Goal: Task Accomplishment & Management: Manage account settings

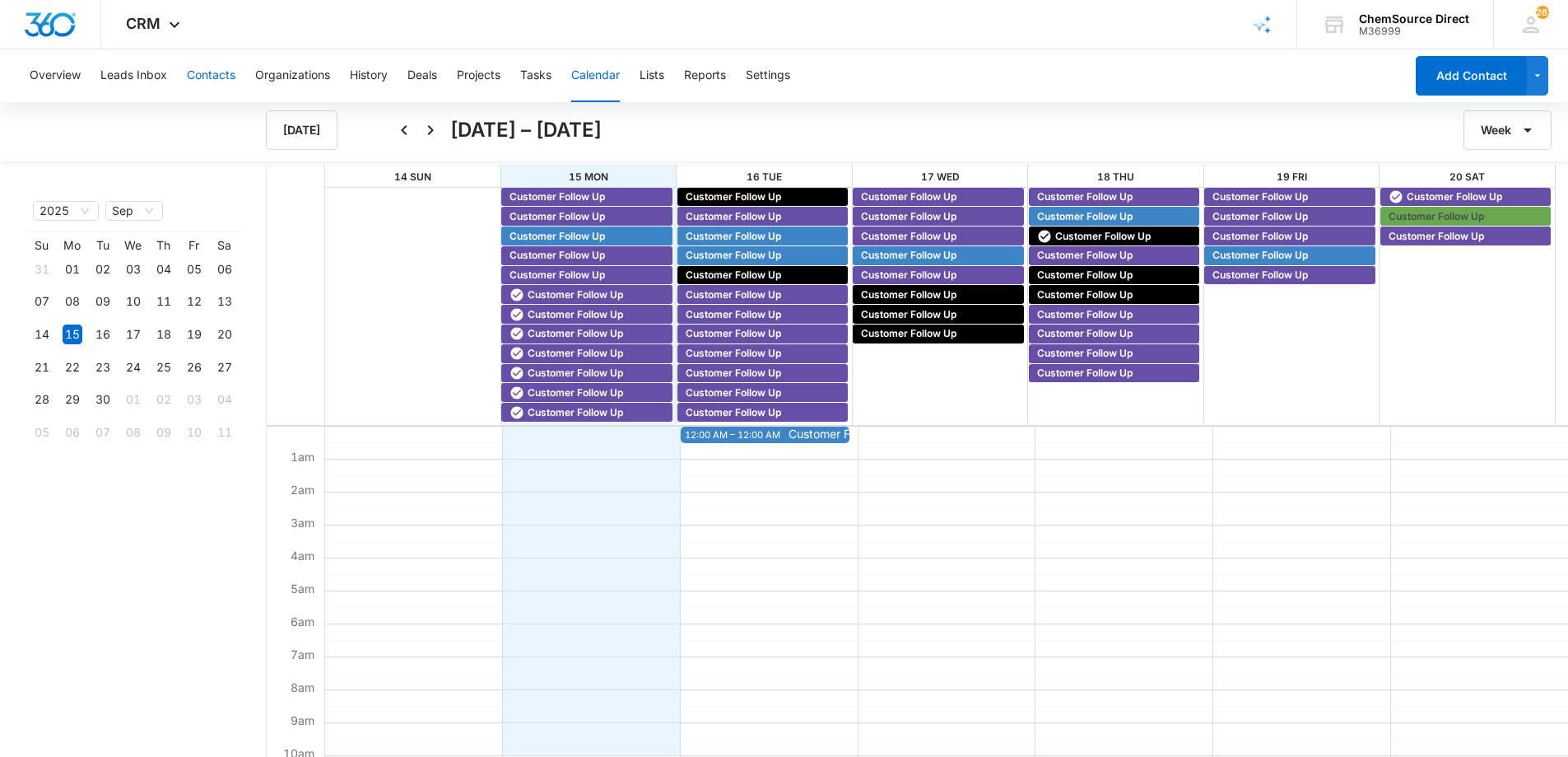
click at [203, 69] on button "Contacts" at bounding box center [211, 75] width 49 height 52
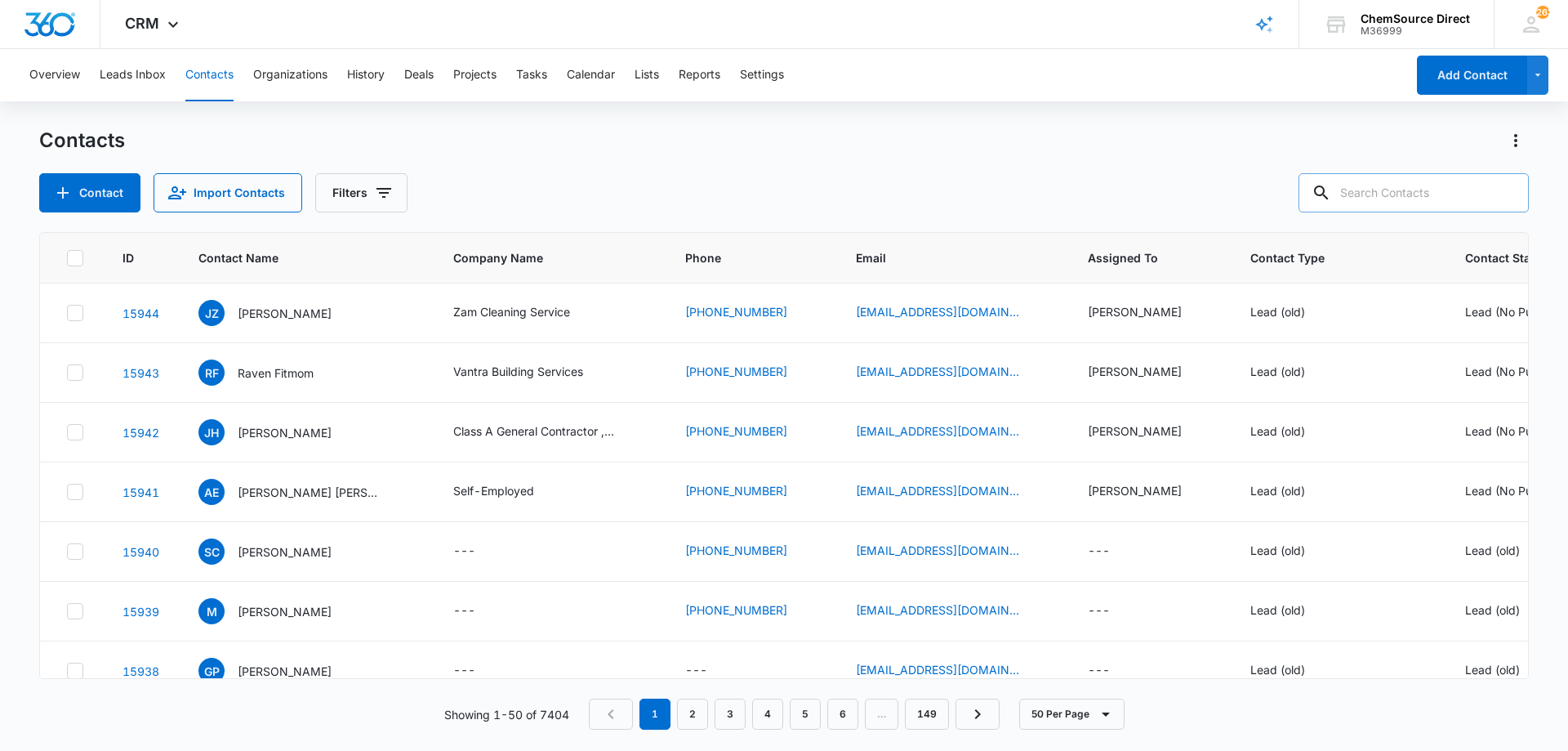
click at [1433, 191] on input "text" at bounding box center [1413, 192] width 230 height 39
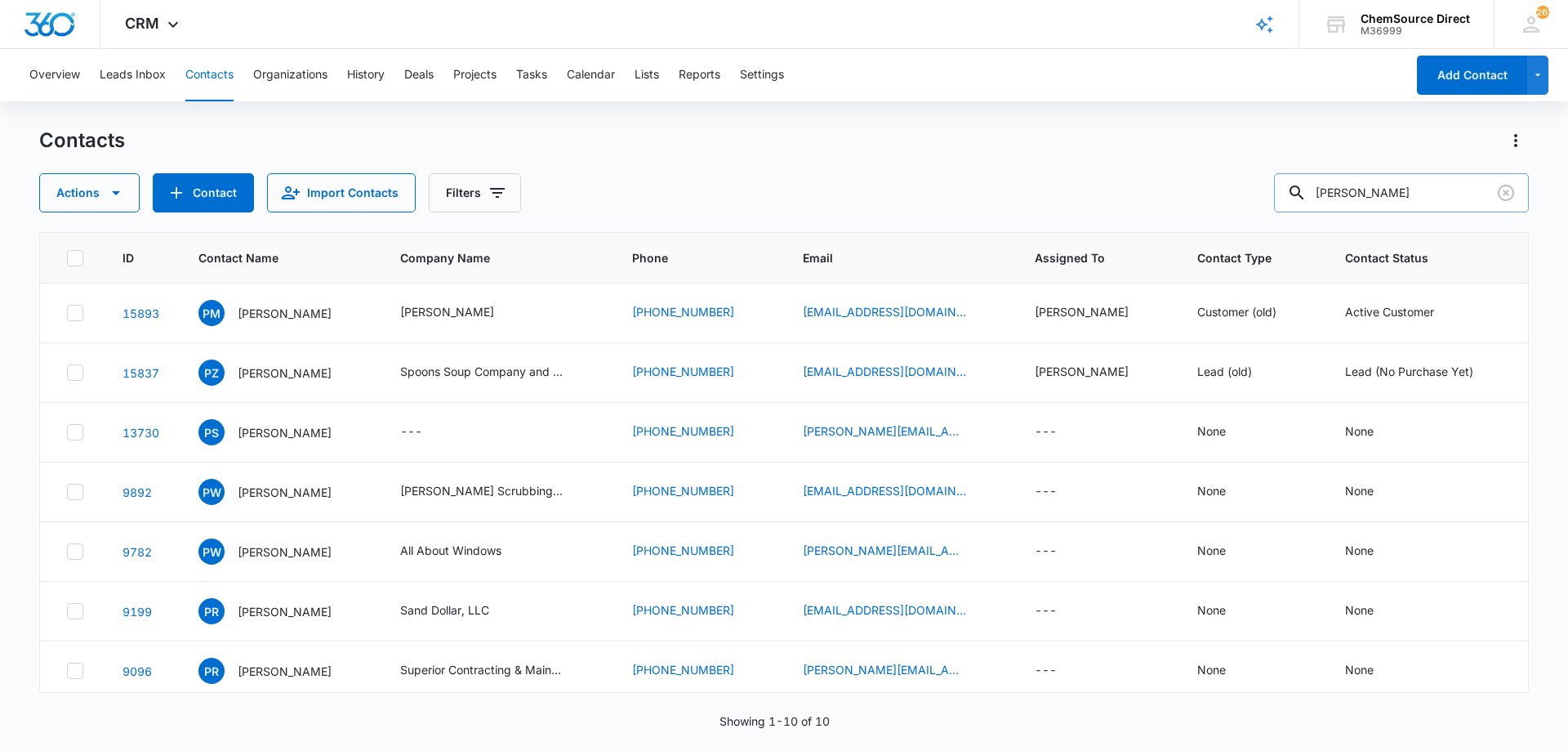
click at [1379, 195] on input "[PERSON_NAME]" at bounding box center [1401, 192] width 255 height 39
type input "[PERSON_NAME]"
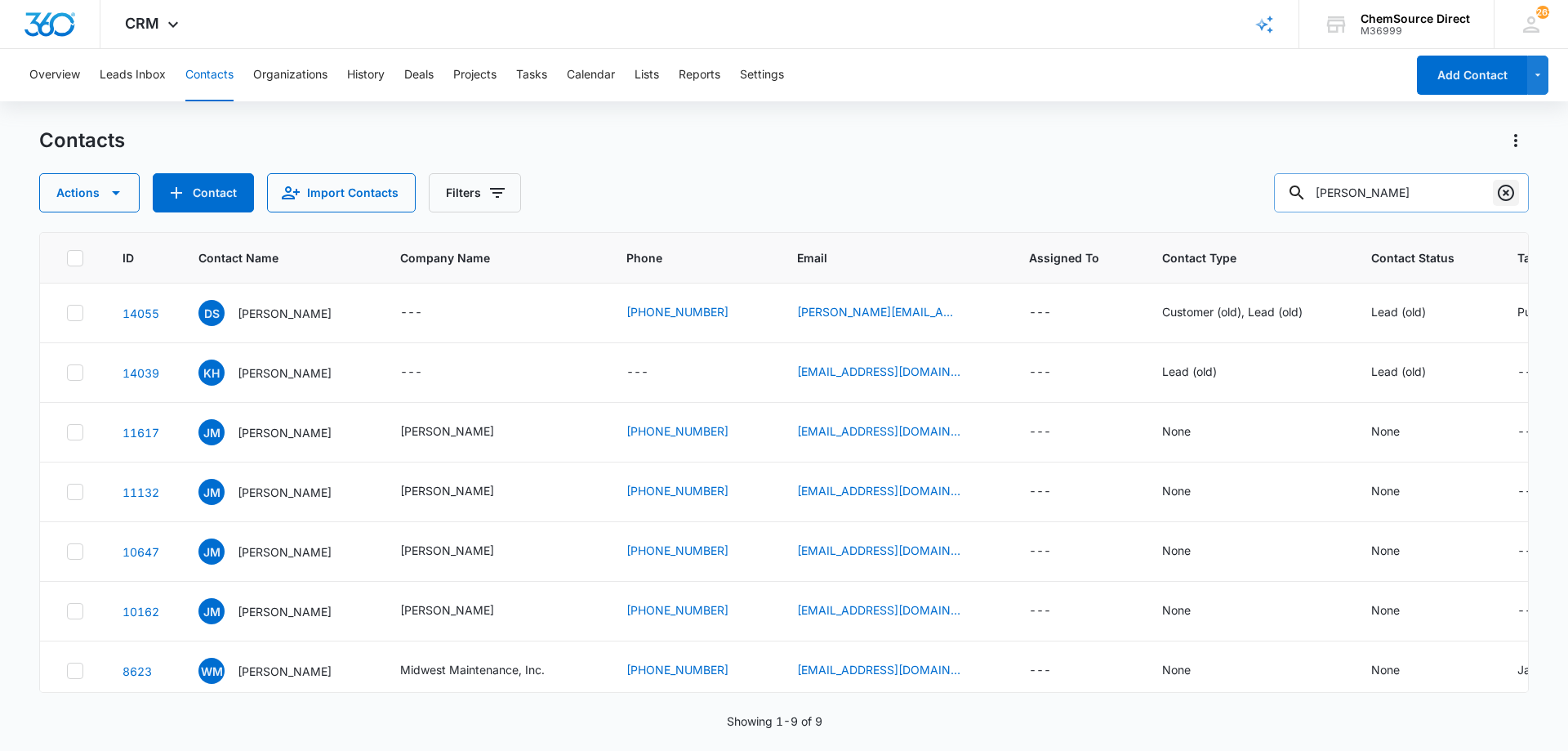
click at [1505, 188] on icon "Clear" at bounding box center [1506, 193] width 20 height 20
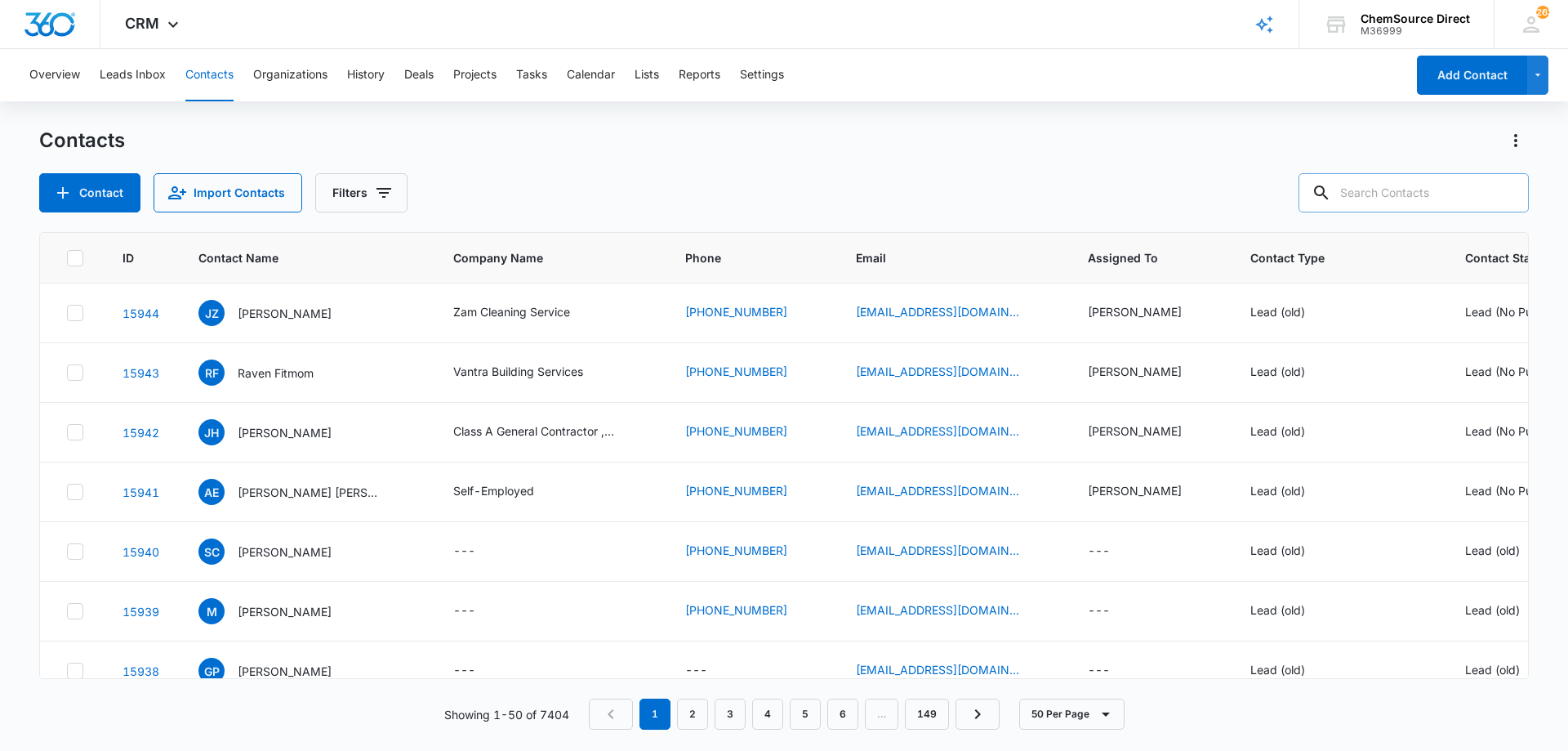
click at [1403, 198] on input "text" at bounding box center [1413, 192] width 230 height 39
type input "[PERSON_NAME]"
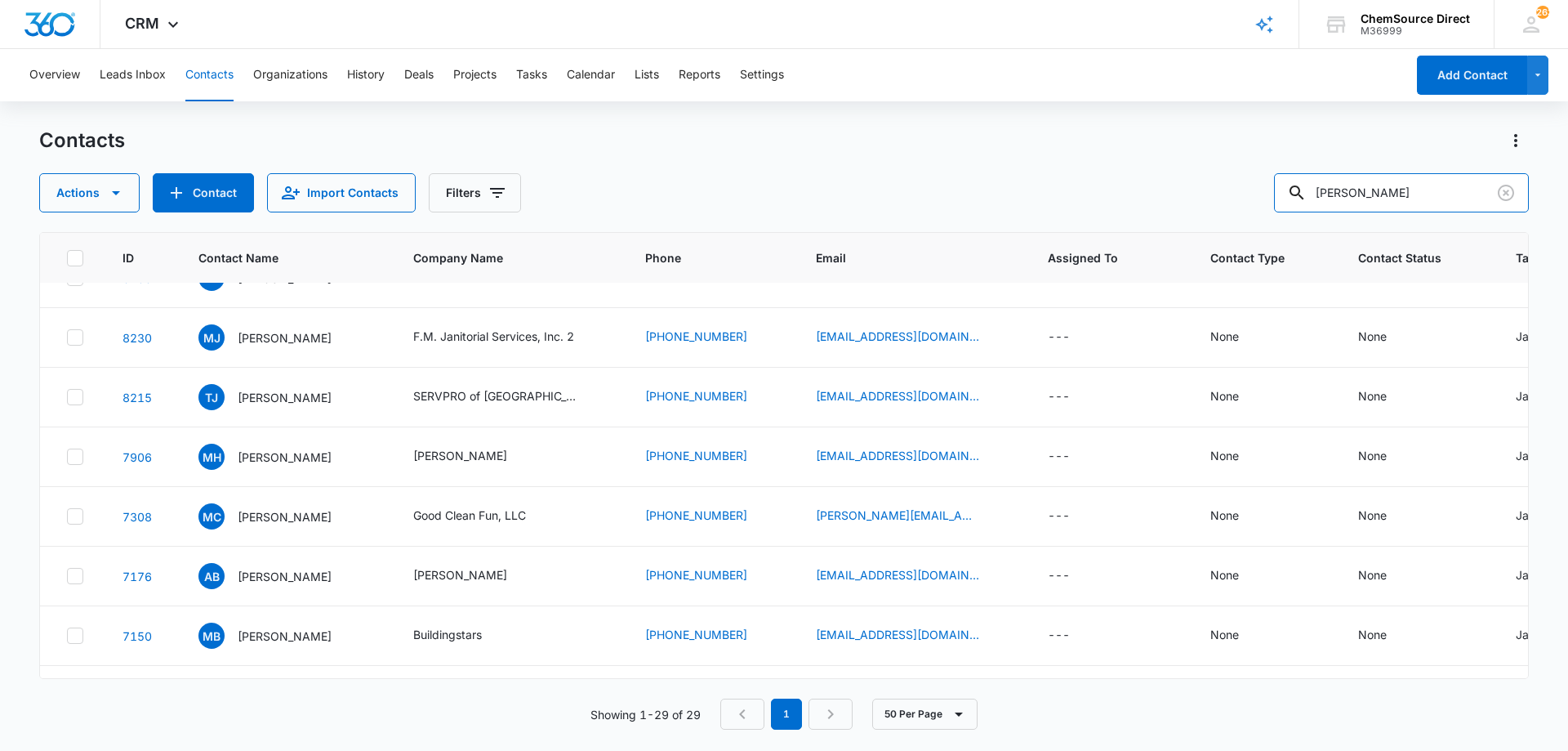
scroll to position [1346, 0]
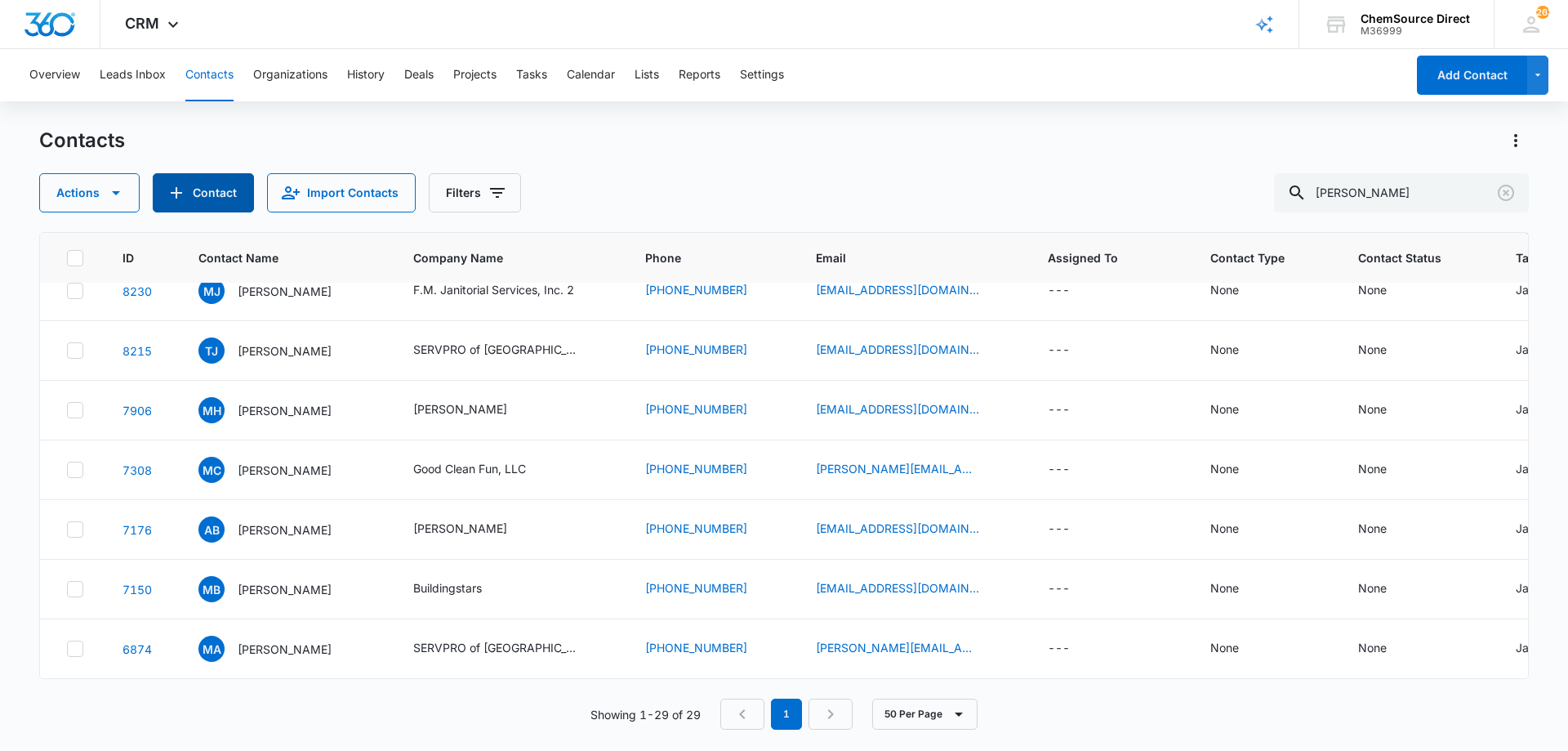
click at [218, 183] on button "Contact" at bounding box center [203, 192] width 101 height 39
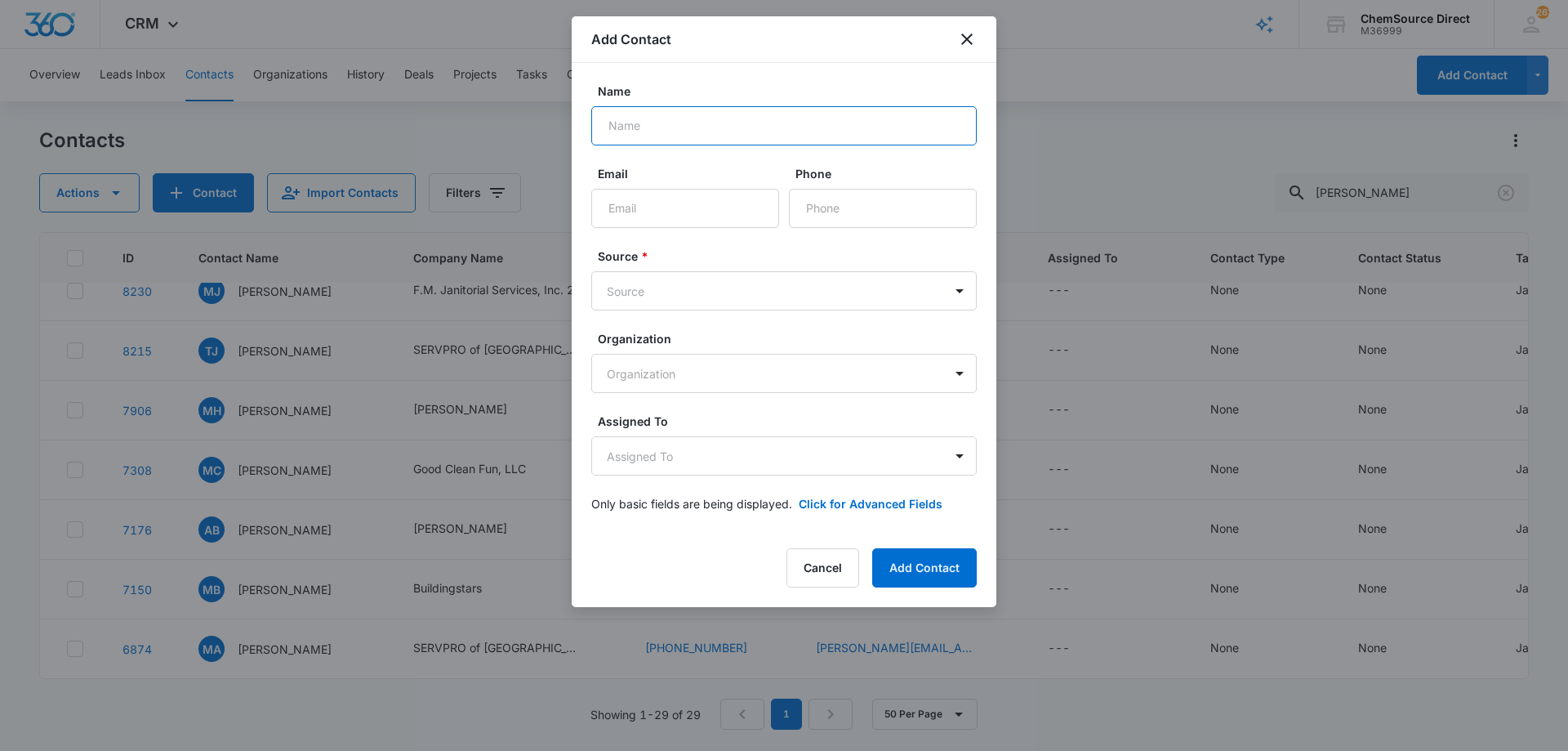
click at [644, 120] on input "Name" at bounding box center [784, 125] width 385 height 39
type input "[PERSON_NAME]"
type input "[PERSON_NAME][EMAIL_ADDRESS][PERSON_NAME][DOMAIN_NAME]"
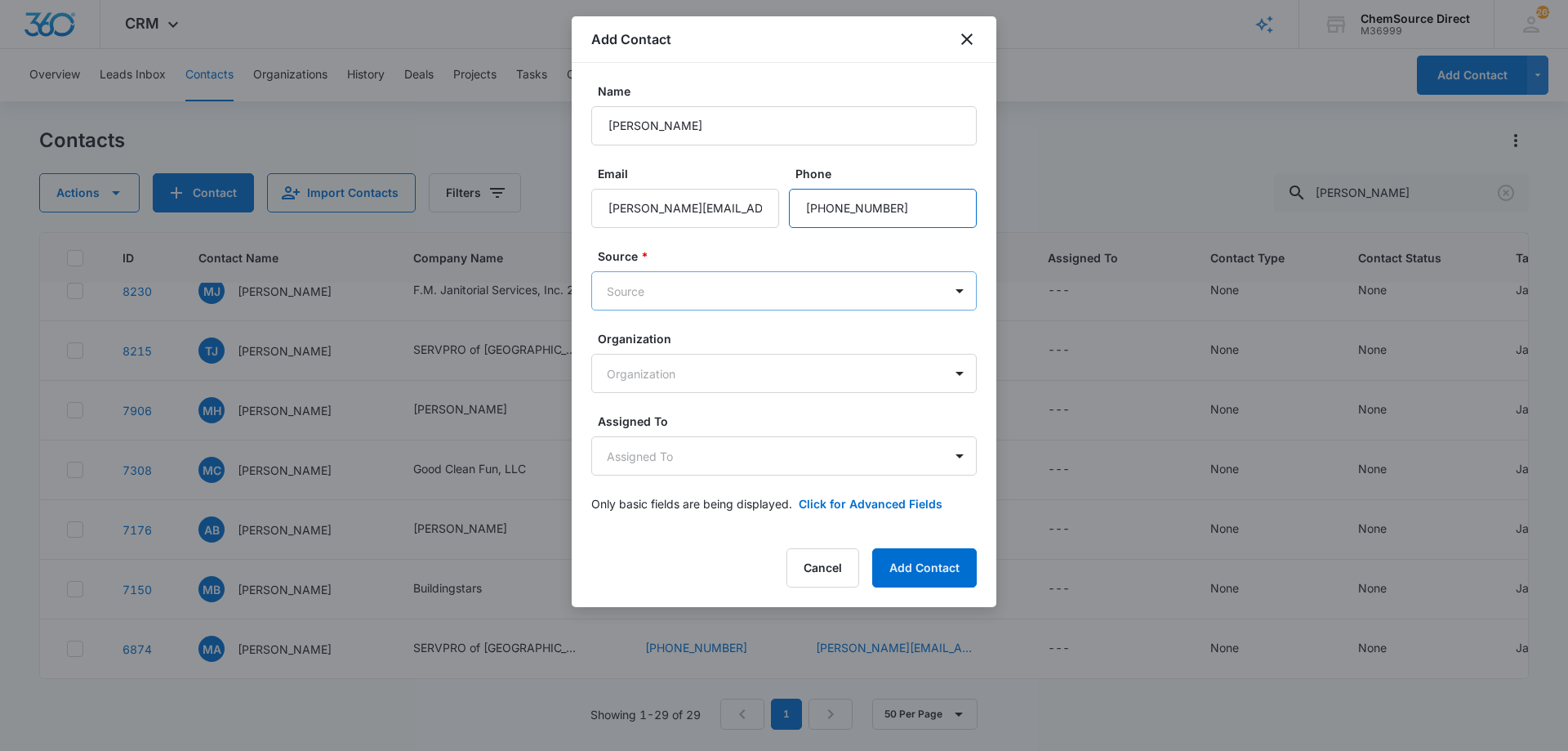
type input "[PHONE_NUMBER]"
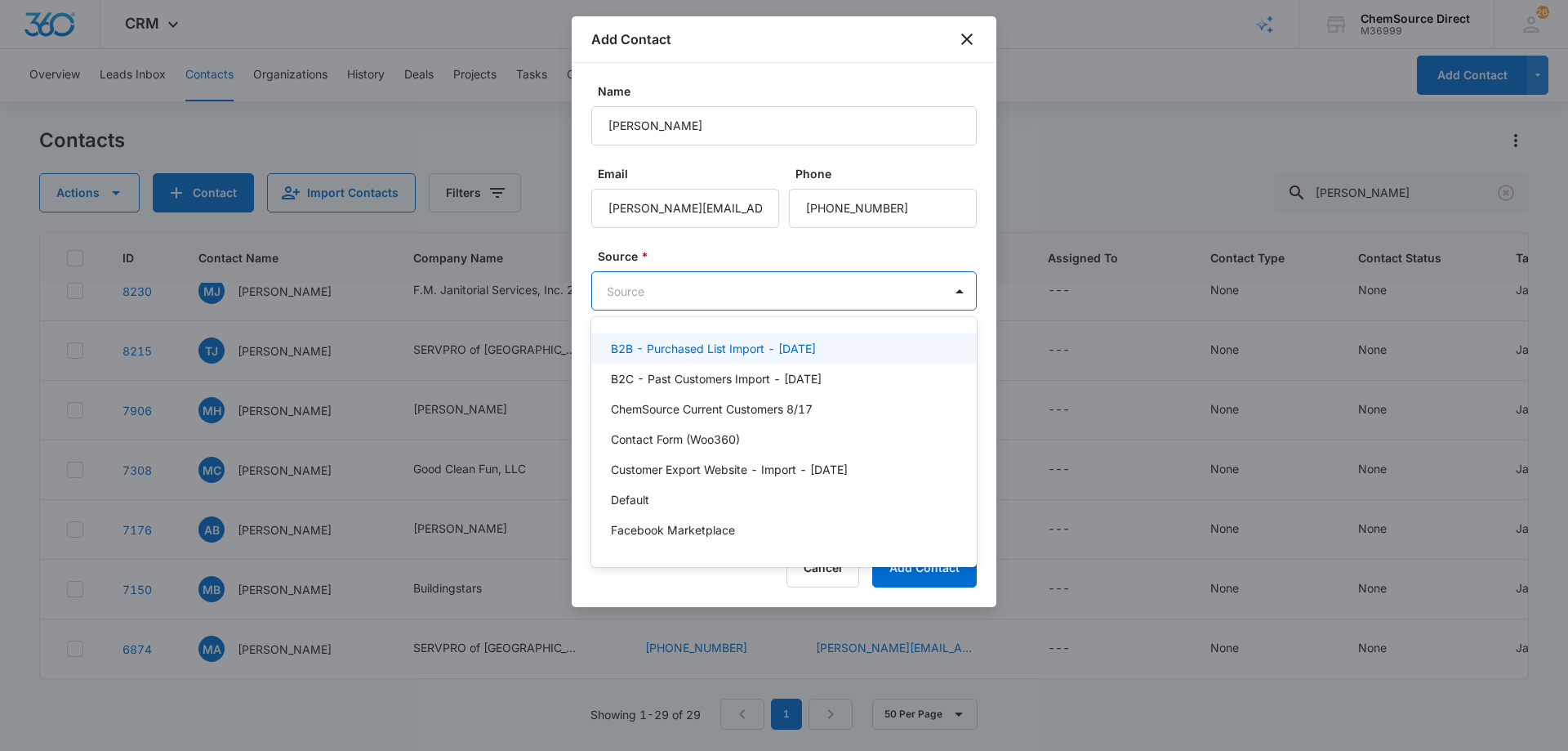
click at [734, 282] on body "CRM Apps Reputation Forms CRM Email Social Payments POS Content Ads Intelligenc…" at bounding box center [784, 376] width 1568 height 751
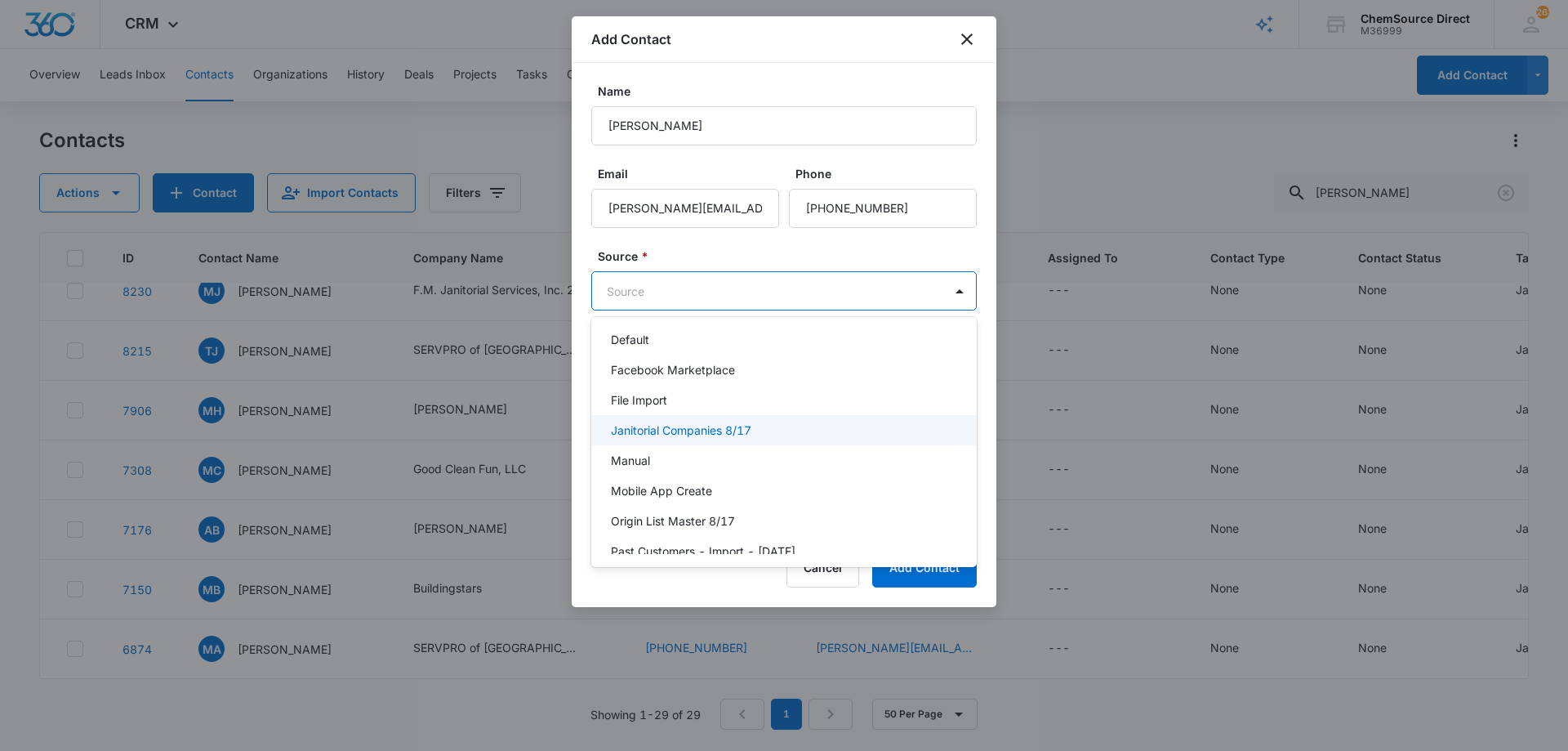
scroll to position [164, 0]
click at [716, 455] on div "Manual" at bounding box center [782, 456] width 343 height 17
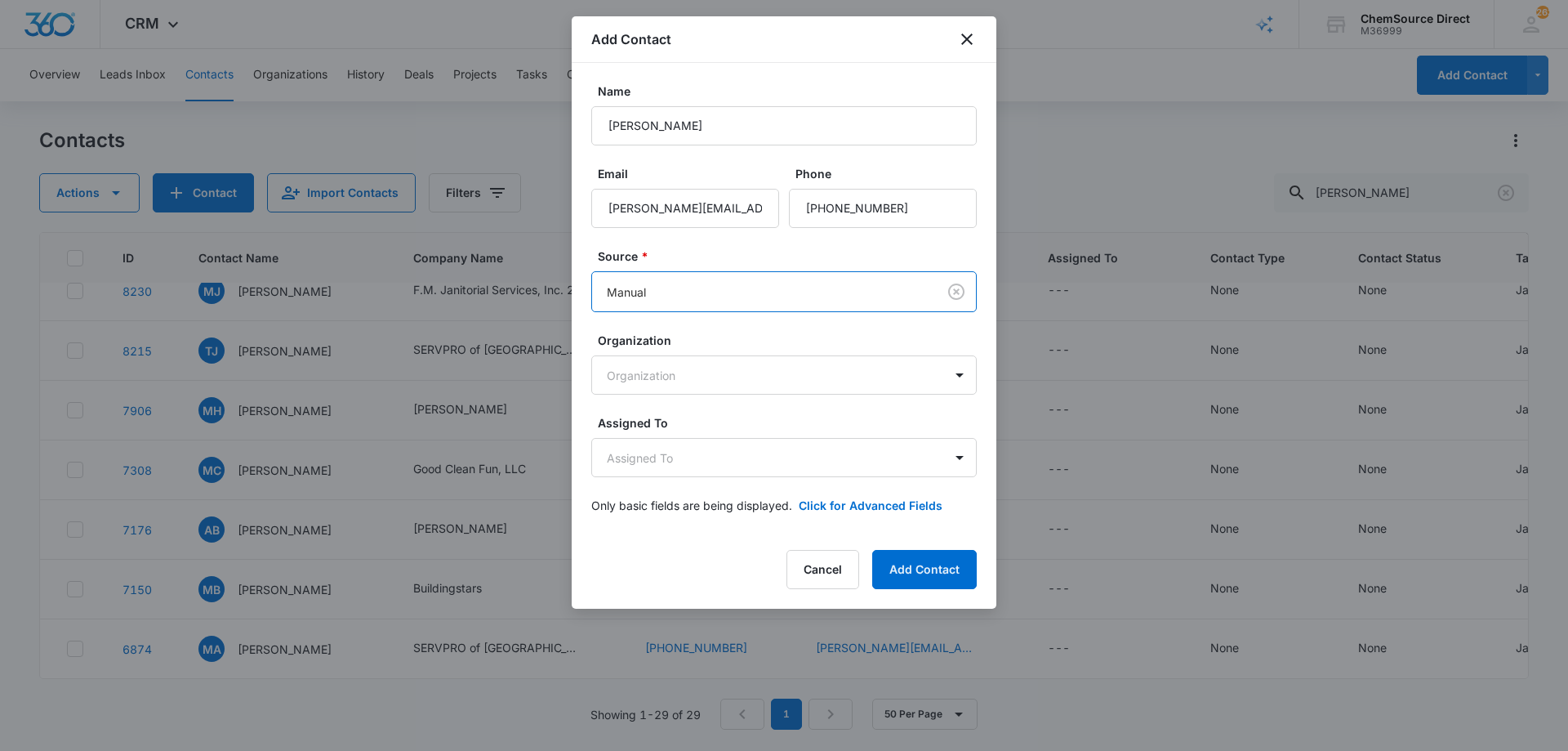
click at [716, 455] on body "CRM Apps Reputation Forms CRM Email Social Payments POS Content Ads Intelligenc…" at bounding box center [784, 376] width 1568 height 751
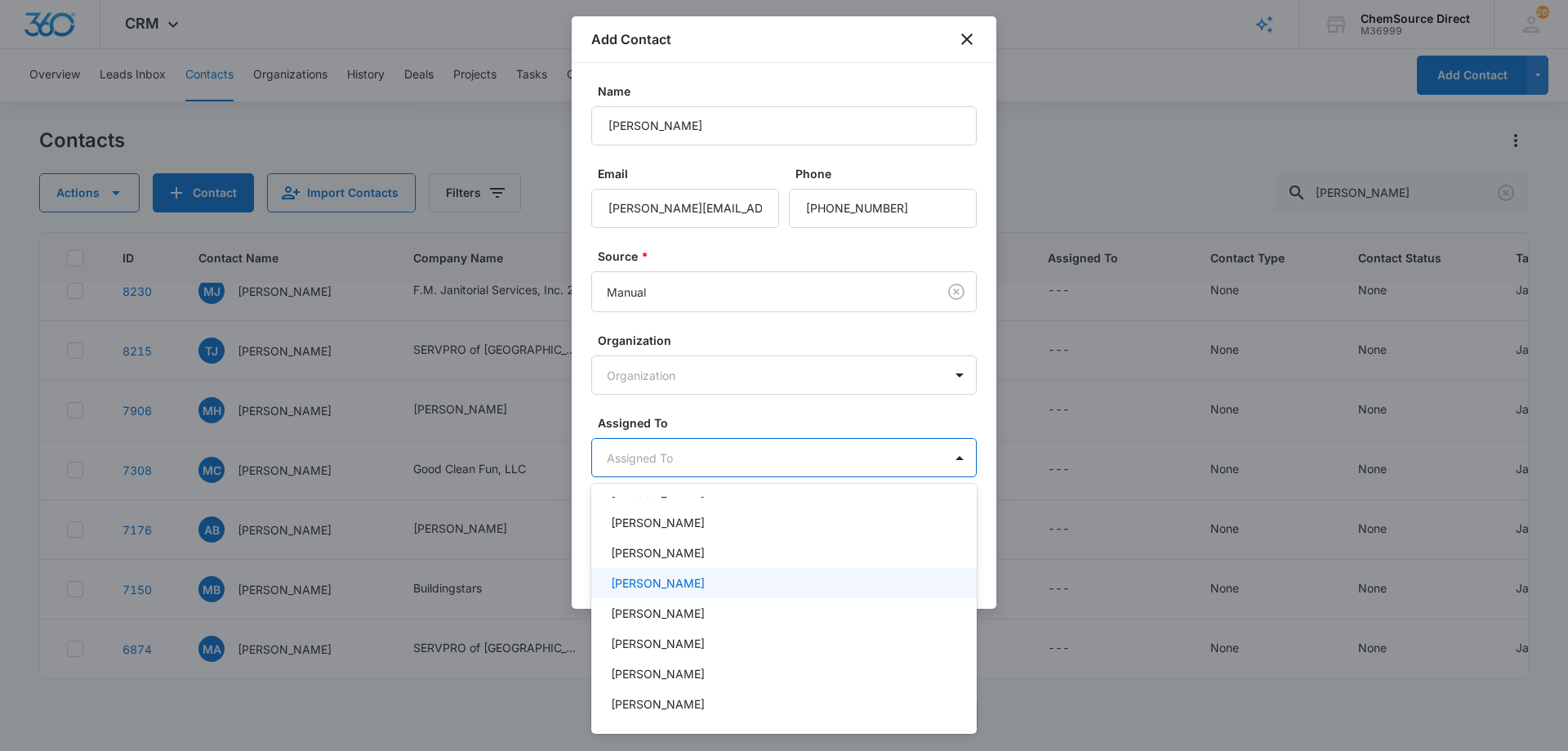
scroll to position [82, 0]
click at [708, 616] on div "[PERSON_NAME]" at bounding box center [782, 615] width 343 height 17
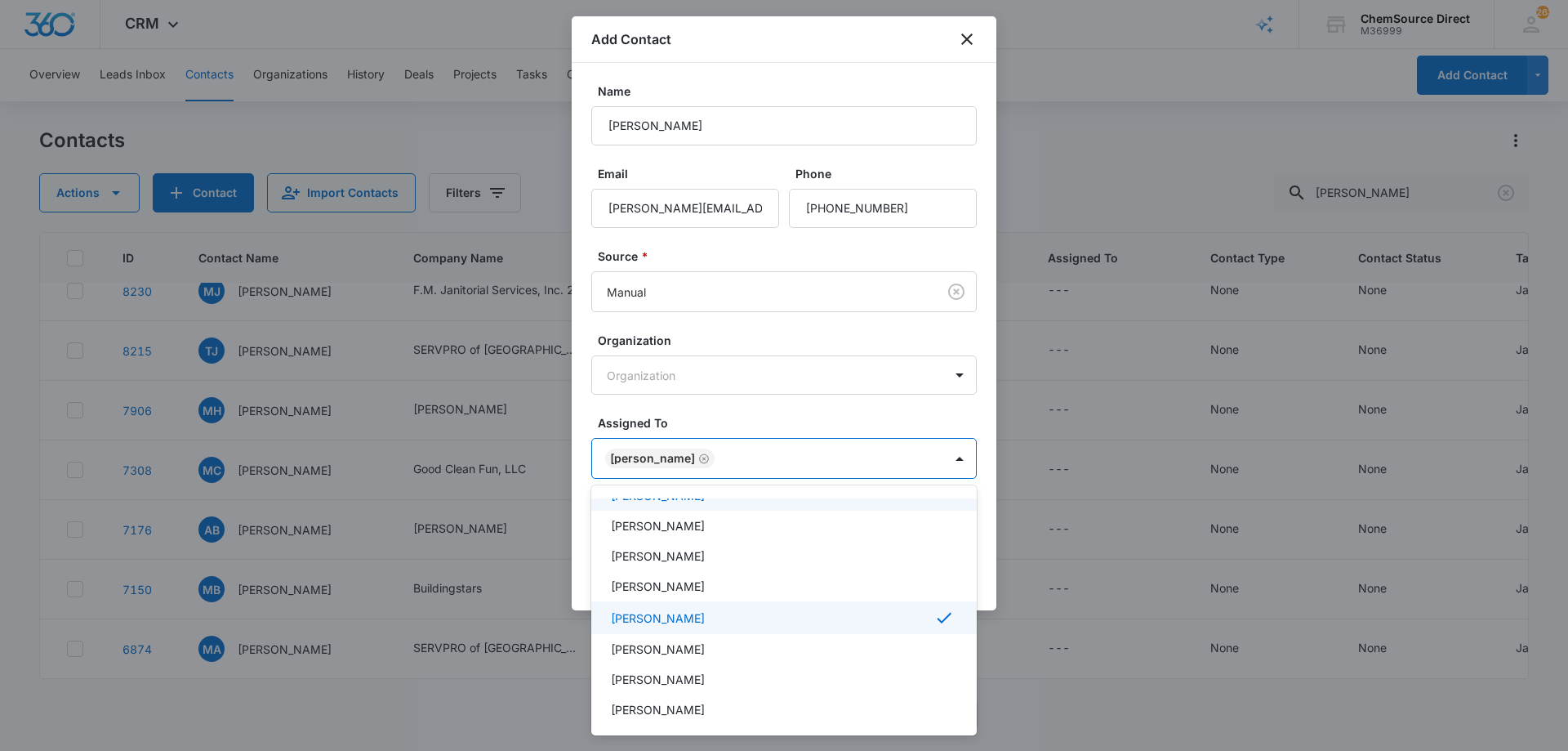
click at [745, 406] on div at bounding box center [784, 376] width 1568 height 751
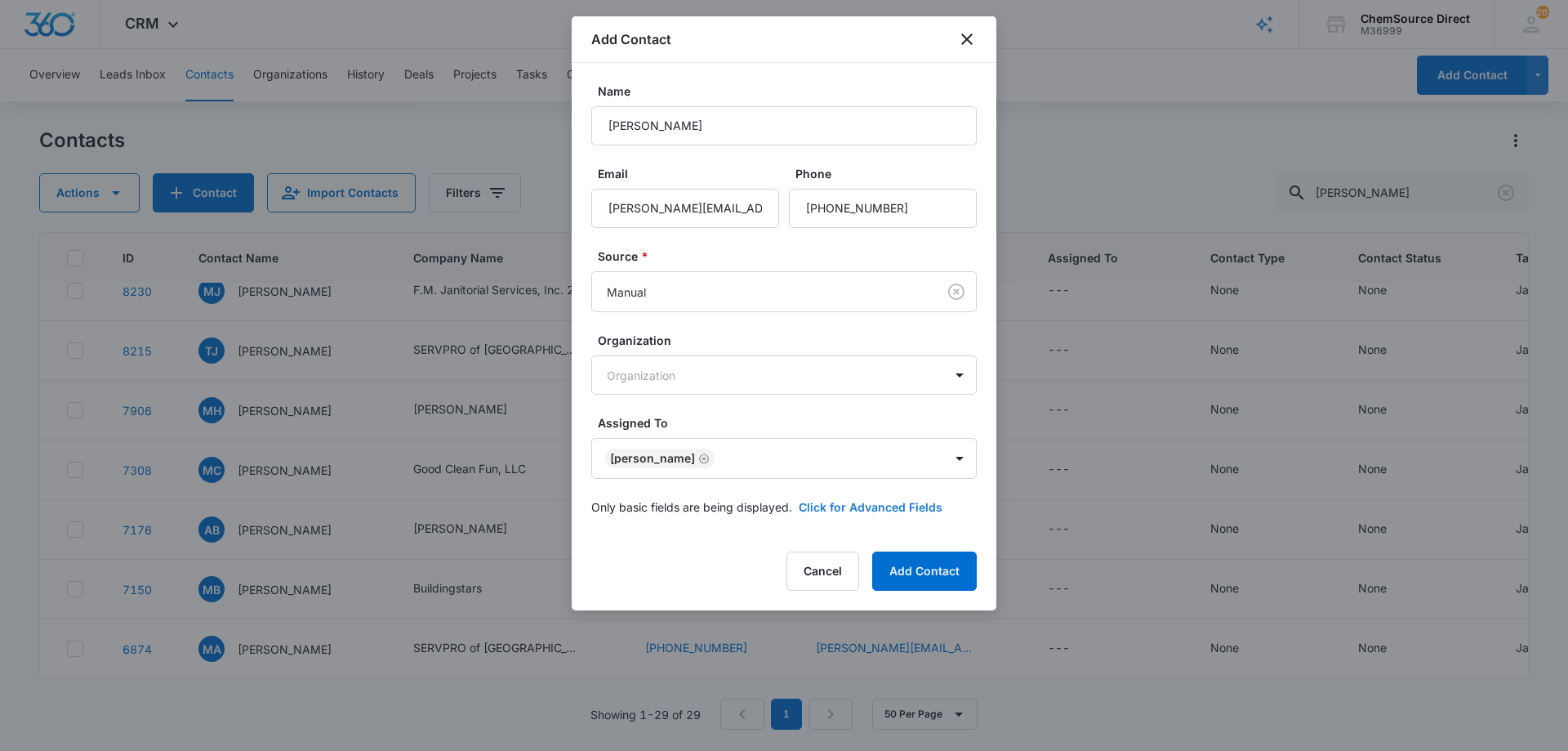
click at [847, 507] on button "Click for Advanced Fields" at bounding box center [871, 506] width 144 height 17
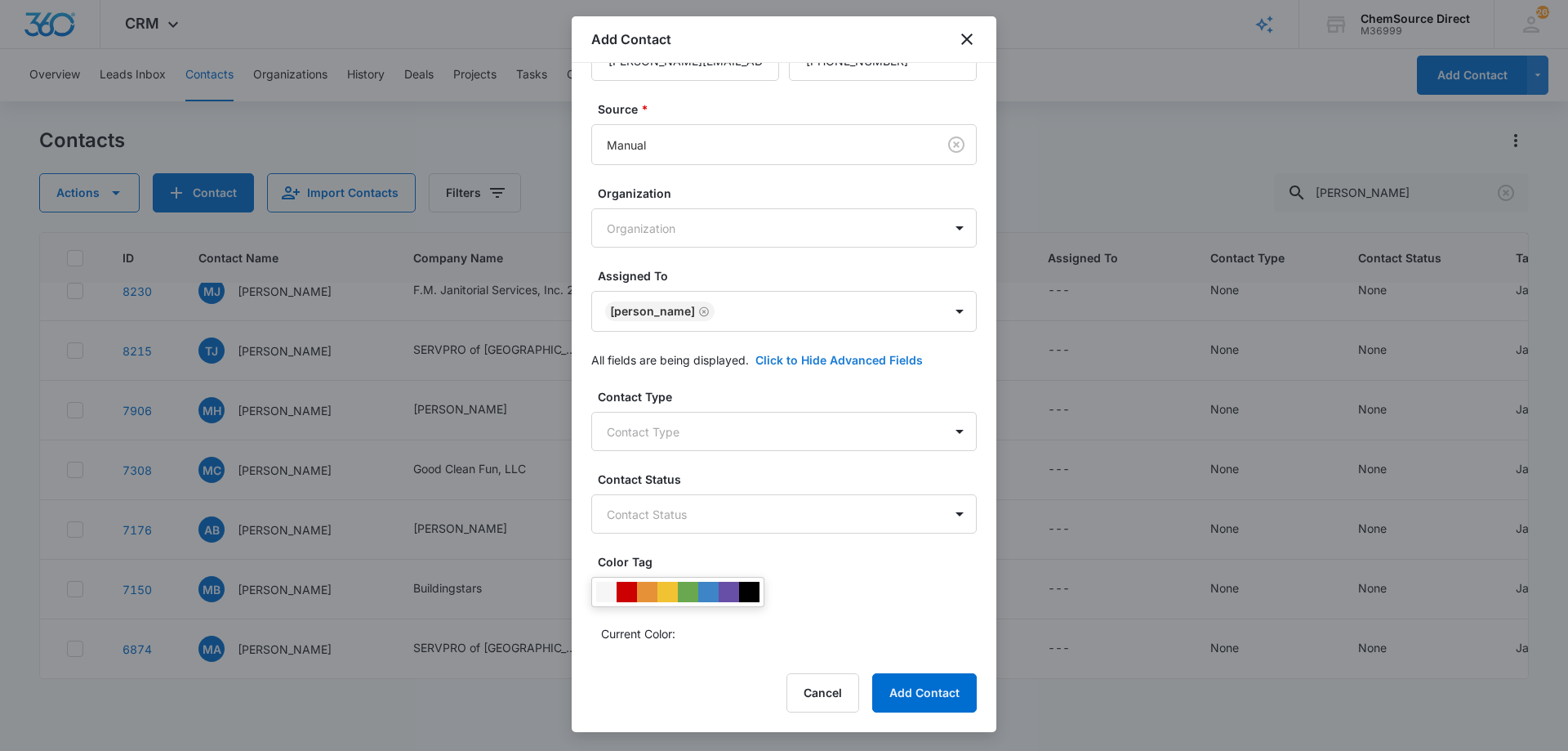
scroll to position [315, 0]
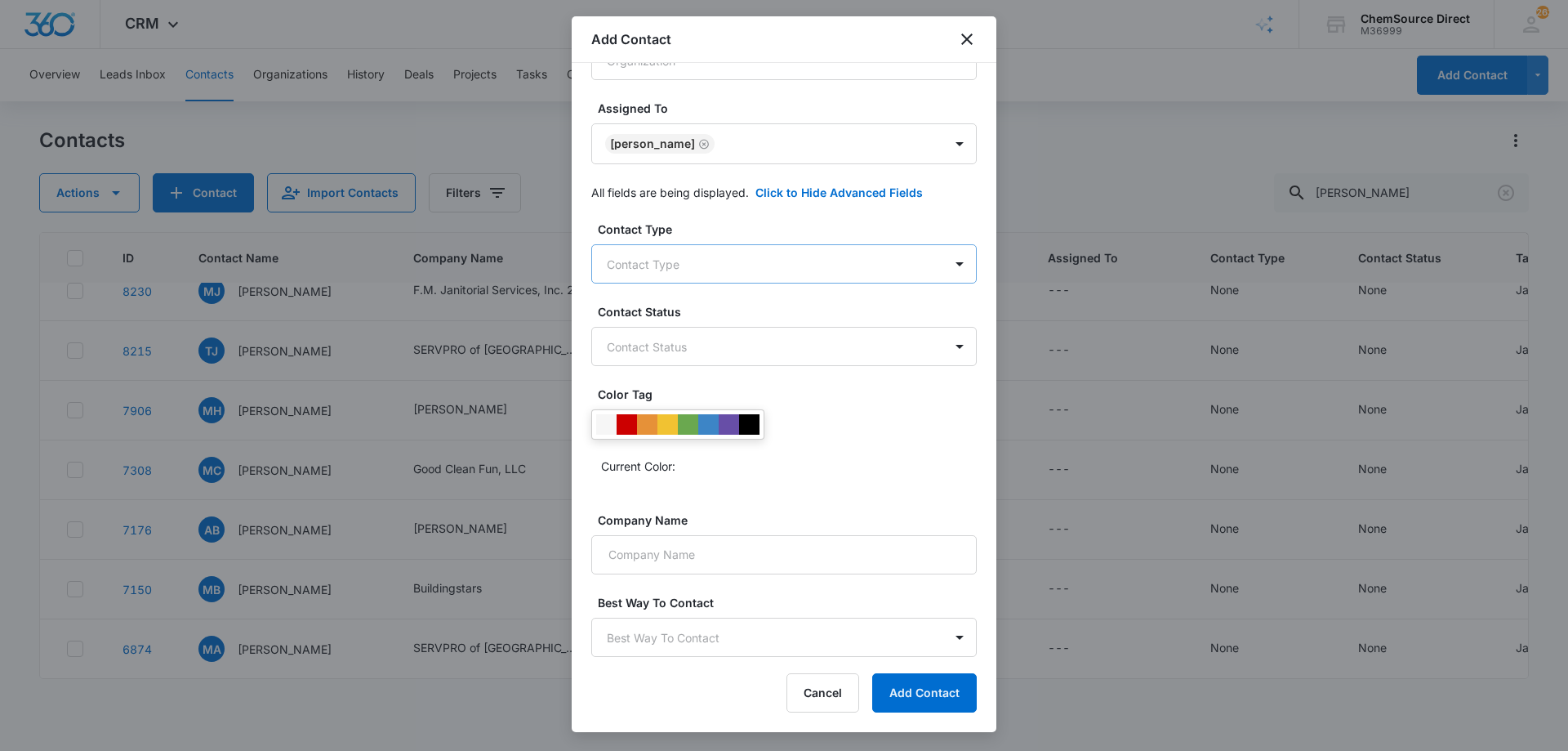
click at [725, 265] on body "CRM Apps Reputation Forms CRM Email Social Payments POS Content Ads Intelligenc…" at bounding box center [784, 376] width 1568 height 751
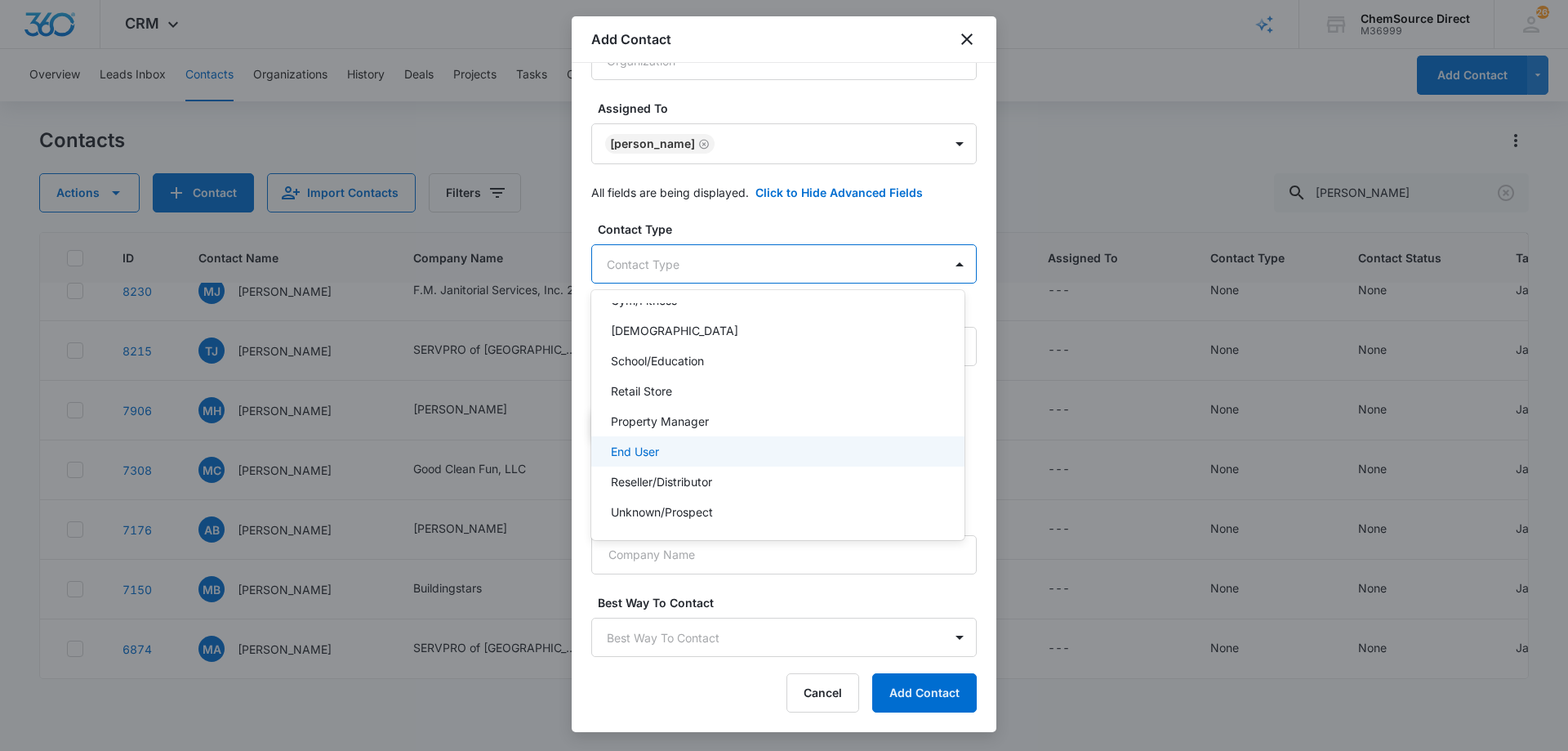
scroll to position [164, 0]
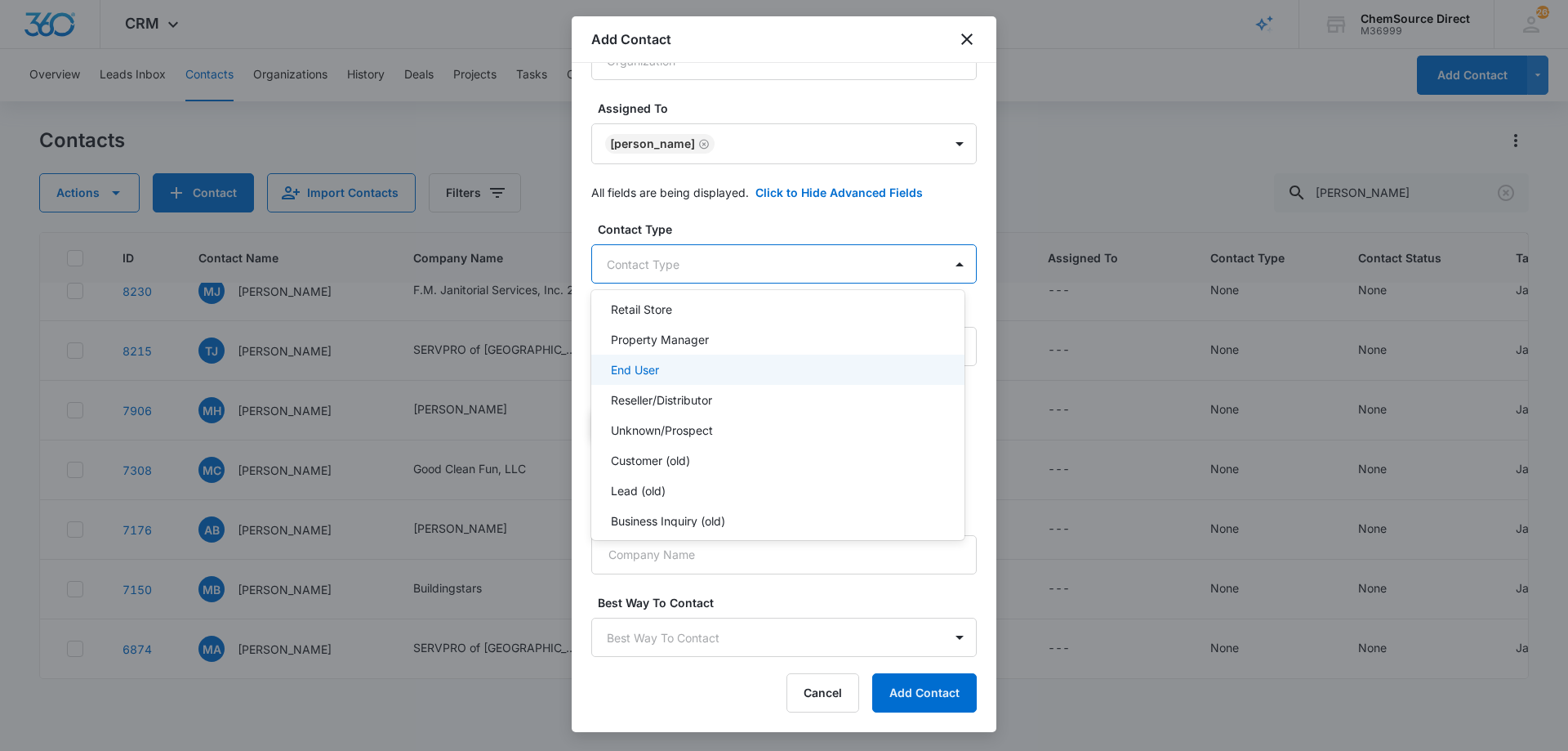
click at [733, 366] on div "End User" at bounding box center [776, 369] width 331 height 17
click at [800, 216] on div at bounding box center [784, 376] width 1568 height 751
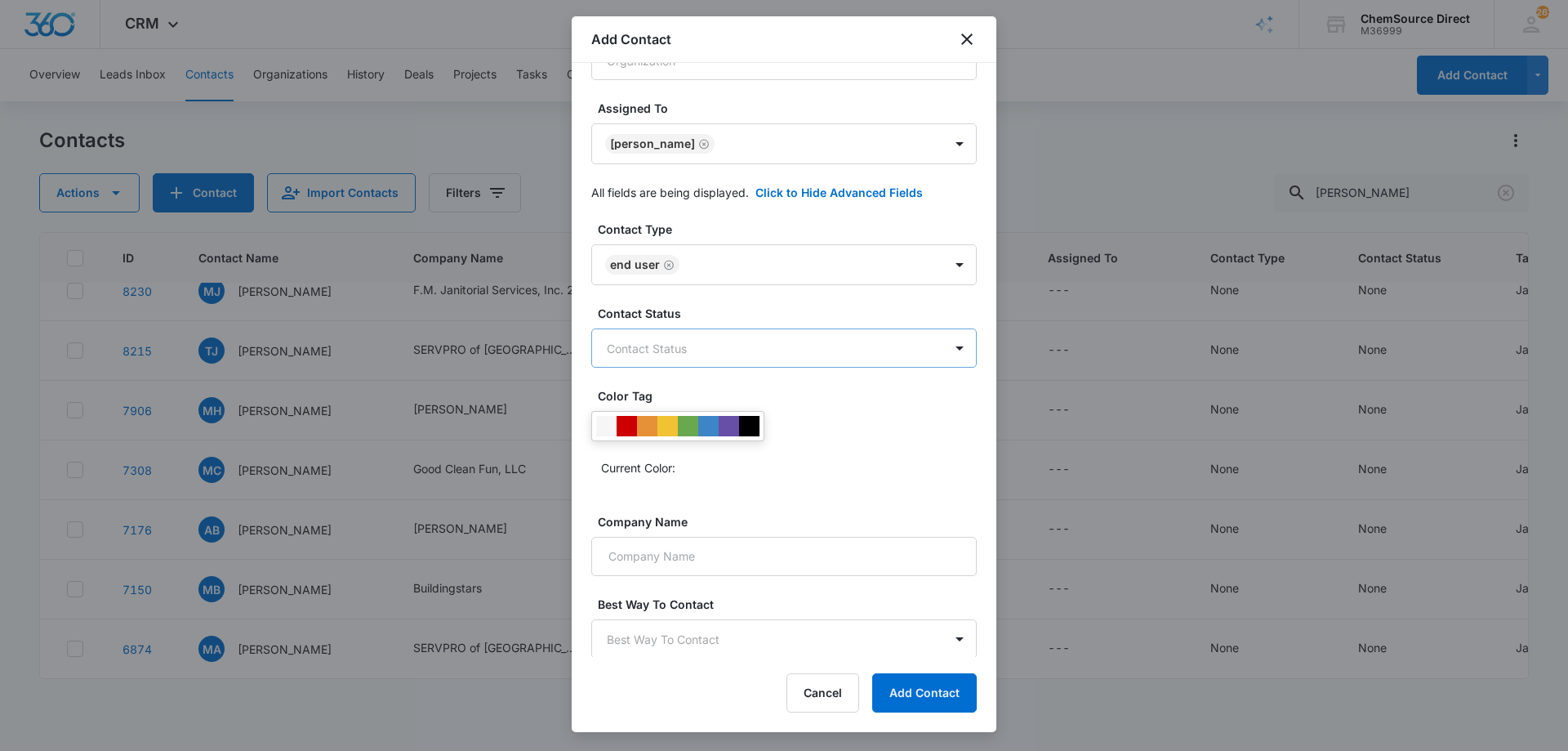
click at [727, 341] on body "CRM Apps Reputation Forms CRM Email Social Payments POS Content Ads Intelligenc…" at bounding box center [784, 376] width 1568 height 751
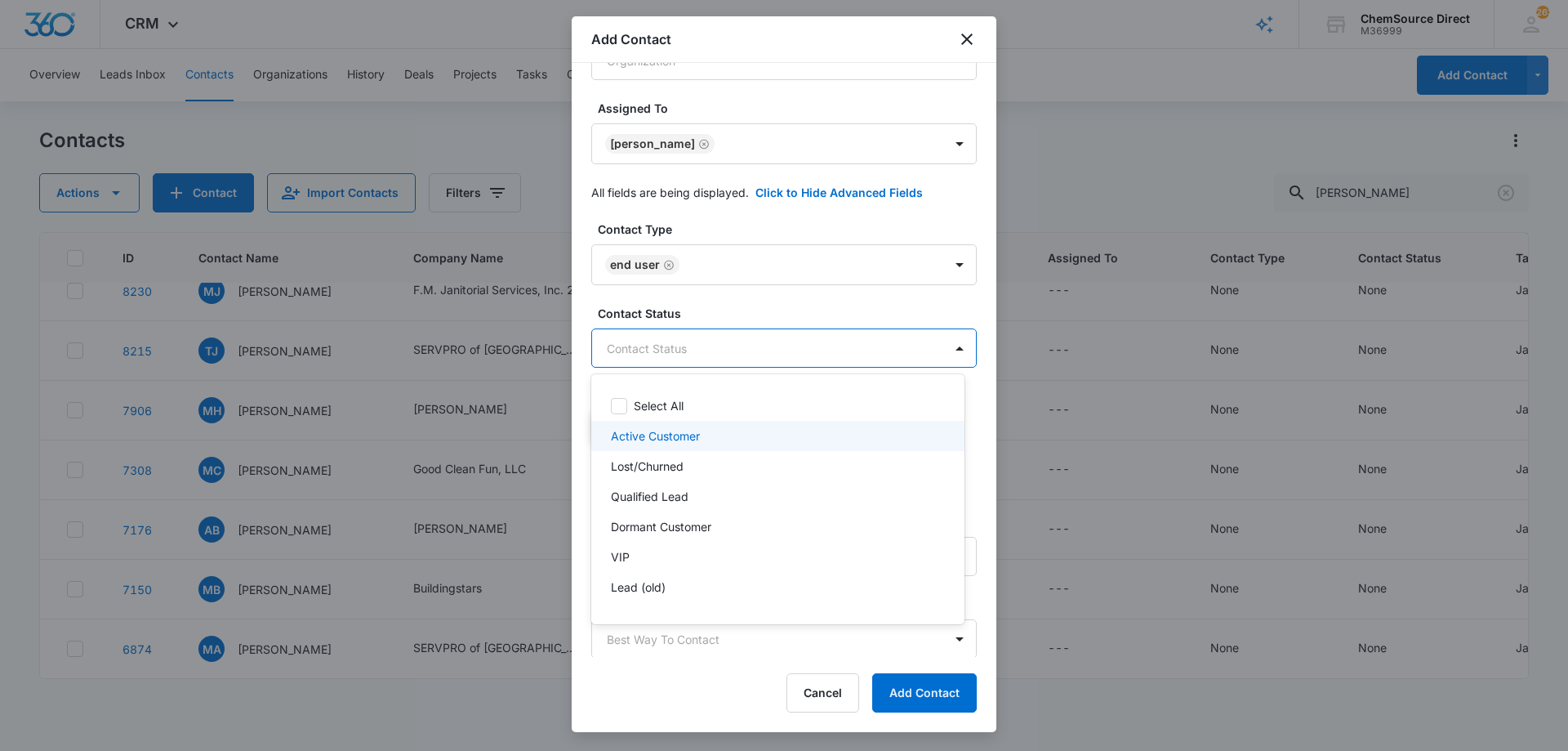
click at [712, 432] on div "Active Customer" at bounding box center [776, 436] width 331 height 17
click at [744, 295] on div at bounding box center [784, 376] width 1568 height 751
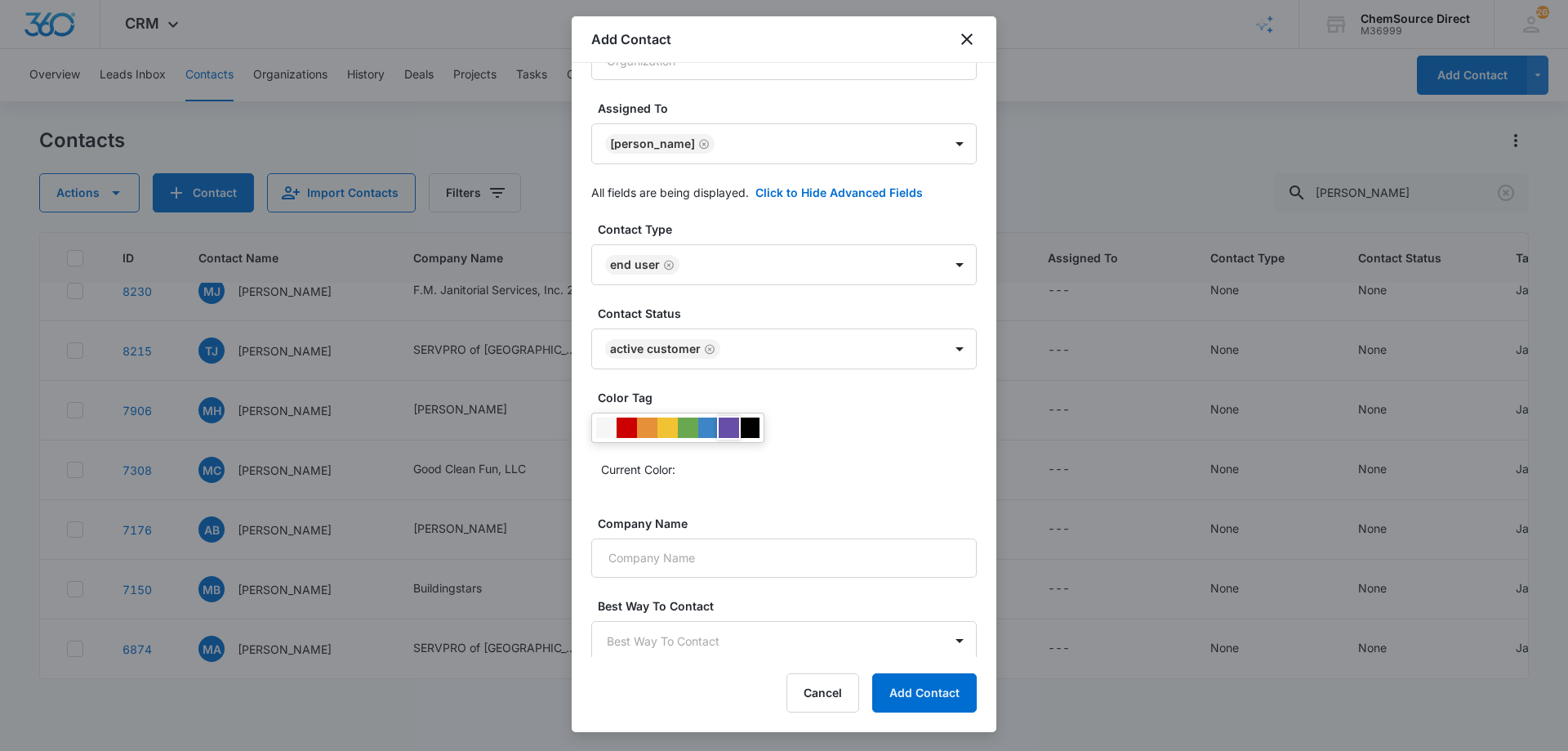
click at [725, 428] on div at bounding box center [728, 427] width 20 height 20
click at [806, 463] on div "Current Color:" at bounding box center [788, 468] width 375 height 26
click at [750, 552] on input "Company Name" at bounding box center [784, 557] width 385 height 39
type input "[PERSON_NAME]"
click at [828, 456] on div "Current Color:" at bounding box center [788, 468] width 375 height 26
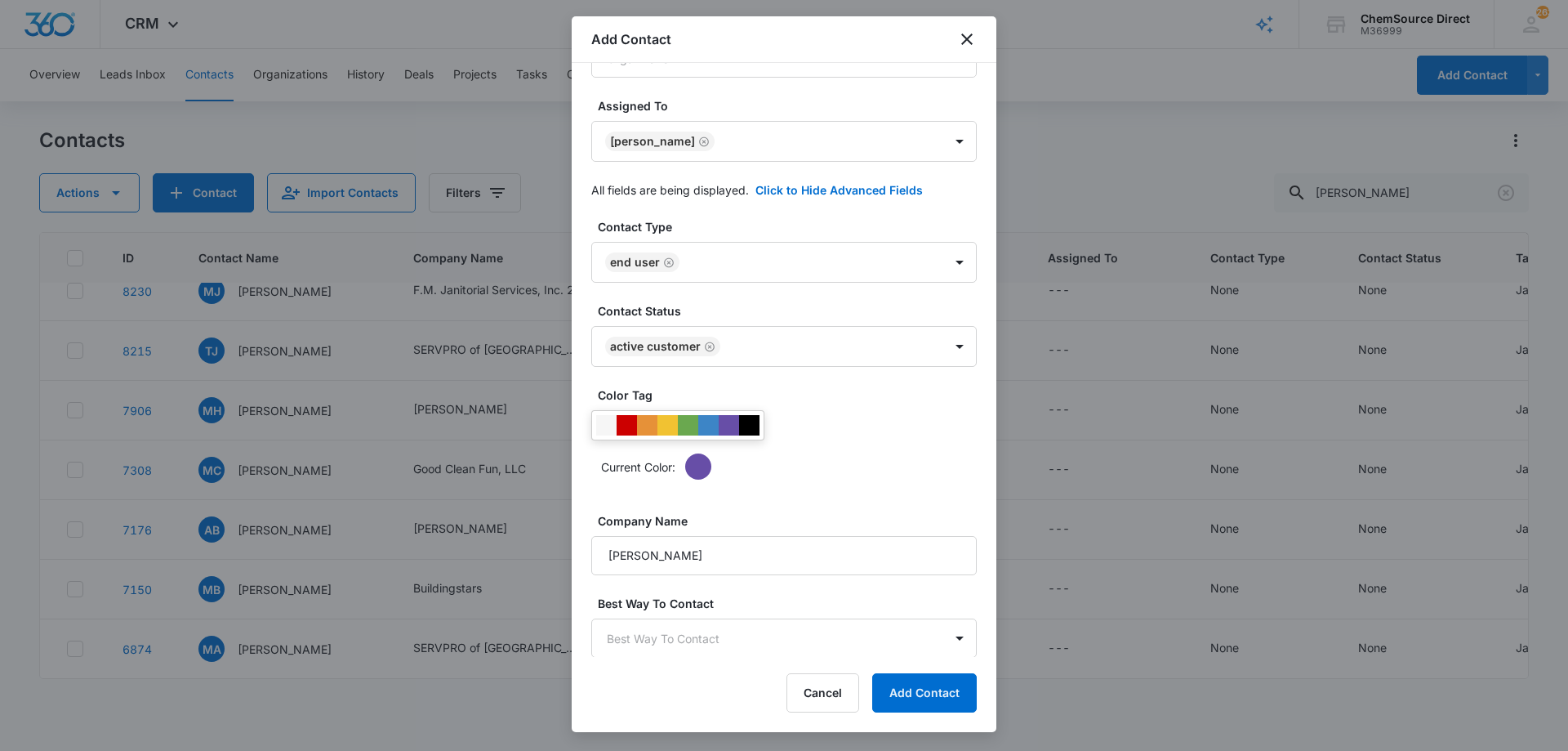
scroll to position [317, 0]
click at [919, 677] on button "Add Contact" at bounding box center [924, 692] width 105 height 39
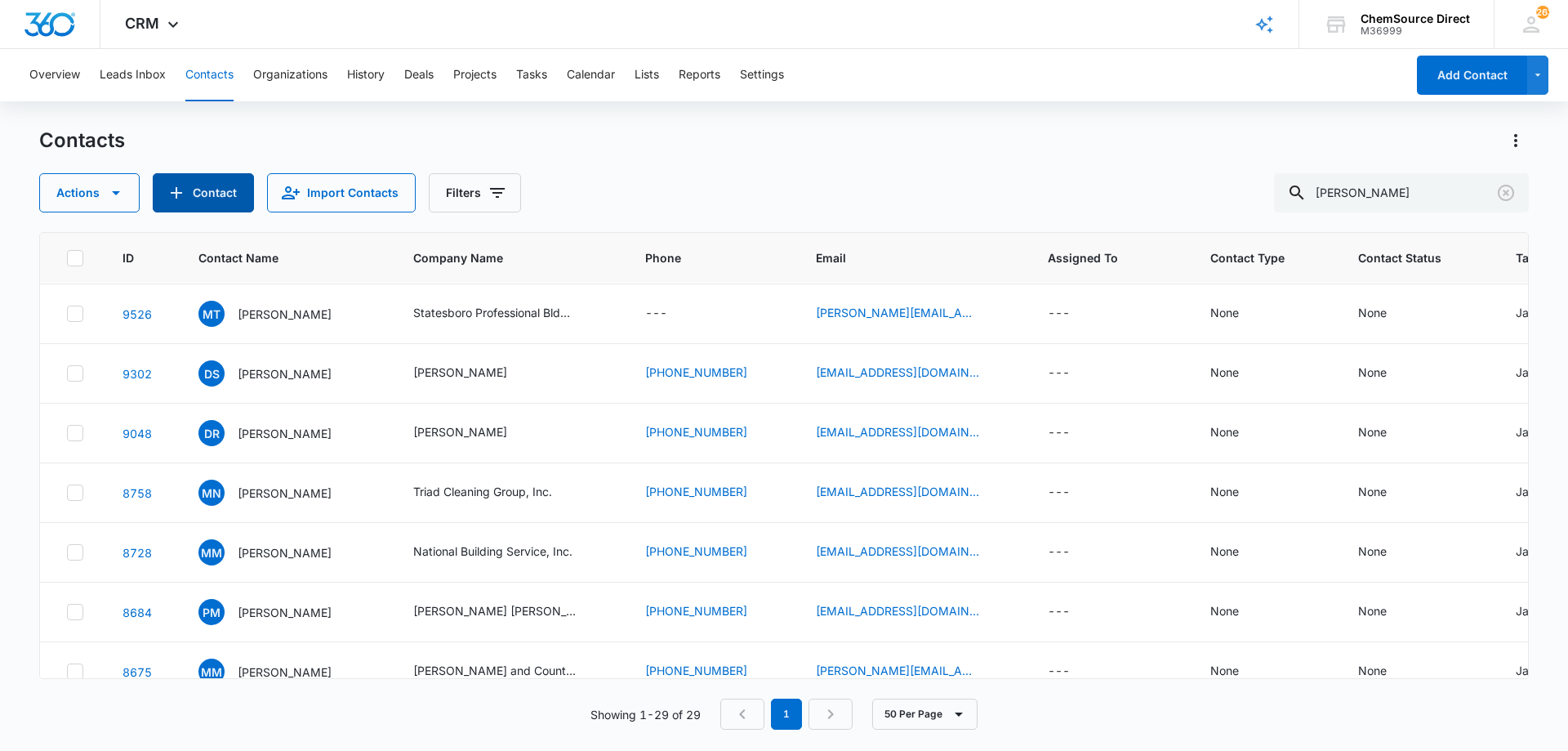
scroll to position [285, 0]
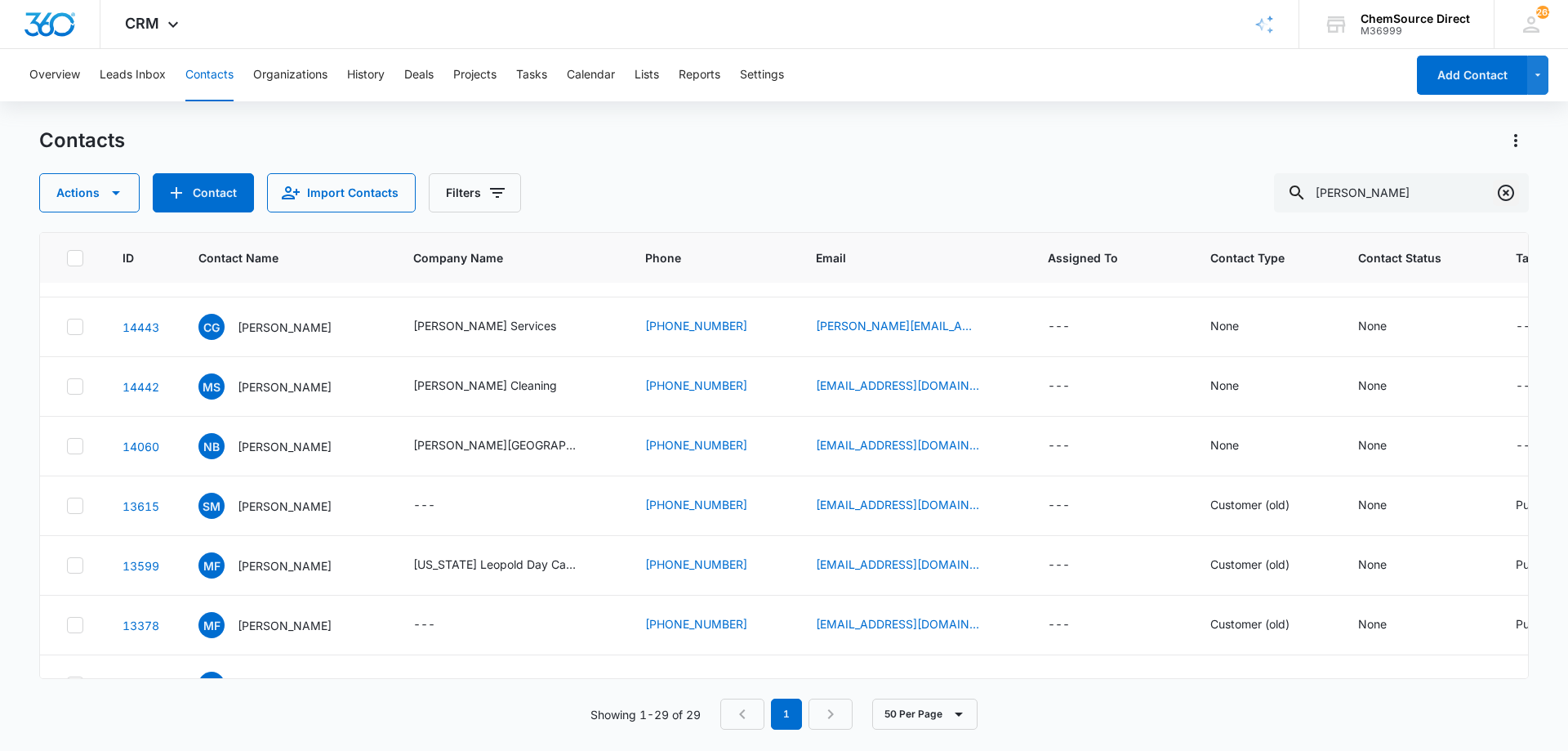
click at [1509, 189] on icon "Clear" at bounding box center [1506, 193] width 20 height 20
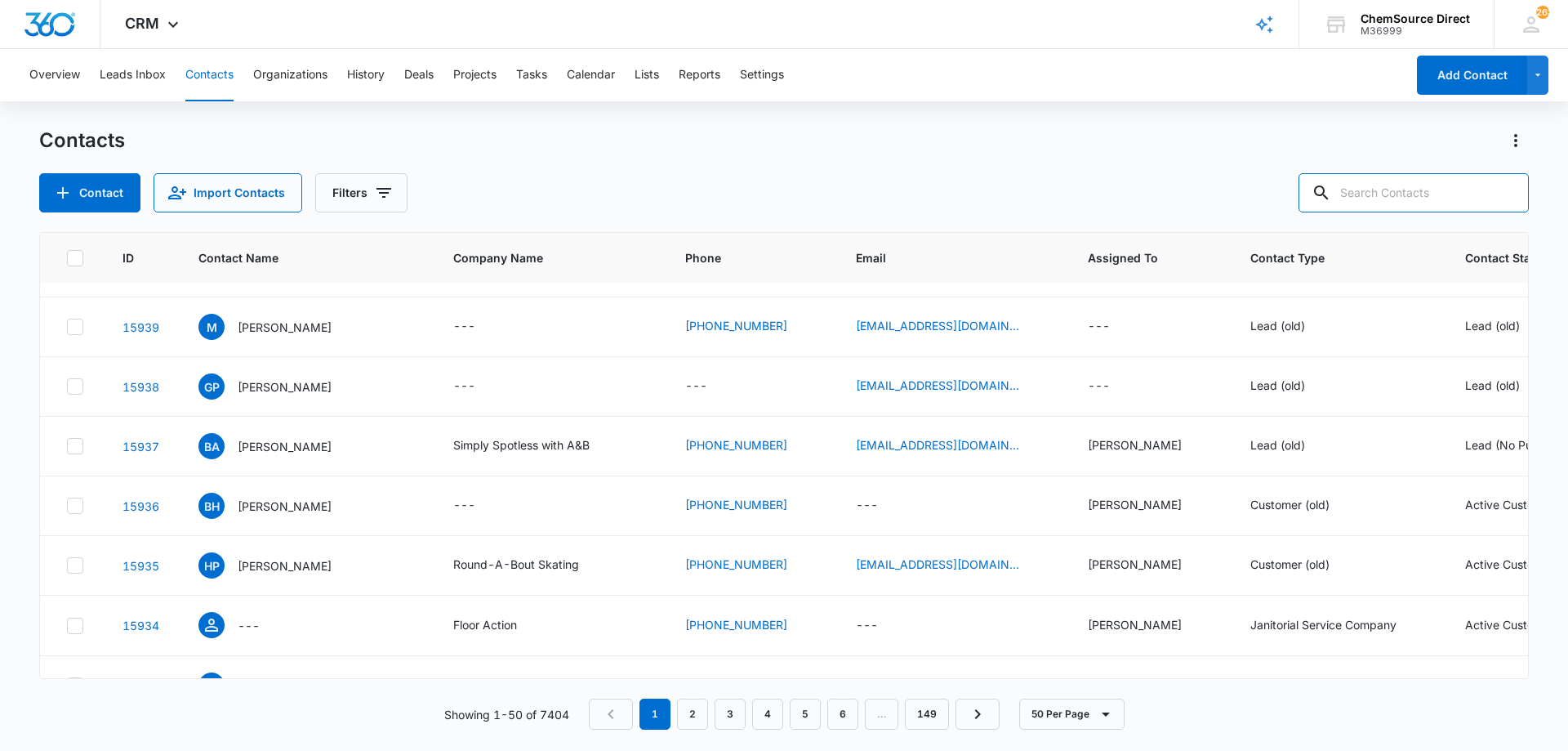
scroll to position [0, 0]
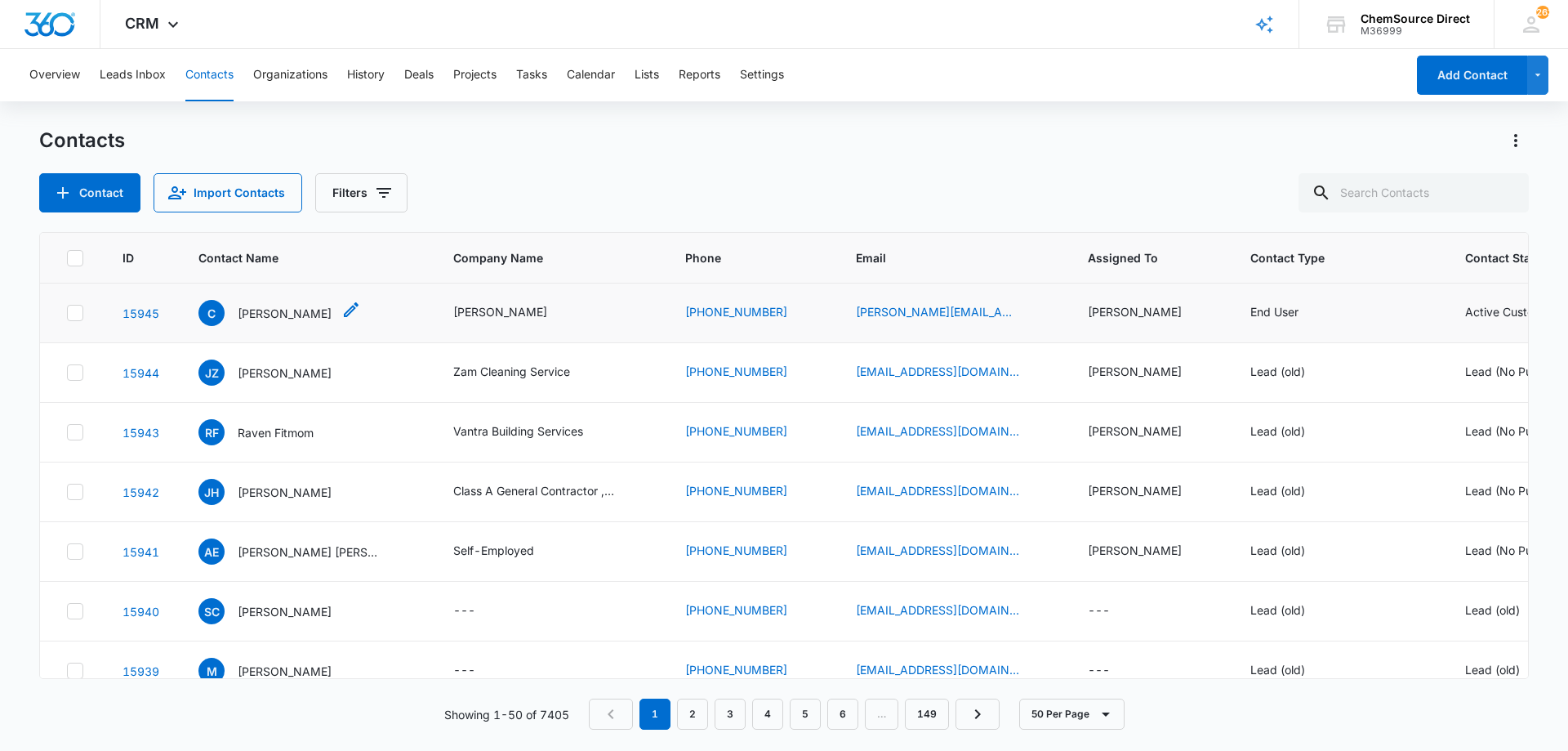
click at [270, 315] on p "[PERSON_NAME]" at bounding box center [284, 313] width 94 height 17
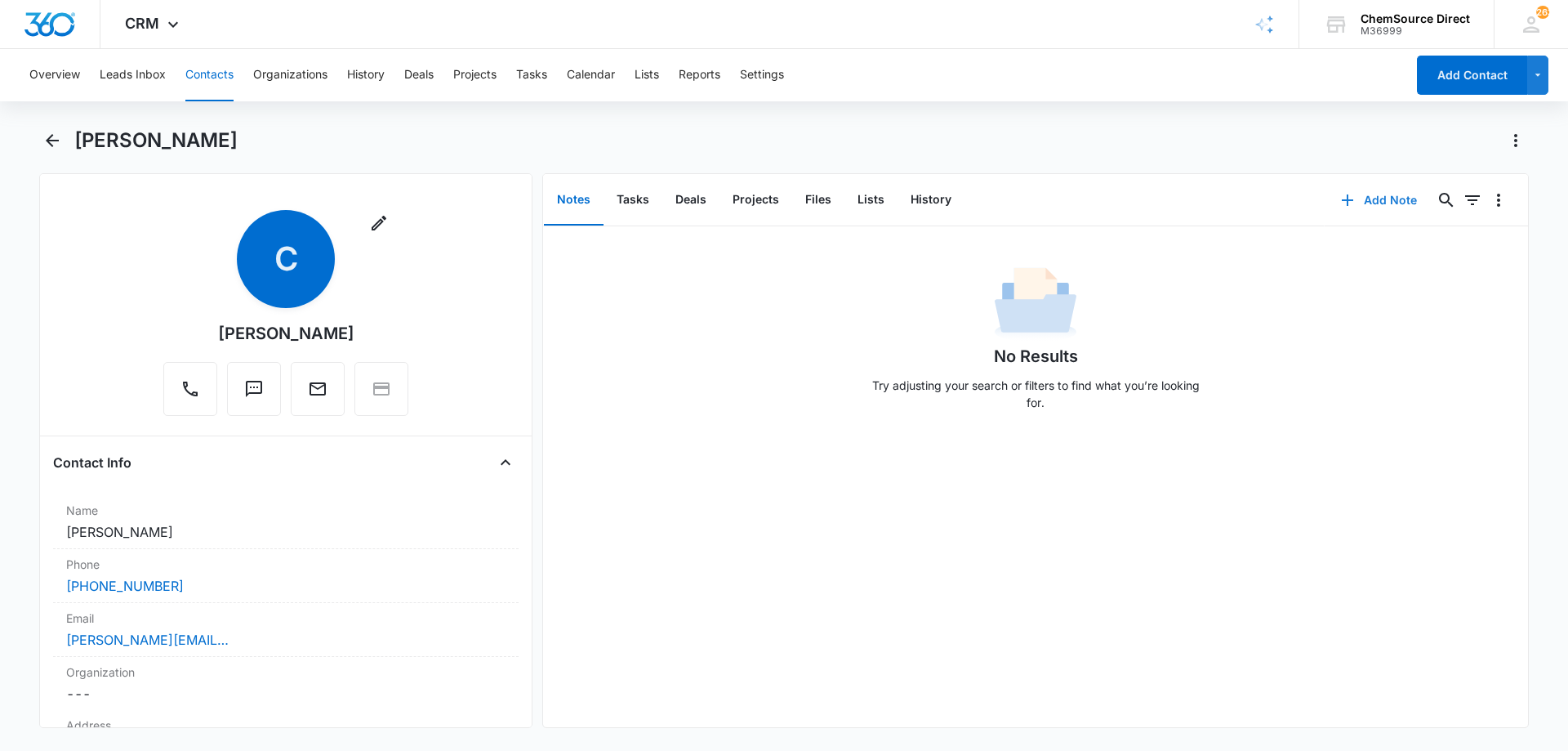
click at [1365, 194] on button "Add Note" at bounding box center [1378, 200] width 108 height 39
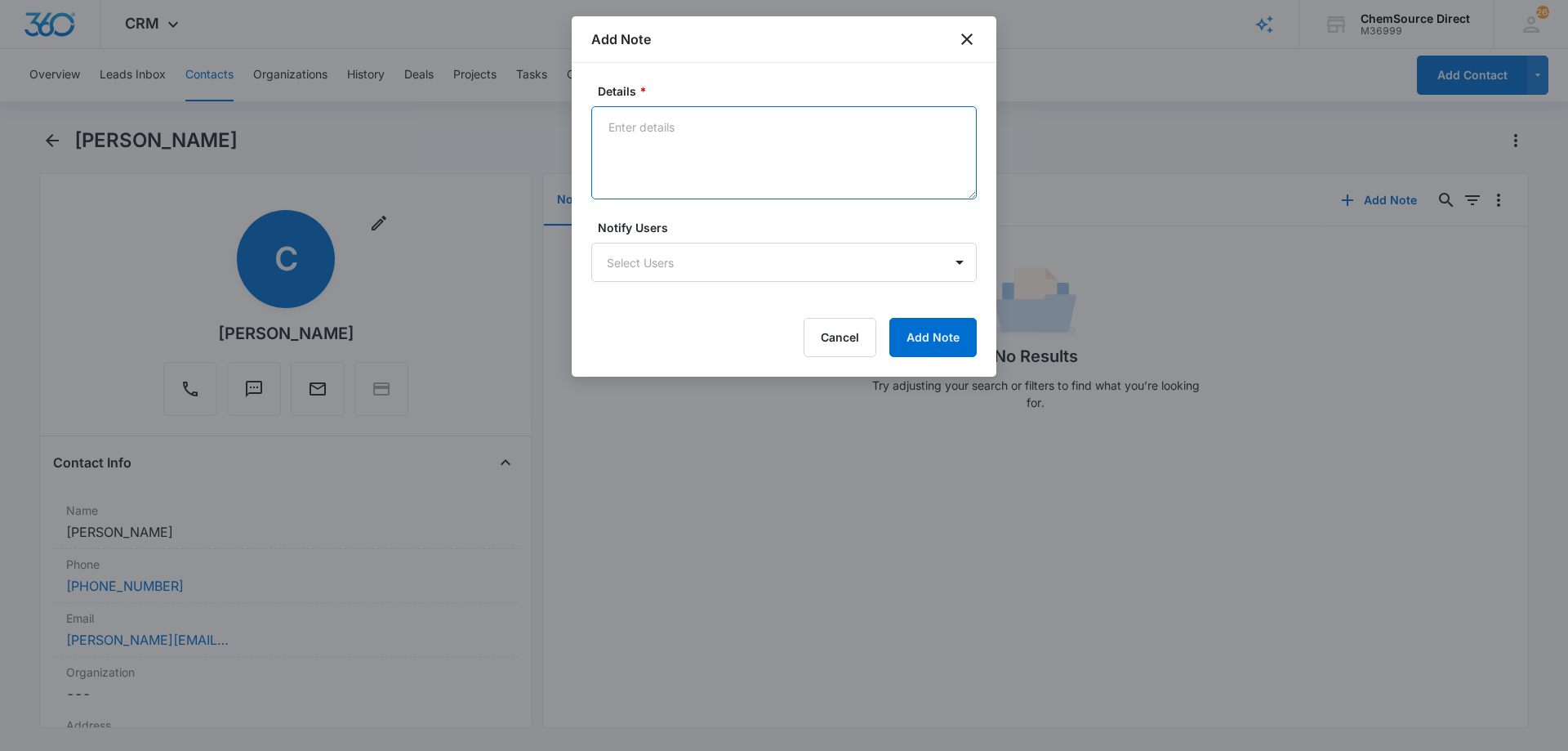
click at [657, 134] on textarea "Details *" at bounding box center [784, 153] width 385 height 93
type textarea "Sent promo email, code MY10"
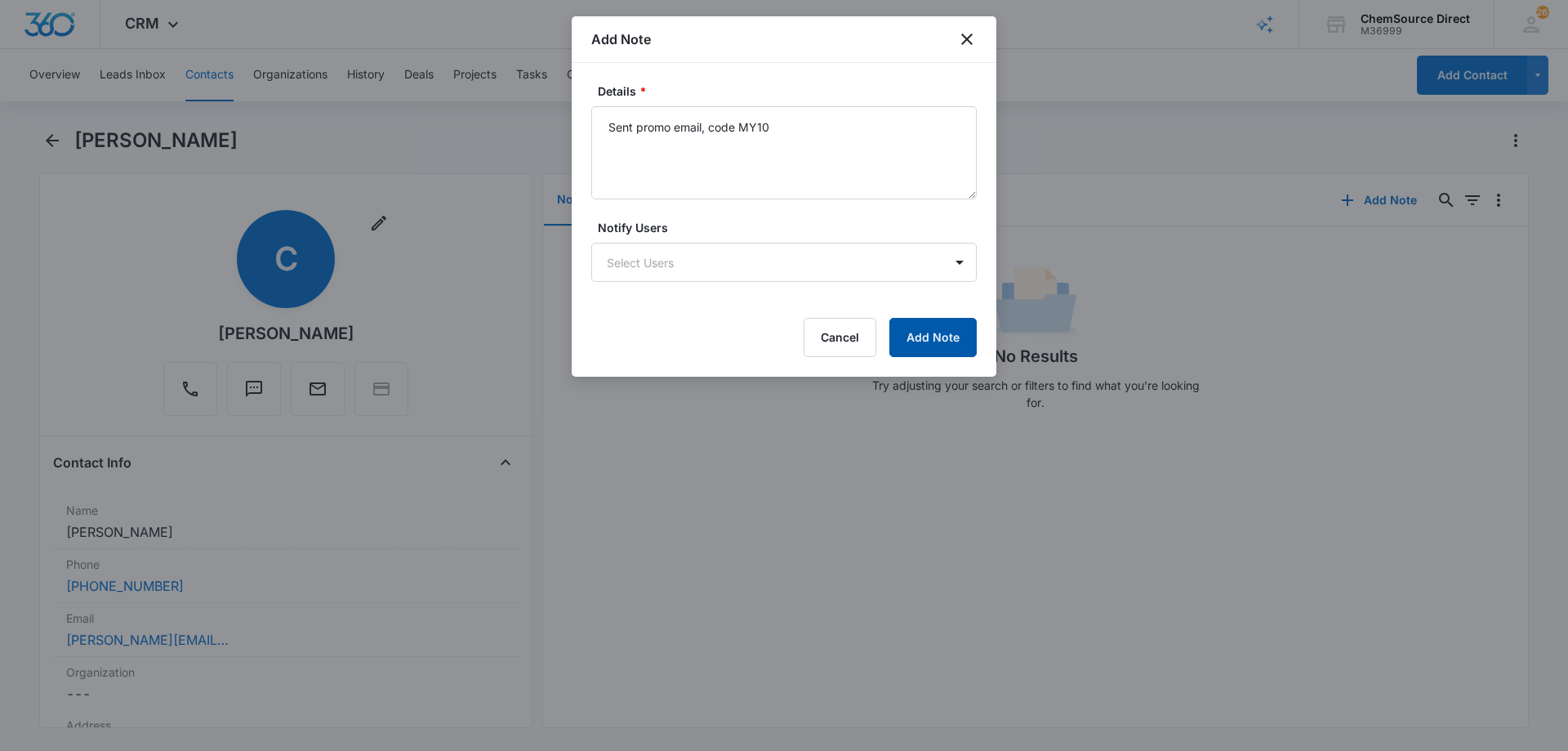
click at [908, 326] on button "Add Note" at bounding box center [933, 336] width 87 height 39
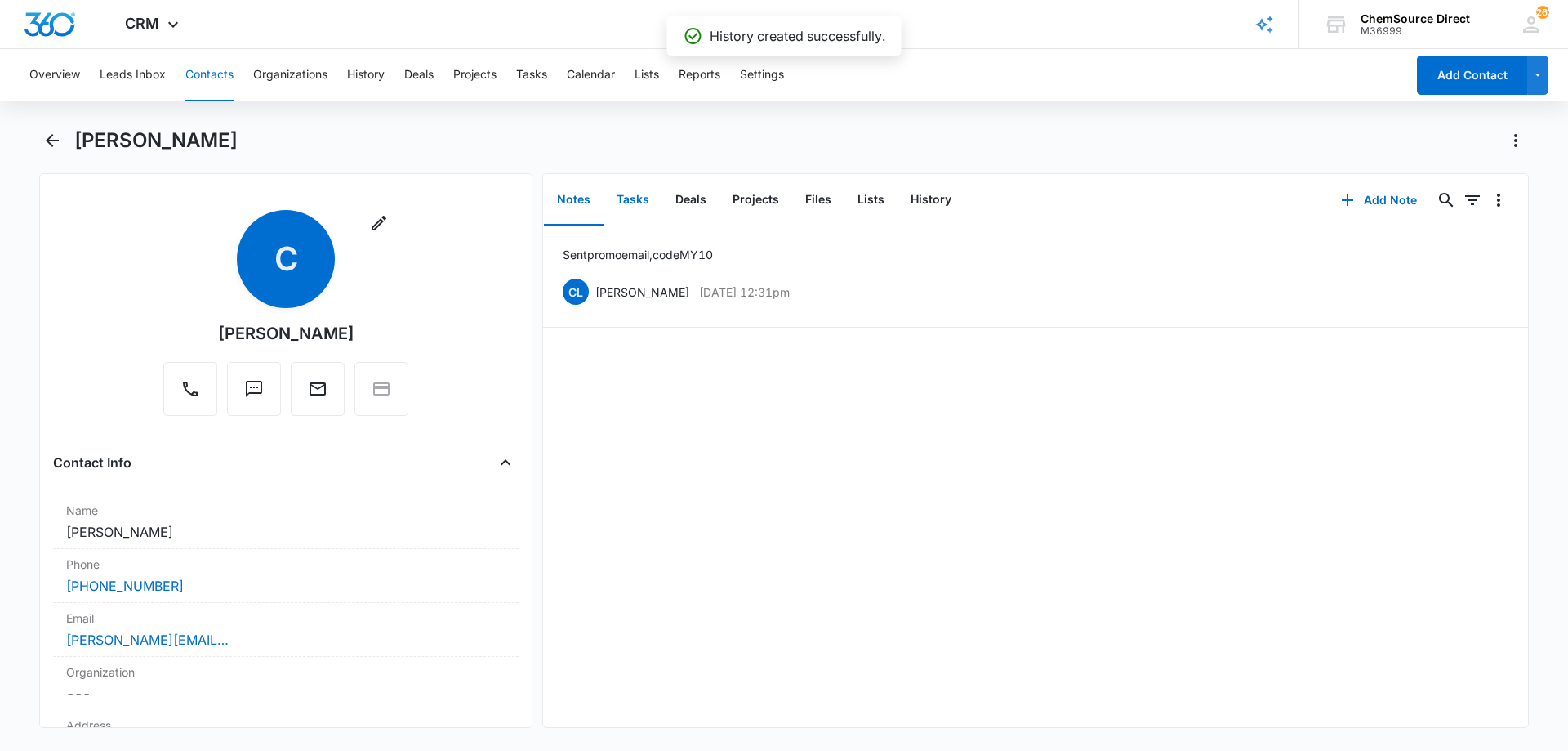
click at [641, 198] on button "Tasks" at bounding box center [633, 200] width 59 height 51
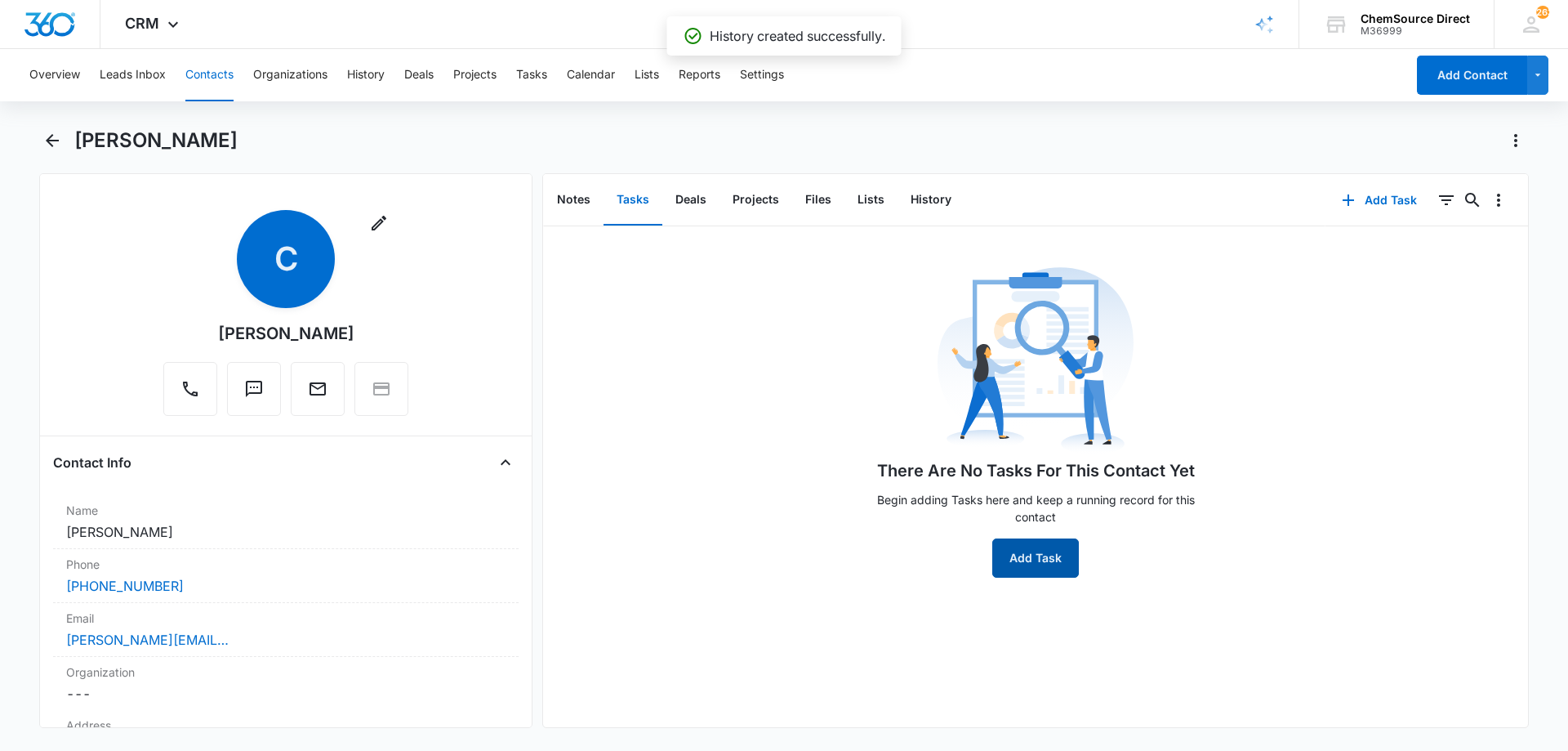
click at [1041, 556] on button "Add Task" at bounding box center [1034, 557] width 86 height 39
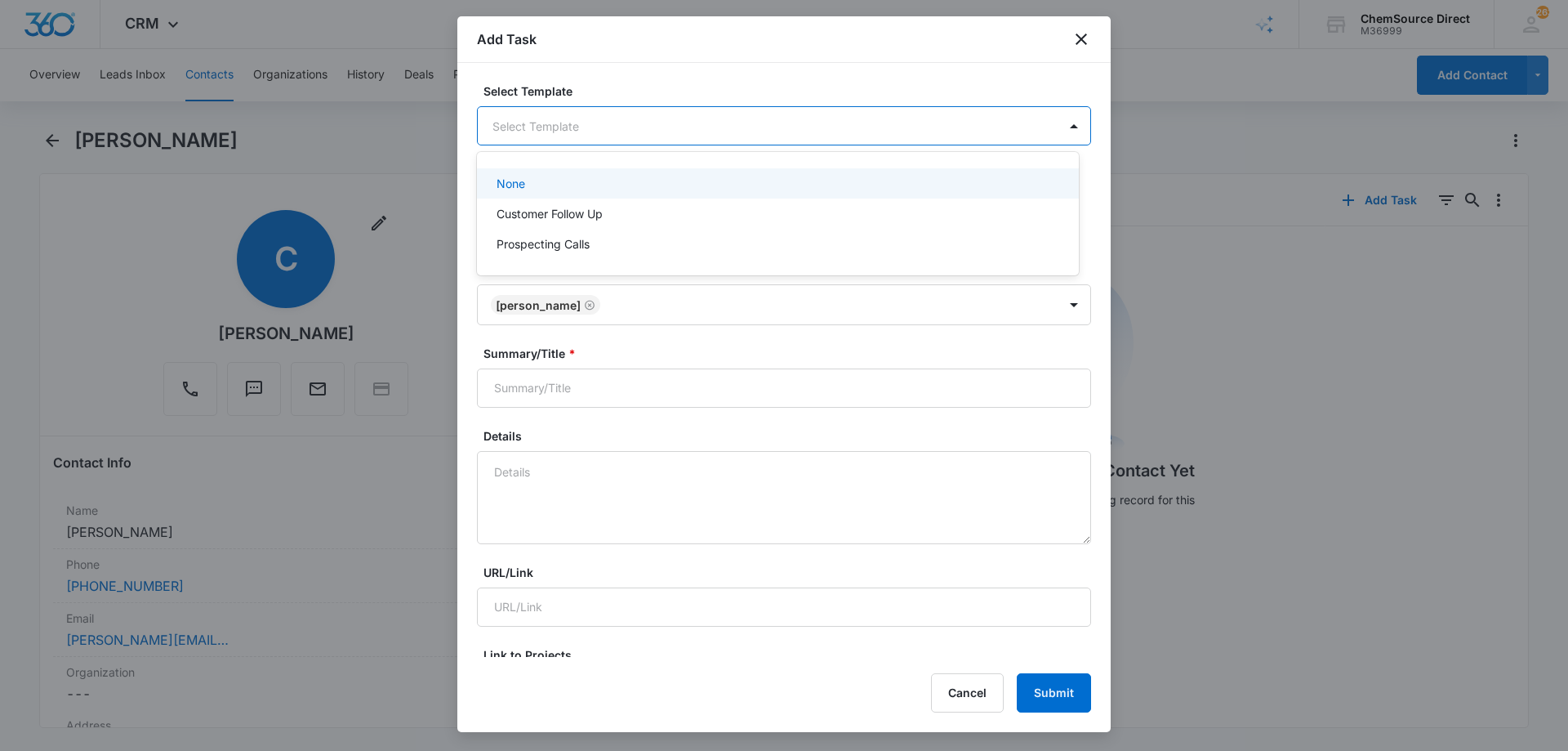
click at [515, 125] on body "CRM Apps Reputation Forms CRM Email Social Payments POS Content Ads Intelligenc…" at bounding box center [784, 376] width 1568 height 751
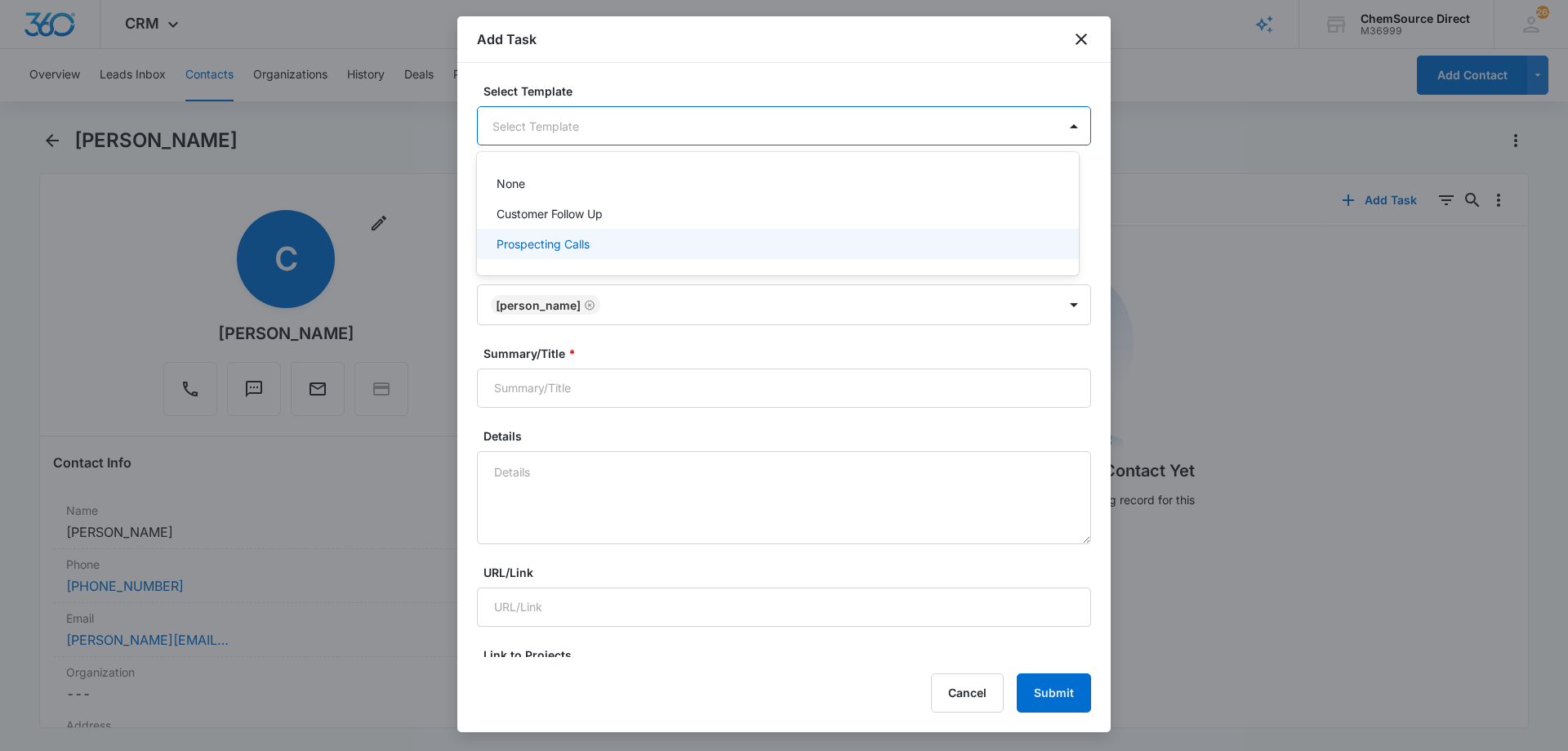
click at [533, 239] on p "Prospecting Calls" at bounding box center [543, 244] width 93 height 17
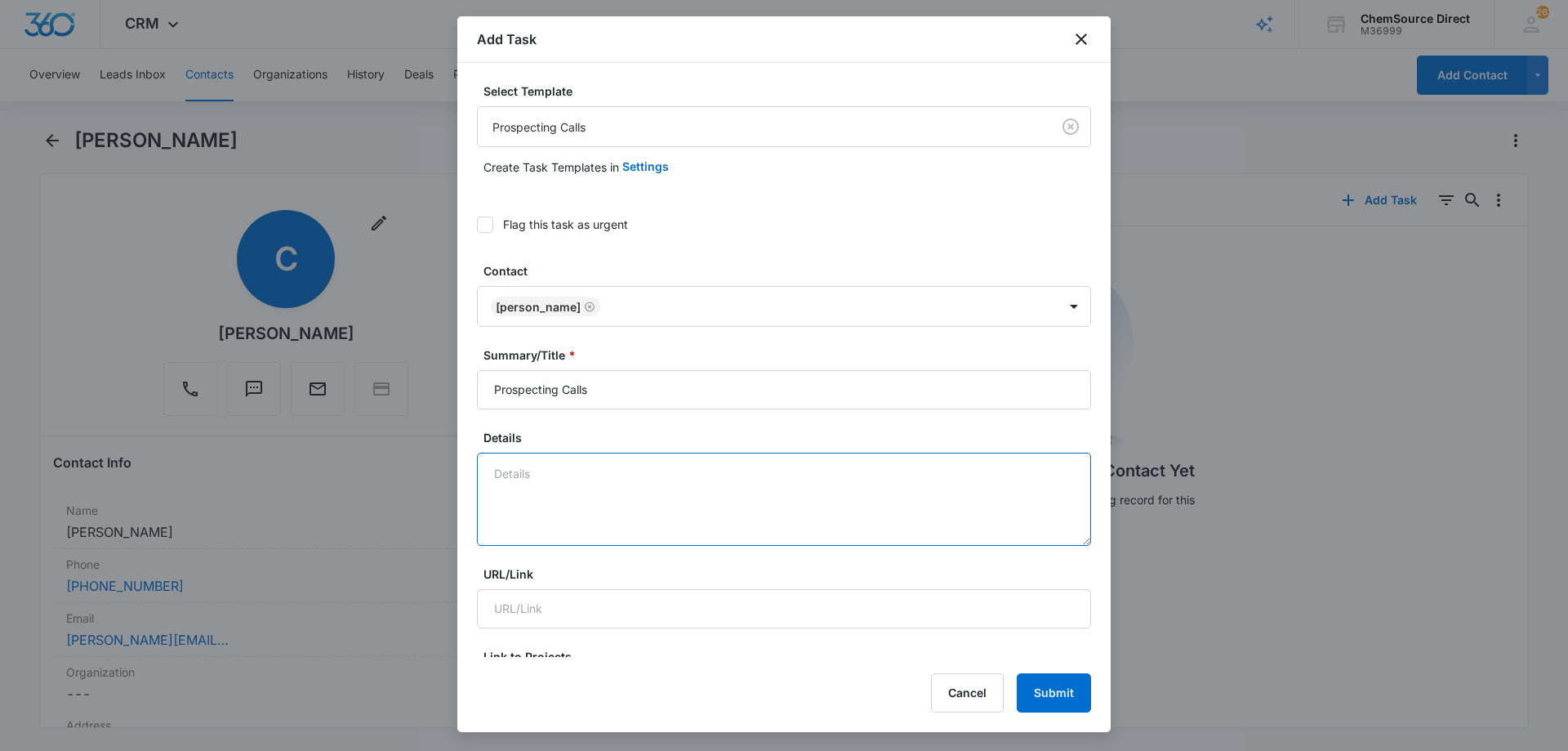
click at [556, 490] on textarea "Details" at bounding box center [784, 499] width 614 height 93
type textarea "P"
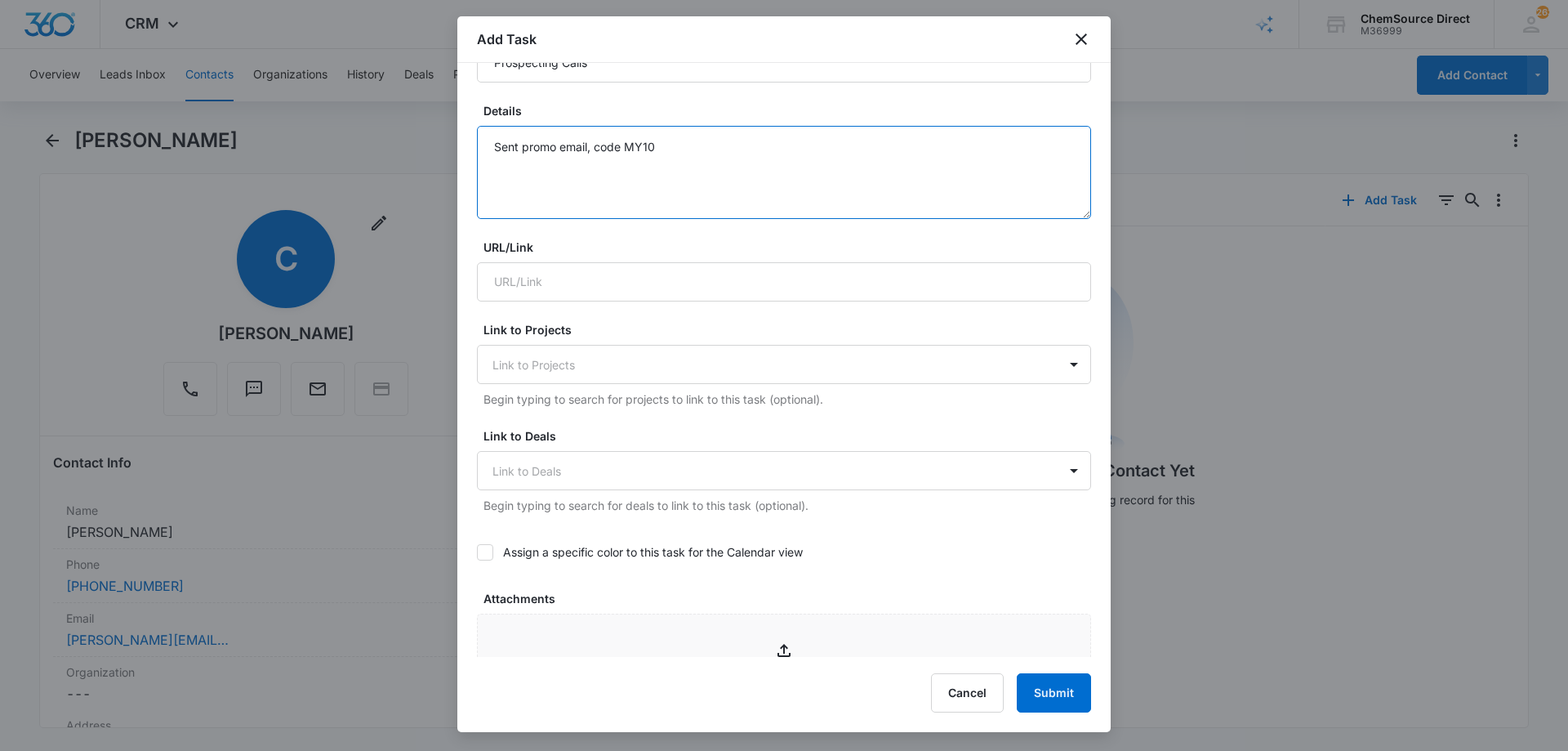
scroll to position [408, 0]
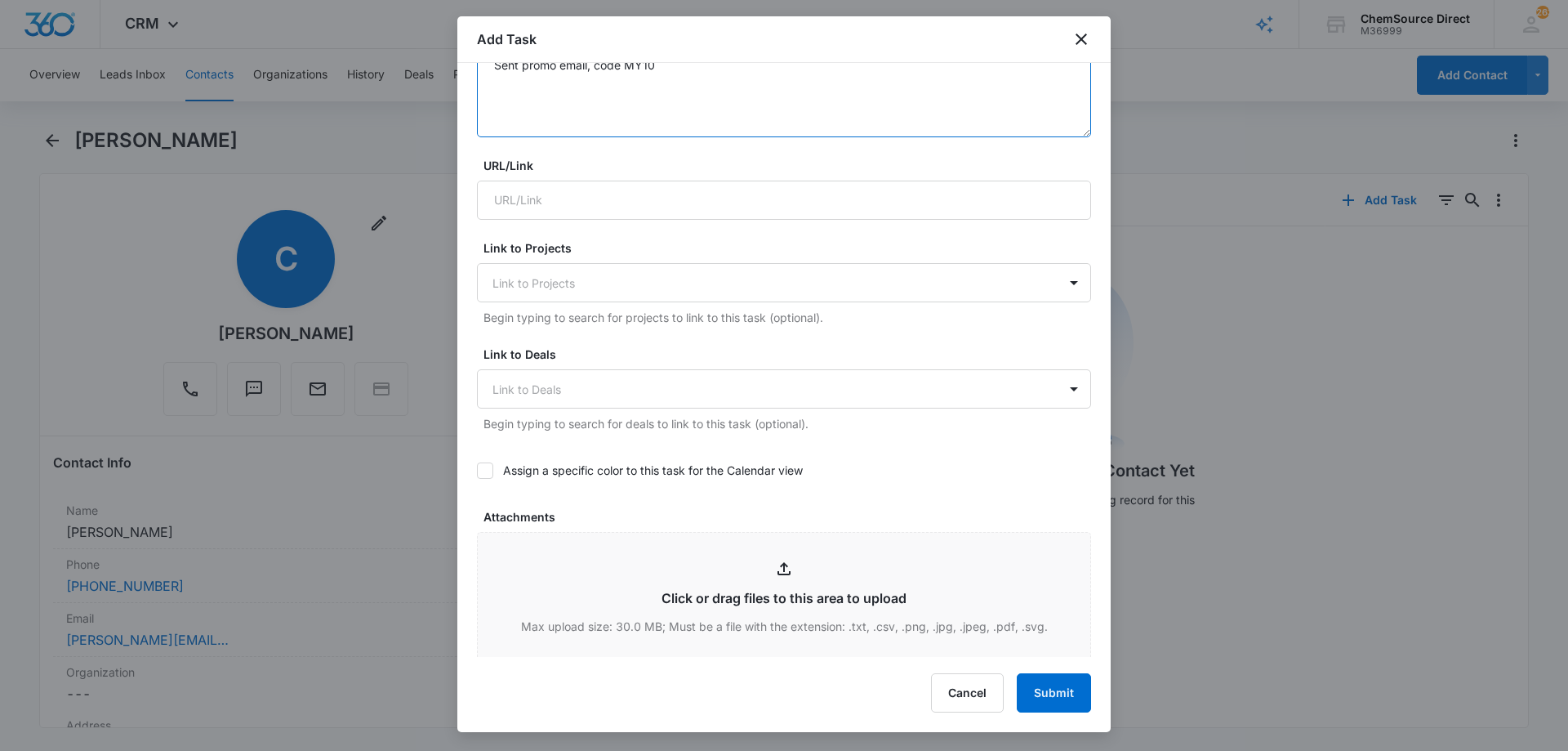
type textarea "Sent promo email, code MY10"
click at [480, 467] on icon at bounding box center [484, 470] width 15 height 15
click at [477, 470] on input "Assign a specific color to this task for the Calendar view" at bounding box center [477, 470] width 0 height 0
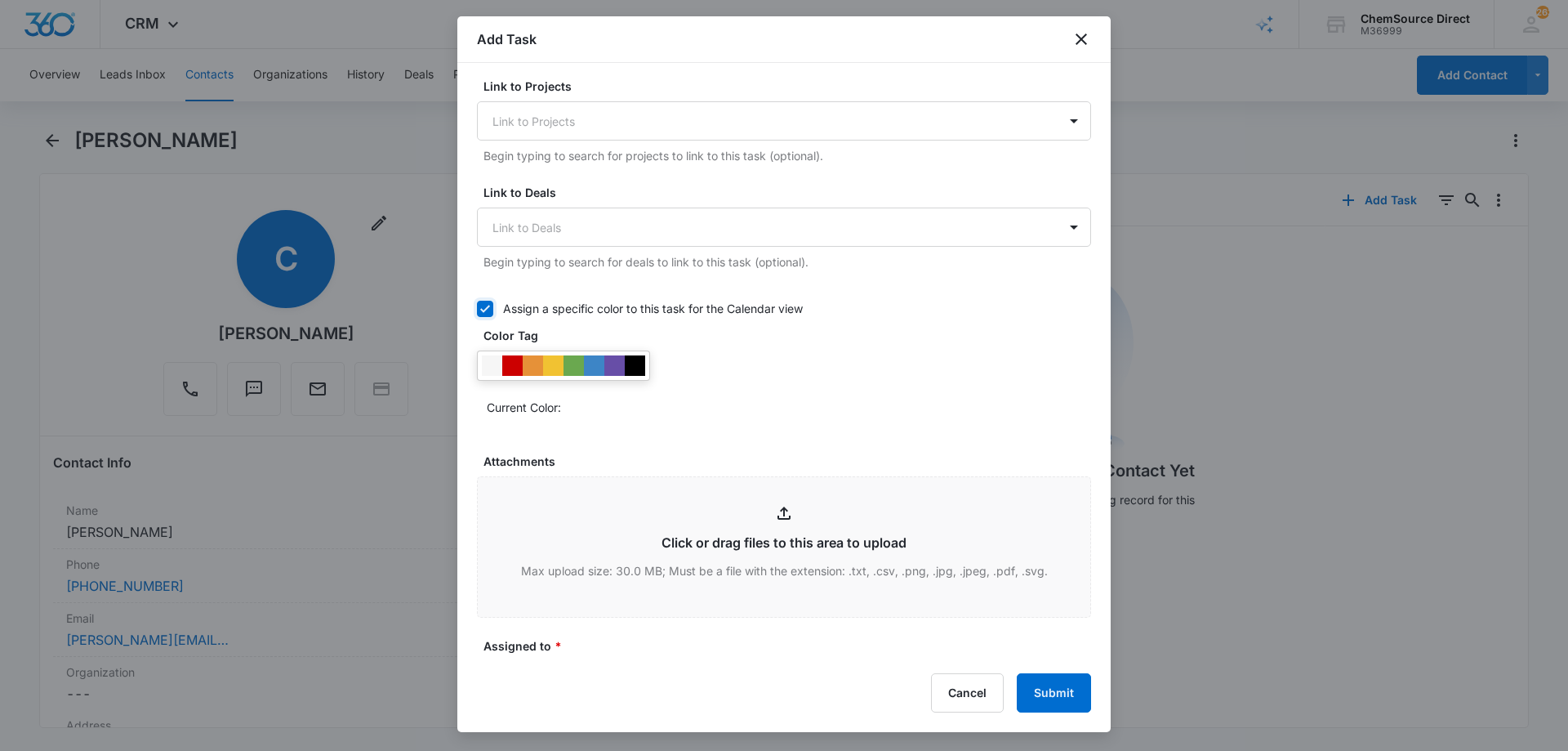
scroll to position [572, 0]
click at [614, 355] on div at bounding box center [614, 364] width 20 height 20
click at [785, 416] on div "Current Color:" at bounding box center [788, 405] width 604 height 26
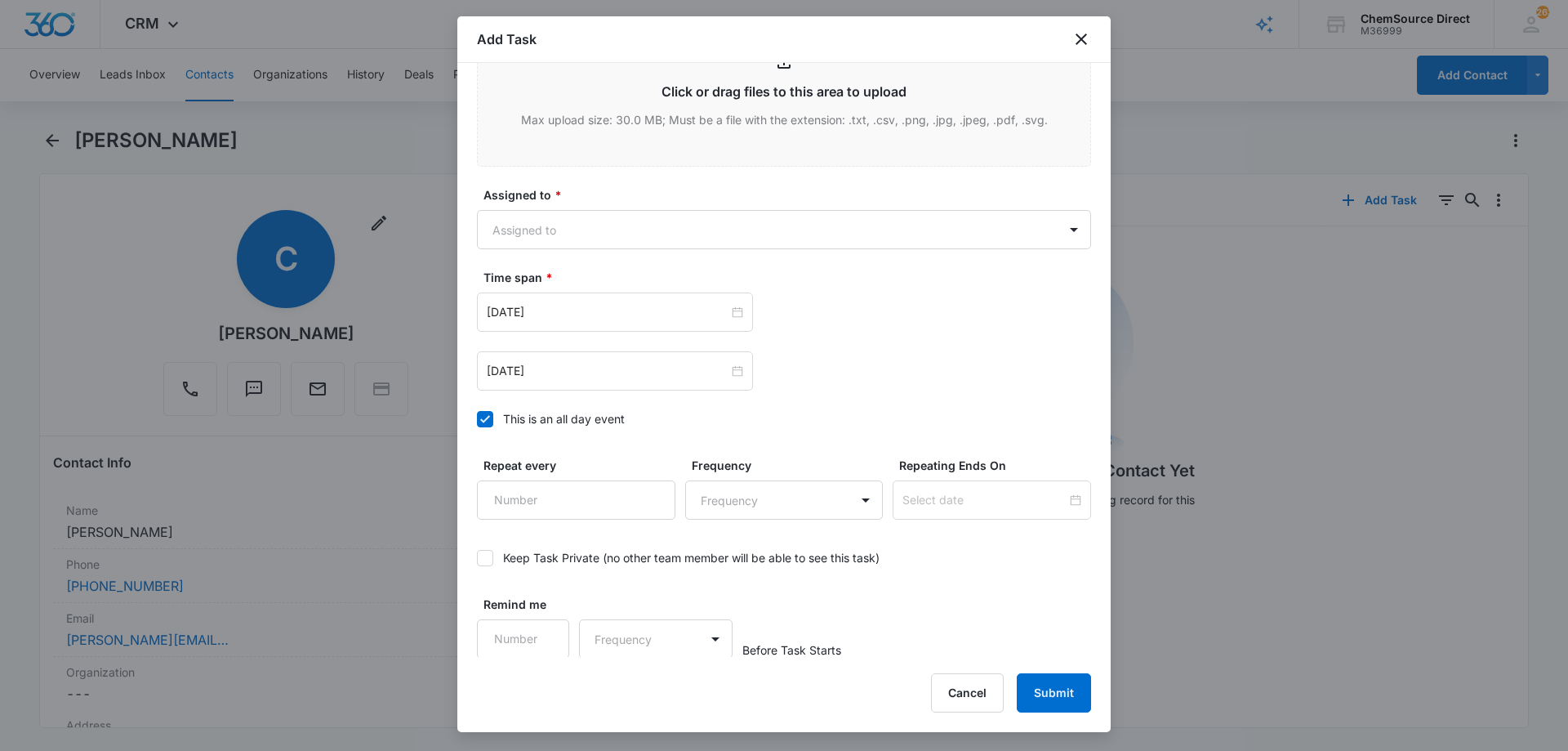
scroll to position [1023, 0]
click at [667, 227] on body "CRM Apps Reputation Forms CRM Email Social Payments POS Content Ads Intelligenc…" at bounding box center [784, 376] width 1568 height 751
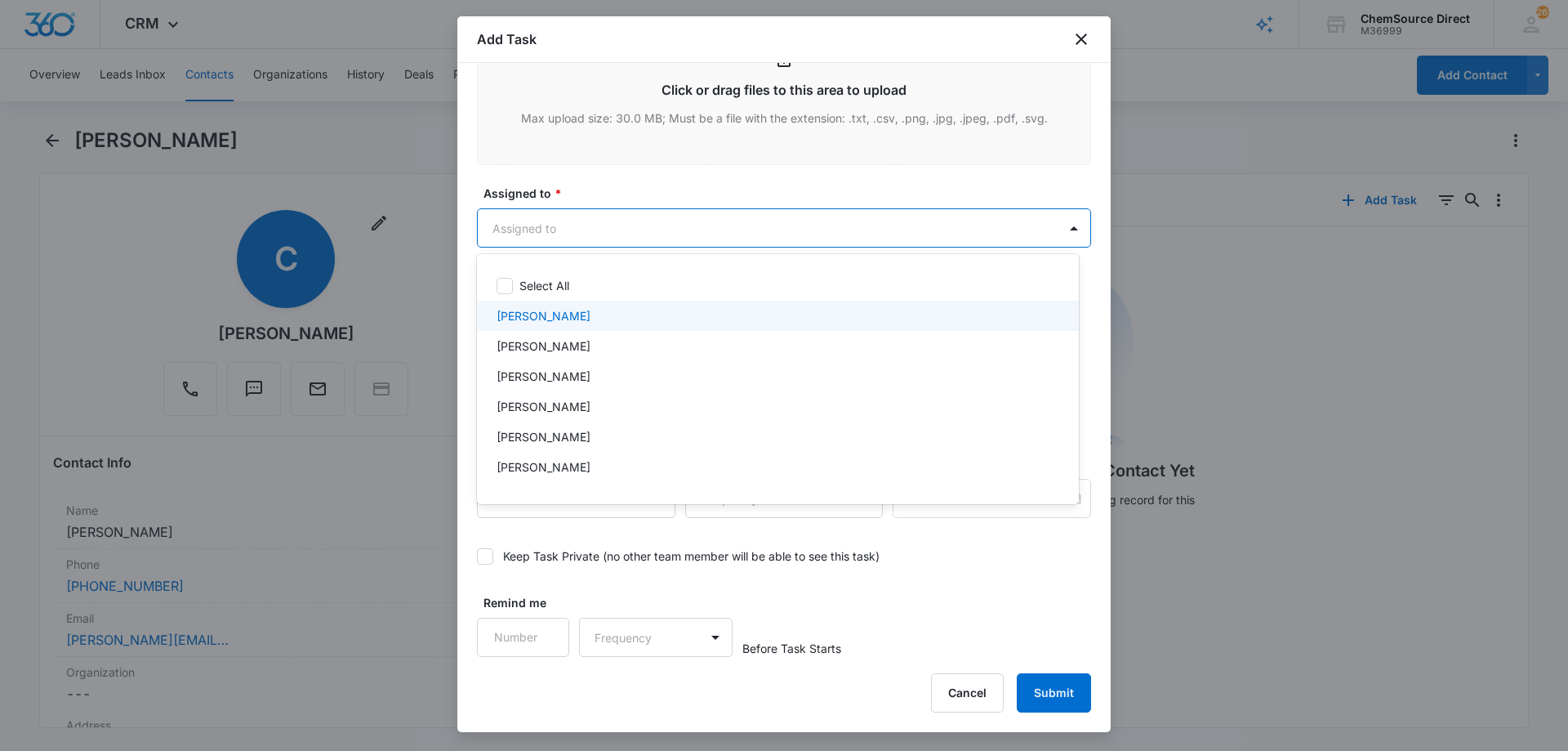
click at [589, 315] on div "[PERSON_NAME]" at bounding box center [775, 315] width 559 height 17
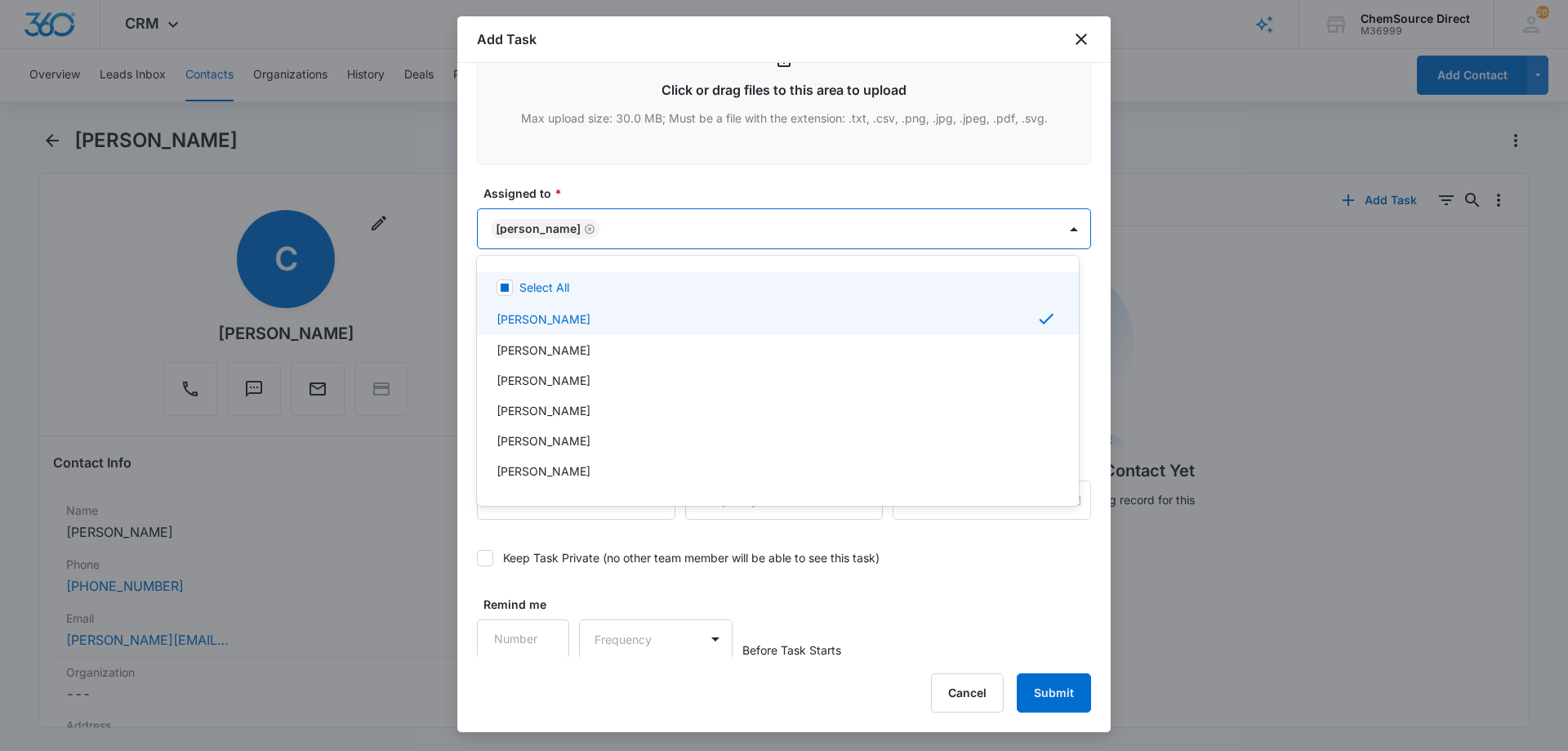
click at [638, 177] on div at bounding box center [784, 376] width 1568 height 751
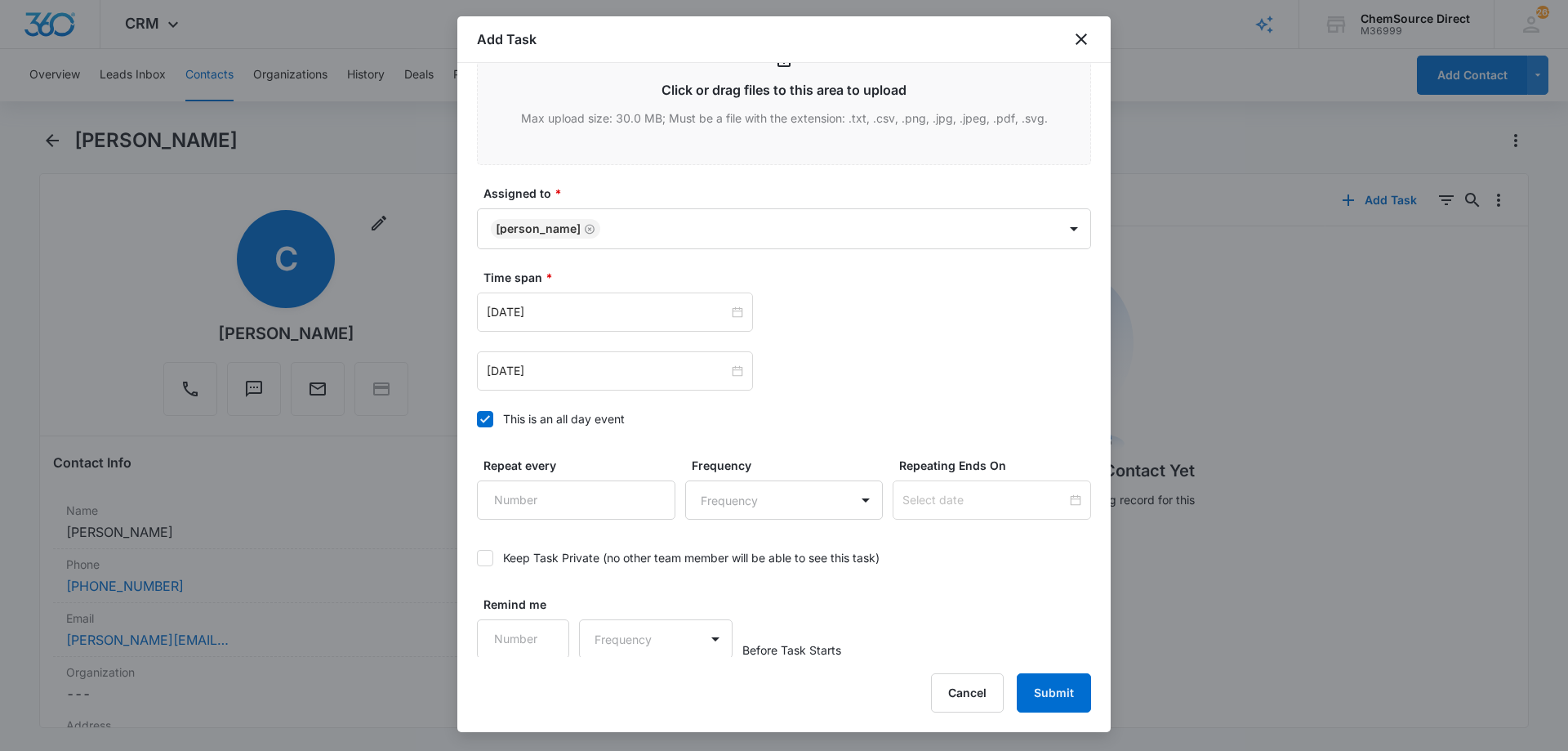
scroll to position [1024, 0]
click at [610, 315] on input "[DATE]" at bounding box center [607, 310] width 242 height 18
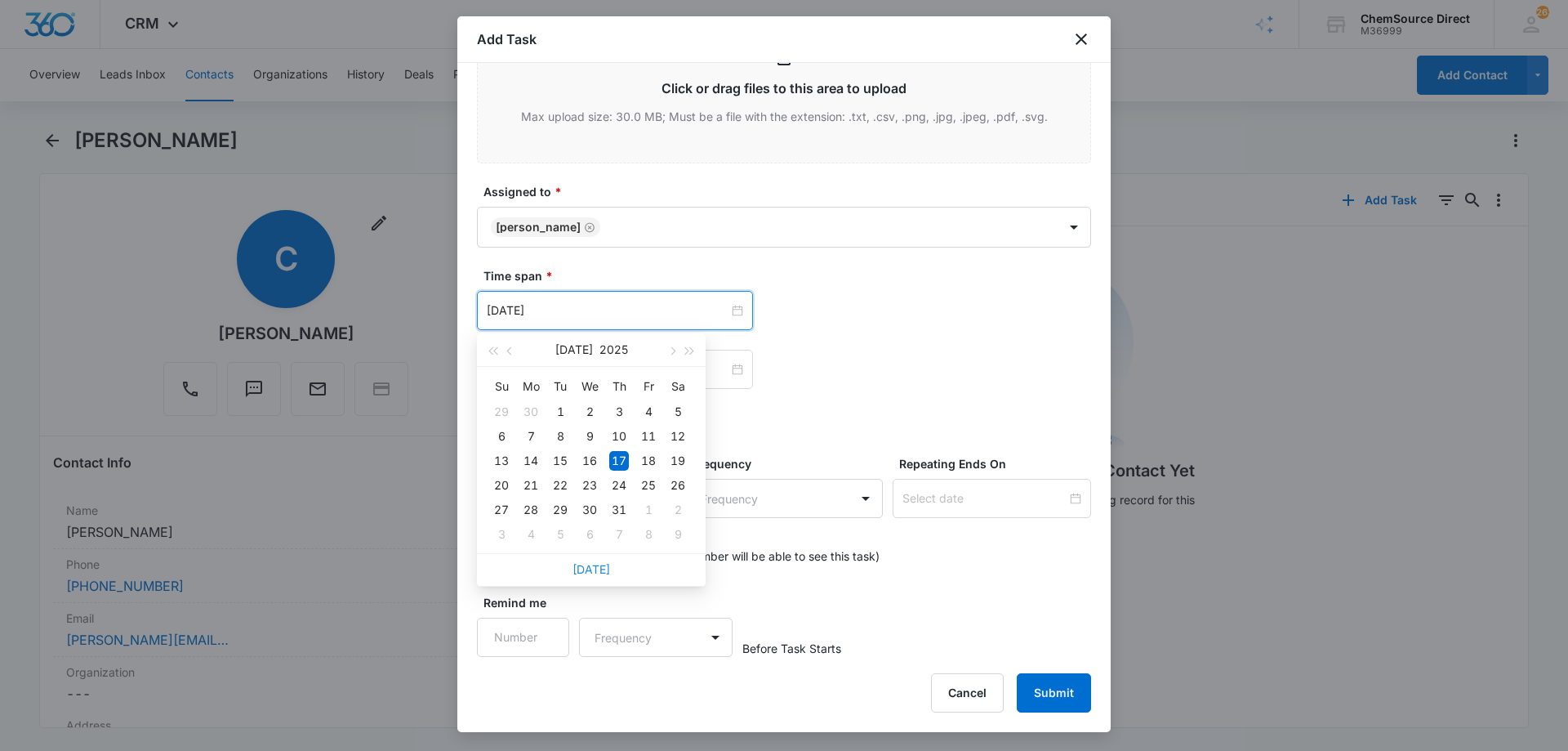
click at [594, 569] on link "[DATE]" at bounding box center [591, 568] width 37 height 14
type input "[DATE]"
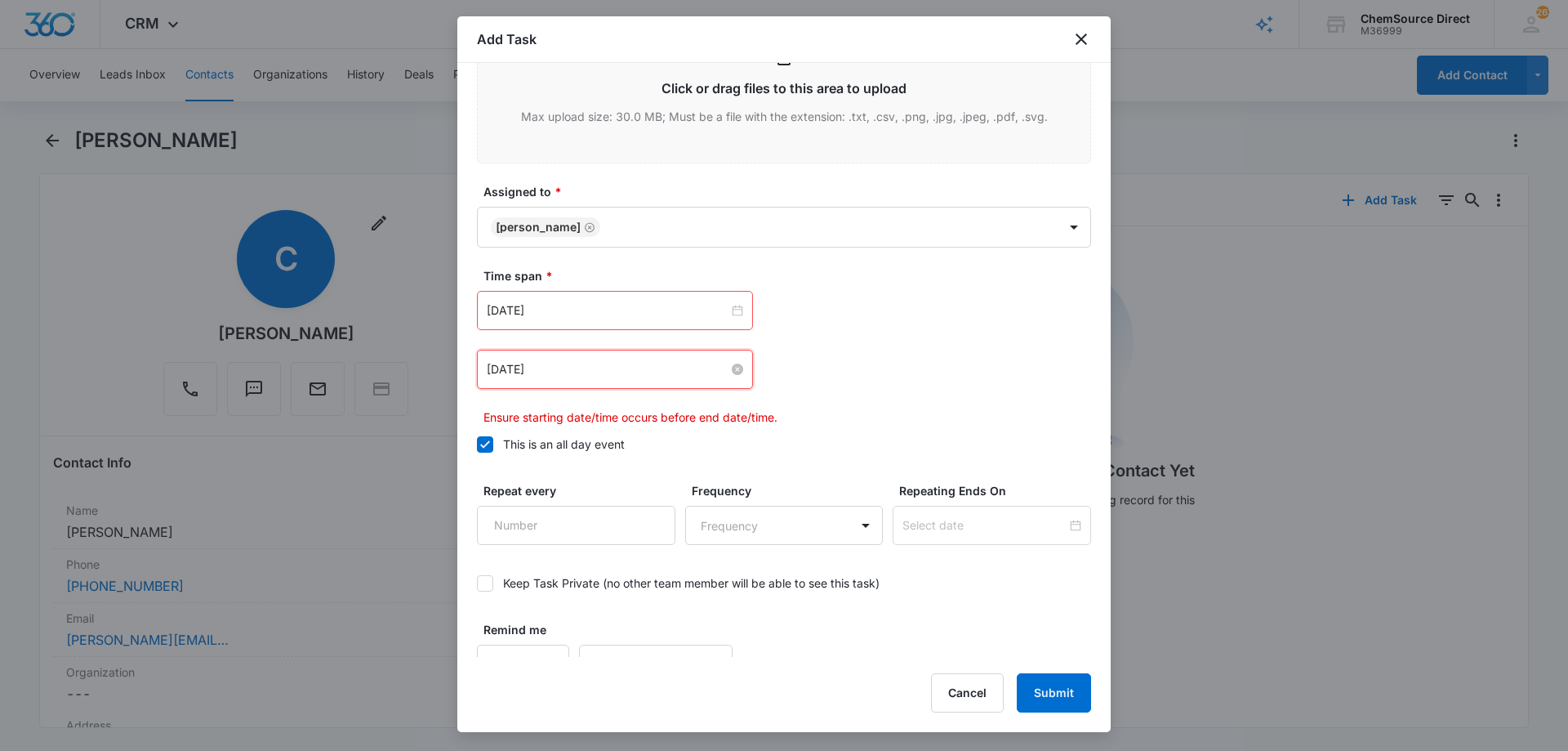
click at [600, 366] on input "[DATE]" at bounding box center [607, 369] width 242 height 18
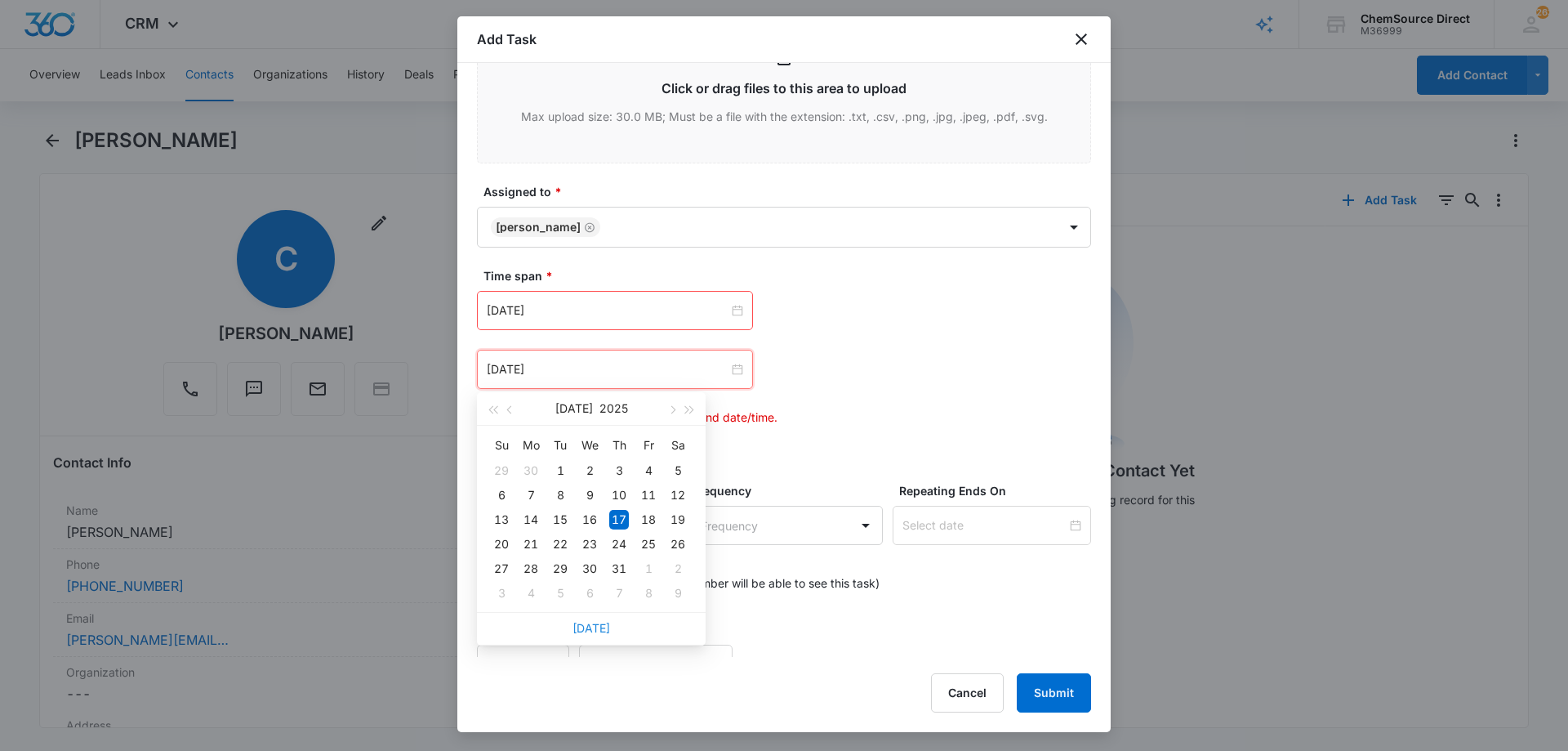
click at [593, 631] on link "[DATE]" at bounding box center [591, 627] width 37 height 14
type input "[DATE]"
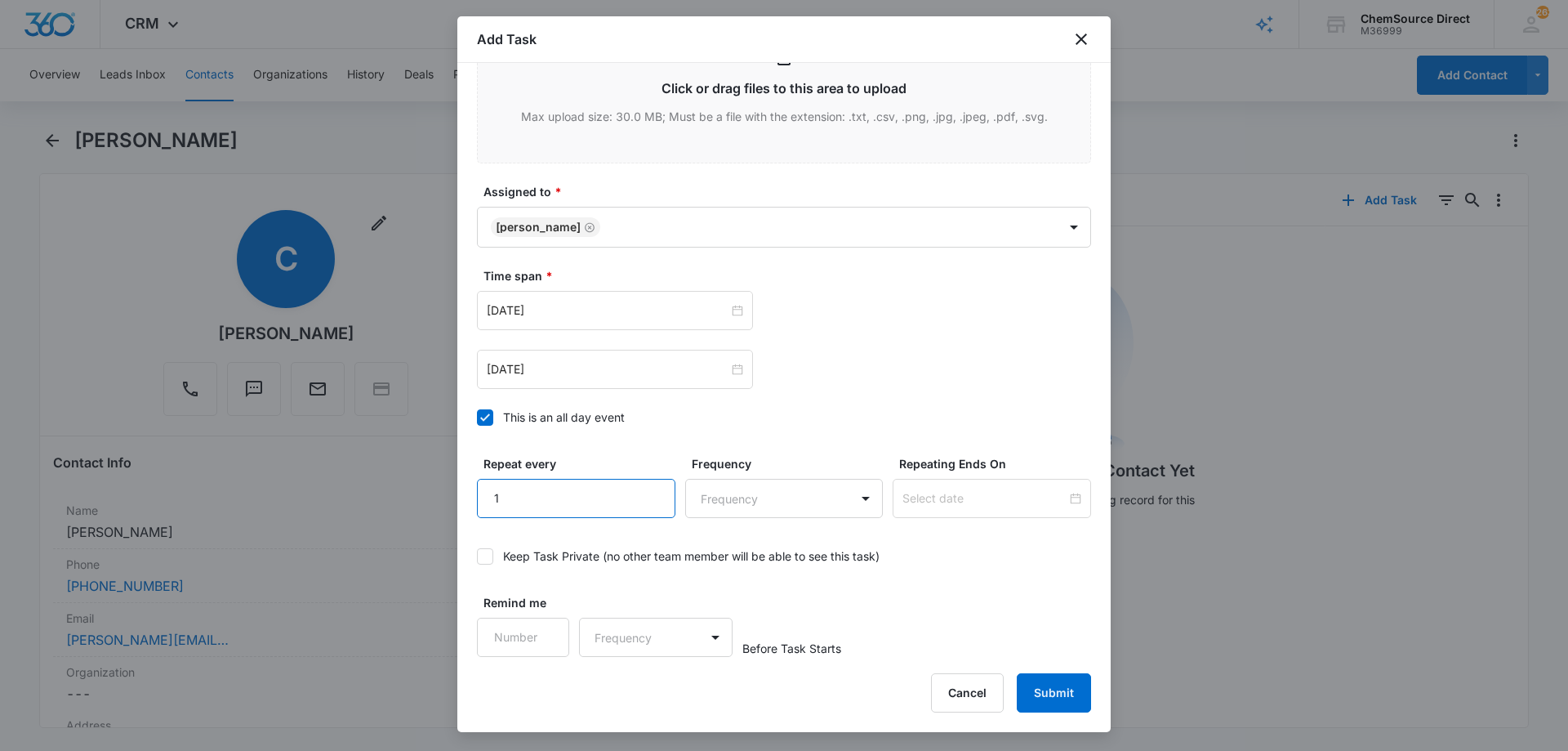
click at [646, 488] on input "1" at bounding box center [576, 497] width 198 height 39
click at [646, 488] on input "2" at bounding box center [576, 497] width 198 height 39
type input "3"
click at [646, 488] on input "3" at bounding box center [576, 497] width 198 height 39
click at [739, 487] on body "CRM Apps Reputation Forms CRM Email Social Payments POS Content Ads Intelligenc…" at bounding box center [784, 376] width 1568 height 751
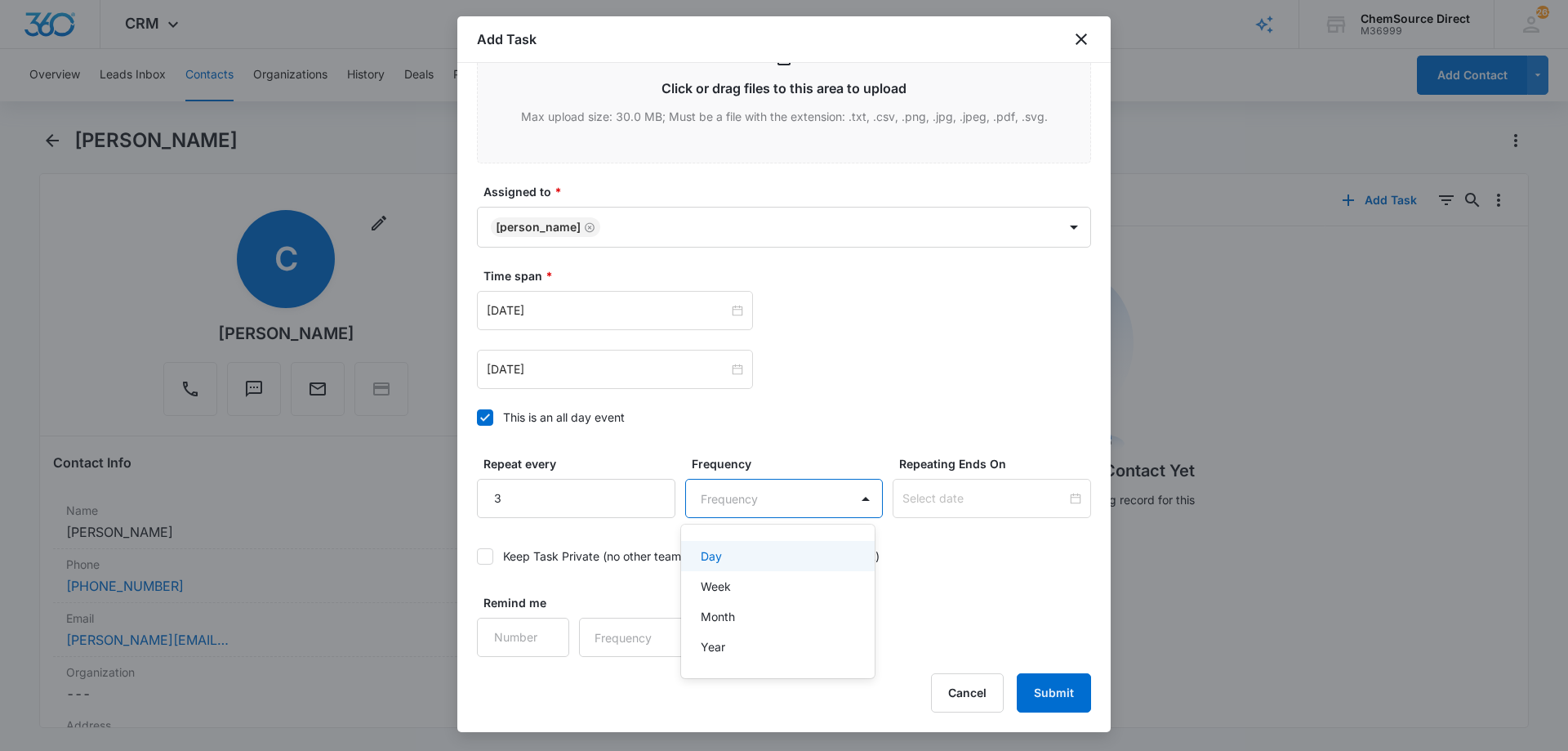
click at [739, 552] on div "Day" at bounding box center [776, 556] width 152 height 17
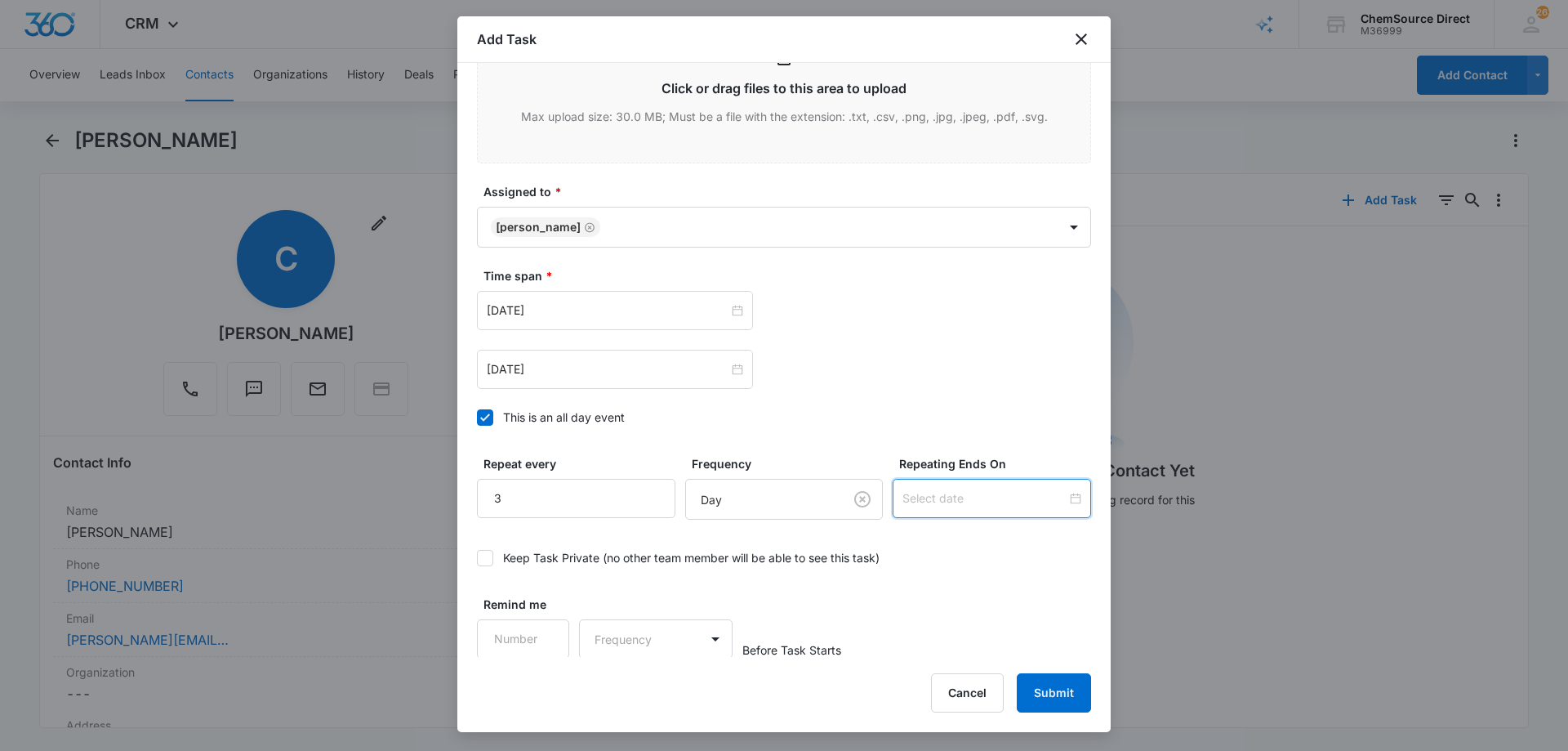
click at [919, 498] on input at bounding box center [984, 498] width 165 height 18
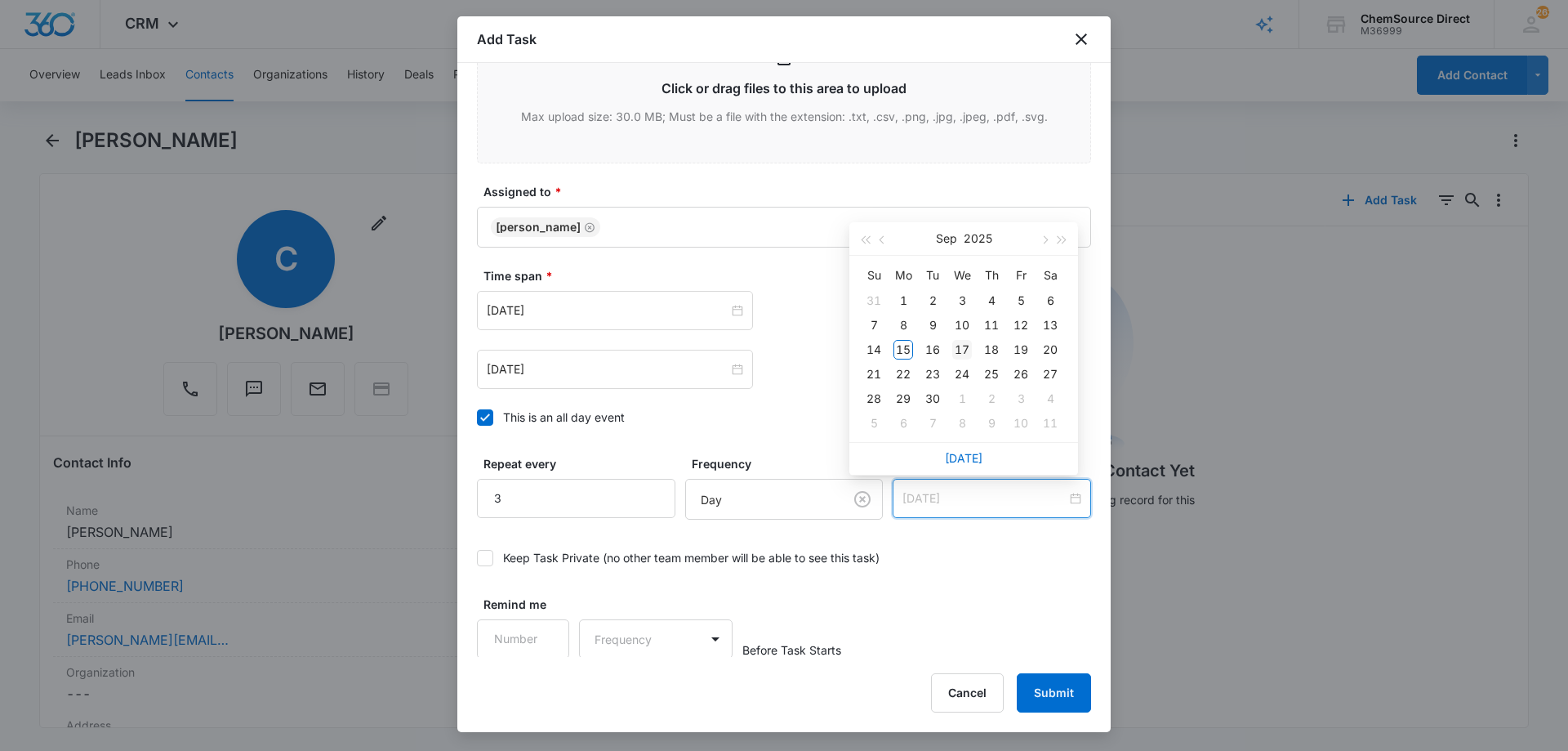
type input "[DATE]"
click at [962, 345] on div "17" at bounding box center [962, 350] width 20 height 20
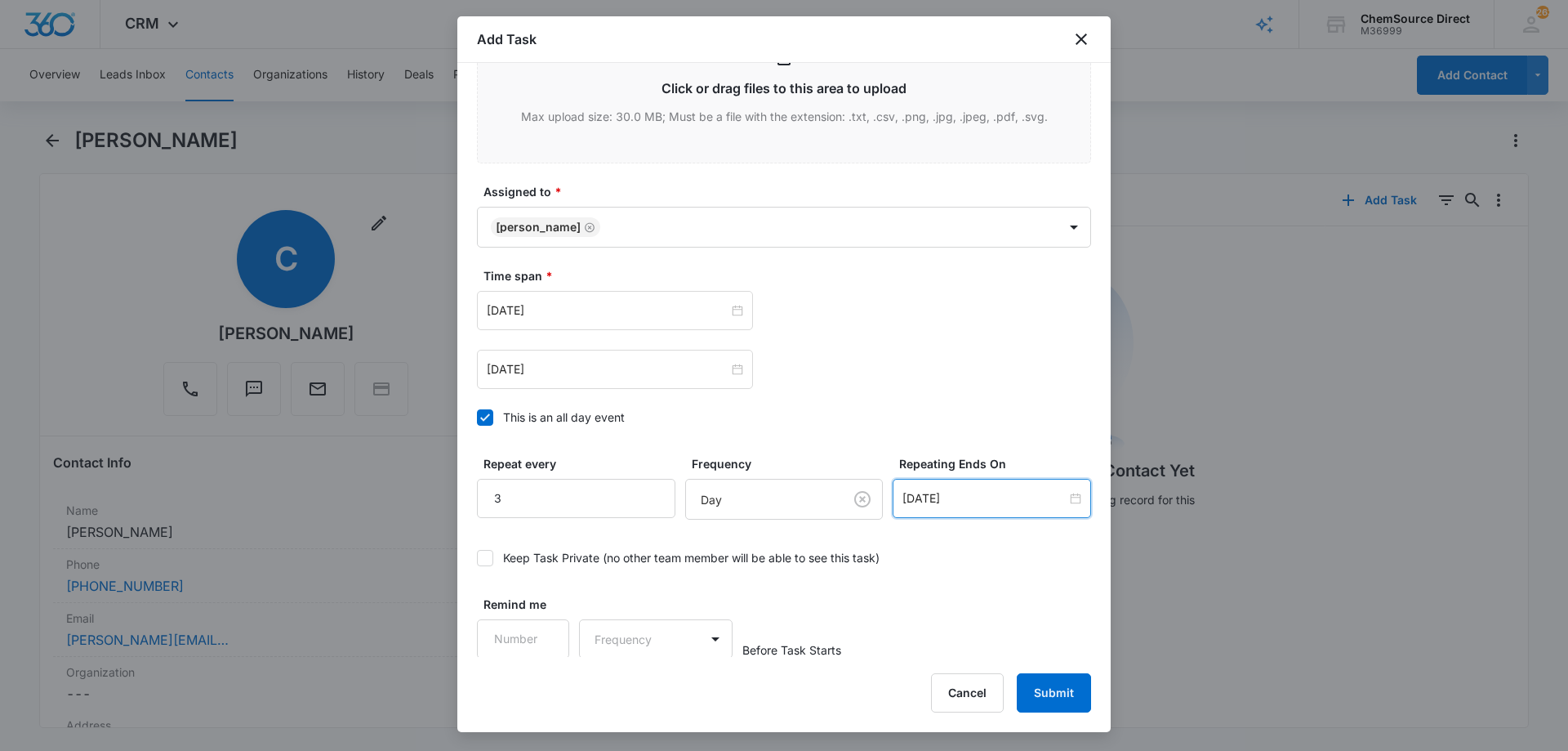
scroll to position [1026, 0]
type input "2"
click at [646, 504] on input "2" at bounding box center [576, 496] width 198 height 39
type input "1"
click at [541, 626] on input "1" at bounding box center [524, 636] width 93 height 39
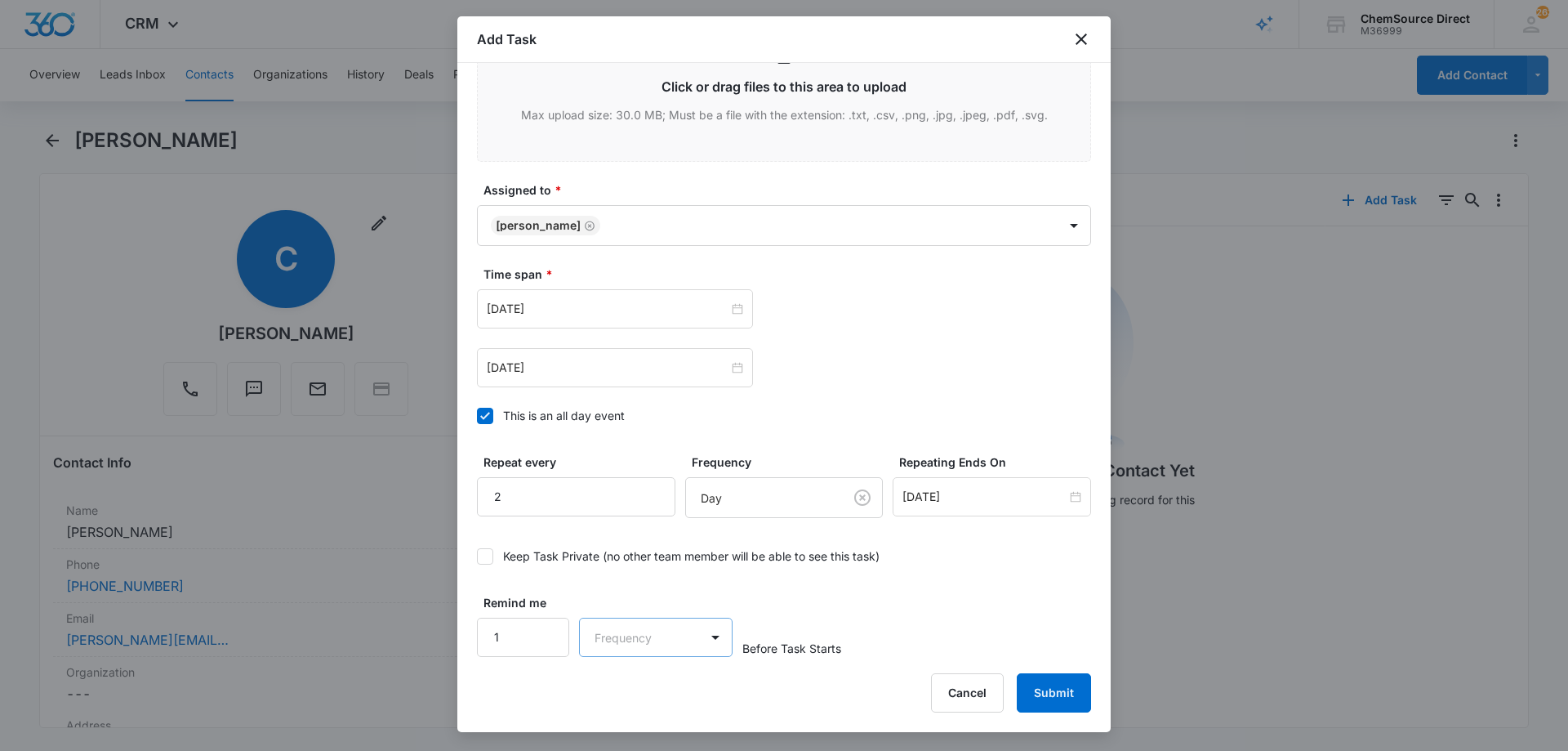
click at [630, 645] on body "CRM Apps Reputation Forms CRM Email Social Payments POS Content Ads Intelligenc…" at bounding box center [784, 376] width 1568 height 751
click at [633, 695] on div "Days" at bounding box center [651, 695] width 108 height 17
click at [1046, 689] on button "Submit" at bounding box center [1054, 692] width 75 height 39
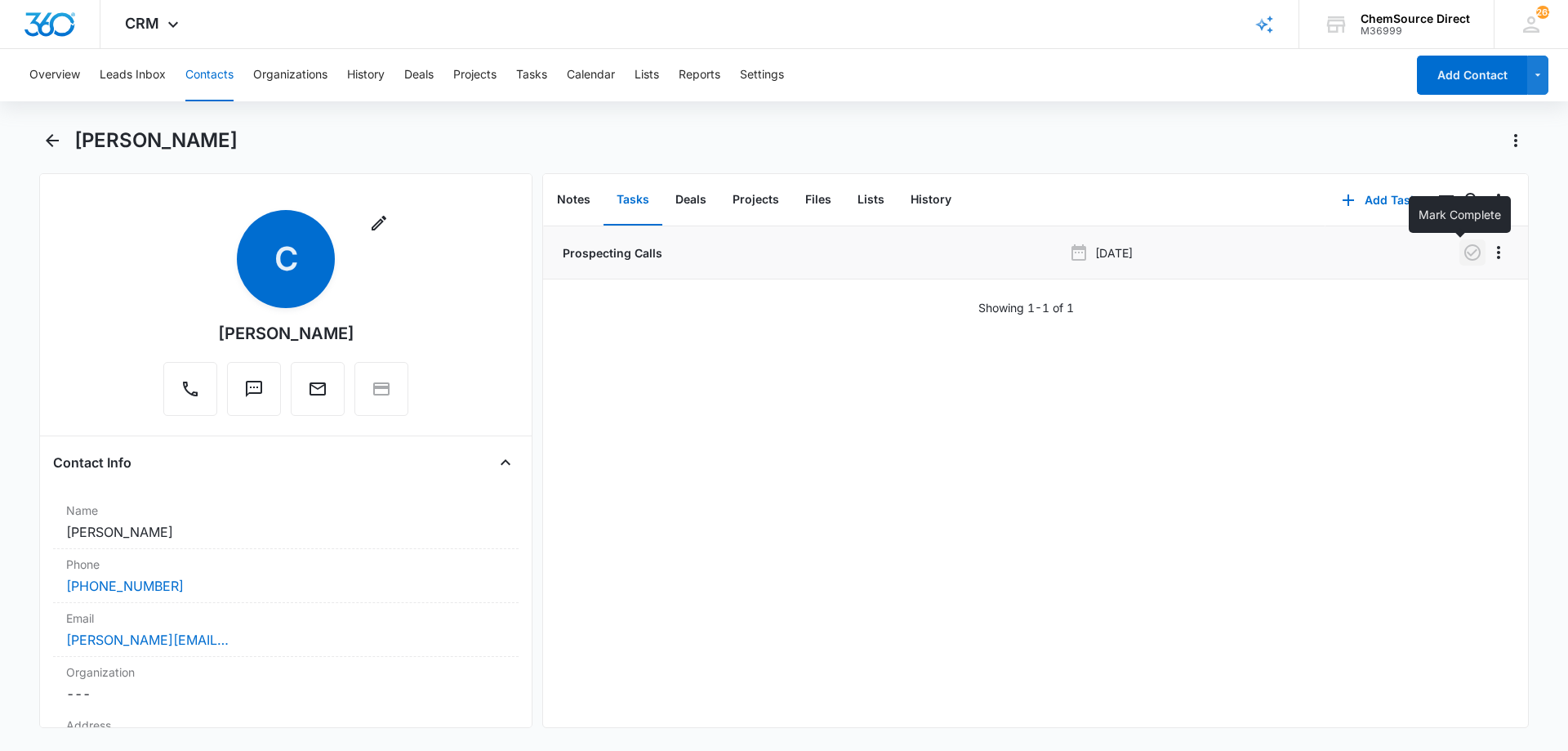
click at [1463, 244] on icon "button" at bounding box center [1473, 253] width 20 height 20
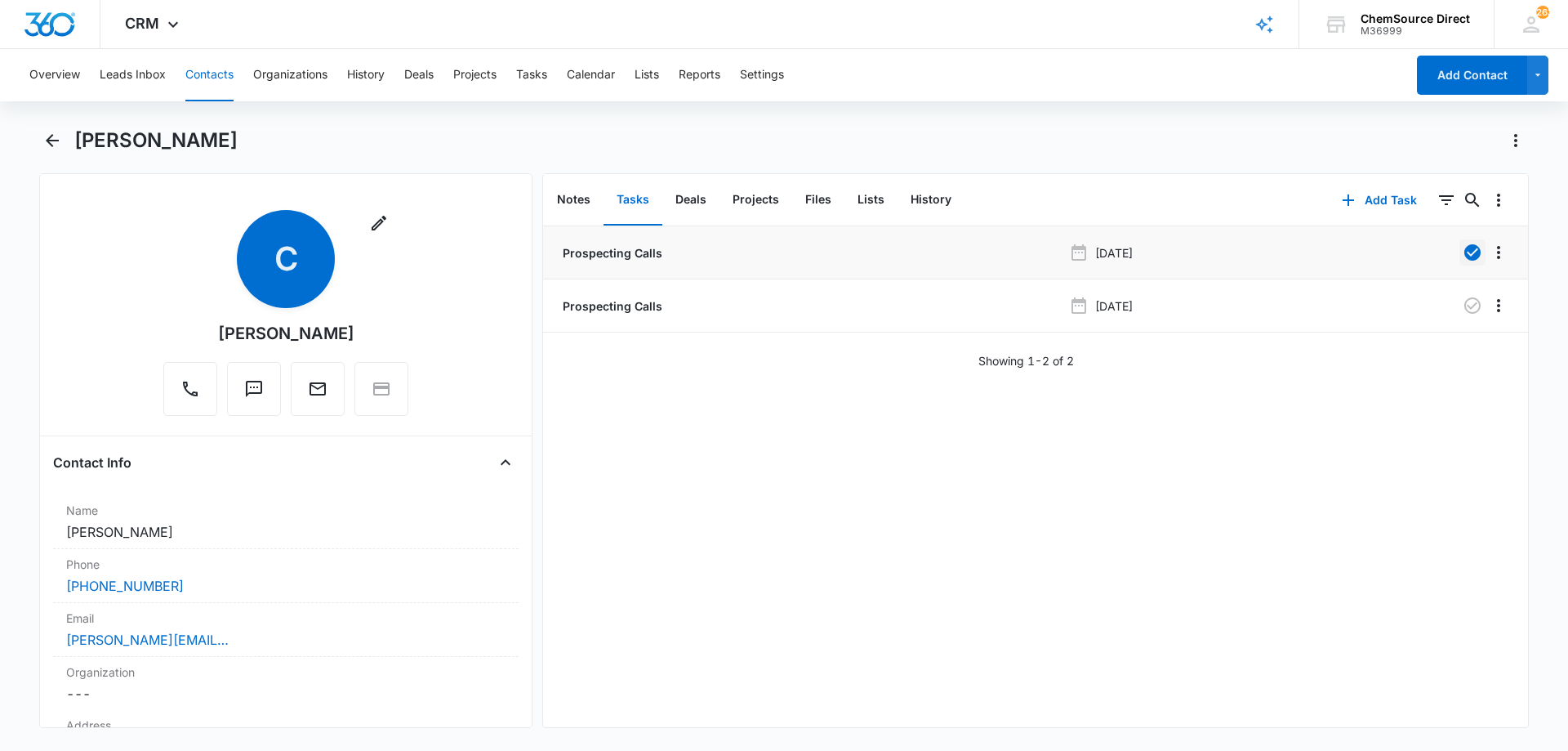
click at [205, 73] on button "Contacts" at bounding box center [209, 75] width 48 height 52
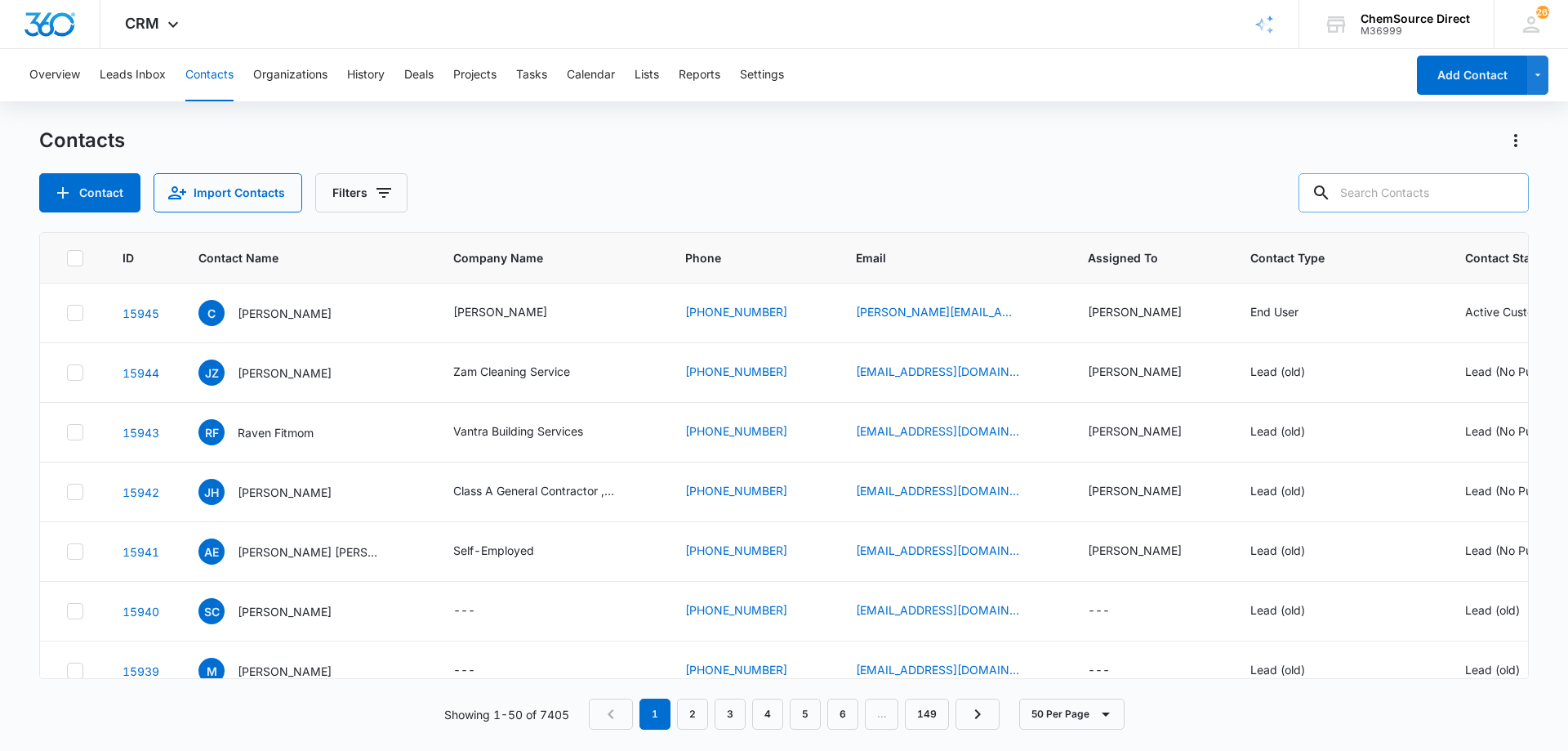
click at [1395, 192] on input "text" at bounding box center [1413, 192] width 230 height 39
type input "b"
type input "progressive commercial"
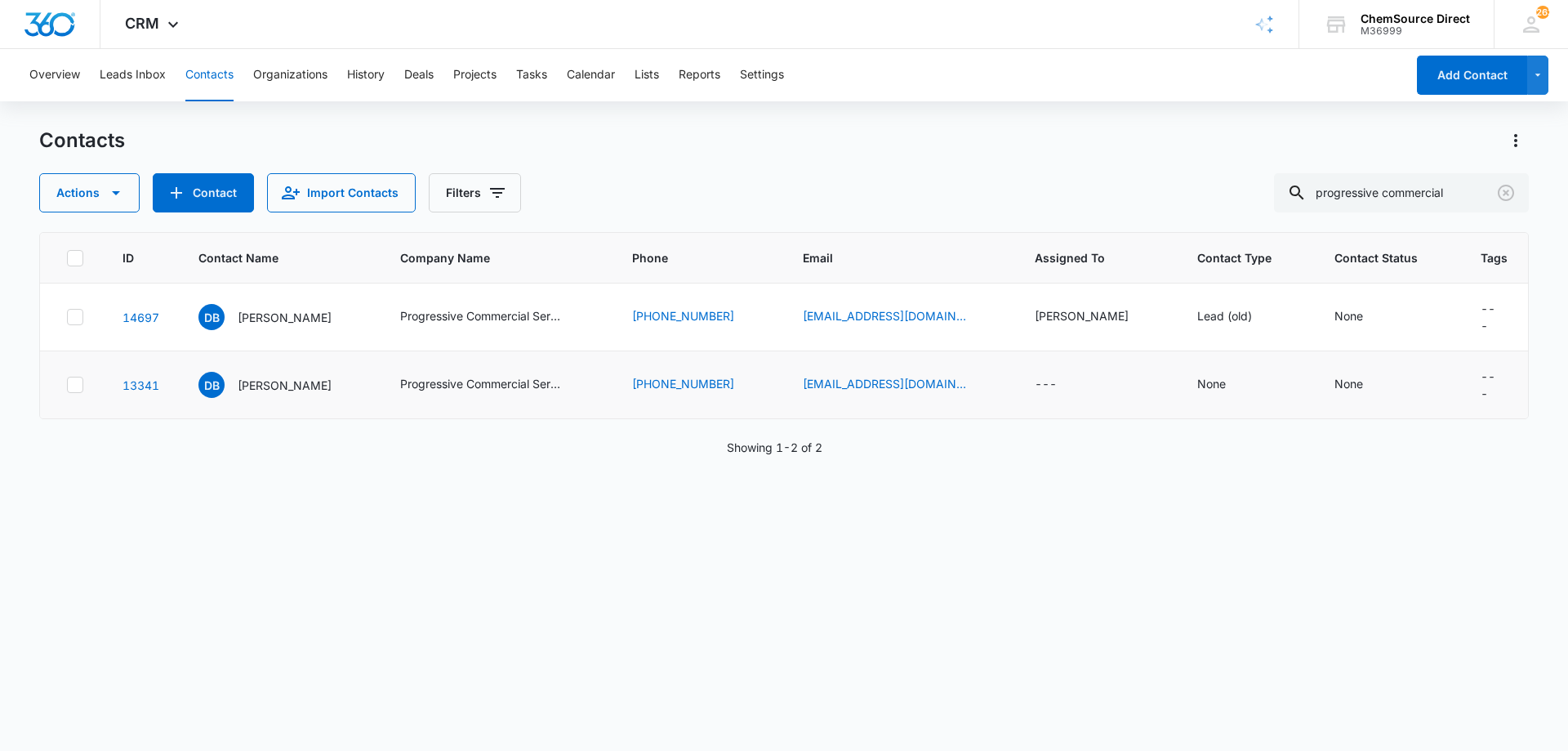
click at [79, 377] on icon at bounding box center [75, 385] width 15 height 15
click at [67, 385] on input "checkbox" at bounding box center [66, 385] width 1 height 1
click at [120, 186] on icon "button" at bounding box center [116, 193] width 20 height 20
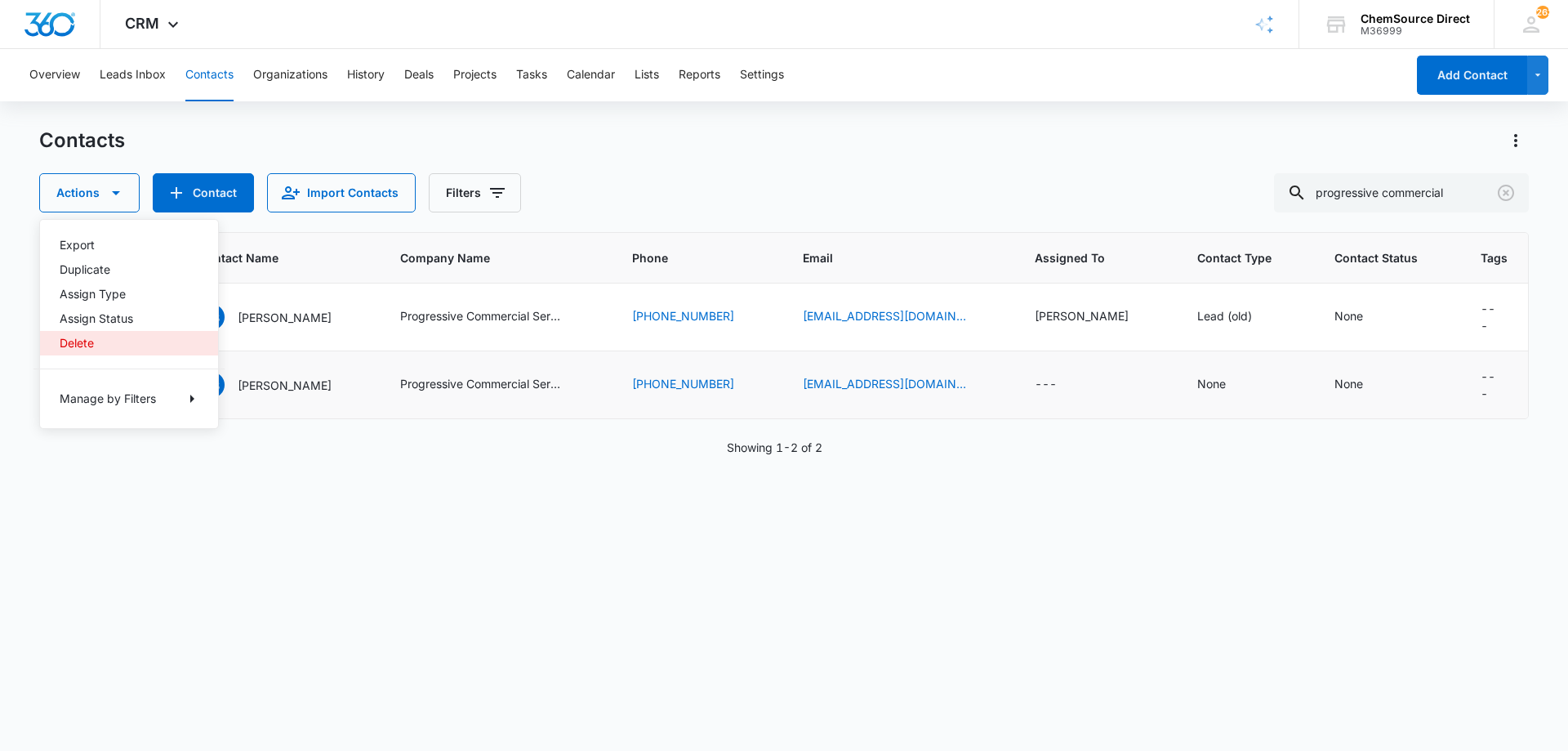
click at [85, 340] on div "Delete" at bounding box center [119, 343] width 119 height 12
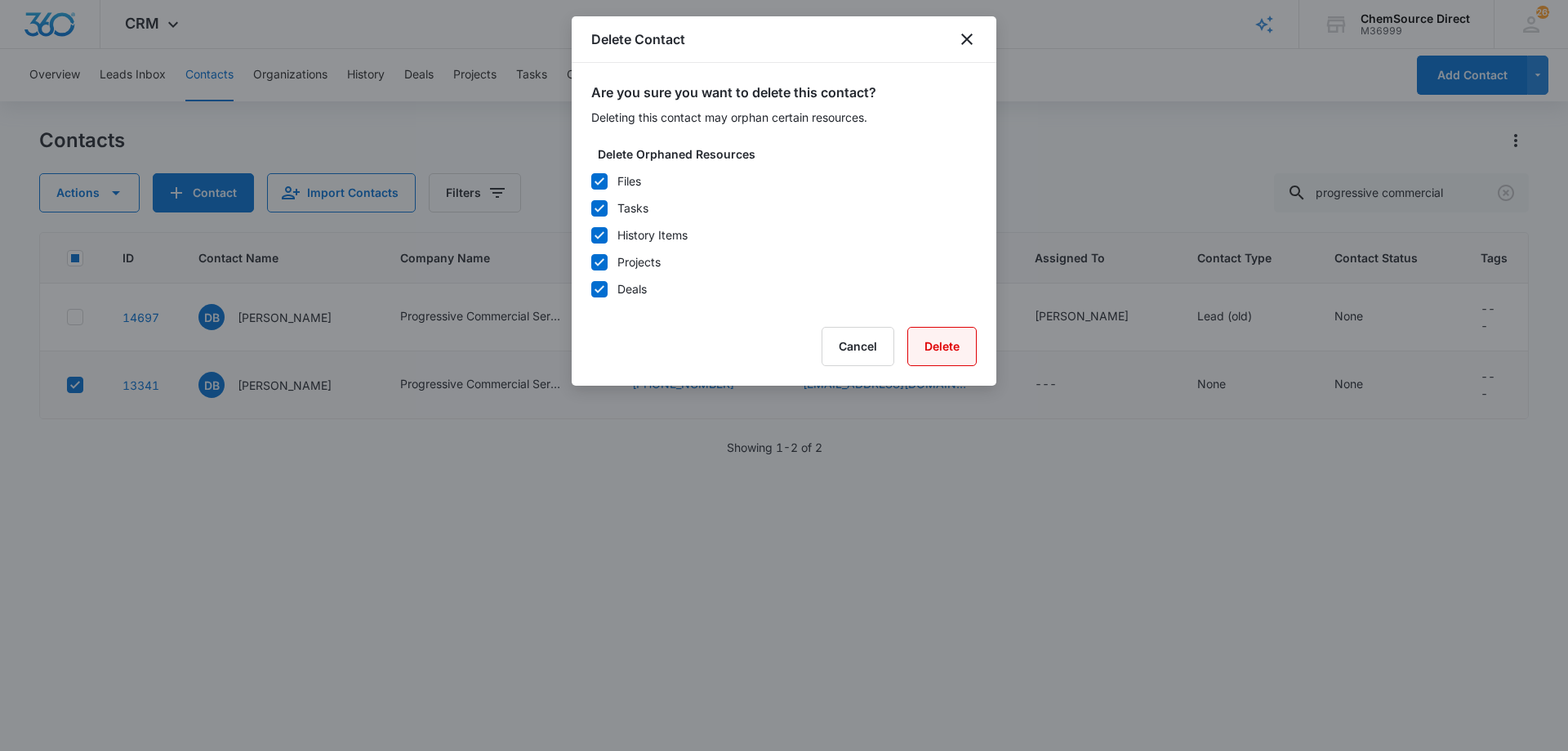
click at [916, 346] on button "Delete" at bounding box center [942, 345] width 69 height 39
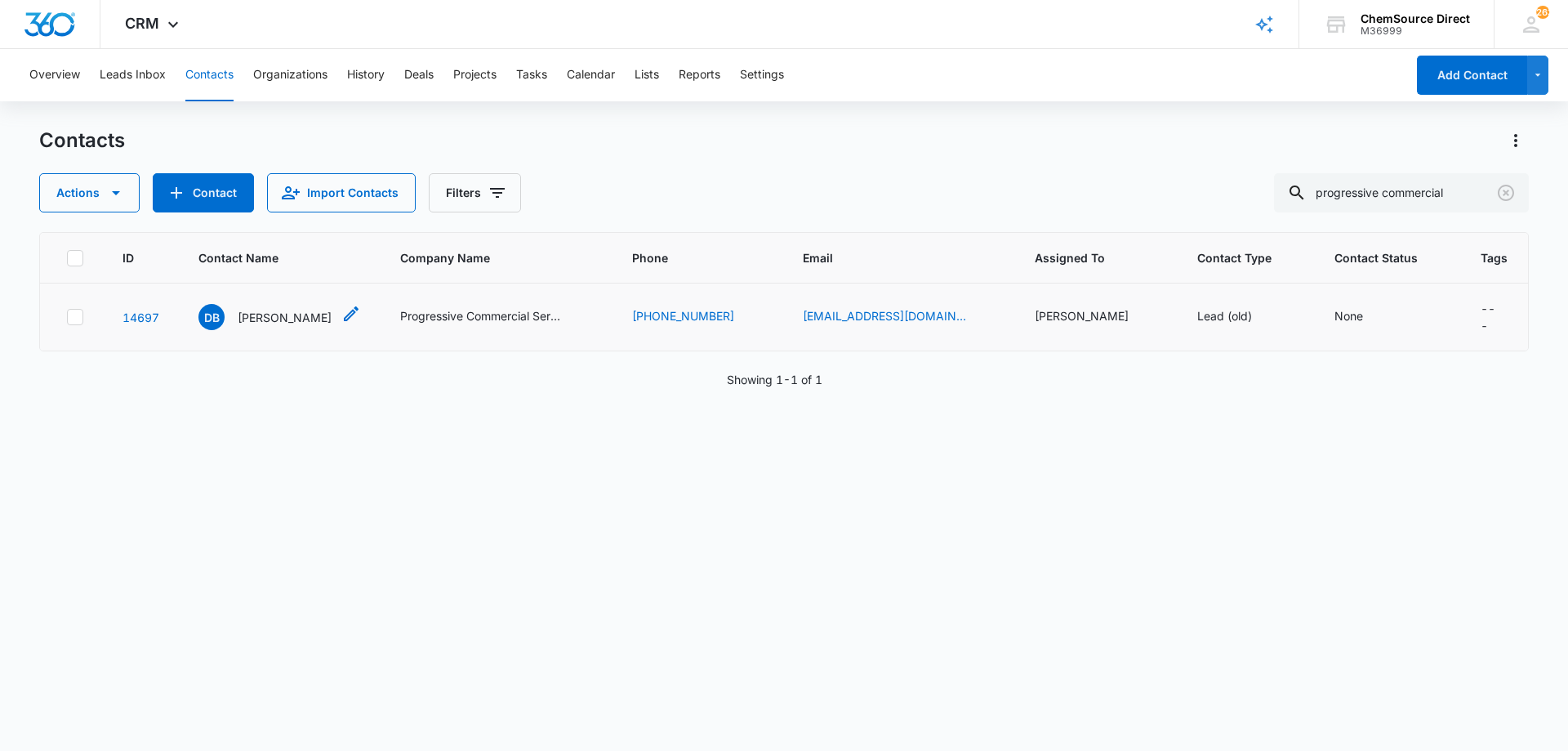
click at [278, 311] on p "[PERSON_NAME]" at bounding box center [284, 317] width 94 height 17
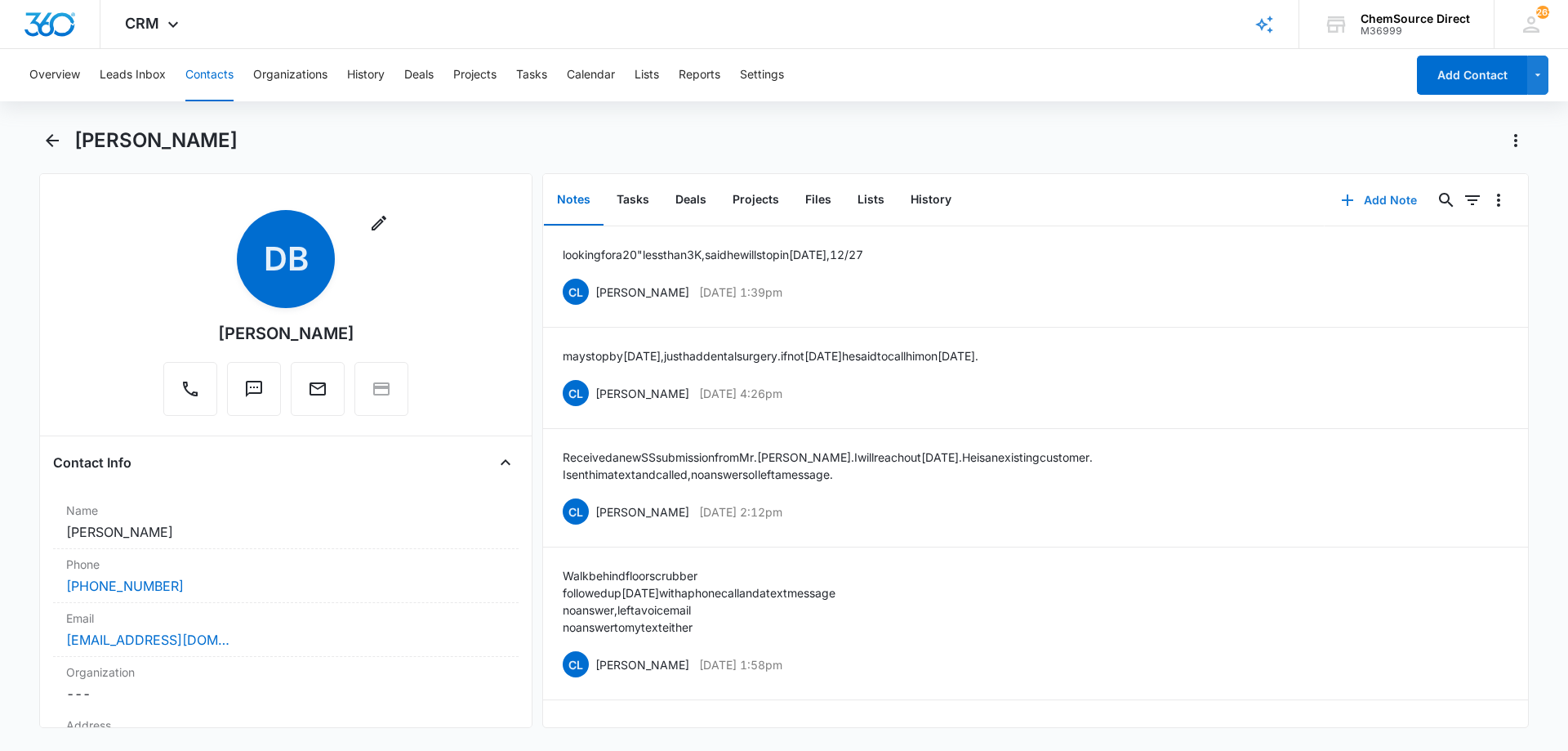
click at [1367, 201] on button "Add Note" at bounding box center [1378, 200] width 108 height 39
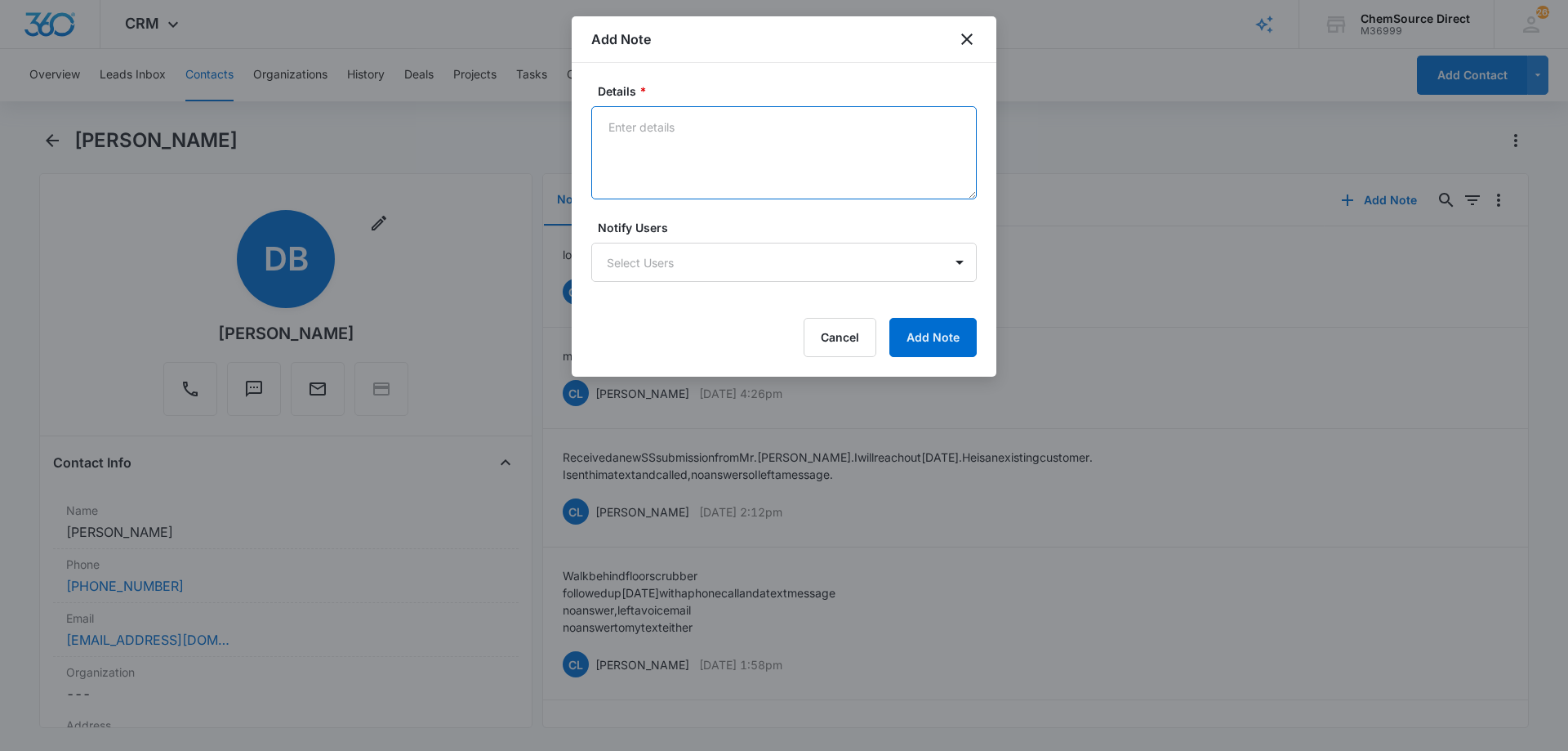
click at [663, 149] on textarea "Details *" at bounding box center [784, 153] width 385 height 93
type textarea "Sent promo email, code MY10"
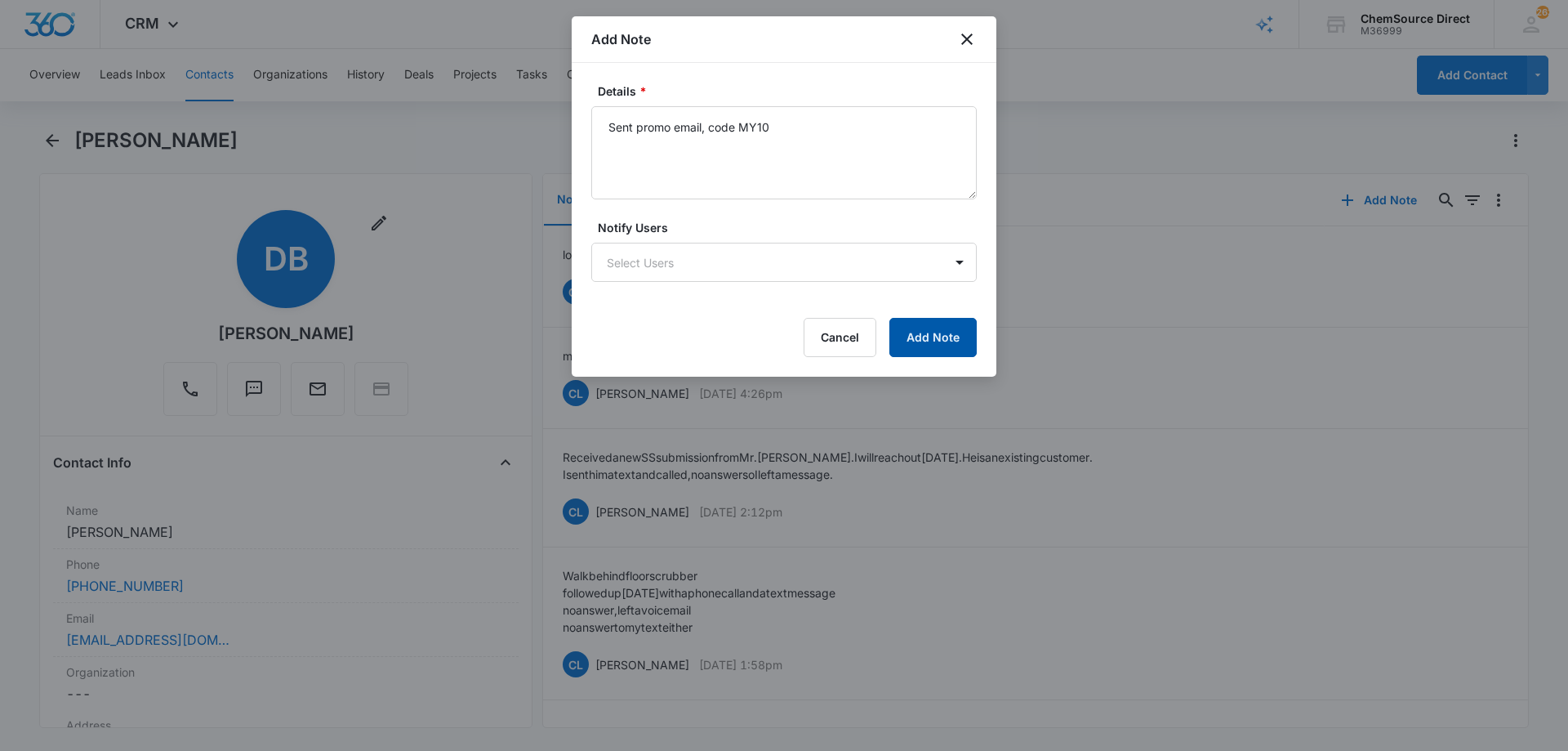
click at [933, 331] on button "Add Note" at bounding box center [933, 336] width 87 height 39
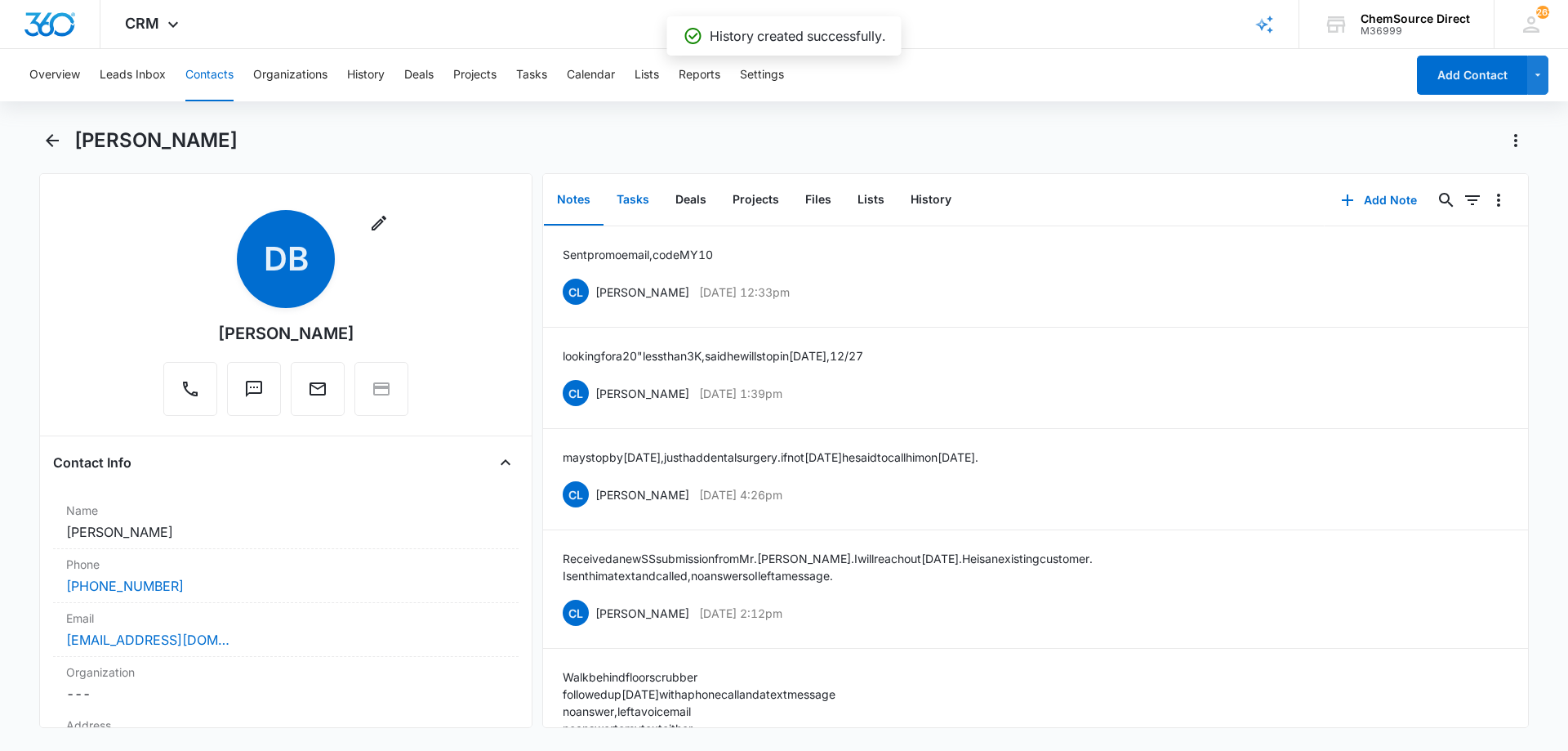
click at [632, 198] on button "Tasks" at bounding box center [633, 200] width 59 height 51
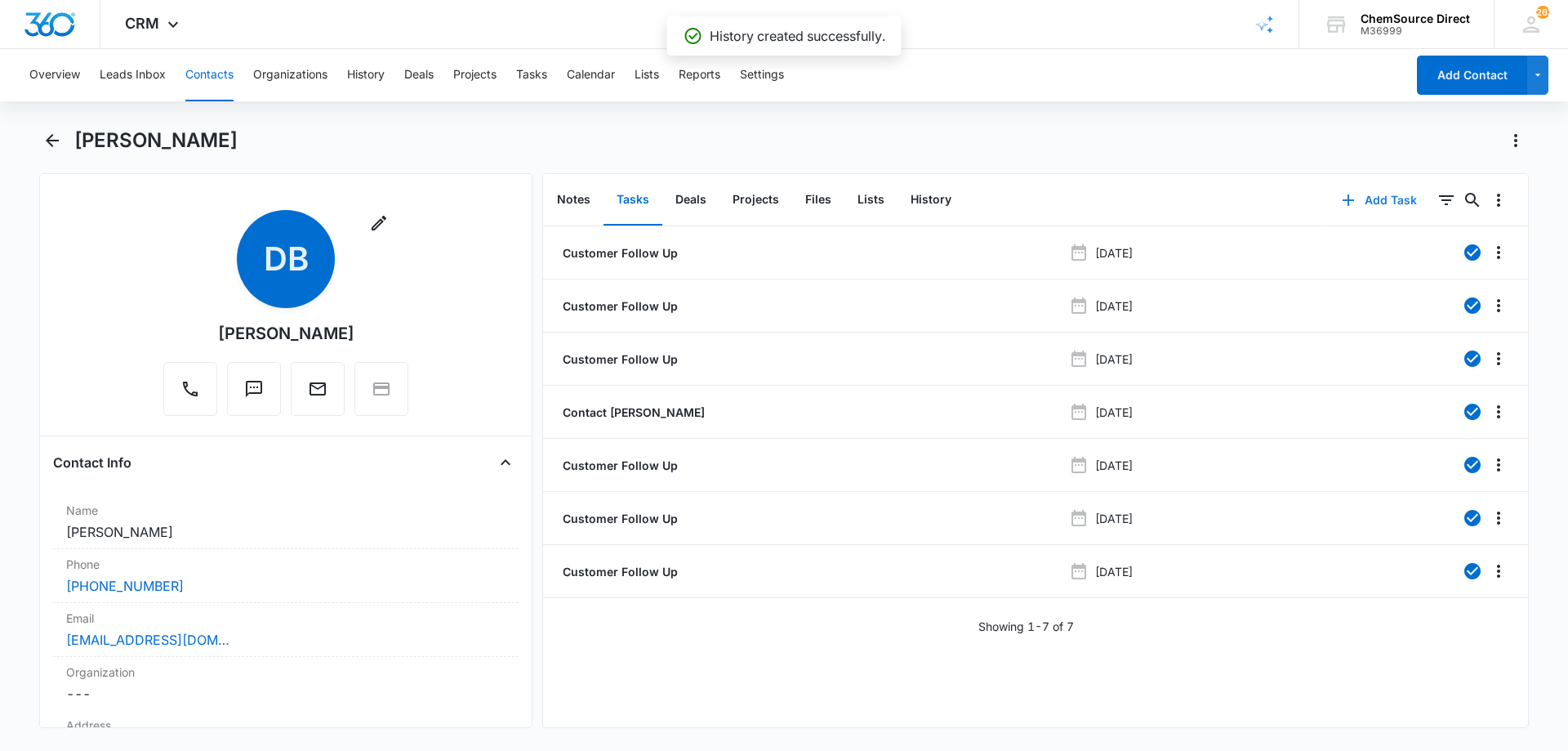
click at [1370, 196] on button "Add Task" at bounding box center [1379, 200] width 108 height 39
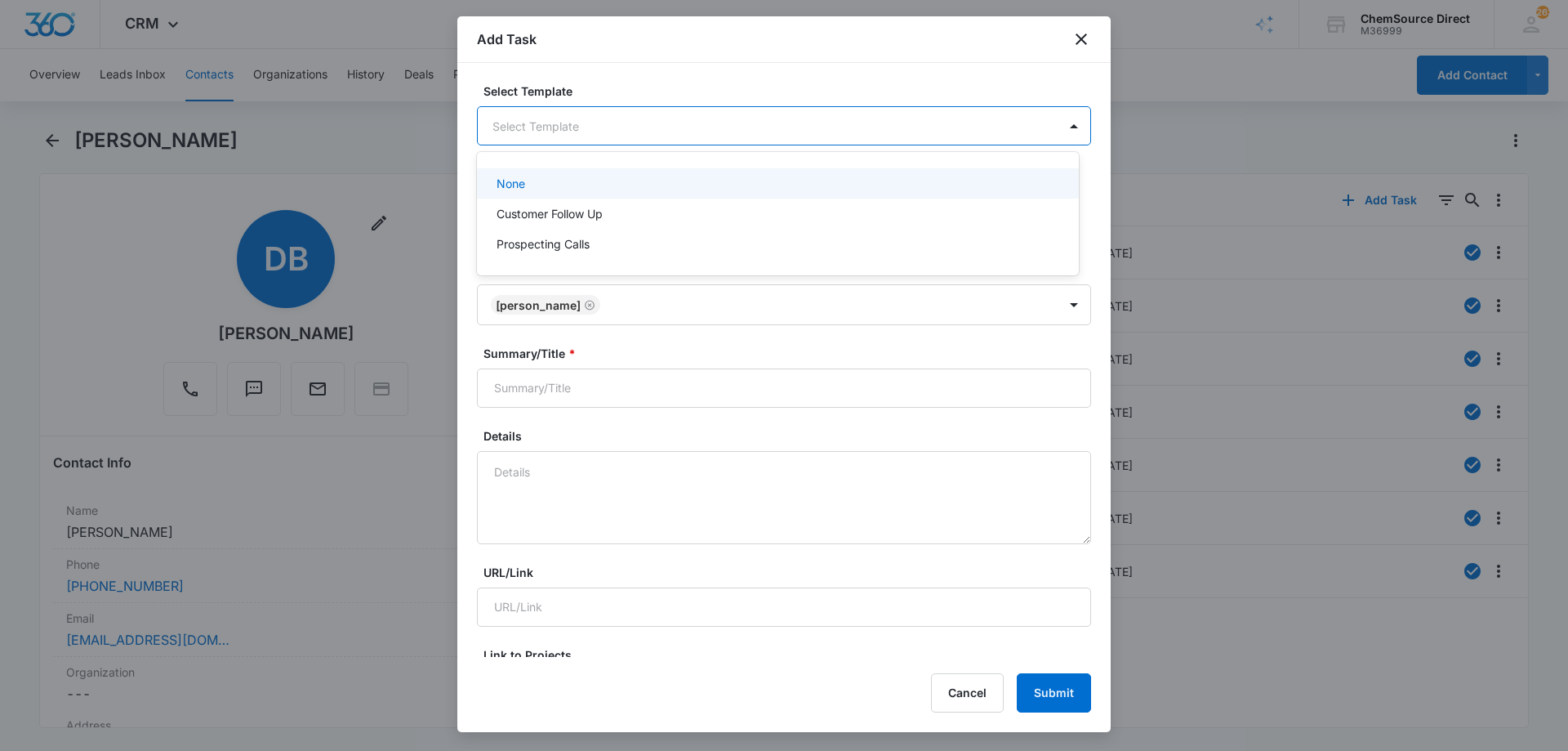
click at [534, 120] on body "CRM Apps Reputation Forms CRM Email Social Payments POS Content Ads Intelligenc…" at bounding box center [784, 376] width 1568 height 751
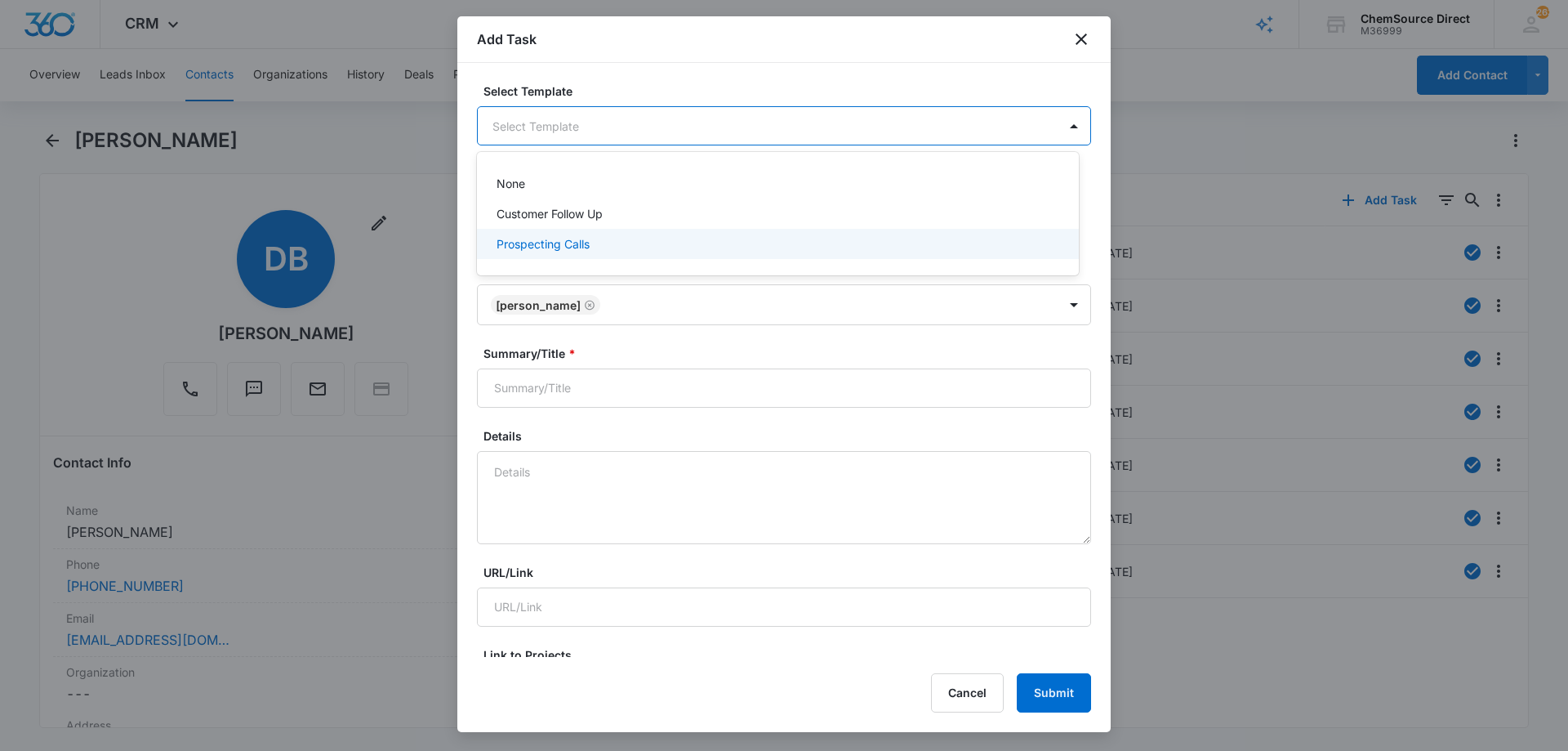
click at [525, 243] on p "Prospecting Calls" at bounding box center [543, 244] width 93 height 17
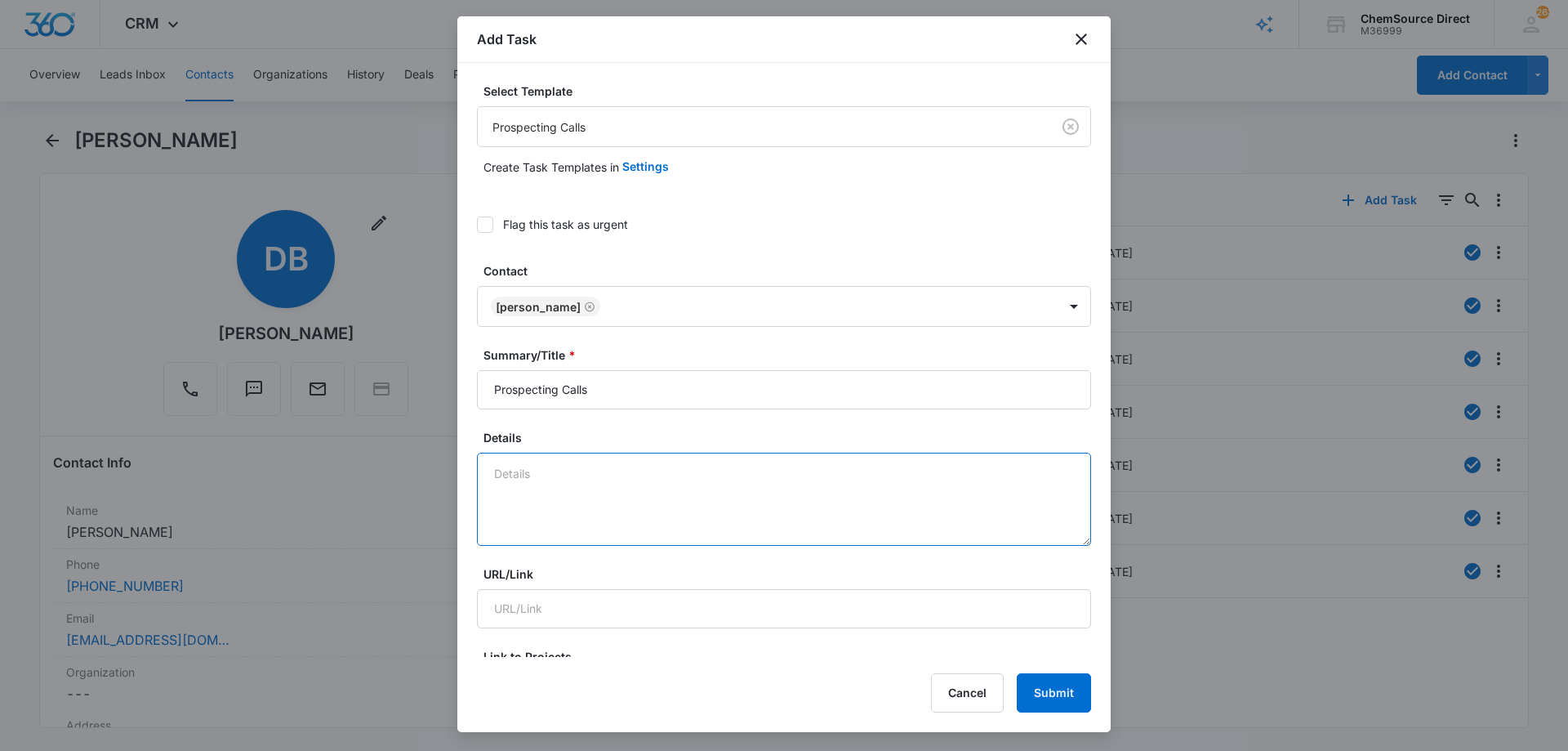
click at [503, 477] on textarea "Details" at bounding box center [784, 499] width 614 height 93
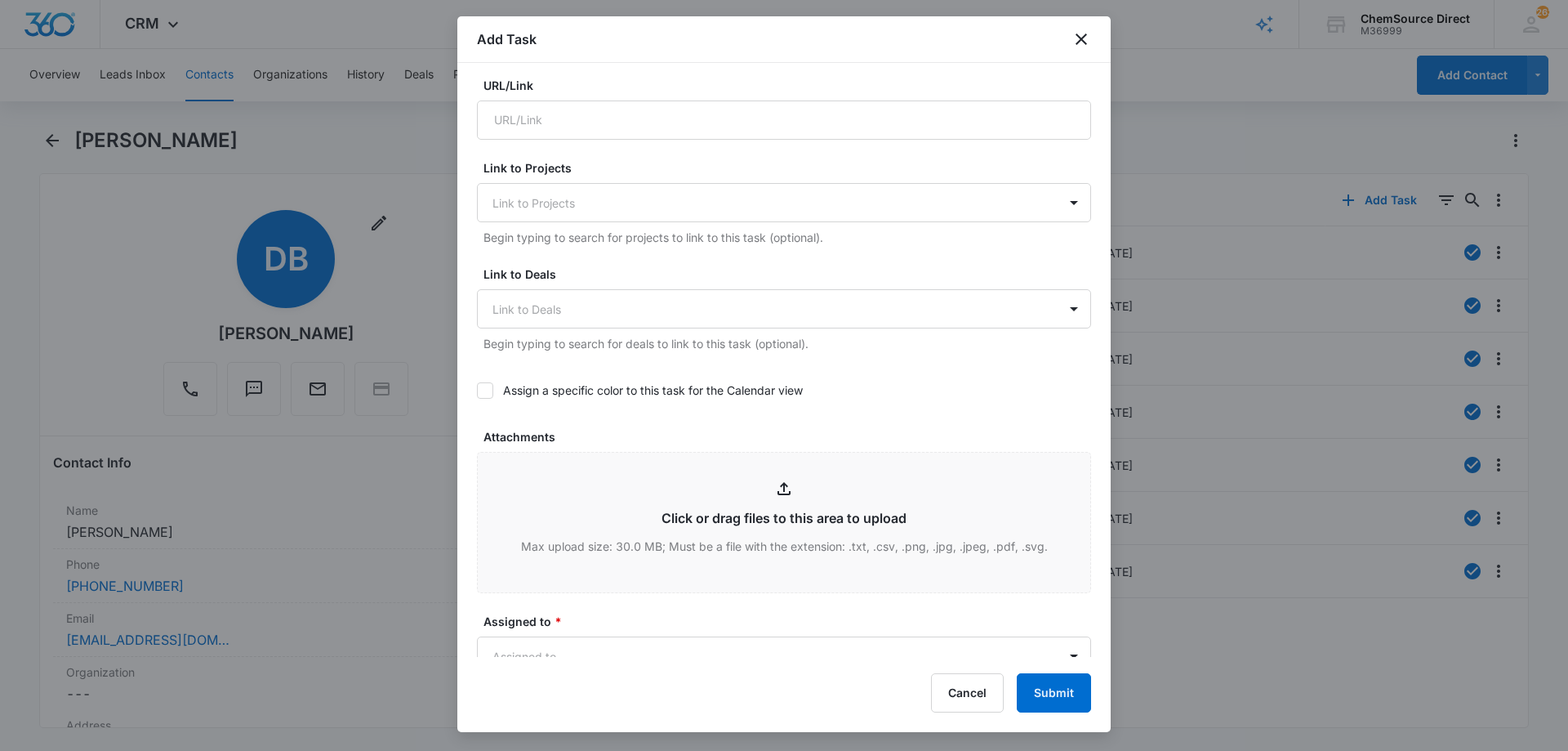
scroll to position [490, 0]
type textarea "Sent promo email, code MY10"
drag, startPoint x: 480, startPoint y: 386, endPoint x: 494, endPoint y: 388, distance: 14.1
click at [480, 386] on icon at bounding box center [484, 388] width 15 height 15
click at [477, 389] on input "Assign a specific color to this task for the Calendar view" at bounding box center [477, 389] width 0 height 0
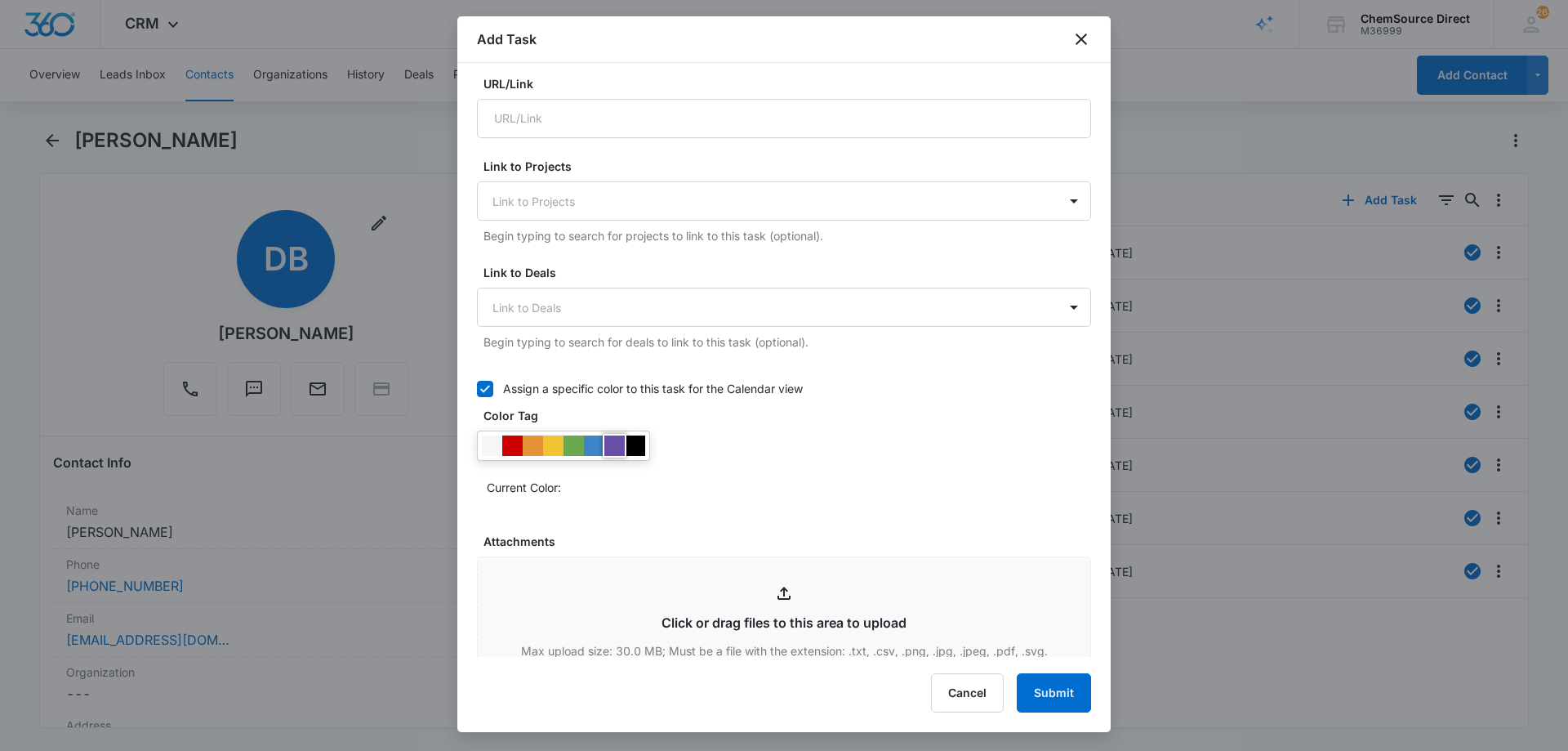
click at [612, 446] on div at bounding box center [614, 446] width 20 height 20
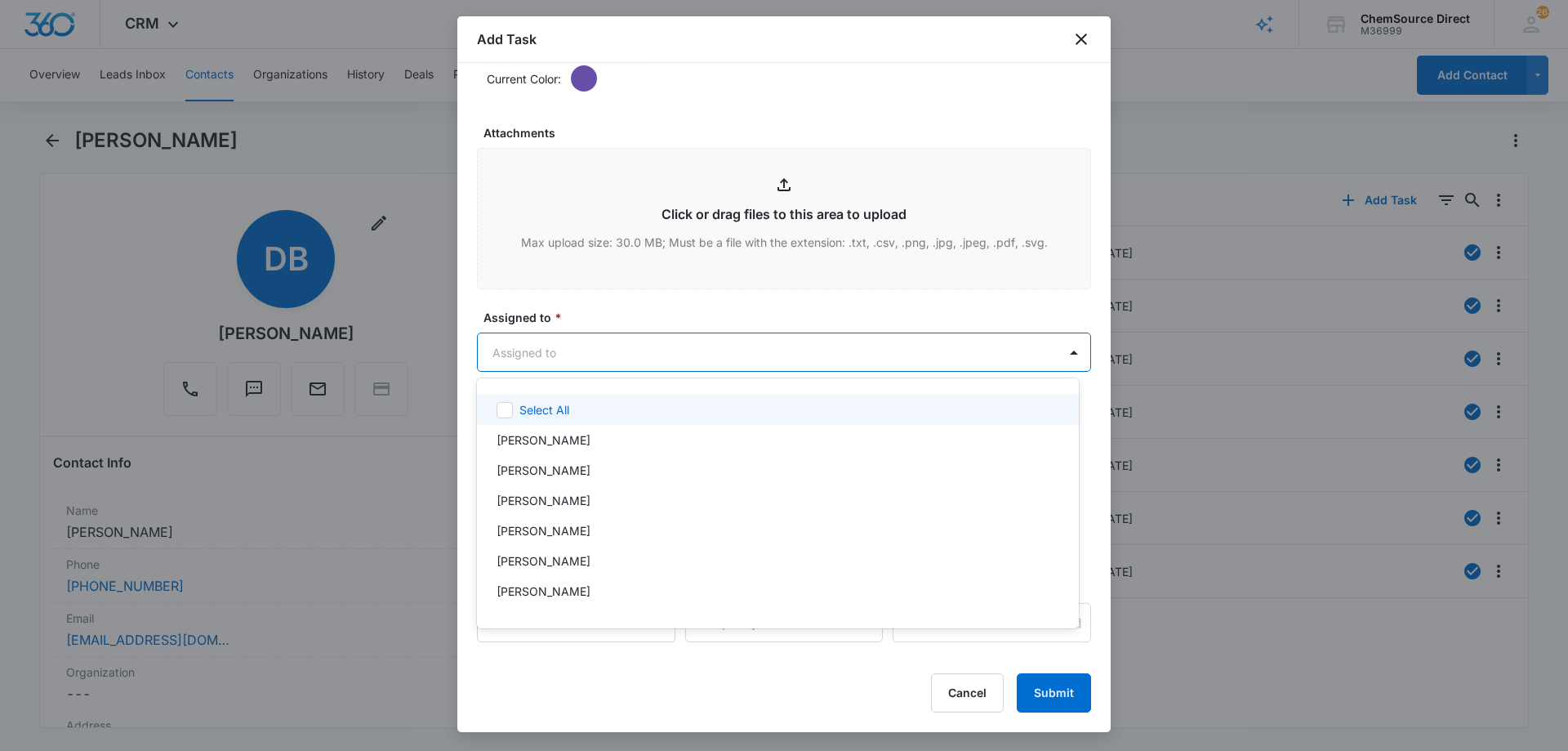
click at [636, 345] on body "CRM Apps Reputation Forms CRM Email Social Payments POS Content Ads Intelligenc…" at bounding box center [784, 376] width 1568 height 751
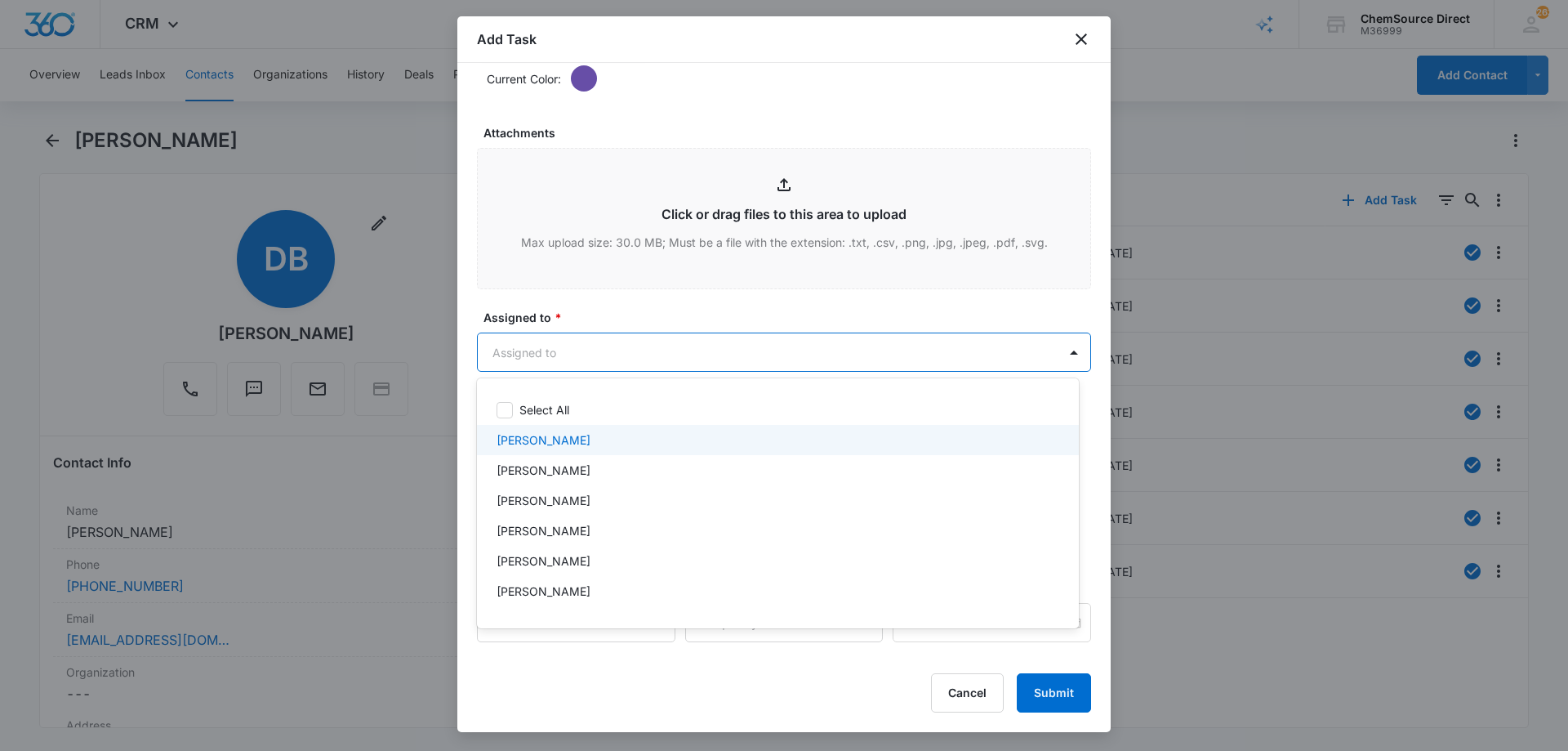
click at [550, 437] on p "[PERSON_NAME]" at bounding box center [543, 439] width 94 height 17
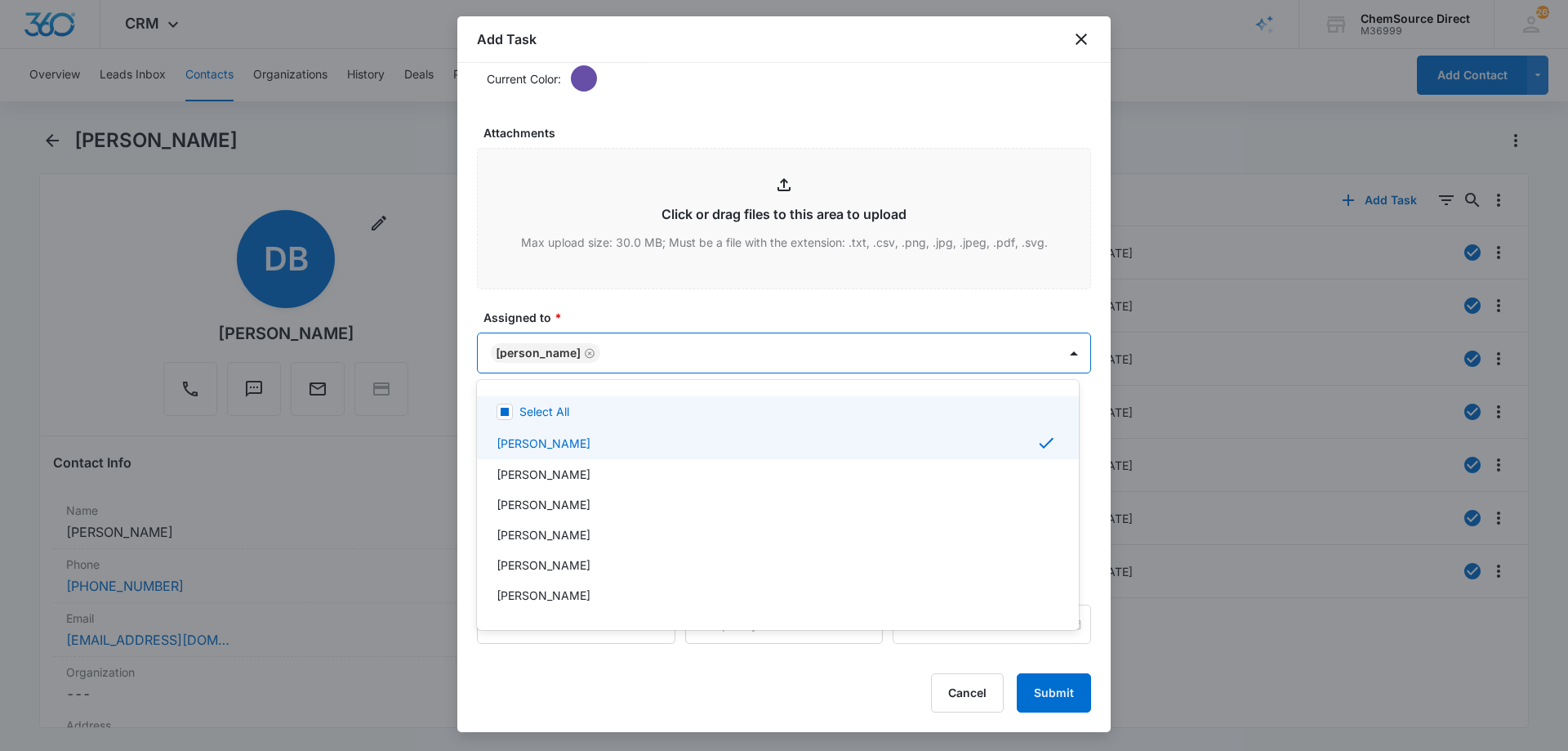
click at [665, 302] on div at bounding box center [784, 376] width 1568 height 751
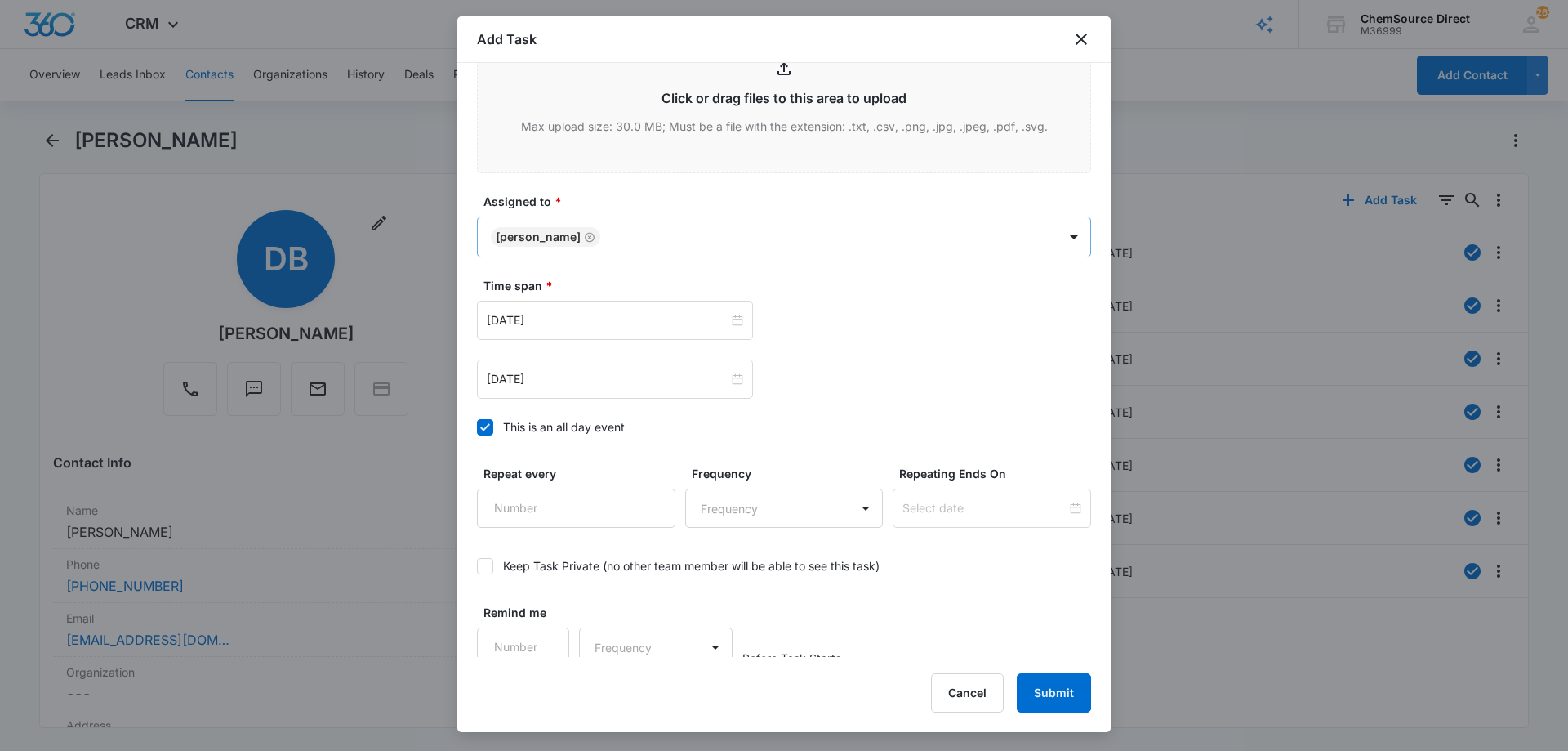
scroll to position [1024, 0]
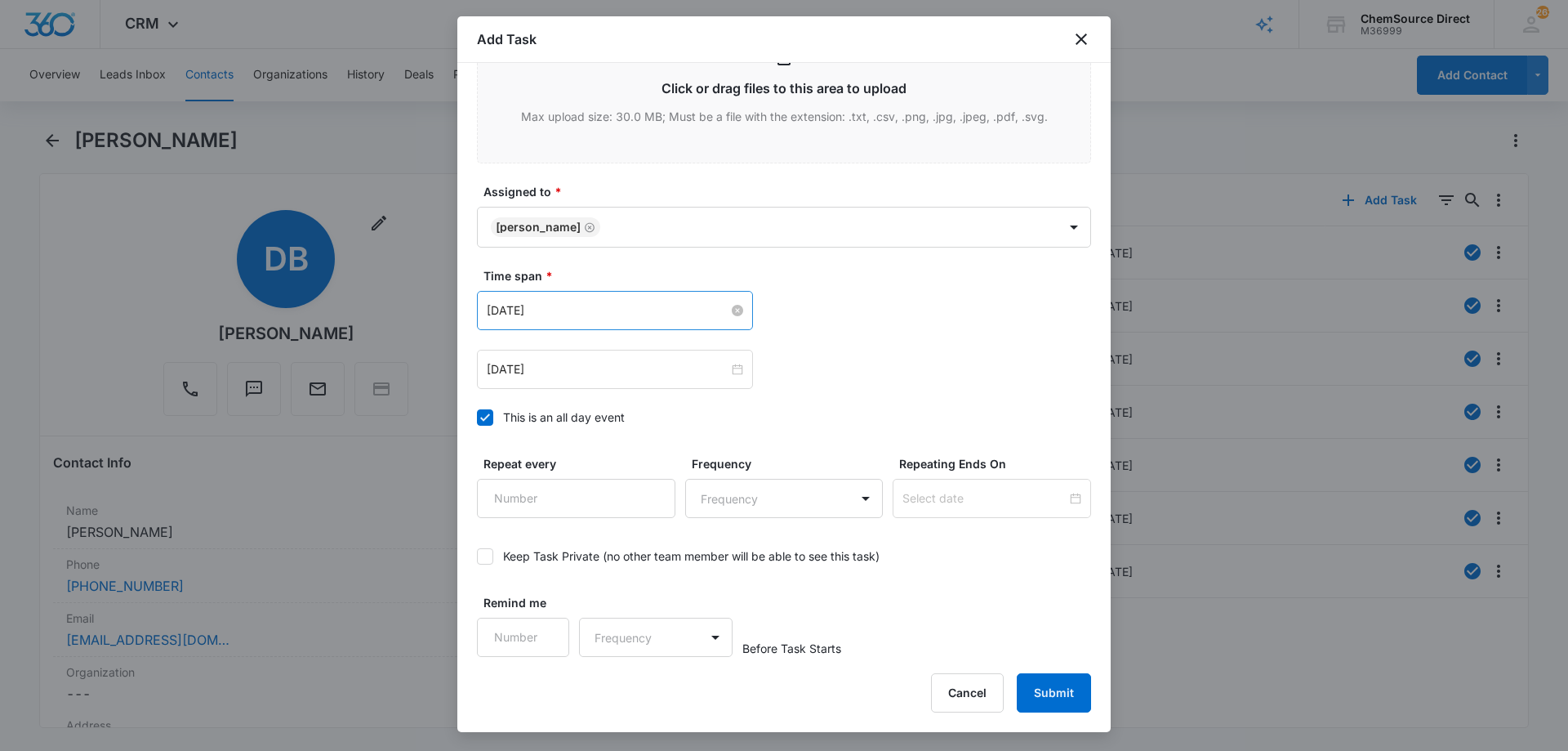
click at [566, 302] on input "[DATE]" at bounding box center [607, 310] width 242 height 18
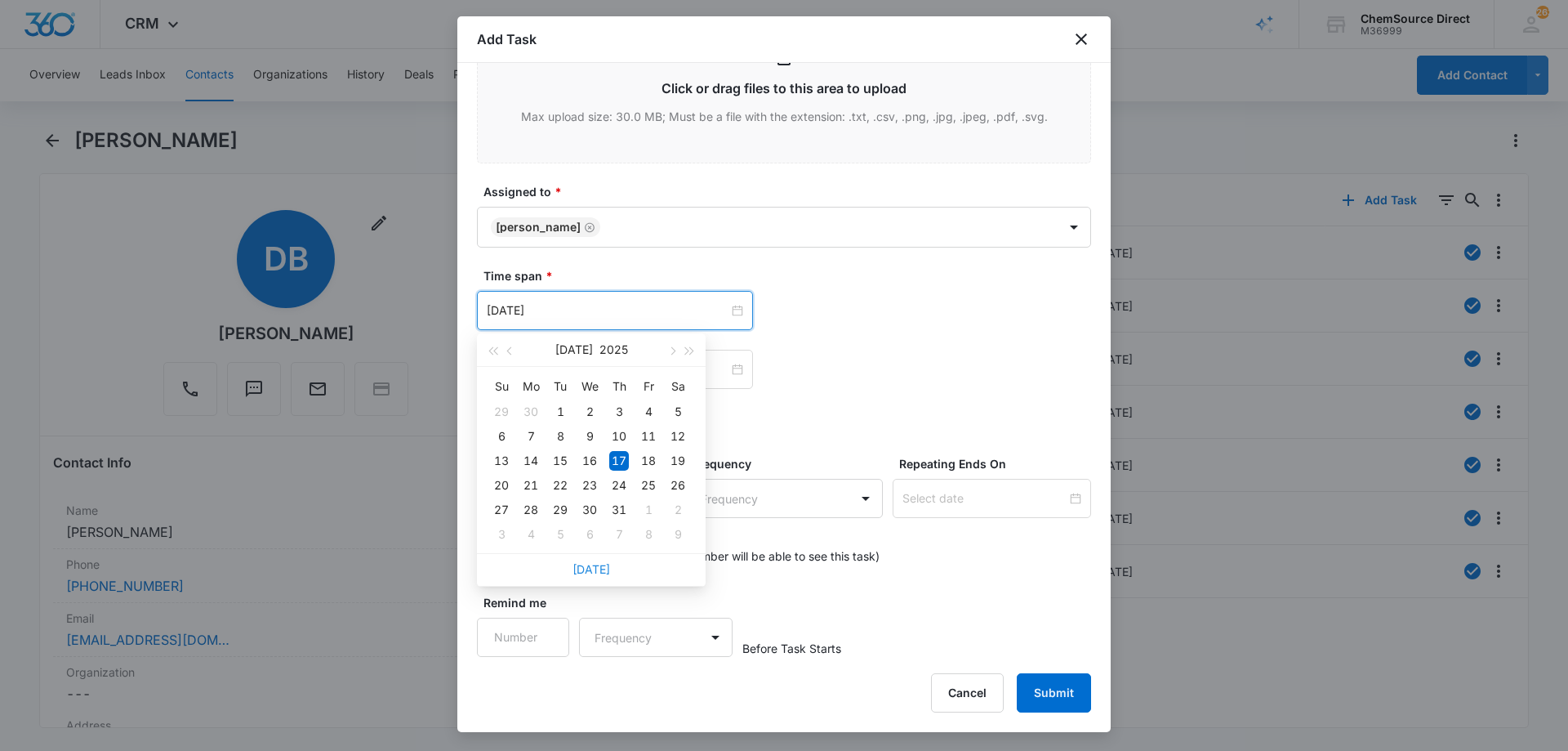
click at [590, 571] on link "[DATE]" at bounding box center [591, 568] width 37 height 14
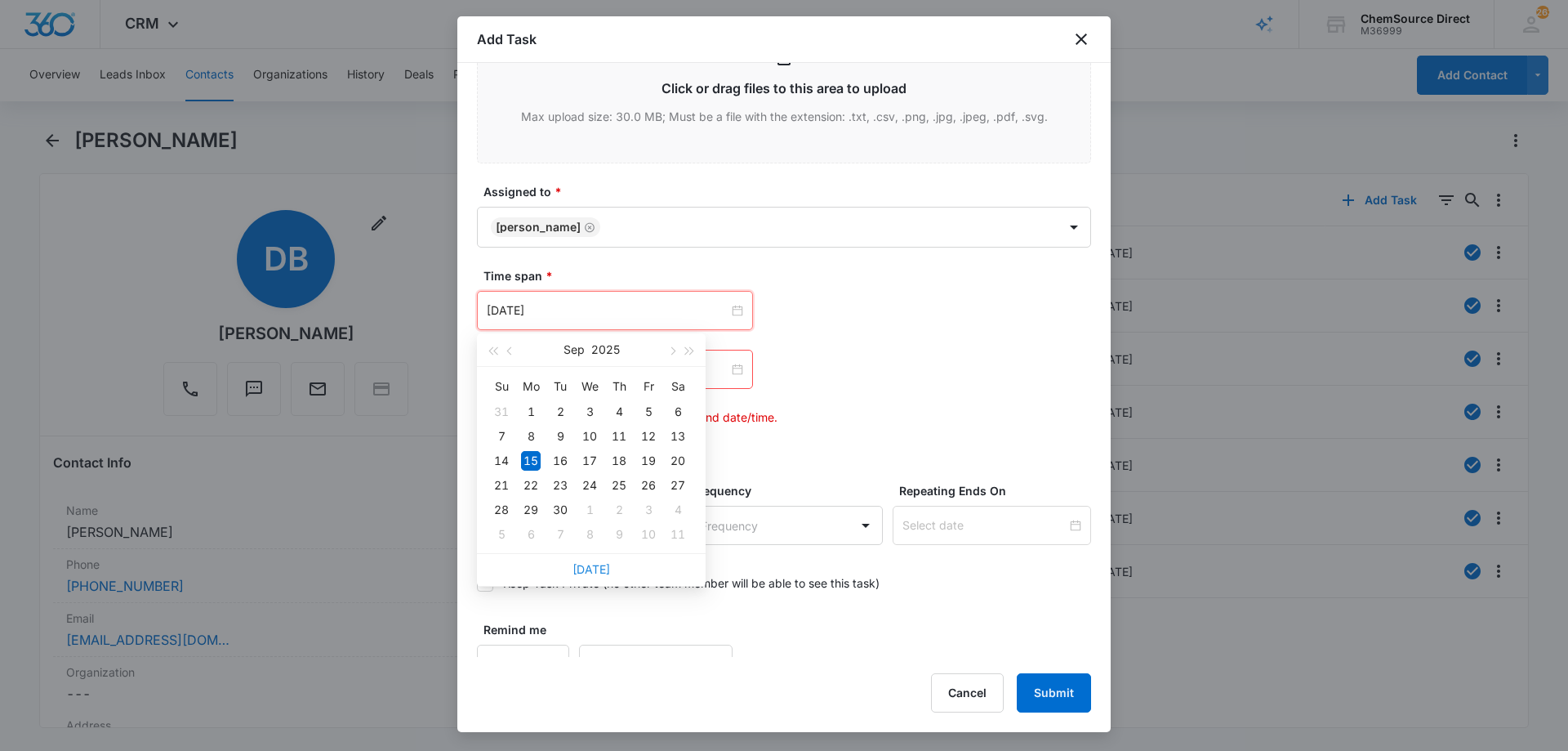
type input "[DATE]"
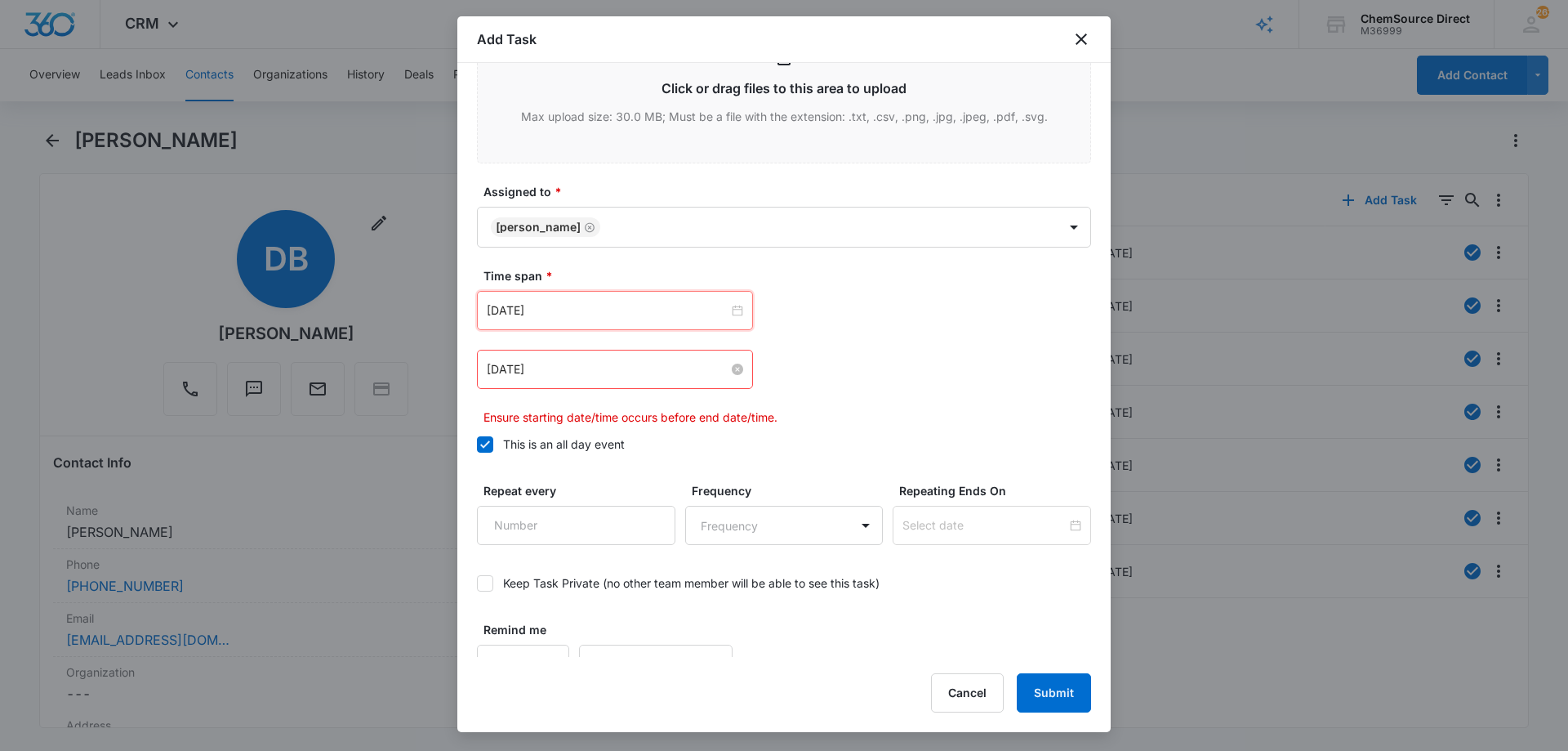
click at [567, 370] on input "[DATE]" at bounding box center [607, 369] width 242 height 18
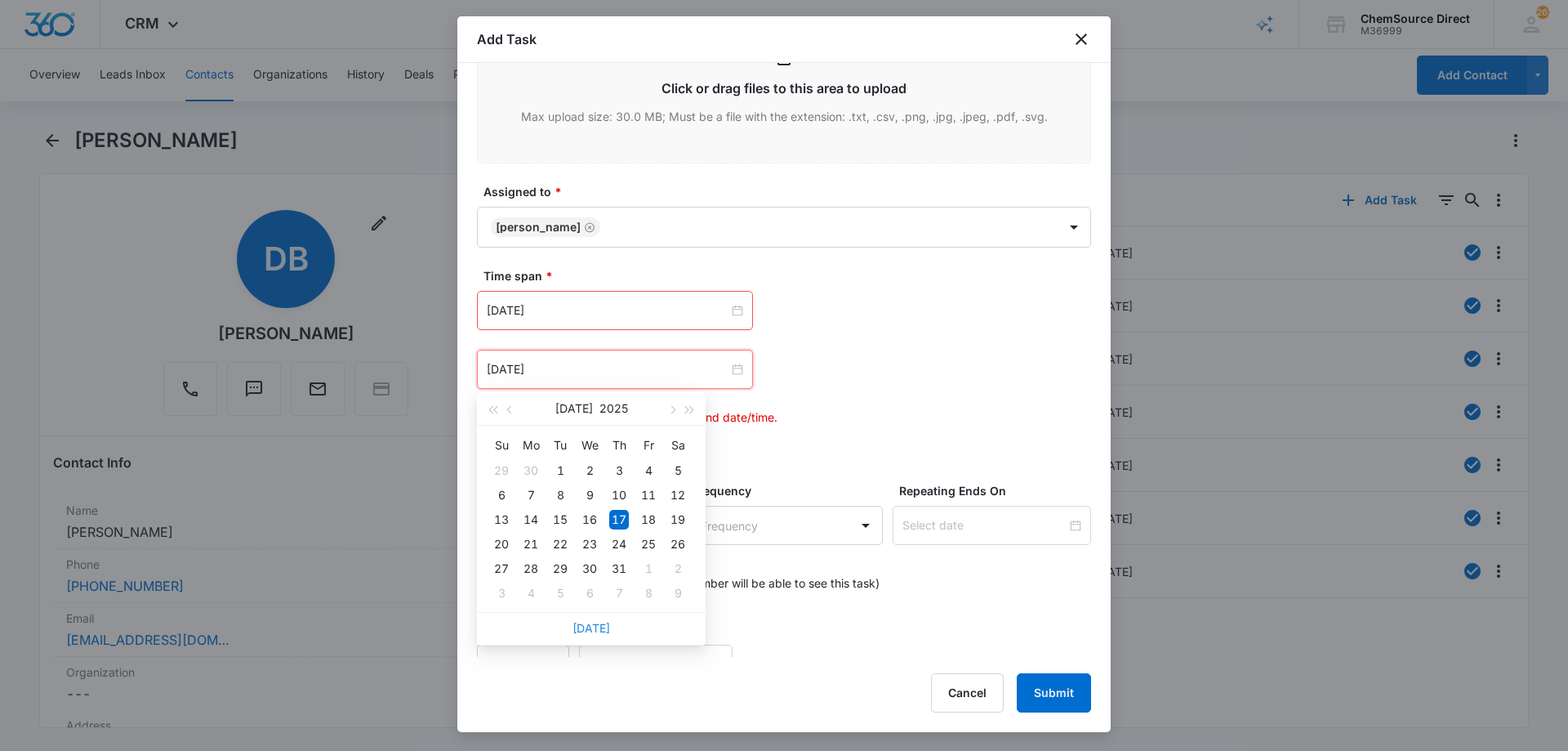
click at [593, 631] on link "[DATE]" at bounding box center [591, 627] width 37 height 14
type input "[DATE]"
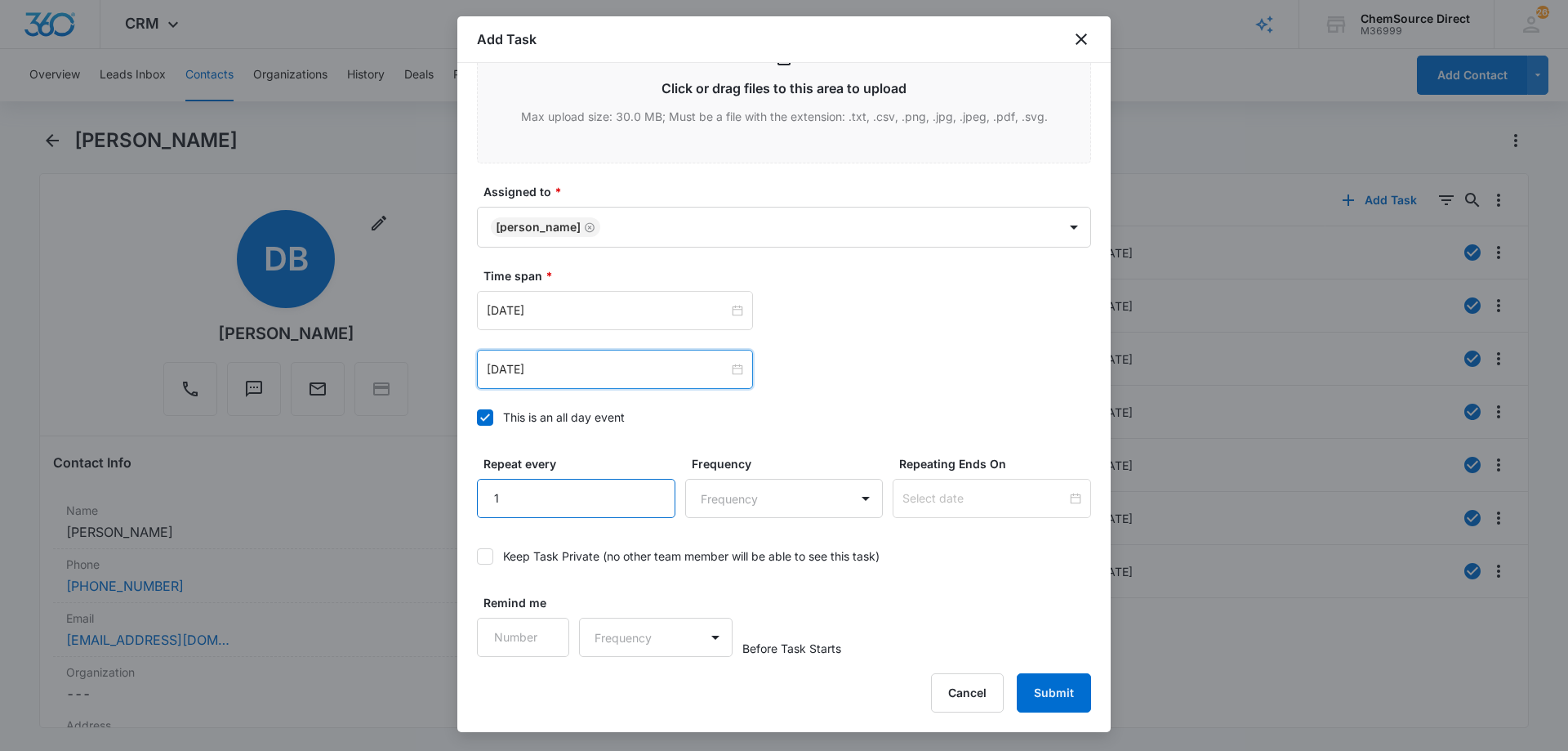
click at [647, 490] on input "1" at bounding box center [576, 497] width 198 height 39
type input "2"
click at [646, 490] on input "2" at bounding box center [576, 497] width 198 height 39
click at [724, 494] on body "CRM Apps Reputation Forms CRM Email Social Payments POS Content Ads Intelligenc…" at bounding box center [784, 376] width 1568 height 751
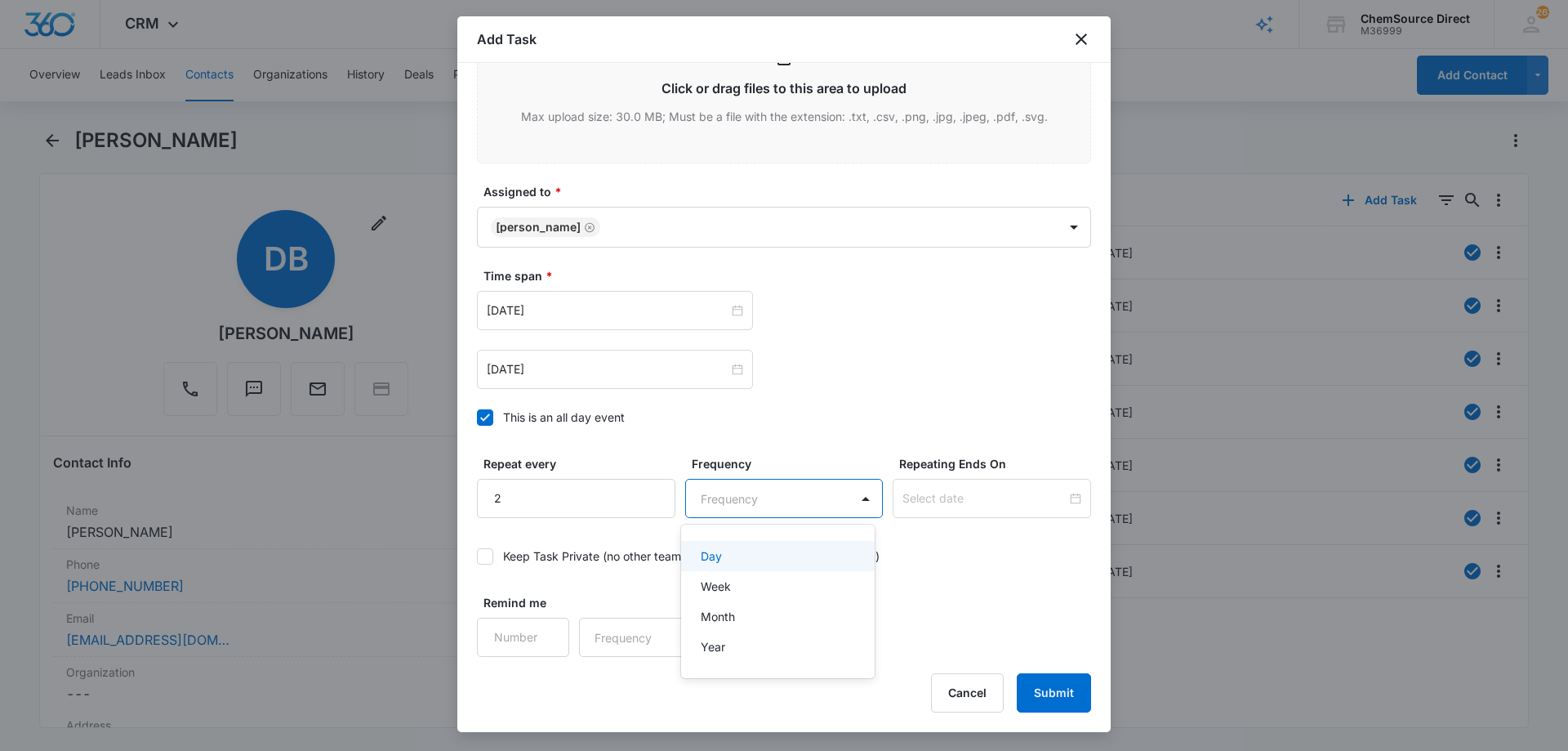
click at [727, 556] on div "Day" at bounding box center [776, 556] width 152 height 17
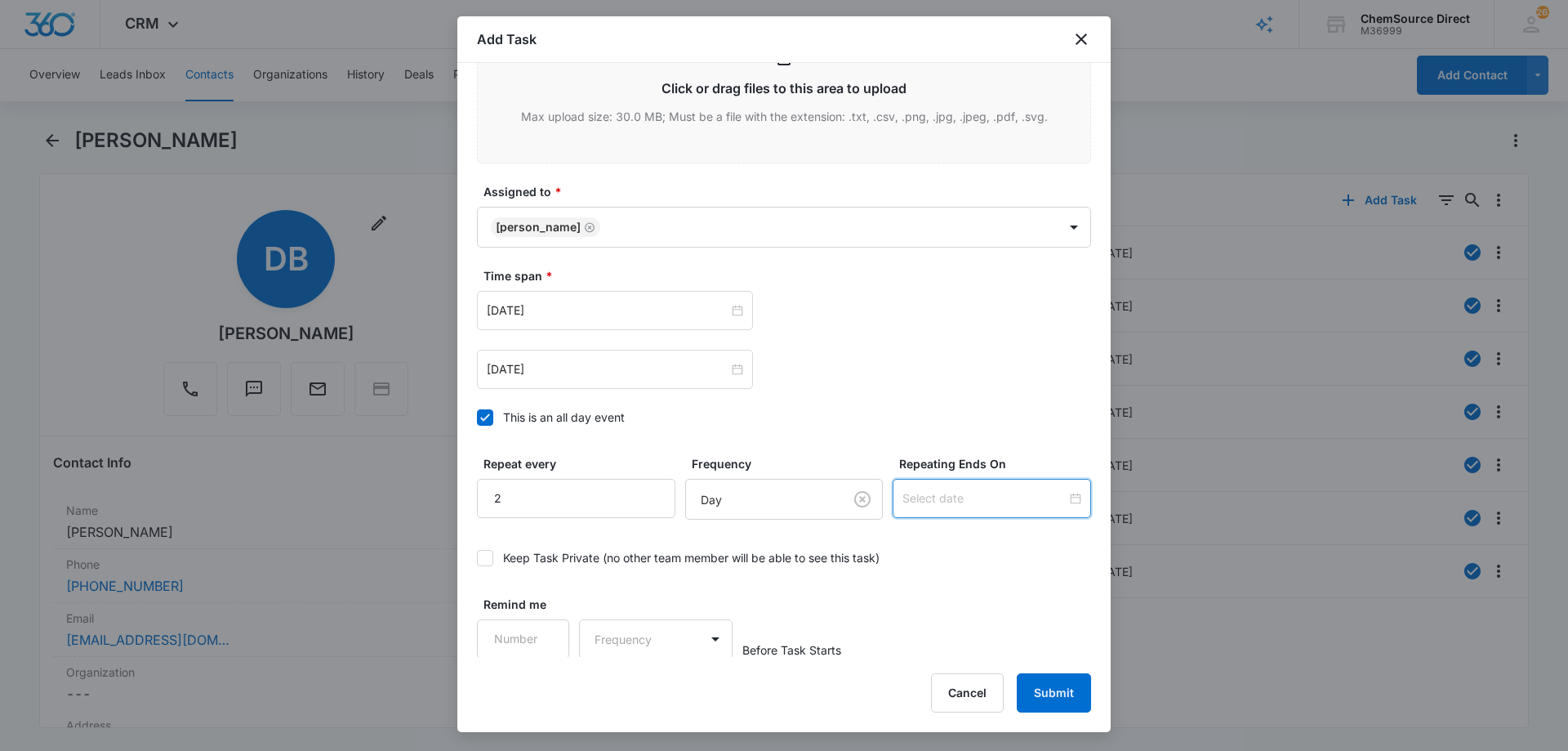
click at [909, 495] on input at bounding box center [984, 498] width 165 height 18
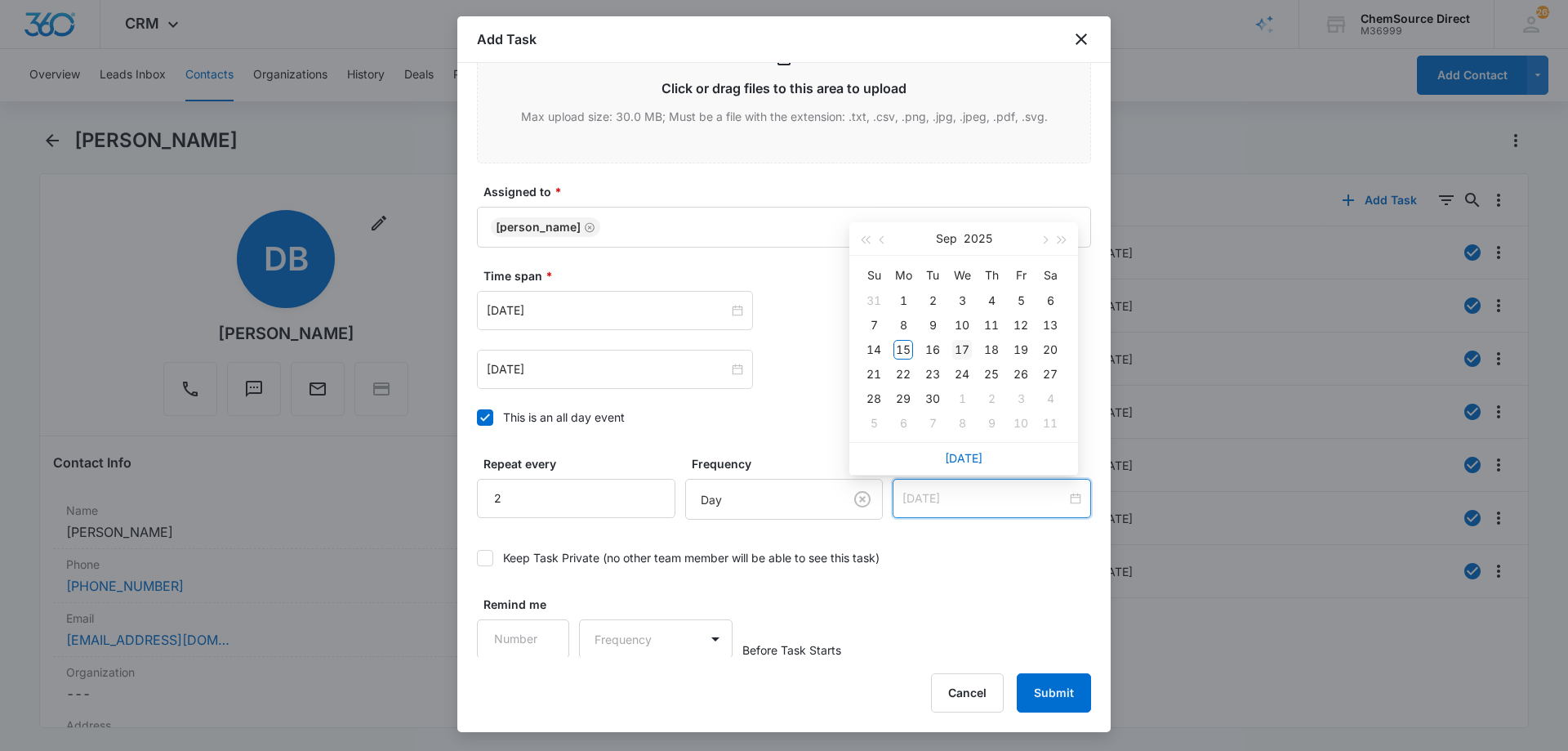
type input "[DATE]"
click at [959, 343] on div "17" at bounding box center [962, 350] width 20 height 20
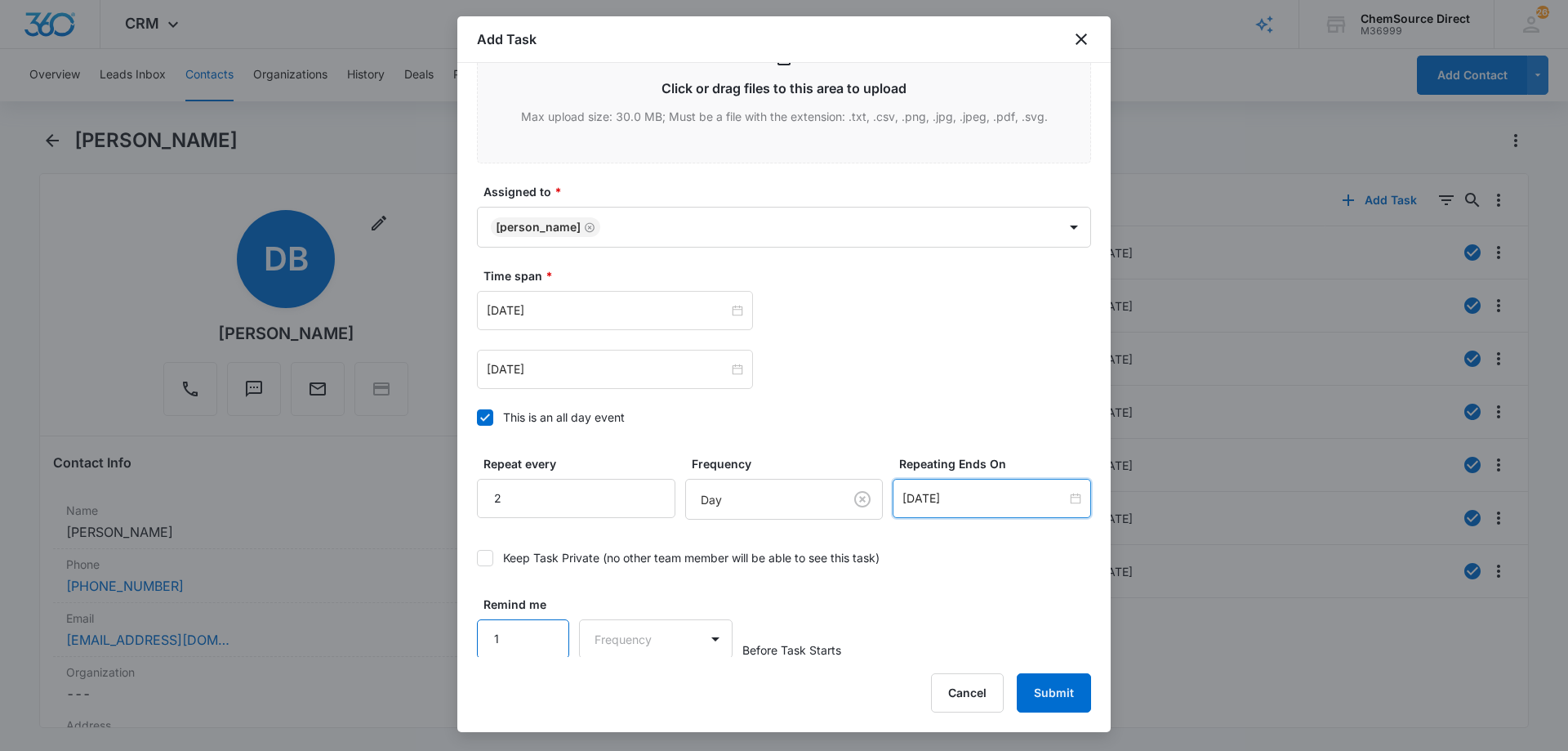
type input "1"
click at [544, 628] on input "1" at bounding box center [524, 638] width 93 height 39
click at [603, 636] on body "CRM Apps Reputation Forms CRM Email Social Payments POS Content Ads Intelligenc…" at bounding box center [784, 376] width 1568 height 751
click at [617, 689] on p "Days" at bounding box center [611, 695] width 27 height 17
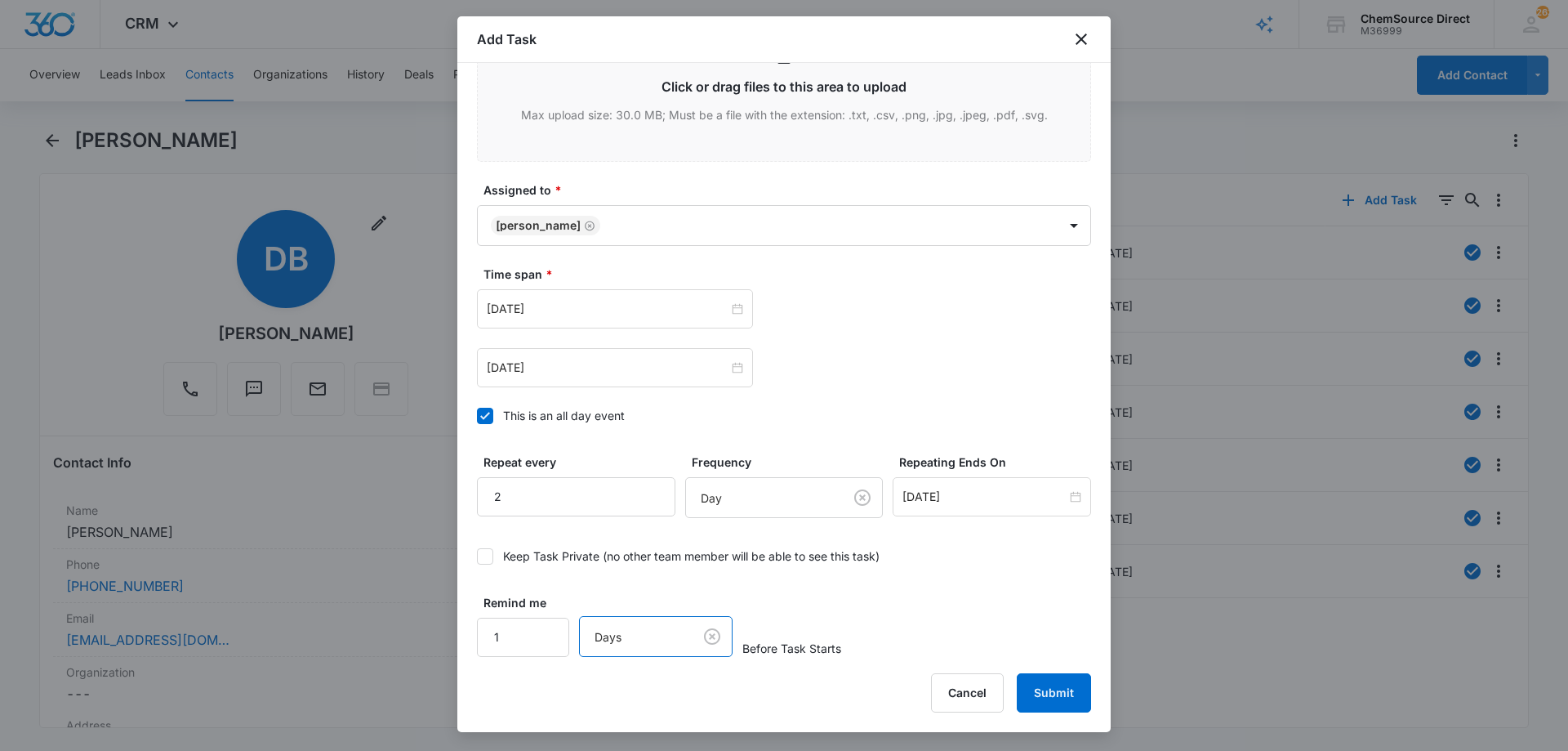
click at [944, 596] on div "Remind me 1 option Days, selected. Days Before Task Starts" at bounding box center [784, 625] width 614 height 63
click at [1053, 688] on button "Submit" at bounding box center [1054, 692] width 75 height 39
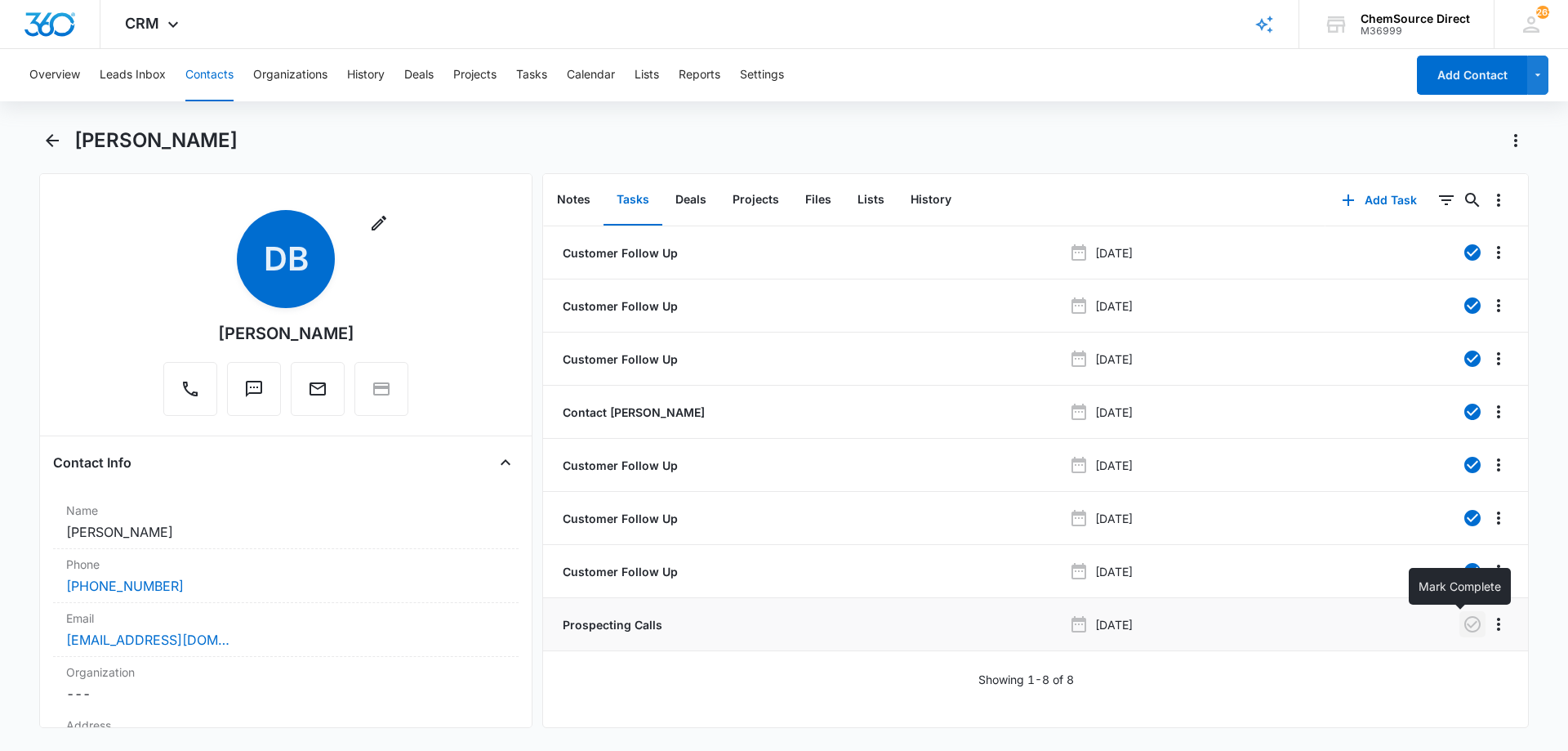
click at [1463, 626] on icon "button" at bounding box center [1473, 625] width 20 height 20
click at [199, 74] on button "Contacts" at bounding box center [209, 75] width 48 height 52
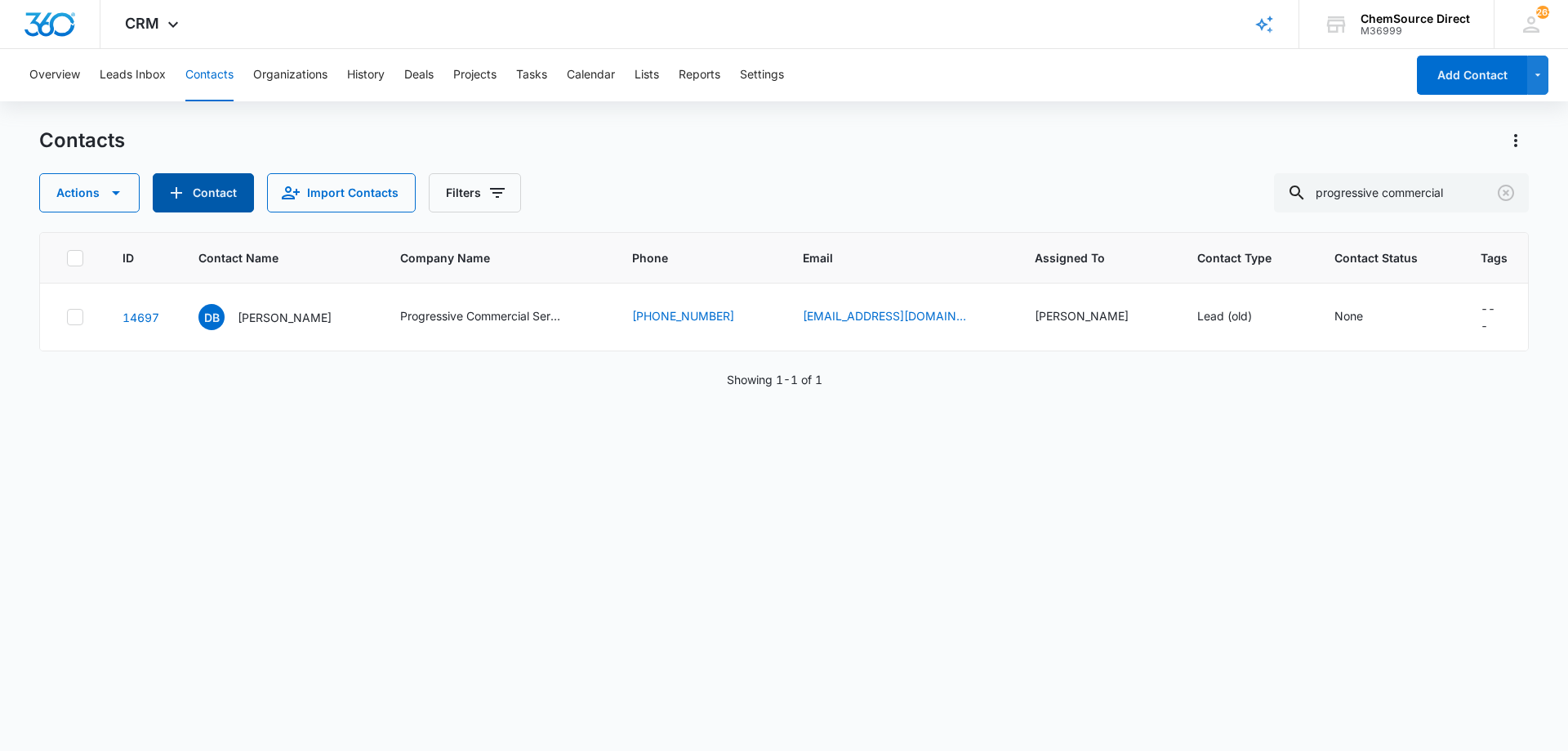
click at [210, 185] on button "Contact" at bounding box center [203, 192] width 101 height 39
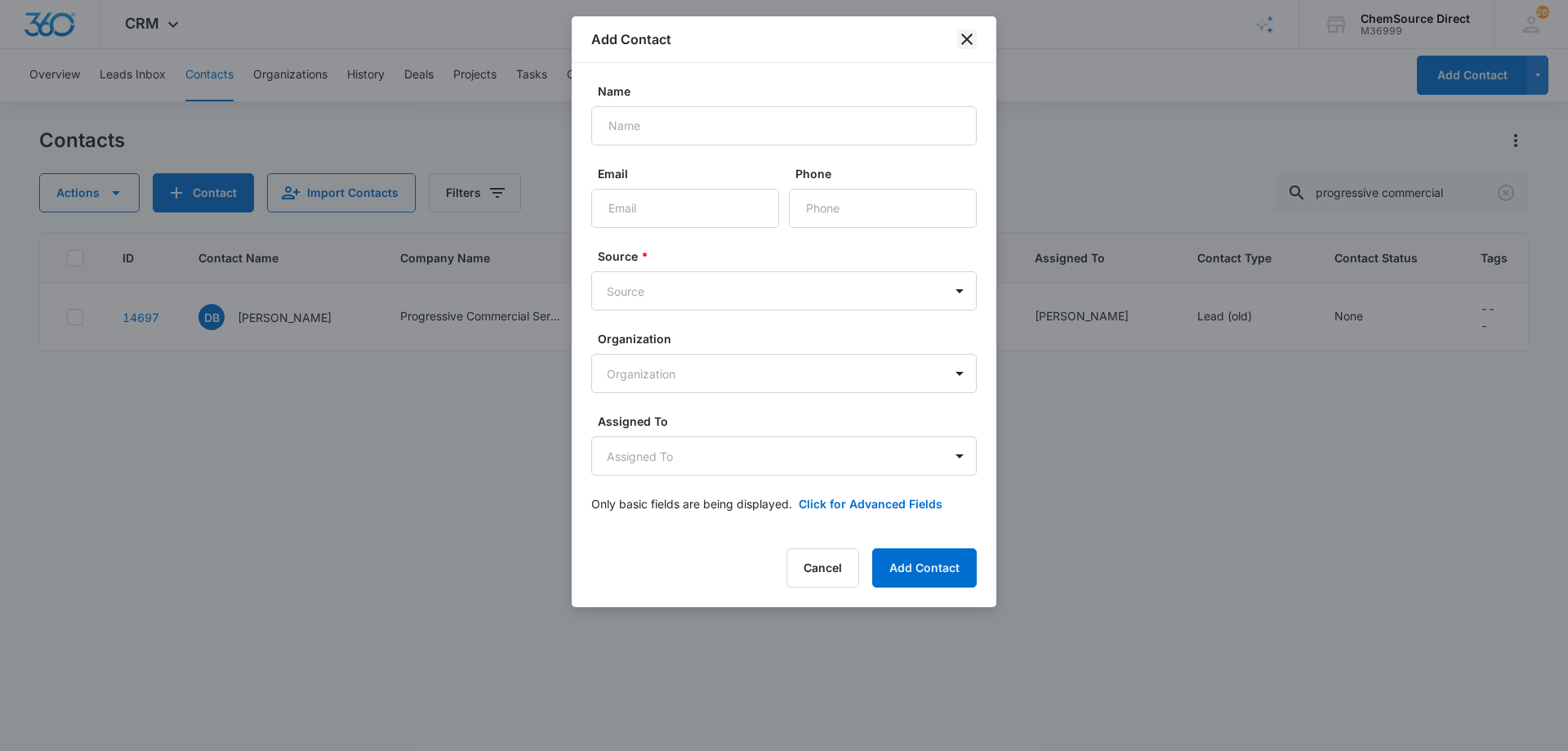
click at [973, 36] on icon "close" at bounding box center [967, 39] width 20 height 20
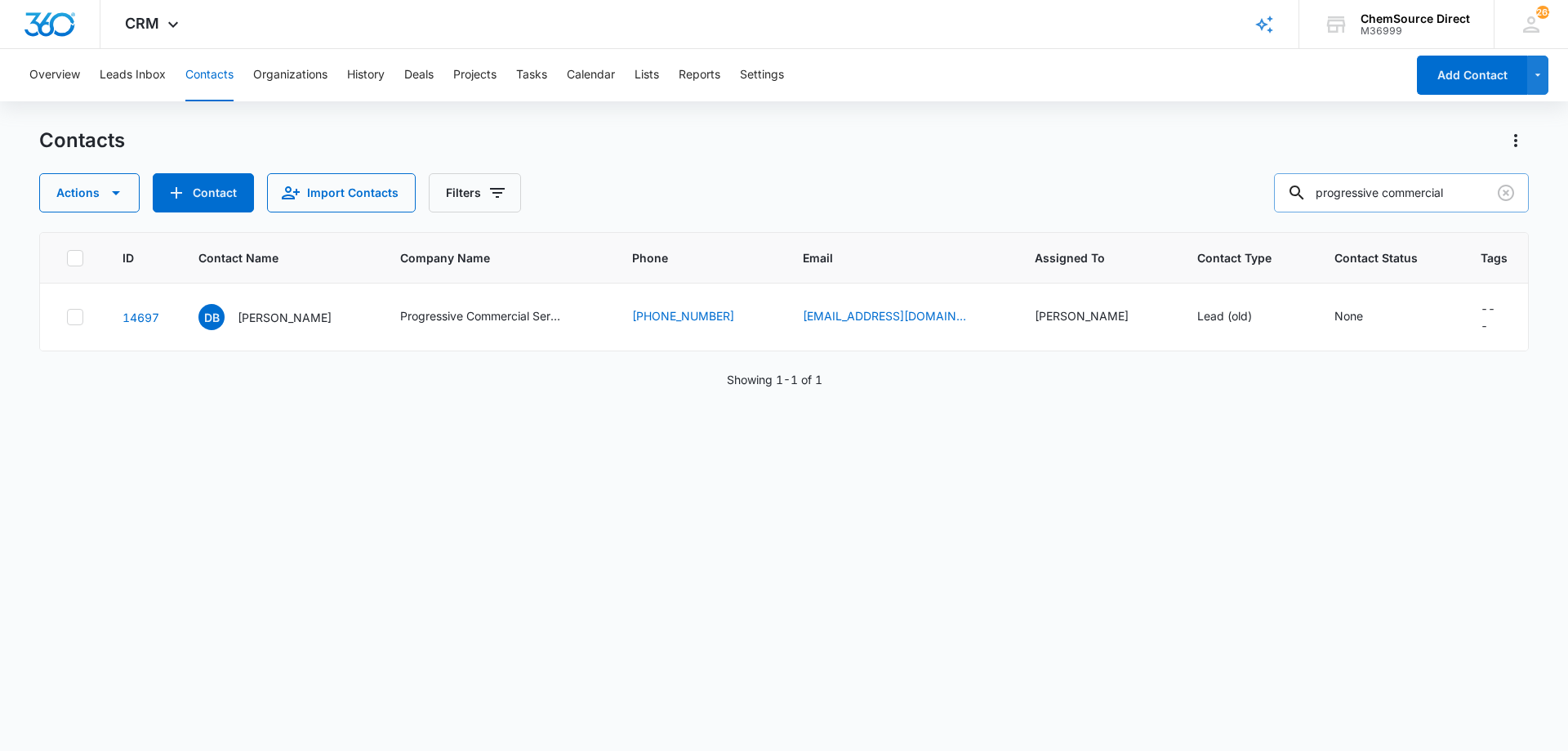
click at [1367, 192] on input "progressive commercial" at bounding box center [1401, 192] width 255 height 39
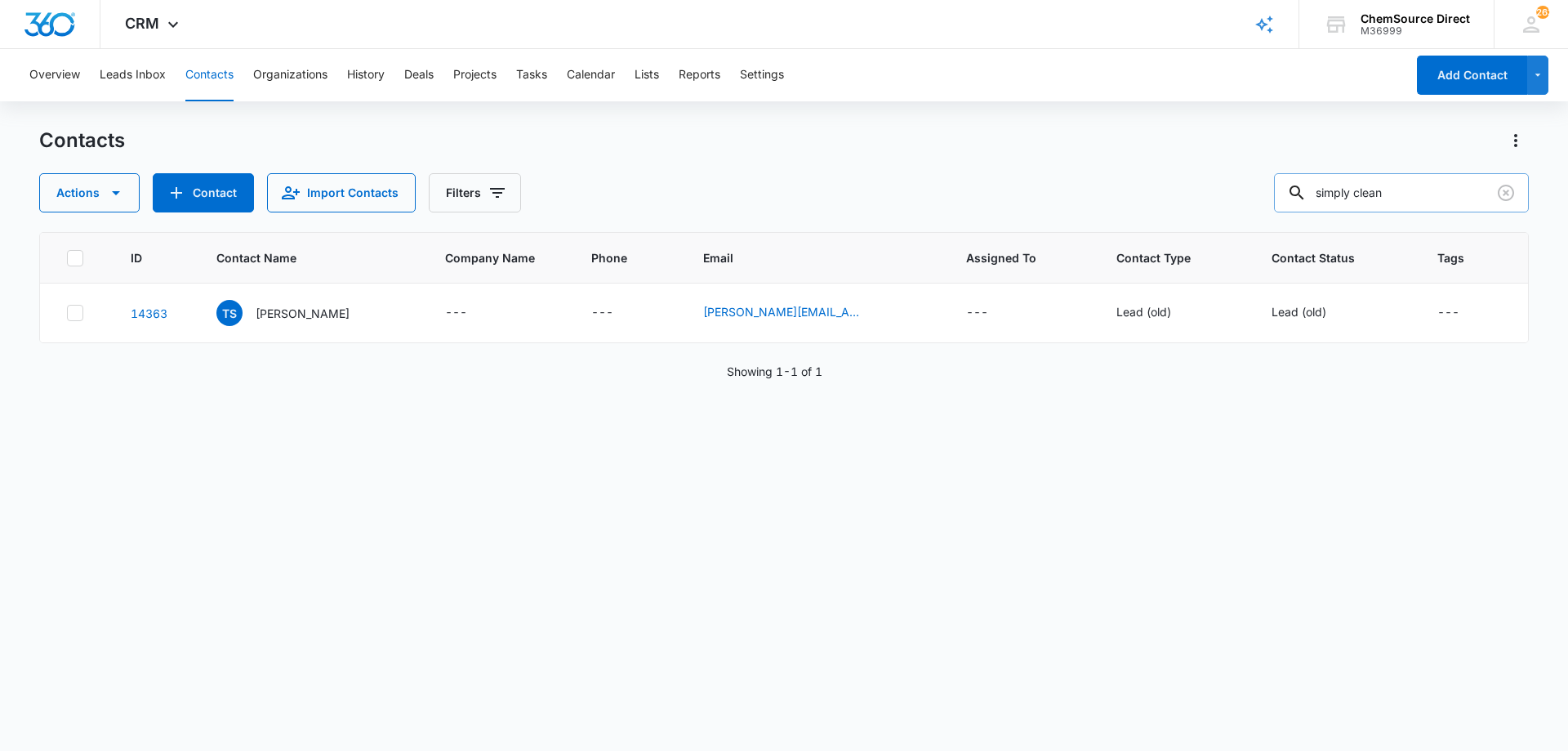
click at [1332, 193] on input "simply clean" at bounding box center [1401, 192] width 255 height 39
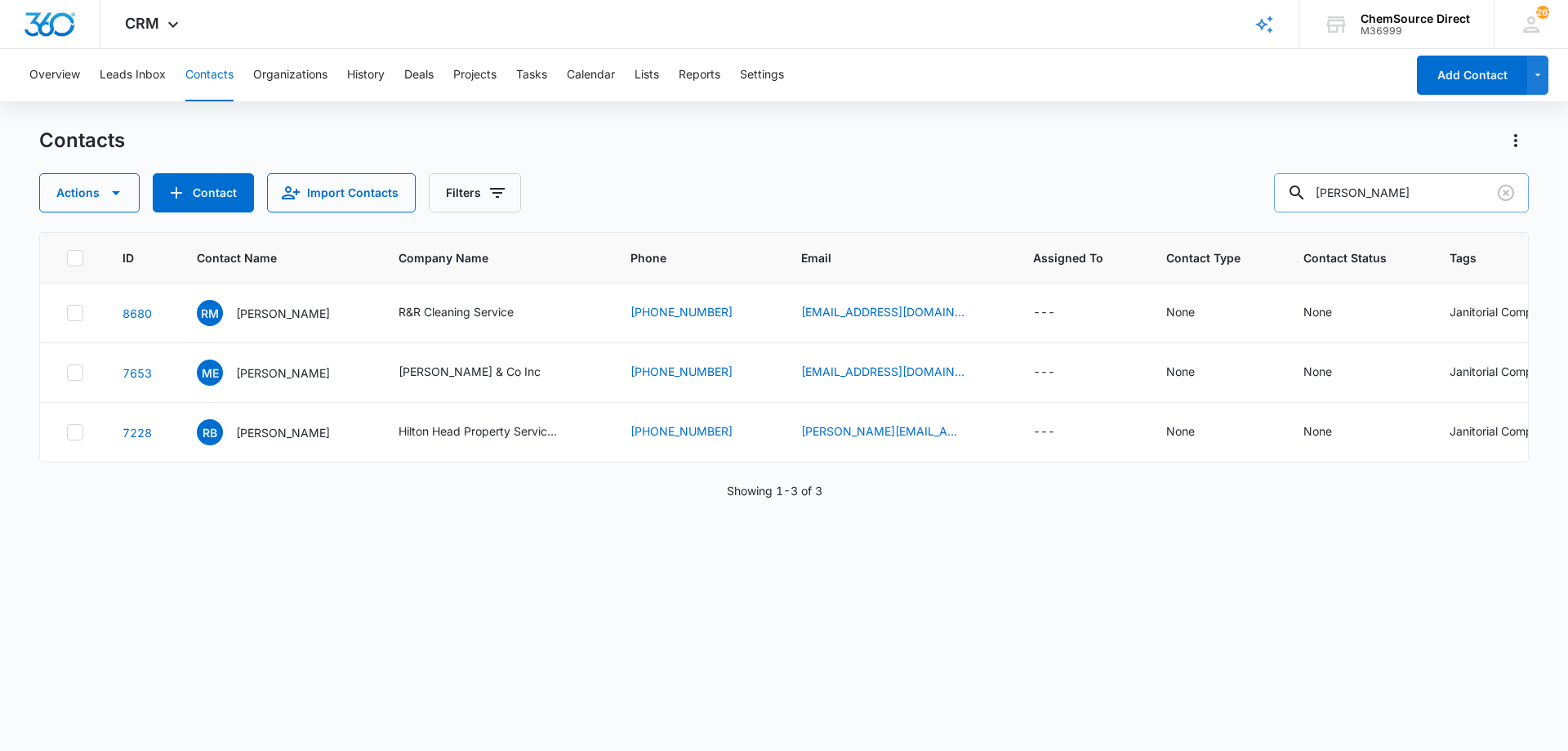
drag, startPoint x: 1413, startPoint y: 196, endPoint x: 1326, endPoint y: 186, distance: 87.6
click at [1326, 186] on input "[PERSON_NAME]" at bounding box center [1401, 192] width 255 height 39
type input "simply"
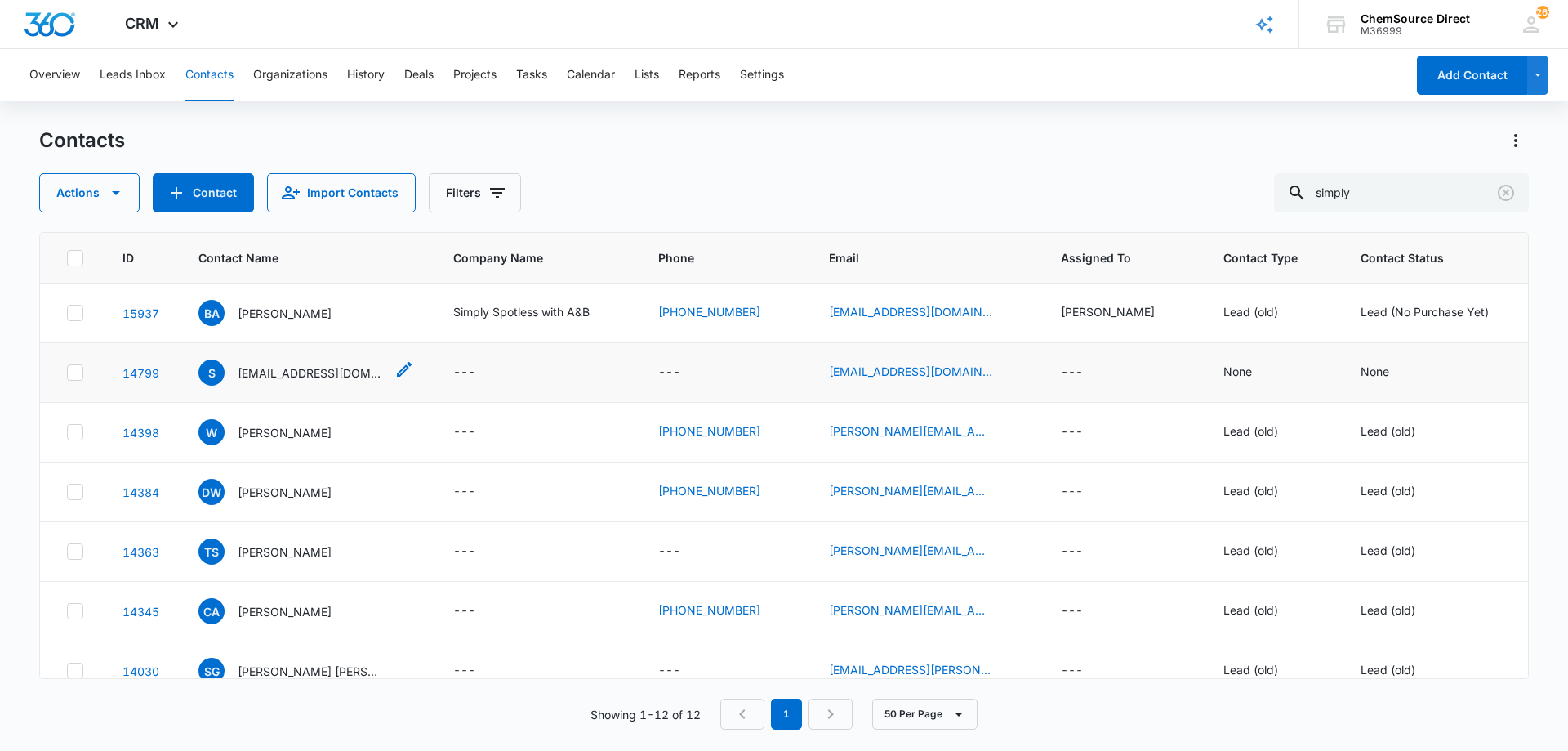
click at [291, 368] on p "[EMAIL_ADDRESS][DOMAIN_NAME]" at bounding box center [311, 373] width 147 height 17
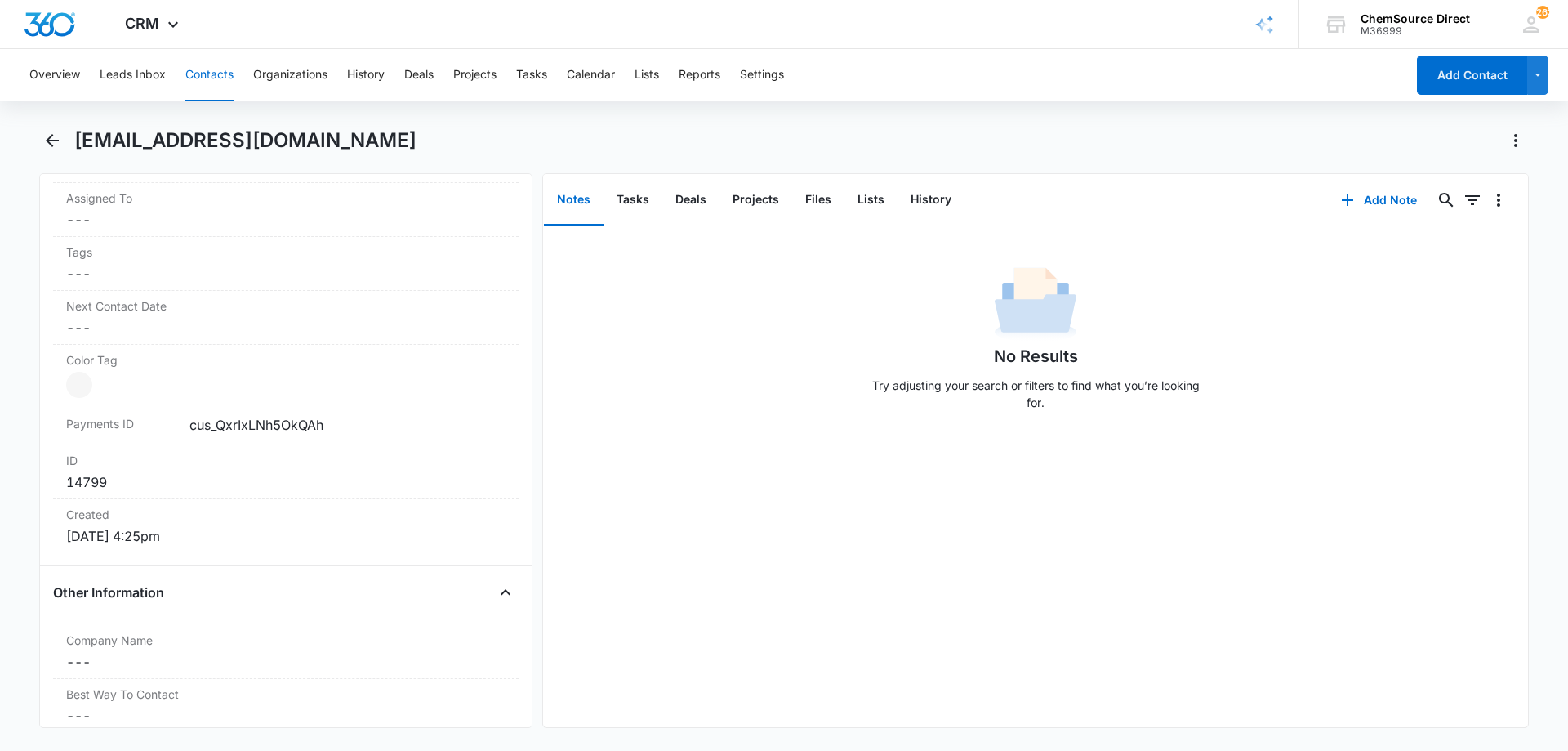
scroll to position [898, 0]
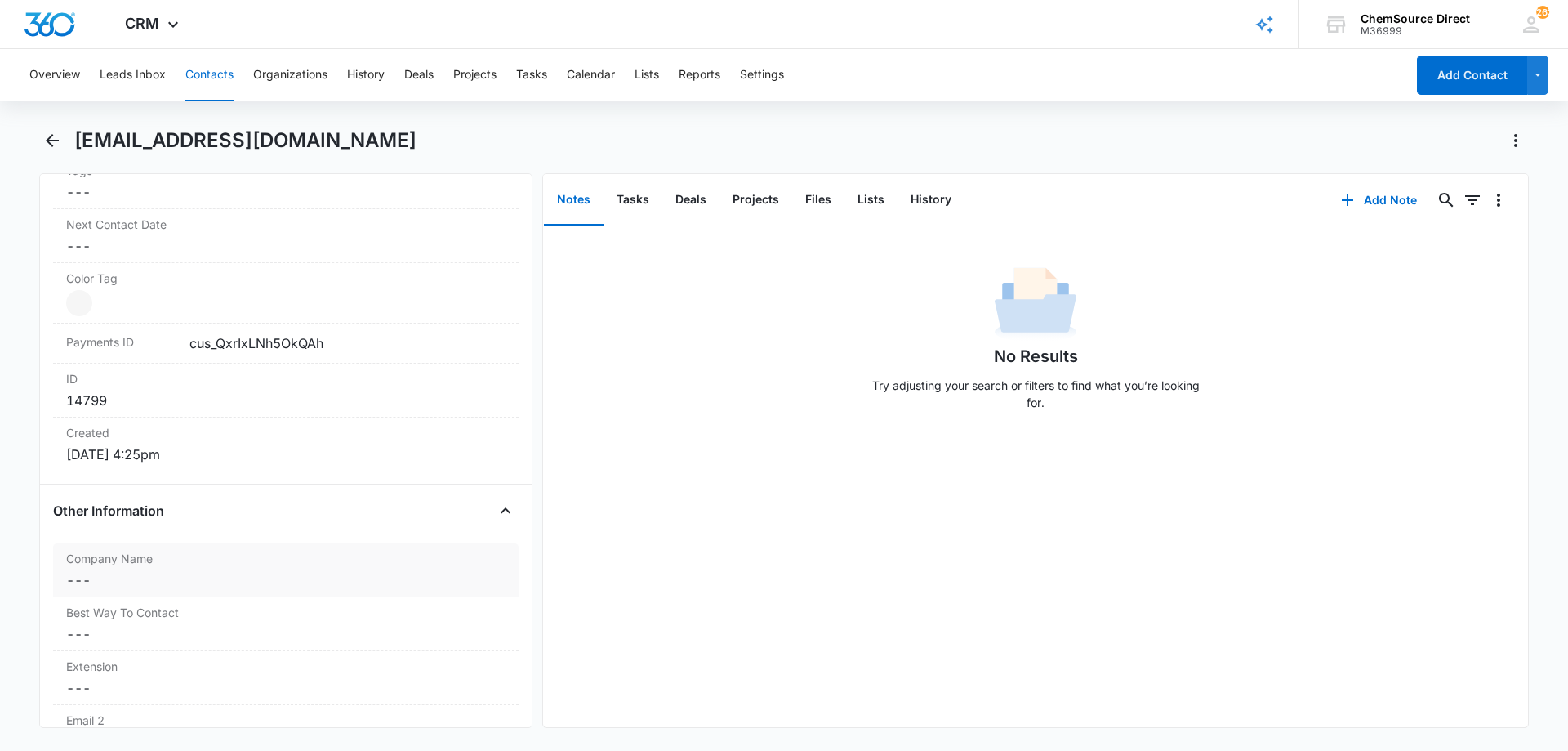
click at [158, 581] on dd "Cancel Save Changes ---" at bounding box center [285, 580] width 439 height 20
click at [158, 581] on input "Company Name" at bounding box center [285, 593] width 445 height 39
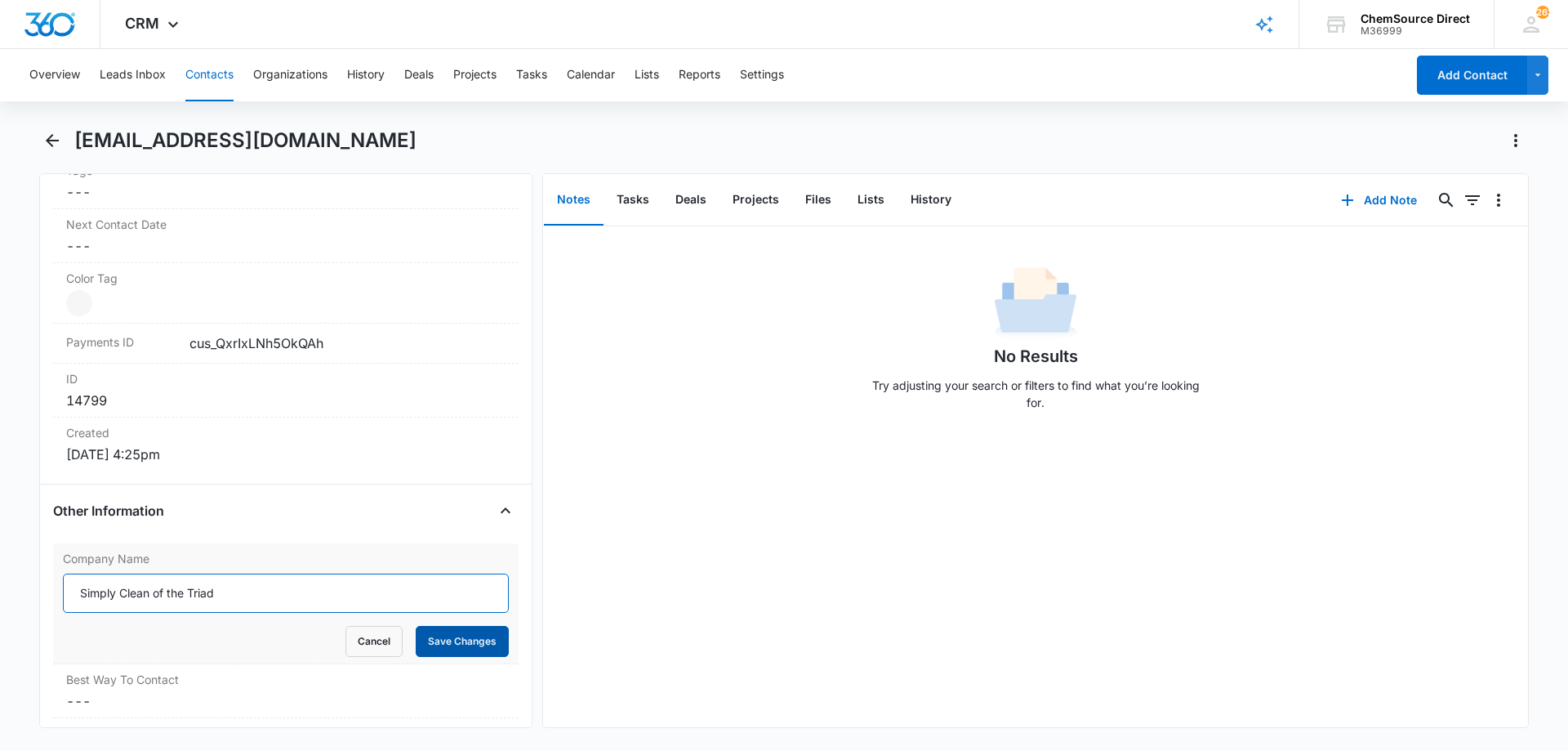
type input "Simply Clean of the Triad"
click at [462, 638] on button "Save Changes" at bounding box center [462, 641] width 93 height 31
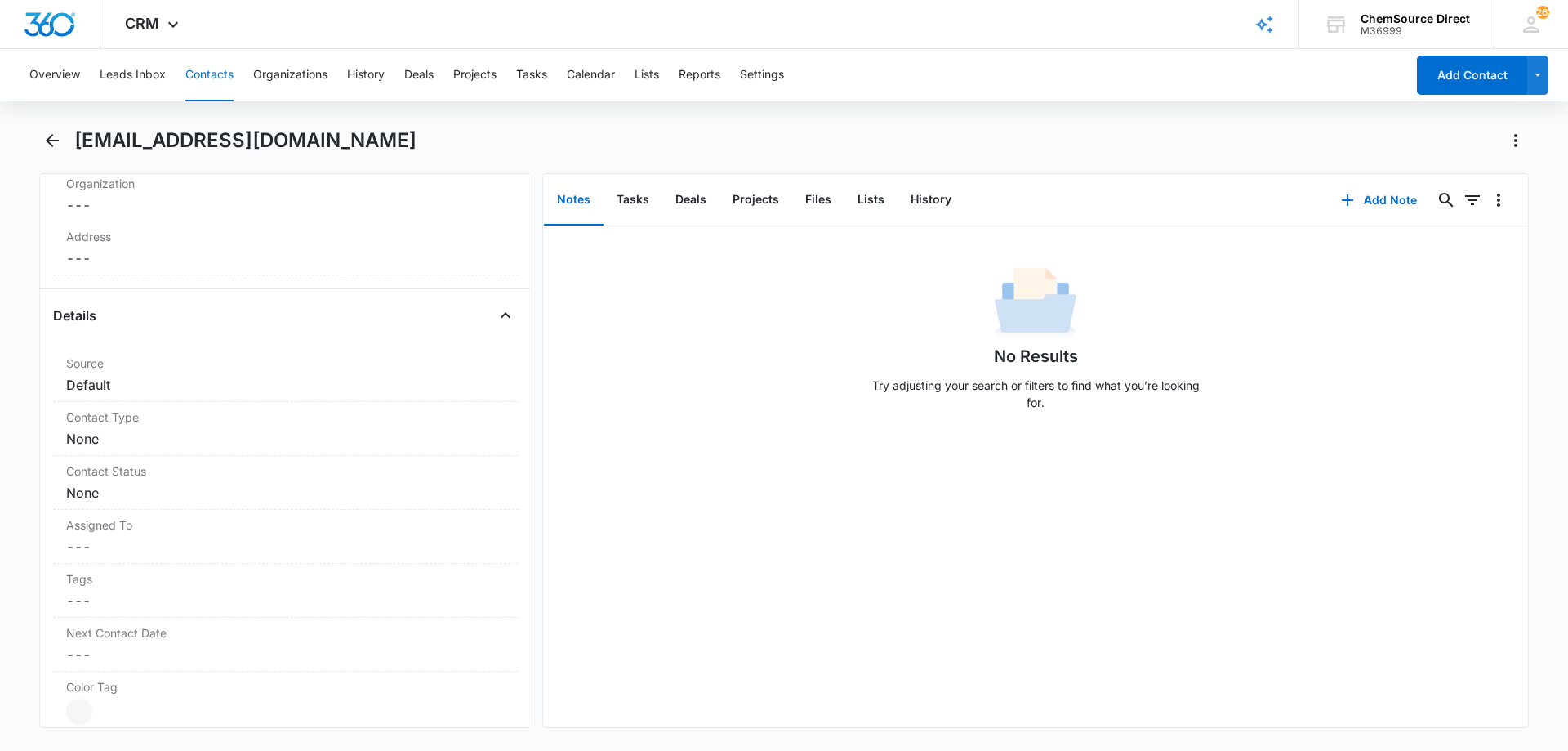
scroll to position [0, 0]
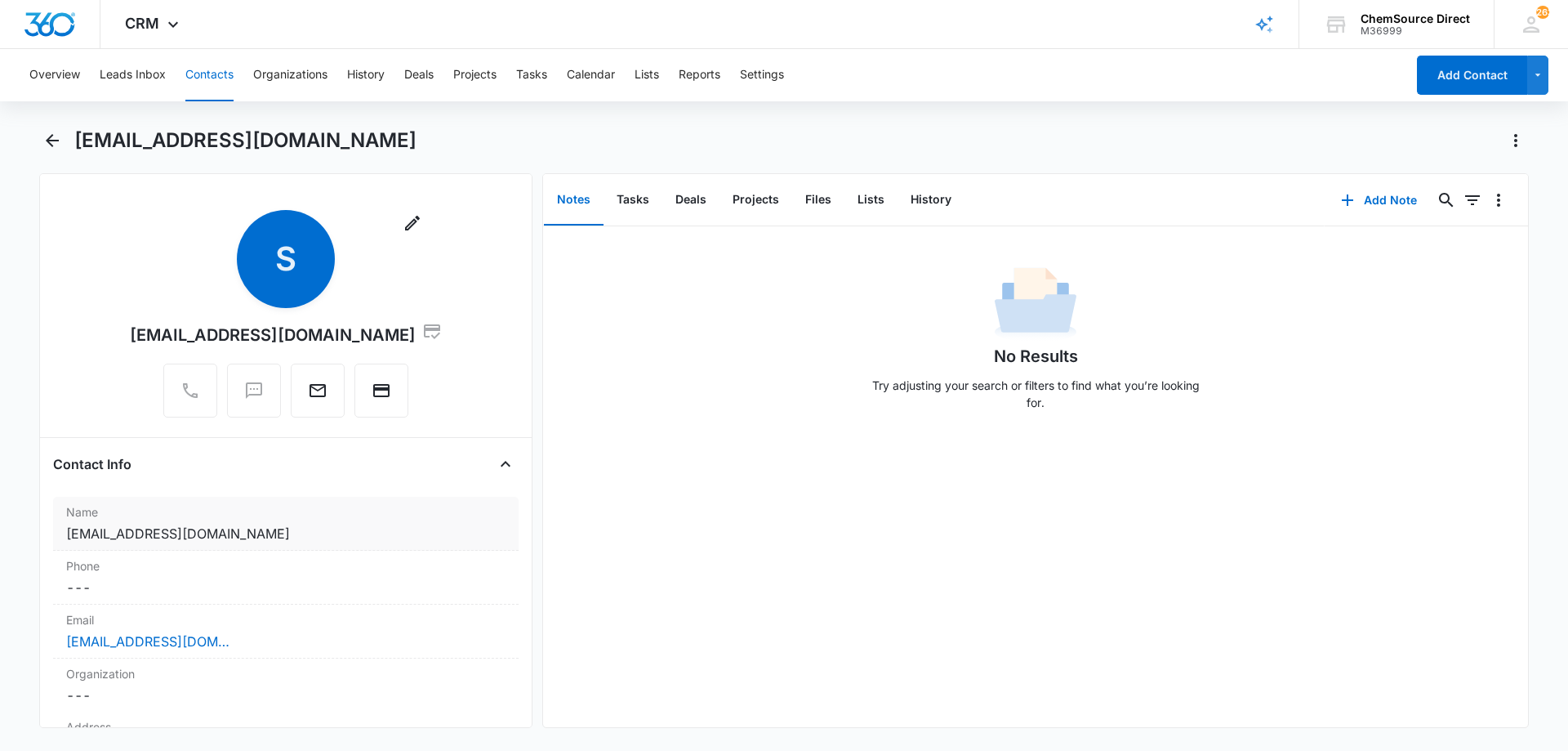
click at [214, 531] on dd "Cancel Save Changes [EMAIL_ADDRESS][DOMAIN_NAME]" at bounding box center [285, 534] width 439 height 20
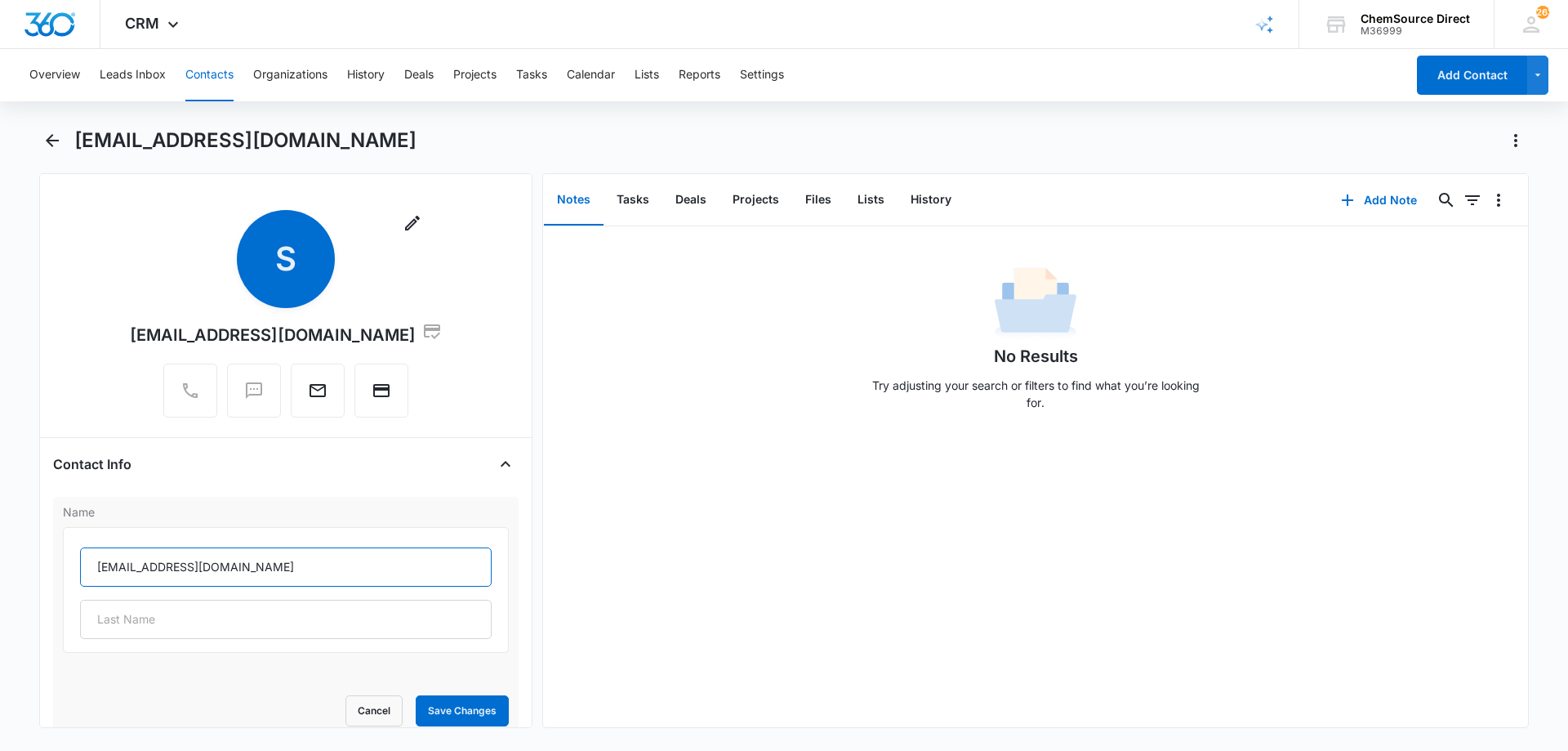
click at [218, 569] on input "[EMAIL_ADDRESS][DOMAIN_NAME]" at bounding box center [285, 566] width 412 height 39
type input "[PERSON_NAME]"
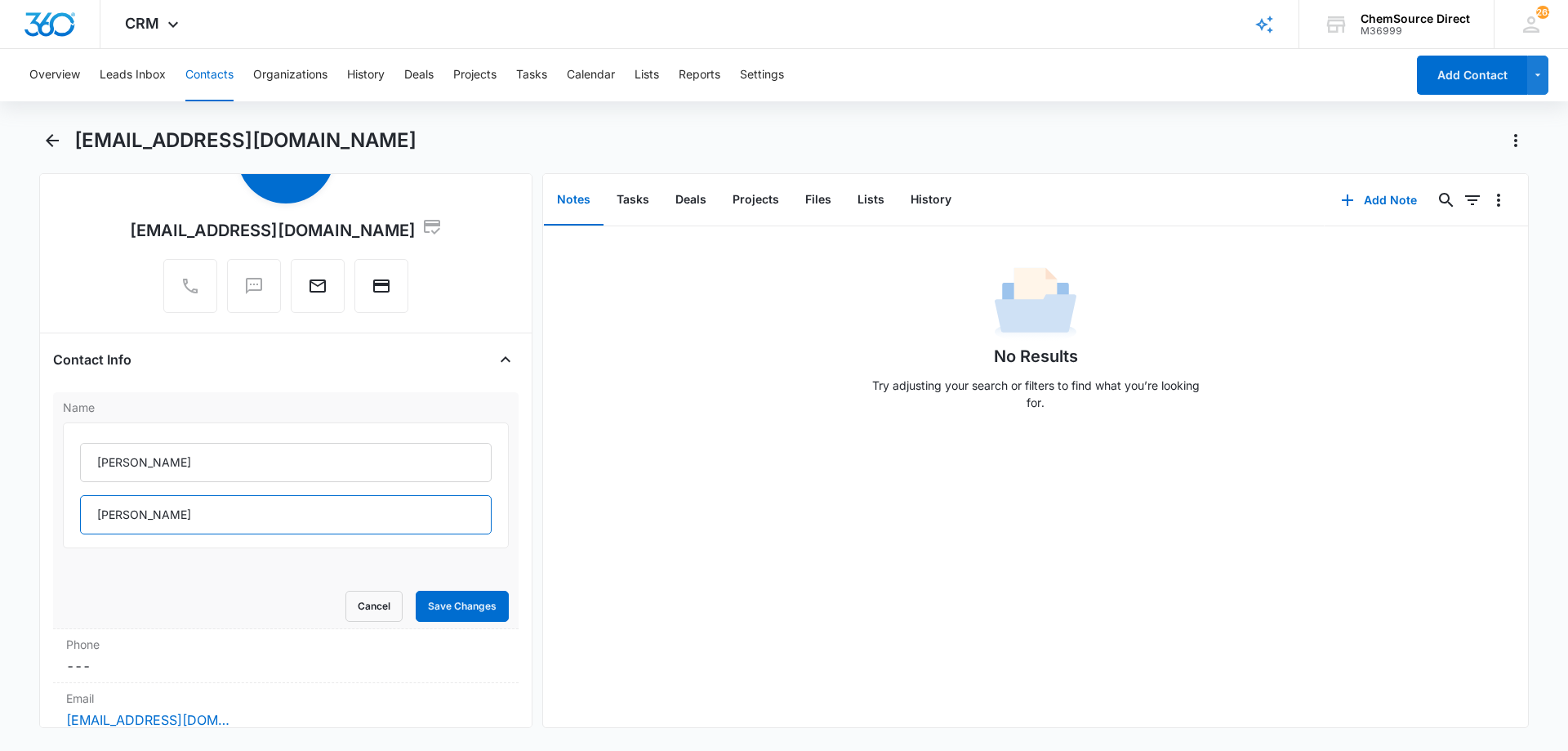
scroll to position [326, 0]
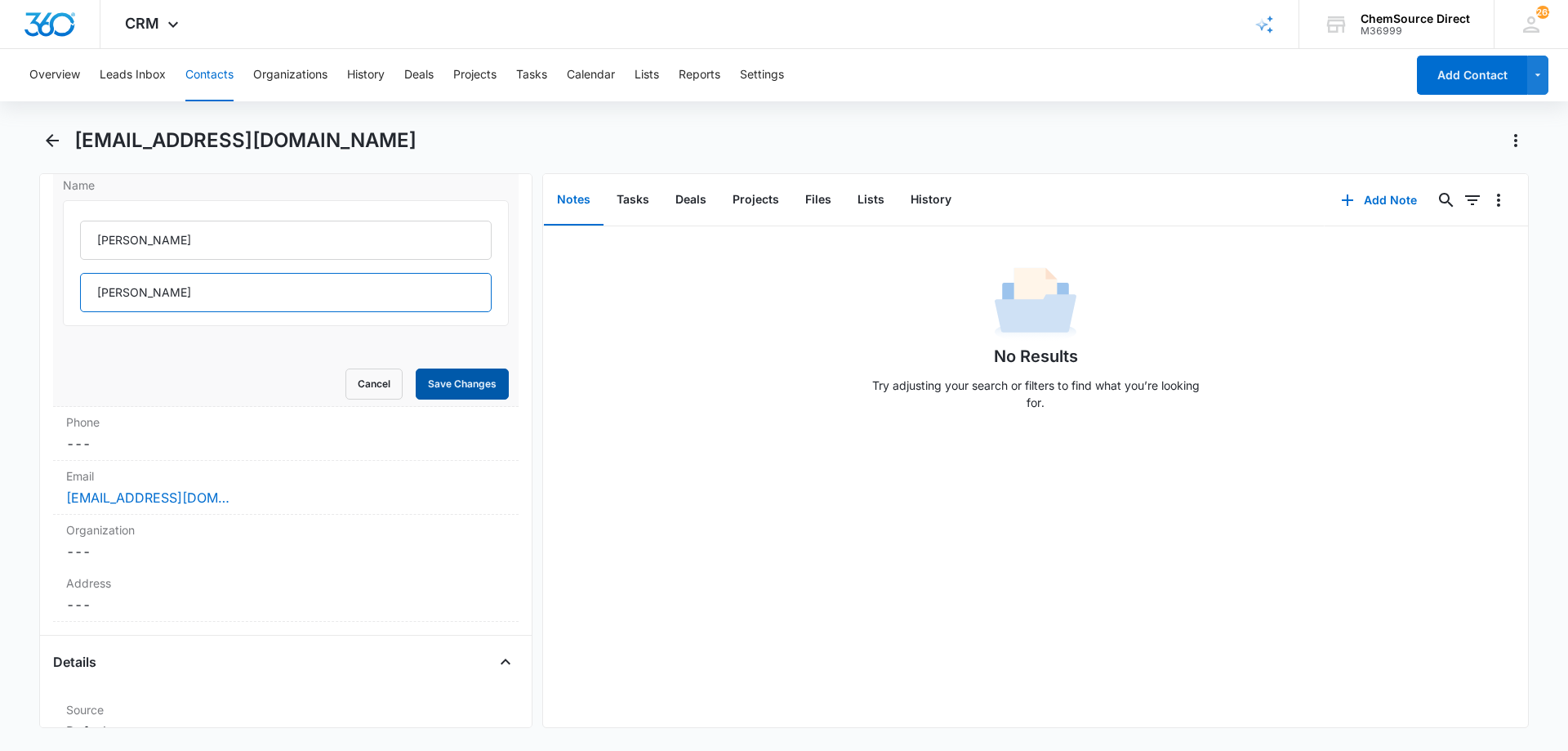
type input "[PERSON_NAME]"
click at [439, 381] on button "Save Changes" at bounding box center [462, 384] width 93 height 31
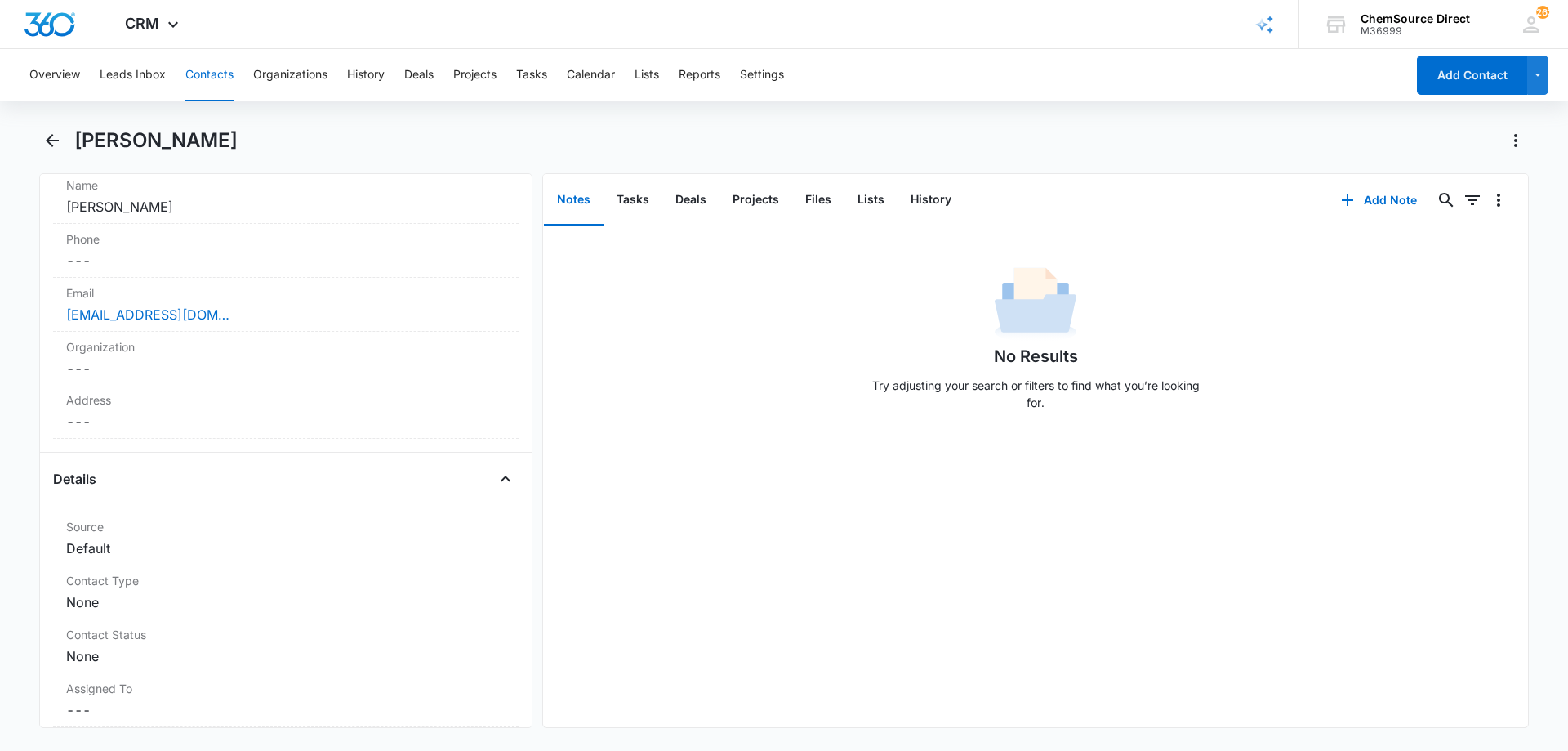
scroll to position [0, 0]
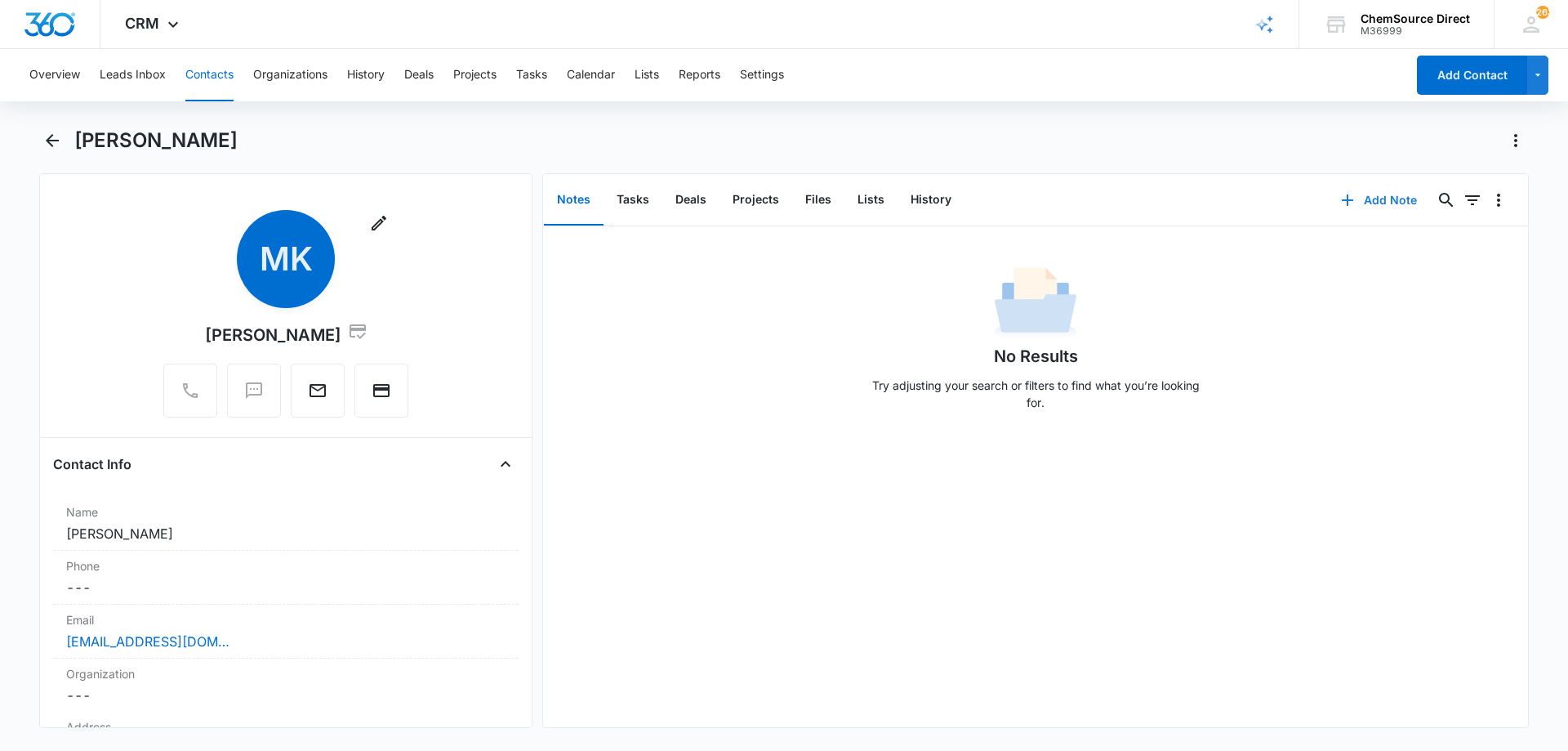
click at [1363, 196] on button "Add Note" at bounding box center [1378, 200] width 108 height 39
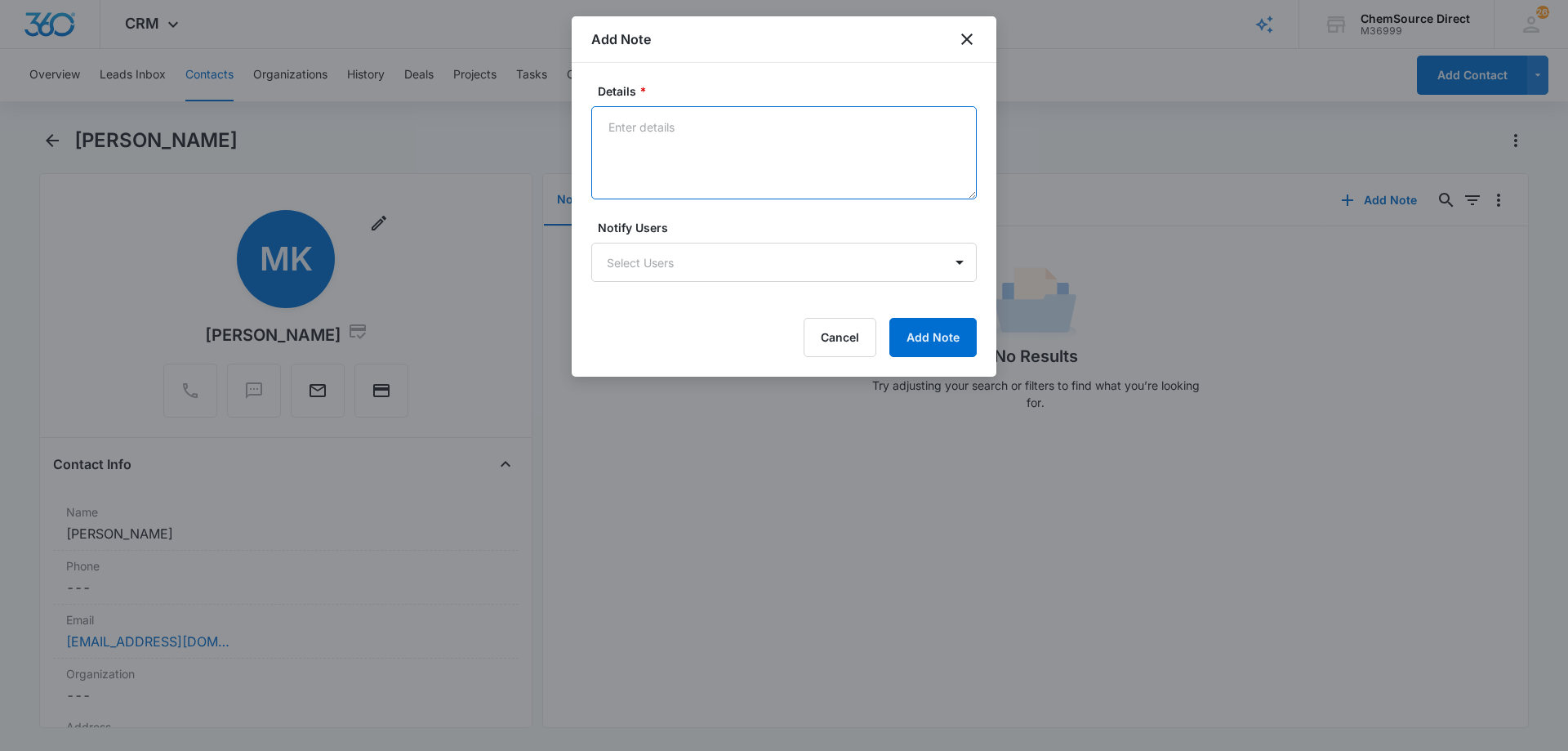
click at [677, 134] on textarea "Details *" at bounding box center [784, 153] width 385 height 93
type textarea "Sent promo email, code MY10"
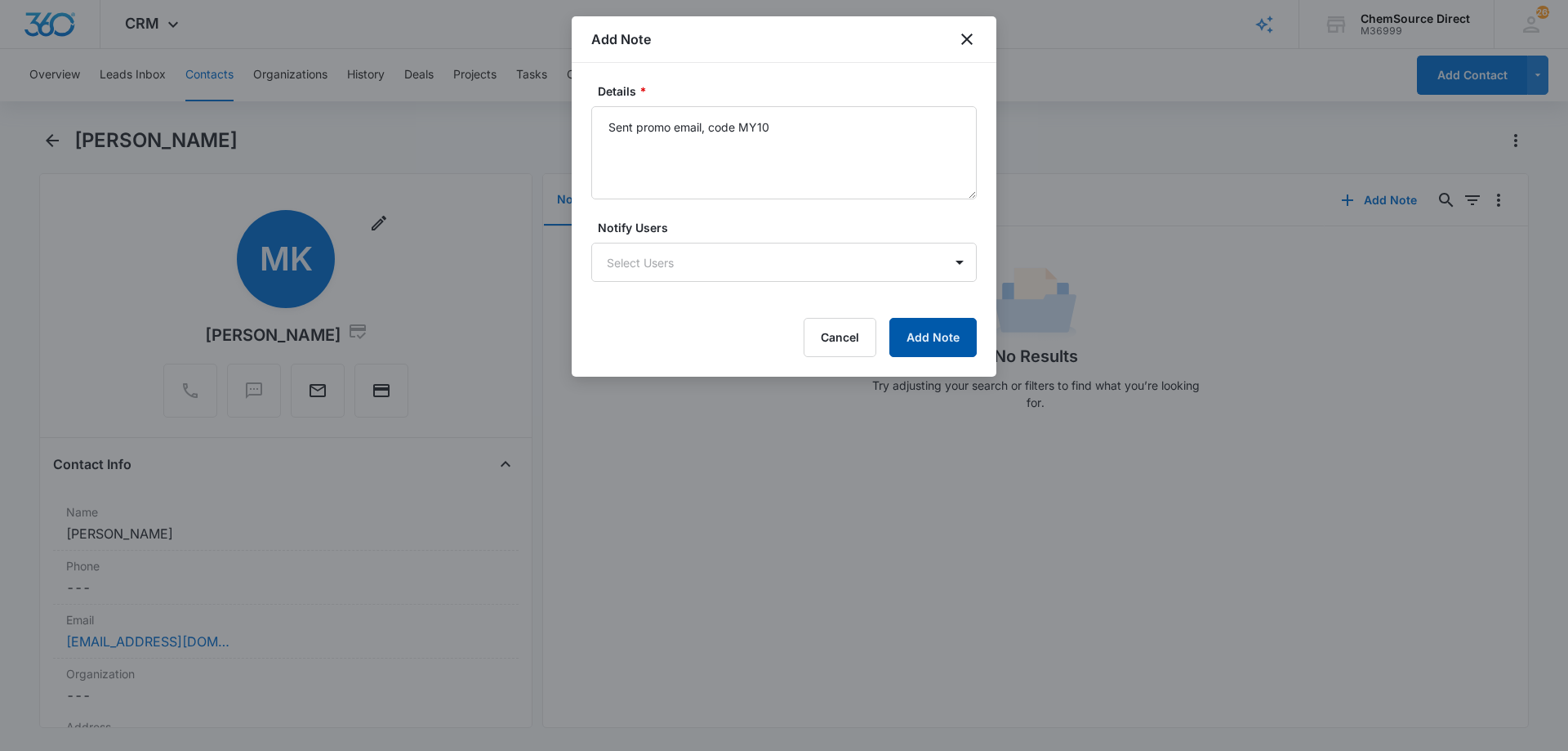
click at [945, 333] on button "Add Note" at bounding box center [933, 336] width 87 height 39
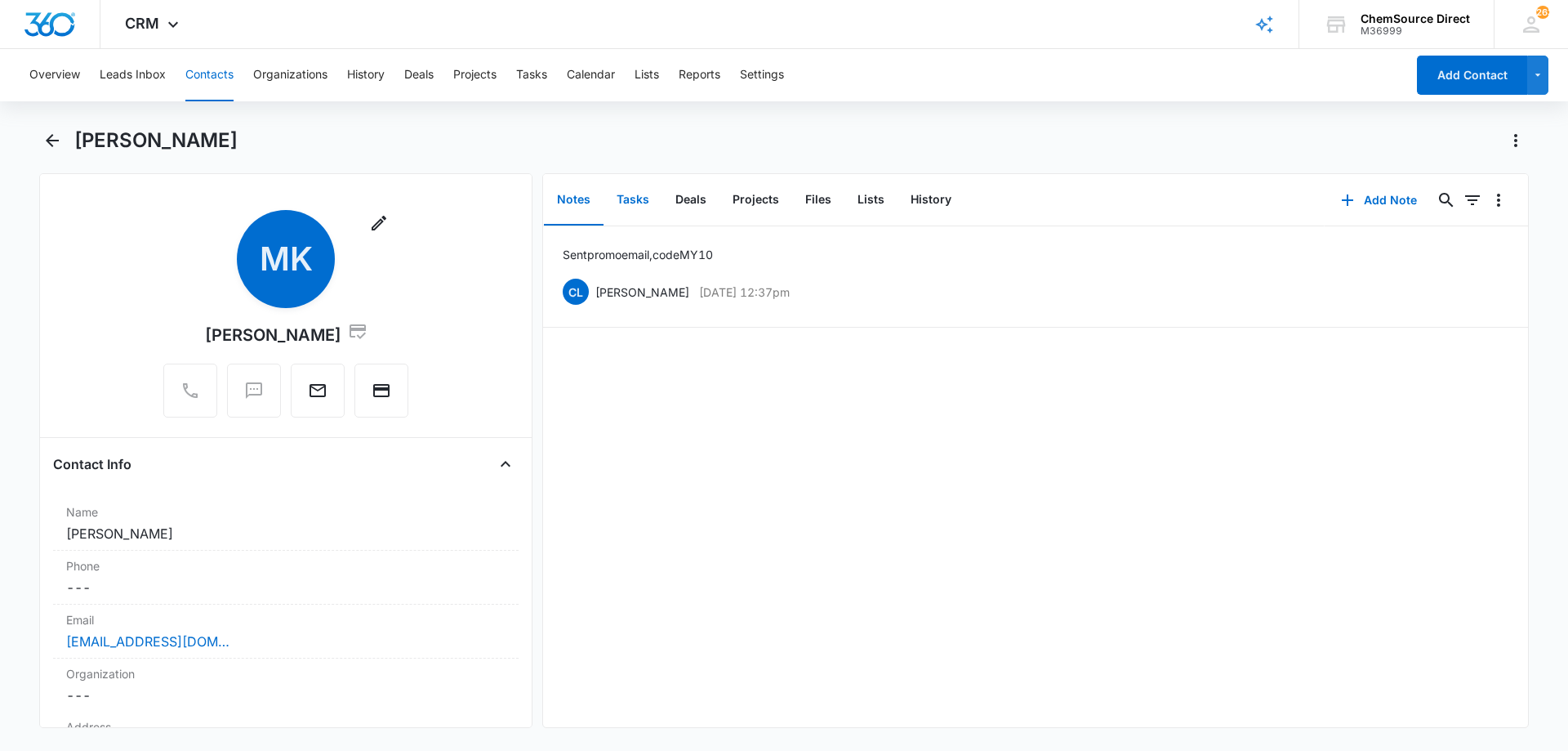
click at [625, 196] on button "Tasks" at bounding box center [633, 200] width 59 height 51
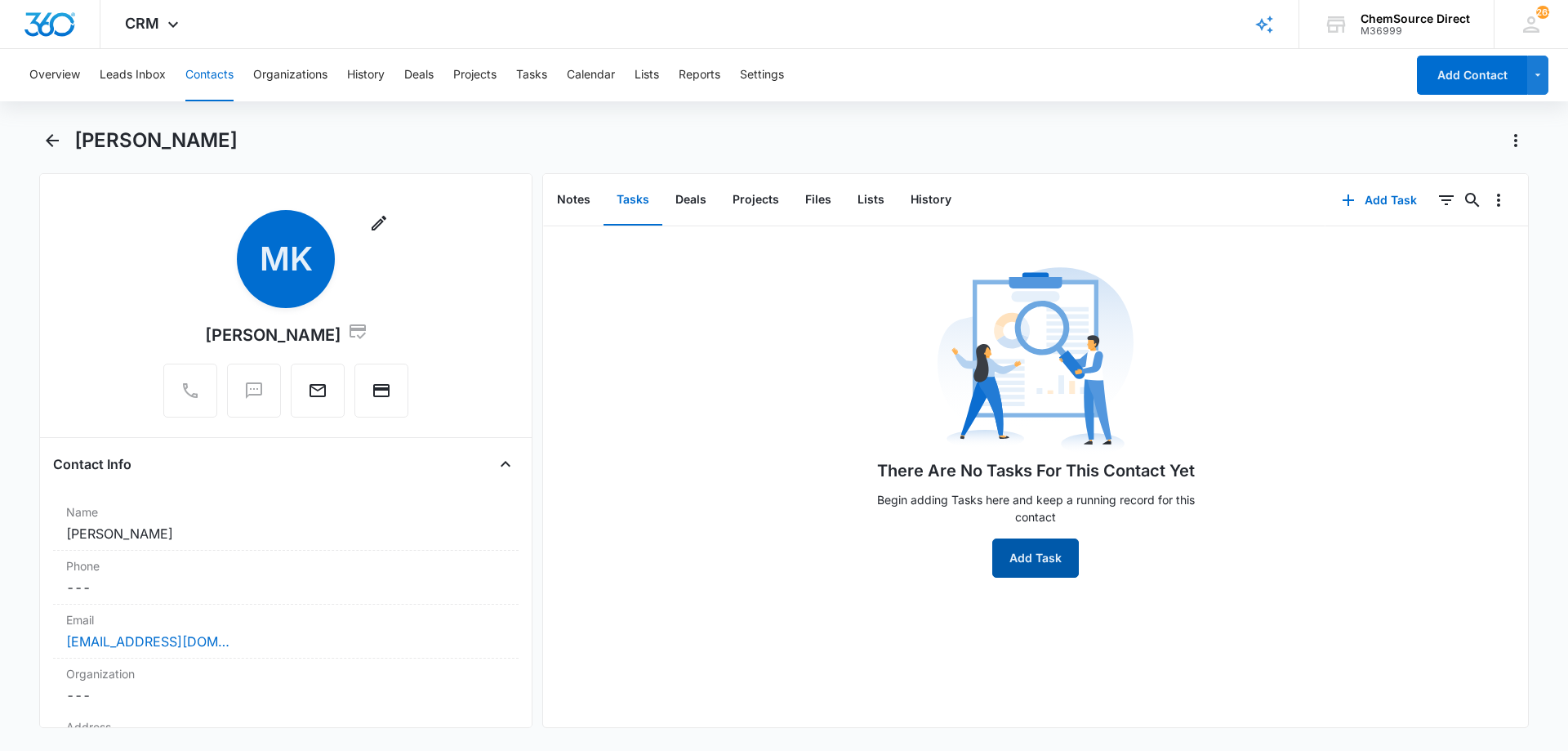
click at [1015, 557] on button "Add Task" at bounding box center [1034, 557] width 86 height 39
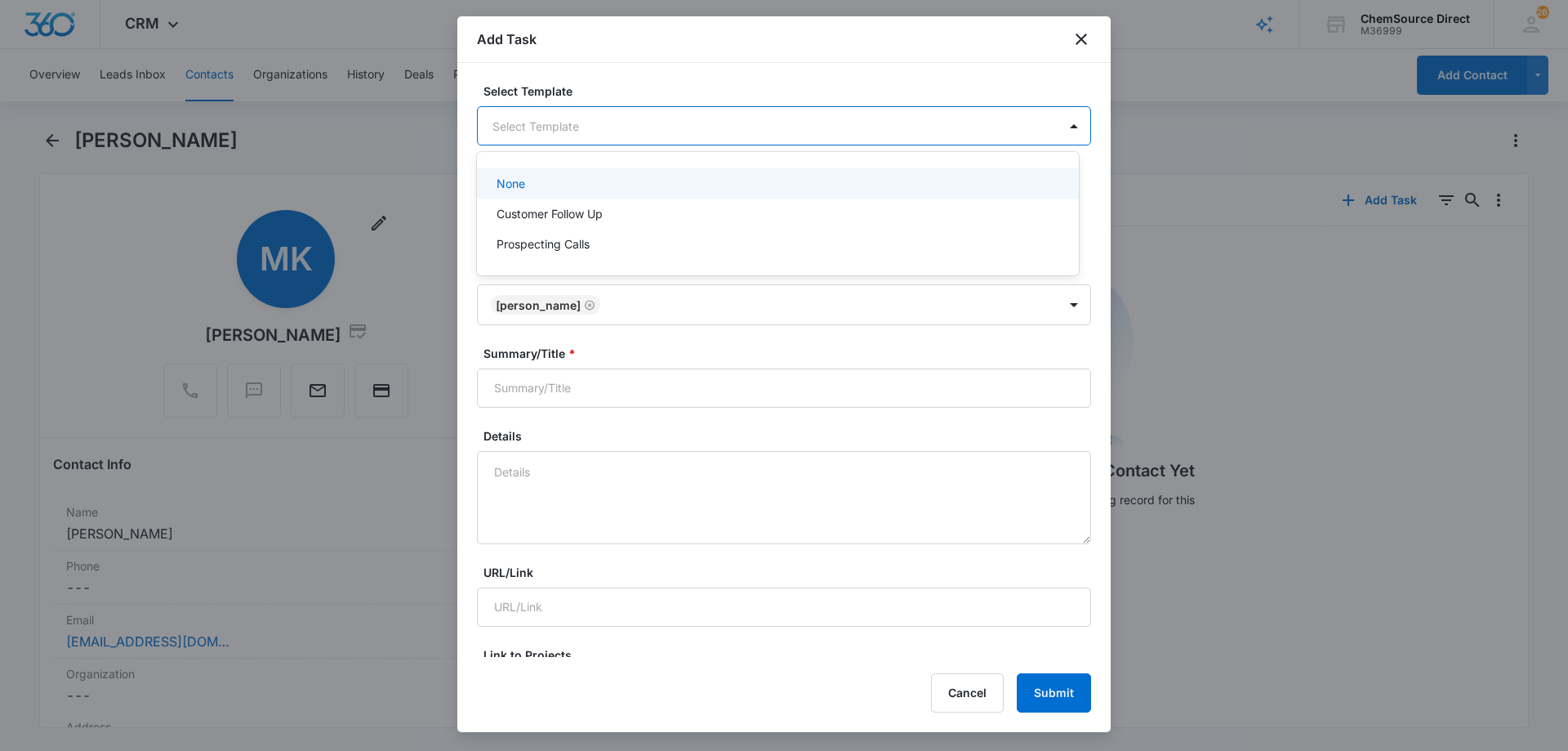
click at [510, 125] on body "CRM Apps Reputation Forms CRM Email Social Payments POS Content Ads Intelligenc…" at bounding box center [784, 376] width 1568 height 751
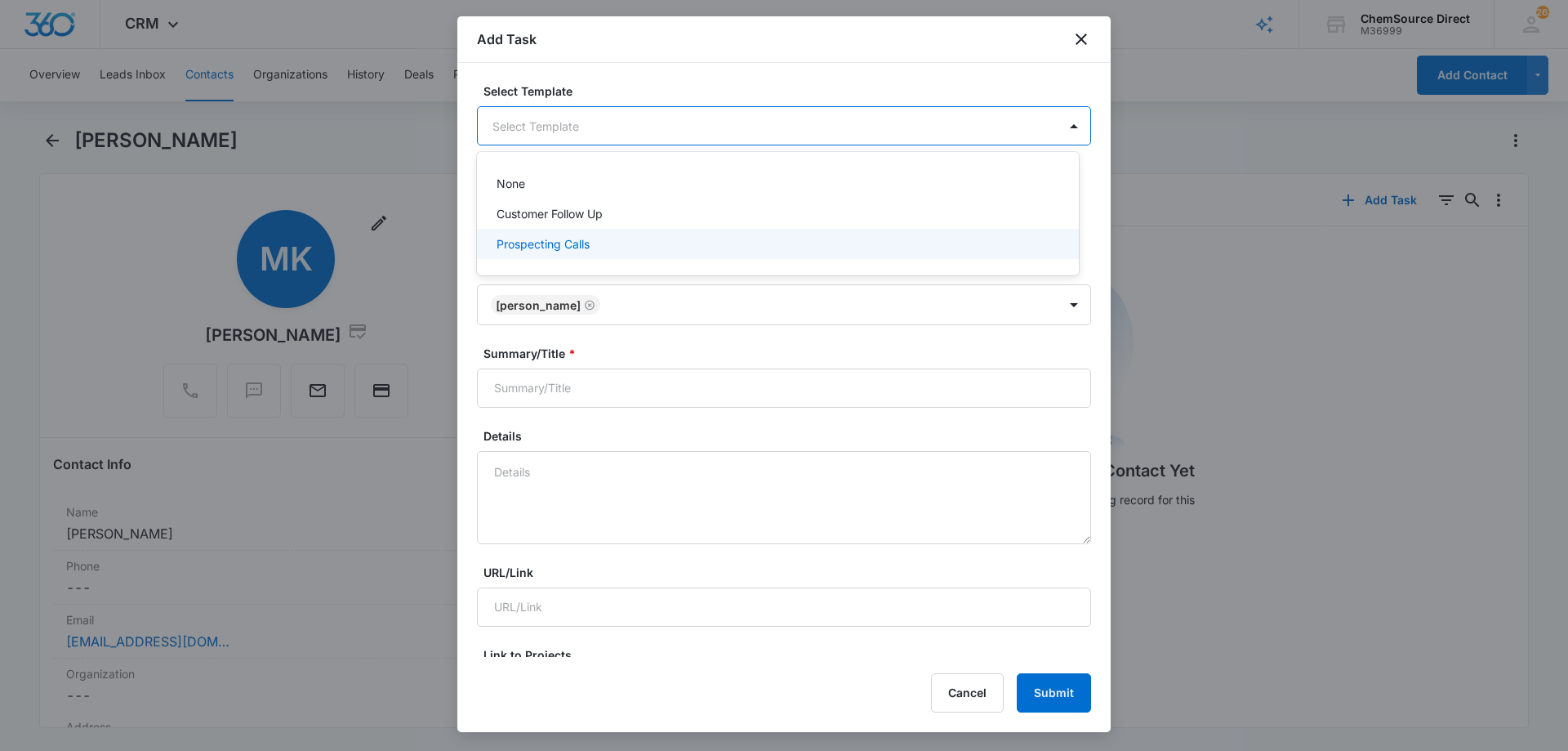
click at [520, 243] on p "Prospecting Calls" at bounding box center [543, 244] width 93 height 17
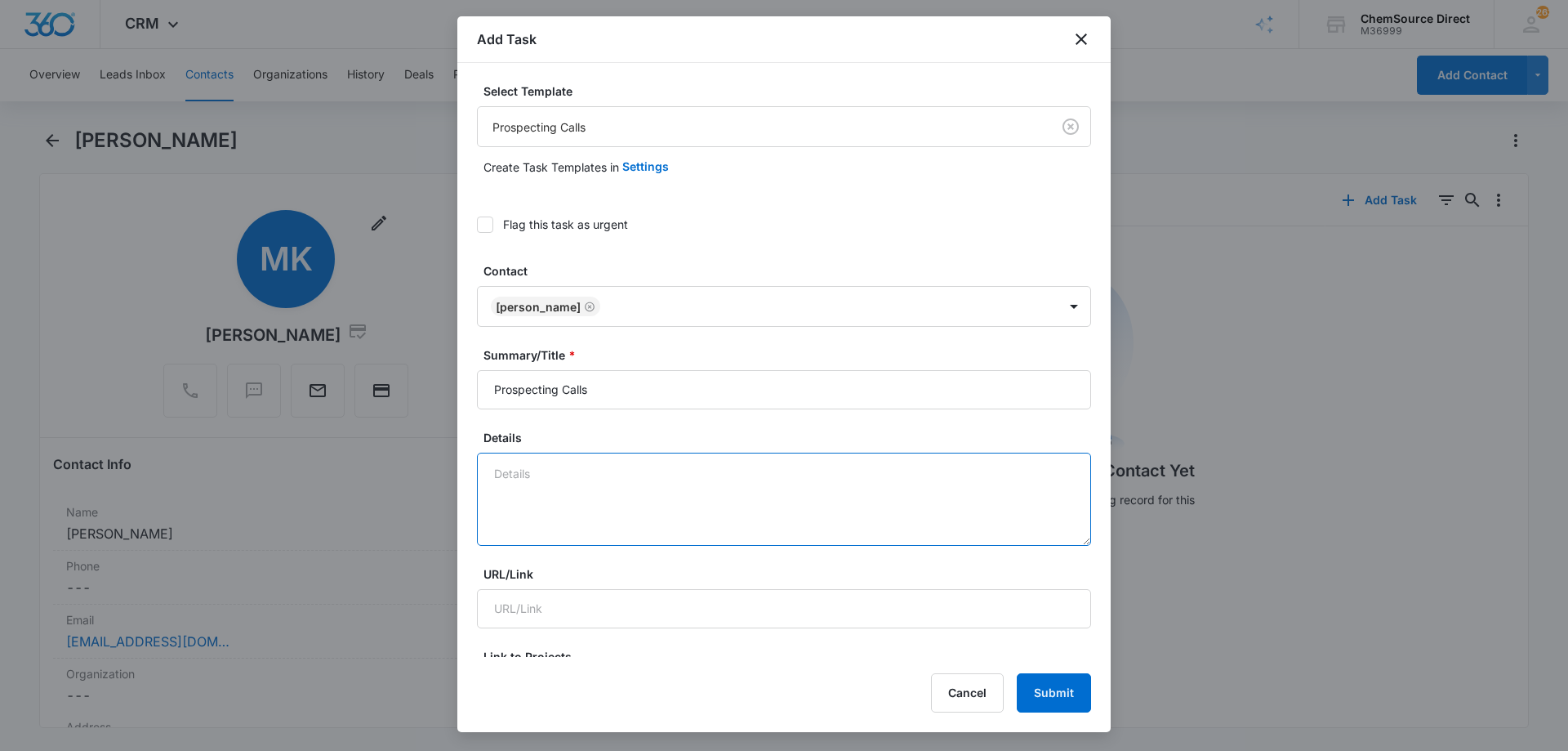
click at [523, 476] on textarea "Details" at bounding box center [784, 499] width 614 height 93
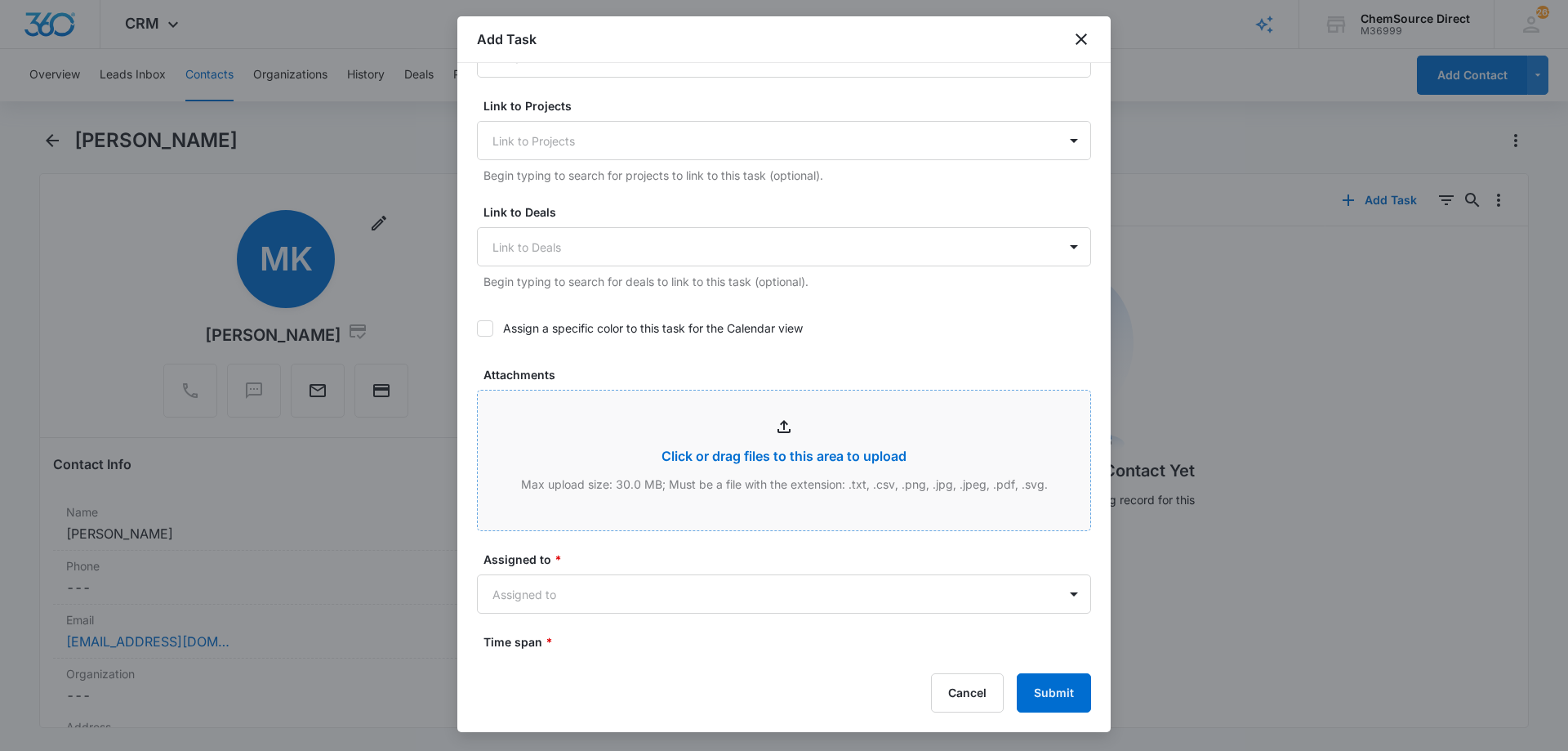
scroll to position [572, 0]
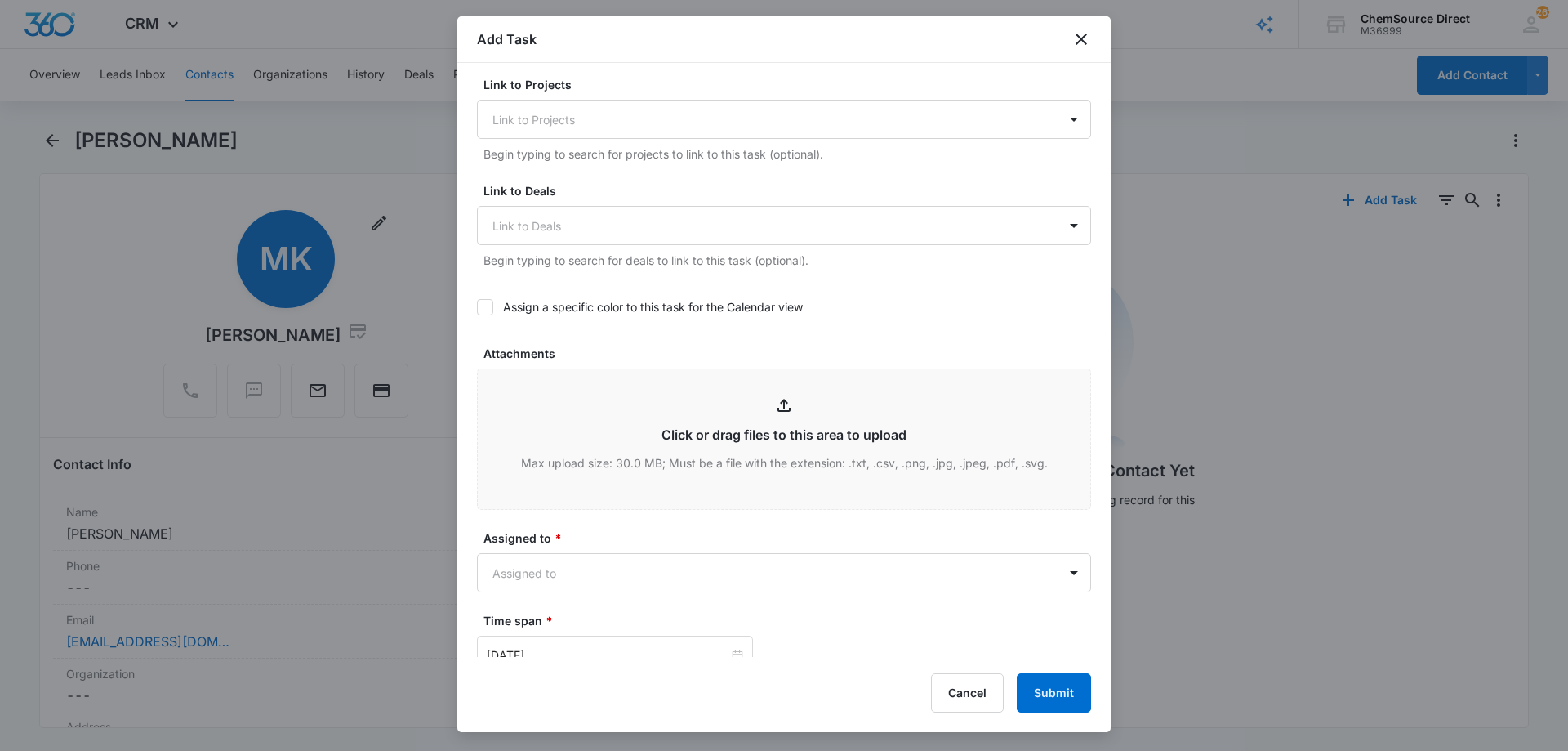
type textarea "Sent promo email, code MY10"
click at [484, 305] on icon at bounding box center [484, 307] width 15 height 15
click at [477, 307] on input "Assign a specific color to this task for the Calendar view" at bounding box center [477, 307] width 0 height 0
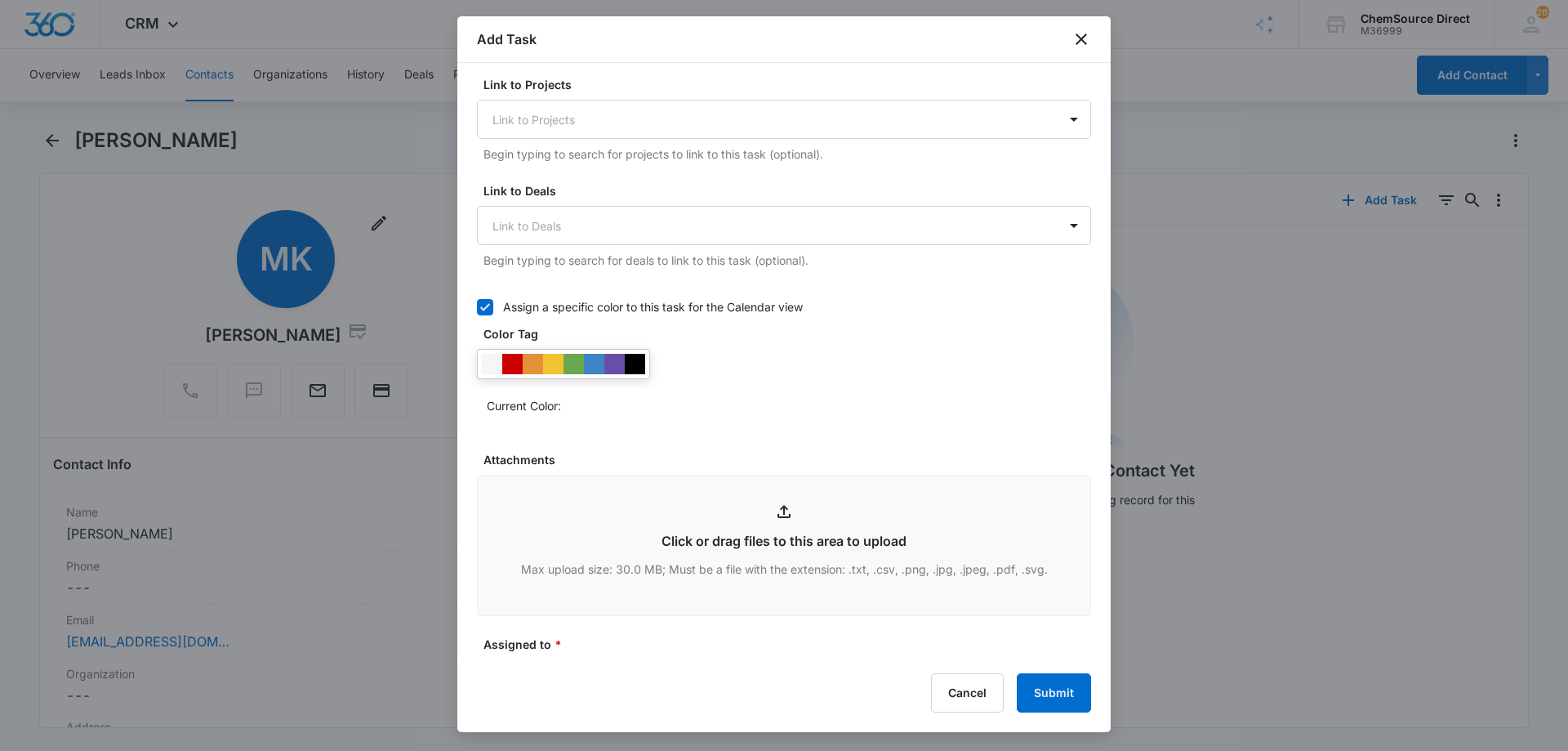
click at [621, 315] on label "Assign a specific color to this task for the Calendar view" at bounding box center [784, 306] width 614 height 17
click at [477, 307] on input "Assign a specific color to this task for the Calendar view" at bounding box center [477, 307] width 0 height 0
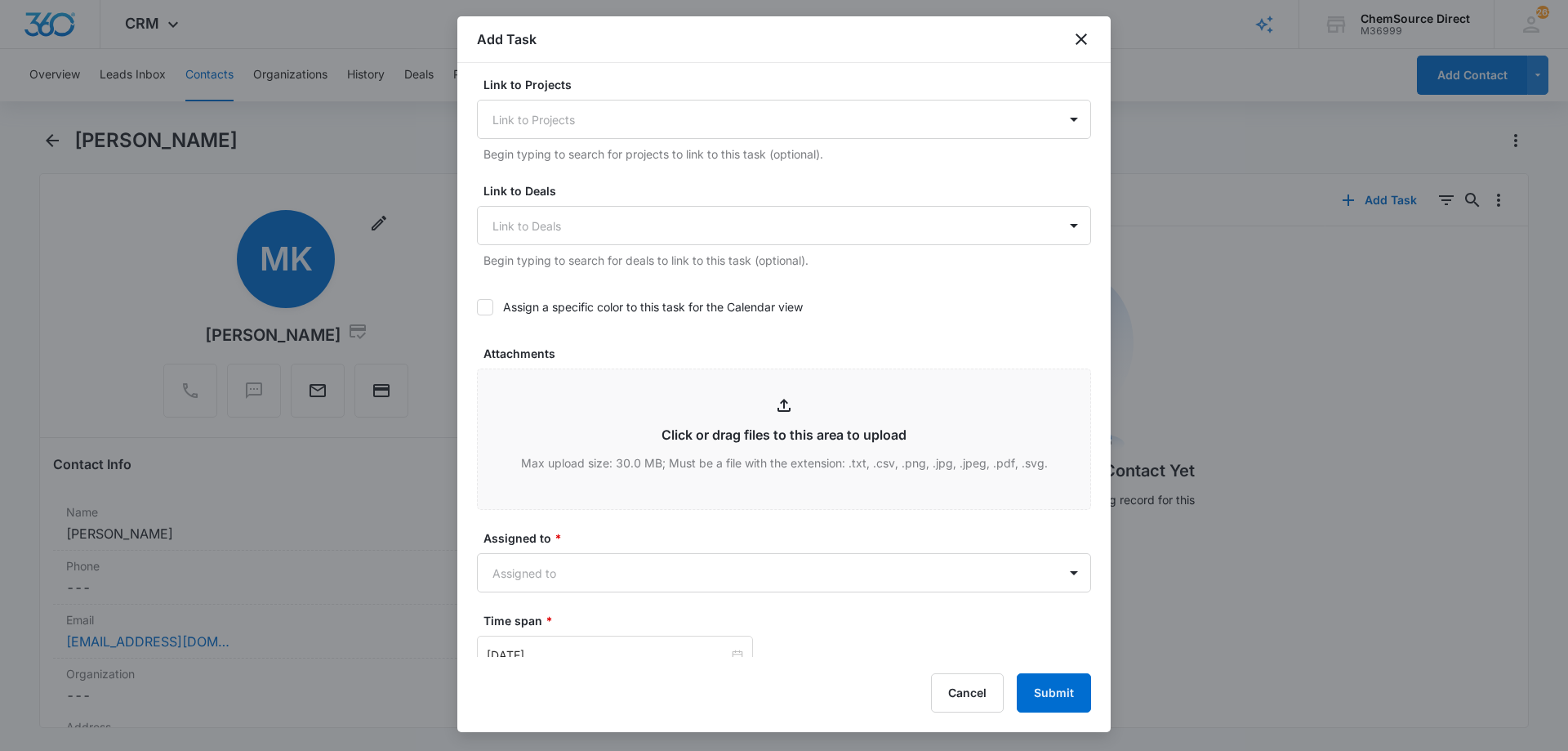
click at [489, 306] on icon at bounding box center [484, 307] width 15 height 15
click at [477, 307] on input "Assign a specific color to this task for the Calendar view" at bounding box center [477, 307] width 0 height 0
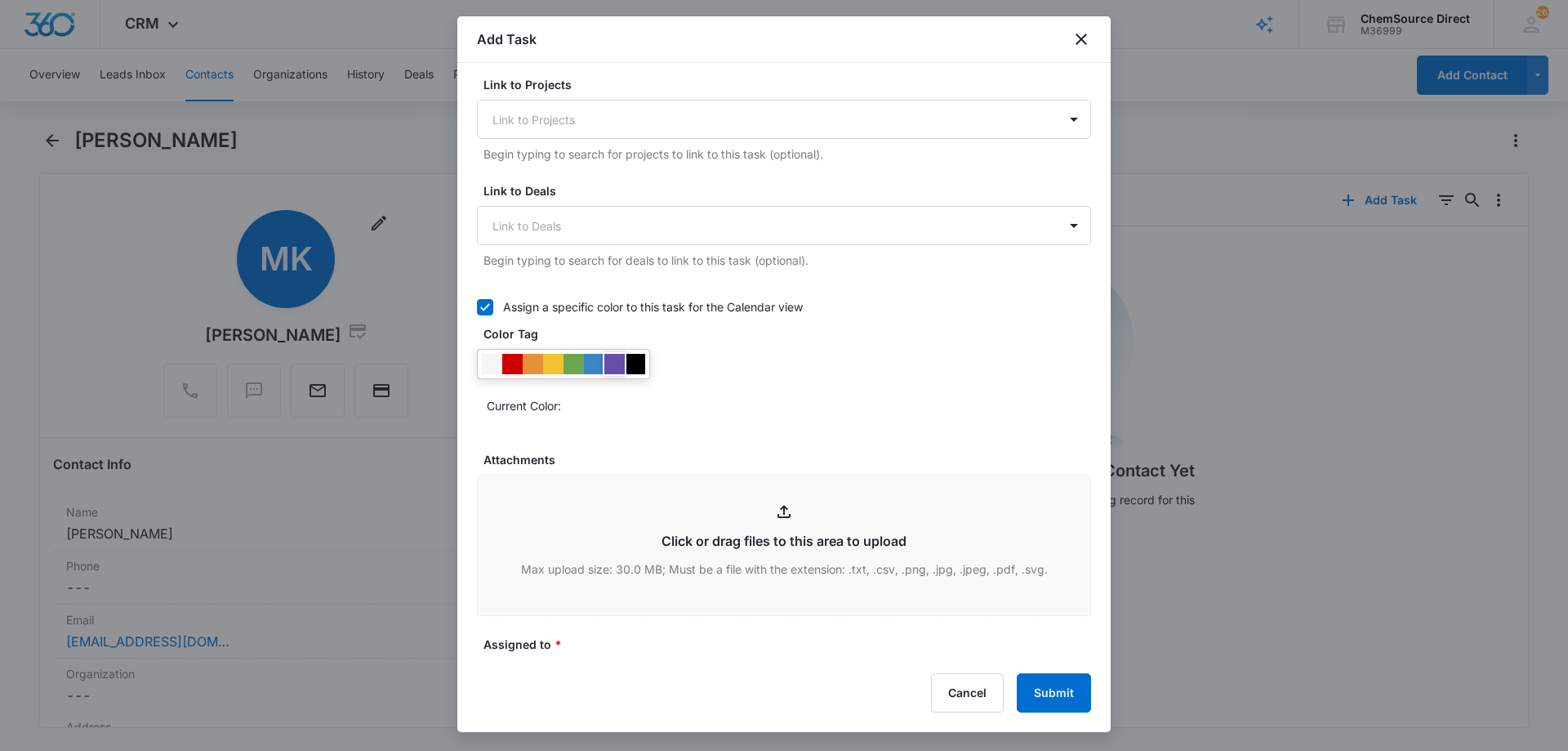
click at [613, 361] on div at bounding box center [614, 364] width 20 height 20
click at [731, 389] on div "Current Color:" at bounding box center [784, 384] width 614 height 69
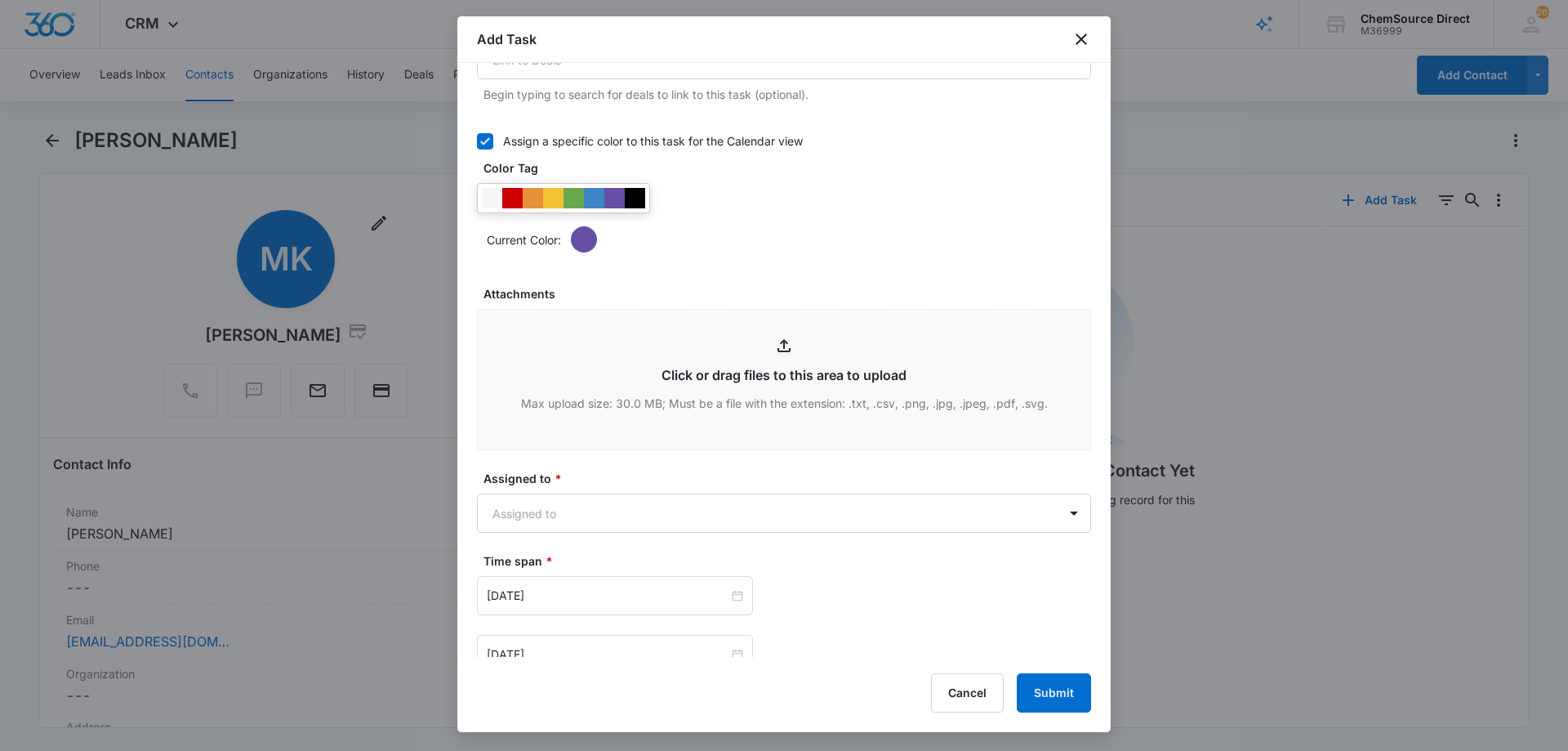
scroll to position [898, 0]
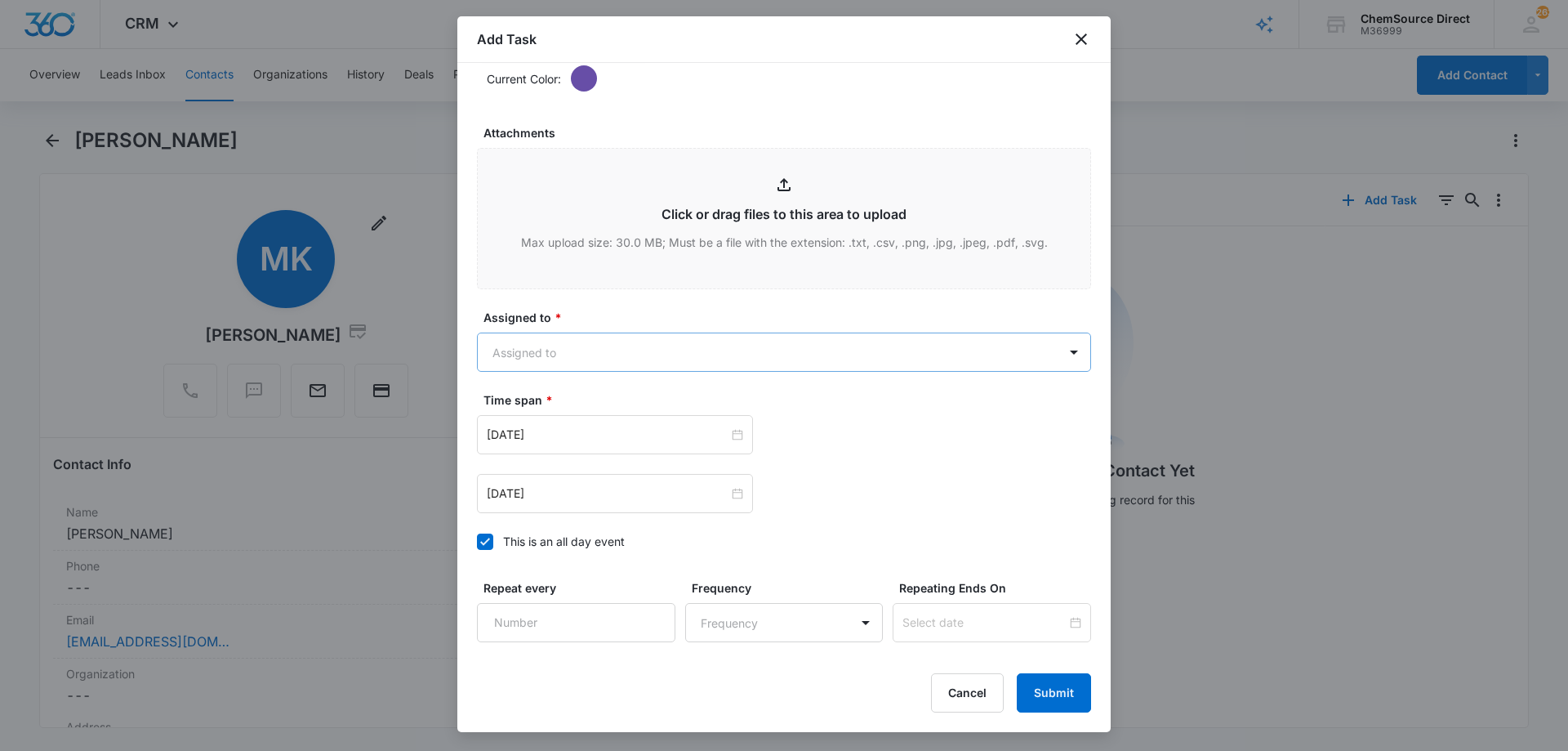
click at [550, 343] on body "CRM Apps Reputation Forms CRM Email Social Payments POS Content Ads Intelligenc…" at bounding box center [784, 376] width 1568 height 751
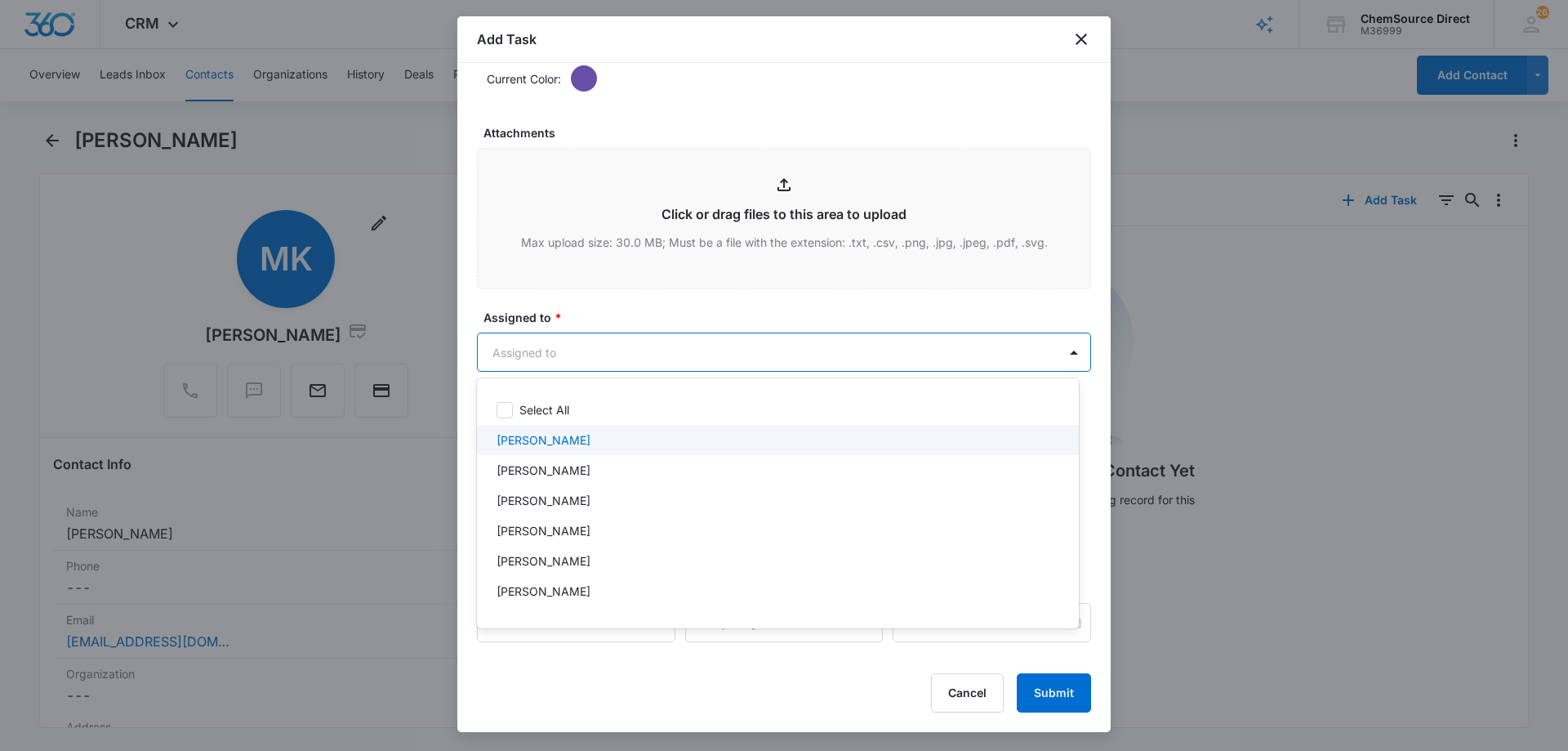
click at [534, 433] on p "[PERSON_NAME]" at bounding box center [543, 439] width 94 height 17
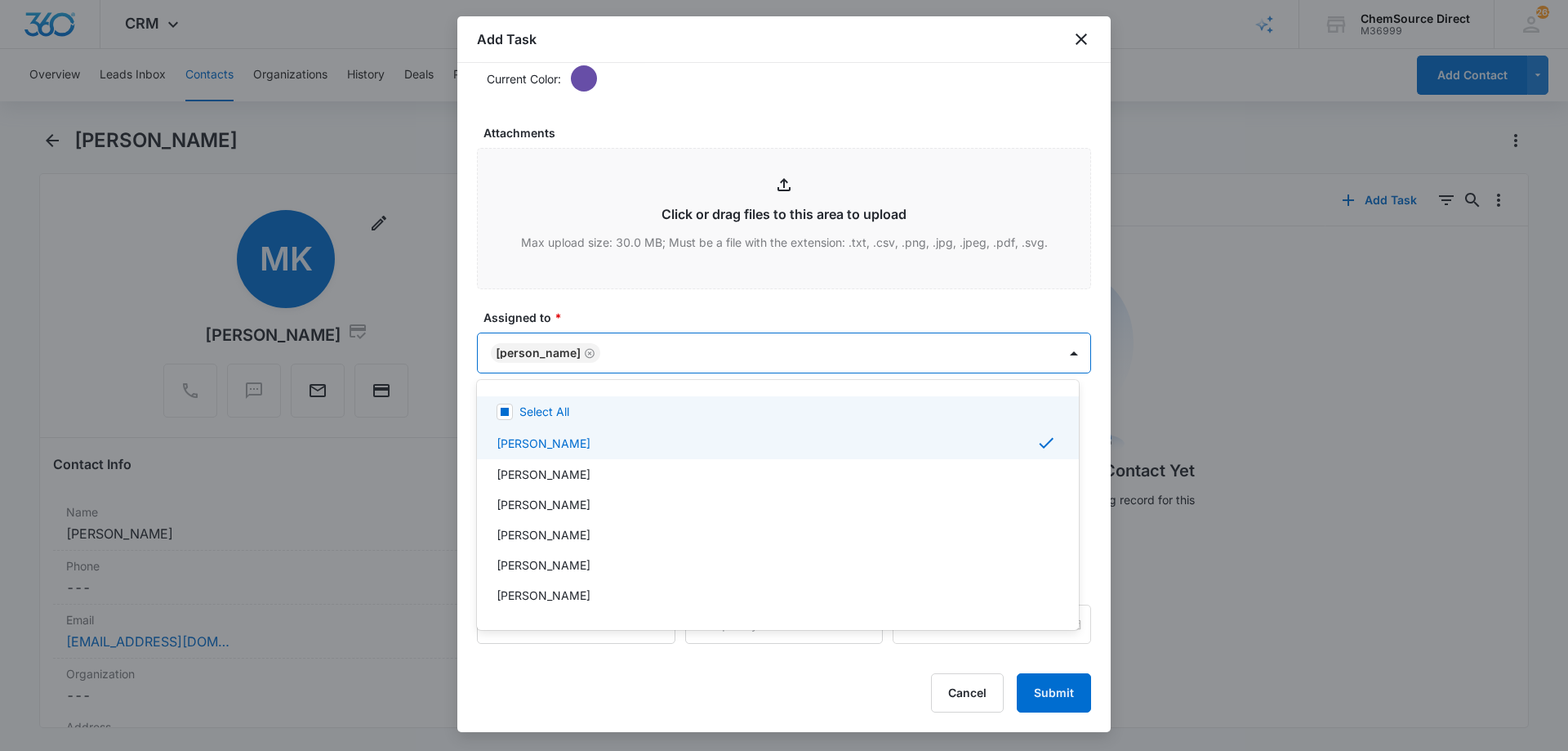
click at [614, 312] on div at bounding box center [784, 376] width 1568 height 751
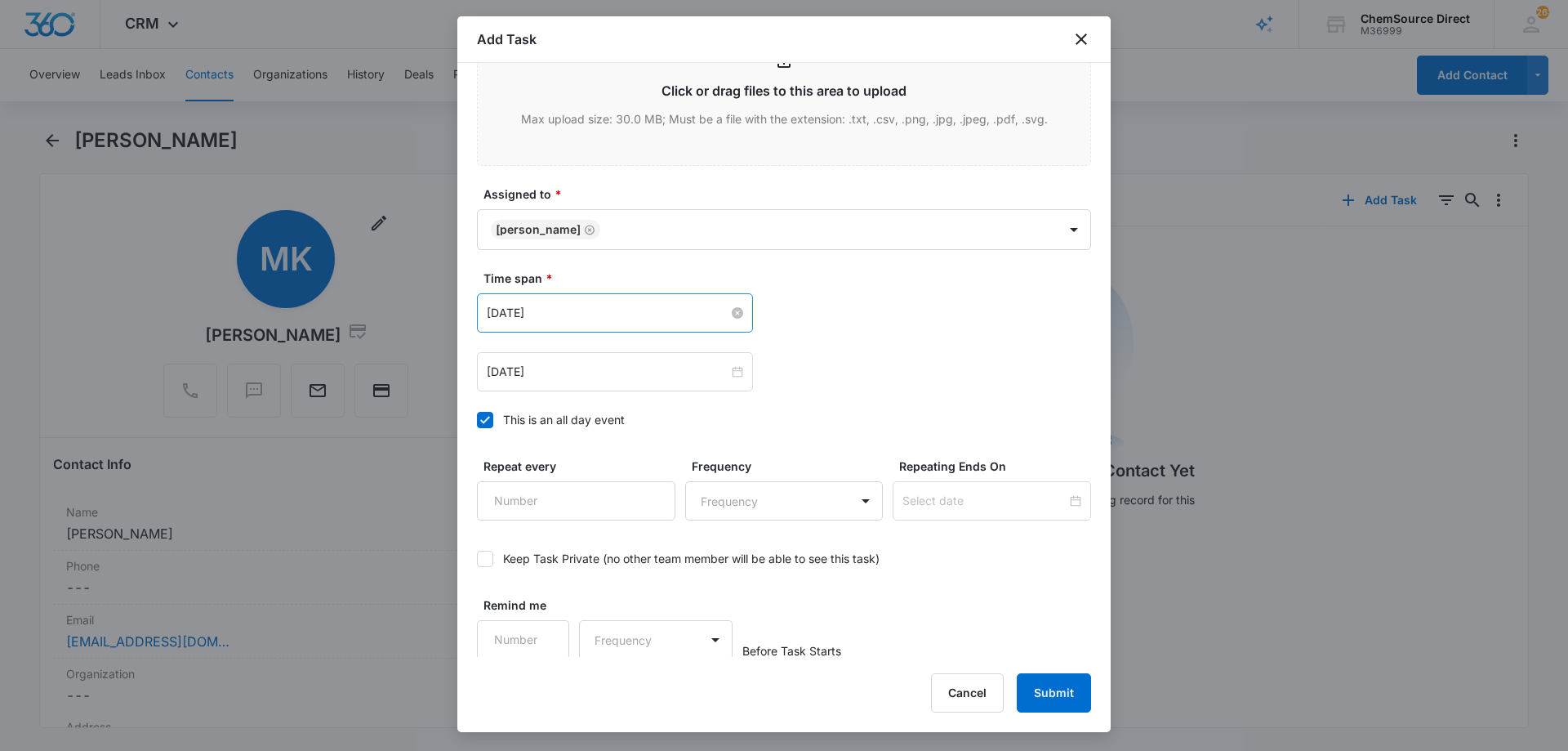
scroll to position [1024, 0]
click at [590, 310] on input "[DATE]" at bounding box center [607, 310] width 242 height 18
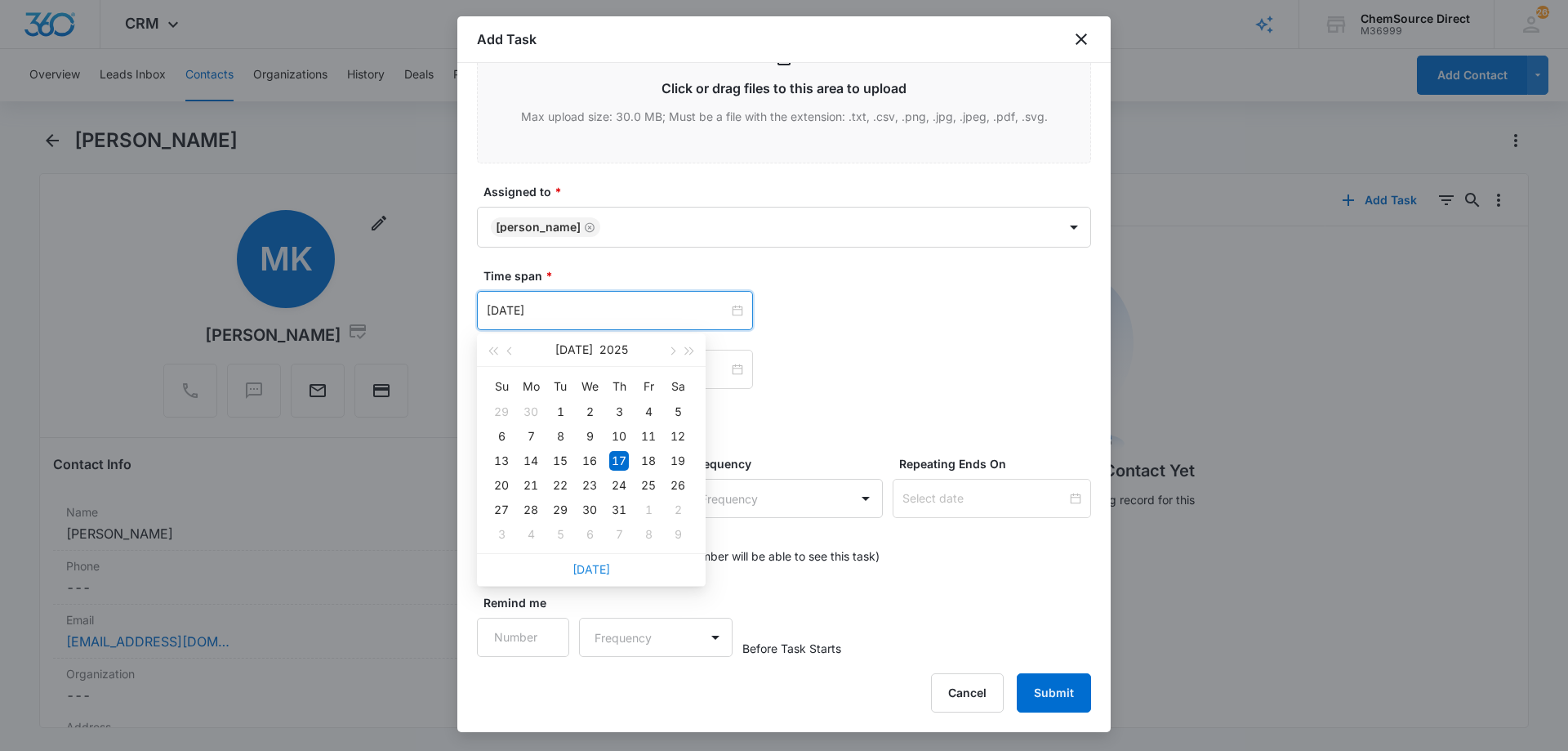
click at [601, 565] on link "[DATE]" at bounding box center [591, 568] width 37 height 14
type input "[DATE]"
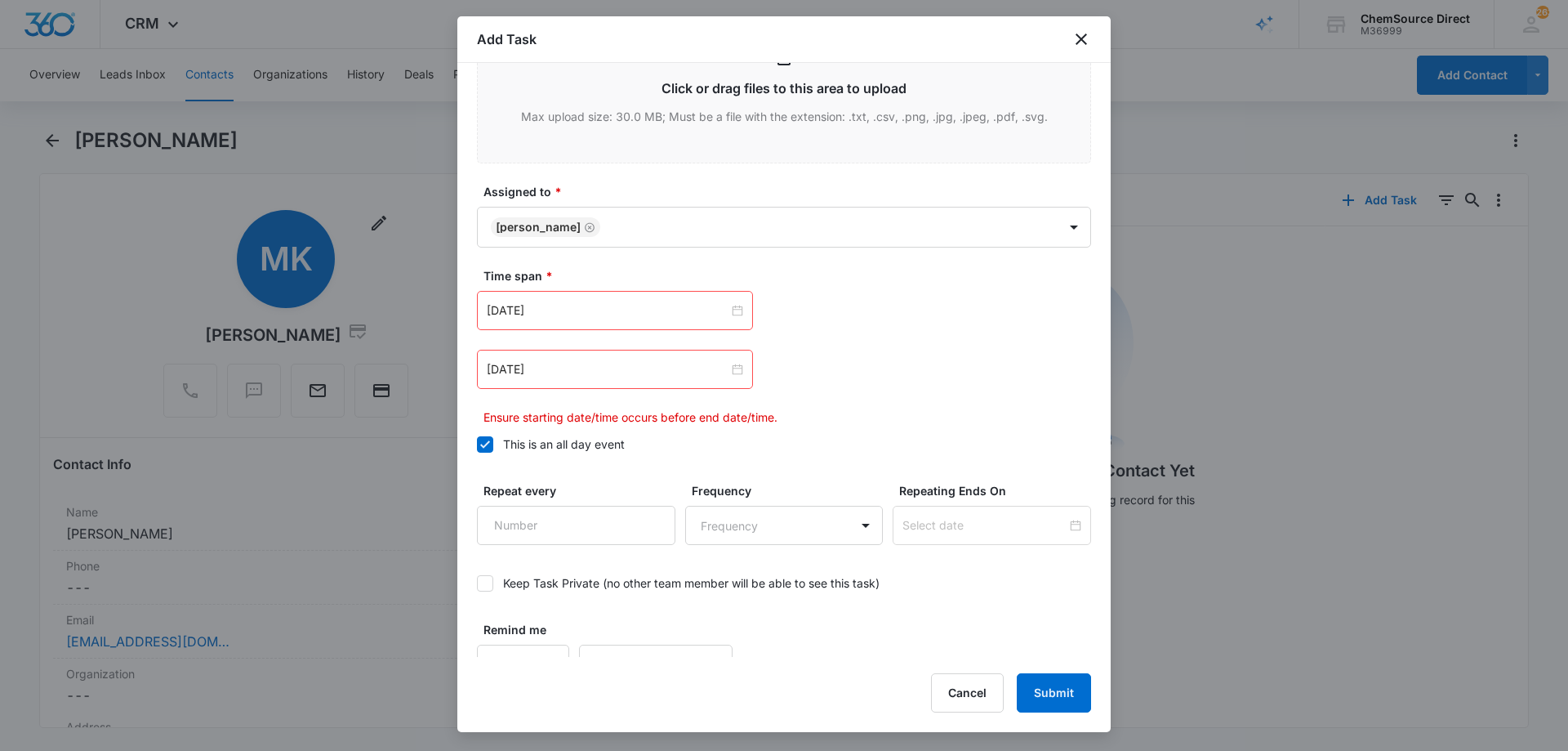
click at [583, 355] on div "[DATE]" at bounding box center [615, 368] width 276 height 39
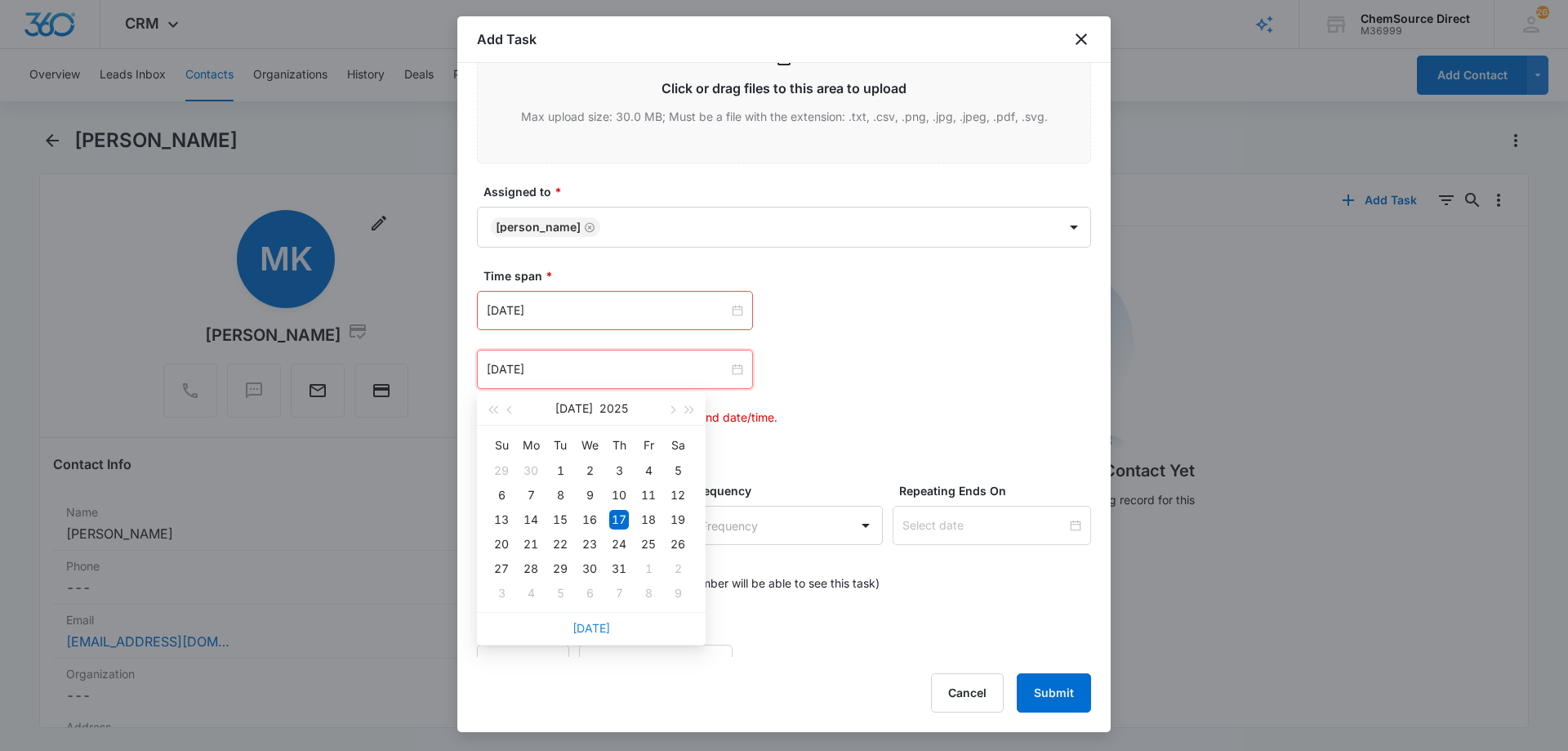
click at [595, 627] on link "[DATE]" at bounding box center [591, 627] width 37 height 14
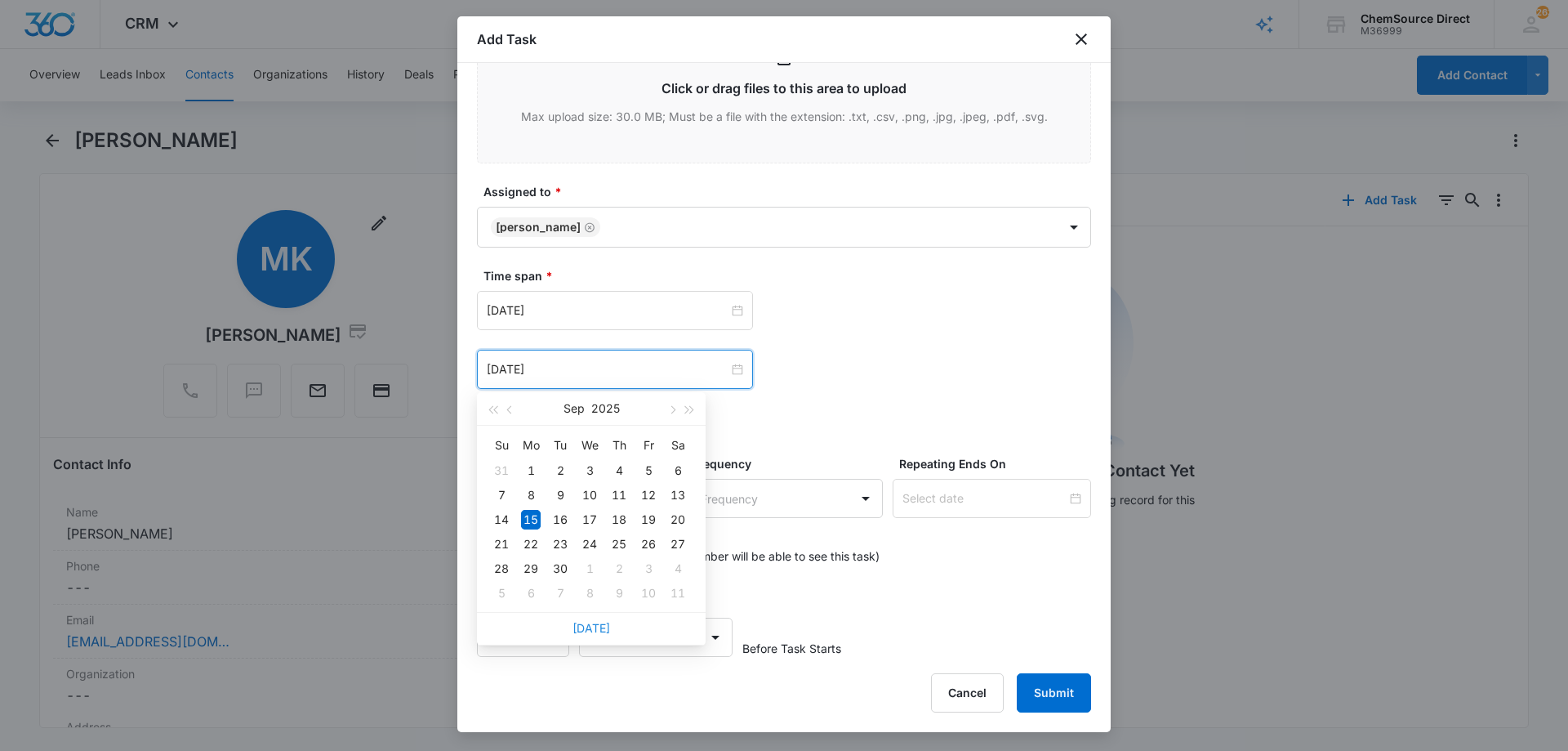
type input "[DATE]"
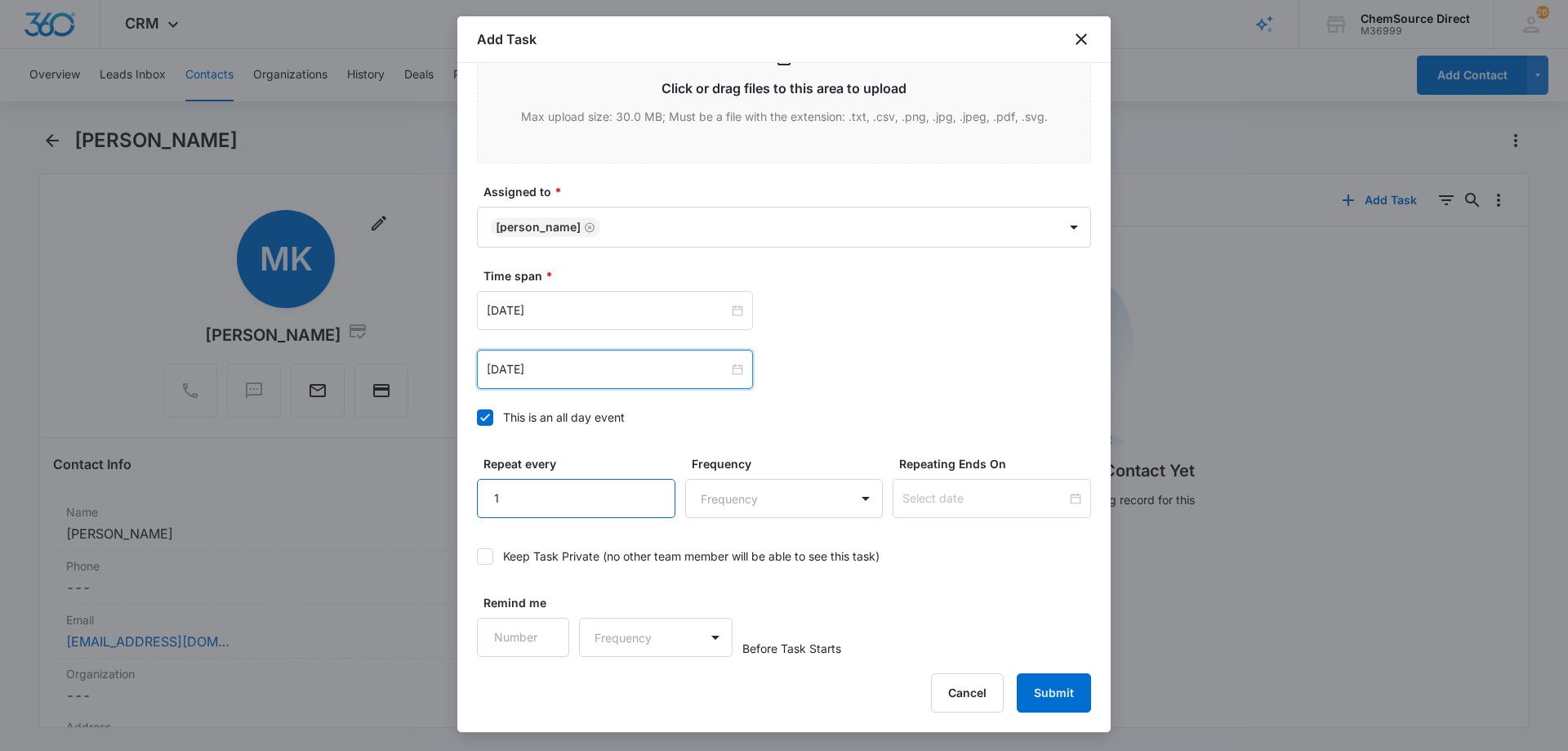
click at [648, 491] on input "1" at bounding box center [576, 497] width 198 height 39
type input "2"
click at [648, 491] on input "2" at bounding box center [576, 497] width 198 height 39
click at [717, 502] on body "CRM Apps Reputation Forms CRM Email Social Payments POS Content Ads Intelligenc…" at bounding box center [784, 376] width 1568 height 751
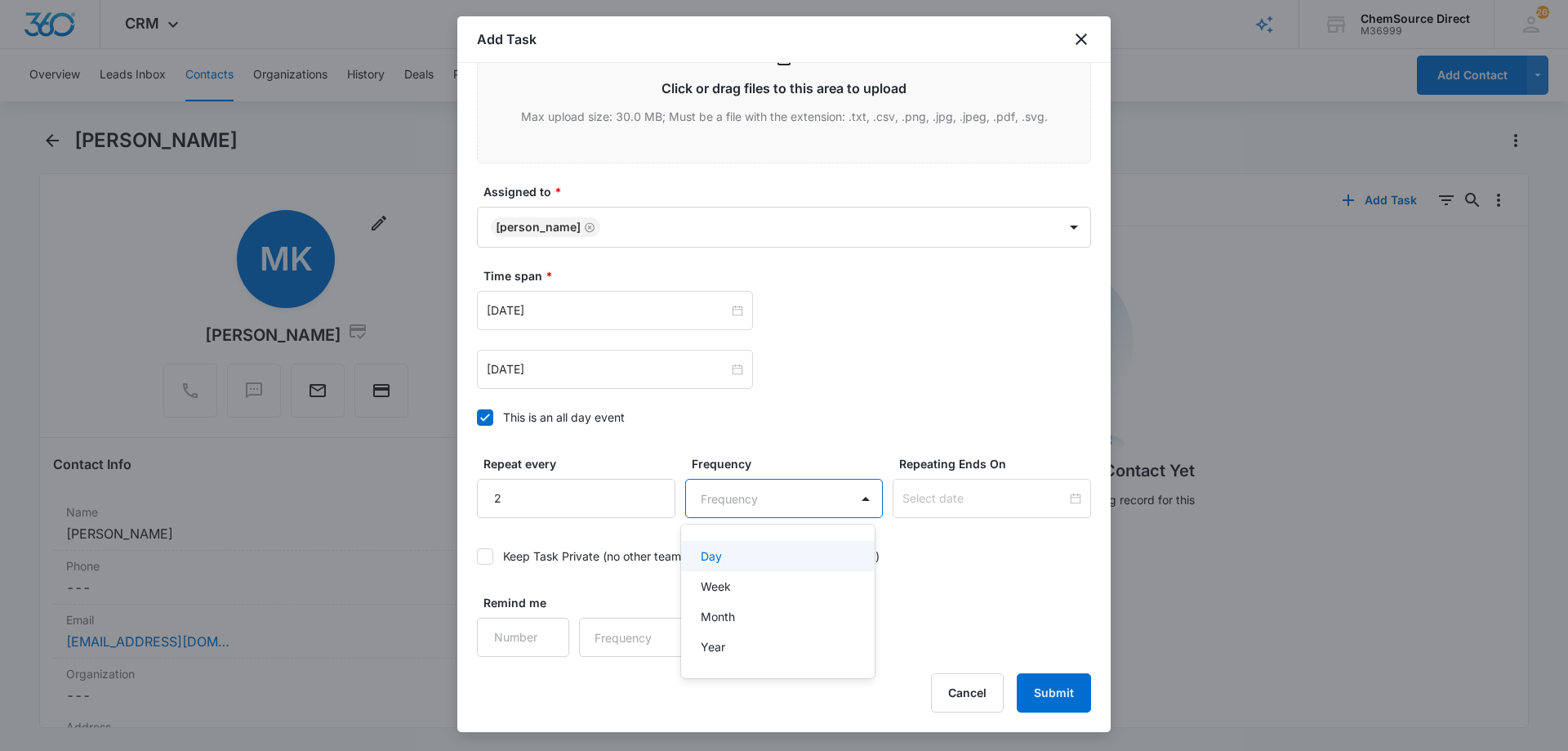
drag, startPoint x: 731, startPoint y: 560, endPoint x: 743, endPoint y: 557, distance: 12.4
click at [732, 560] on div "Day" at bounding box center [776, 556] width 152 height 17
click at [916, 502] on input at bounding box center [984, 498] width 165 height 18
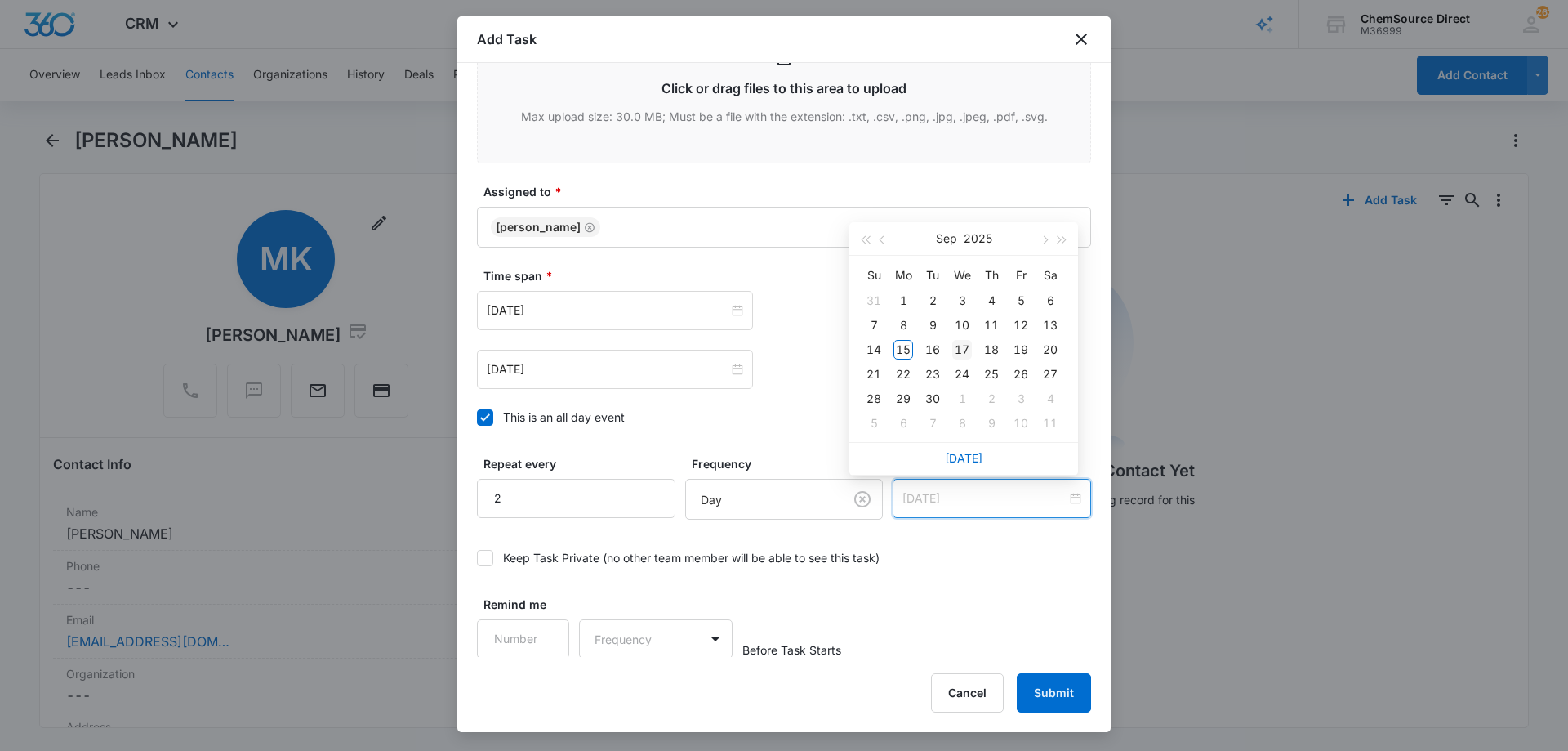
type input "[DATE]"
click at [967, 349] on div "17" at bounding box center [962, 350] width 20 height 20
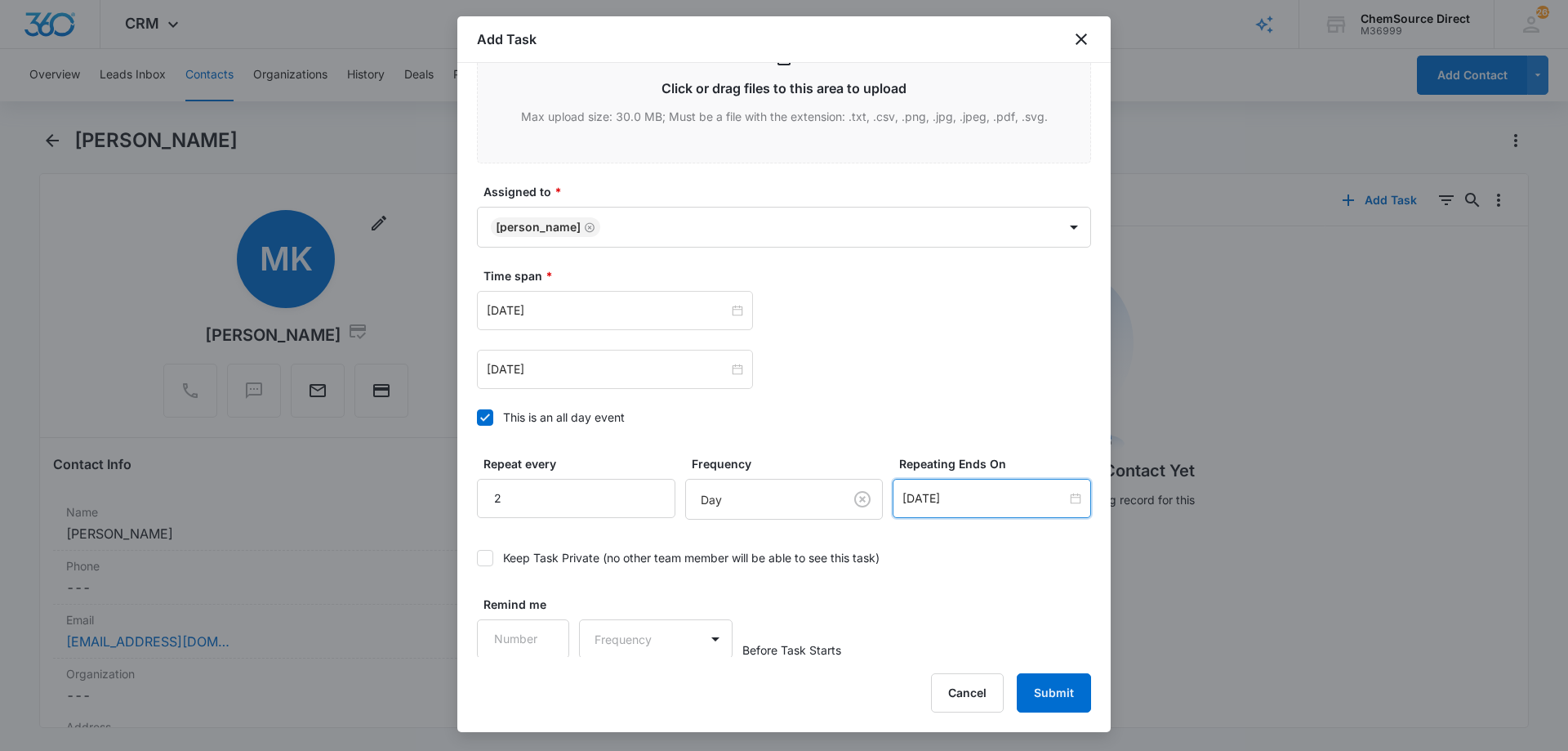
scroll to position [1026, 0]
type input "1"
click at [543, 626] on input "1" at bounding box center [524, 636] width 93 height 39
click at [624, 631] on body "CRM Apps Reputation Forms CRM Email Social Payments POS Content Ads Intelligenc…" at bounding box center [784, 376] width 1568 height 751
click at [650, 688] on div "Days" at bounding box center [651, 695] width 108 height 17
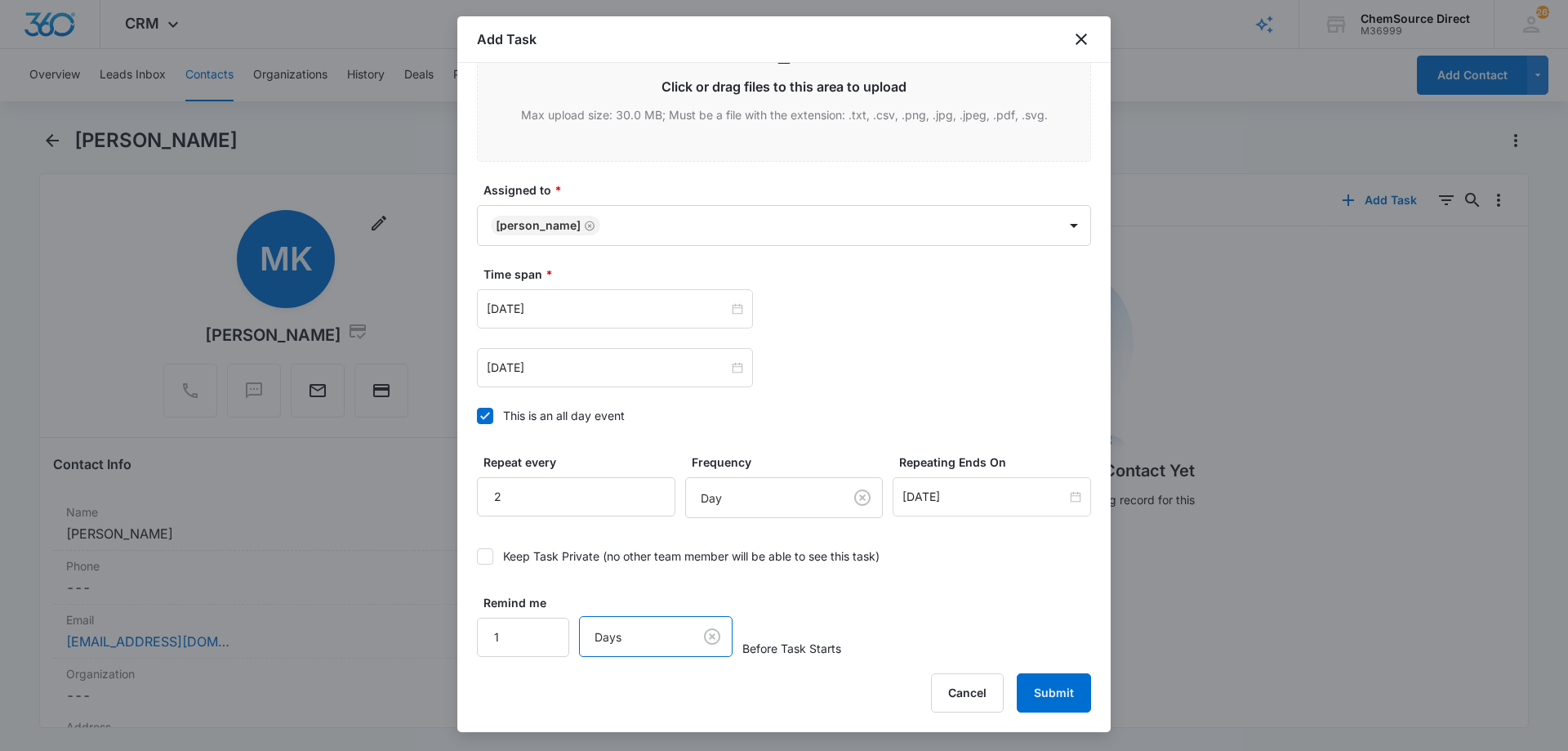
click at [894, 607] on div "Remind me 1 option Days, selected. Days Before Task Starts" at bounding box center [784, 625] width 614 height 63
click at [1057, 696] on button "Submit" at bounding box center [1054, 692] width 75 height 39
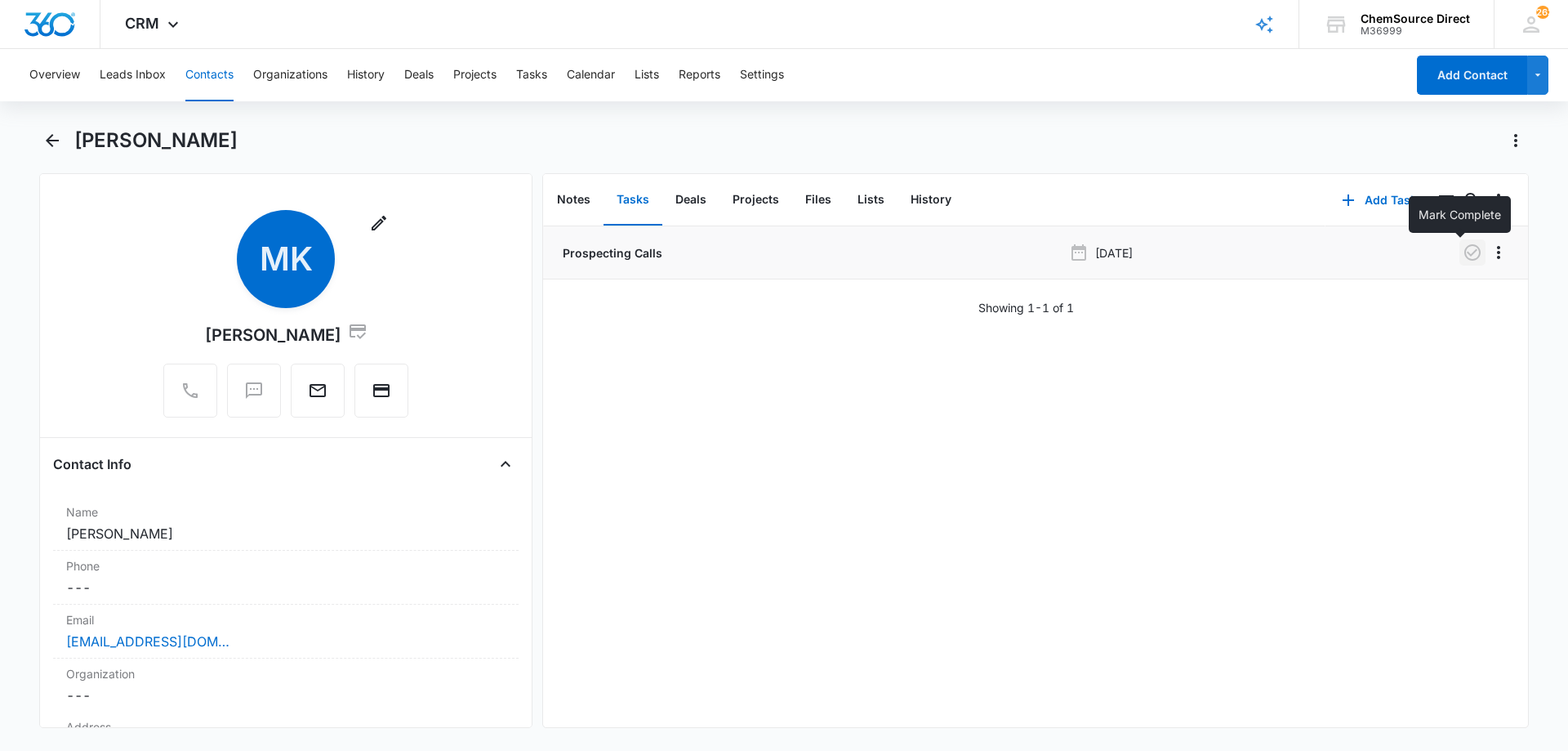
click at [1463, 247] on icon "button" at bounding box center [1473, 253] width 20 height 20
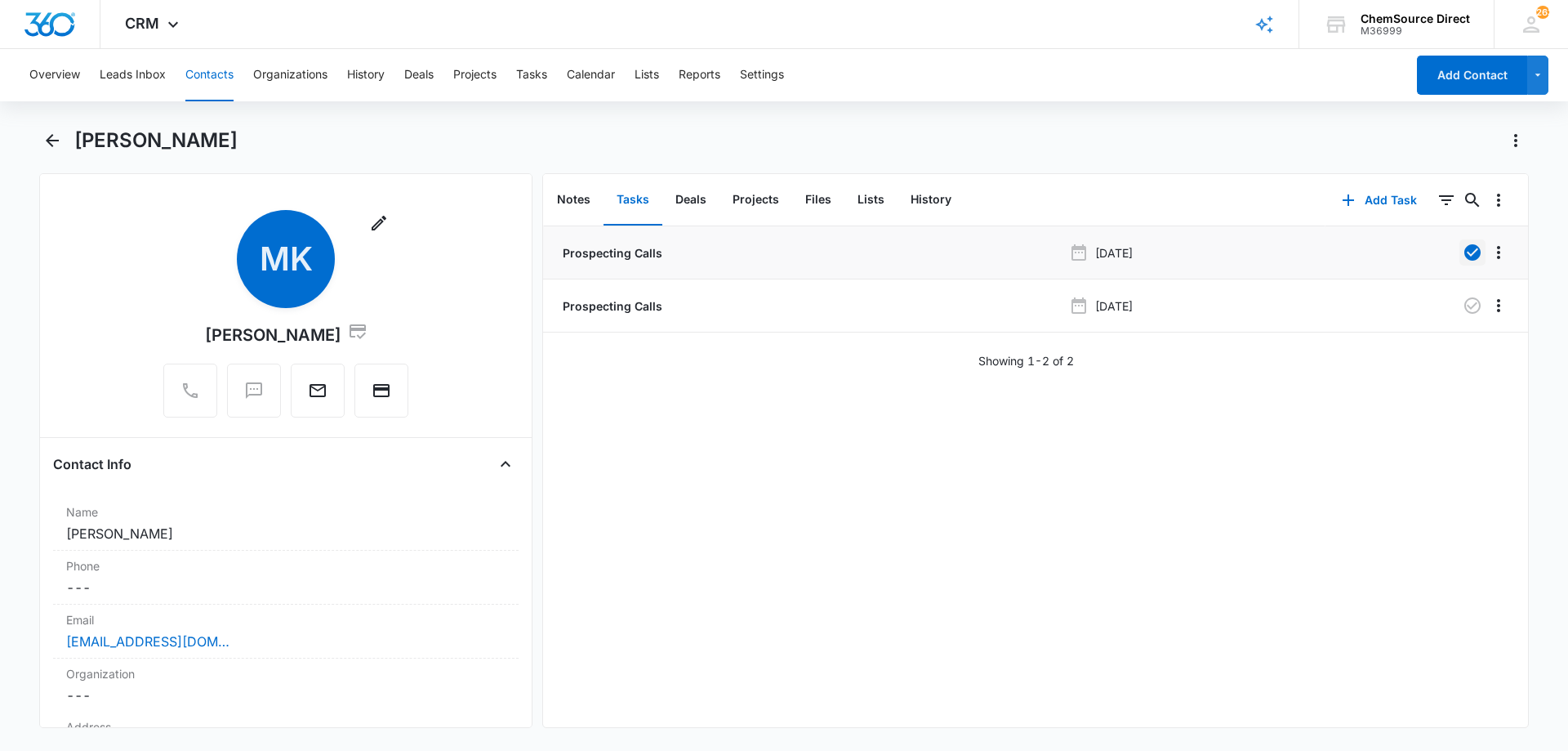
click at [207, 69] on button "Contacts" at bounding box center [209, 75] width 48 height 52
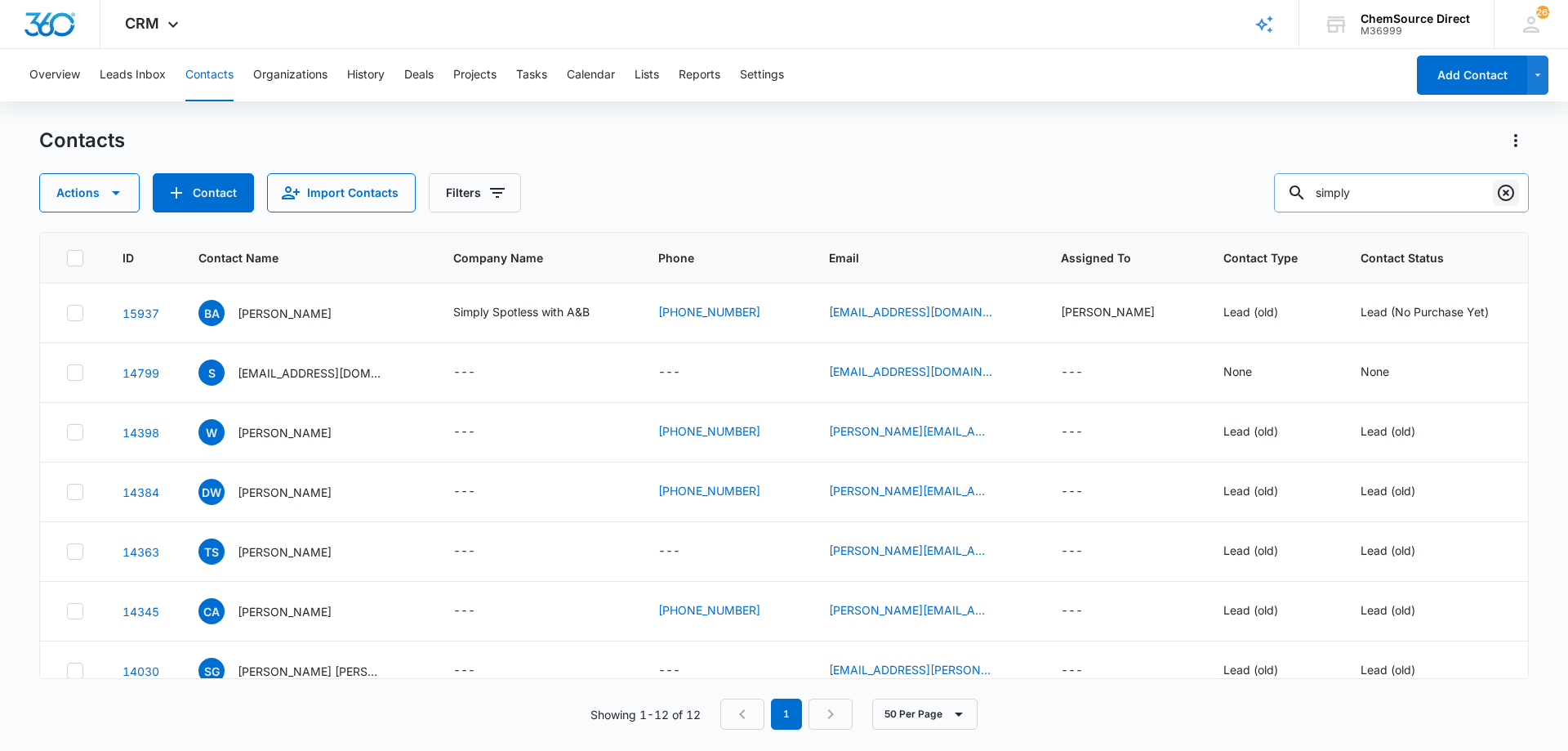
click at [1505, 189] on icon "Clear" at bounding box center [1506, 193] width 20 height 20
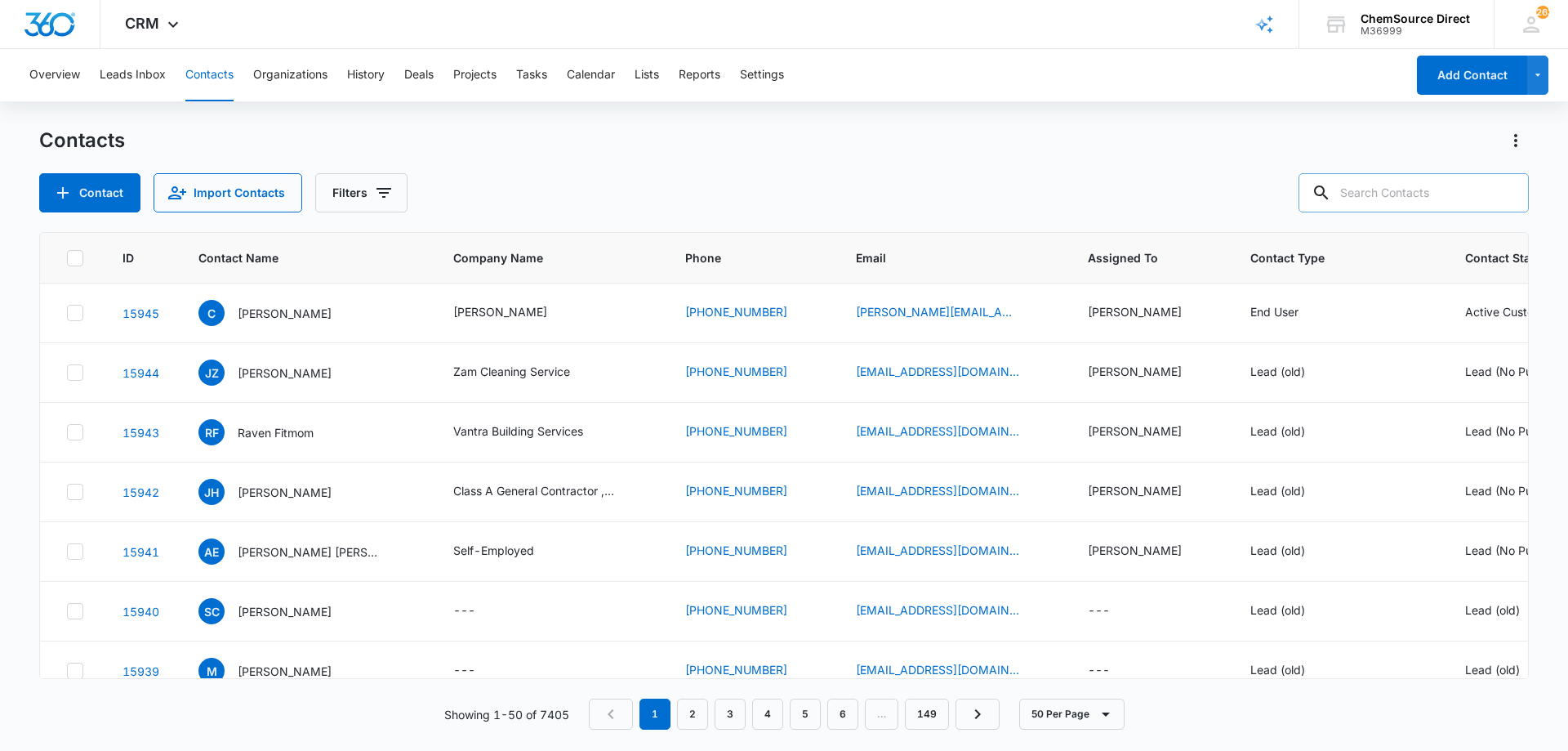
click at [1370, 193] on input "text" at bounding box center [1413, 192] width 230 height 39
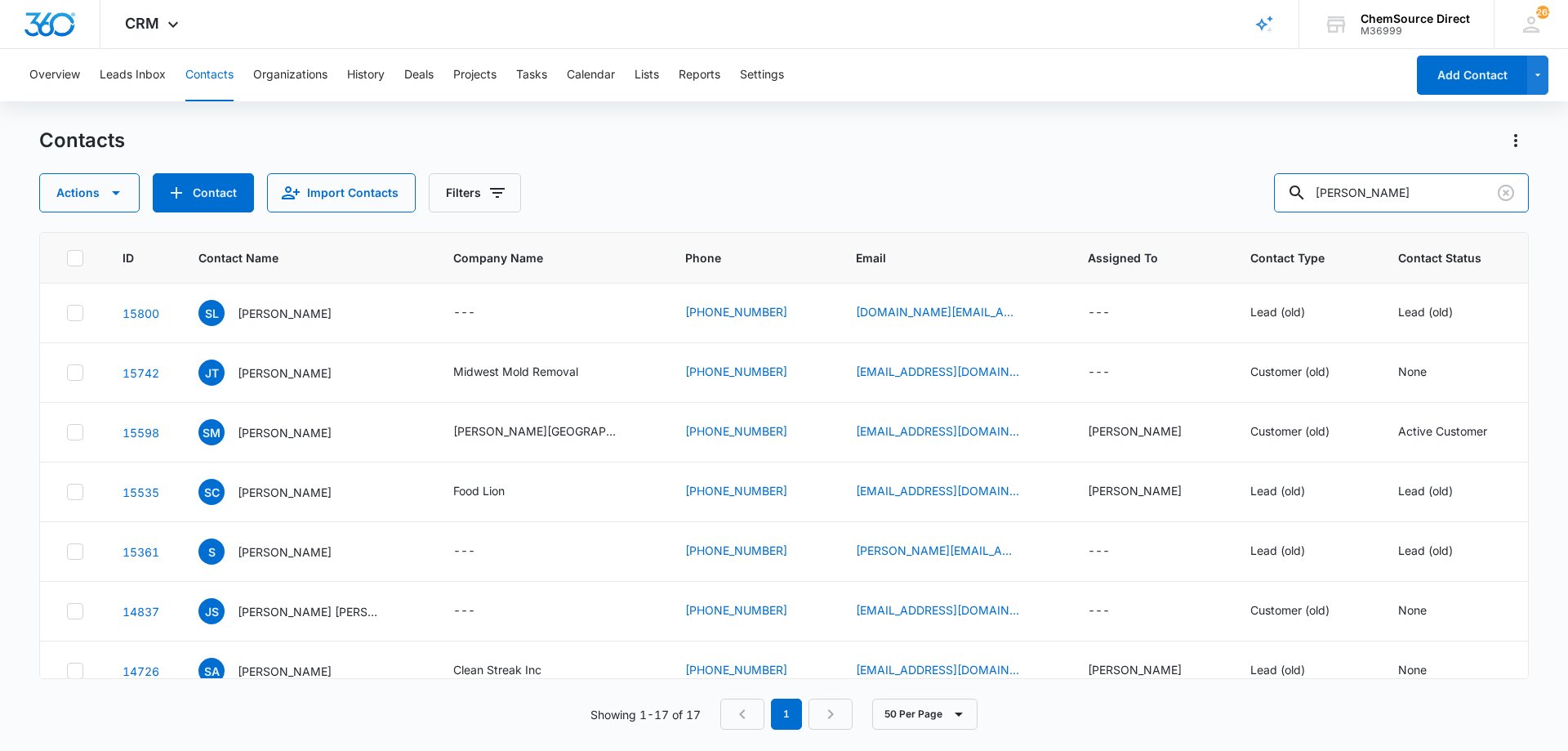
drag, startPoint x: 1395, startPoint y: 192, endPoint x: 1281, endPoint y: 192, distance: 114.0
click at [1281, 192] on div "Actions Contact Import Contacts Filters [PERSON_NAME]" at bounding box center [784, 192] width 1489 height 39
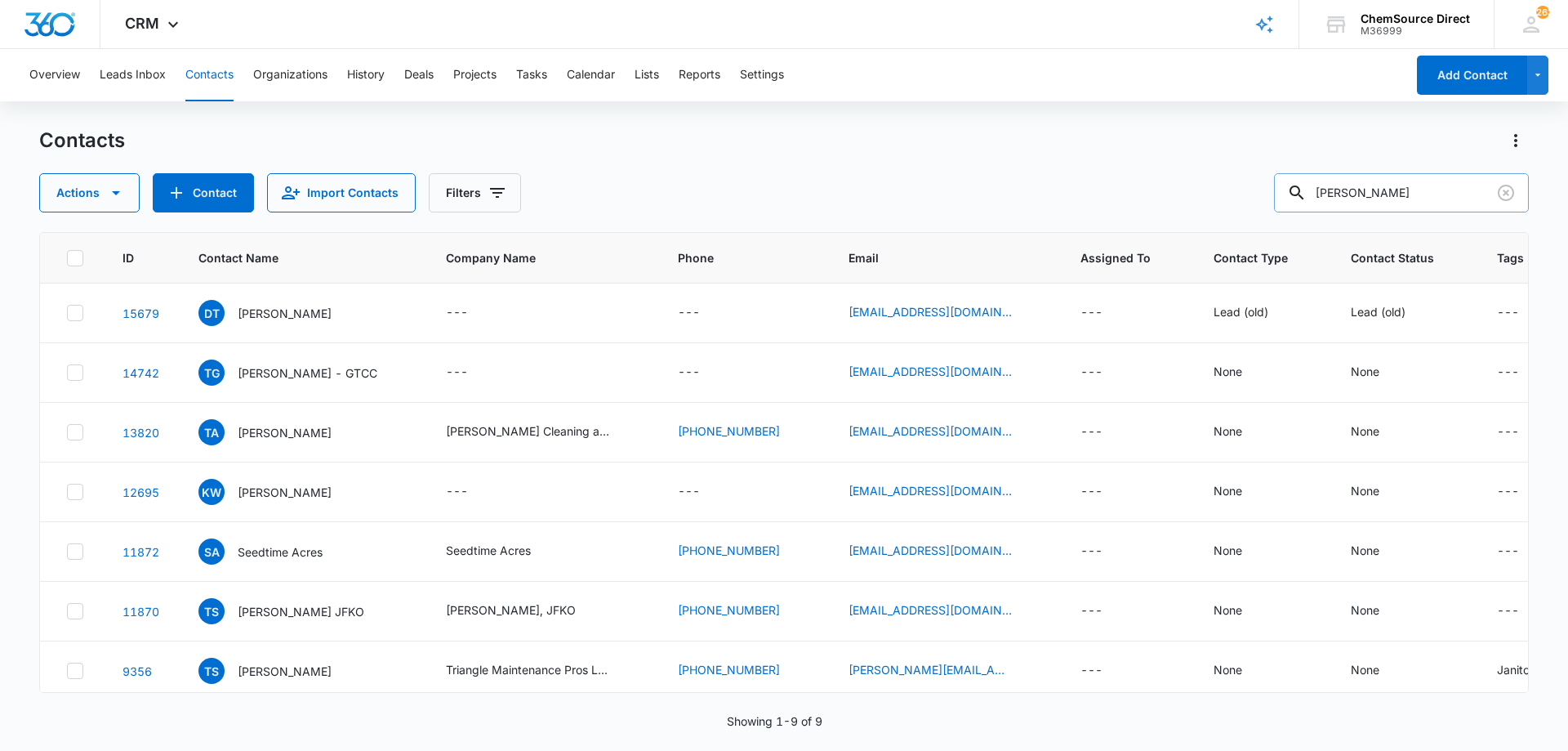
click at [1343, 194] on input "[PERSON_NAME]" at bounding box center [1401, 192] width 255 height 39
type input "[EMAIL_ADDRESS][DOMAIN_NAME]"
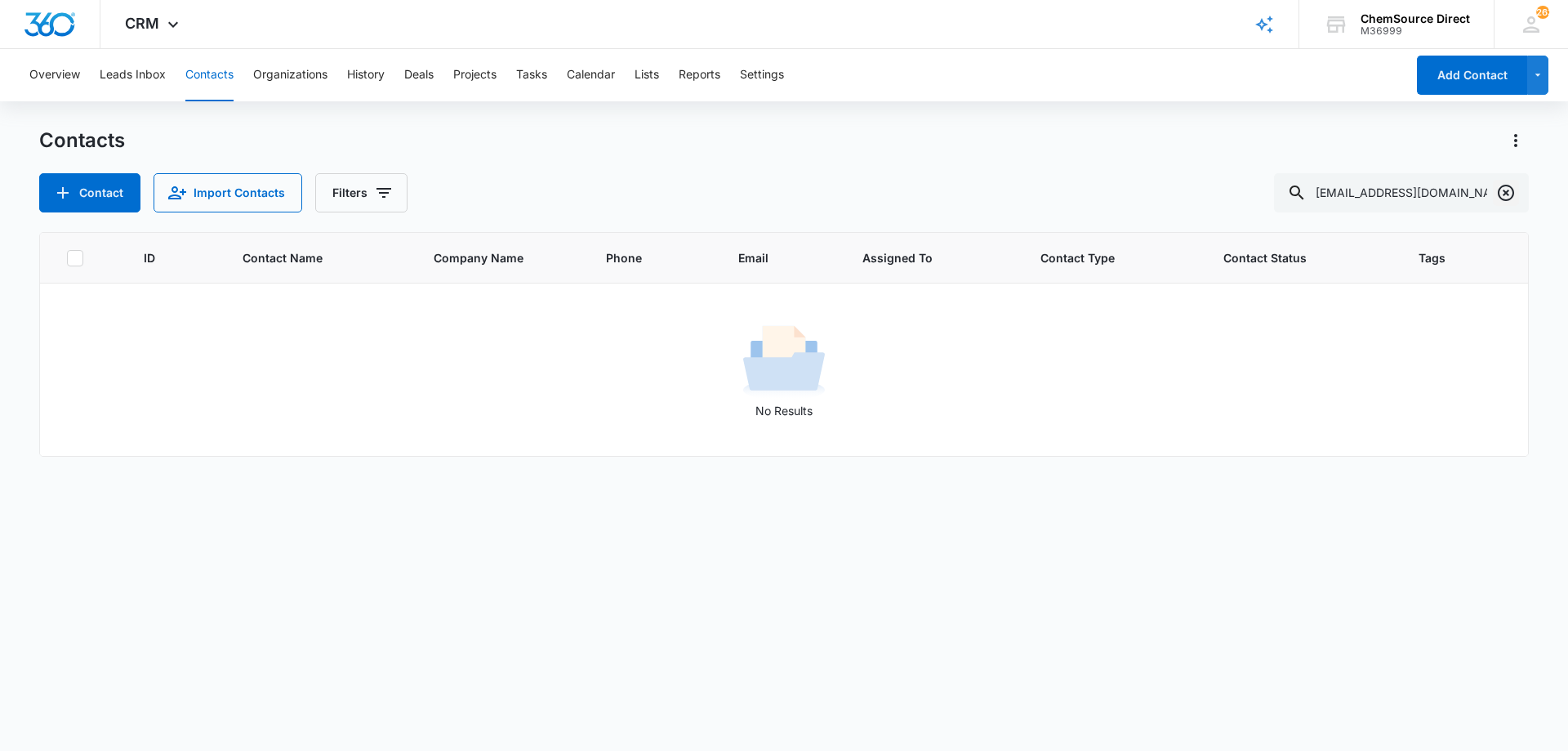
click at [1504, 197] on icon "Clear" at bounding box center [1506, 193] width 20 height 20
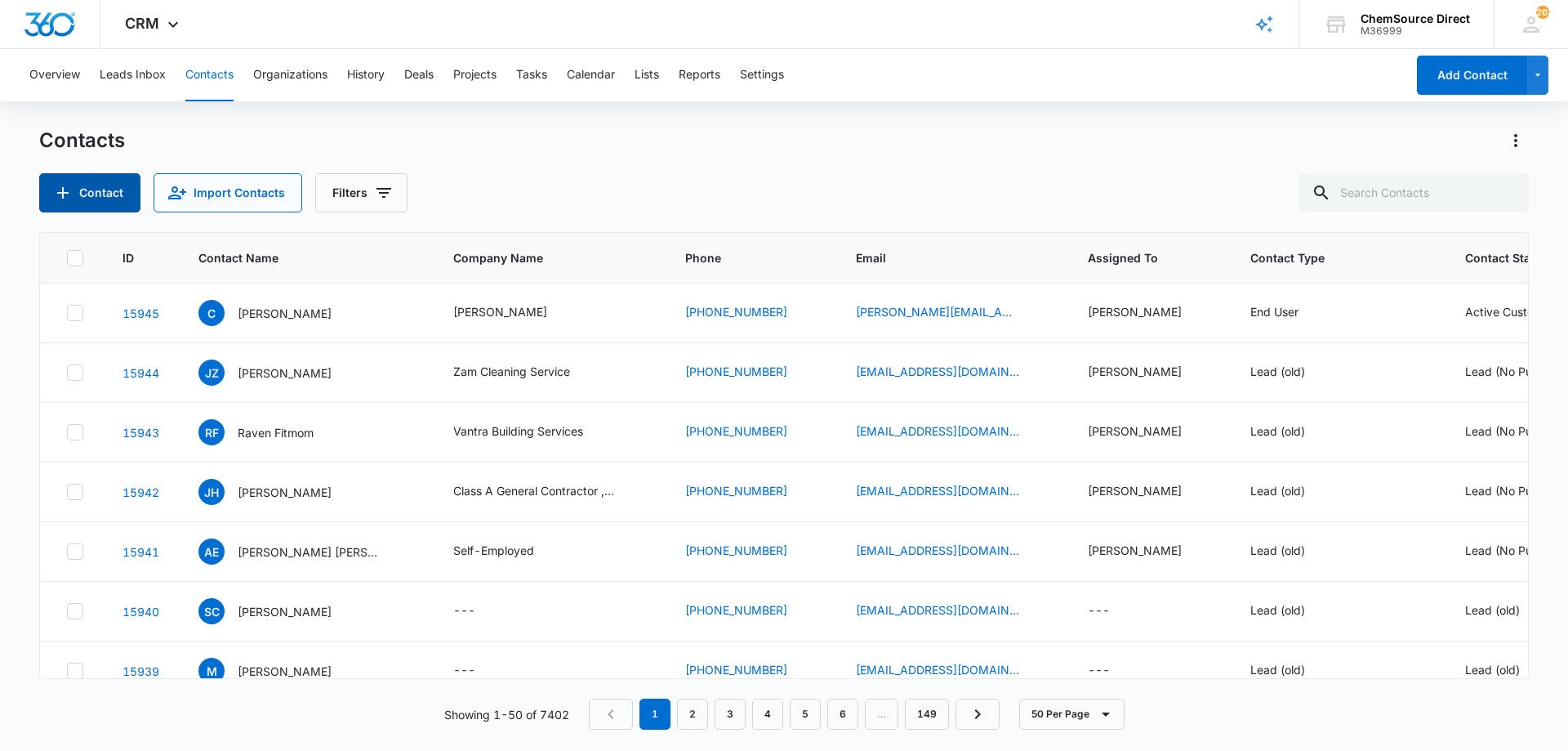
click at [101, 191] on button "Contact" at bounding box center [89, 192] width 101 height 39
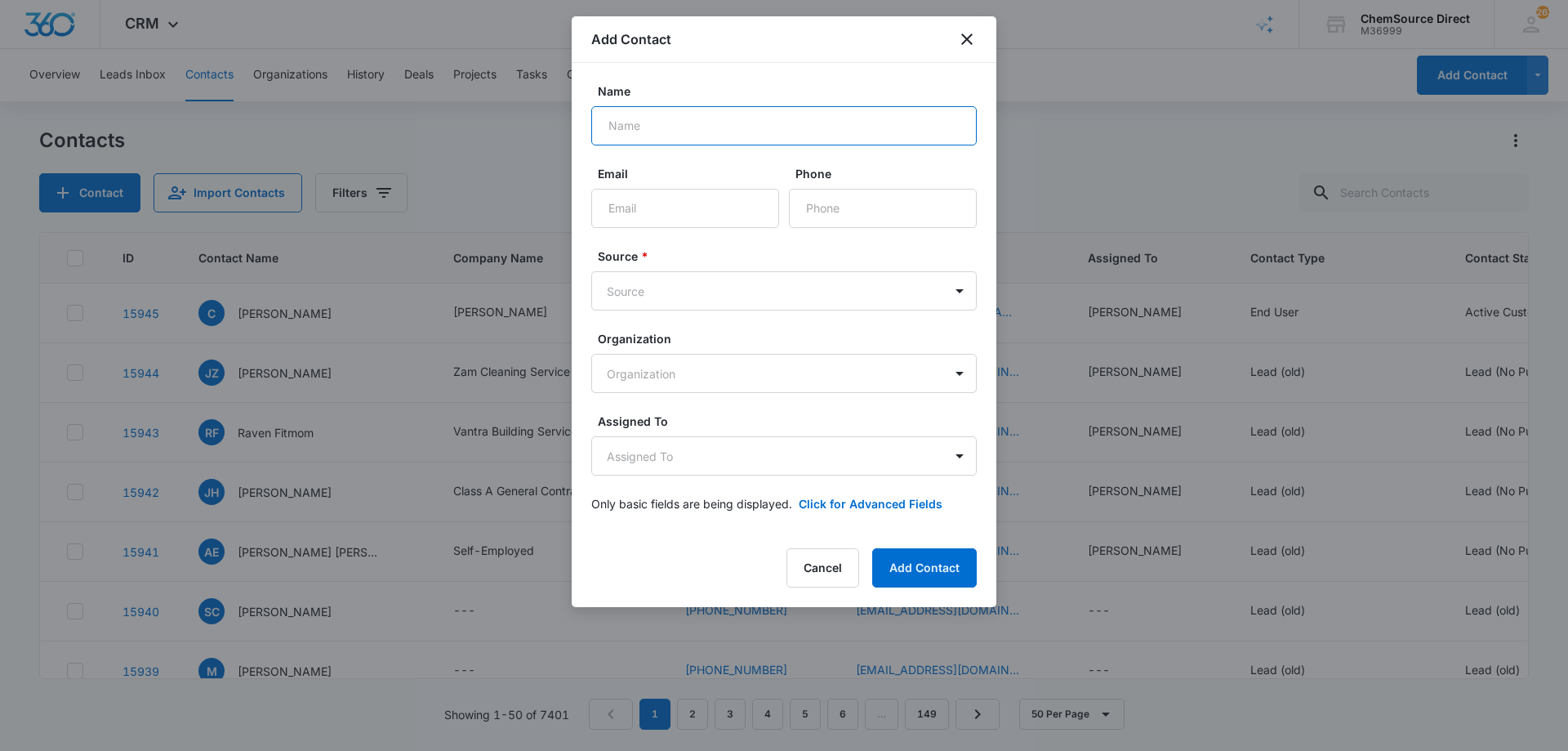
click at [760, 129] on input "Name" at bounding box center [784, 125] width 385 height 39
type input "[PERSON_NAME]"
paste input "[EMAIL_ADDRESS][DOMAIN_NAME]"
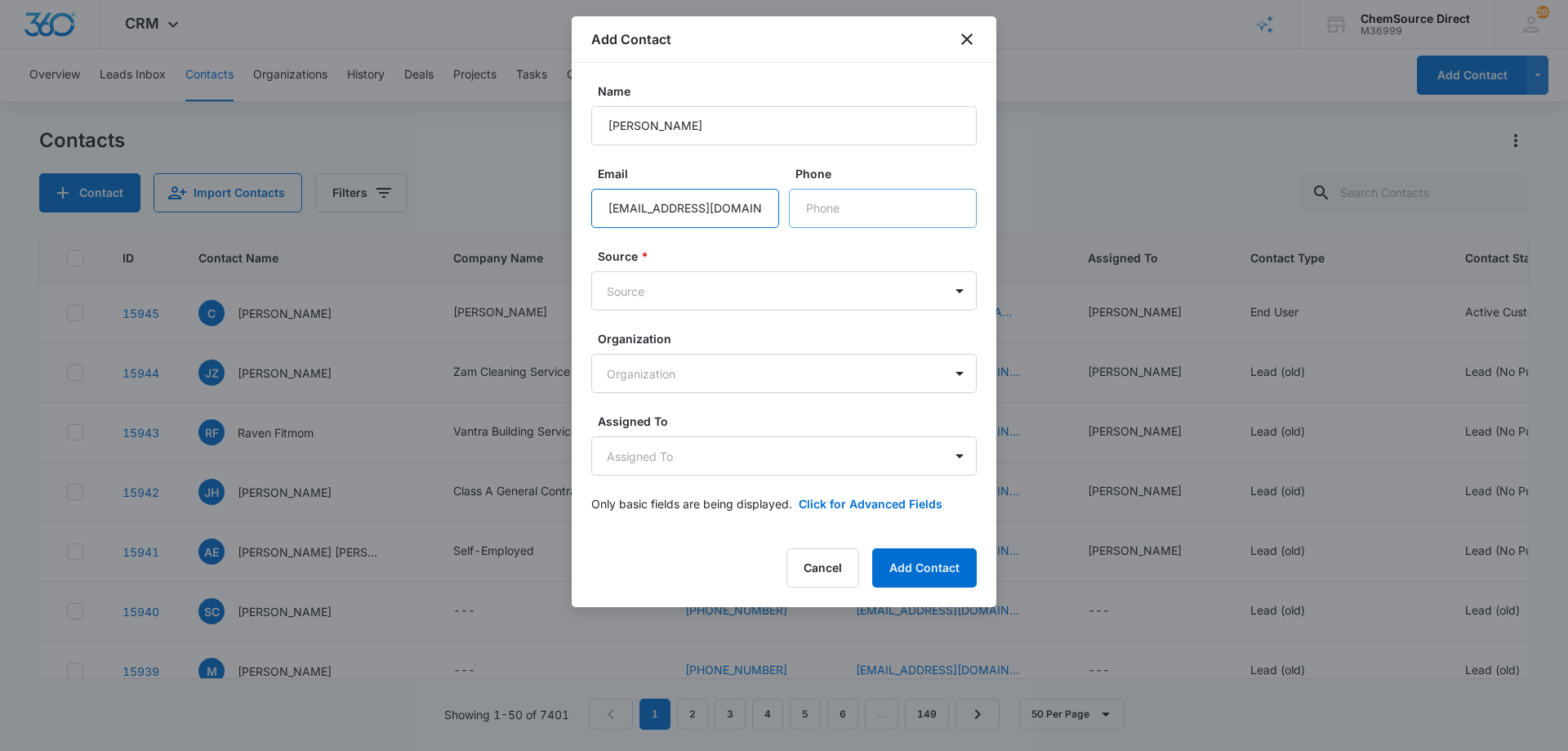
type input "[EMAIL_ADDRESS][DOMAIN_NAME]"
click at [866, 193] on input "Phone" at bounding box center [883, 208] width 188 height 39
paste input "[PHONE_NUMBER]"
type input "[PHONE_NUMBER]"
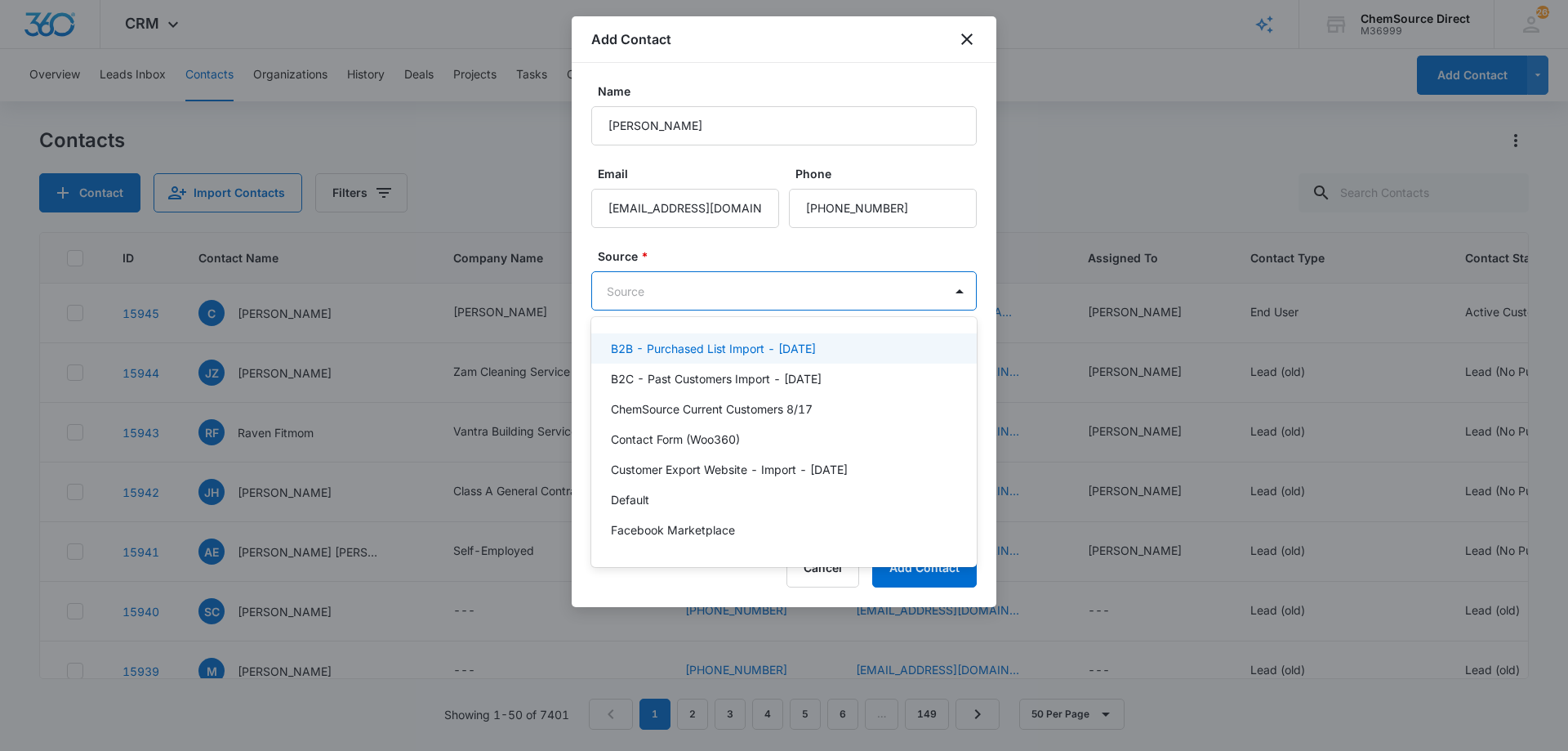
click at [718, 285] on body "CRM Apps Reputation Forms CRM Email Social Payments POS Content Ads Intelligenc…" at bounding box center [784, 376] width 1568 height 751
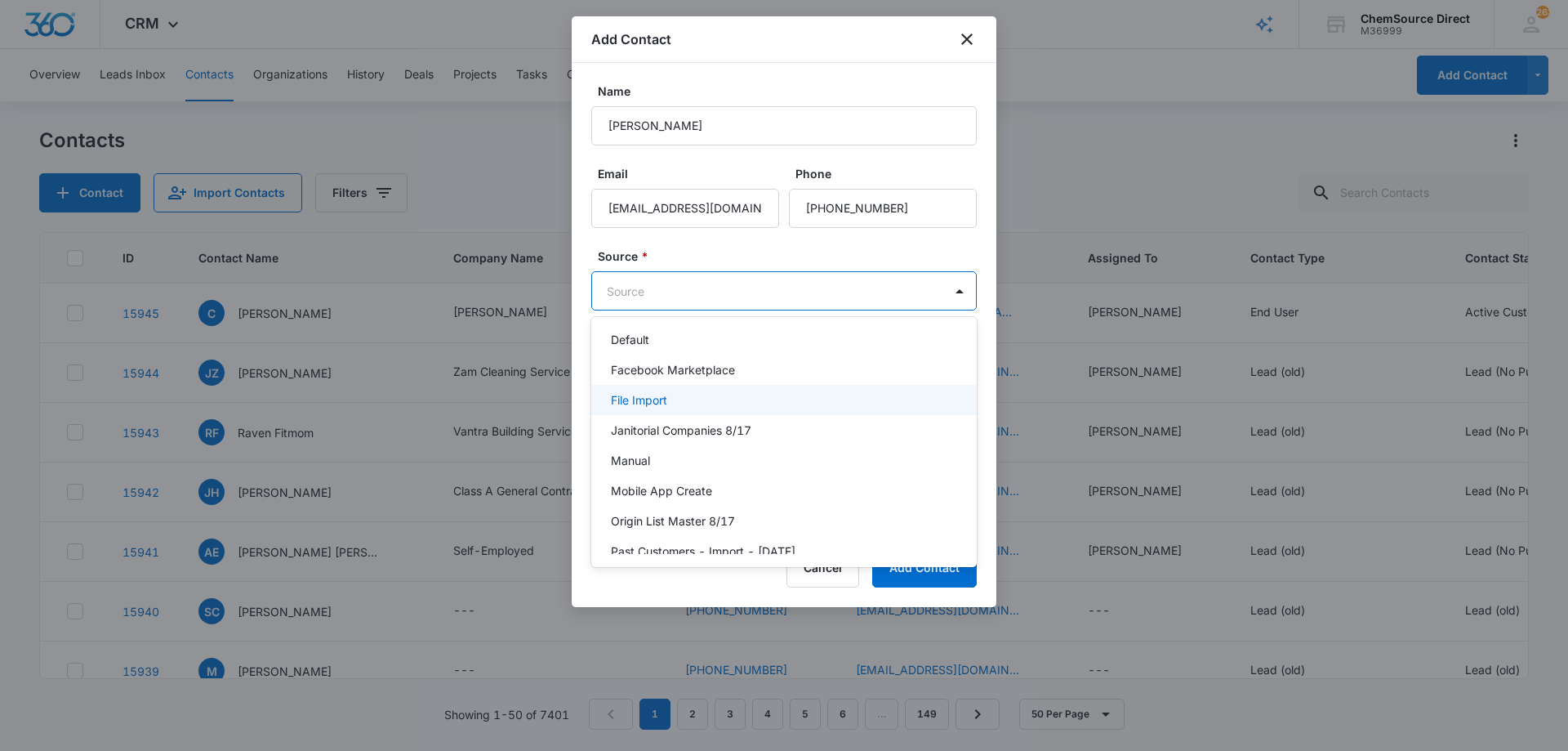
scroll to position [164, 0]
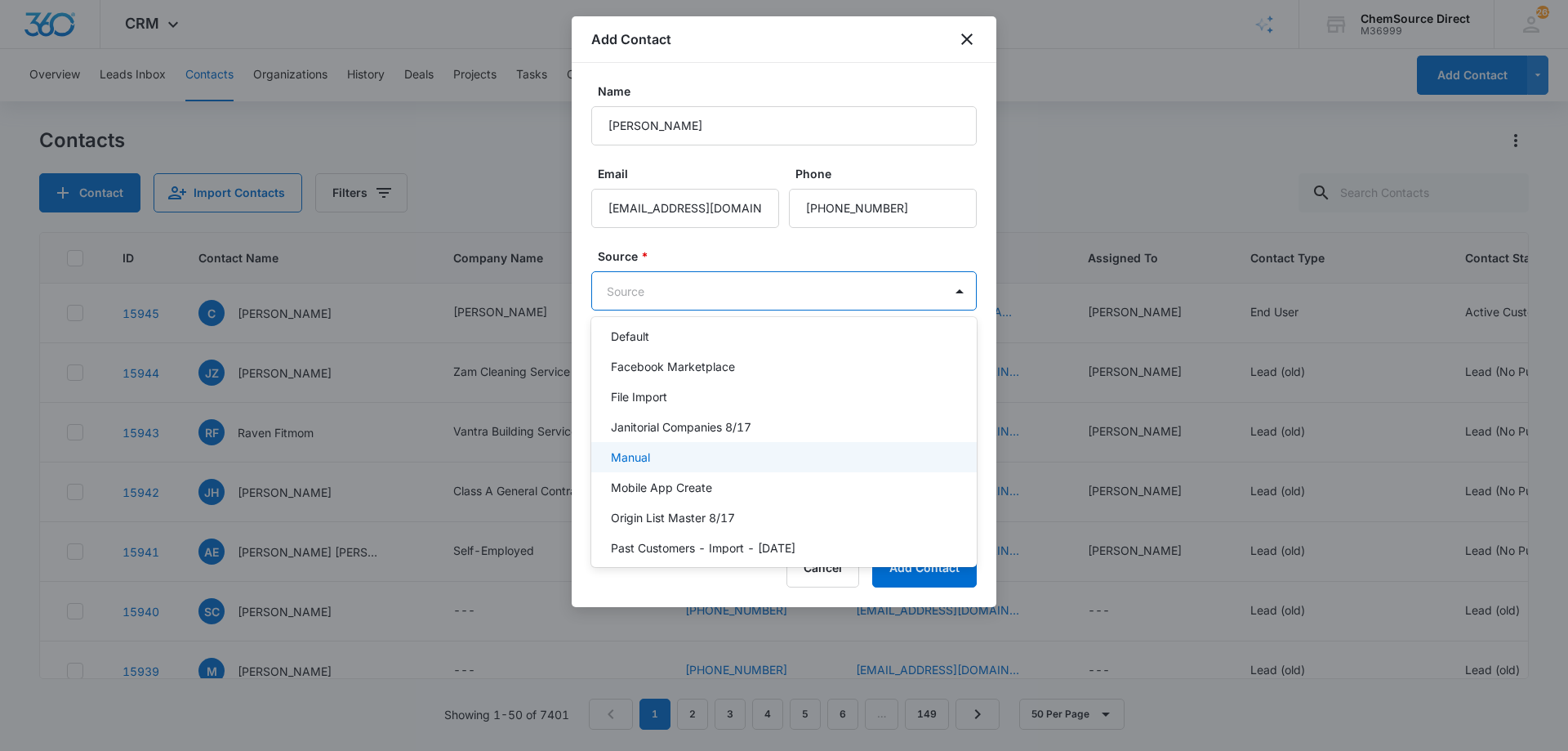
click at [720, 460] on div "Manual" at bounding box center [782, 456] width 343 height 17
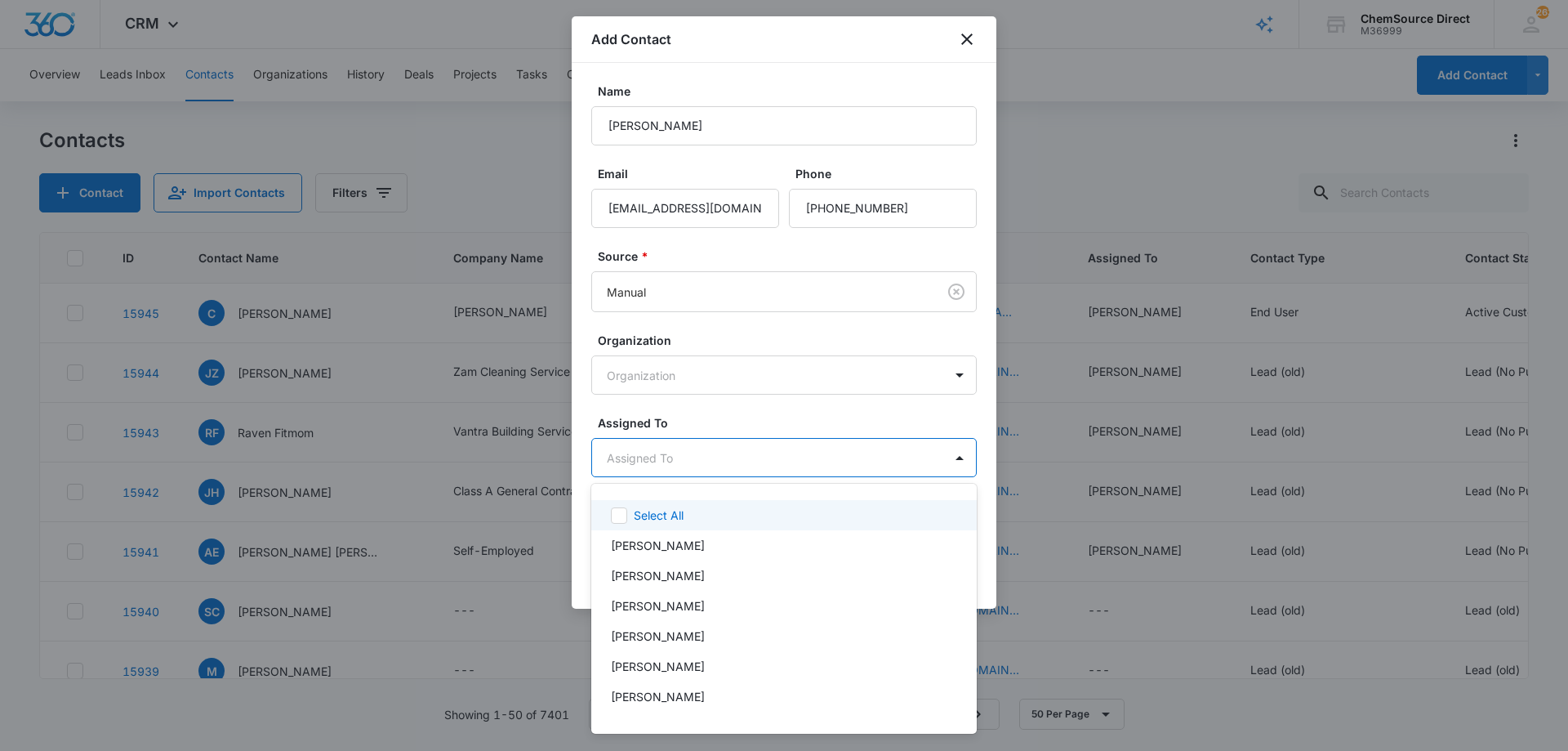
click at [724, 455] on body "CRM Apps Reputation Forms CRM Email Social Payments POS Content Ads Intelligenc…" at bounding box center [784, 376] width 1568 height 751
click at [684, 697] on div "[PERSON_NAME]" at bounding box center [782, 696] width 343 height 17
click at [763, 416] on div at bounding box center [784, 376] width 1568 height 751
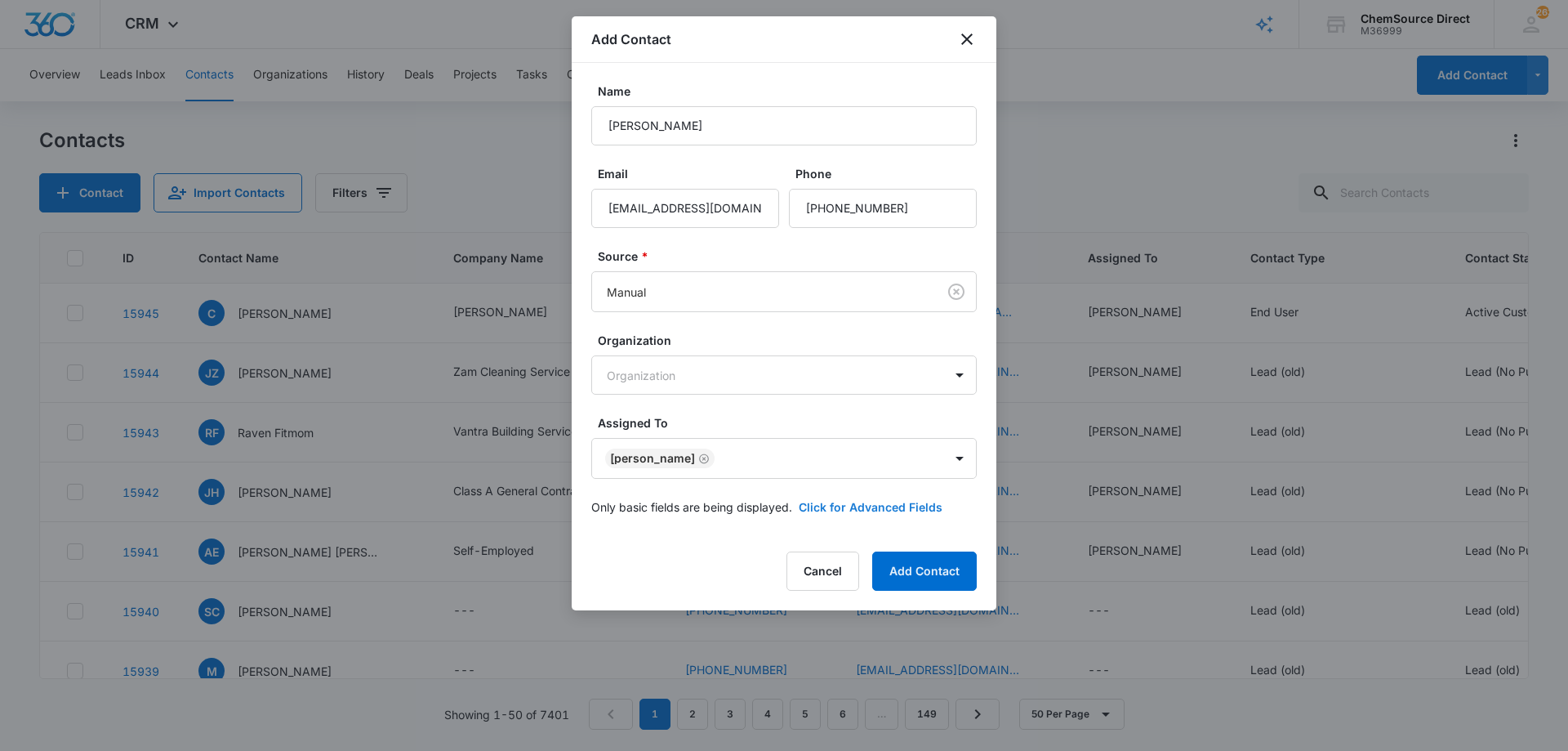
click at [858, 499] on button "Click for Advanced Fields" at bounding box center [871, 506] width 144 height 17
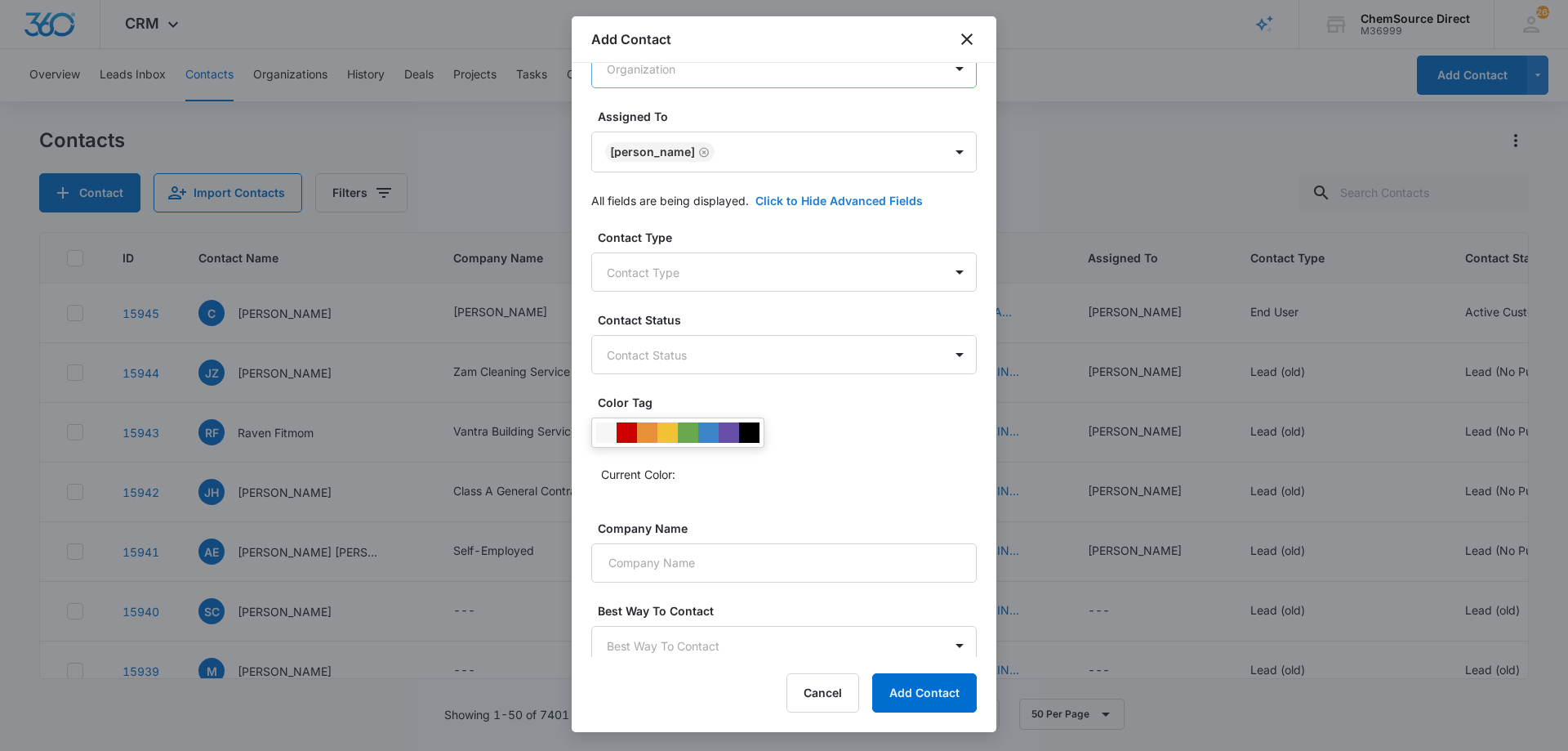
scroll to position [315, 0]
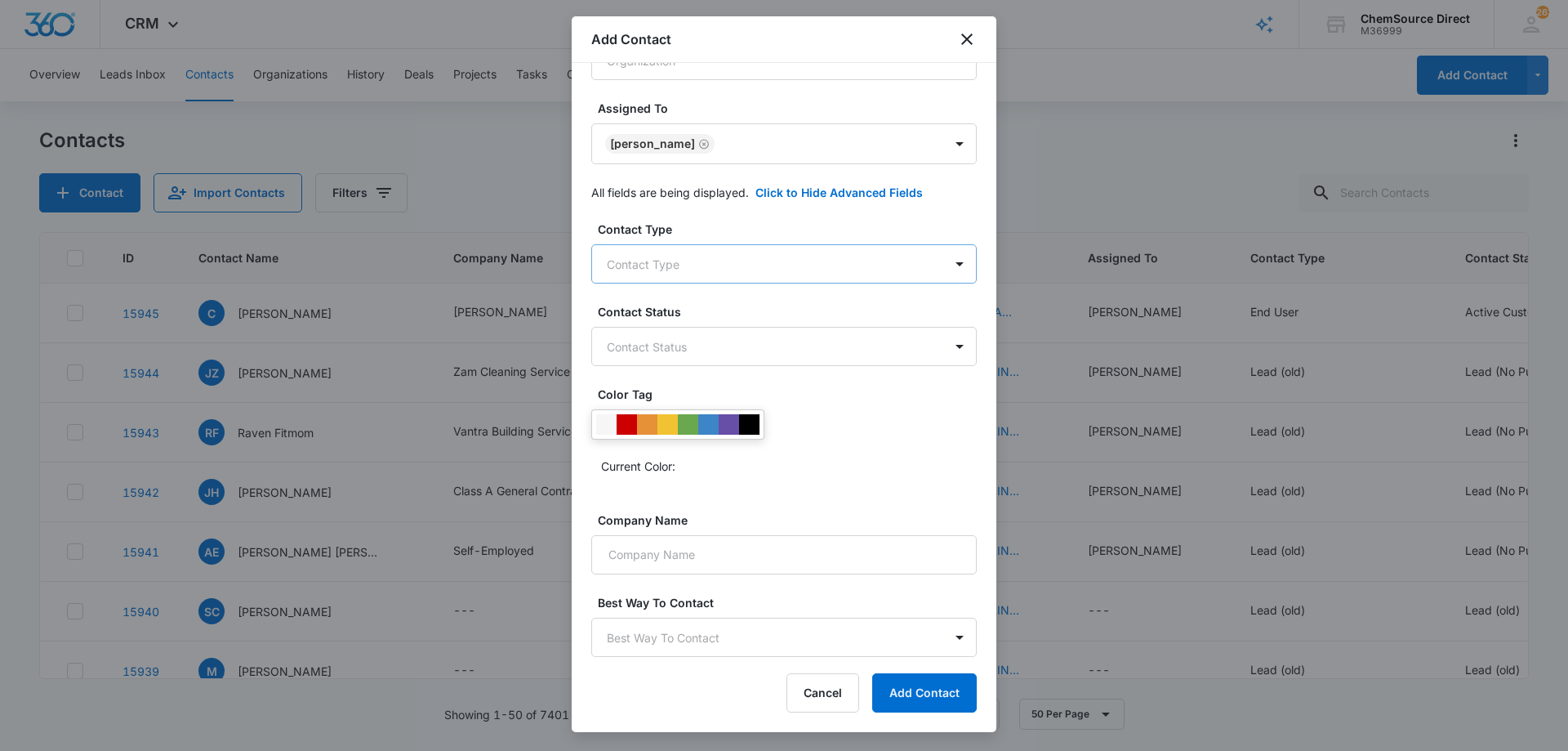
click at [712, 263] on body "CRM Apps Reputation Forms CRM Email Social Payments POS Content Ads Intelligenc…" at bounding box center [784, 376] width 1568 height 751
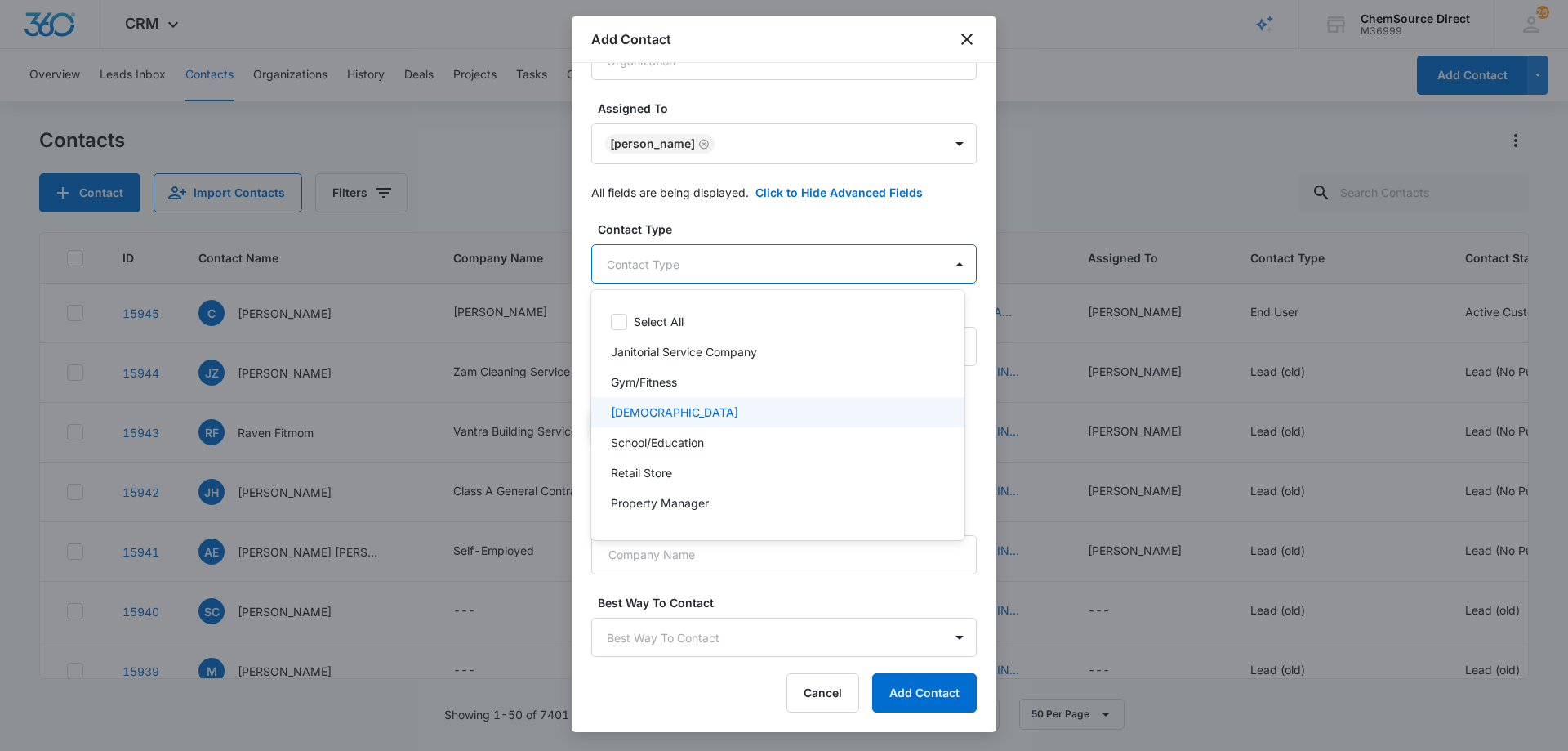
scroll to position [175, 0]
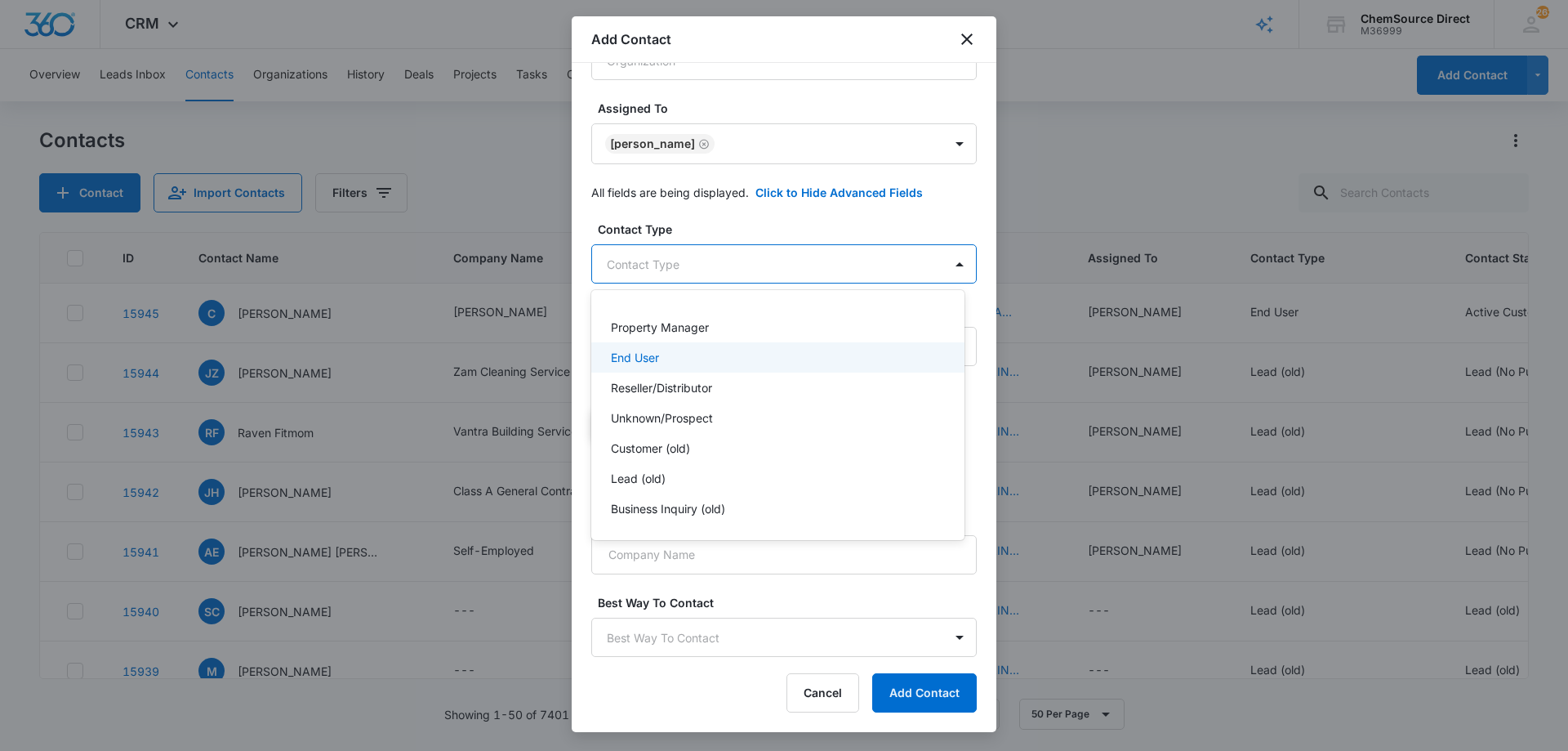
click at [698, 347] on div "End User" at bounding box center [777, 356] width 374 height 30
click at [750, 220] on div at bounding box center [784, 376] width 1568 height 751
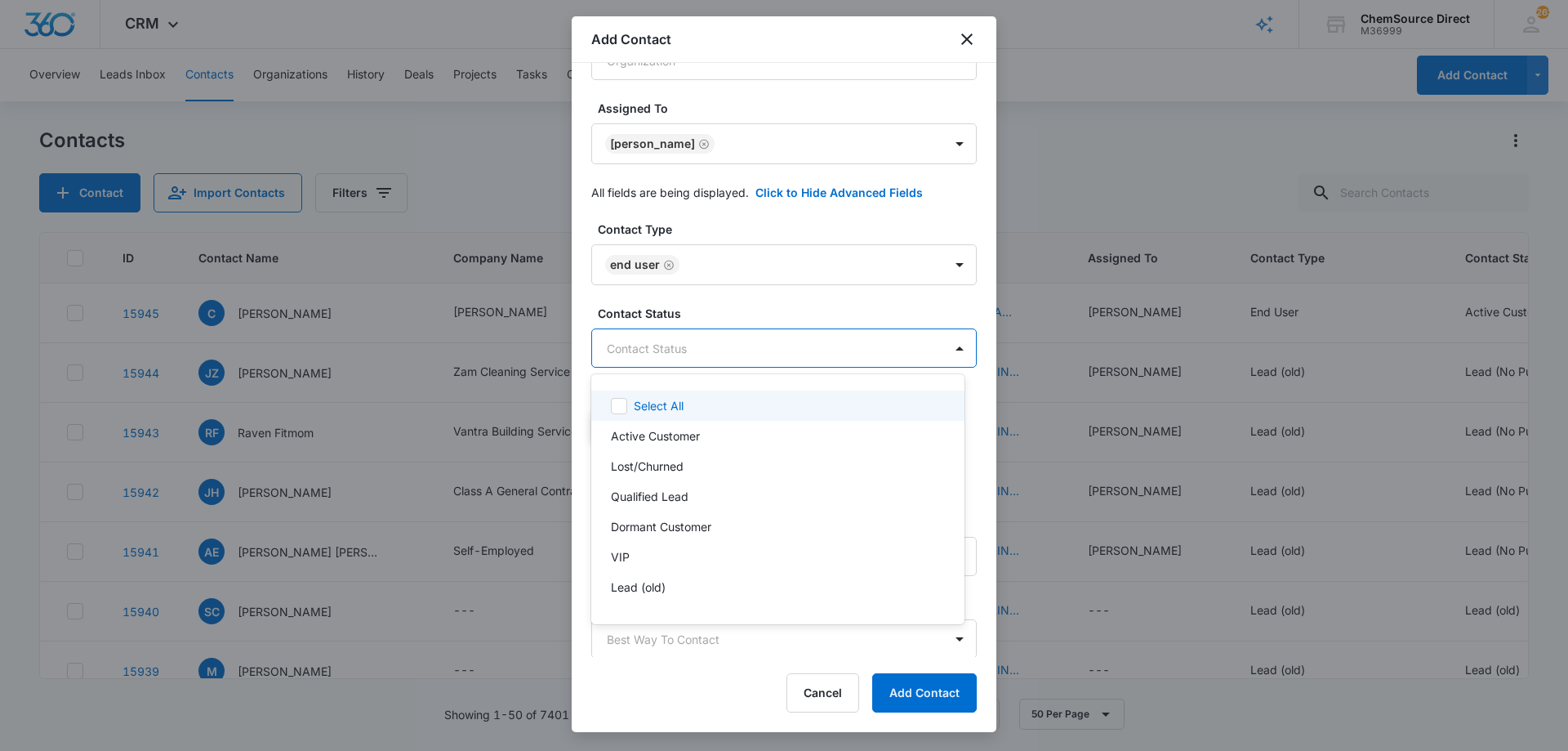
click at [727, 342] on body "CRM Apps Reputation Forms CRM Email Social Payments POS Content Ads Intelligenc…" at bounding box center [784, 376] width 1568 height 751
click at [719, 431] on div "Active Customer" at bounding box center [776, 436] width 331 height 17
click at [755, 305] on div at bounding box center [784, 376] width 1568 height 751
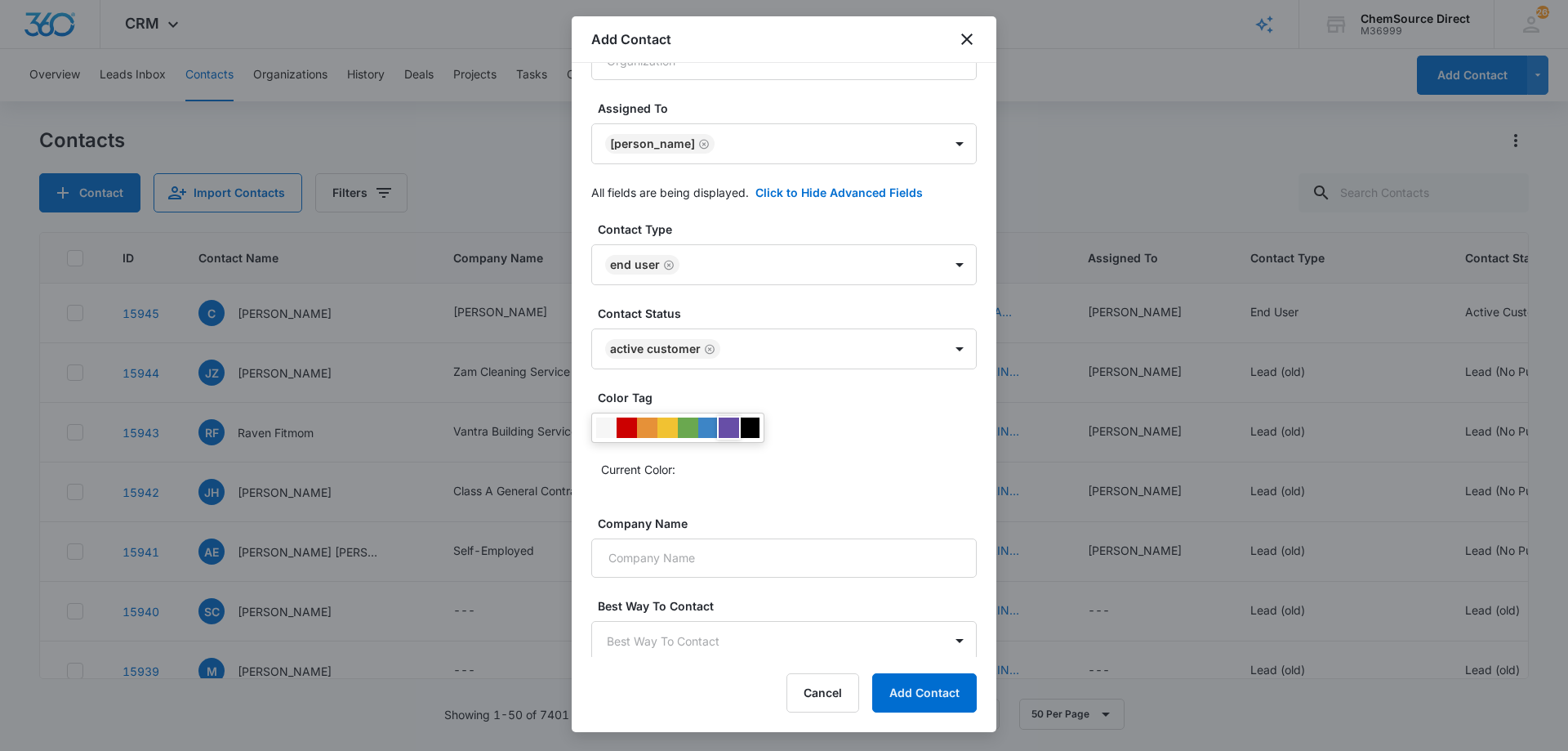
click at [726, 423] on div at bounding box center [728, 427] width 20 height 20
click at [819, 444] on div "Current Color:" at bounding box center [784, 447] width 385 height 69
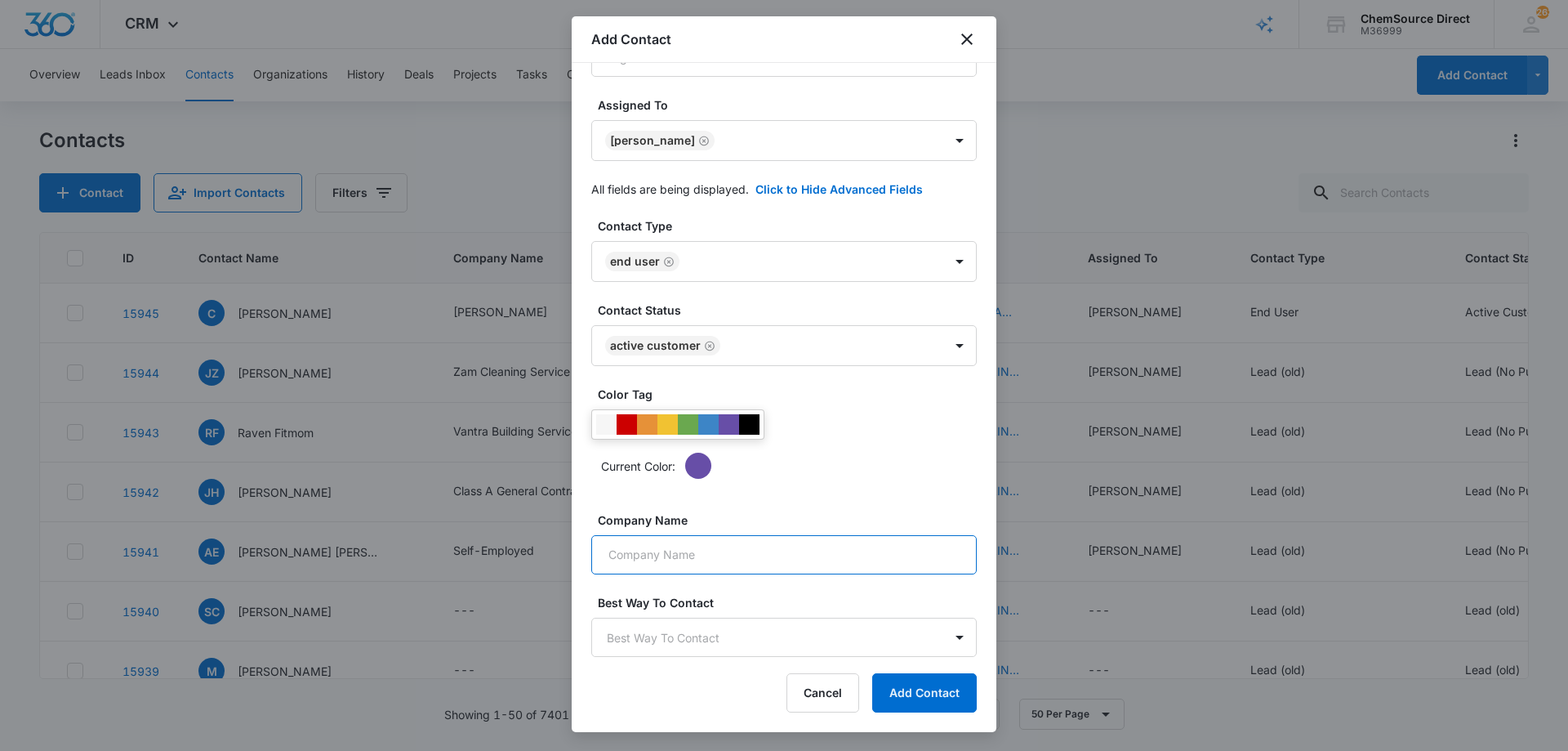
click at [722, 557] on input "Company Name" at bounding box center [784, 554] width 385 height 39
type input "Self-Employed"
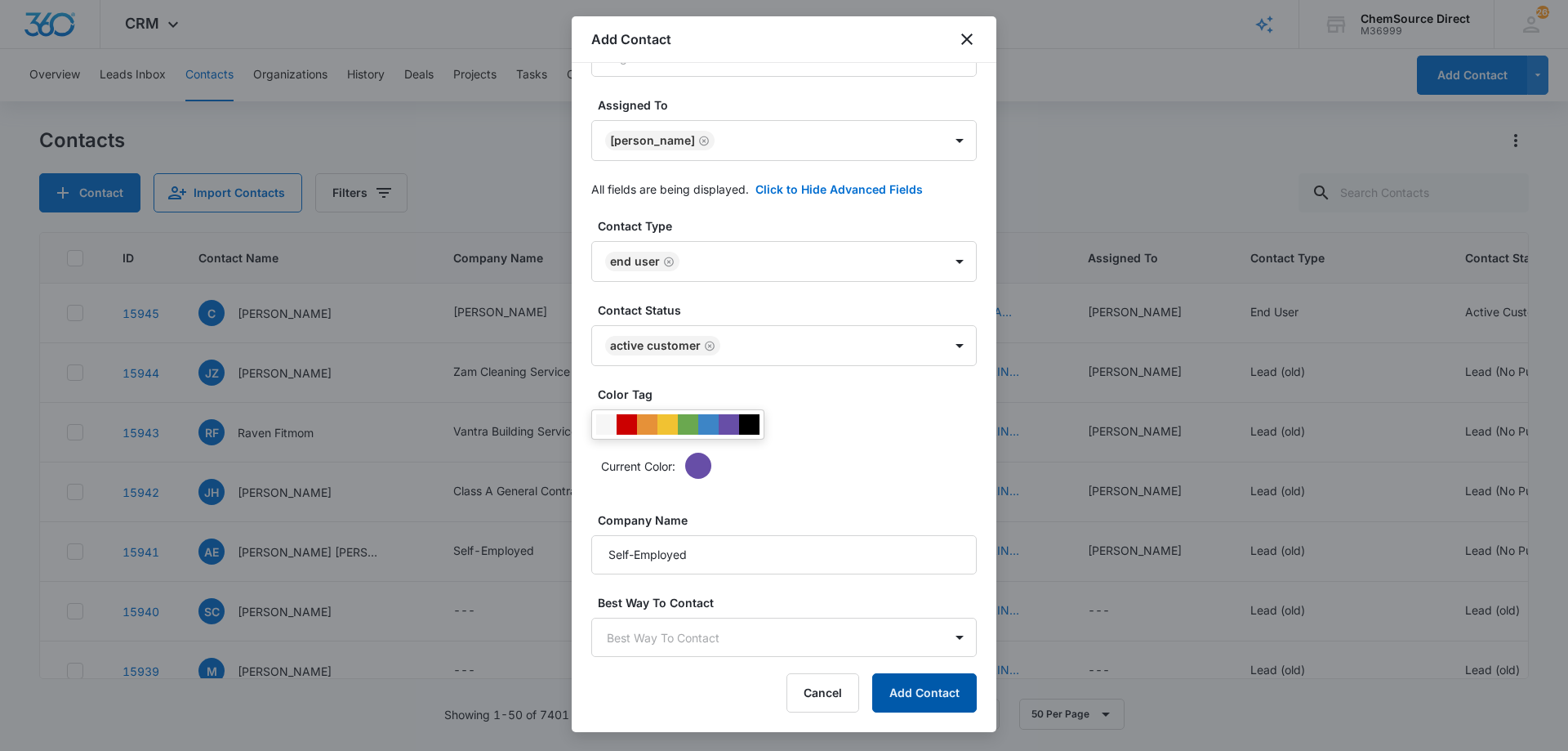
click at [910, 691] on button "Add Contact" at bounding box center [924, 692] width 105 height 39
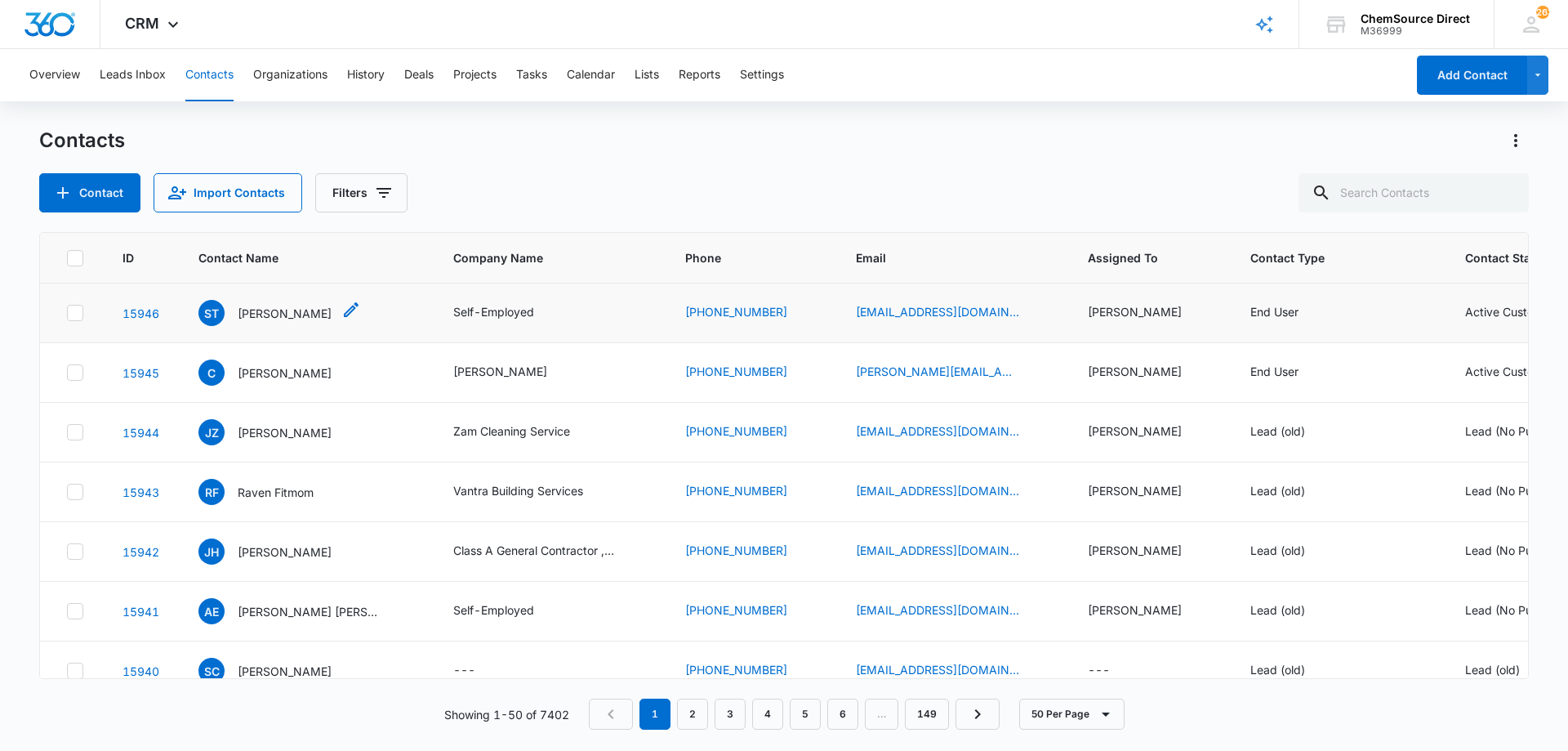
click at [262, 308] on p "[PERSON_NAME]" at bounding box center [284, 313] width 94 height 17
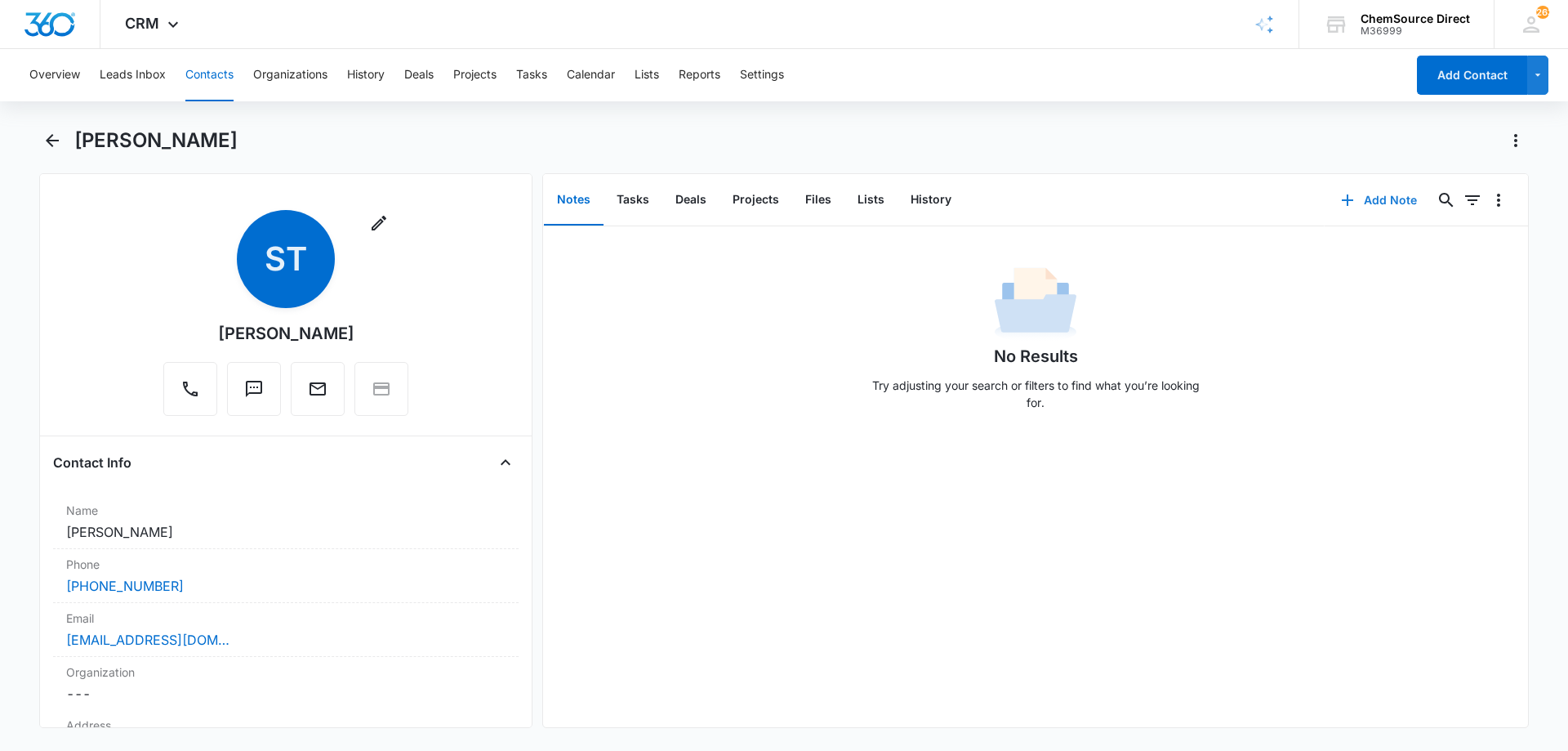
click at [1366, 196] on button "Add Note" at bounding box center [1378, 200] width 108 height 39
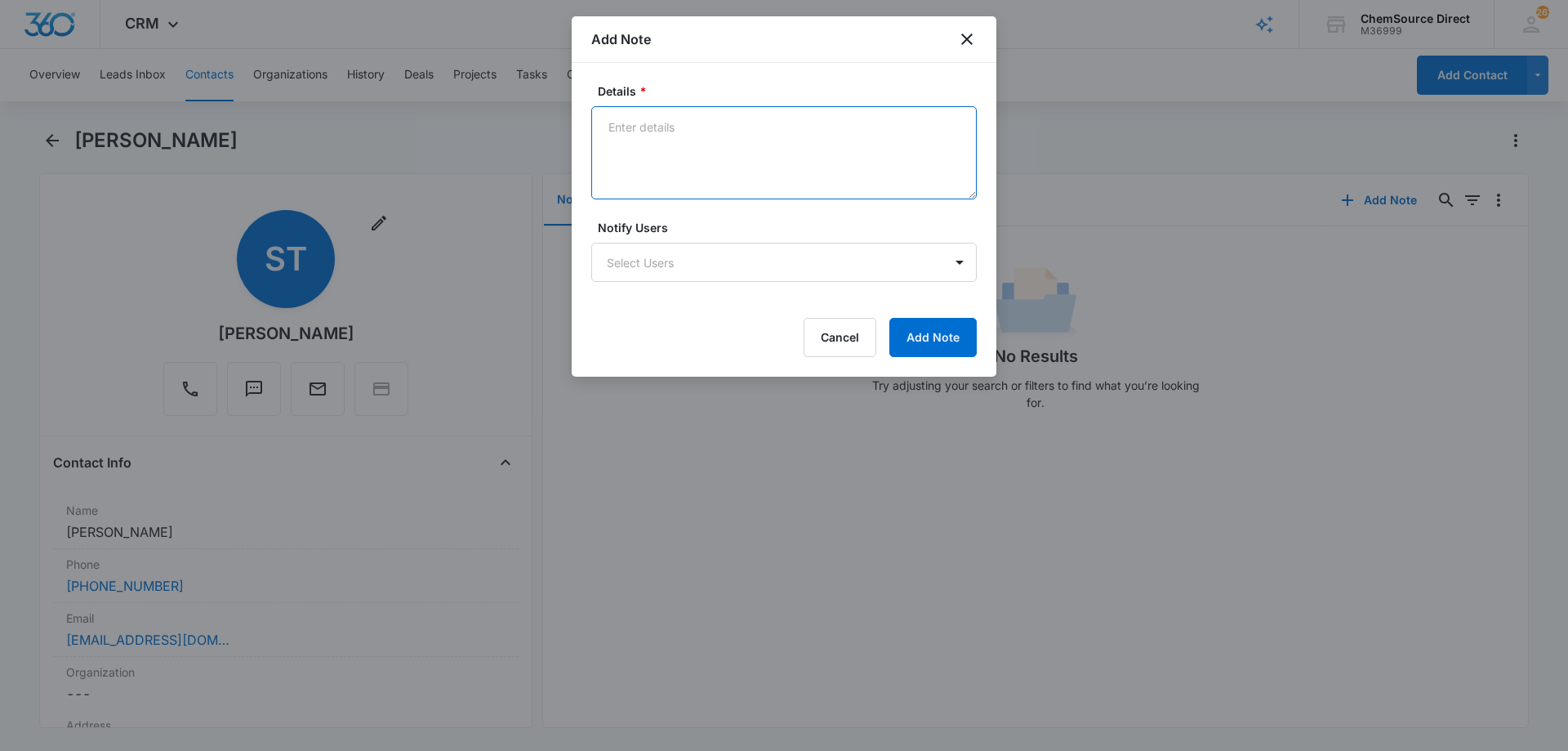
click at [714, 120] on textarea "Details *" at bounding box center [784, 153] width 385 height 93
type textarea "Sent promo email, code MY10"
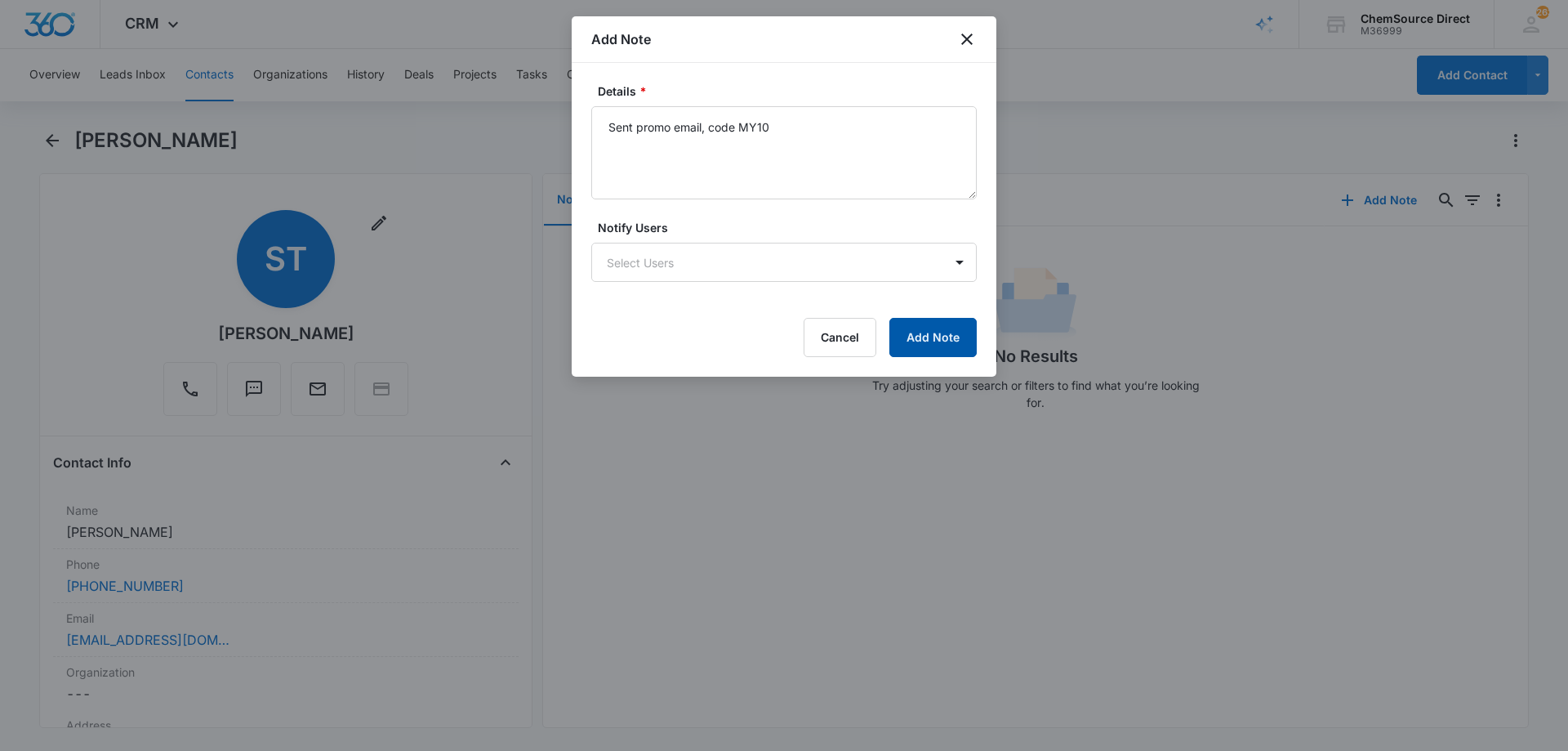
click at [930, 327] on button "Add Note" at bounding box center [933, 336] width 87 height 39
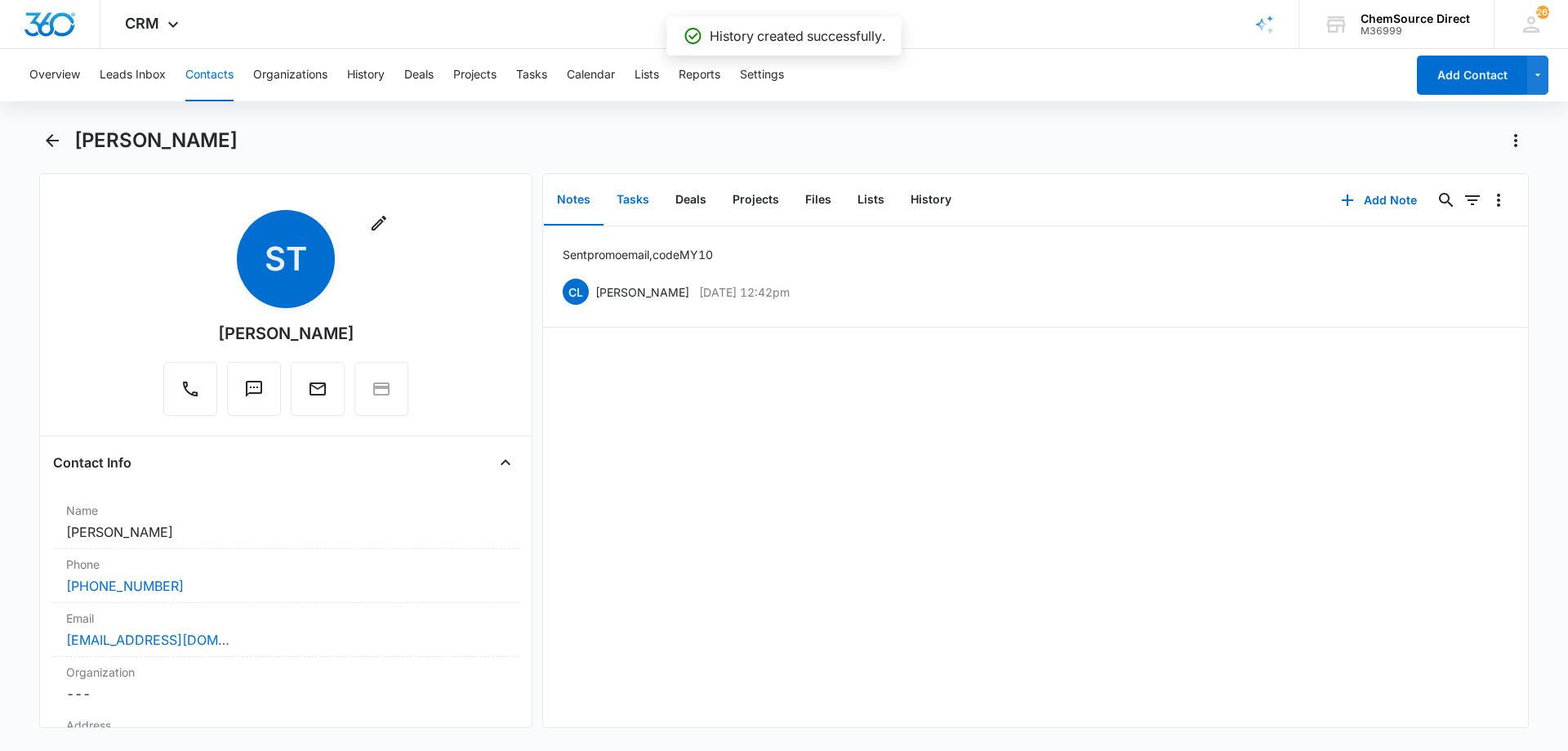
click at [624, 197] on button "Tasks" at bounding box center [633, 200] width 59 height 51
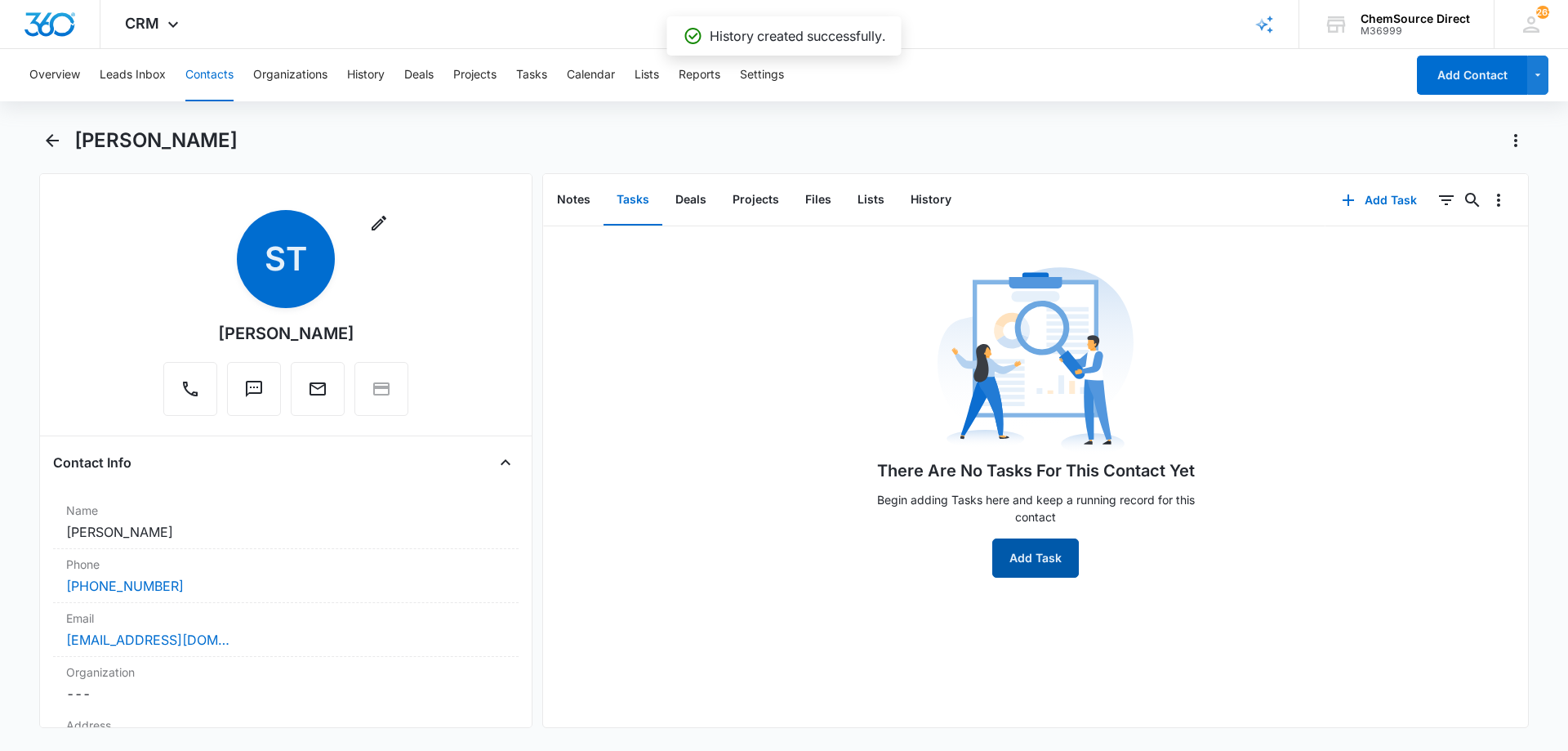
click at [1049, 541] on button "Add Task" at bounding box center [1034, 557] width 86 height 39
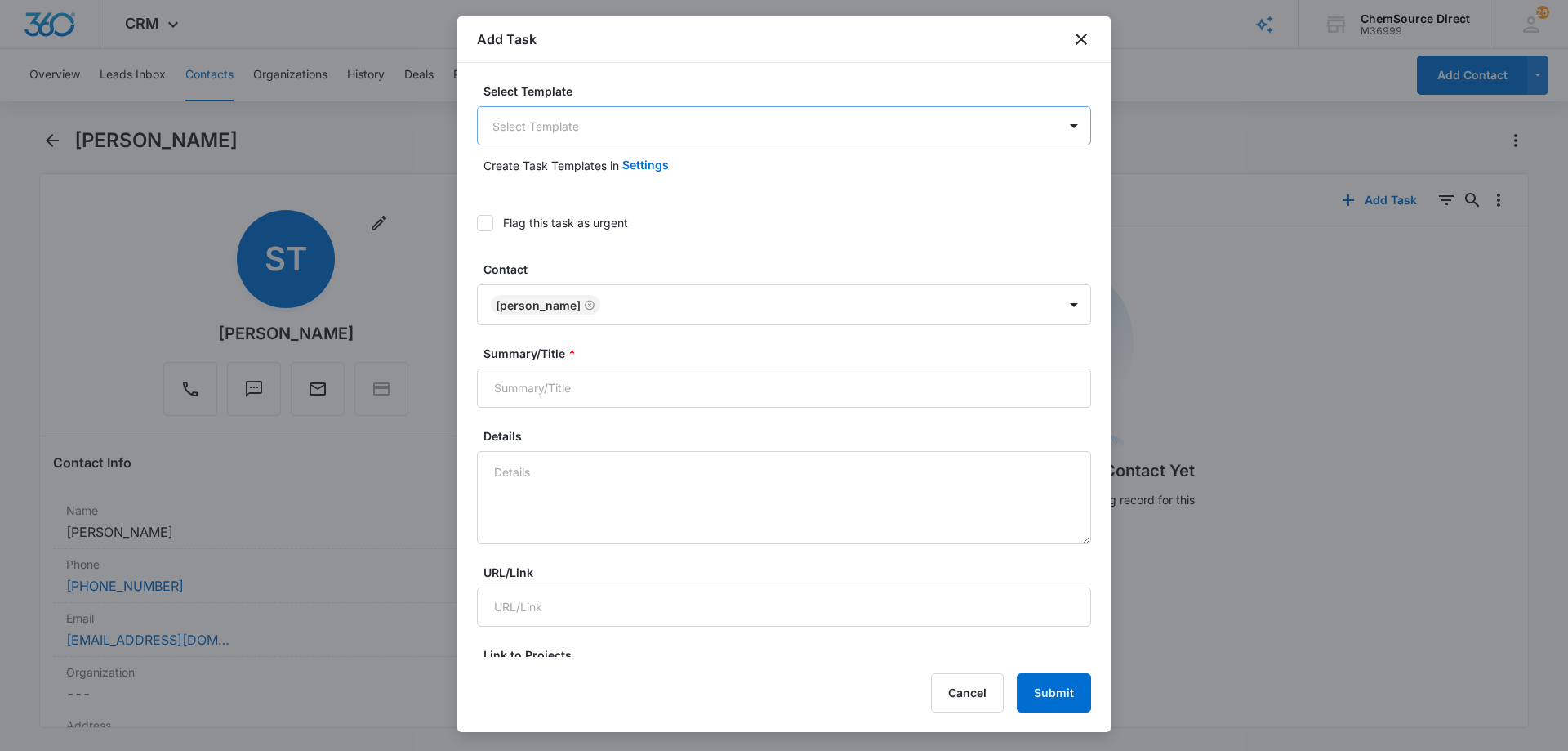
click at [548, 115] on body "CRM Apps Reputation Forms CRM Email Social Payments POS Content Ads Intelligenc…" at bounding box center [784, 376] width 1568 height 751
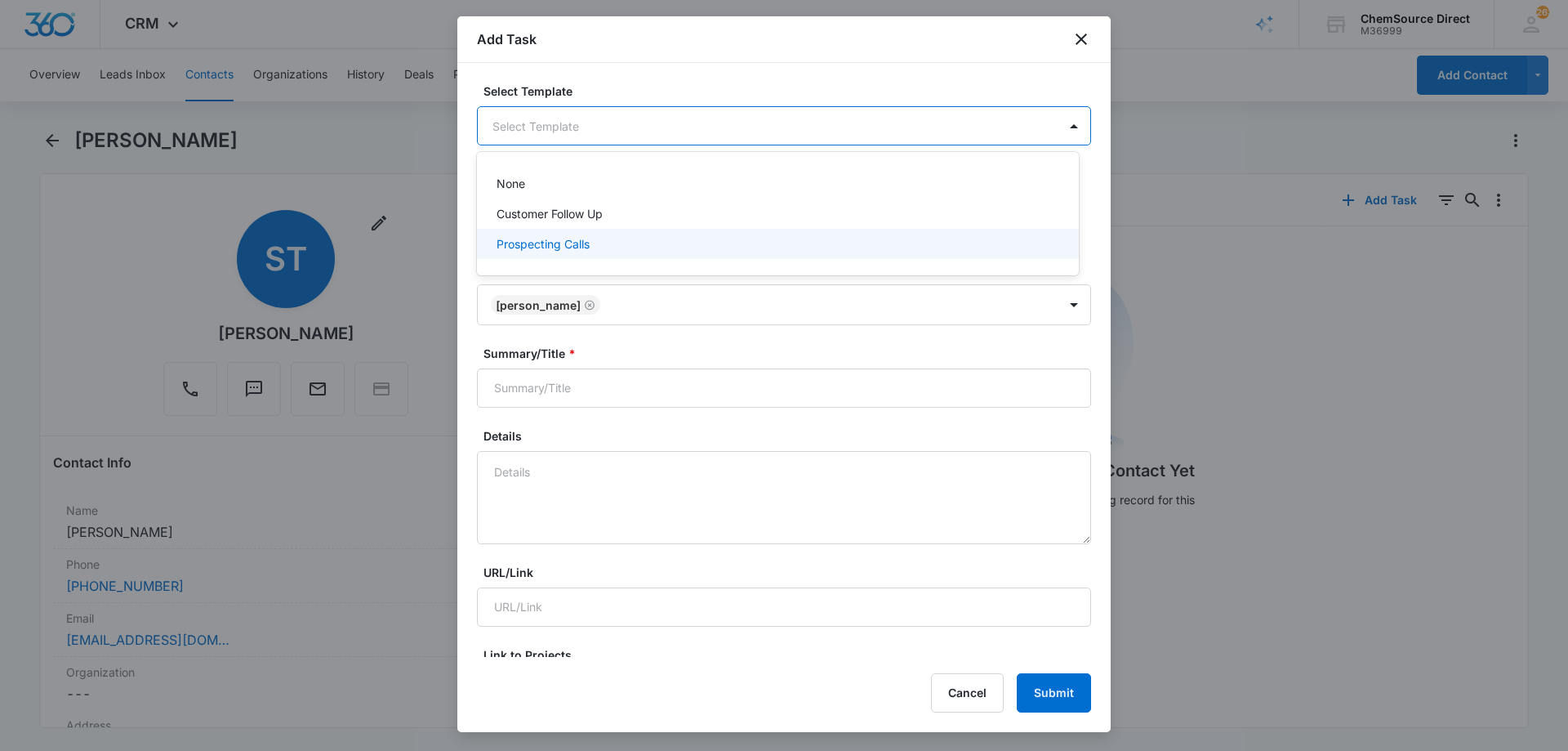
click at [513, 239] on p "Prospecting Calls" at bounding box center [543, 244] width 93 height 17
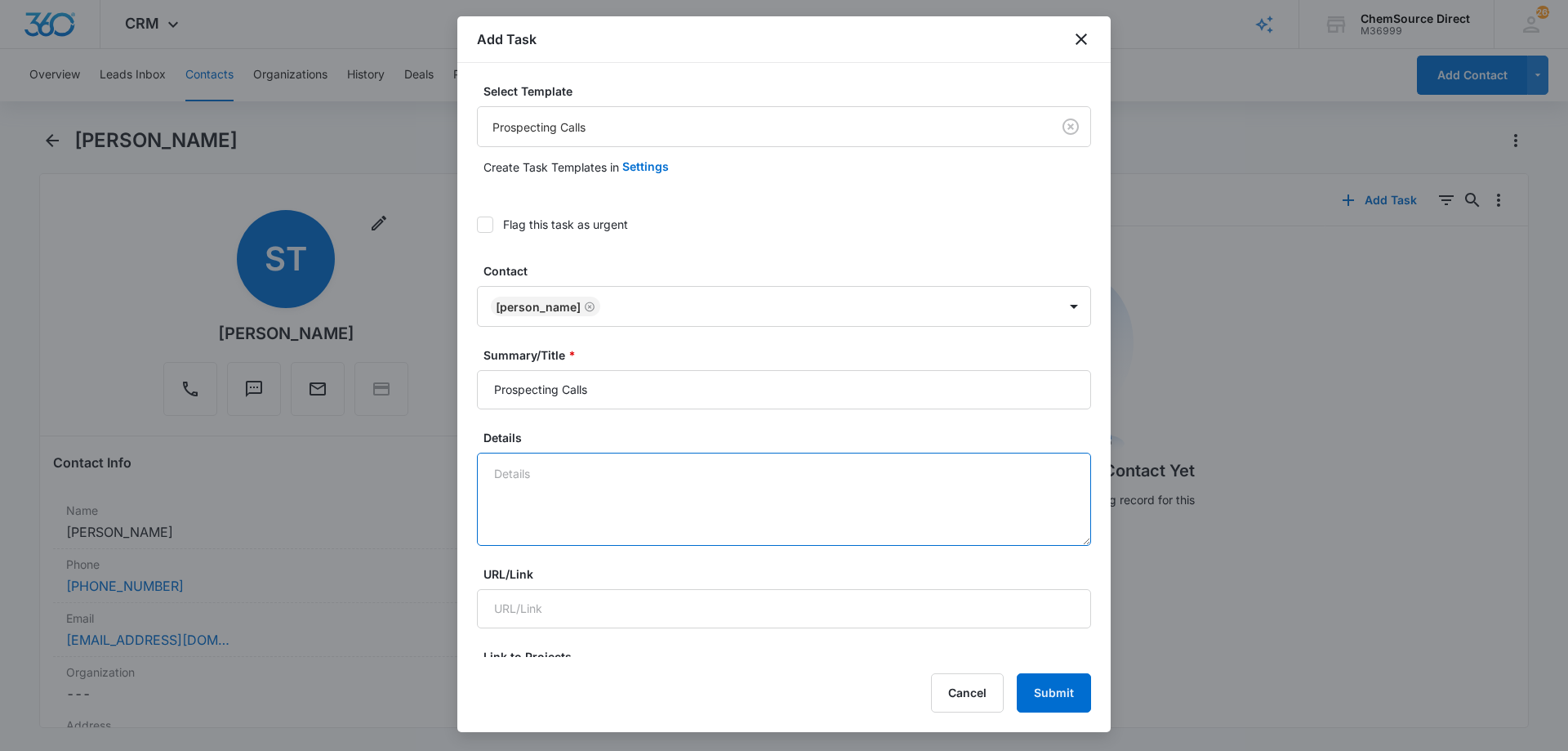
click at [534, 470] on textarea "Details" at bounding box center [784, 499] width 614 height 93
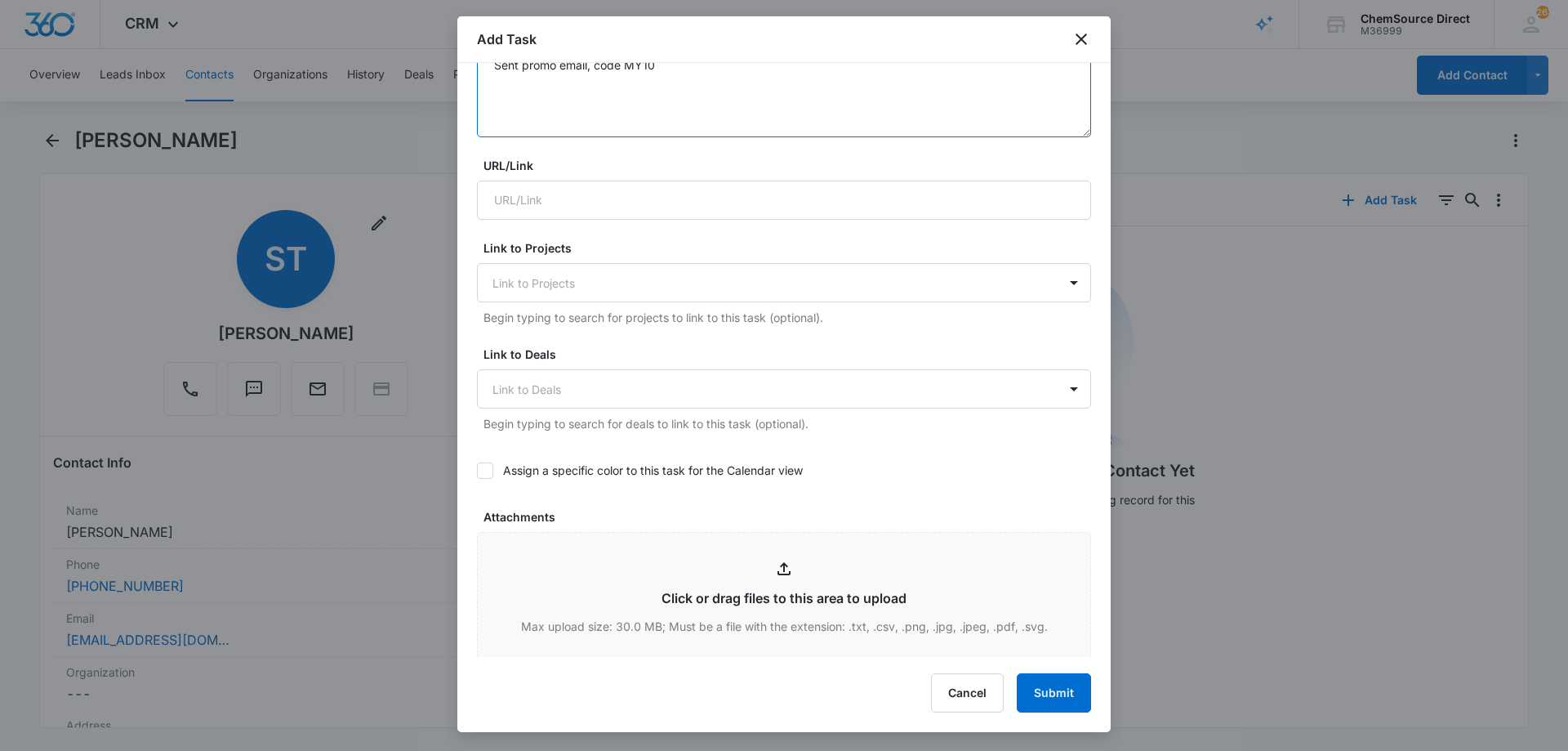
scroll to position [490, 0]
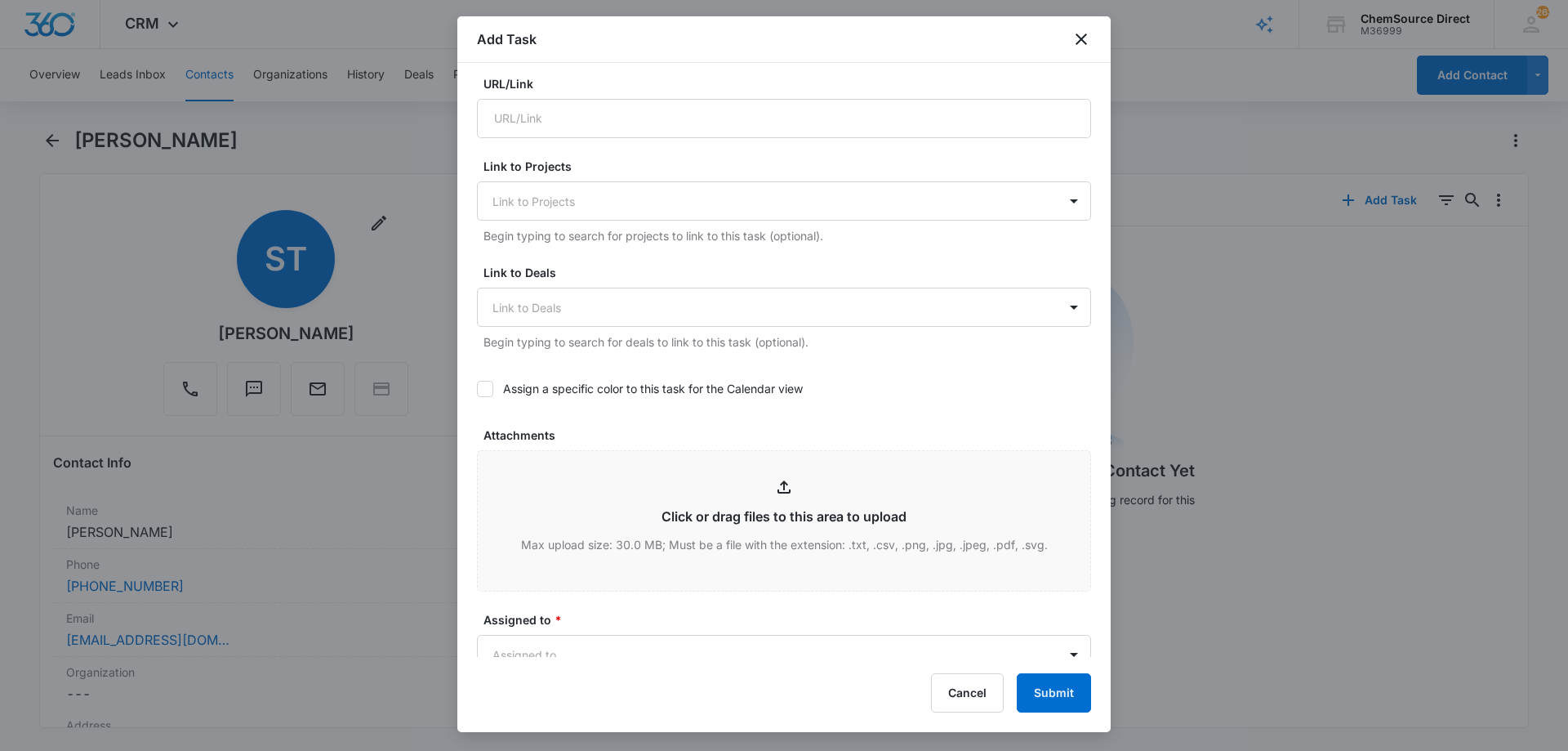
type textarea "Sent promo email, code MY10"
click at [481, 386] on icon at bounding box center [484, 388] width 15 height 15
click at [477, 389] on input "Assign a specific color to this task for the Calendar view" at bounding box center [477, 389] width 0 height 0
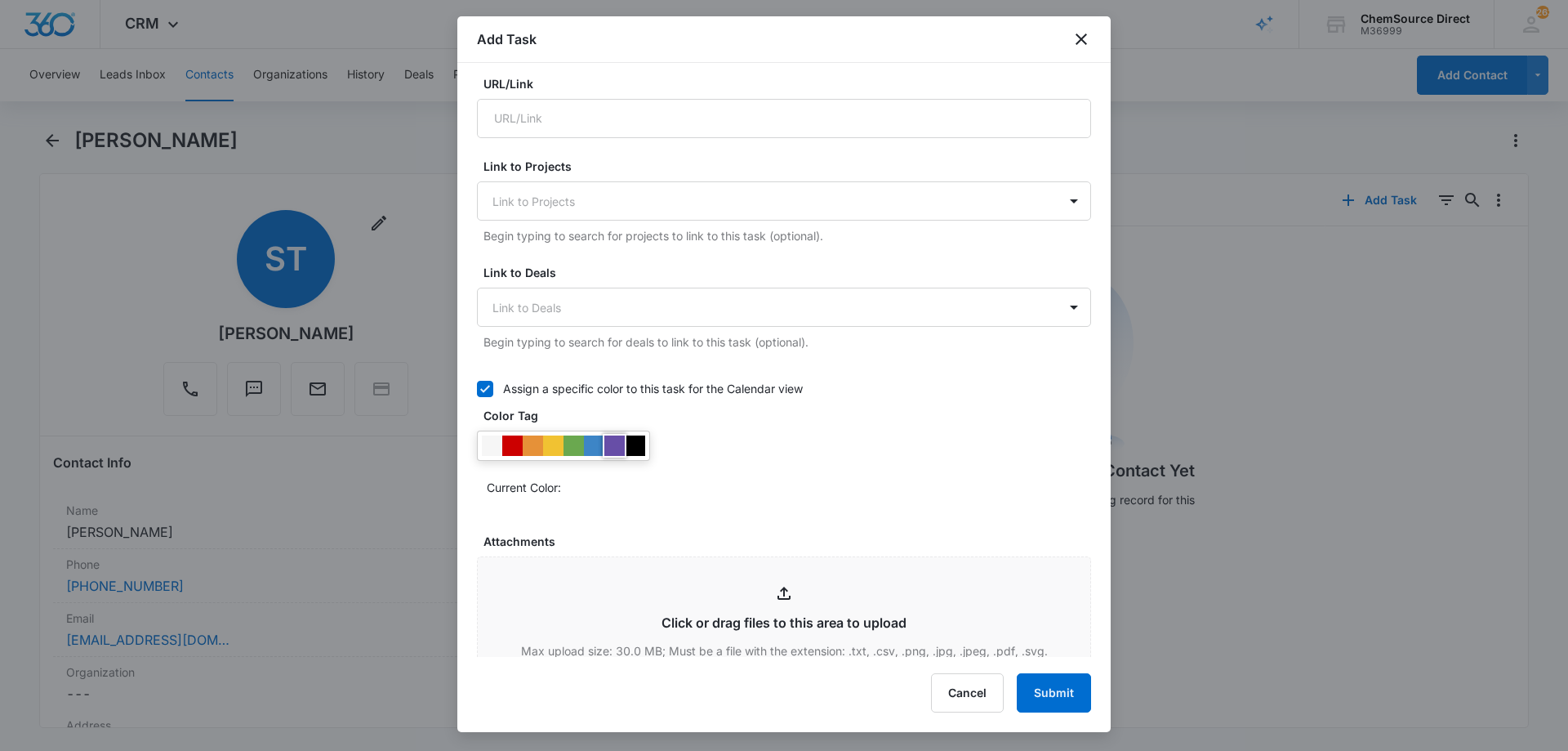
click at [614, 444] on div at bounding box center [614, 446] width 20 height 20
click at [750, 444] on div "Current Color:" at bounding box center [784, 465] width 614 height 69
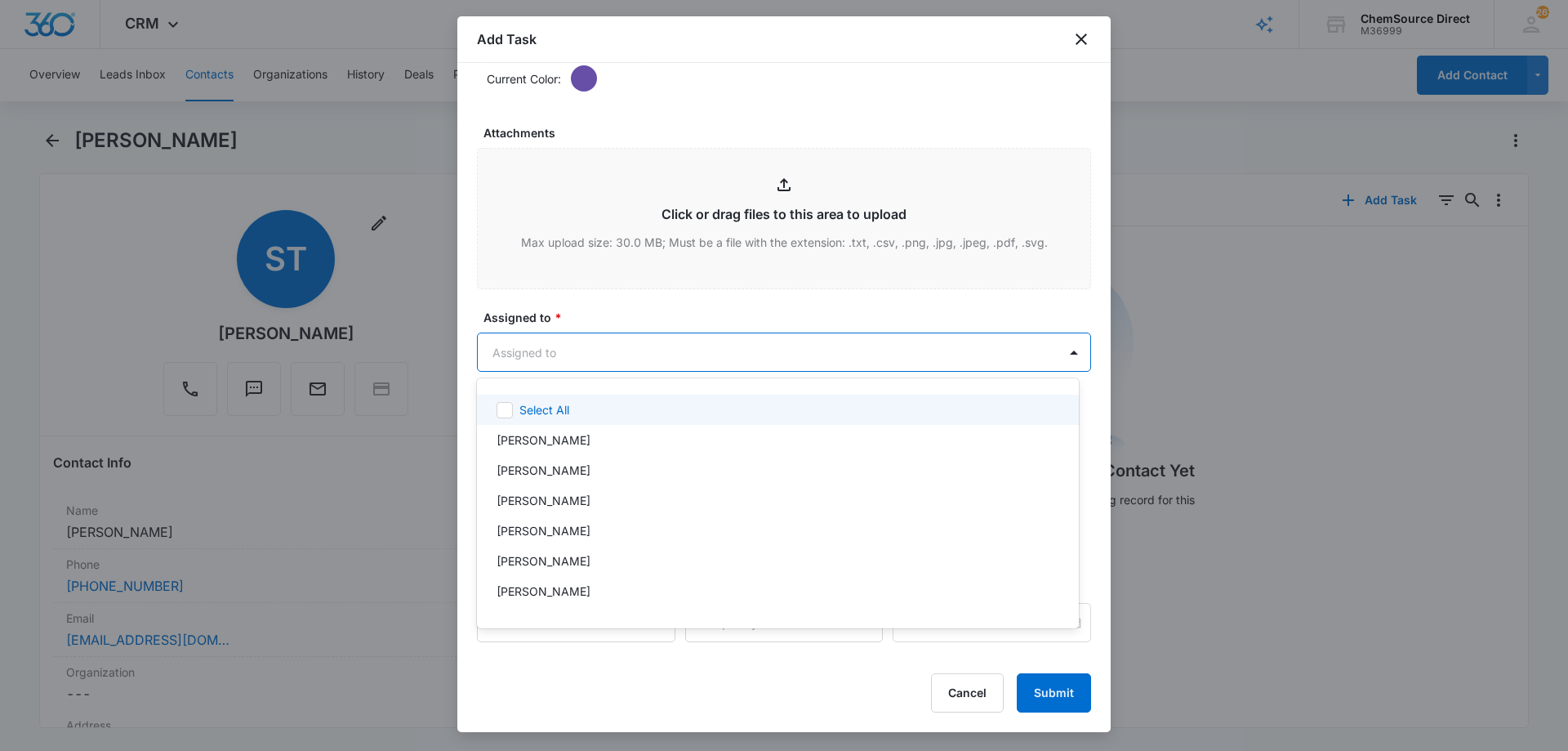
click at [590, 356] on body "CRM Apps Reputation Forms CRM Email Social Payments POS Content Ads Intelligenc…" at bounding box center [784, 376] width 1568 height 751
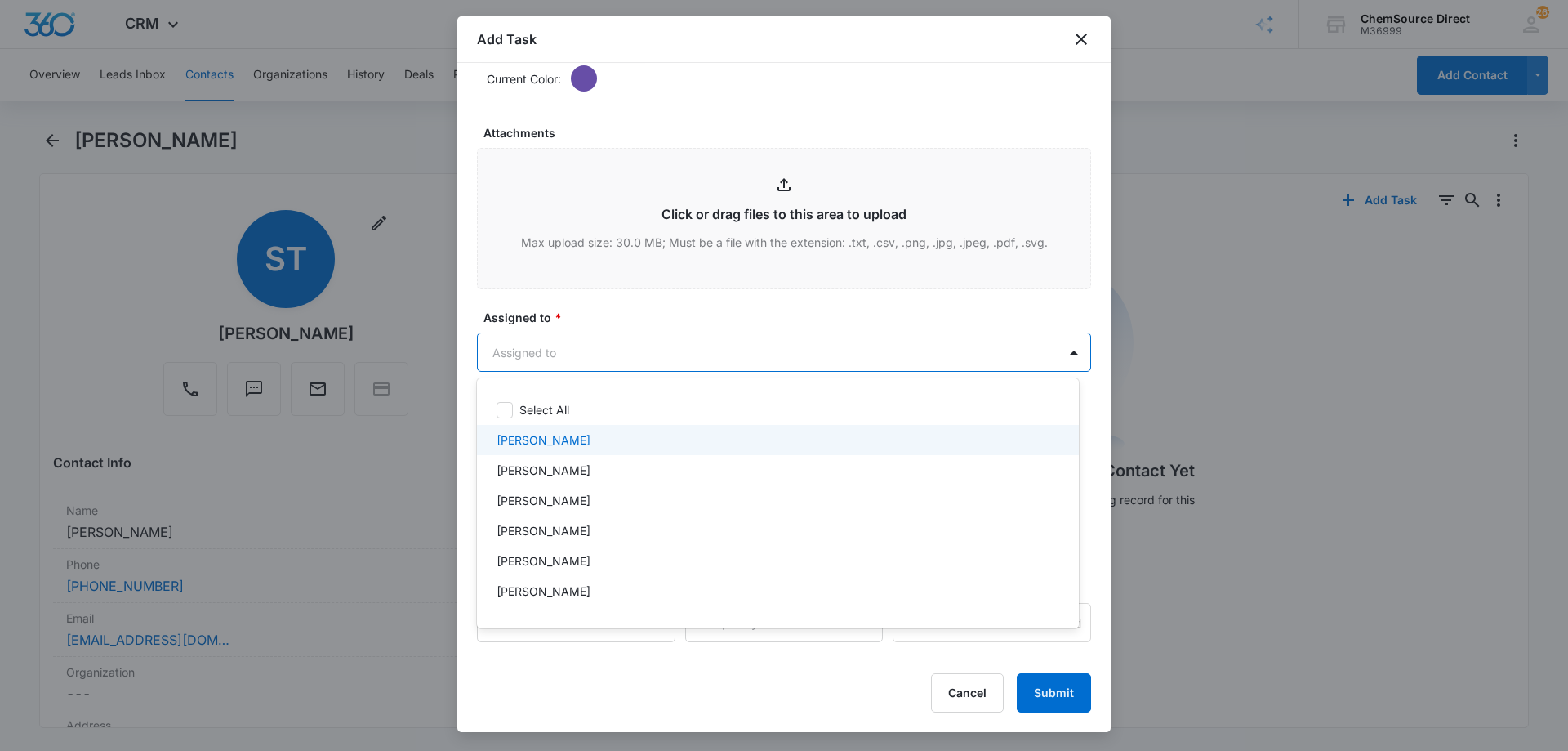
click at [554, 438] on p "[PERSON_NAME]" at bounding box center [543, 439] width 94 height 17
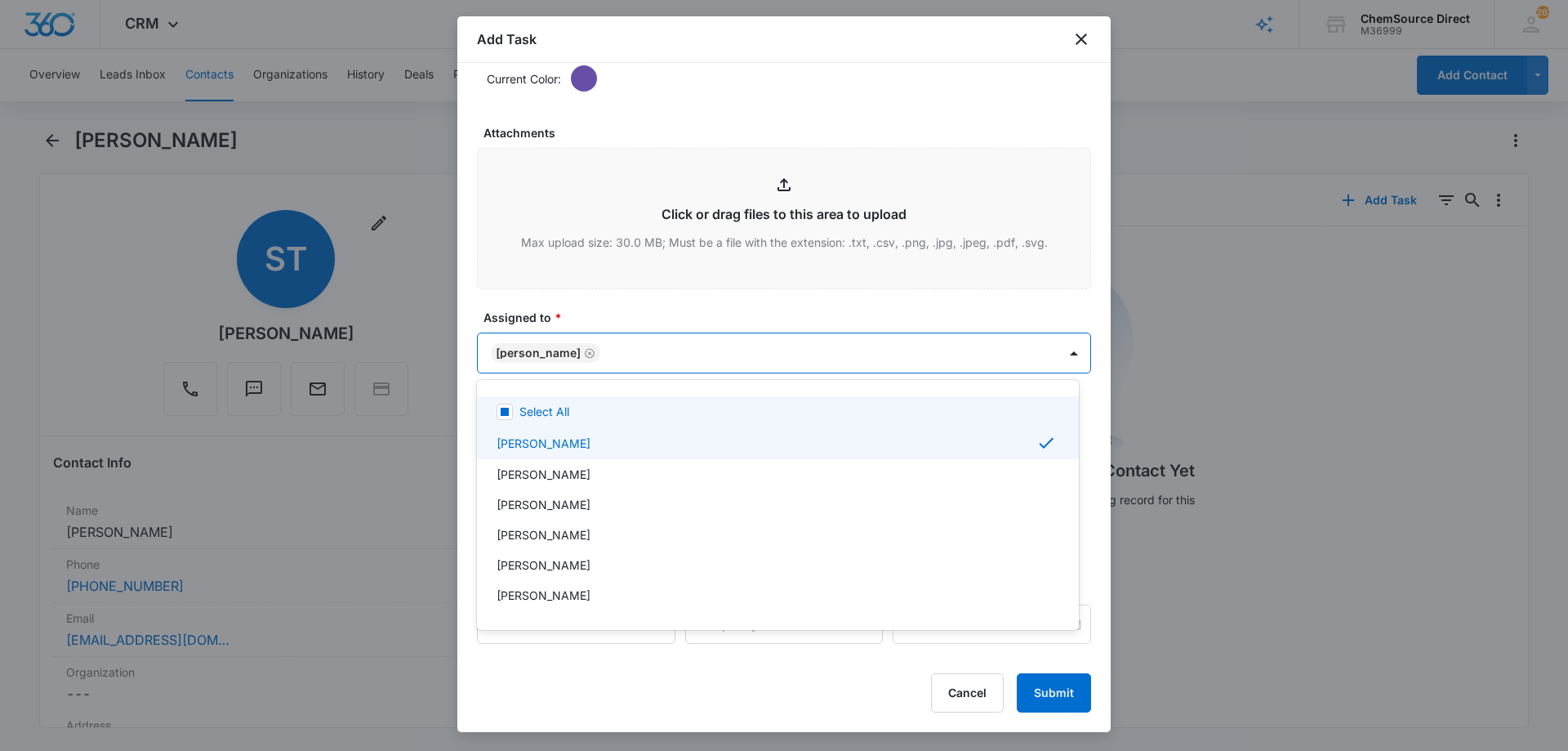
click at [631, 309] on div at bounding box center [784, 376] width 1568 height 751
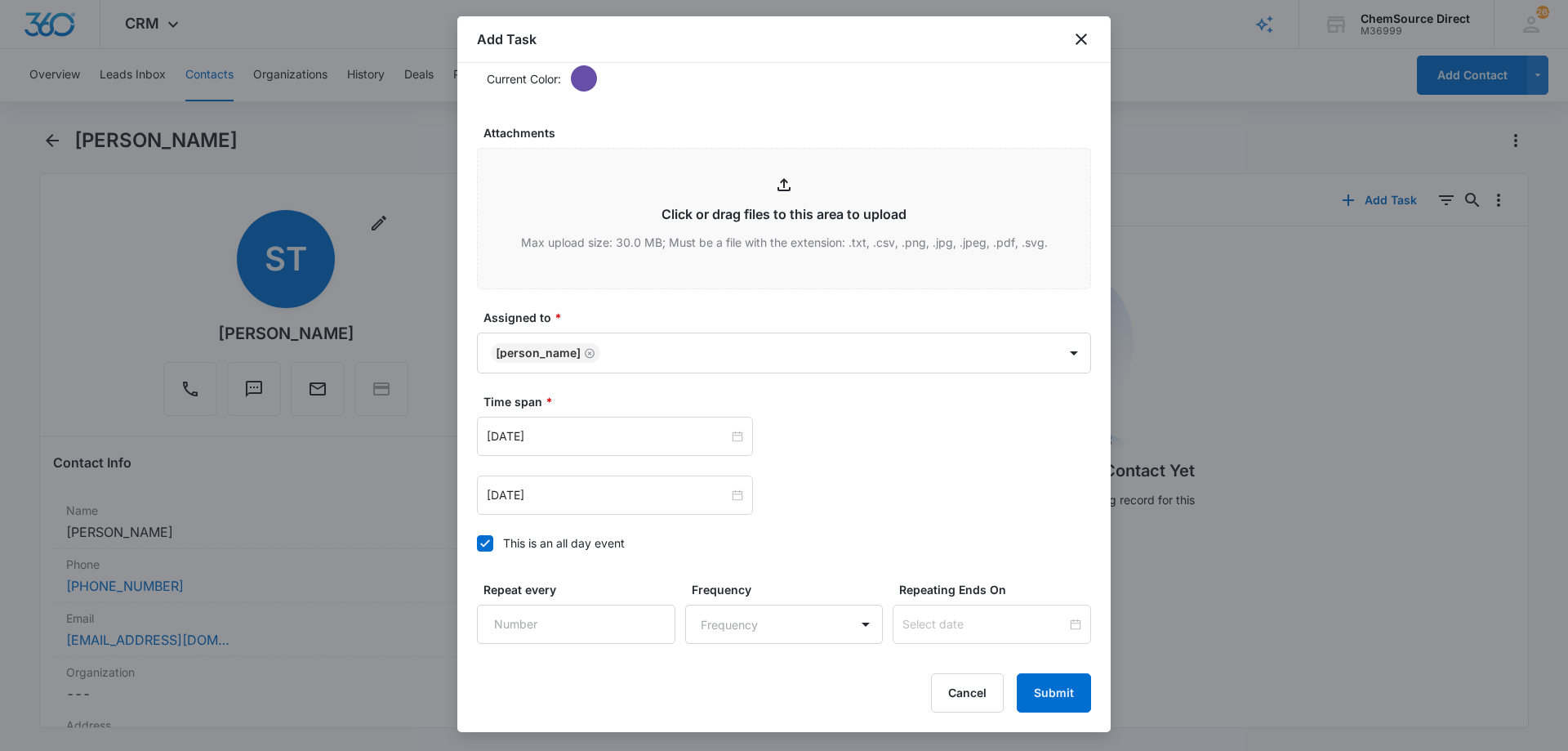
scroll to position [1024, 0]
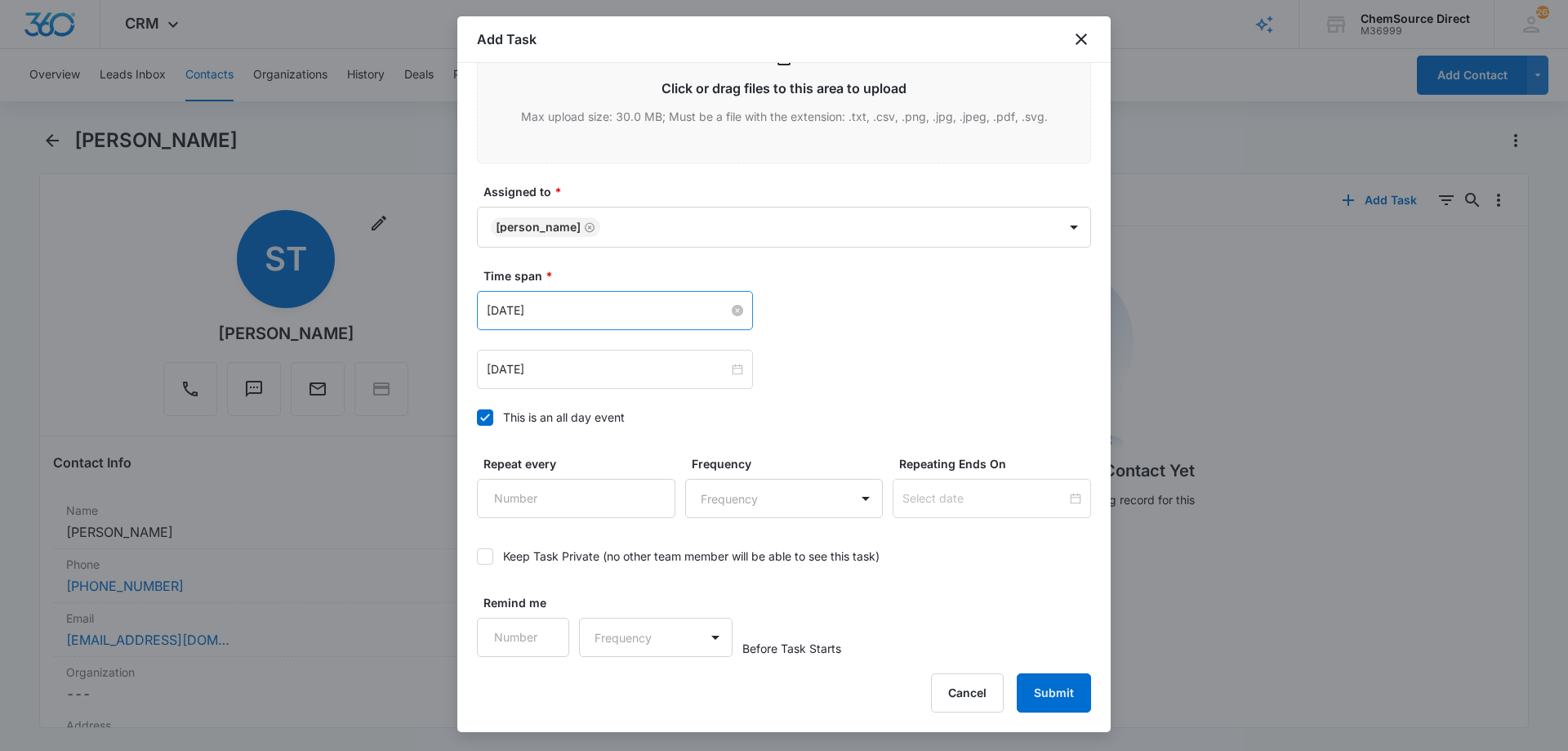
click at [608, 310] on input "[DATE]" at bounding box center [607, 310] width 242 height 18
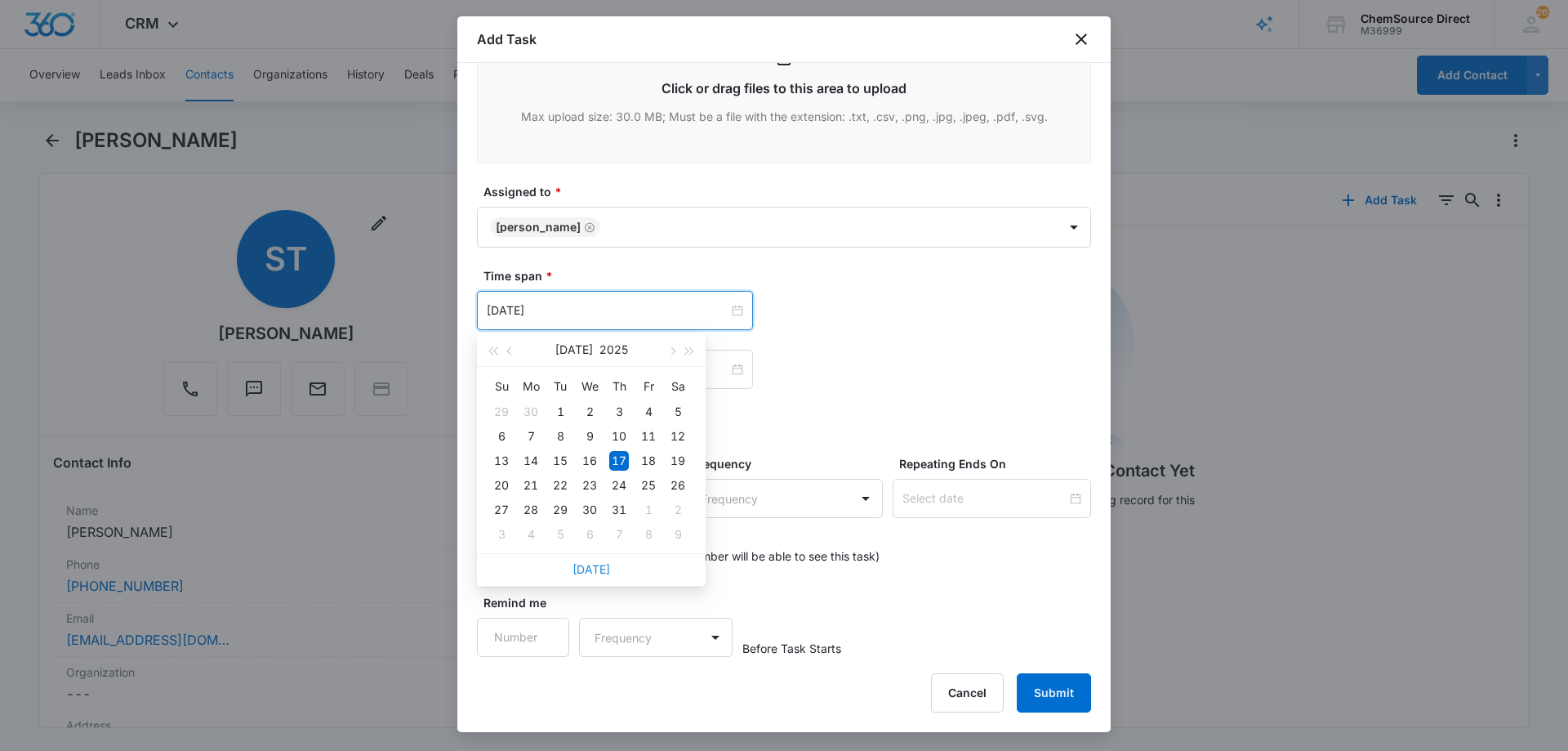
click at [597, 571] on link "[DATE]" at bounding box center [591, 568] width 37 height 14
type input "[DATE]"
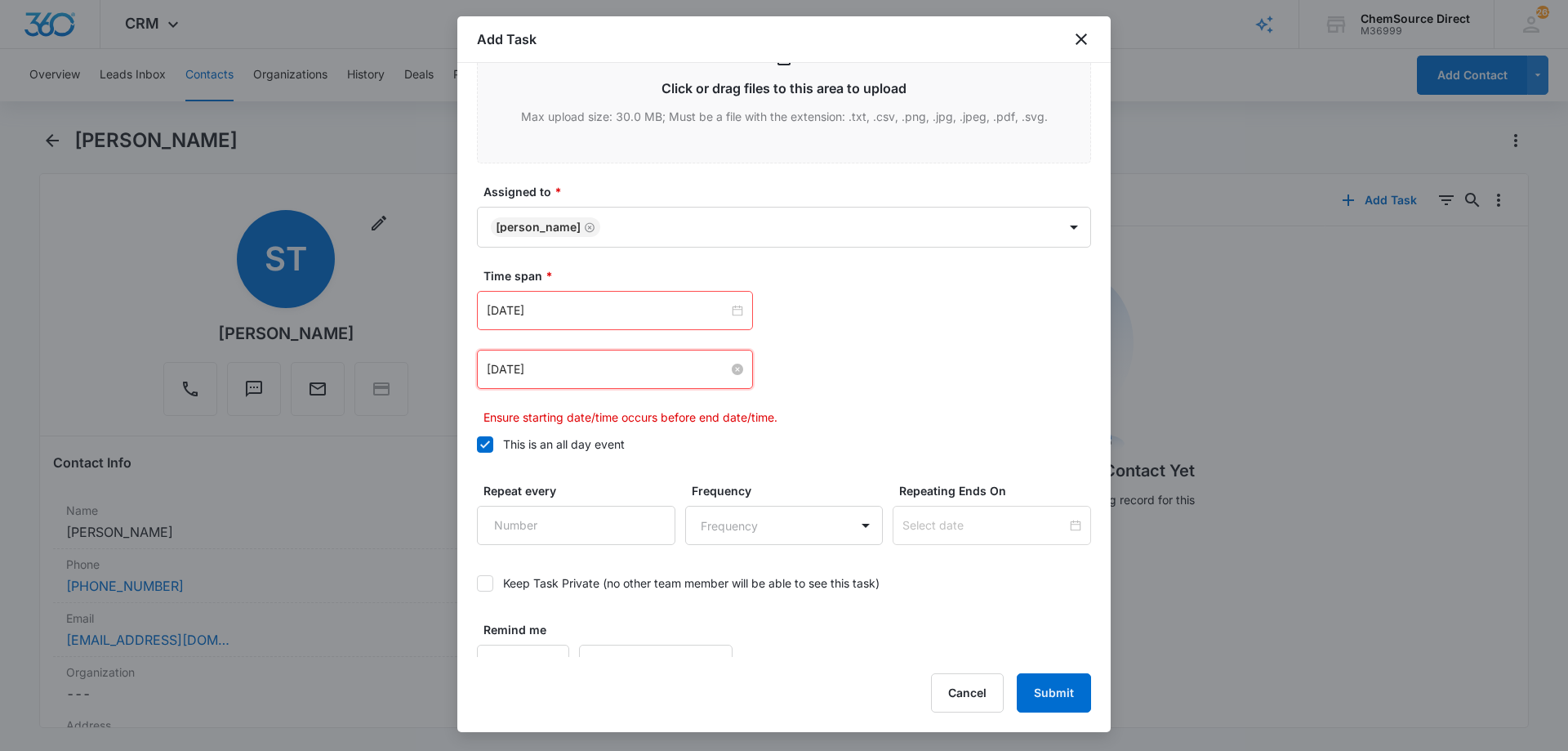
click at [590, 371] on input "[DATE]" at bounding box center [607, 369] width 242 height 18
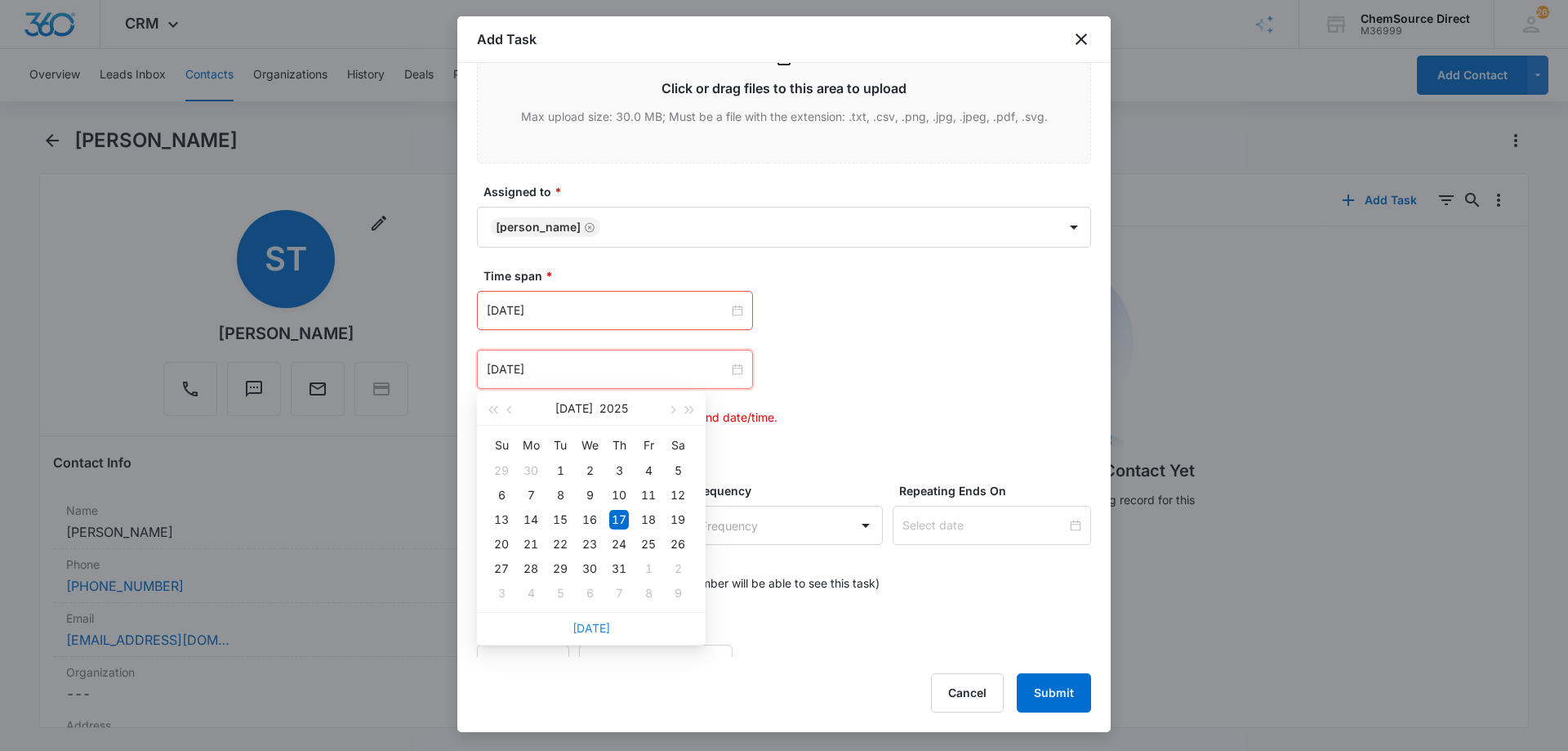
click at [592, 626] on link "[DATE]" at bounding box center [591, 627] width 37 height 14
type input "[DATE]"
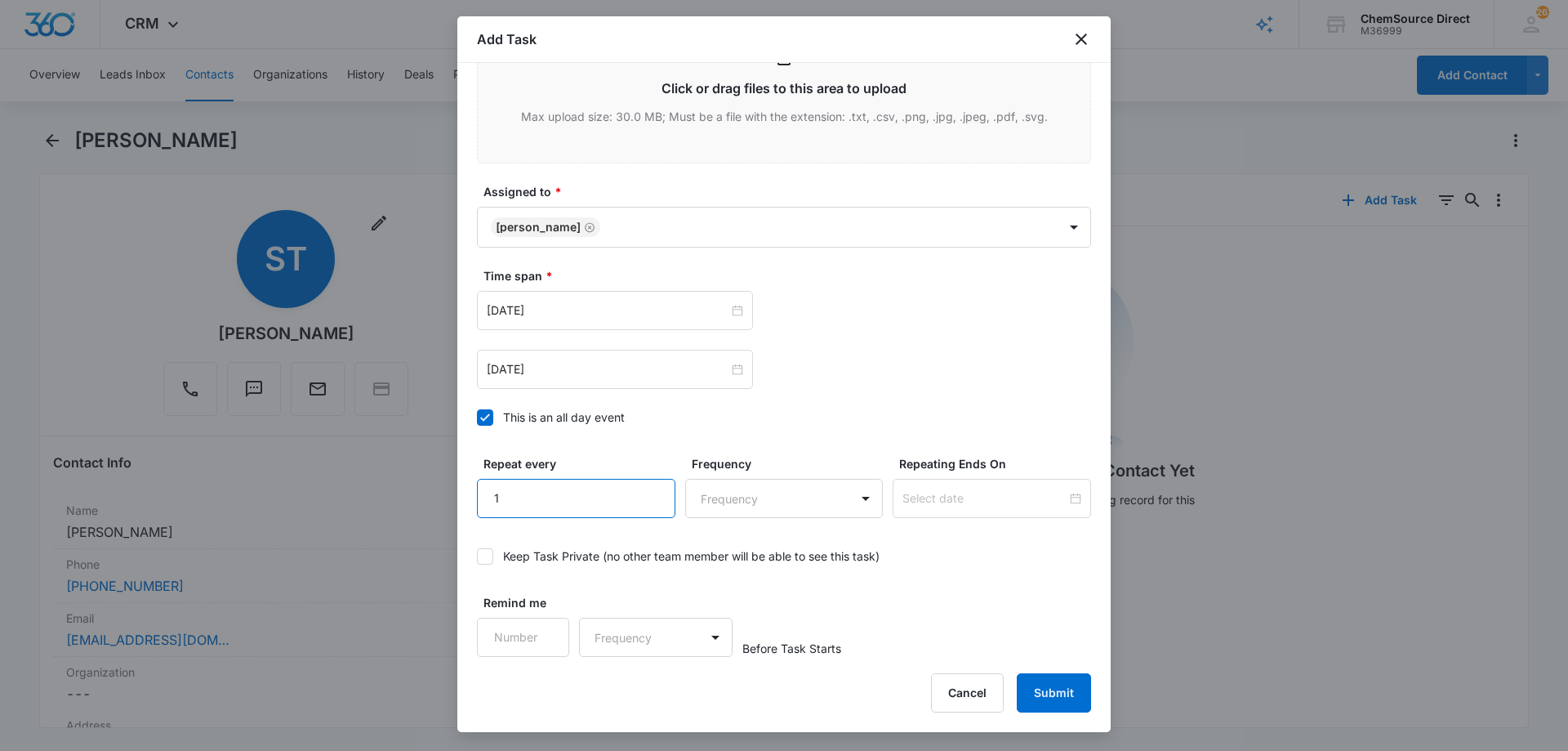
click at [641, 486] on input "1" at bounding box center [576, 497] width 198 height 39
type input "2"
click at [641, 486] on input "2" at bounding box center [576, 497] width 198 height 39
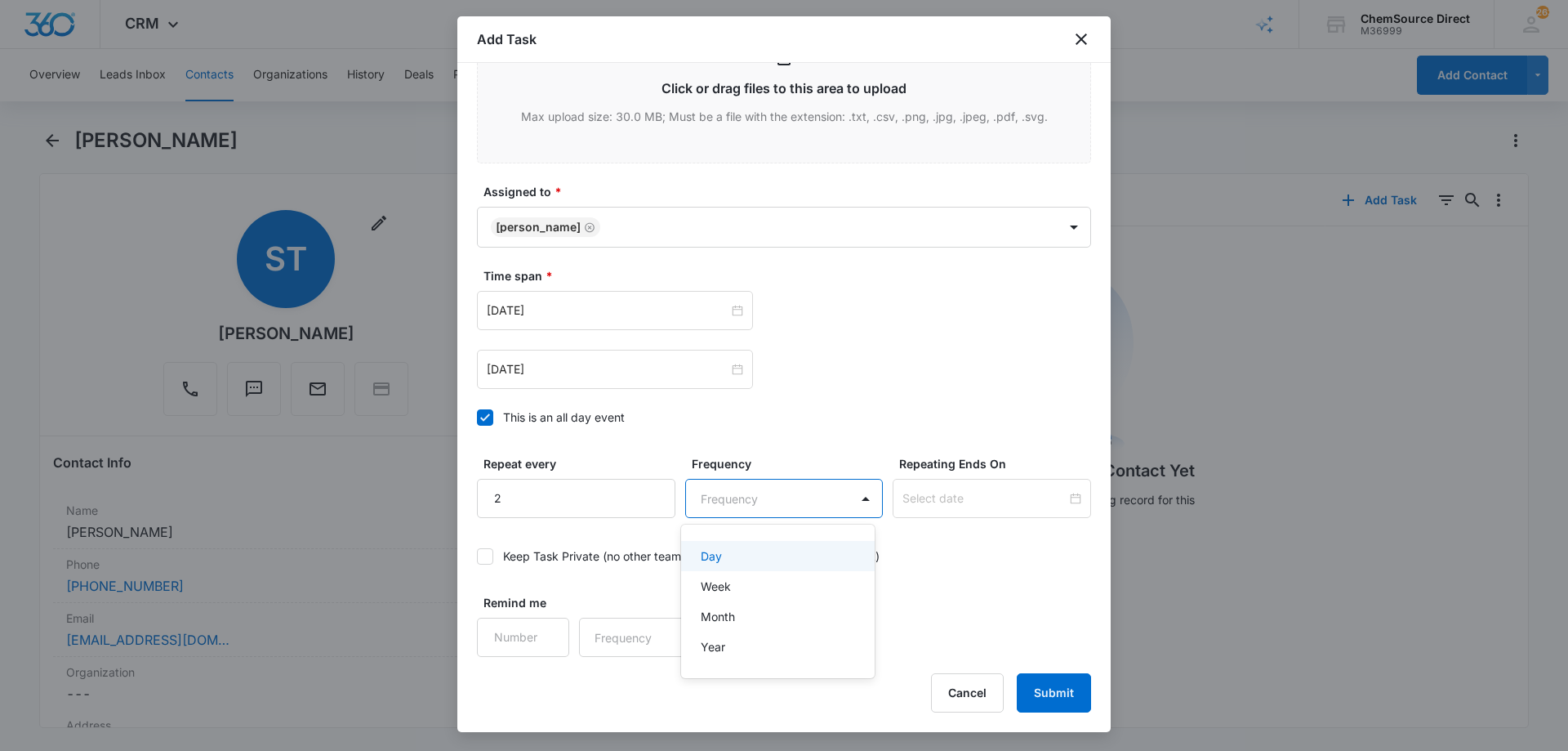
click at [701, 503] on body "CRM Apps Reputation Forms CRM Email Social Payments POS Content Ads Intelligenc…" at bounding box center [784, 376] width 1568 height 751
click at [729, 555] on div "Day" at bounding box center [776, 556] width 152 height 17
click at [958, 494] on input at bounding box center [984, 498] width 165 height 18
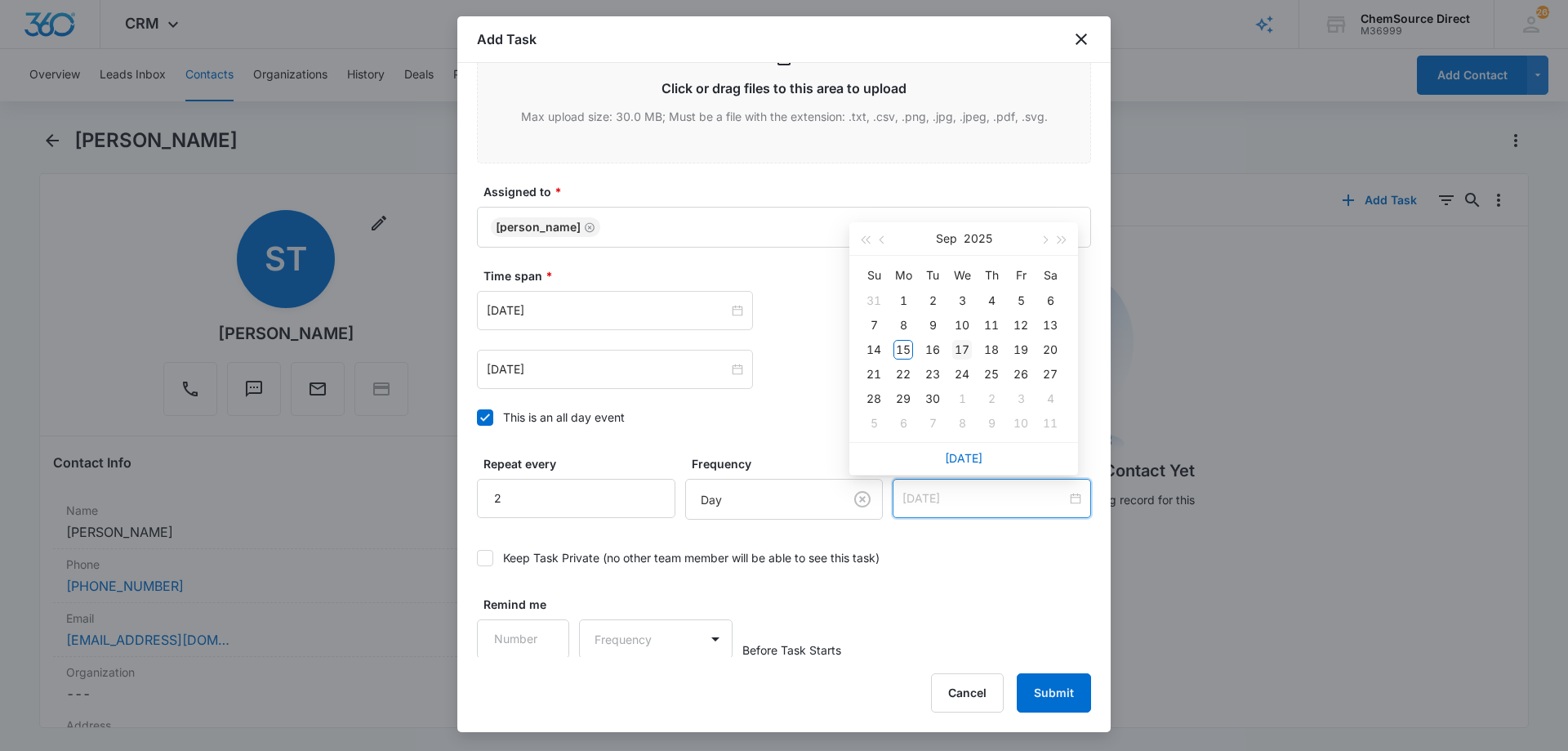
type input "[DATE]"
click at [964, 347] on div "17" at bounding box center [962, 350] width 20 height 20
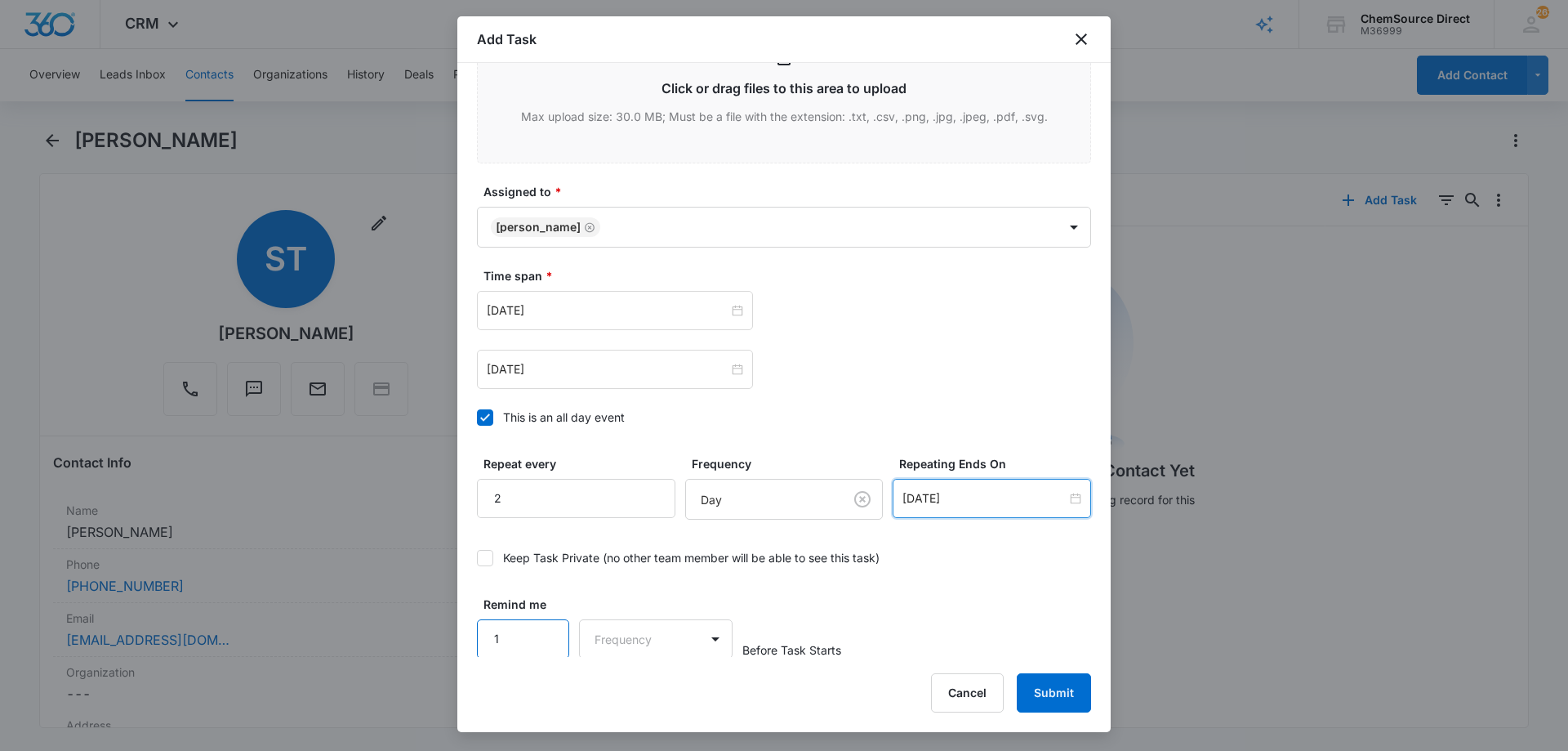
scroll to position [1026, 0]
type input "1"
click at [543, 630] on input "1" at bounding box center [524, 636] width 93 height 39
click at [628, 631] on body "CRM Apps Reputation Forms CRM Email Social Payments POS Content Ads Intelligenc…" at bounding box center [784, 376] width 1568 height 751
click at [642, 687] on div "Days" at bounding box center [651, 695] width 108 height 17
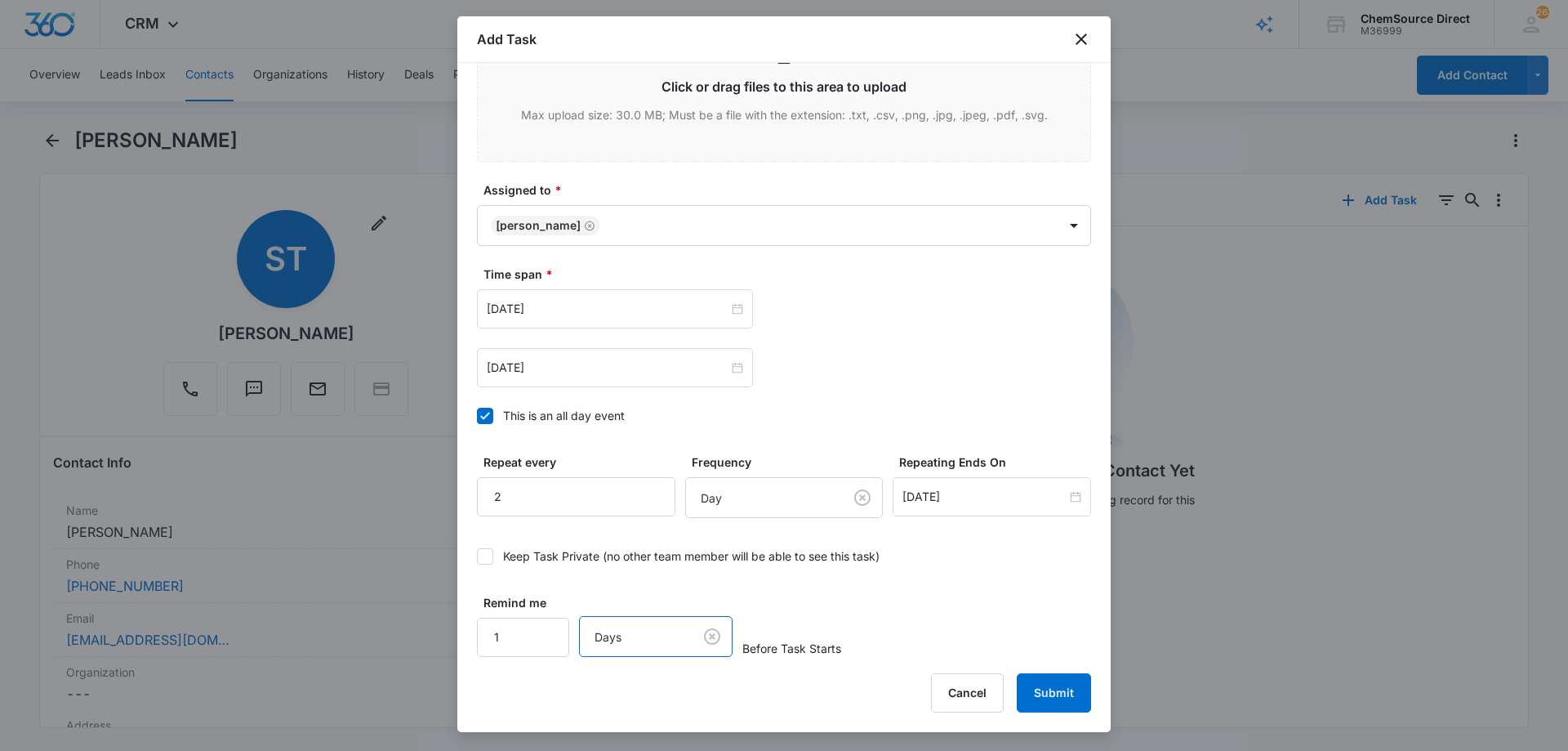
click at [990, 595] on div "Remind me 1 option Days, selected. Days Before Task Starts" at bounding box center [784, 625] width 614 height 63
click at [1054, 695] on button "Submit" at bounding box center [1054, 692] width 75 height 39
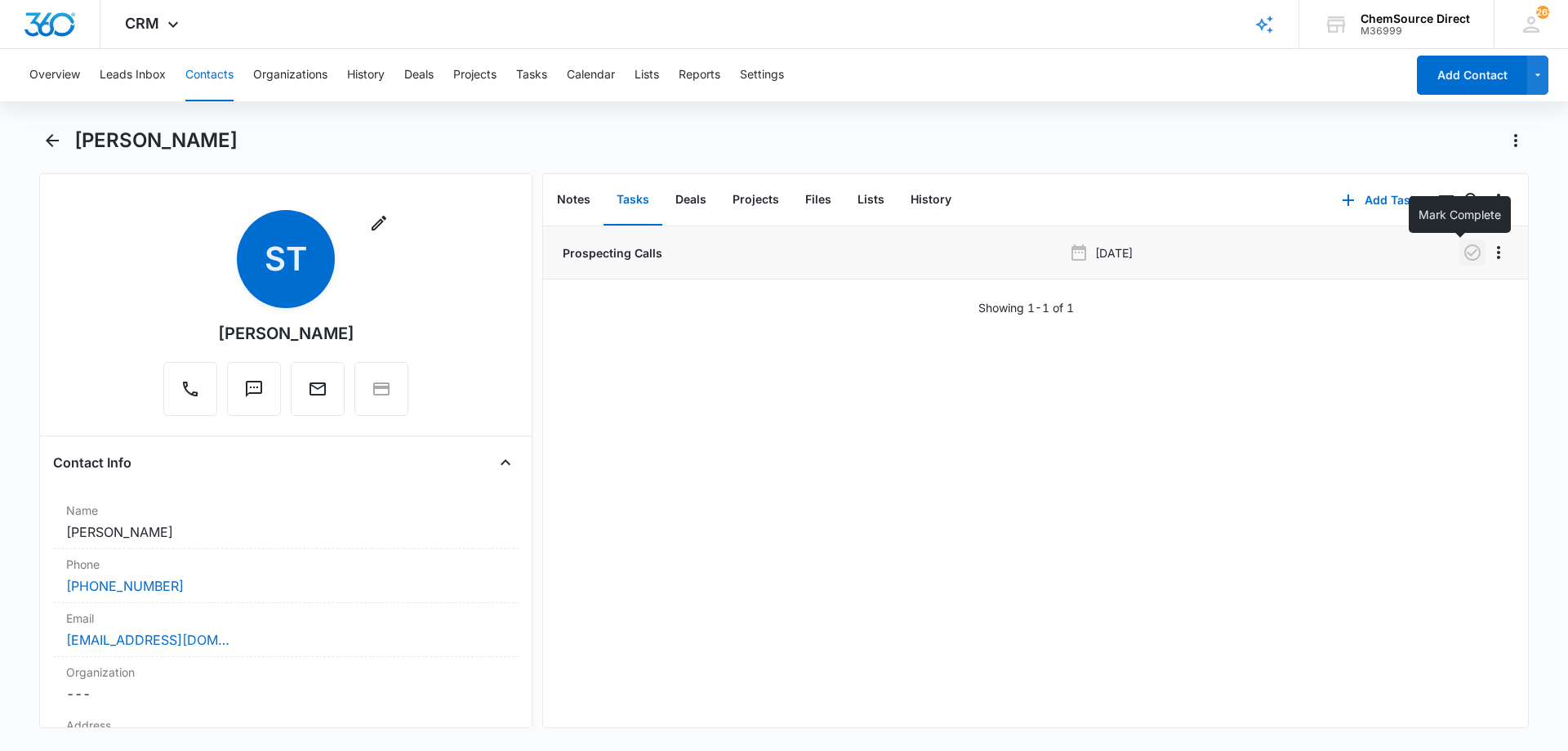
click at [1464, 253] on icon "button" at bounding box center [1473, 253] width 16 height 16
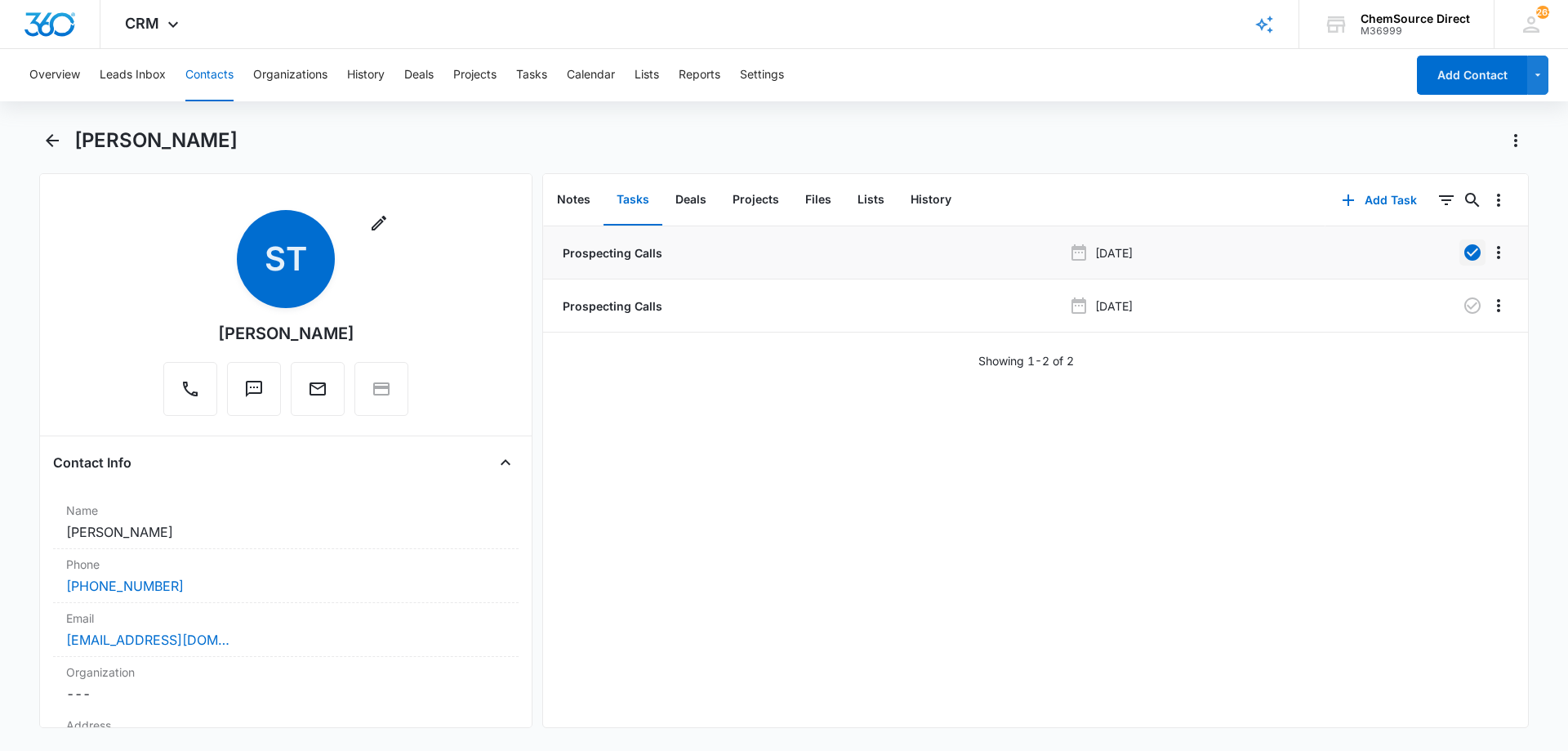
click at [195, 70] on button "Contacts" at bounding box center [209, 75] width 48 height 52
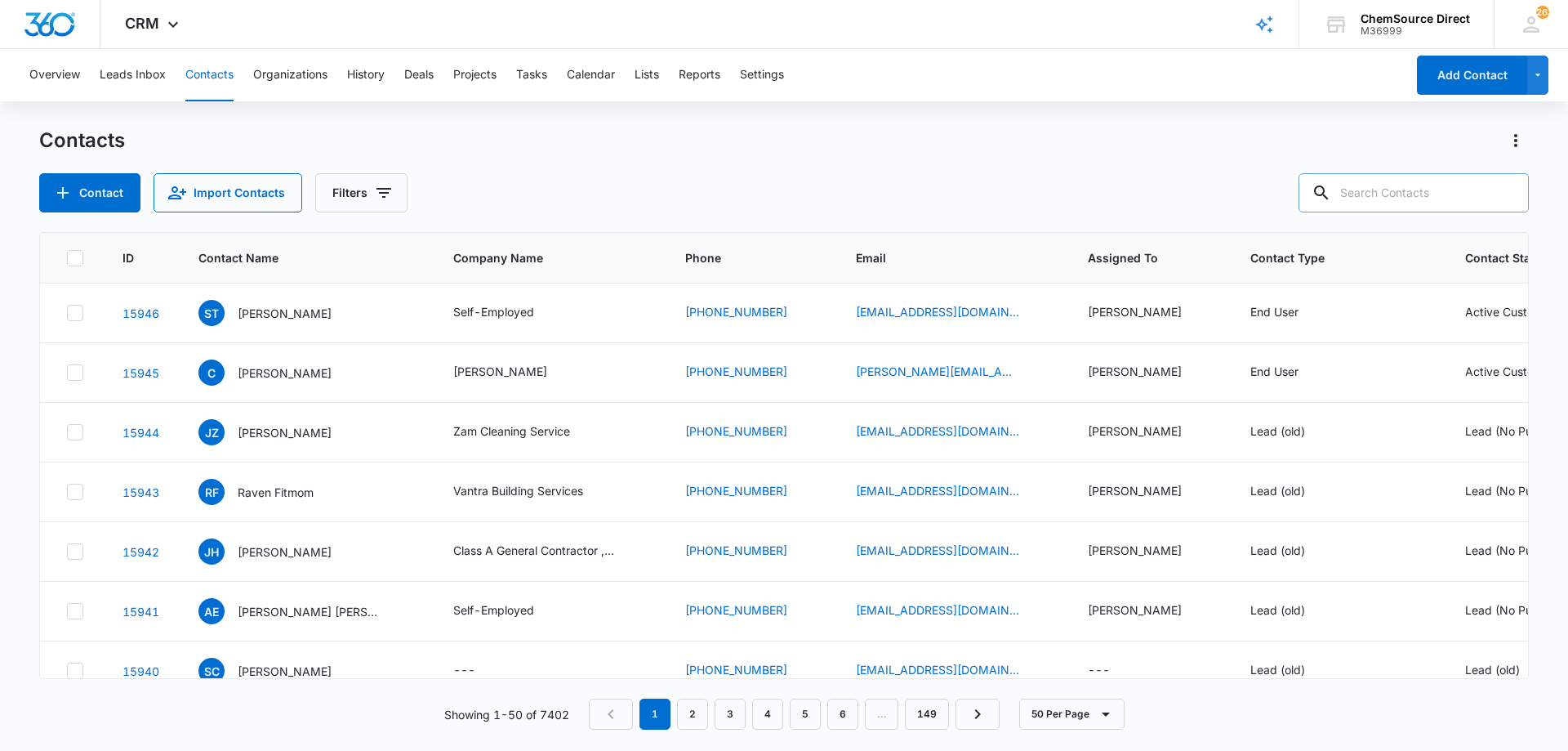
click at [1371, 196] on input "text" at bounding box center [1413, 192] width 230 height 39
type input "[PERSON_NAME]"
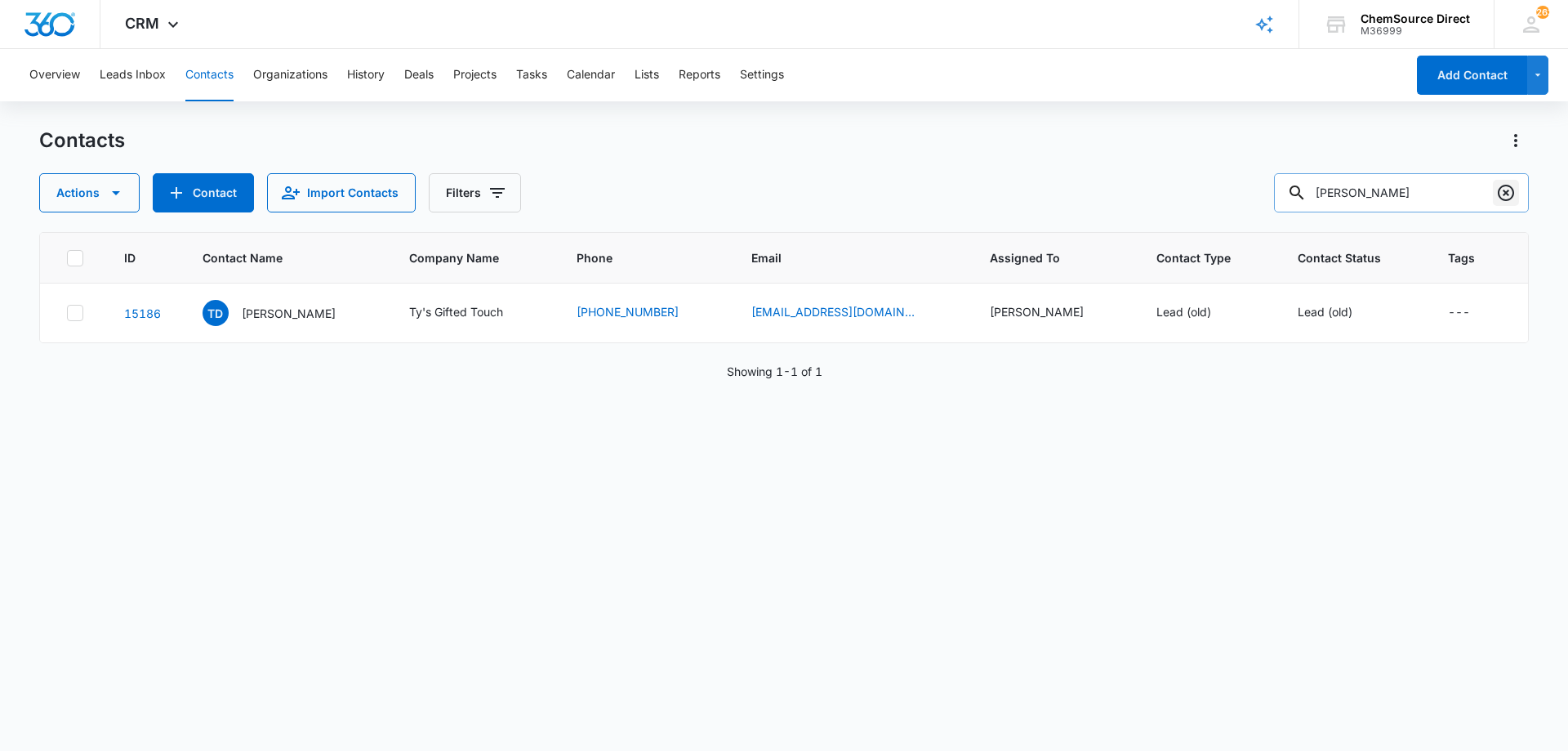
click at [1505, 195] on icon "Clear" at bounding box center [1505, 193] width 16 height 16
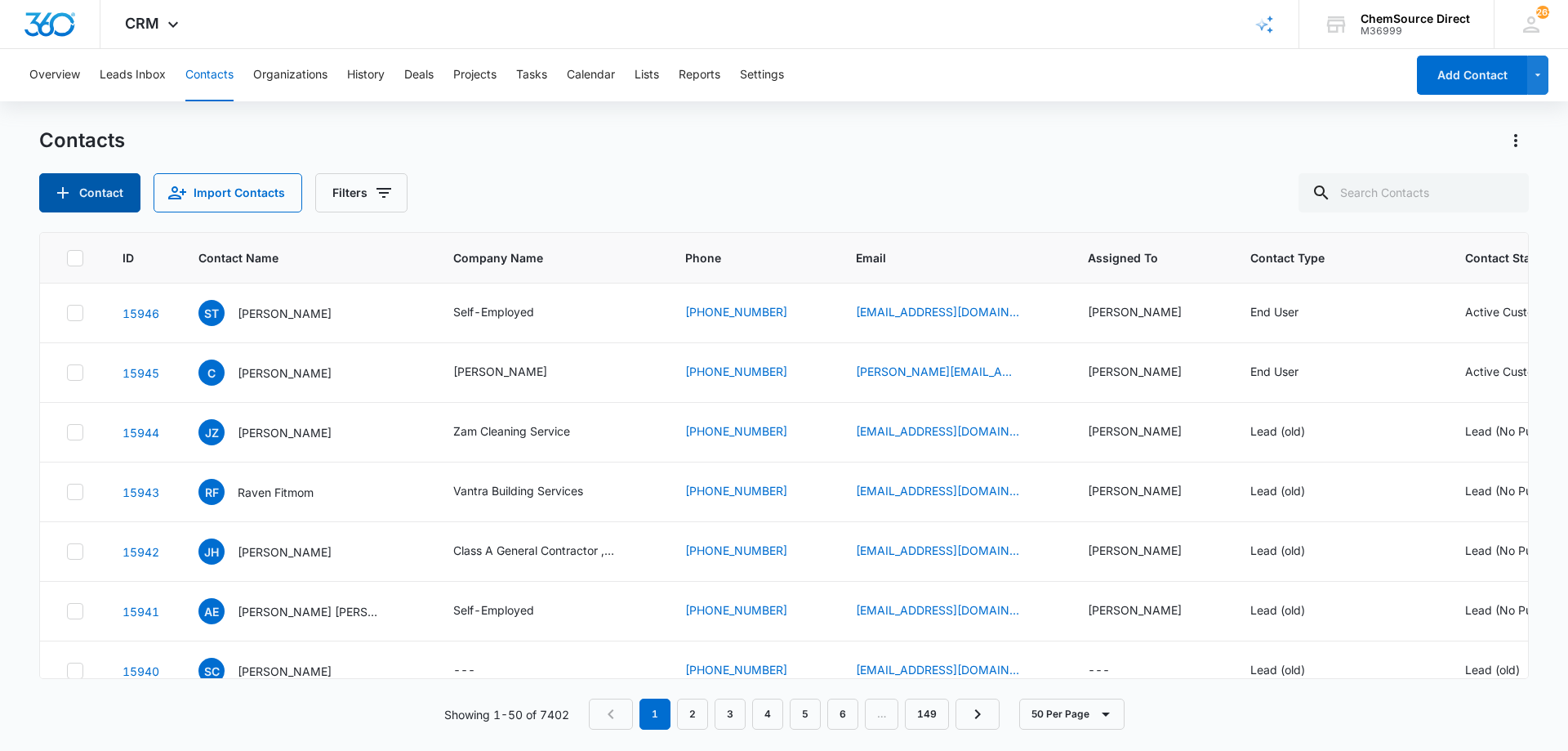
click at [103, 194] on button "Contact" at bounding box center [89, 192] width 101 height 39
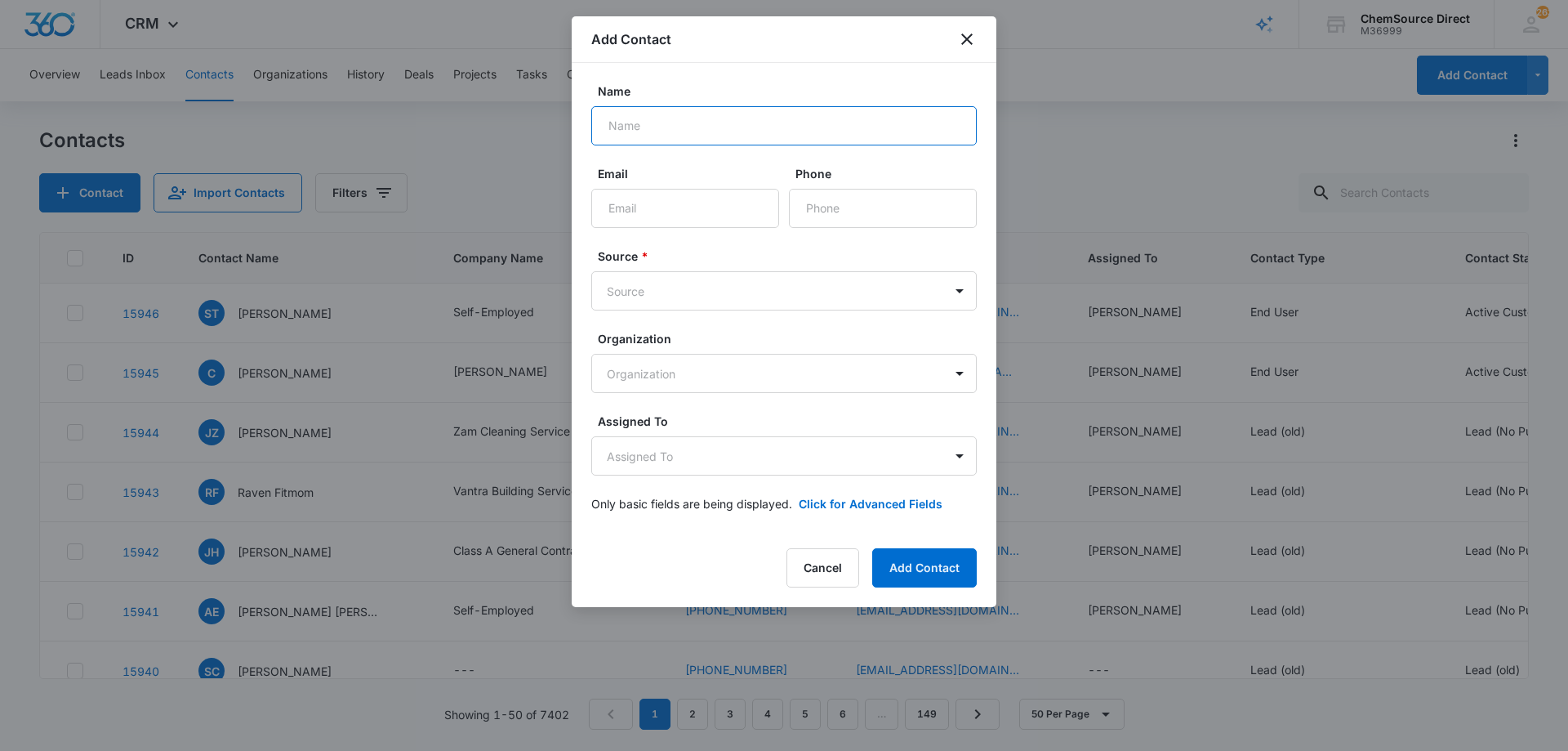
click at [669, 121] on input "Name" at bounding box center [784, 125] width 385 height 39
type input "[PERSON_NAME]"
paste input "[EMAIL_ADDRESS][DOMAIN_NAME]"
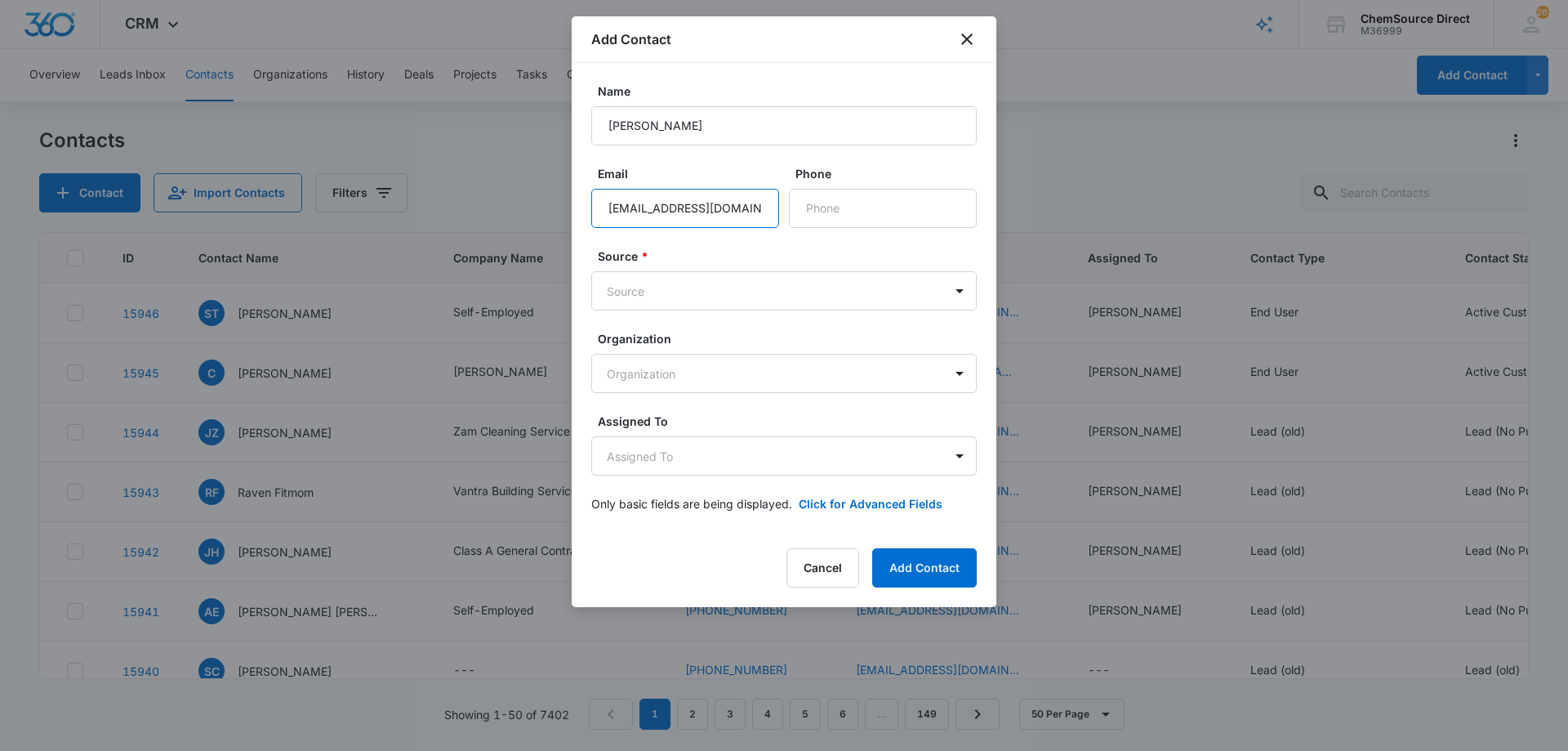
type input "[EMAIL_ADDRESS][DOMAIN_NAME]"
paste input "[PHONE_NUMBER]"
type input "[PHONE_NUMBER]"
click at [766, 285] on body "CRM Apps Reputation Forms CRM Email Social Payments POS Content Ads Intelligenc…" at bounding box center [784, 376] width 1568 height 751
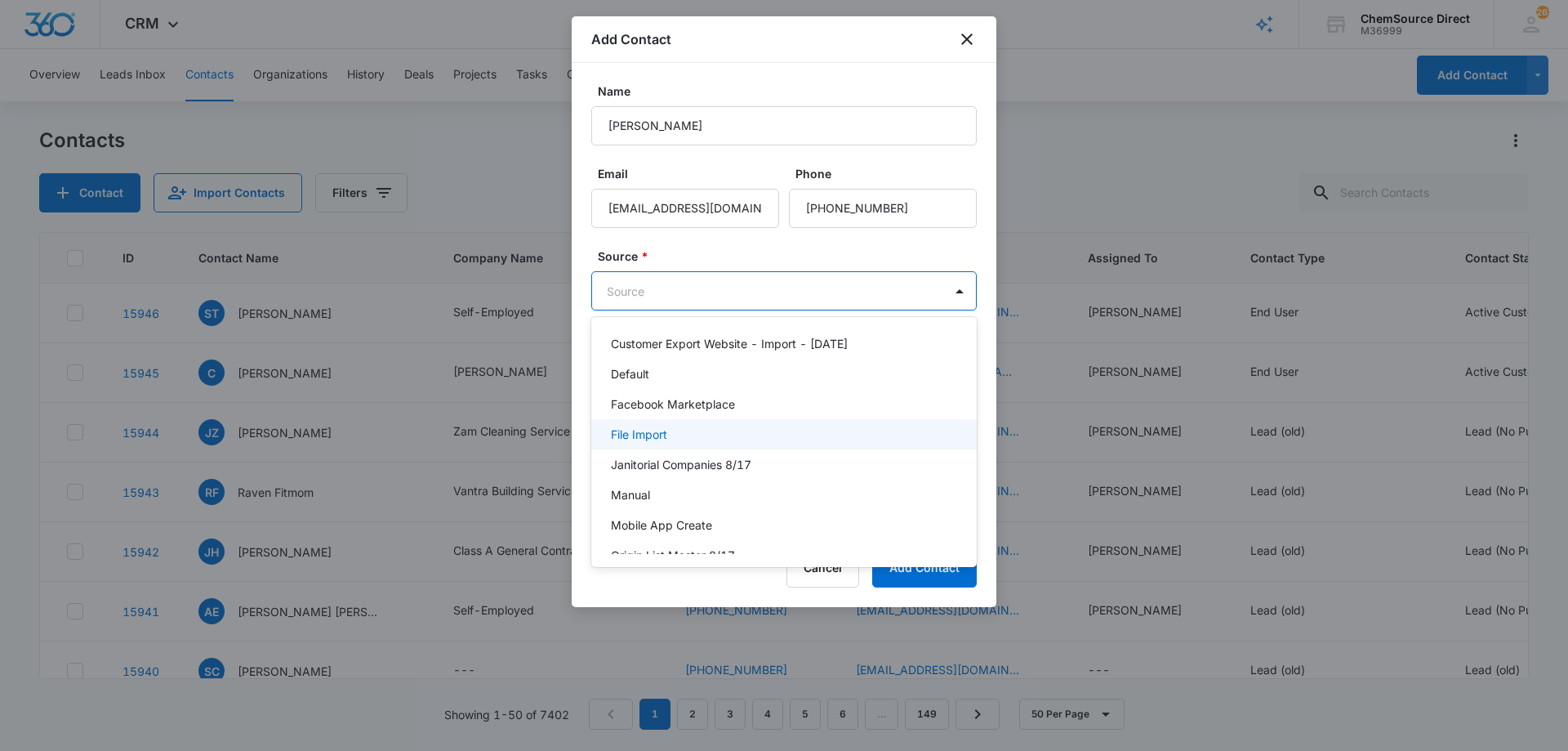
scroll to position [164, 0]
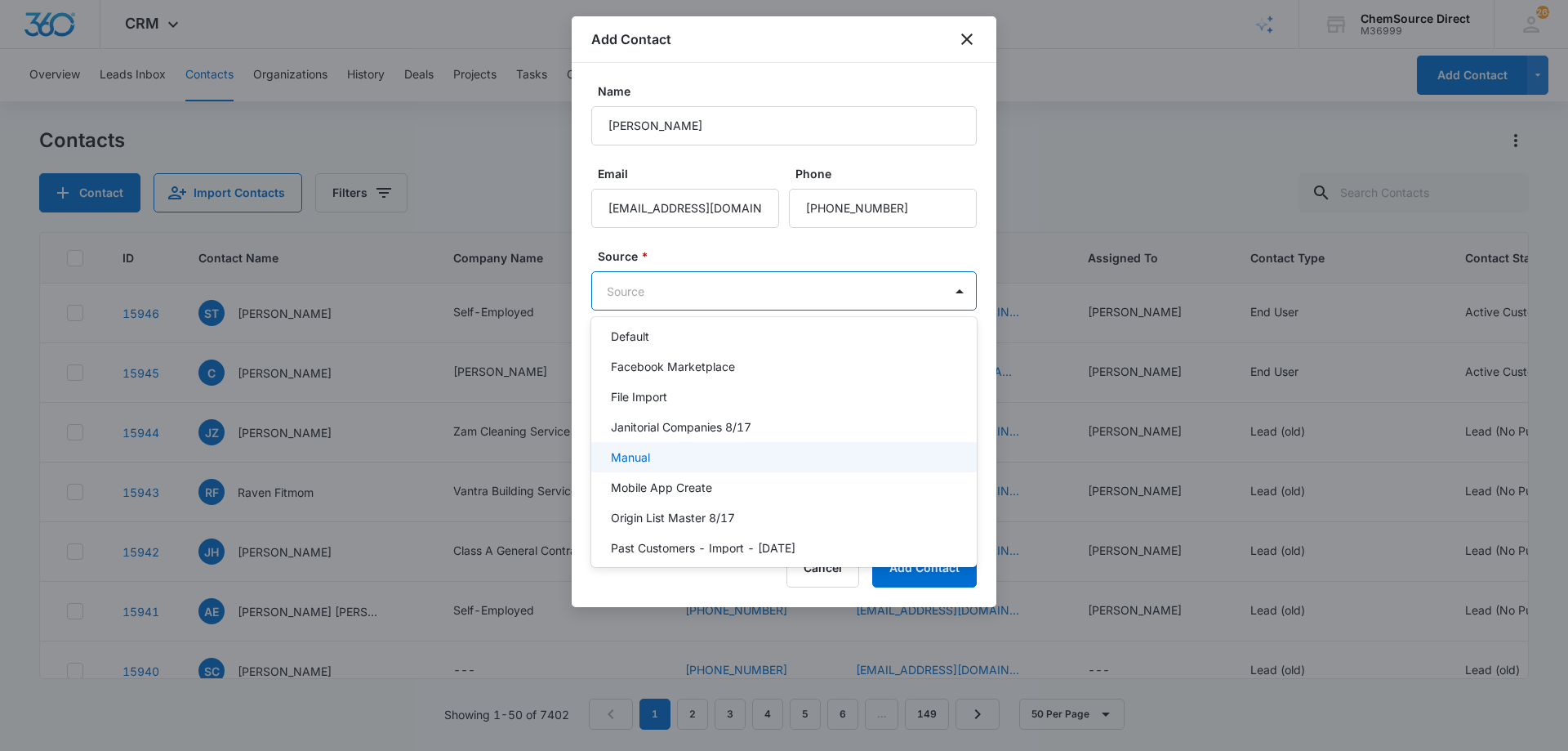
click at [682, 454] on div "Manual" at bounding box center [782, 456] width 343 height 17
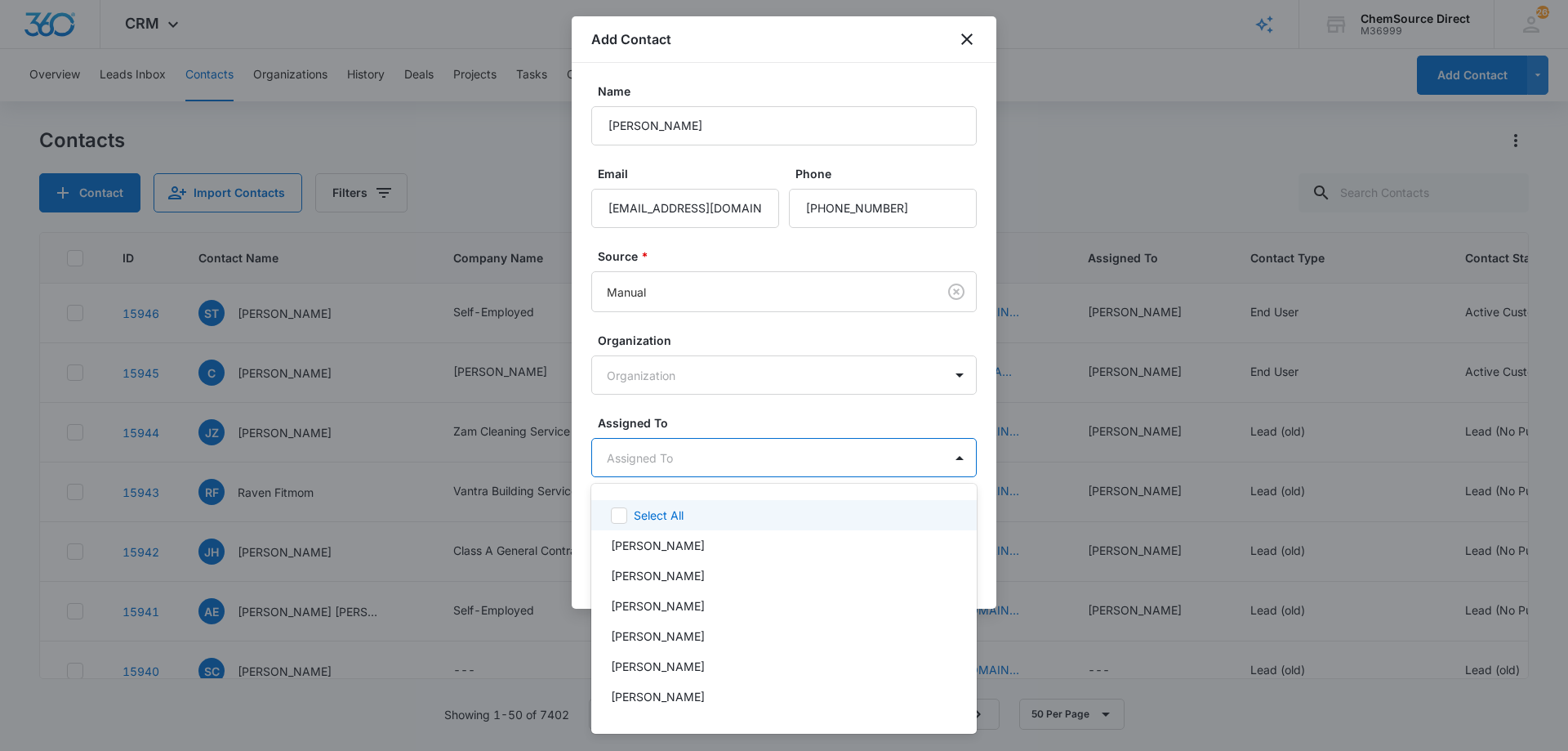
click at [748, 460] on body "CRM Apps Reputation Forms CRM Email Social Payments POS Content Ads Intelligenc…" at bounding box center [784, 376] width 1568 height 751
click at [677, 692] on div "[PERSON_NAME]" at bounding box center [782, 696] width 343 height 17
click at [783, 407] on div at bounding box center [784, 376] width 1568 height 751
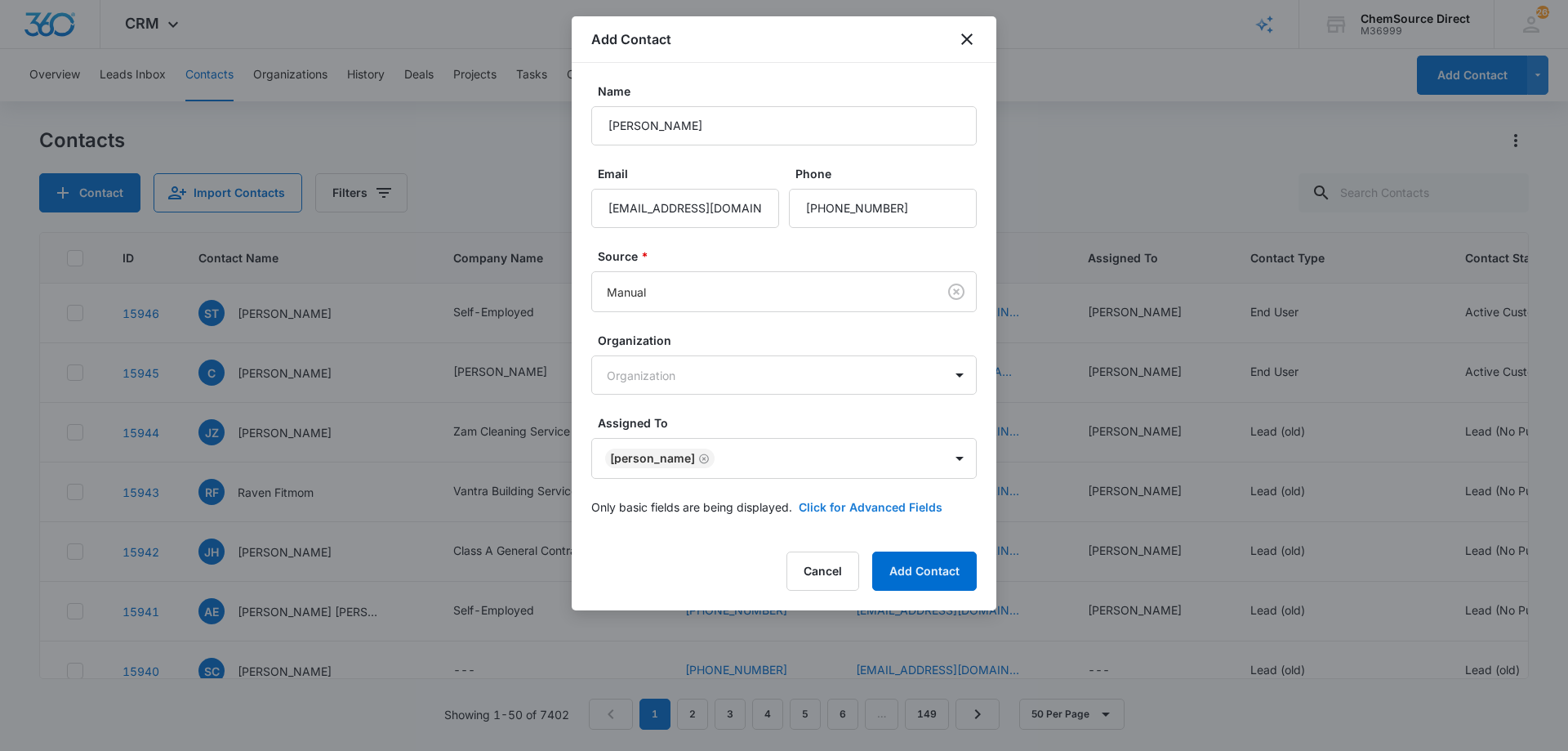
click at [814, 506] on button "Click for Advanced Fields" at bounding box center [871, 506] width 144 height 17
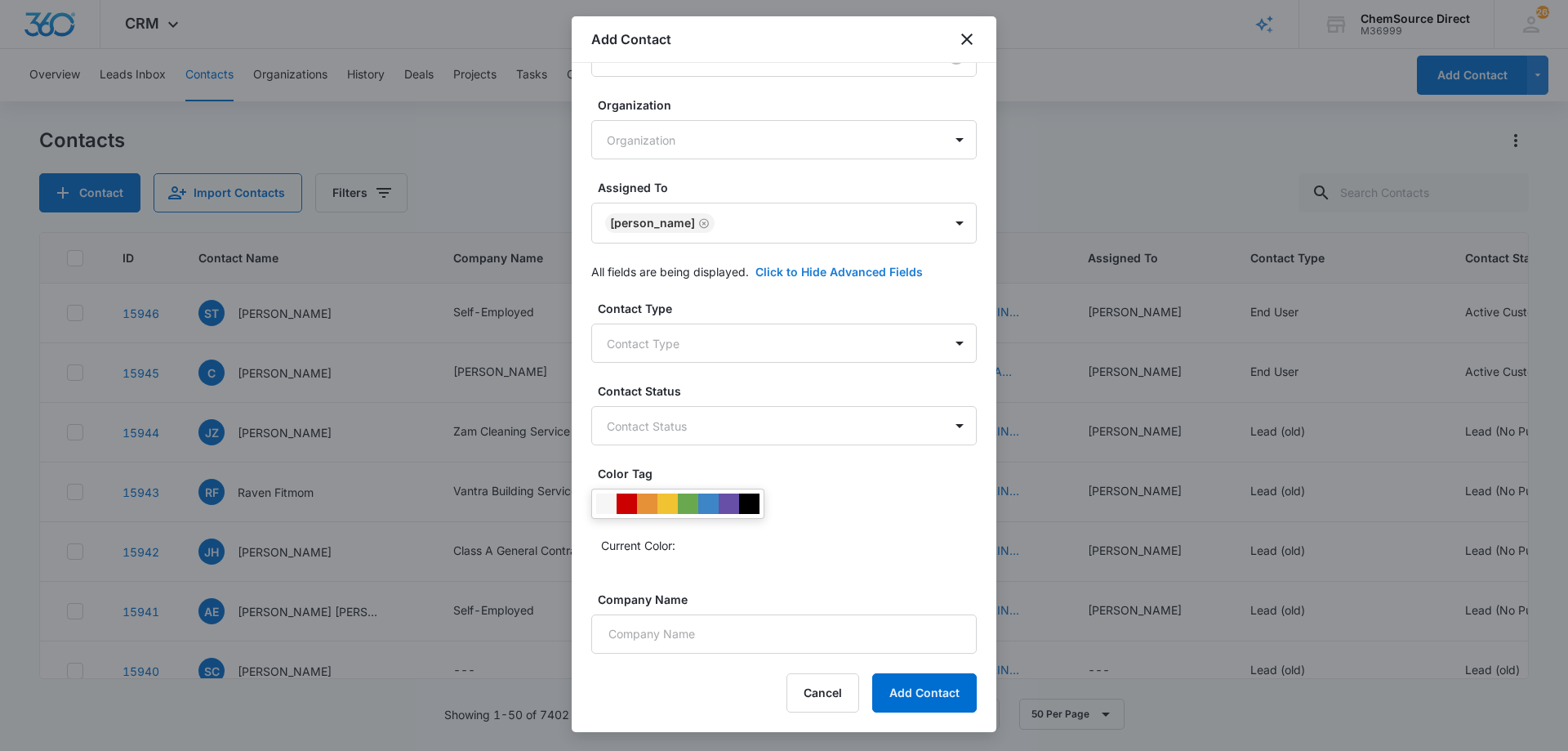
scroll to position [315, 0]
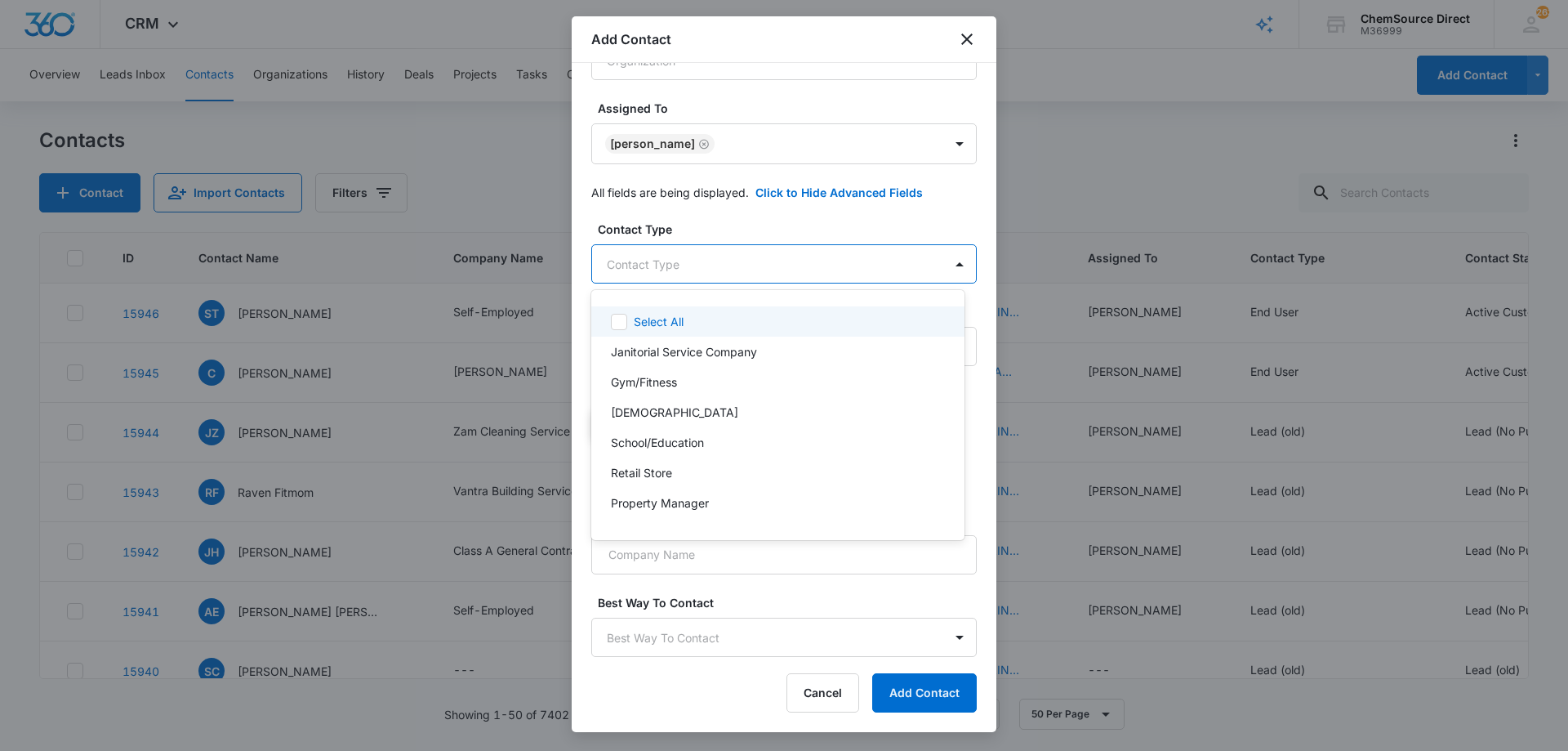
click at [734, 263] on body "CRM Apps Reputation Forms CRM Email Social Payments POS Content Ads Intelligenc…" at bounding box center [784, 376] width 1568 height 751
click at [716, 349] on p "Janitorial Service Company" at bounding box center [684, 351] width 146 height 17
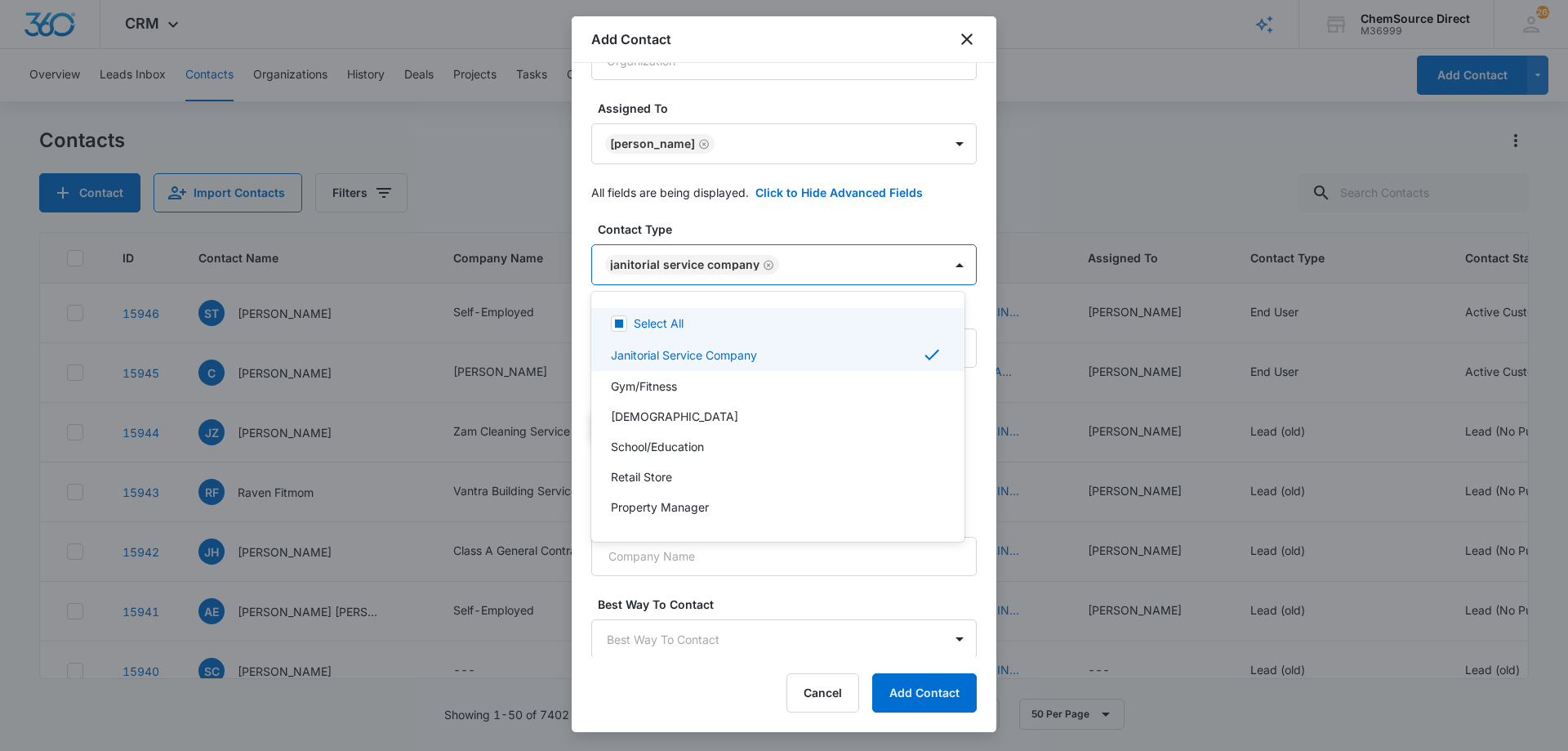
click at [794, 223] on div at bounding box center [784, 376] width 1568 height 751
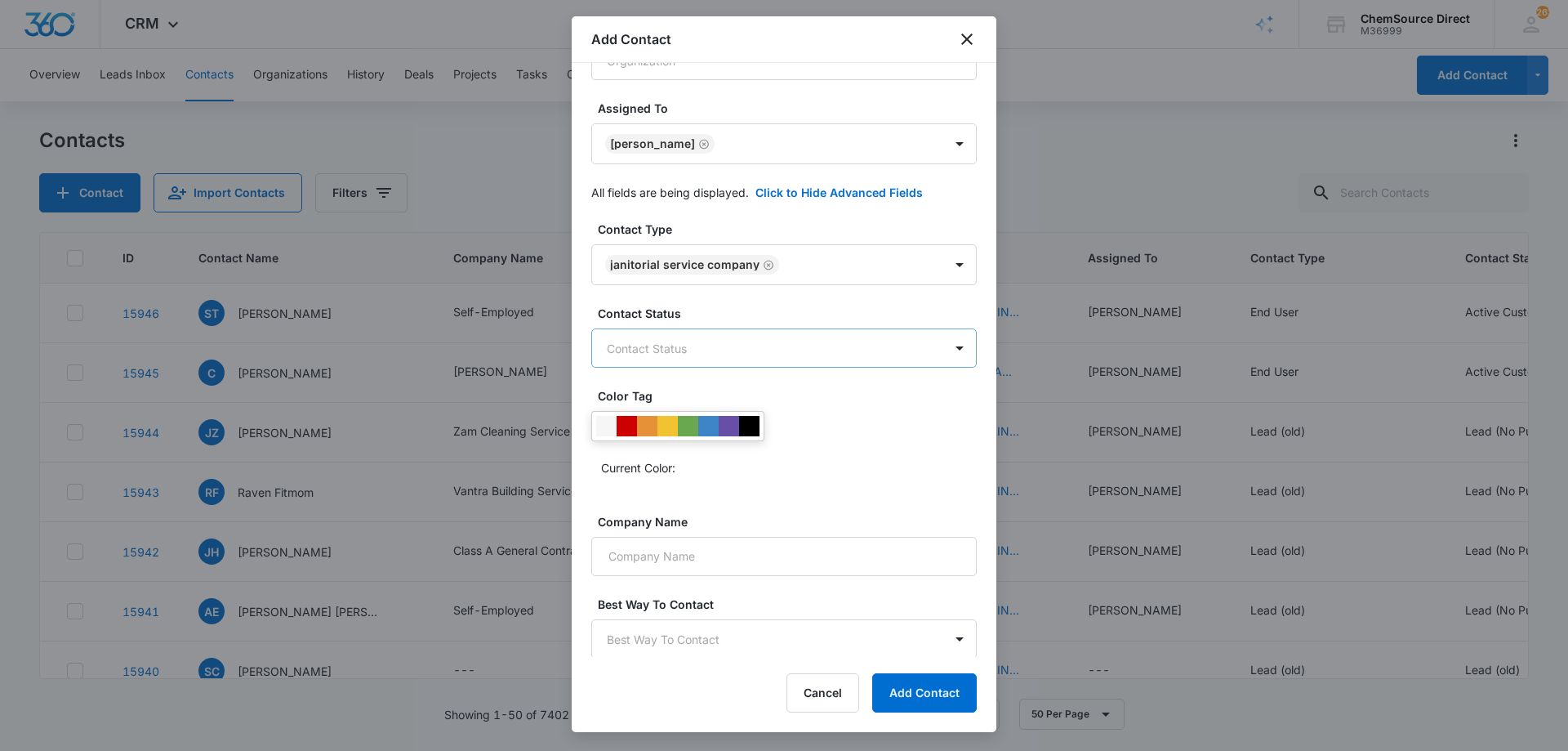
click at [734, 355] on body "CRM Apps Reputation Forms CRM Email Social Payments POS Content Ads Intelligenc…" at bounding box center [784, 376] width 1568 height 751
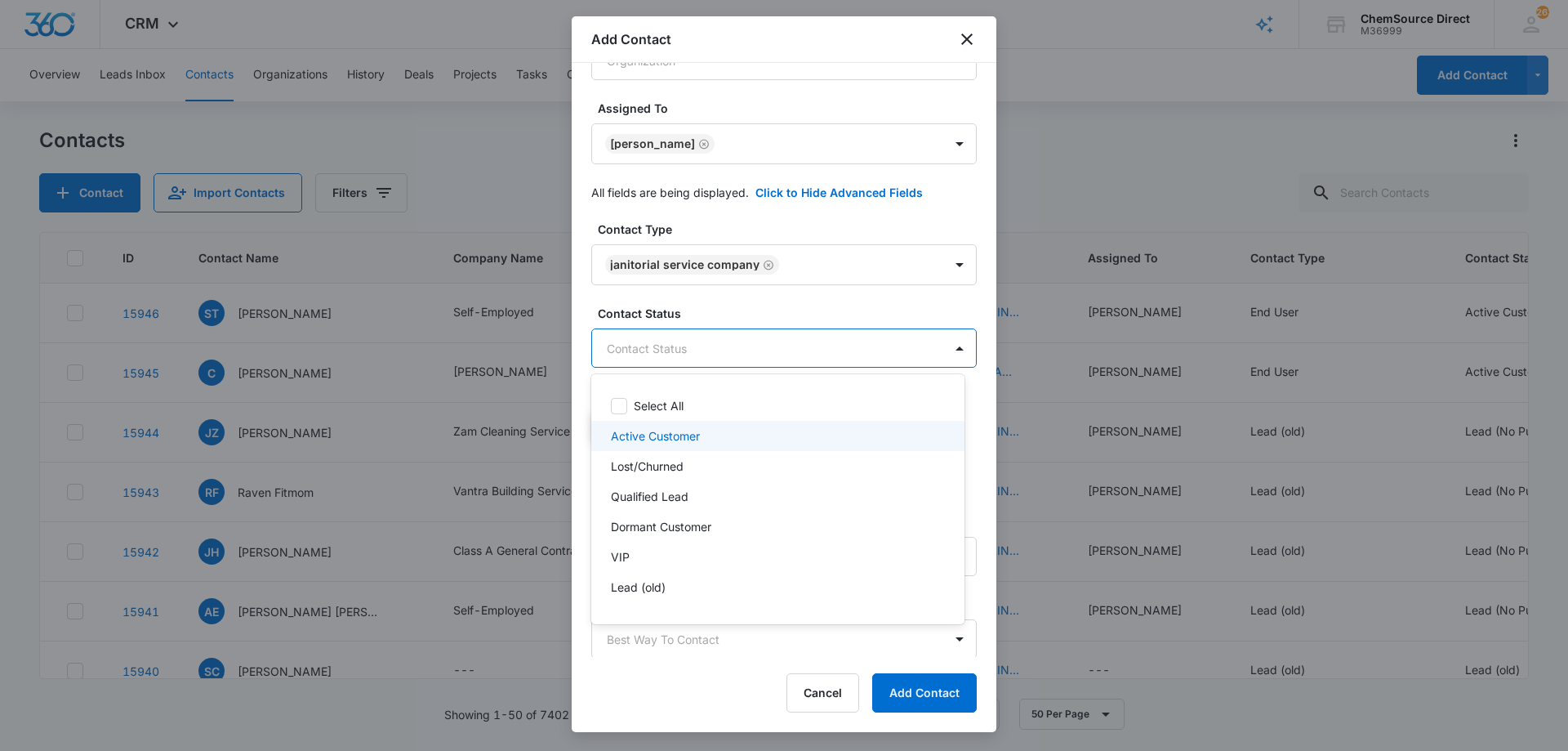
click at [701, 429] on div "Active Customer" at bounding box center [776, 436] width 331 height 17
click at [733, 296] on div at bounding box center [784, 376] width 1568 height 751
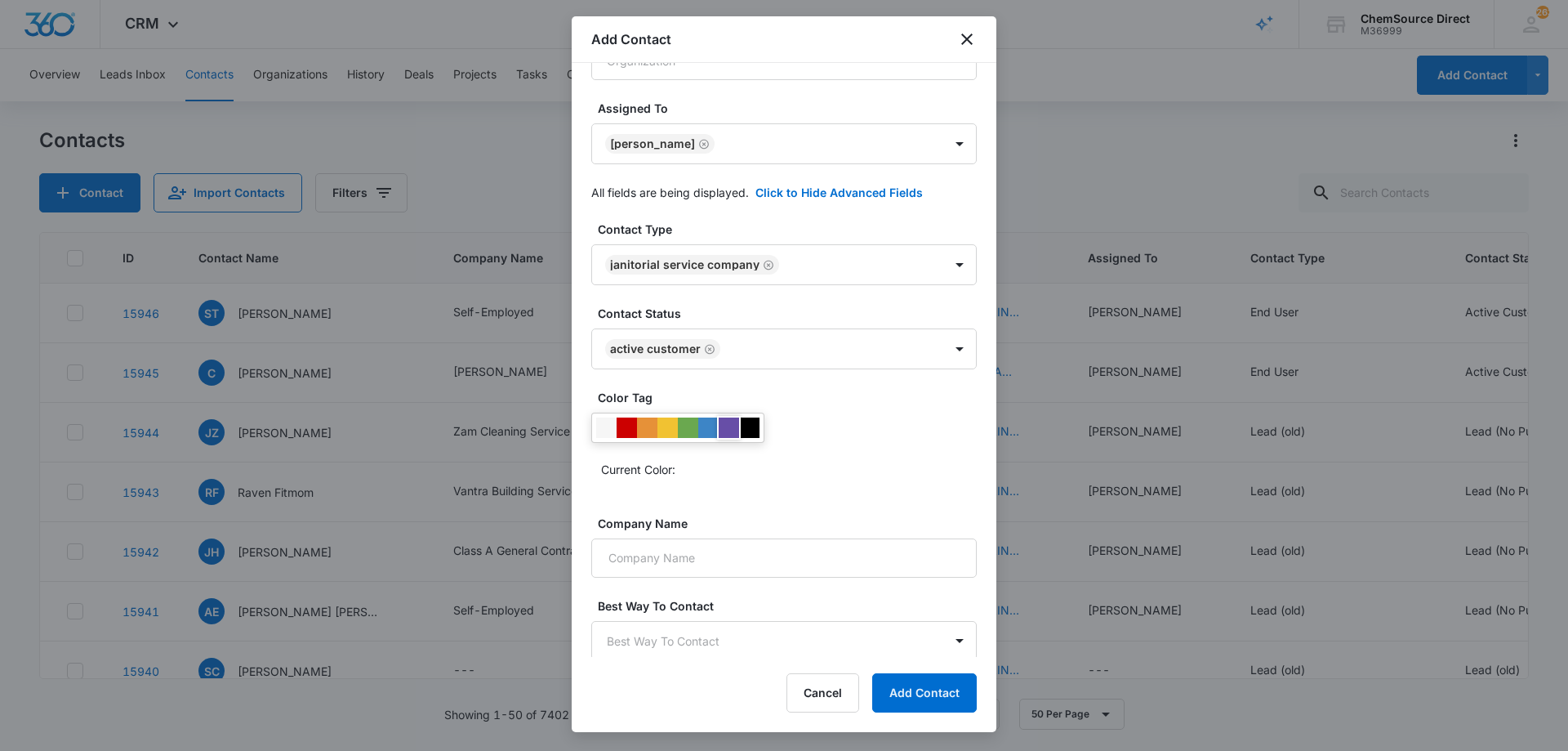
click at [725, 422] on div at bounding box center [728, 427] width 20 height 20
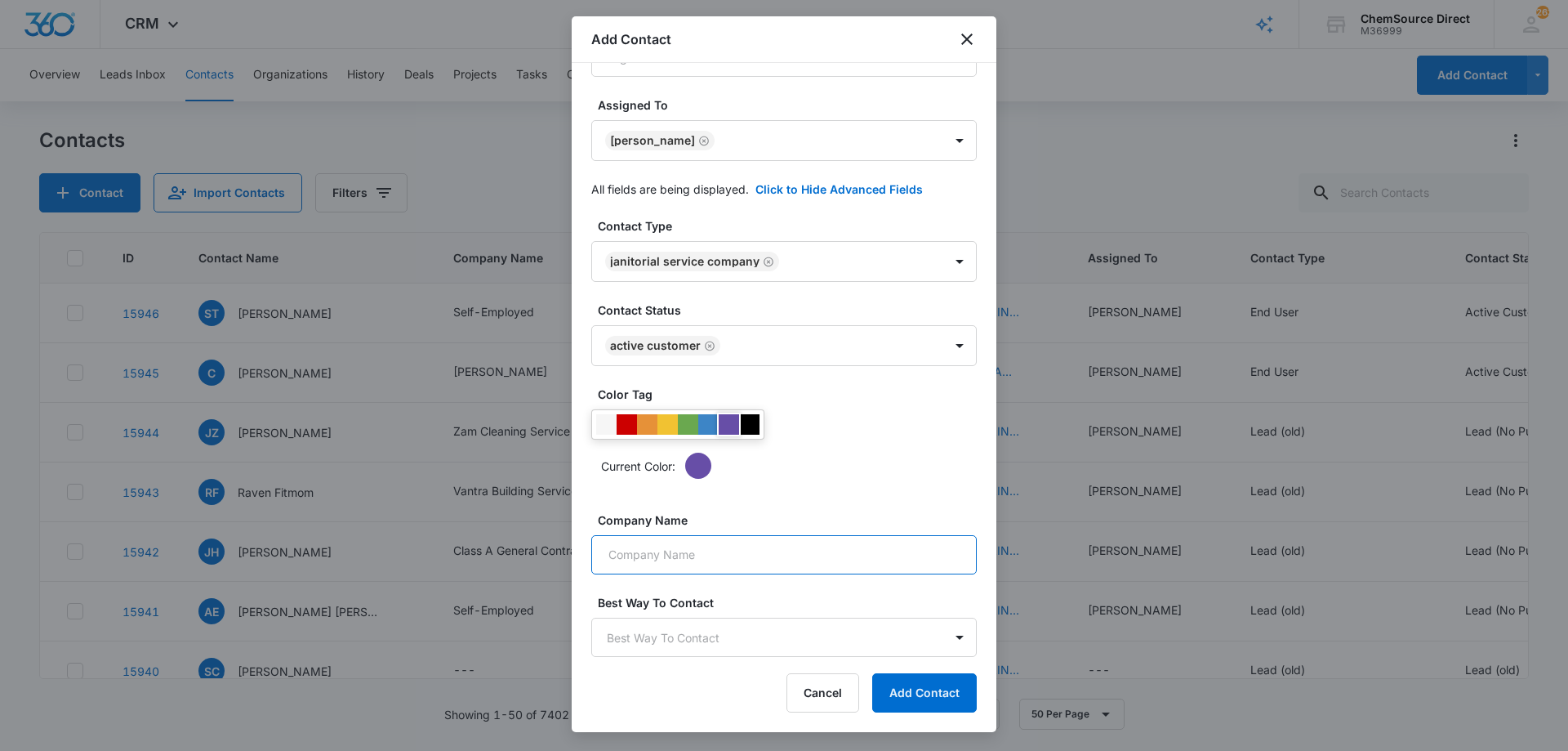
click at [717, 550] on input "Company Name" at bounding box center [784, 554] width 385 height 39
paste input "[PERSON_NAME] Cleaning Service"
type input "[PERSON_NAME] Cleaning Service"
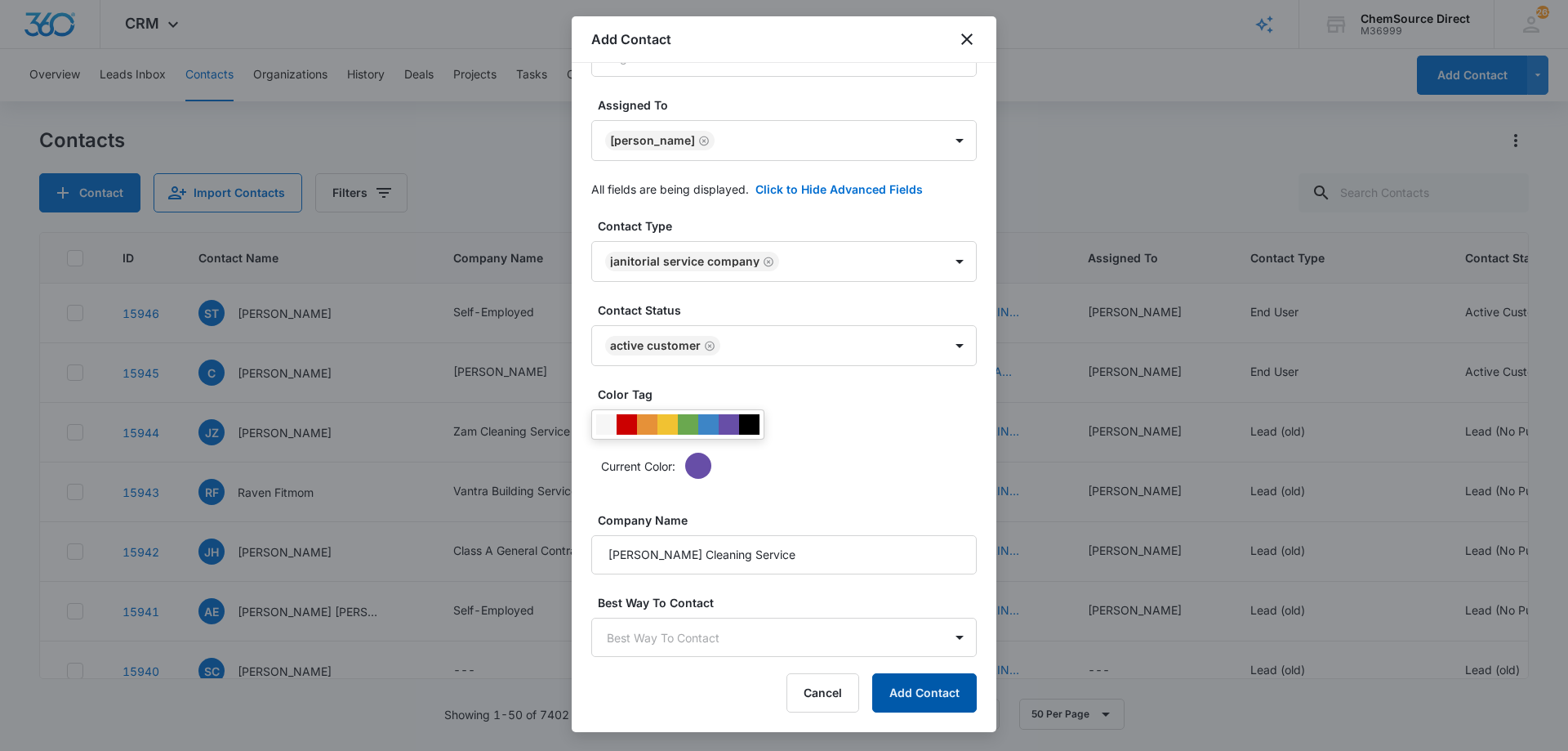
click at [903, 695] on button "Add Contact" at bounding box center [924, 692] width 105 height 39
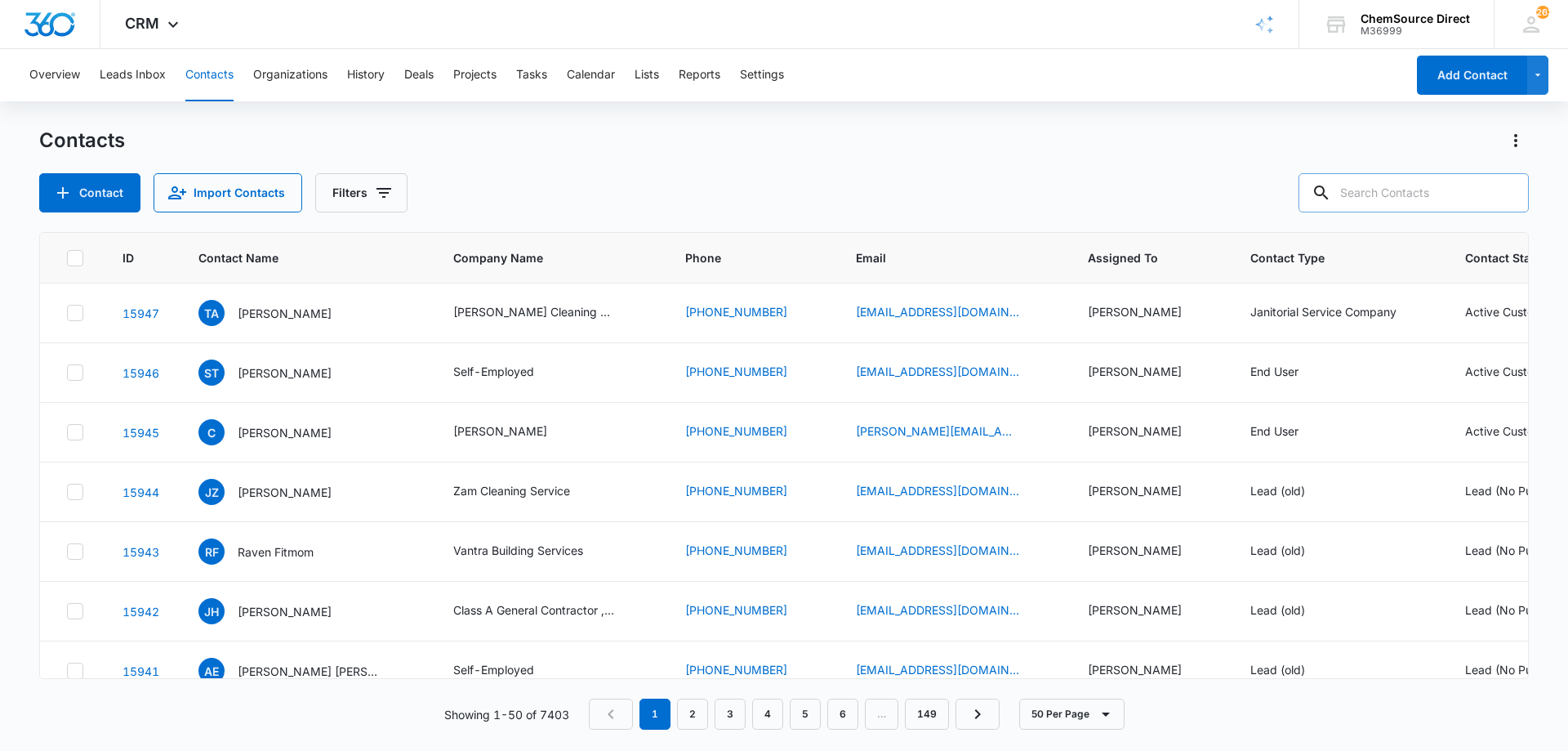
click at [1401, 189] on input "text" at bounding box center [1413, 192] width 230 height 39
type input "[PERSON_NAME]"
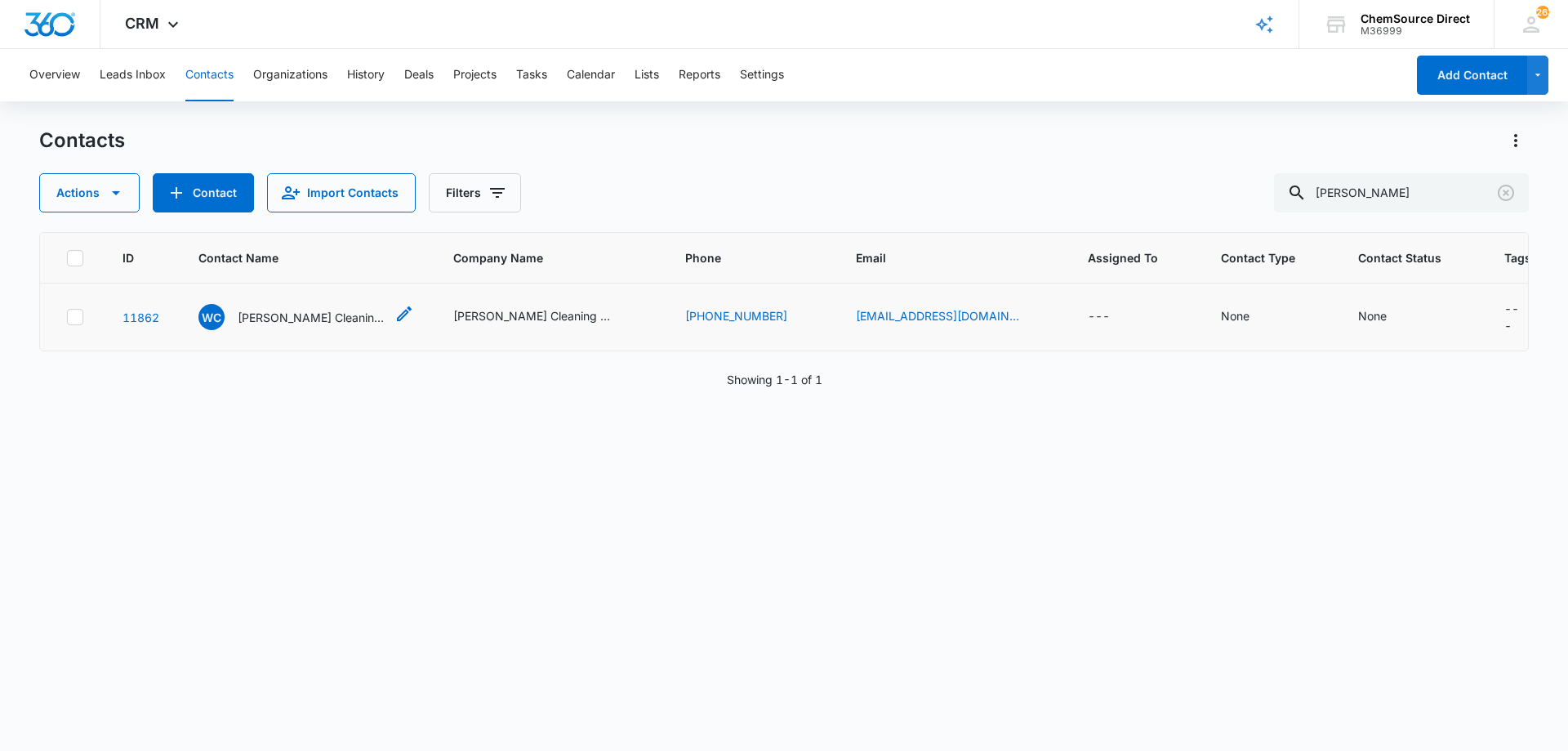
click at [273, 317] on p "[PERSON_NAME] Cleaning Solutions LLC" at bounding box center [311, 317] width 147 height 17
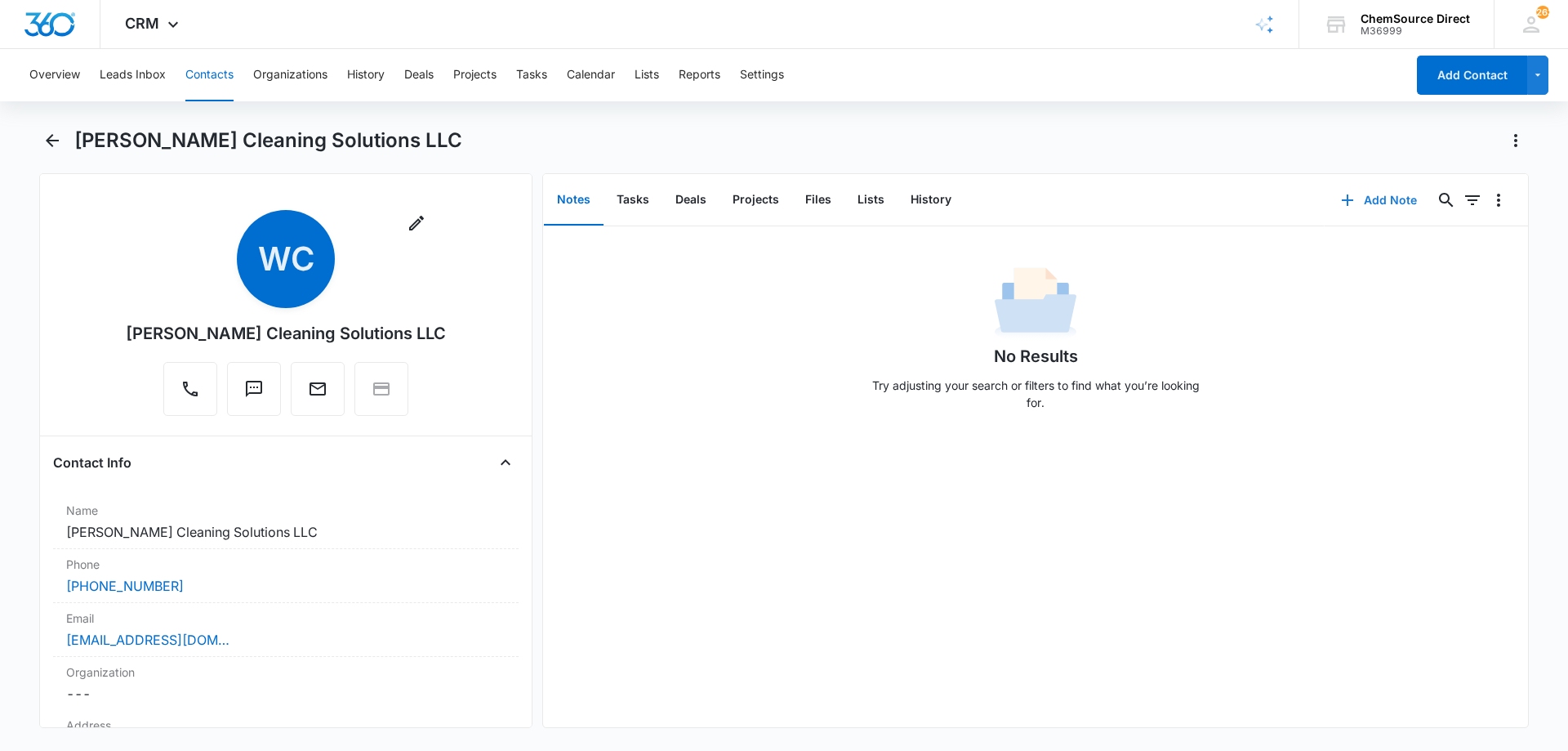
click at [1369, 203] on button "Add Note" at bounding box center [1378, 200] width 108 height 39
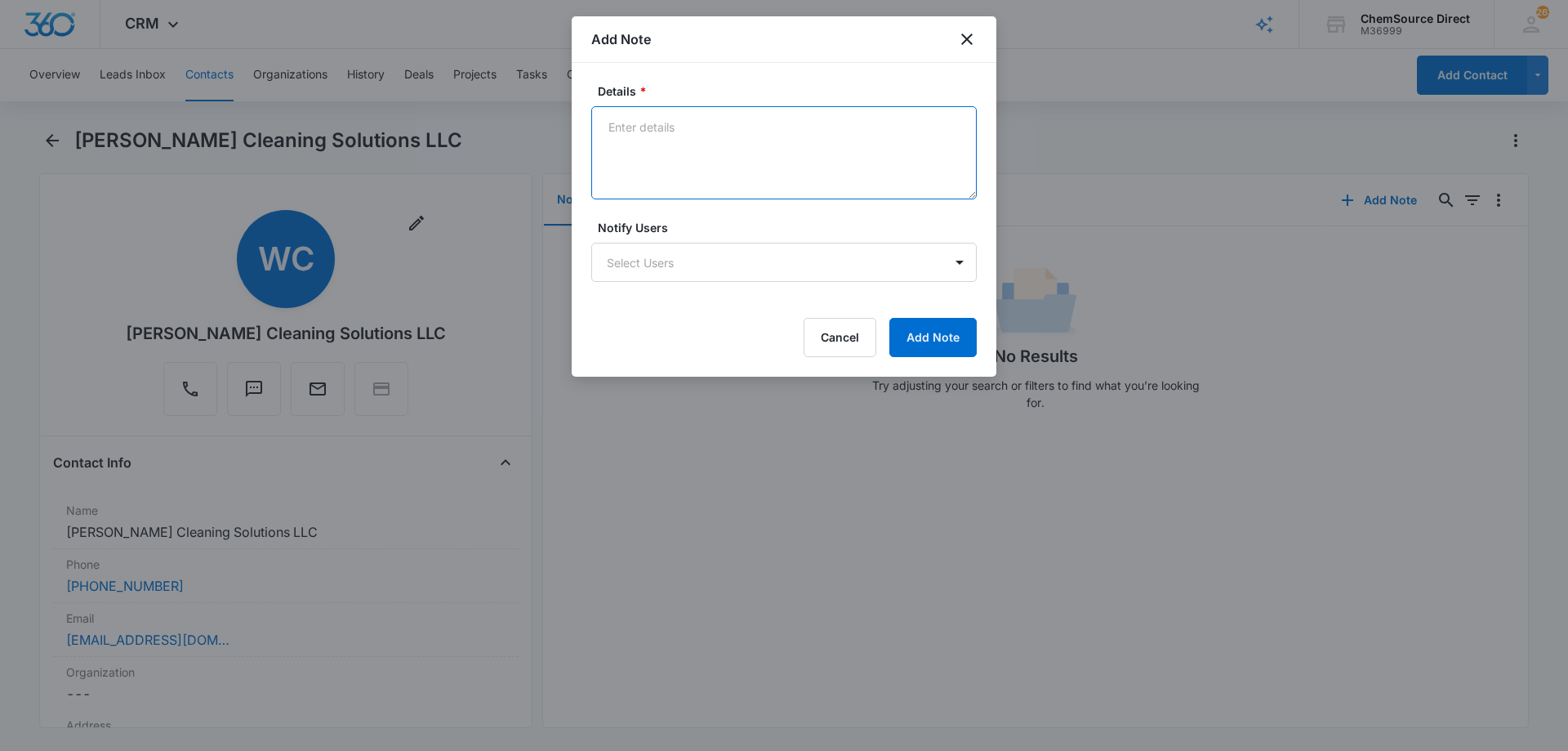
click at [694, 152] on textarea "Details *" at bounding box center [784, 153] width 385 height 93
type textarea "Sent promo email, code MY10"
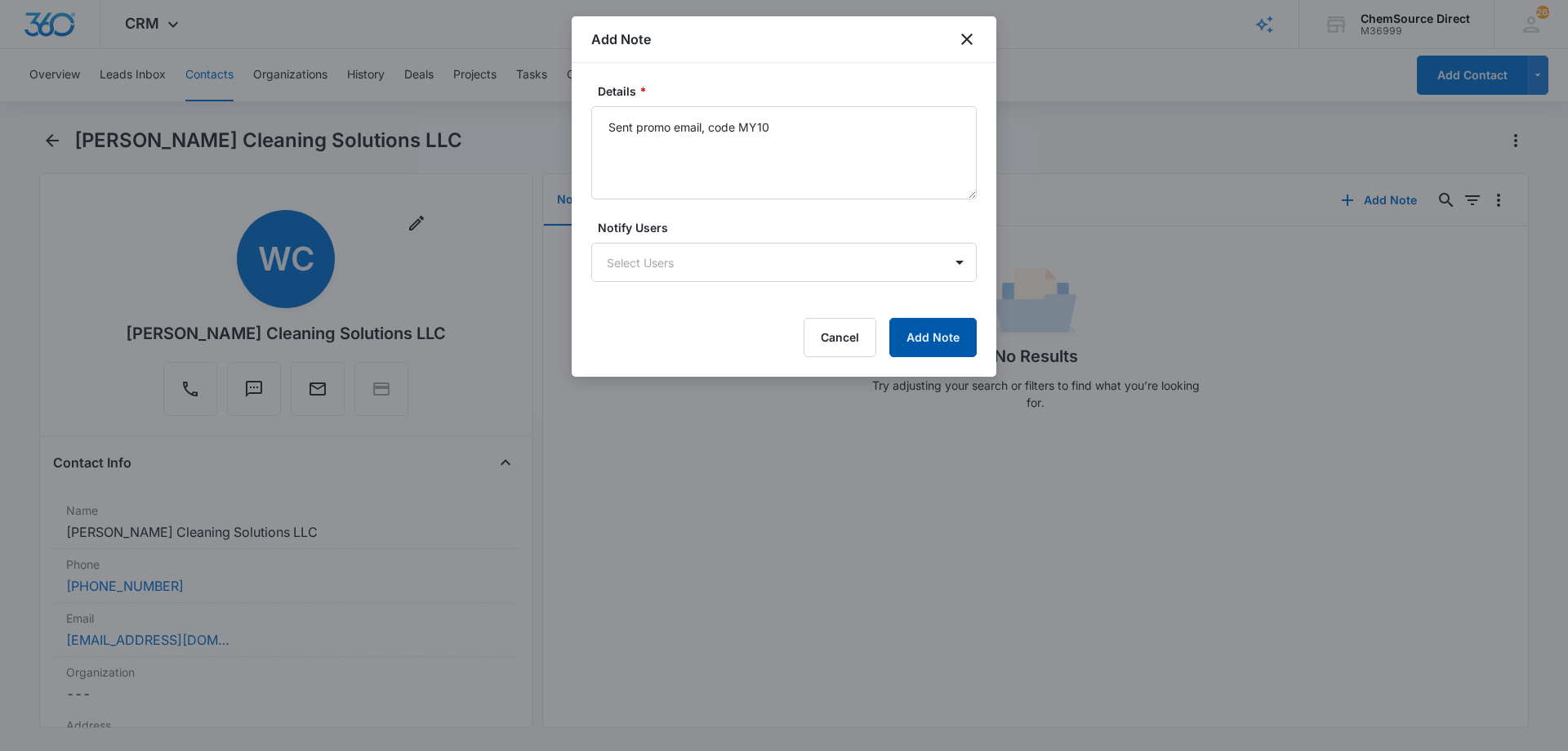
click at [919, 325] on button "Add Note" at bounding box center [933, 336] width 87 height 39
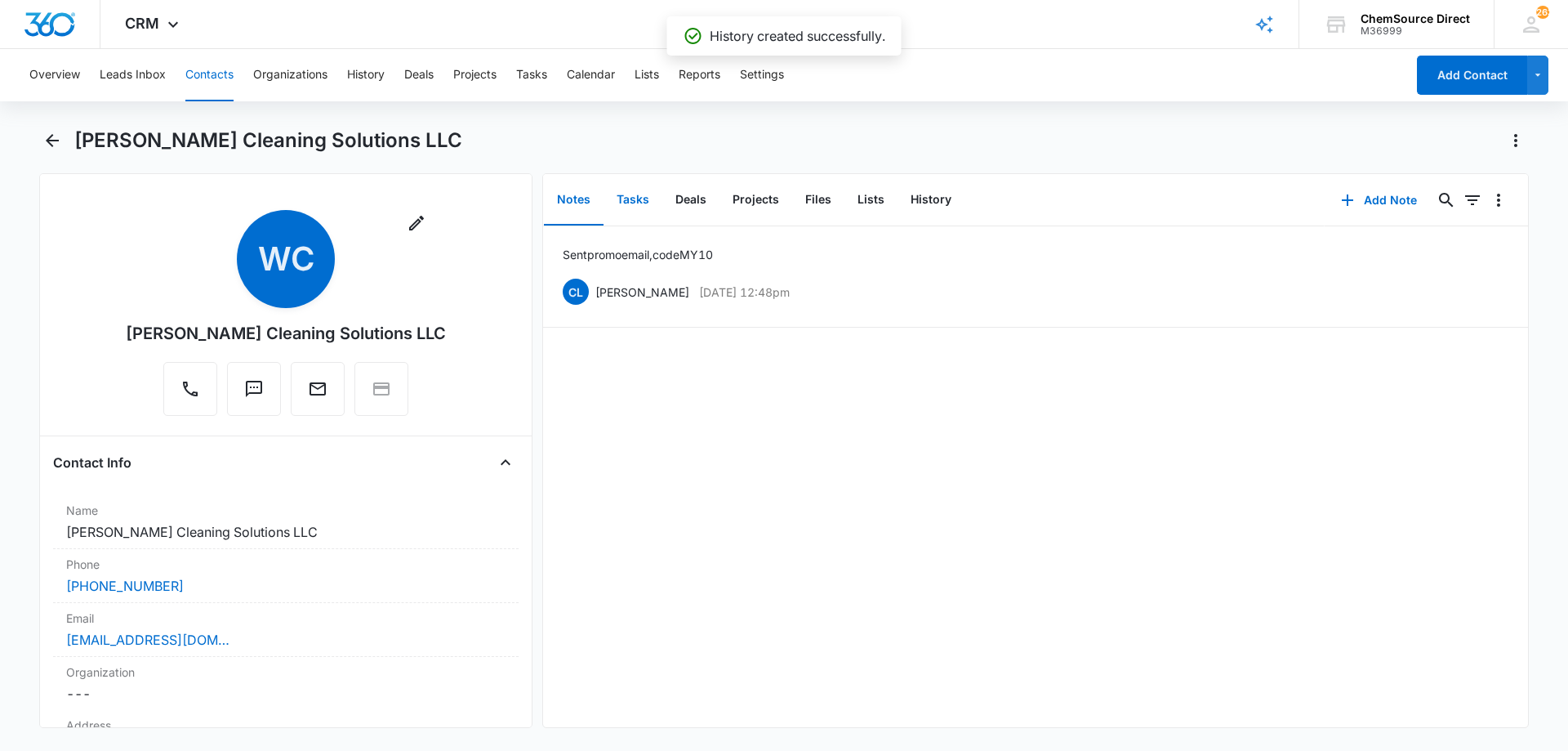
click at [634, 198] on button "Tasks" at bounding box center [633, 200] width 59 height 51
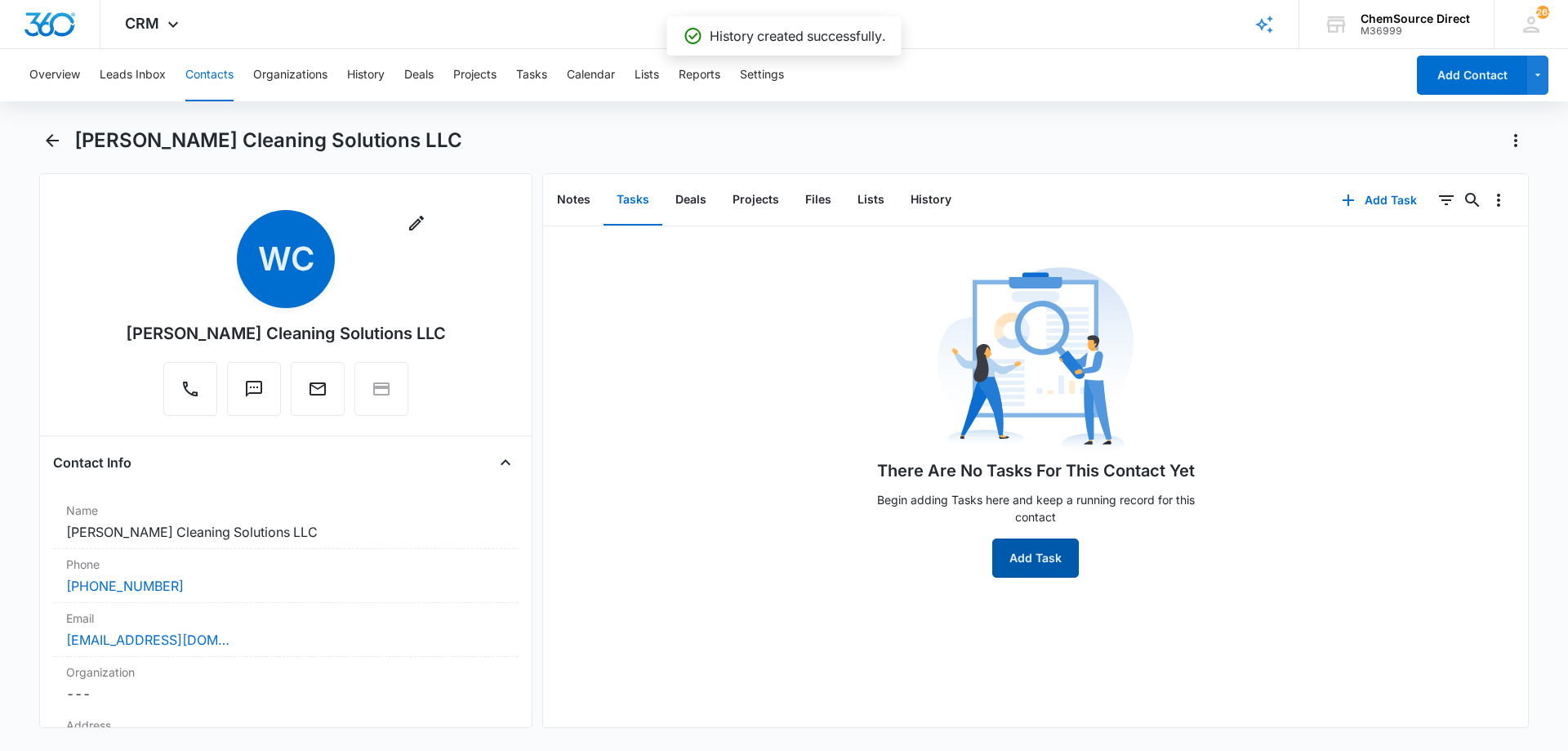
click at [1018, 550] on button "Add Task" at bounding box center [1034, 557] width 86 height 39
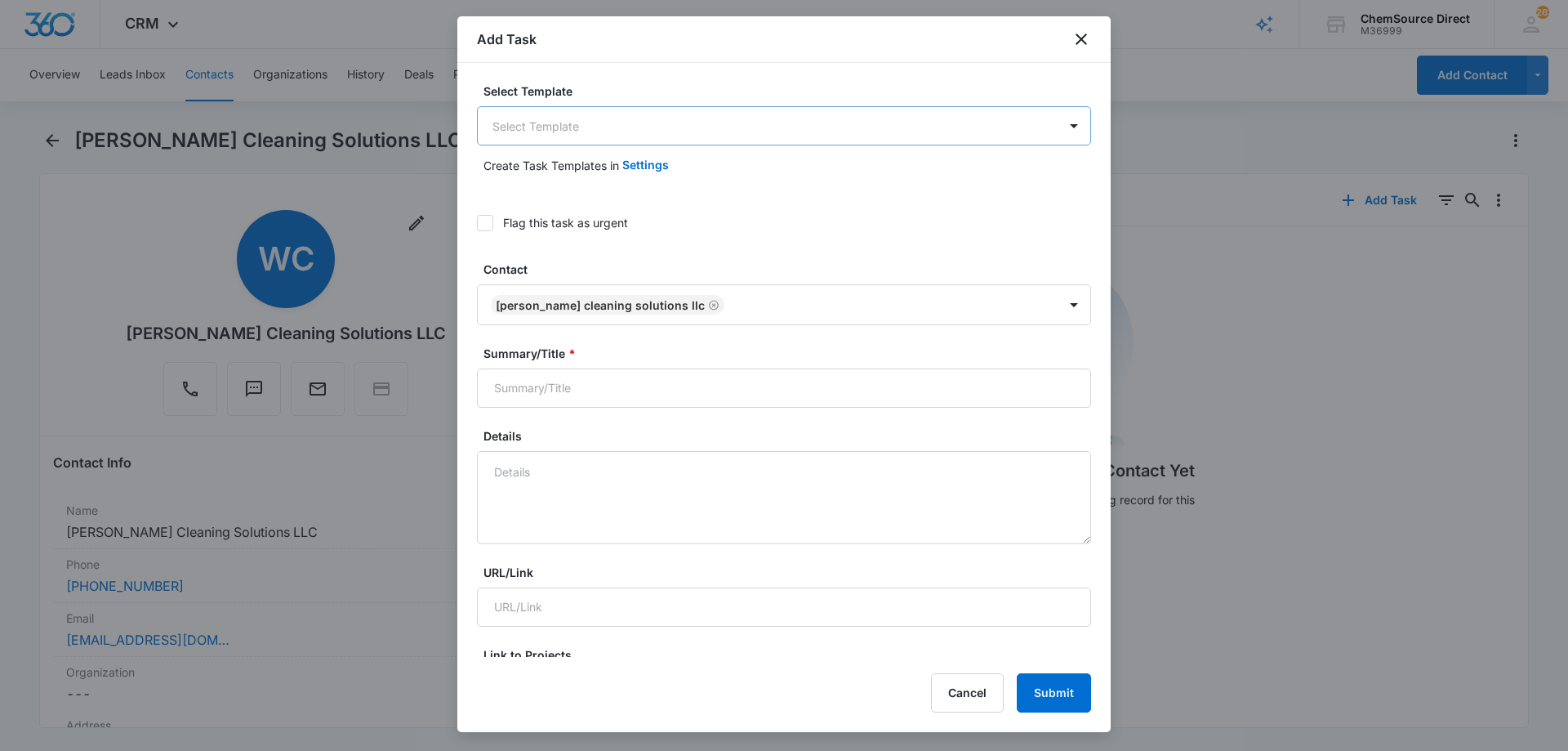
click at [625, 135] on body "CRM Apps Reputation Forms CRM Email Social Payments POS Content Ads Intelligenc…" at bounding box center [784, 376] width 1568 height 751
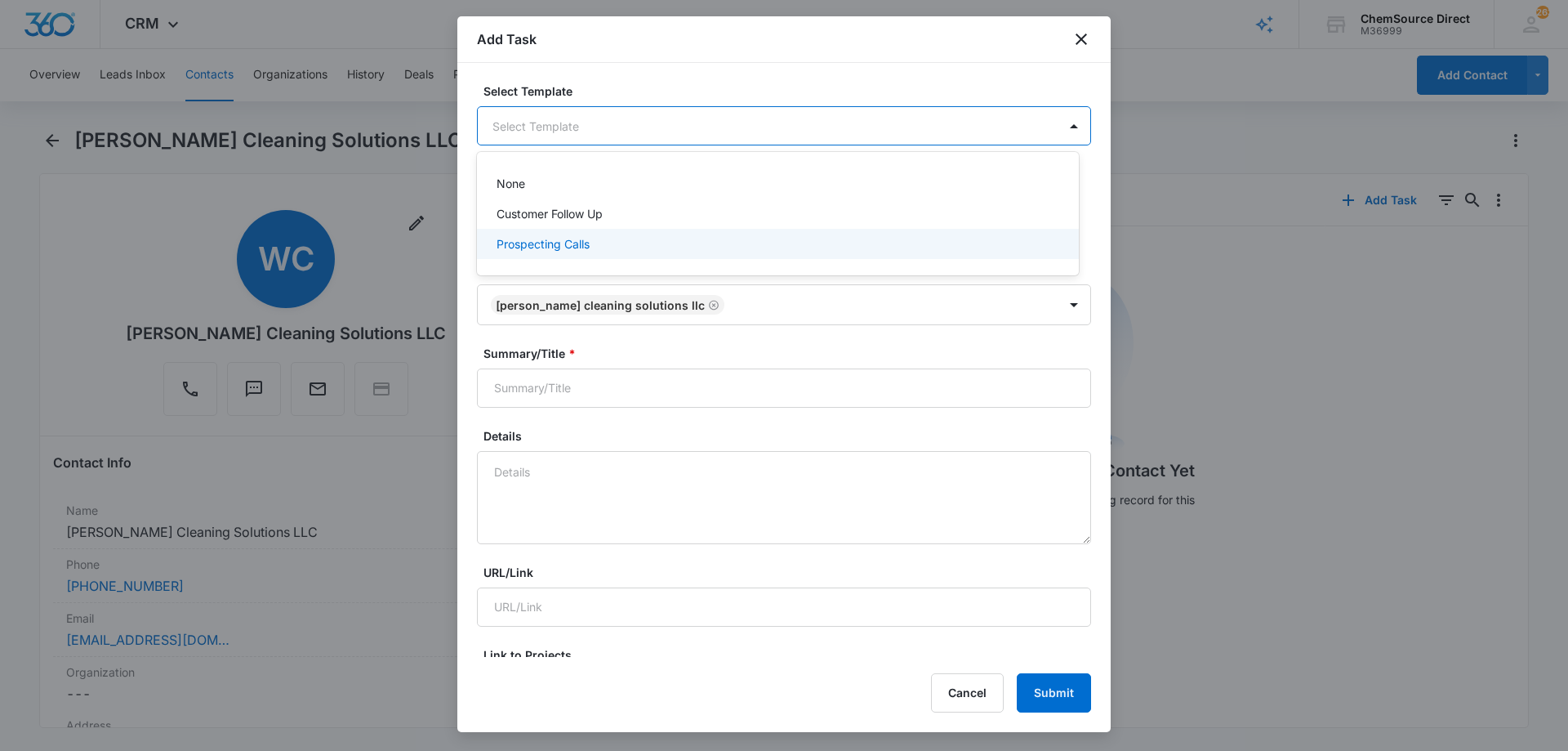
click at [574, 237] on p "Prospecting Calls" at bounding box center [543, 244] width 93 height 17
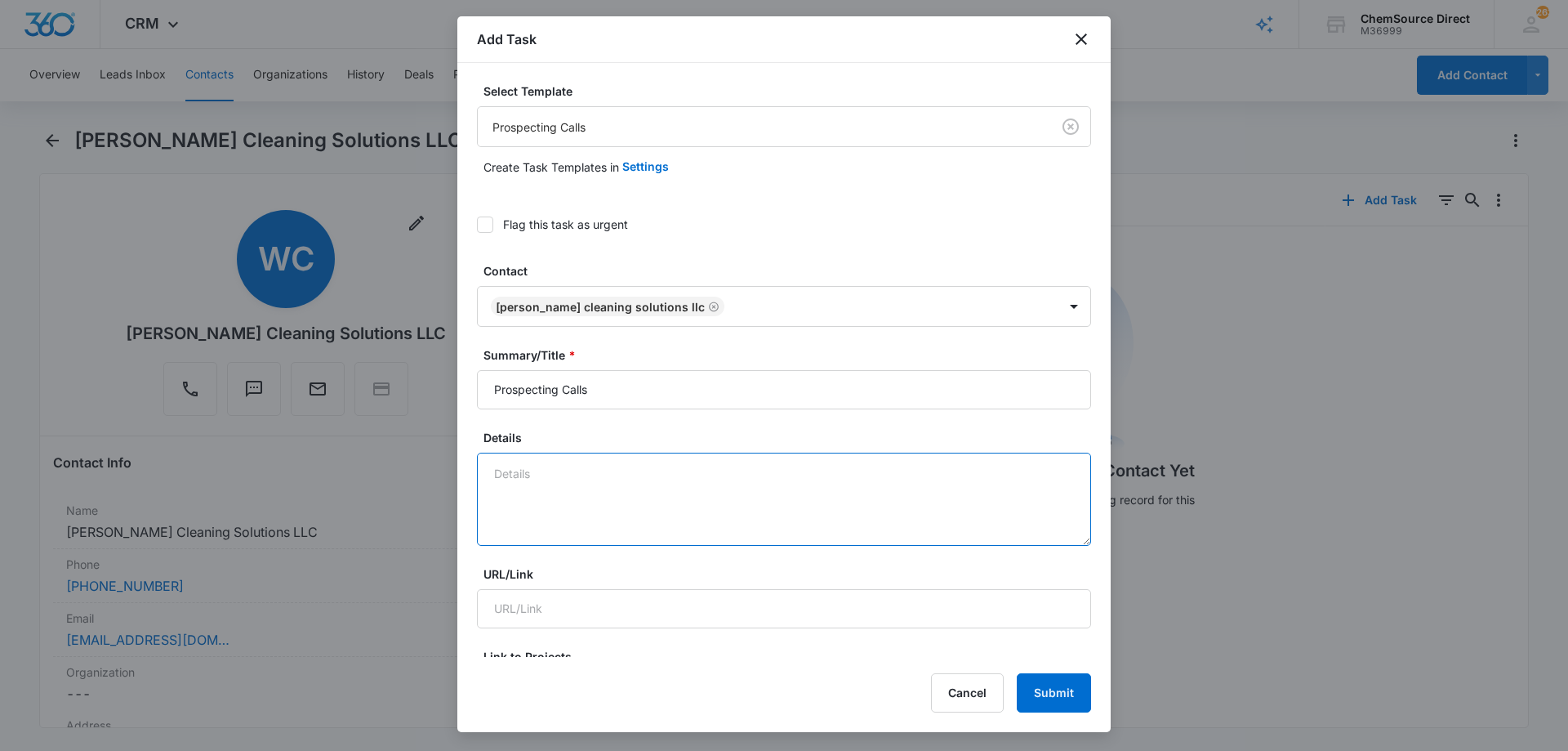
click at [534, 466] on textarea "Details" at bounding box center [784, 499] width 614 height 93
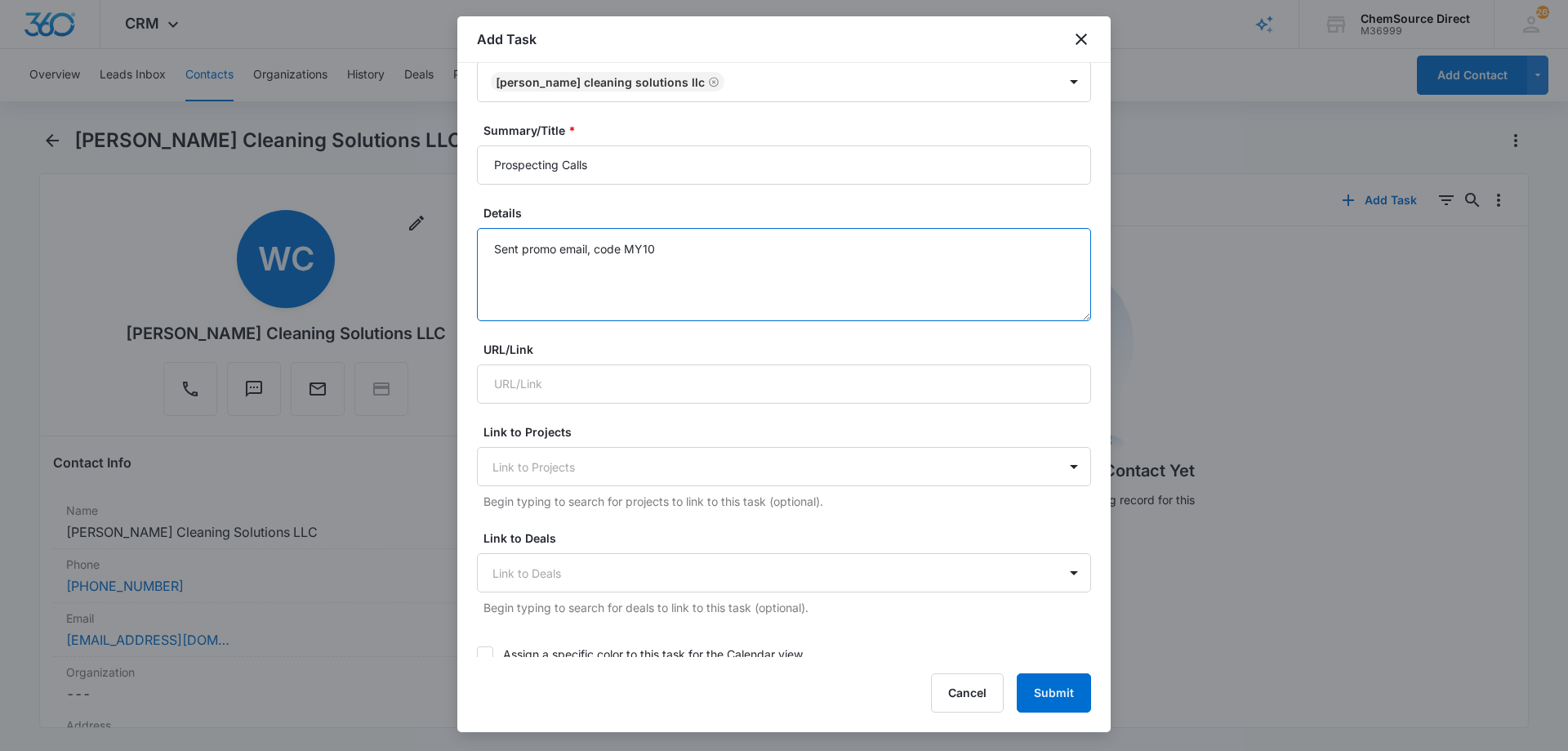
scroll to position [408, 0]
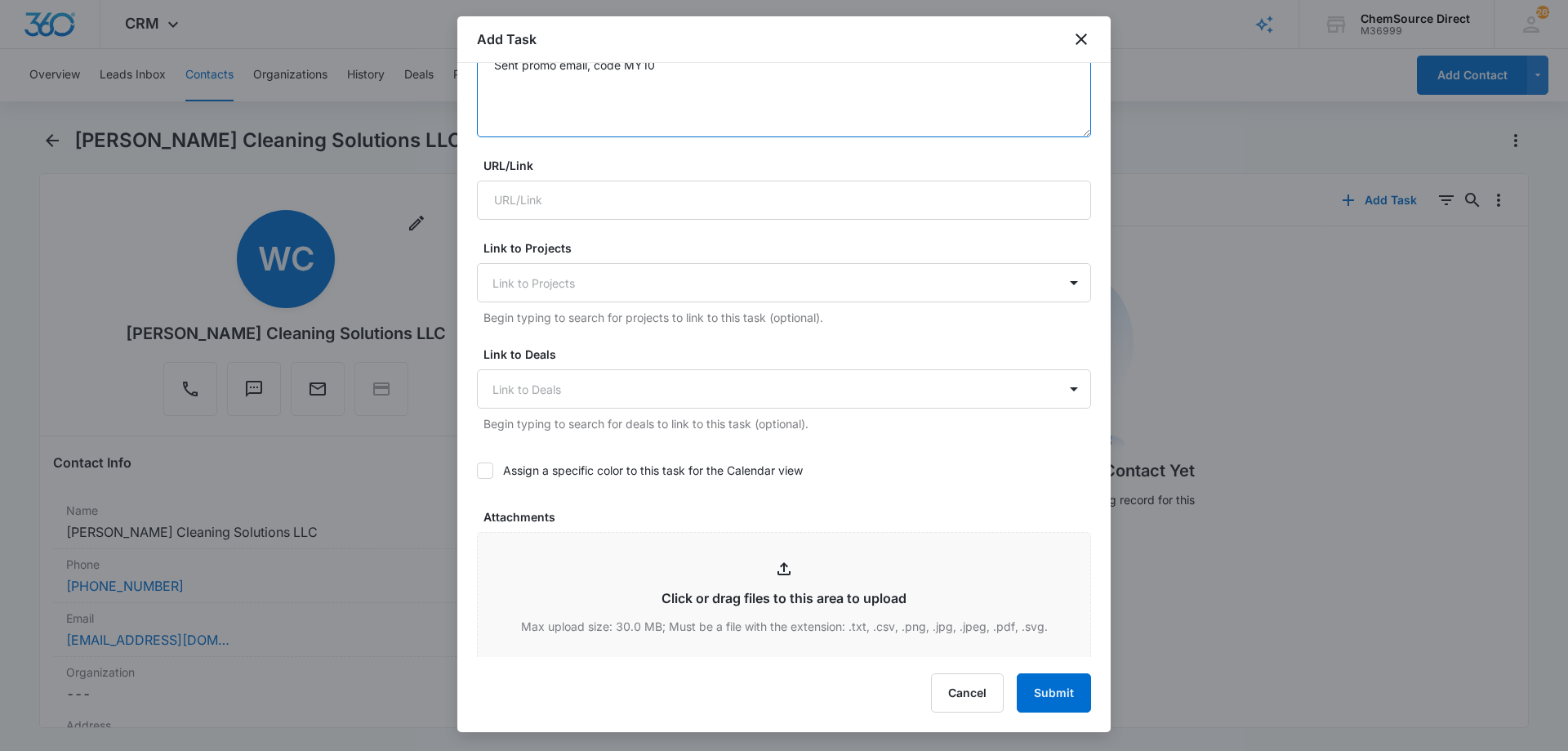
type textarea "Sent promo email, code MY10"
click at [484, 473] on icon at bounding box center [484, 470] width 10 height 7
click at [477, 470] on input "Assign a specific color to this task for the Calendar view" at bounding box center [477, 470] width 0 height 0
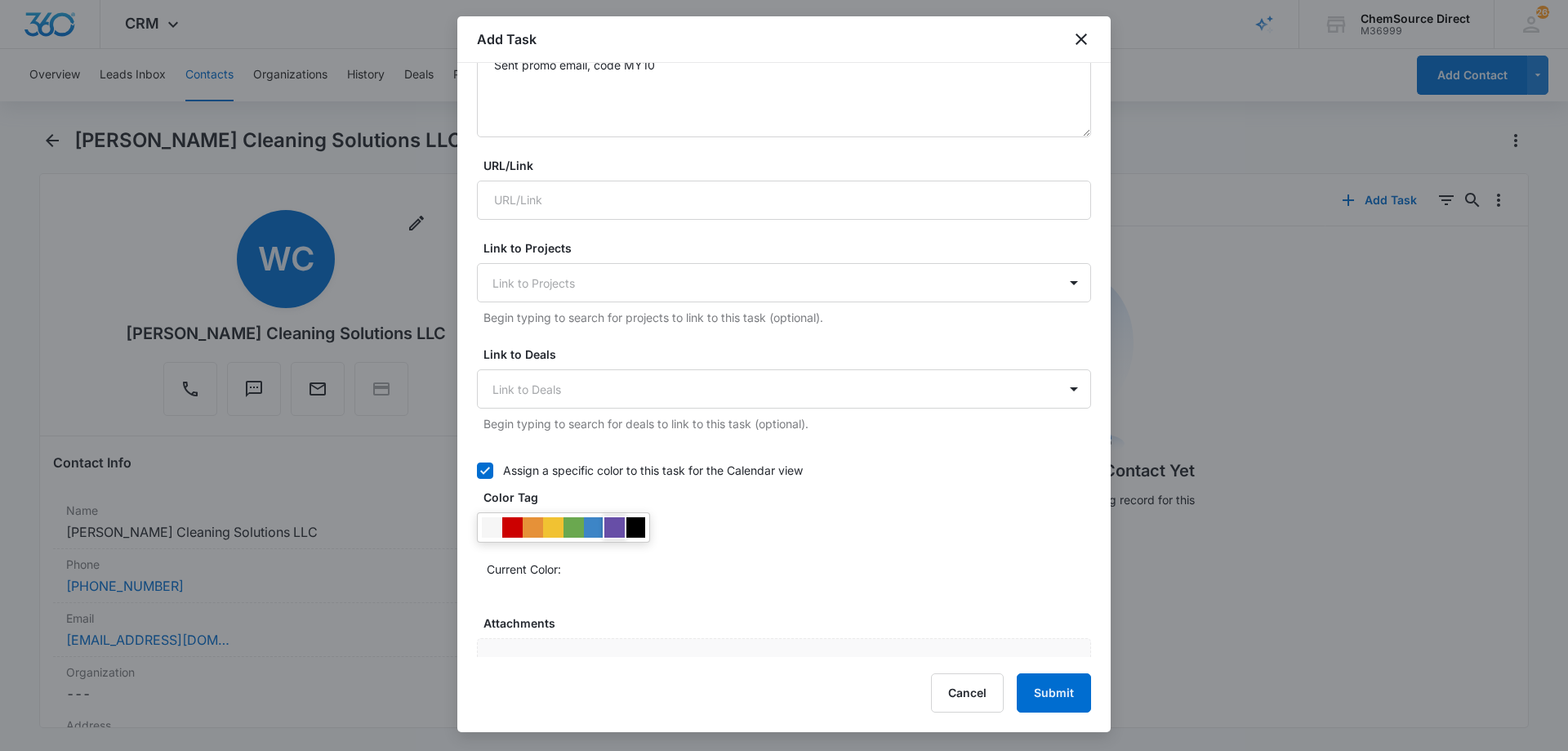
click at [612, 526] on div at bounding box center [614, 527] width 20 height 20
click at [725, 537] on div "Current Color:" at bounding box center [784, 546] width 614 height 69
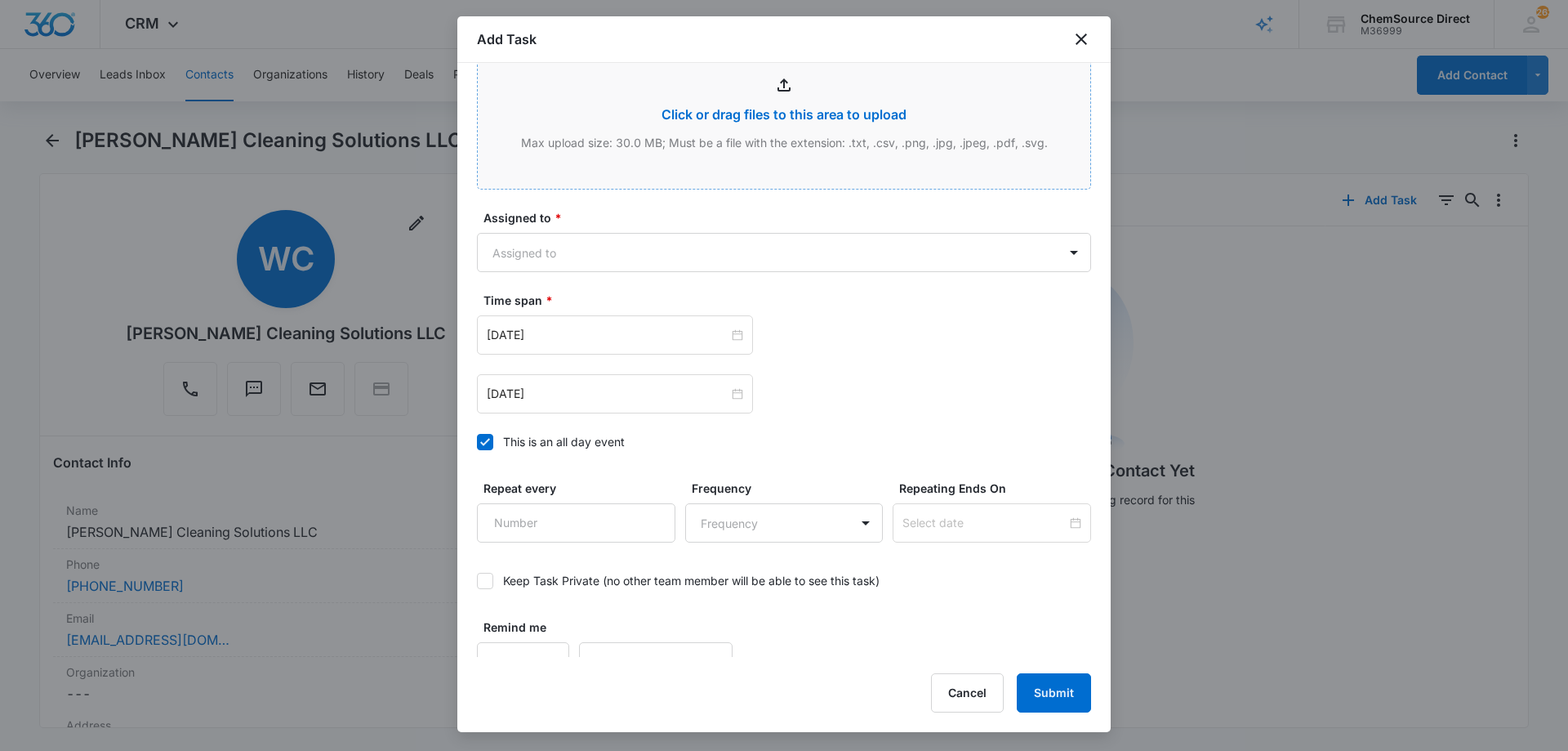
scroll to position [1023, 0]
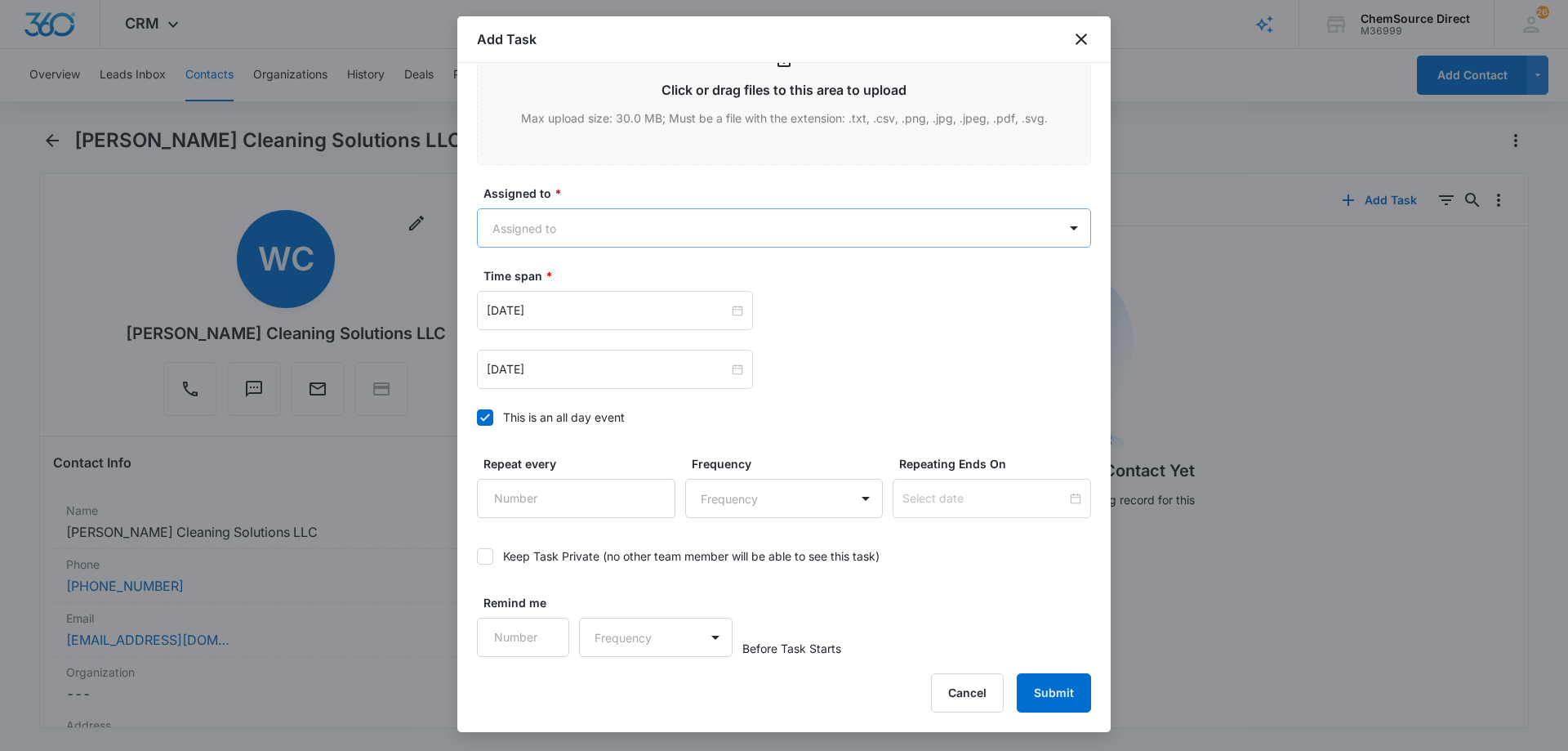
click at [639, 225] on body "CRM Apps Reputation Forms CRM Email Social Payments POS Content Ads Intelligenc…" at bounding box center [784, 376] width 1568 height 751
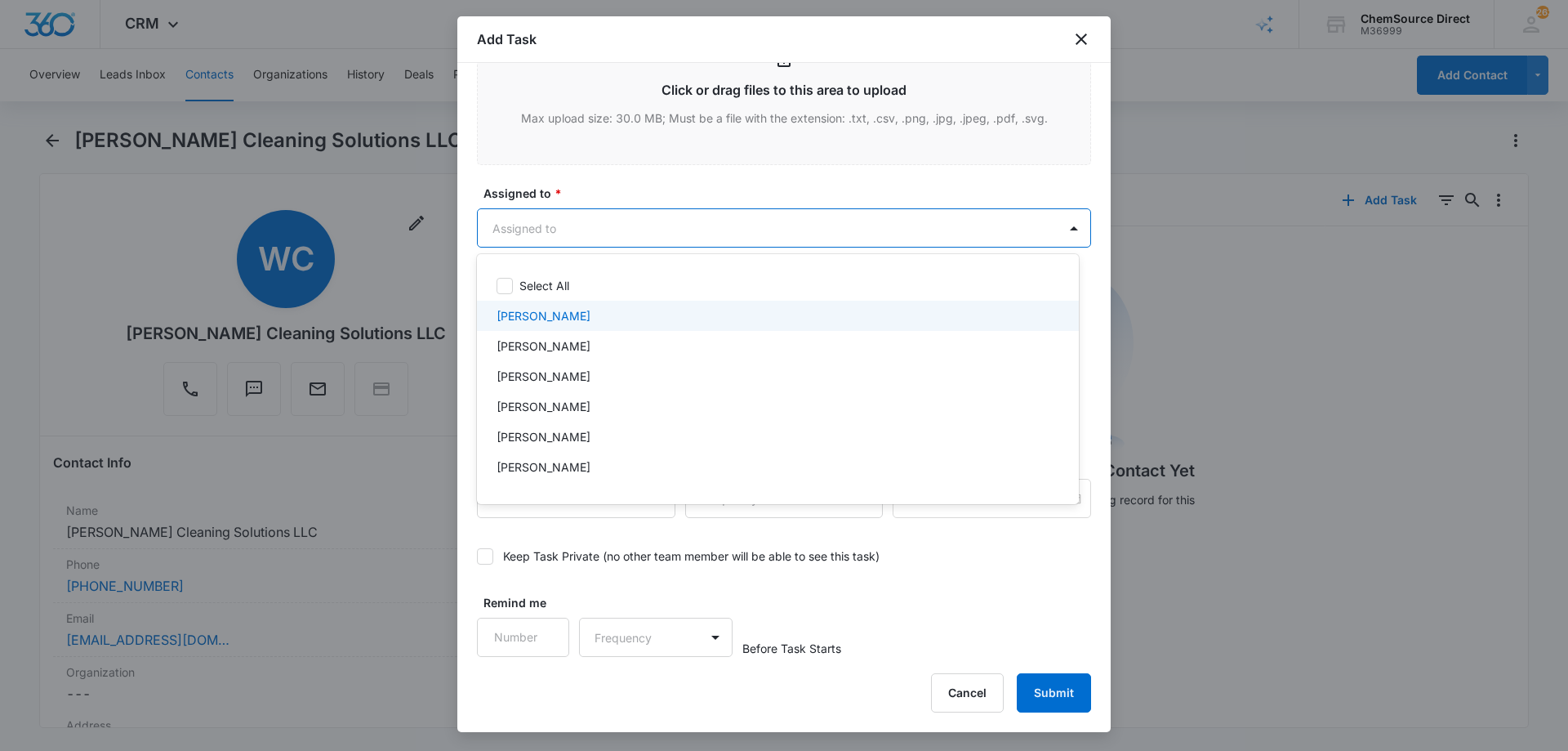
click at [605, 311] on div "[PERSON_NAME]" at bounding box center [775, 315] width 559 height 17
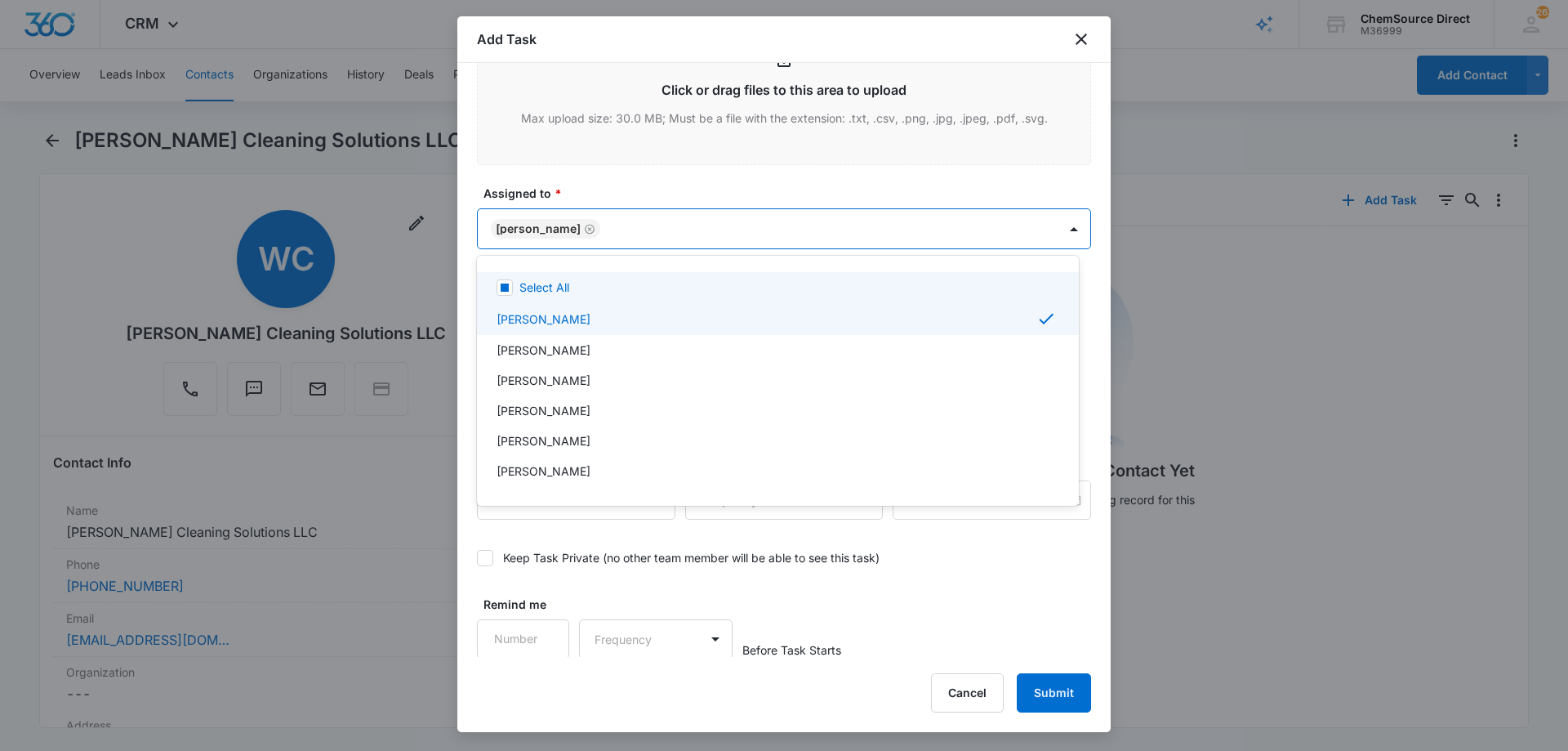
click at [641, 191] on div at bounding box center [784, 376] width 1568 height 751
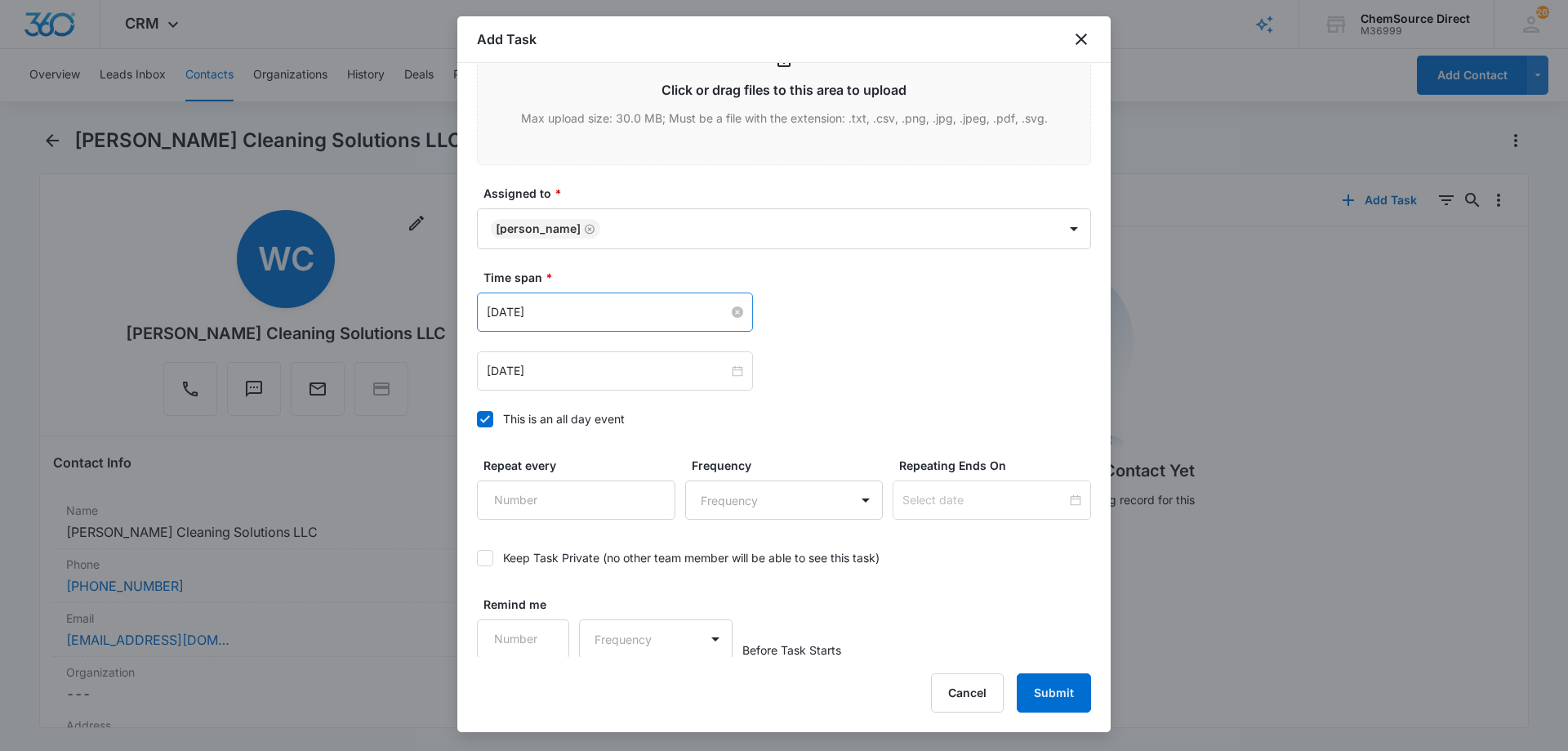
click at [555, 312] on input "[DATE]" at bounding box center [607, 312] width 242 height 18
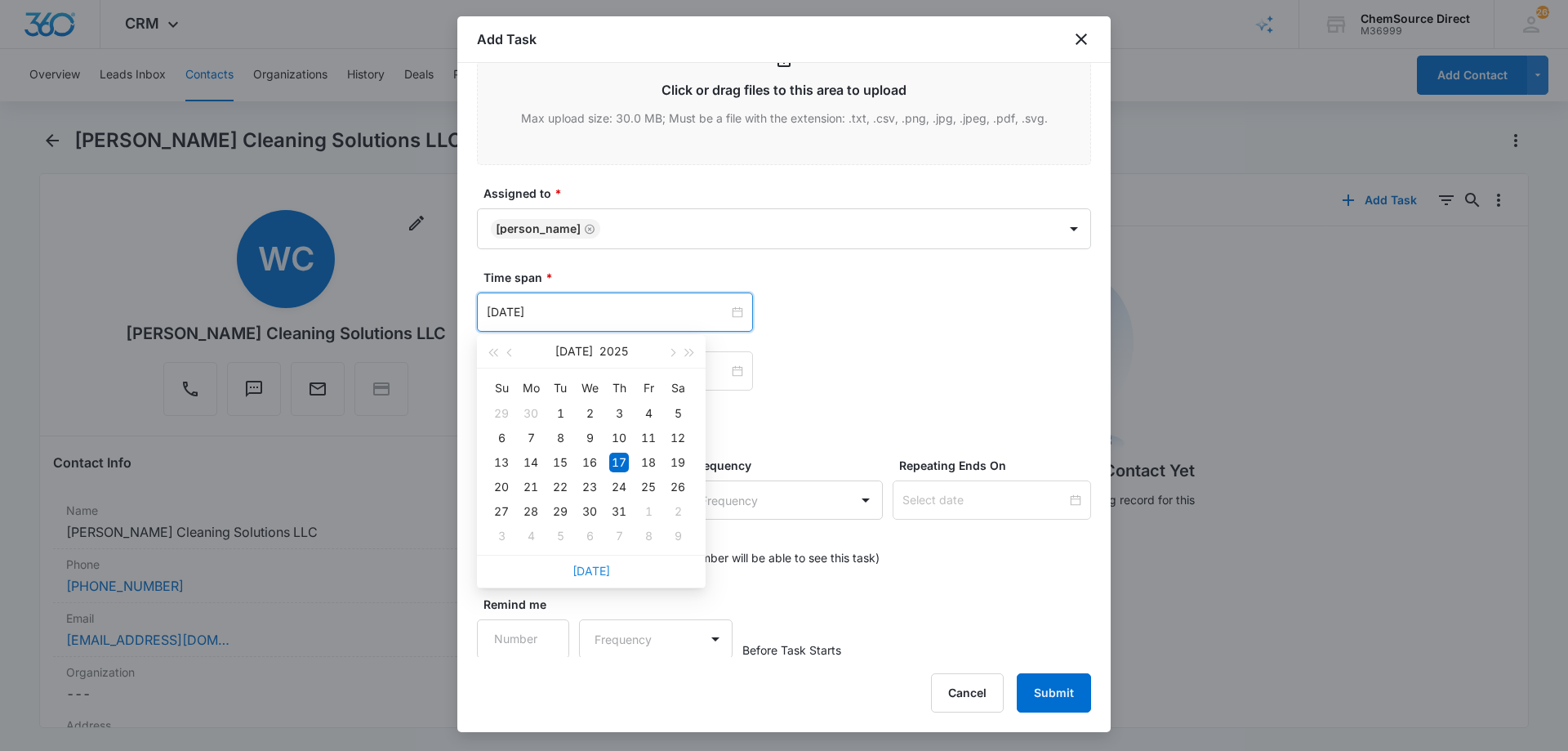
click at [599, 566] on link "[DATE]" at bounding box center [591, 570] width 37 height 14
type input "[DATE]"
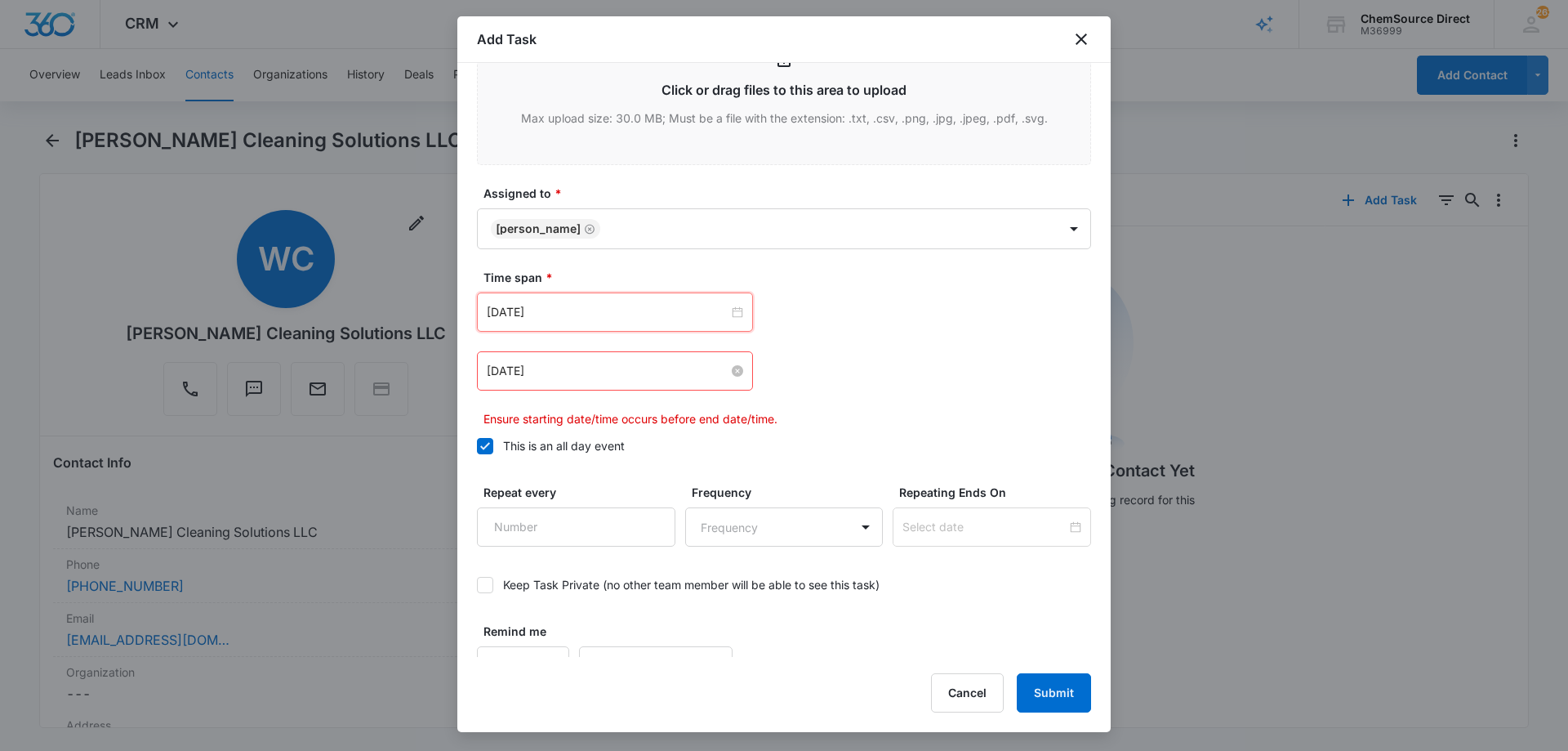
click at [576, 364] on input "[DATE]" at bounding box center [607, 371] width 242 height 18
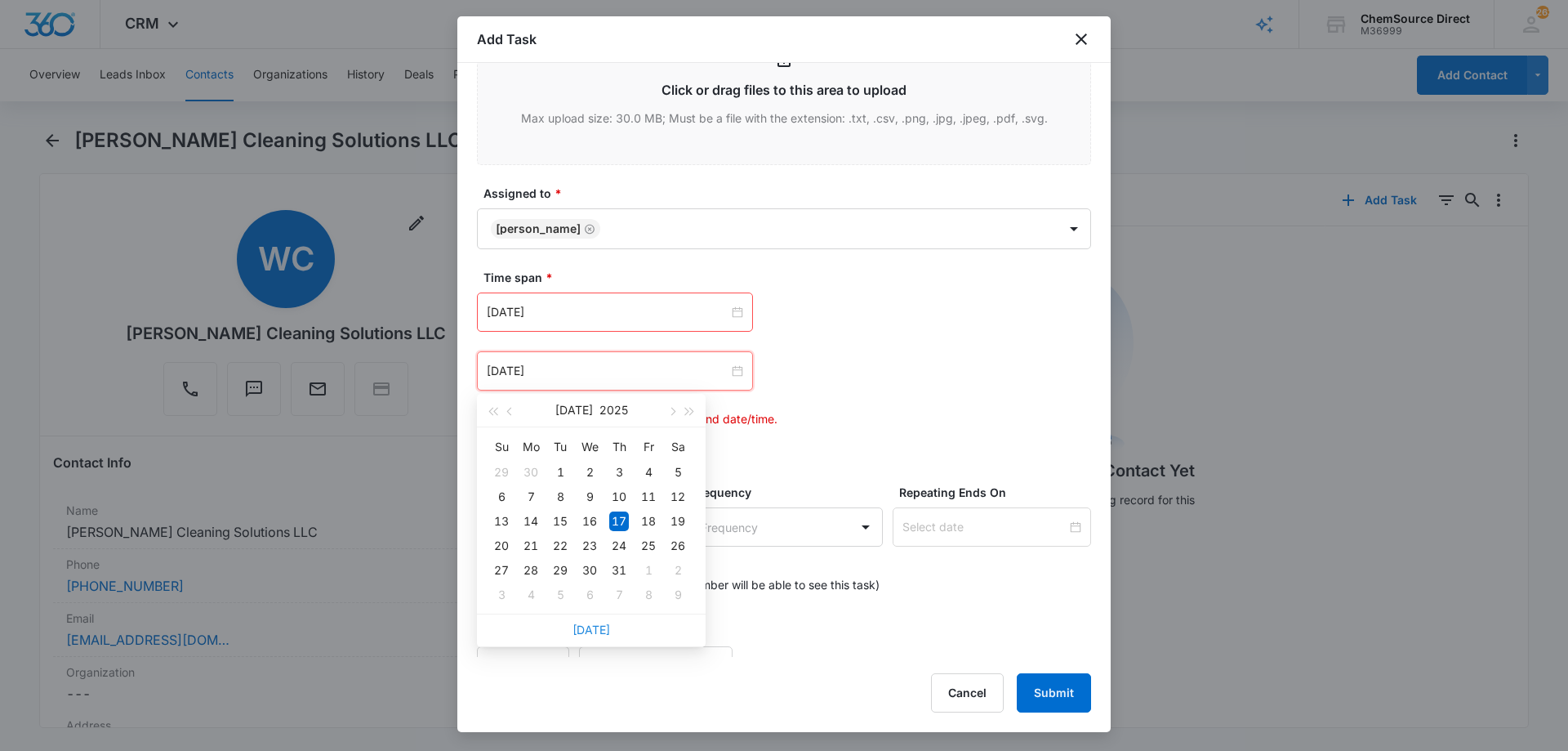
click at [591, 627] on link "[DATE]" at bounding box center [591, 628] width 37 height 14
type input "[DATE]"
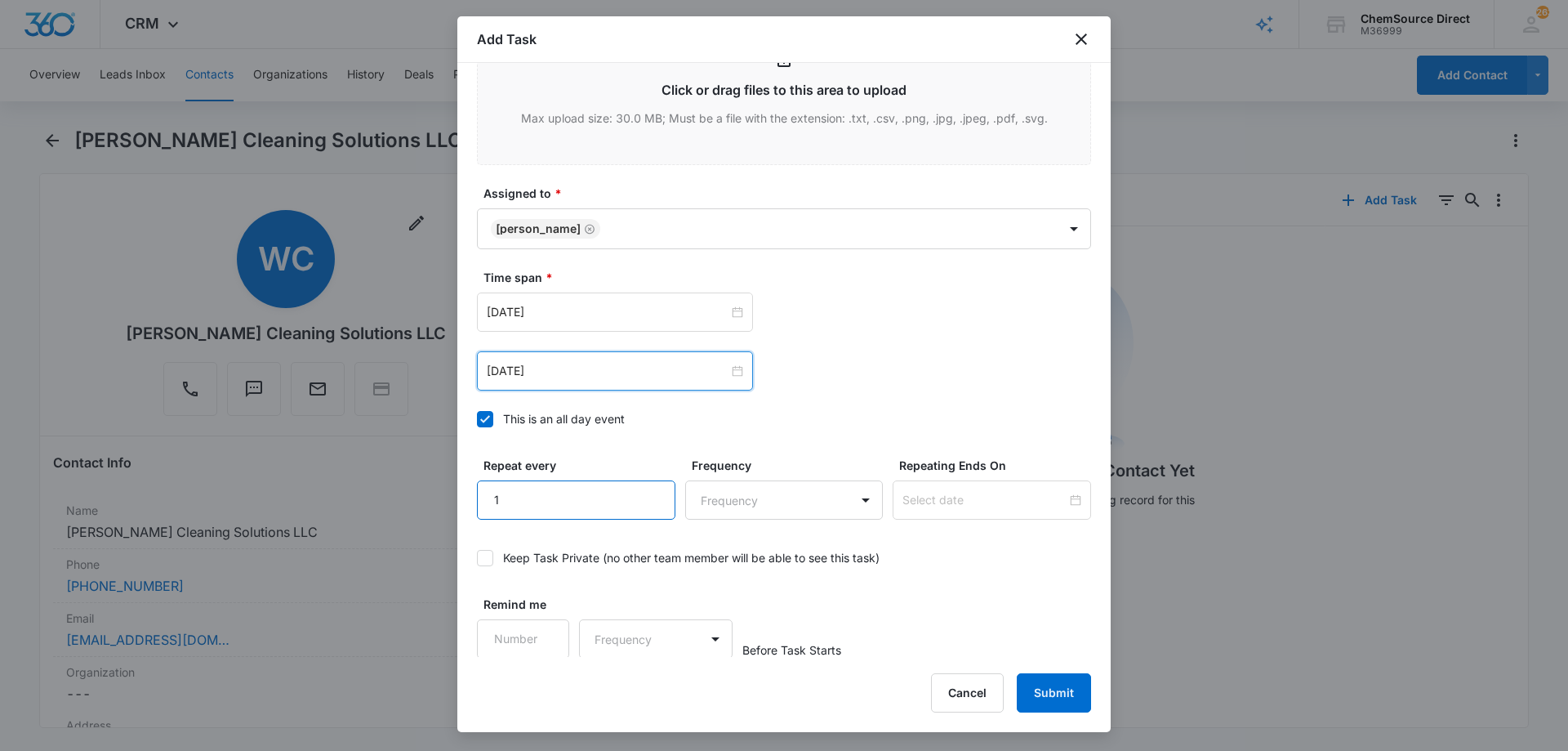
click at [648, 490] on input "1" at bounding box center [576, 499] width 198 height 39
type input "2"
click at [648, 490] on input "2" at bounding box center [576, 499] width 198 height 39
click at [714, 495] on body "CRM Apps Reputation Forms CRM Email Social Payments POS Content Ads Intelligenc…" at bounding box center [784, 376] width 1568 height 751
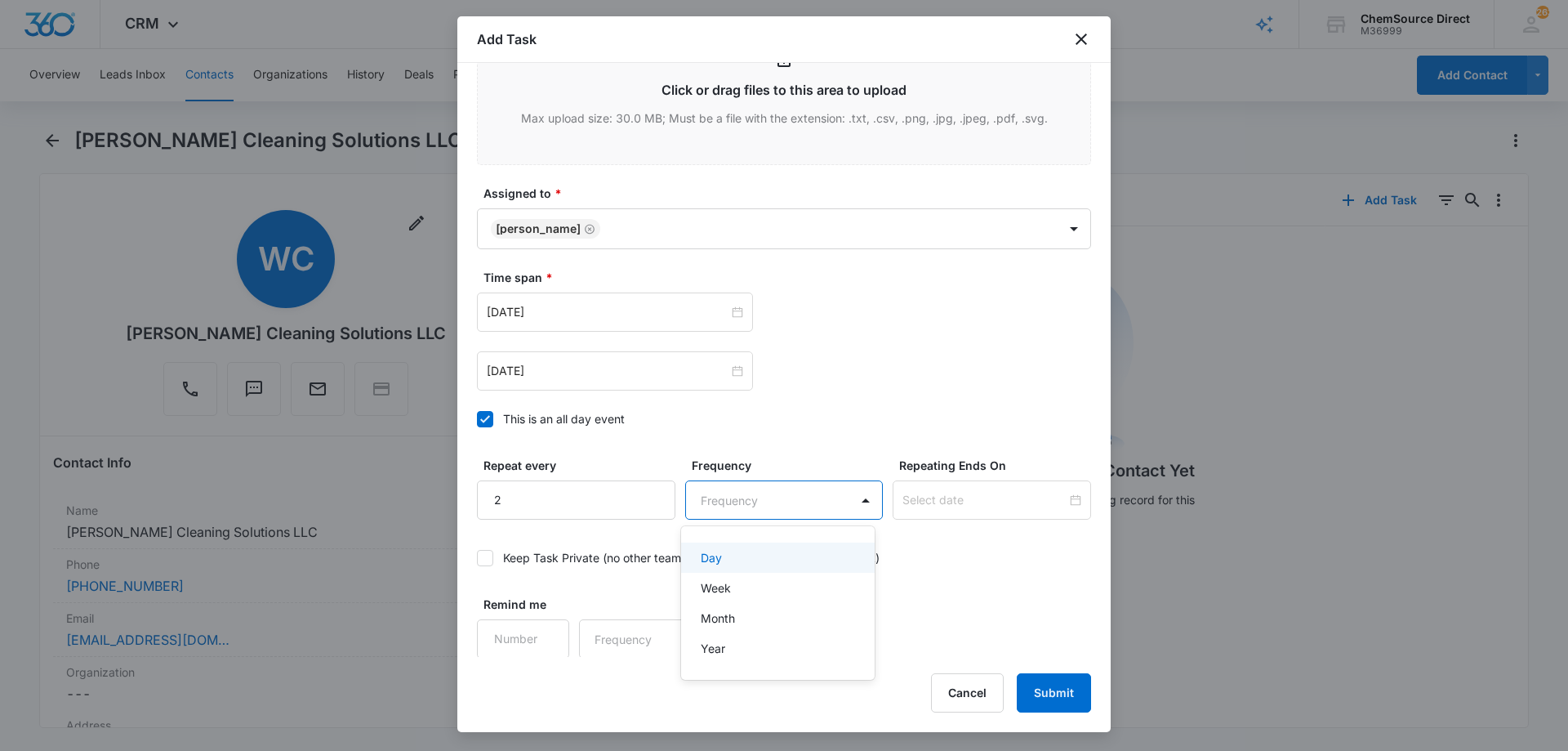
click at [719, 556] on p "Day" at bounding box center [711, 557] width 21 height 17
click at [922, 506] on input at bounding box center [984, 500] width 165 height 18
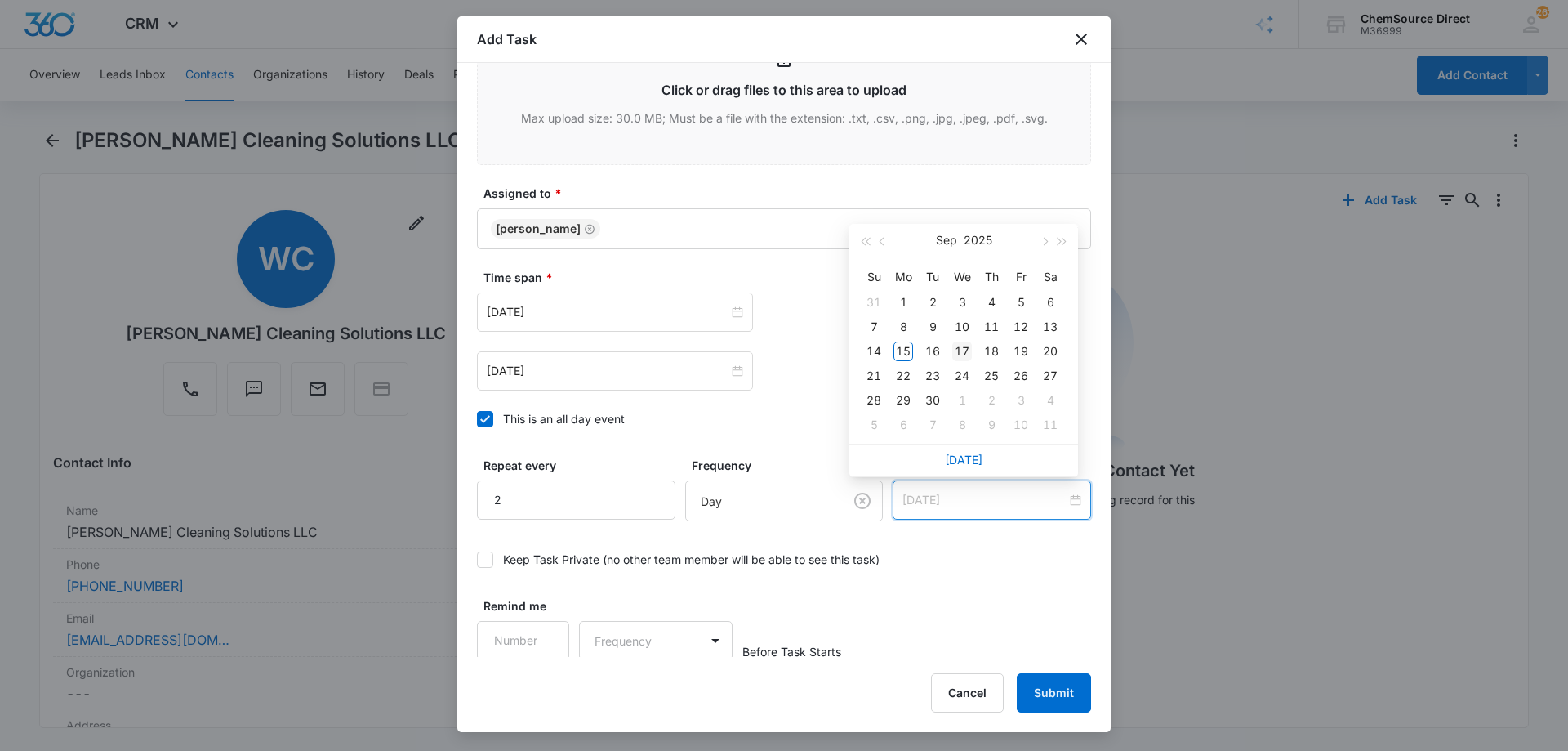
type input "[DATE]"
click at [964, 349] on div "17" at bounding box center [962, 351] width 20 height 20
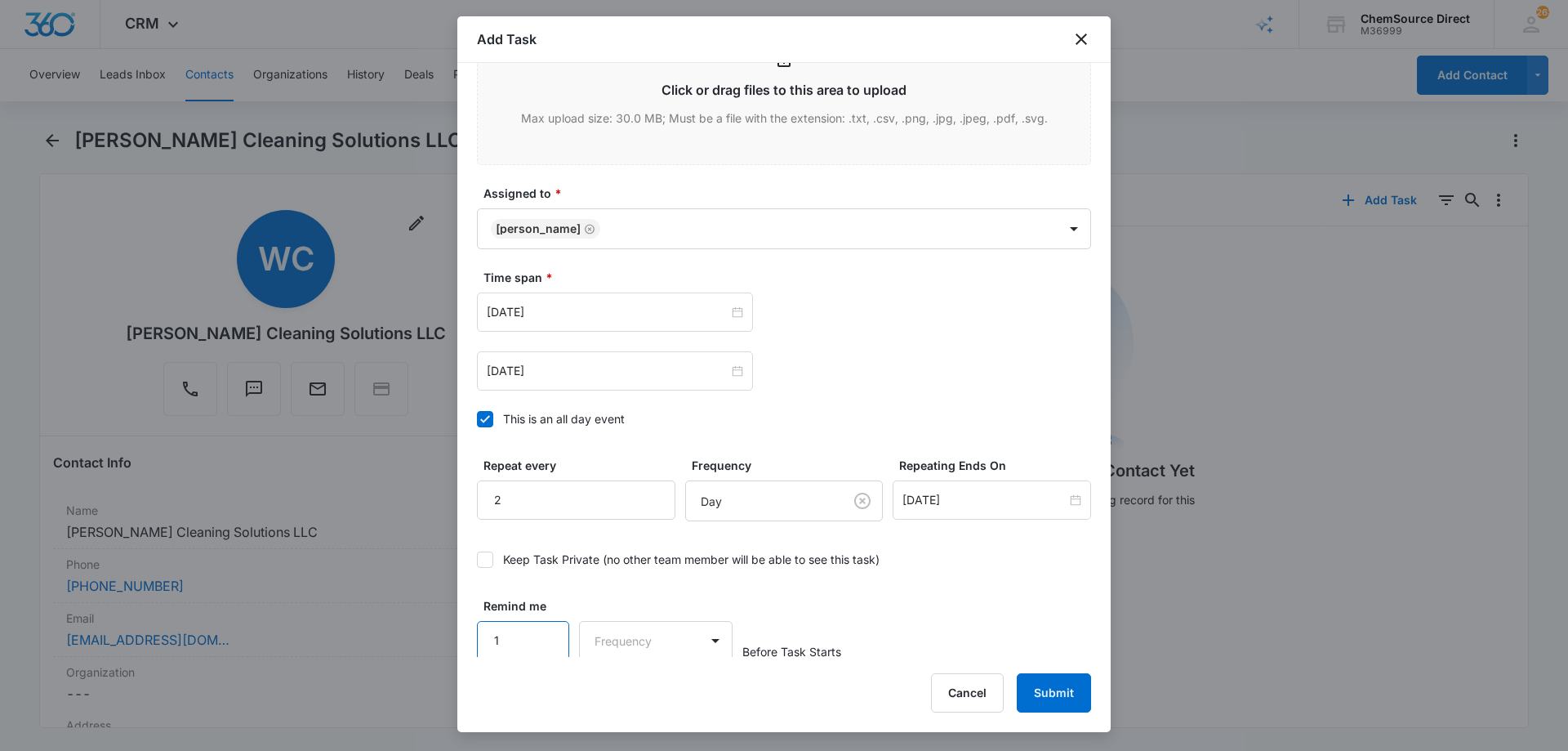
scroll to position [1026, 0]
type input "1"
click at [544, 628] on input "1" at bounding box center [524, 636] width 93 height 39
click at [600, 630] on body "CRM Apps Reputation Forms CRM Email Social Payments POS Content Ads Intelligenc…" at bounding box center [784, 376] width 1568 height 751
click at [620, 691] on p "Days" at bounding box center [611, 695] width 27 height 17
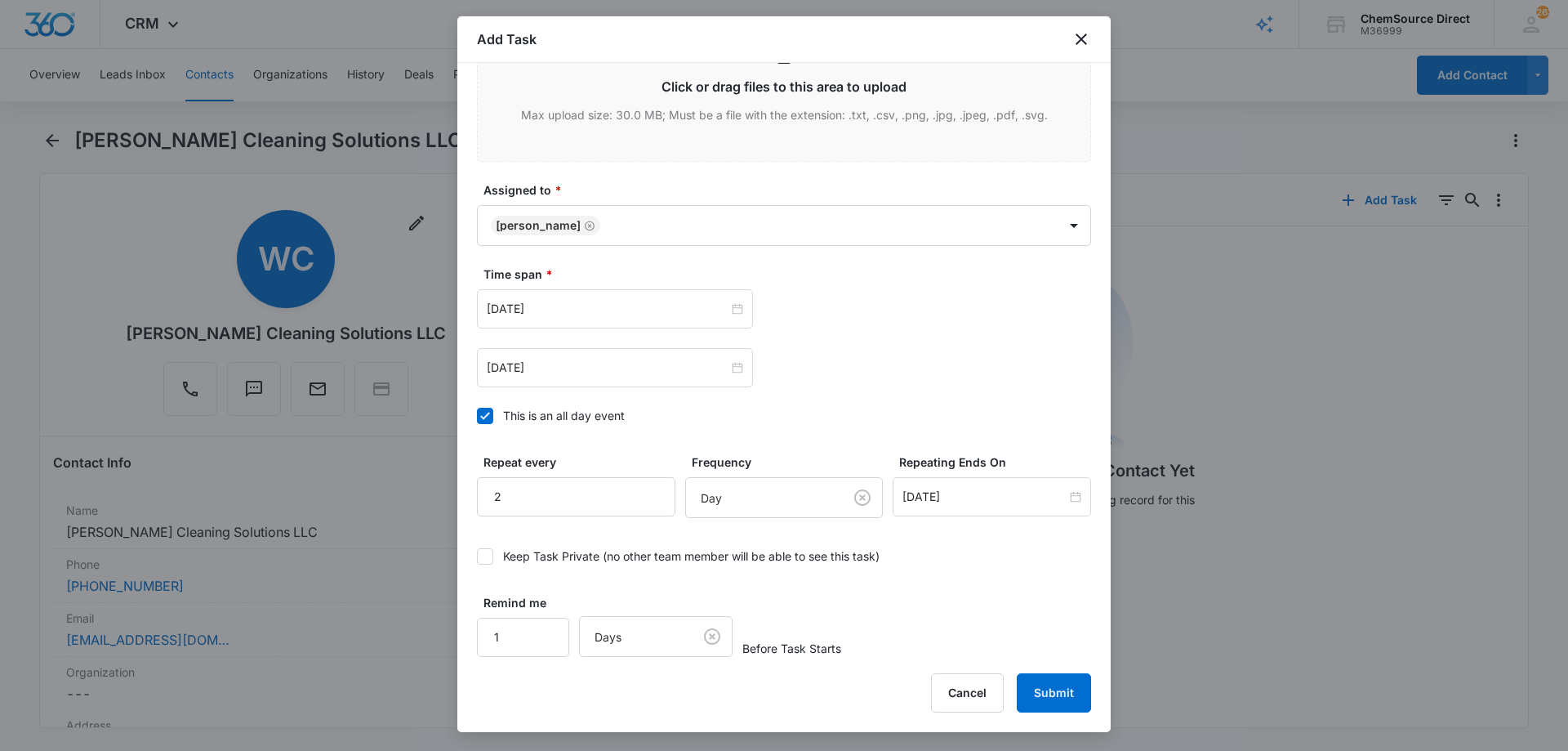
click at [967, 610] on div "Remind me 1 Days Before Task Starts" at bounding box center [784, 625] width 614 height 63
click at [1055, 687] on button "Submit" at bounding box center [1054, 692] width 75 height 39
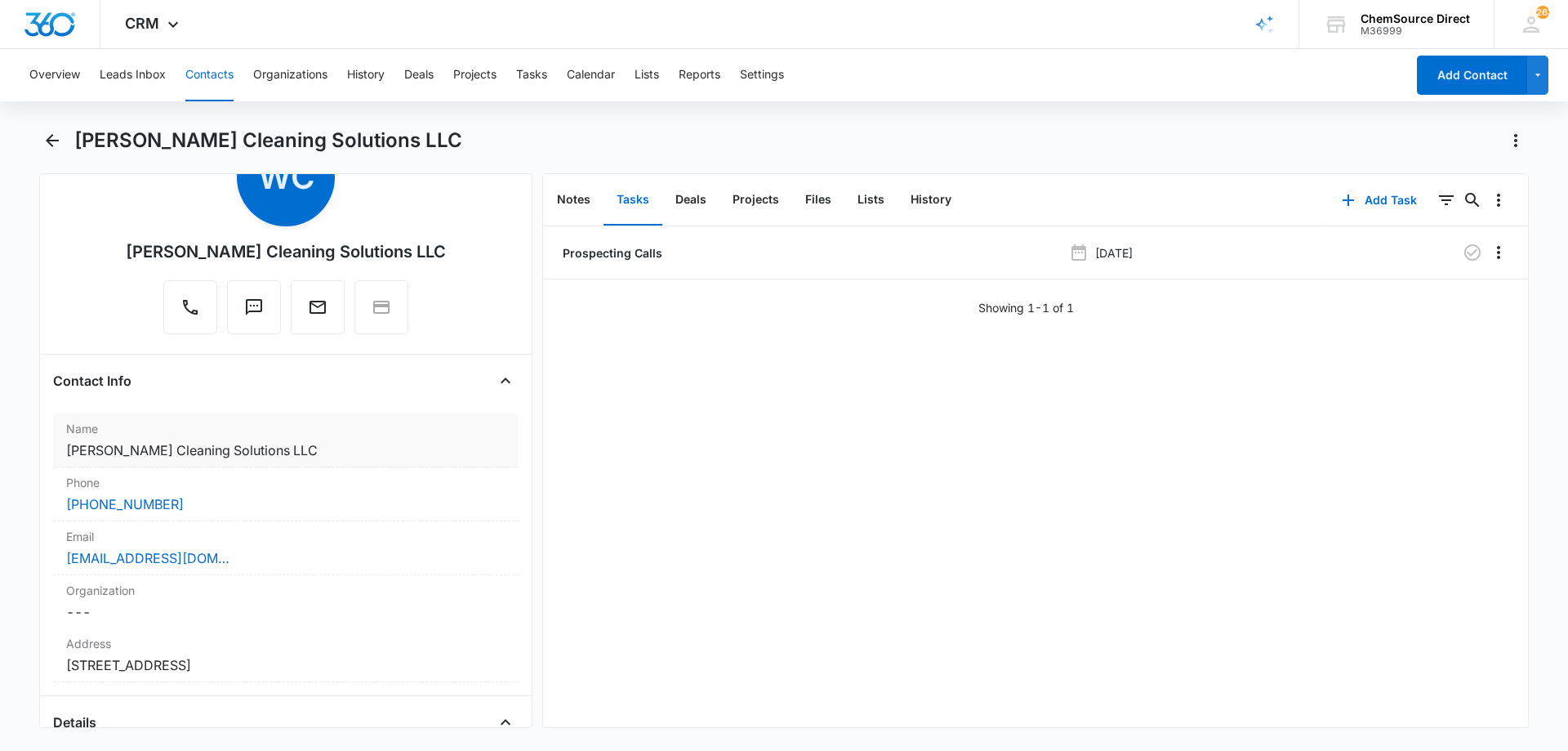
scroll to position [0, 0]
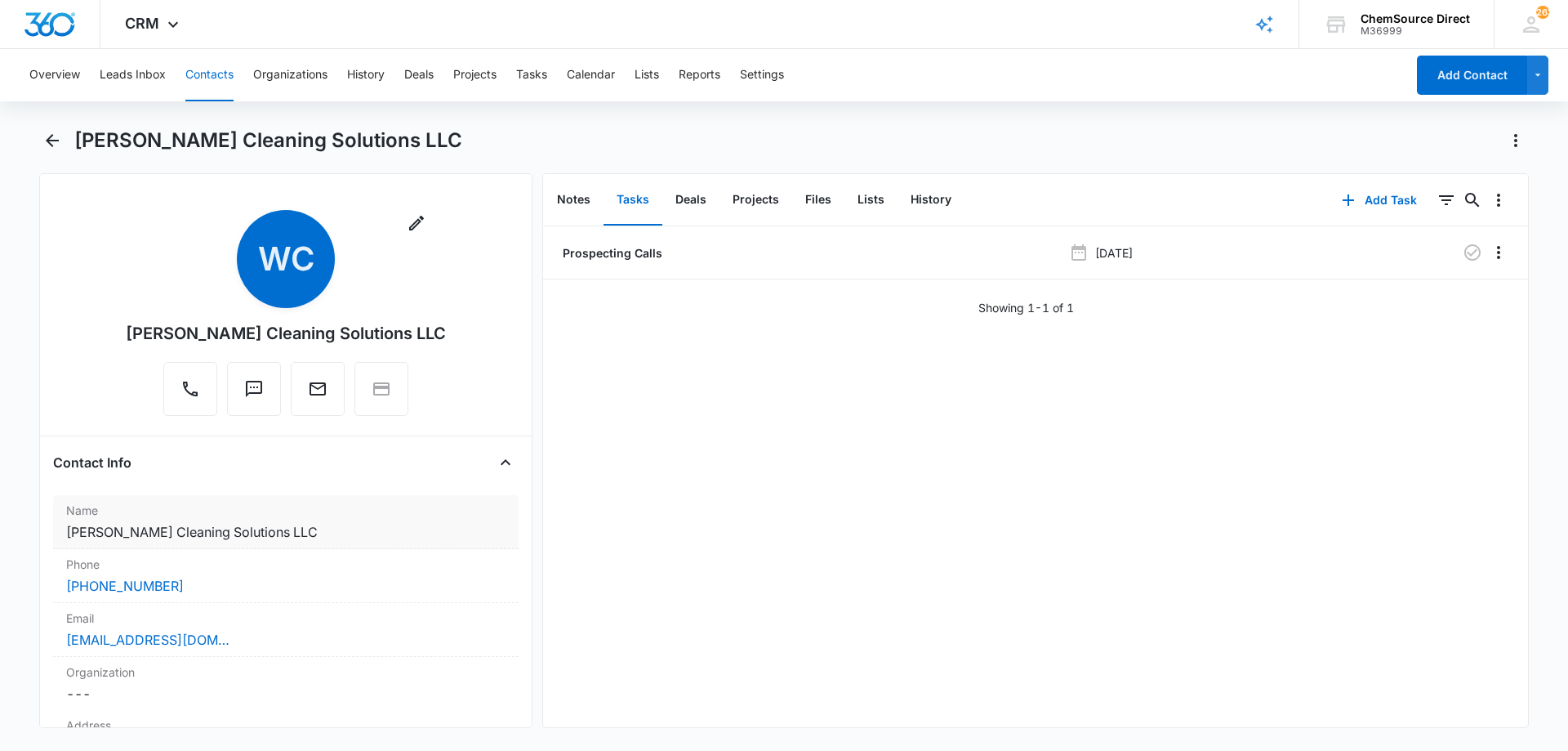
click at [229, 530] on dd "Cancel Save Changes [PERSON_NAME] Cleaning Solutions LLC" at bounding box center [285, 532] width 439 height 20
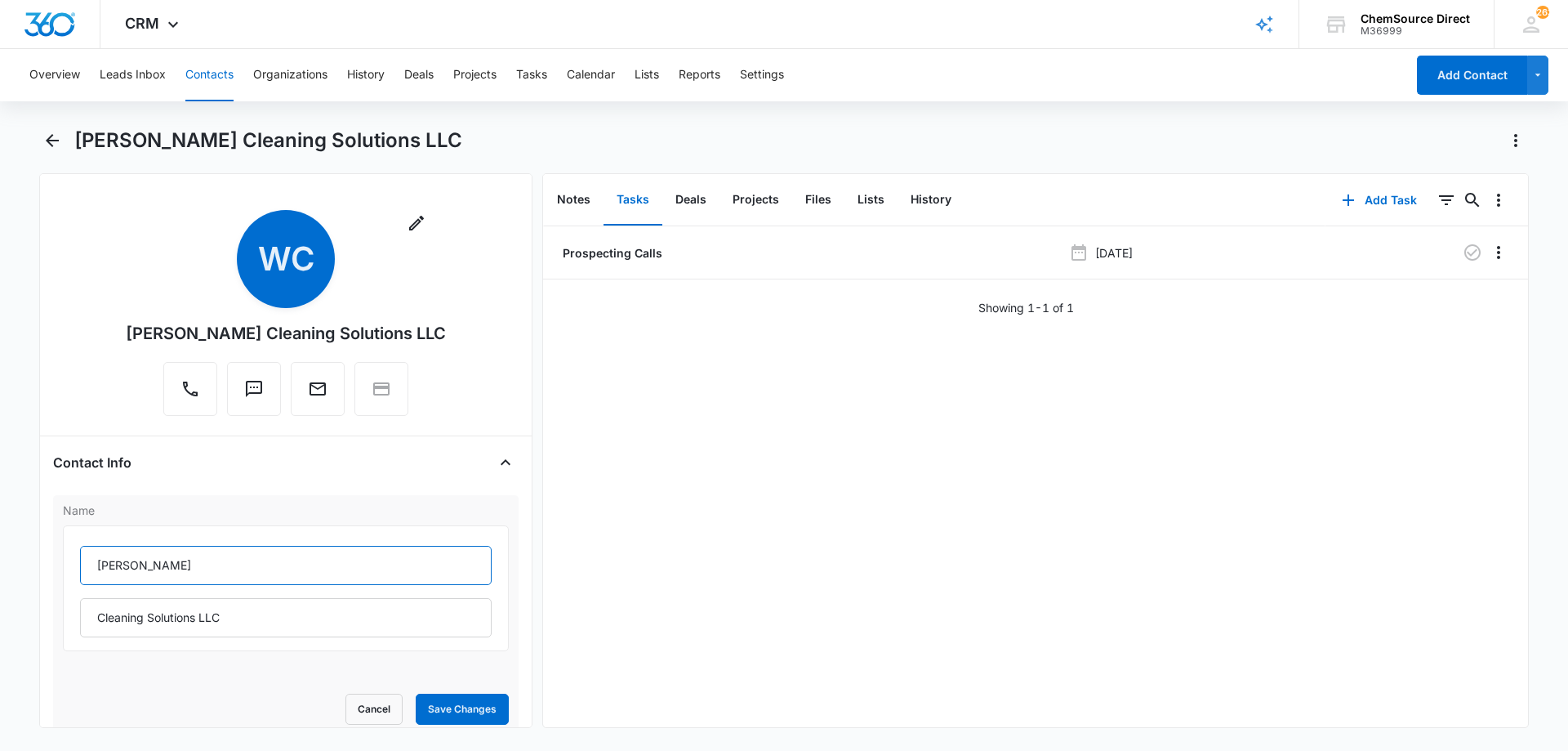
drag, startPoint x: 194, startPoint y: 559, endPoint x: 92, endPoint y: 569, distance: 102.5
click at [92, 569] on input "[PERSON_NAME]" at bounding box center [285, 565] width 412 height 39
type input "[PERSON_NAME]"
click at [438, 703] on button "Save Changes" at bounding box center [462, 709] width 93 height 31
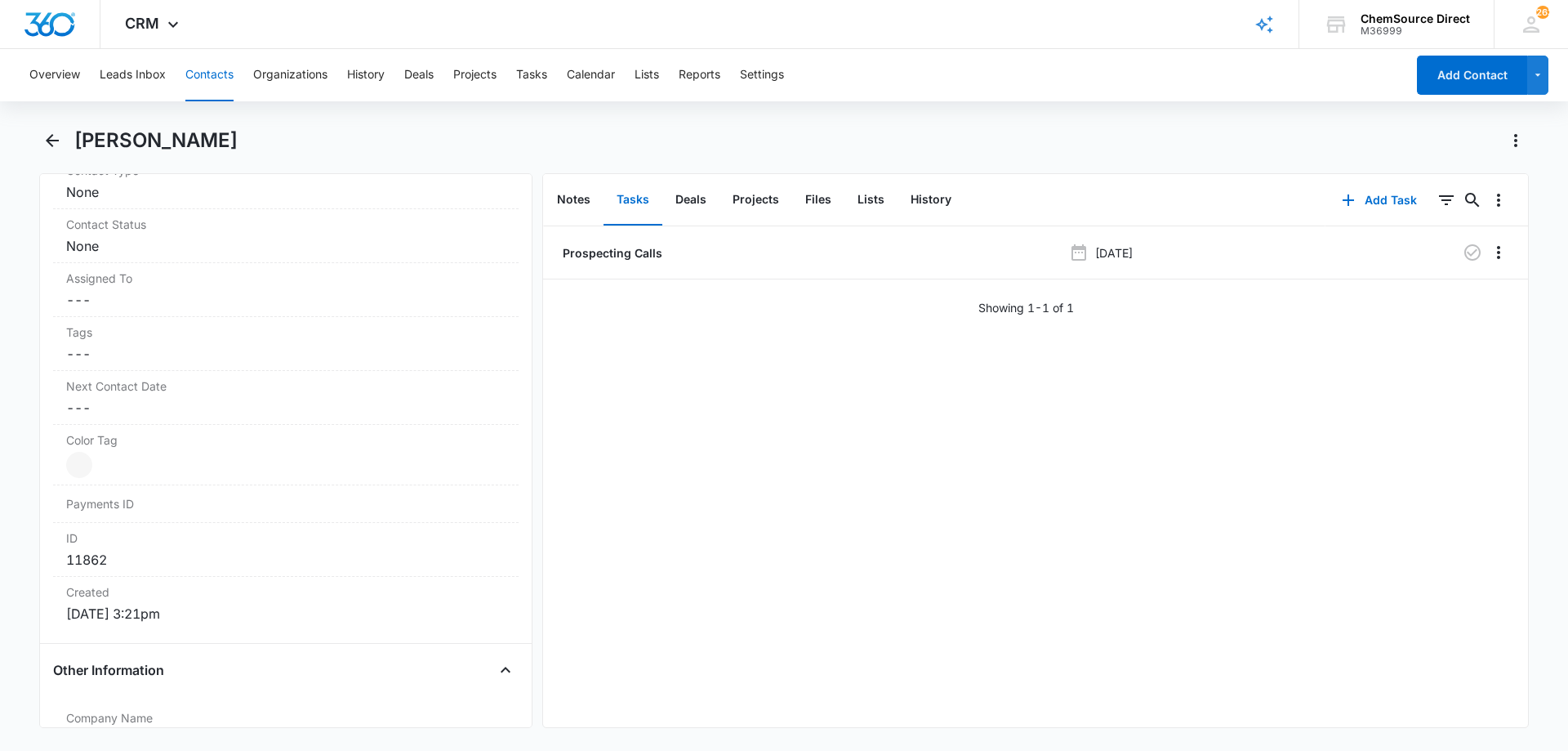
scroll to position [654, 0]
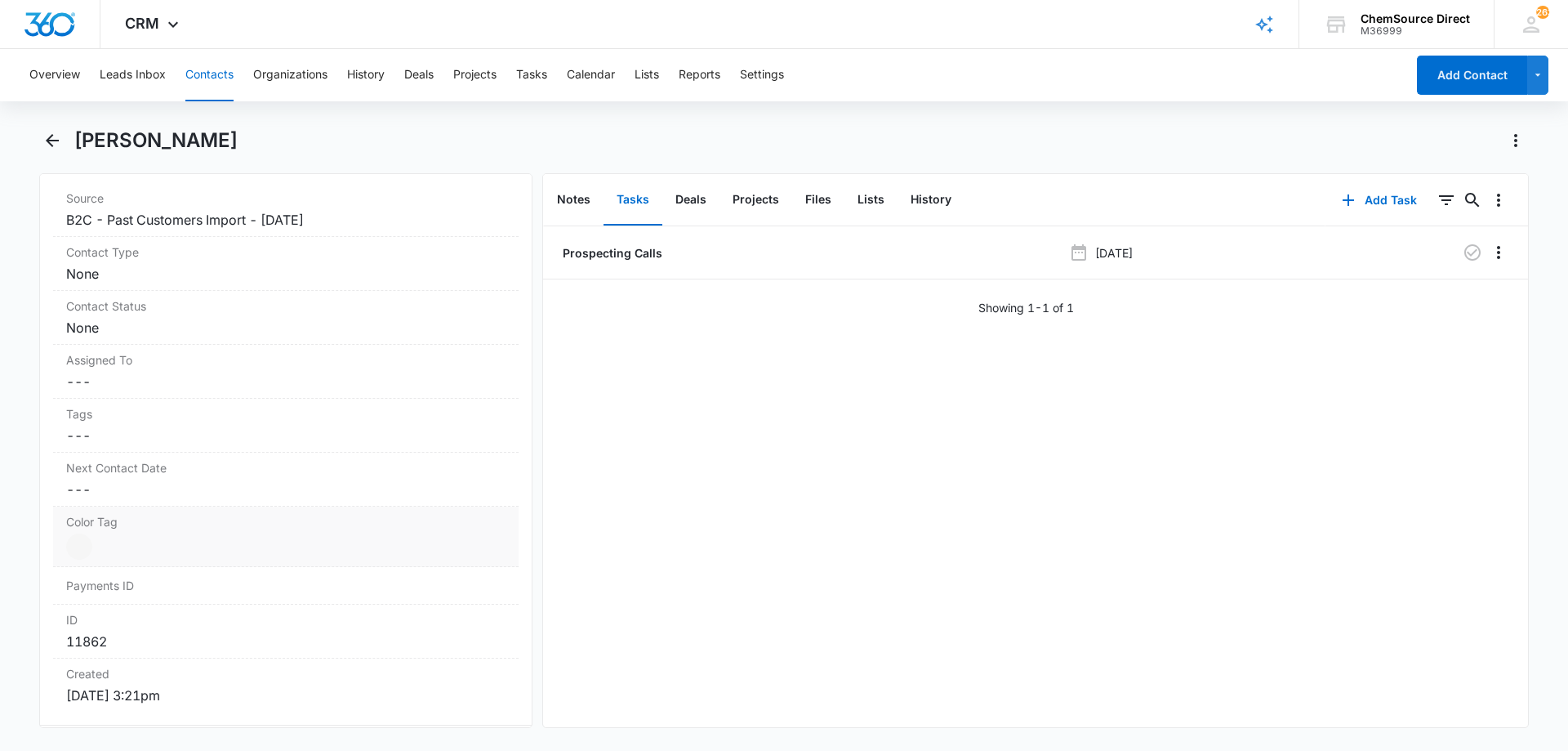
click at [167, 536] on dd "Current Color: Cancel Save Changes" at bounding box center [285, 546] width 439 height 26
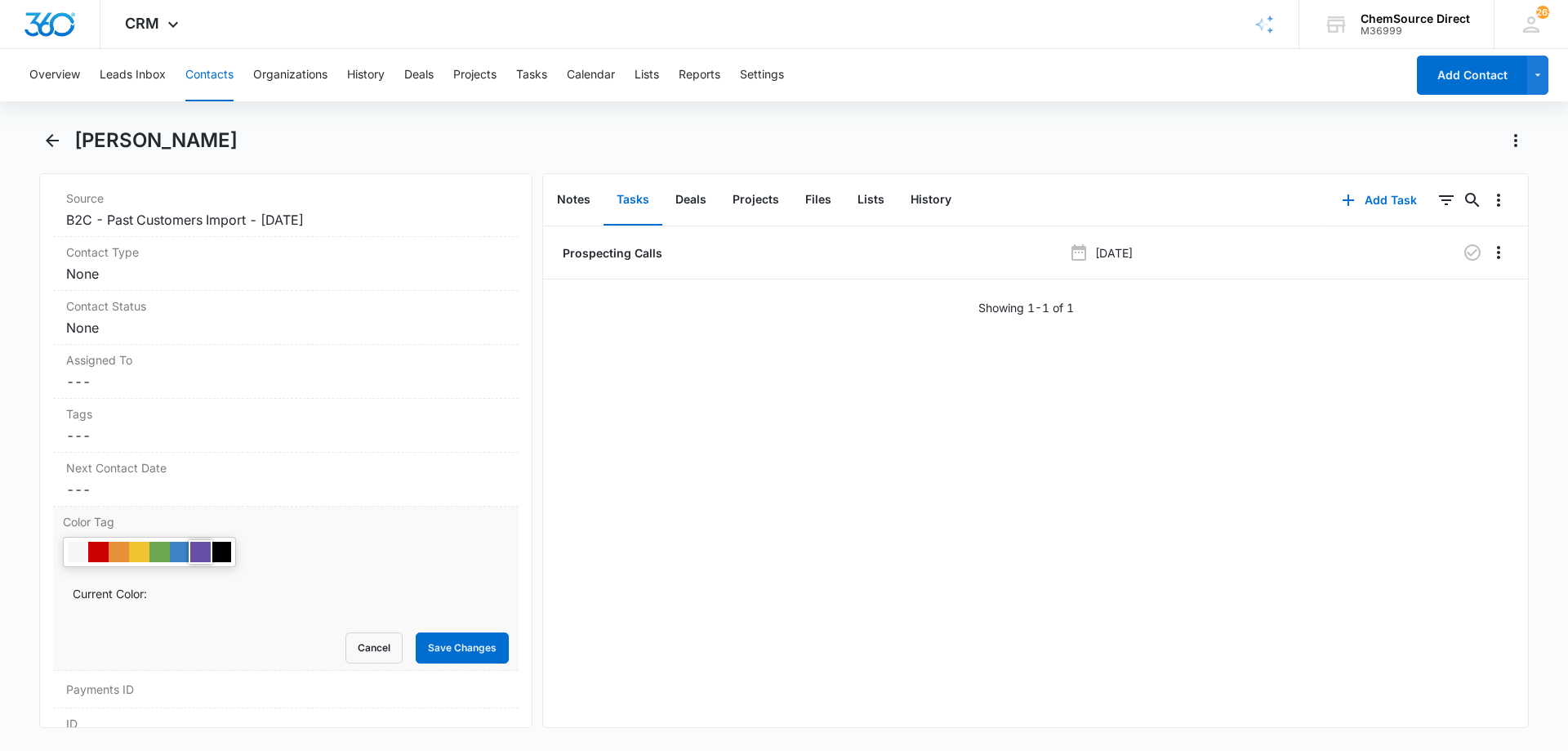
click at [202, 550] on div at bounding box center [200, 552] width 20 height 20
click at [468, 647] on button "Save Changes" at bounding box center [462, 647] width 93 height 31
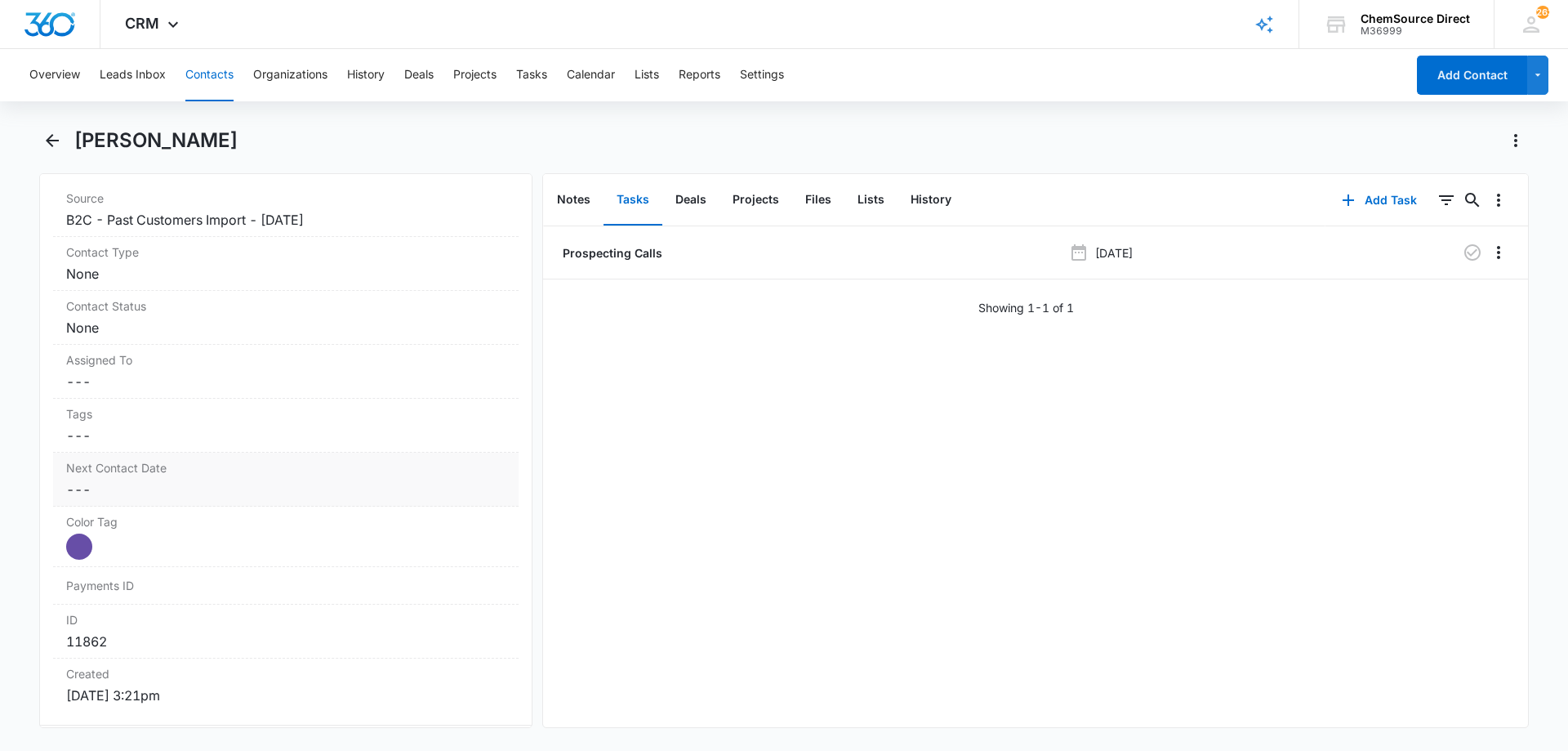
scroll to position [572, 0]
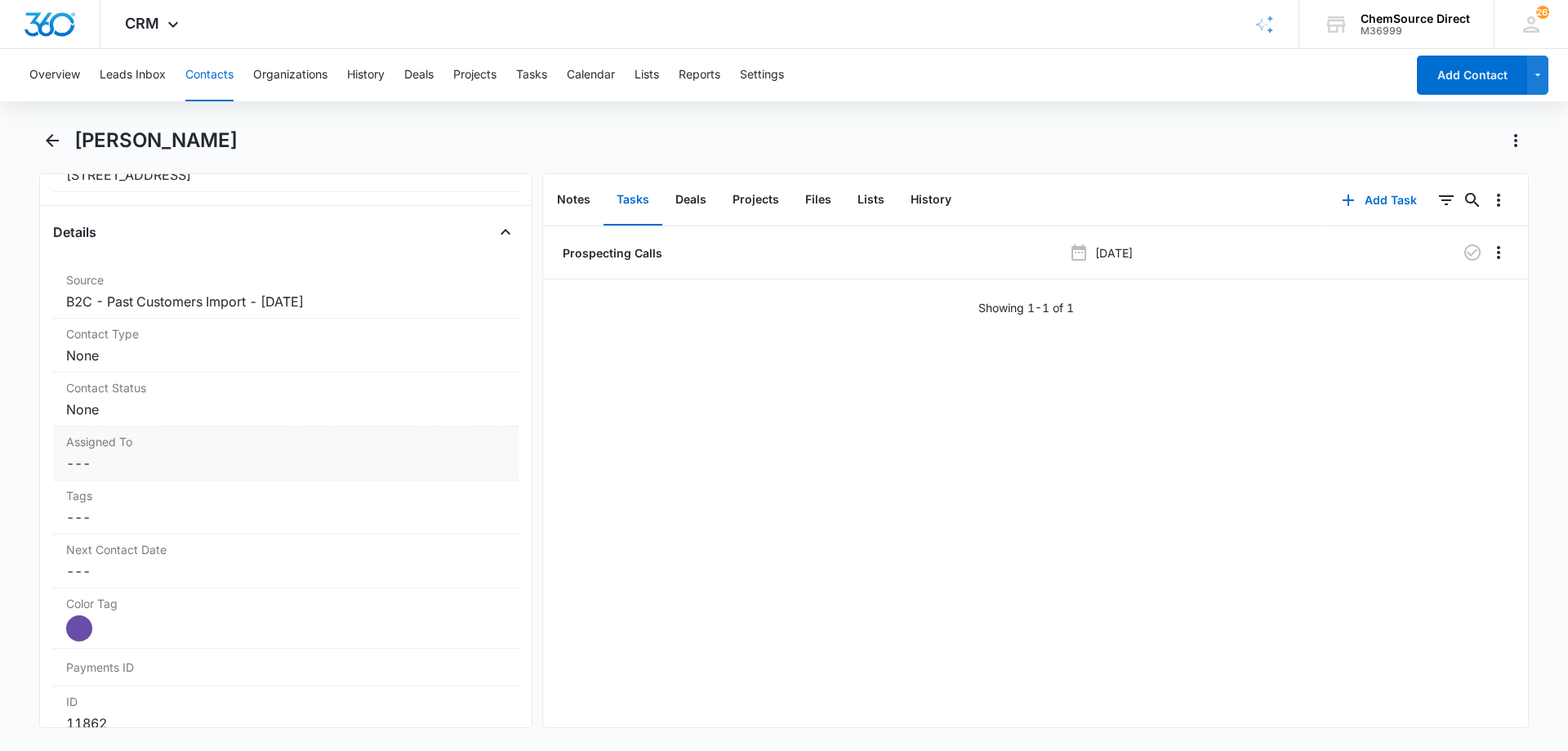
click at [202, 454] on dd "Cancel Save Changes ---" at bounding box center [285, 464] width 439 height 20
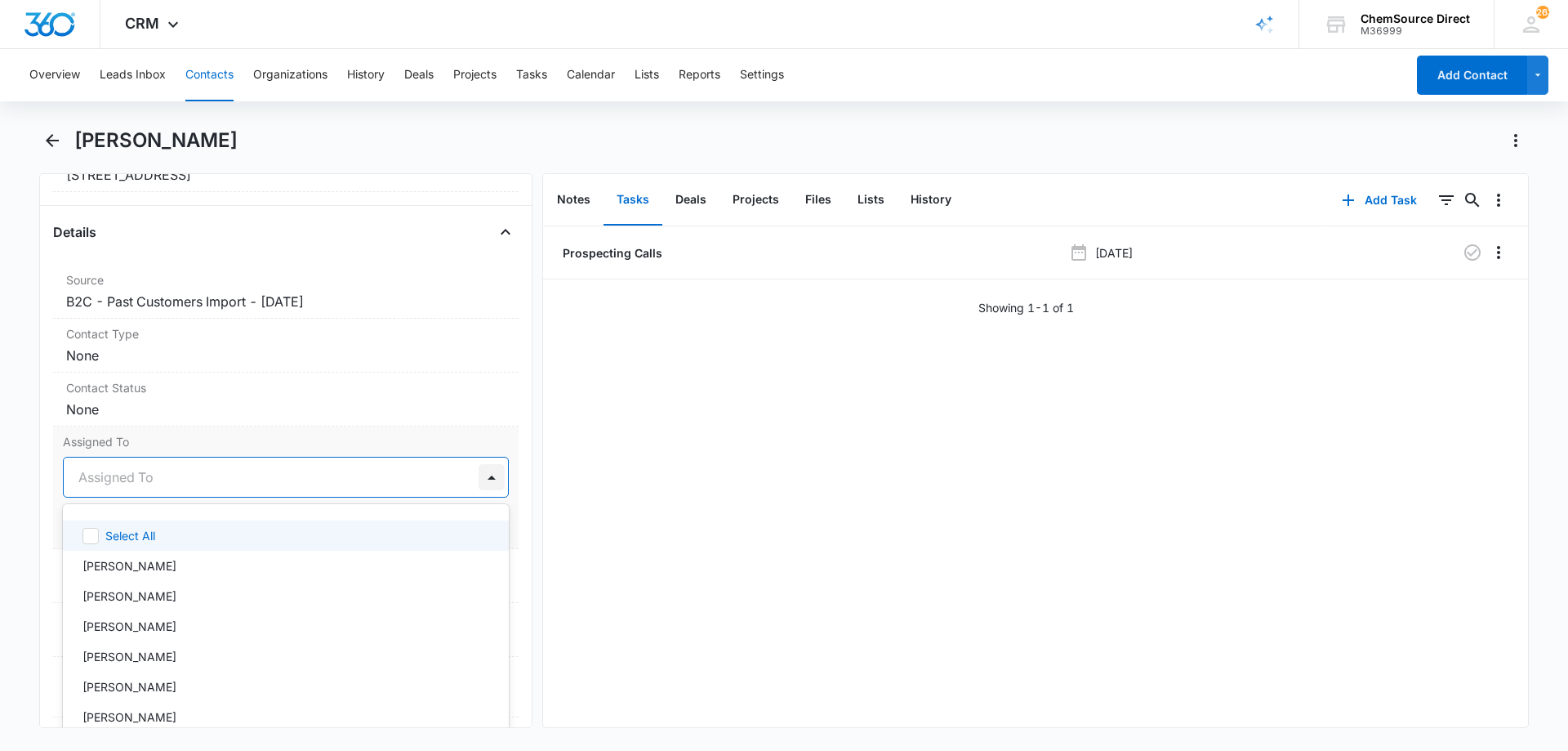
click at [479, 470] on div at bounding box center [491, 476] width 26 height 26
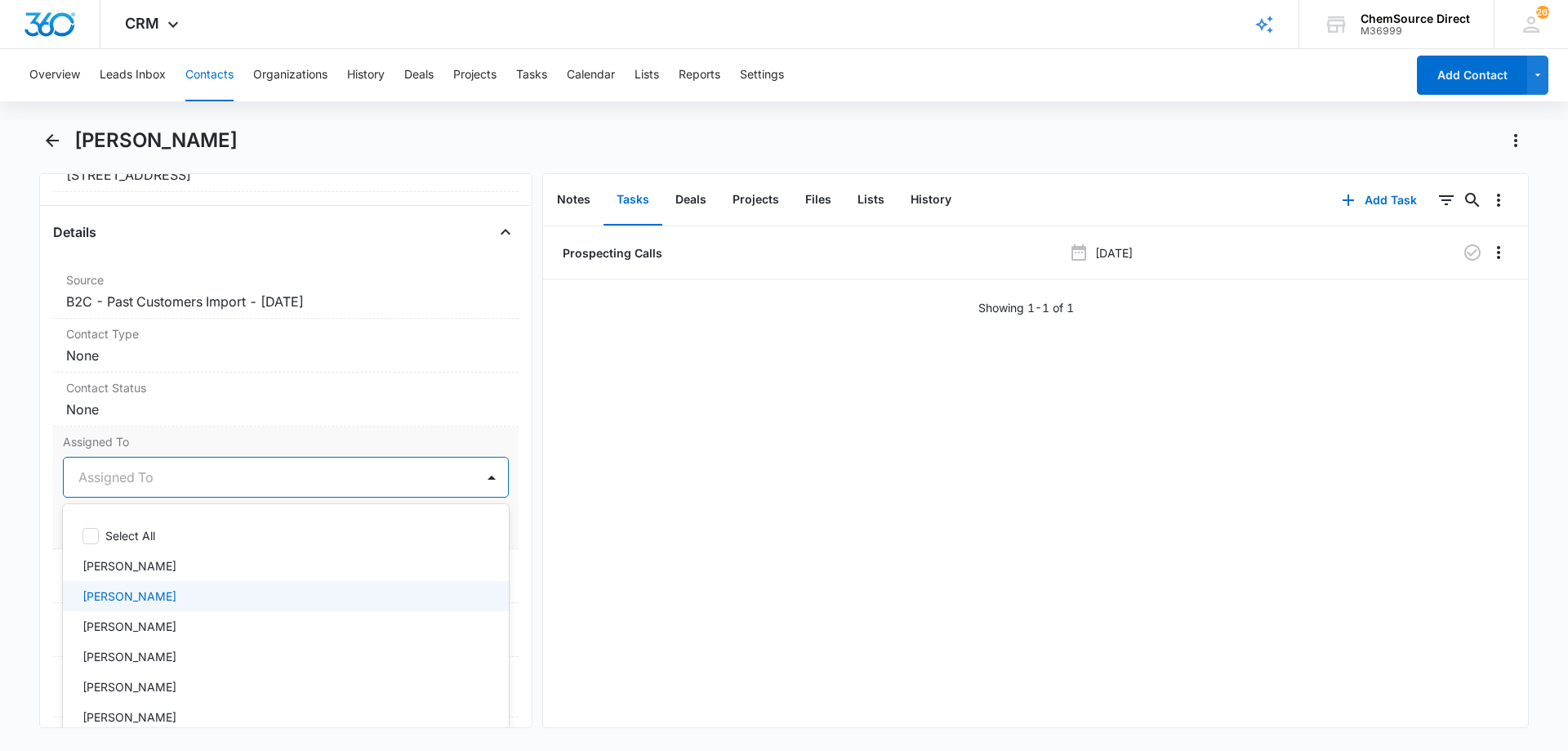
scroll to position [68, 0]
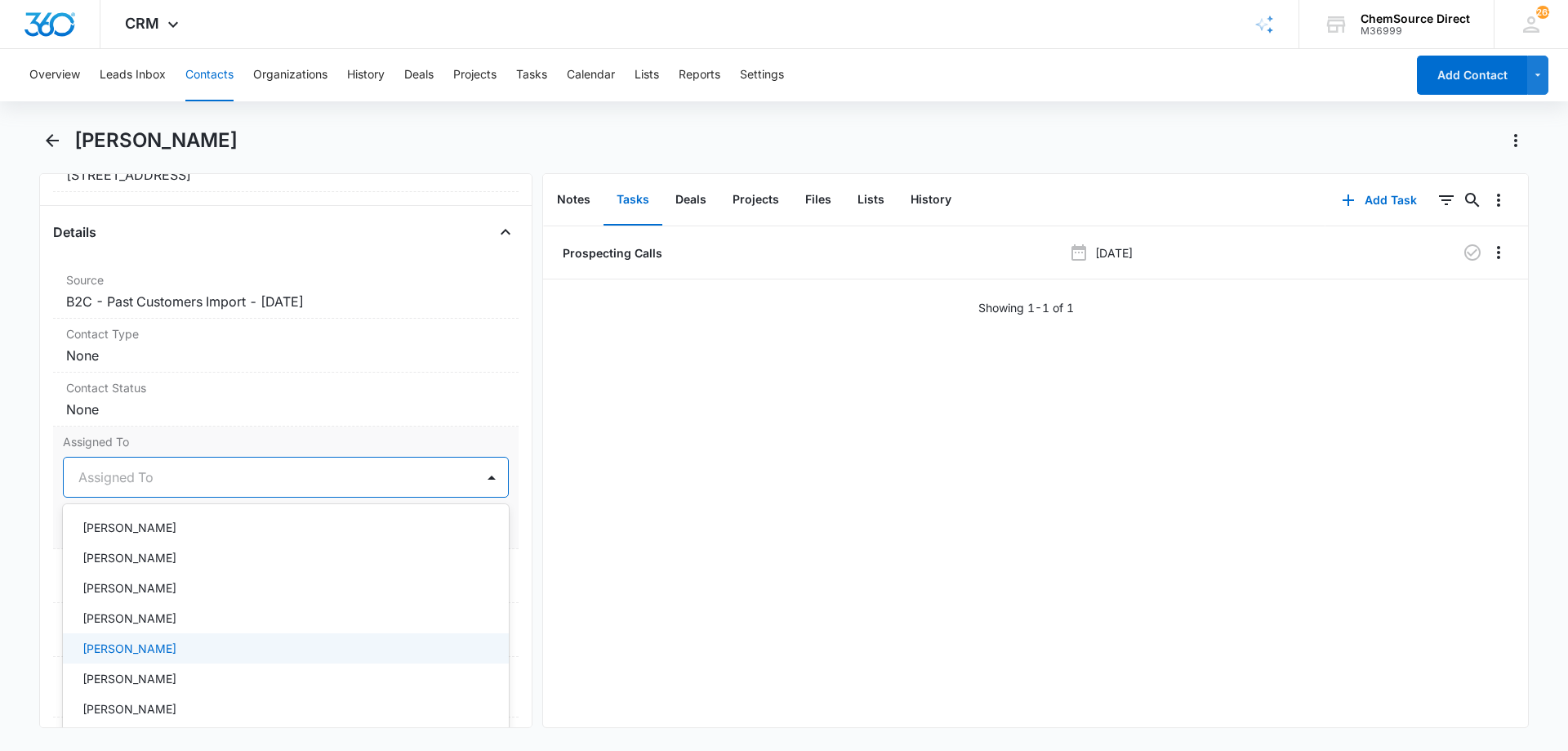
click at [177, 644] on div "[PERSON_NAME]" at bounding box center [285, 647] width 404 height 17
click at [478, 472] on div at bounding box center [491, 476] width 26 height 26
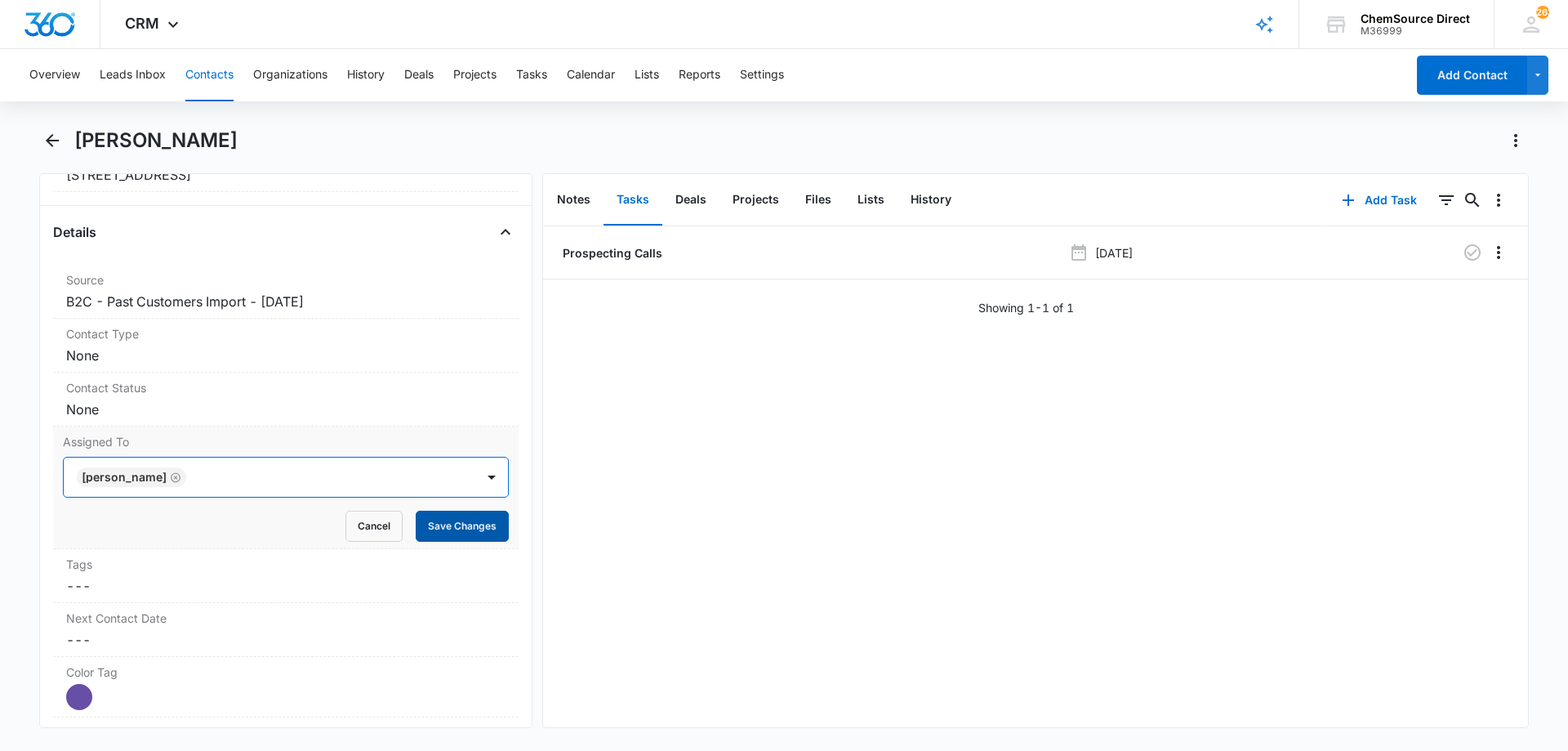
click at [449, 522] on button "Save Changes" at bounding box center [462, 526] width 93 height 31
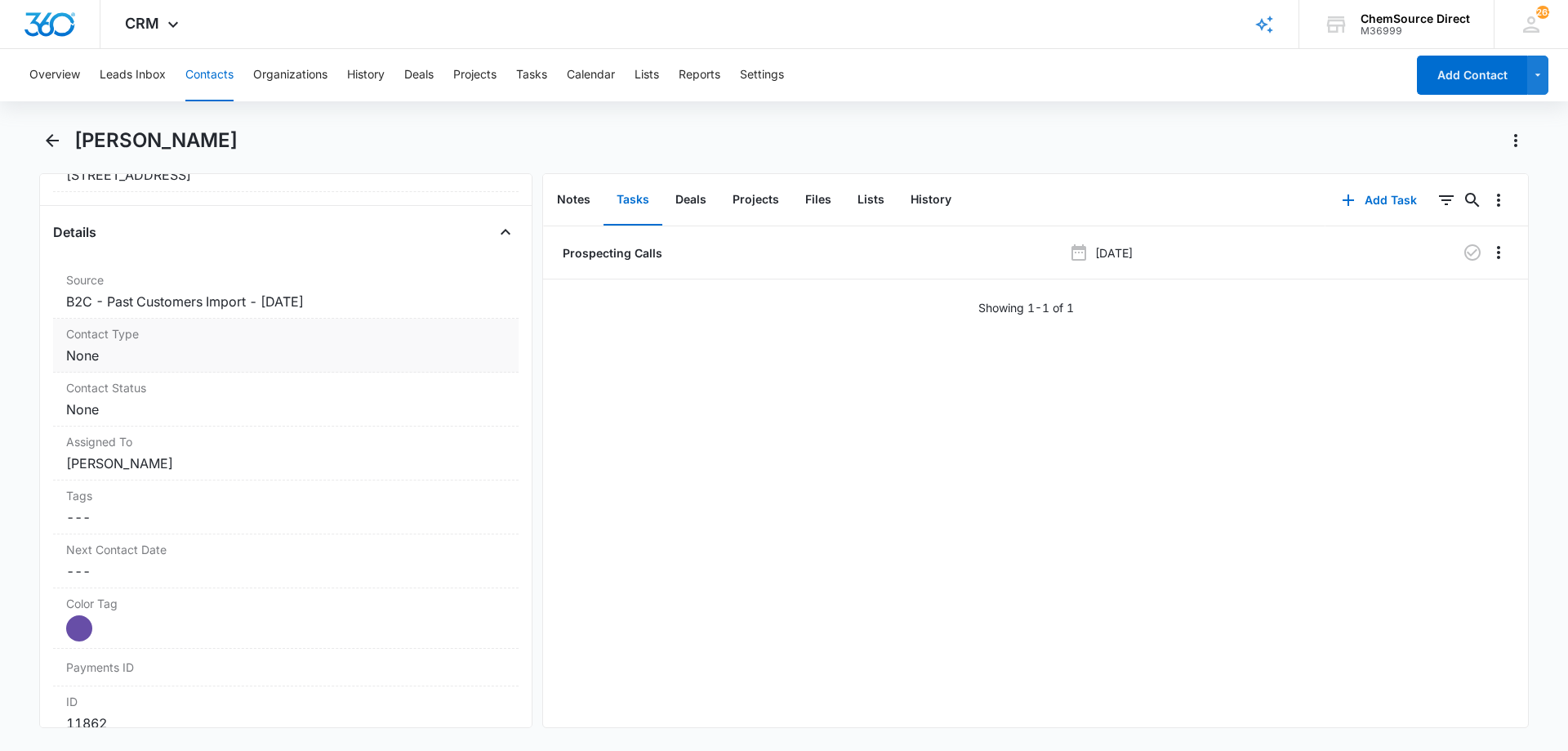
click at [168, 353] on dd "Cancel Save Changes None" at bounding box center [285, 355] width 439 height 20
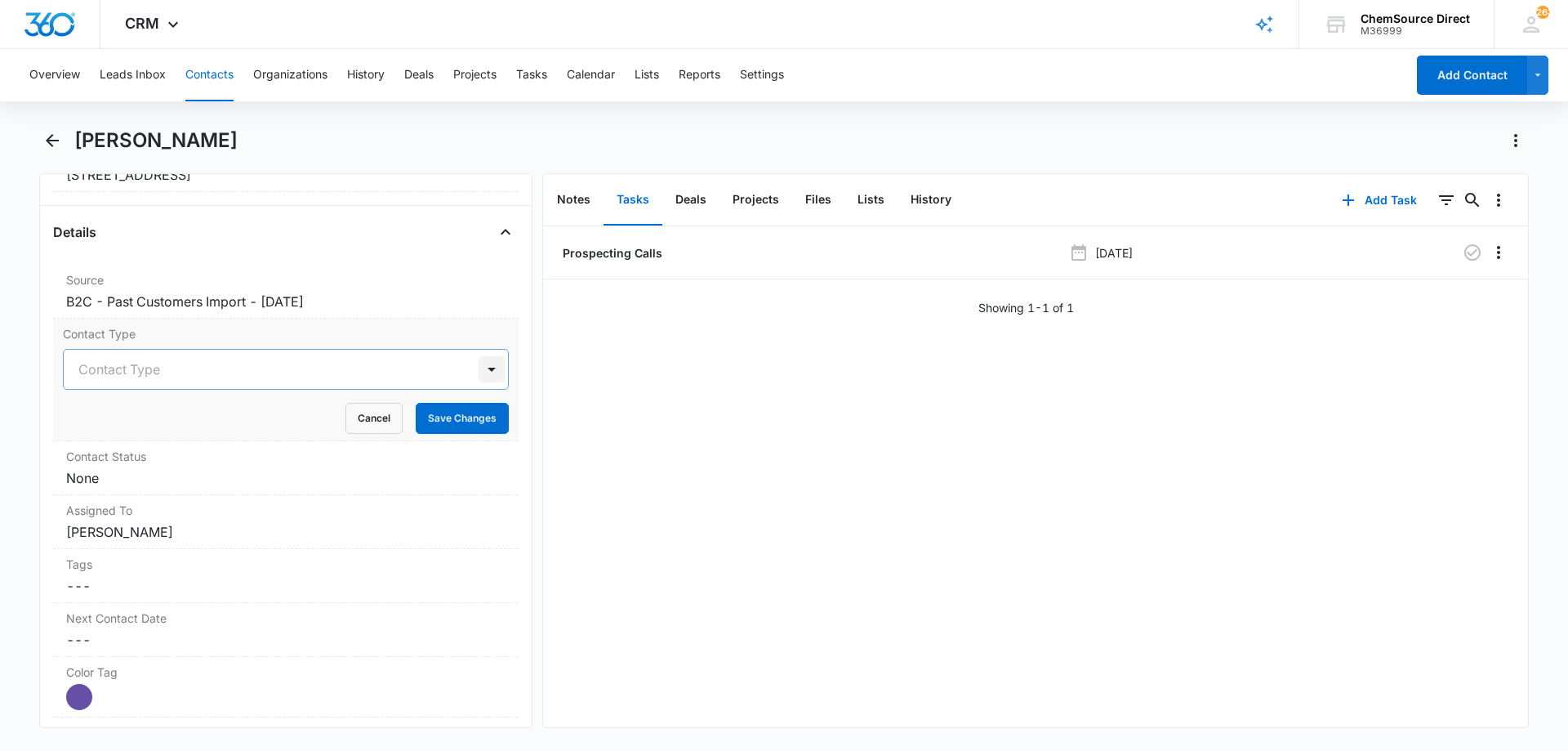
click at [478, 367] on div at bounding box center [491, 369] width 26 height 26
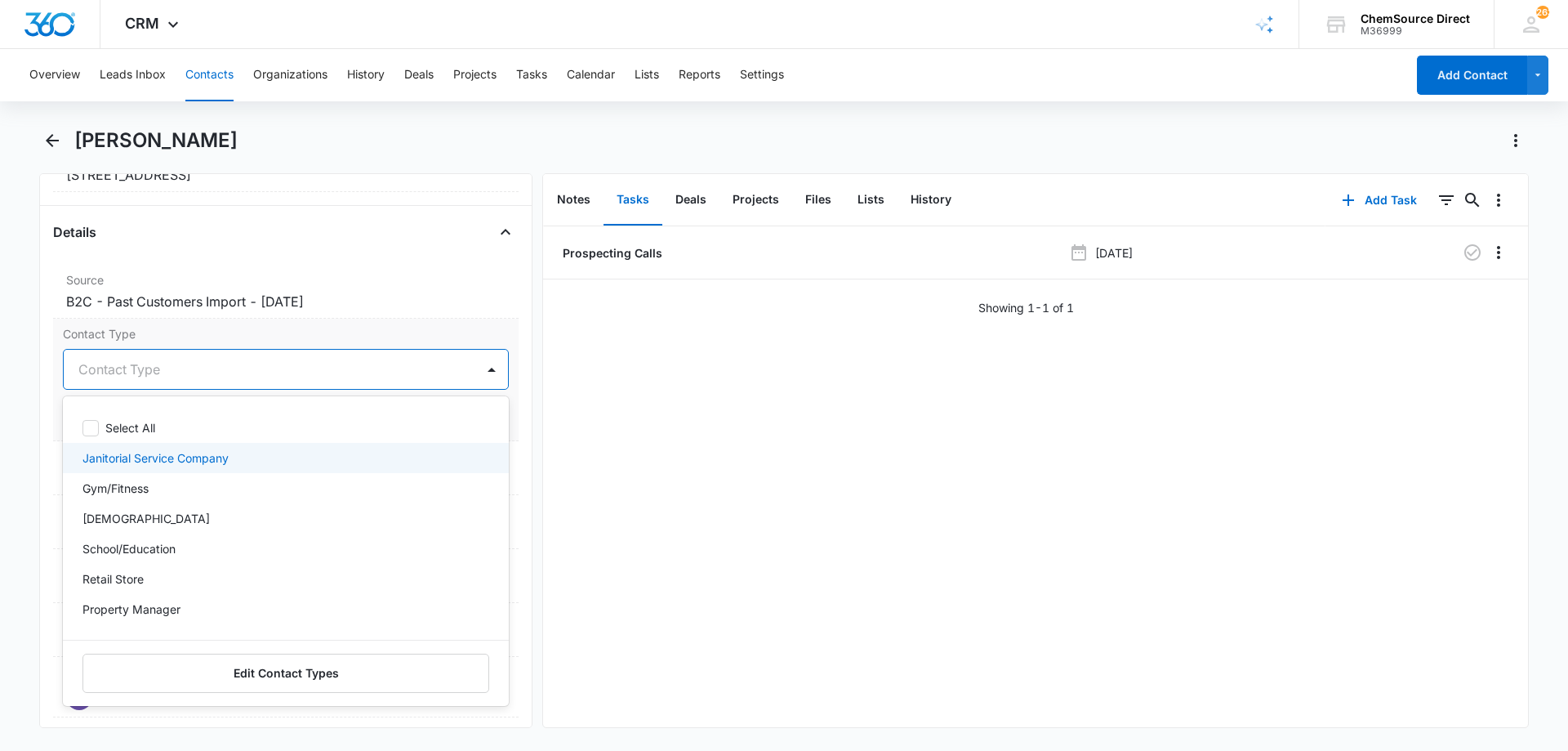
click at [220, 454] on p "Janitorial Service Company" at bounding box center [155, 457] width 146 height 17
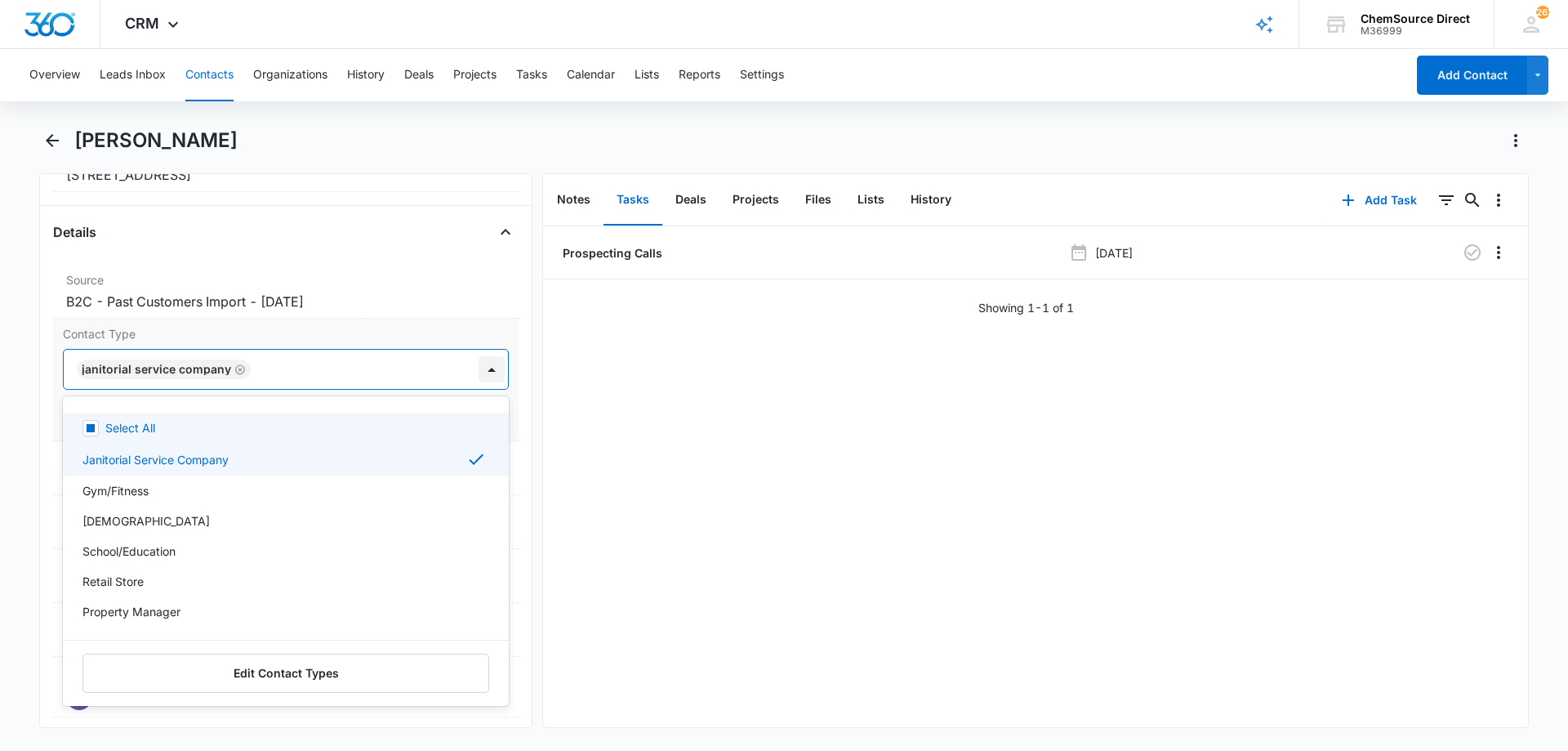
click at [482, 364] on div at bounding box center [491, 369] width 26 height 26
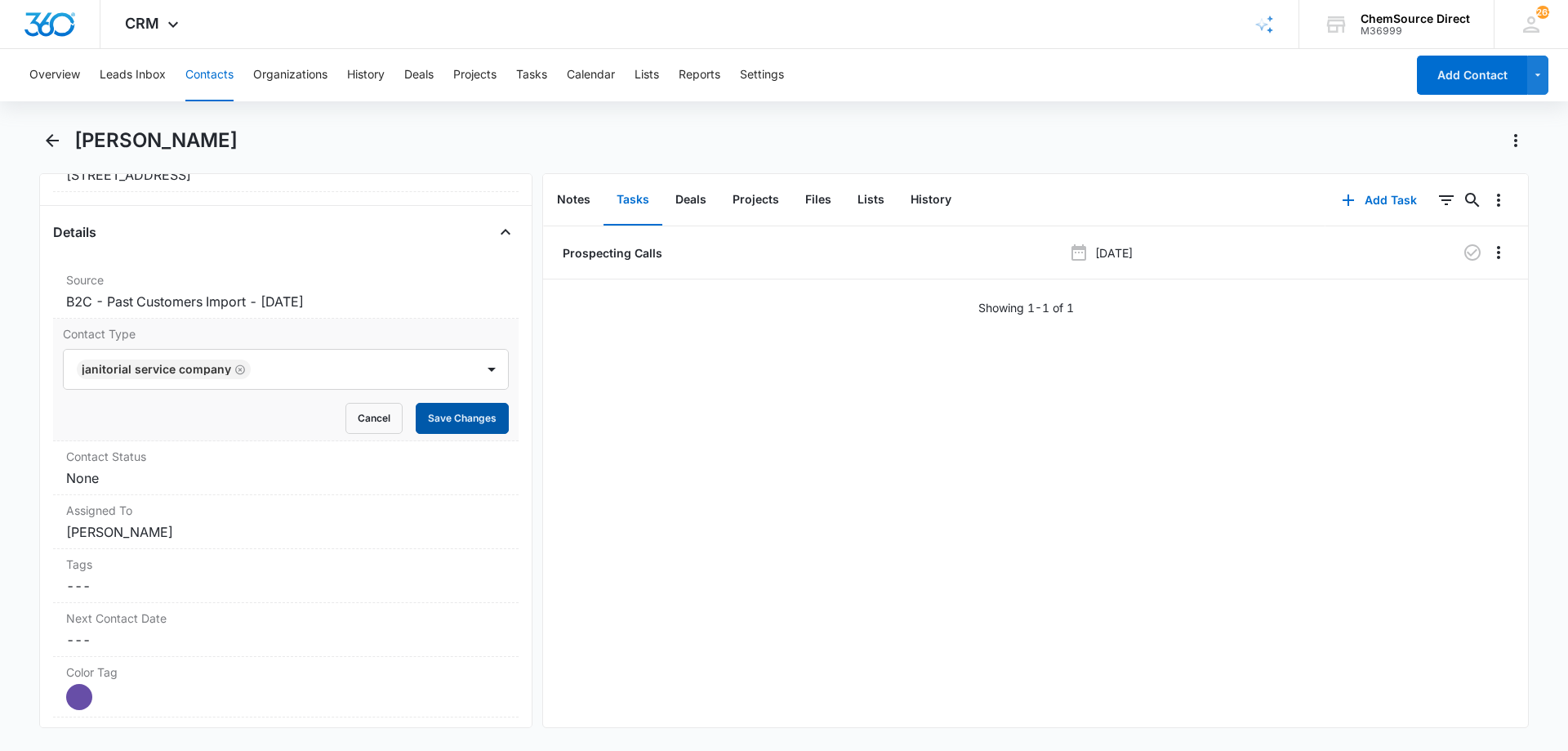
click at [440, 409] on button "Save Changes" at bounding box center [462, 418] width 93 height 31
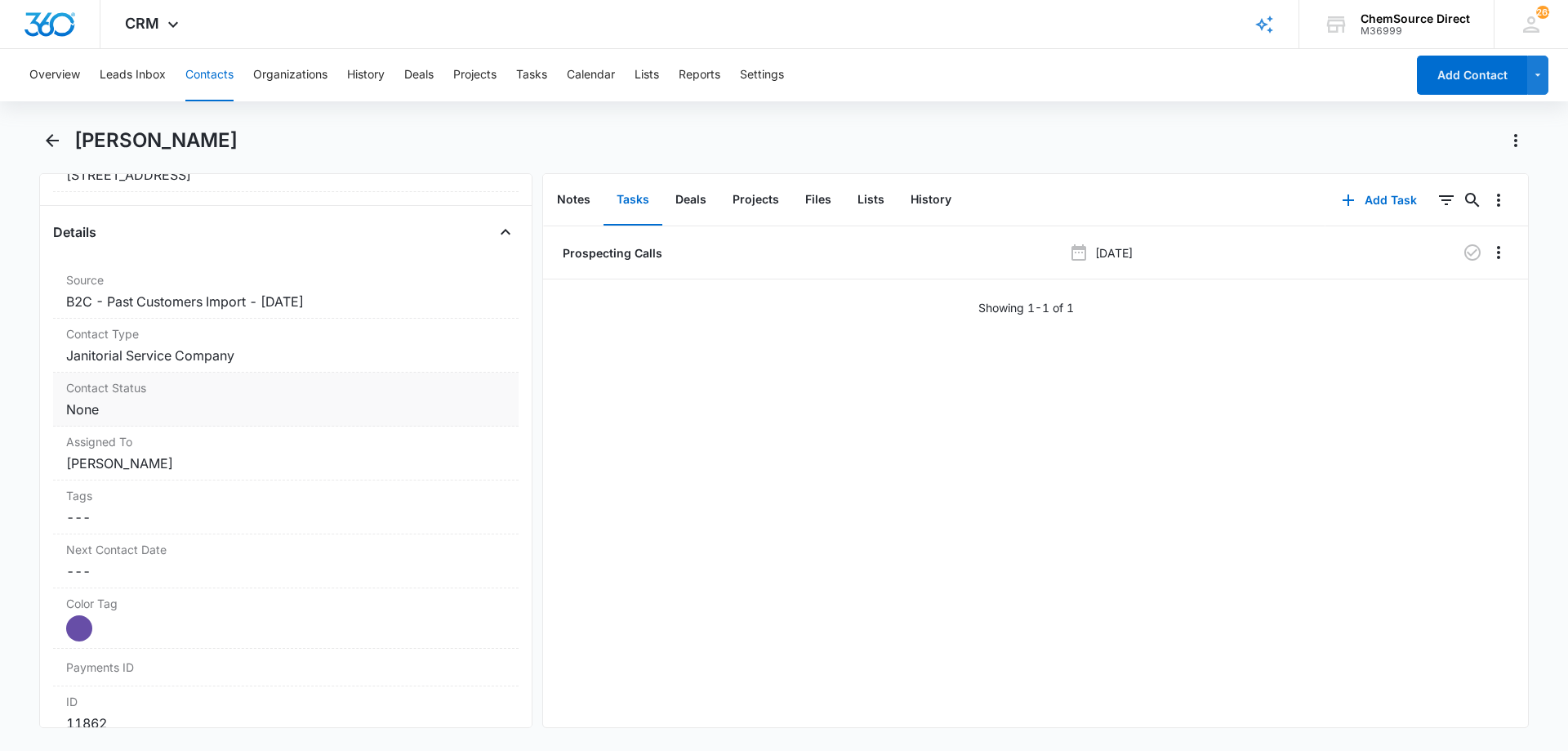
click at [221, 406] on dd "Cancel Save Changes None" at bounding box center [285, 409] width 439 height 20
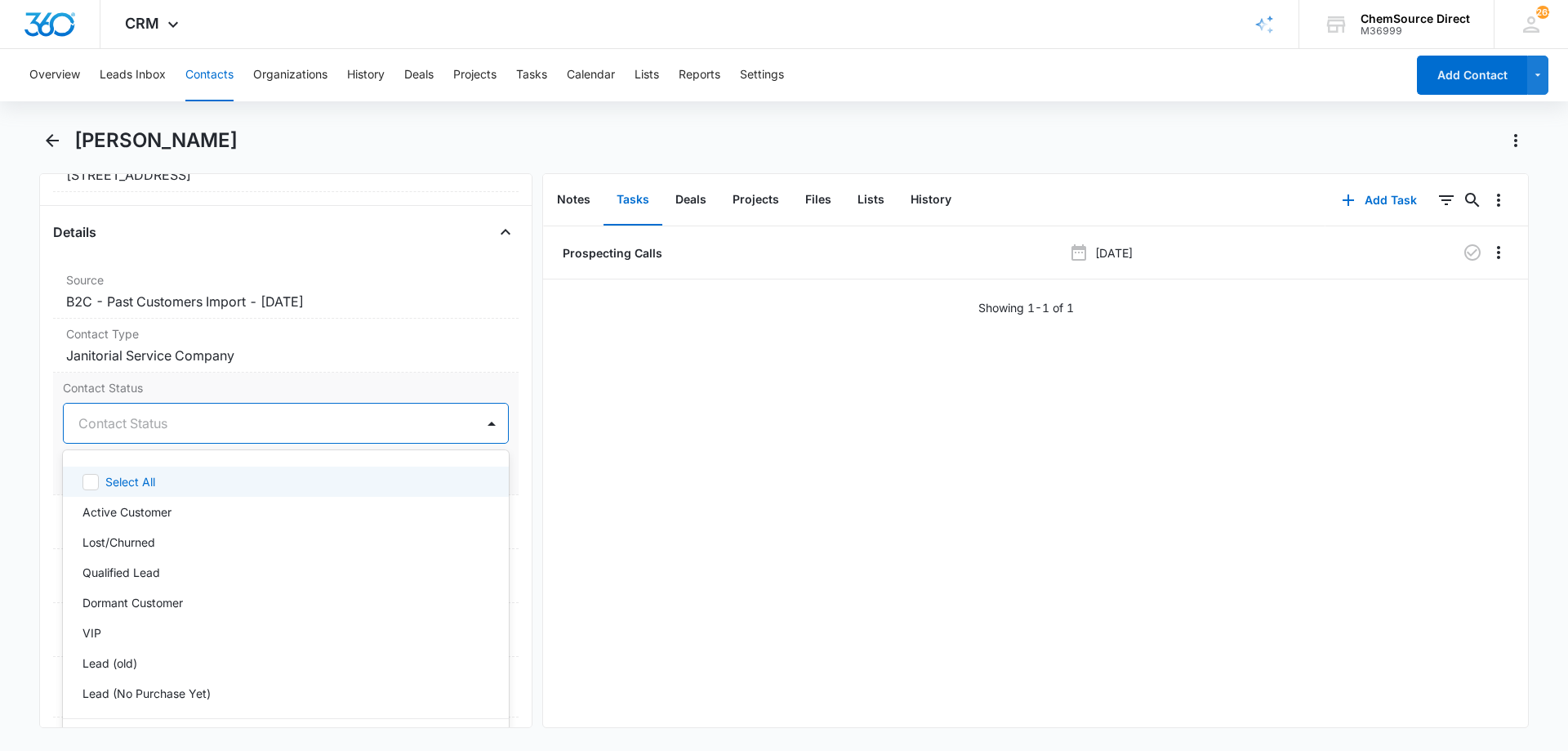
click at [423, 426] on div at bounding box center [265, 423] width 375 height 23
click at [195, 503] on div "Active Customer" at bounding box center [285, 511] width 404 height 17
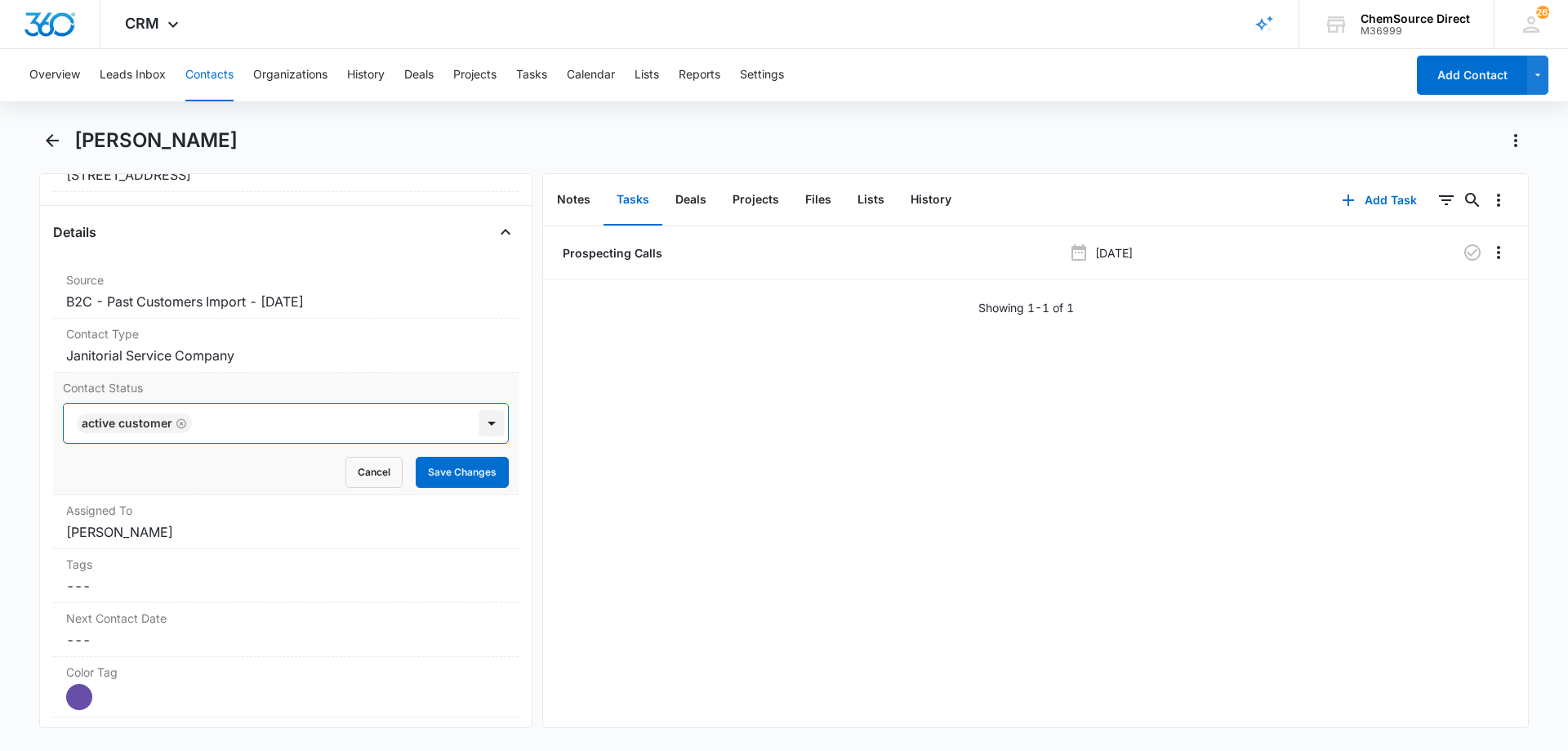
click at [485, 429] on div at bounding box center [491, 423] width 26 height 26
click at [464, 469] on button "Save Changes" at bounding box center [462, 472] width 93 height 31
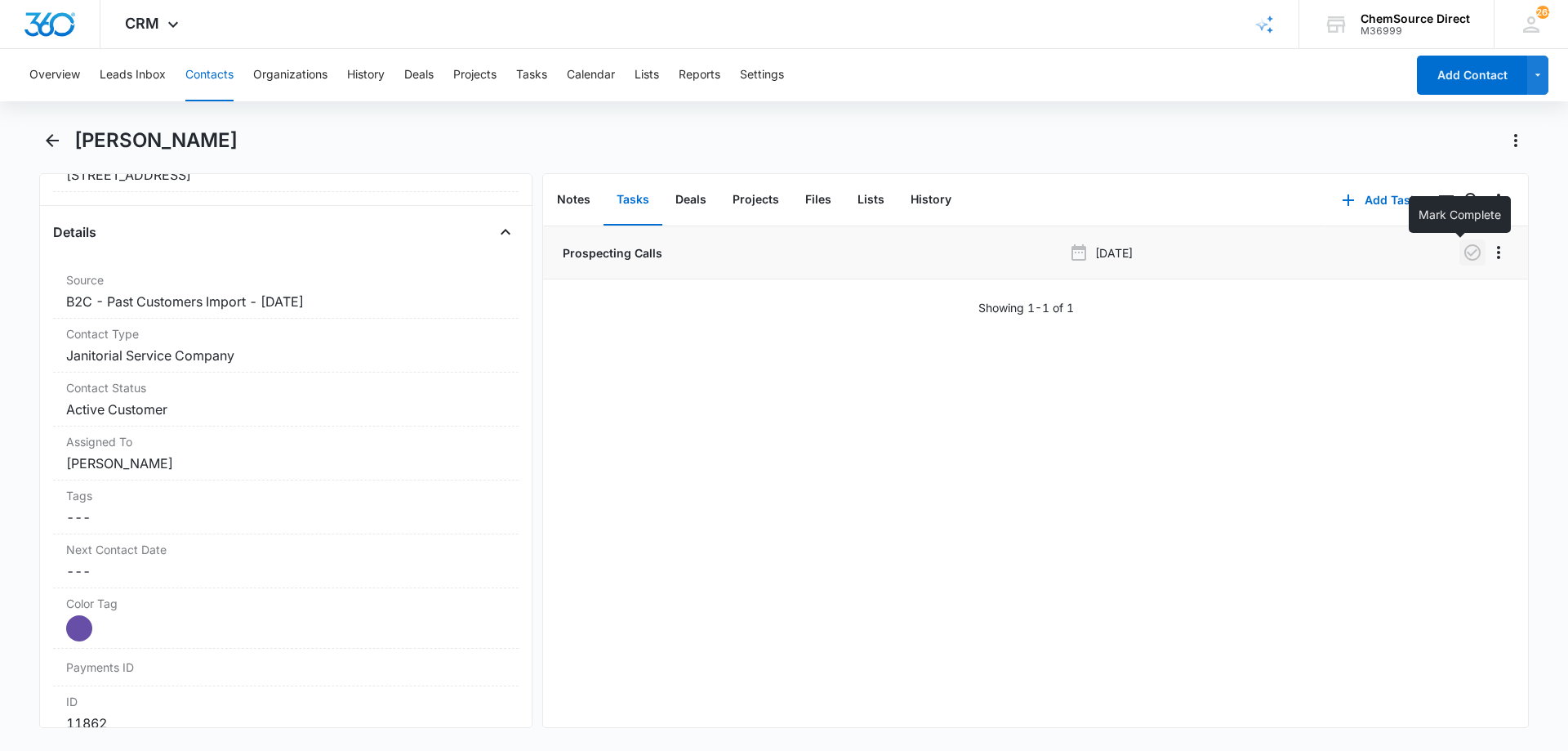
click at [1463, 247] on icon "button" at bounding box center [1473, 253] width 20 height 20
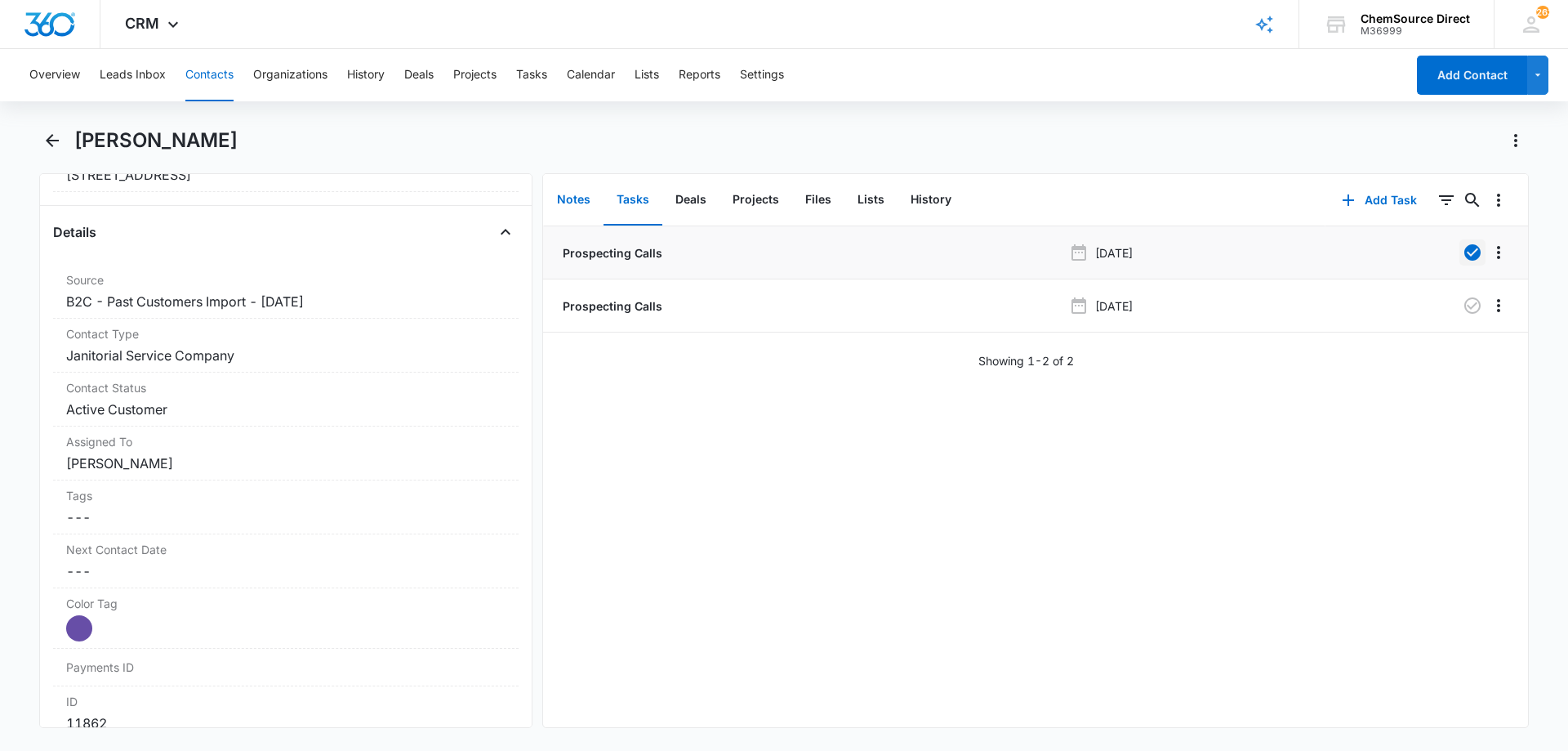
click at [578, 200] on button "Notes" at bounding box center [574, 200] width 60 height 51
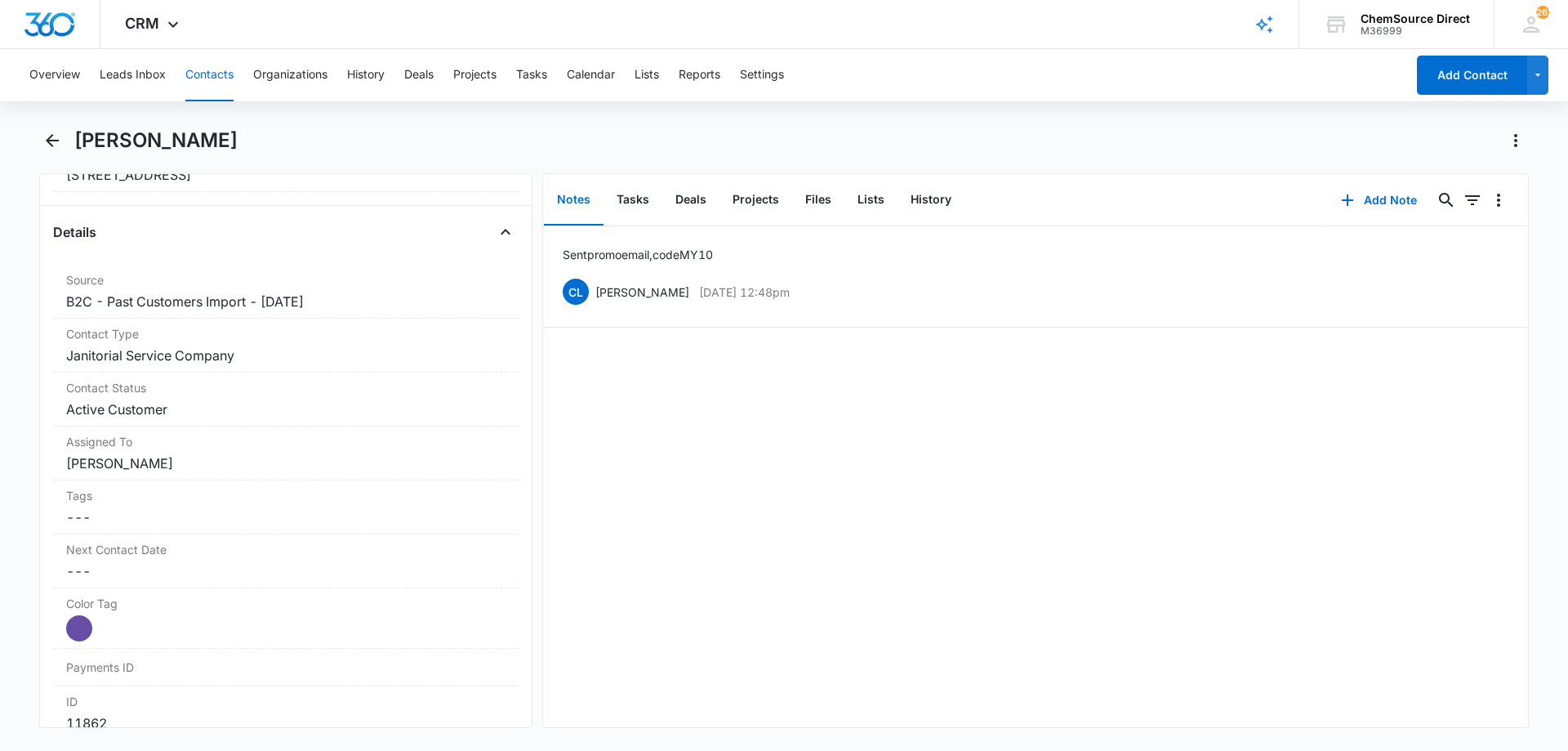
click at [214, 69] on button "Contacts" at bounding box center [209, 75] width 48 height 52
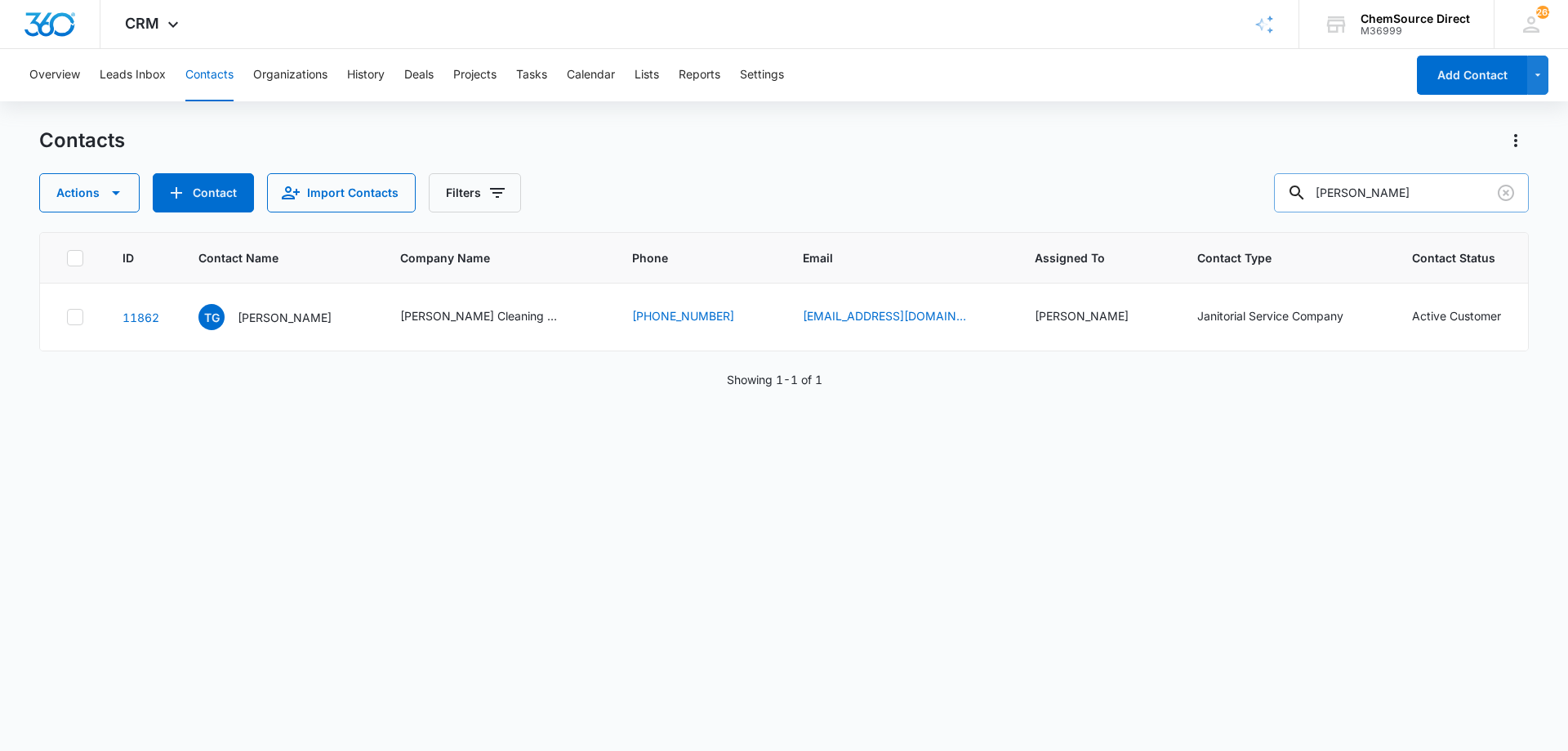
click at [1361, 189] on input "[PERSON_NAME]" at bounding box center [1401, 192] width 255 height 39
type input "[PERSON_NAME]"
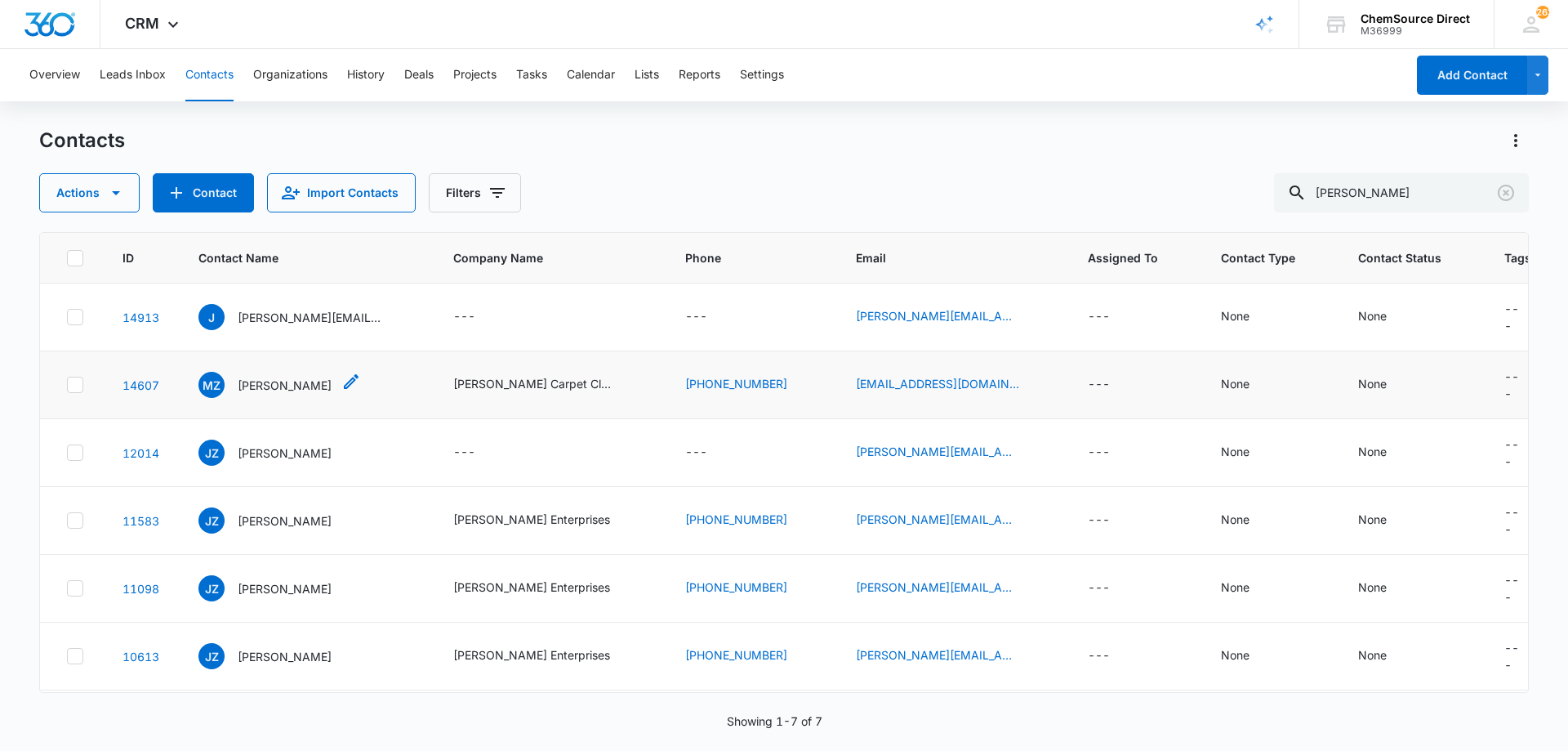
click at [261, 381] on p "[PERSON_NAME]" at bounding box center [284, 385] width 94 height 17
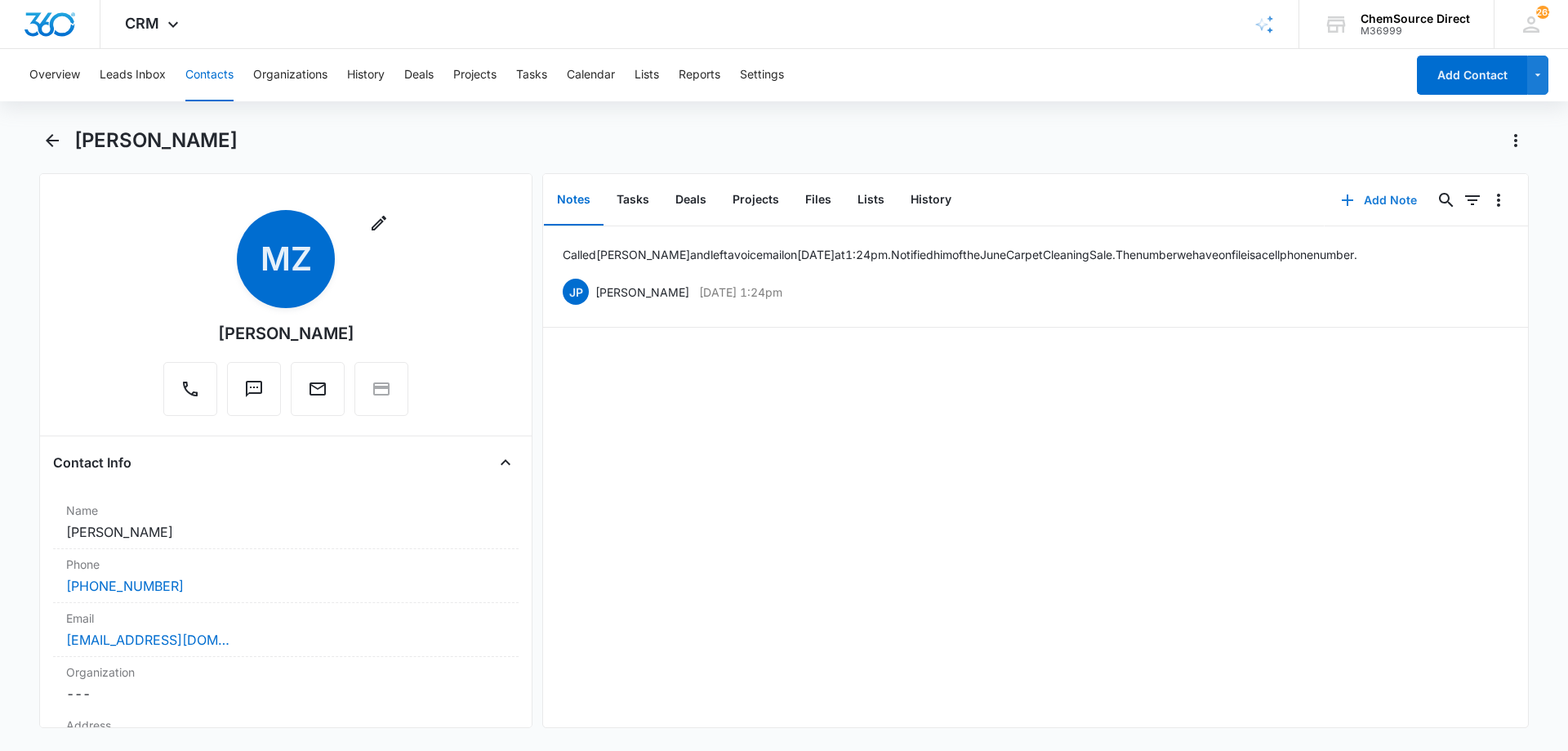
click at [1368, 196] on button "Add Note" at bounding box center [1378, 200] width 108 height 39
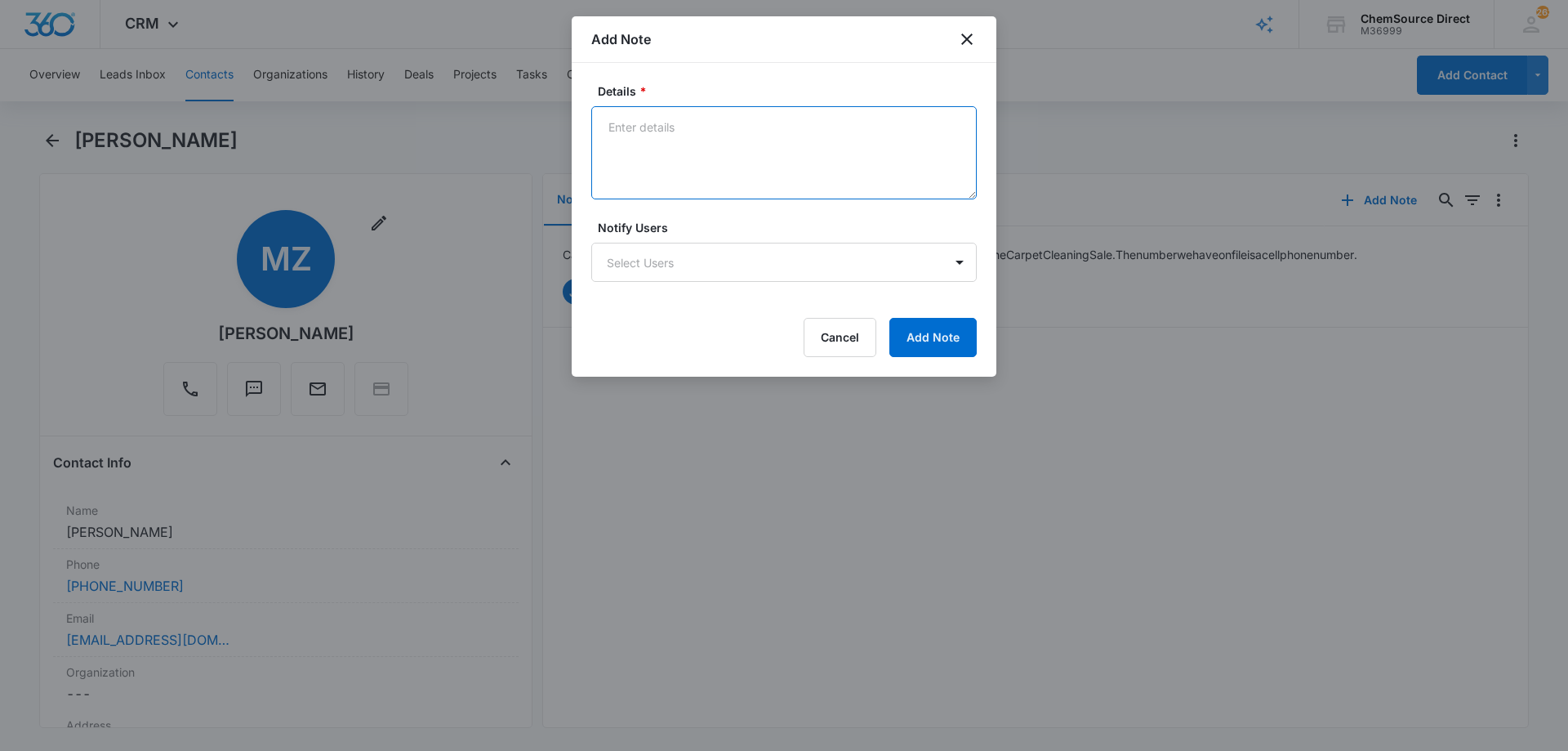
click at [743, 165] on textarea "Details *" at bounding box center [784, 153] width 385 height 93
type textarea "Sent promo email, code MY10"
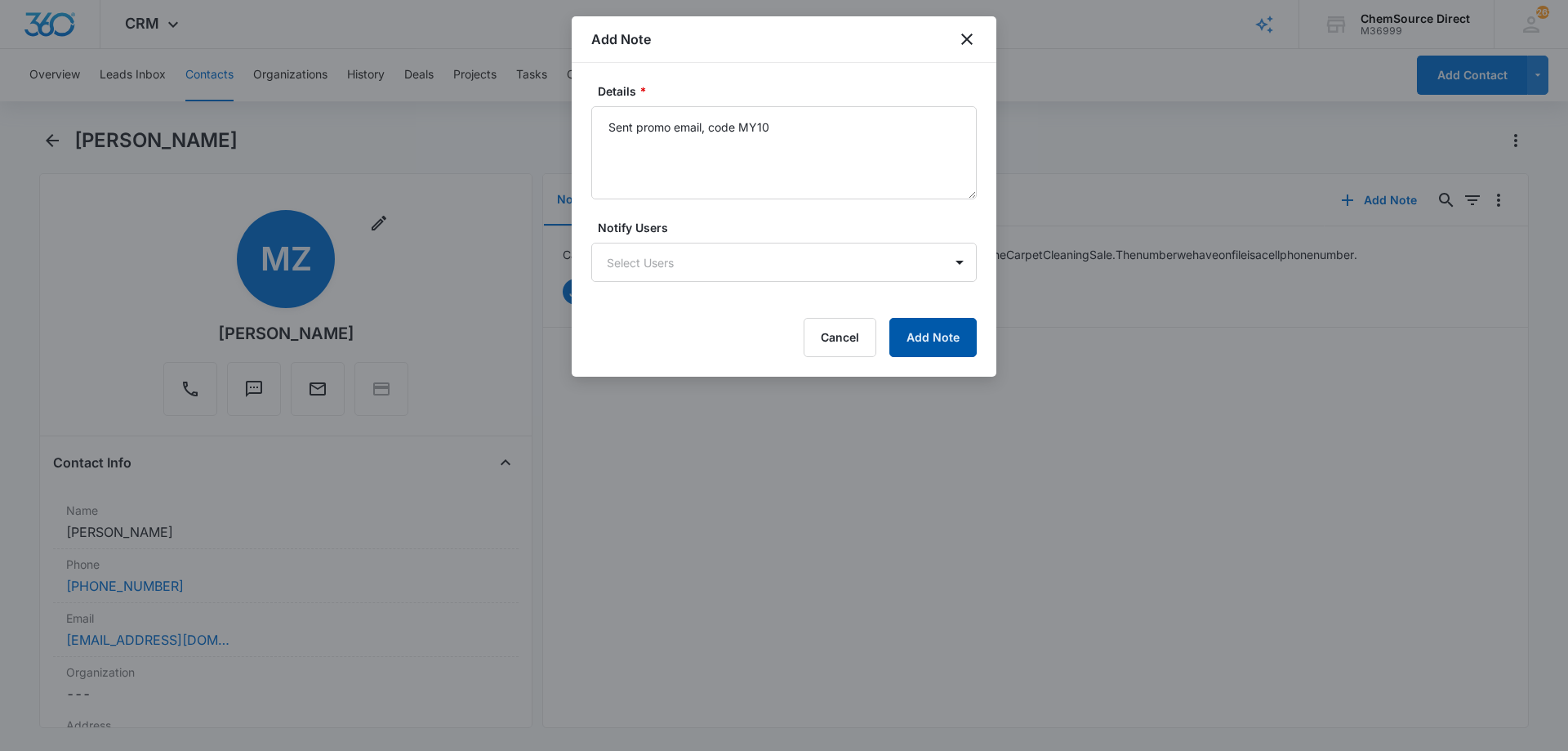
click at [935, 335] on button "Add Note" at bounding box center [933, 336] width 87 height 39
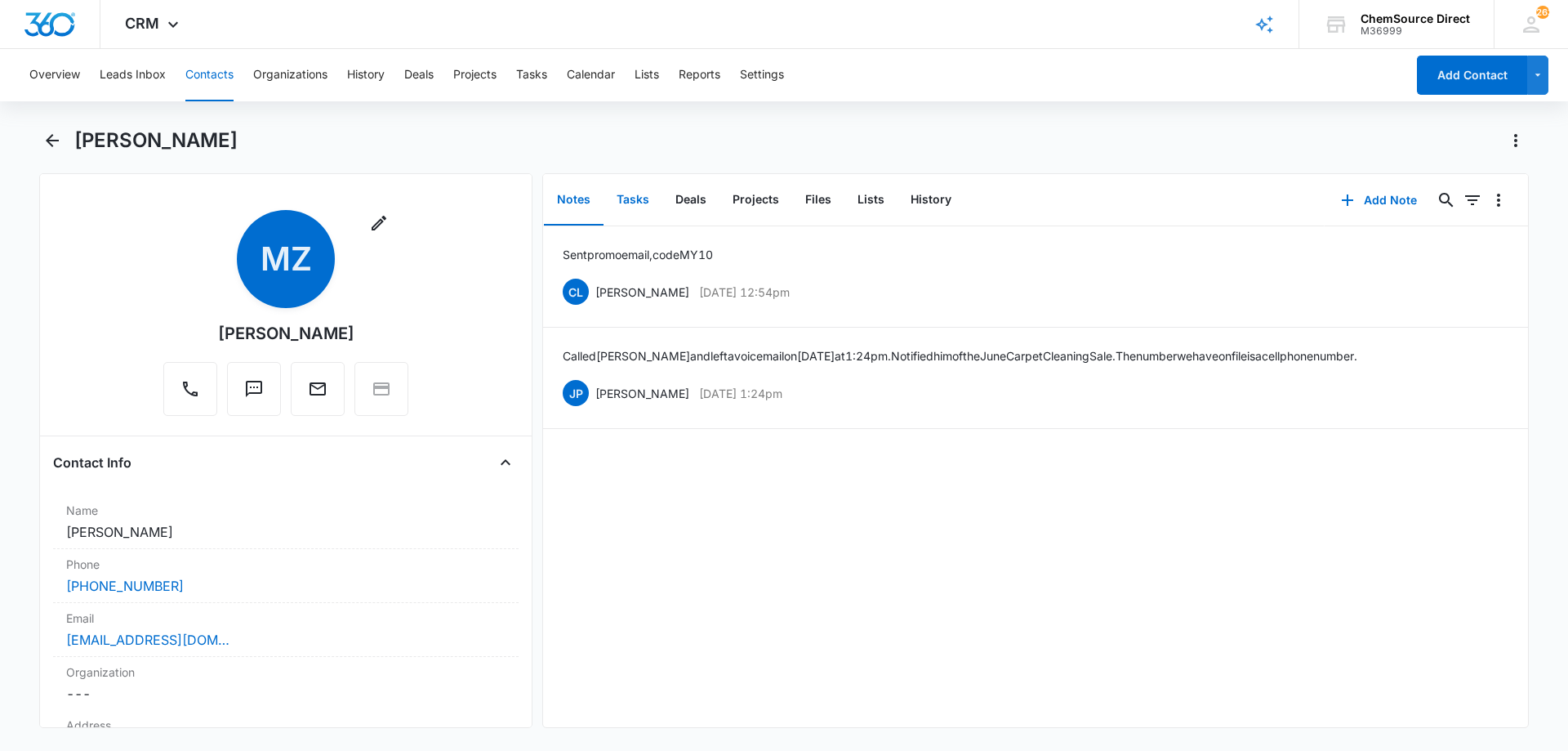
click at [626, 195] on button "Tasks" at bounding box center [633, 200] width 59 height 51
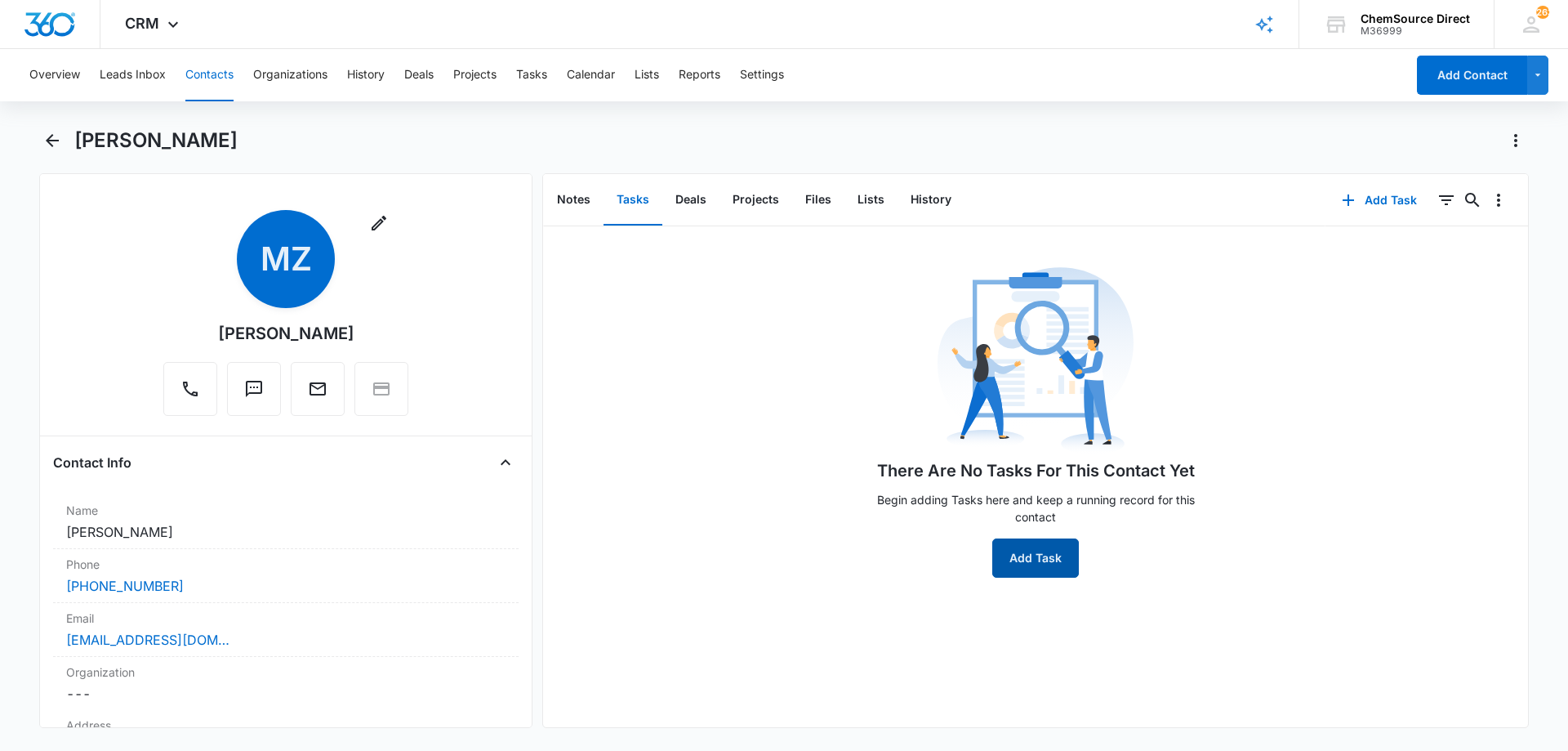
click at [1024, 553] on button "Add Task" at bounding box center [1034, 557] width 86 height 39
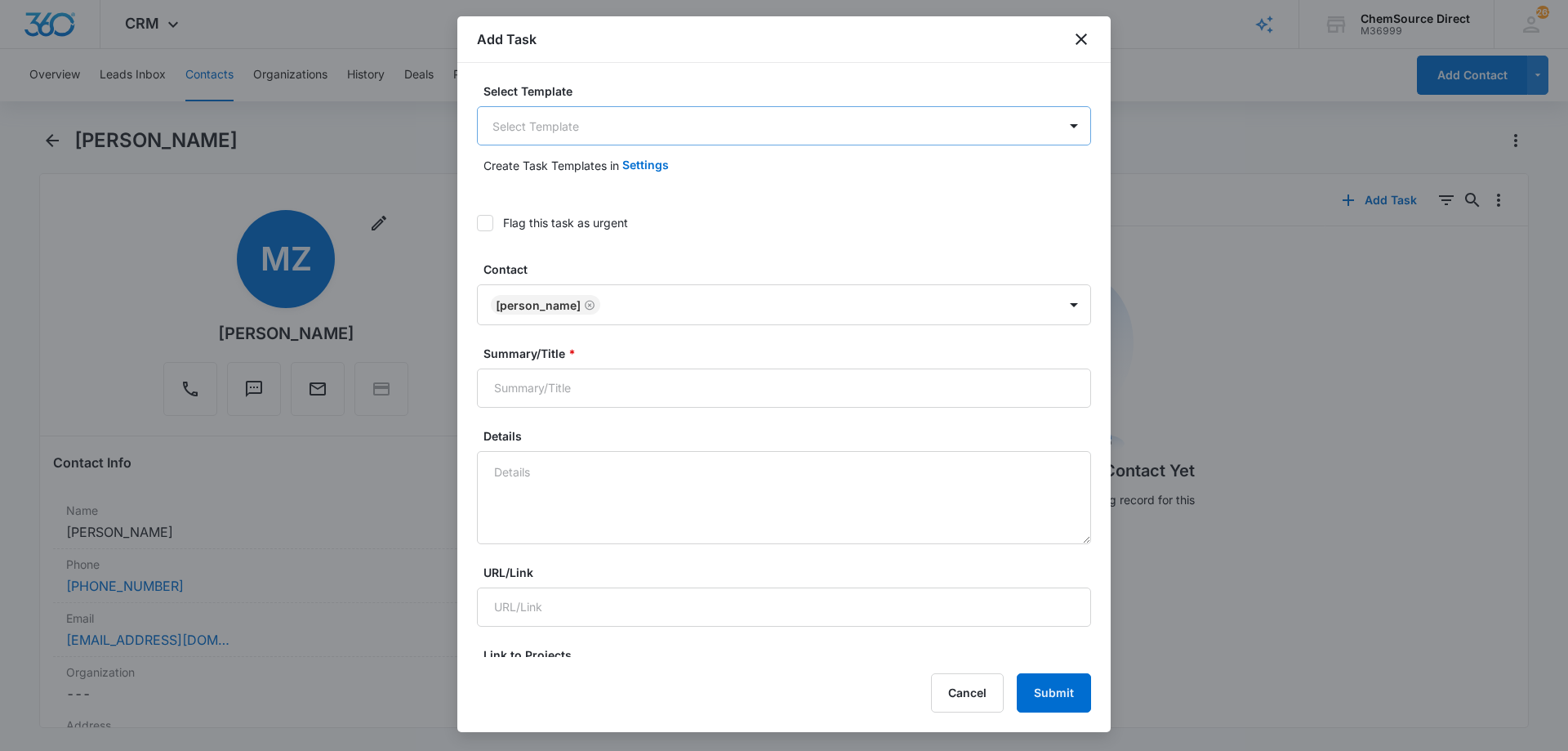
click at [583, 125] on body "CRM Apps Reputation Forms CRM Email Social Payments POS Content Ads Intelligenc…" at bounding box center [784, 376] width 1568 height 751
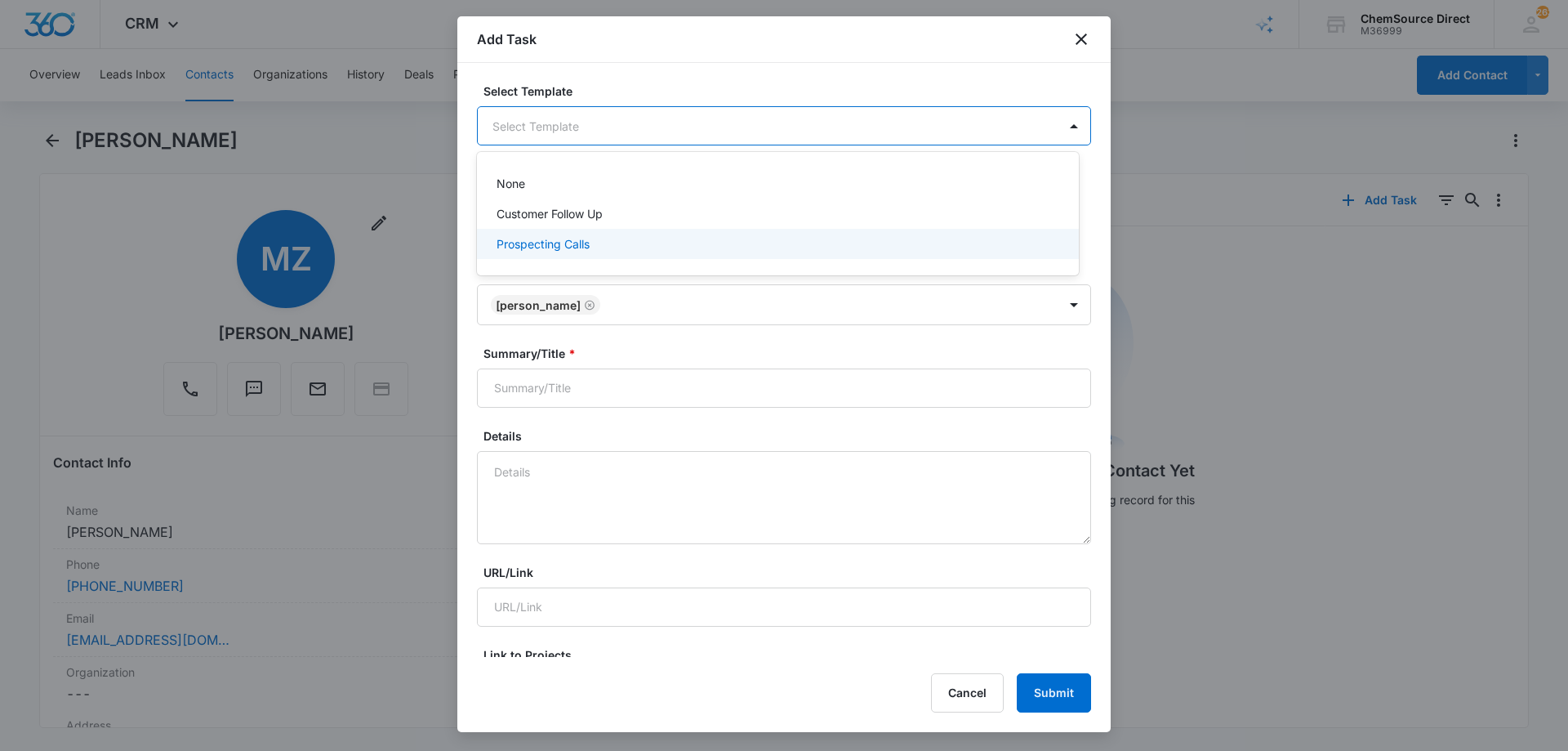
click at [553, 243] on p "Prospecting Calls" at bounding box center [543, 244] width 93 height 17
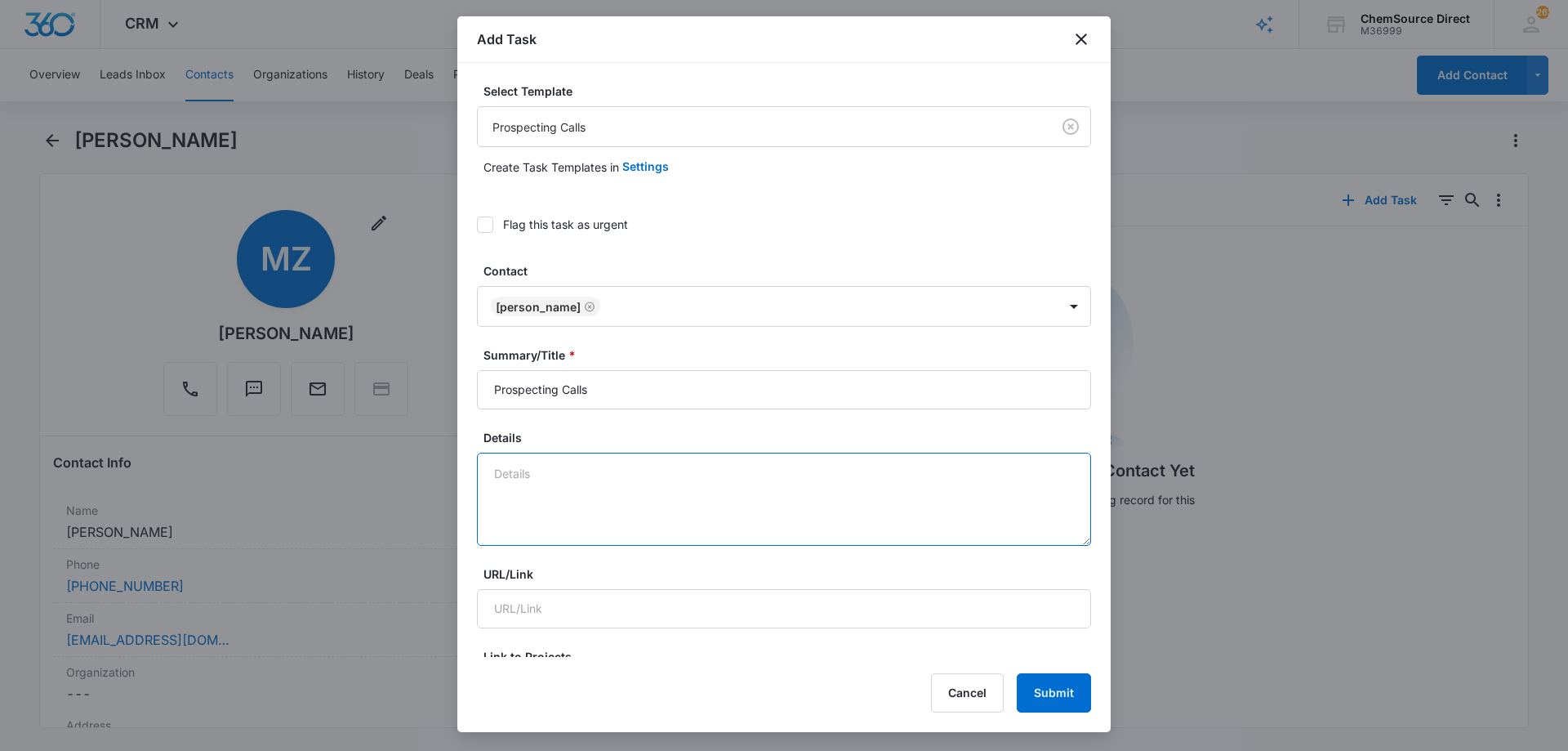
click at [542, 461] on textarea "Details" at bounding box center [784, 499] width 614 height 93
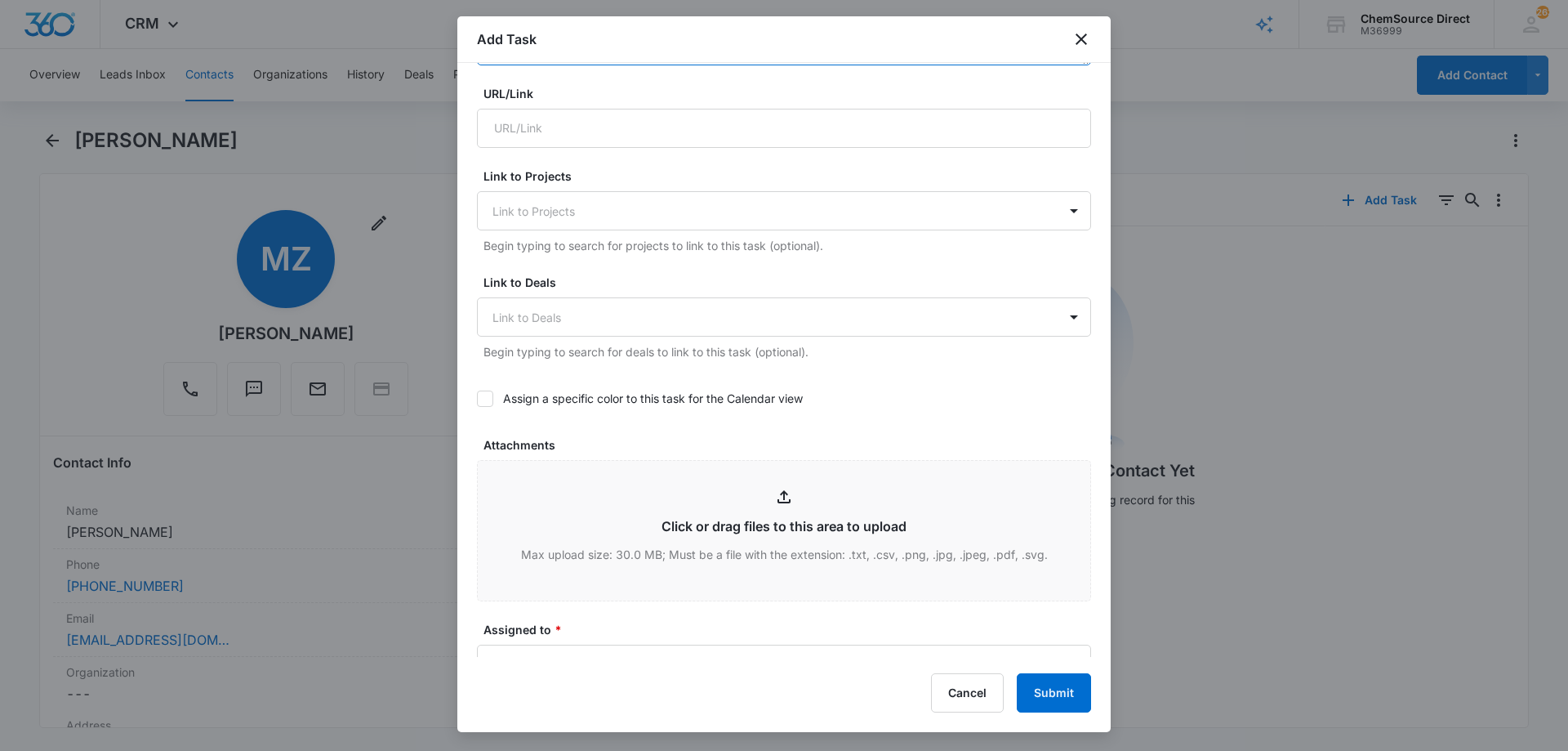
scroll to position [490, 0]
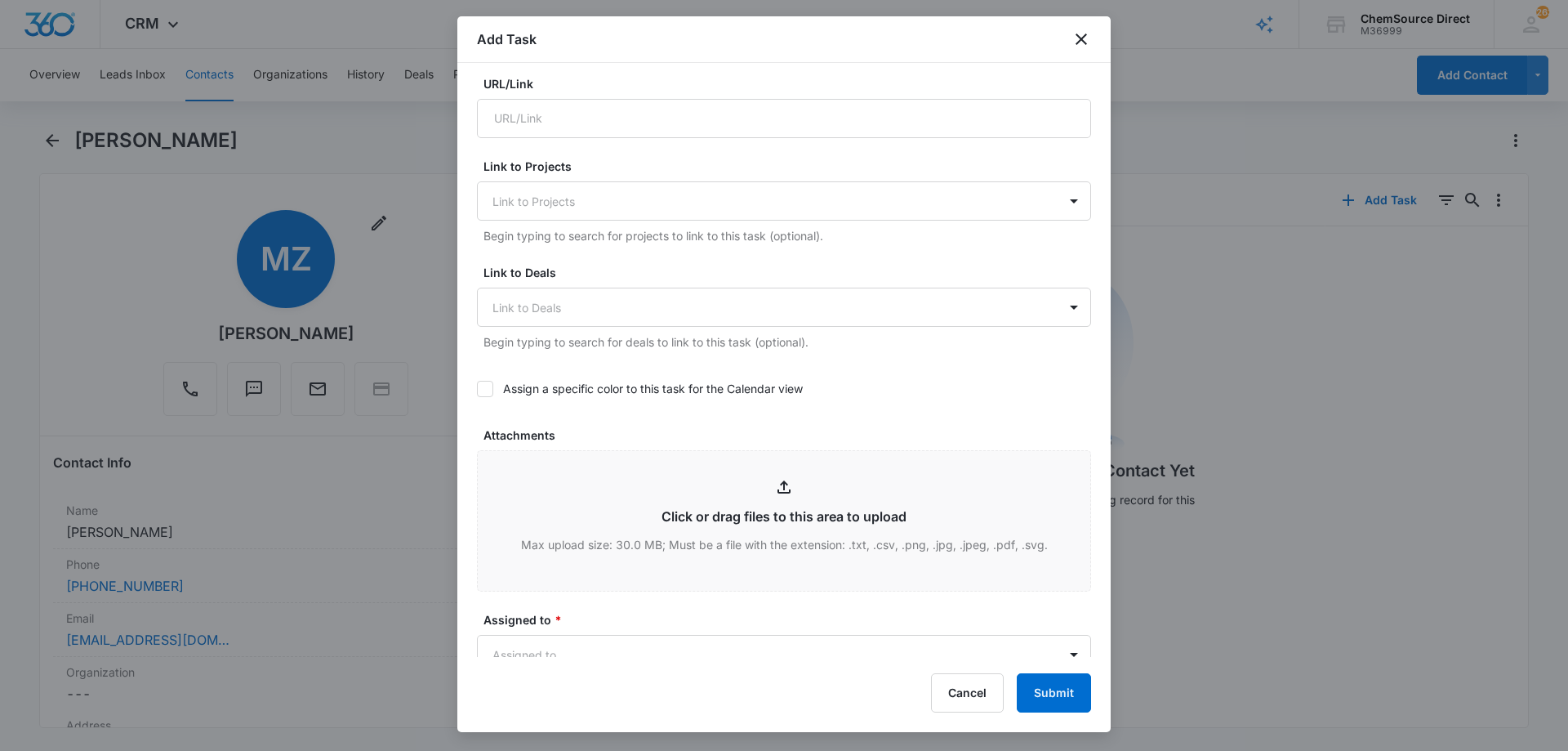
type textarea "sent promo email, code MY10"
click at [482, 383] on icon at bounding box center [484, 388] width 15 height 15
click at [477, 389] on input "Assign a specific color to this task for the Calendar view" at bounding box center [477, 389] width 0 height 0
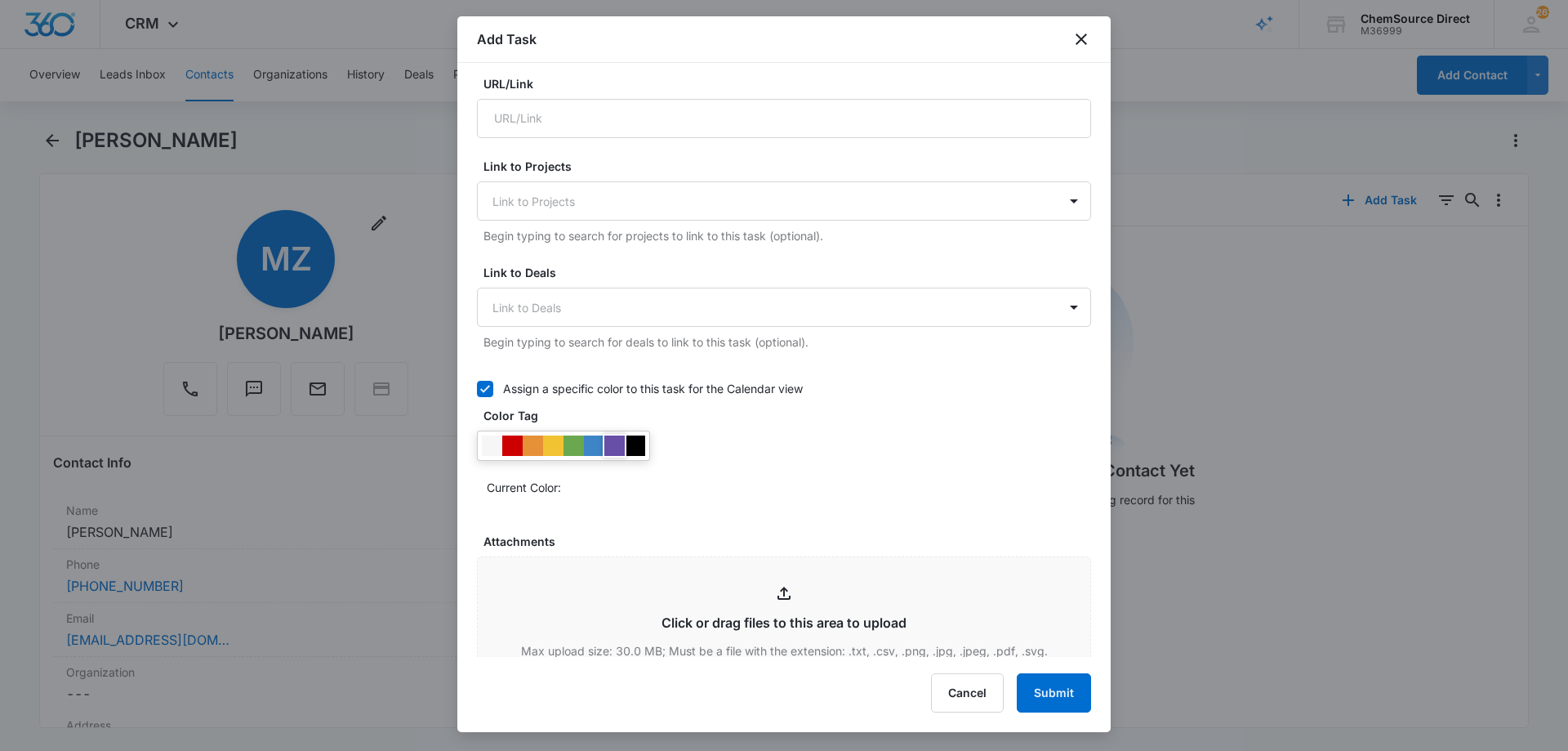
click at [618, 442] on div at bounding box center [614, 446] width 20 height 20
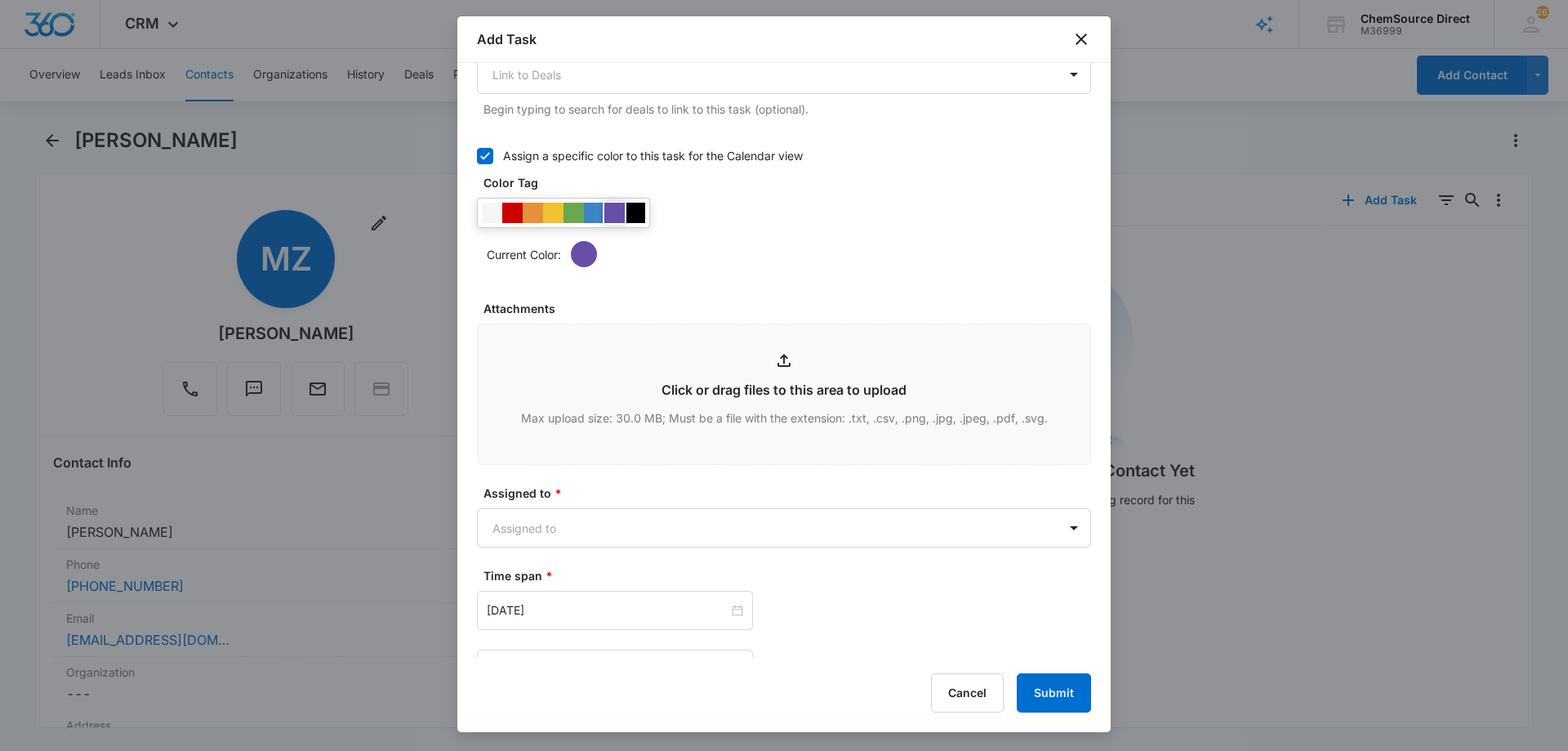
scroll to position [816, 0]
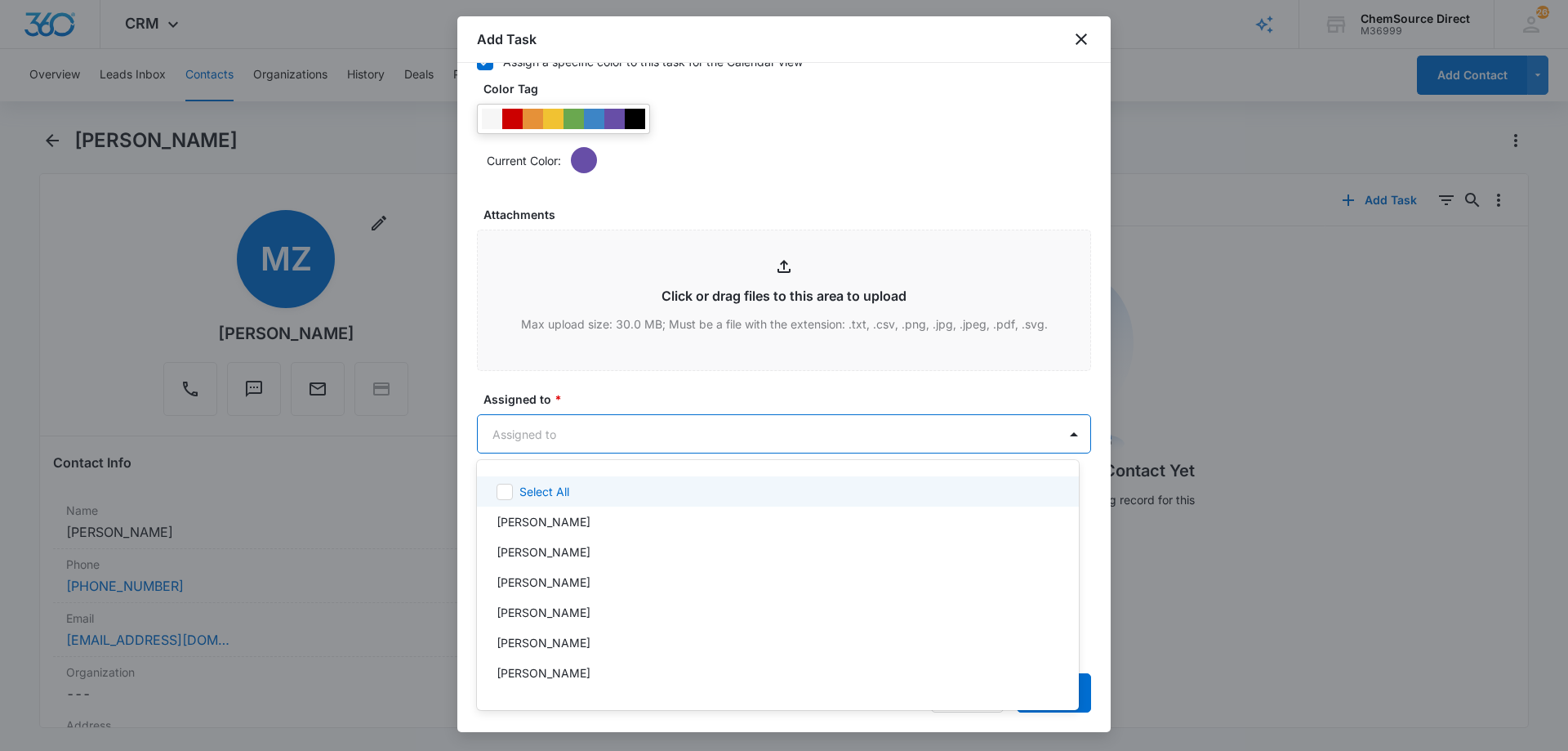
click at [610, 436] on body "CRM Apps Reputation Forms CRM Email Social Payments POS Content Ads Intelligenc…" at bounding box center [784, 376] width 1568 height 751
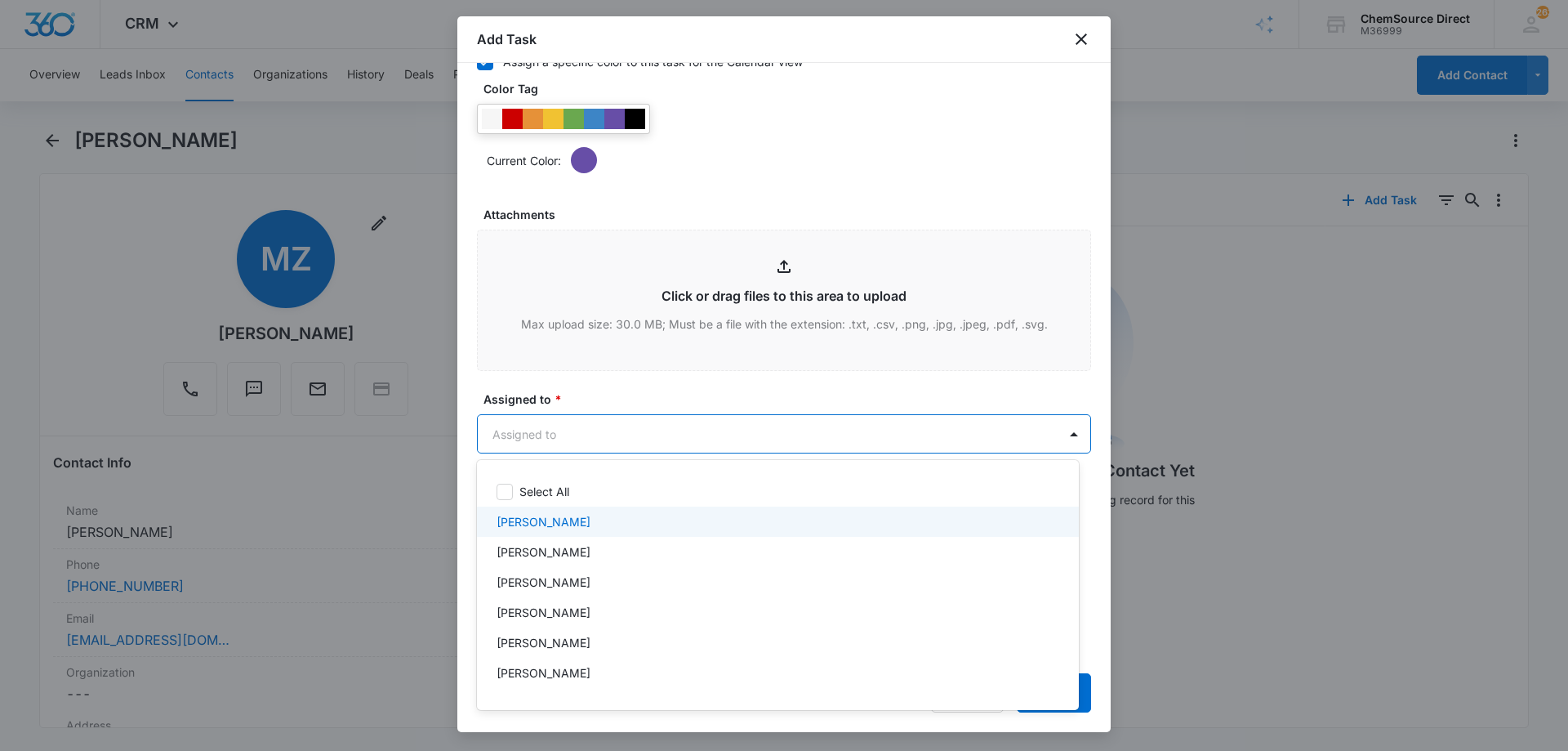
click at [579, 516] on div "[PERSON_NAME]" at bounding box center [775, 521] width 559 height 17
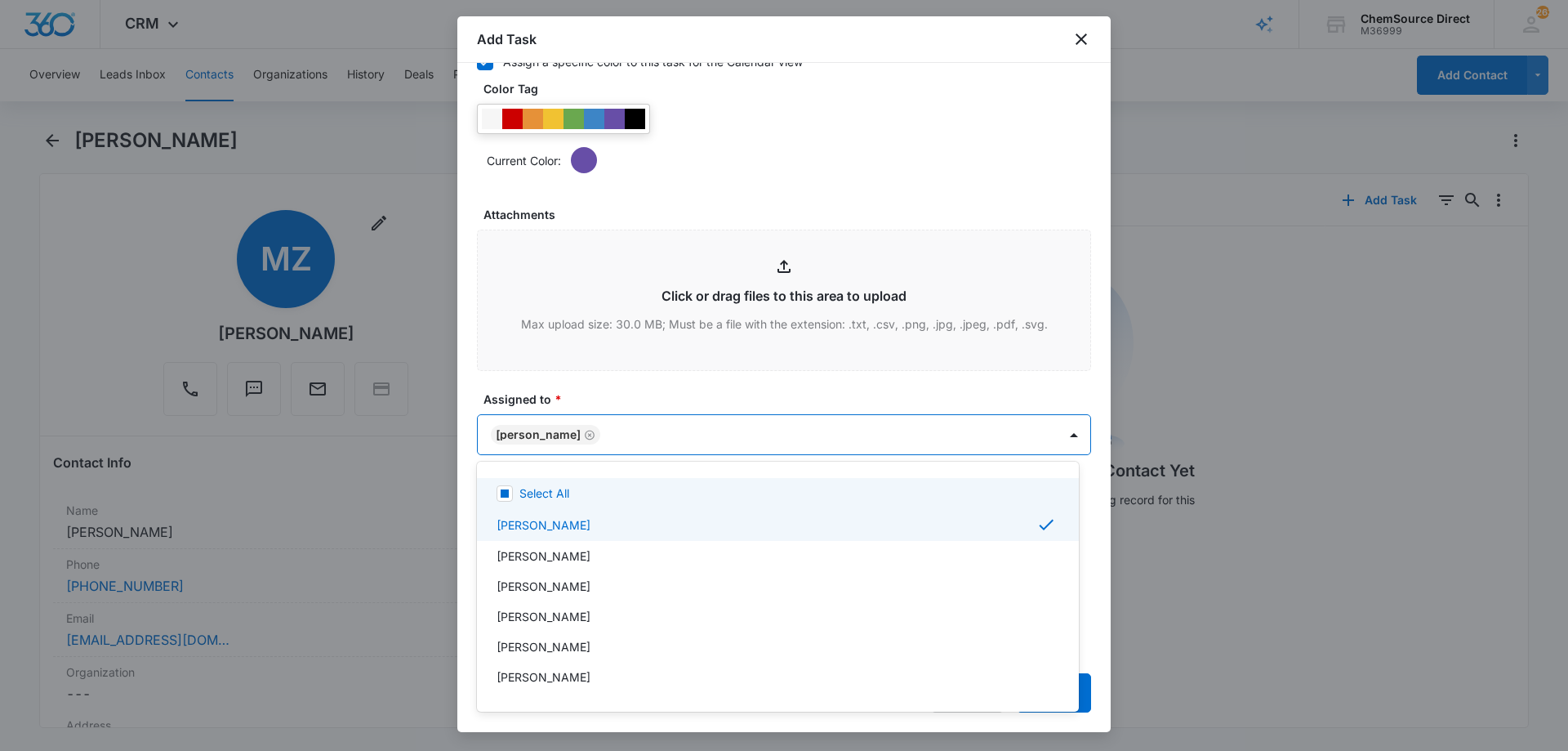
click at [605, 387] on div at bounding box center [784, 376] width 1568 height 751
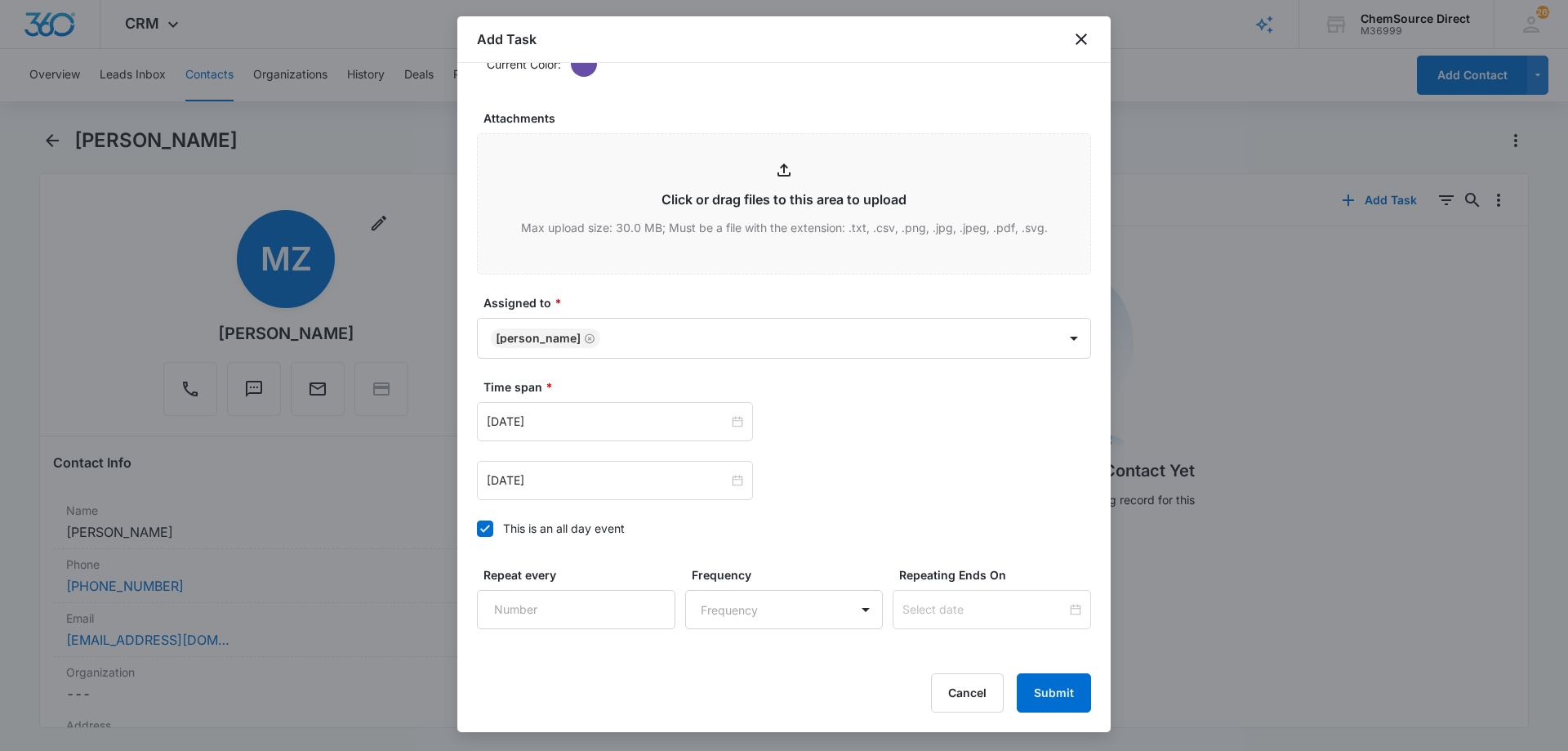
scroll to position [1024, 0]
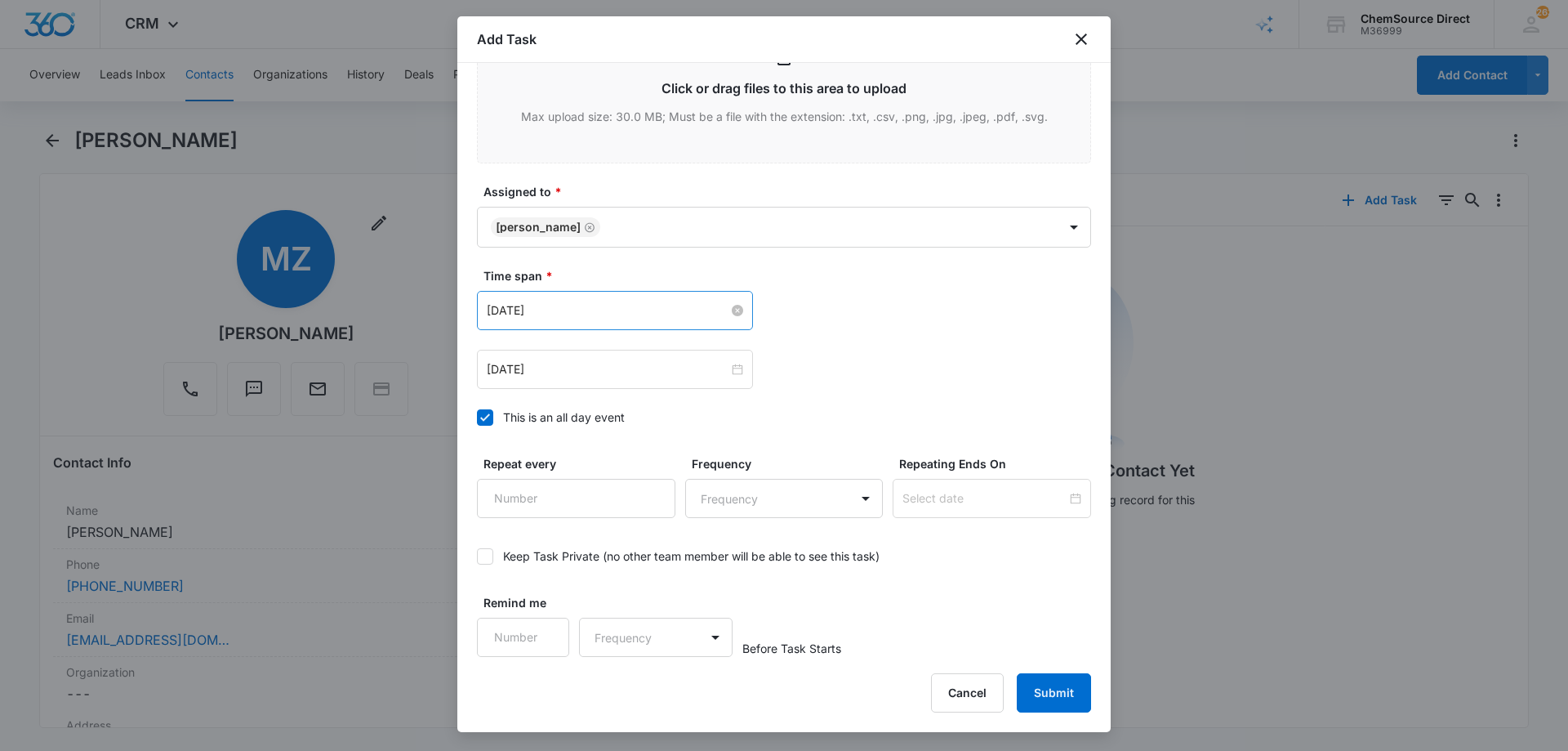
click at [586, 309] on input "[DATE]" at bounding box center [607, 310] width 242 height 18
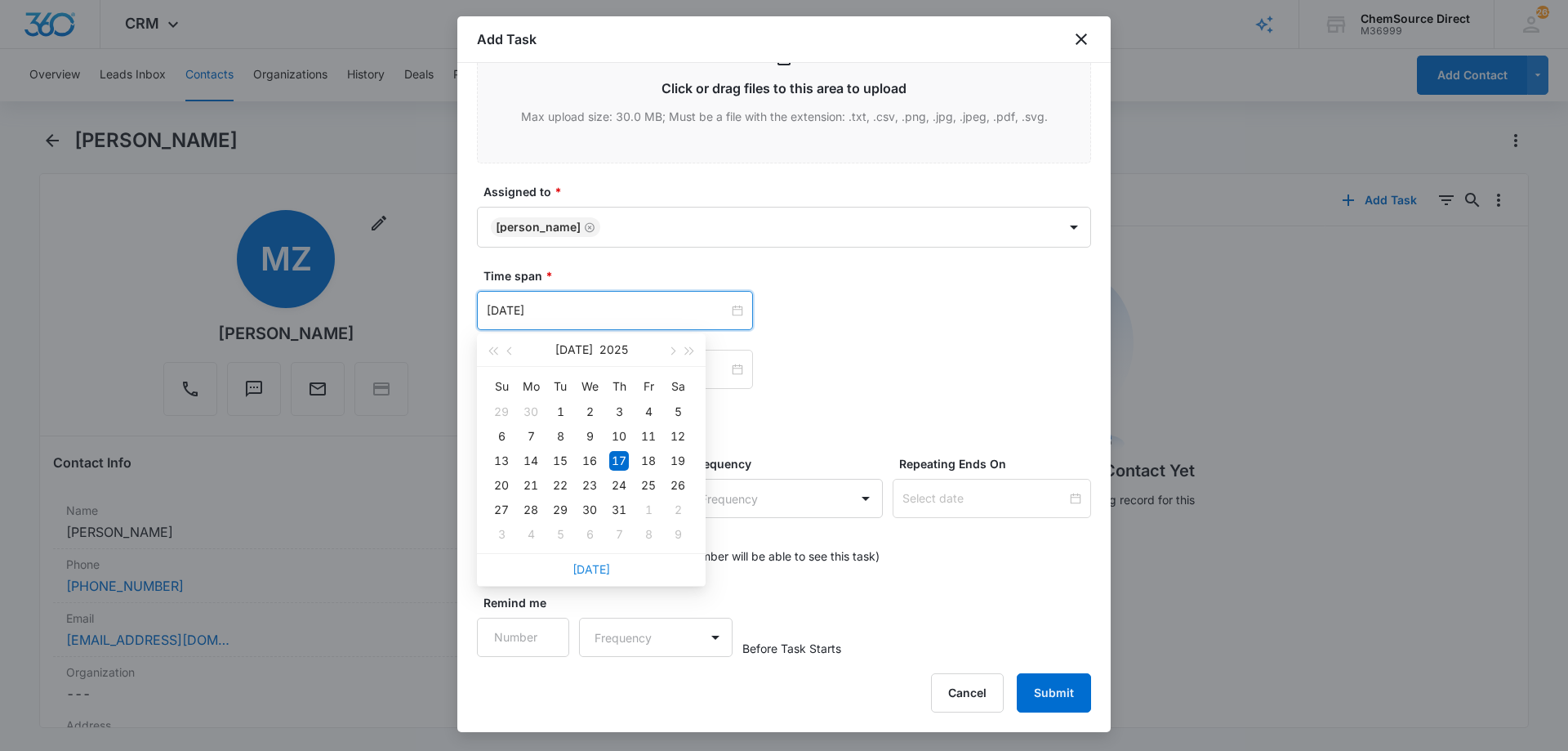
click at [592, 566] on link "[DATE]" at bounding box center [591, 568] width 37 height 14
type input "[DATE]"
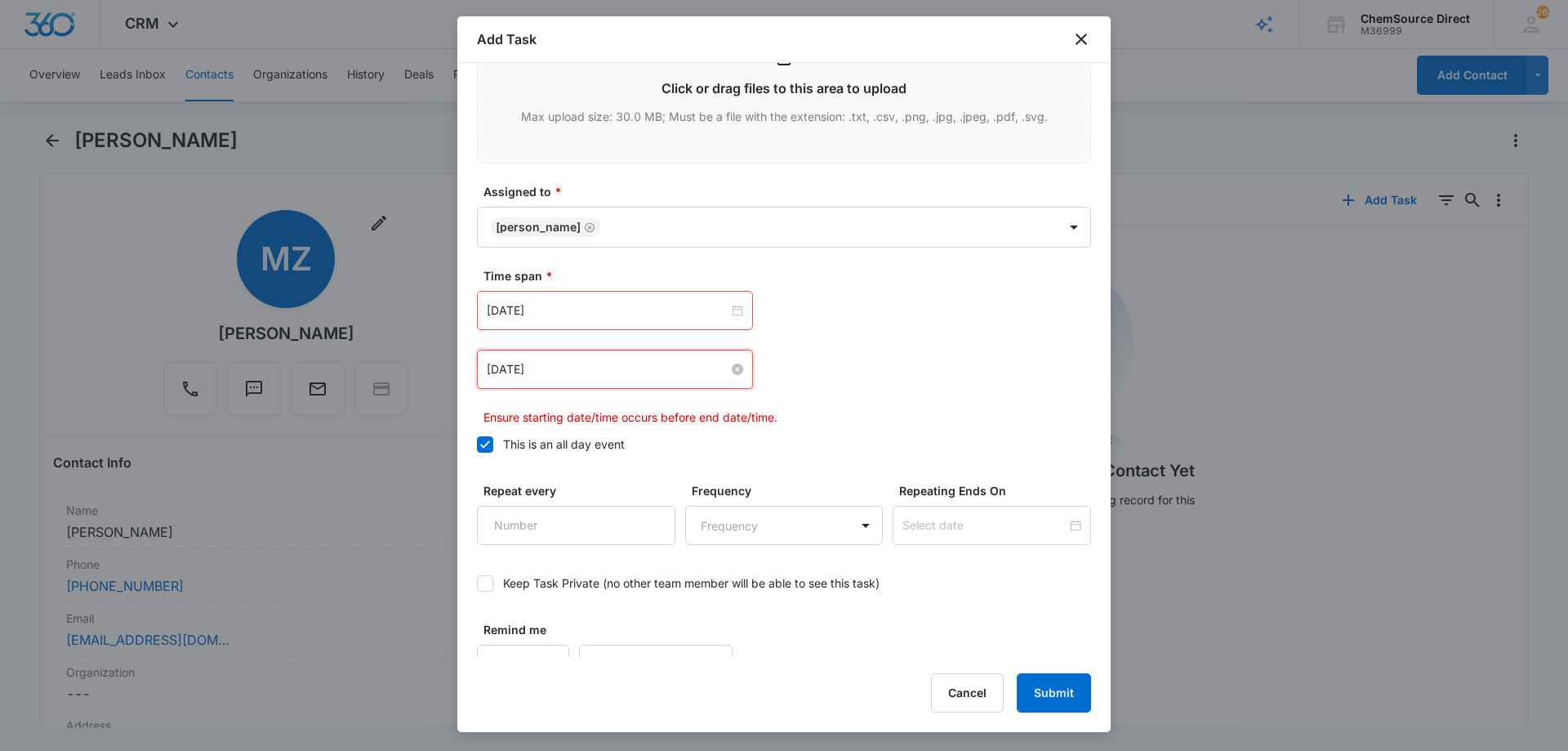
click at [555, 362] on input "[DATE]" at bounding box center [607, 369] width 242 height 18
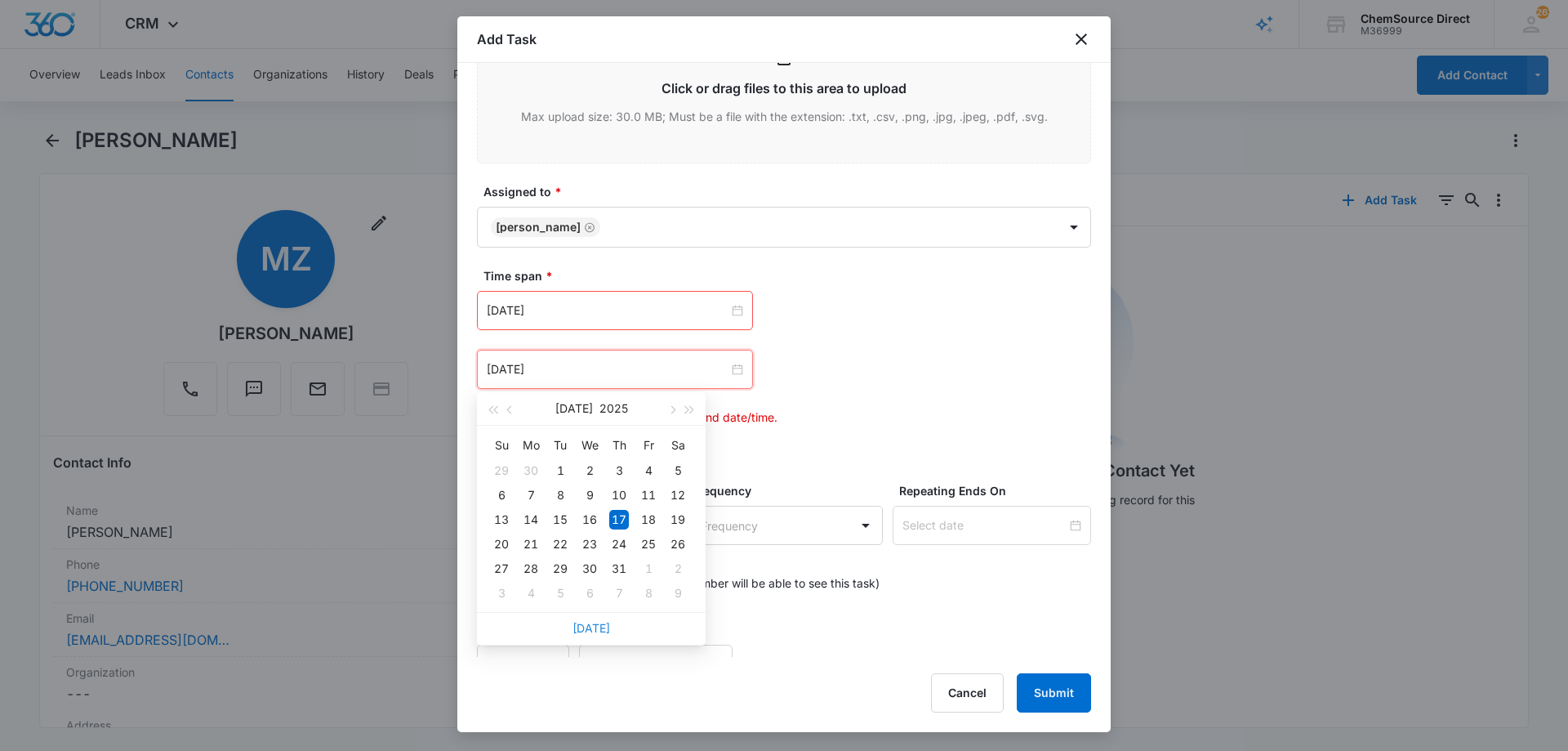
click at [596, 623] on link "[DATE]" at bounding box center [591, 627] width 37 height 14
type input "[DATE]"
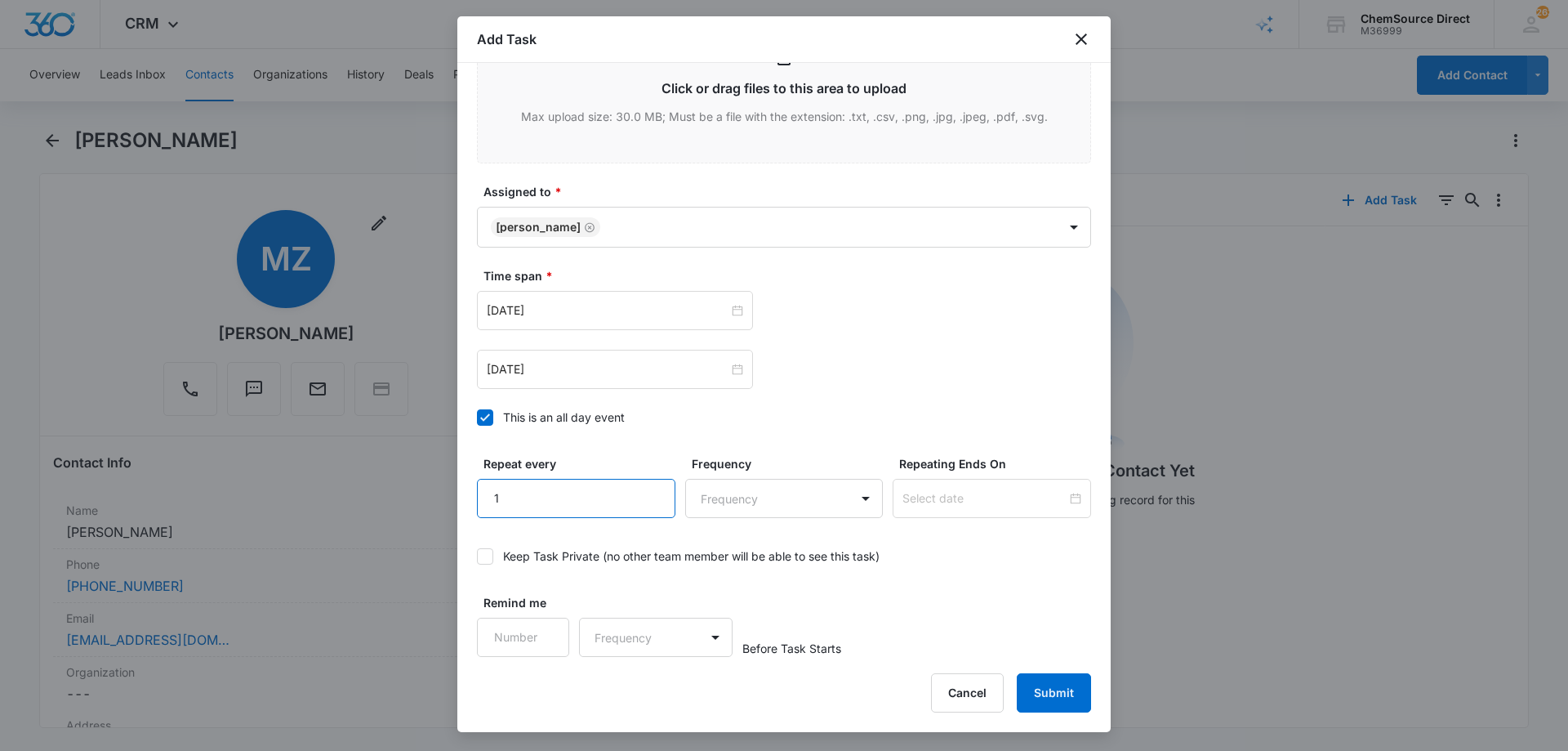
click at [649, 491] on input "1" at bounding box center [576, 497] width 198 height 39
type input "2"
click at [649, 491] on input "2" at bounding box center [576, 497] width 198 height 39
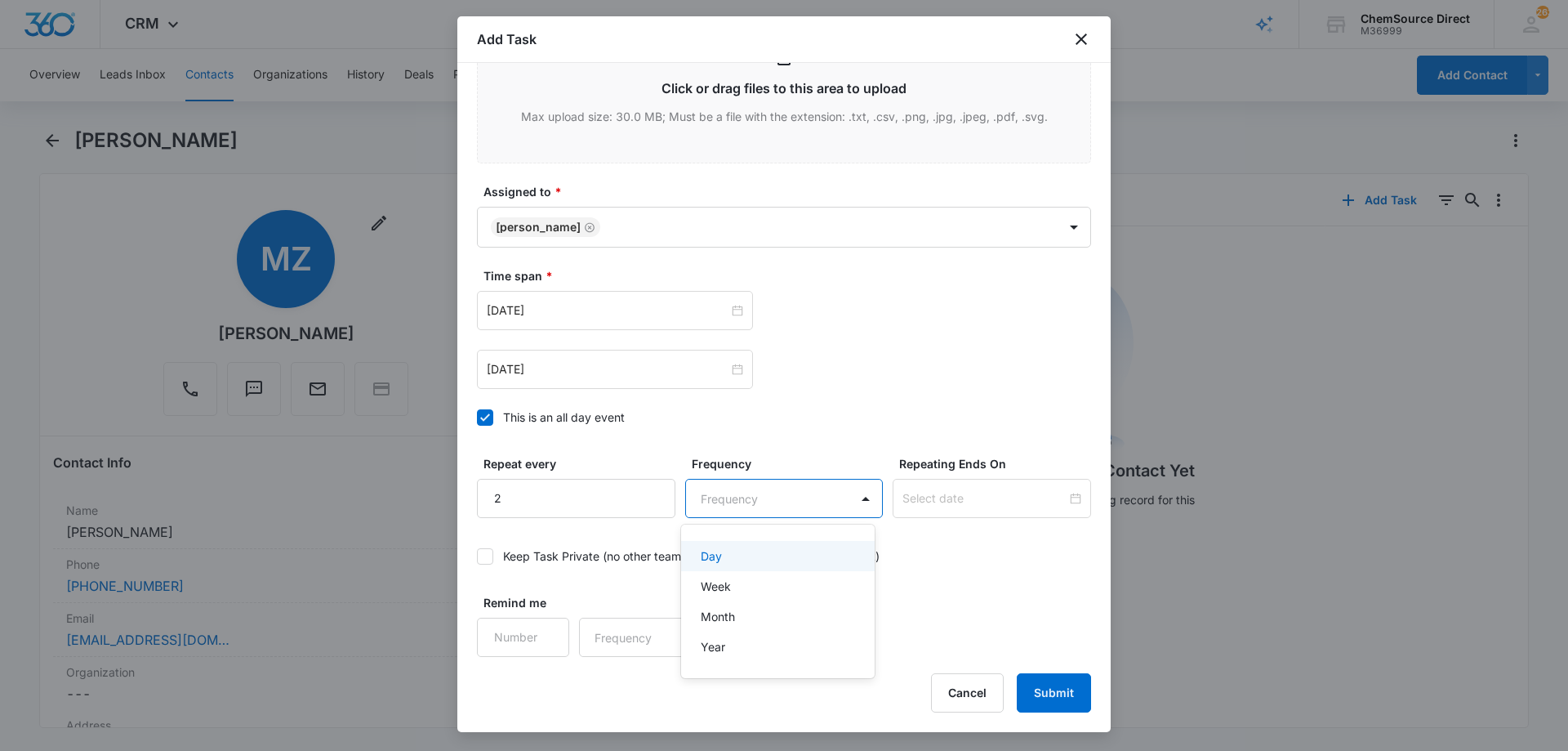
click at [751, 496] on body "CRM Apps Reputation Forms CRM Email Social Payments POS Content Ads Intelligenc…" at bounding box center [784, 376] width 1568 height 751
click at [746, 555] on div "Day" at bounding box center [776, 556] width 152 height 17
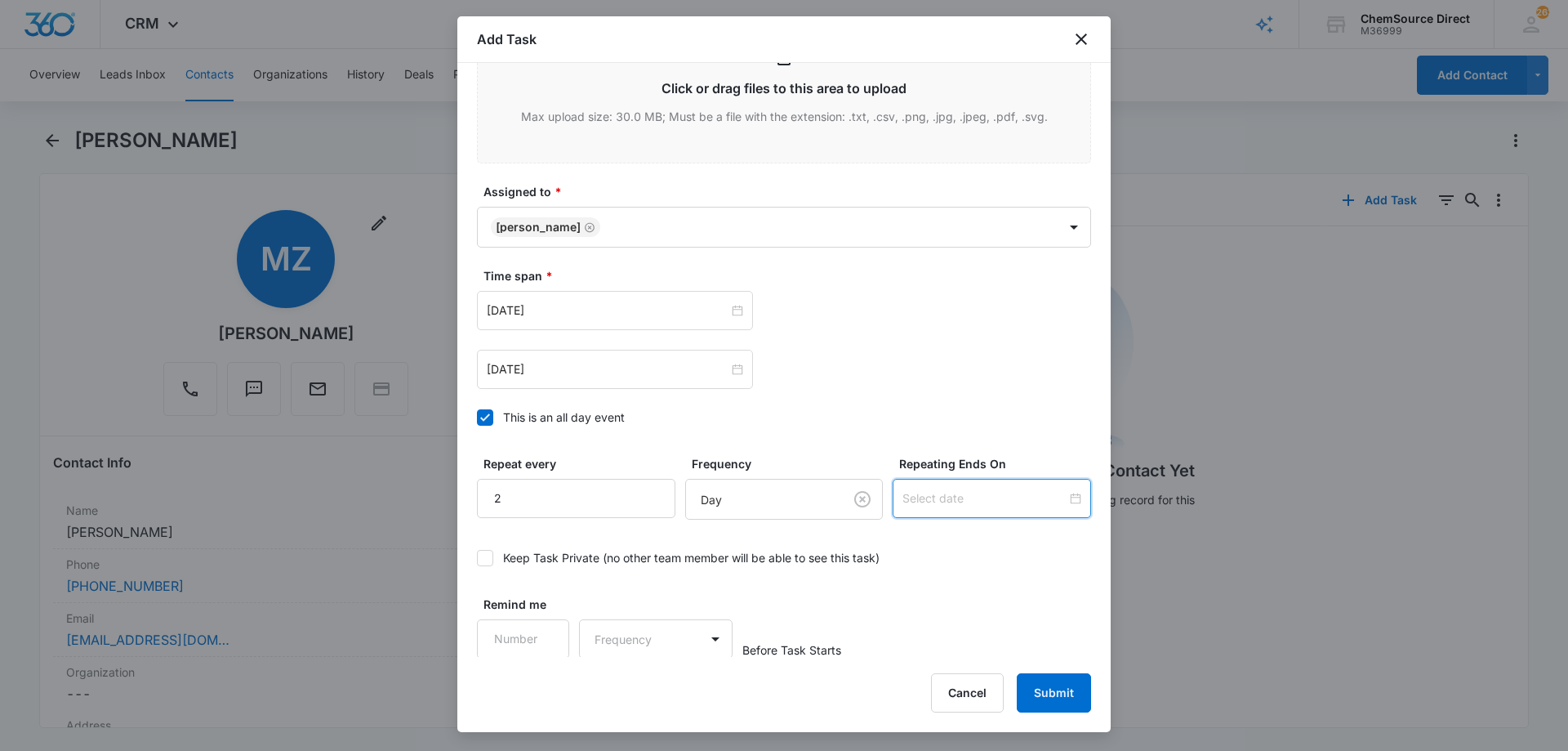
click at [935, 491] on input at bounding box center [984, 498] width 165 height 18
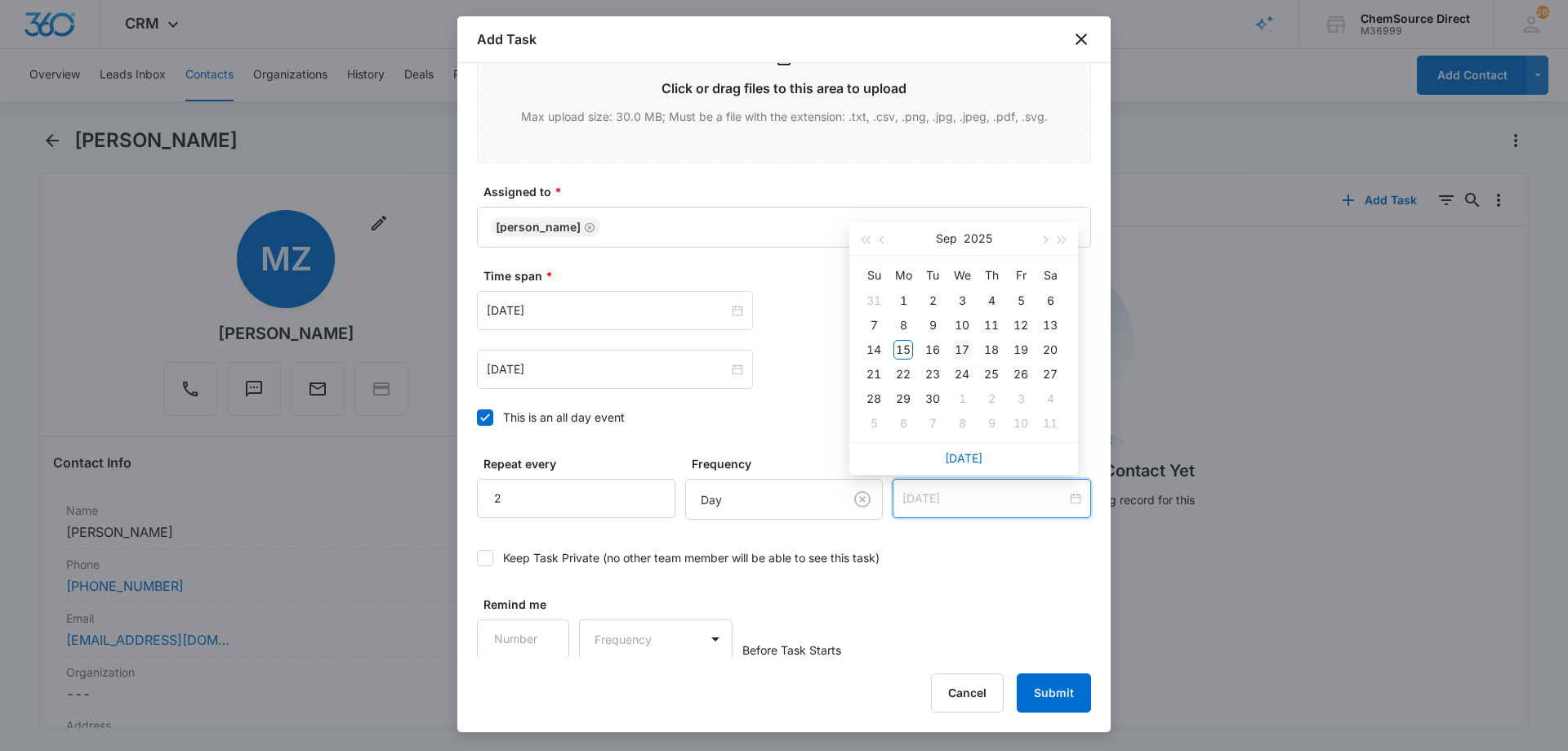
type input "[DATE]"
click at [960, 355] on div "17" at bounding box center [962, 350] width 20 height 20
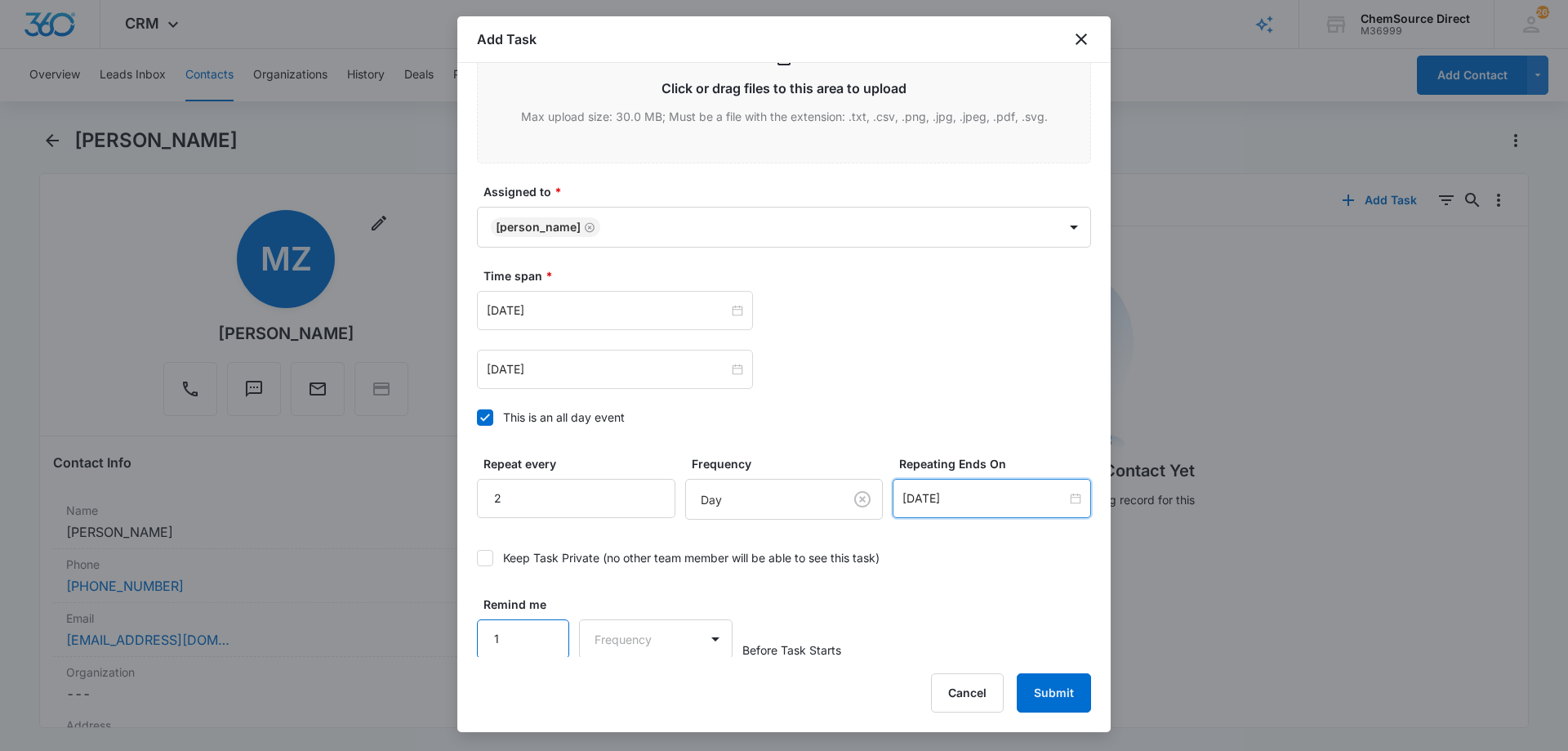
type input "1"
click at [542, 626] on input "1" at bounding box center [524, 638] width 93 height 39
click at [622, 632] on body "CRM Apps Reputation Forms CRM Email Social Payments POS Content Ads Intelligenc…" at bounding box center [784, 376] width 1568 height 751
click at [648, 690] on div "Days" at bounding box center [651, 695] width 108 height 17
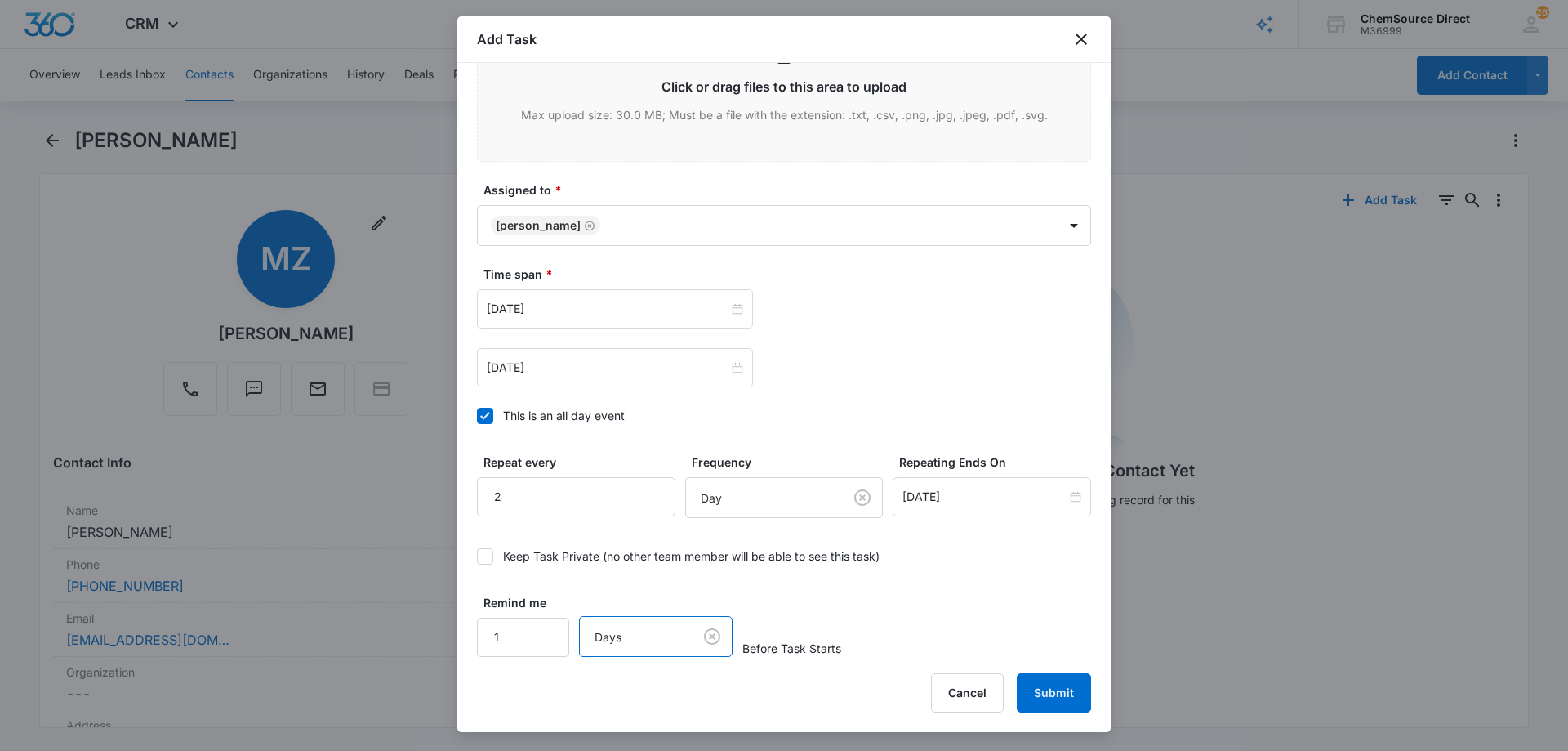
click at [863, 615] on div "Remind me 1 option Days, selected. Days Before Task Starts" at bounding box center [784, 625] width 614 height 63
drag, startPoint x: 1048, startPoint y: 691, endPoint x: 1055, endPoint y: 655, distance: 36.7
click at [1048, 687] on button "Submit" at bounding box center [1054, 692] width 75 height 39
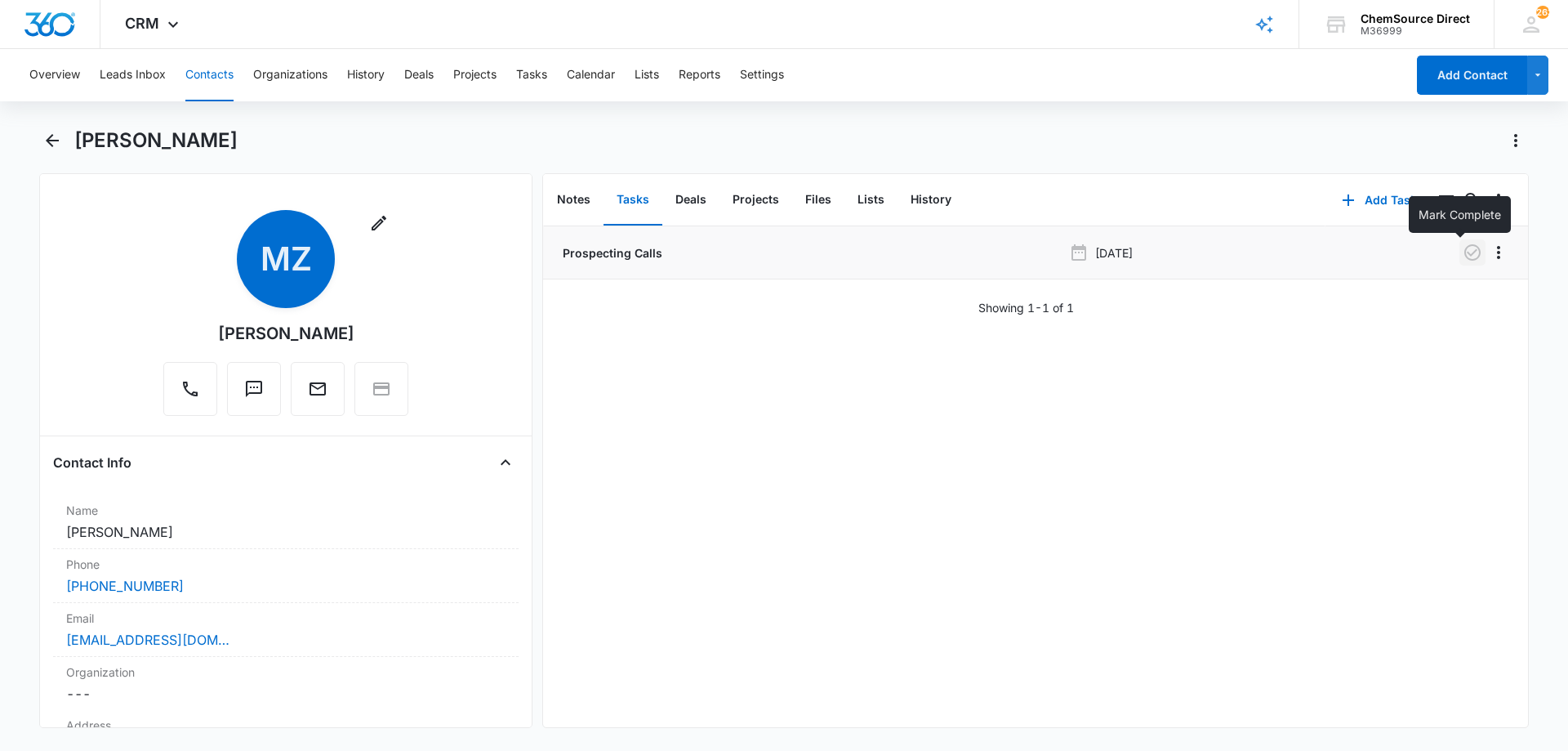
click at [1464, 248] on icon "button" at bounding box center [1473, 253] width 16 height 16
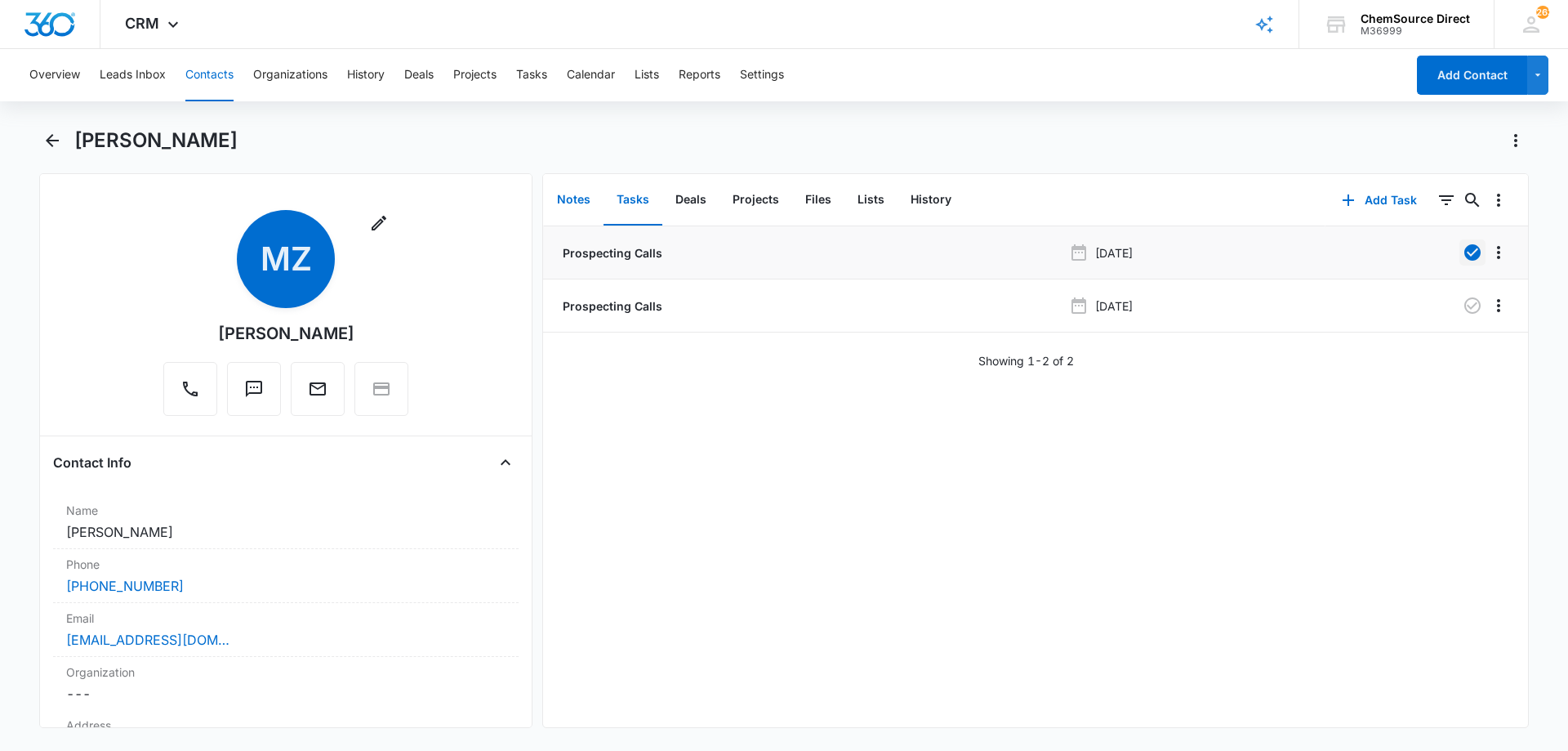
click at [564, 199] on button "Notes" at bounding box center [574, 200] width 60 height 51
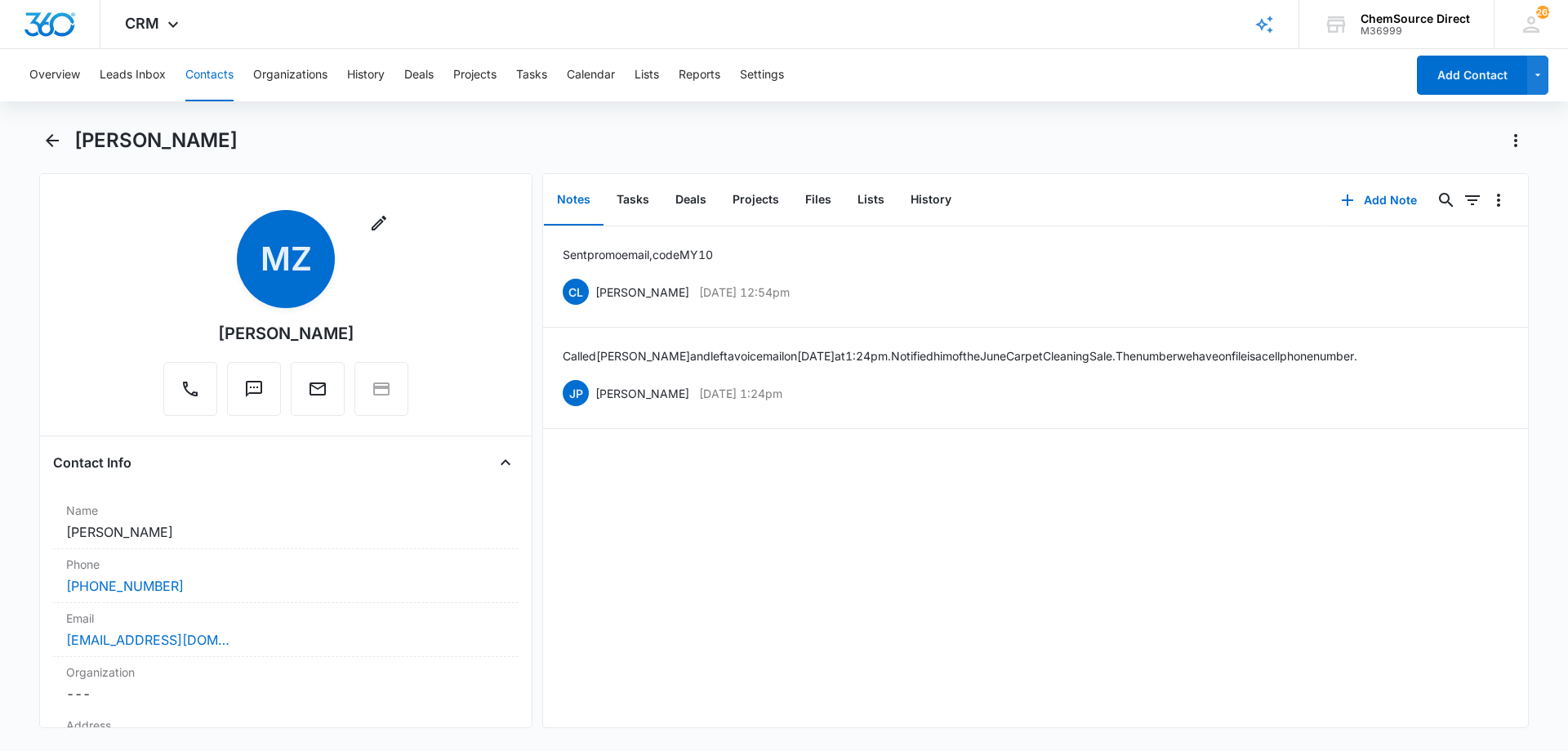
click at [202, 76] on button "Contacts" at bounding box center [209, 75] width 48 height 52
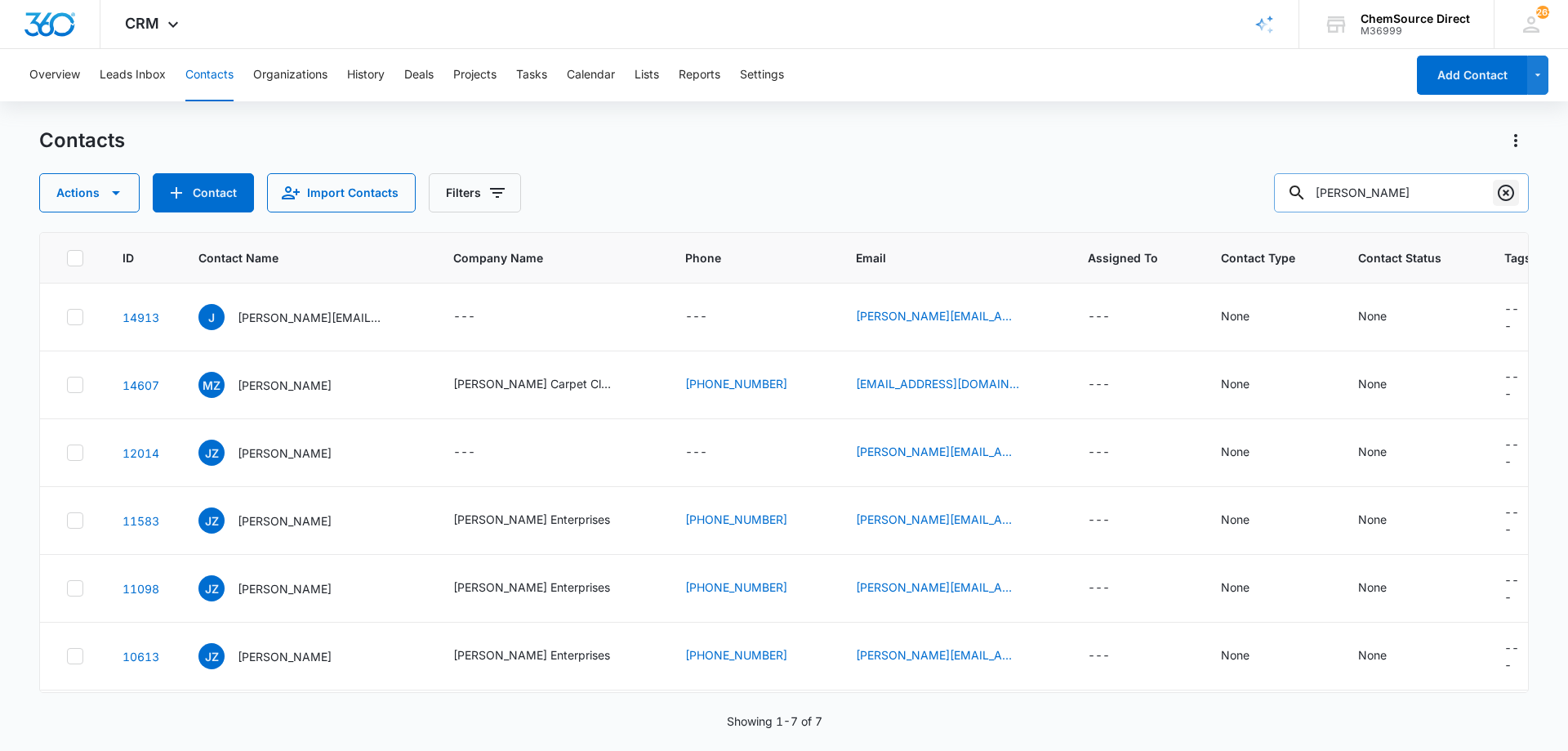
click at [1505, 188] on icon "Clear" at bounding box center [1506, 193] width 20 height 20
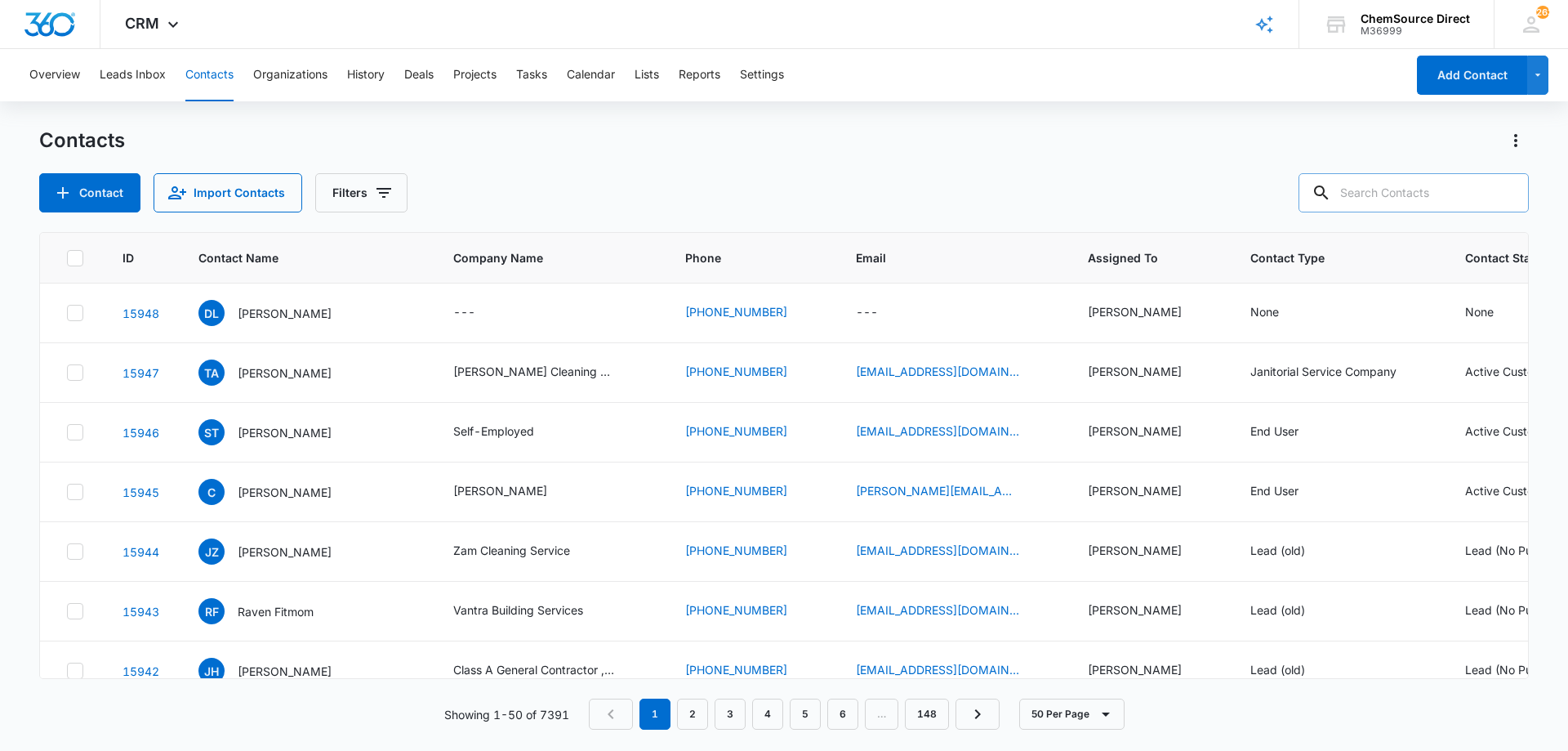
click at [1357, 196] on input "text" at bounding box center [1413, 192] width 230 height 39
type input "mtj"
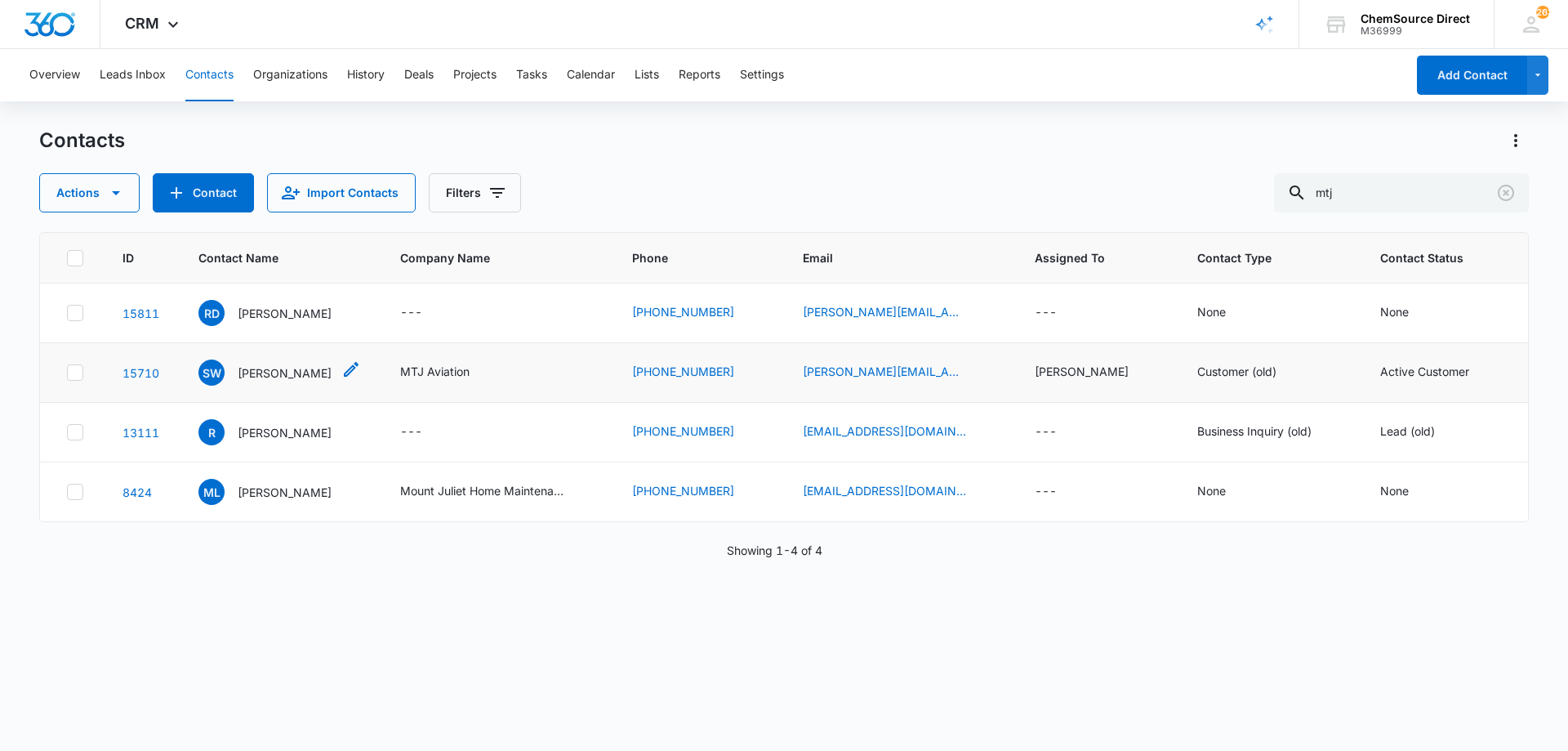
click at [262, 371] on p "[PERSON_NAME]" at bounding box center [284, 373] width 94 height 17
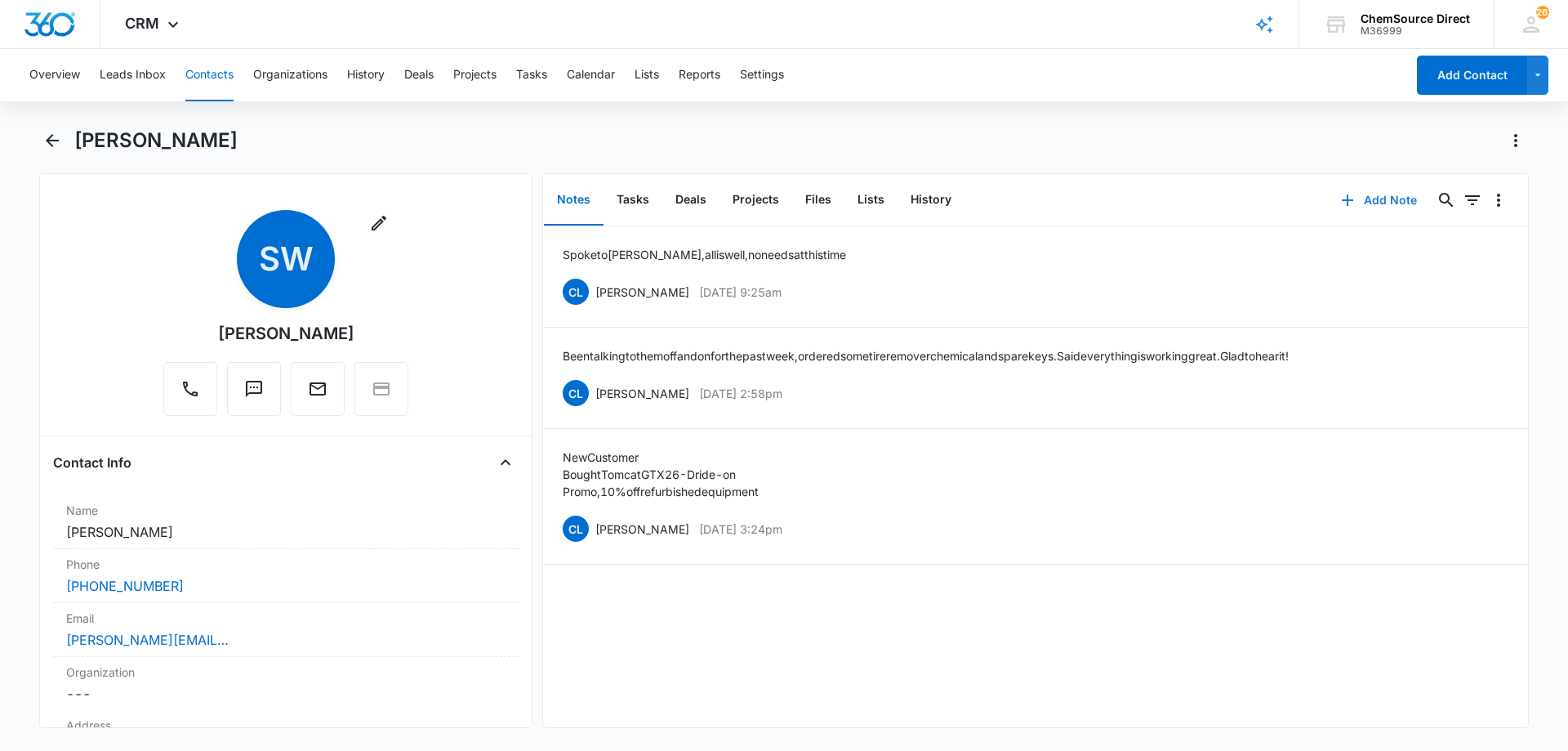
click at [1365, 202] on button "Add Note" at bounding box center [1378, 200] width 108 height 39
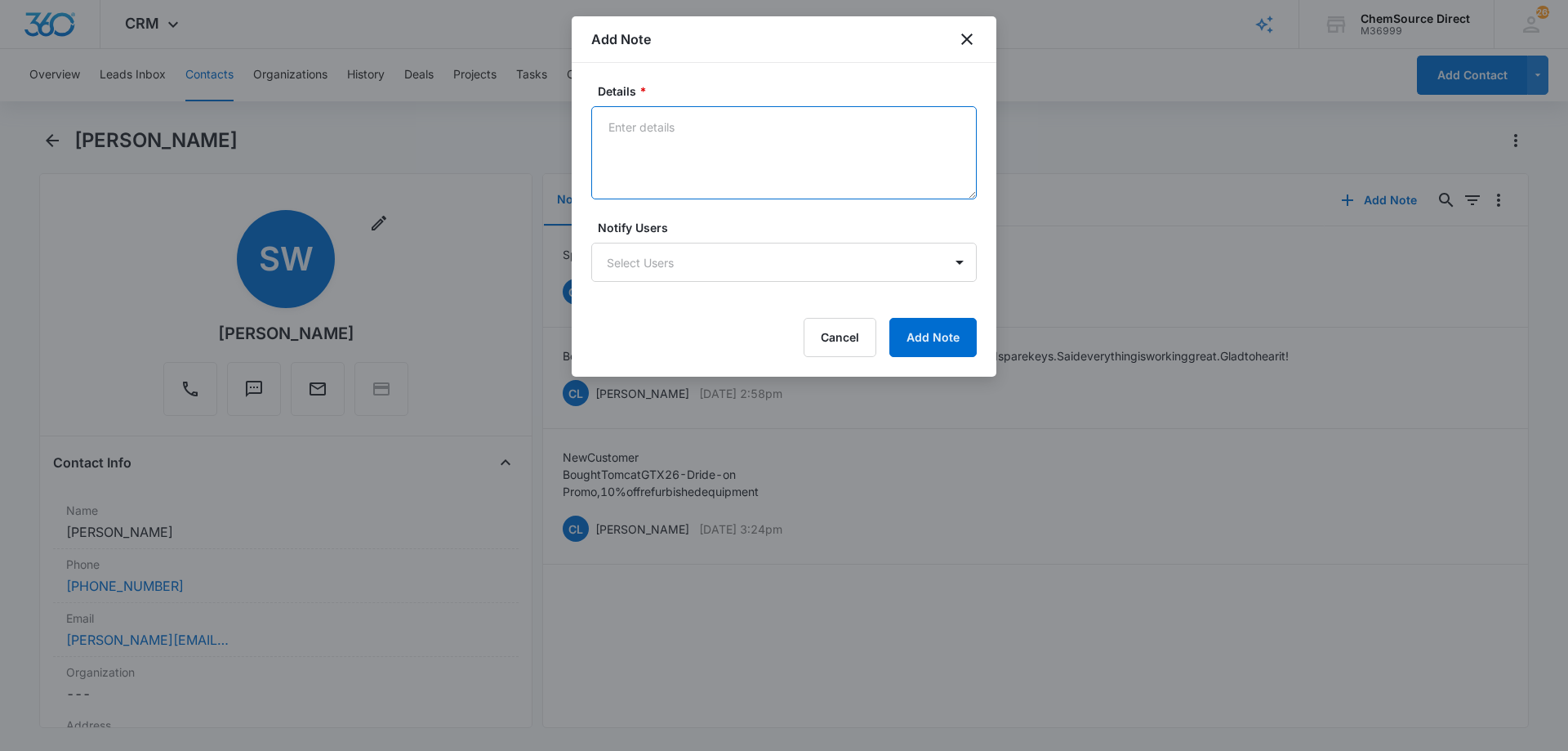
click at [711, 107] on textarea "Details *" at bounding box center [784, 153] width 385 height 93
type textarea "Sent promo email, code MY10"
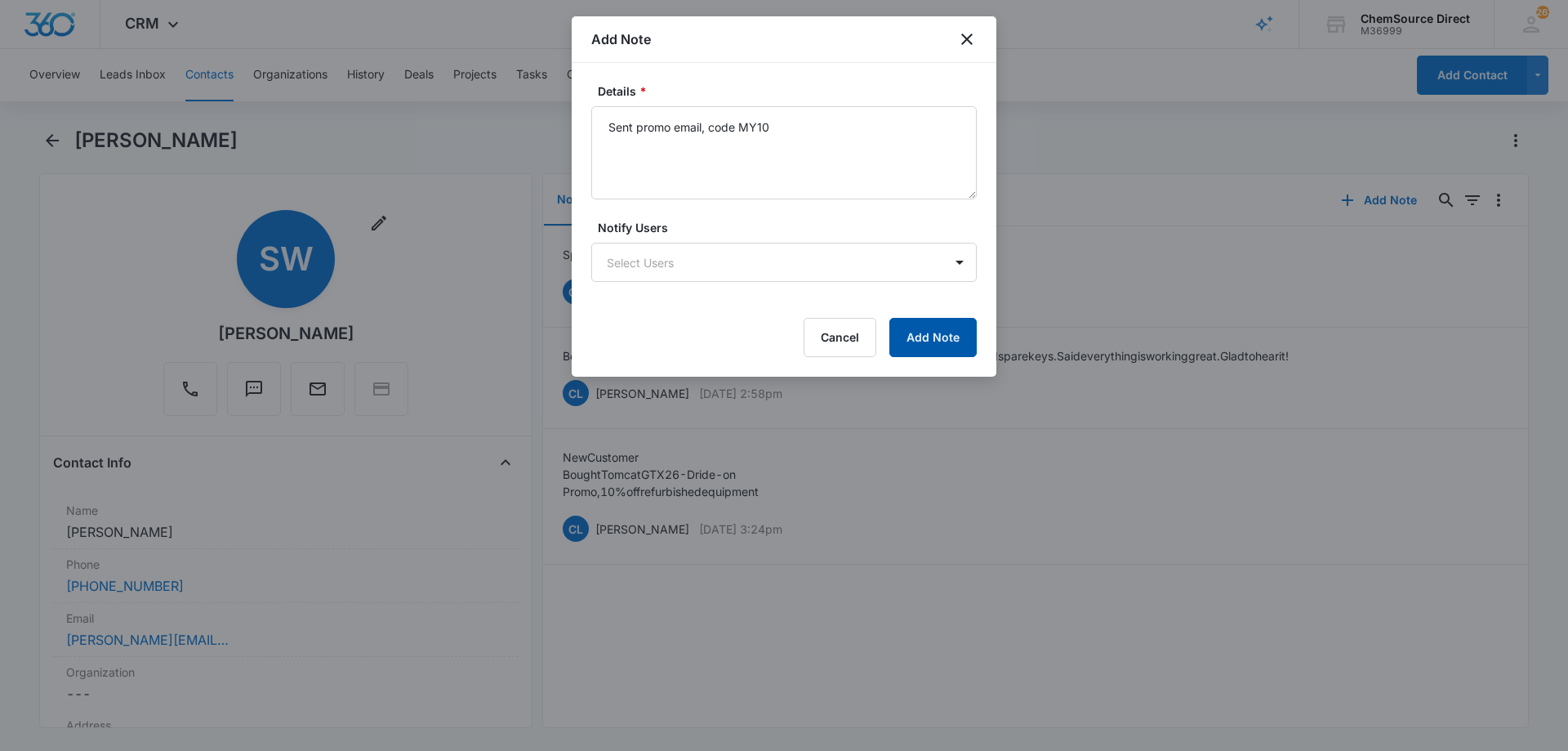
click at [941, 332] on button "Add Note" at bounding box center [933, 336] width 87 height 39
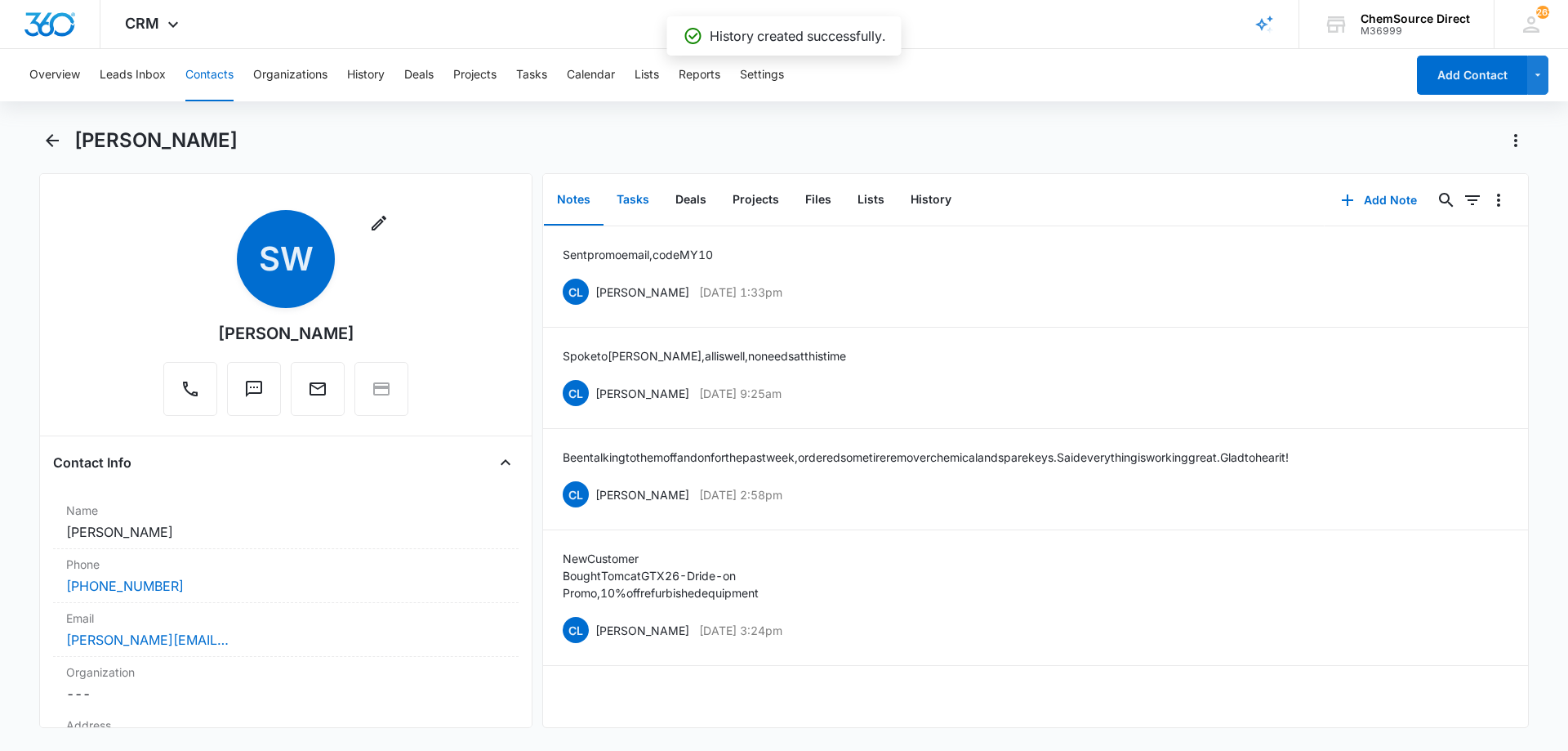
click at [625, 192] on button "Tasks" at bounding box center [633, 200] width 59 height 51
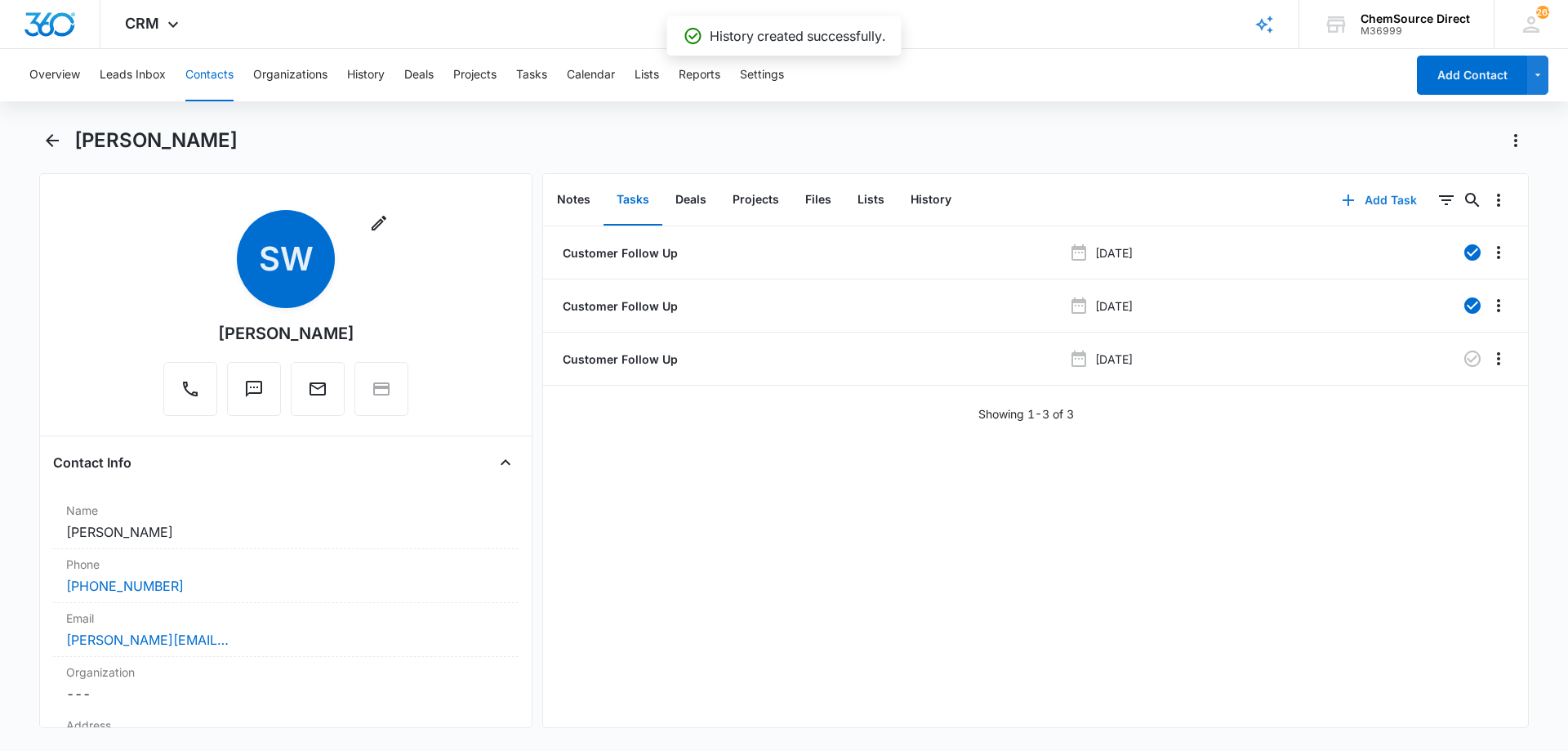
click at [1383, 194] on button "Add Task" at bounding box center [1379, 200] width 108 height 39
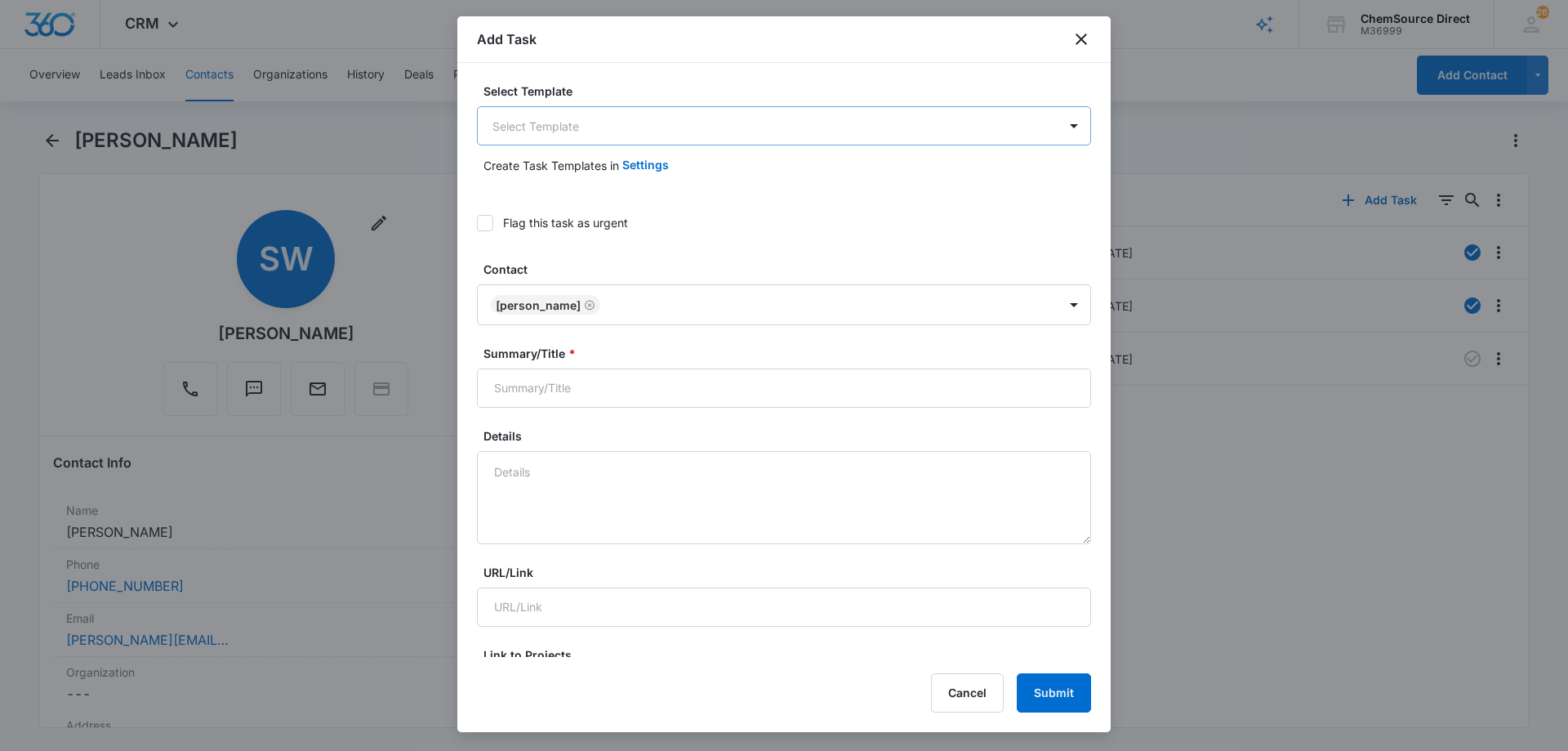
click at [525, 121] on body "CRM Apps Reputation Forms CRM Email Social Payments POS Content Ads Intelligenc…" at bounding box center [784, 376] width 1568 height 751
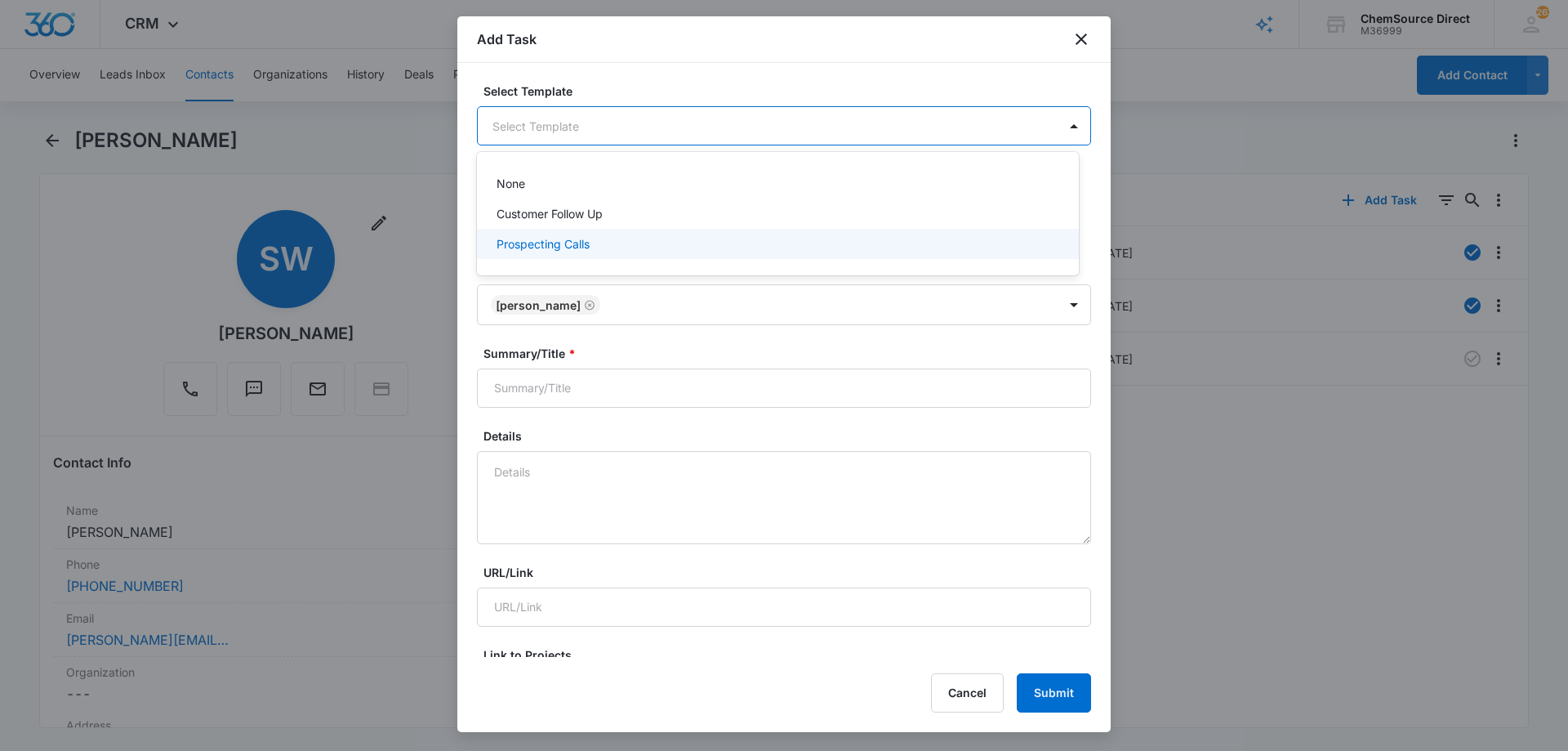
click at [535, 239] on p "Prospecting Calls" at bounding box center [543, 244] width 93 height 17
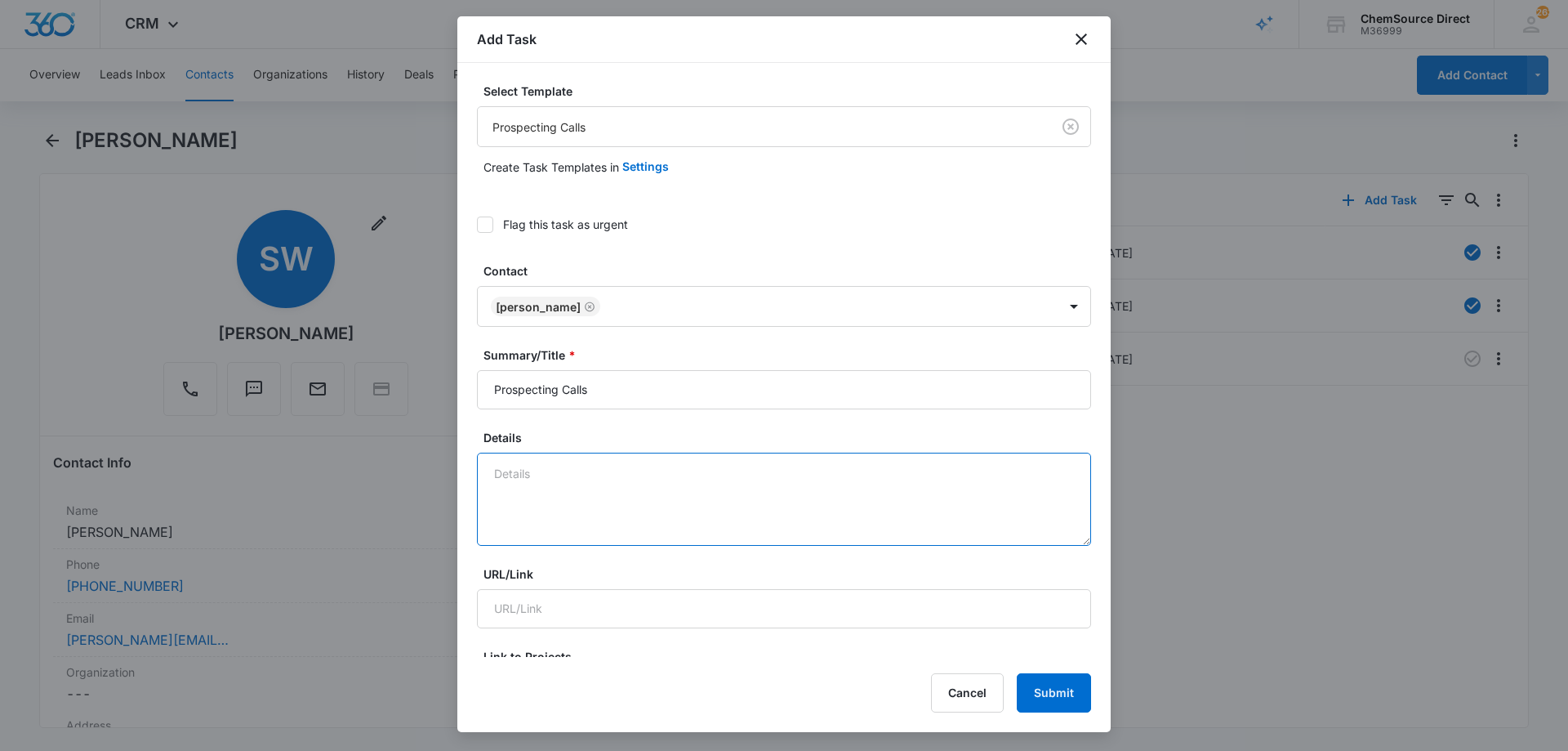
click at [507, 476] on textarea "Details" at bounding box center [784, 499] width 614 height 93
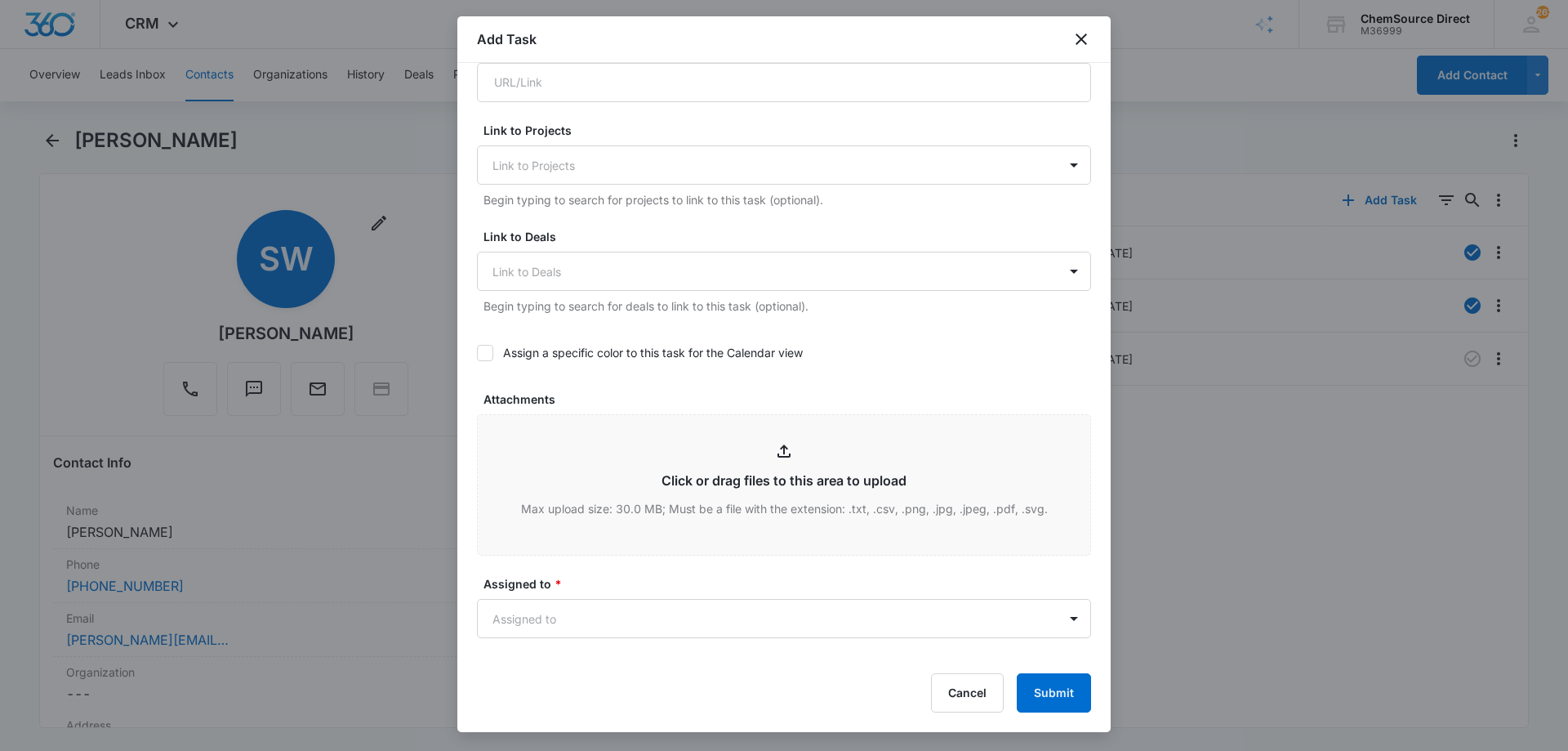
scroll to position [572, 0]
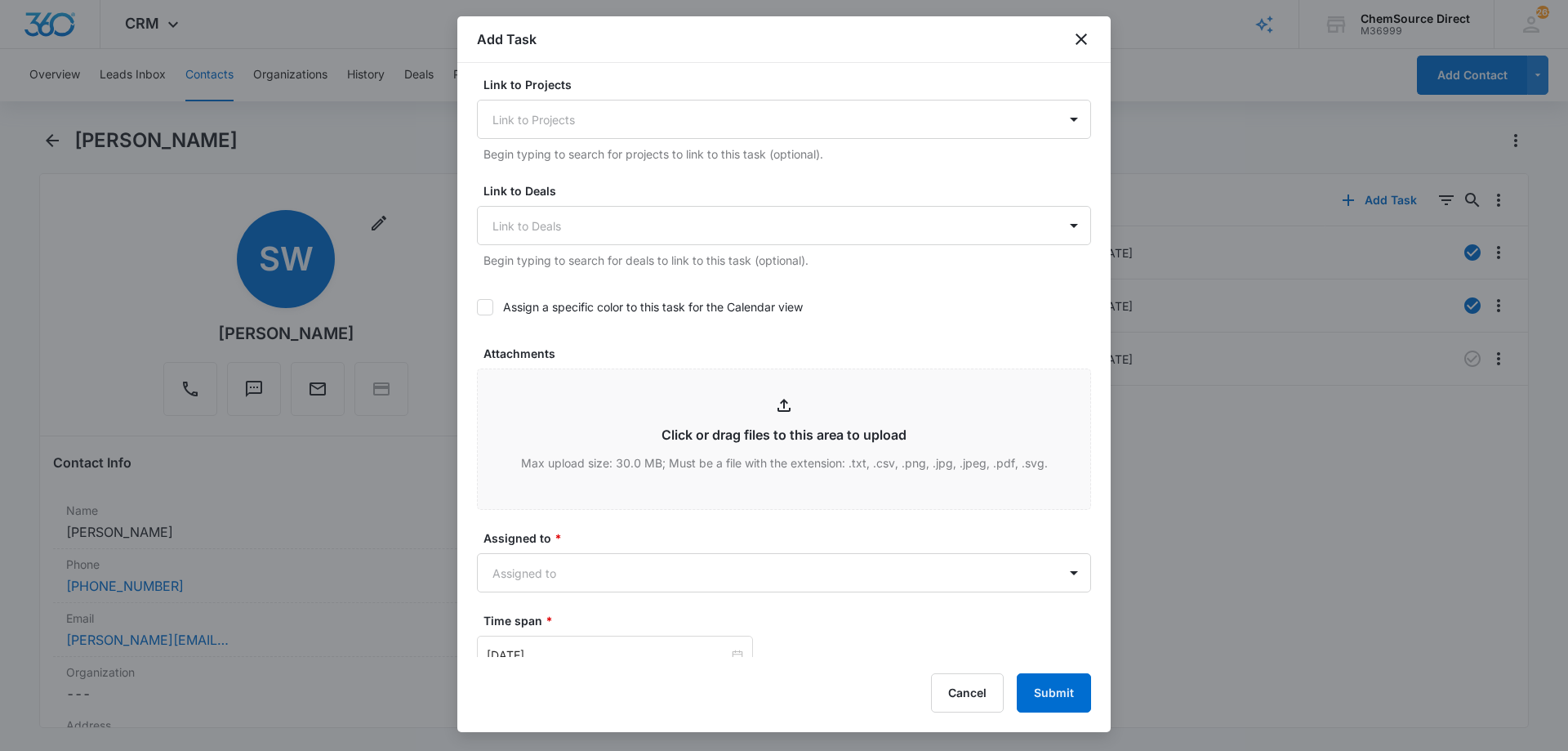
type textarea "sent promo email, code MY10"
drag, startPoint x: 485, startPoint y: 307, endPoint x: 502, endPoint y: 305, distance: 17.1
click at [485, 307] on icon at bounding box center [484, 306] width 10 height 7
click at [477, 307] on input "Assign a specific color to this task for the Calendar view" at bounding box center [477, 307] width 0 height 0
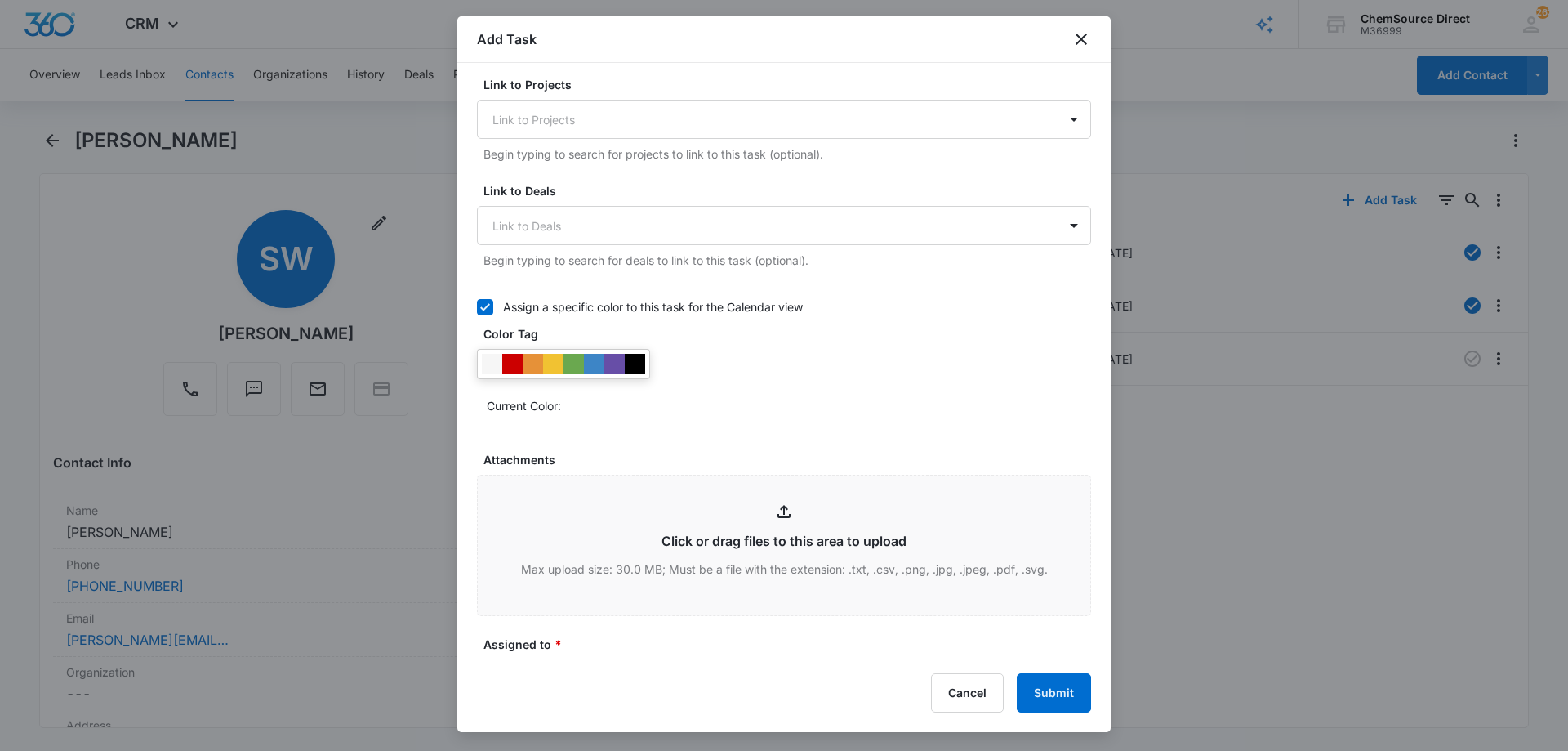
click at [675, 301] on label "Assign a specific color to this task for the Calendar view" at bounding box center [784, 306] width 614 height 17
click at [477, 307] on input "Assign a specific color to this task for the Calendar view" at bounding box center [477, 307] width 0 height 0
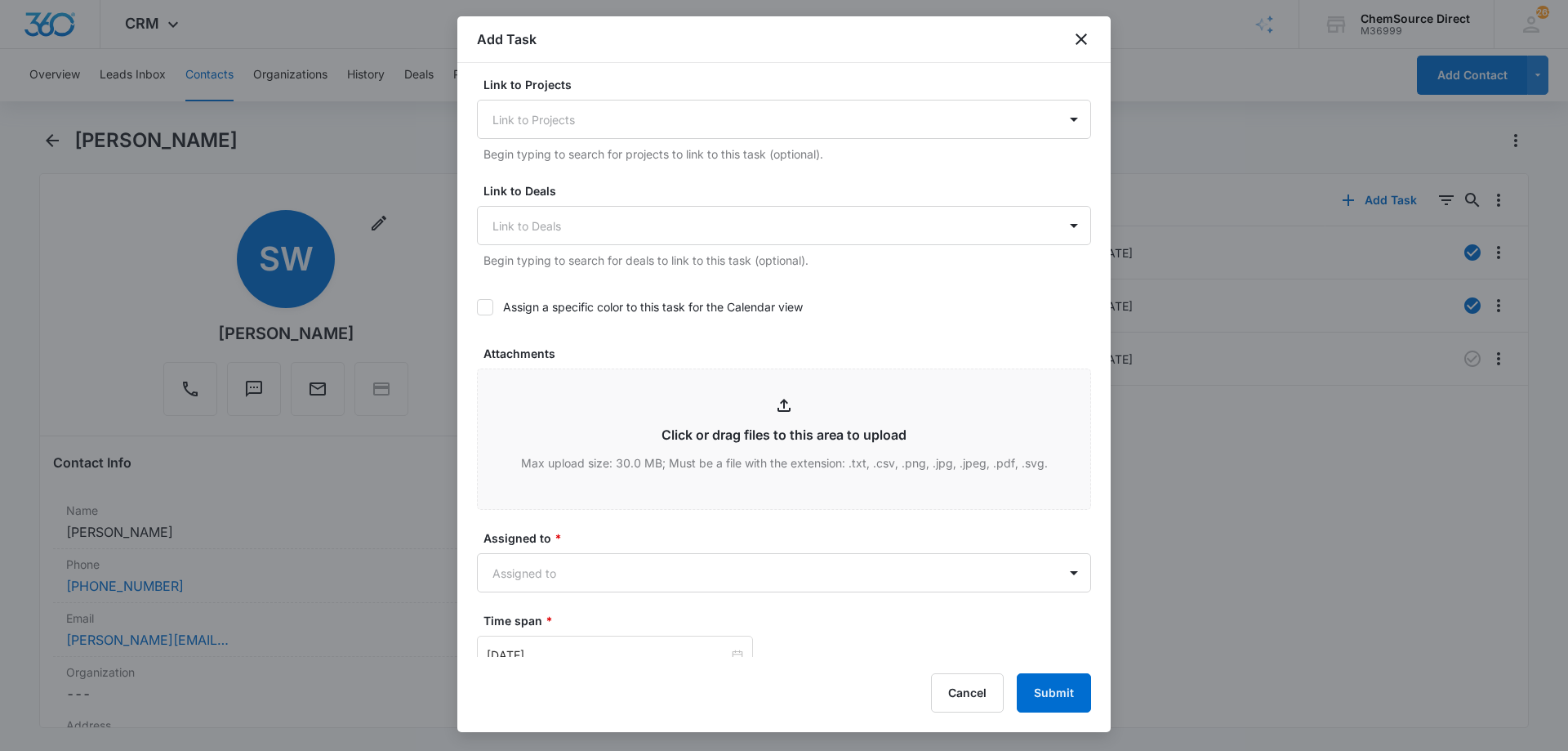
click at [490, 303] on icon at bounding box center [484, 307] width 15 height 15
click at [477, 307] on input "Assign a specific color to this task for the Calendar view" at bounding box center [477, 307] width 0 height 0
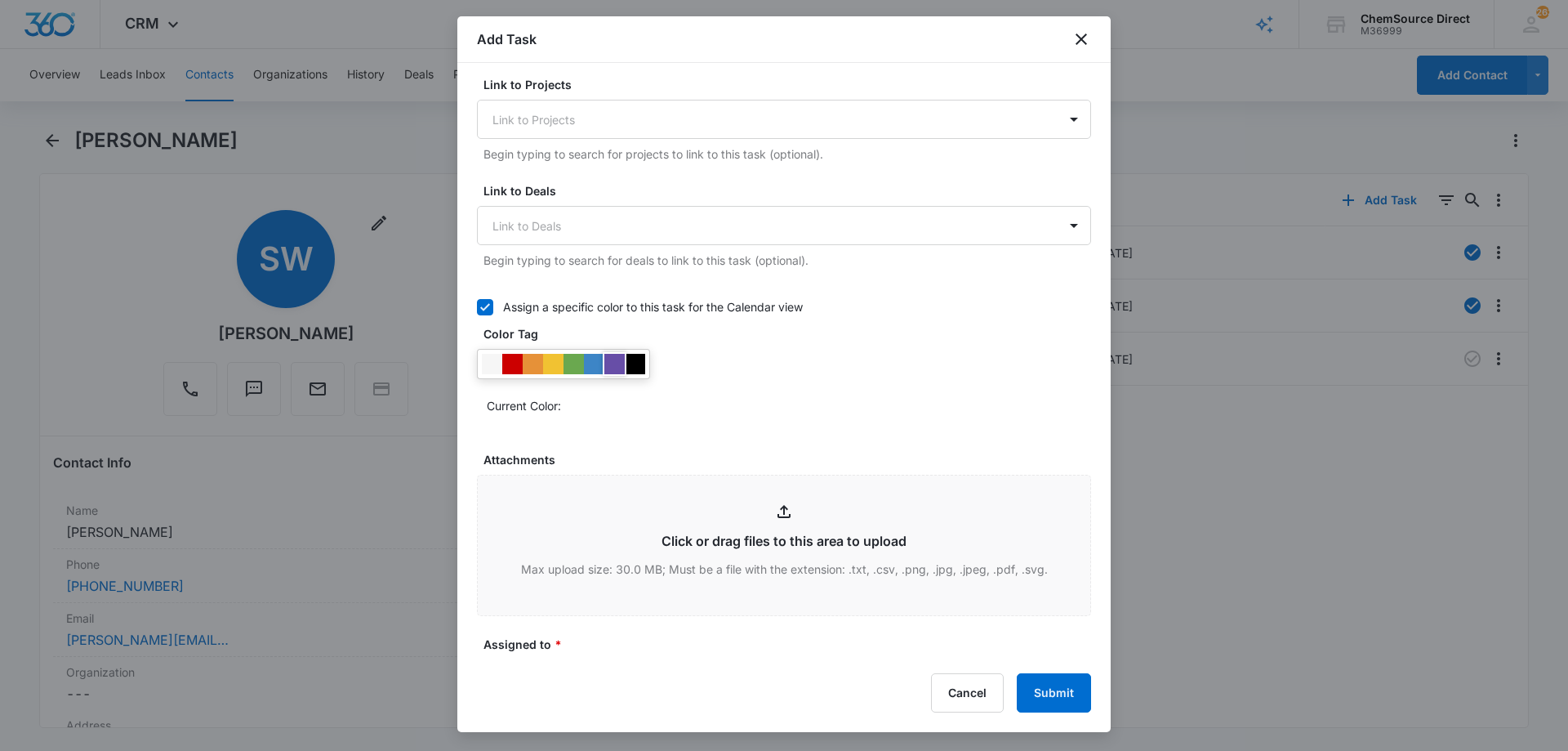
click at [613, 365] on div at bounding box center [614, 364] width 20 height 20
click at [778, 393] on div "Current Color:" at bounding box center [788, 405] width 604 height 26
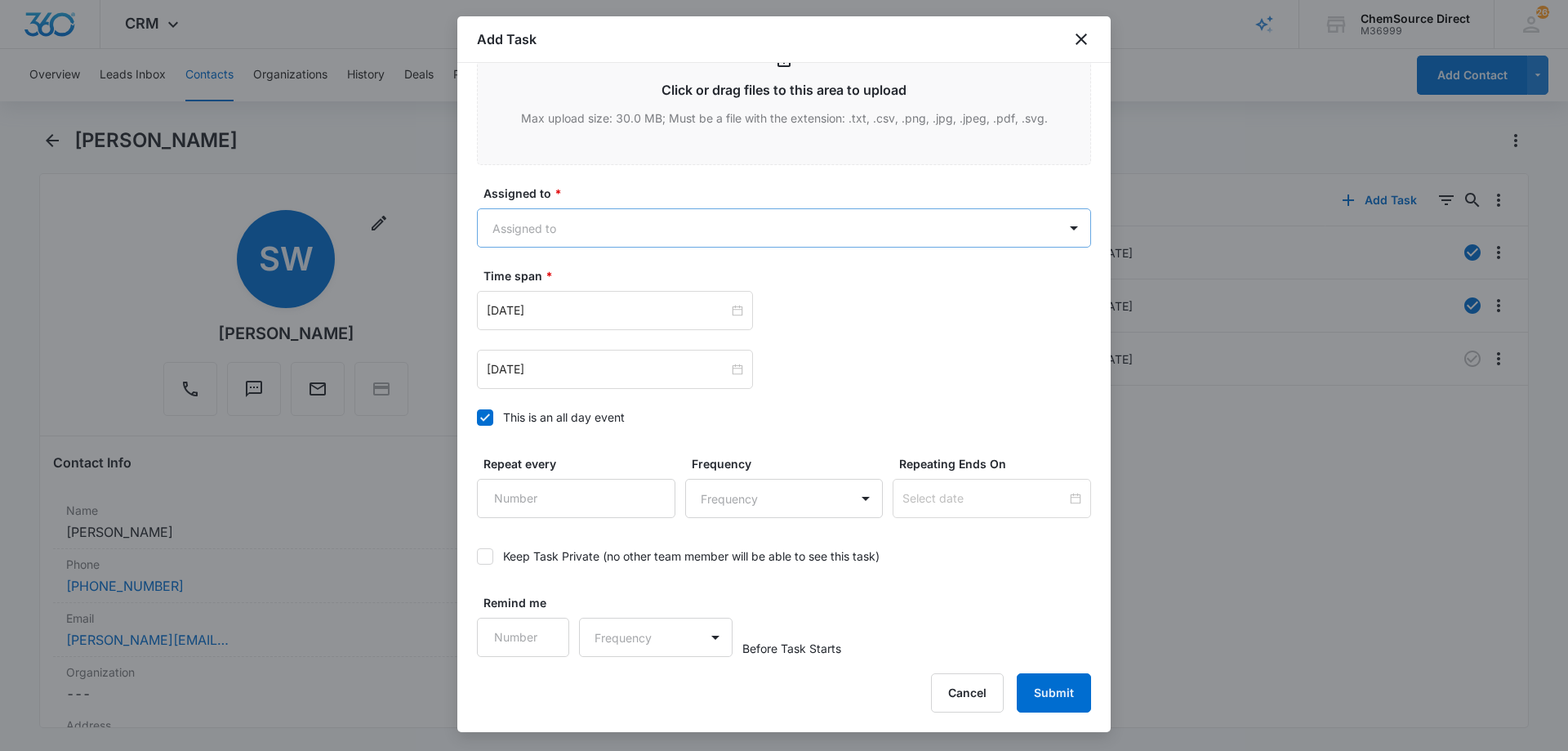
click at [594, 219] on body "CRM Apps Reputation Forms CRM Email Social Payments POS Content Ads Intelligenc…" at bounding box center [784, 376] width 1568 height 751
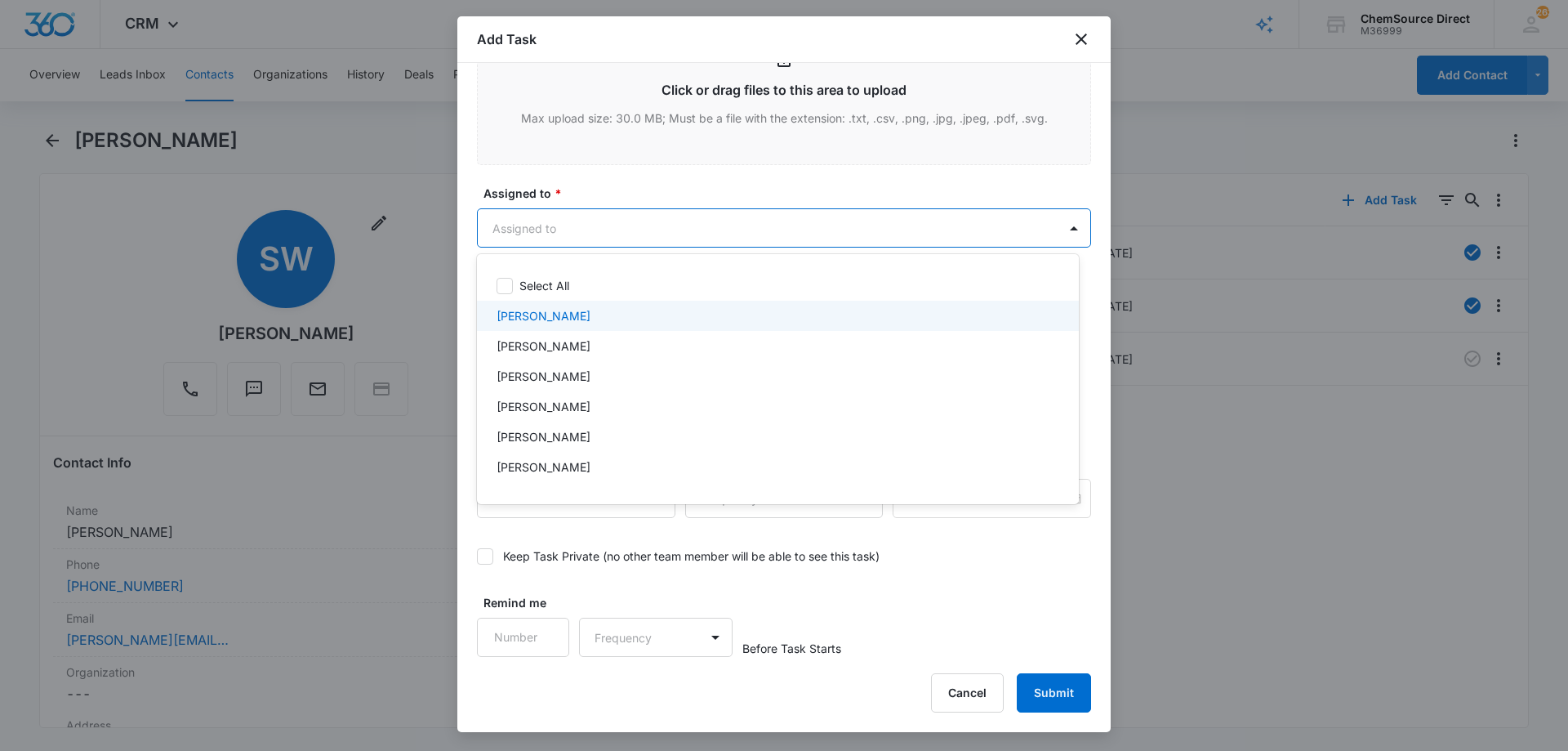
click at [553, 314] on p "[PERSON_NAME]" at bounding box center [543, 315] width 94 height 17
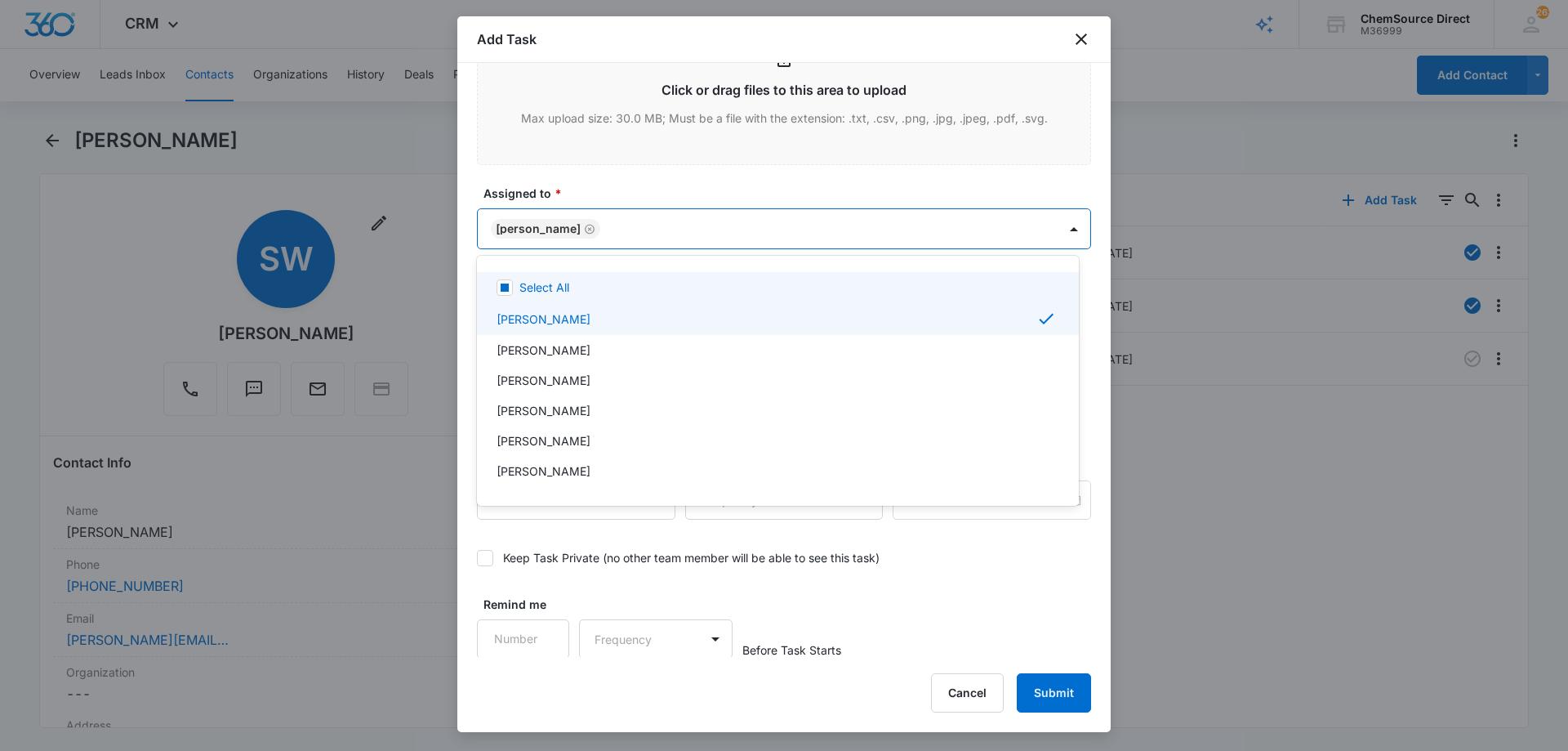
click at [582, 190] on div at bounding box center [784, 376] width 1568 height 751
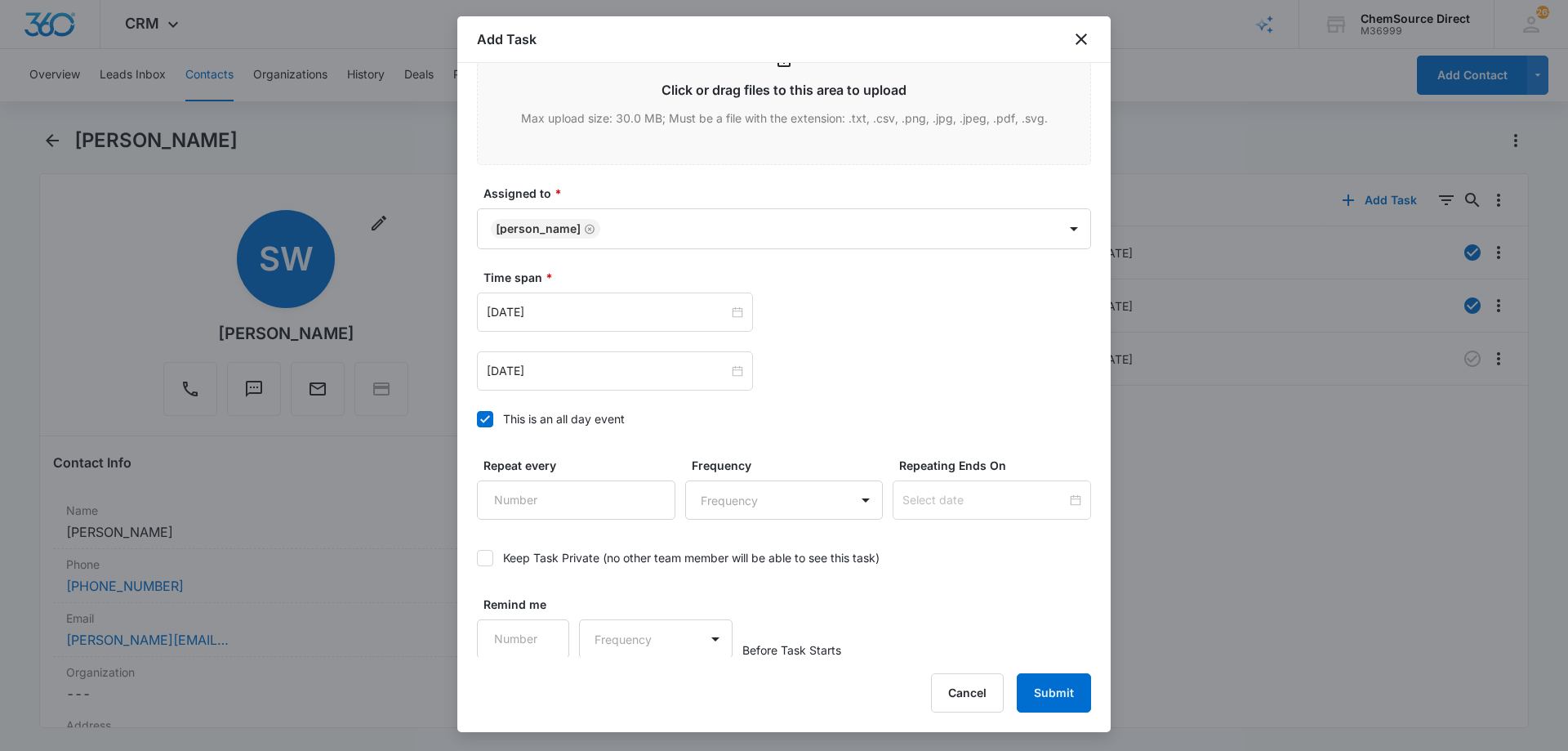
scroll to position [1024, 0]
click at [576, 305] on input "[DATE]" at bounding box center [607, 310] width 242 height 18
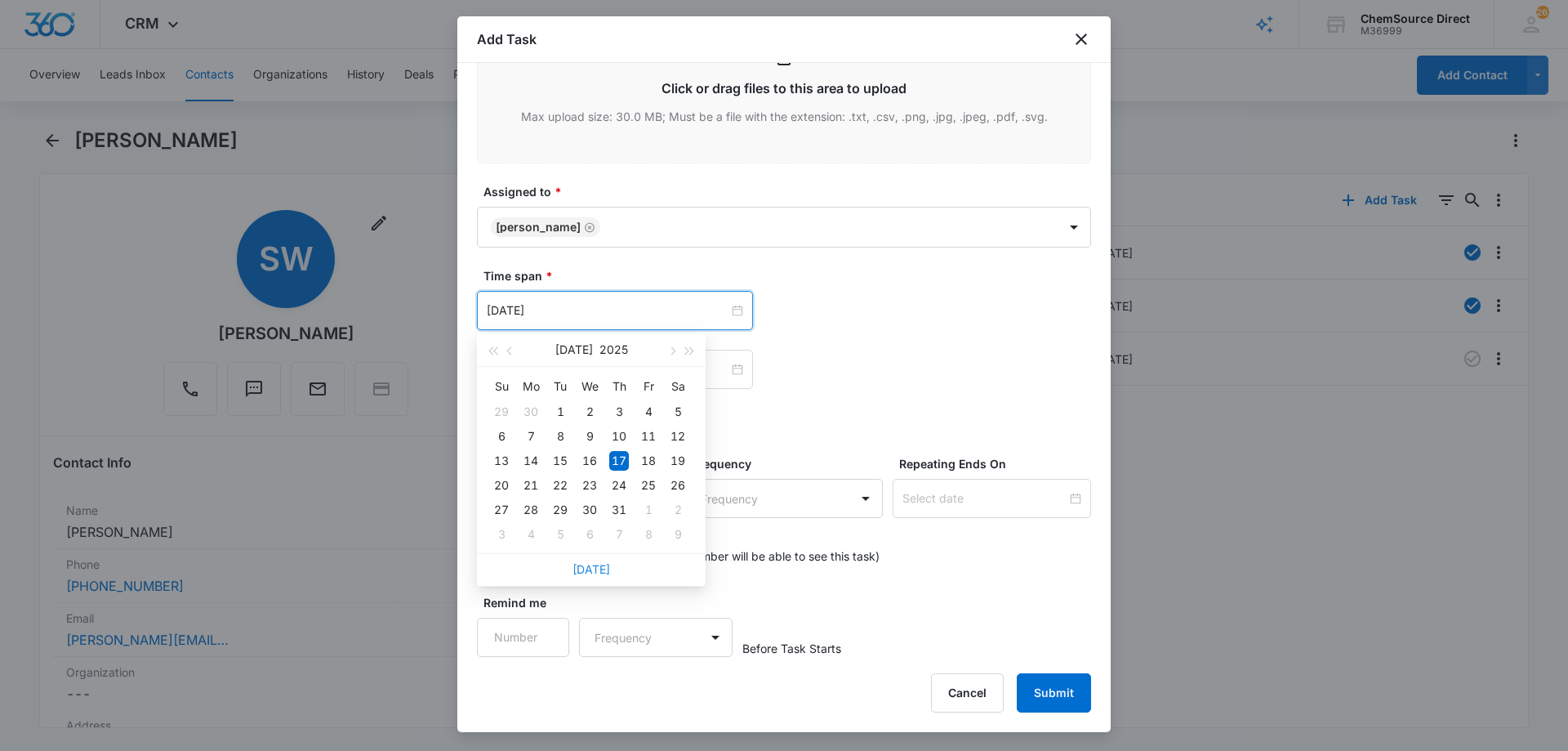
click at [590, 566] on link "[DATE]" at bounding box center [591, 568] width 37 height 14
type input "[DATE]"
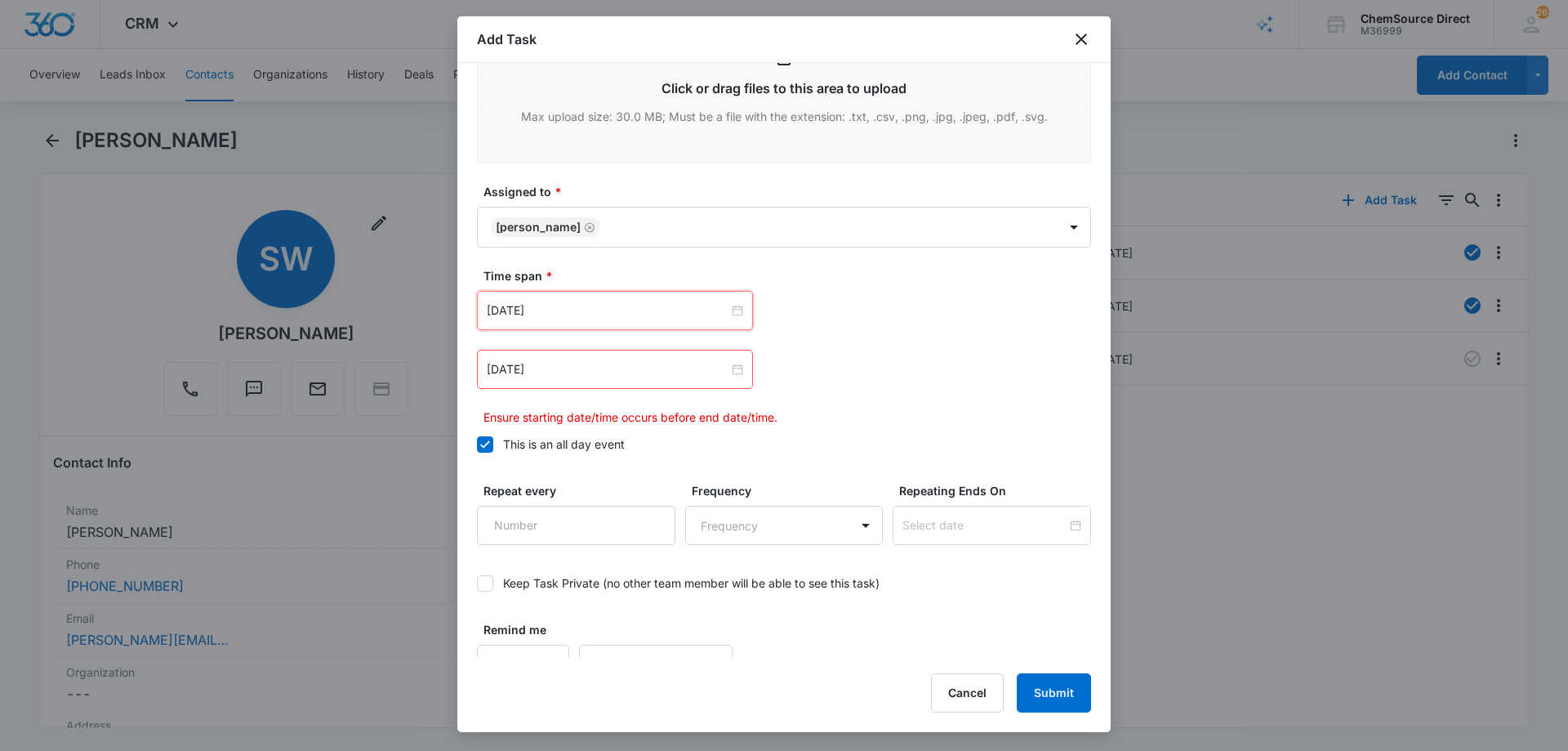
click at [590, 354] on div "[DATE]" at bounding box center [615, 368] width 276 height 39
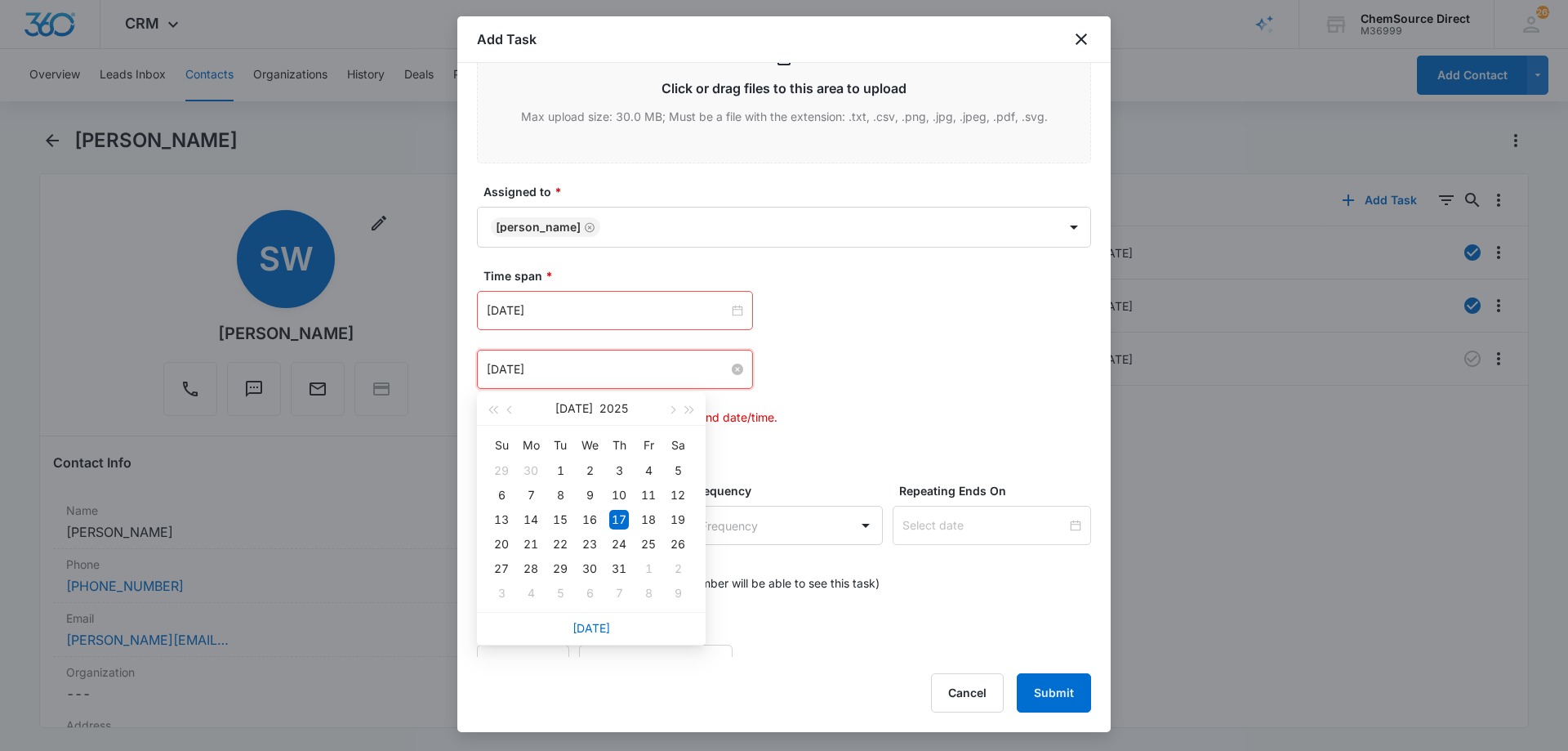
click at [590, 368] on input "[DATE]" at bounding box center [607, 369] width 242 height 18
click at [588, 630] on link "[DATE]" at bounding box center [591, 627] width 37 height 14
type input "[DATE]"
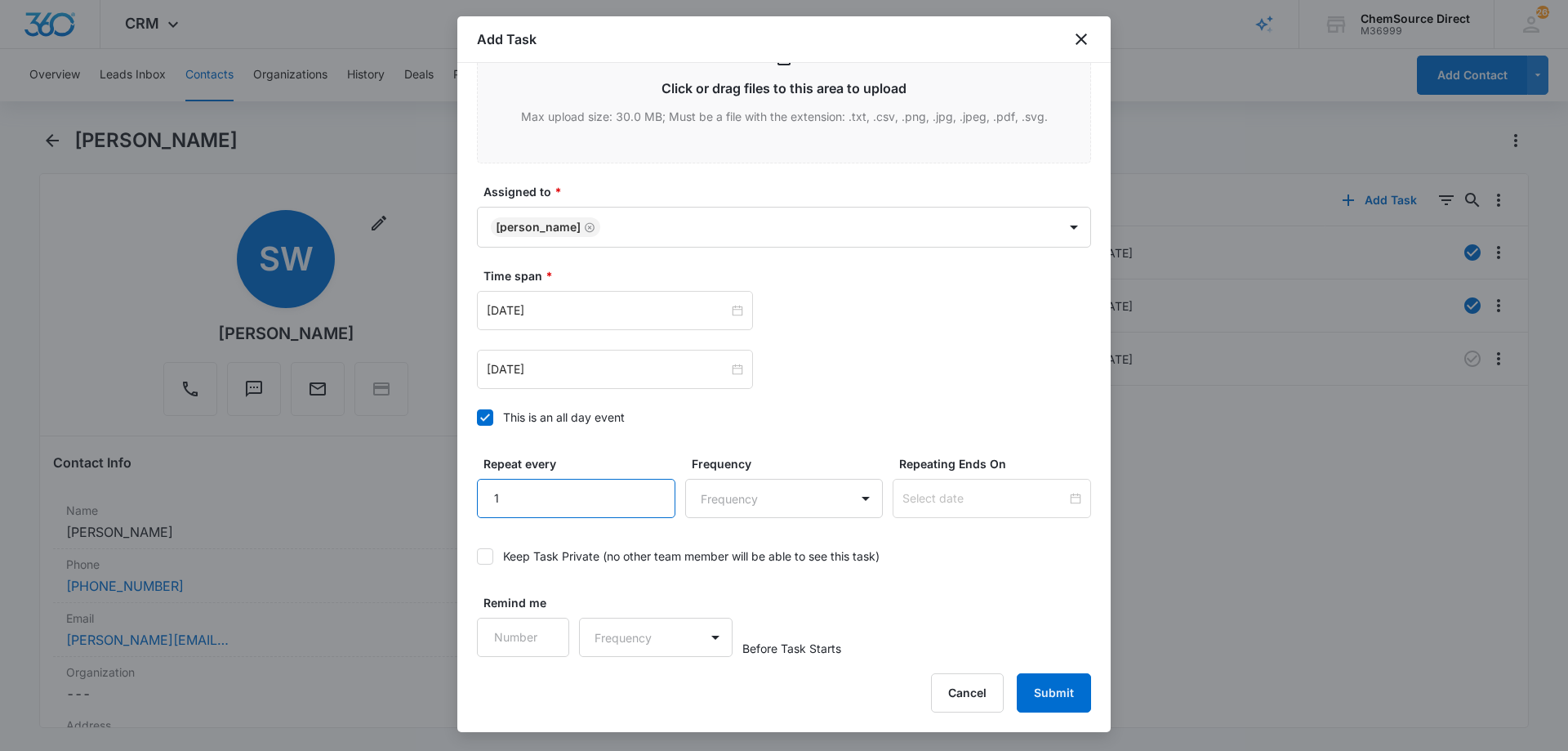
click at [648, 492] on input "1" at bounding box center [576, 497] width 198 height 39
type input "2"
click at [648, 492] on input "2" at bounding box center [576, 497] width 198 height 39
click at [713, 506] on body "CRM Apps Reputation Forms CRM Email Social Payments POS Content Ads Intelligenc…" at bounding box center [784, 376] width 1568 height 751
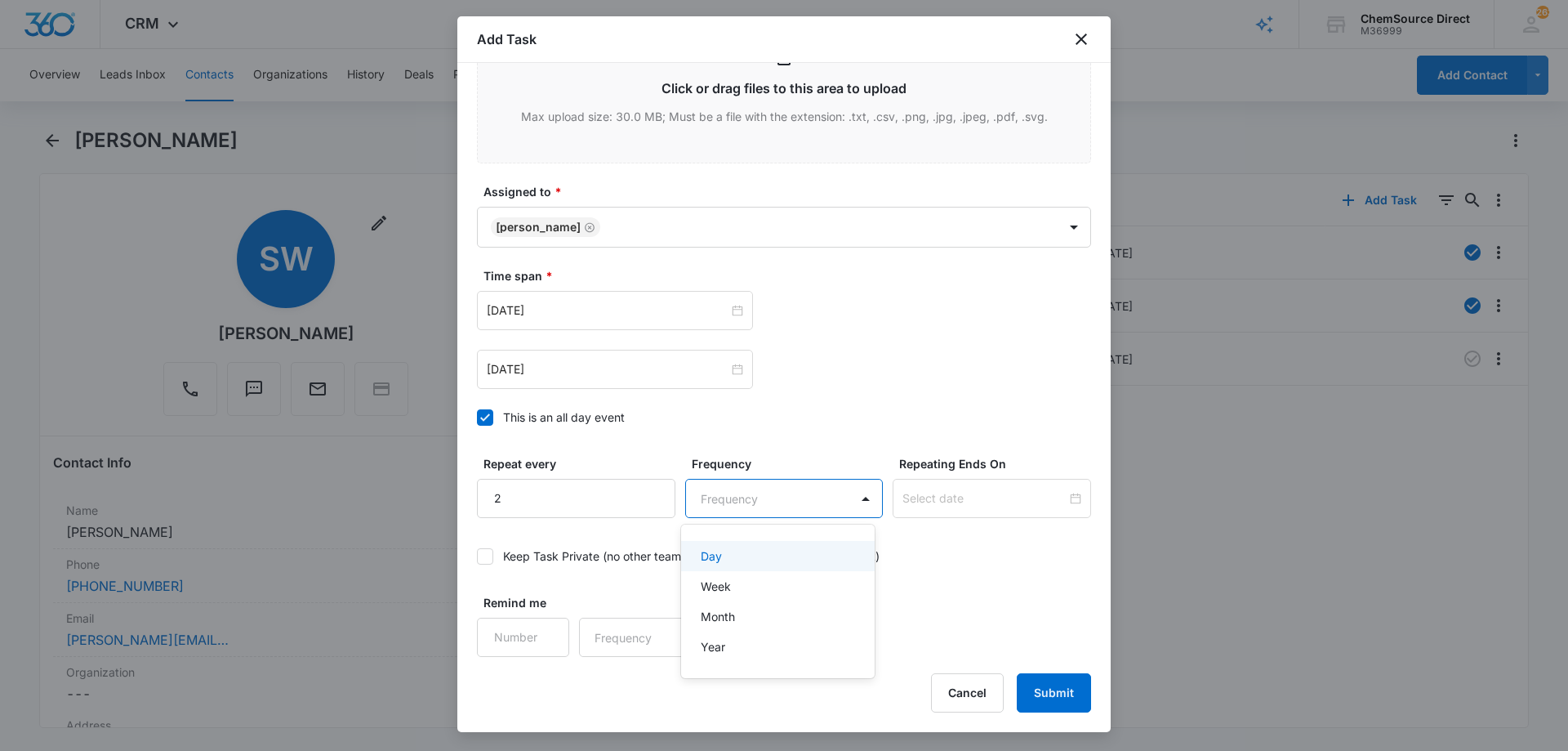
click at [722, 558] on div "Day" at bounding box center [776, 556] width 152 height 17
click at [914, 492] on input at bounding box center [984, 498] width 165 height 18
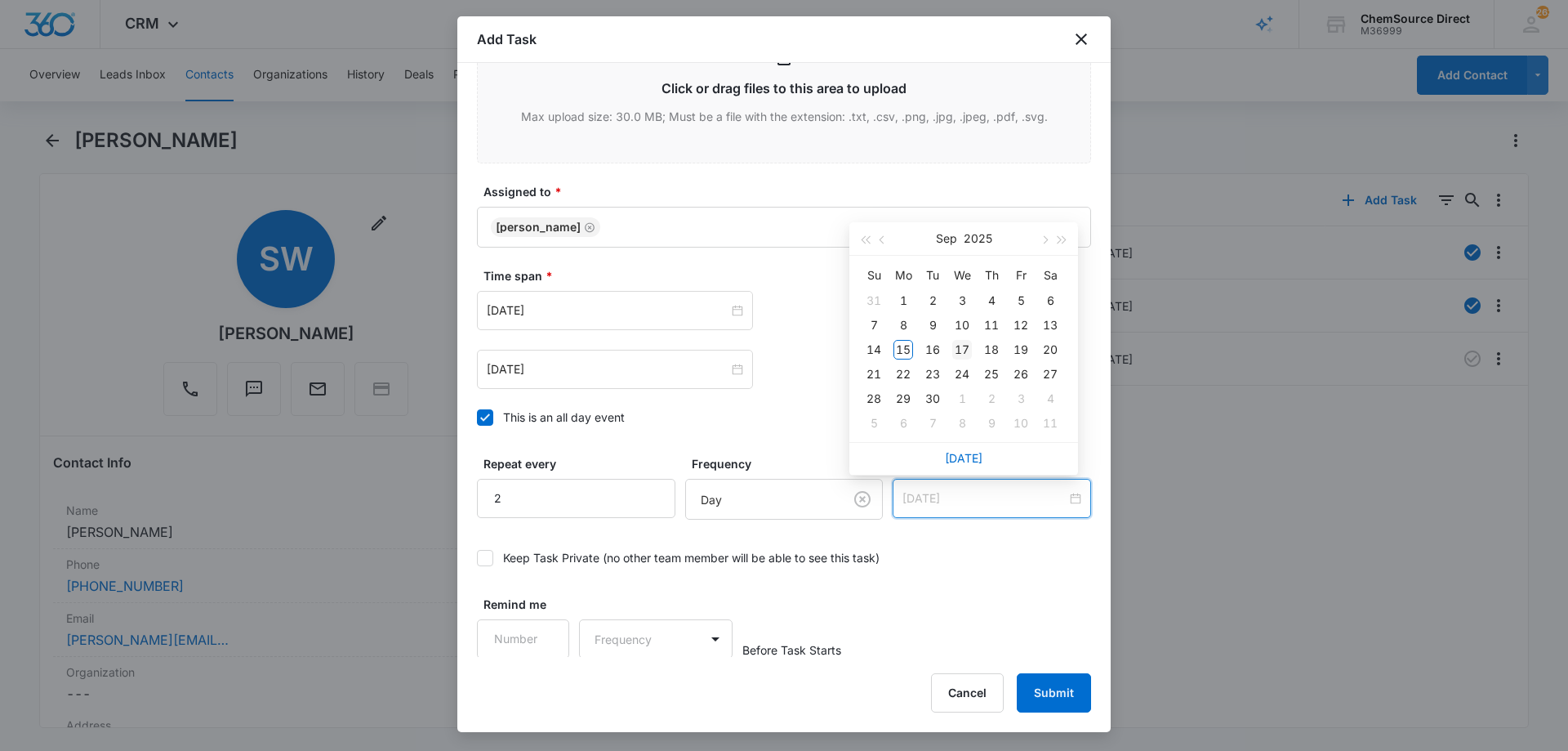
type input "[DATE]"
click at [964, 341] on div "17" at bounding box center [962, 350] width 20 height 20
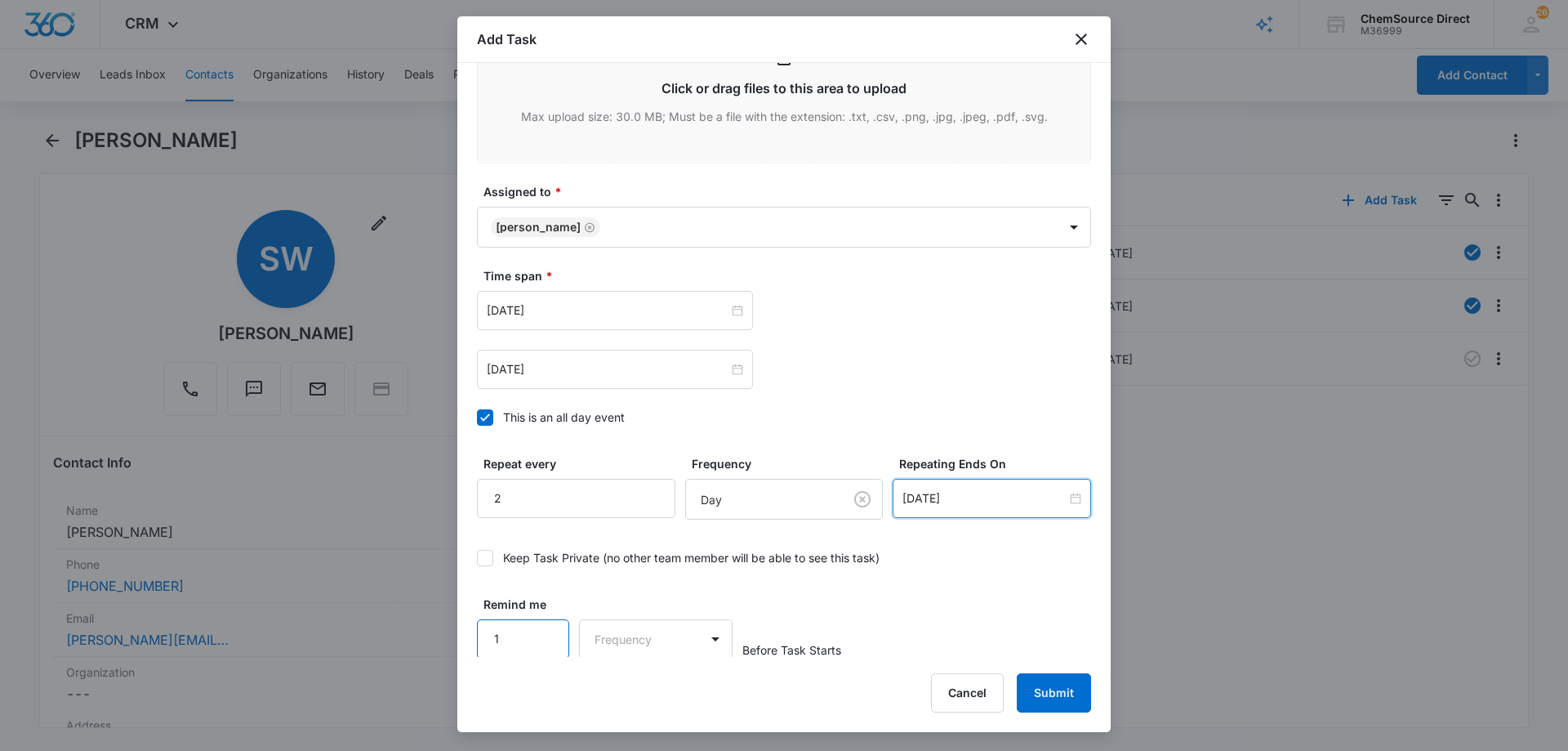
scroll to position [1026, 0]
type input "1"
click at [544, 629] on input "1" at bounding box center [524, 636] width 93 height 39
click at [618, 630] on body "CRM Apps Reputation Forms CRM Email Social Payments POS Content Ads Intelligenc…" at bounding box center [784, 376] width 1568 height 751
click at [640, 692] on div "Days" at bounding box center [651, 695] width 108 height 17
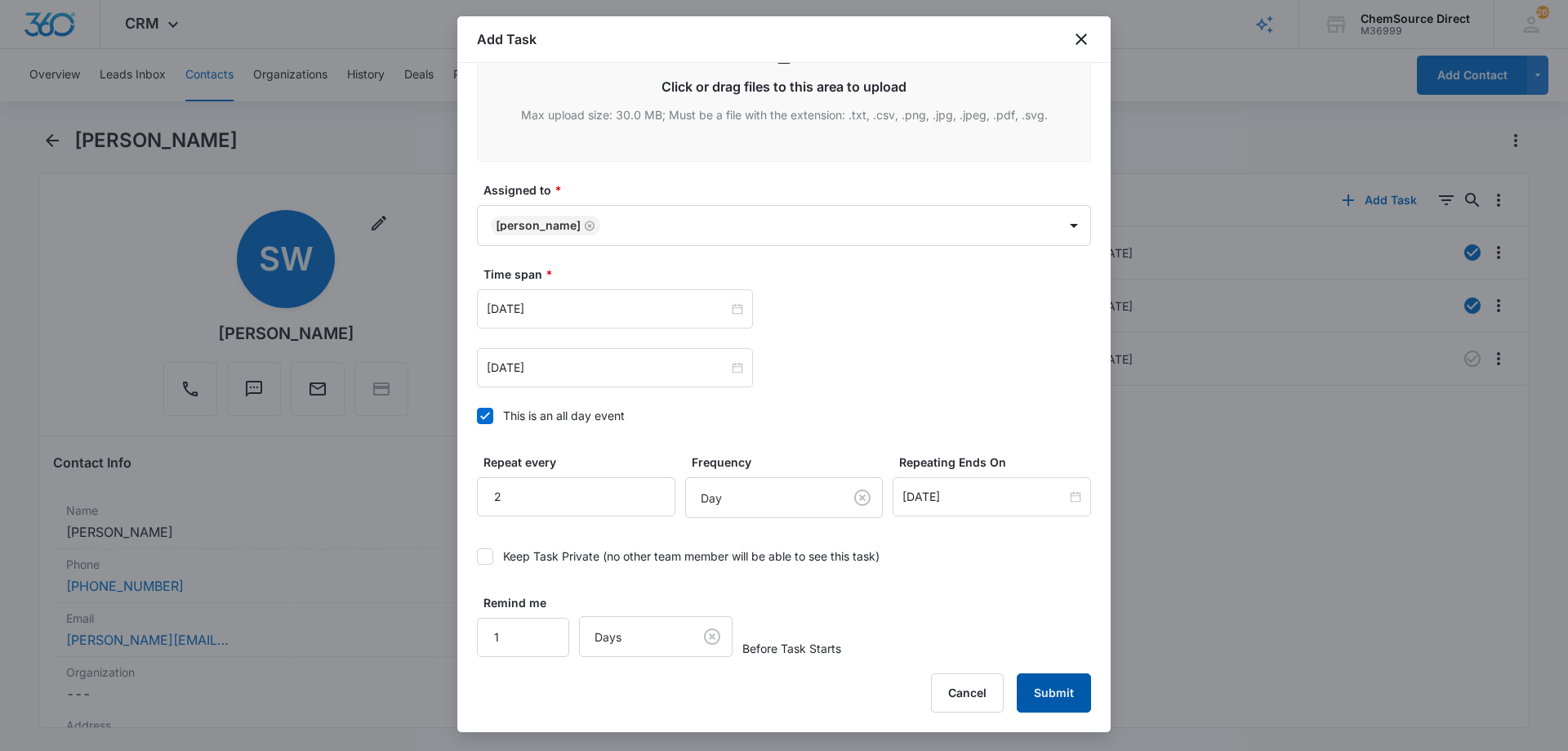
click at [1055, 693] on button "Submit" at bounding box center [1054, 692] width 75 height 39
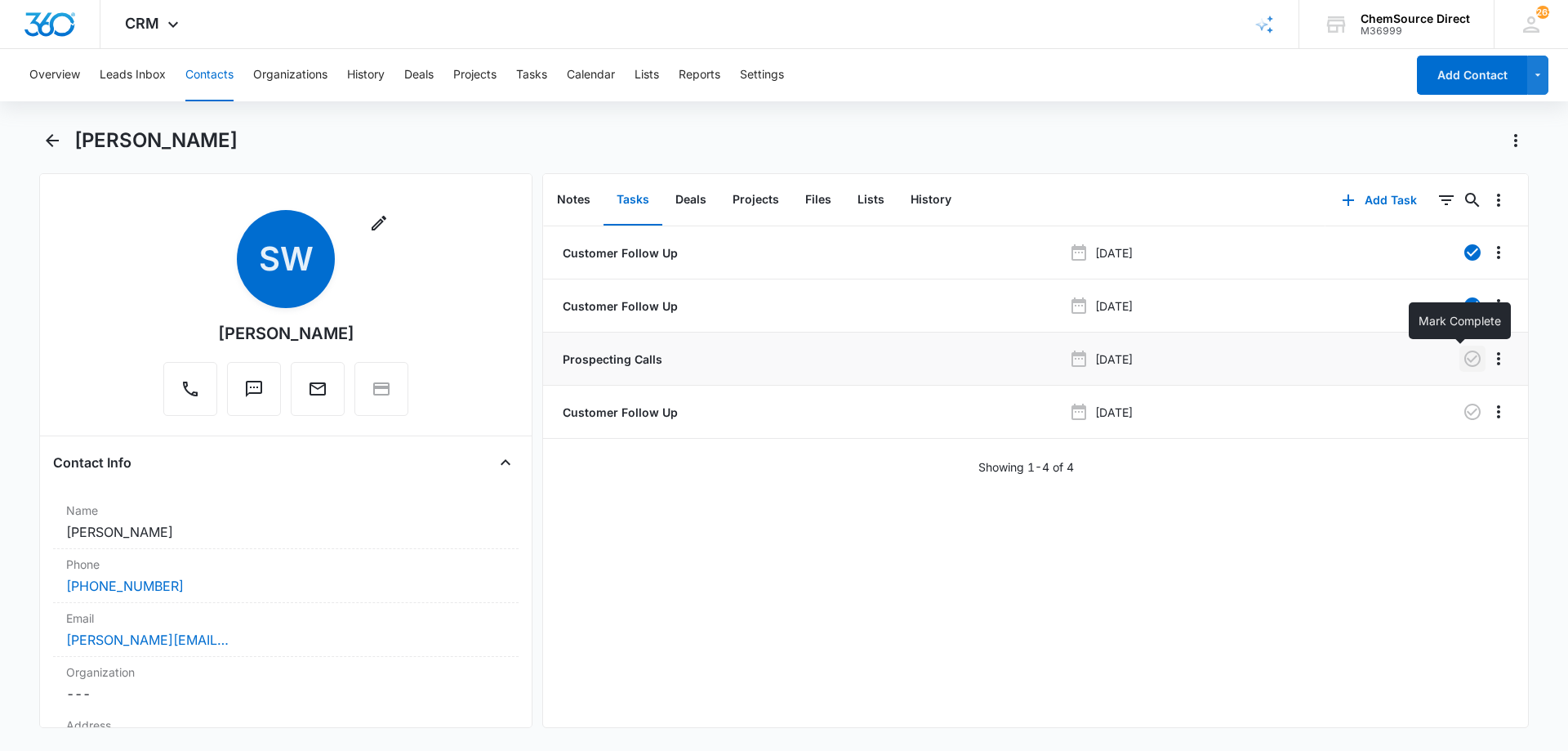
click at [1463, 355] on icon "button" at bounding box center [1473, 359] width 20 height 20
click at [561, 197] on button "Notes" at bounding box center [574, 200] width 60 height 51
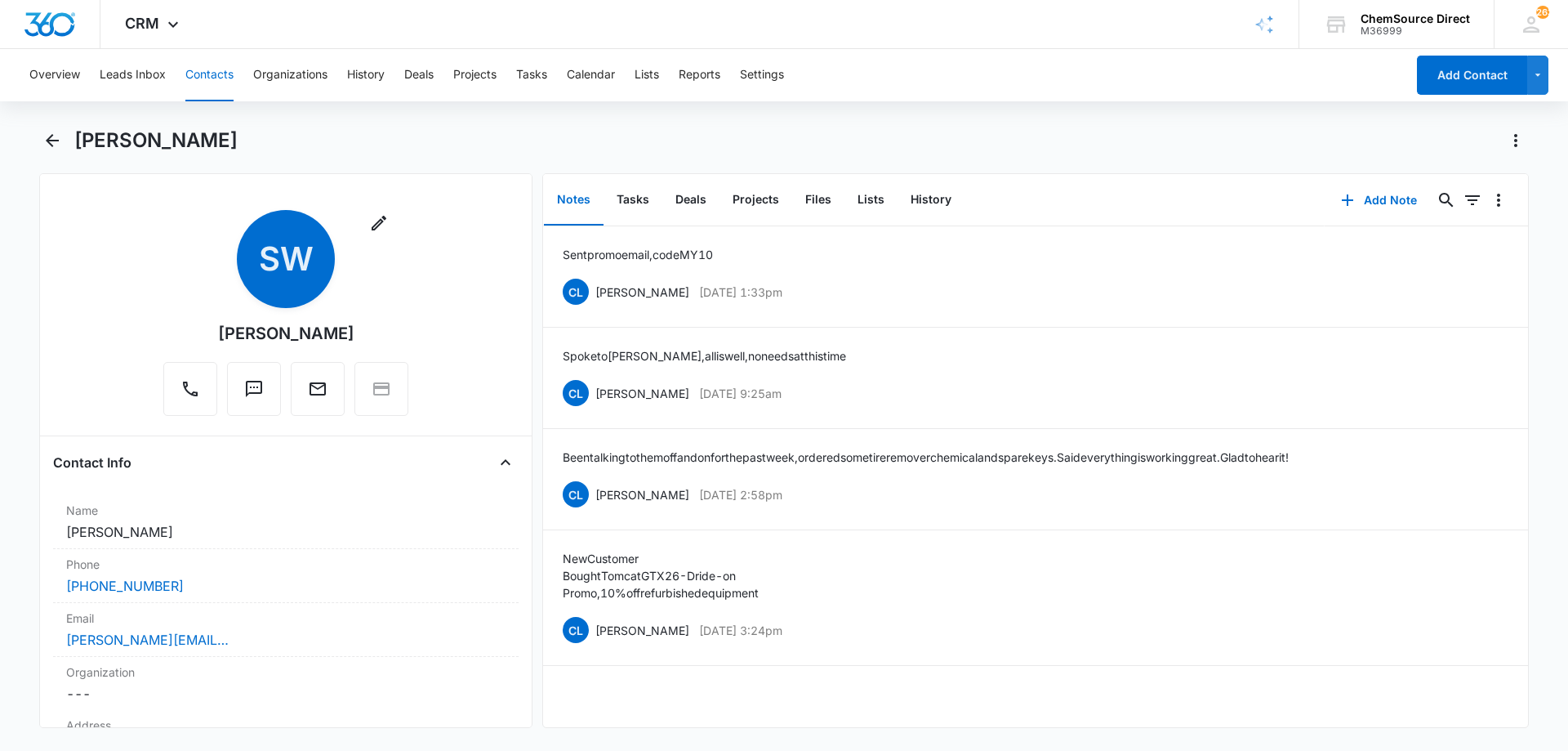
click at [204, 73] on button "Contacts" at bounding box center [209, 75] width 48 height 52
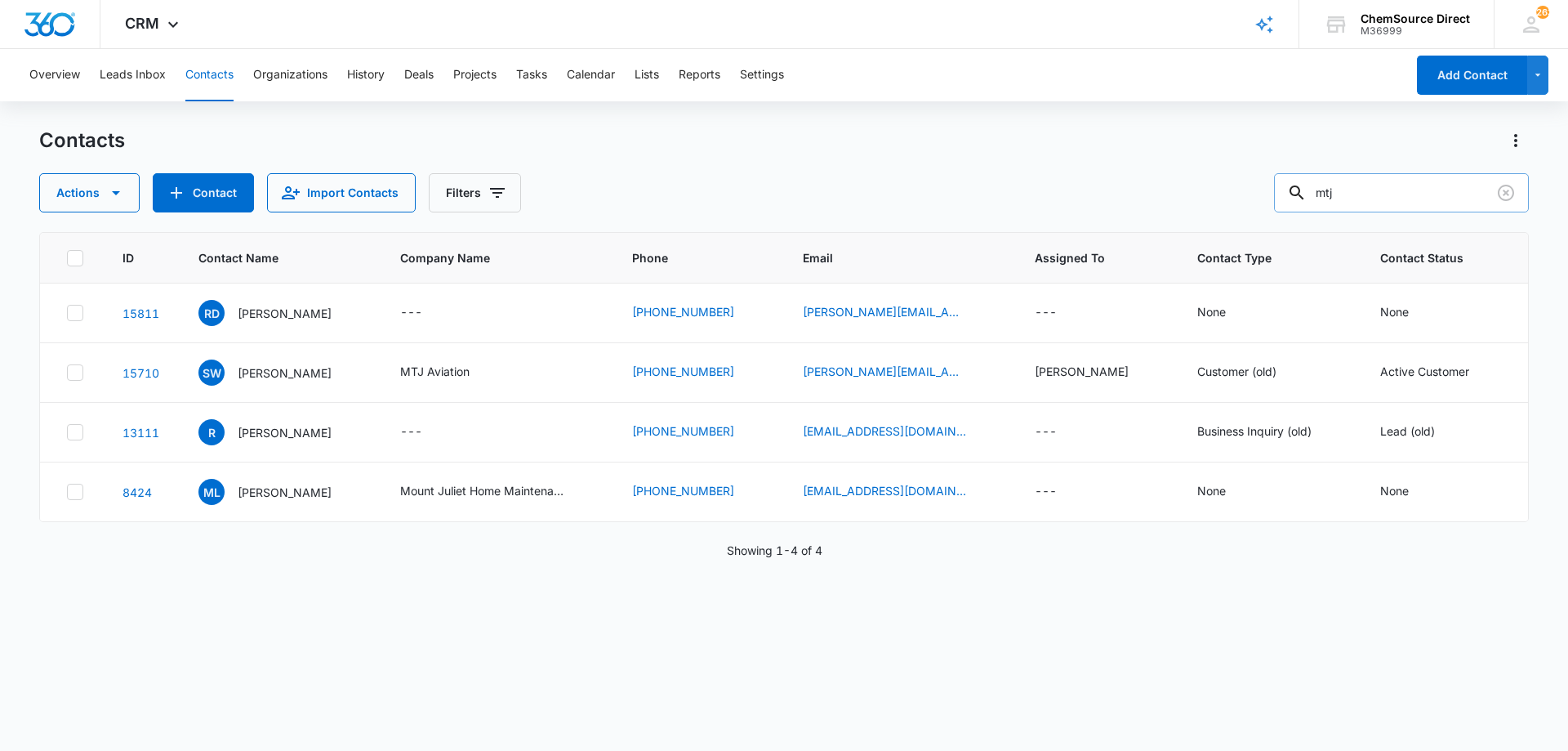
click at [1381, 194] on input "mtj" at bounding box center [1401, 192] width 255 height 39
type input "[PERSON_NAME]"
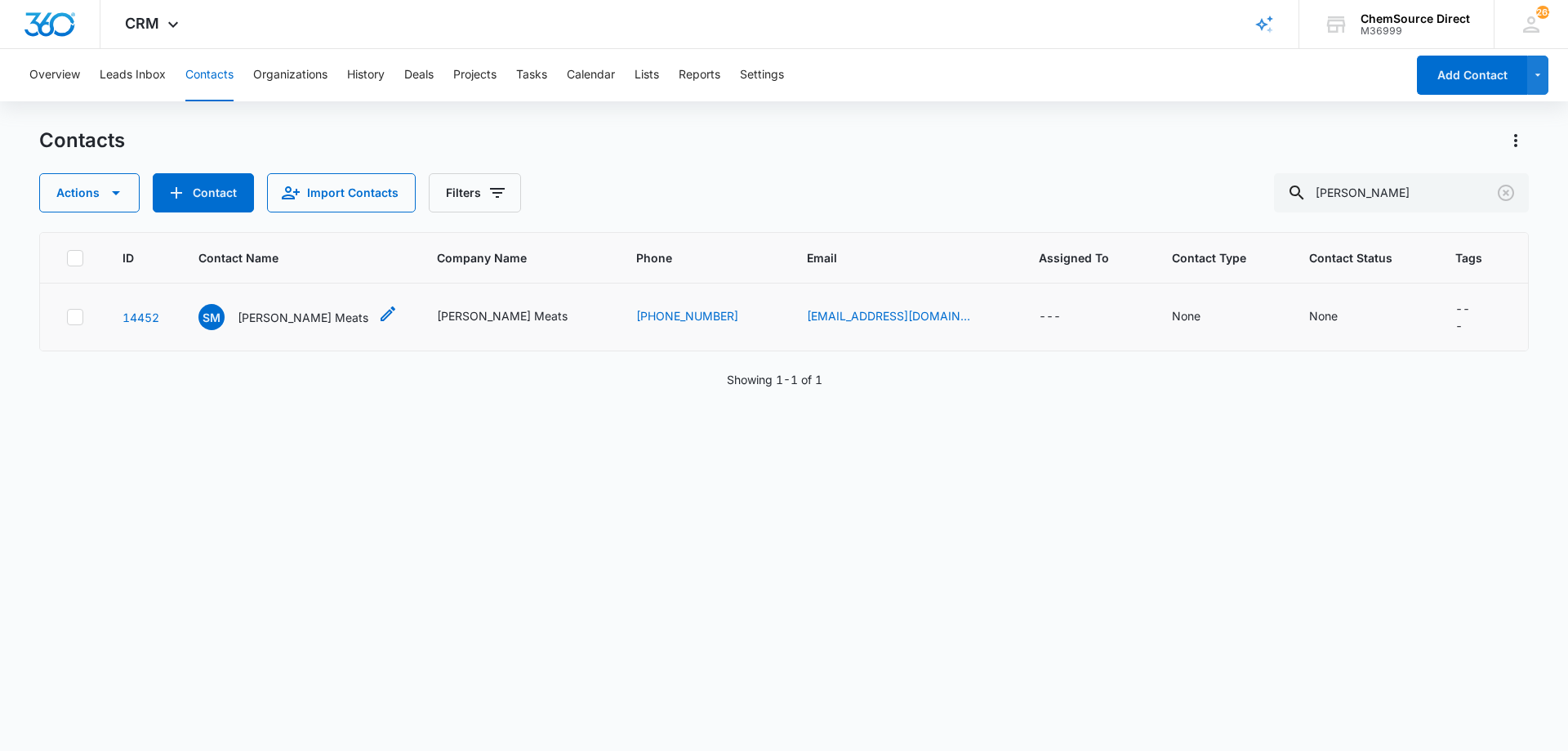
click at [288, 317] on p "[PERSON_NAME] Meats" at bounding box center [303, 317] width 131 height 17
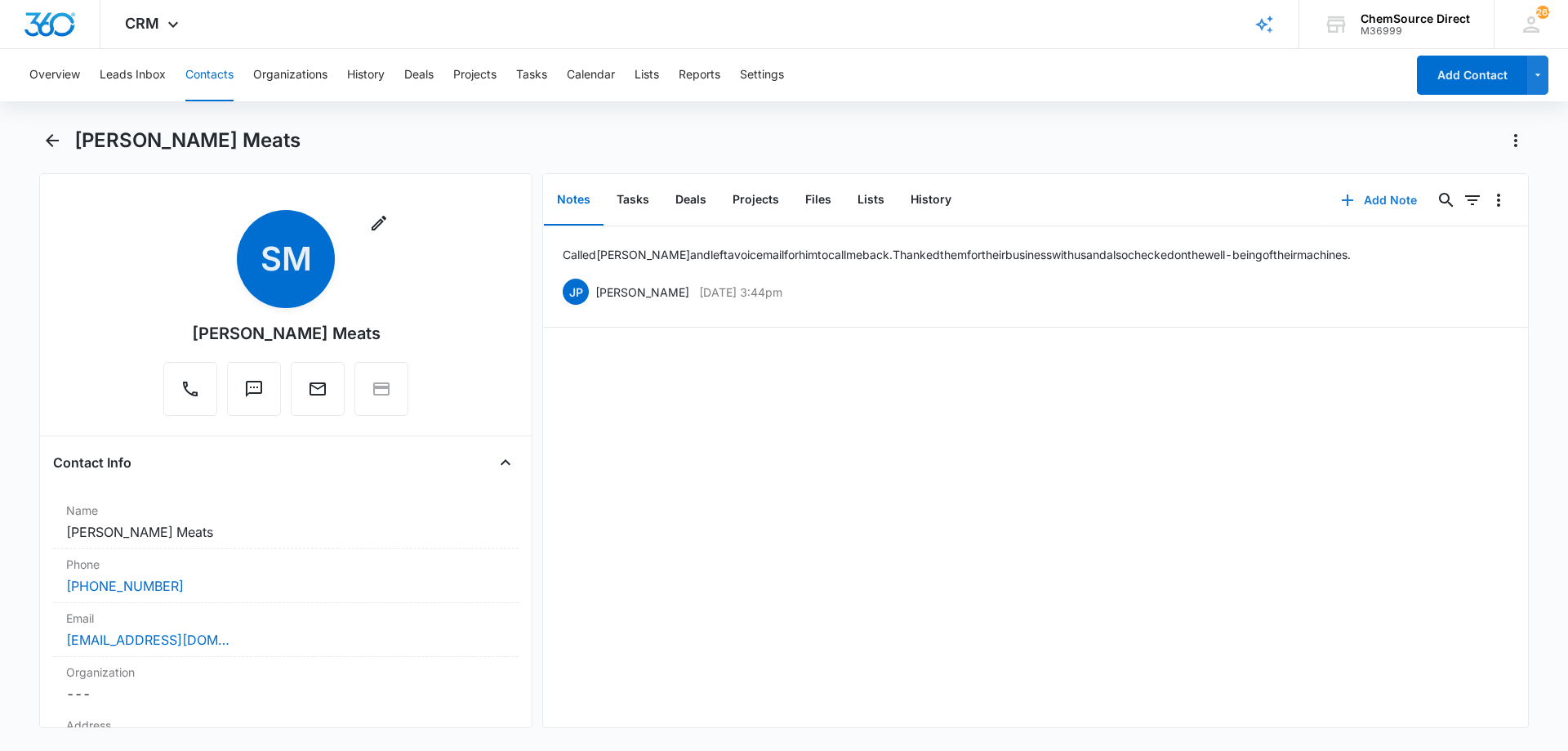
click at [1373, 198] on button "Add Note" at bounding box center [1378, 200] width 108 height 39
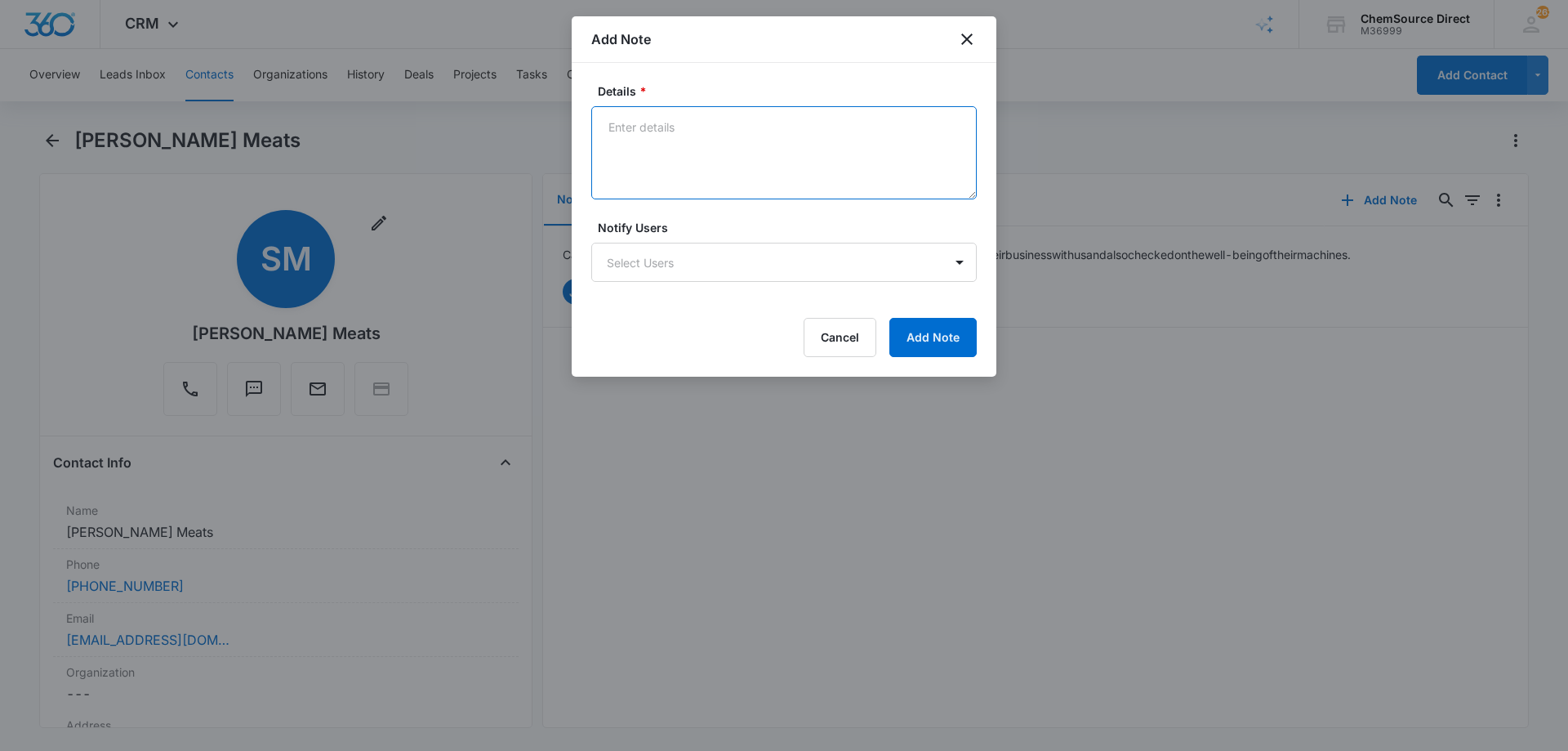
click at [690, 134] on textarea "Details *" at bounding box center [784, 153] width 385 height 93
type textarea "Sent promo email, code MY10"
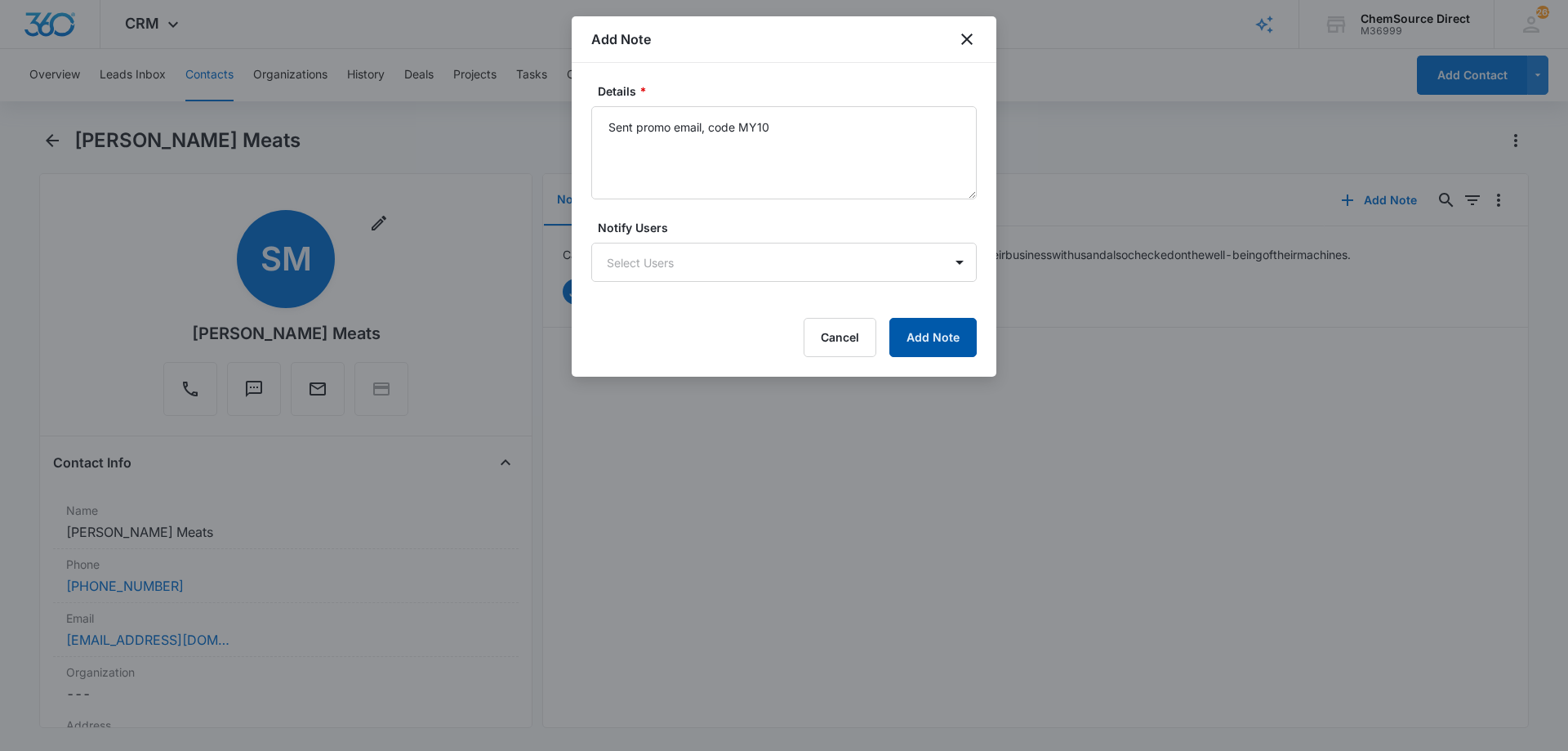
click at [924, 333] on button "Add Note" at bounding box center [933, 336] width 87 height 39
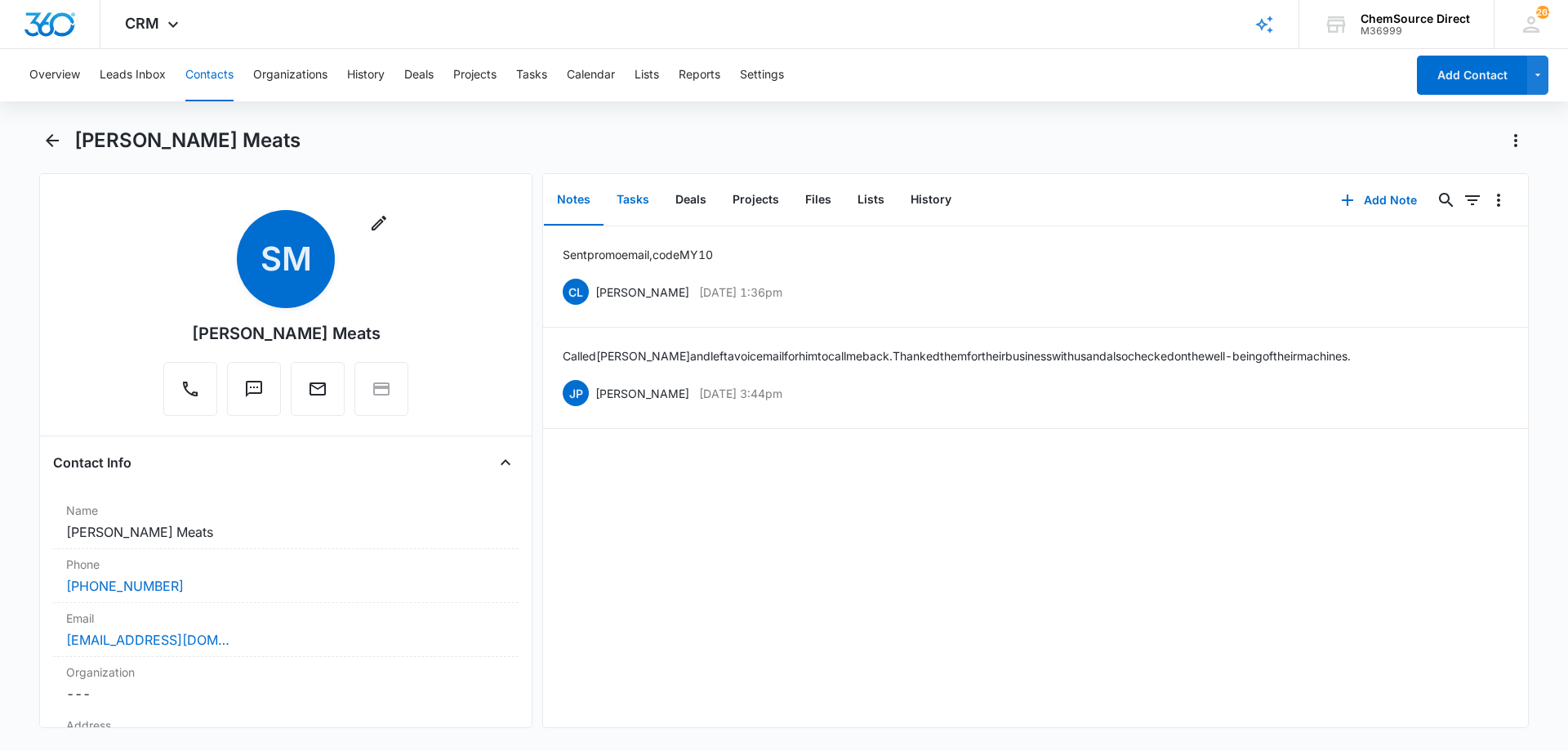
click at [626, 195] on button "Tasks" at bounding box center [633, 200] width 59 height 51
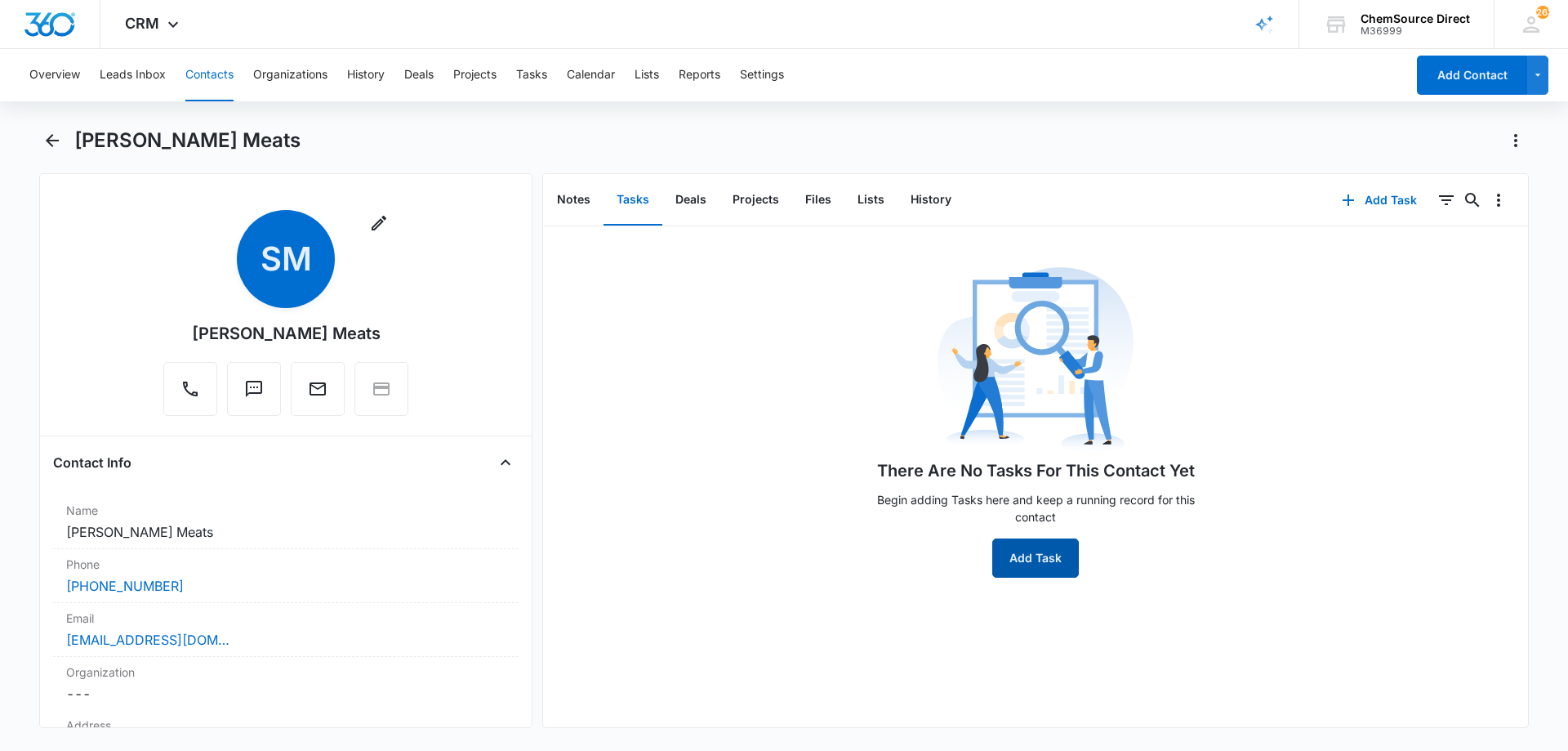
click at [1037, 550] on button "Add Task" at bounding box center [1034, 557] width 86 height 39
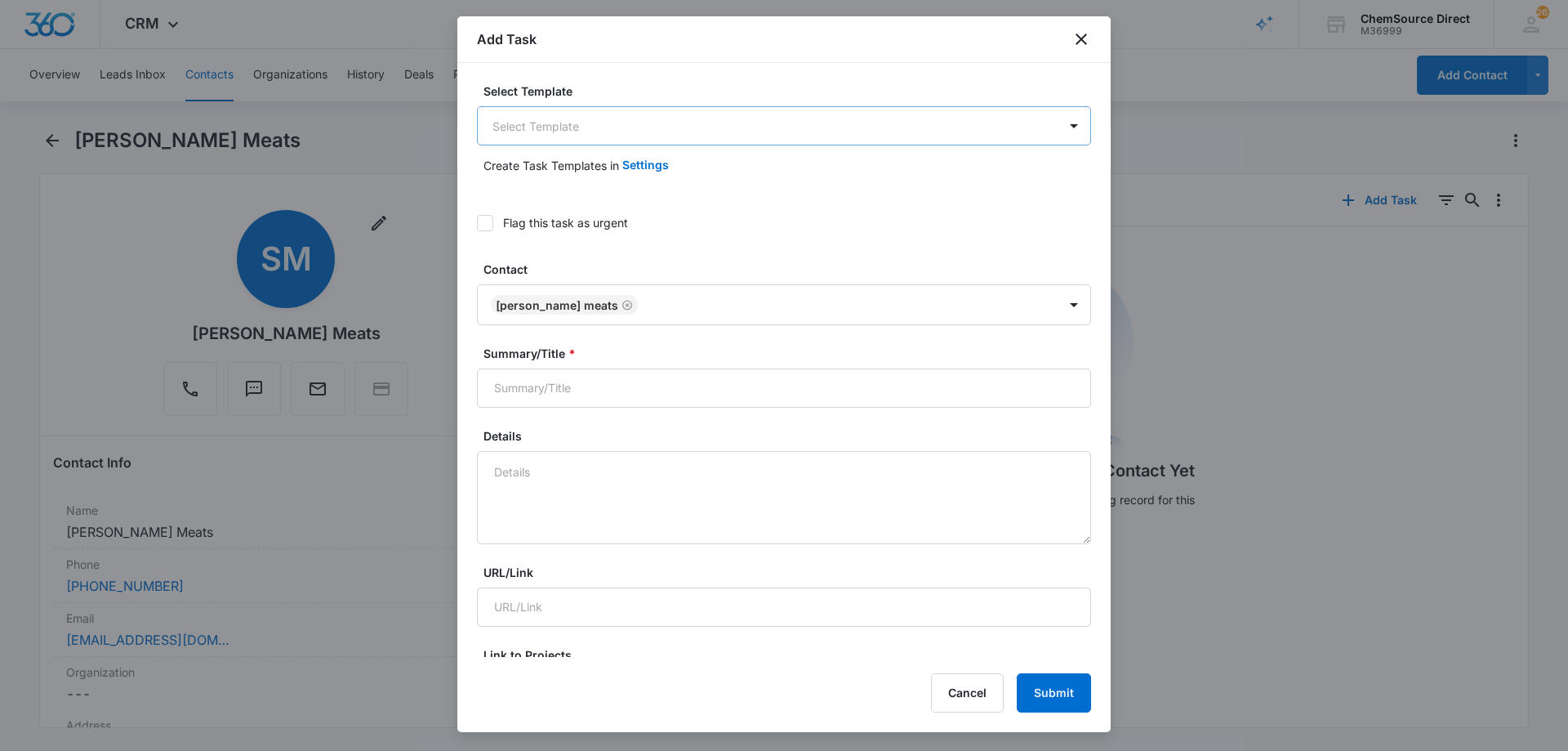
click at [539, 127] on body "CRM Apps Reputation Forms CRM Email Social Payments POS Content Ads Intelligenc…" at bounding box center [784, 376] width 1568 height 751
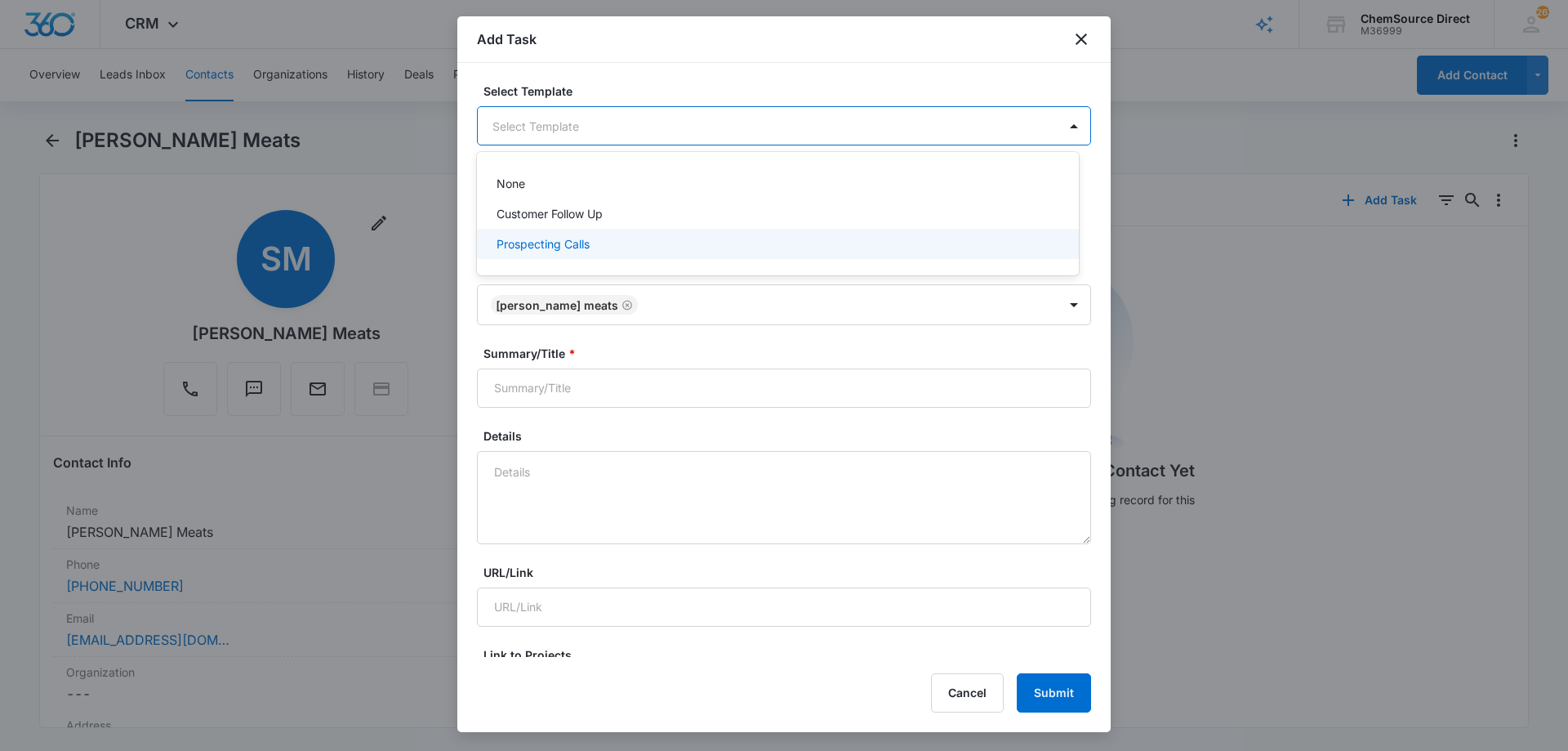
click at [534, 242] on p "Prospecting Calls" at bounding box center [543, 244] width 93 height 17
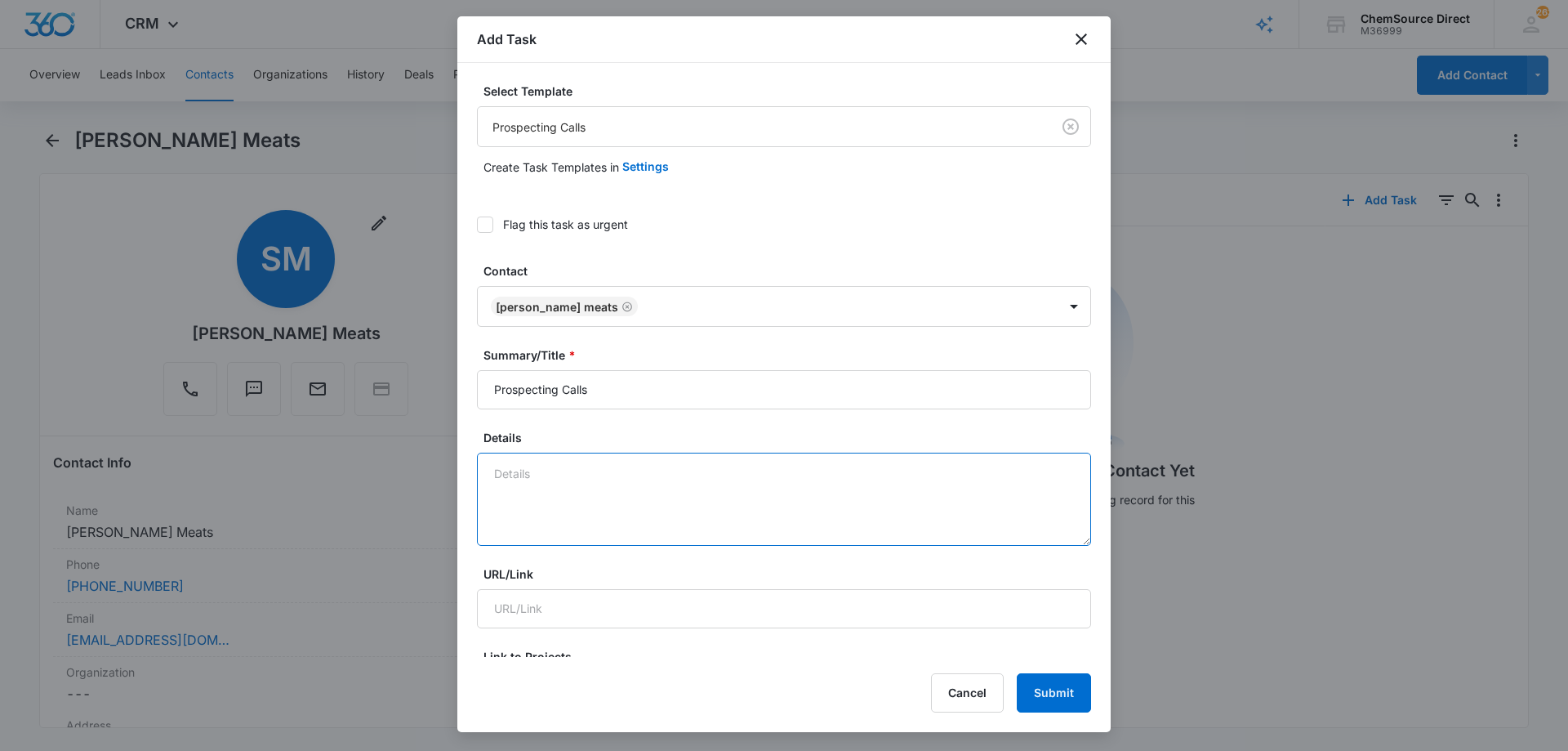
click at [514, 471] on textarea "Details" at bounding box center [784, 499] width 614 height 93
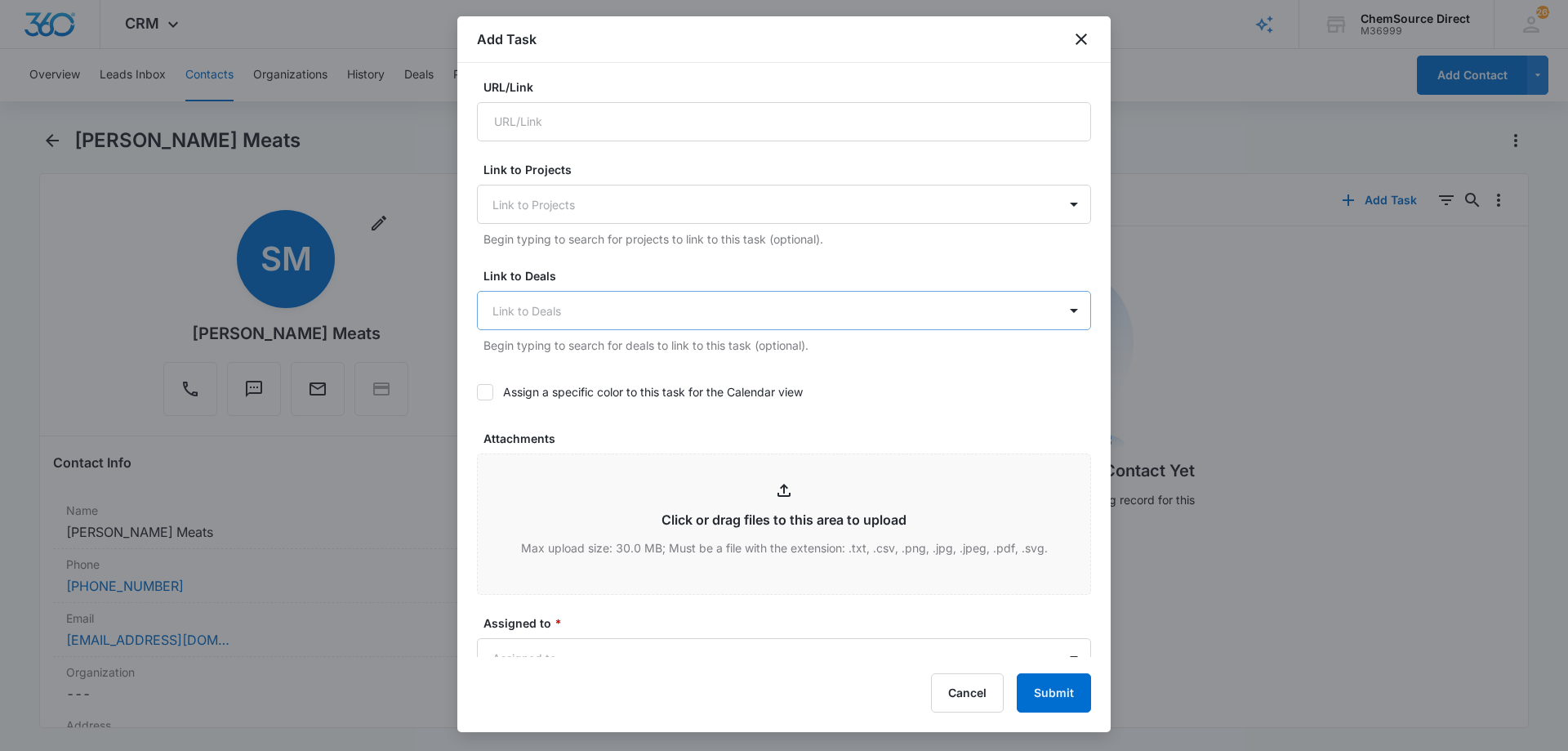
scroll to position [490, 0]
type textarea "sent promo email, code MY10"
click at [484, 394] on icon at bounding box center [484, 388] width 15 height 15
click at [477, 389] on input "Assign a specific color to this task for the Calendar view" at bounding box center [477, 389] width 0 height 0
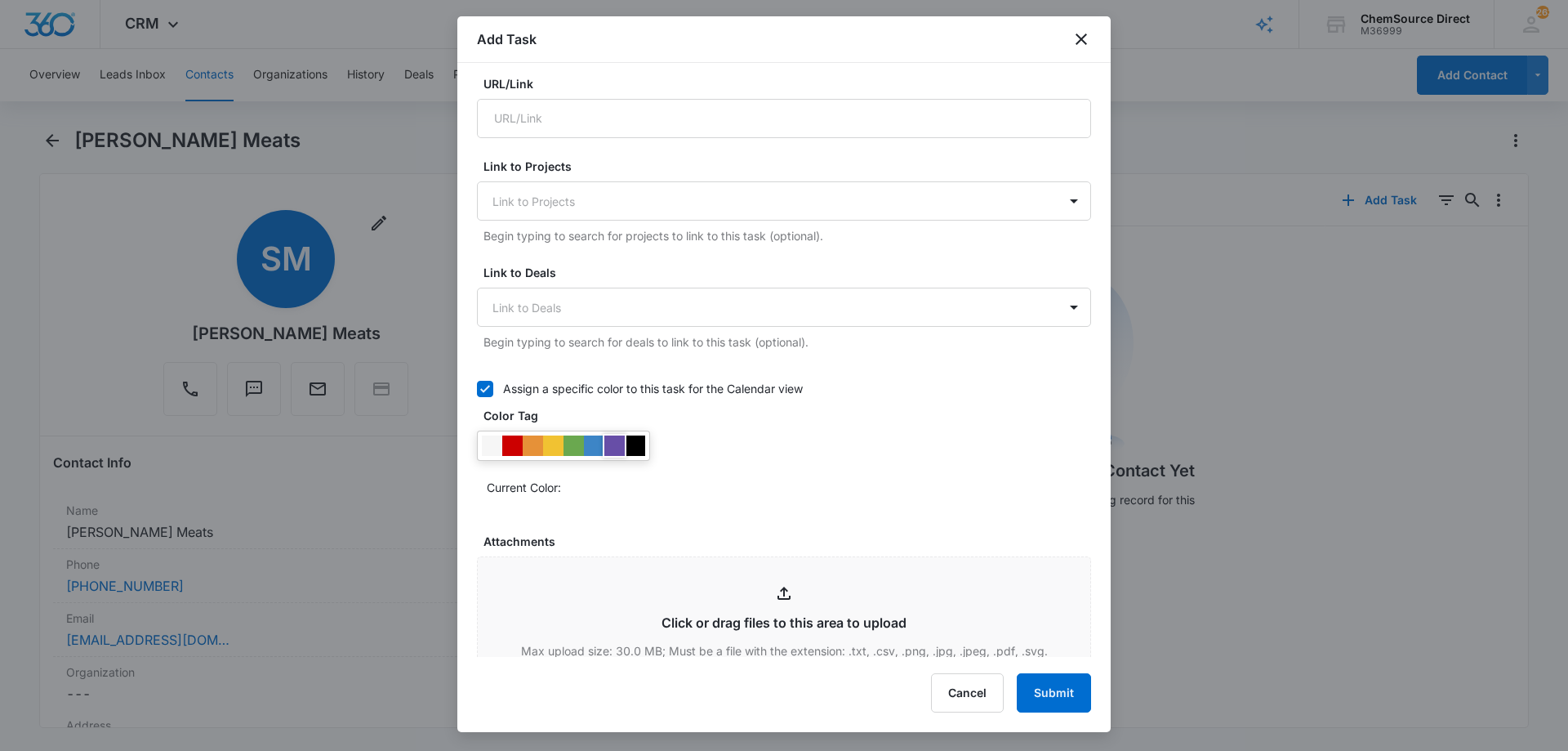
click at [614, 440] on div at bounding box center [614, 446] width 20 height 20
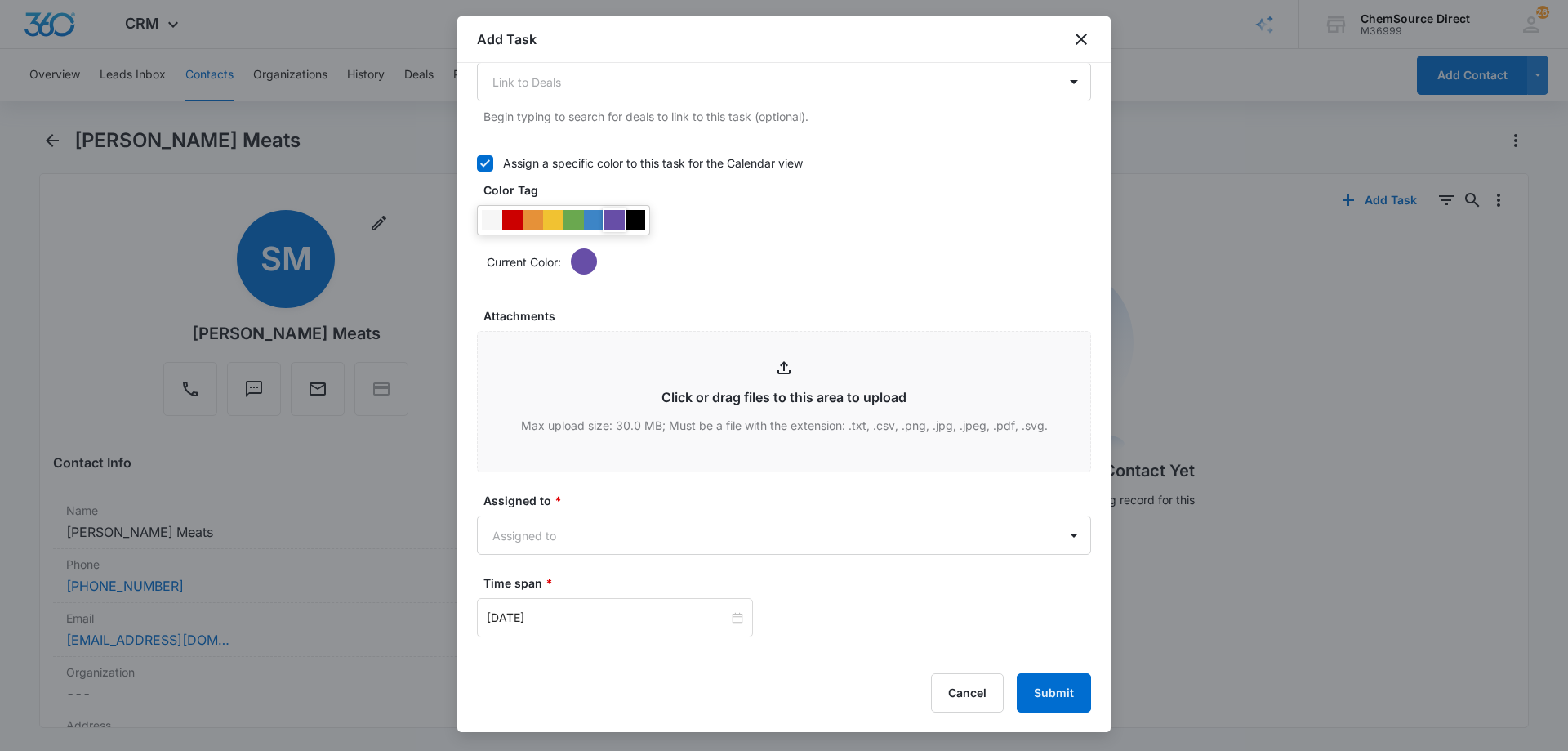
scroll to position [816, 0]
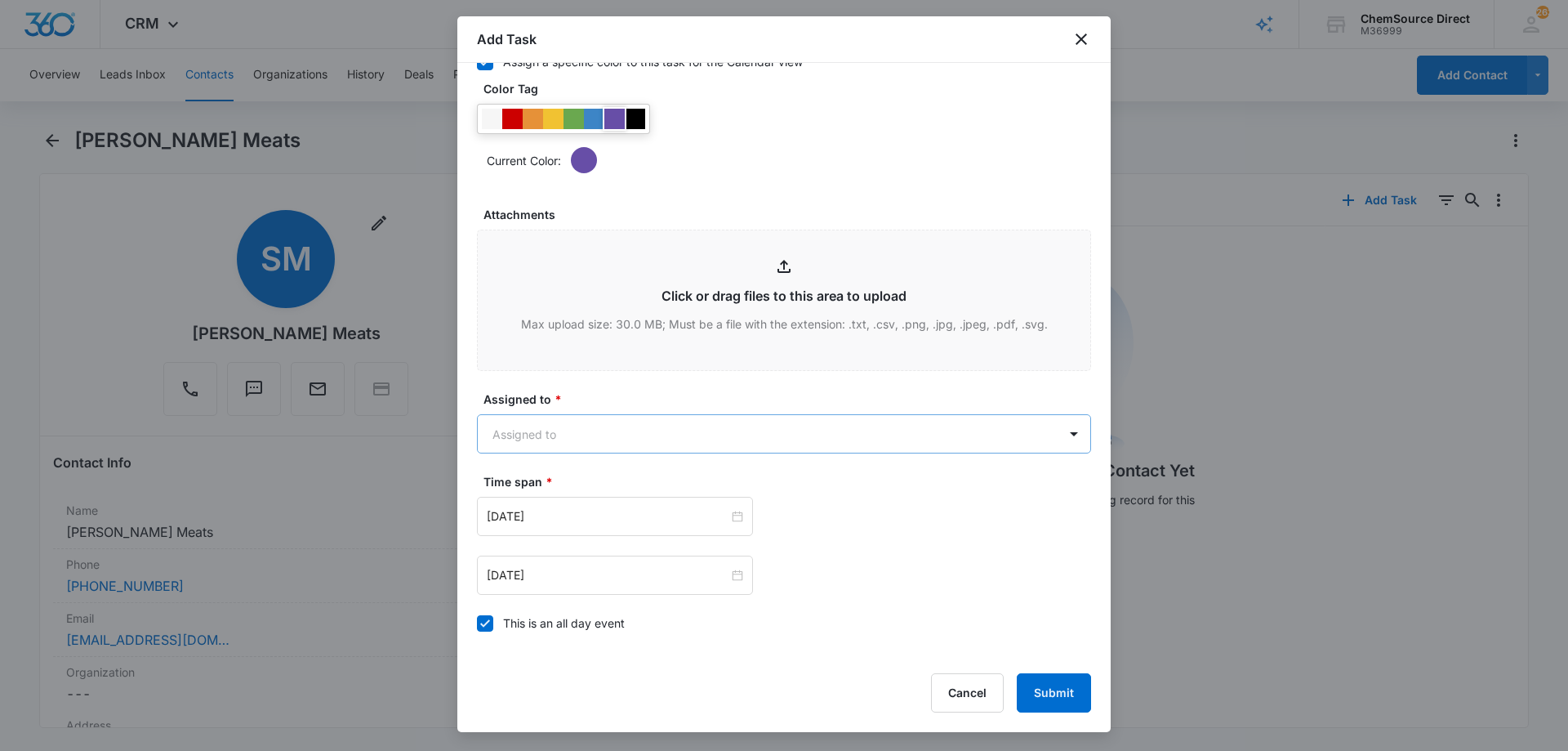
click at [623, 433] on body "CRM Apps Reputation Forms CRM Email Social Payments POS Content Ads Intelligenc…" at bounding box center [784, 376] width 1568 height 751
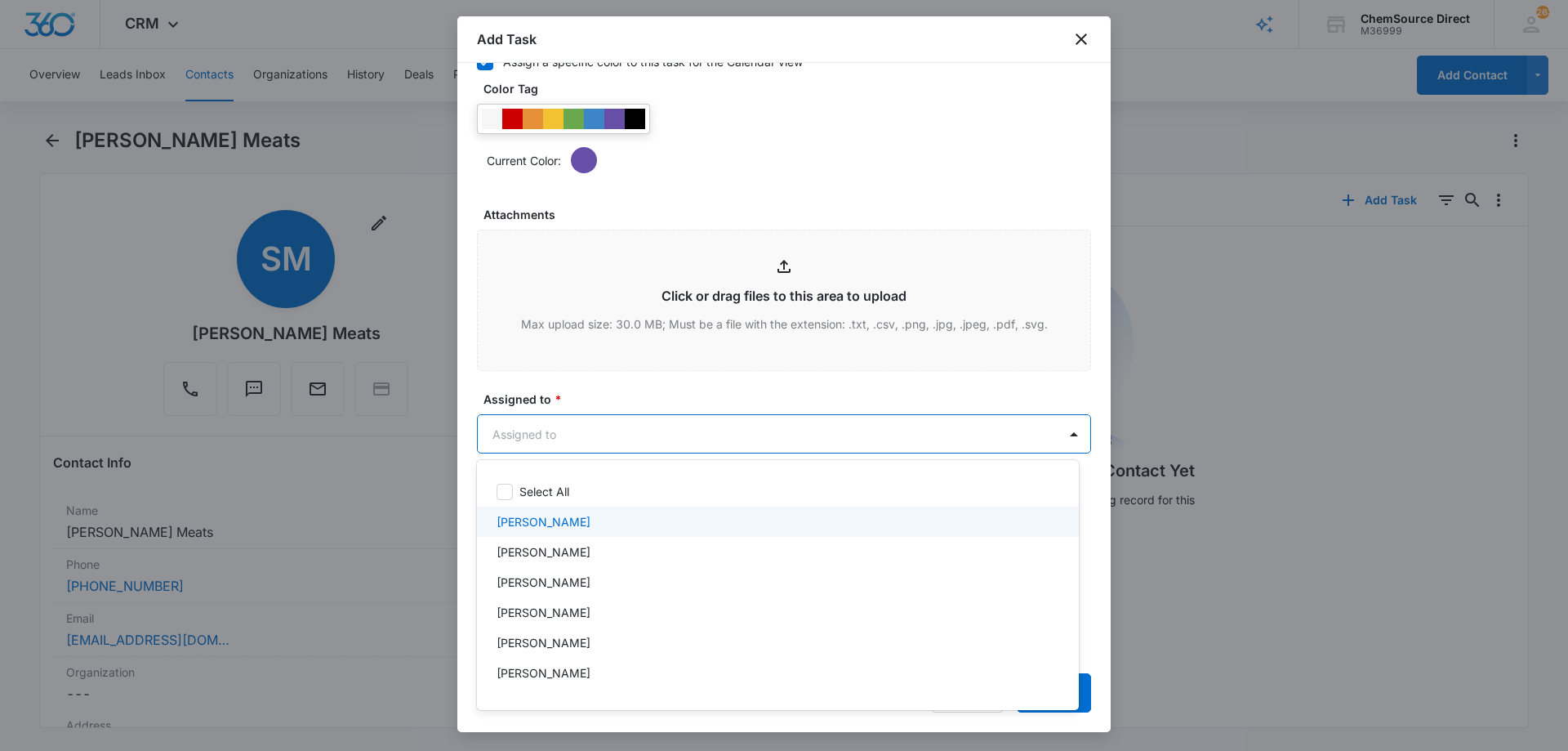
click at [588, 523] on div "[PERSON_NAME]" at bounding box center [775, 521] width 559 height 17
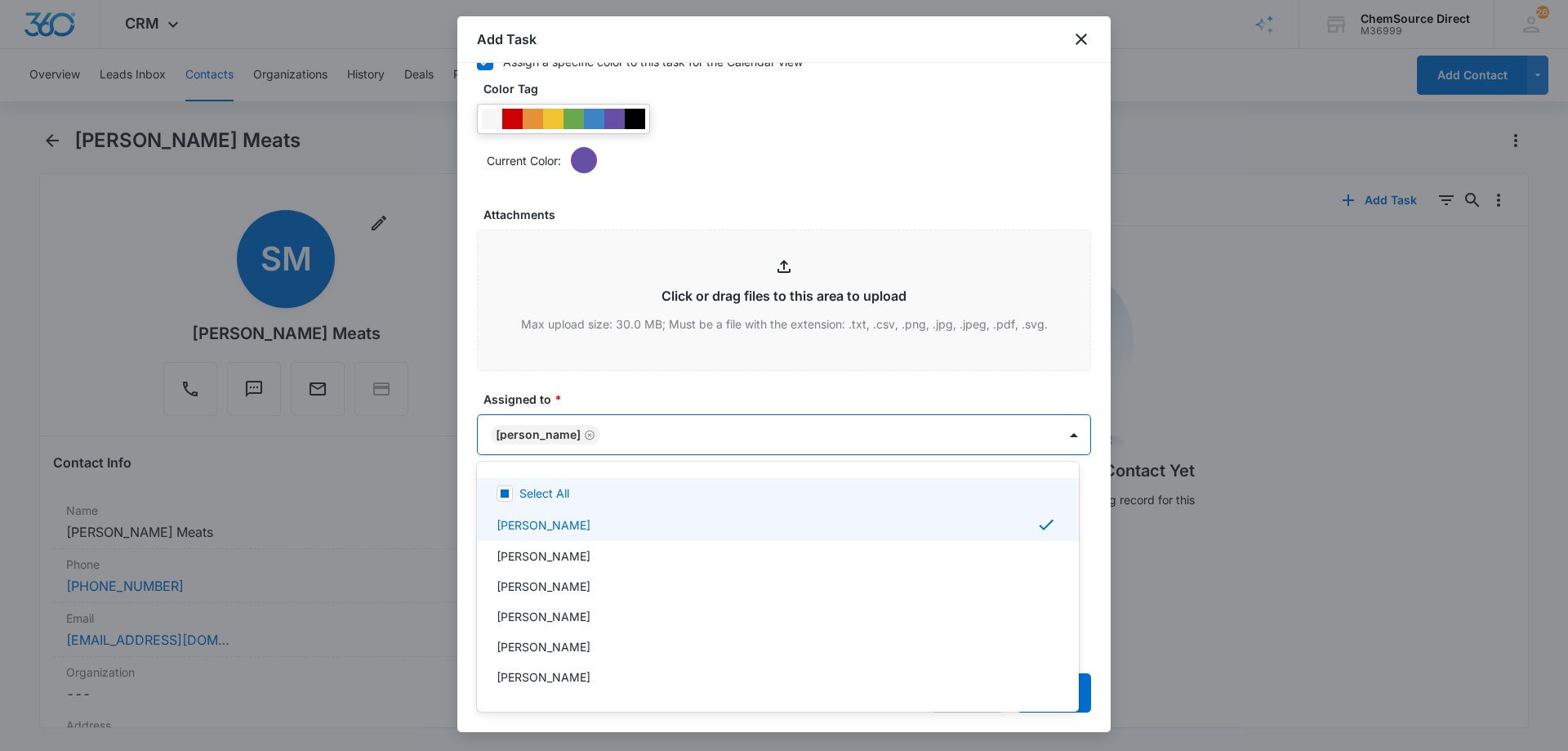
click at [588, 396] on div at bounding box center [784, 376] width 1568 height 751
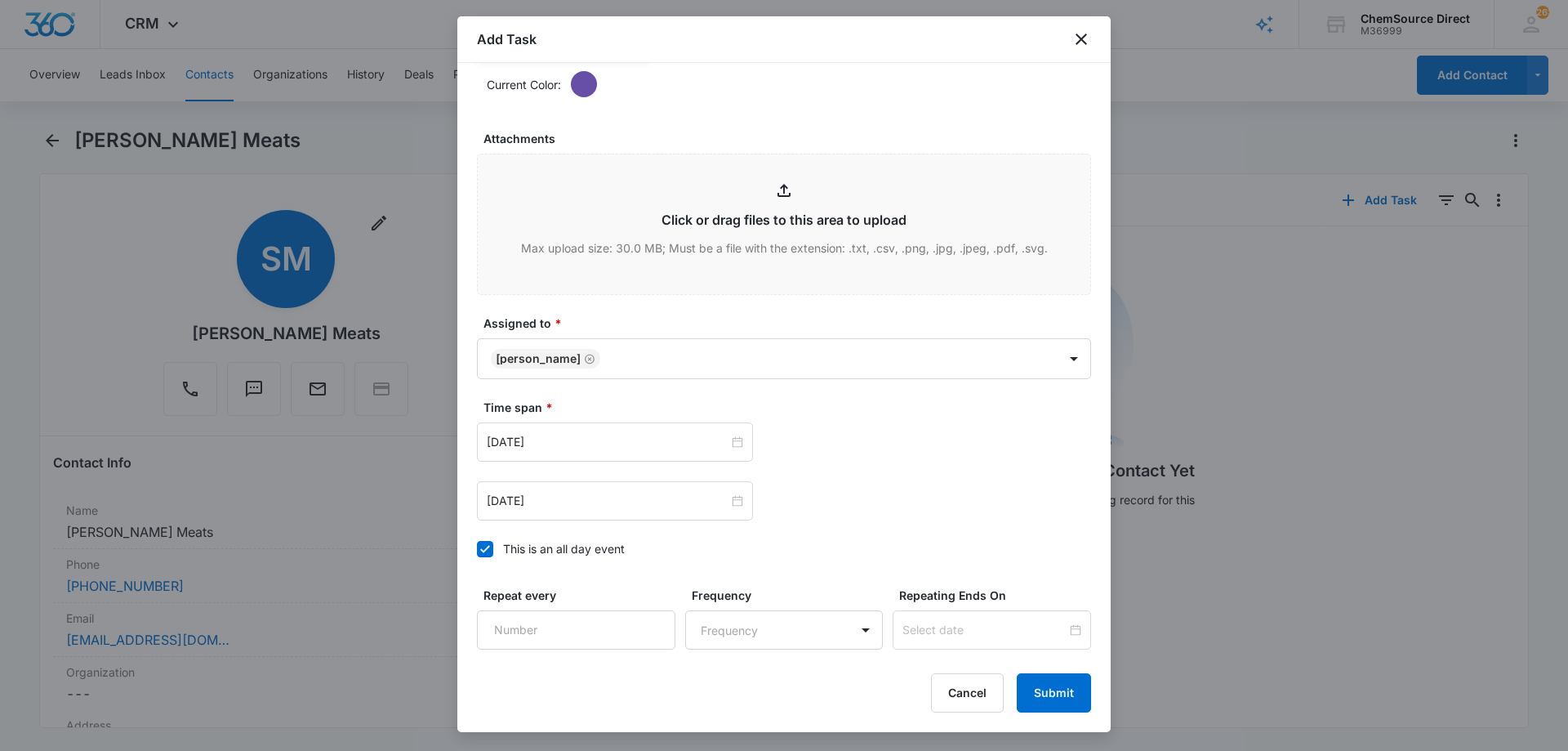
scroll to position [1024, 0]
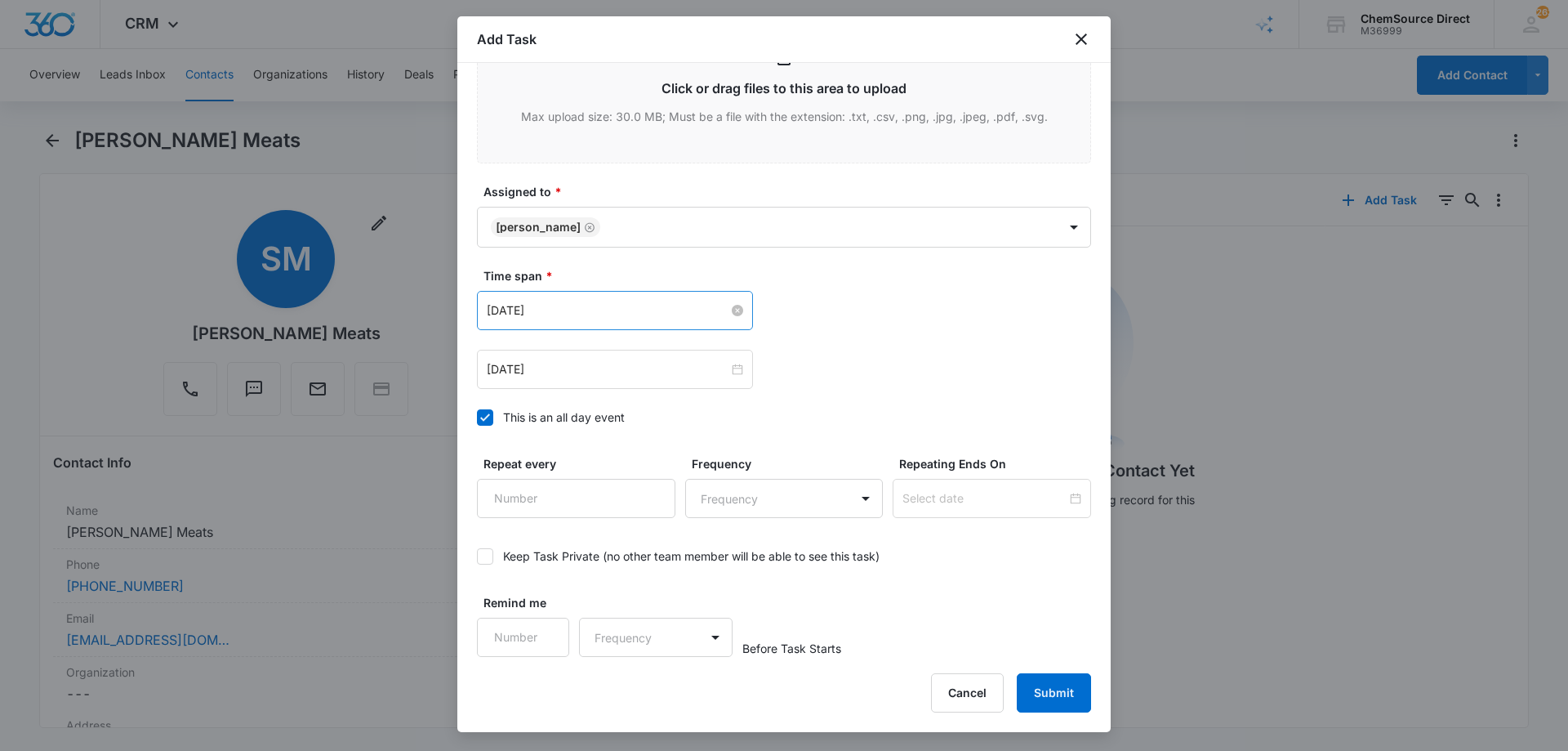
click at [594, 309] on input "[DATE]" at bounding box center [607, 310] width 242 height 18
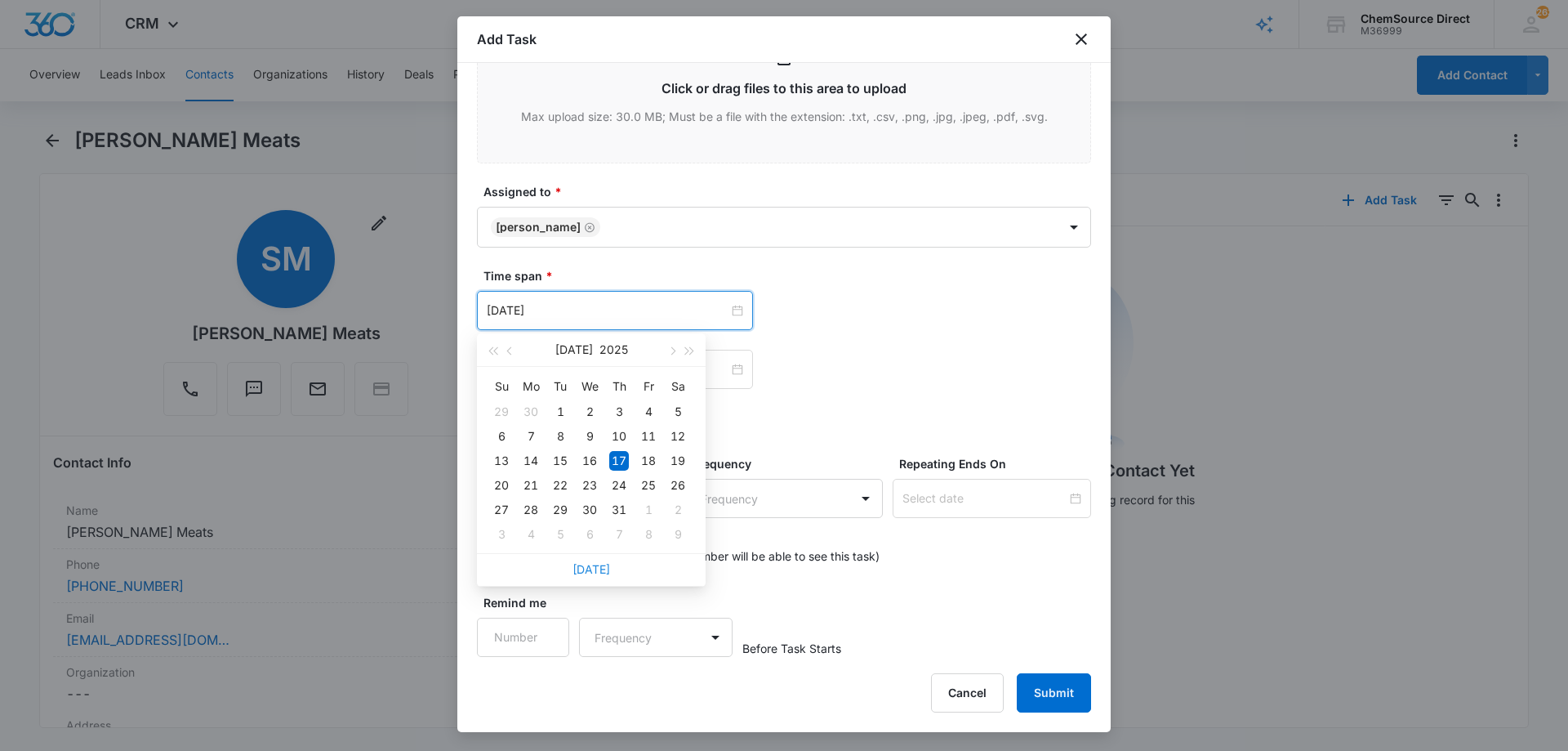
click at [588, 570] on link "[DATE]" at bounding box center [591, 568] width 37 height 14
type input "[DATE]"
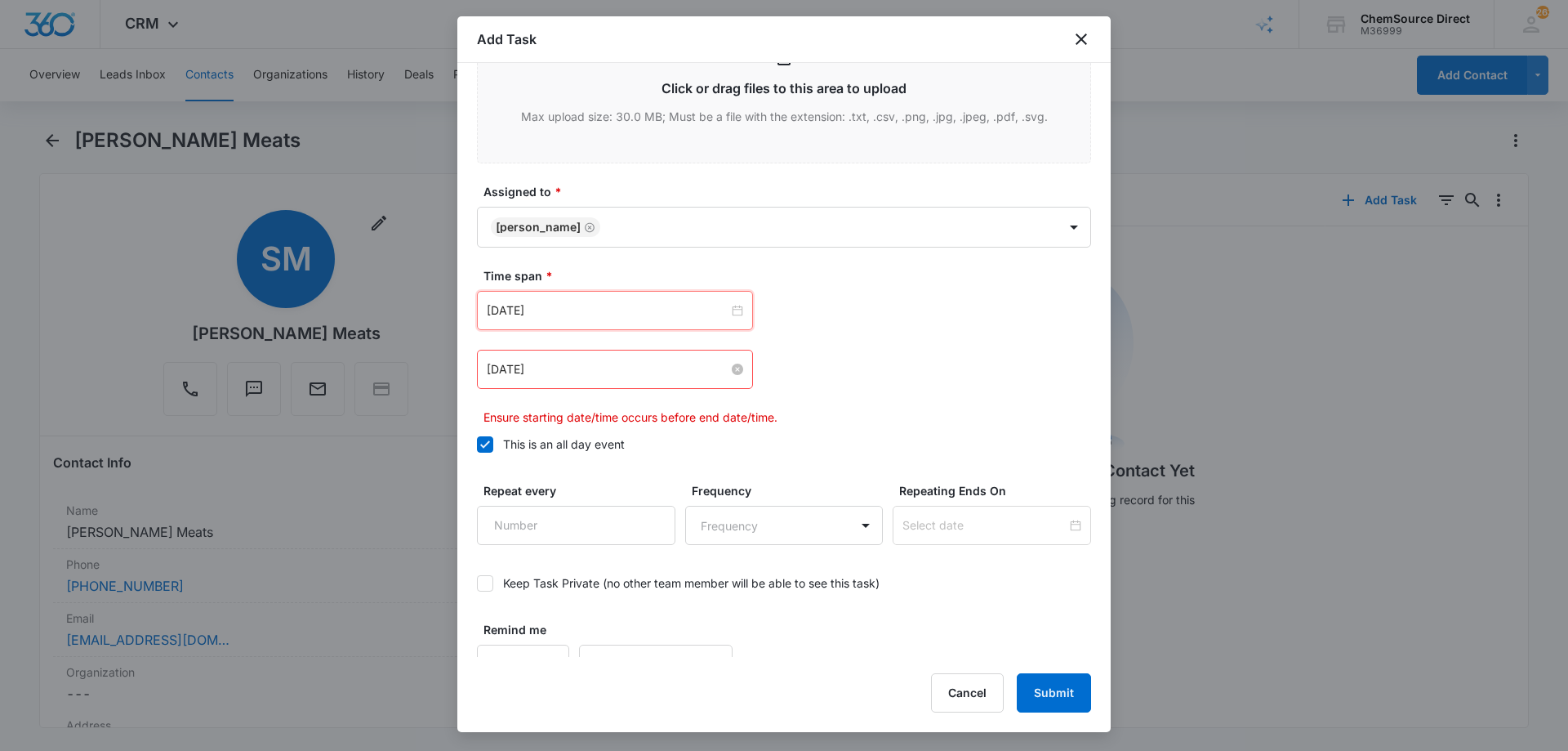
click at [577, 365] on input "[DATE]" at bounding box center [607, 369] width 242 height 18
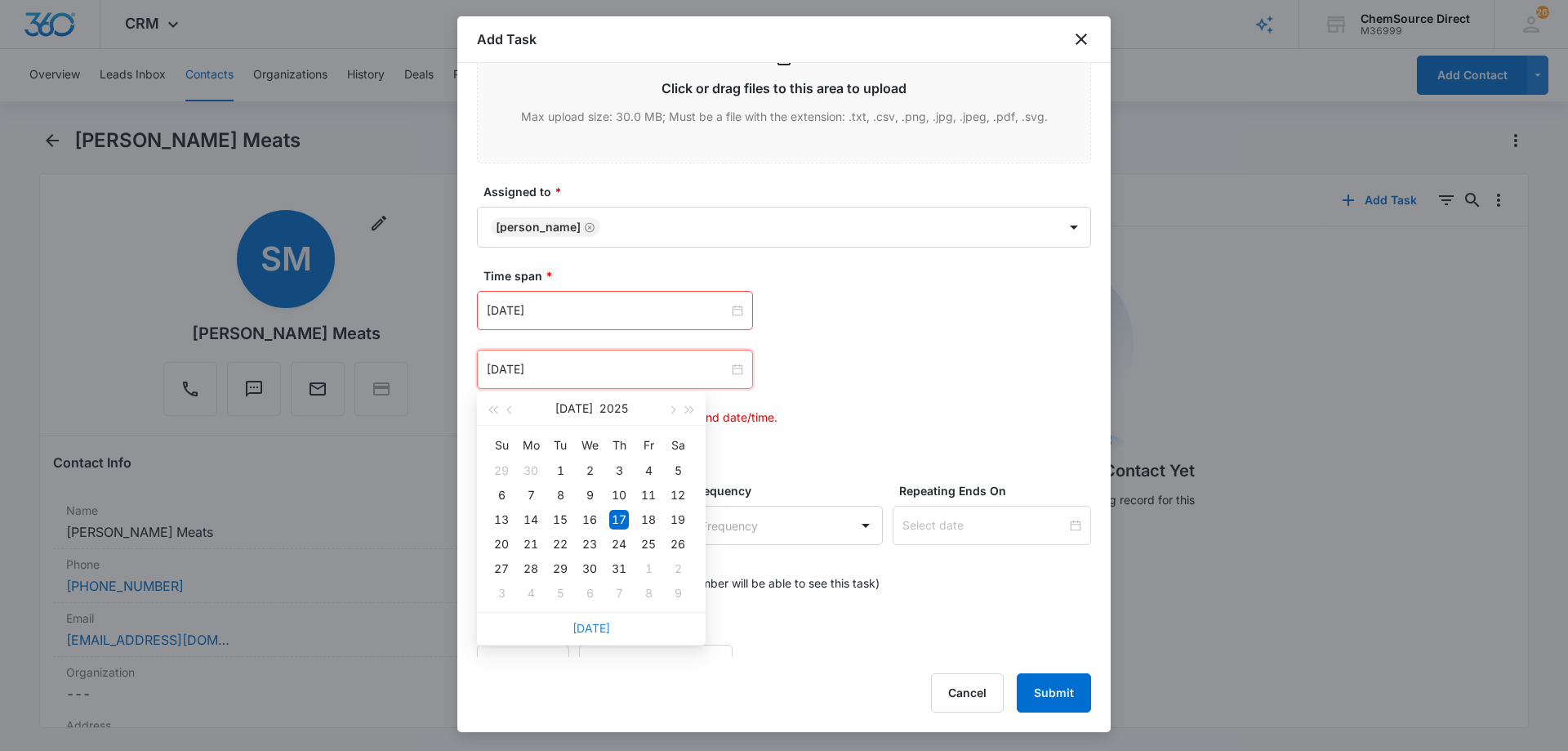
click at [595, 623] on link "[DATE]" at bounding box center [591, 627] width 37 height 14
type input "[DATE]"
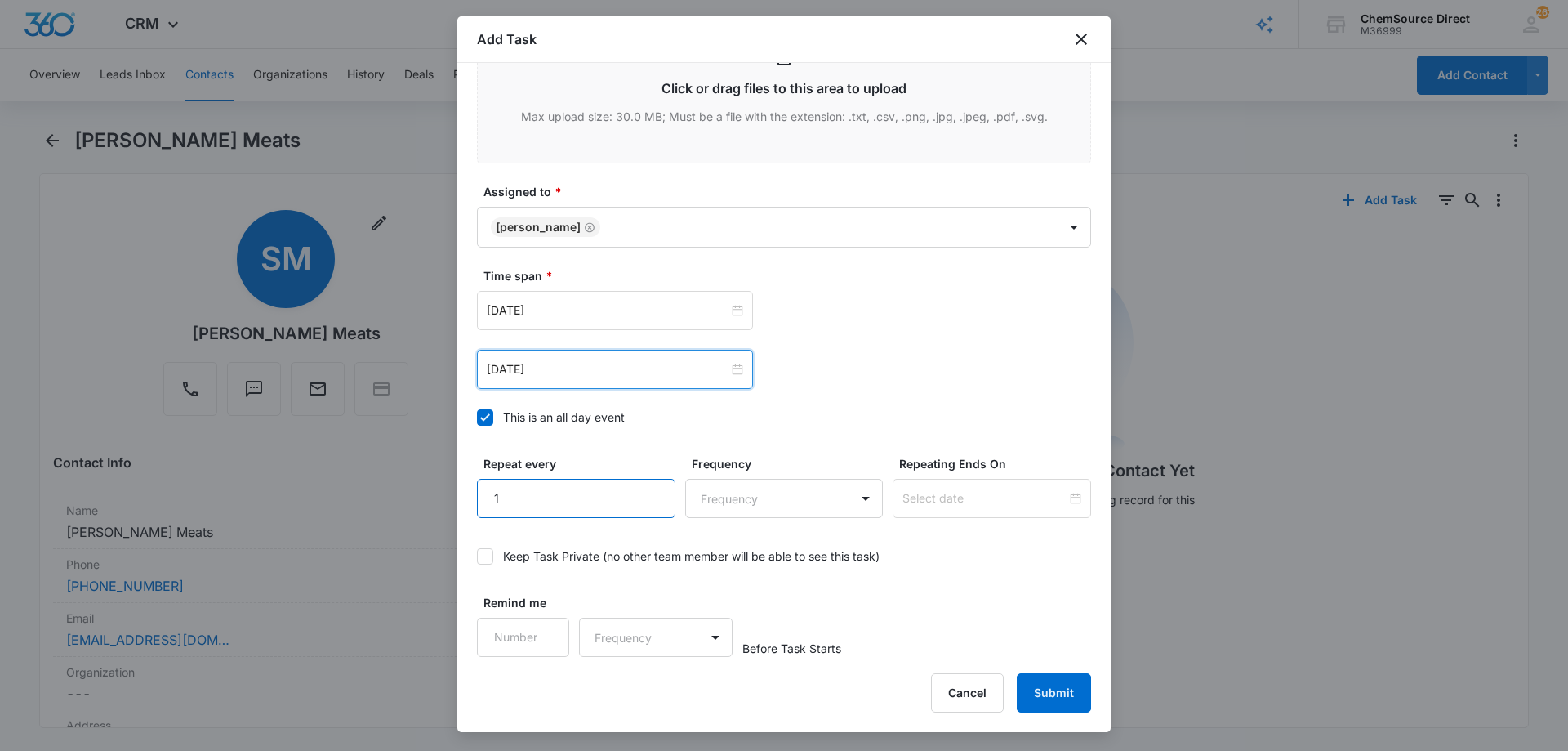
click at [649, 493] on input "1" at bounding box center [576, 497] width 198 height 39
type input "2"
click at [649, 493] on input "2" at bounding box center [576, 497] width 198 height 39
click at [737, 499] on body "CRM Apps Reputation Forms CRM Email Social Payments POS Content Ads Intelligenc…" at bounding box center [784, 376] width 1568 height 751
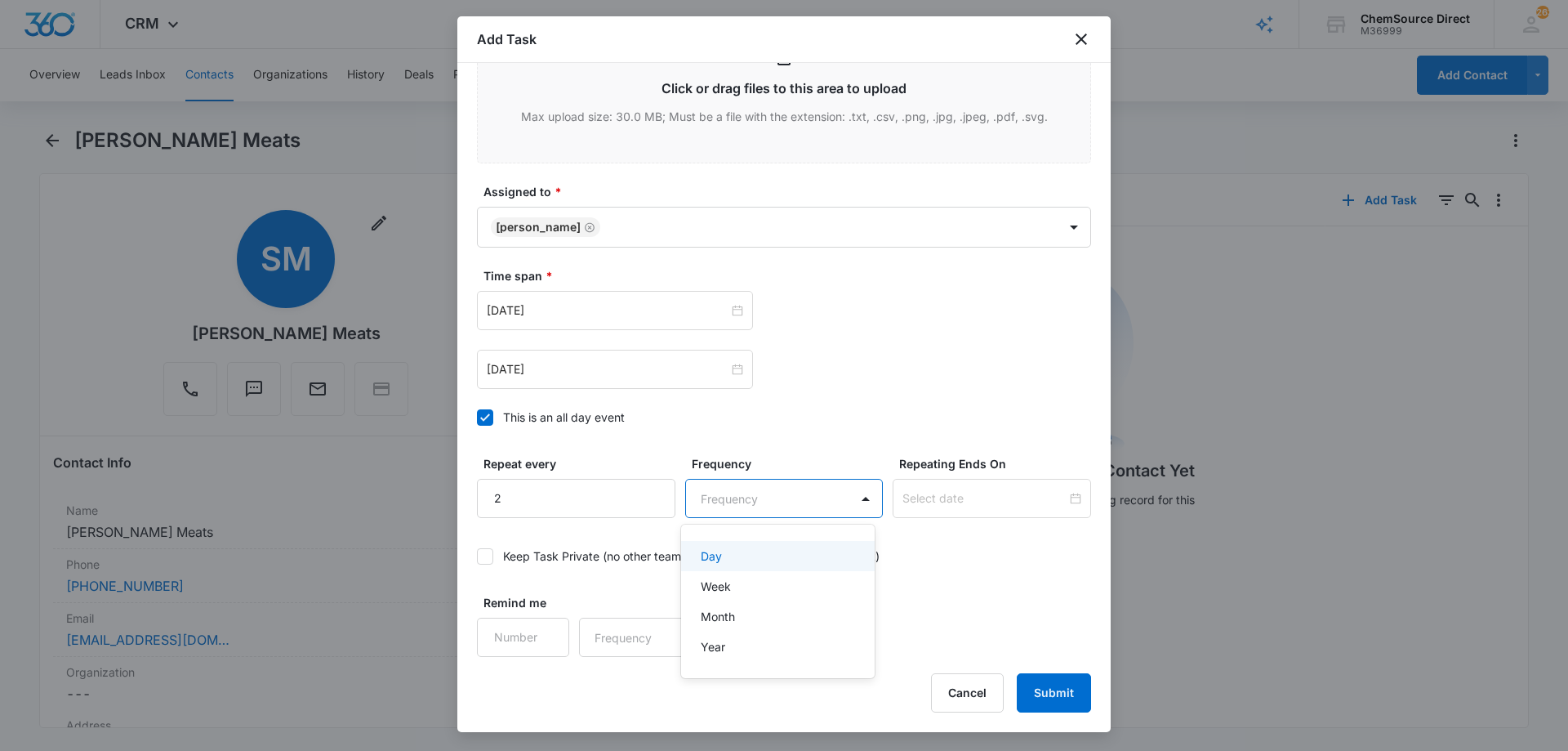
click at [731, 555] on div "Day" at bounding box center [776, 556] width 152 height 17
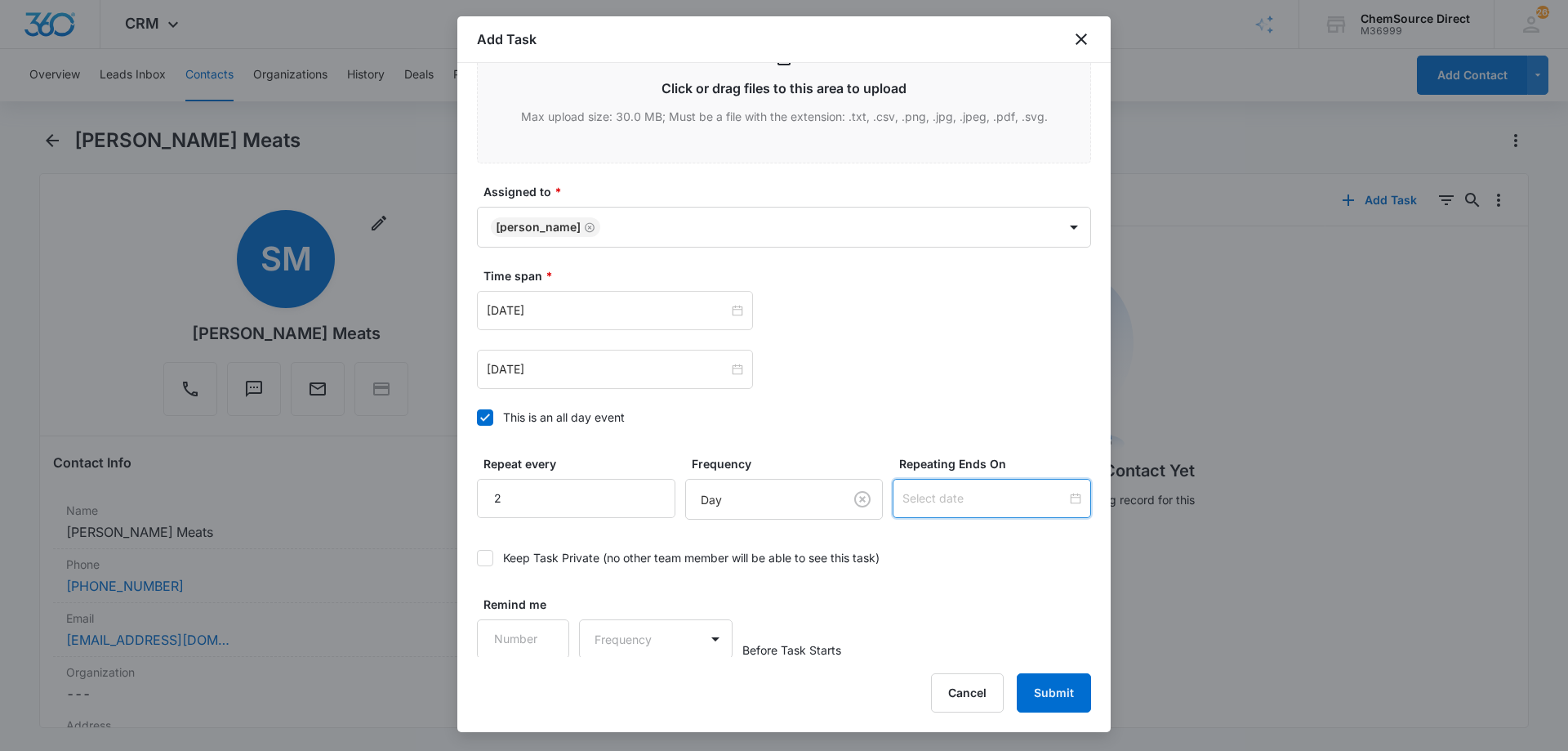
click at [926, 492] on input at bounding box center [984, 498] width 165 height 18
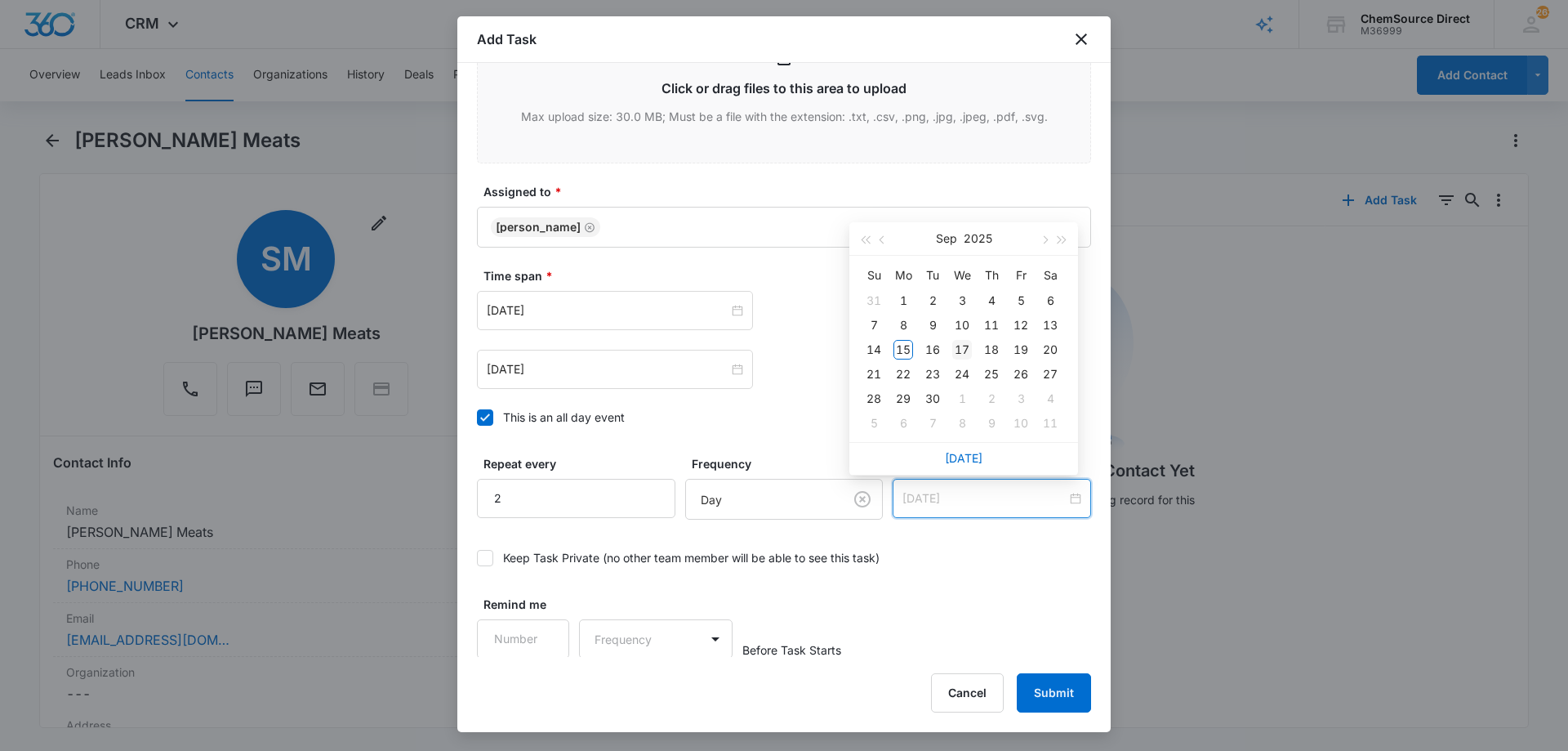
type input "[DATE]"
click at [960, 345] on div "17" at bounding box center [962, 350] width 20 height 20
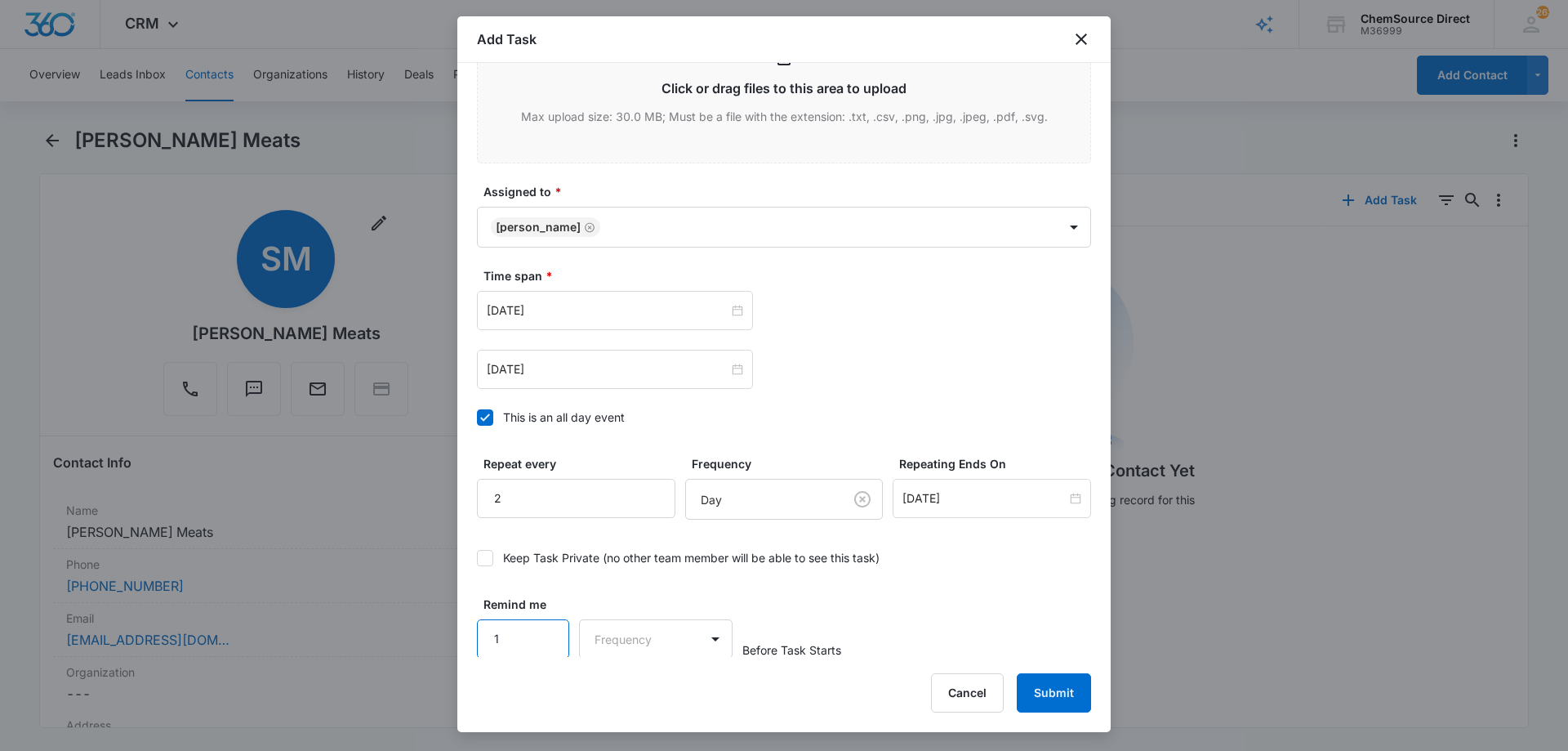
type input "1"
click at [545, 634] on input "1" at bounding box center [524, 638] width 93 height 39
click at [622, 635] on body "CRM Apps Reputation Forms CRM Email Social Payments POS Content Ads Intelligenc…" at bounding box center [784, 376] width 1568 height 751
click at [648, 696] on div "Days" at bounding box center [651, 695] width 108 height 17
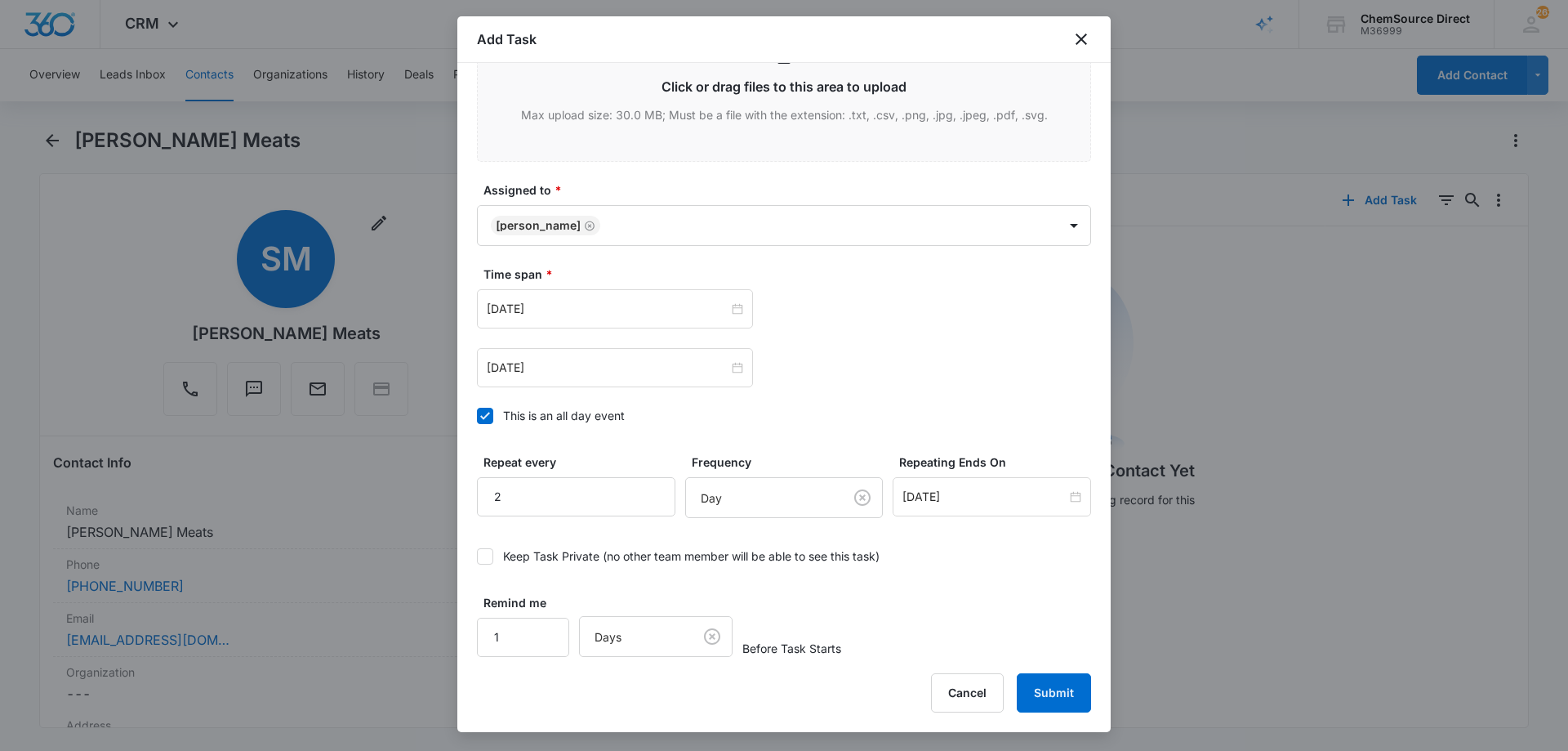
click at [882, 626] on div "Remind me 1 Days Before Task Starts" at bounding box center [784, 625] width 614 height 63
click at [1049, 690] on button "Submit" at bounding box center [1054, 692] width 75 height 39
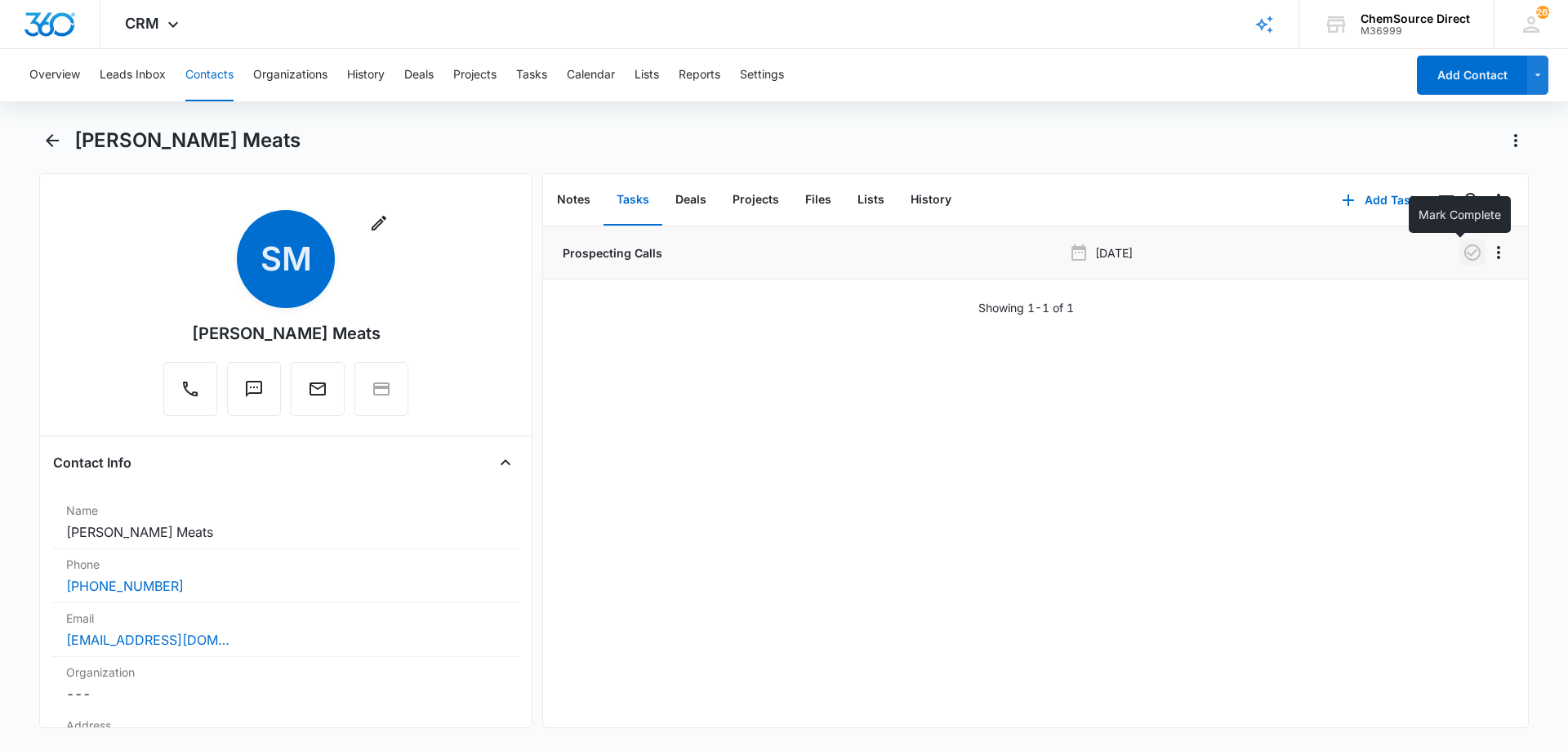
click at [1463, 252] on icon "button" at bounding box center [1473, 253] width 20 height 20
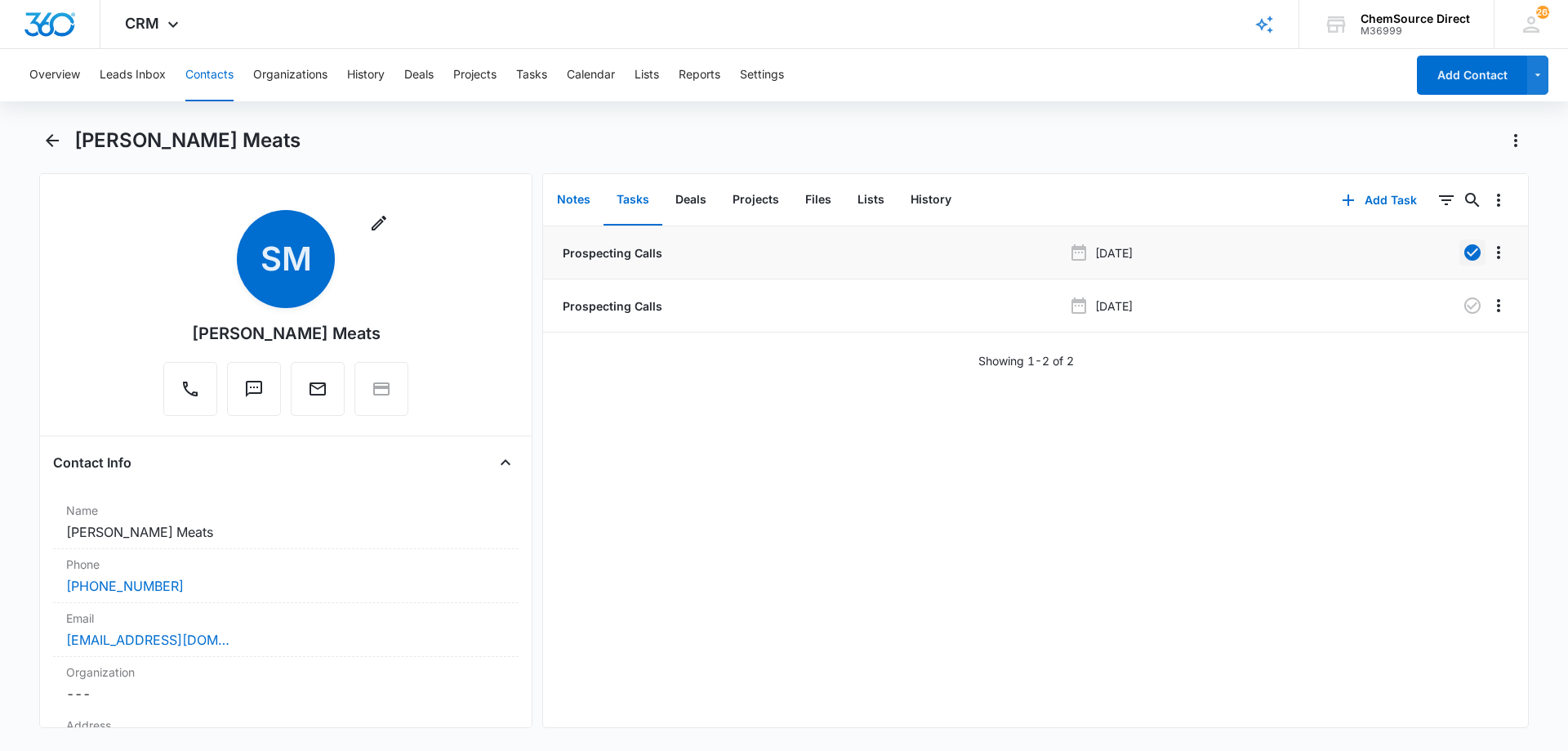
click at [553, 191] on button "Notes" at bounding box center [574, 200] width 60 height 51
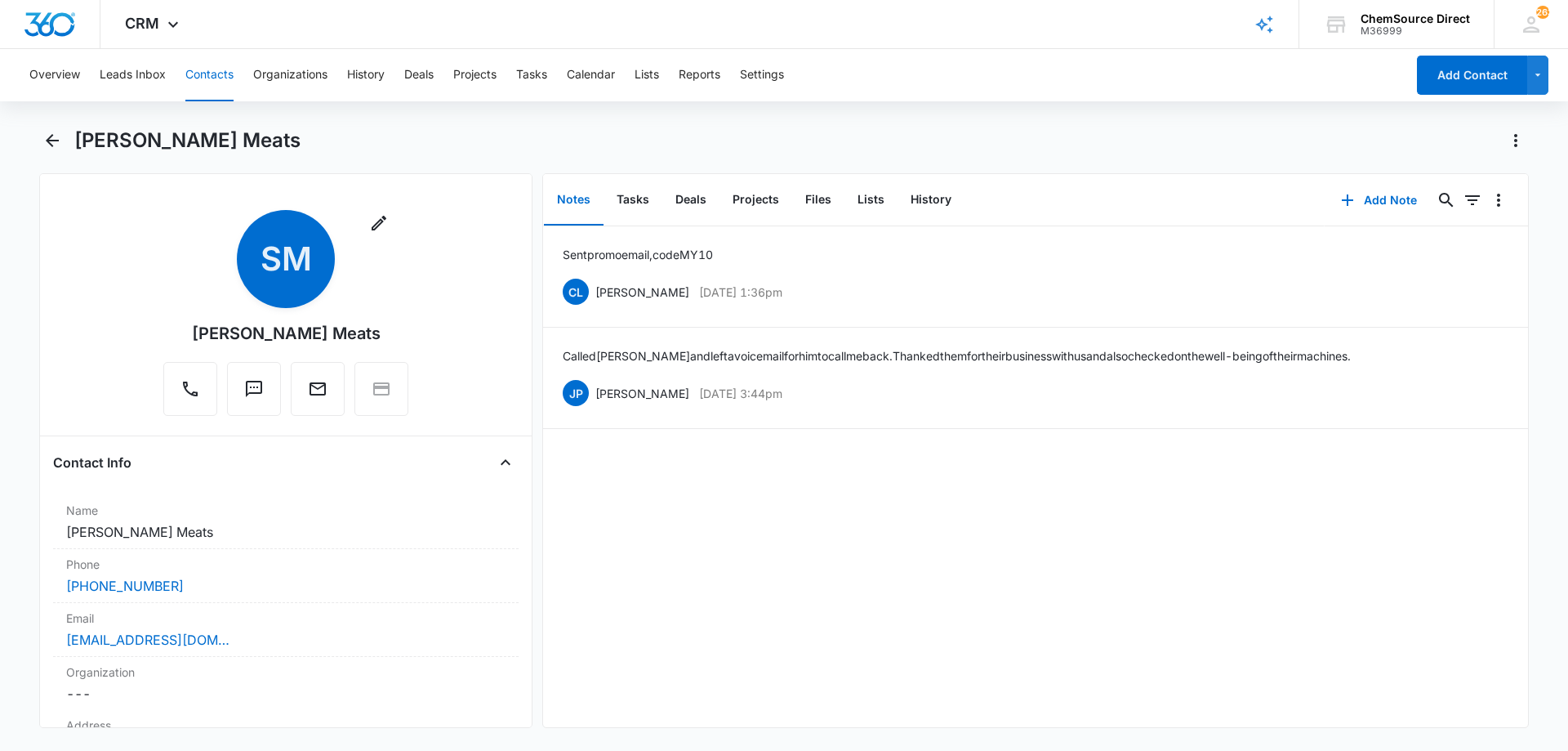
click at [215, 75] on button "Contacts" at bounding box center [209, 75] width 48 height 52
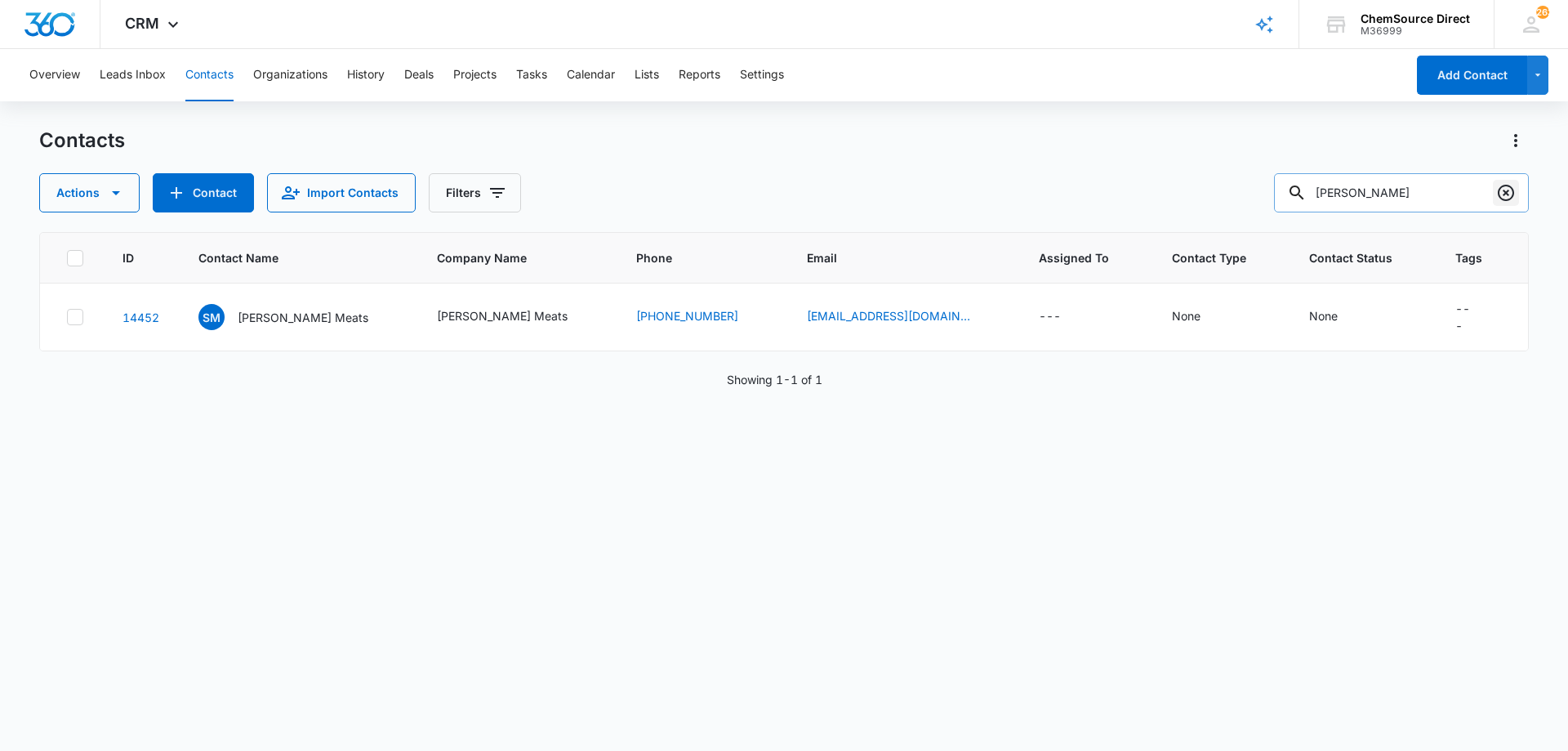
click at [1505, 195] on icon "Clear" at bounding box center [1505, 193] width 16 height 16
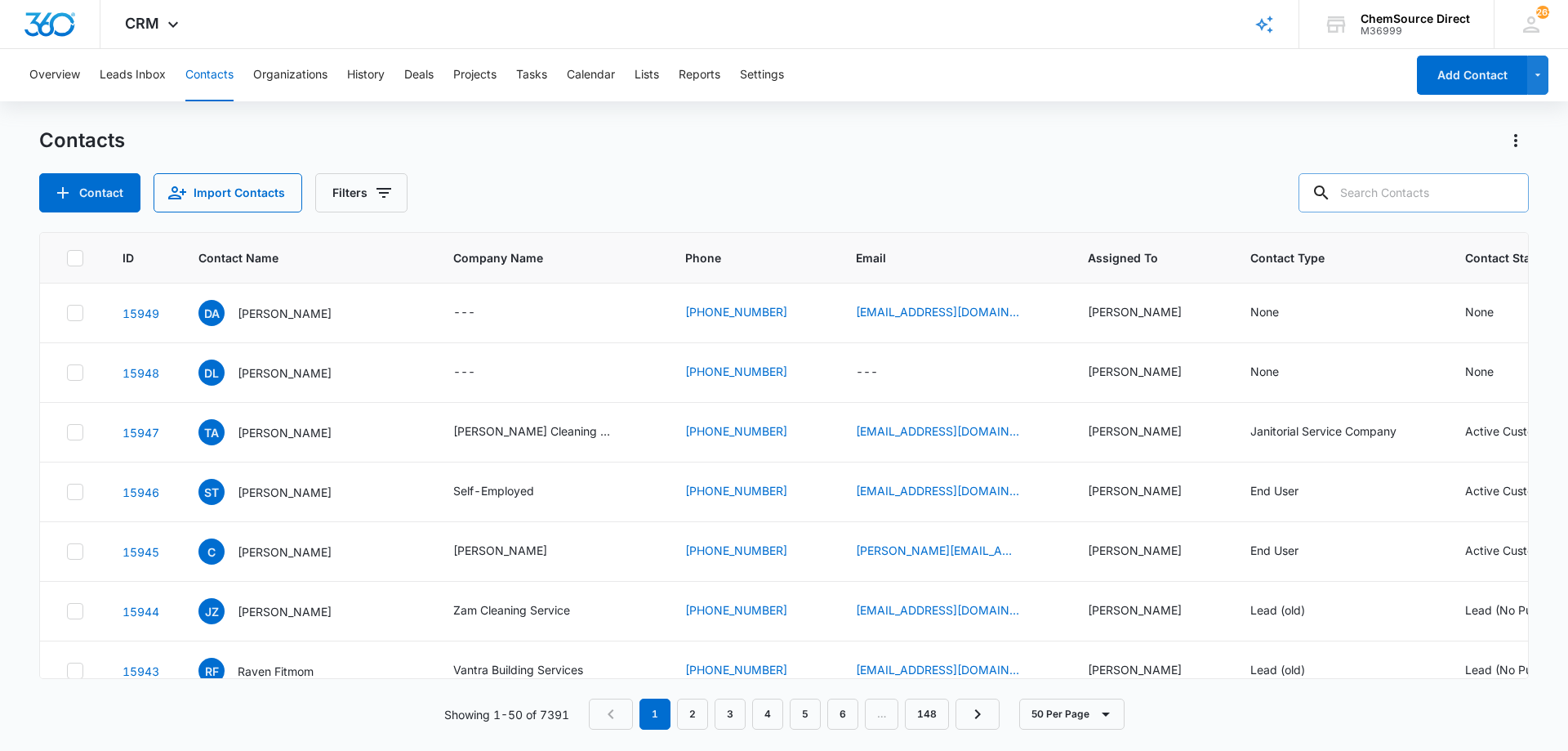
click at [1366, 196] on input "text" at bounding box center [1413, 192] width 230 height 39
type input "[PERSON_NAME]"
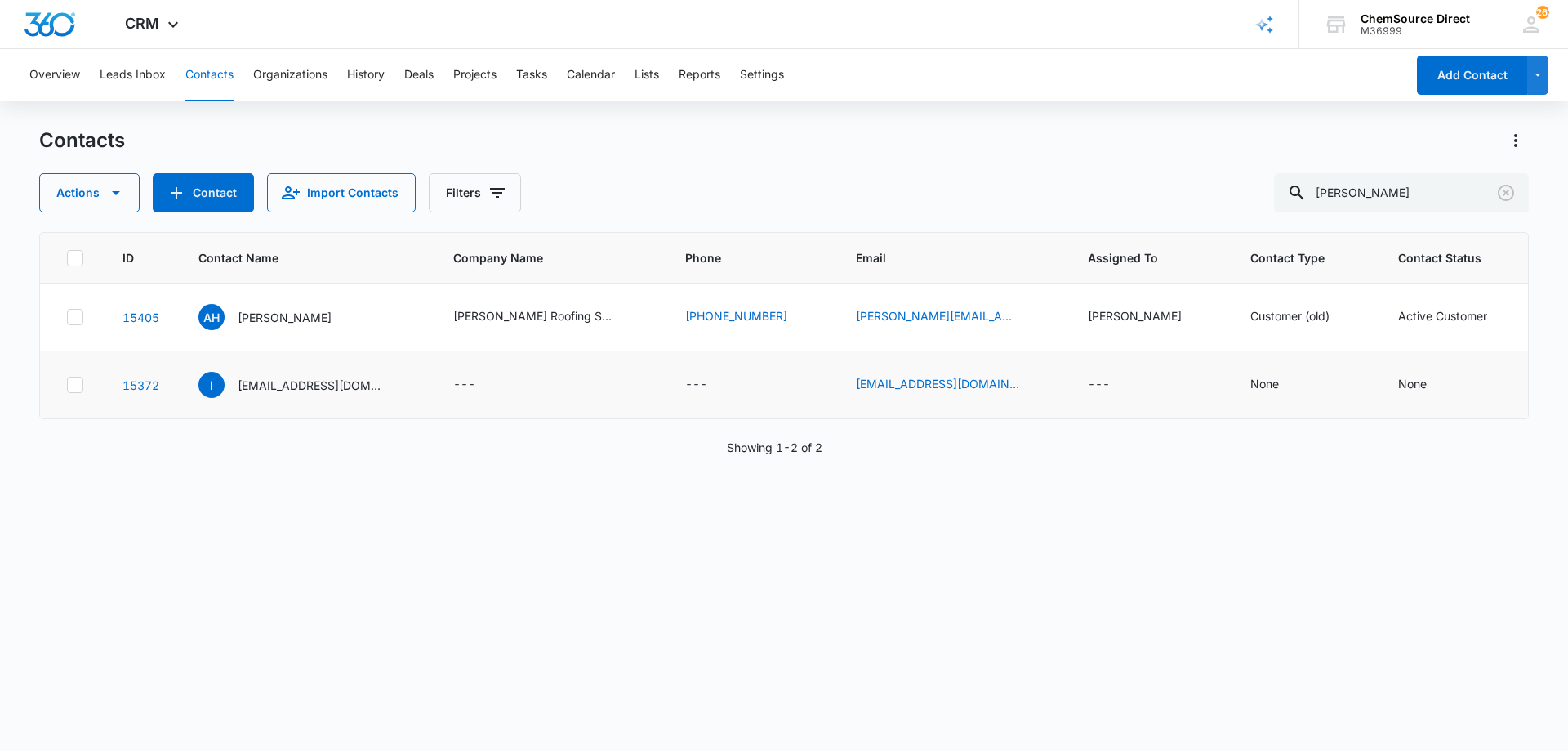
click at [74, 381] on icon at bounding box center [75, 385] width 10 height 7
click at [67, 385] on input "checkbox" at bounding box center [66, 385] width 1 height 1
click at [118, 195] on icon "button" at bounding box center [116, 193] width 20 height 20
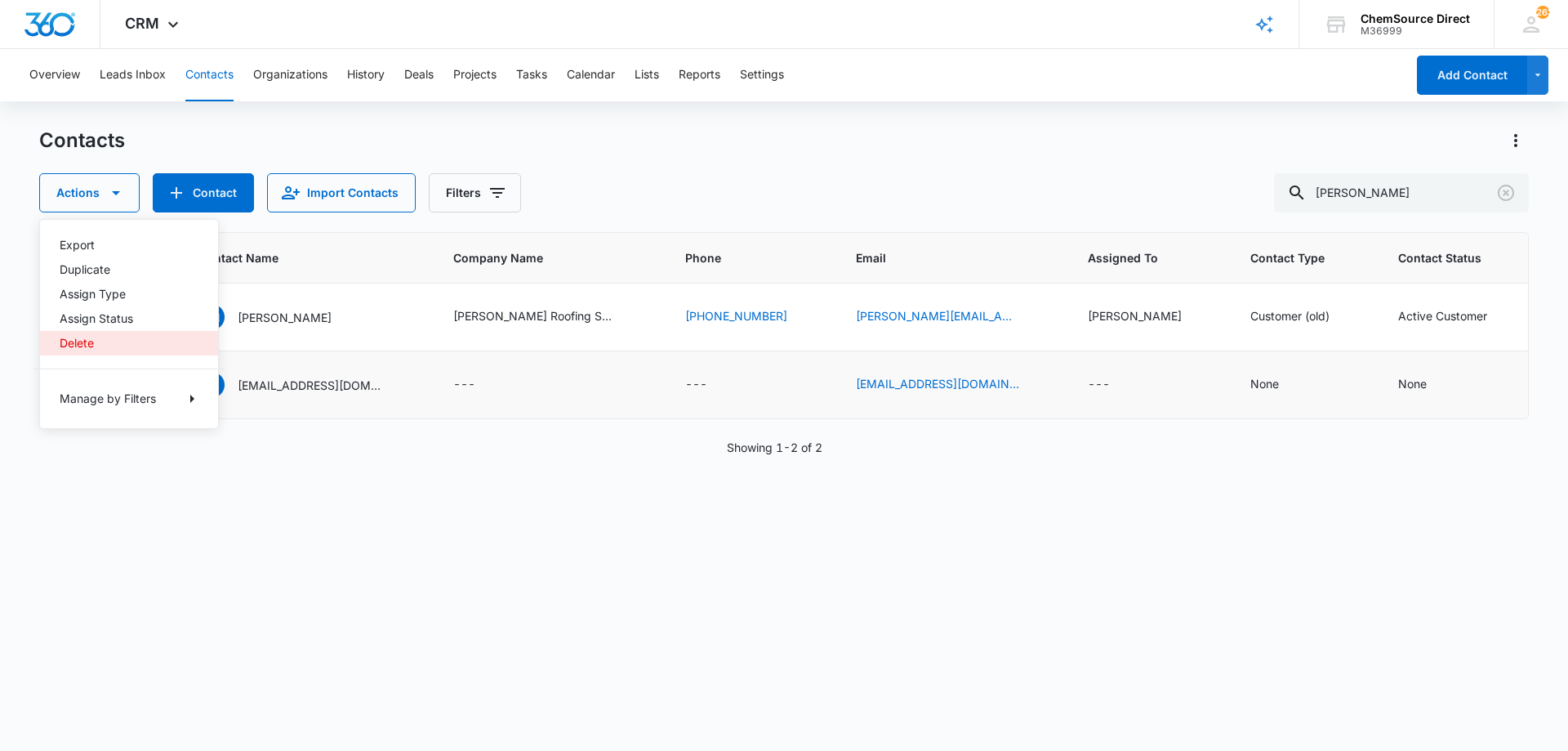
click at [85, 341] on div "Delete" at bounding box center [119, 343] width 119 height 12
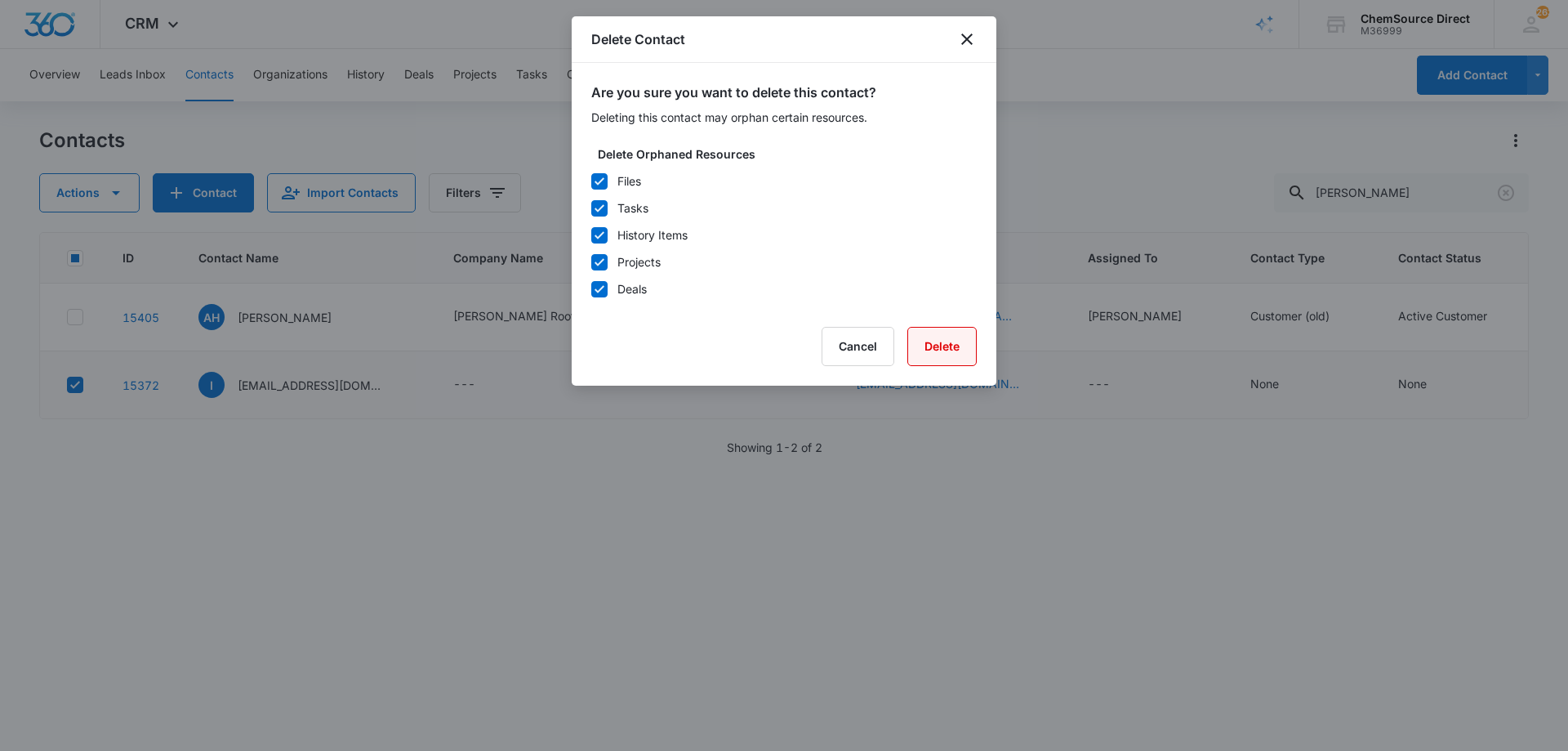
click at [955, 339] on button "Delete" at bounding box center [942, 345] width 69 height 39
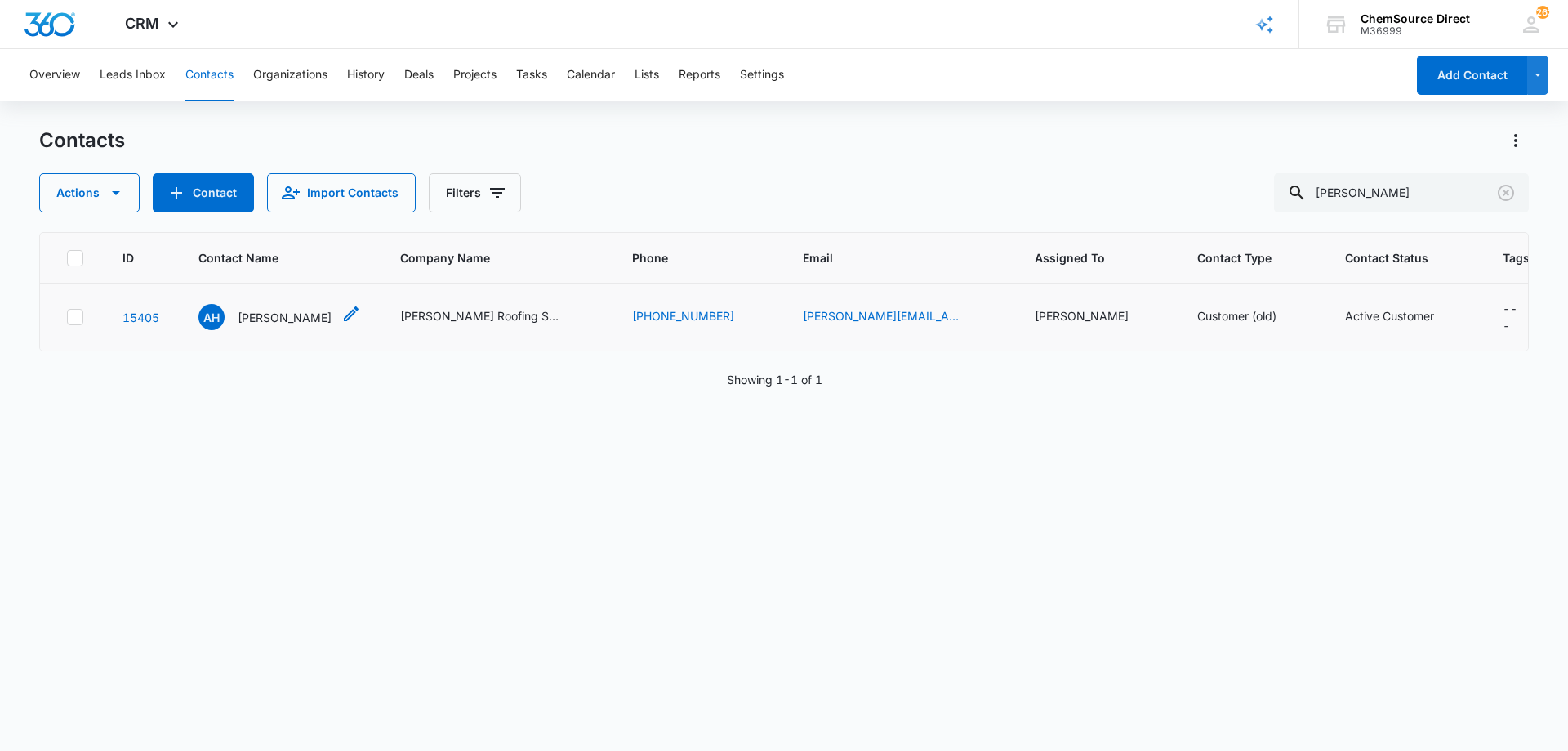
click at [314, 315] on p "[PERSON_NAME]" at bounding box center [284, 317] width 94 height 17
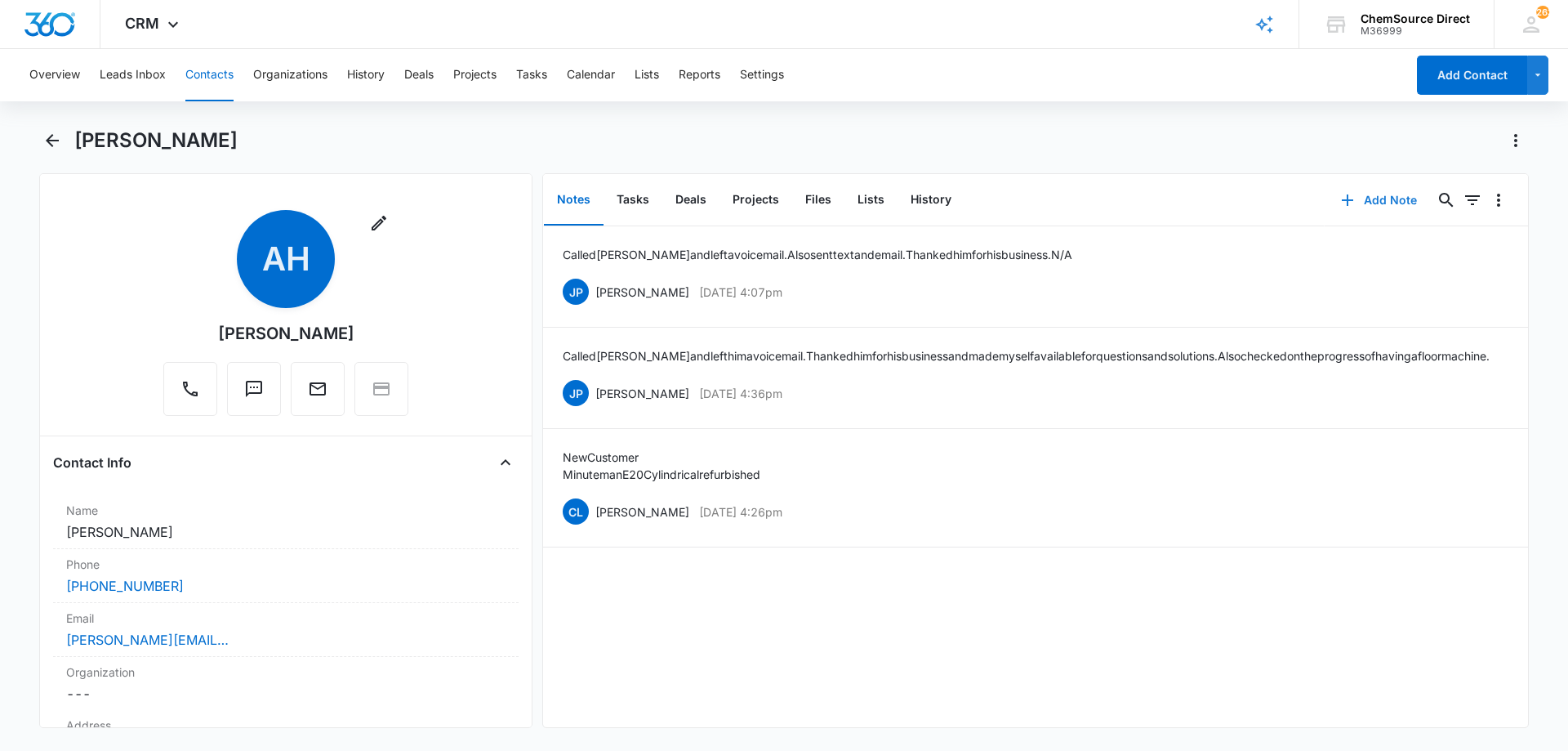
click at [1373, 195] on button "Add Note" at bounding box center [1378, 200] width 108 height 39
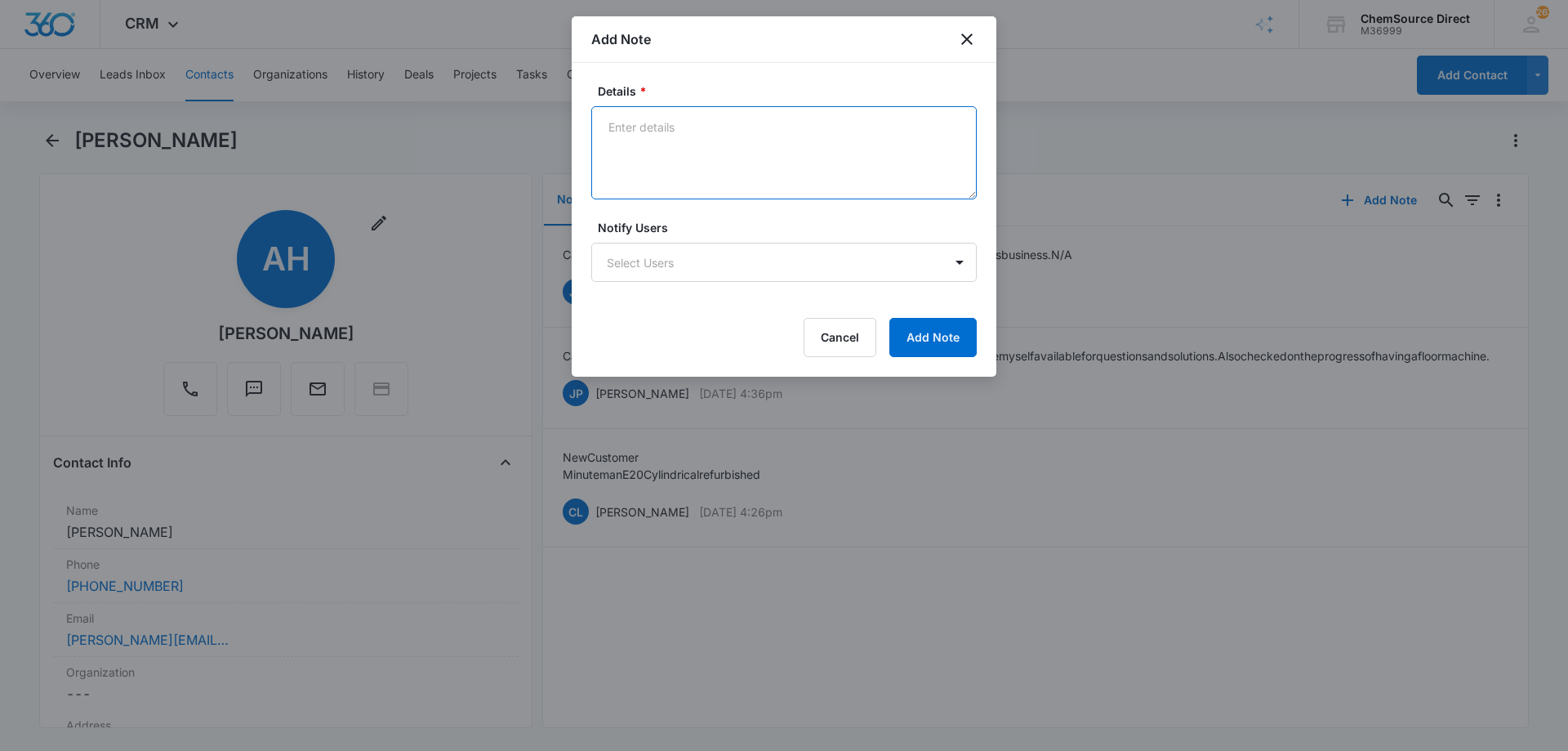
click at [680, 138] on textarea "Details *" at bounding box center [784, 153] width 385 height 93
type textarea "Sent promo email, code MY10"
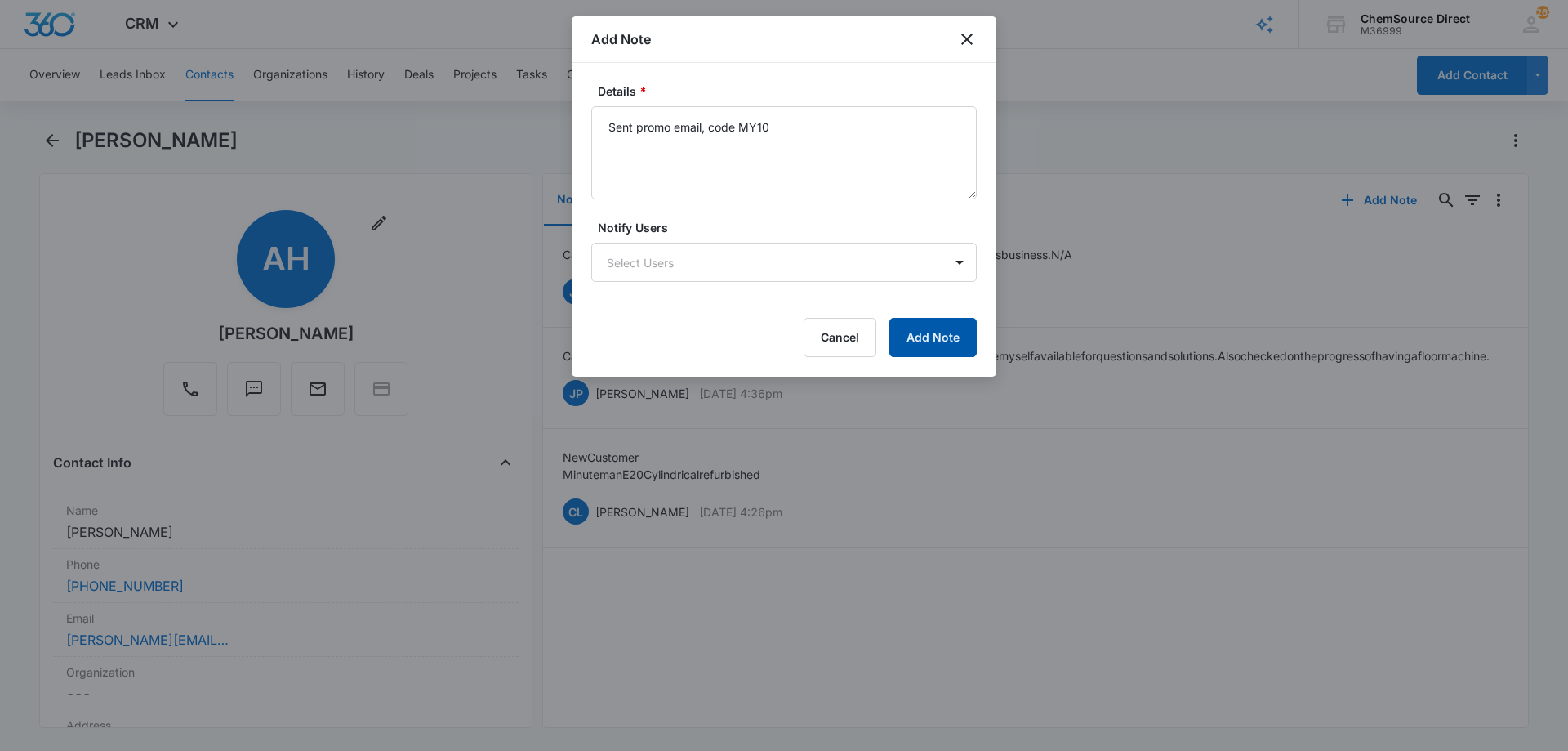
click at [904, 331] on button "Add Note" at bounding box center [933, 336] width 87 height 39
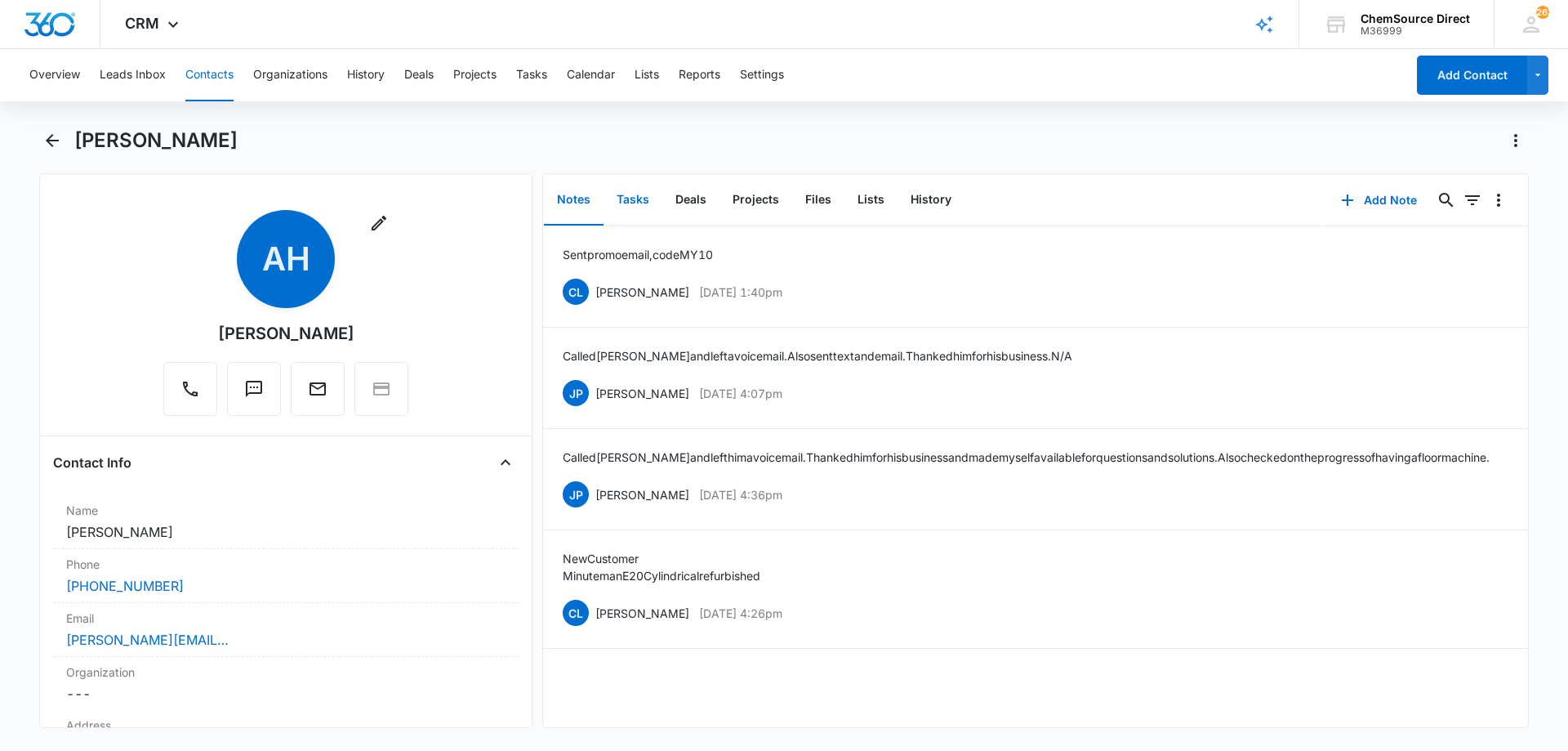
click at [635, 196] on button "Tasks" at bounding box center [633, 200] width 59 height 51
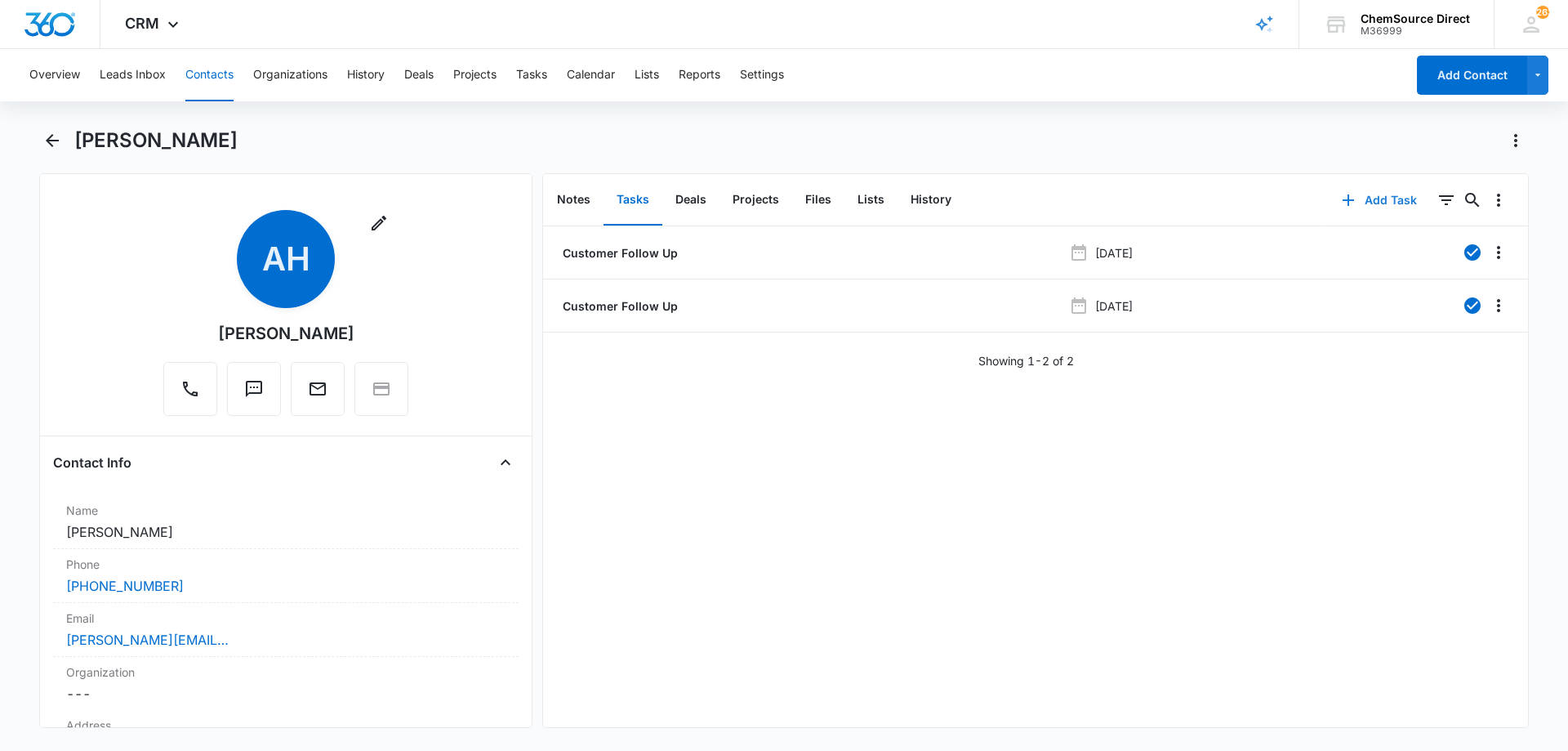
click at [1374, 197] on button "Add Task" at bounding box center [1379, 200] width 108 height 39
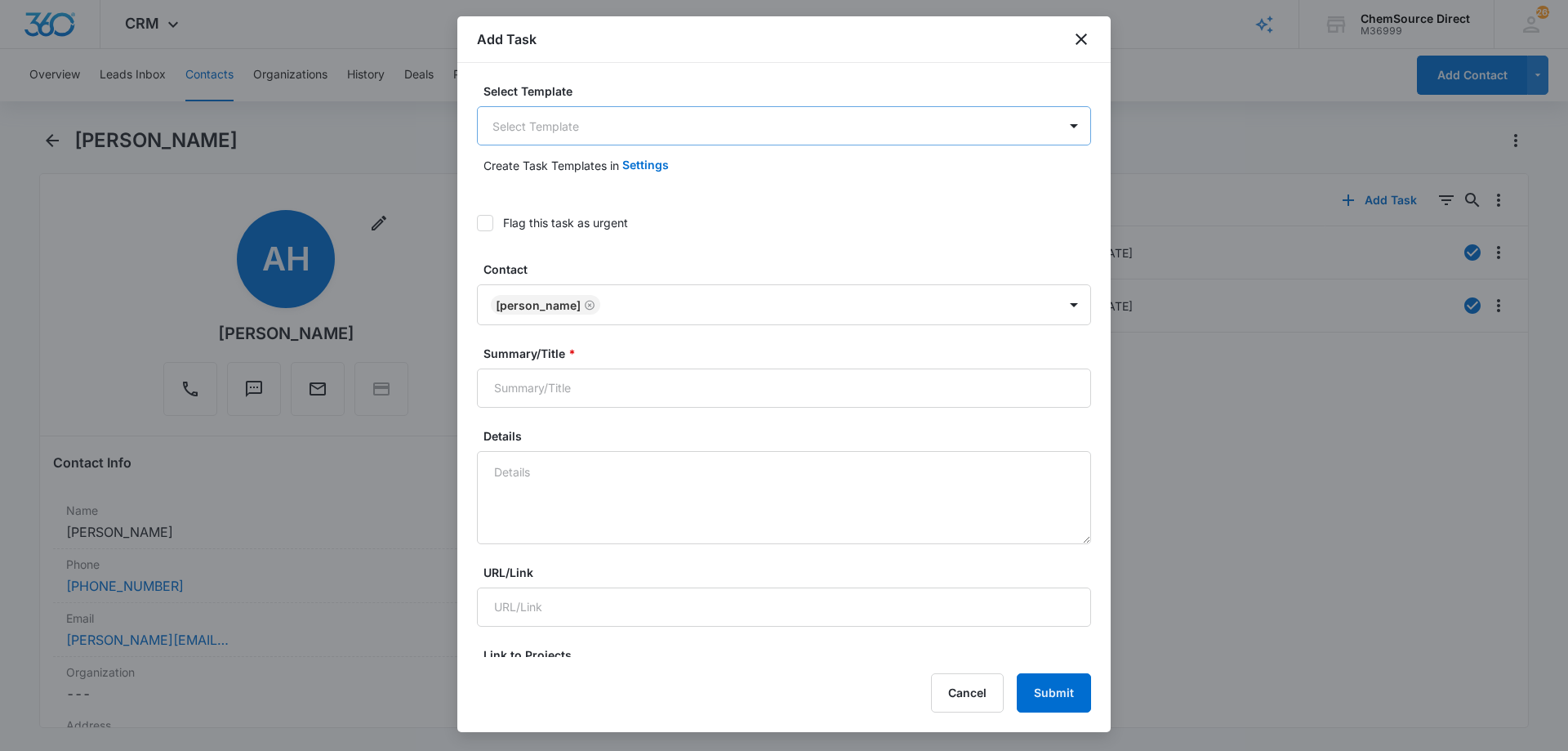
click at [565, 125] on body "CRM Apps Reputation Forms CRM Email Social Payments POS Content Ads Intelligenc…" at bounding box center [784, 376] width 1568 height 751
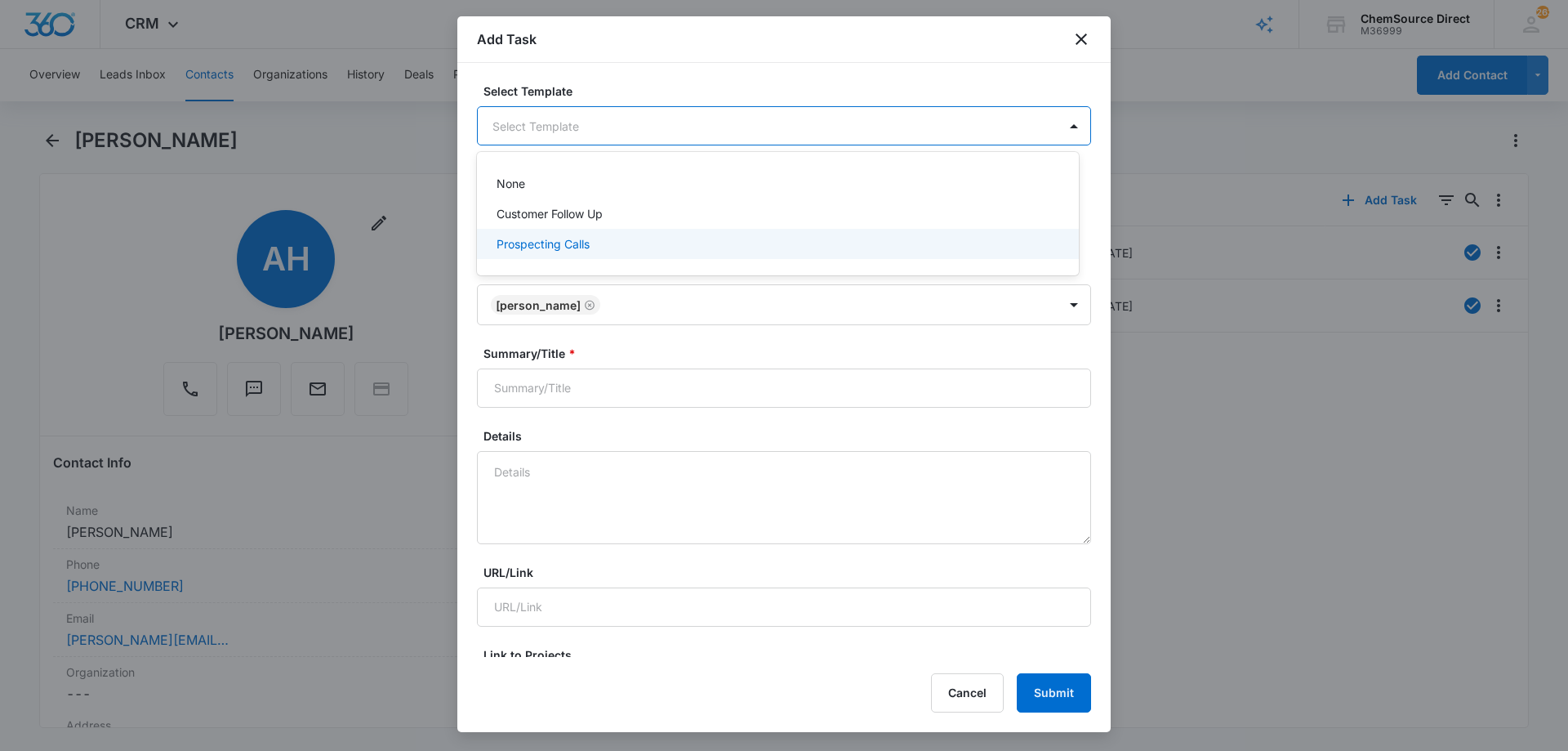
click at [523, 240] on p "Prospecting Calls" at bounding box center [543, 244] width 93 height 17
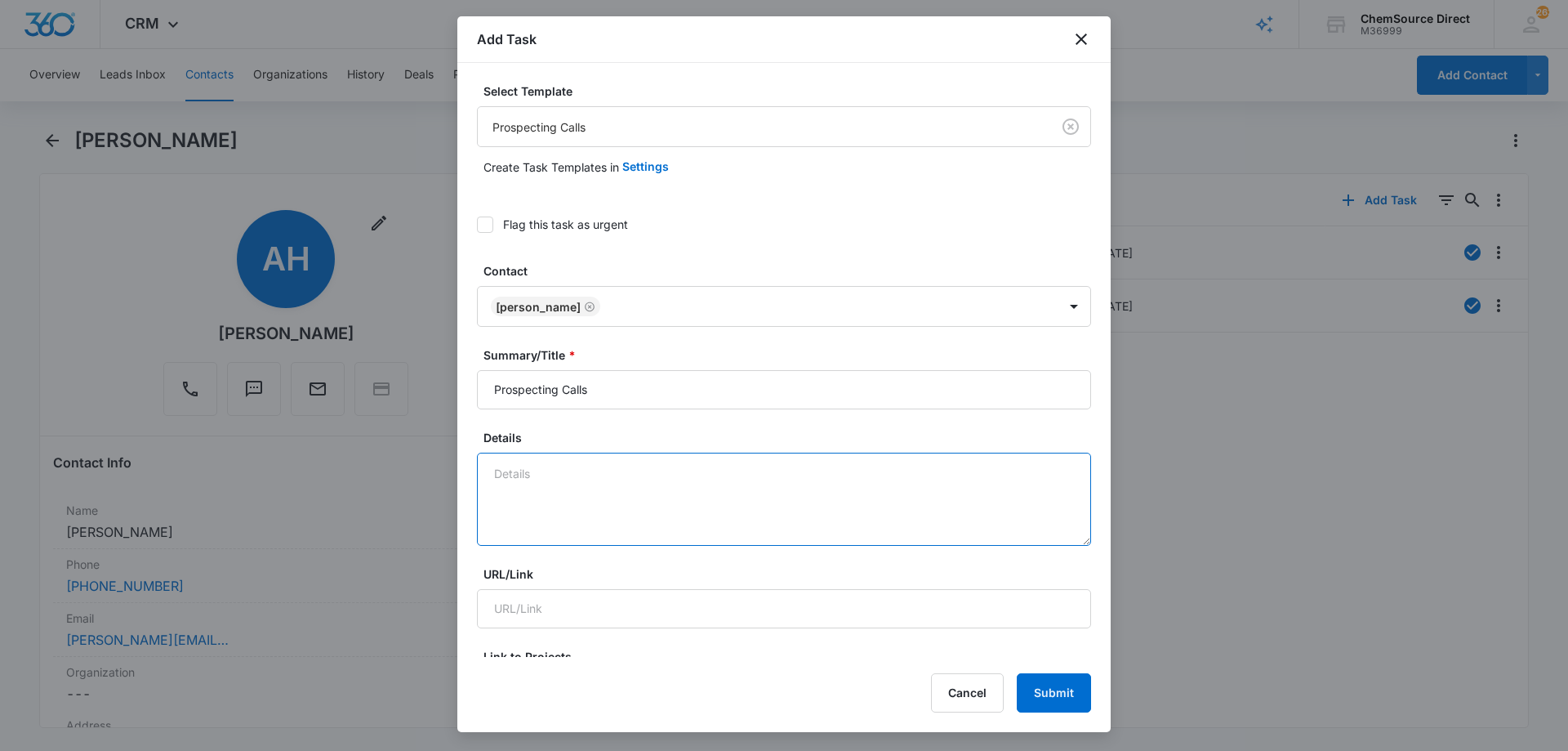
click at [537, 474] on textarea "Details" at bounding box center [784, 499] width 614 height 93
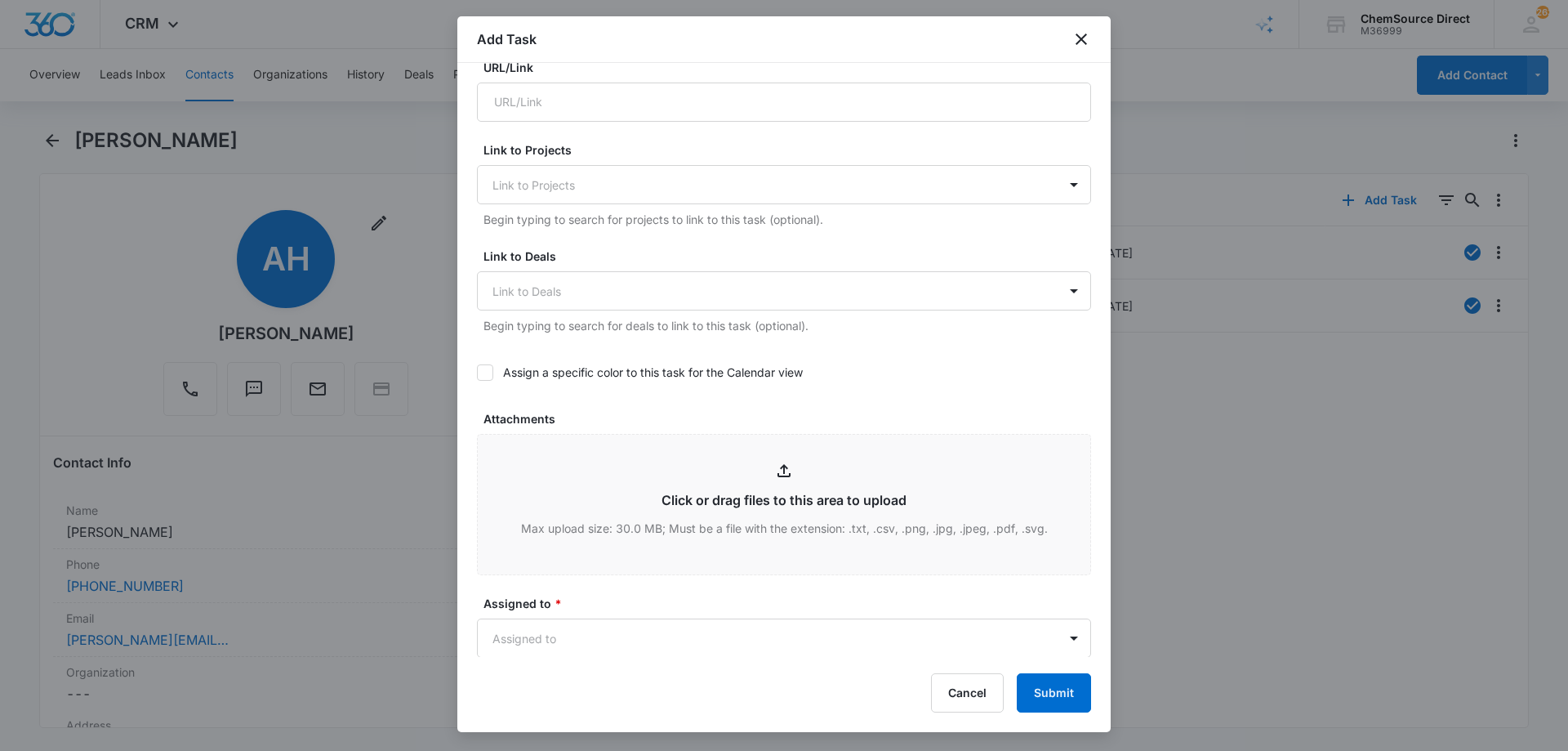
scroll to position [572, 0]
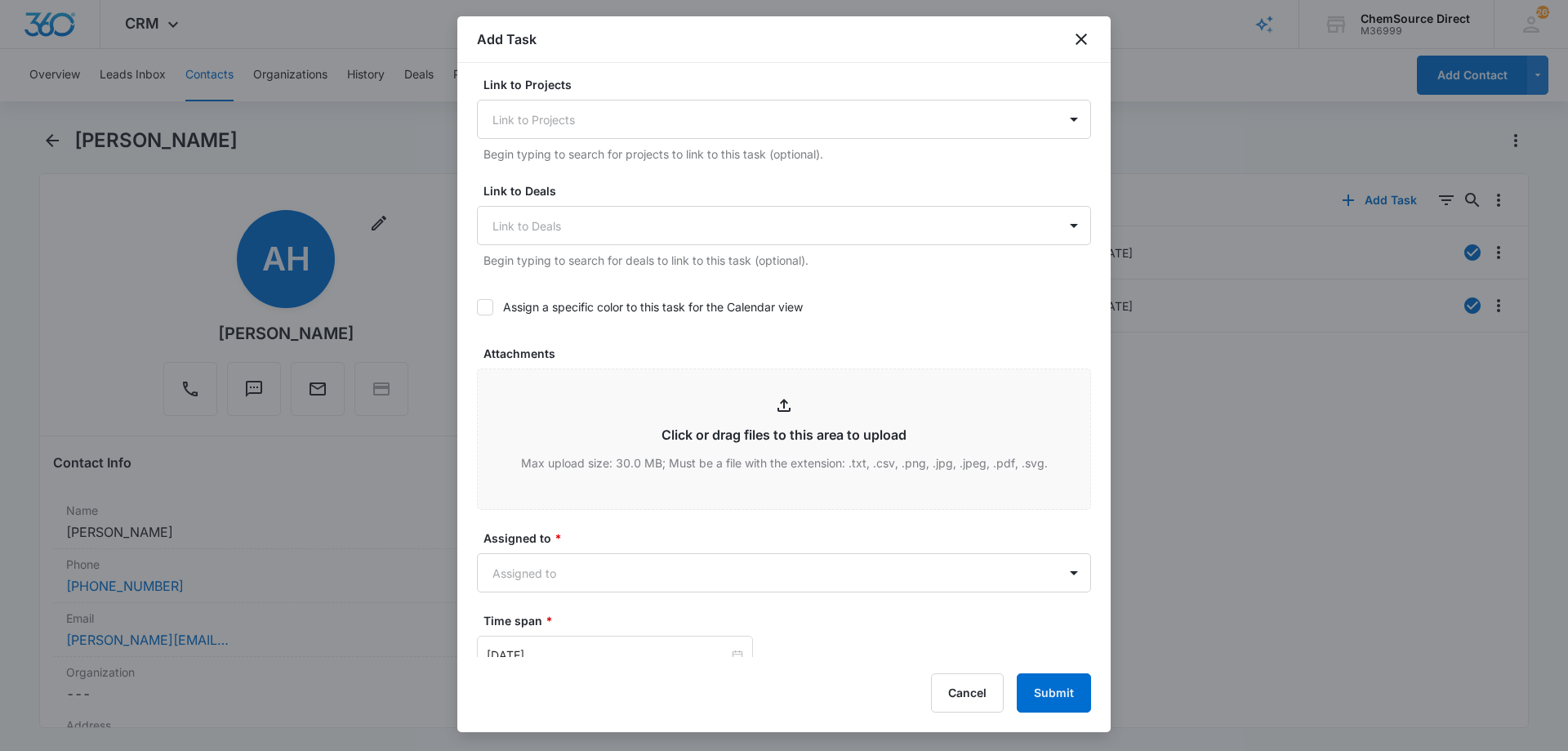
type textarea "Sent promo email, code MY10"
click at [490, 305] on icon at bounding box center [484, 307] width 15 height 15
click at [477, 307] on input "Assign a specific color to this task for the Calendar view" at bounding box center [477, 307] width 0 height 0
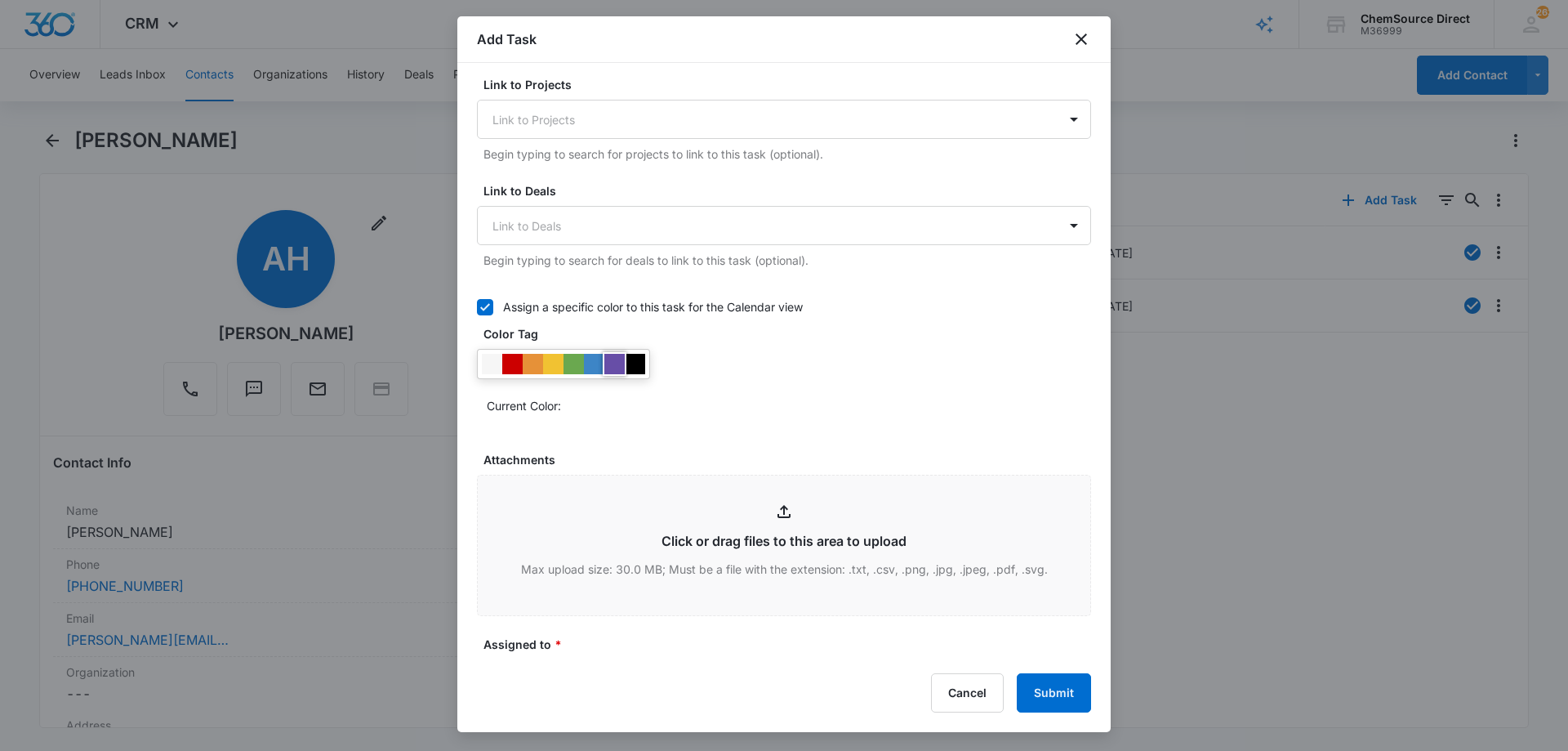
click at [616, 361] on div at bounding box center [614, 364] width 20 height 20
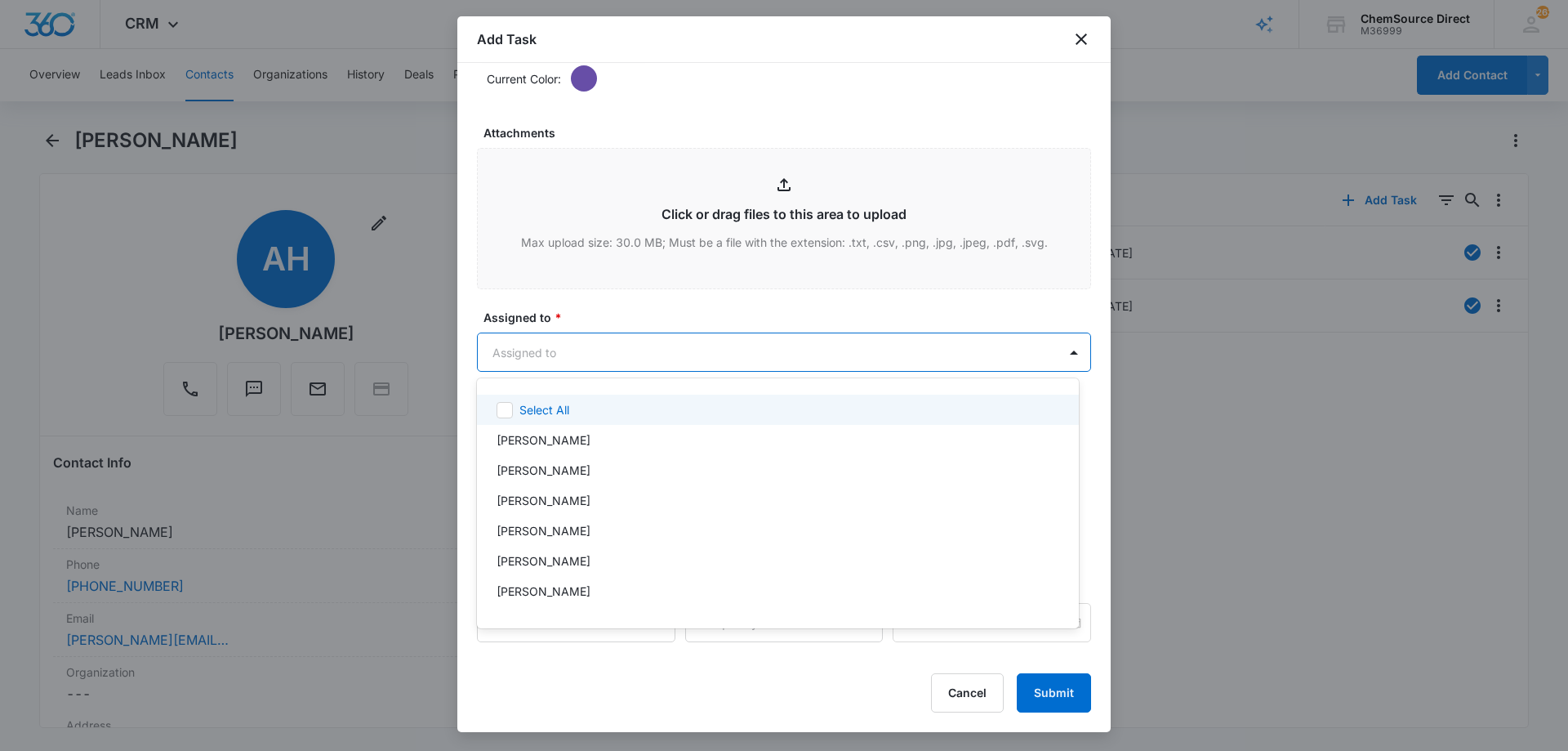
click at [606, 349] on body "CRM Apps Reputation Forms CRM Email Social Payments POS Content Ads Intelligenc…" at bounding box center [784, 376] width 1568 height 751
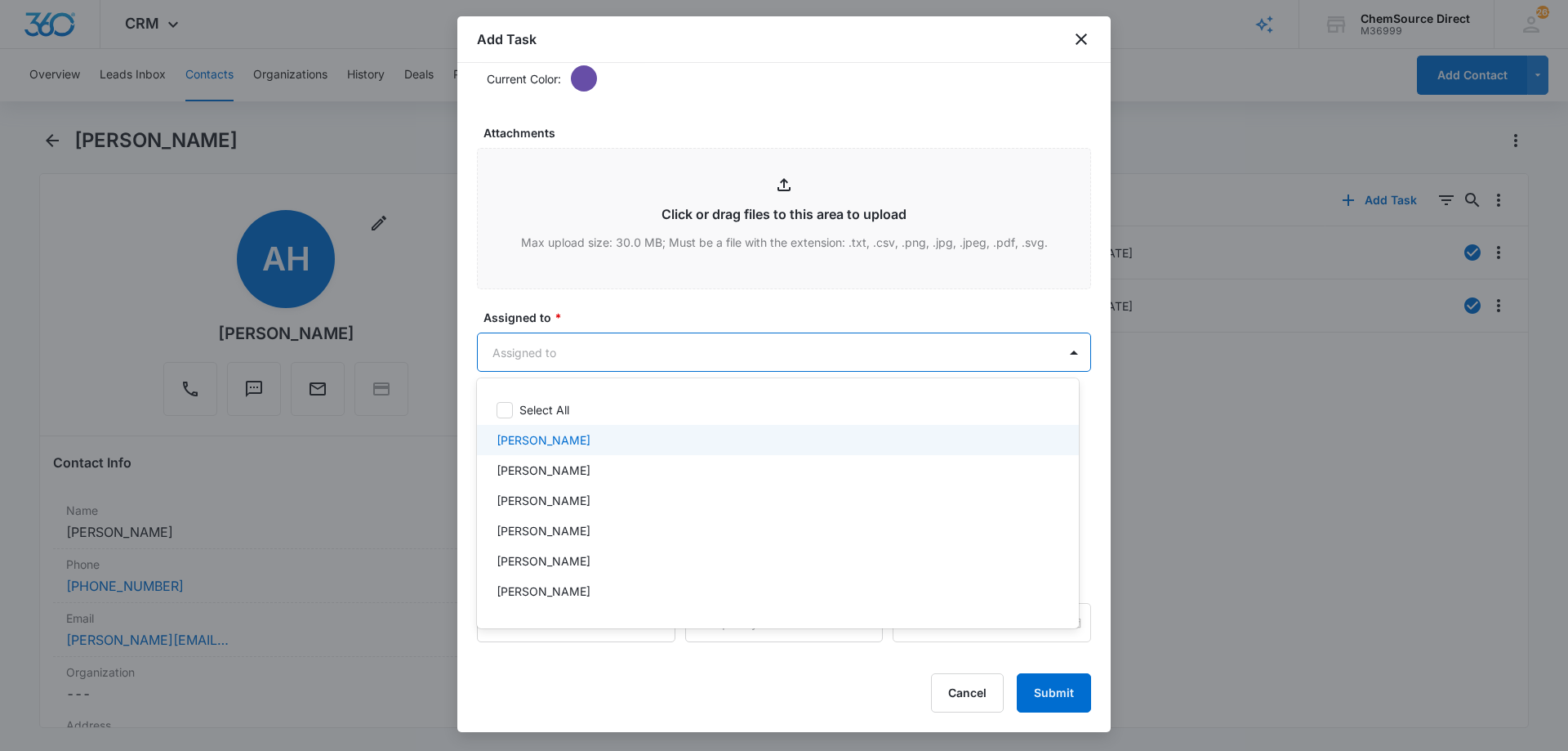
click at [554, 432] on p "[PERSON_NAME]" at bounding box center [543, 439] width 94 height 17
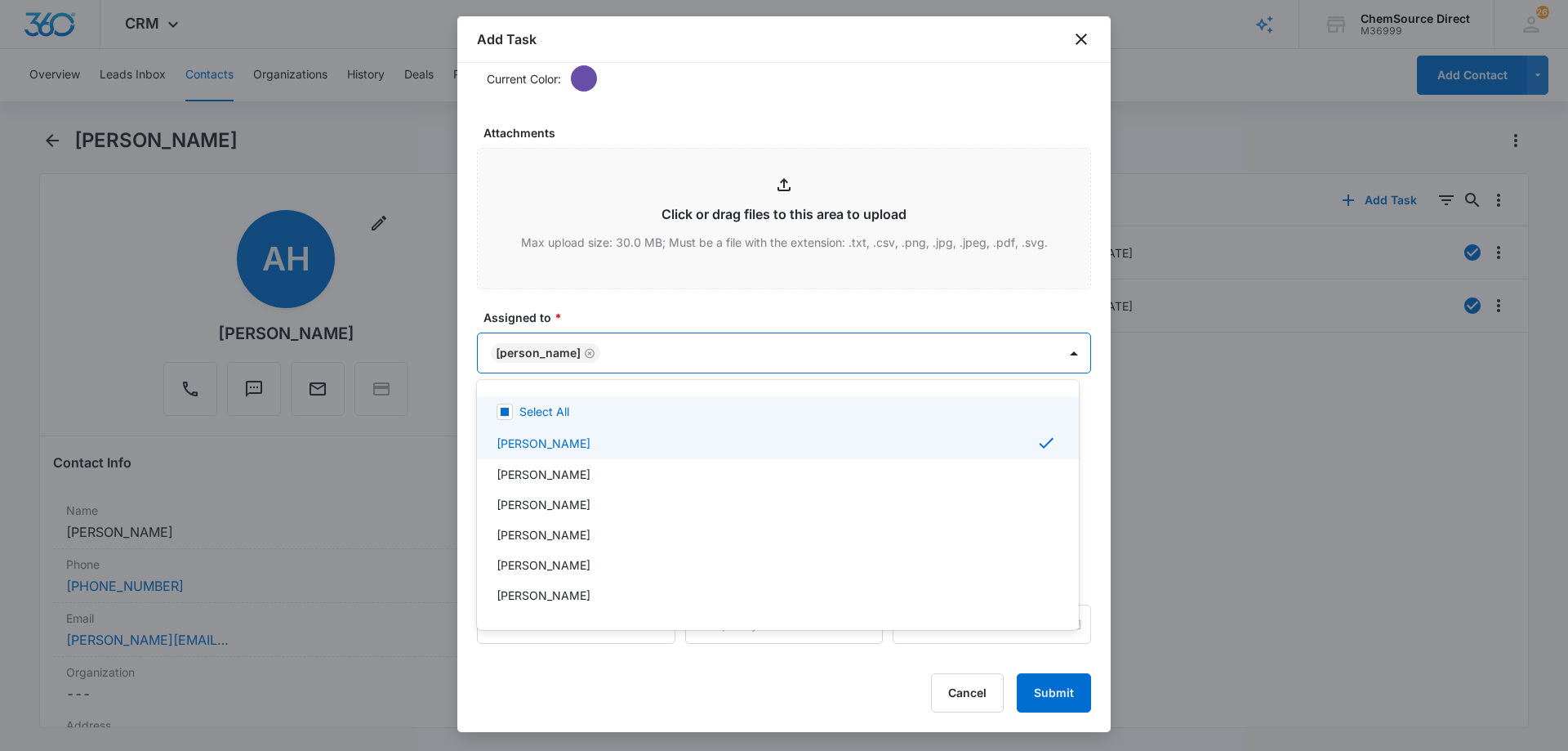
click at [633, 309] on div at bounding box center [784, 376] width 1568 height 751
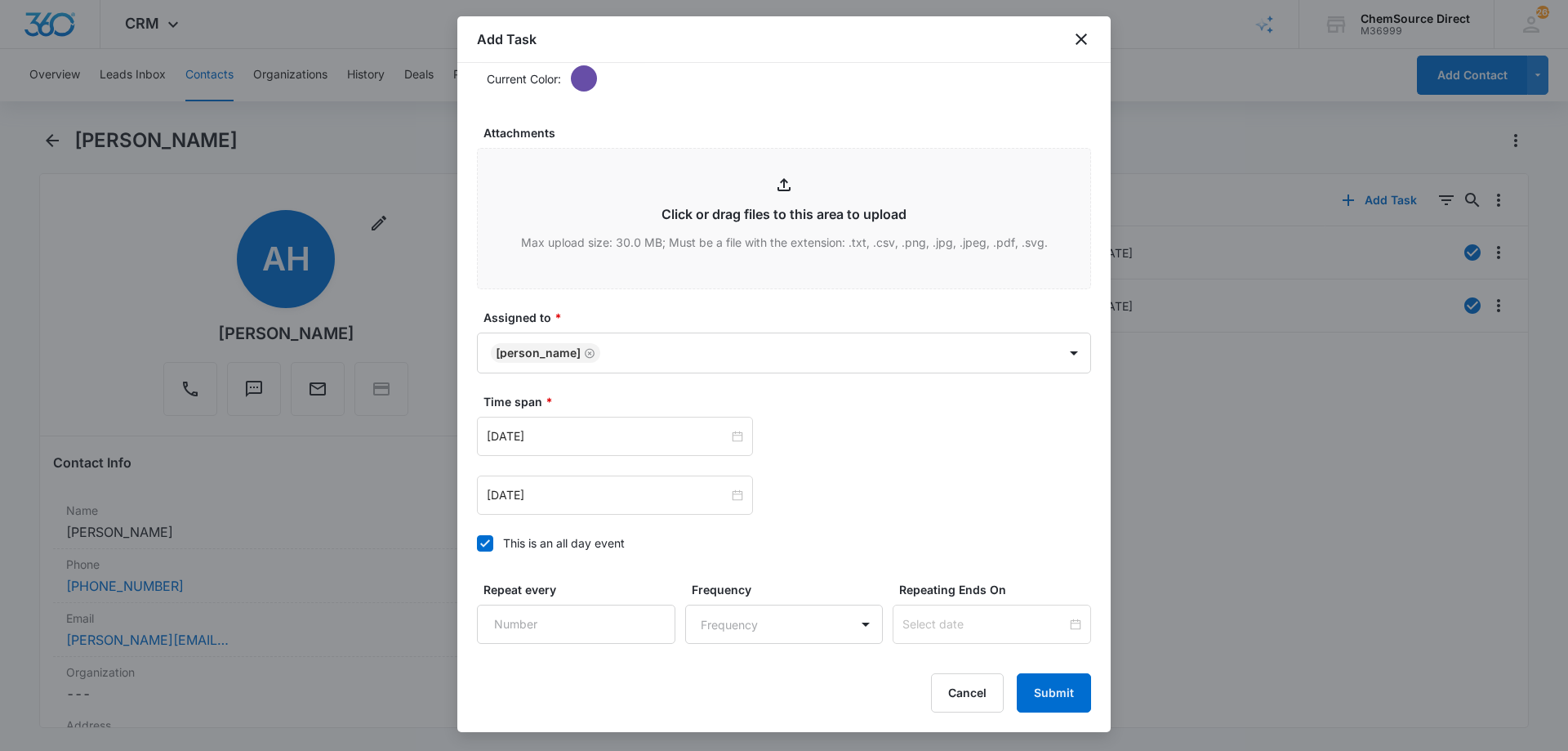
scroll to position [1024, 0]
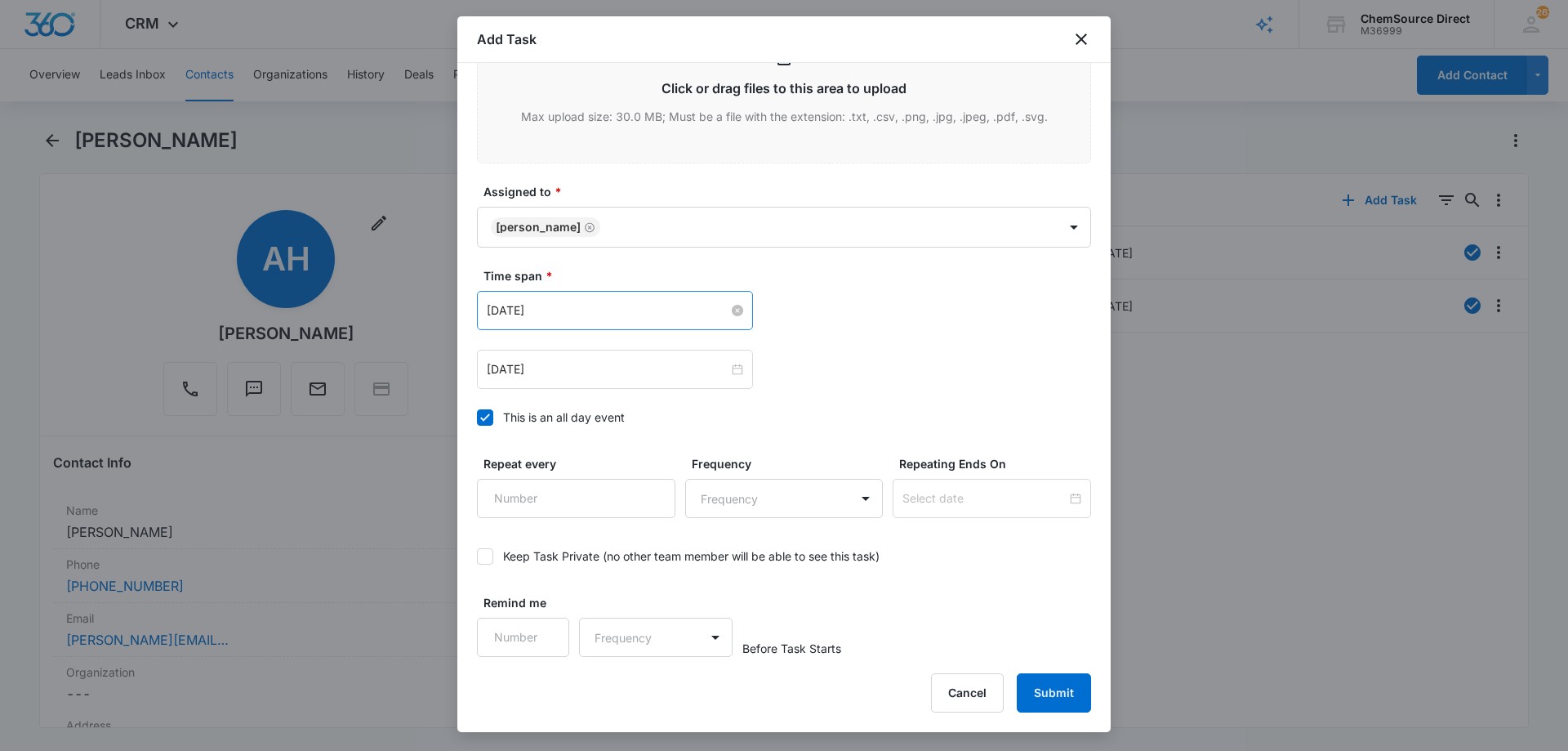
click at [576, 305] on input "[DATE]" at bounding box center [607, 310] width 242 height 18
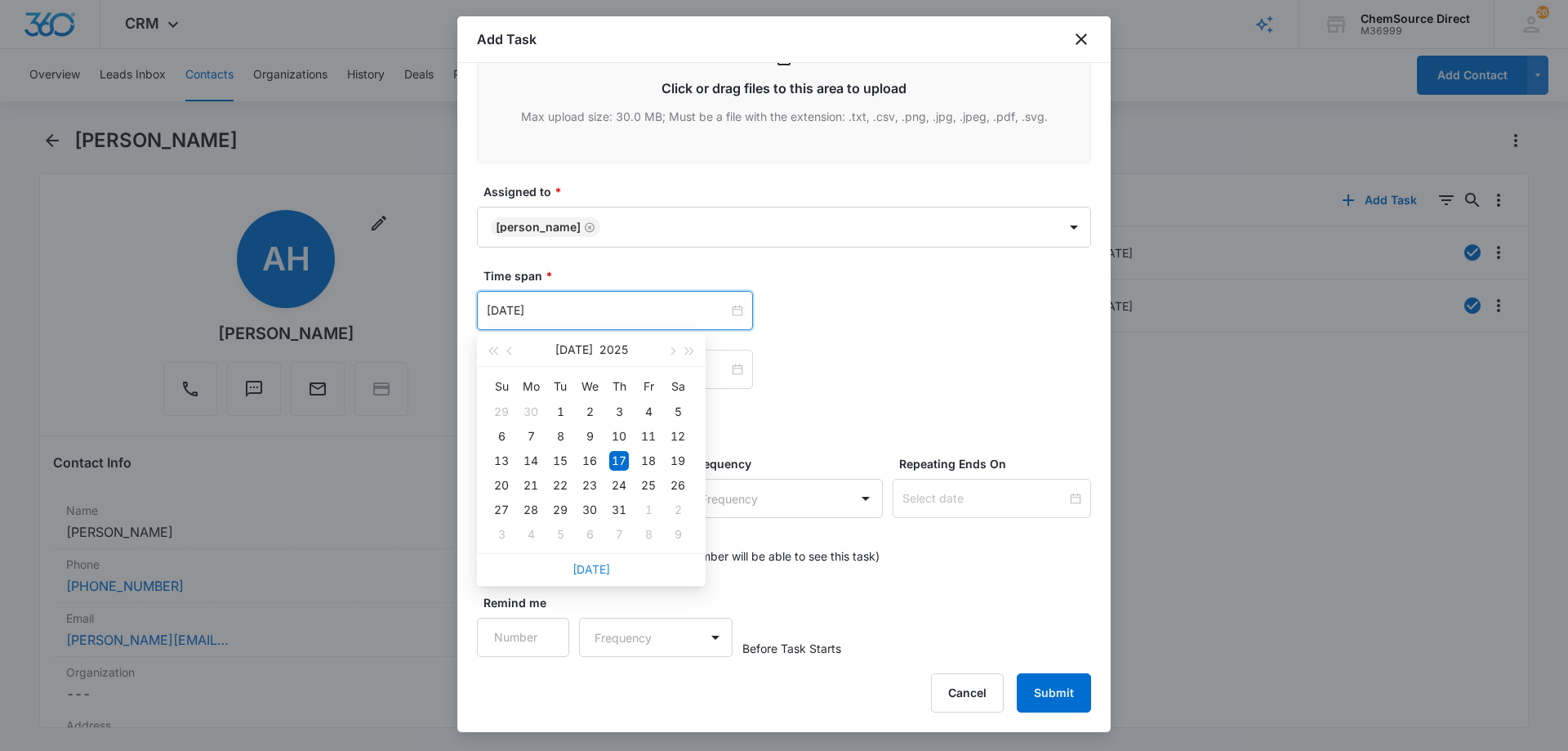
click at [586, 562] on link "[DATE]" at bounding box center [591, 568] width 37 height 14
type input "[DATE]"
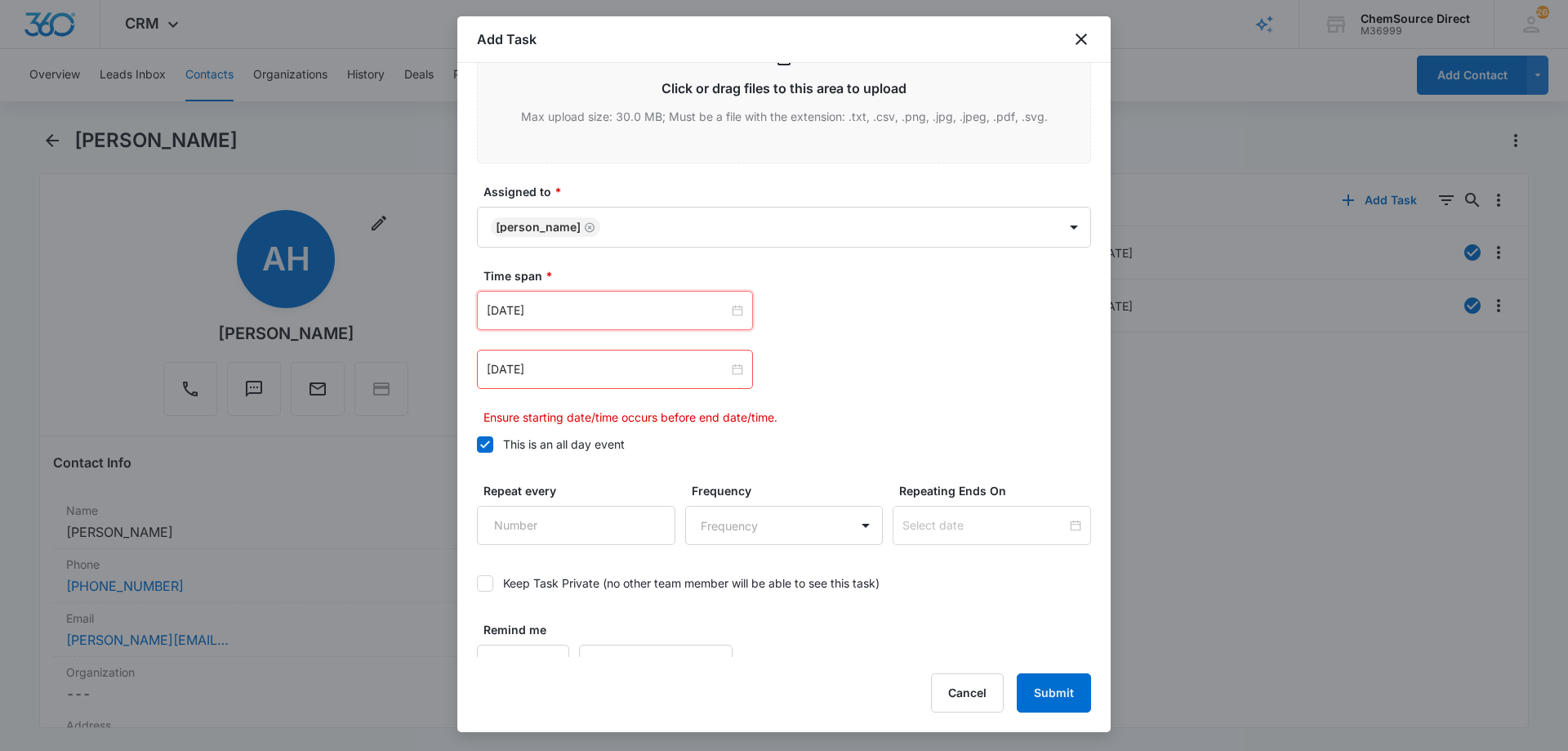
click at [542, 350] on div "[DATE]" at bounding box center [615, 368] width 276 height 39
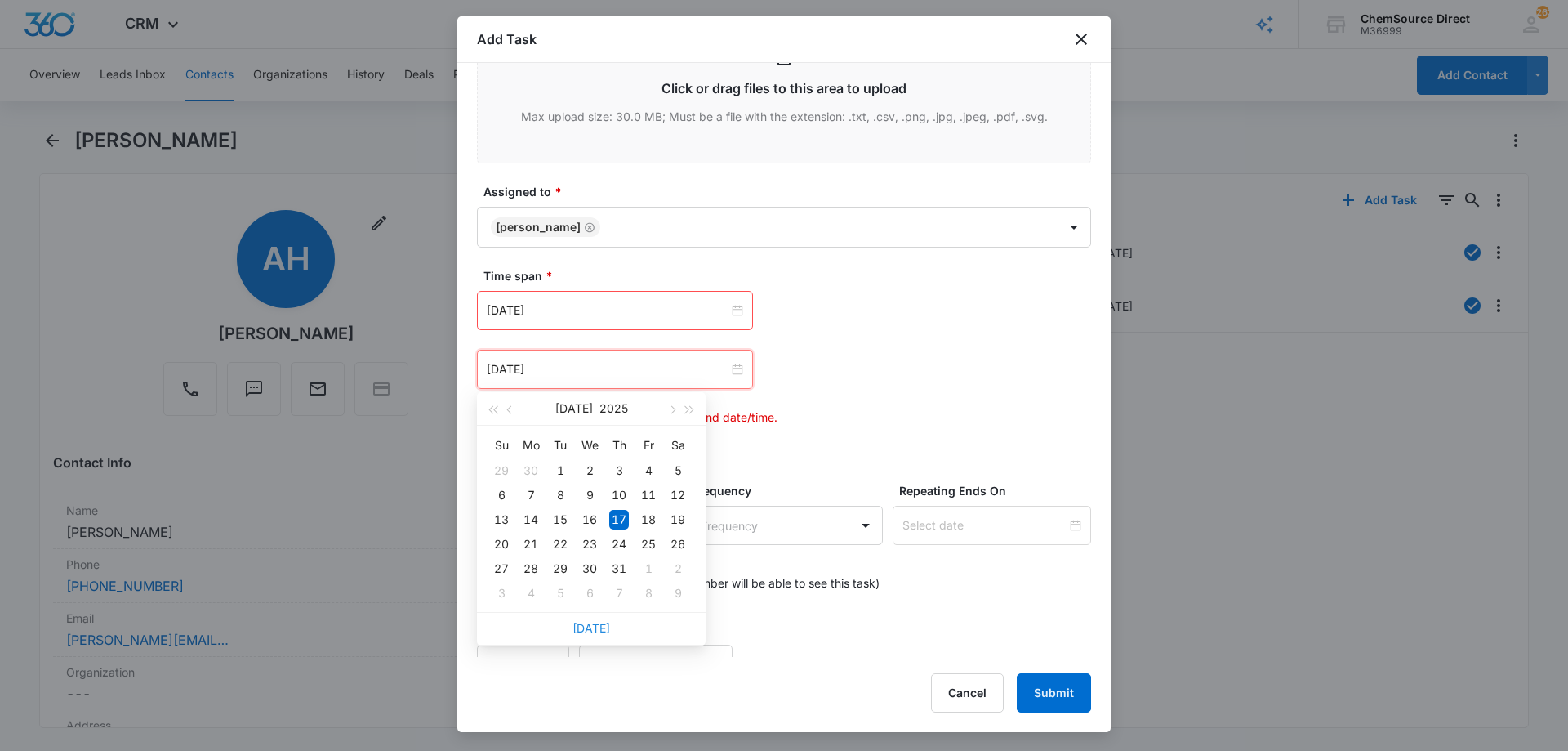
click at [594, 624] on link "[DATE]" at bounding box center [591, 627] width 37 height 14
type input "[DATE]"
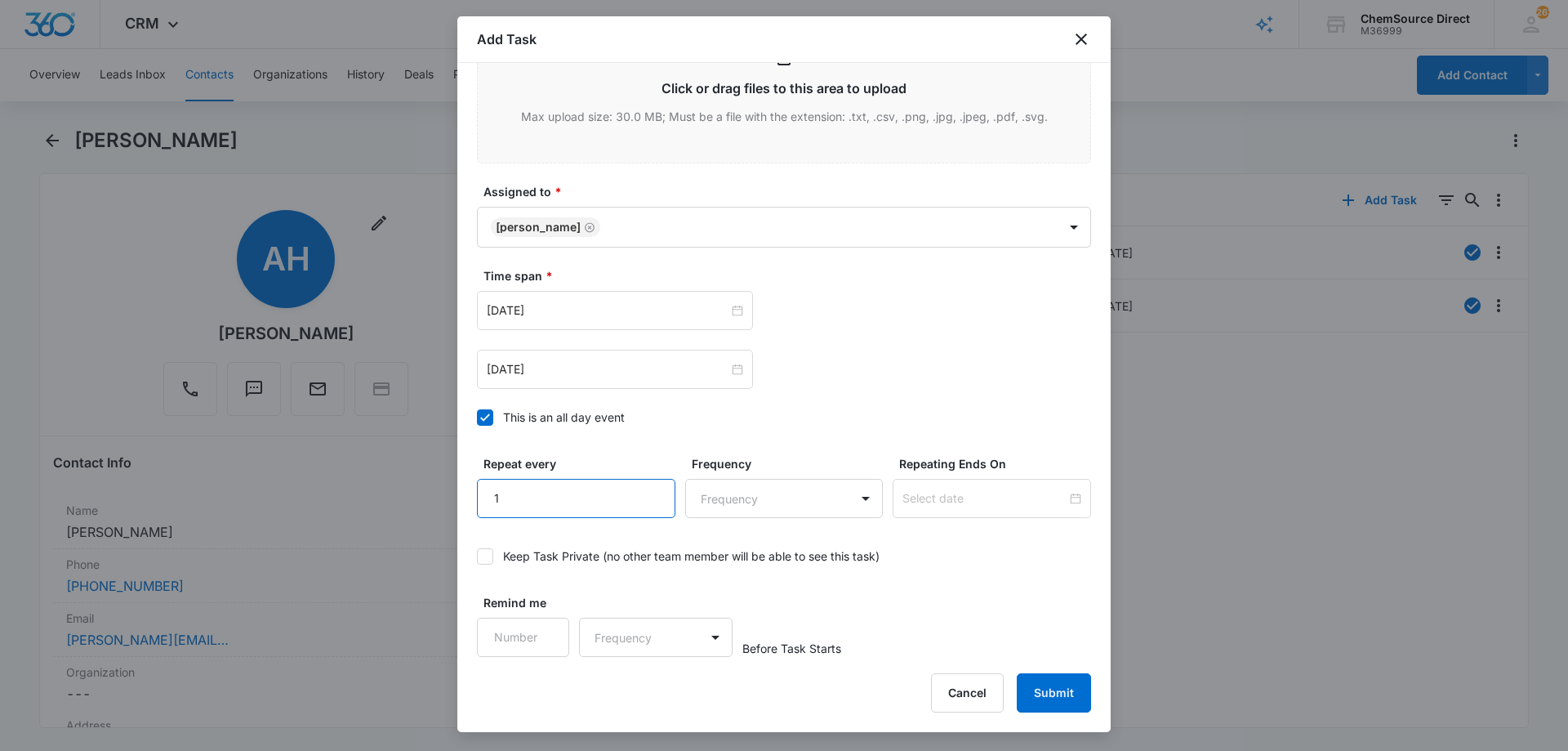
click at [653, 487] on input "1" at bounding box center [576, 497] width 198 height 39
type input "2"
click at [651, 487] on input "2" at bounding box center [576, 497] width 198 height 39
click at [681, 502] on body "CRM Apps Reputation Forms CRM Email Social Payments POS Content Ads Intelligenc…" at bounding box center [784, 376] width 1568 height 751
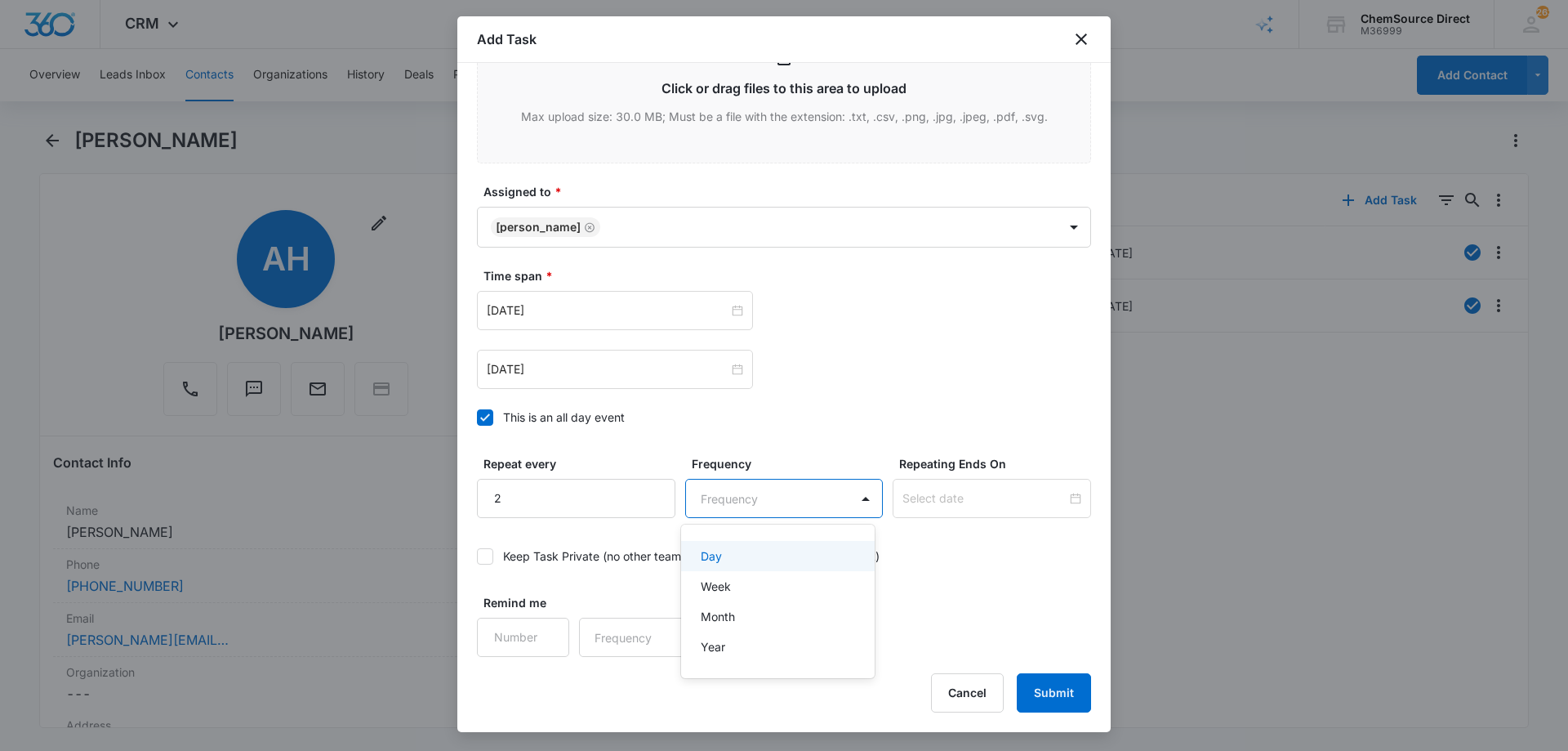
click at [715, 556] on p "Day" at bounding box center [711, 556] width 21 height 17
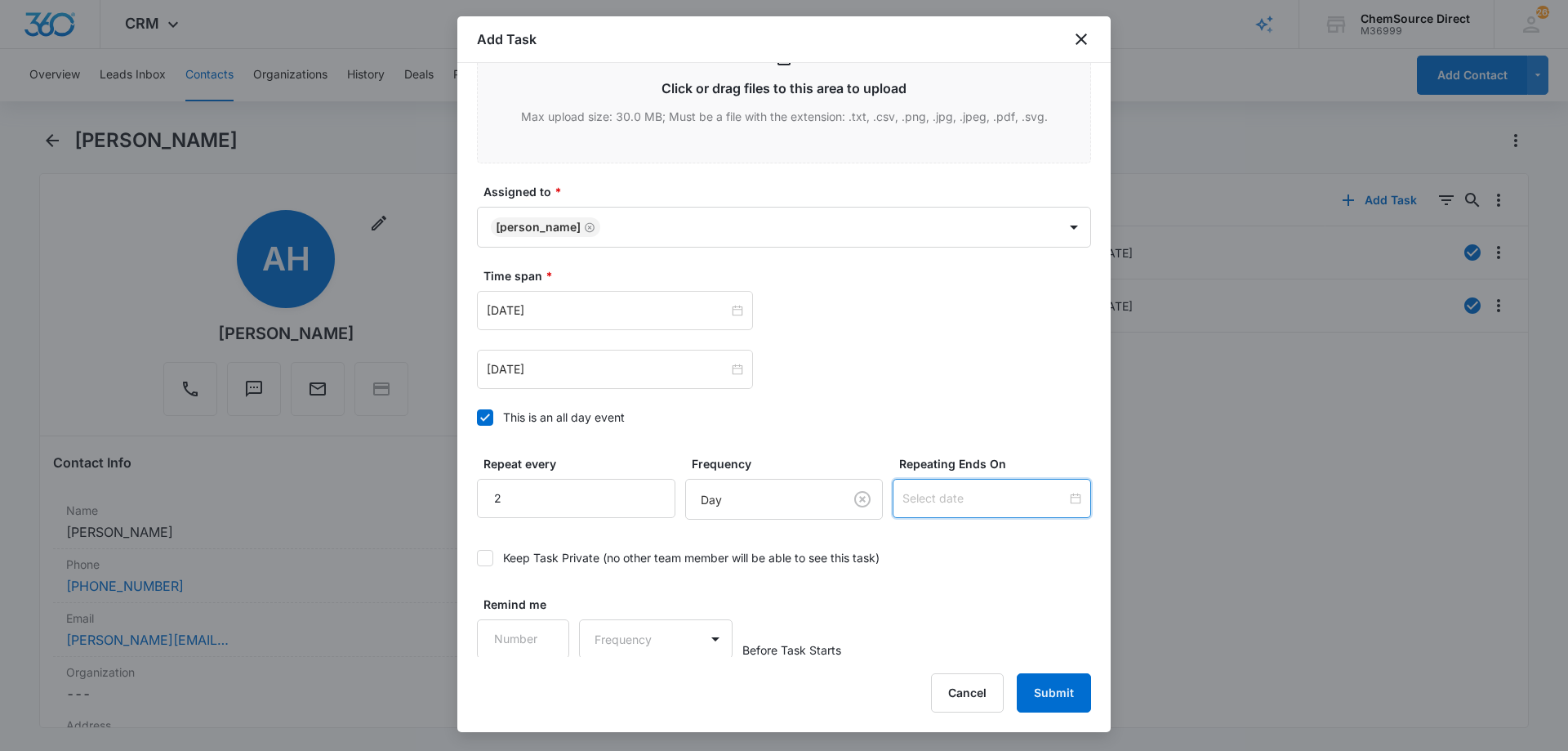
click at [930, 505] on input at bounding box center [984, 498] width 165 height 18
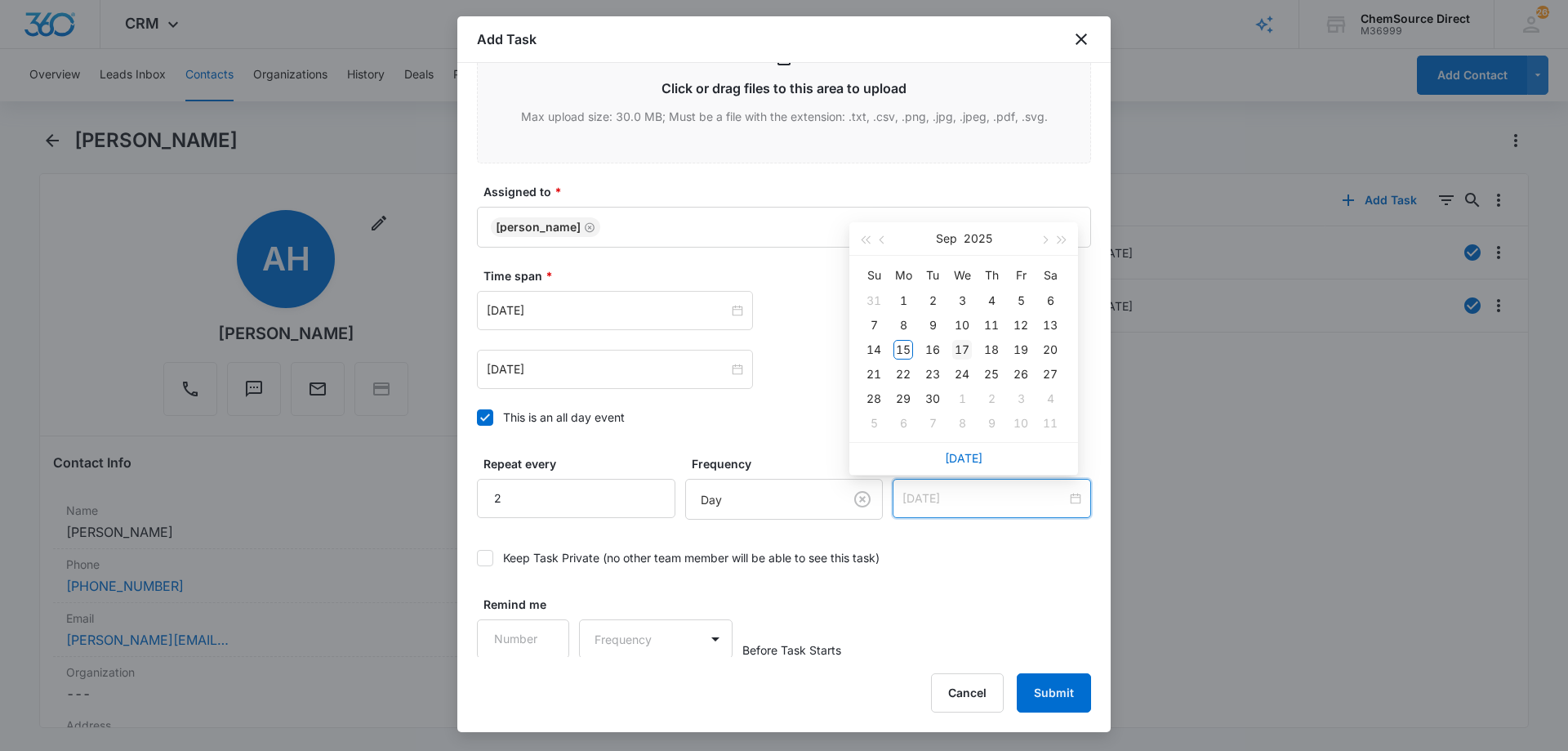
type input "[DATE]"
click at [961, 350] on div "17" at bounding box center [962, 350] width 20 height 20
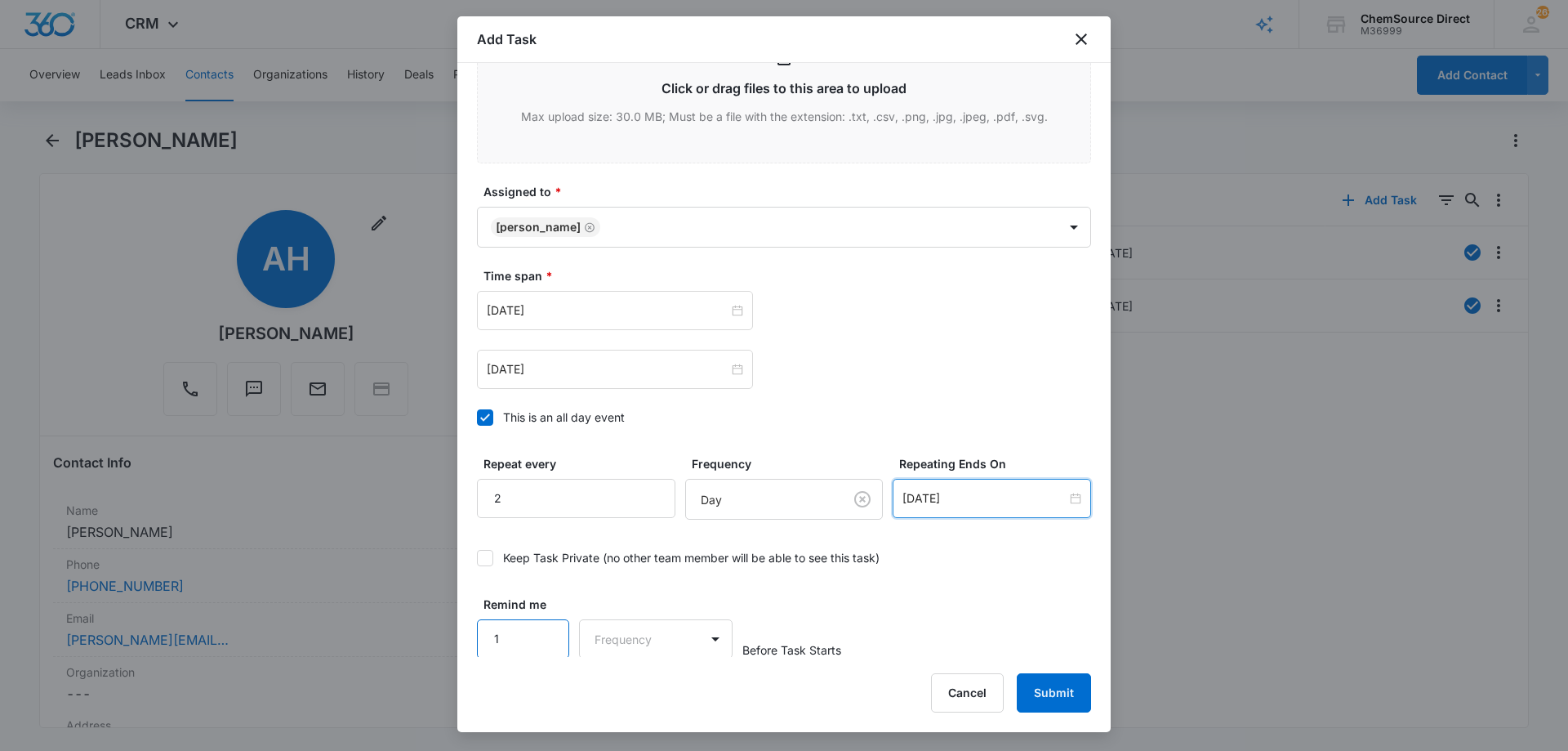
scroll to position [1026, 0]
type input "1"
click at [548, 628] on input "1" at bounding box center [524, 636] width 93 height 39
click at [628, 636] on body "CRM Apps Reputation Forms CRM Email Social Payments POS Content Ads Intelligenc…" at bounding box center [784, 376] width 1568 height 751
click at [644, 692] on div "Days" at bounding box center [651, 695] width 108 height 17
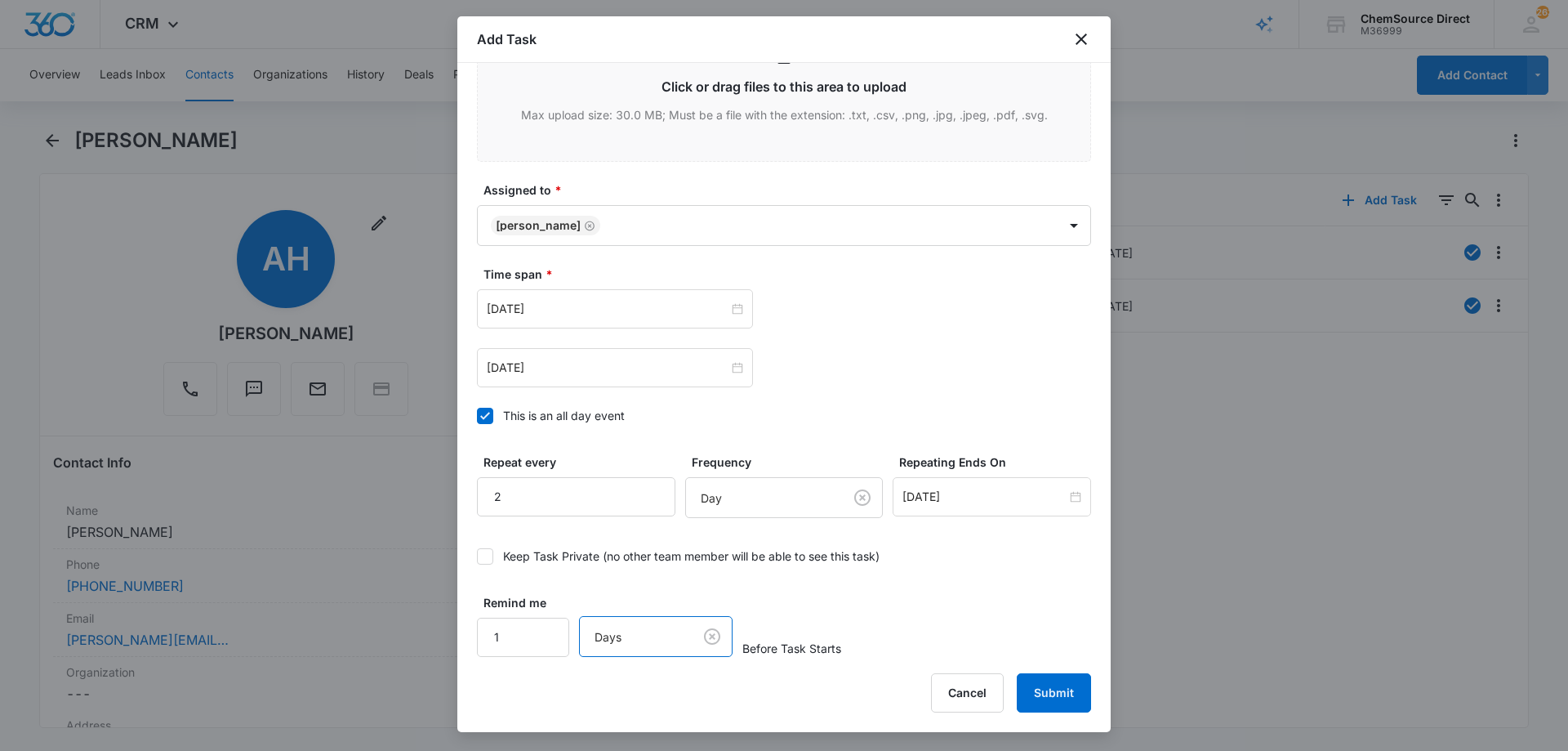
click at [949, 622] on div "Remind me 1 option Days, selected. Days Before Task Starts" at bounding box center [784, 625] width 614 height 63
click at [1038, 682] on button "Submit" at bounding box center [1054, 692] width 75 height 39
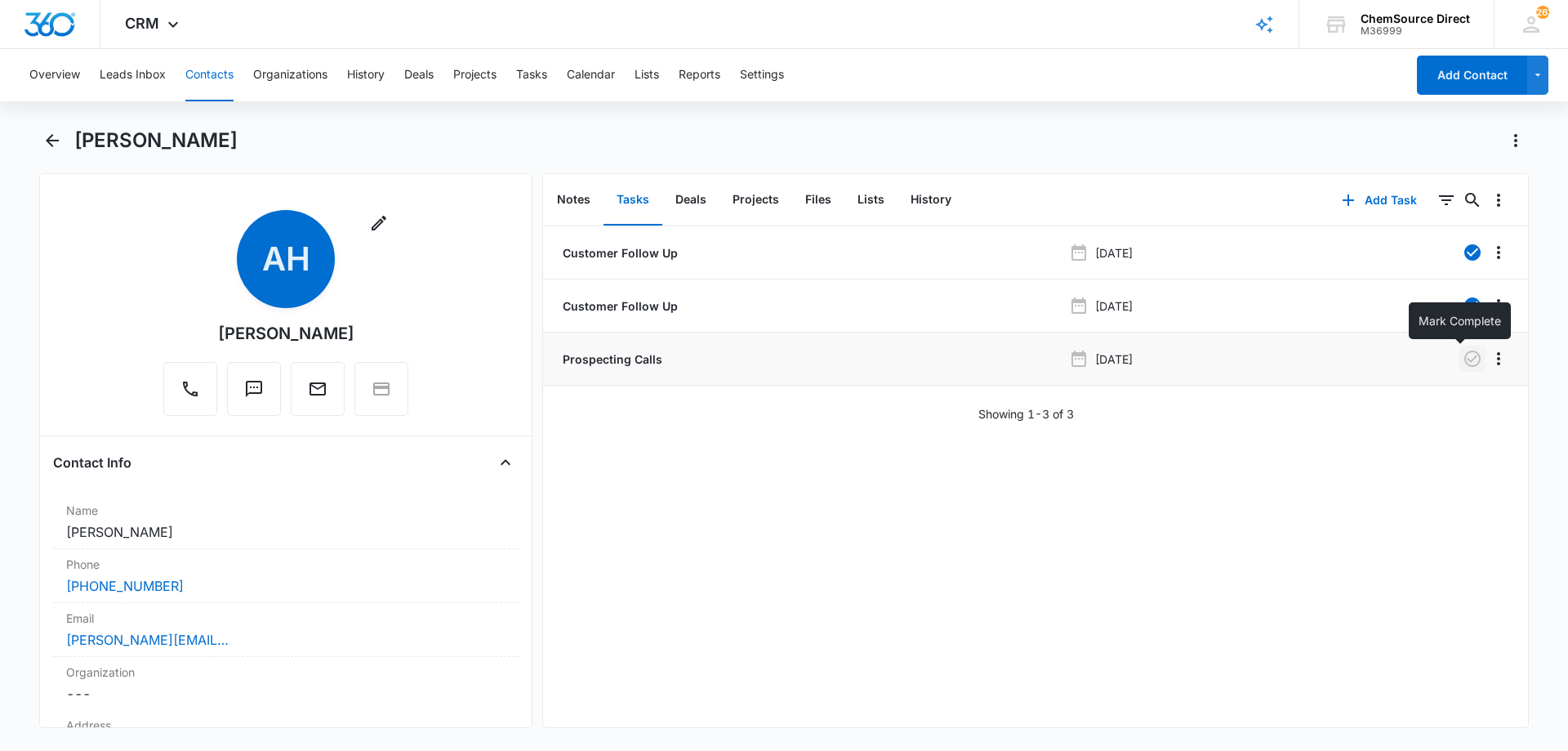
click at [1463, 353] on icon "button" at bounding box center [1473, 359] width 20 height 20
click at [221, 75] on button "Contacts" at bounding box center [209, 75] width 48 height 52
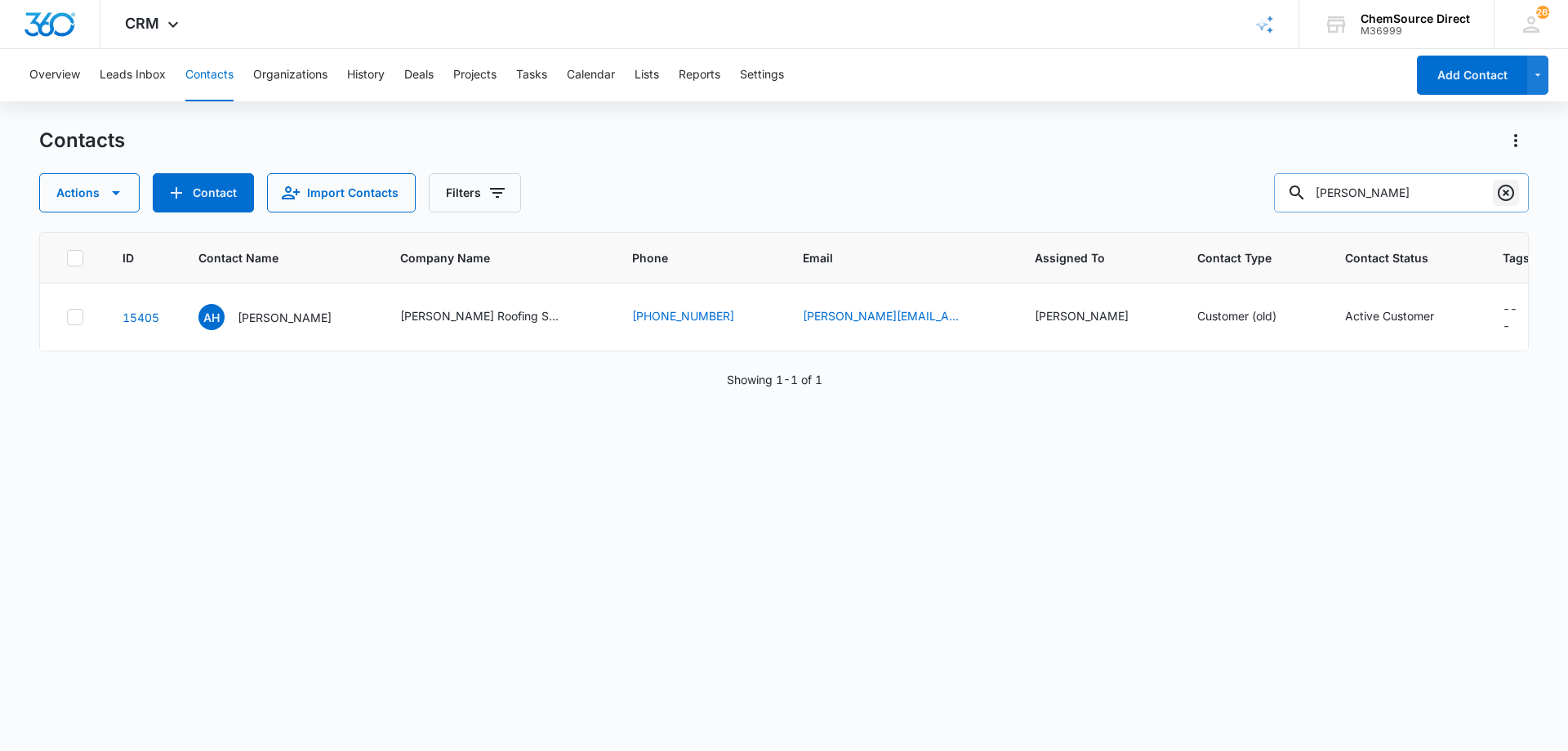
click at [1497, 191] on icon "Clear" at bounding box center [1506, 193] width 20 height 20
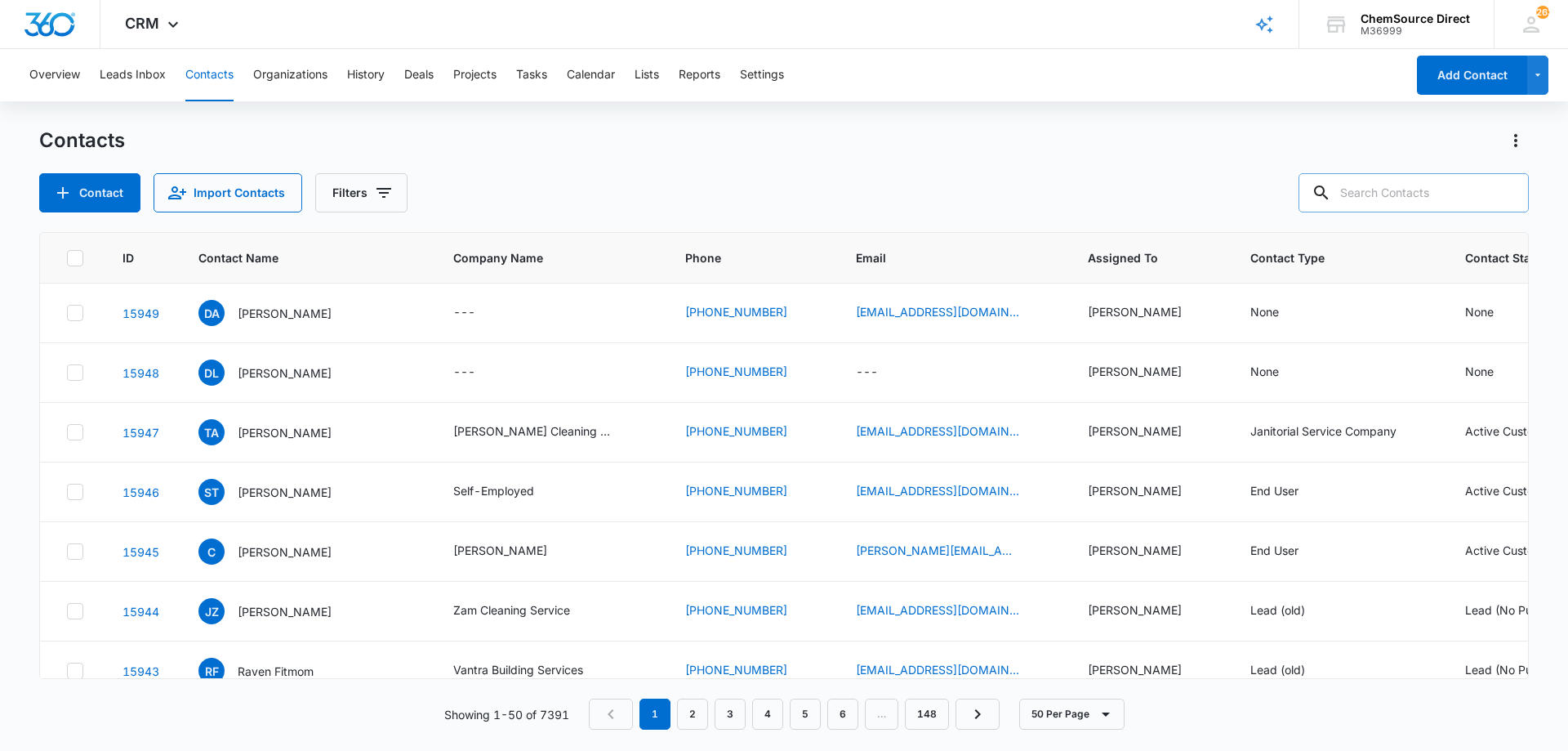
click at [1389, 187] on input "text" at bounding box center [1413, 192] width 230 height 39
type input "[PERSON_NAME]"
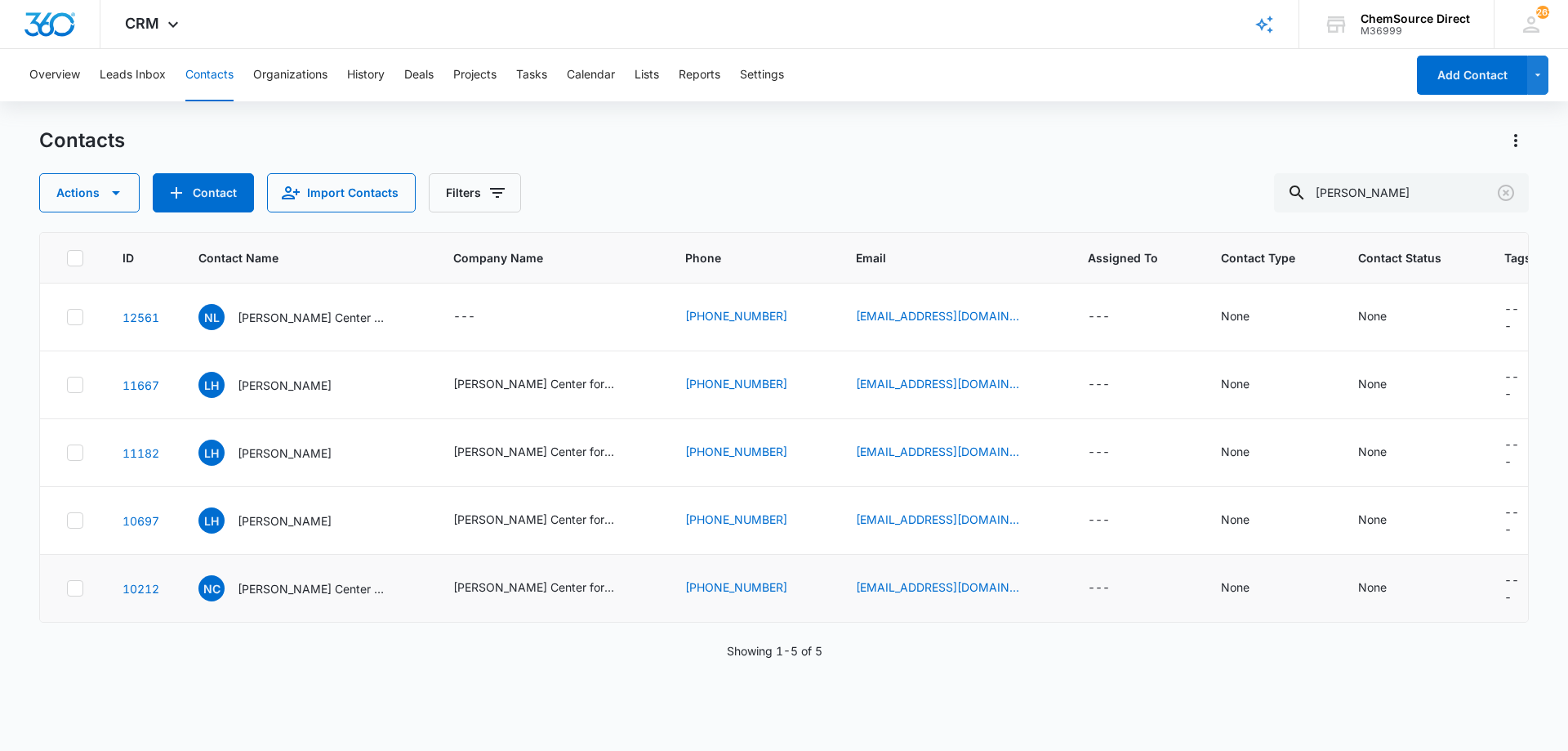
click at [73, 589] on icon at bounding box center [75, 587] width 10 height 7
click at [67, 589] on input "checkbox" at bounding box center [66, 588] width 1 height 1
click at [75, 521] on icon at bounding box center [75, 520] width 10 height 7
click at [67, 521] on input "checkbox" at bounding box center [66, 520] width 1 height 1
checkbox input "true"
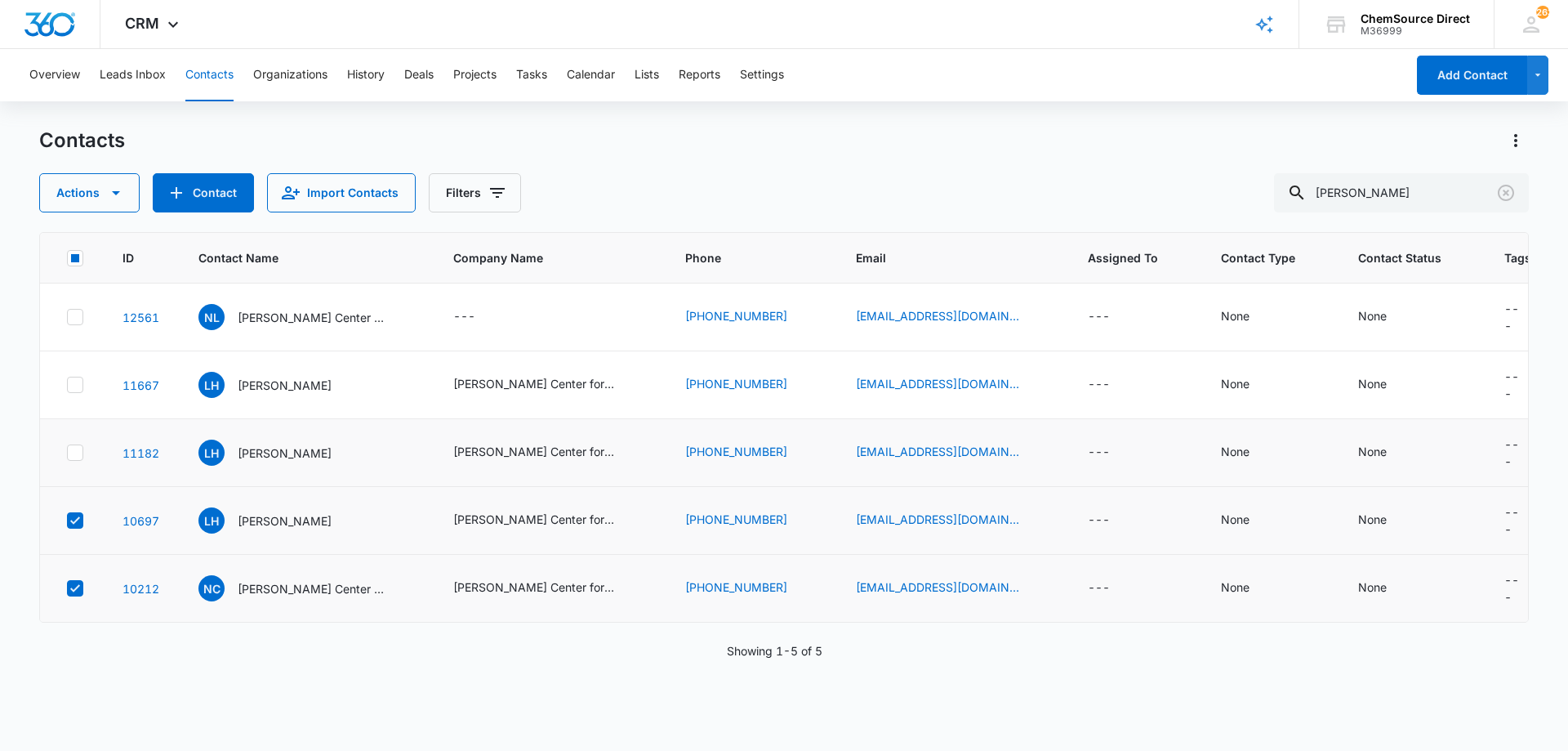
click at [70, 453] on icon at bounding box center [75, 453] width 15 height 15
click at [67, 453] on input "checkbox" at bounding box center [66, 453] width 1 height 1
click at [77, 386] on icon at bounding box center [75, 385] width 15 height 15
click at [67, 386] on input "checkbox" at bounding box center [66, 385] width 1 height 1
click at [114, 183] on icon "button" at bounding box center [116, 193] width 20 height 20
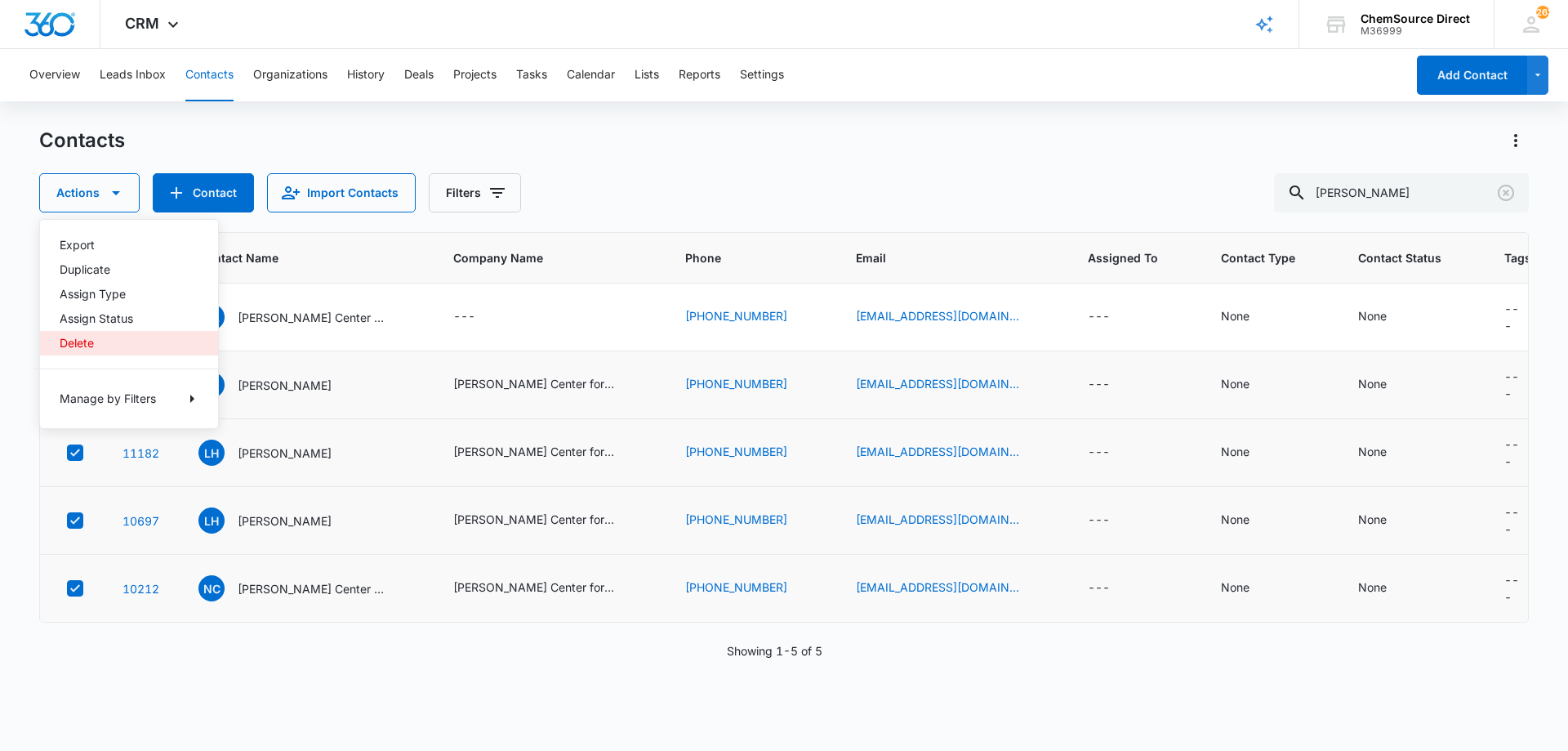
click at [119, 339] on div "Delete" at bounding box center [119, 343] width 119 height 12
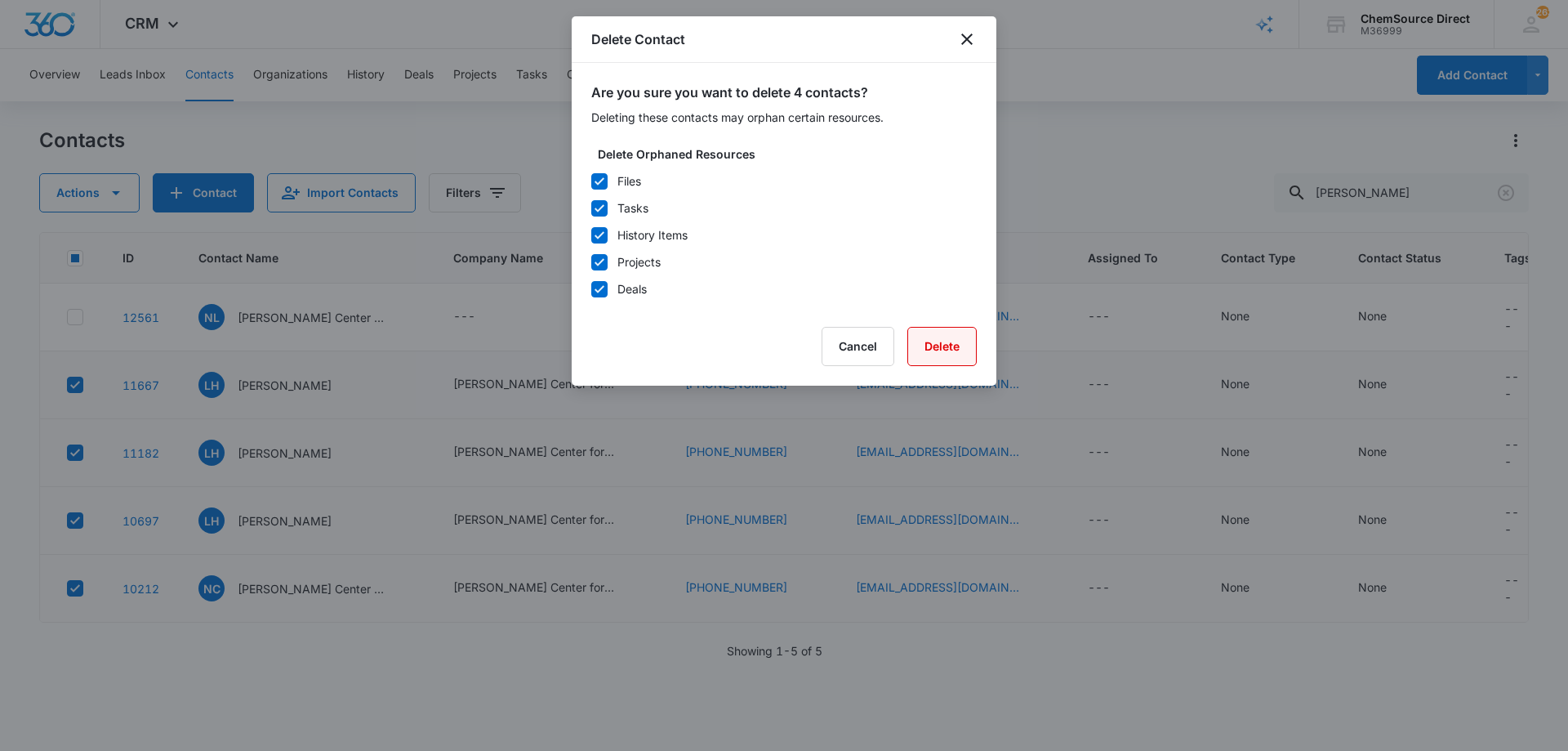
click at [948, 341] on button "Delete" at bounding box center [942, 345] width 69 height 39
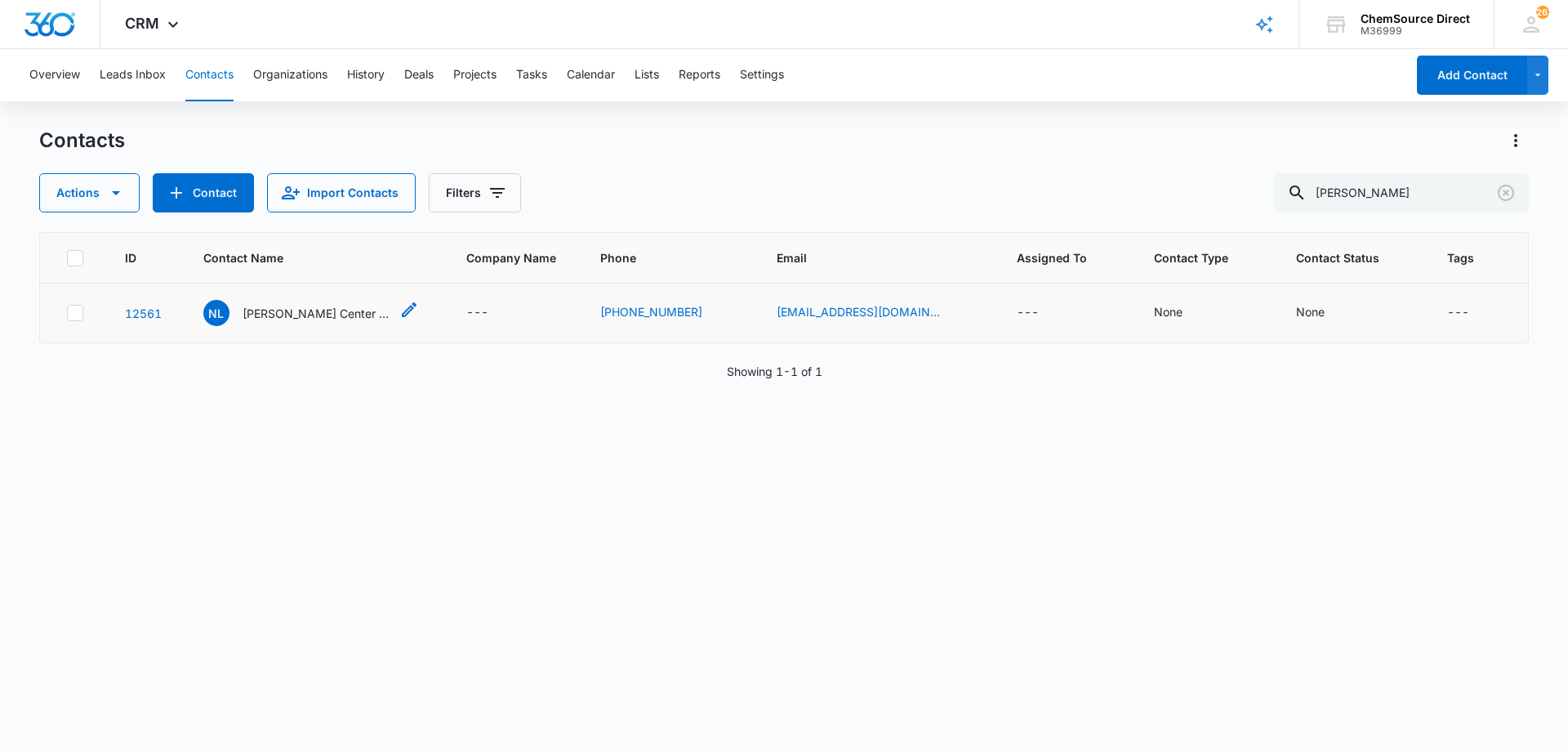
click at [311, 310] on p "[PERSON_NAME] Center for Entrepreneurshi [PERSON_NAME]" at bounding box center [316, 313] width 147 height 17
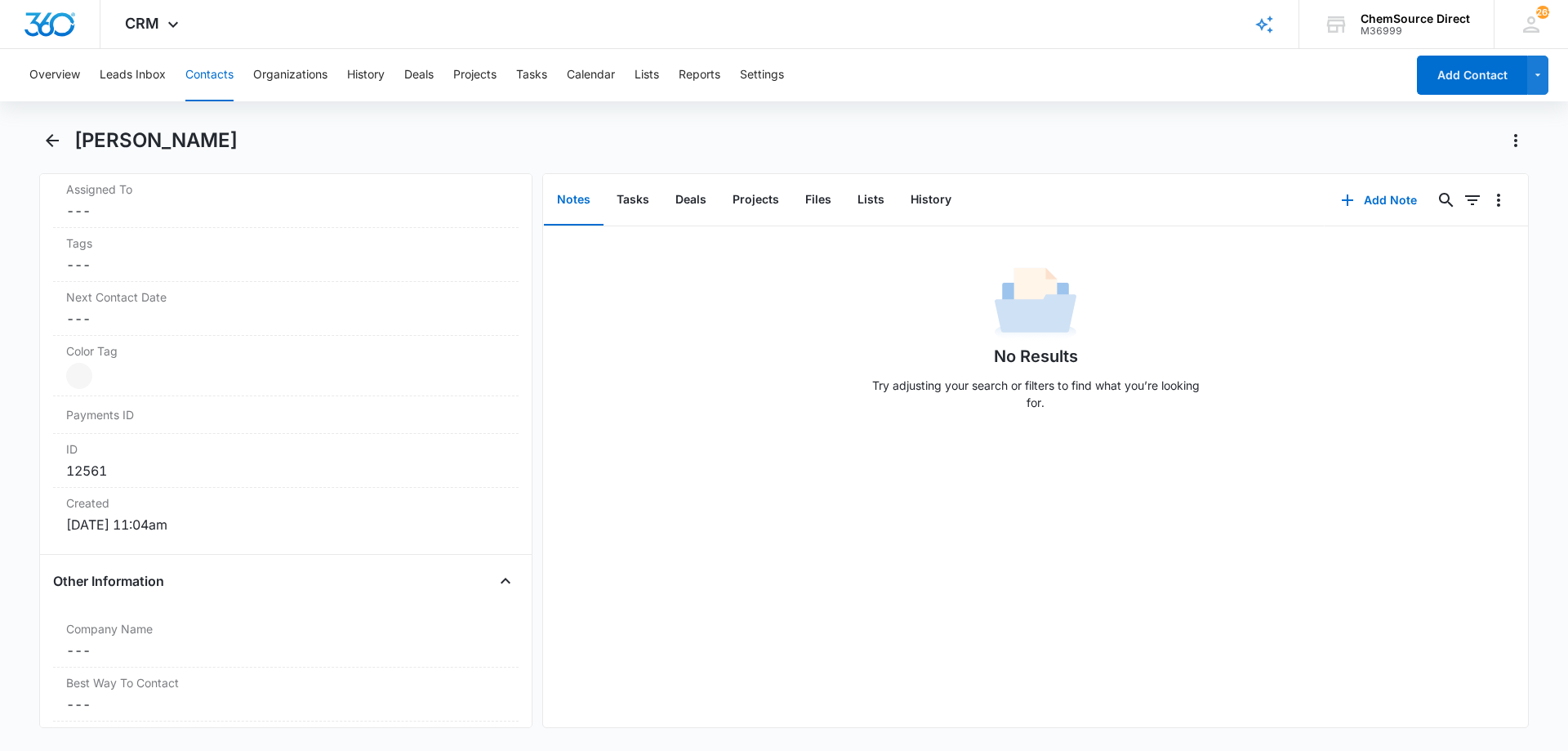
scroll to position [898, 0]
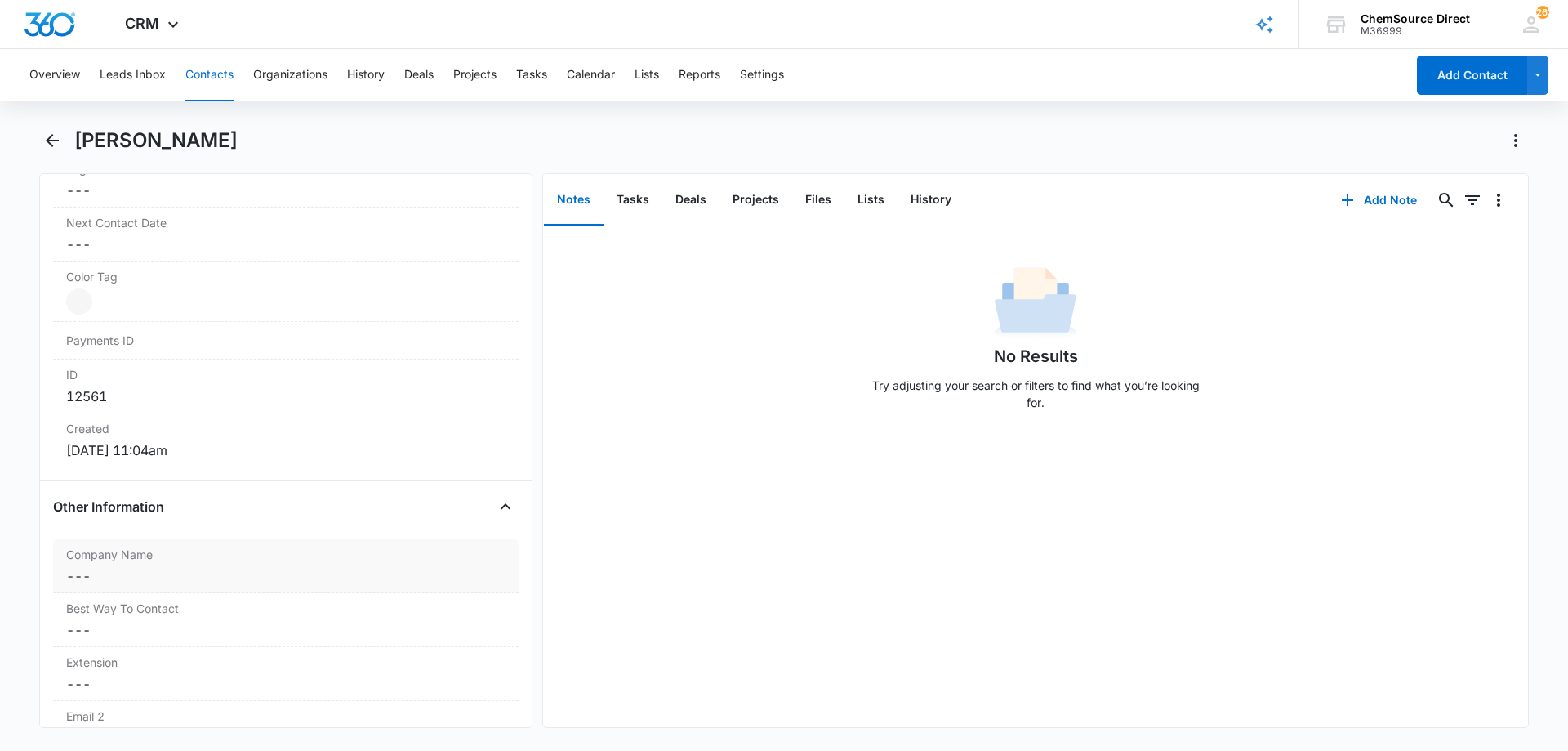
click at [247, 576] on dd "Cancel Save Changes ---" at bounding box center [285, 576] width 439 height 20
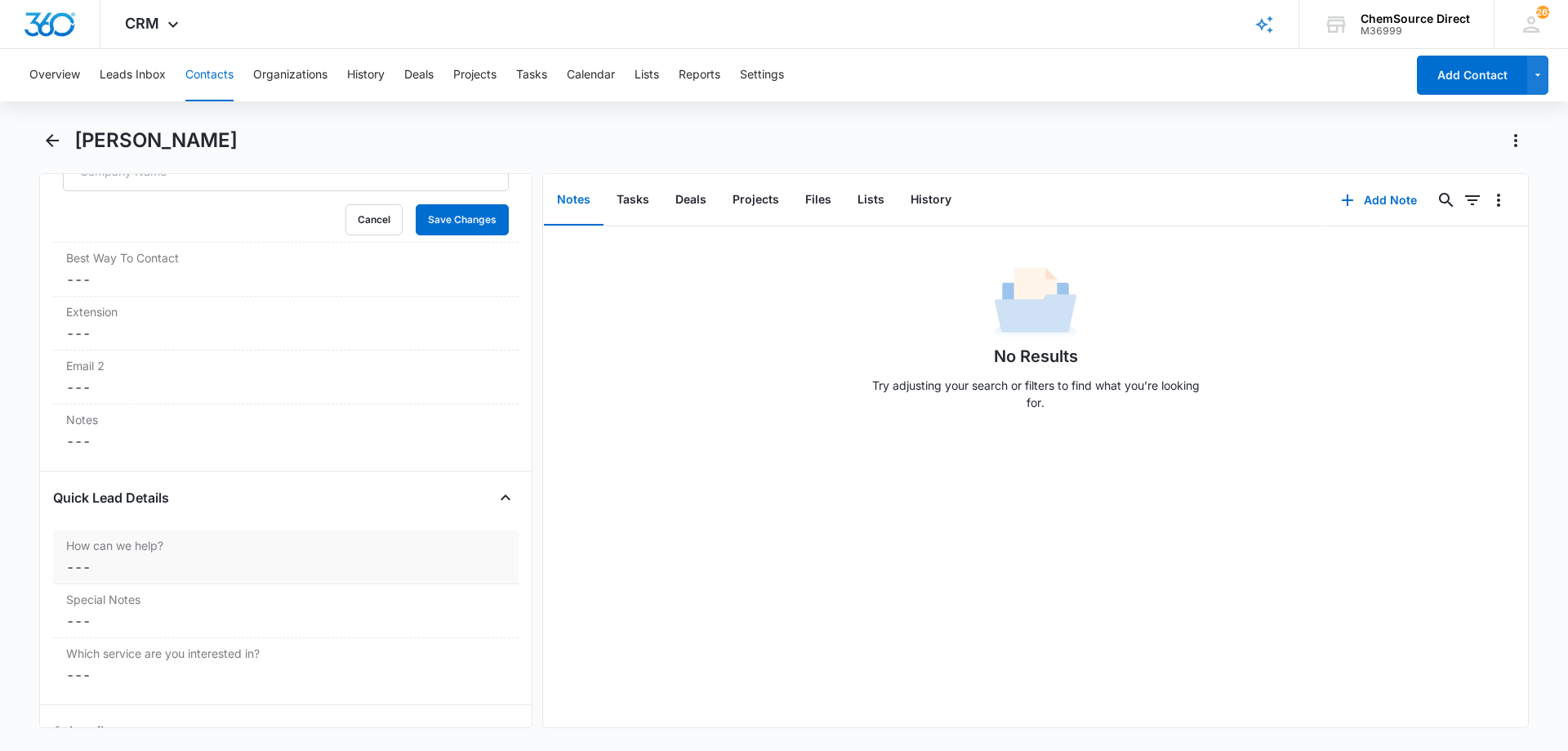
scroll to position [1045, 0]
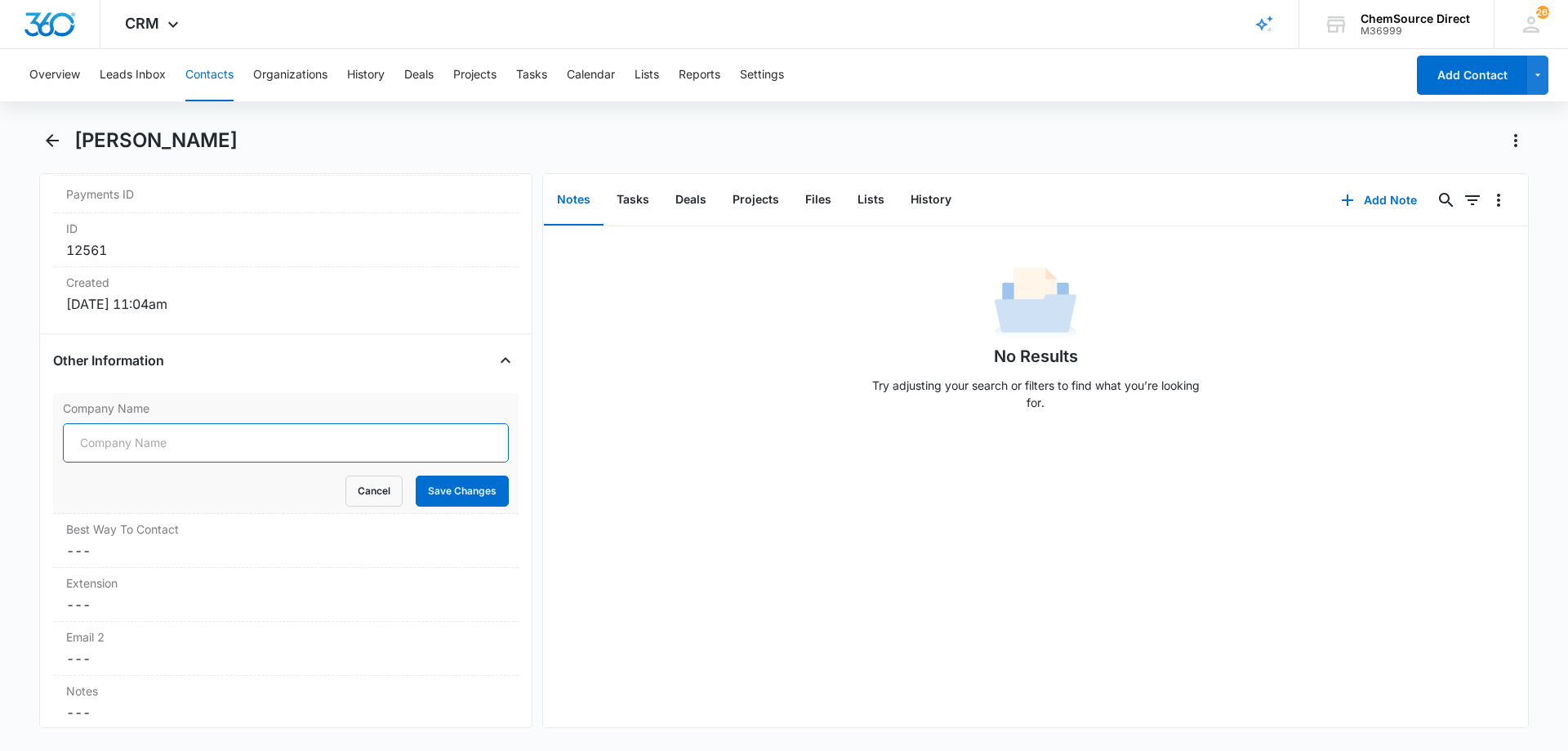
click at [163, 443] on input "Company Name" at bounding box center [285, 442] width 445 height 39
type input "[PERSON_NAME] Center for Entrepreneurship"
click at [439, 498] on button "Save Changes" at bounding box center [462, 491] width 93 height 31
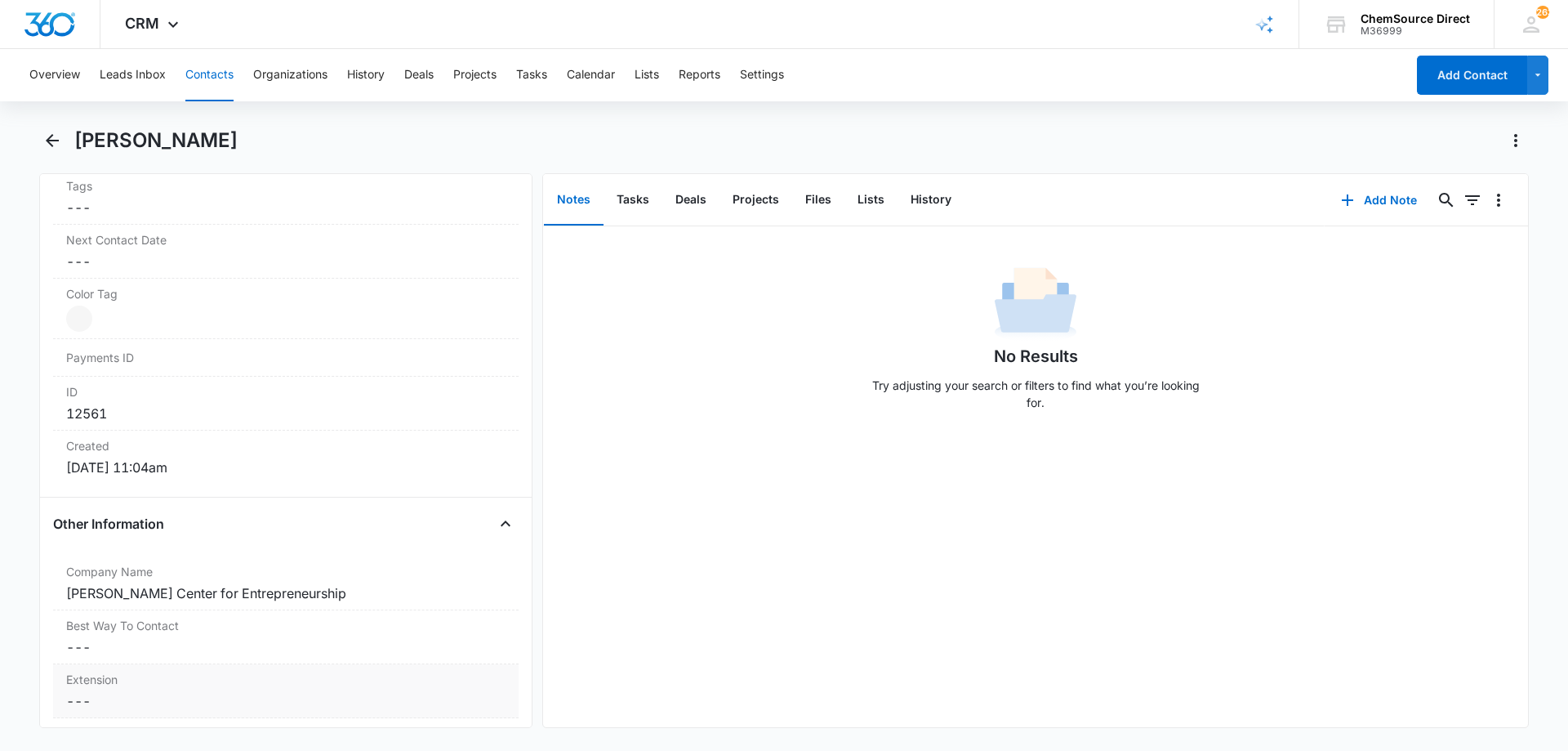
scroll to position [799, 0]
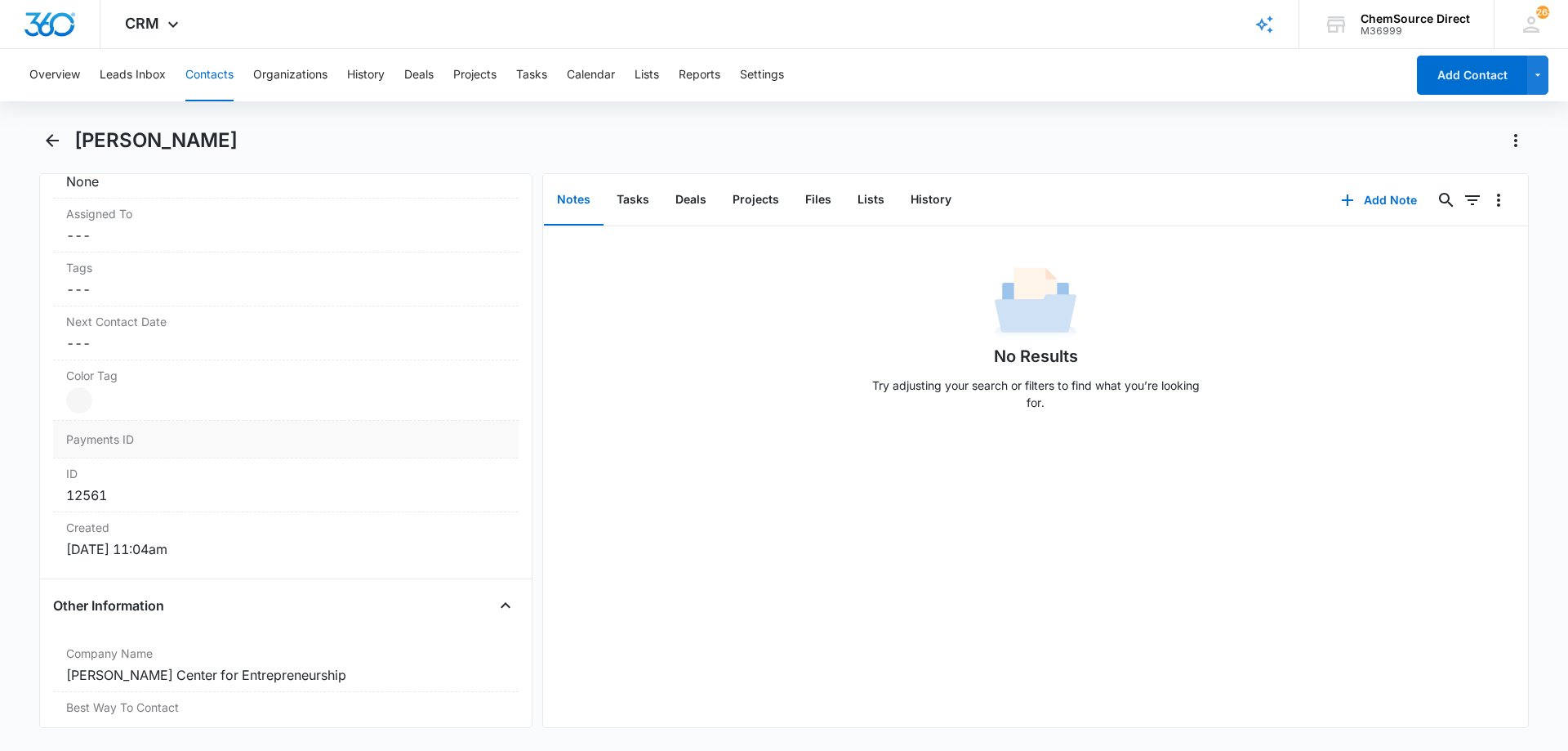
click at [238, 398] on dd "Current Color: Cancel Save Changes" at bounding box center [285, 400] width 439 height 26
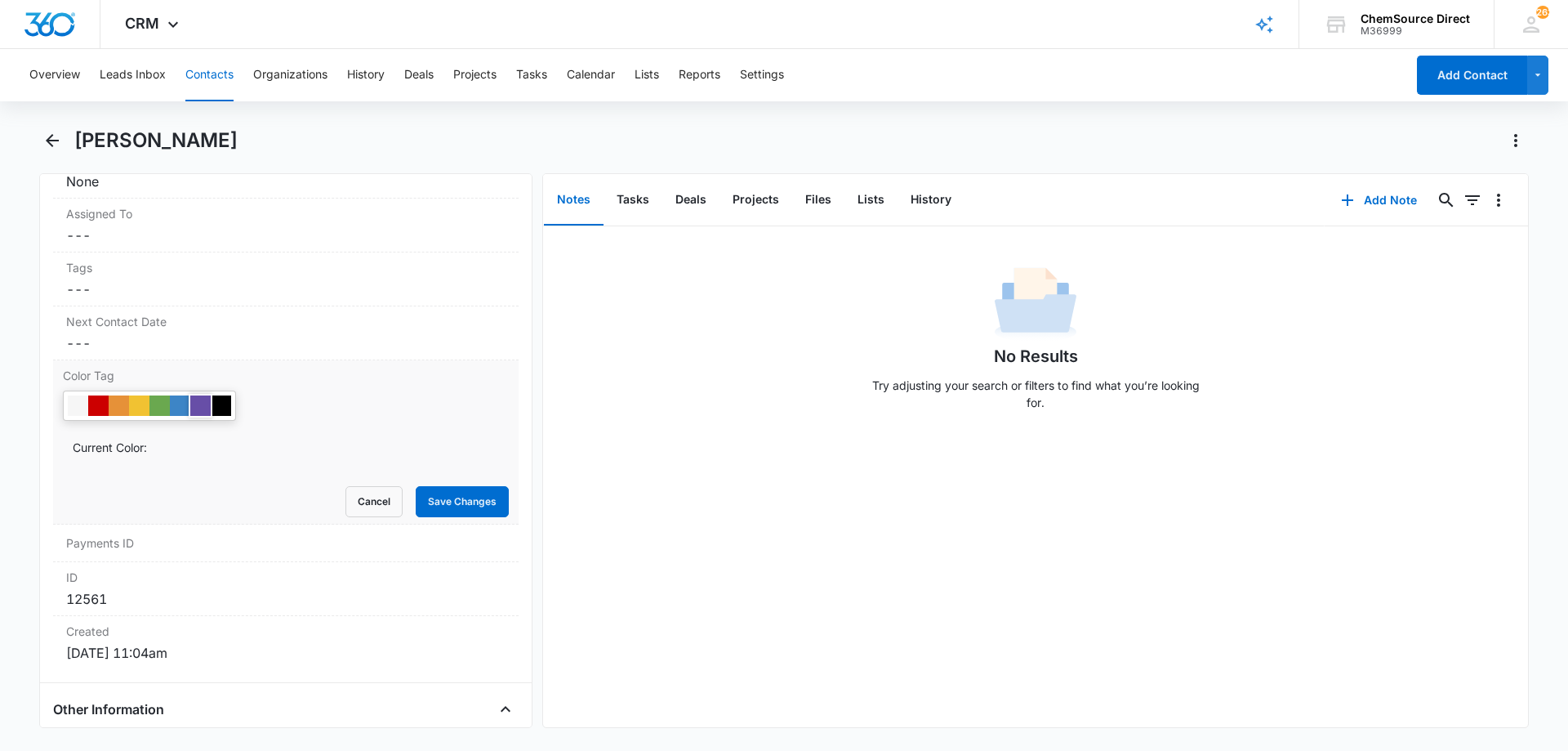
click at [204, 406] on div at bounding box center [200, 406] width 20 height 20
click at [450, 500] on button "Save Changes" at bounding box center [462, 501] width 93 height 31
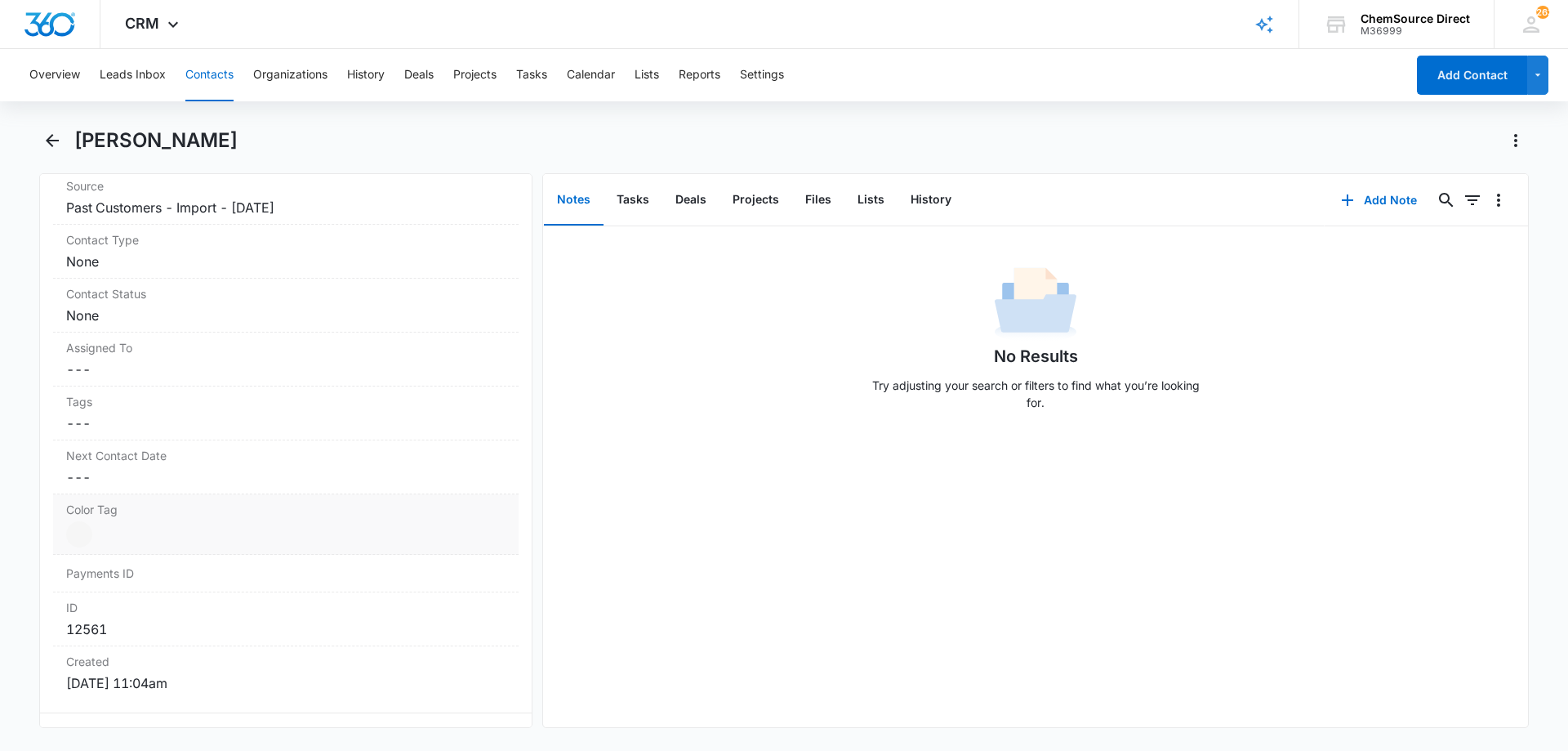
scroll to position [636, 0]
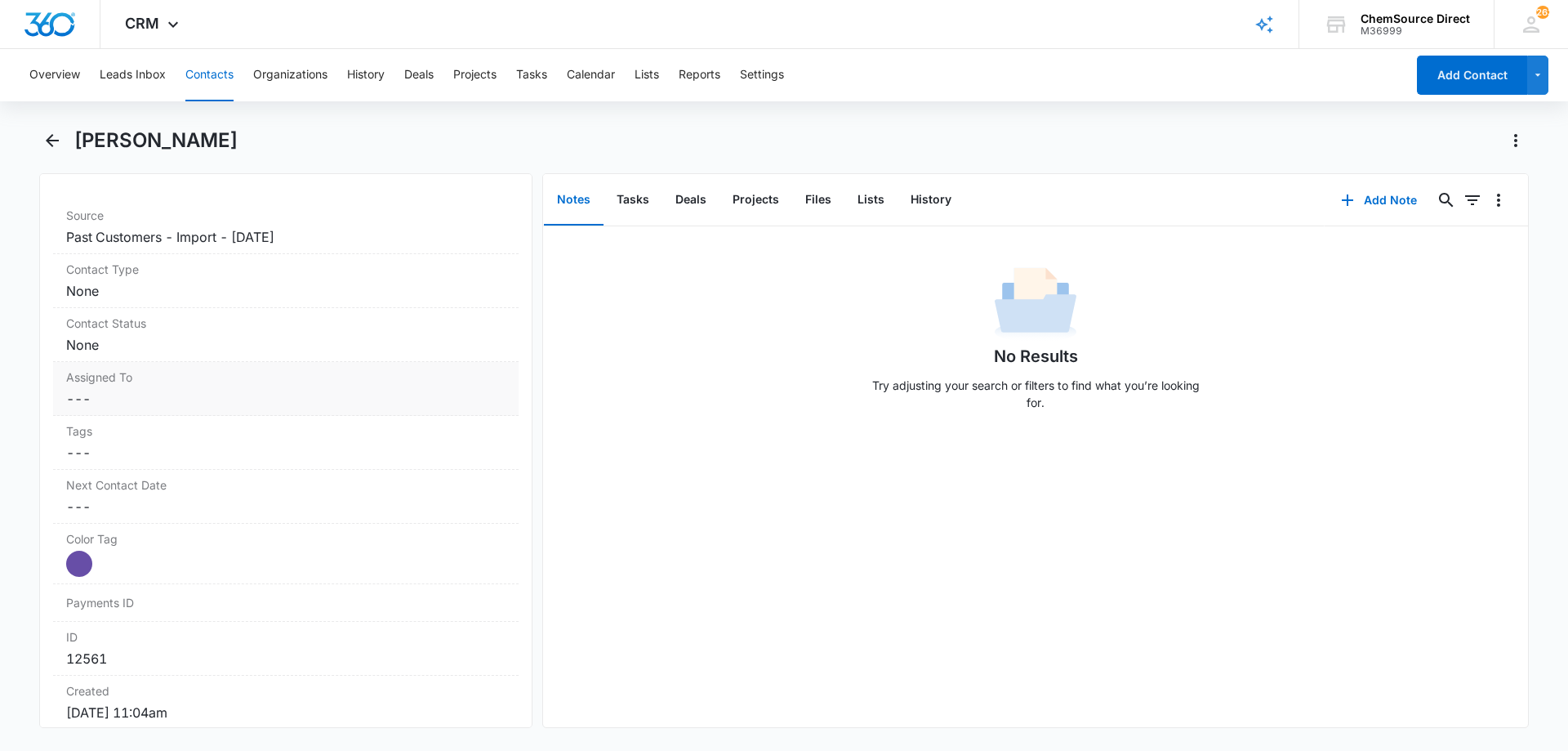
click at [295, 398] on dd "Cancel Save Changes ---" at bounding box center [285, 399] width 439 height 20
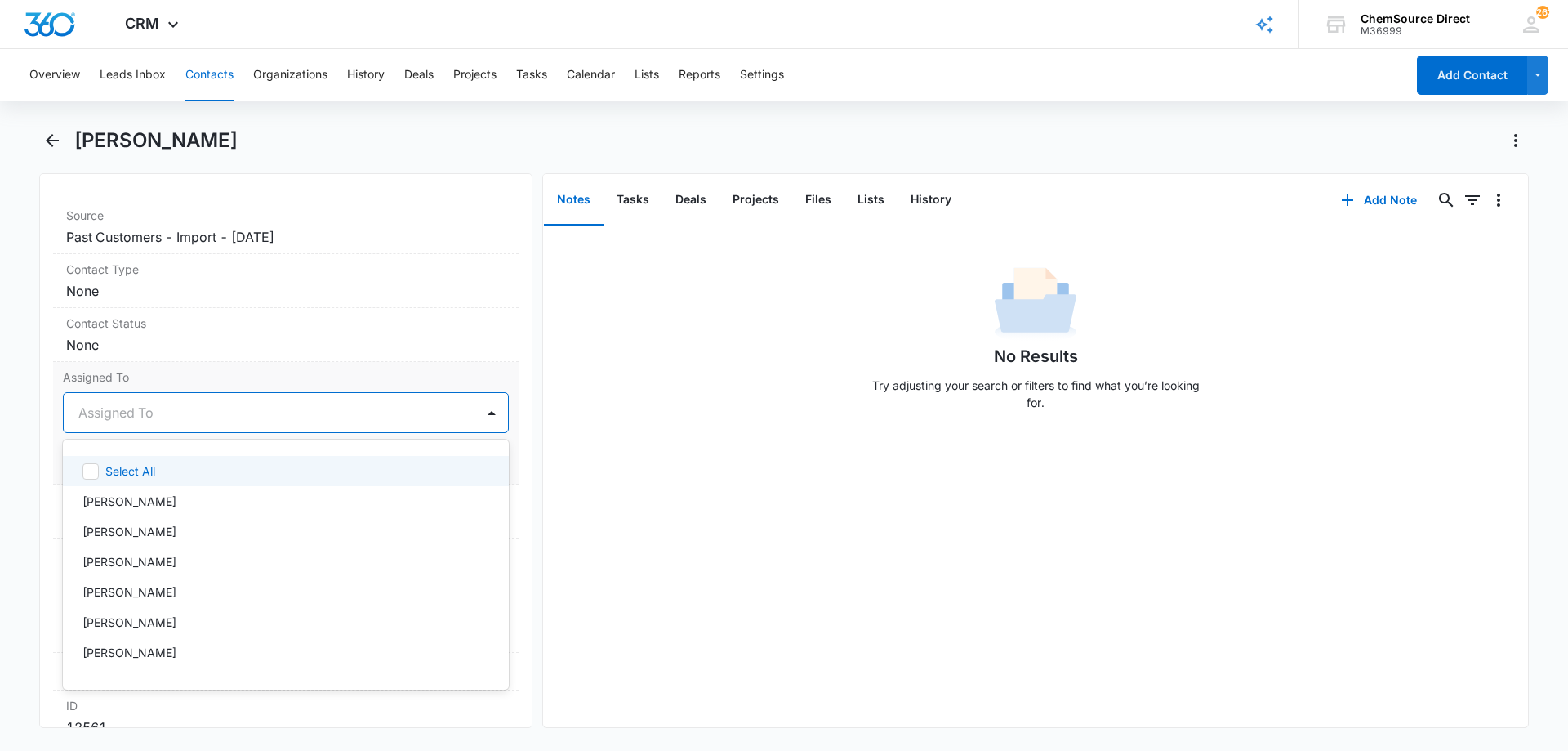
click at [439, 419] on div at bounding box center [265, 412] width 375 height 23
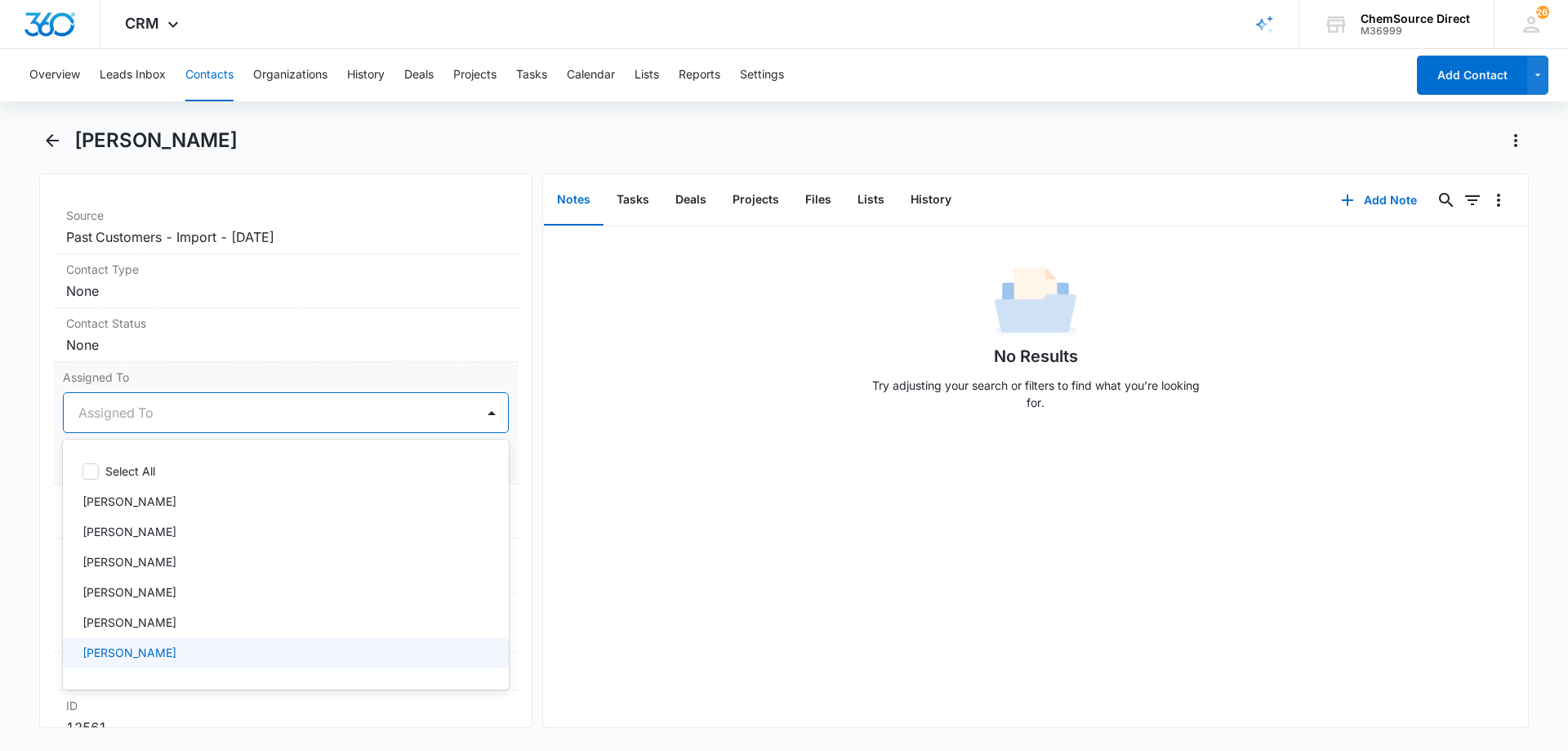
click at [146, 649] on div "[PERSON_NAME]" at bounding box center [285, 652] width 404 height 17
click at [444, 411] on div "[PERSON_NAME]" at bounding box center [269, 412] width 412 height 39
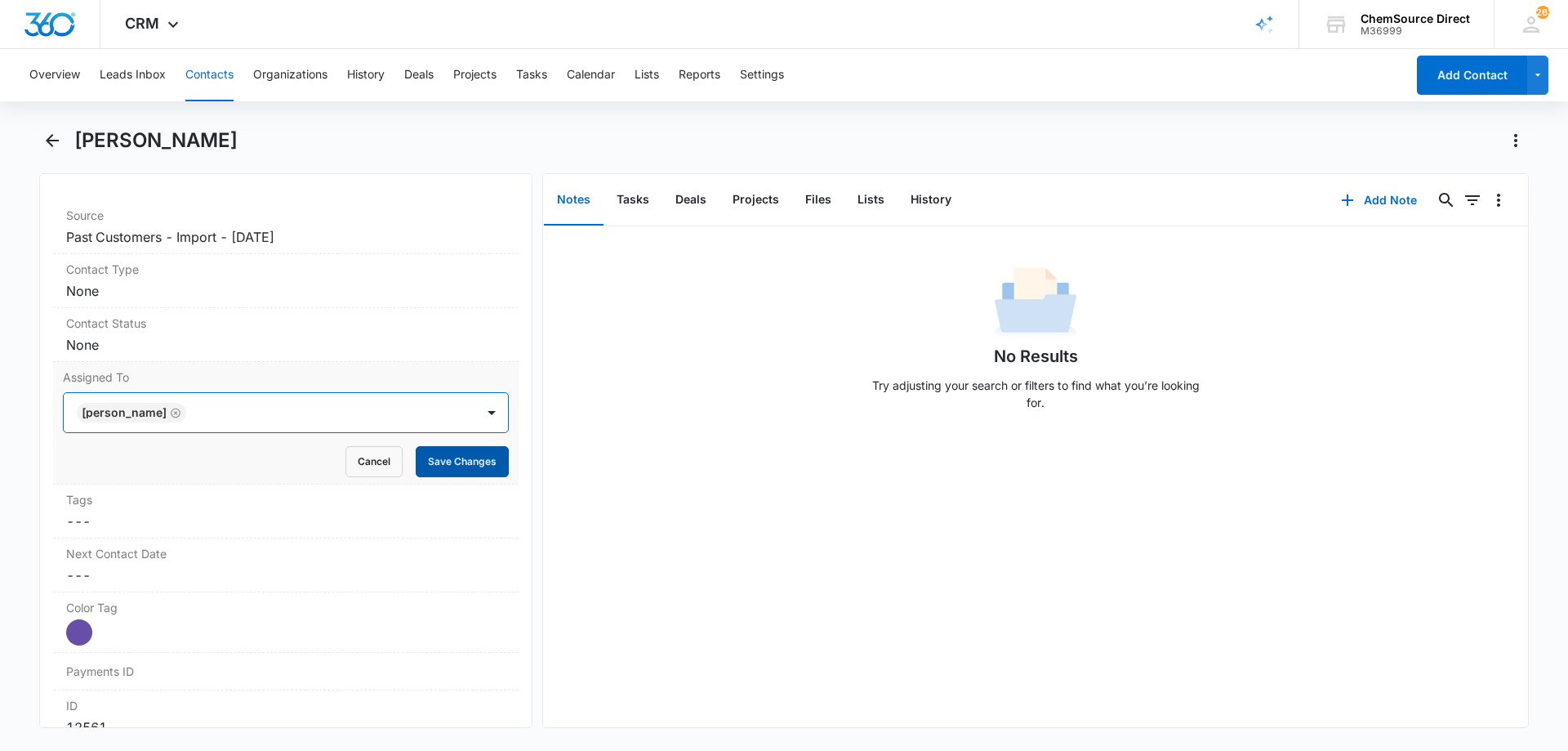
click at [460, 466] on button "Save Changes" at bounding box center [462, 461] width 93 height 31
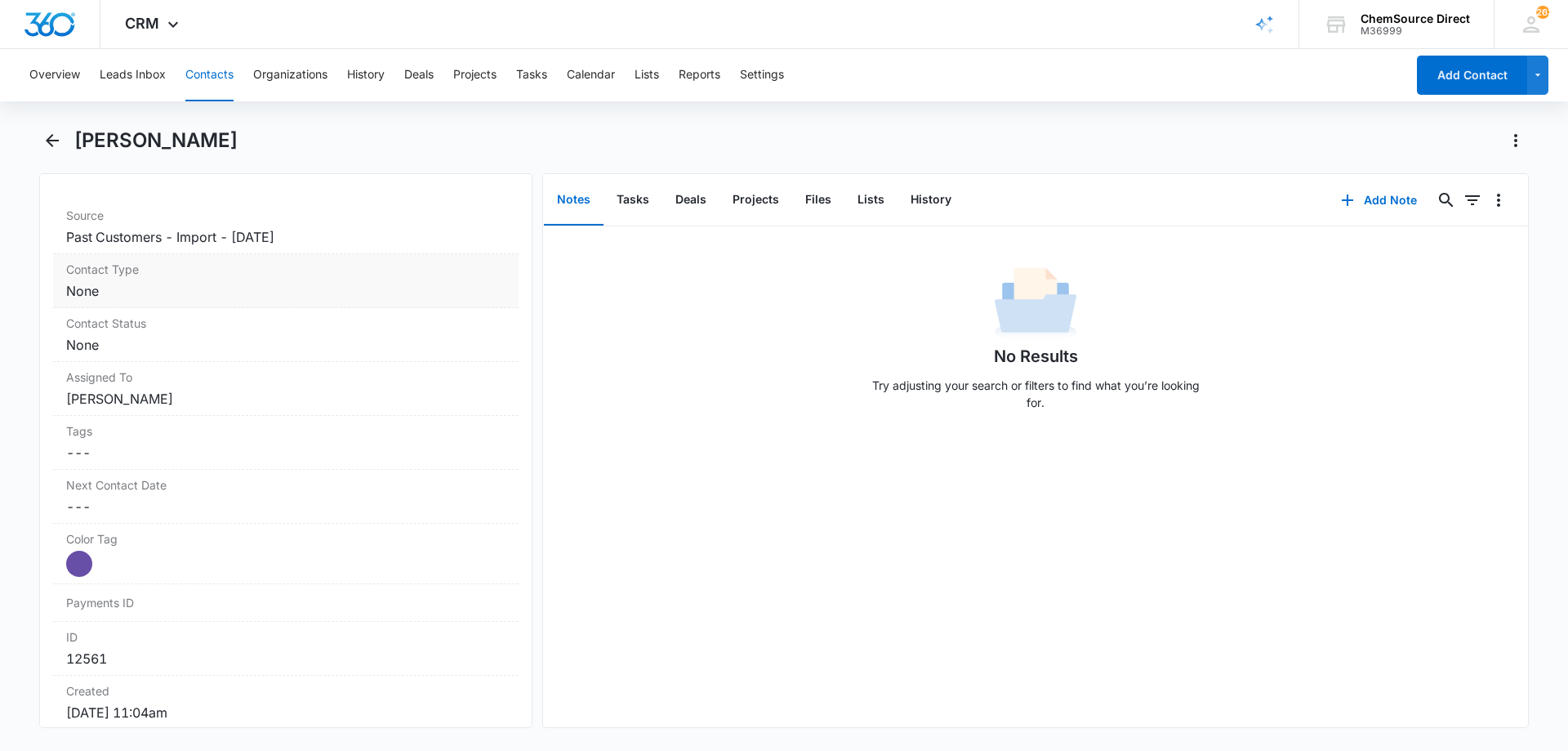
click at [245, 285] on dd "Cancel Save Changes None" at bounding box center [285, 291] width 439 height 20
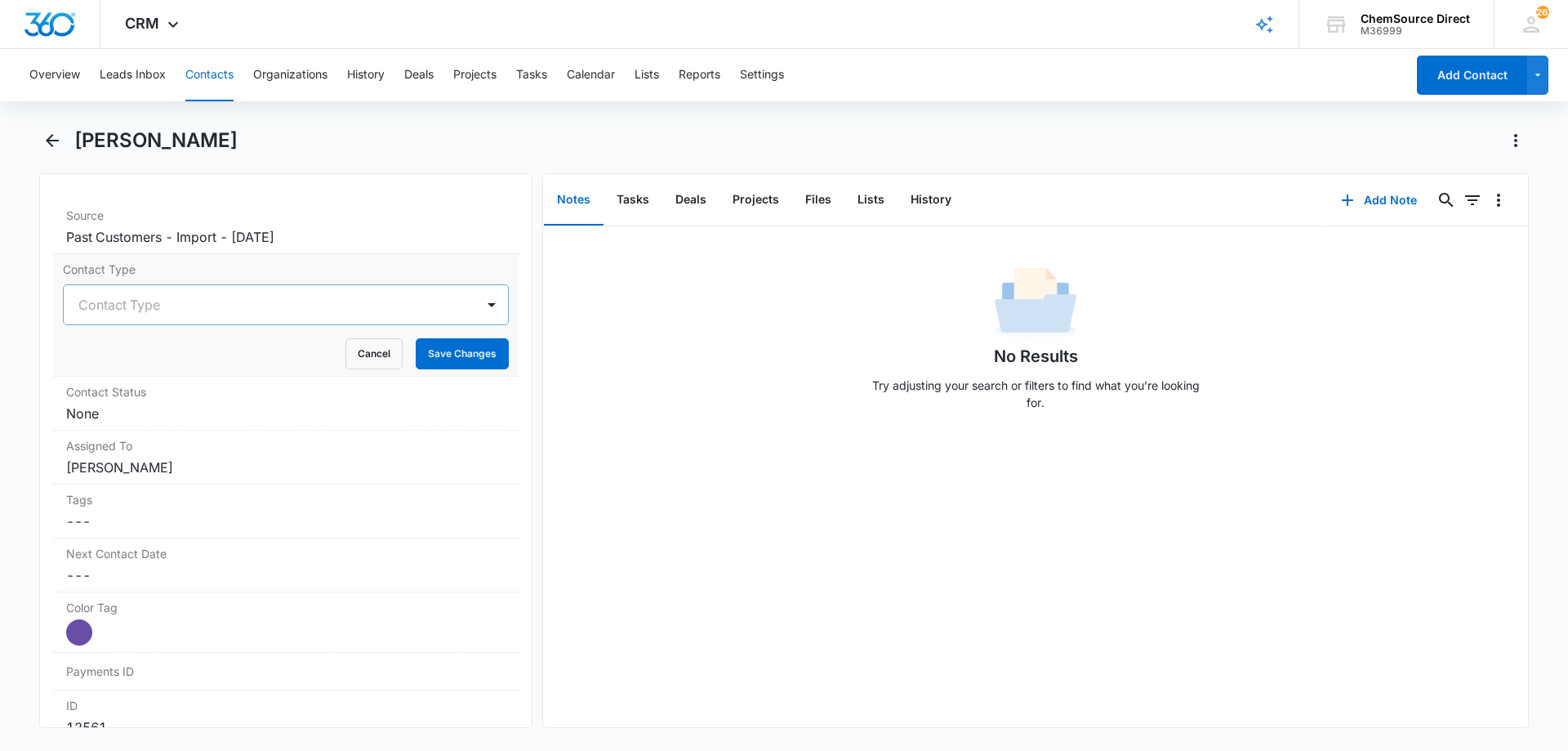
click at [251, 300] on div at bounding box center [265, 304] width 375 height 23
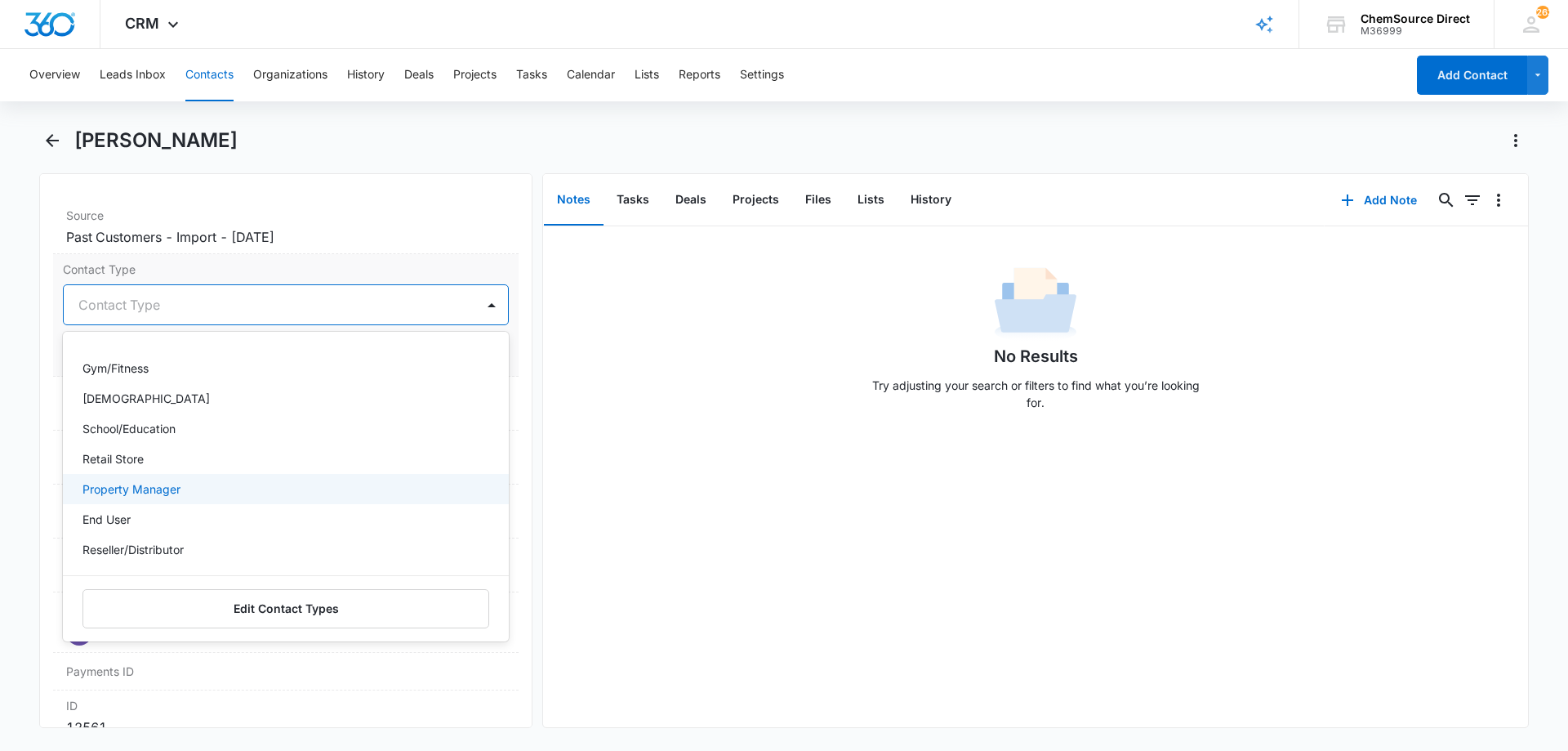
scroll to position [82, 0]
click at [241, 491] on div "End User" at bounding box center [285, 493] width 404 height 17
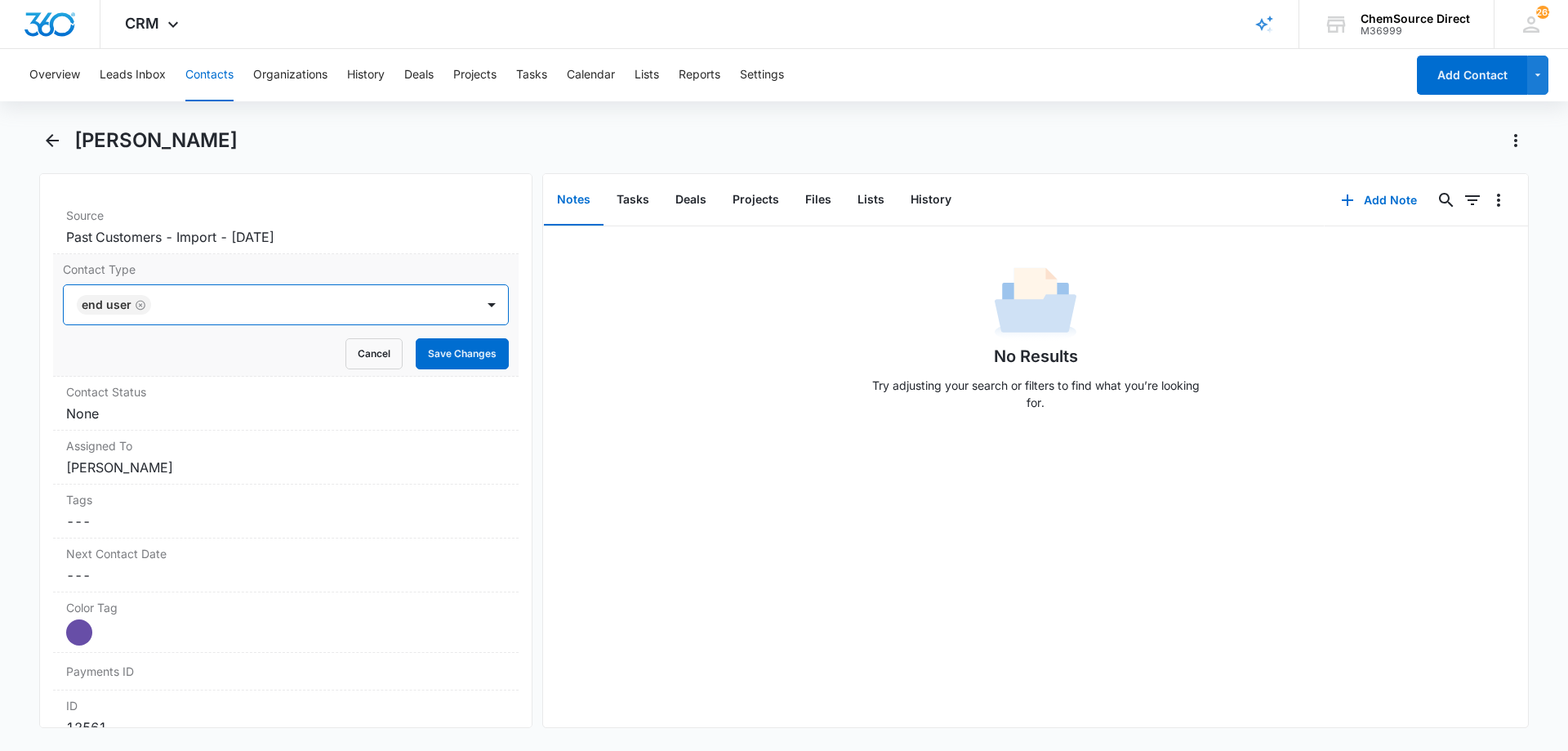
click at [375, 301] on div at bounding box center [305, 304] width 298 height 23
click at [454, 360] on button "Save Changes" at bounding box center [462, 354] width 93 height 31
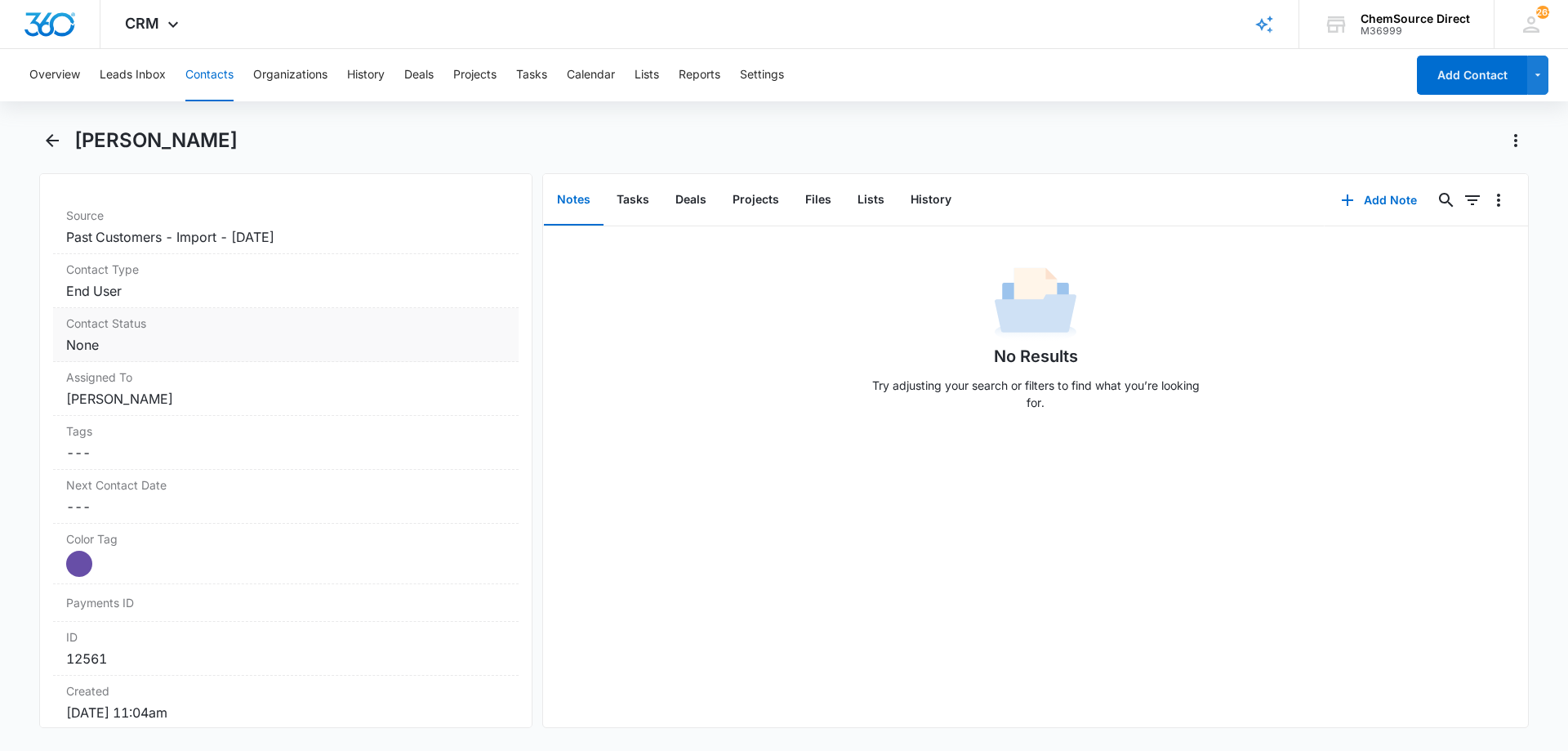
click at [255, 338] on dd "Cancel Save Changes None" at bounding box center [285, 345] width 439 height 20
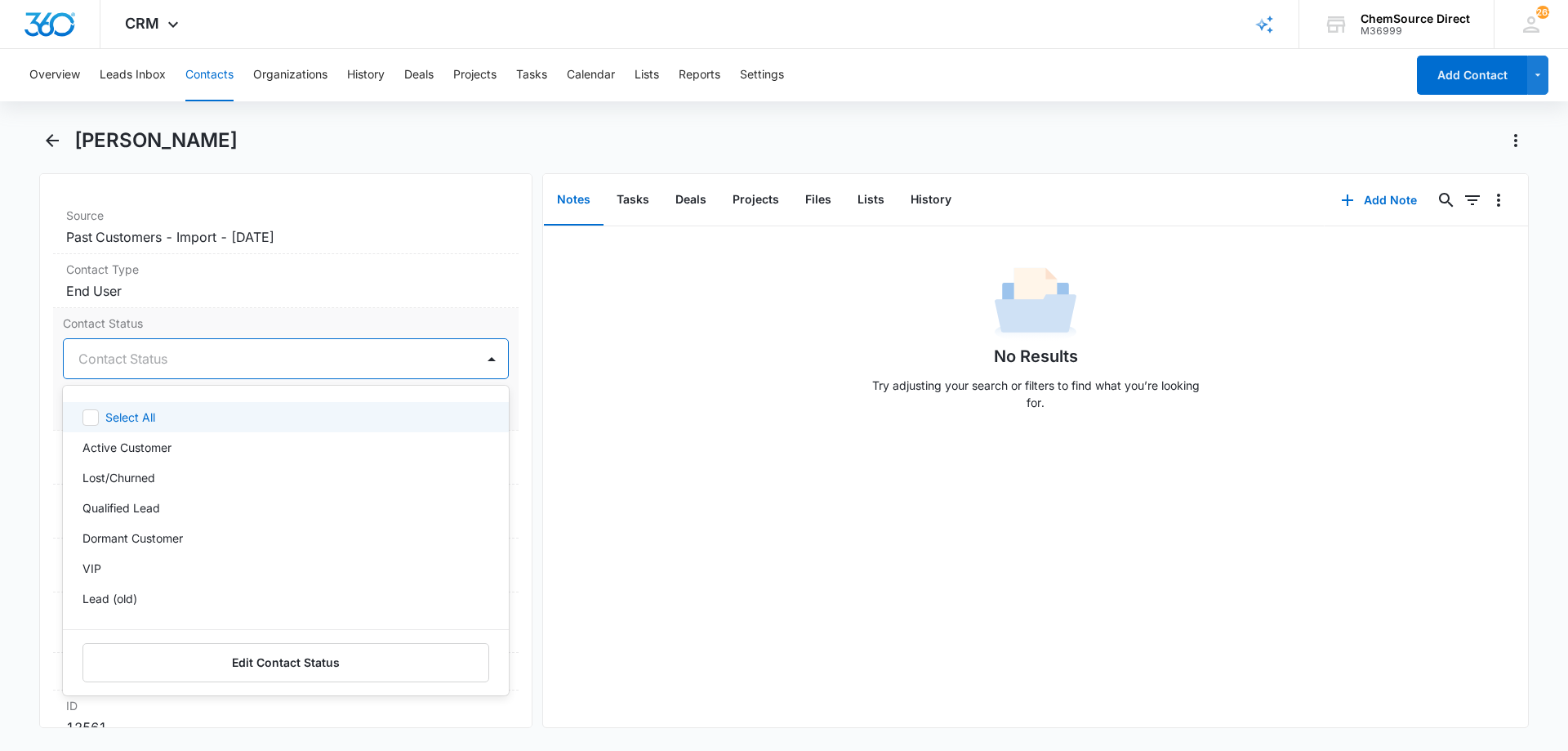
click at [256, 355] on div at bounding box center [265, 358] width 375 height 23
click at [226, 447] on div "Active Customer" at bounding box center [285, 446] width 404 height 17
click at [278, 363] on div at bounding box center [325, 358] width 257 height 23
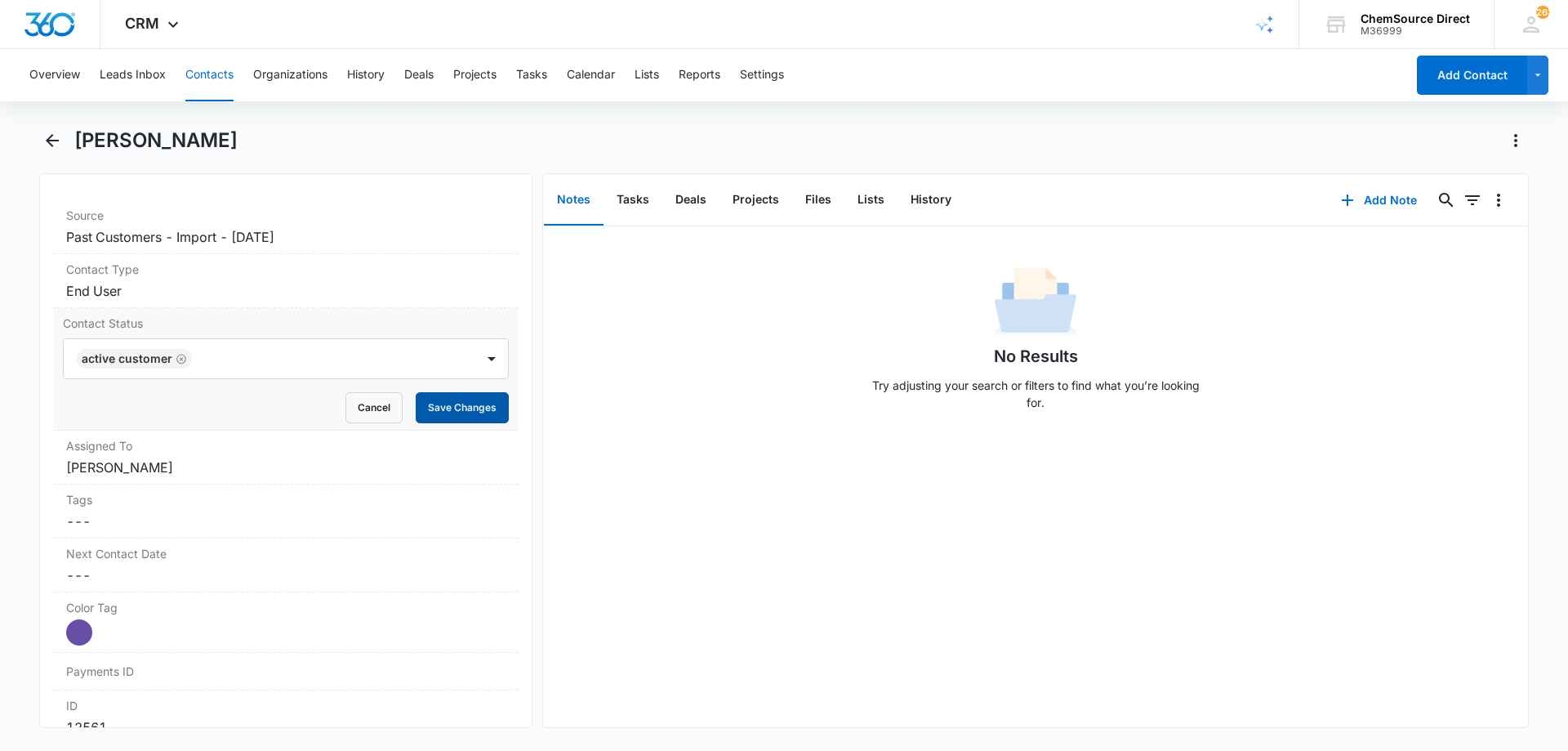
click at [434, 406] on button "Save Changes" at bounding box center [462, 407] width 93 height 31
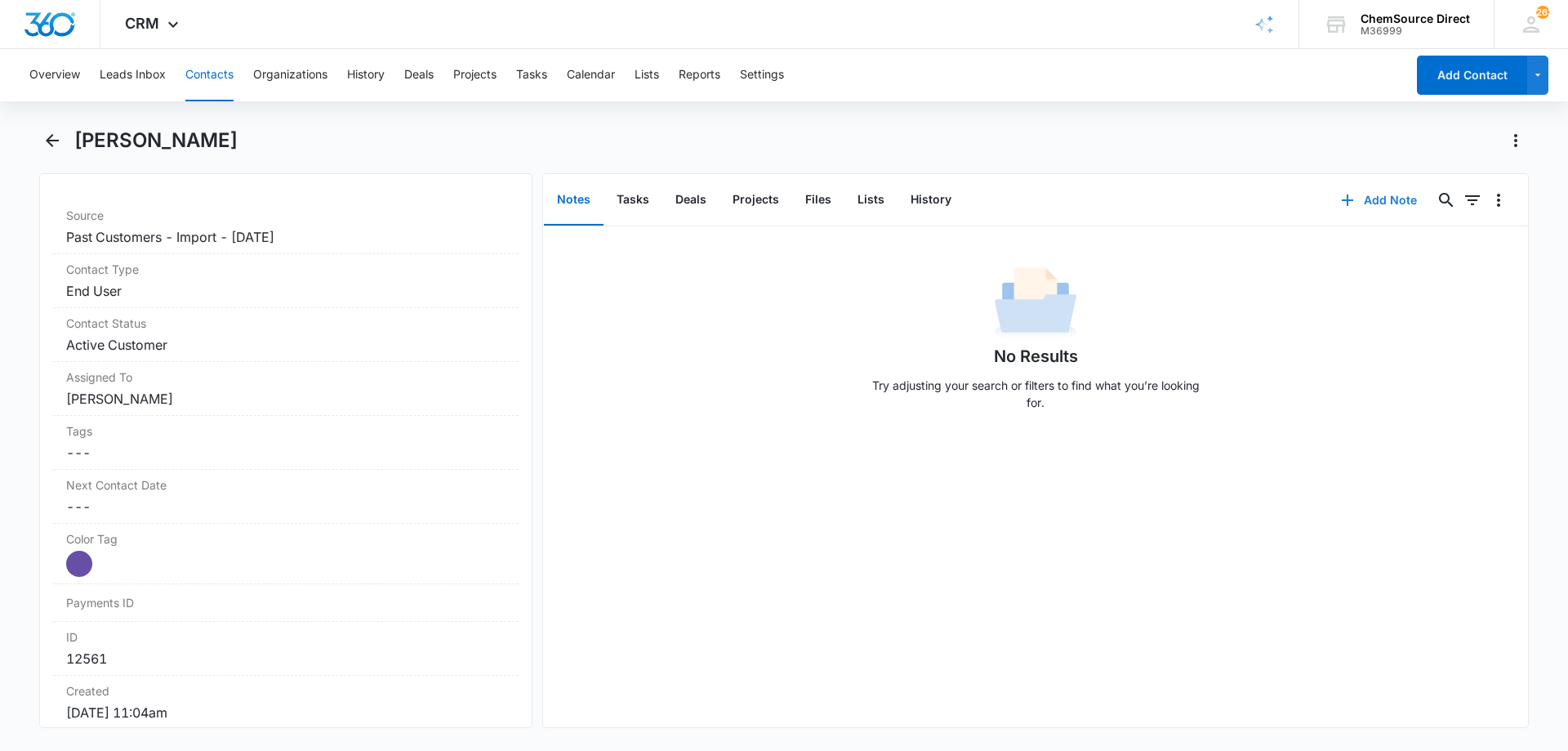
click at [1369, 193] on button "Add Note" at bounding box center [1378, 200] width 108 height 39
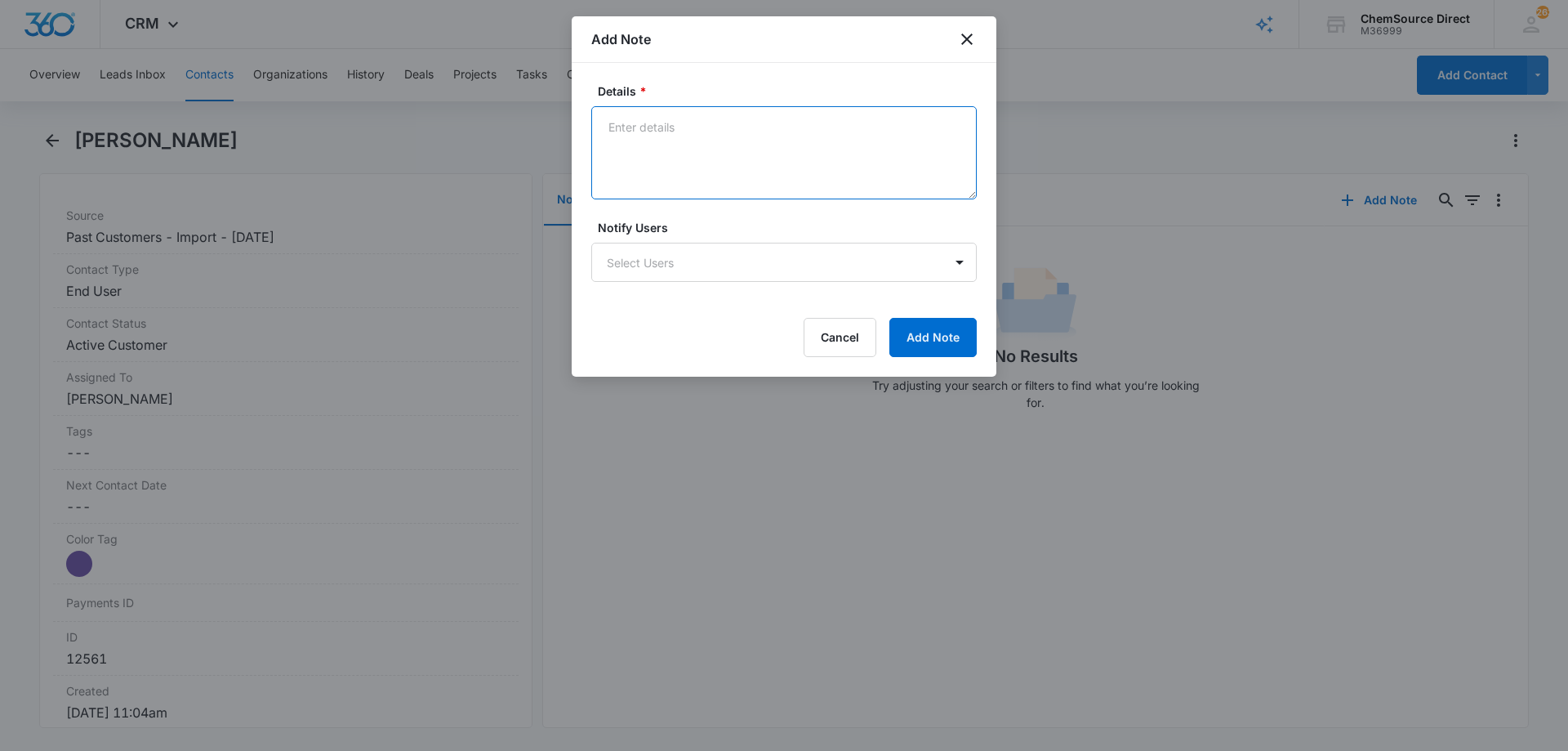
click at [688, 163] on textarea "Details *" at bounding box center [784, 153] width 385 height 93
type textarea "Sent promo email, code MY10"
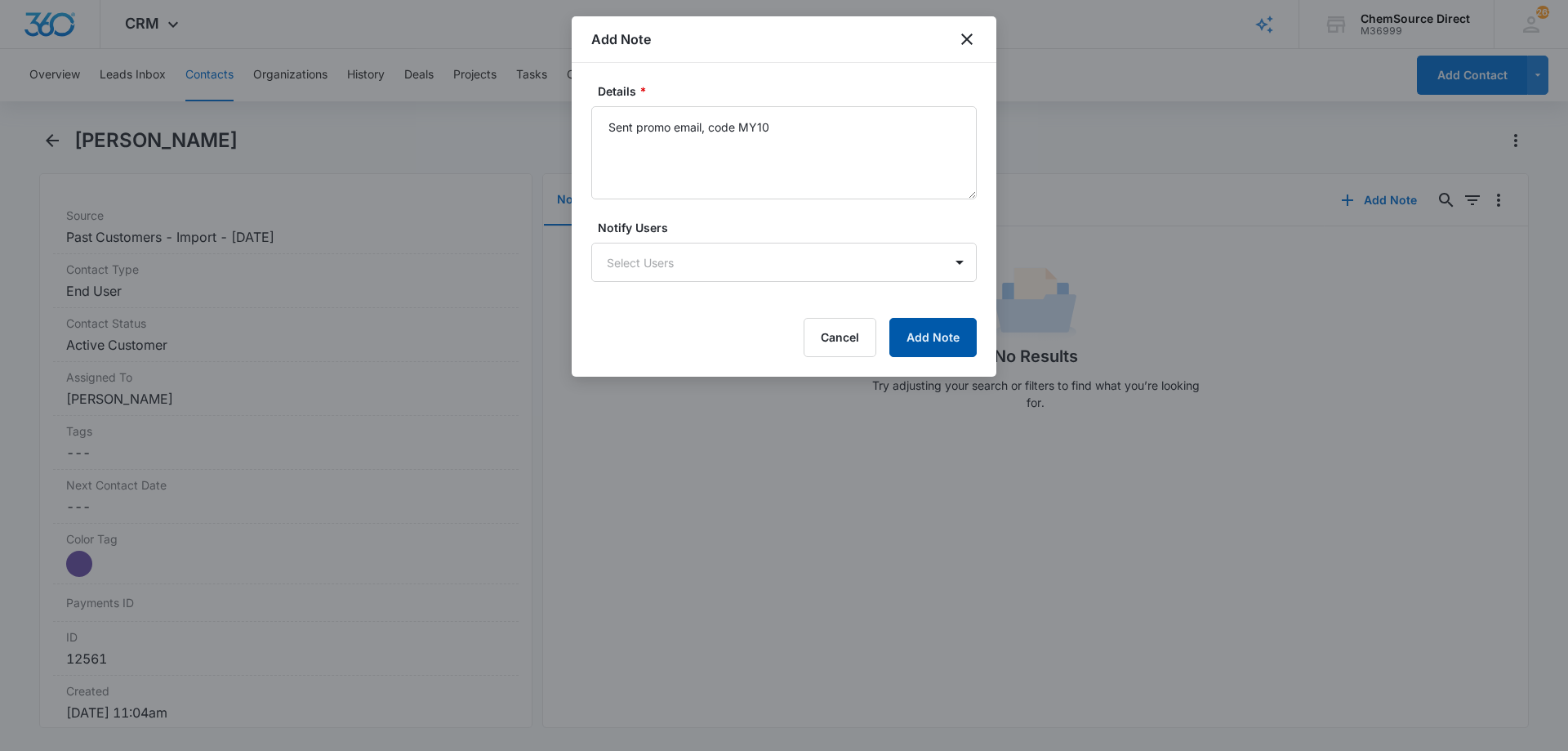
click at [920, 339] on button "Add Note" at bounding box center [933, 336] width 87 height 39
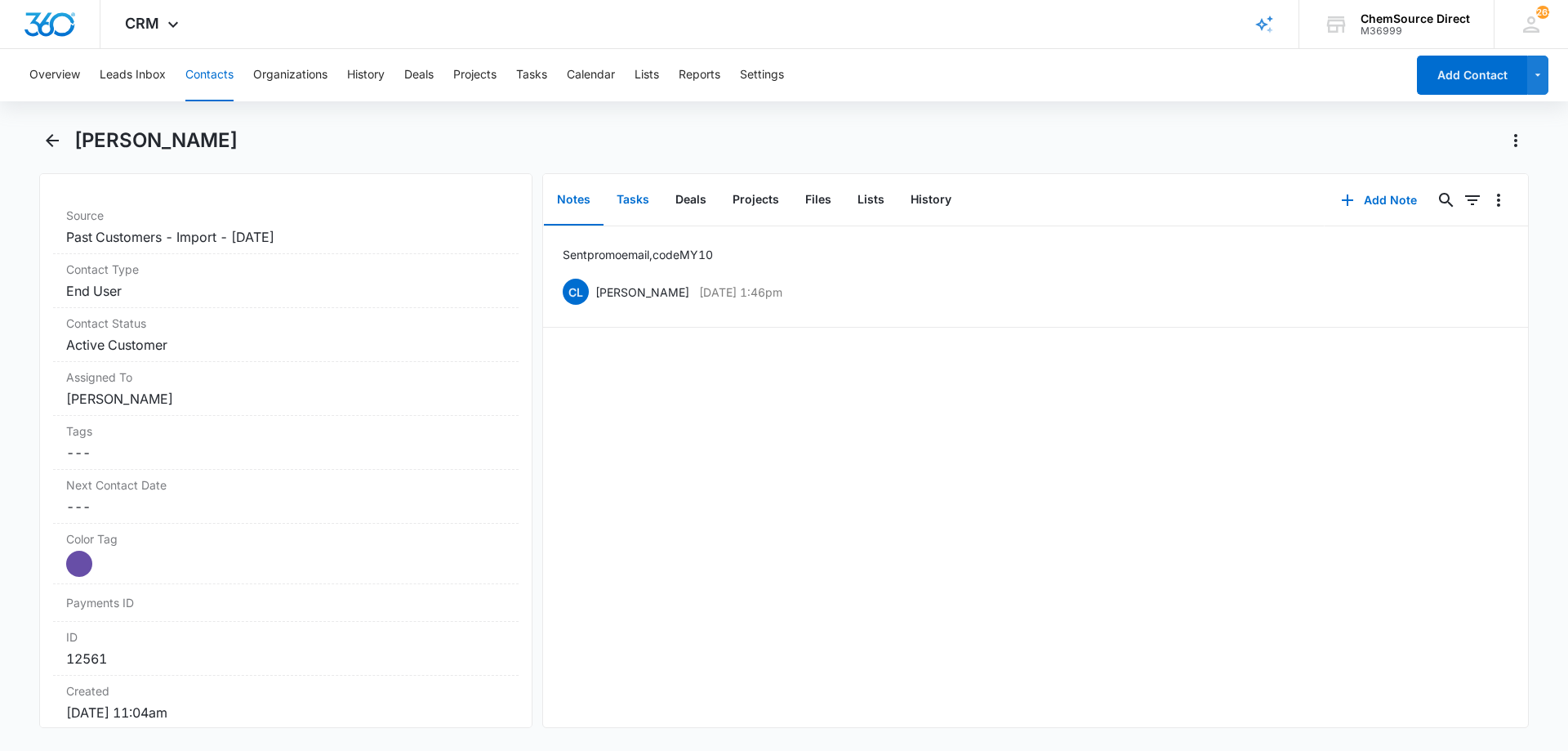
click at [638, 197] on button "Tasks" at bounding box center [633, 200] width 59 height 51
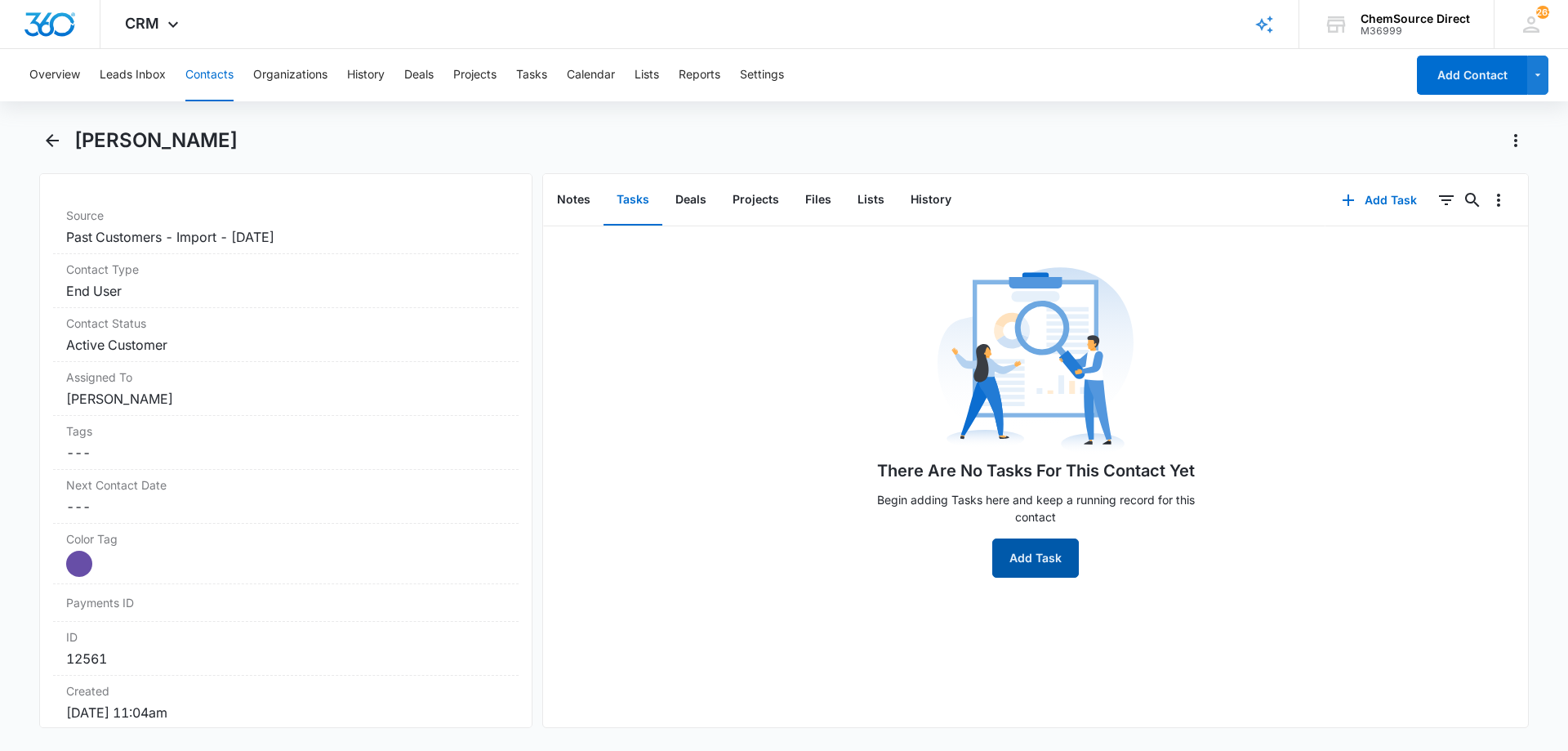
click at [1007, 561] on button "Add Task" at bounding box center [1034, 557] width 86 height 39
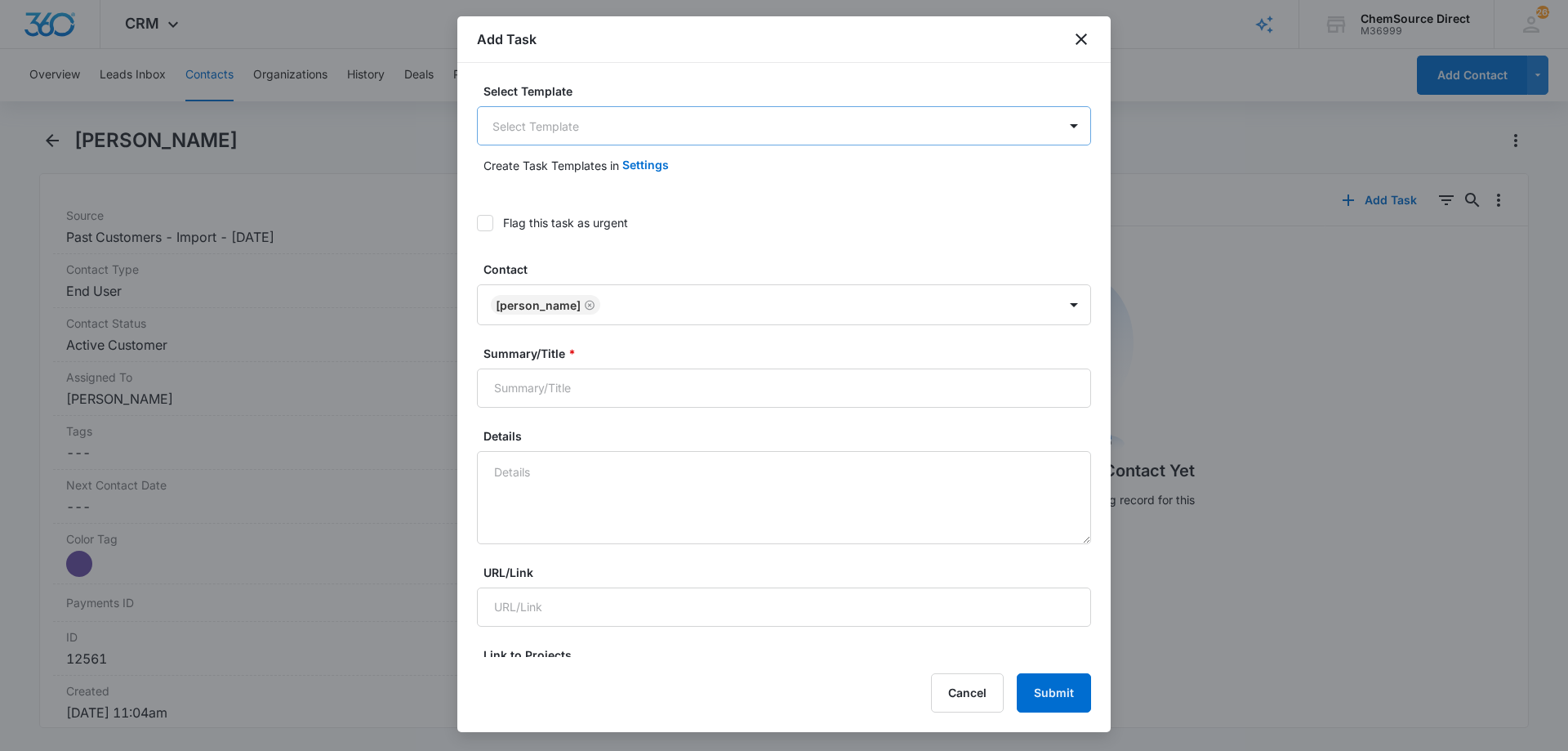
click at [543, 131] on body "CRM Apps Reputation Forms CRM Email Social Payments POS Content Ads Intelligenc…" at bounding box center [784, 376] width 1568 height 751
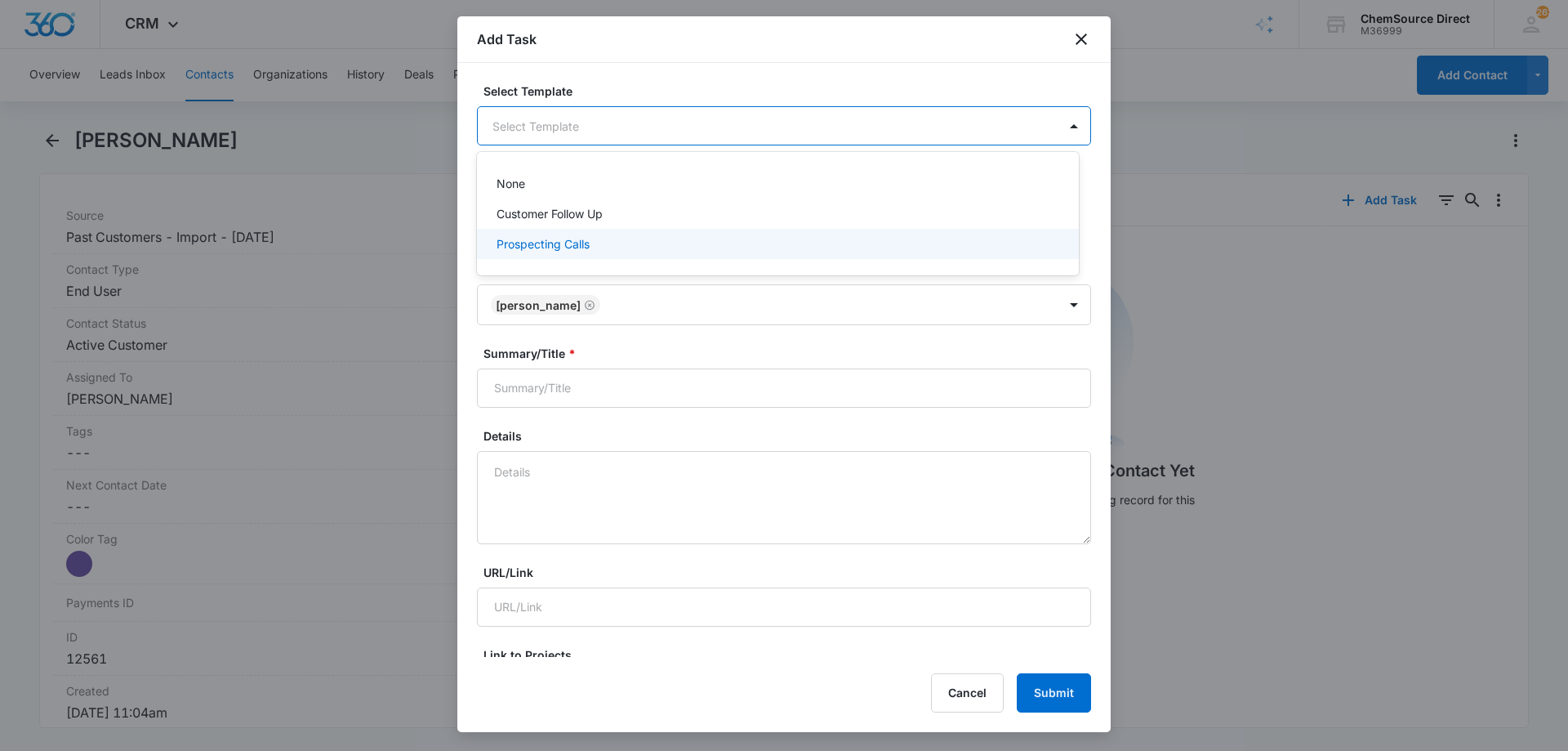
click at [525, 240] on p "Prospecting Calls" at bounding box center [543, 244] width 93 height 17
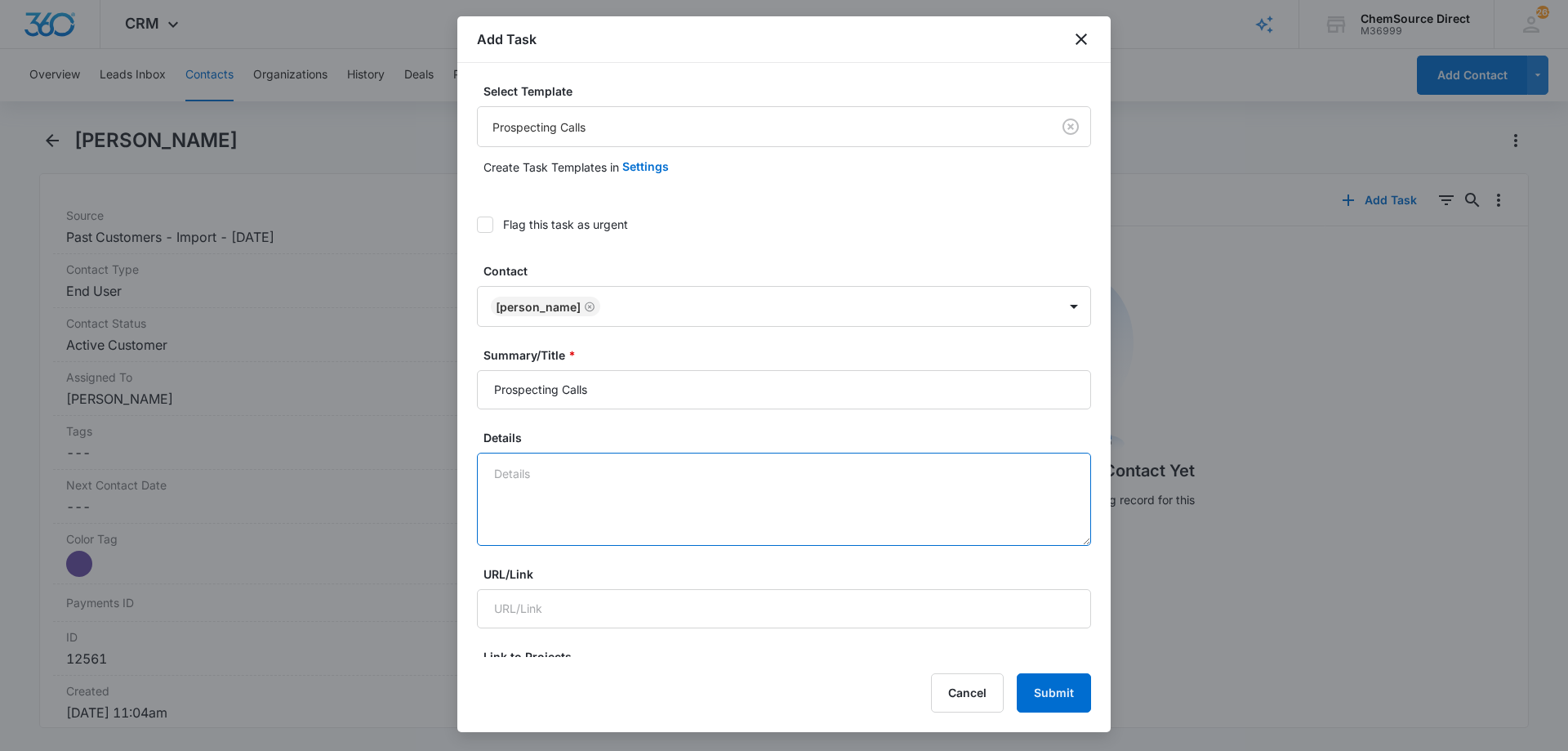
click at [520, 462] on textarea "Details" at bounding box center [784, 499] width 614 height 93
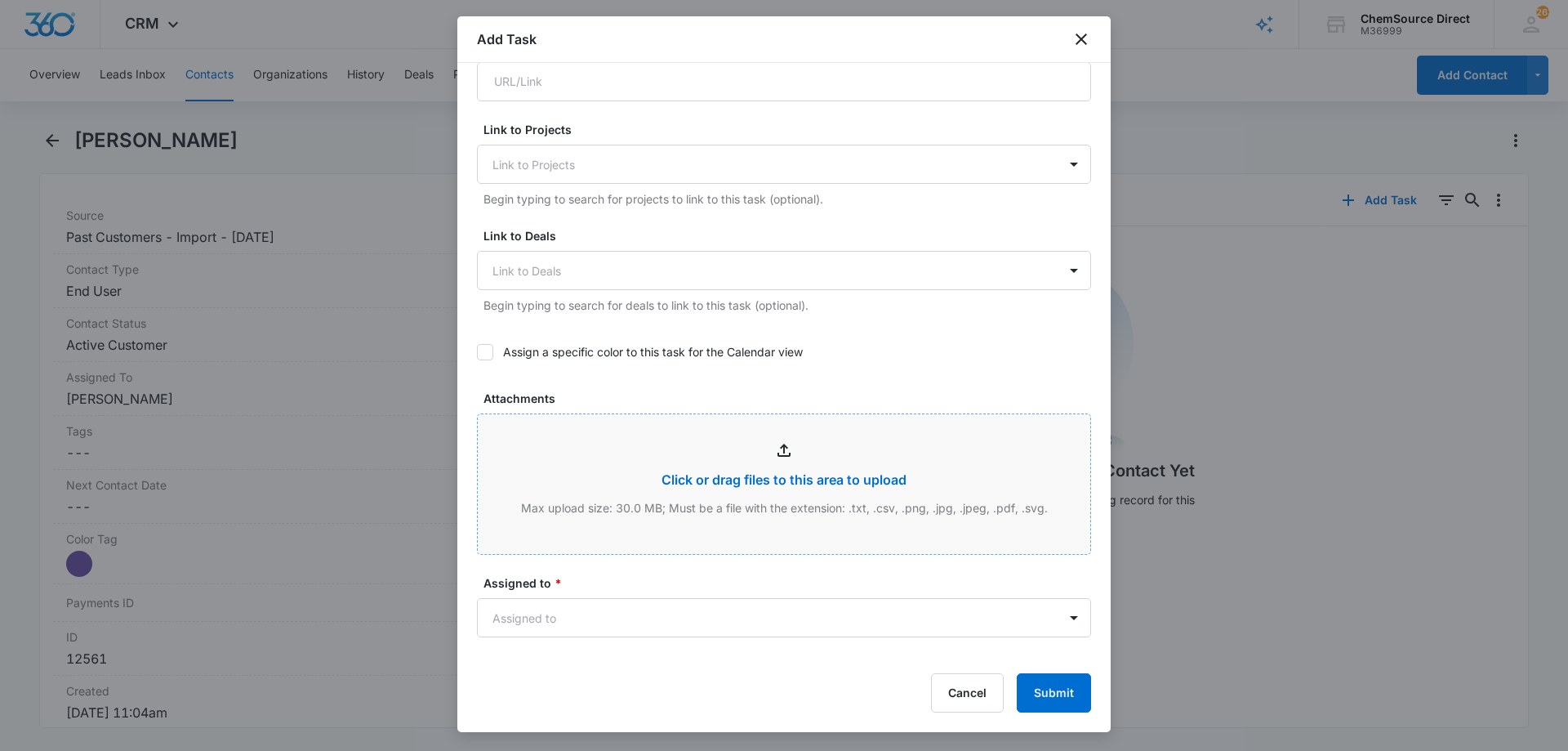
scroll to position [572, 0]
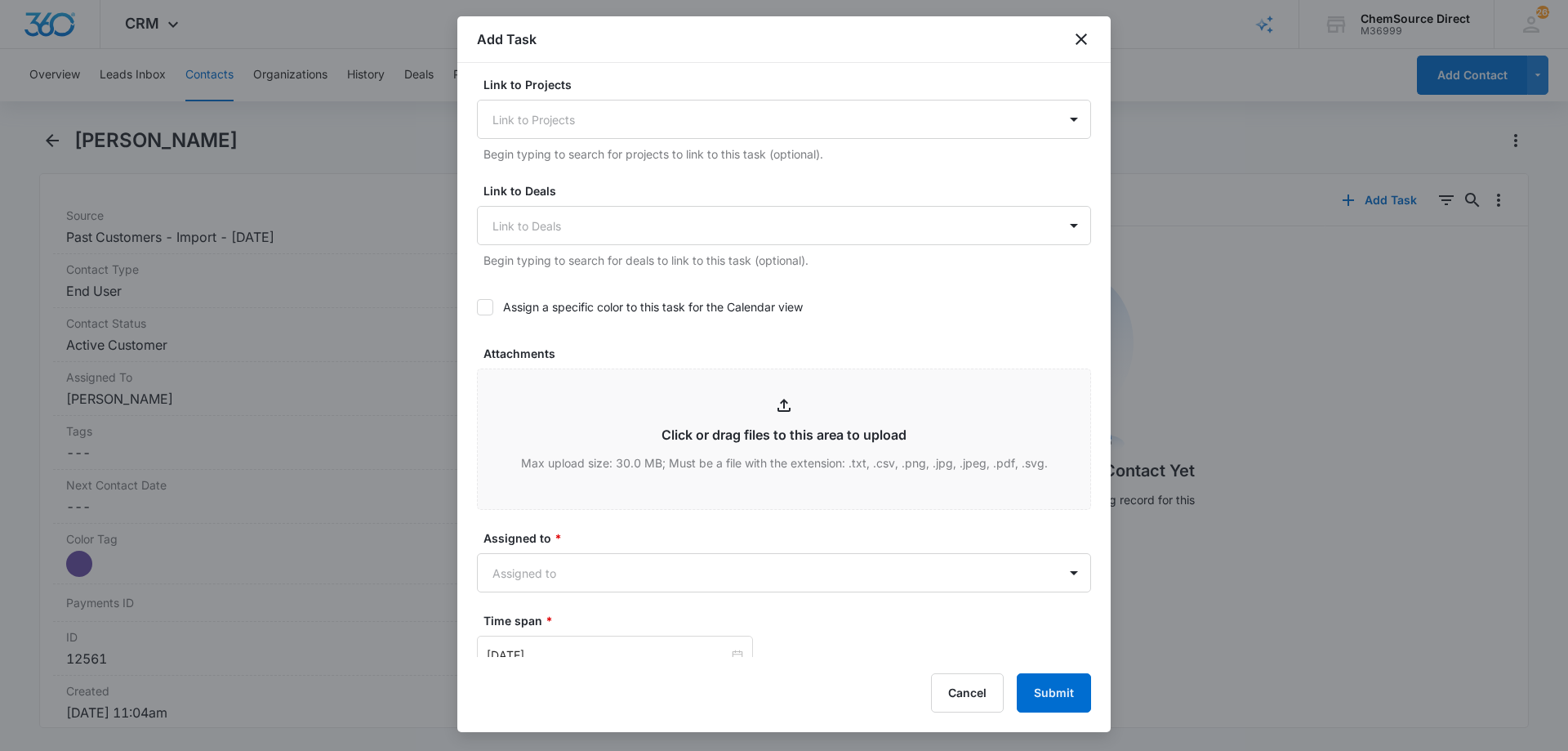
type textarea "Sent promo email, code MY10"
click at [484, 305] on icon at bounding box center [484, 307] width 15 height 15
click at [477, 307] on input "Assign a specific color to this task for the Calendar view" at bounding box center [477, 307] width 0 height 0
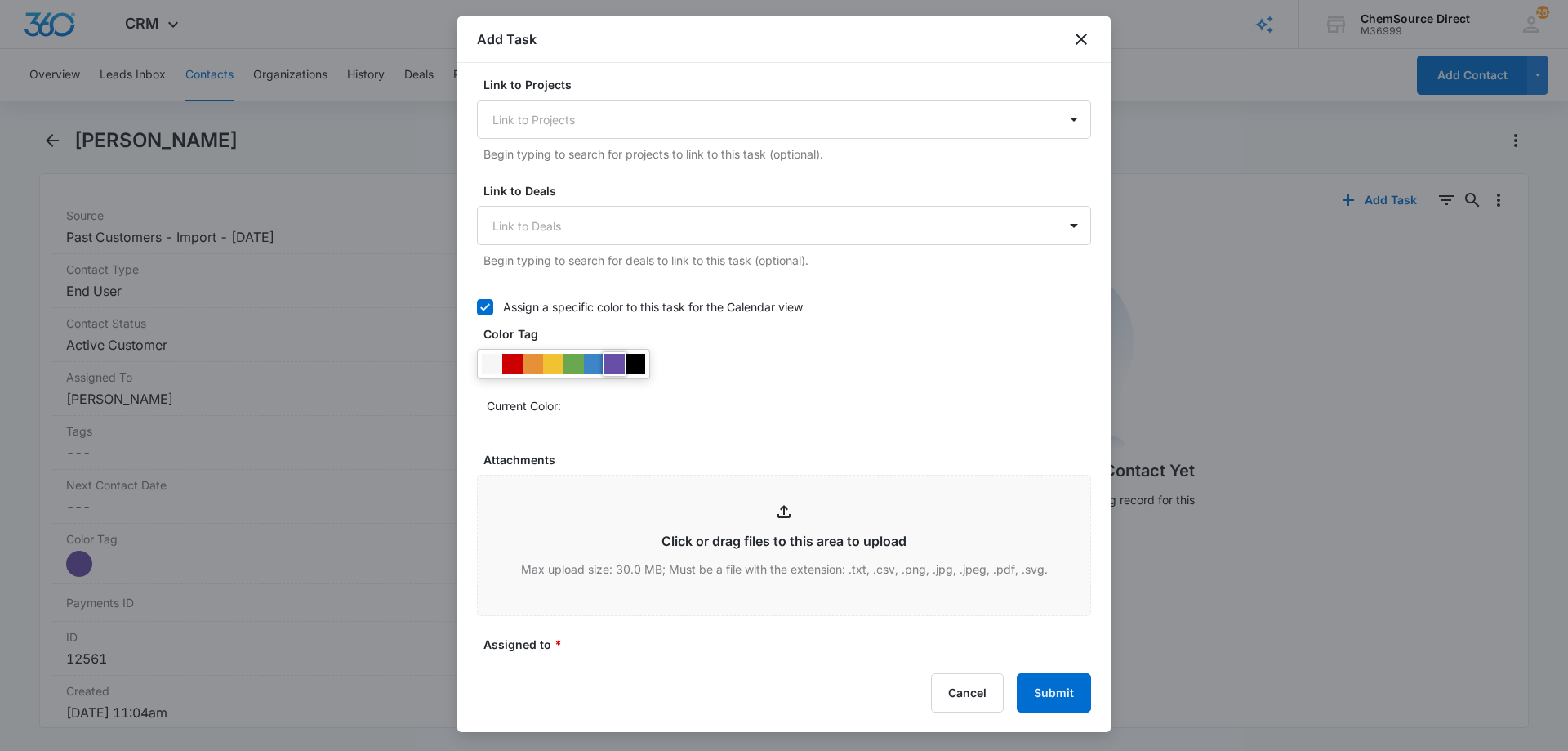
click at [610, 359] on div at bounding box center [614, 364] width 20 height 20
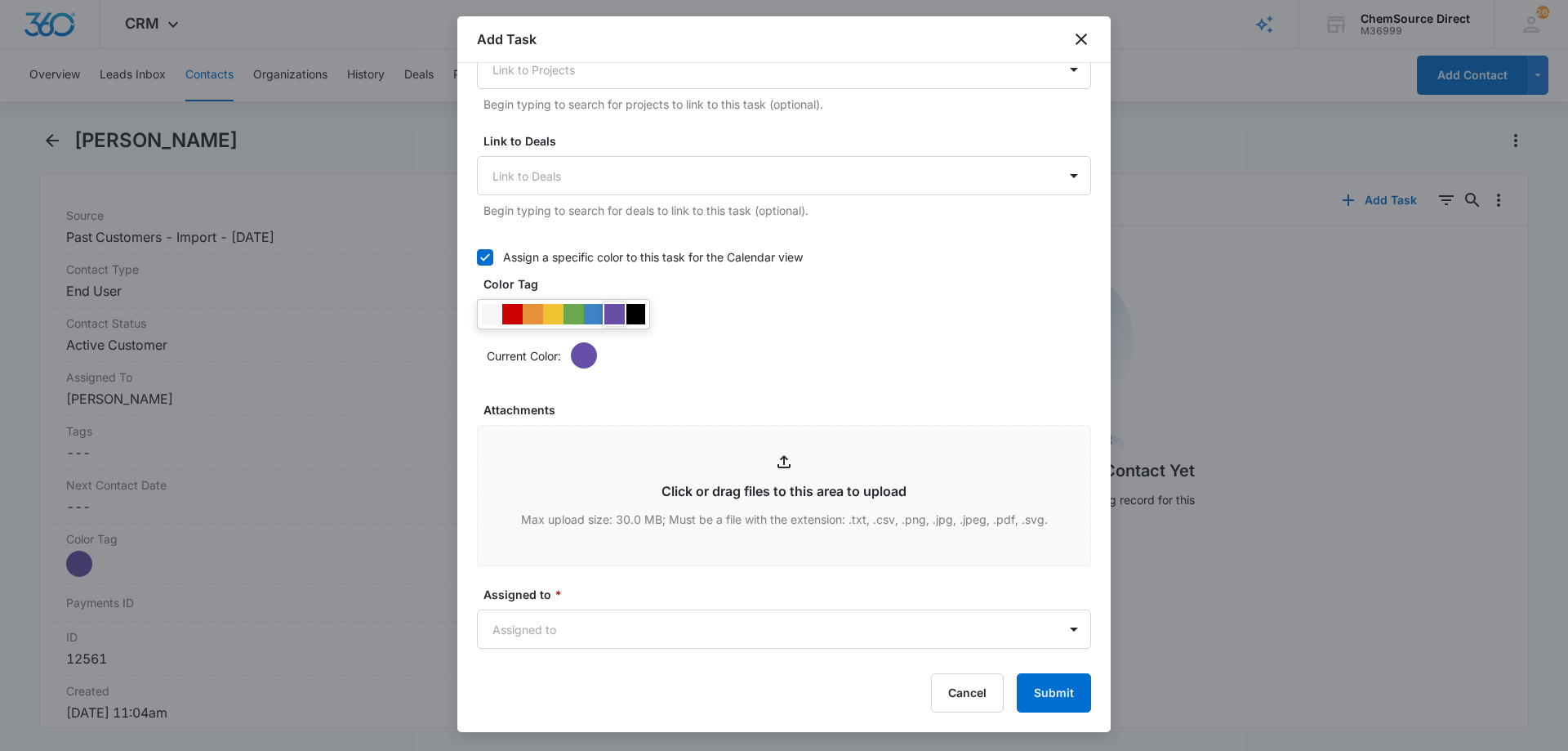
scroll to position [816, 0]
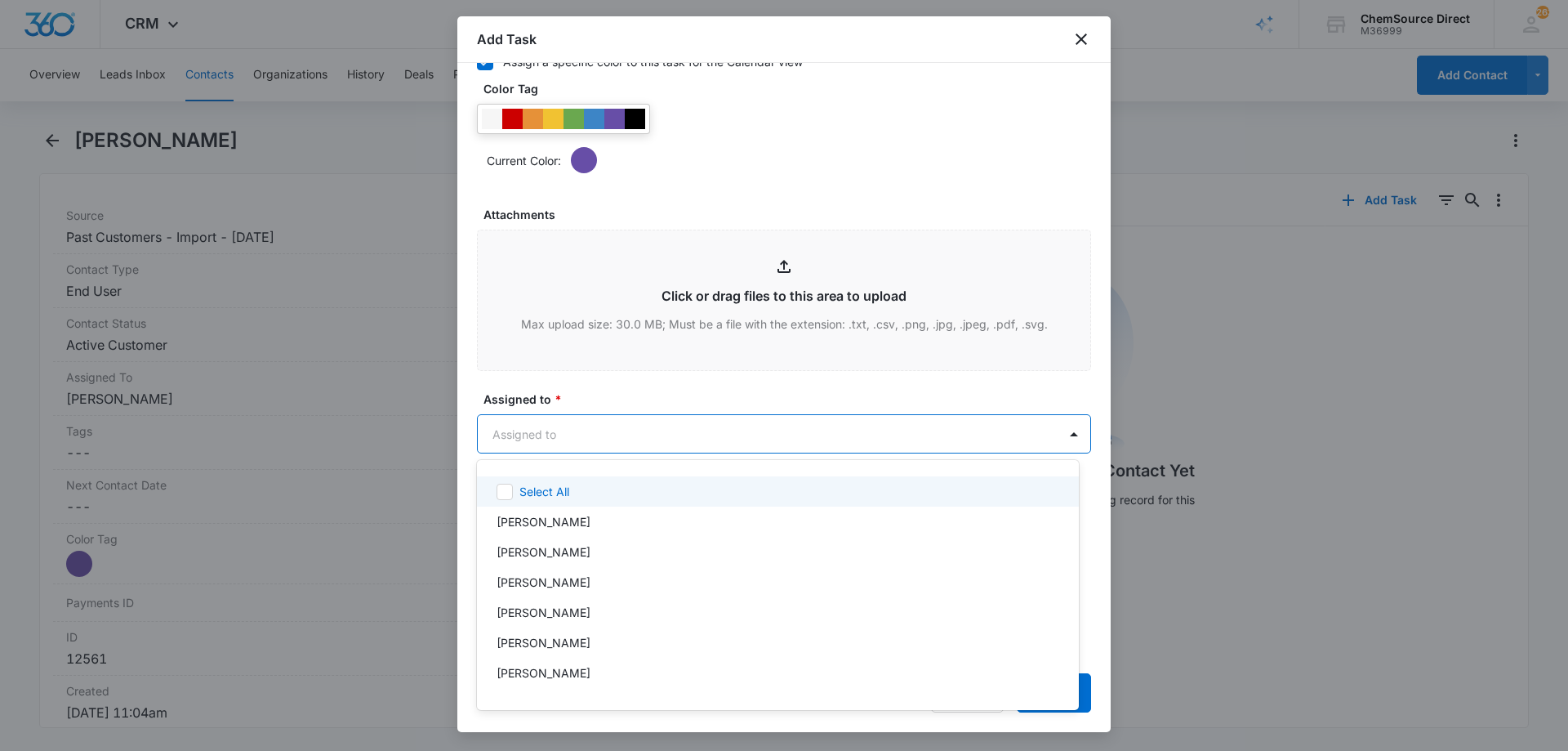
click at [598, 425] on body "CRM Apps Reputation Forms CRM Email Social Payments POS Content Ads Intelligenc…" at bounding box center [784, 376] width 1568 height 751
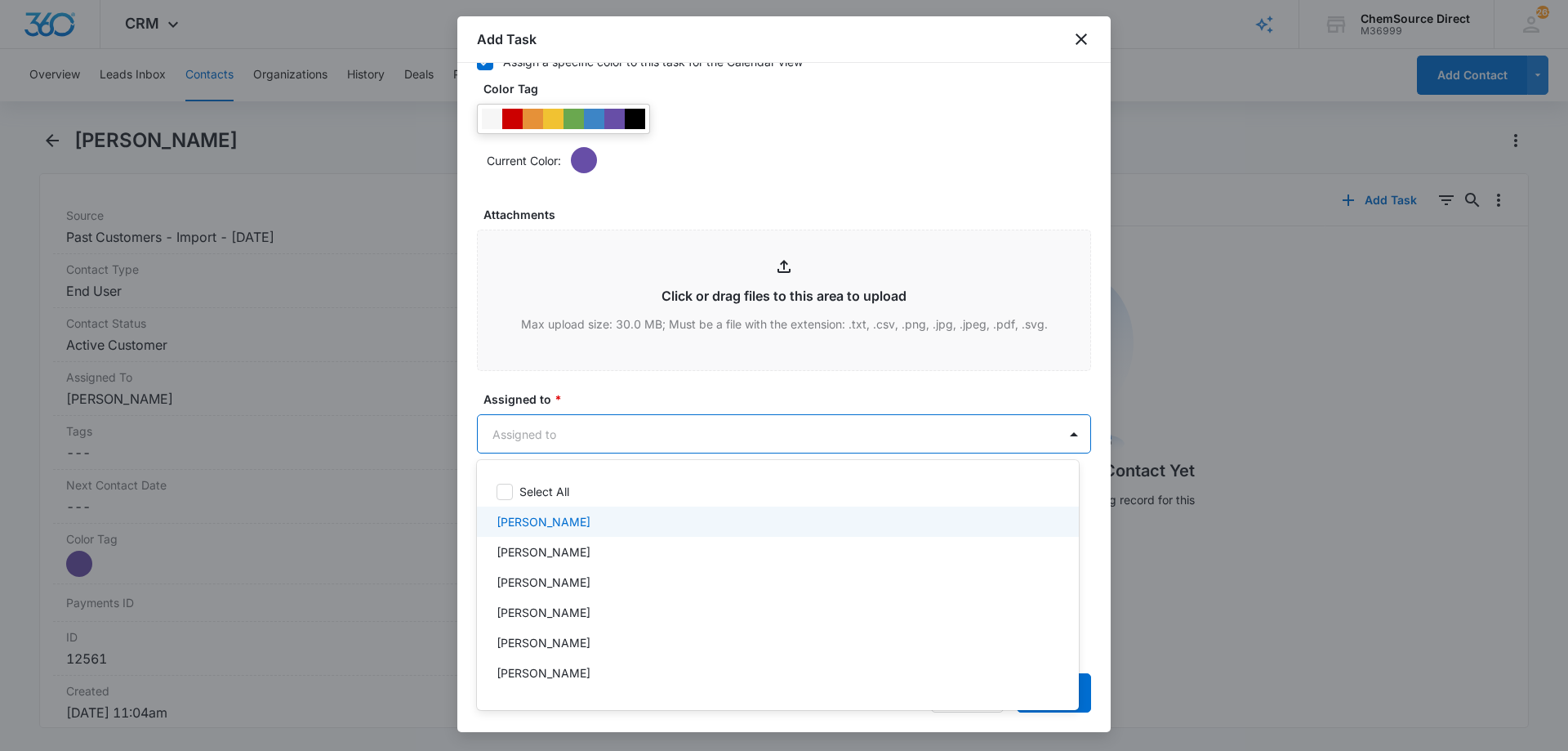
click at [555, 528] on p "[PERSON_NAME]" at bounding box center [543, 521] width 94 height 17
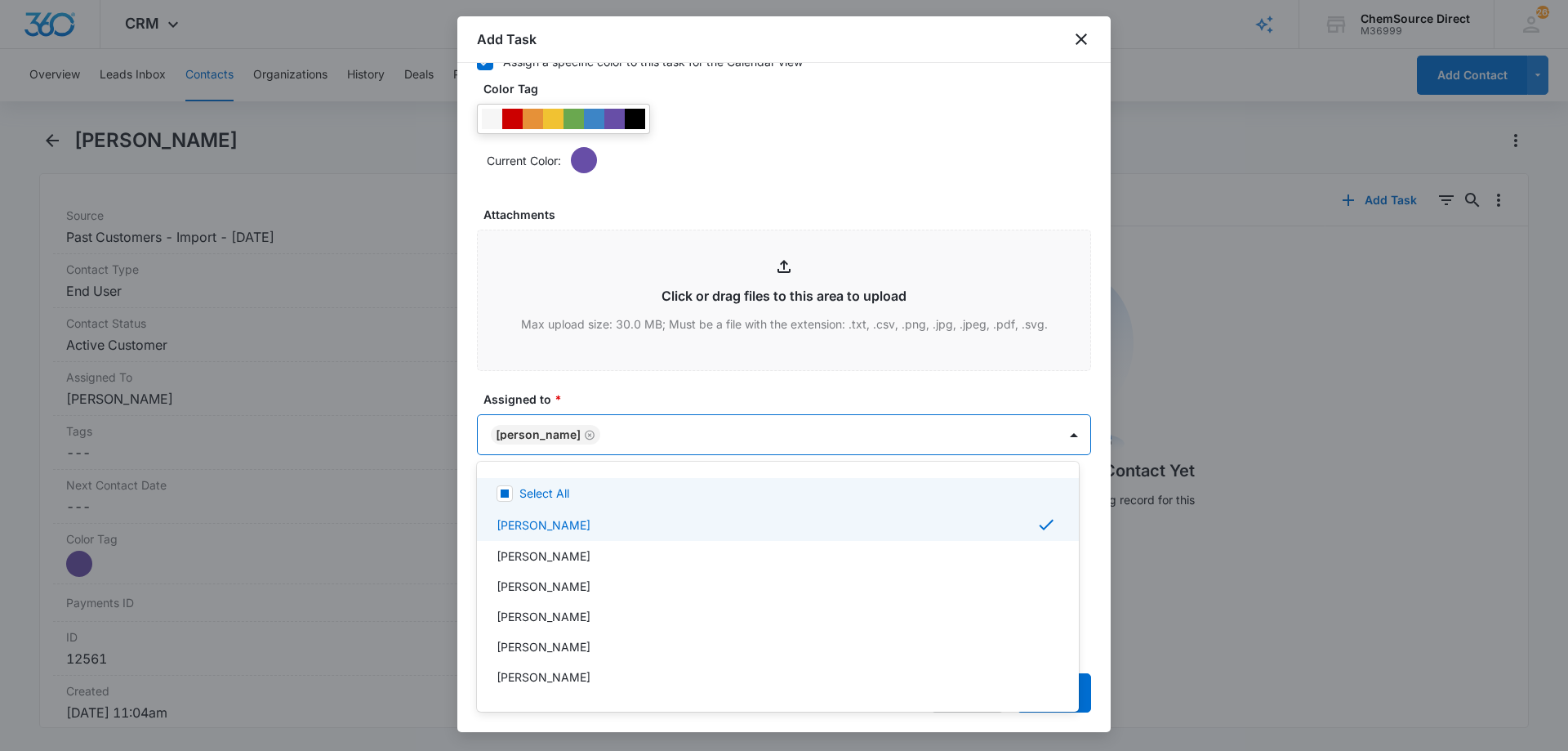
click at [617, 386] on div at bounding box center [784, 376] width 1568 height 751
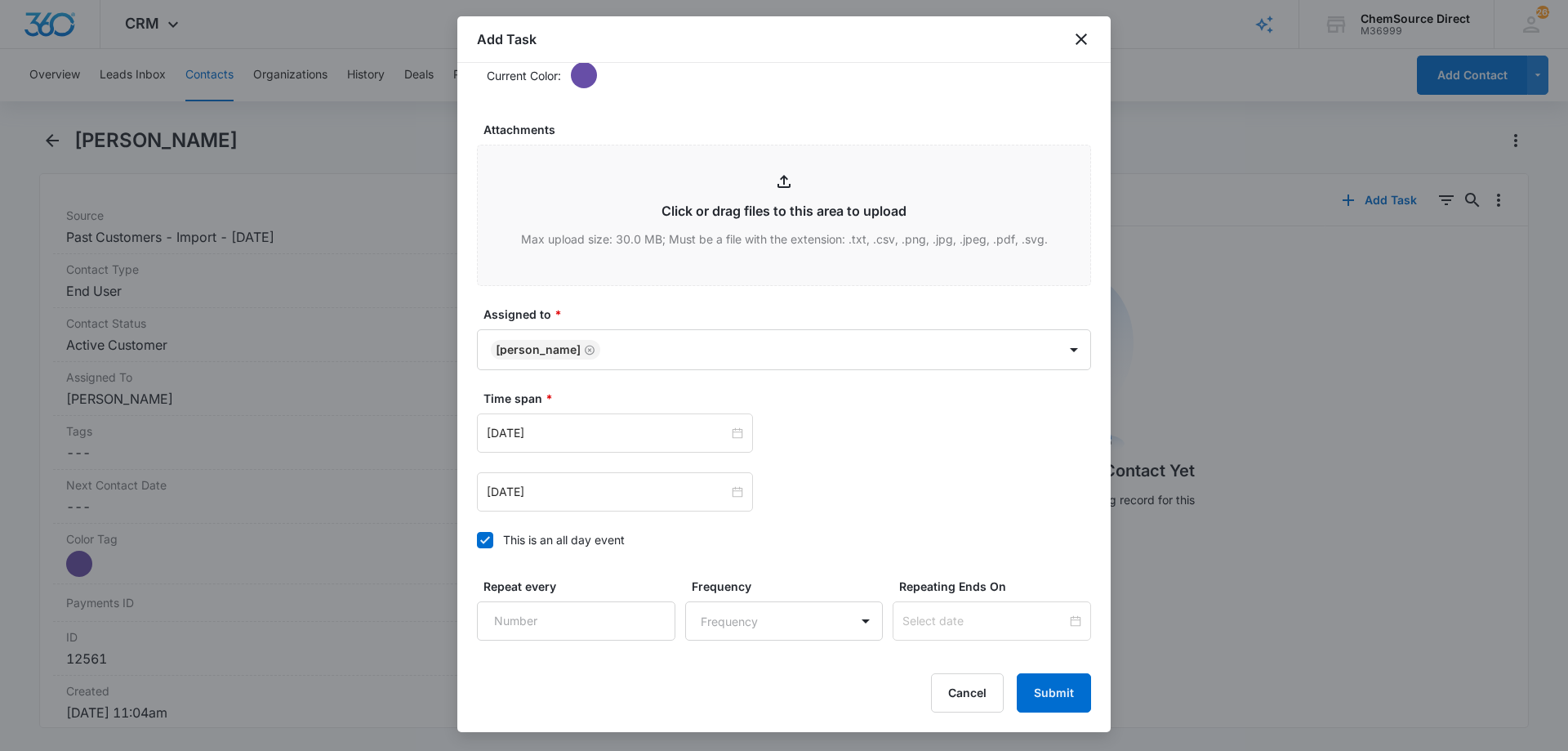
scroll to position [1024, 0]
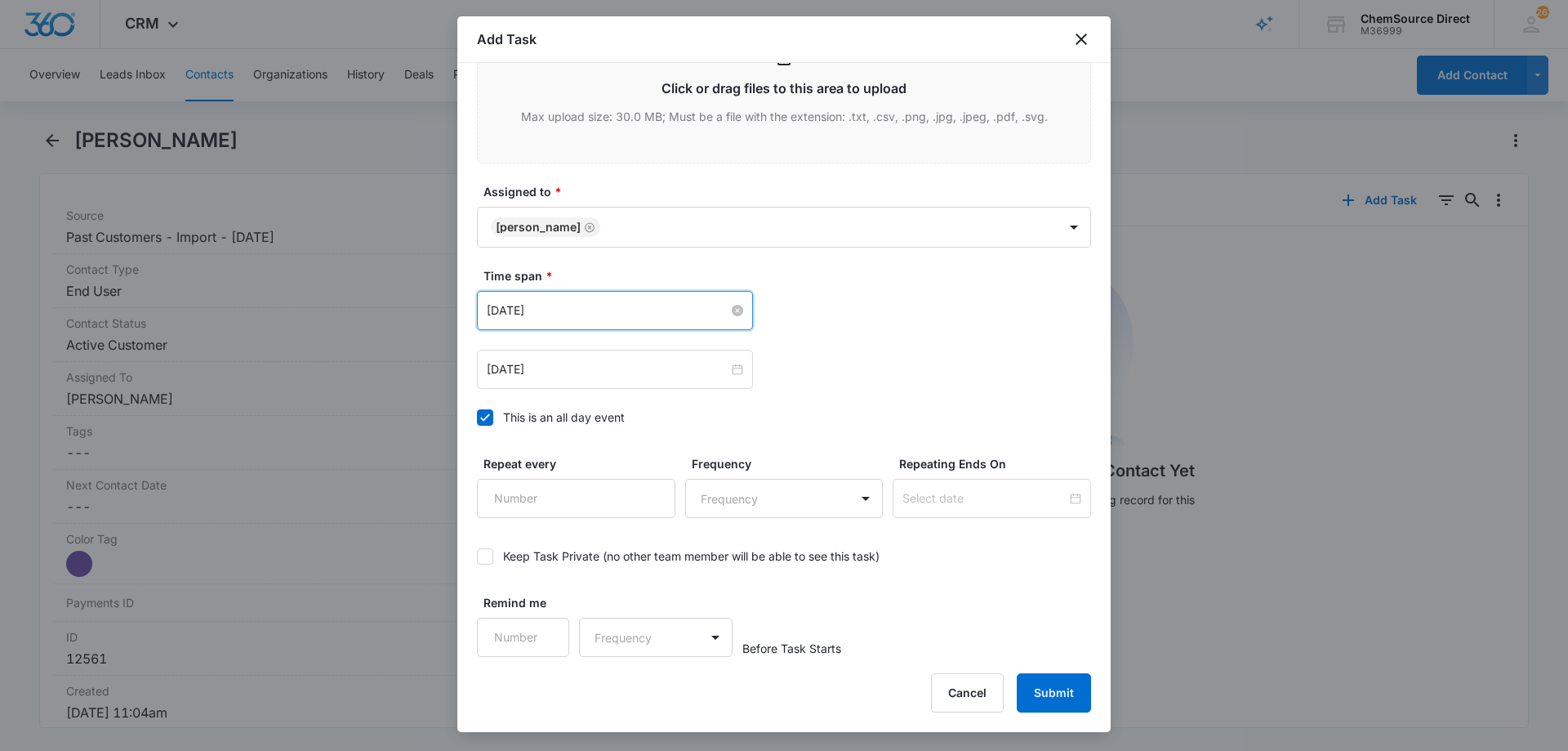
click at [581, 306] on input "[DATE]" at bounding box center [607, 310] width 242 height 18
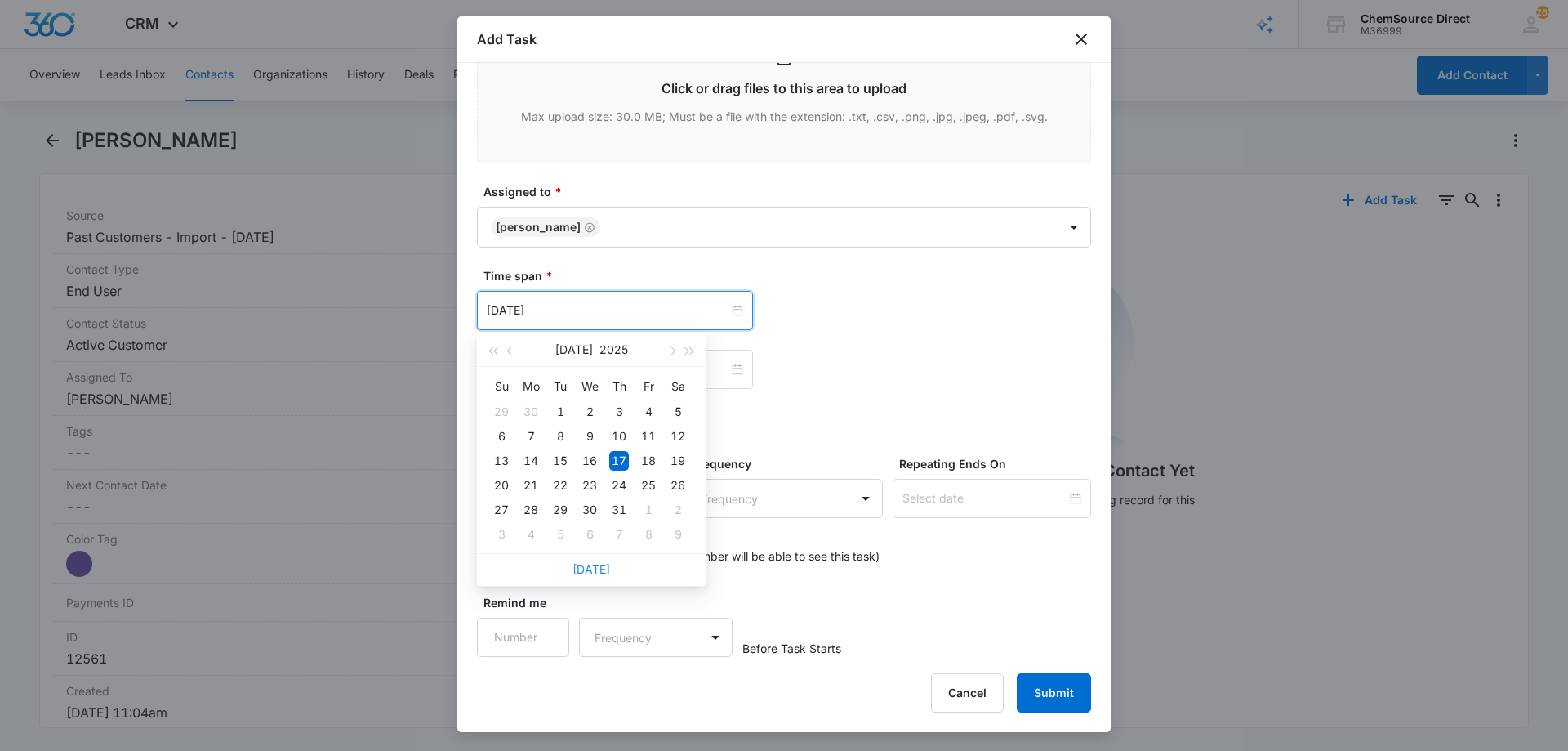
click at [590, 566] on link "[DATE]" at bounding box center [591, 568] width 37 height 14
type input "[DATE]"
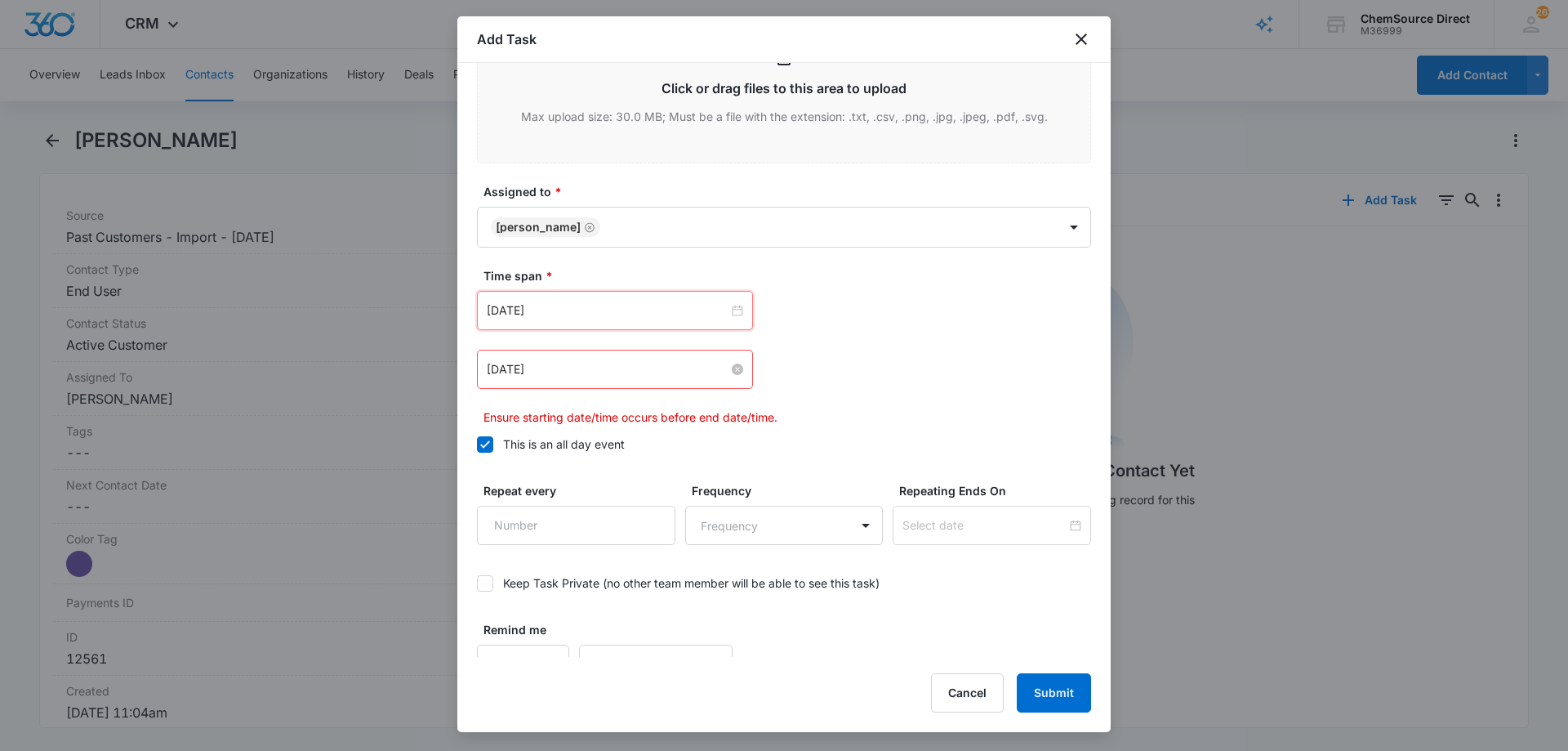
click at [580, 365] on input "[DATE]" at bounding box center [607, 369] width 242 height 18
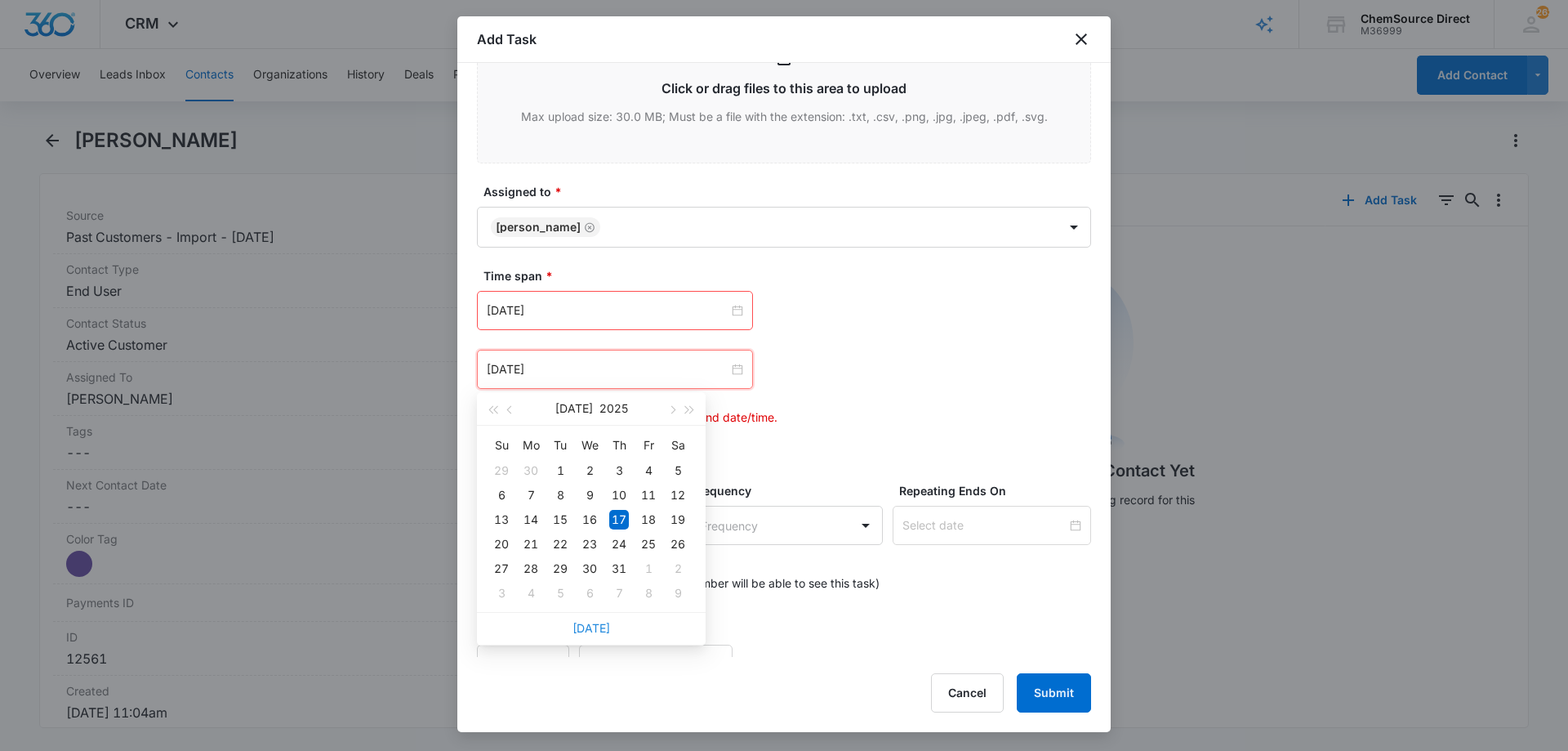
click at [586, 630] on link "[DATE]" at bounding box center [591, 627] width 37 height 14
type input "[DATE]"
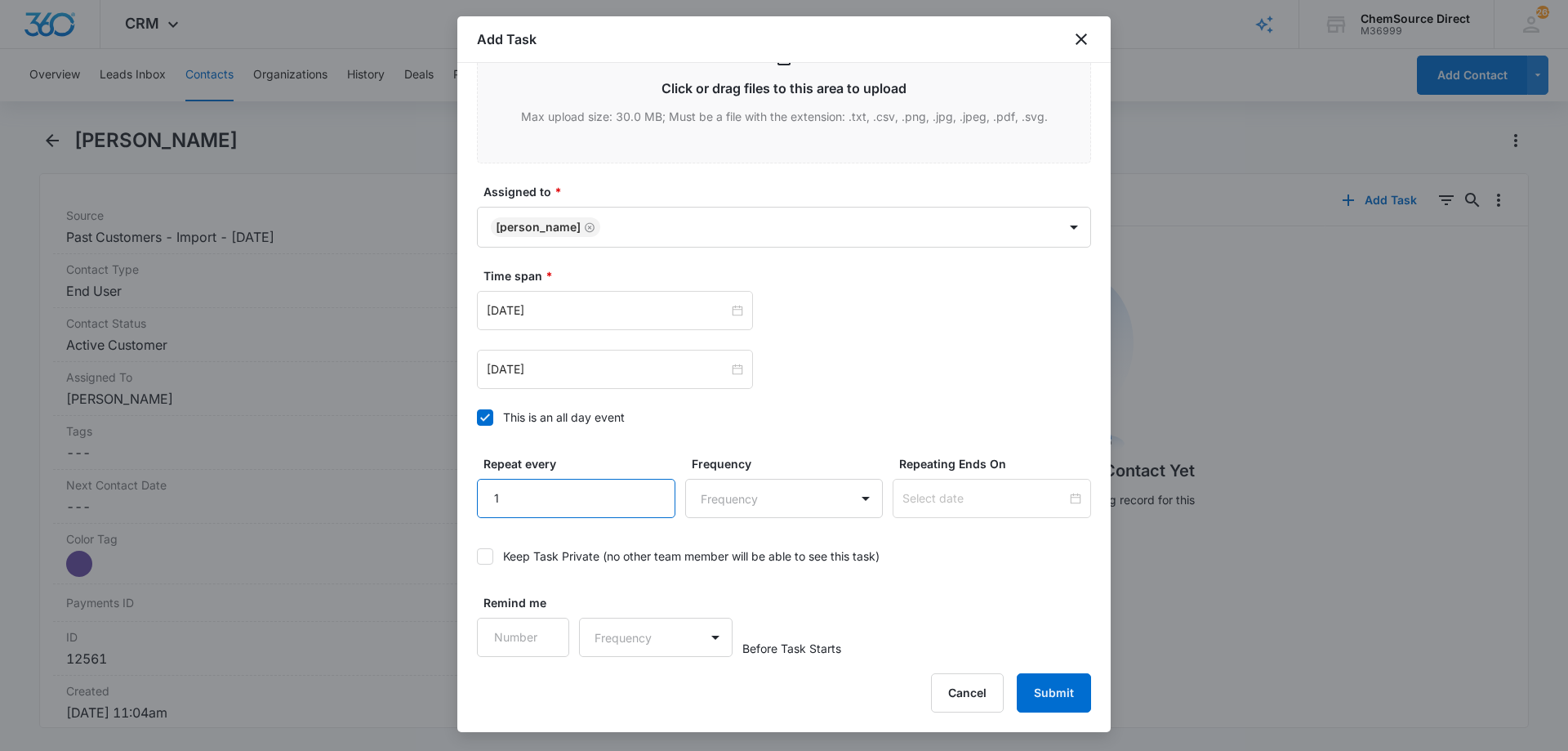
click at [649, 494] on input "1" at bounding box center [576, 497] width 198 height 39
type input "2"
click at [649, 494] on input "2" at bounding box center [576, 497] width 198 height 39
click at [717, 498] on body "CRM Apps Reputation Forms CRM Email Social Payments POS Content Ads Intelligenc…" at bounding box center [784, 376] width 1568 height 751
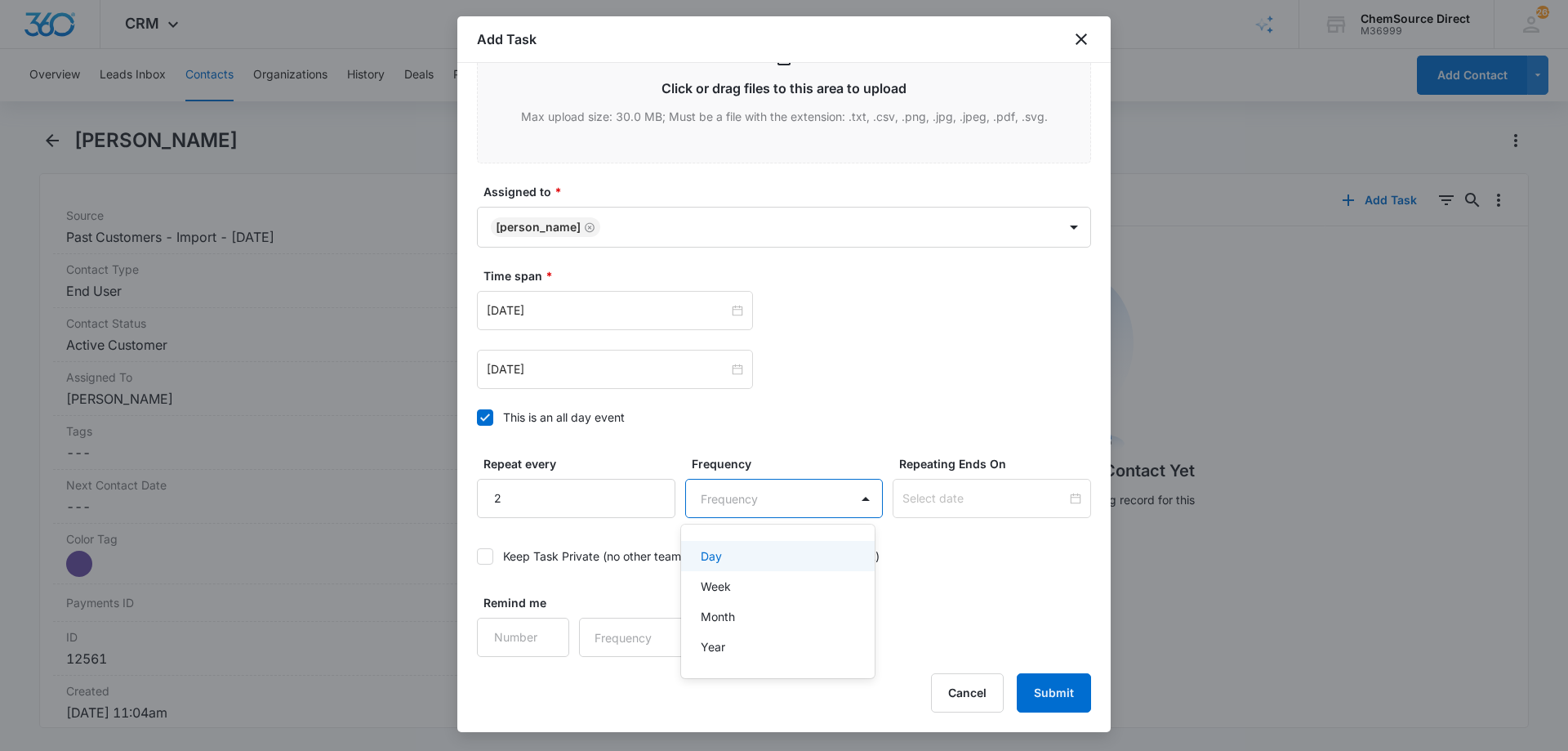
click at [737, 550] on div "Day" at bounding box center [776, 556] width 152 height 17
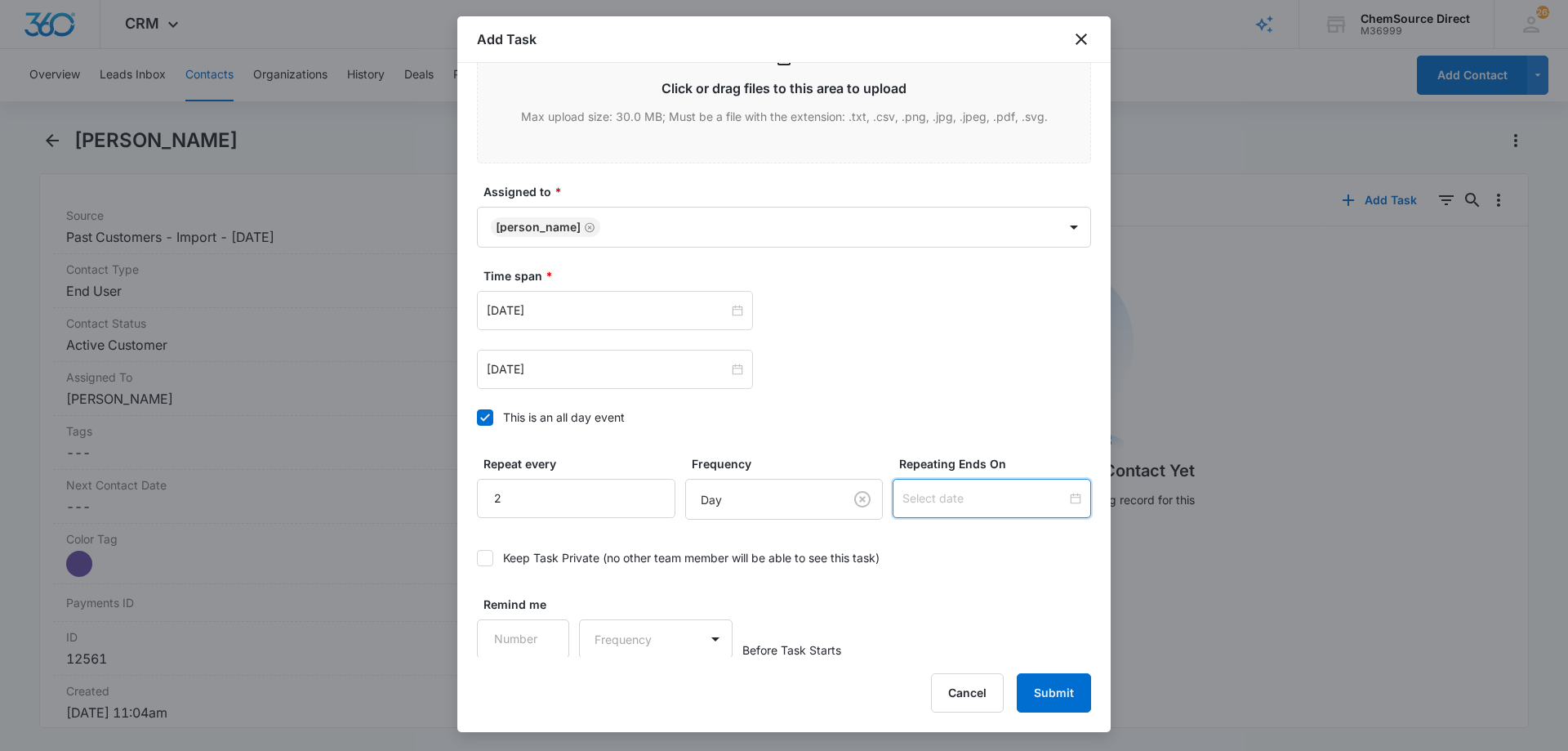
click at [903, 502] on input at bounding box center [984, 498] width 165 height 18
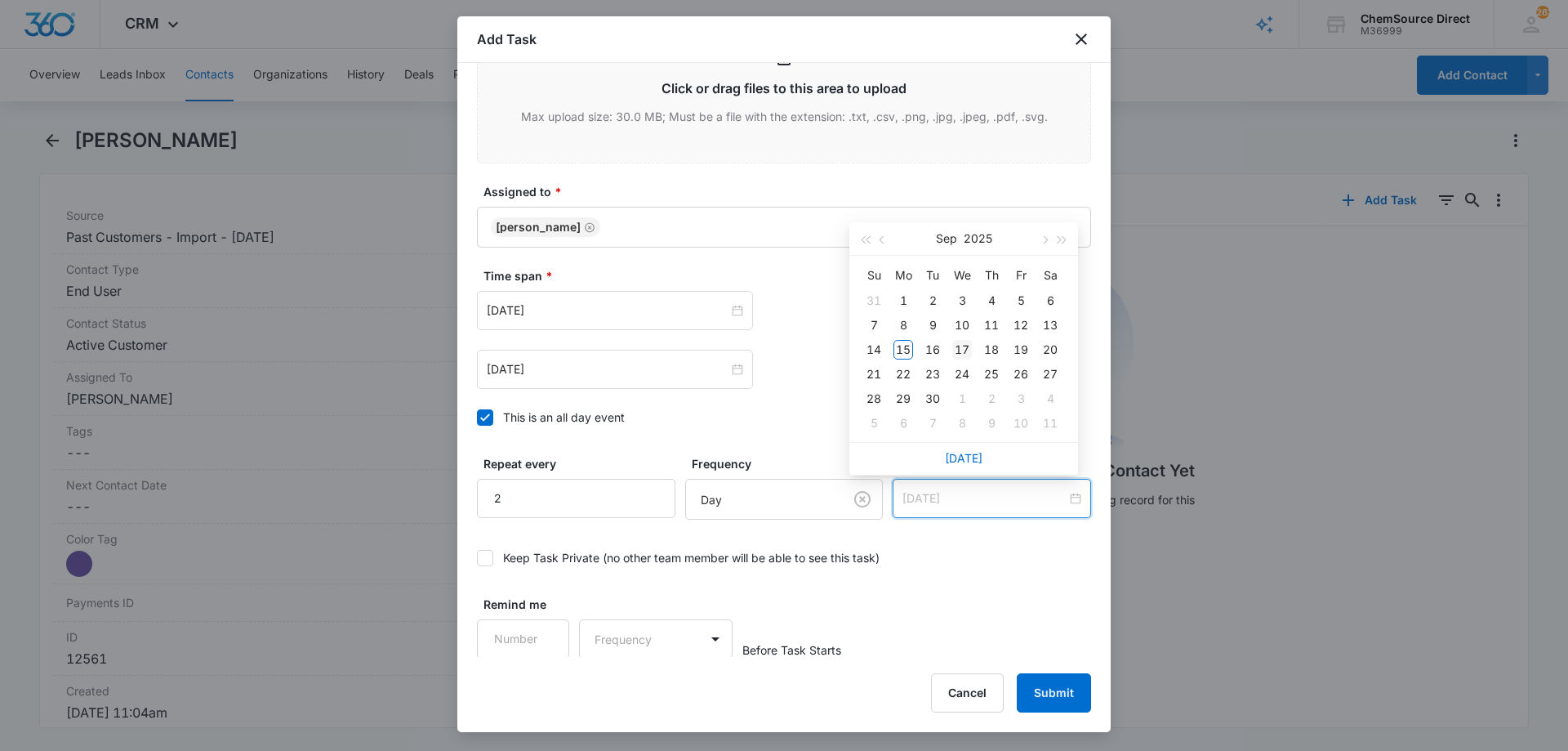
type input "[DATE]"
click at [967, 345] on div "17" at bounding box center [962, 350] width 20 height 20
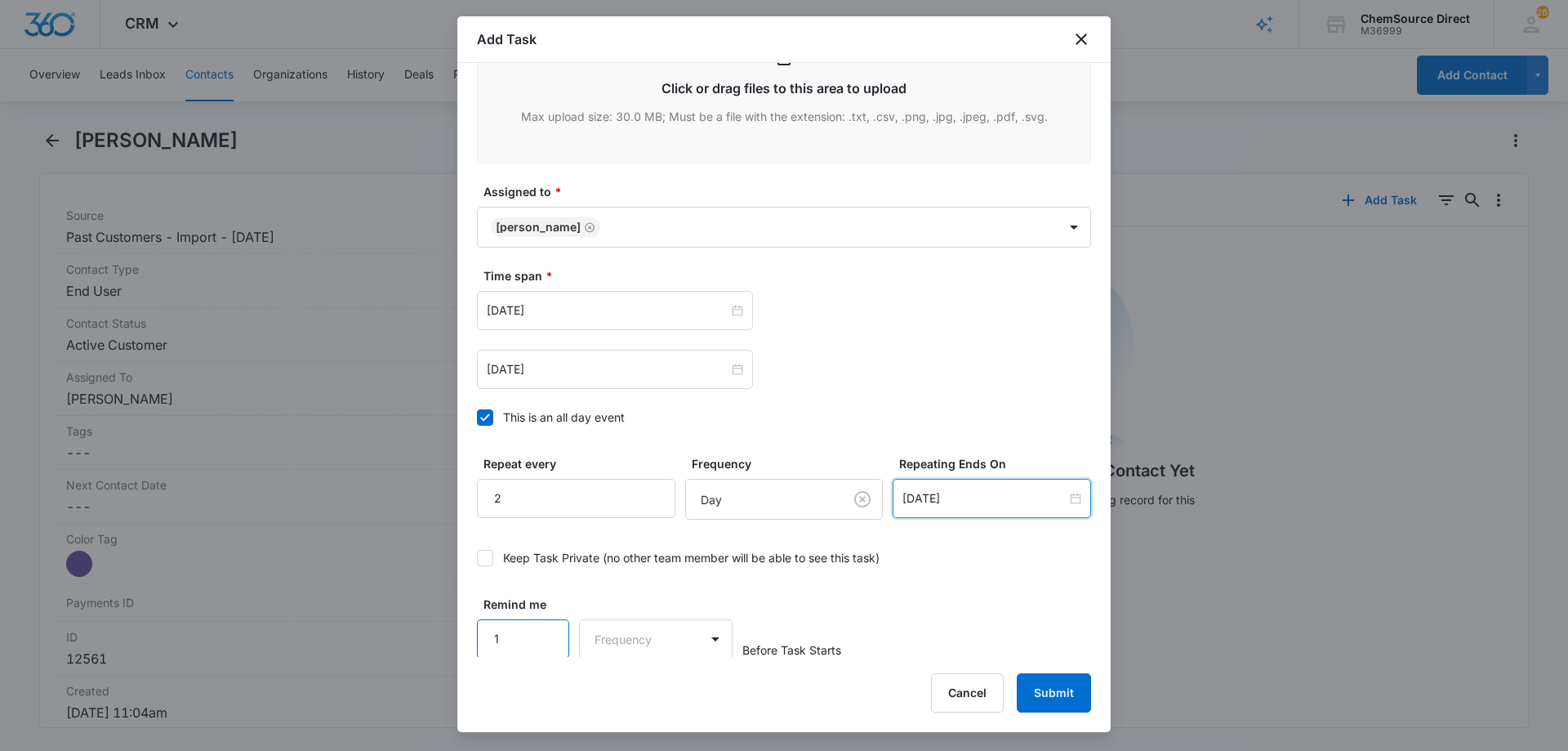
scroll to position [1026, 0]
type input "1"
click at [539, 630] on input "1" at bounding box center [524, 636] width 93 height 39
click at [605, 631] on body "CRM Apps Reputation Forms CRM Email Social Payments POS Content Ads Intelligenc…" at bounding box center [784, 376] width 1568 height 751
click at [618, 694] on p "Days" at bounding box center [611, 695] width 27 height 17
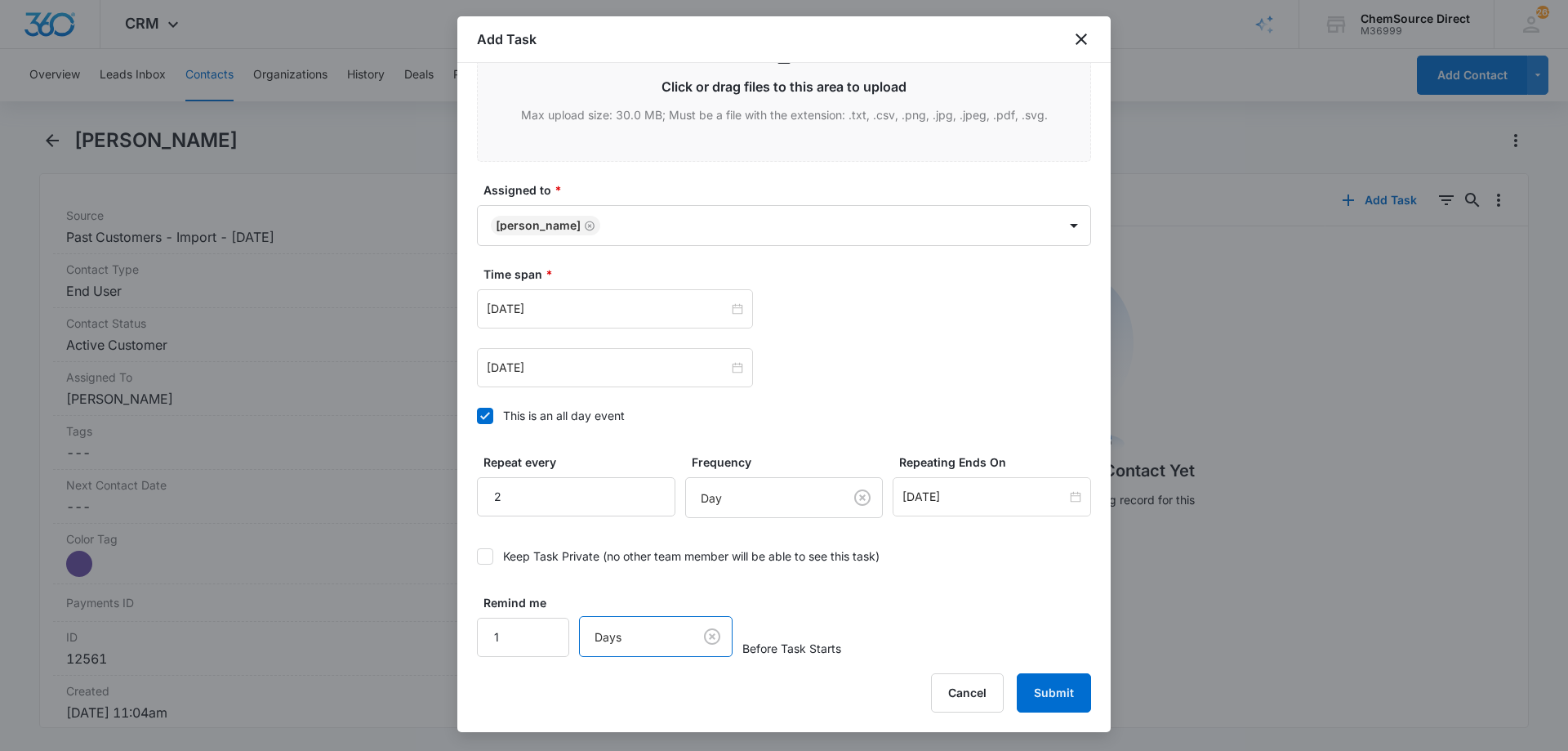
click at [970, 600] on div "Remind me 1 option Days, selected. Days Before Task Starts" at bounding box center [784, 625] width 614 height 63
click at [1050, 683] on button "Submit" at bounding box center [1054, 692] width 75 height 39
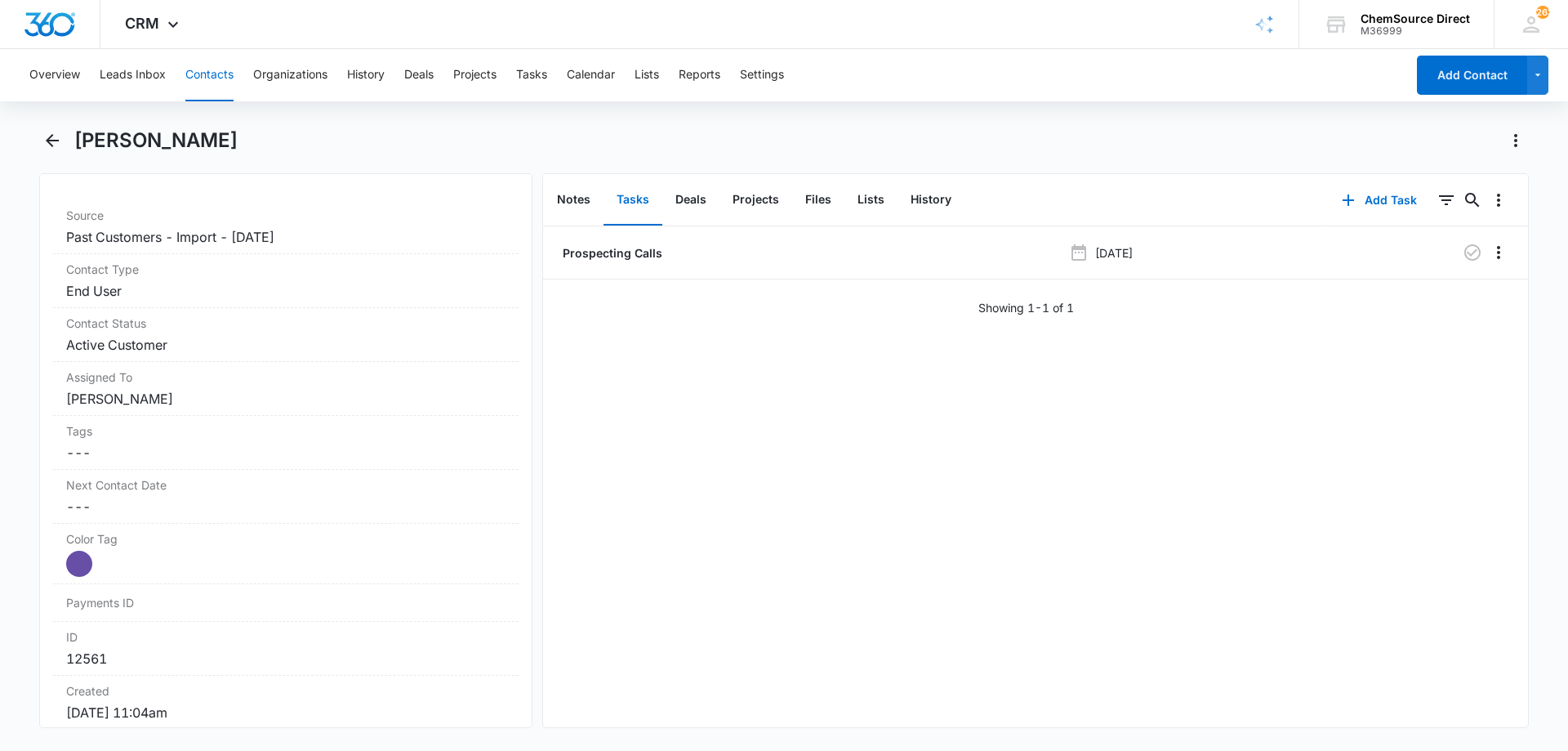
click at [218, 69] on button "Contacts" at bounding box center [209, 75] width 48 height 52
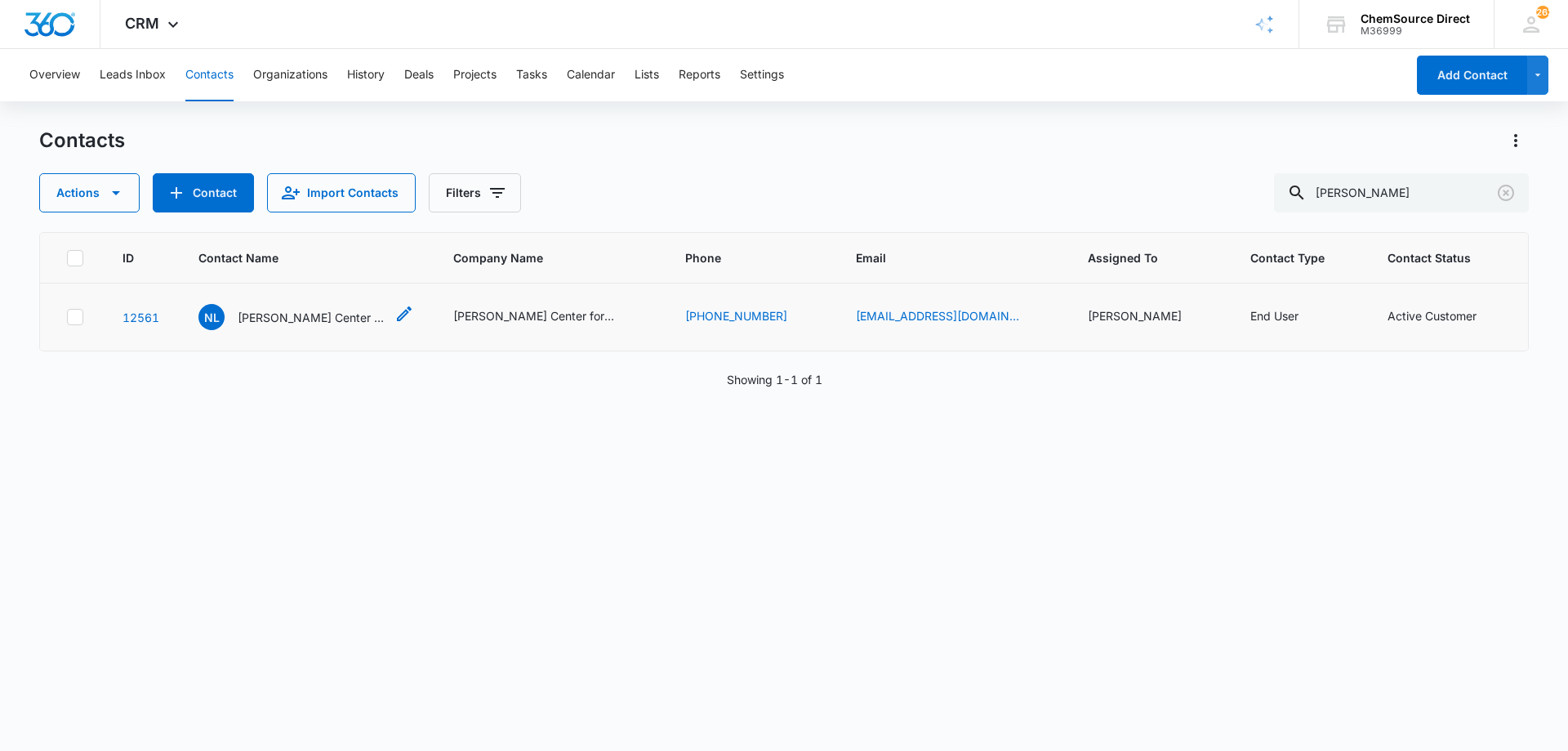
click at [401, 310] on icon "Contact Name - Nussbaum Lisa Center for Entrepreneurshi Hazlett - Select to Edi…" at bounding box center [404, 314] width 20 height 20
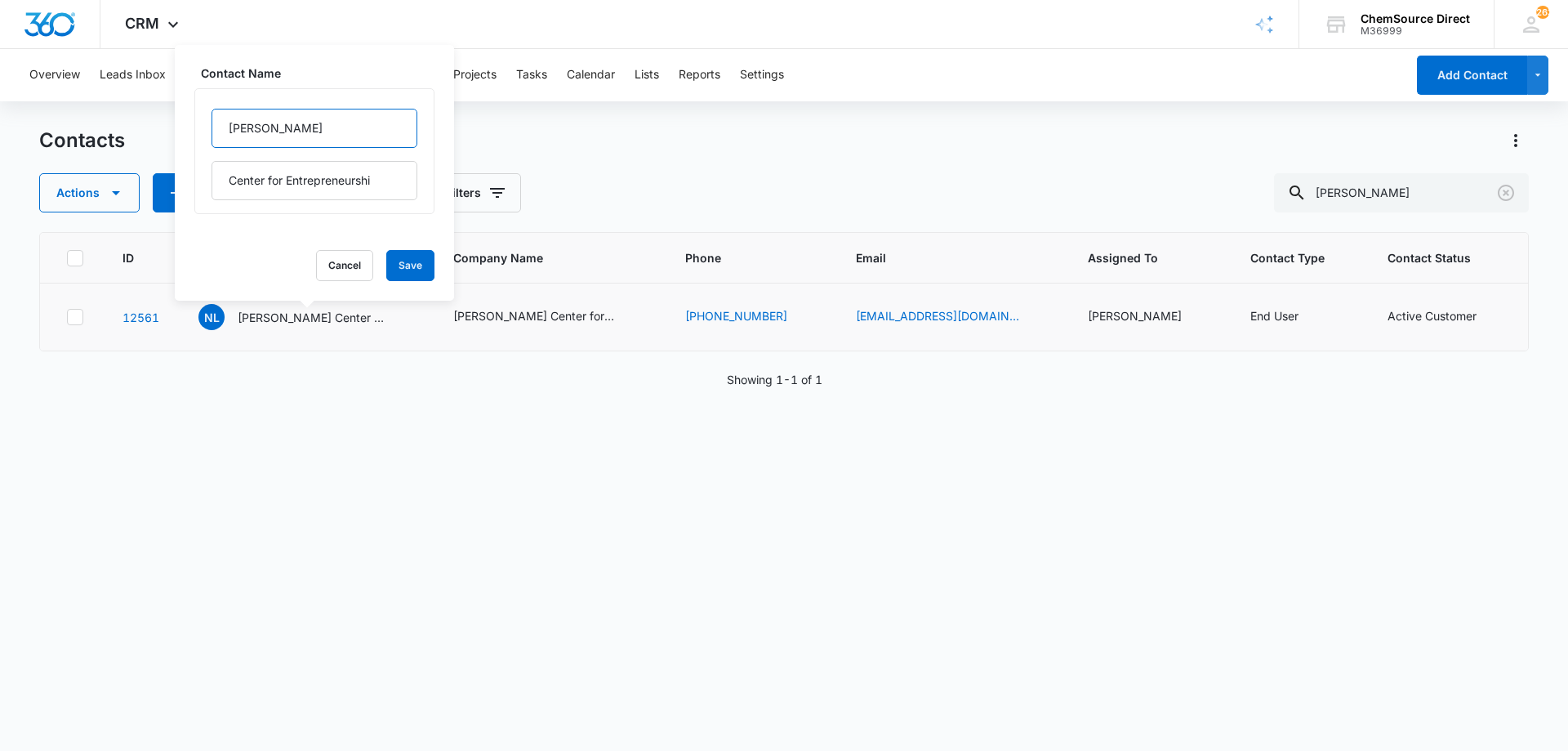
click at [242, 125] on input "[PERSON_NAME]" at bounding box center [315, 127] width 205 height 39
type input "[PERSON_NAME]"
click at [409, 261] on button "Save" at bounding box center [410, 265] width 48 height 31
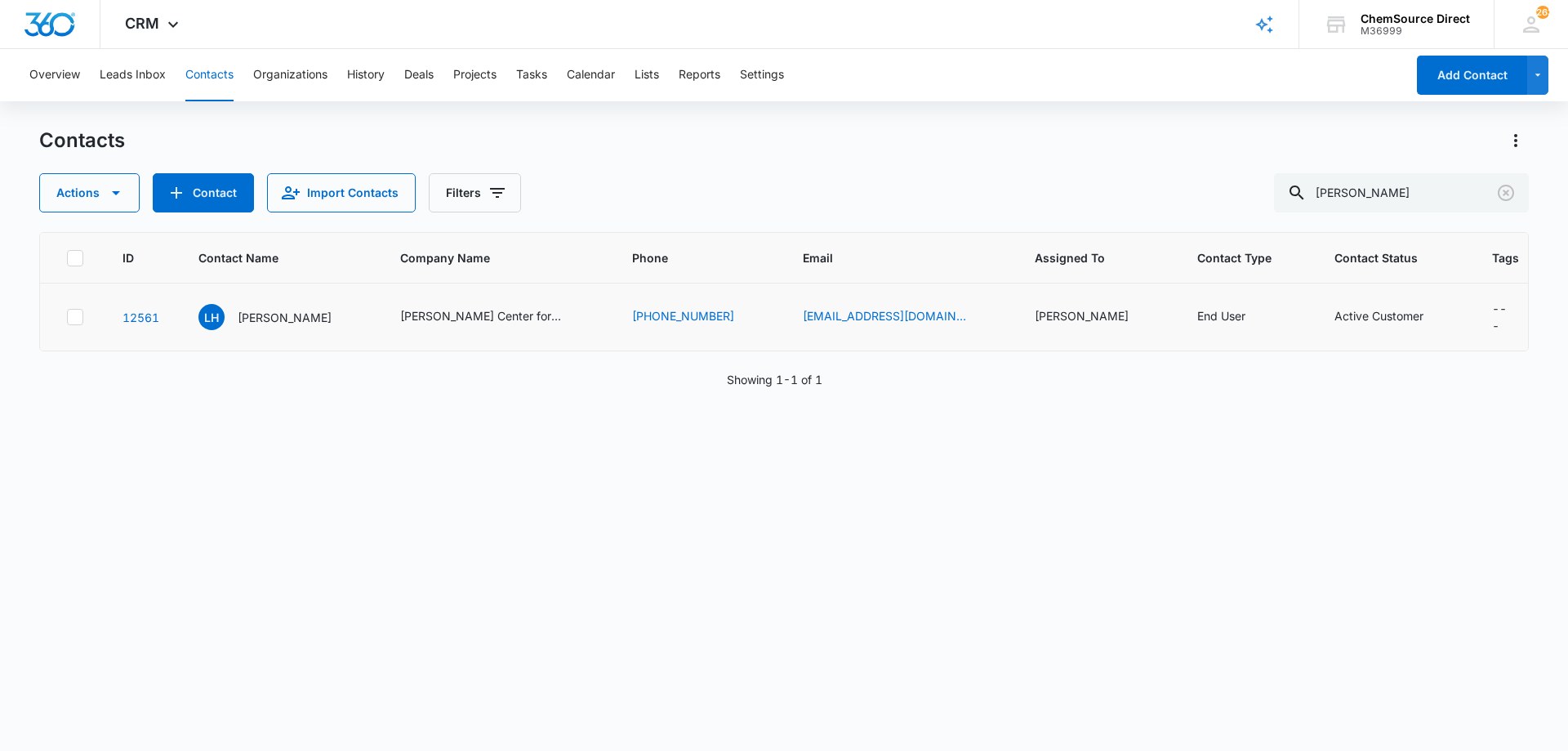
click at [429, 454] on div "ID Contact Name Company Name Phone Email Assigned To Contact Type Contact Statu…" at bounding box center [784, 480] width 1489 height 497
click at [1502, 191] on icon "Clear" at bounding box center [1506, 193] width 20 height 20
click at [1401, 185] on input "text" at bounding box center [1401, 192] width 255 height 39
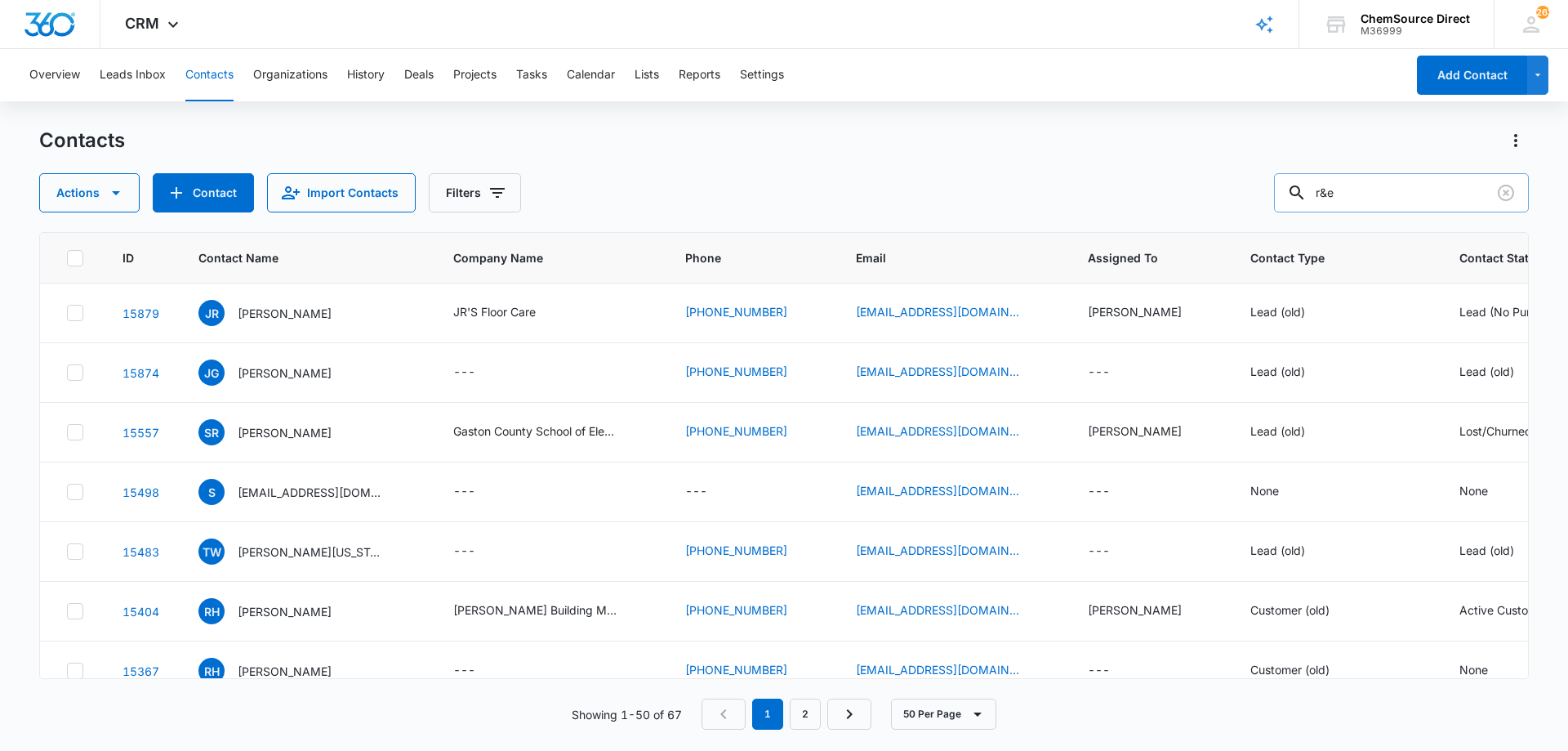
click at [1339, 186] on input "r&e" at bounding box center [1401, 192] width 255 height 39
click at [1335, 192] on input "r&e" at bounding box center [1401, 192] width 255 height 39
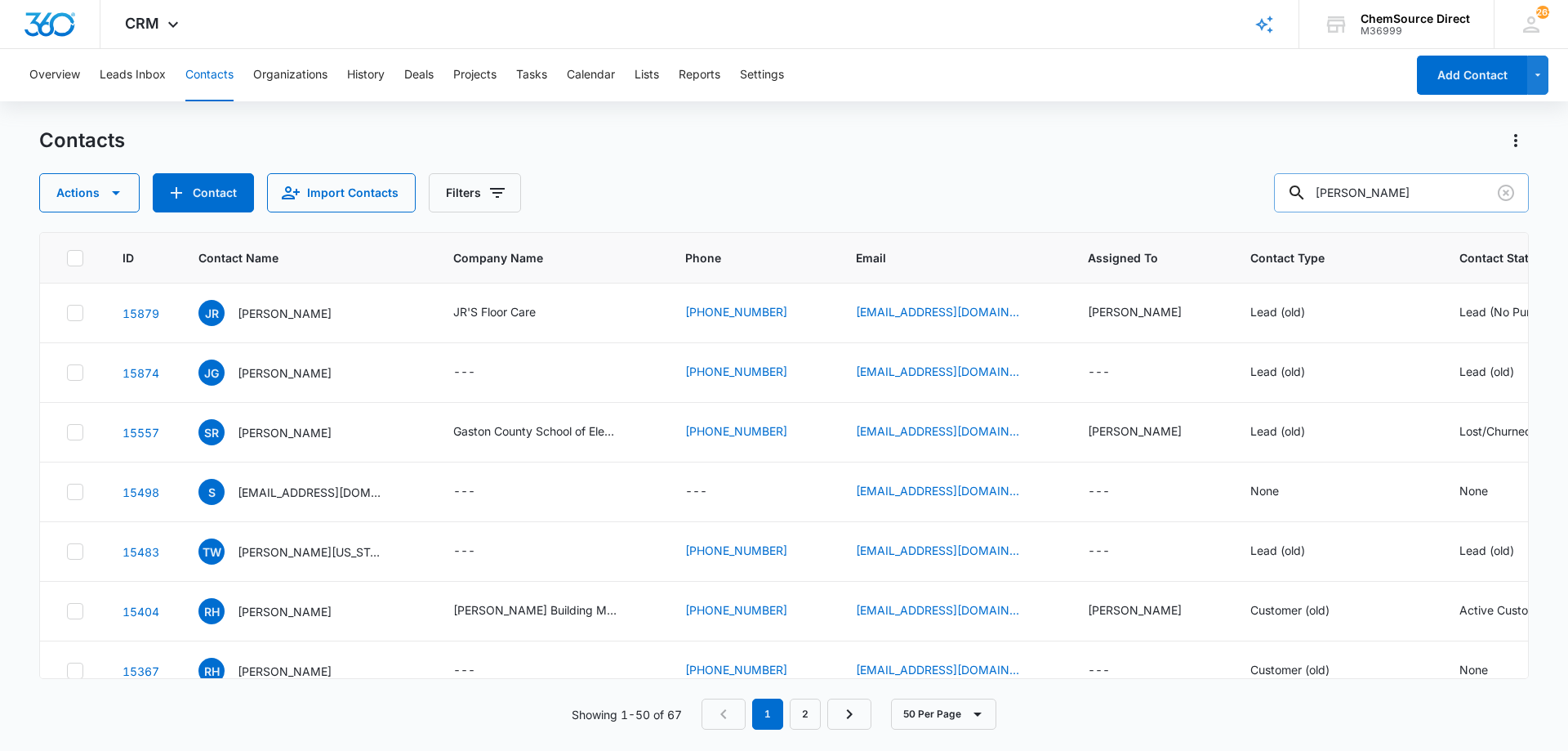
type input "[PERSON_NAME]"
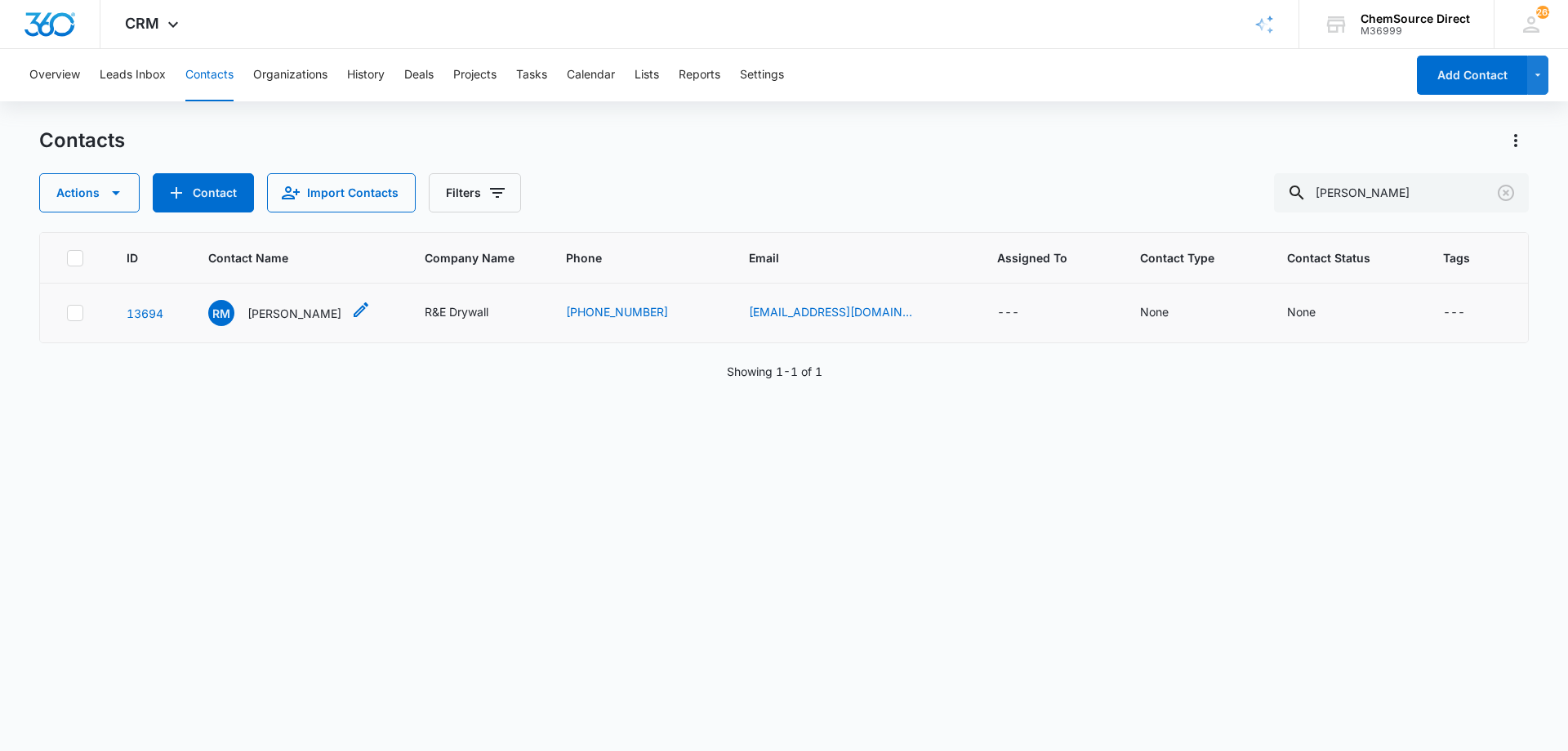
click at [273, 309] on p "[PERSON_NAME]" at bounding box center [294, 313] width 94 height 17
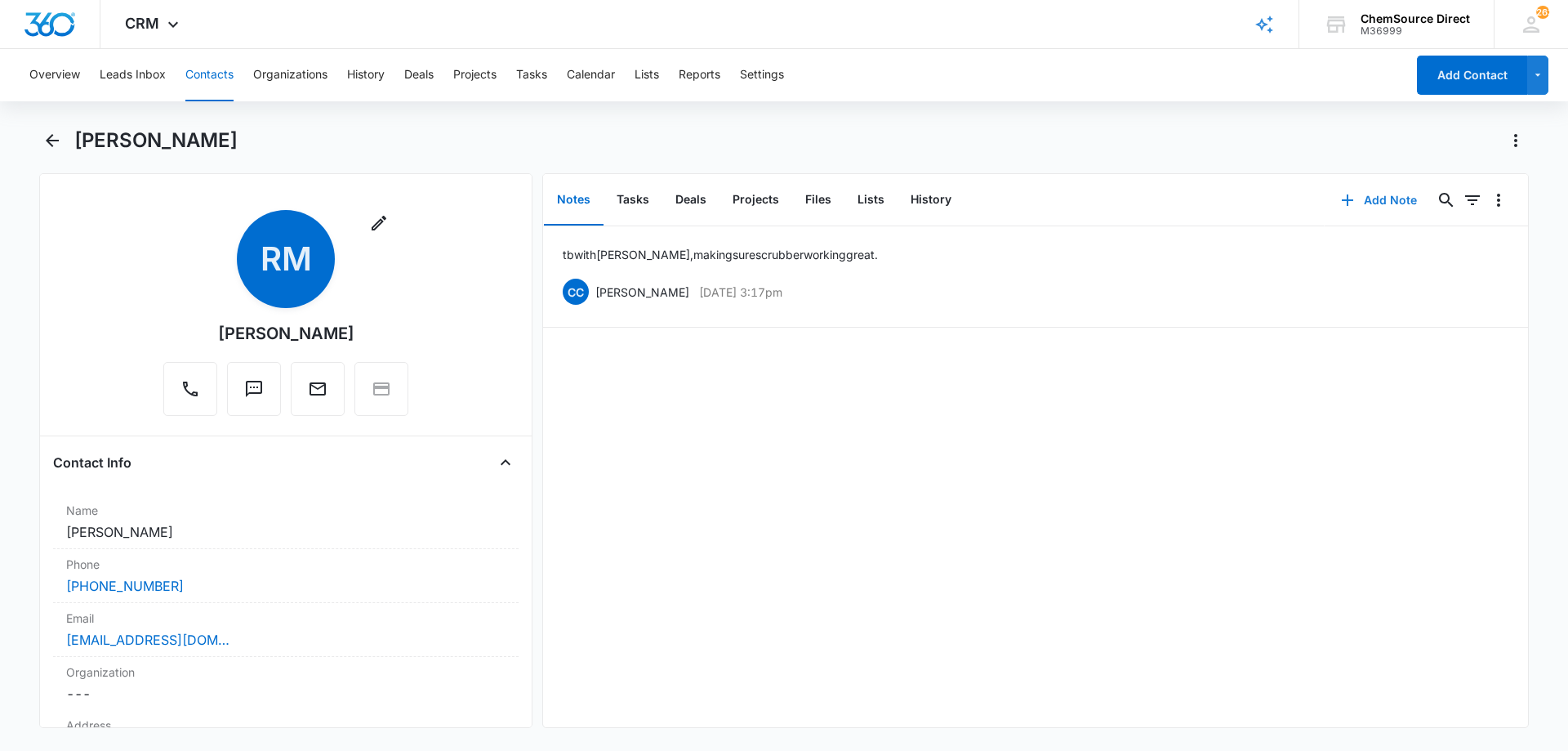
click at [1371, 195] on button "Add Note" at bounding box center [1378, 200] width 108 height 39
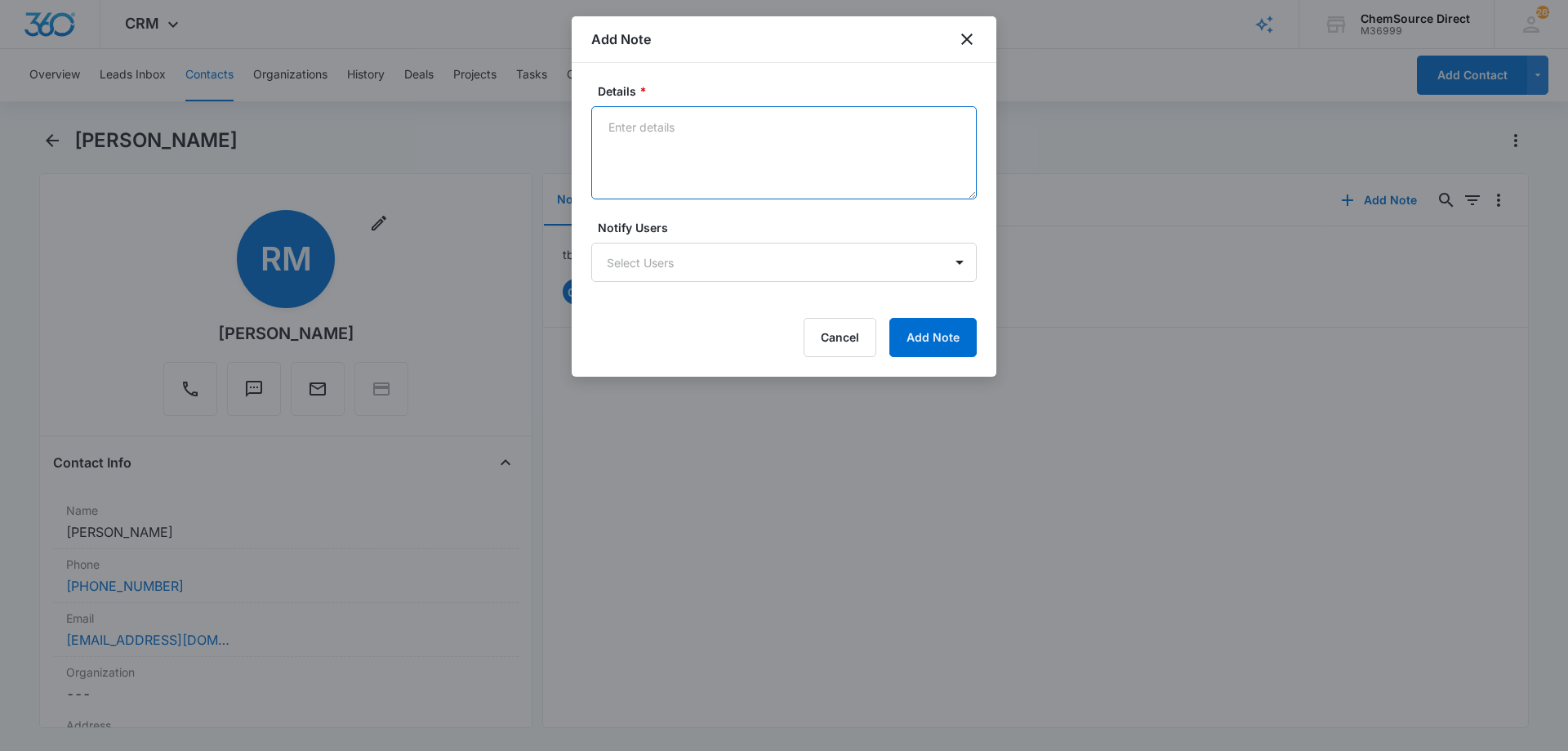
click at [675, 130] on textarea "Details *" at bounding box center [784, 153] width 385 height 93
type textarea "Sent promo email, code MY10"
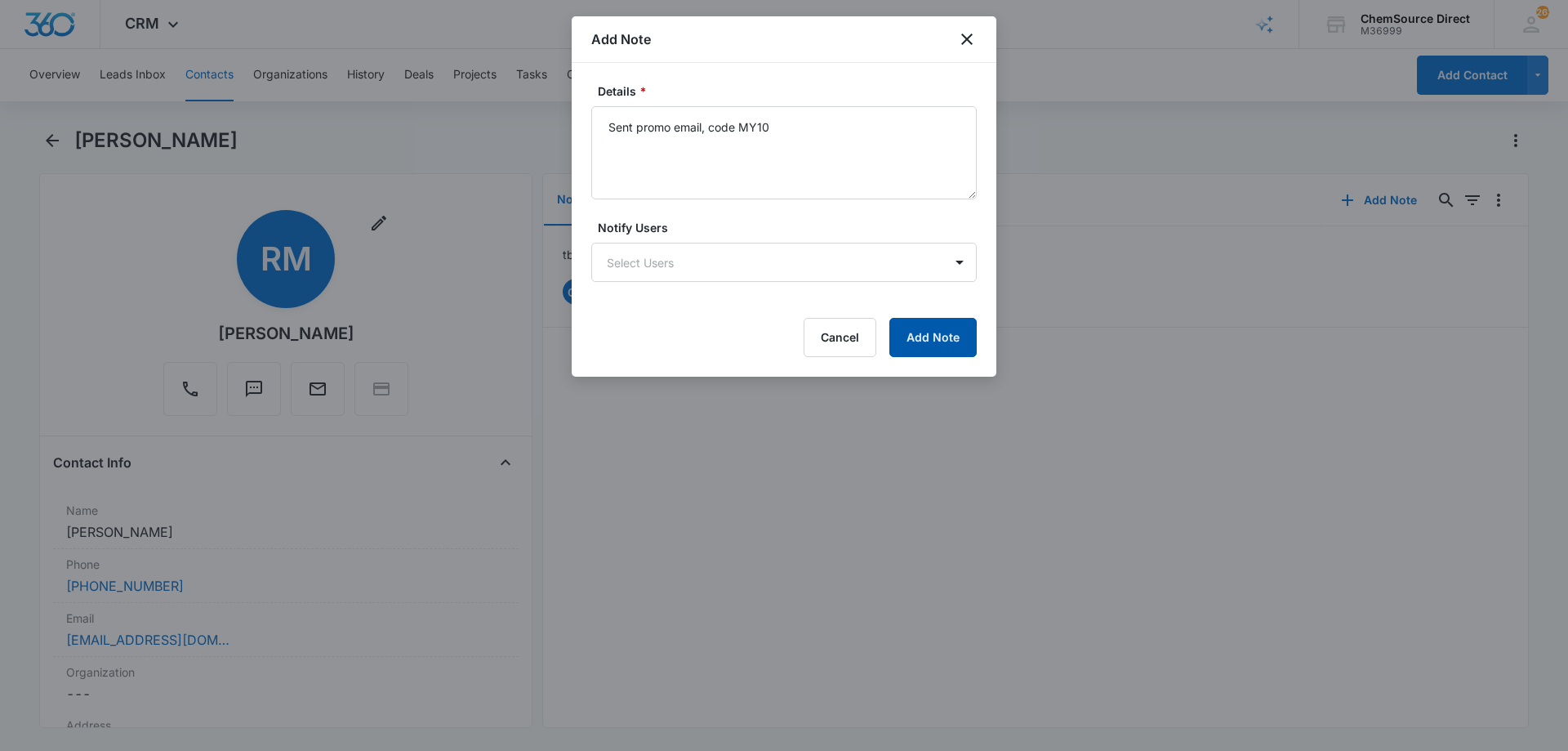
click at [930, 339] on button "Add Note" at bounding box center [933, 336] width 87 height 39
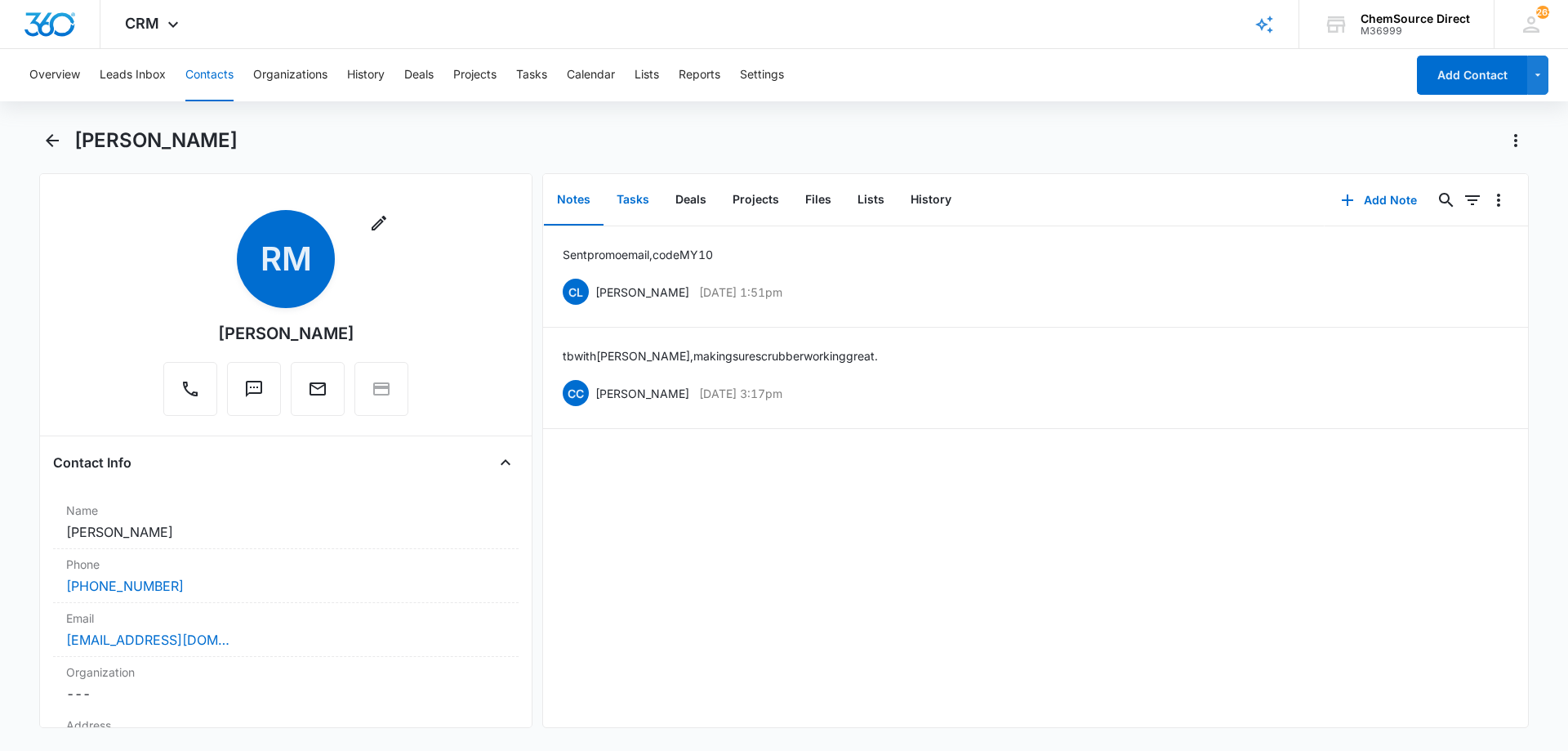
click at [633, 195] on button "Tasks" at bounding box center [633, 200] width 59 height 51
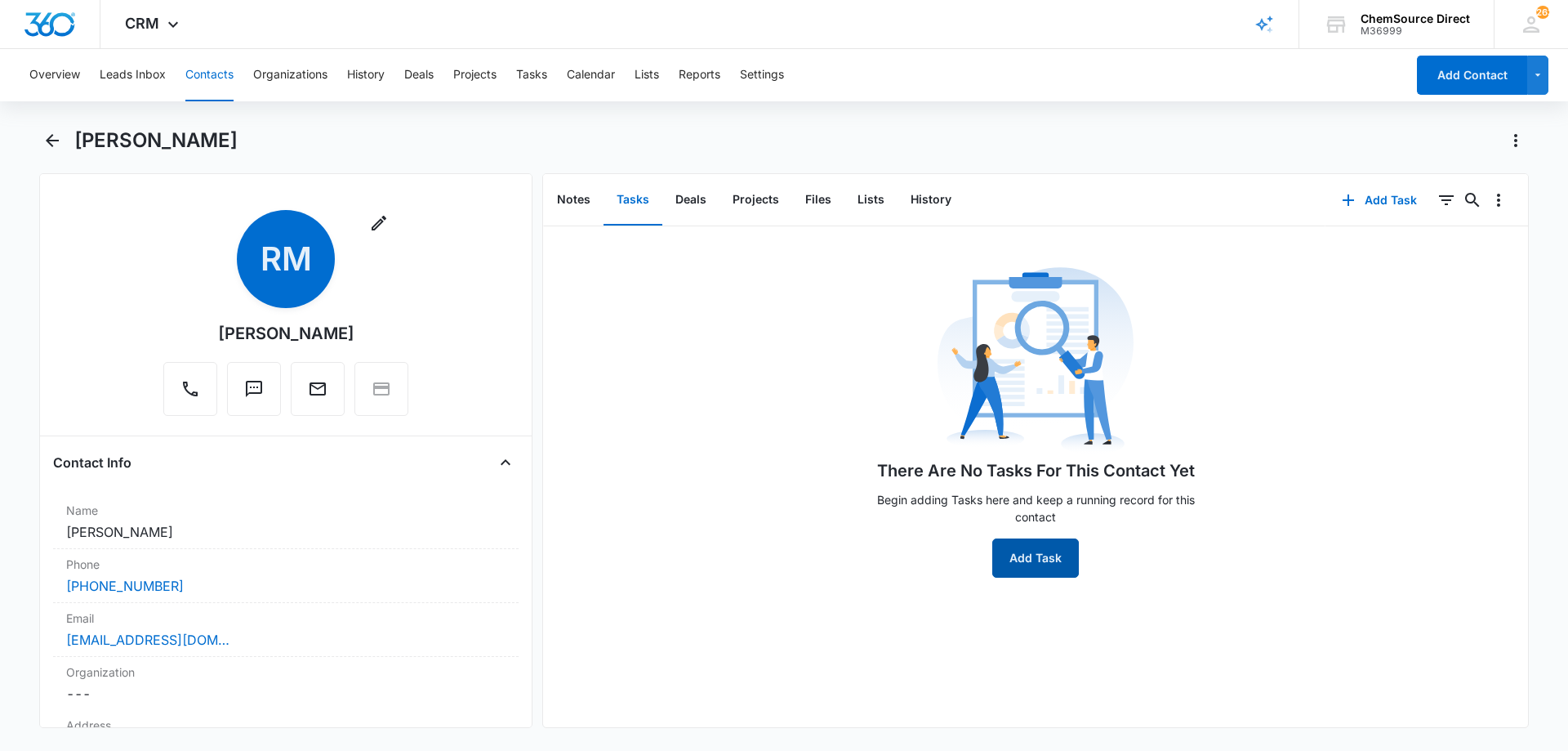
click at [1029, 544] on button "Add Task" at bounding box center [1034, 557] width 86 height 39
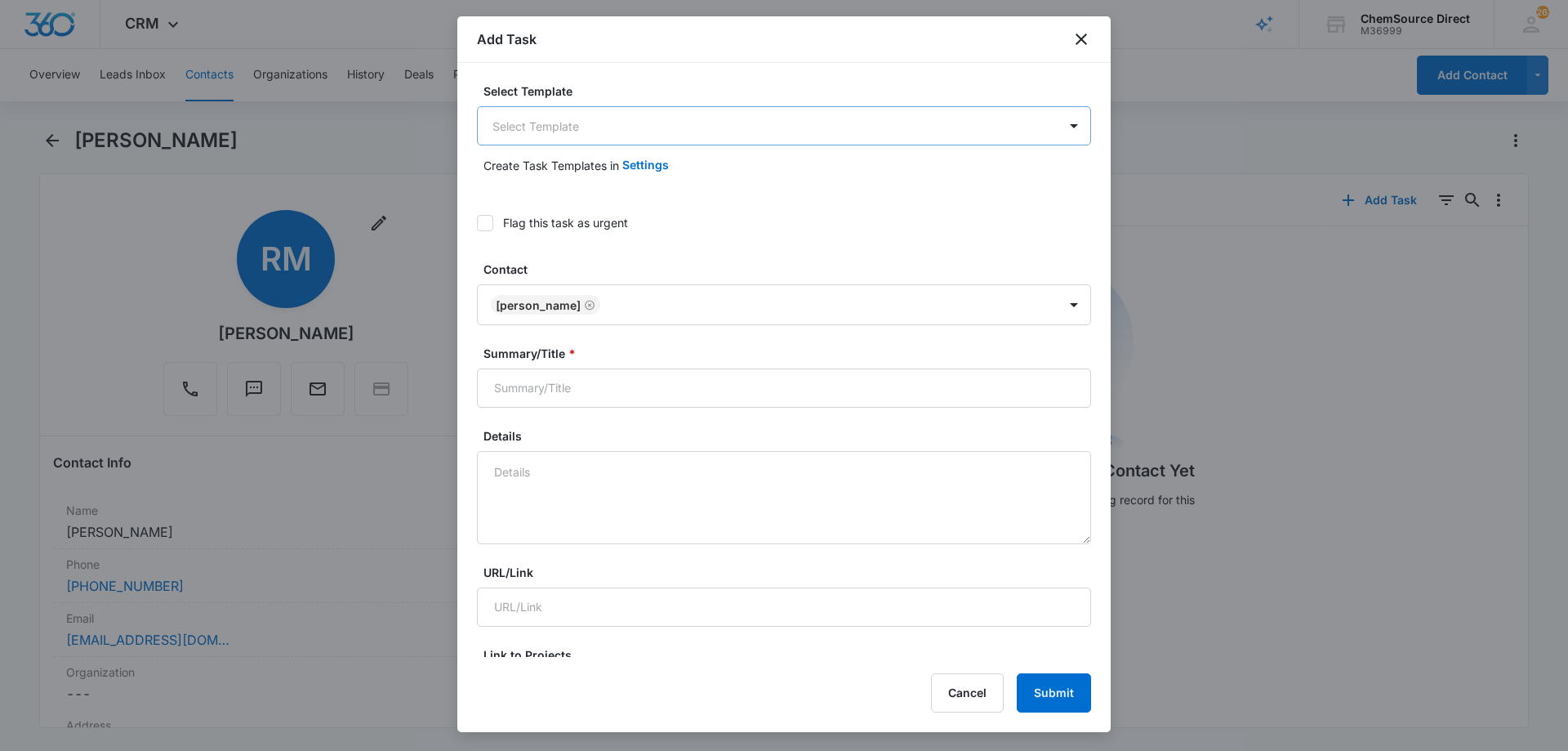
click at [543, 127] on body "CRM Apps Reputation Forms CRM Email Social Payments POS Content Ads Intelligenc…" at bounding box center [784, 376] width 1568 height 751
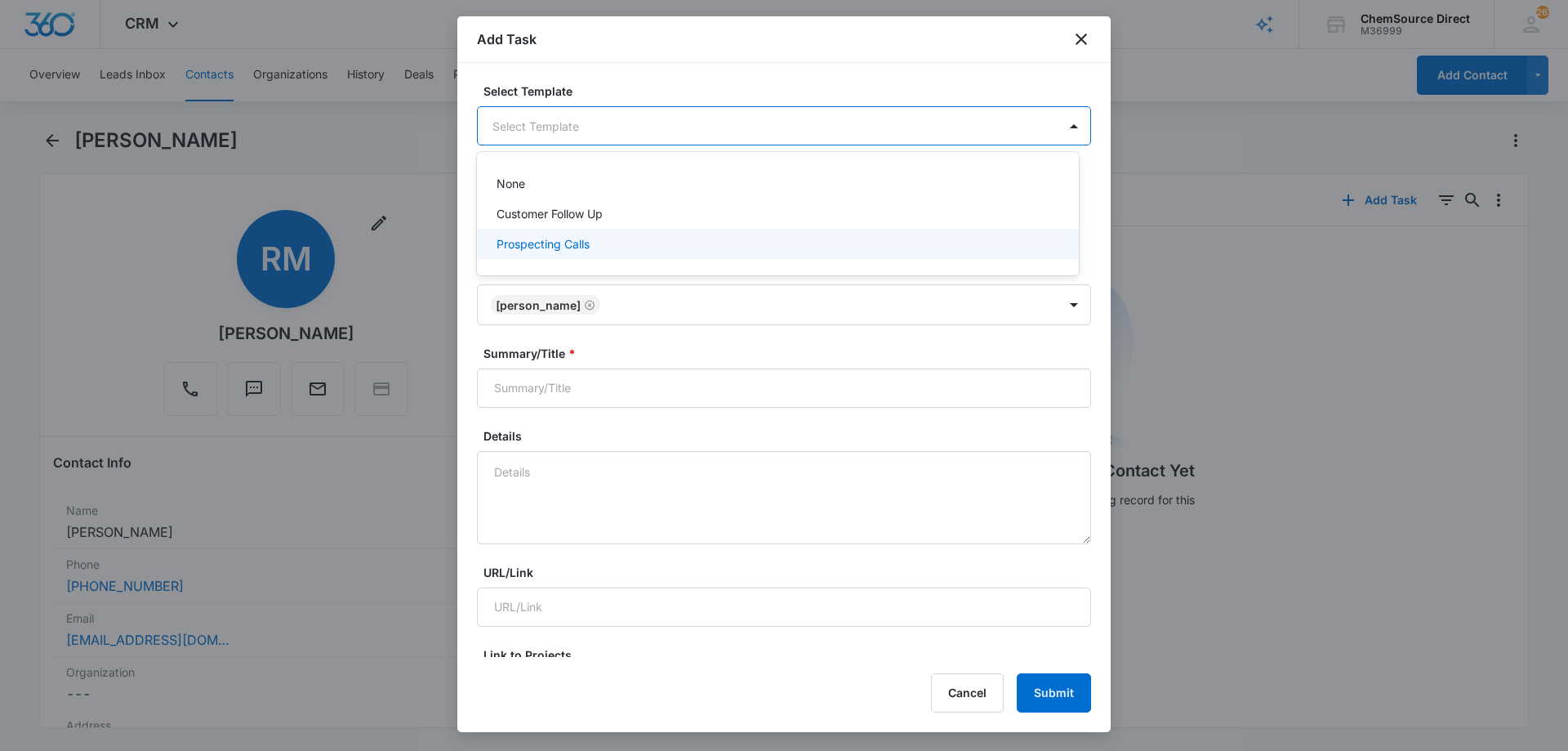
click at [541, 245] on p "Prospecting Calls" at bounding box center [543, 244] width 93 height 17
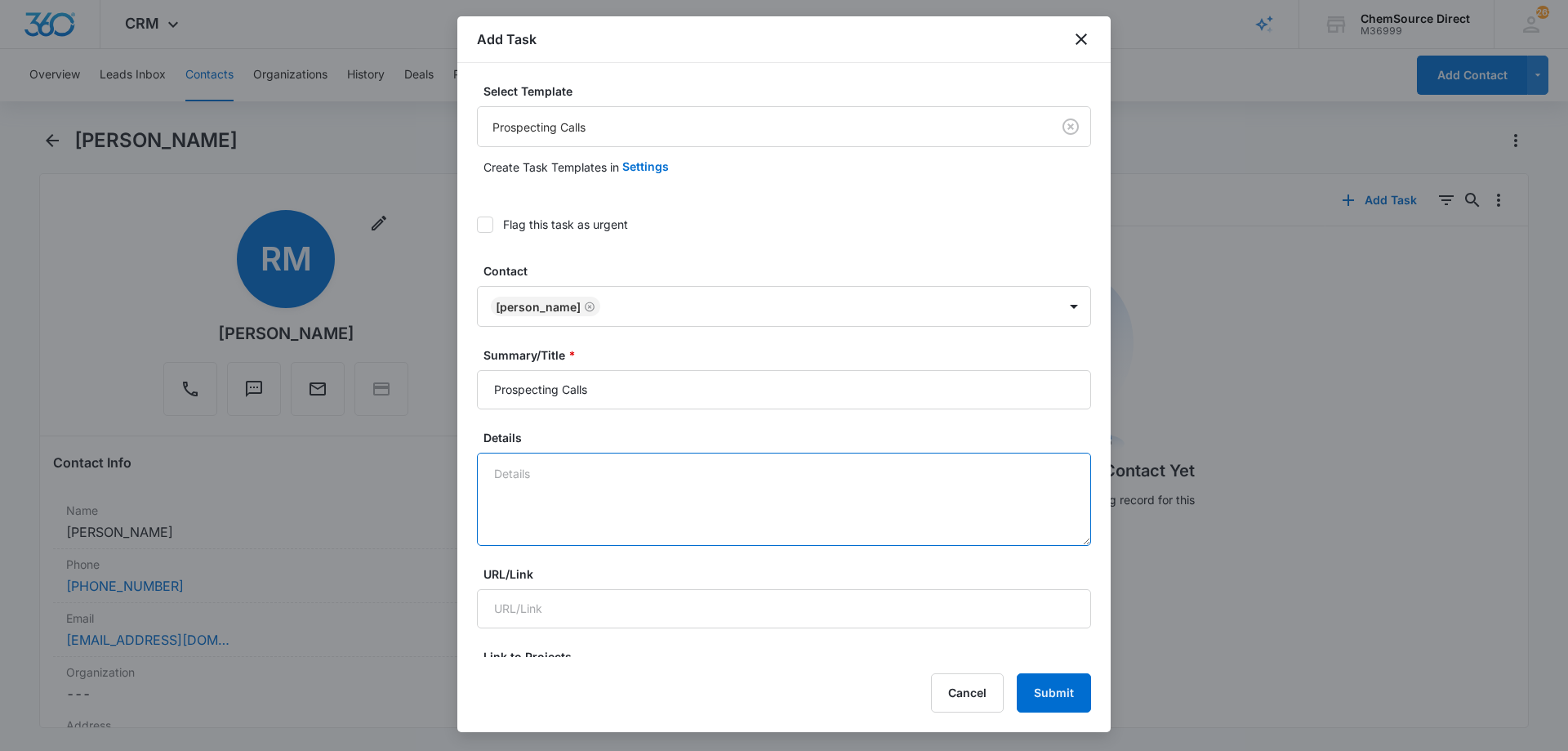
click at [541, 465] on textarea "Details" at bounding box center [784, 499] width 614 height 93
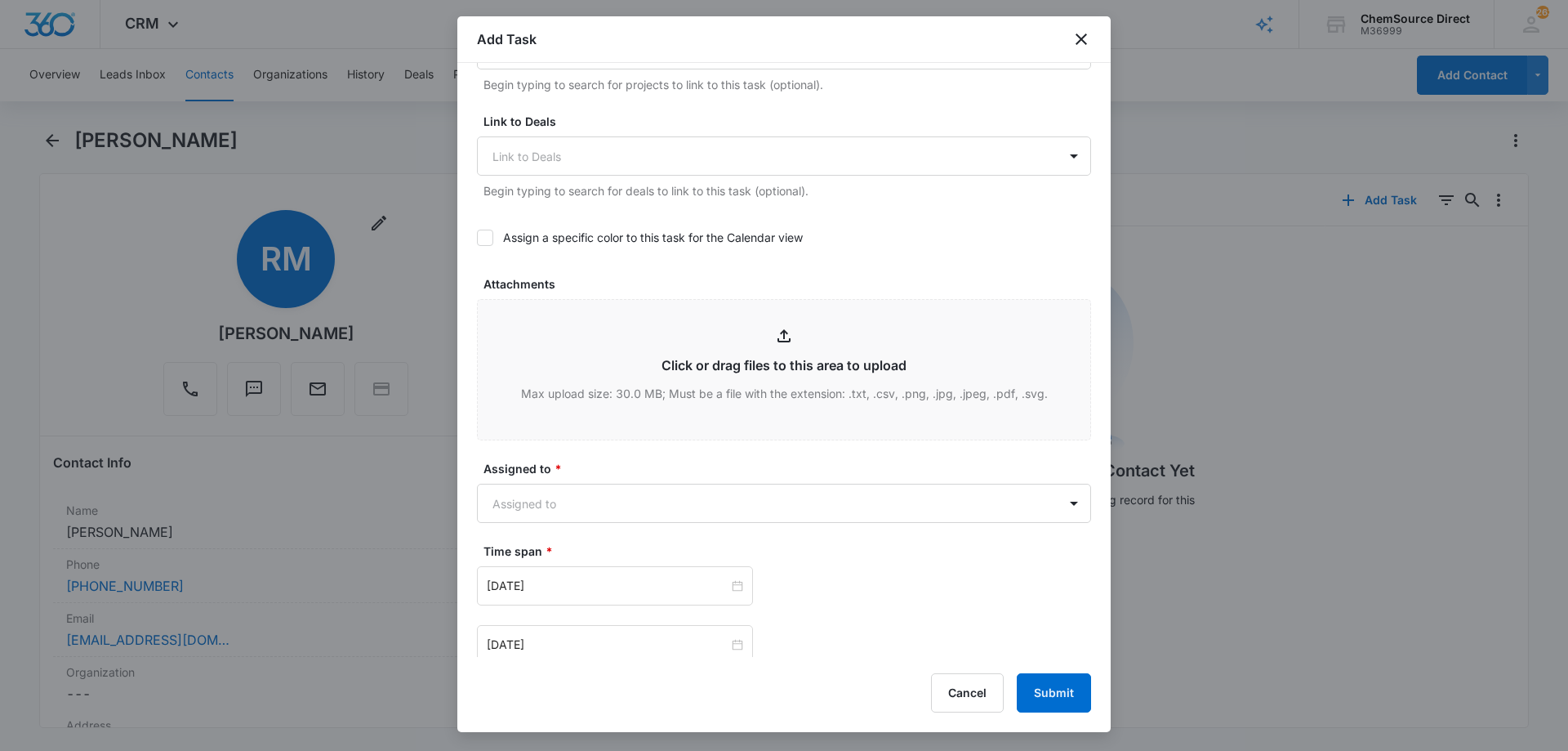
scroll to position [654, 0]
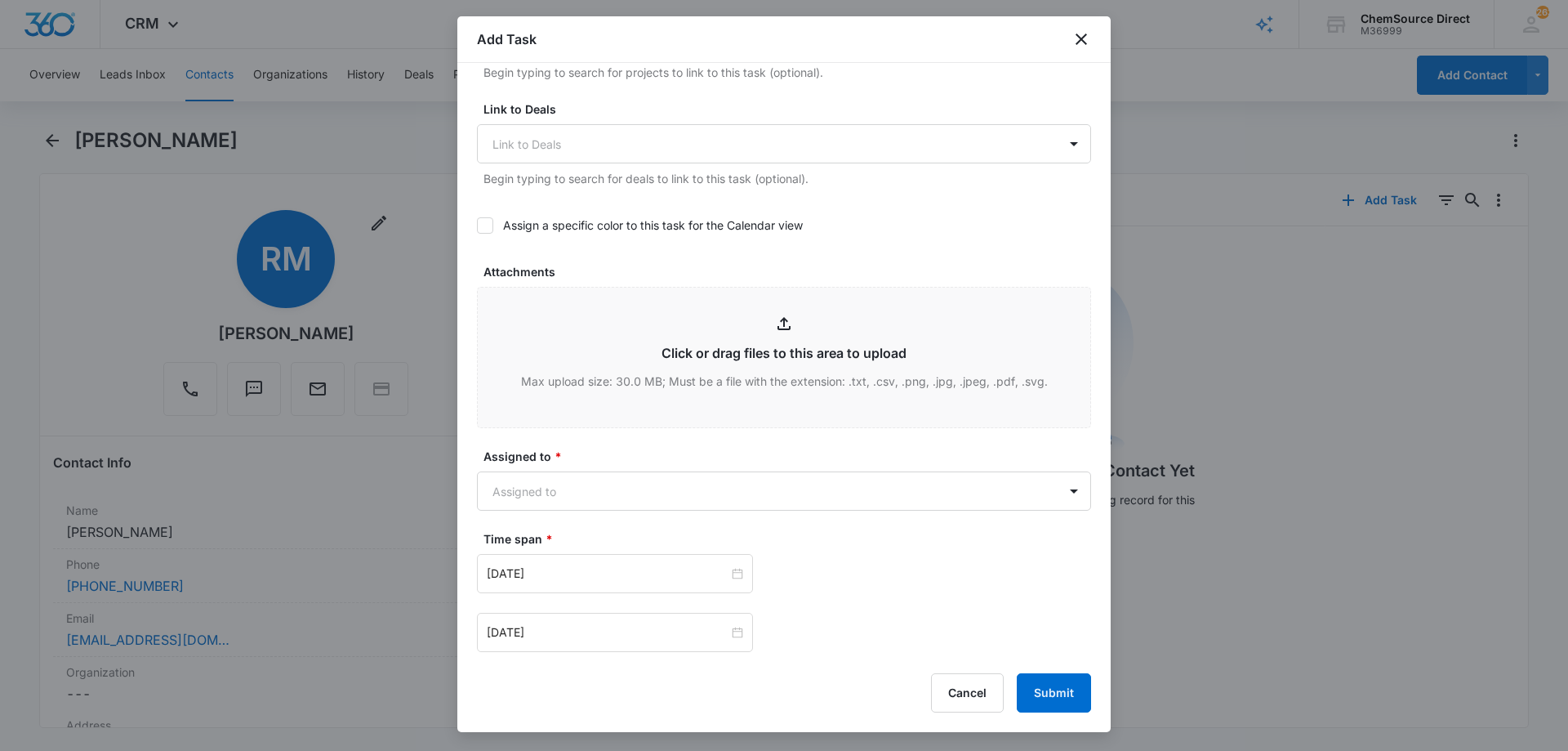
type textarea "Sent promo email, code MY10"
click at [489, 222] on icon at bounding box center [484, 225] width 10 height 7
click at [477, 225] on input "Assign a specific color to this task for the Calendar view" at bounding box center [477, 225] width 0 height 0
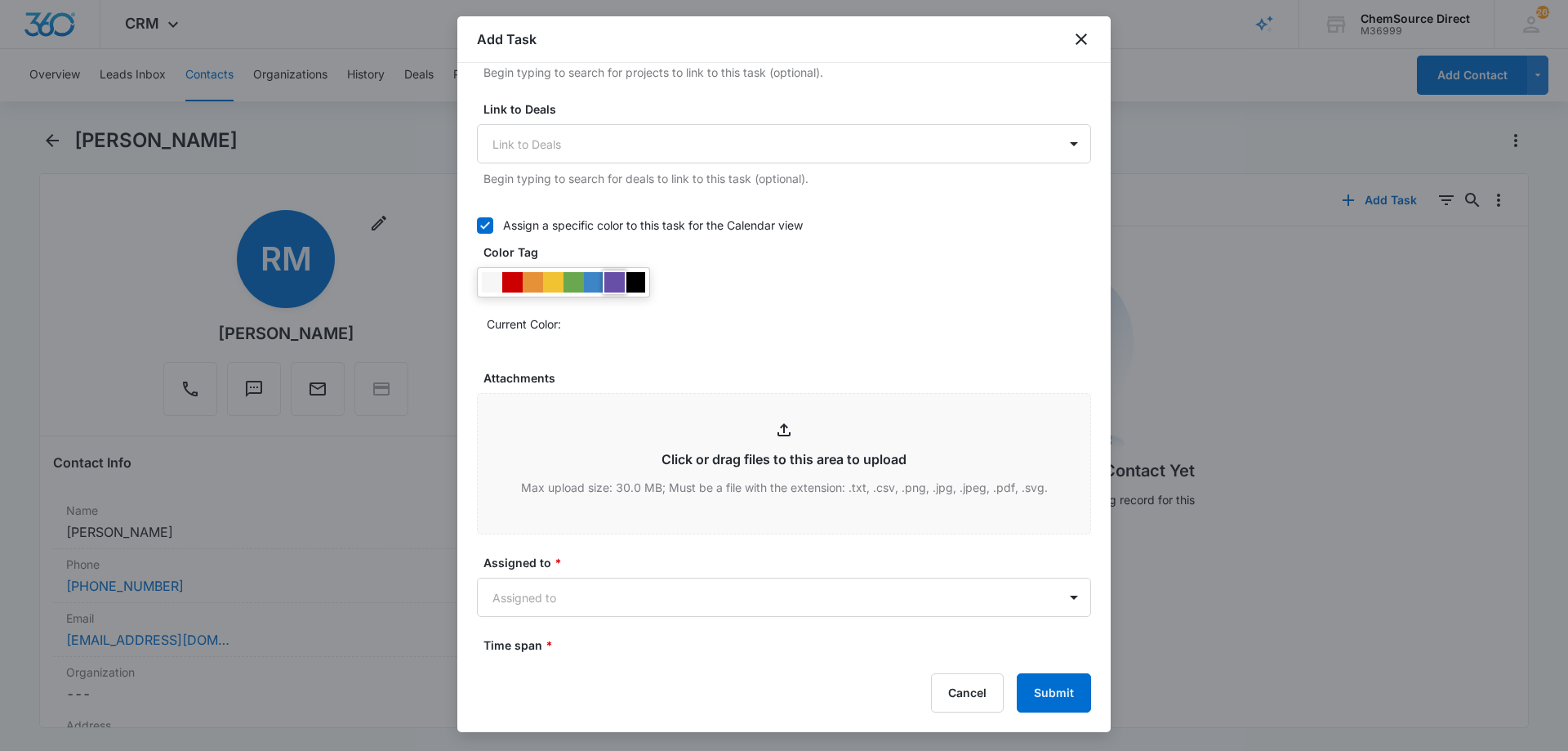
click at [614, 278] on div at bounding box center [614, 282] width 20 height 20
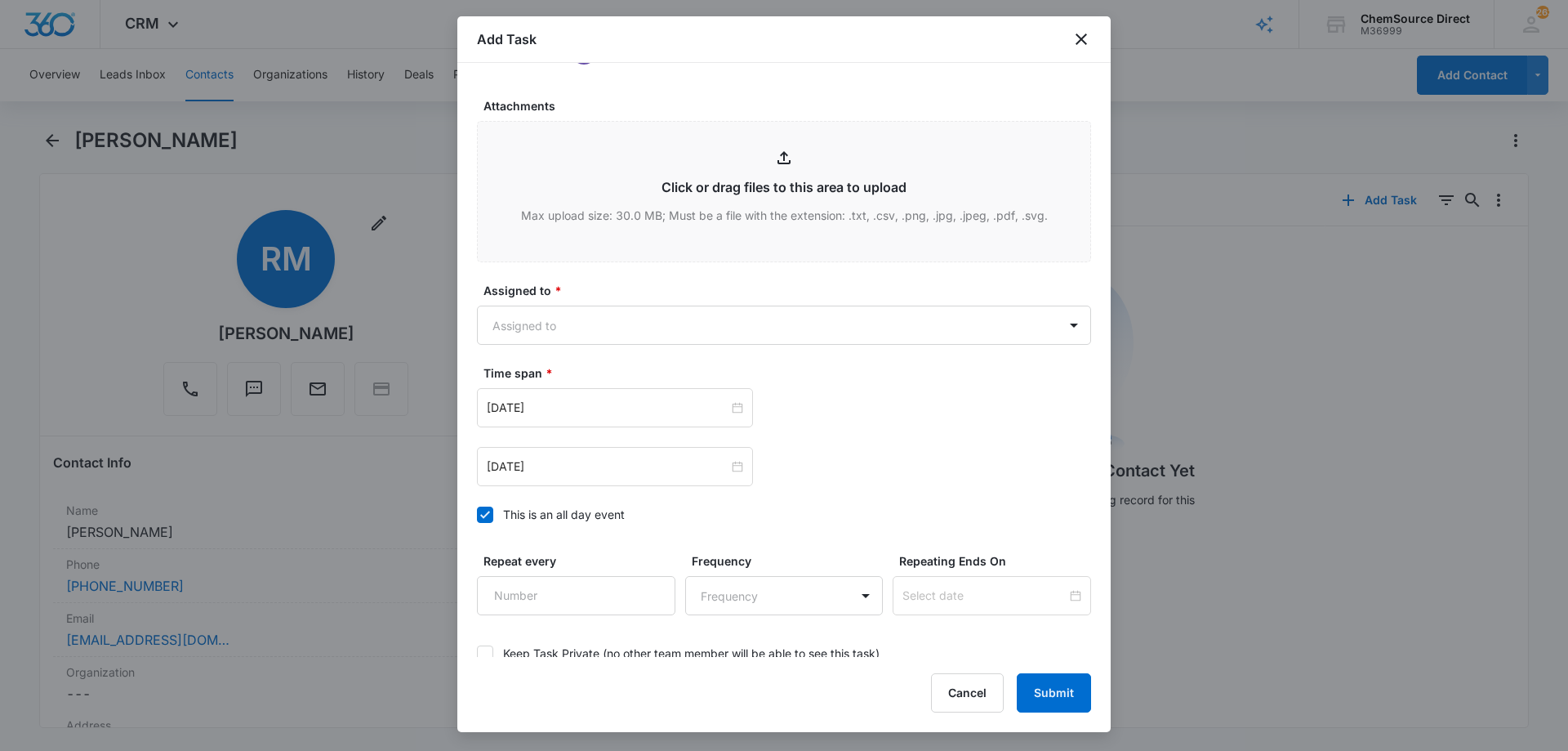
scroll to position [980, 0]
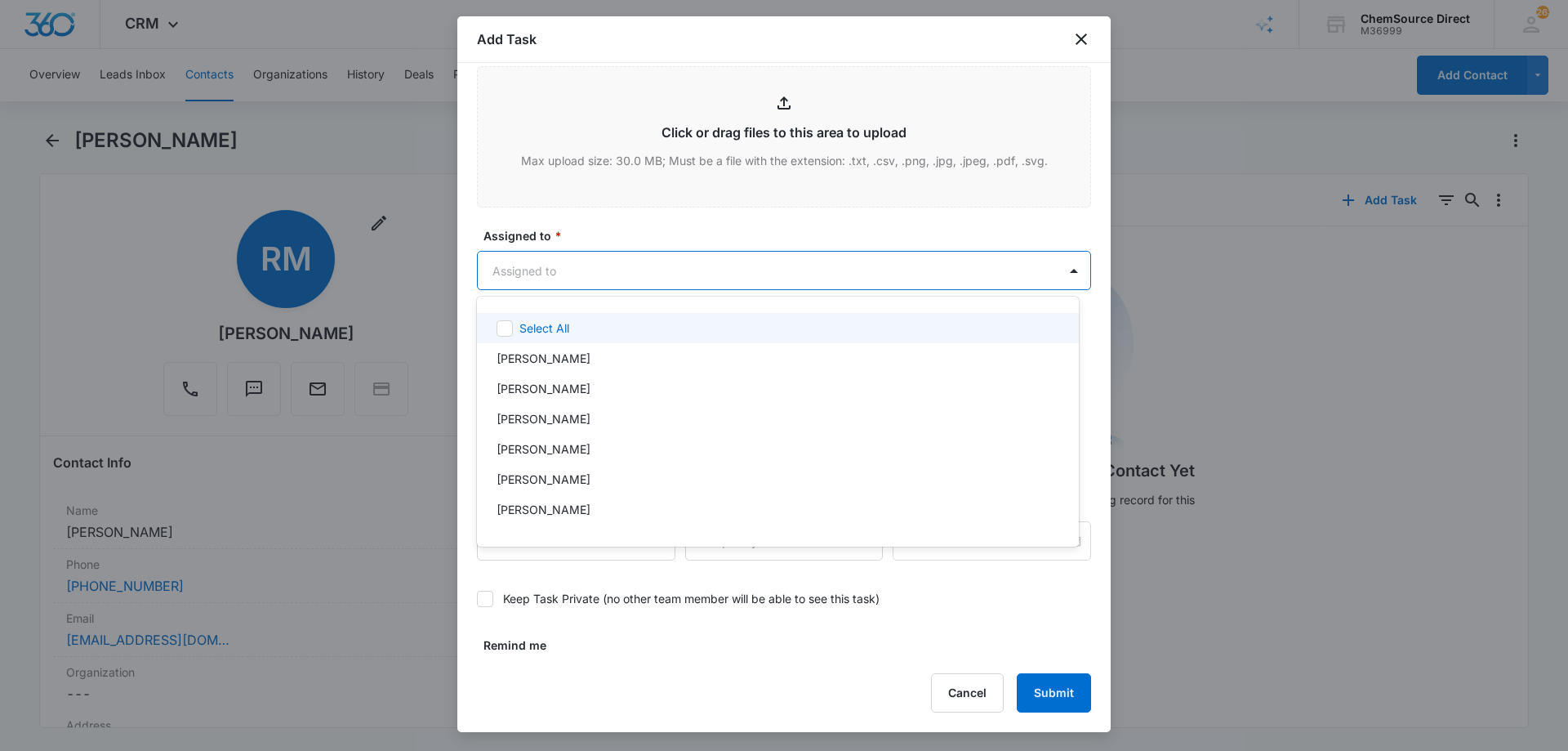
click at [576, 274] on body "CRM Apps Reputation Forms CRM Email Social Payments POS Content Ads Intelligenc…" at bounding box center [784, 376] width 1568 height 751
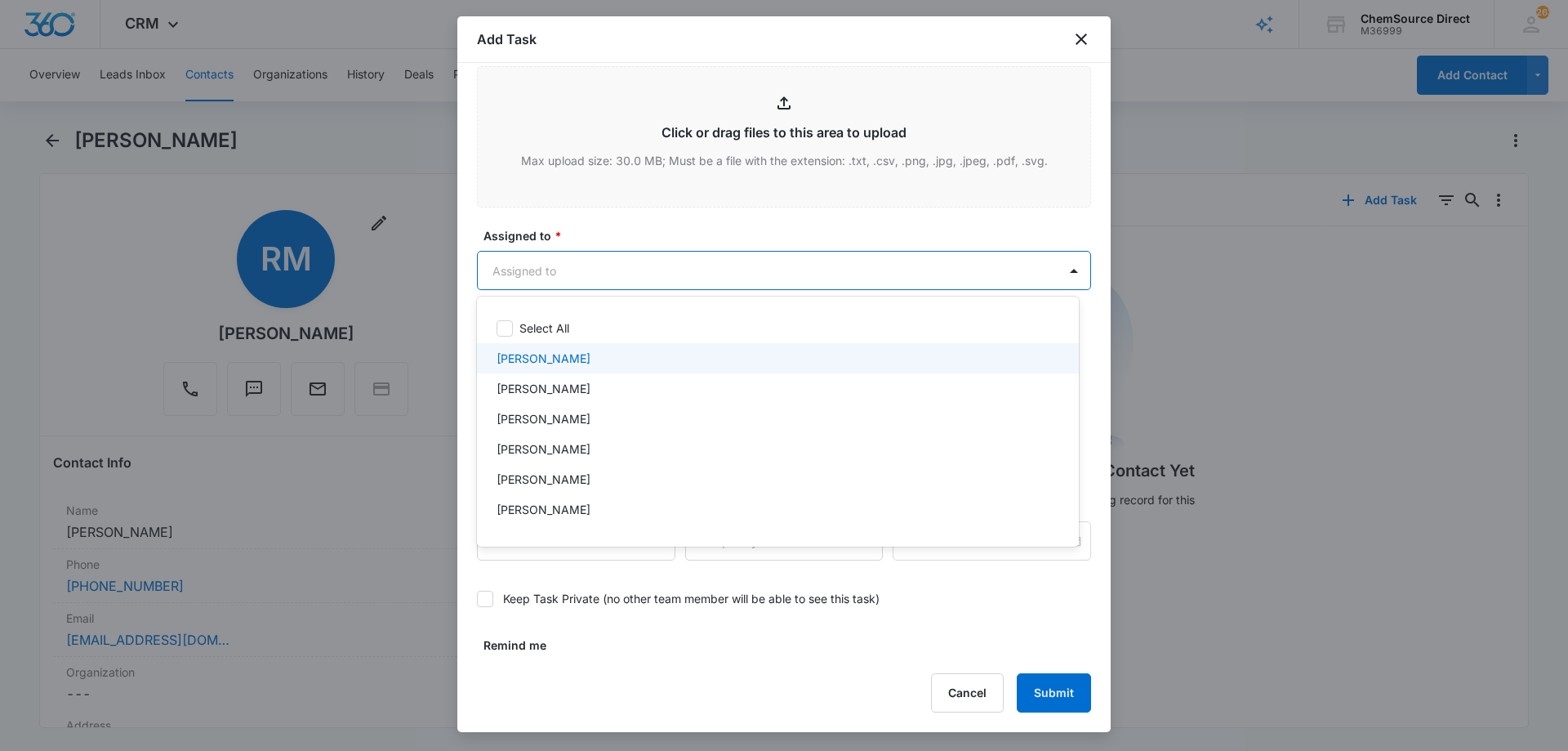
click at [562, 354] on div "[PERSON_NAME]" at bounding box center [775, 357] width 559 height 17
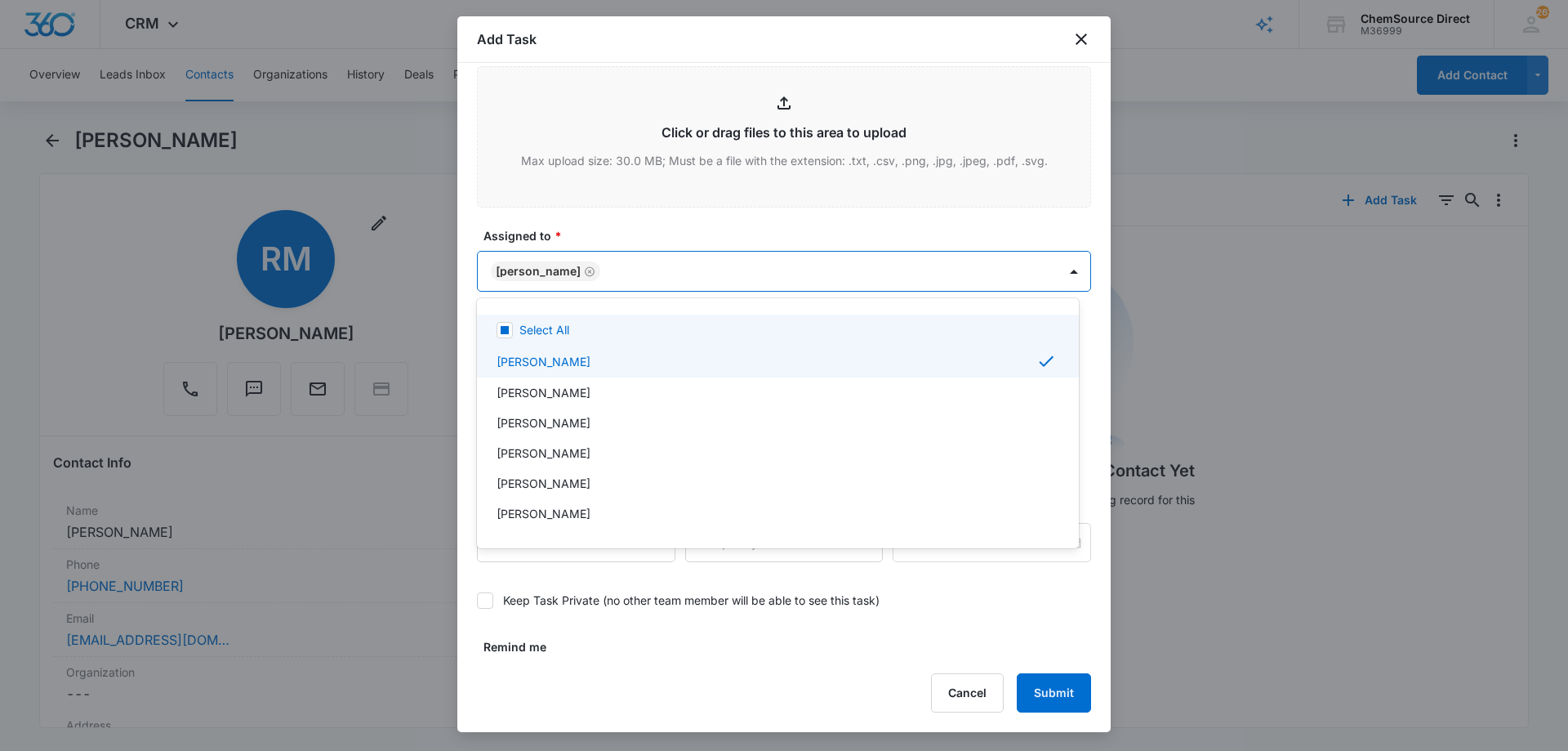
click at [594, 238] on div at bounding box center [784, 376] width 1568 height 751
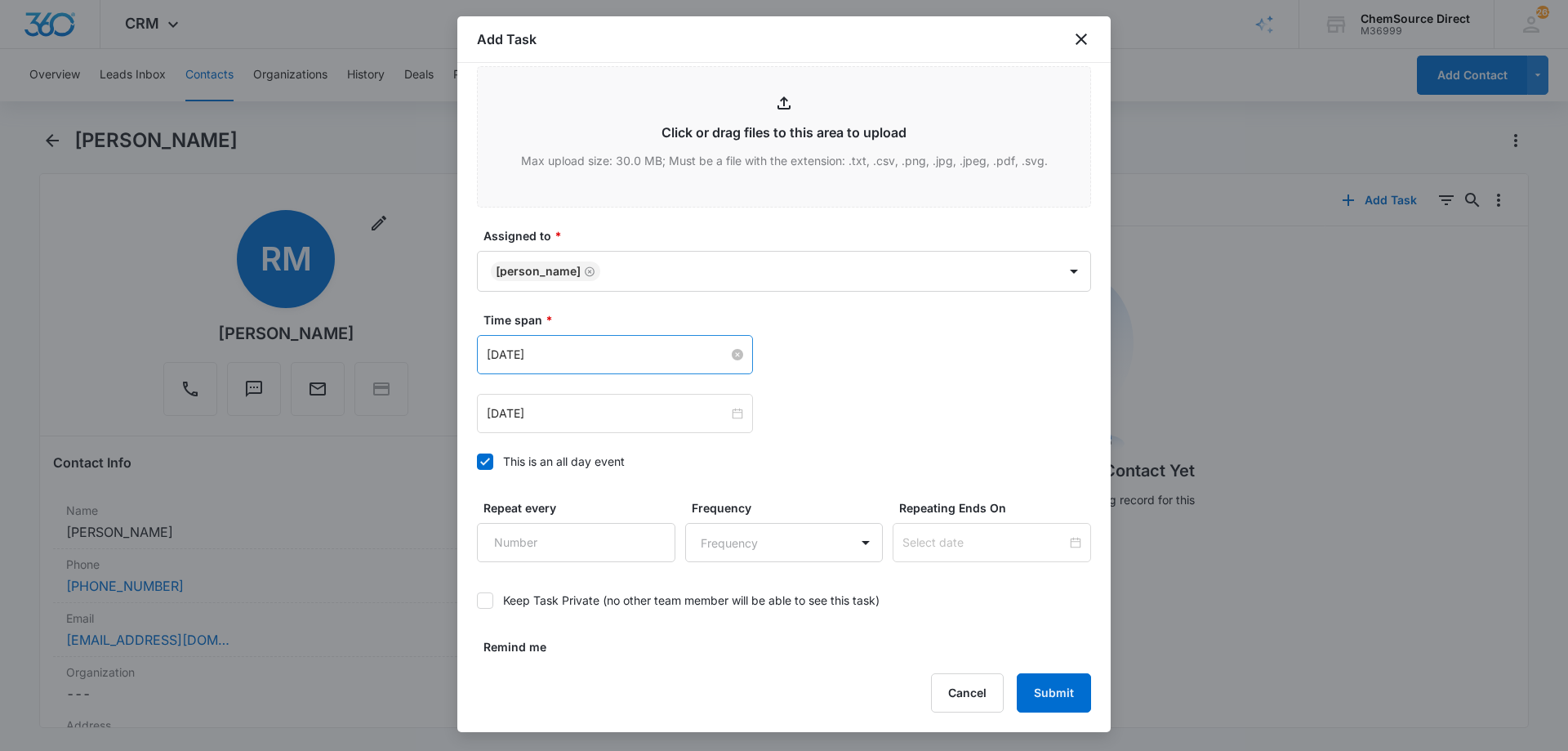
click at [575, 359] on input "[DATE]" at bounding box center [607, 355] width 242 height 18
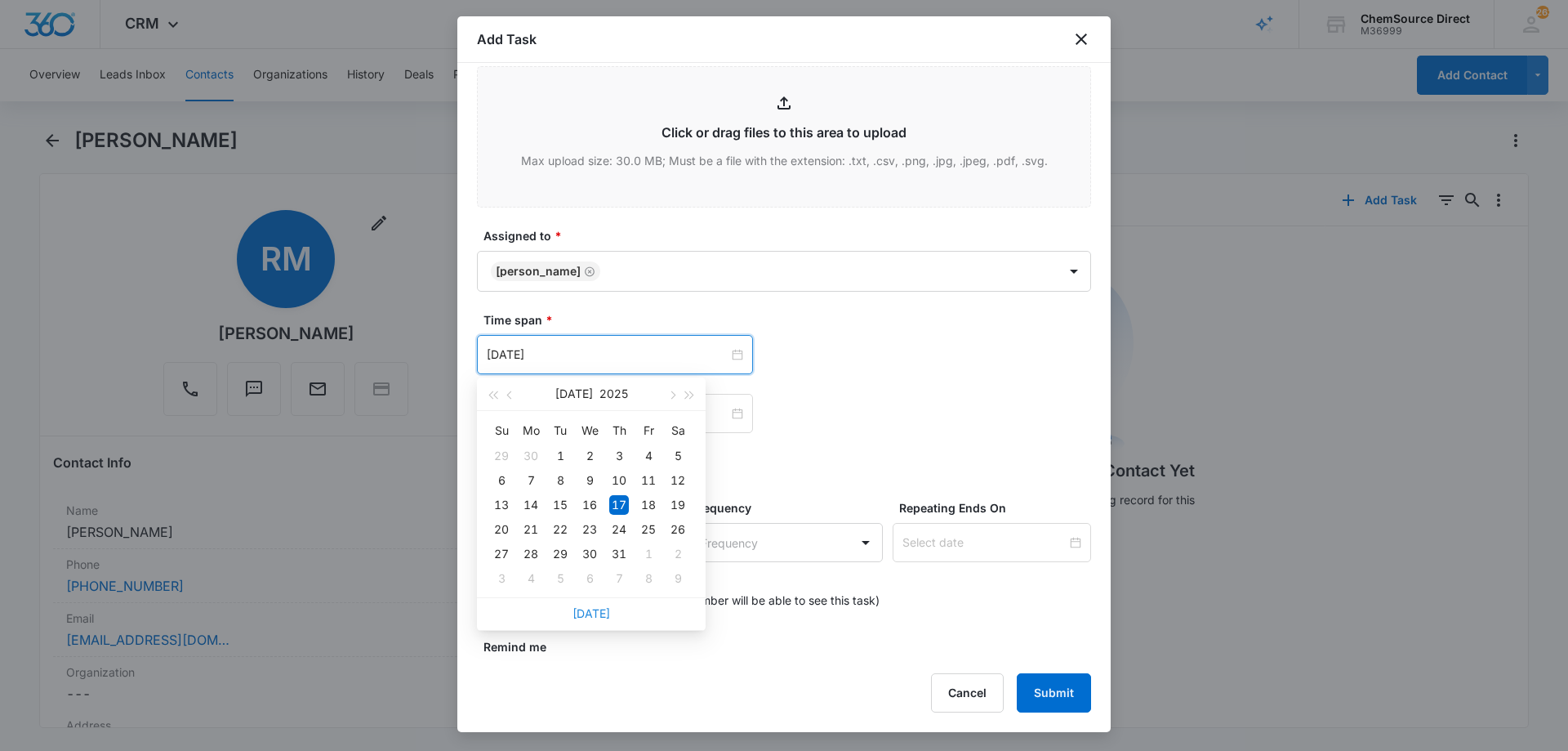
click at [598, 615] on link "[DATE]" at bounding box center [591, 613] width 37 height 14
type input "[DATE]"
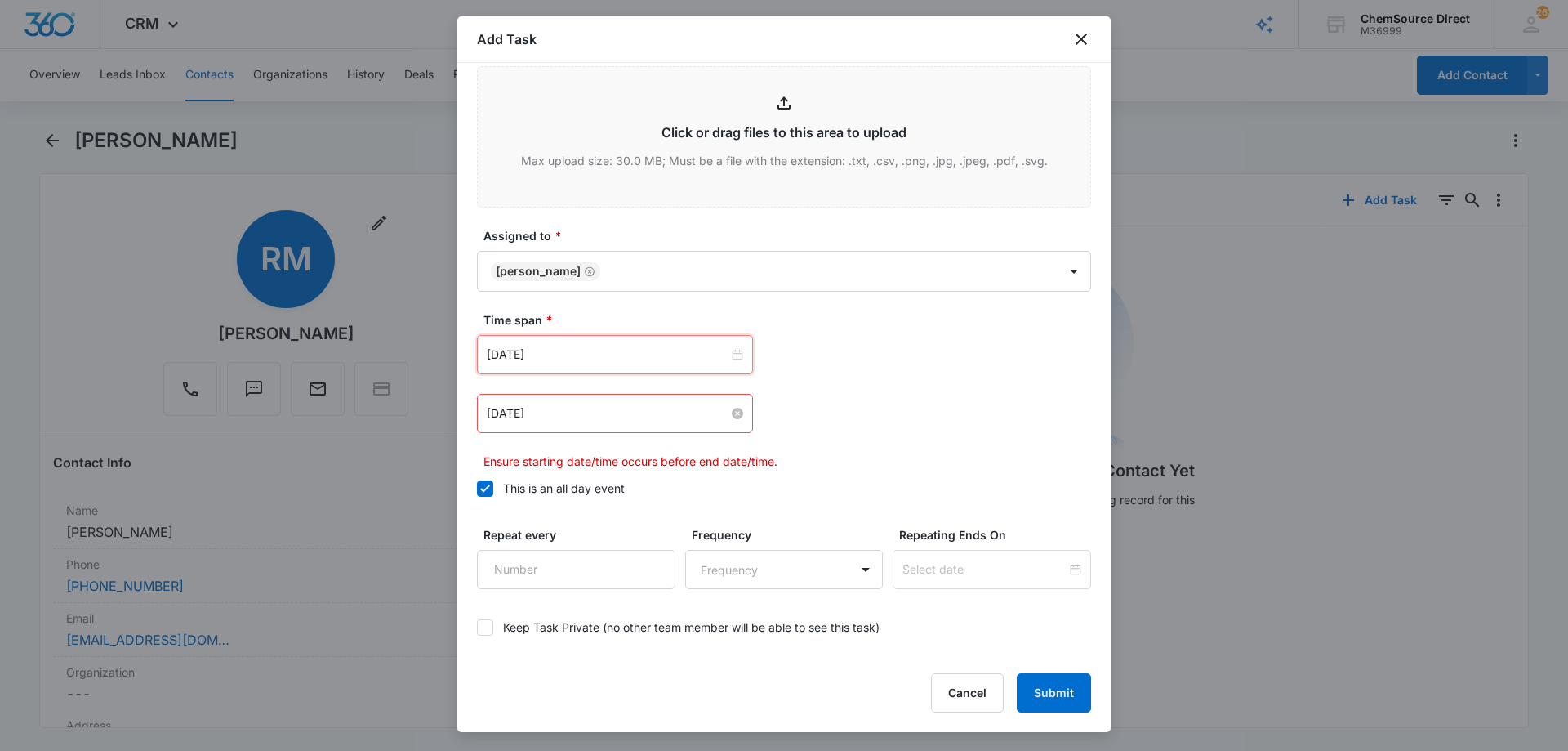
click at [577, 408] on input "[DATE]" at bounding box center [607, 414] width 242 height 18
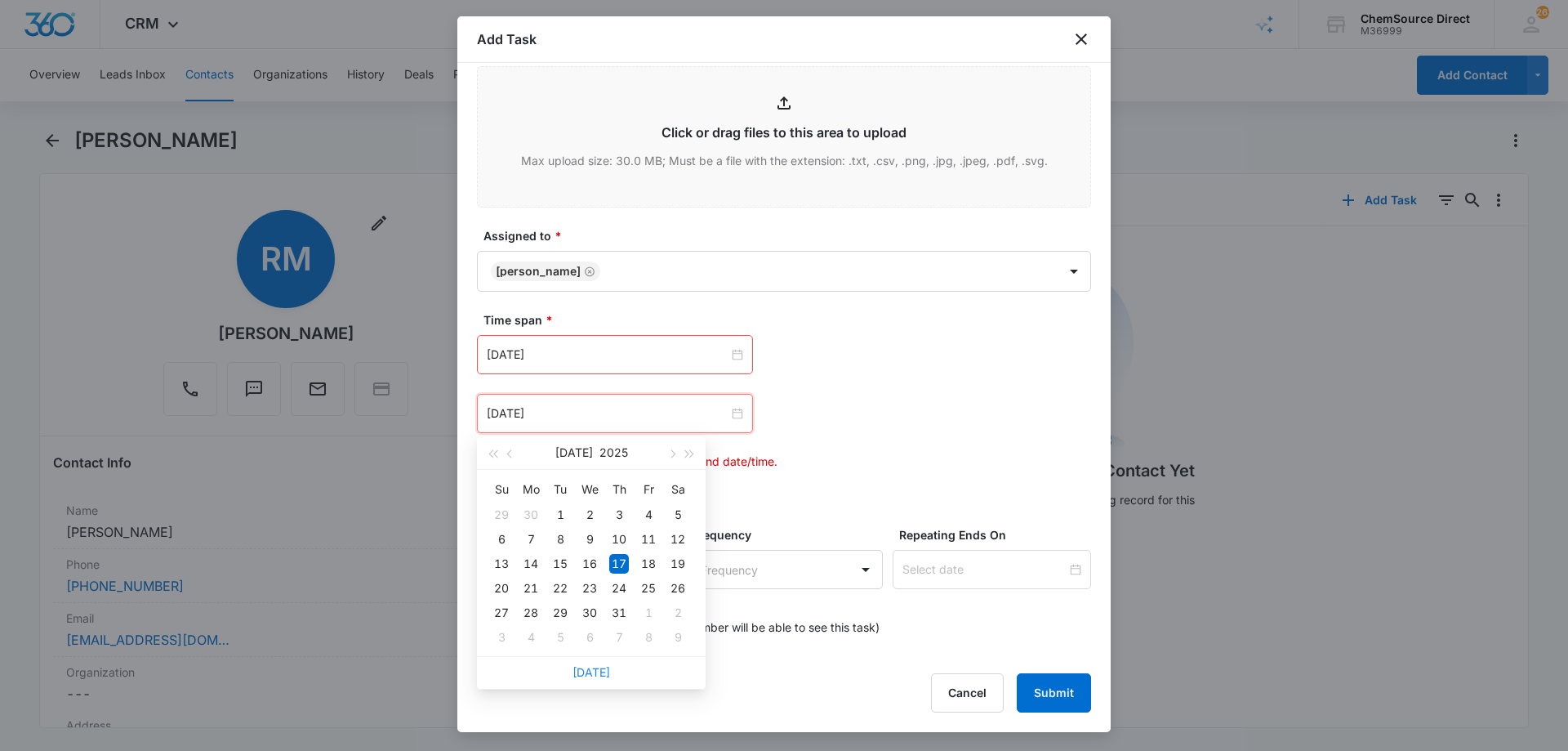
click at [591, 668] on link "[DATE]" at bounding box center [591, 671] width 37 height 14
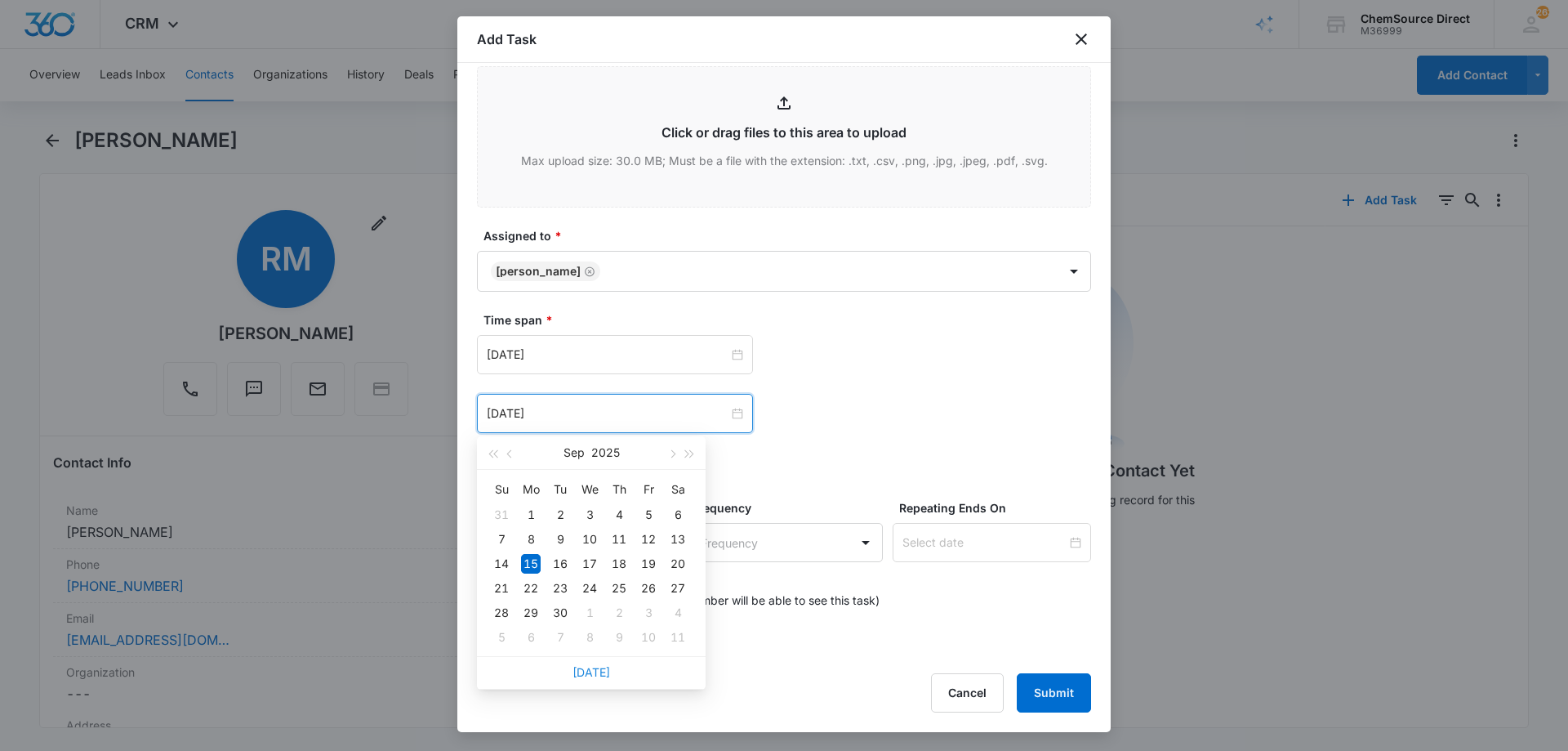
type input "[DATE]"
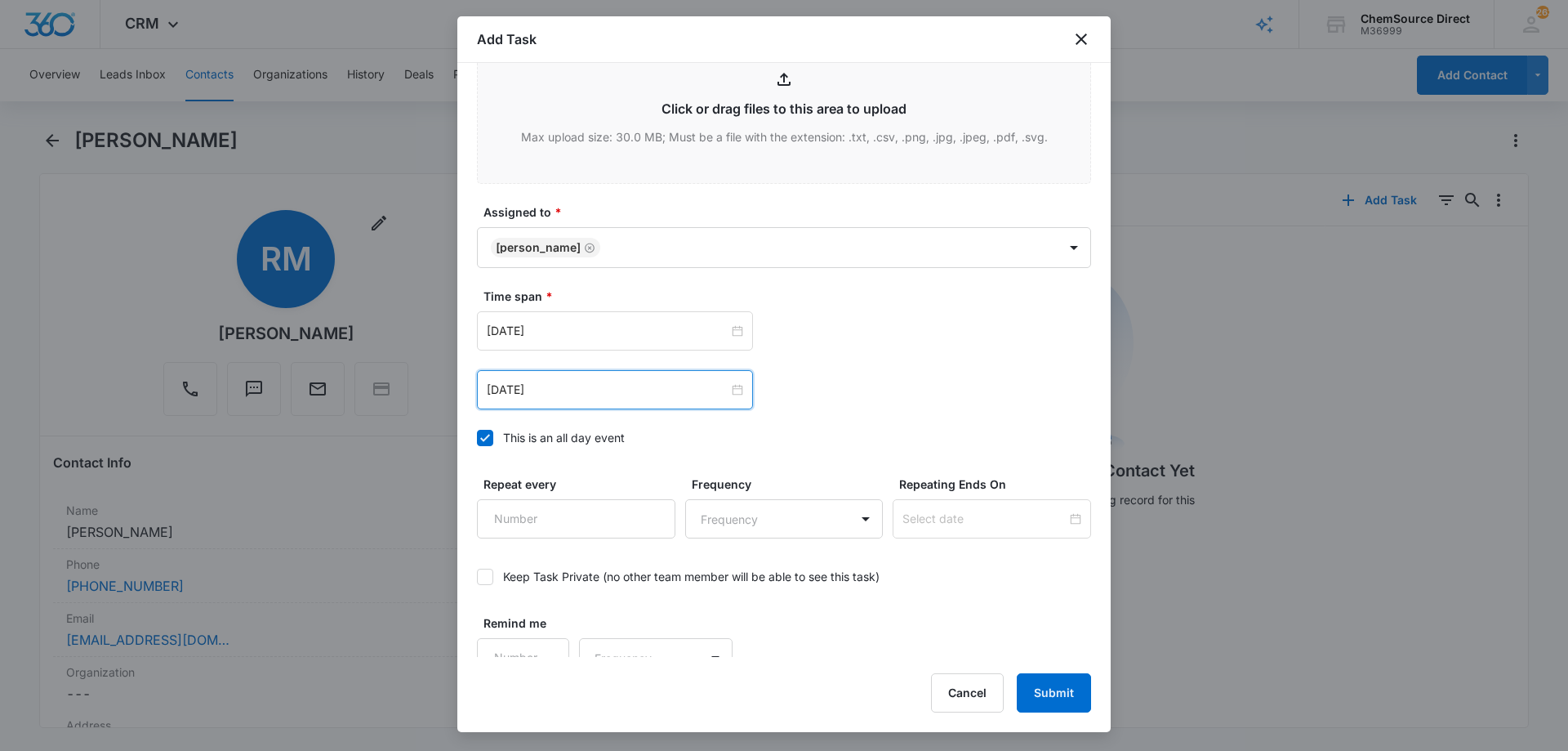
scroll to position [1024, 0]
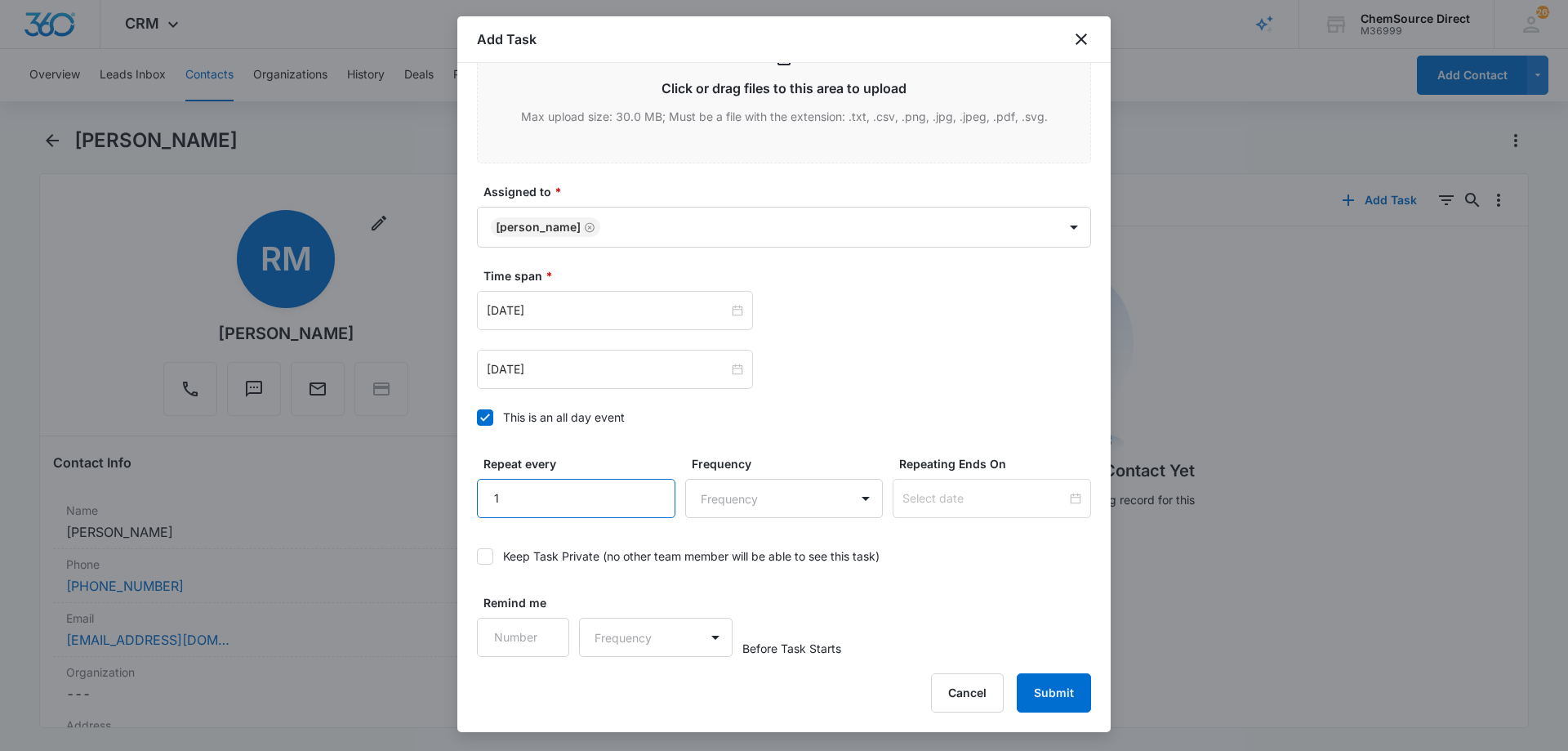
click at [650, 489] on input "1" at bounding box center [576, 497] width 198 height 39
type input "2"
click at [650, 489] on input "2" at bounding box center [576, 497] width 198 height 39
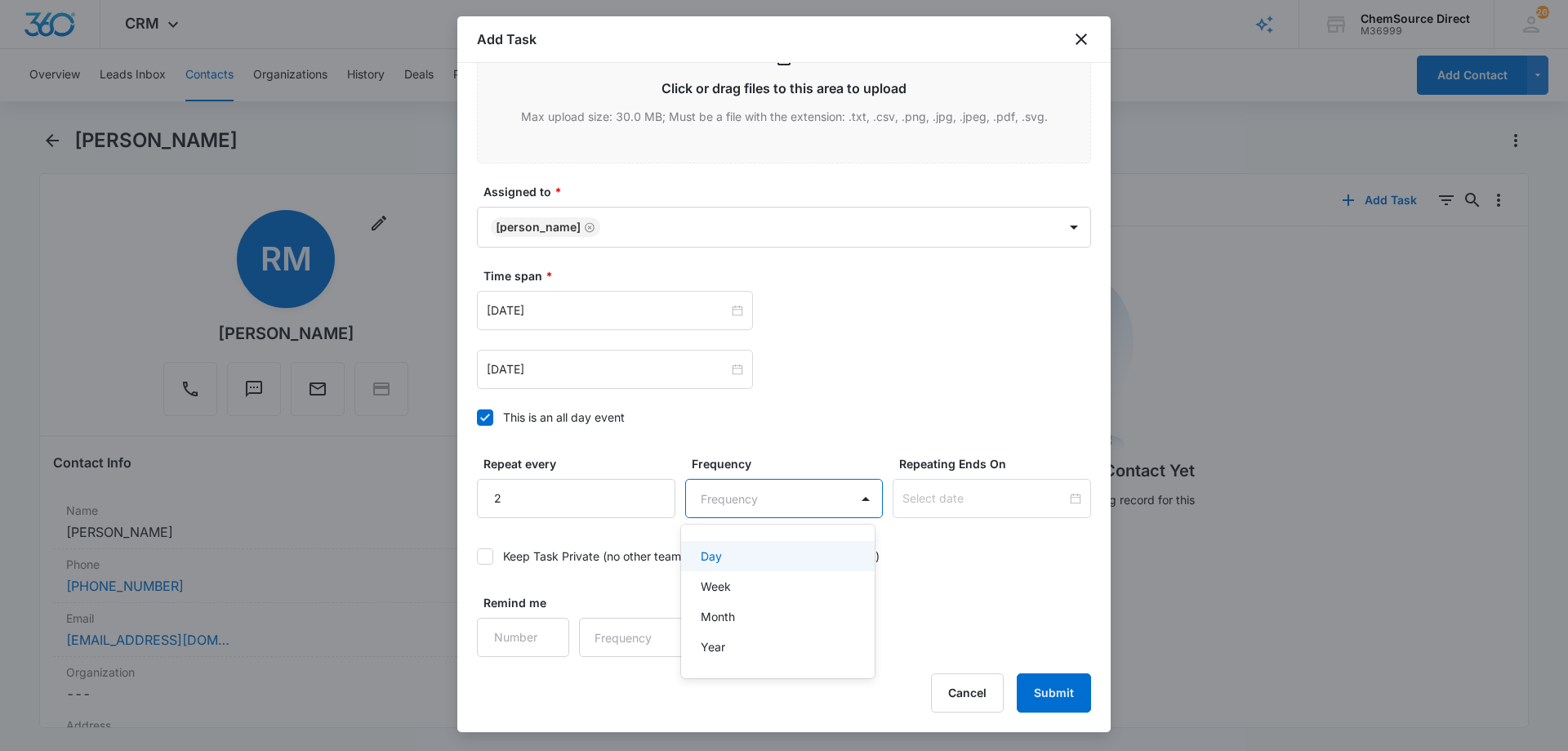
click at [709, 495] on body "CRM Apps Reputation Forms CRM Email Social Payments POS Content Ads Intelligenc…" at bounding box center [784, 376] width 1568 height 751
click at [742, 555] on div "Day" at bounding box center [776, 556] width 152 height 17
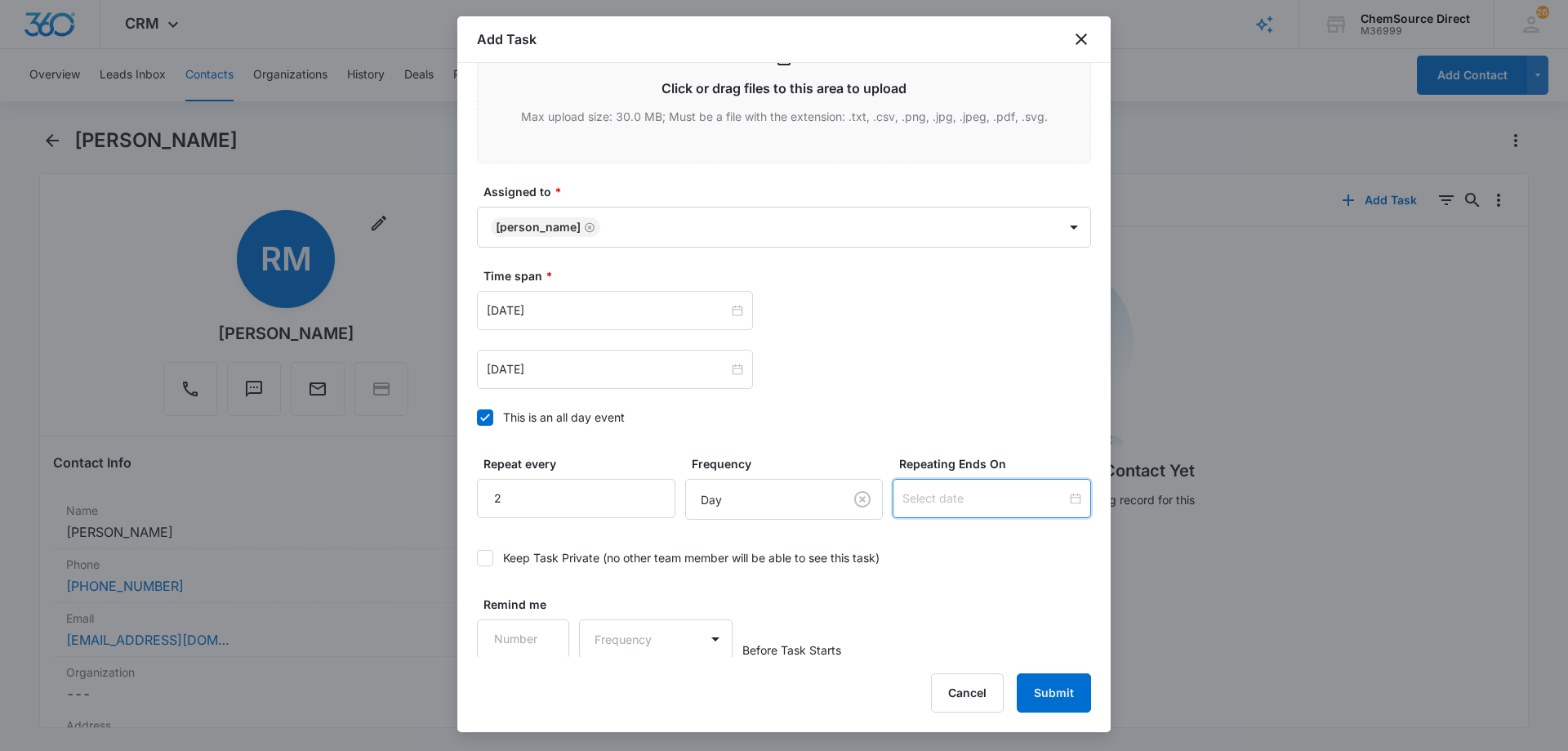
click at [944, 492] on input at bounding box center [984, 498] width 165 height 18
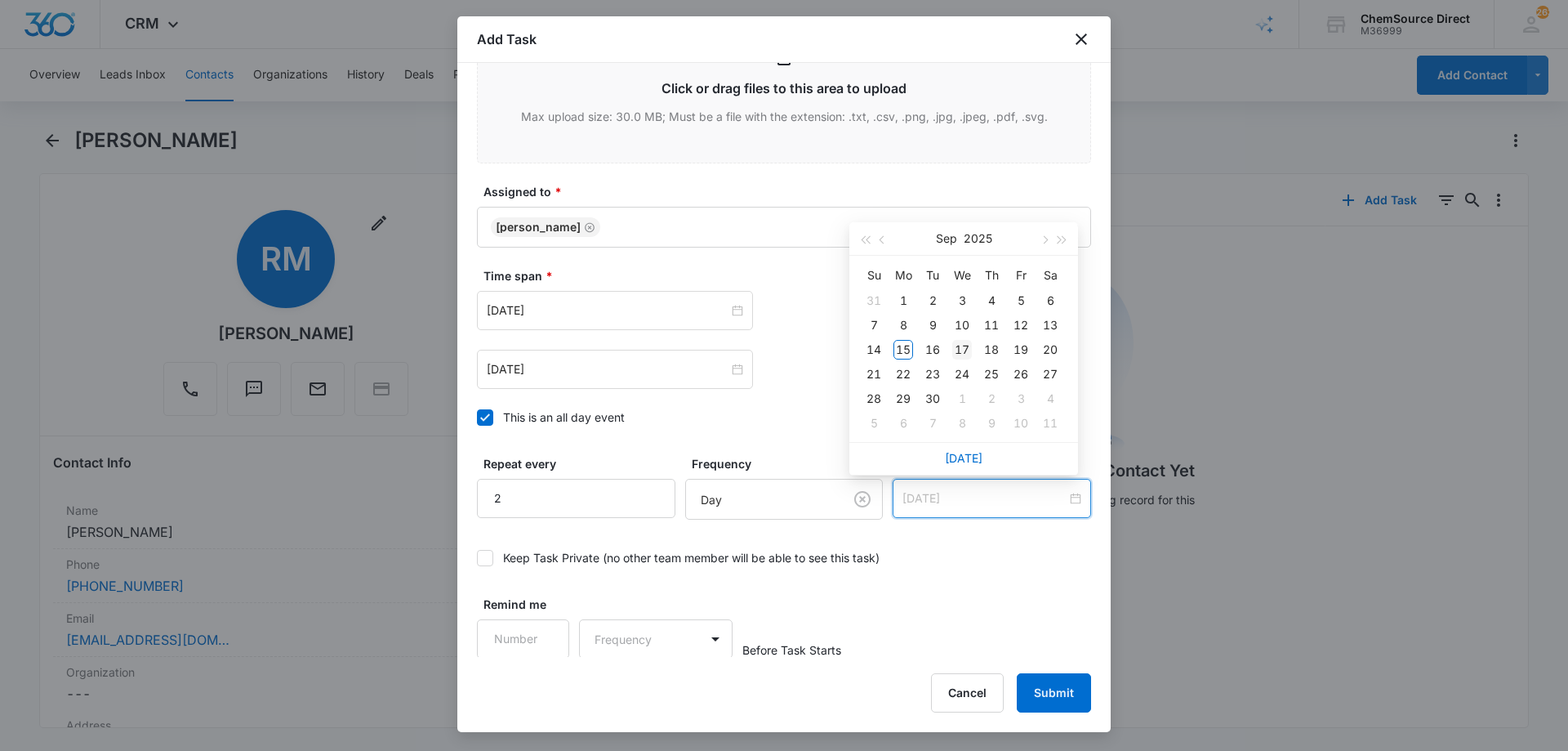
type input "[DATE]"
click at [959, 348] on div "17" at bounding box center [962, 350] width 20 height 20
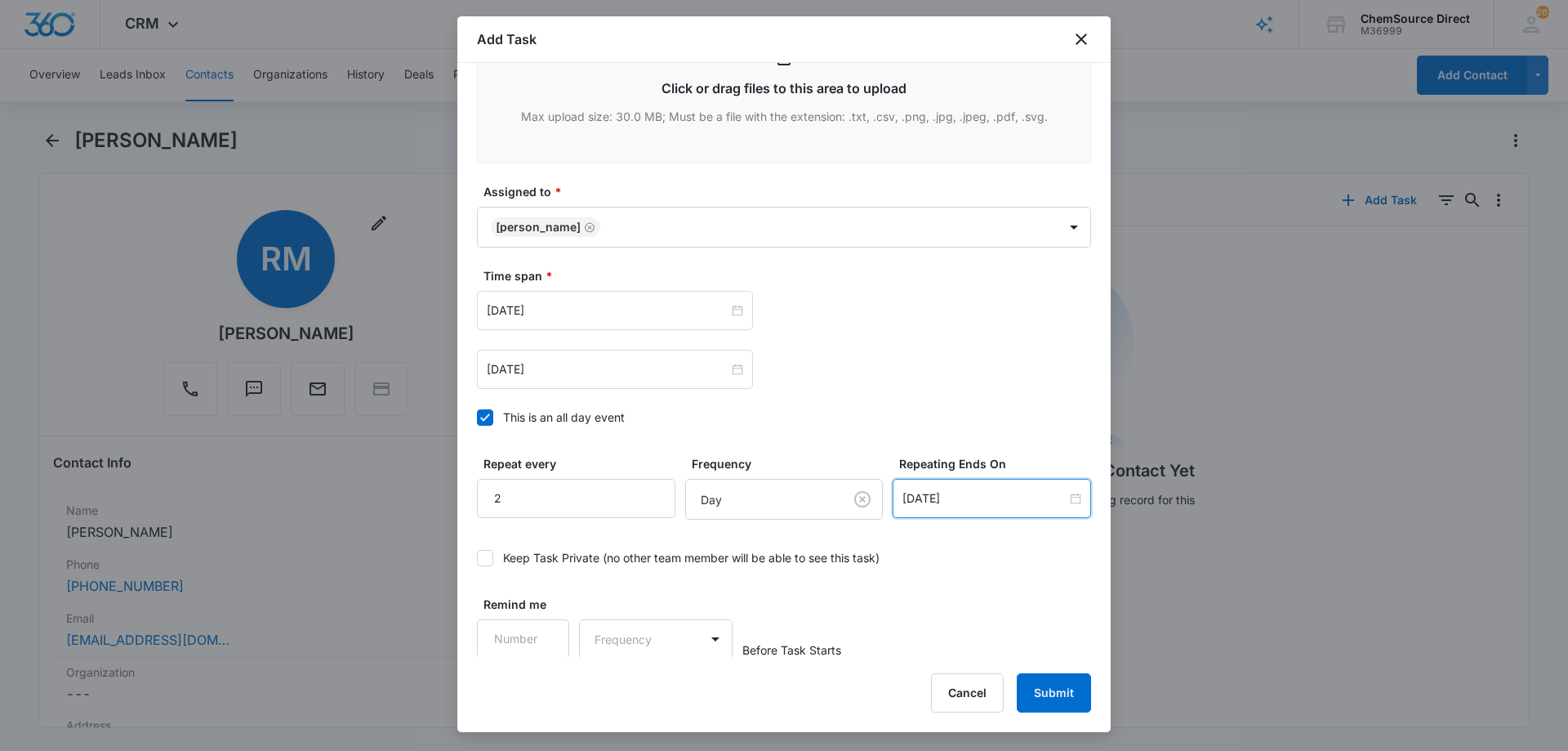
scroll to position [1026, 0]
type input "1"
click at [548, 628] on input "1" at bounding box center [524, 636] width 93 height 39
click at [612, 641] on body "CRM Apps Reputation Forms CRM Email Social Payments POS Content Ads Intelligenc…" at bounding box center [784, 376] width 1568 height 751
click at [627, 687] on div "Days" at bounding box center [651, 695] width 108 height 17
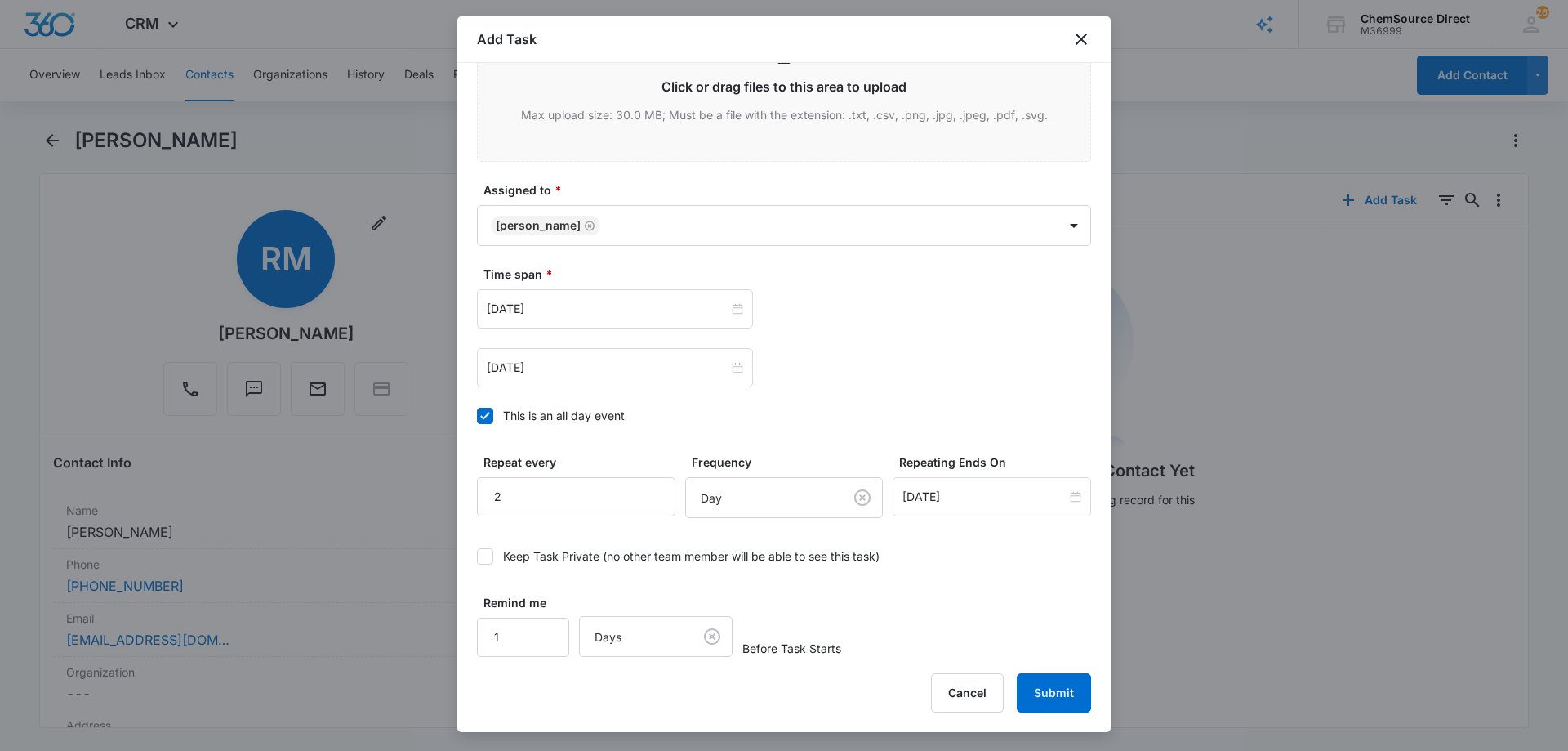
click at [908, 604] on div "Remind me 1 Days Before Task Starts" at bounding box center [784, 625] width 614 height 63
click at [1049, 686] on button "Submit" at bounding box center [1054, 692] width 75 height 39
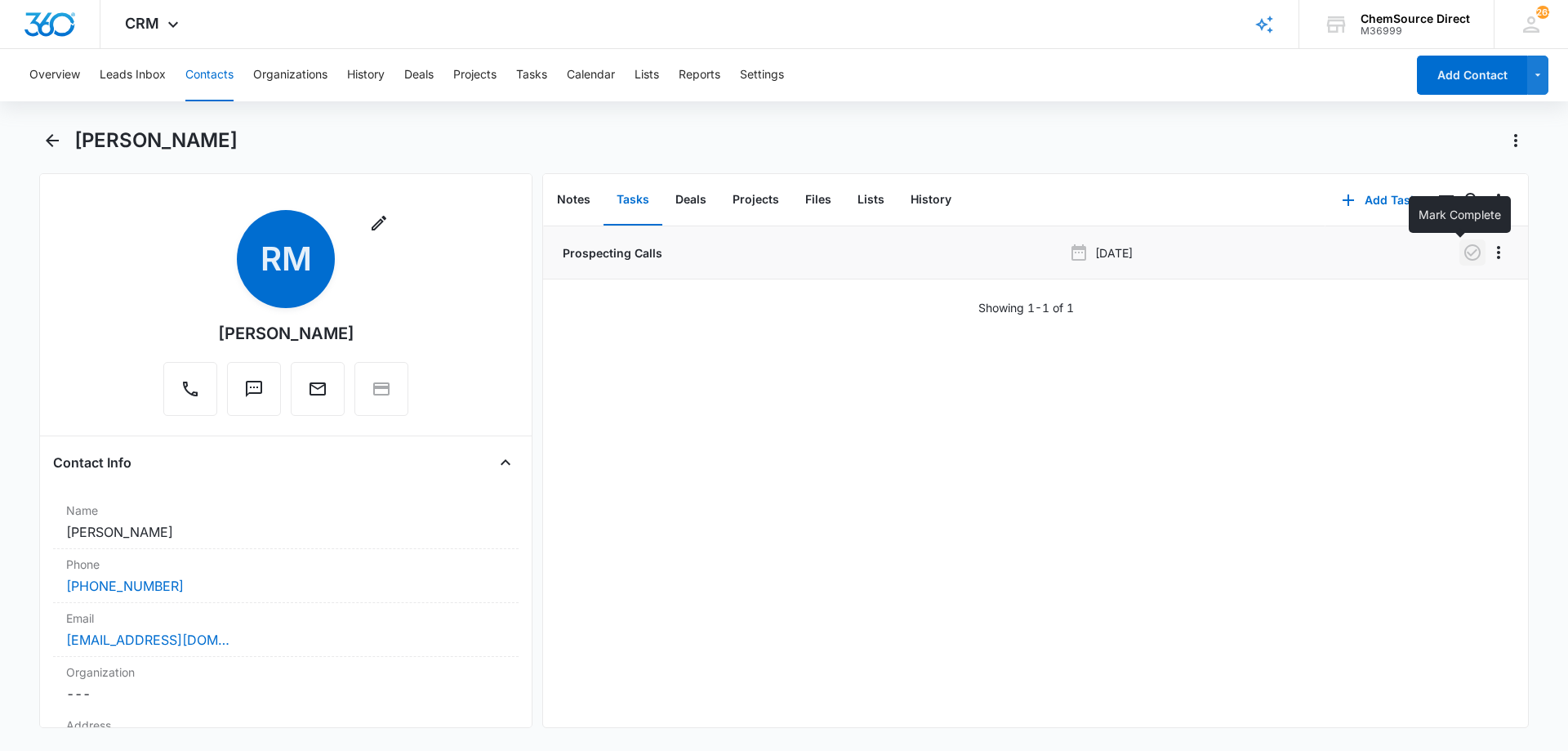
click at [1464, 252] on icon "button" at bounding box center [1473, 253] width 16 height 16
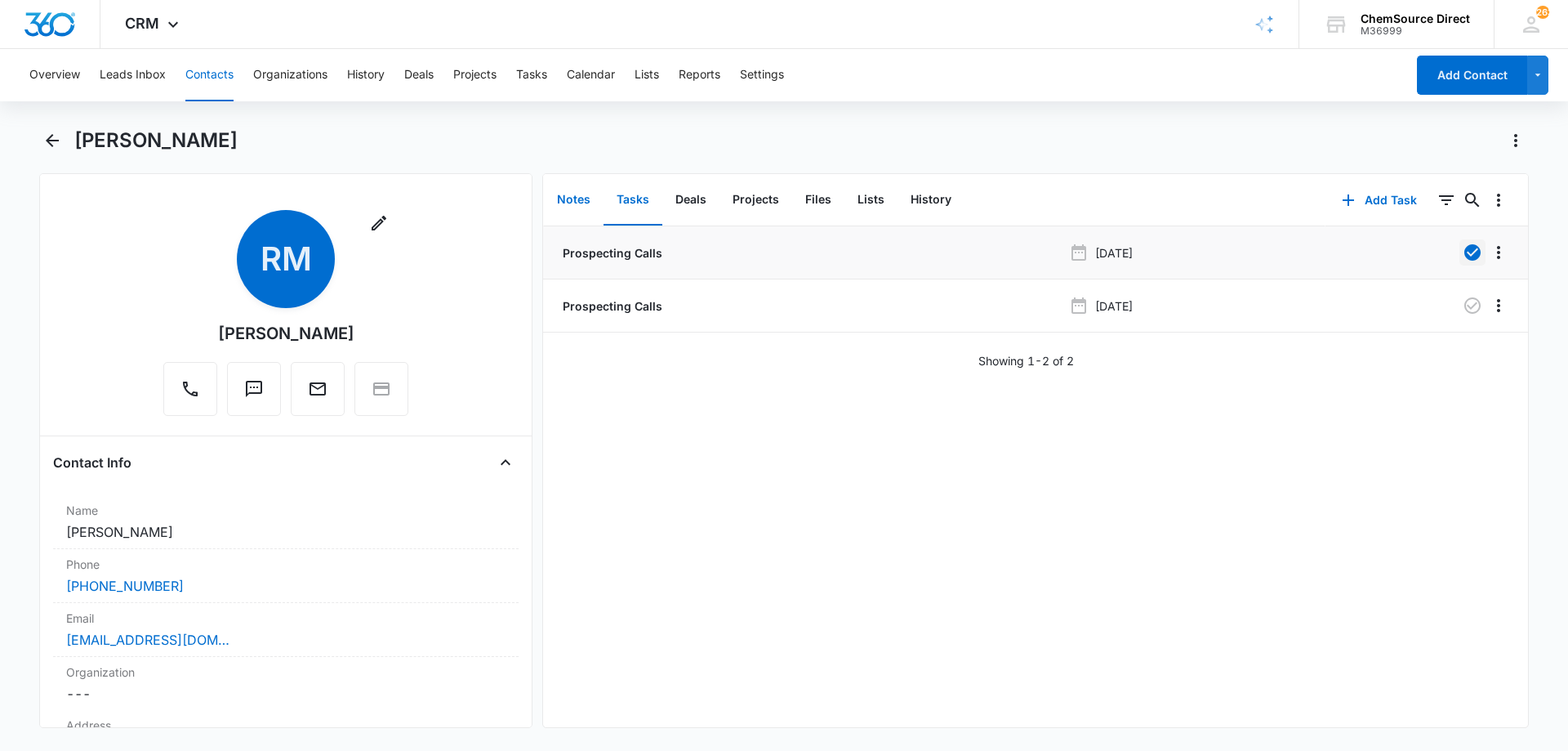
click at [562, 197] on button "Notes" at bounding box center [574, 200] width 60 height 51
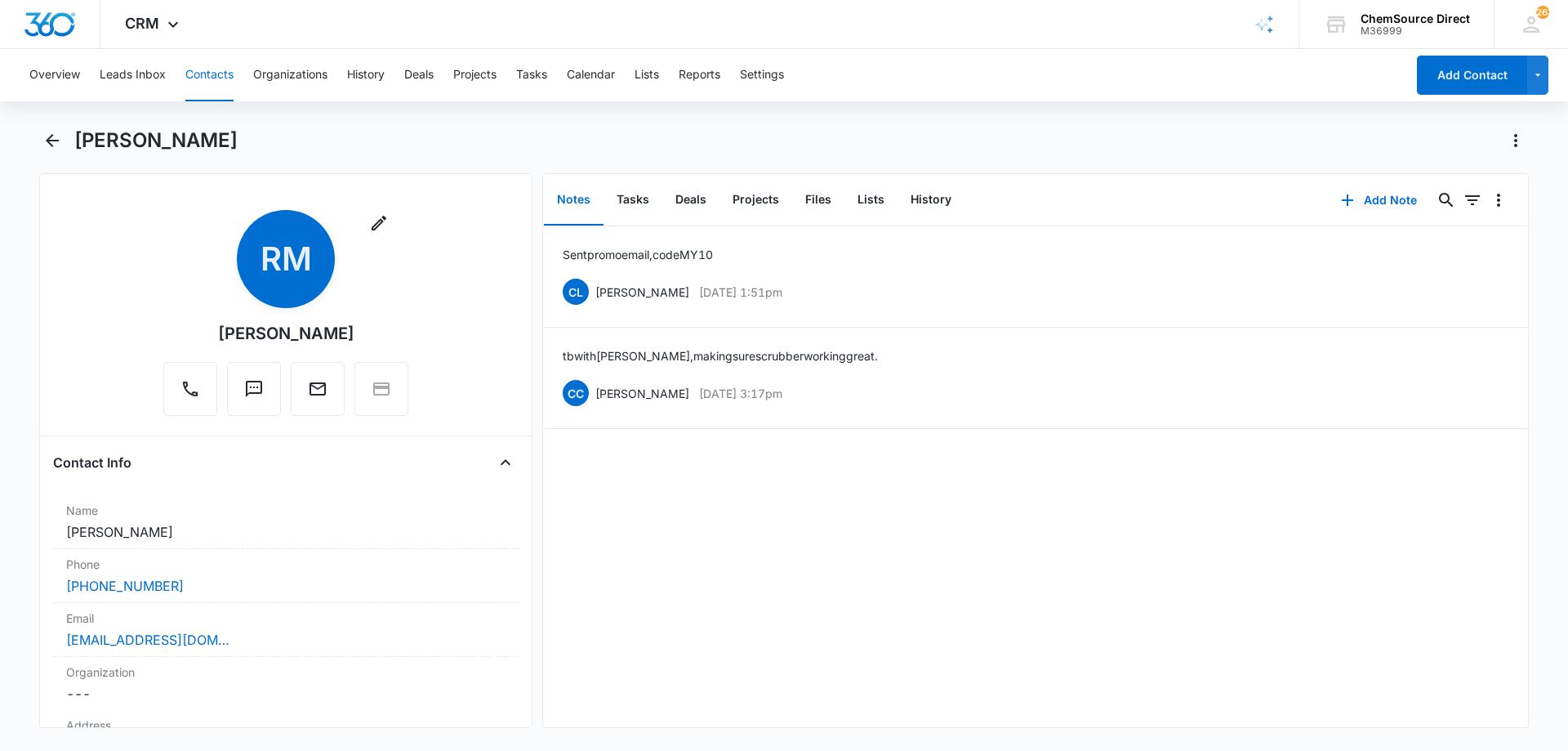
click at [212, 68] on button "Contacts" at bounding box center [209, 75] width 48 height 52
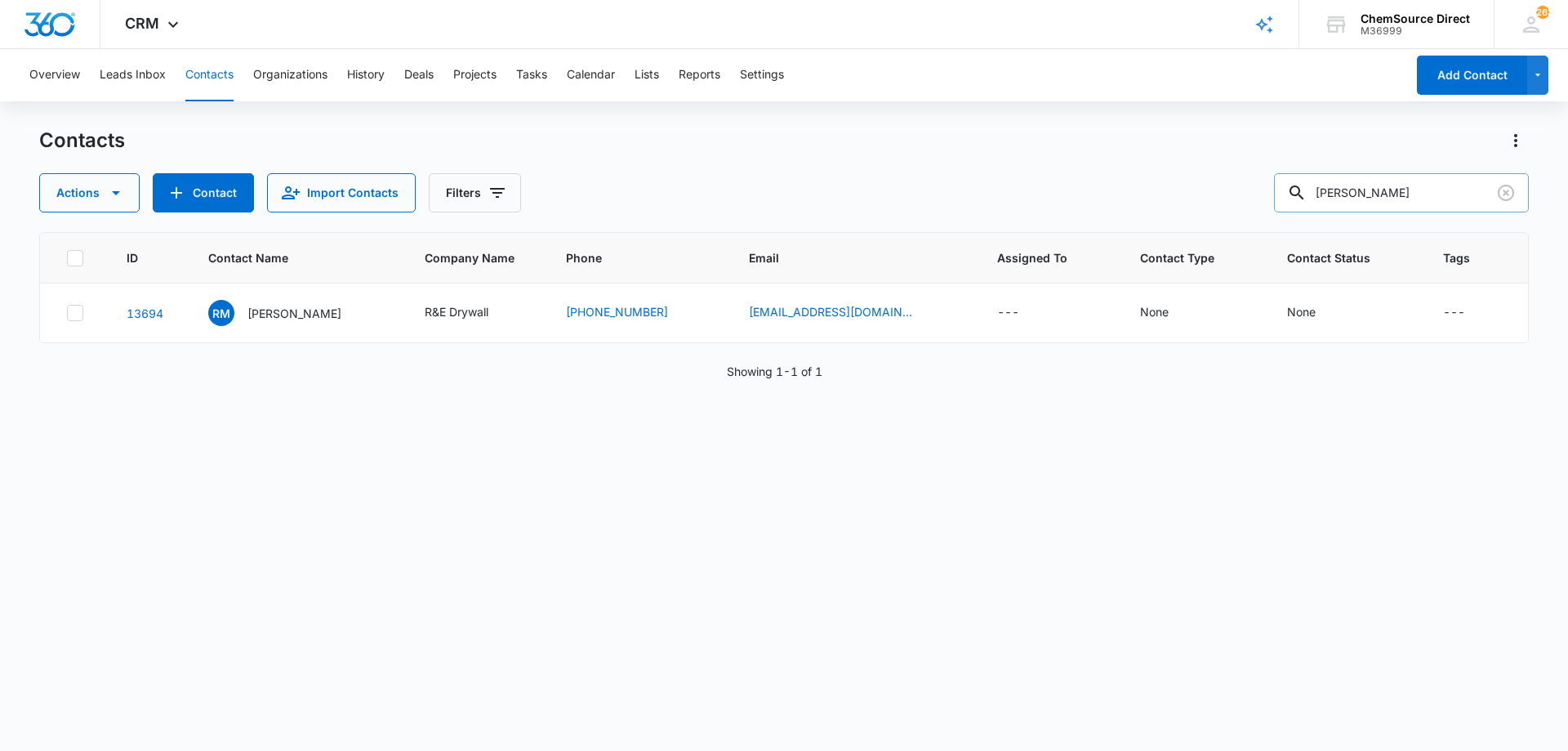
click at [1353, 196] on input "[PERSON_NAME]" at bounding box center [1401, 192] width 255 height 39
type input "[PERSON_NAME]"
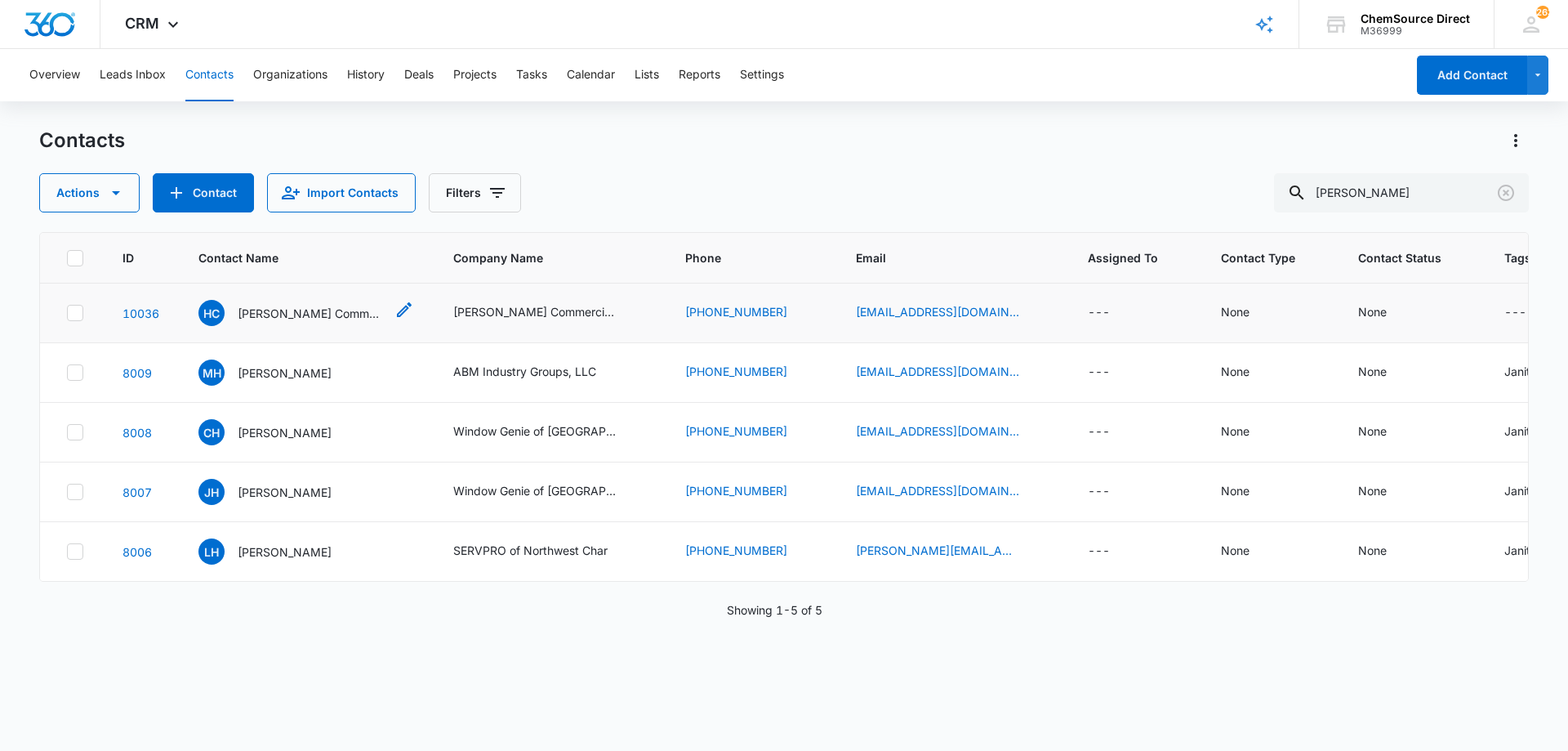
click at [296, 308] on p "[PERSON_NAME] Commercial & Industrial" at bounding box center [311, 313] width 147 height 17
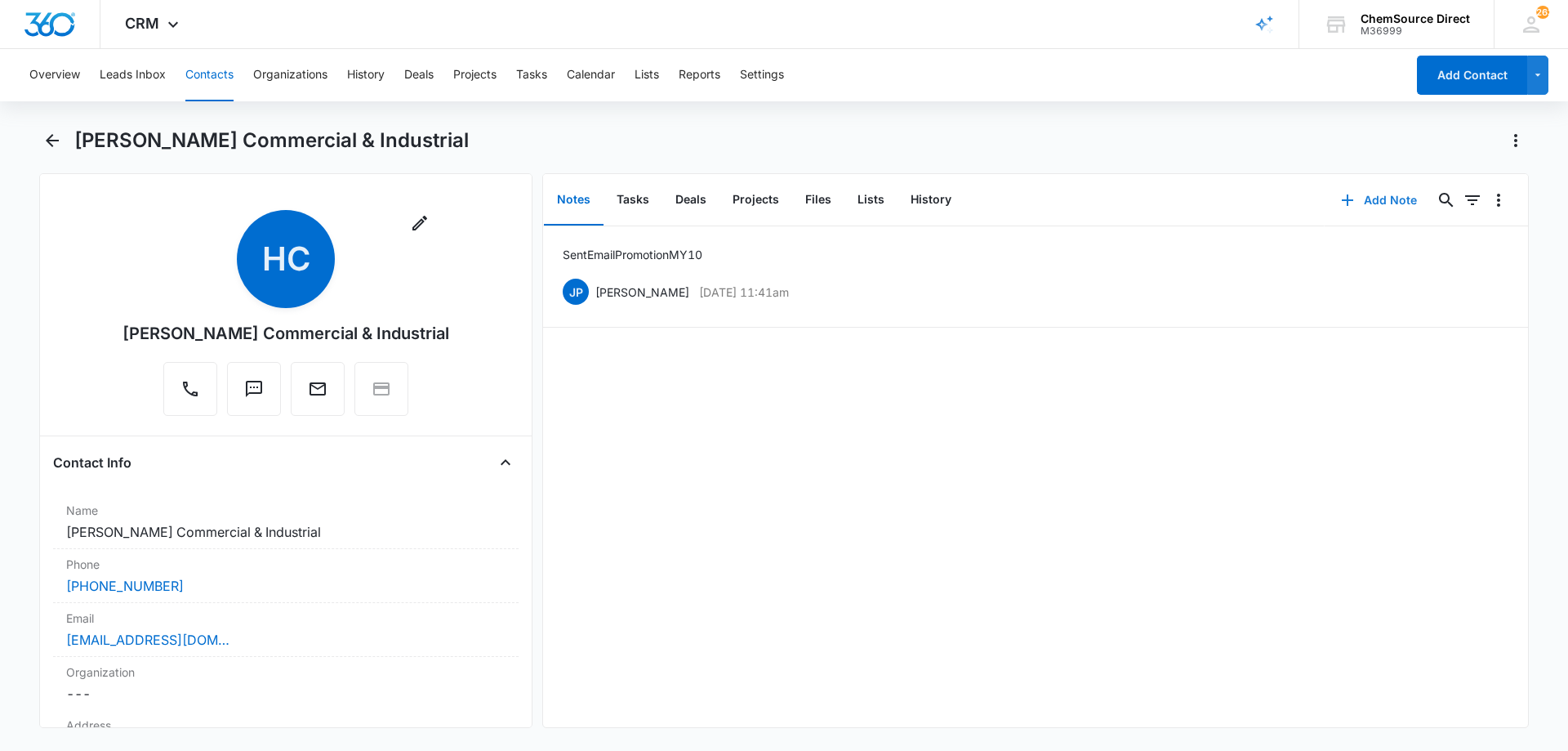
click at [1385, 197] on button "Add Note" at bounding box center [1378, 200] width 108 height 39
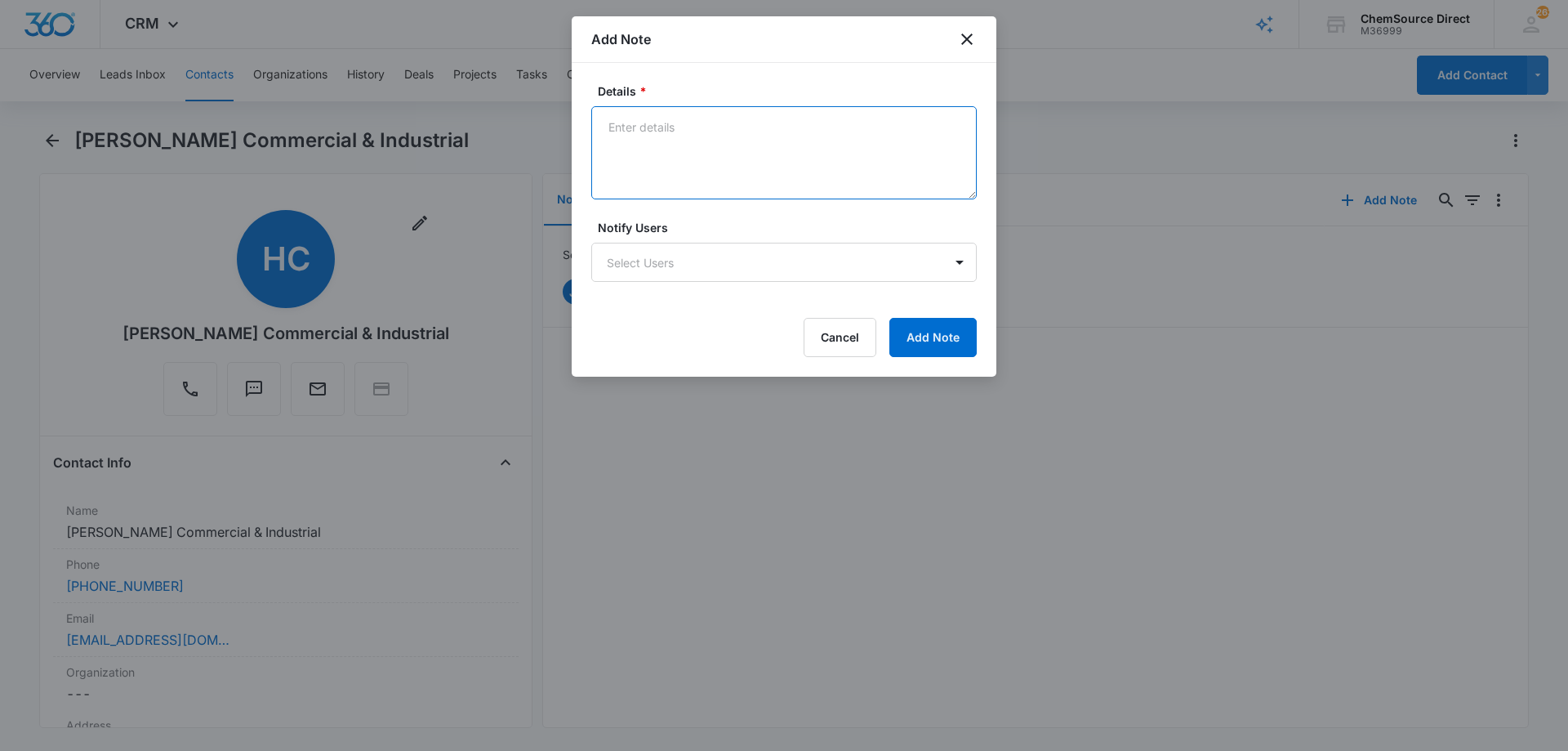
click at [645, 122] on textarea "Details *" at bounding box center [784, 153] width 385 height 93
type textarea "Sent promo email, code MY10"
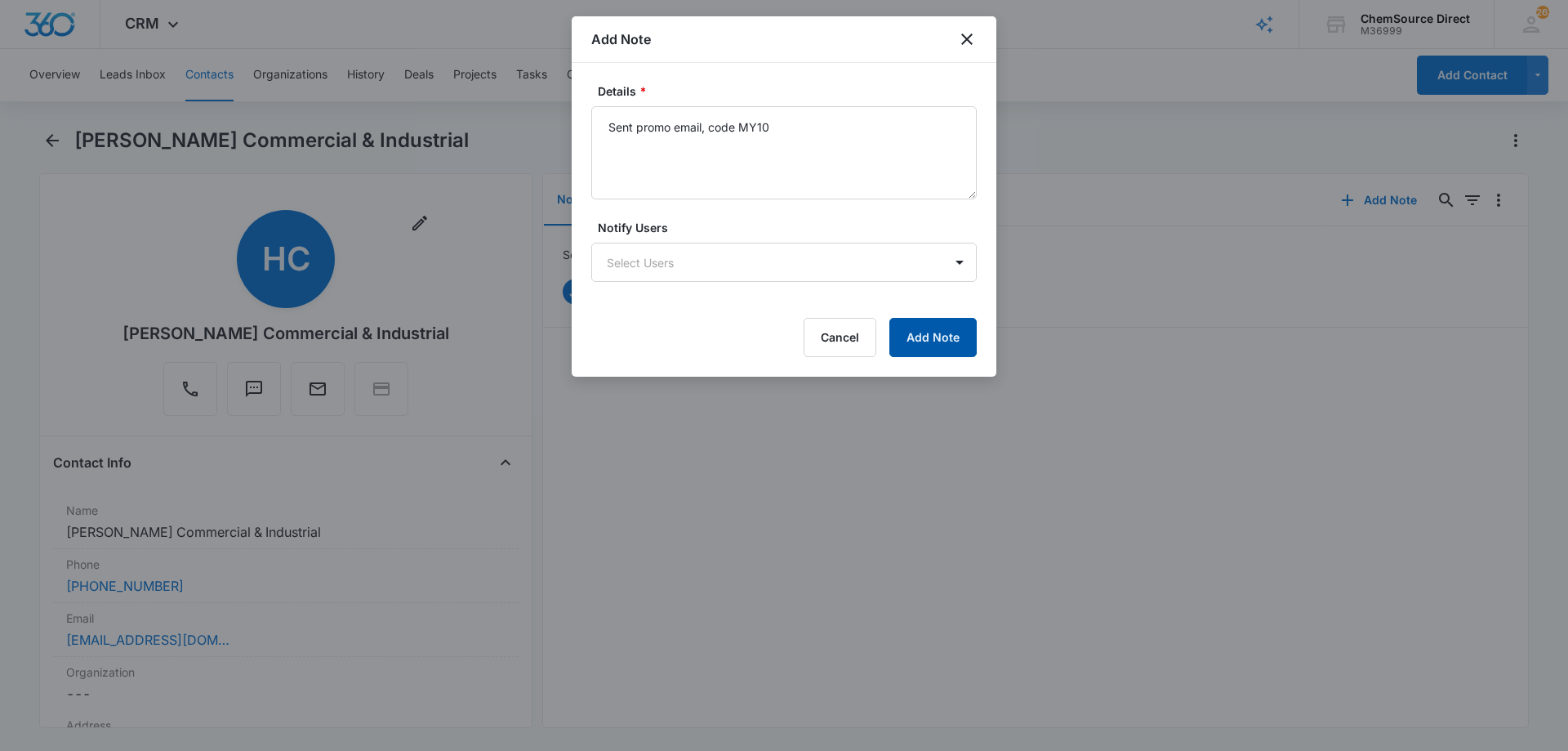
click at [919, 339] on button "Add Note" at bounding box center [933, 336] width 87 height 39
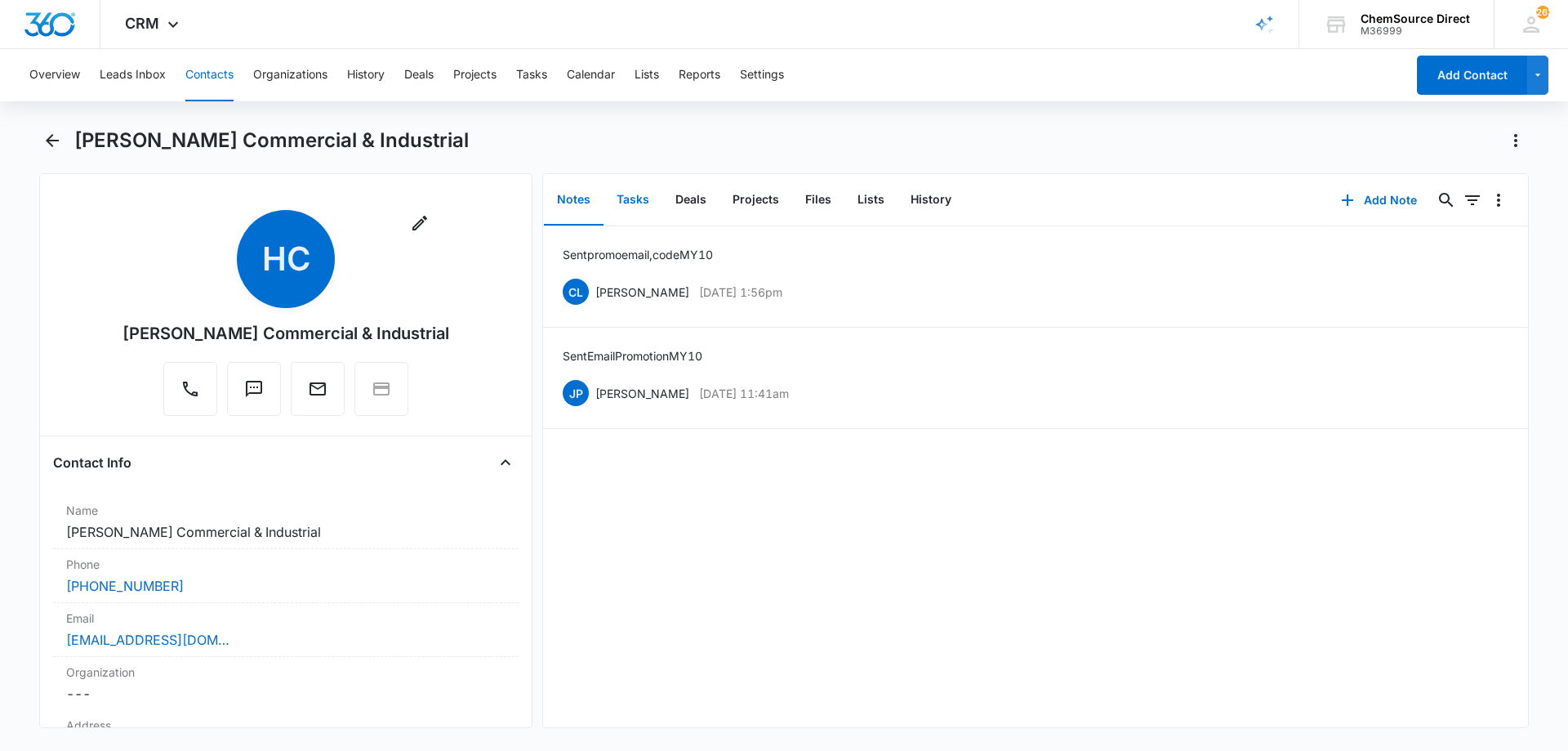
click at [619, 193] on button "Tasks" at bounding box center [633, 200] width 59 height 51
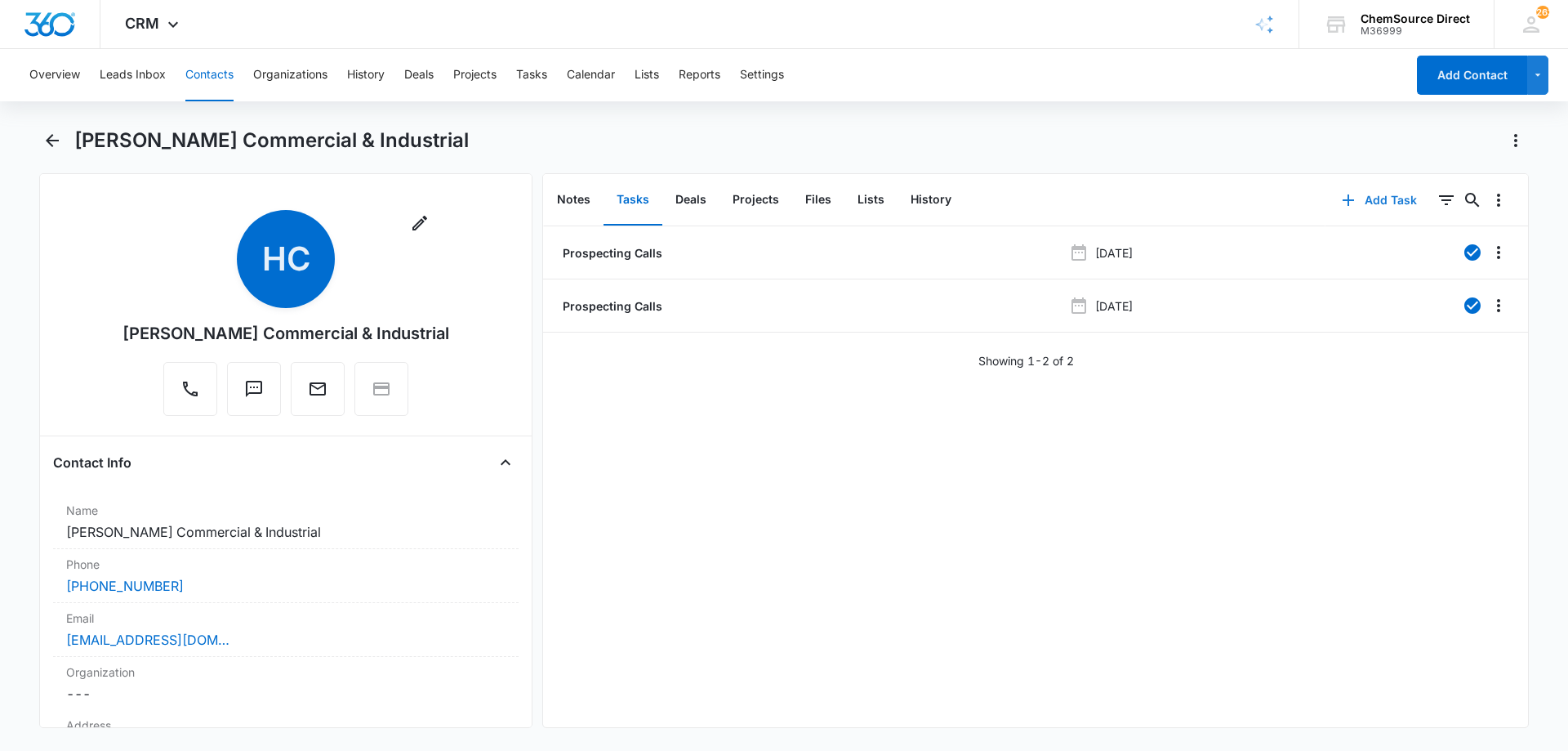
click at [1366, 199] on button "Add Task" at bounding box center [1379, 200] width 108 height 39
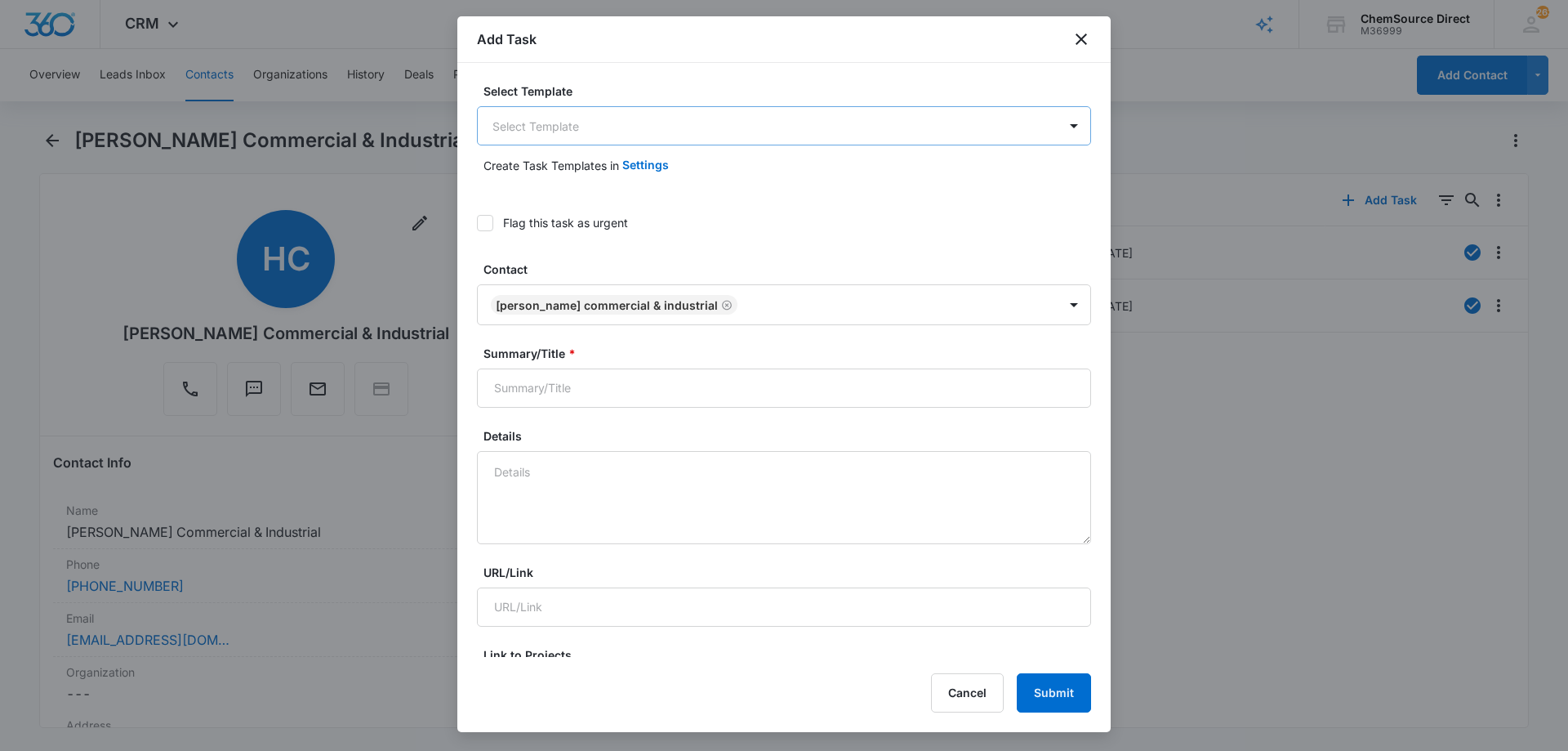
click at [526, 132] on body "CRM Apps Reputation Forms CRM Email Social Payments POS Content Ads Intelligenc…" at bounding box center [784, 376] width 1568 height 751
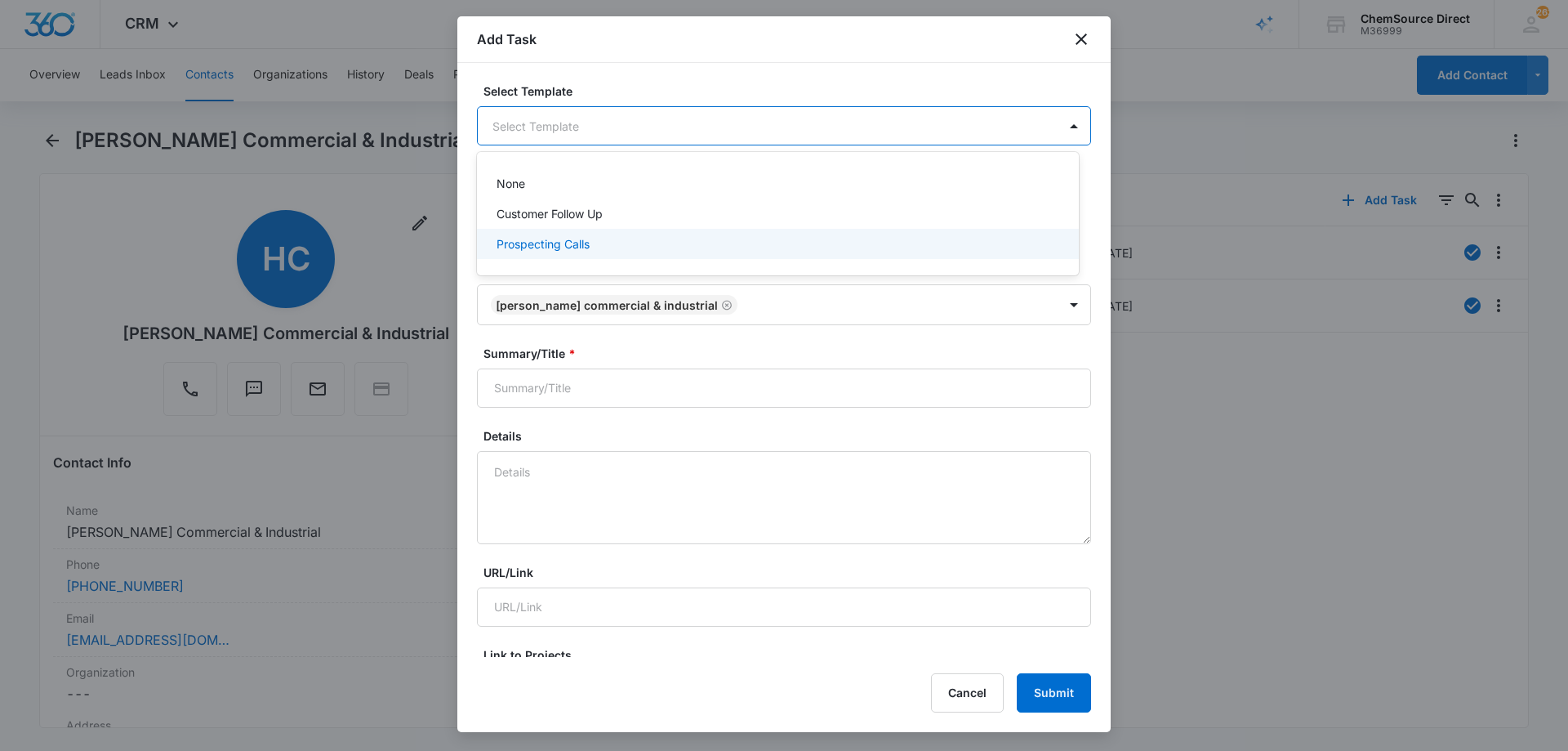
click at [525, 235] on p "Prospecting Calls" at bounding box center [543, 244] width 93 height 17
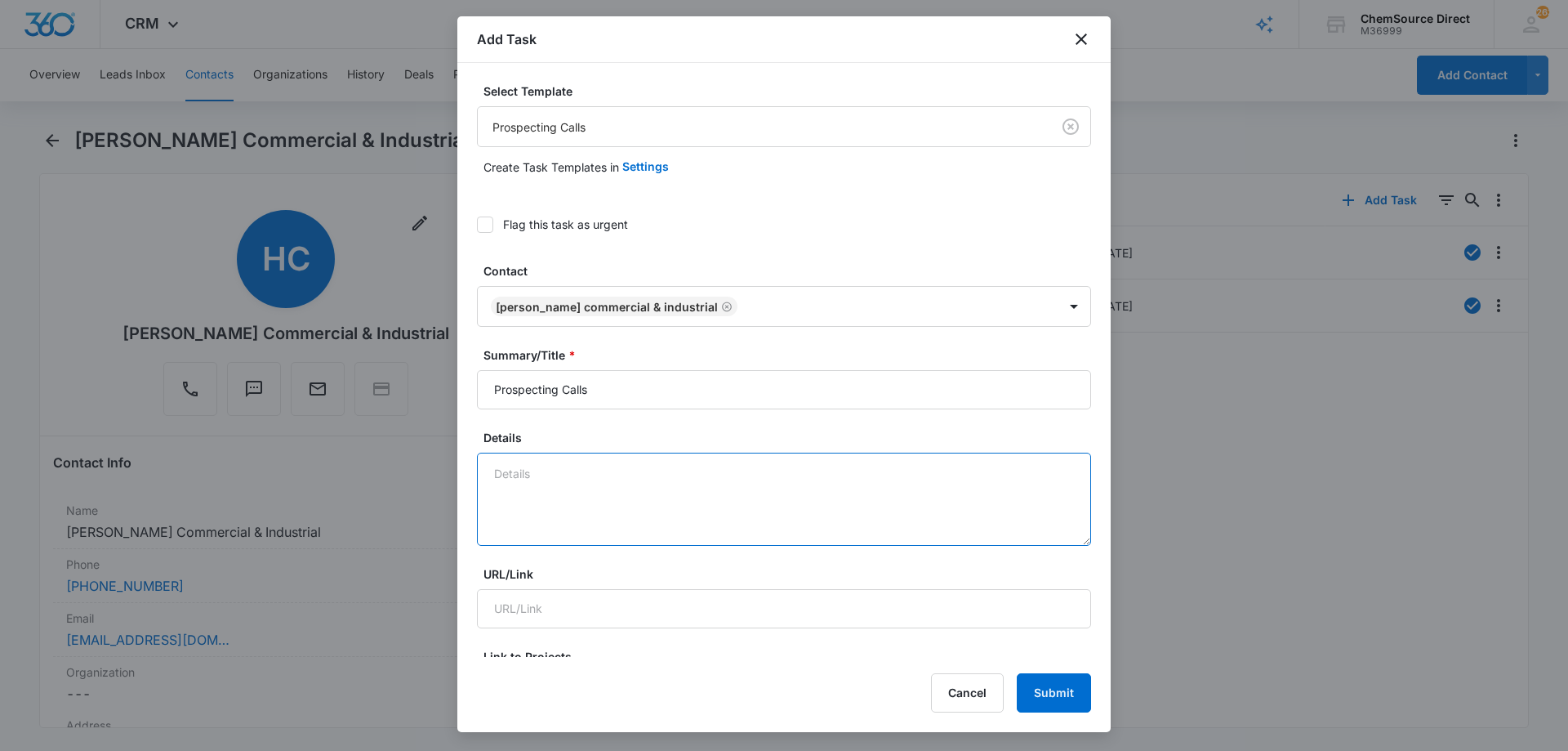
click at [509, 478] on textarea "Details" at bounding box center [784, 499] width 614 height 93
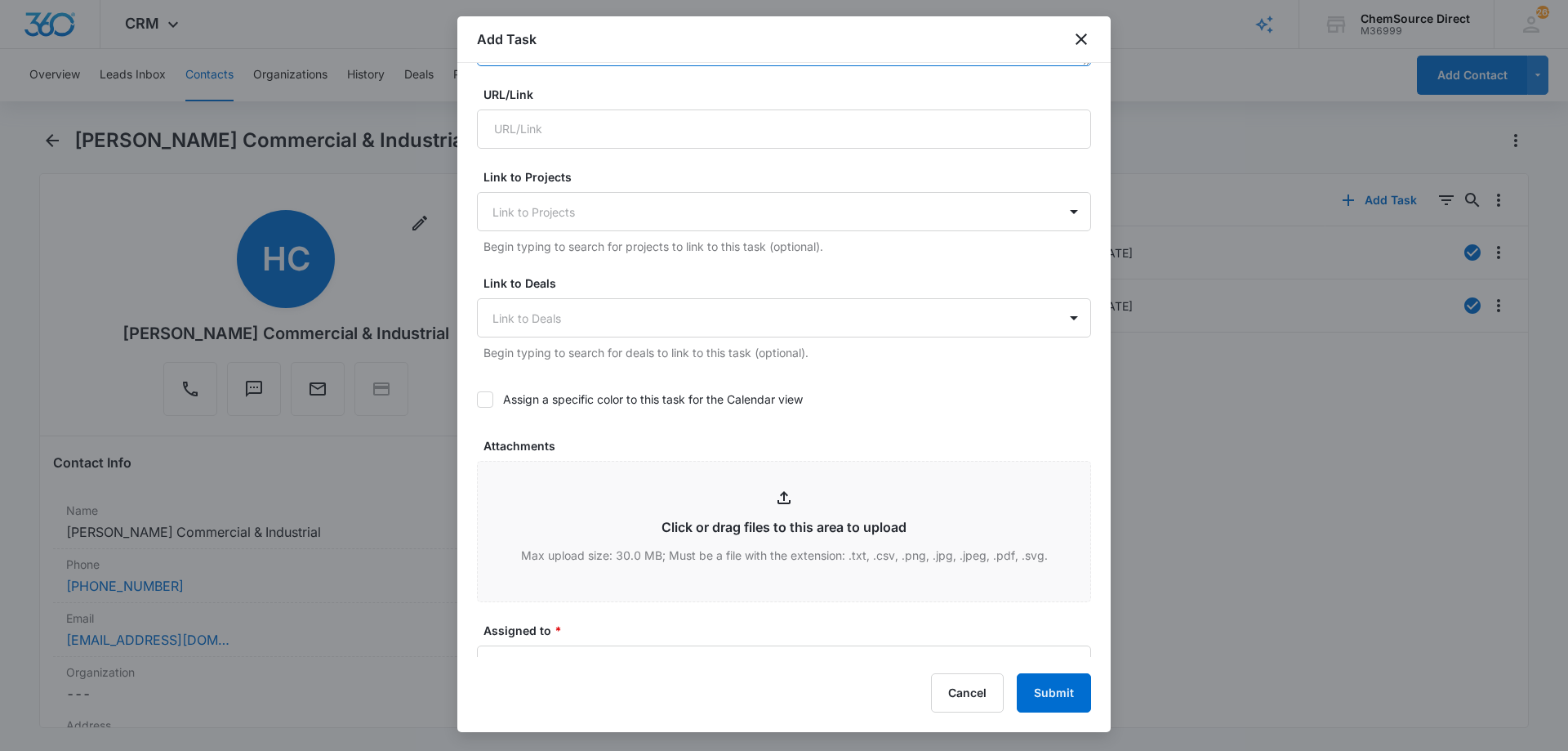
scroll to position [490, 0]
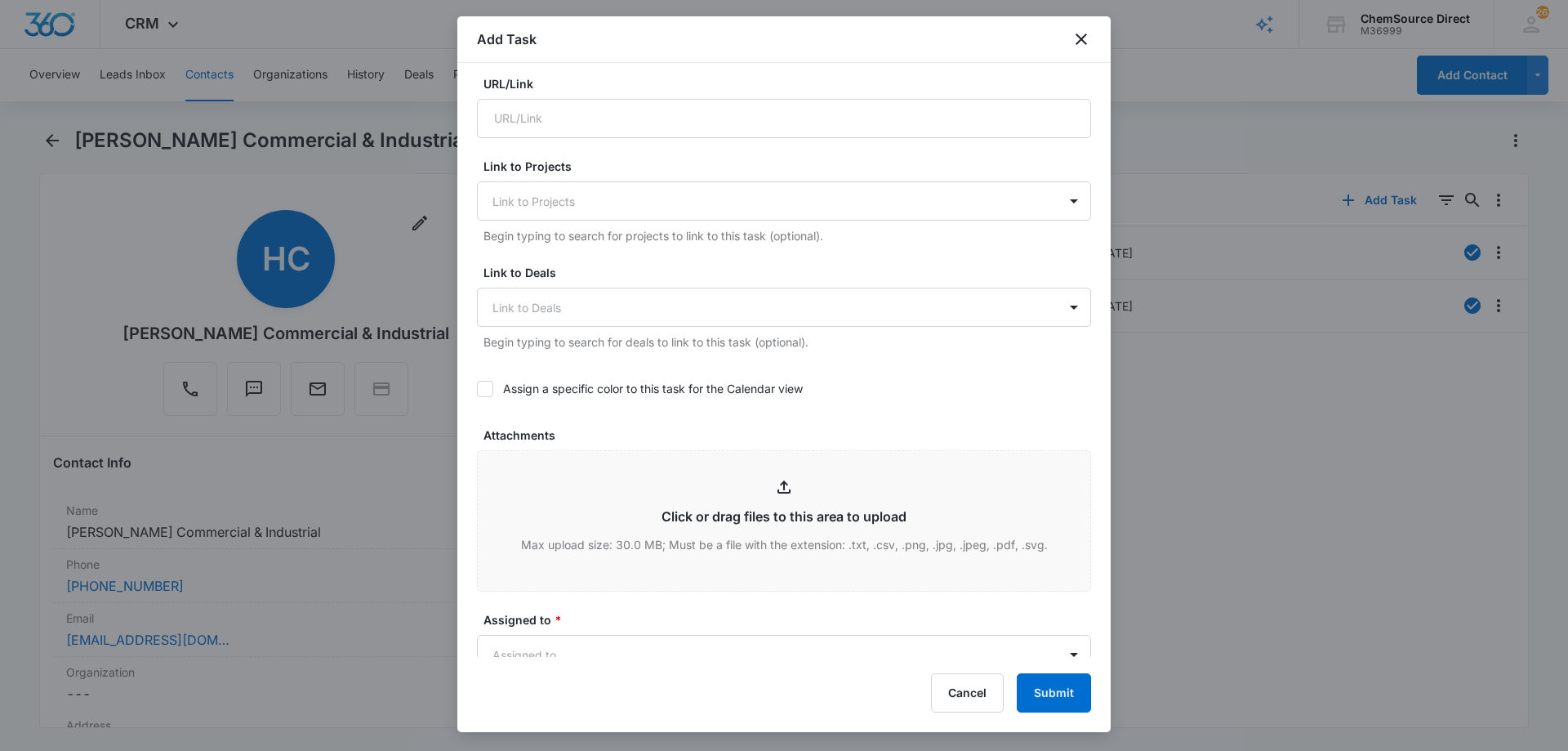
type textarea "Sent promo email, code MY10"
click at [489, 384] on icon at bounding box center [484, 388] width 15 height 15
click at [477, 389] on input "Assign a specific color to this task for the Calendar view" at bounding box center [477, 389] width 0 height 0
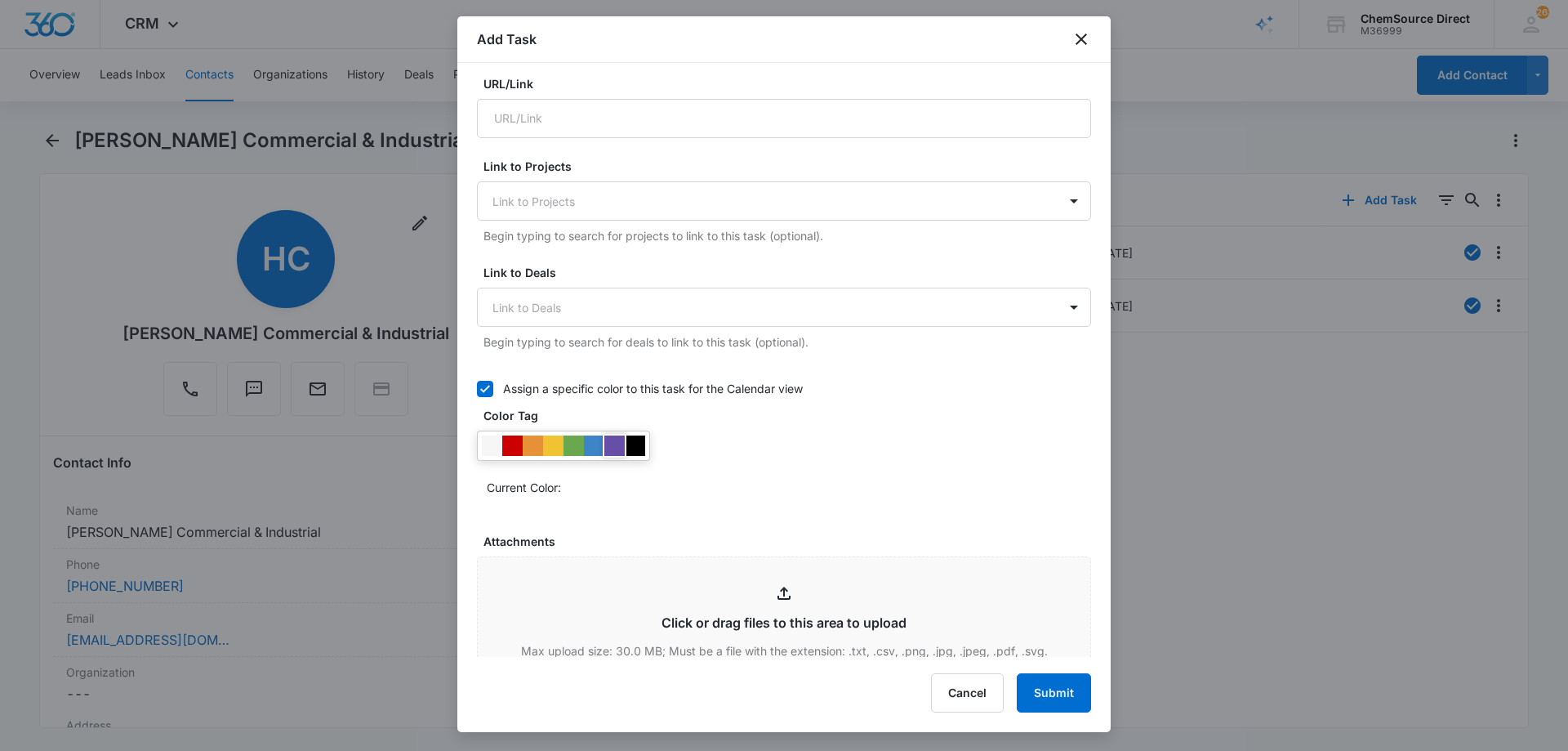
click at [611, 445] on div at bounding box center [614, 446] width 20 height 20
click at [642, 502] on div "Assign a specific color to this task for the Calendar view Color Tag Current Co…" at bounding box center [784, 441] width 614 height 143
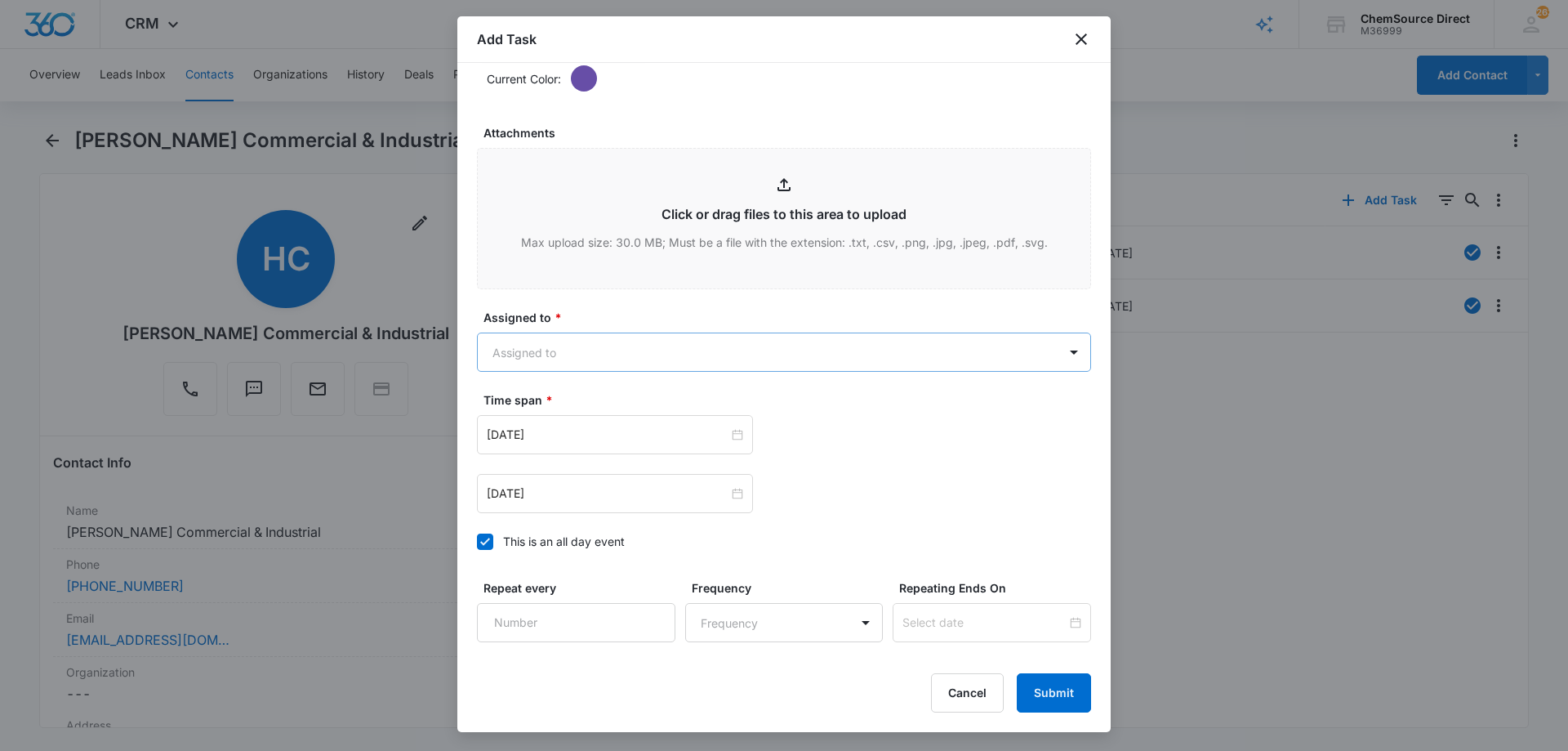
click at [564, 352] on body "CRM Apps Reputation Forms CRM Email Social Payments POS Content Ads Intelligenc…" at bounding box center [784, 376] width 1568 height 751
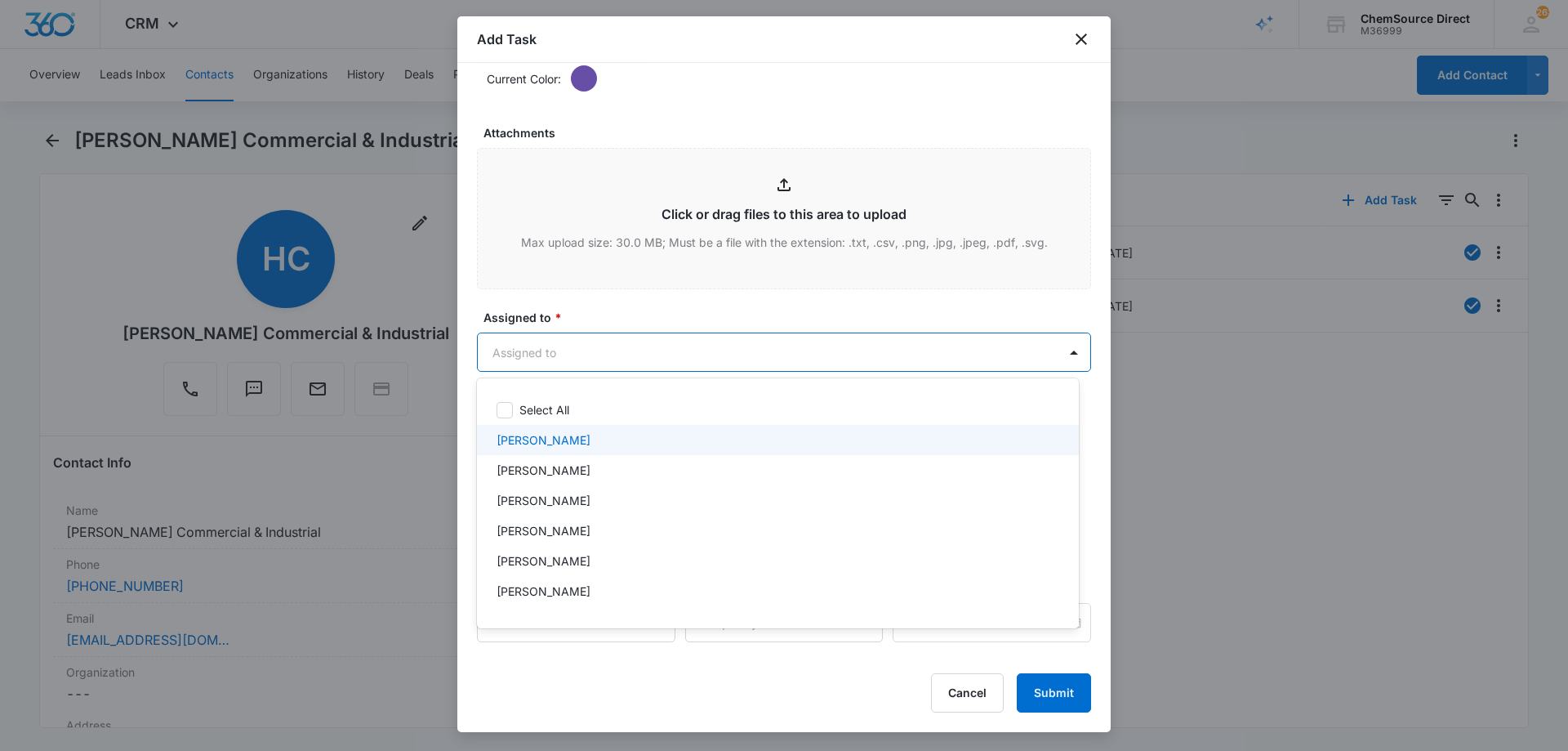
click at [550, 438] on p "[PERSON_NAME]" at bounding box center [543, 439] width 94 height 17
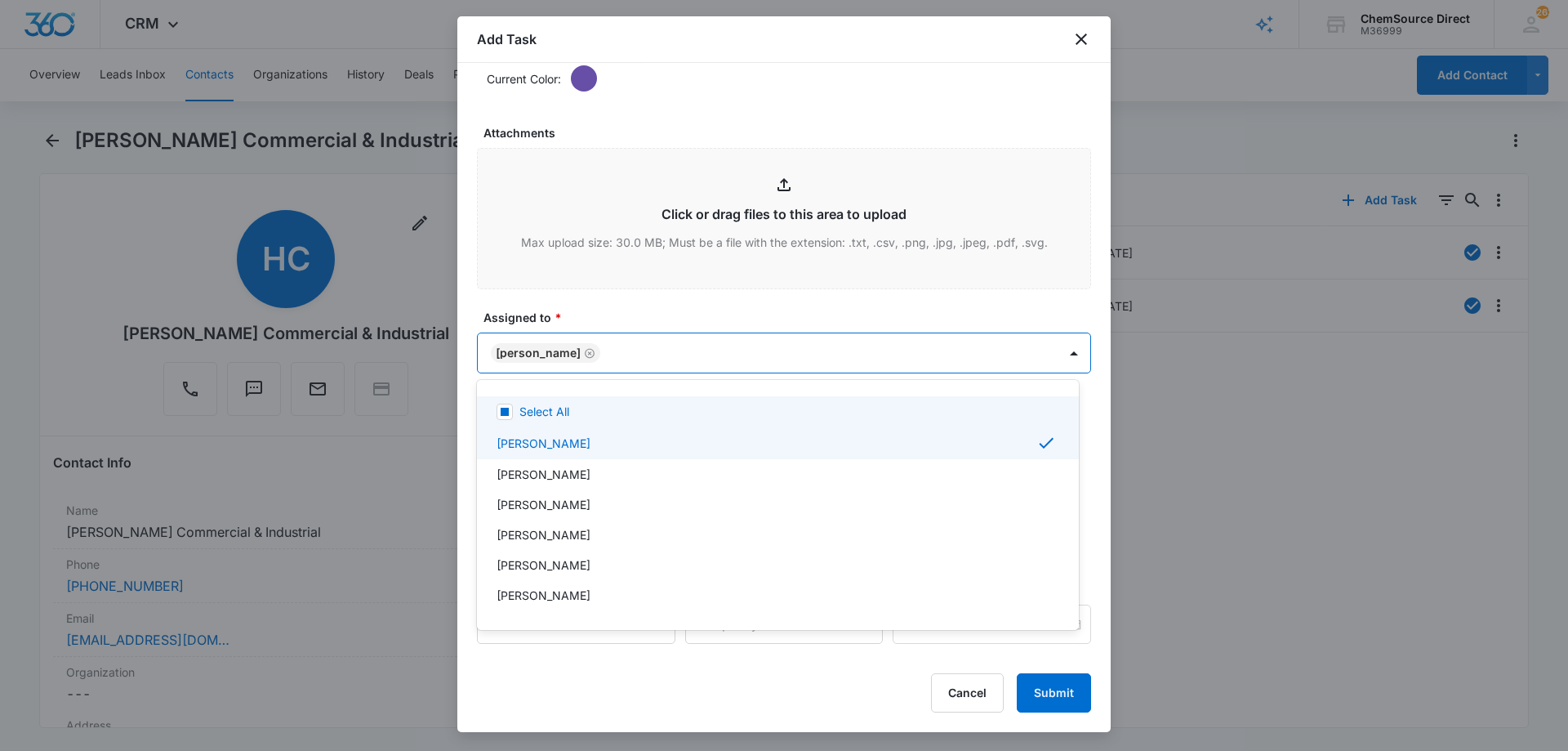
click at [584, 306] on div at bounding box center [784, 376] width 1568 height 751
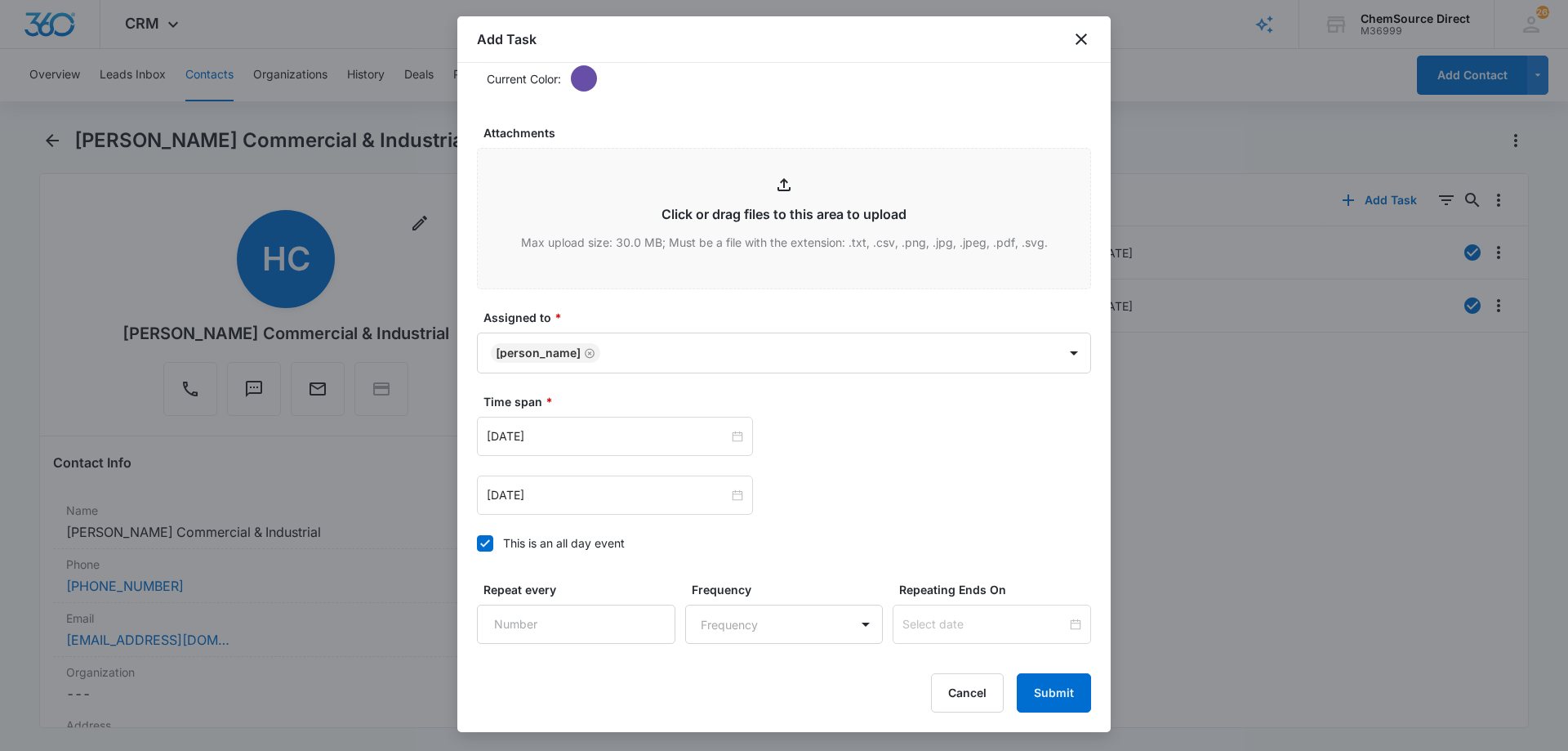
scroll to position [1024, 0]
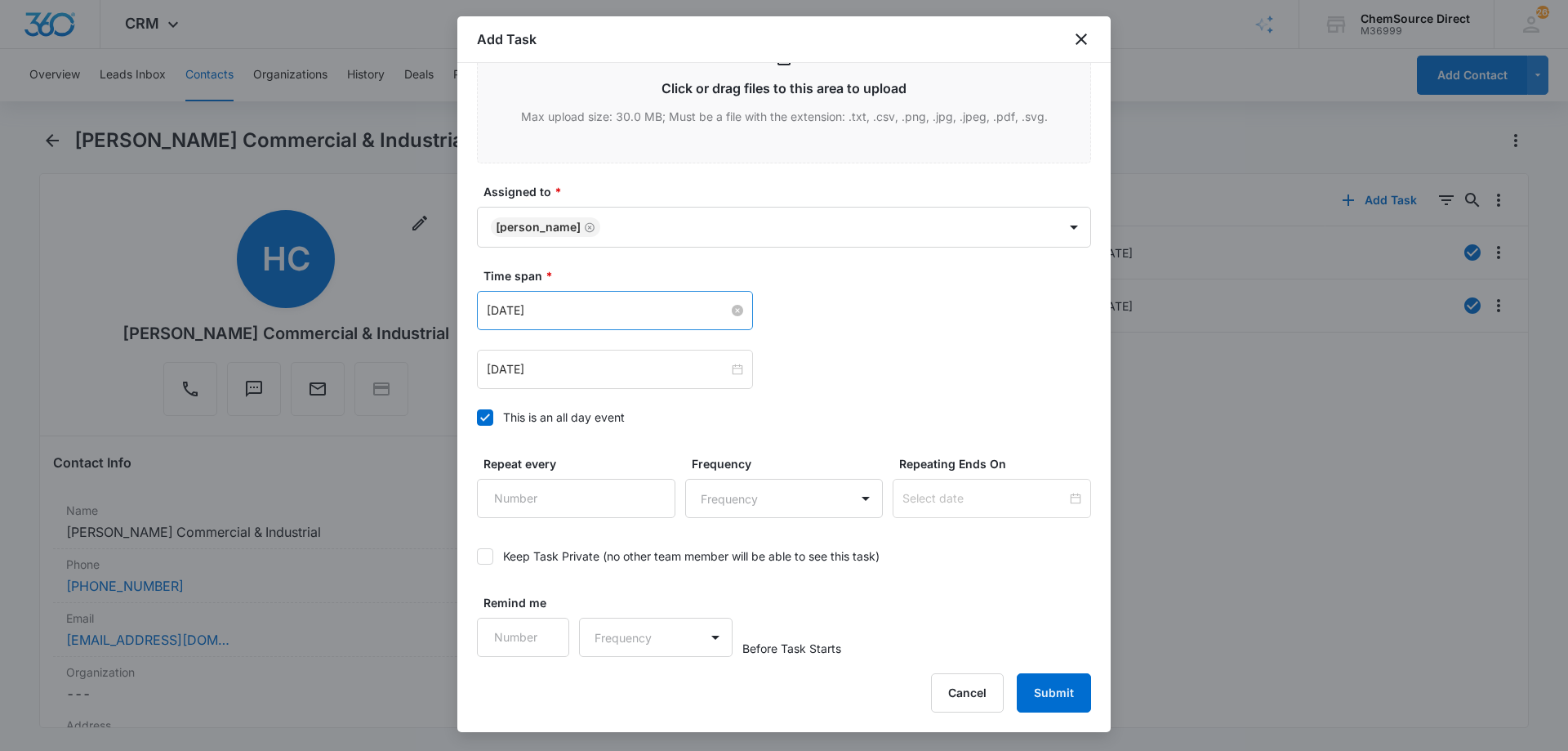
click at [577, 315] on input "[DATE]" at bounding box center [607, 310] width 242 height 18
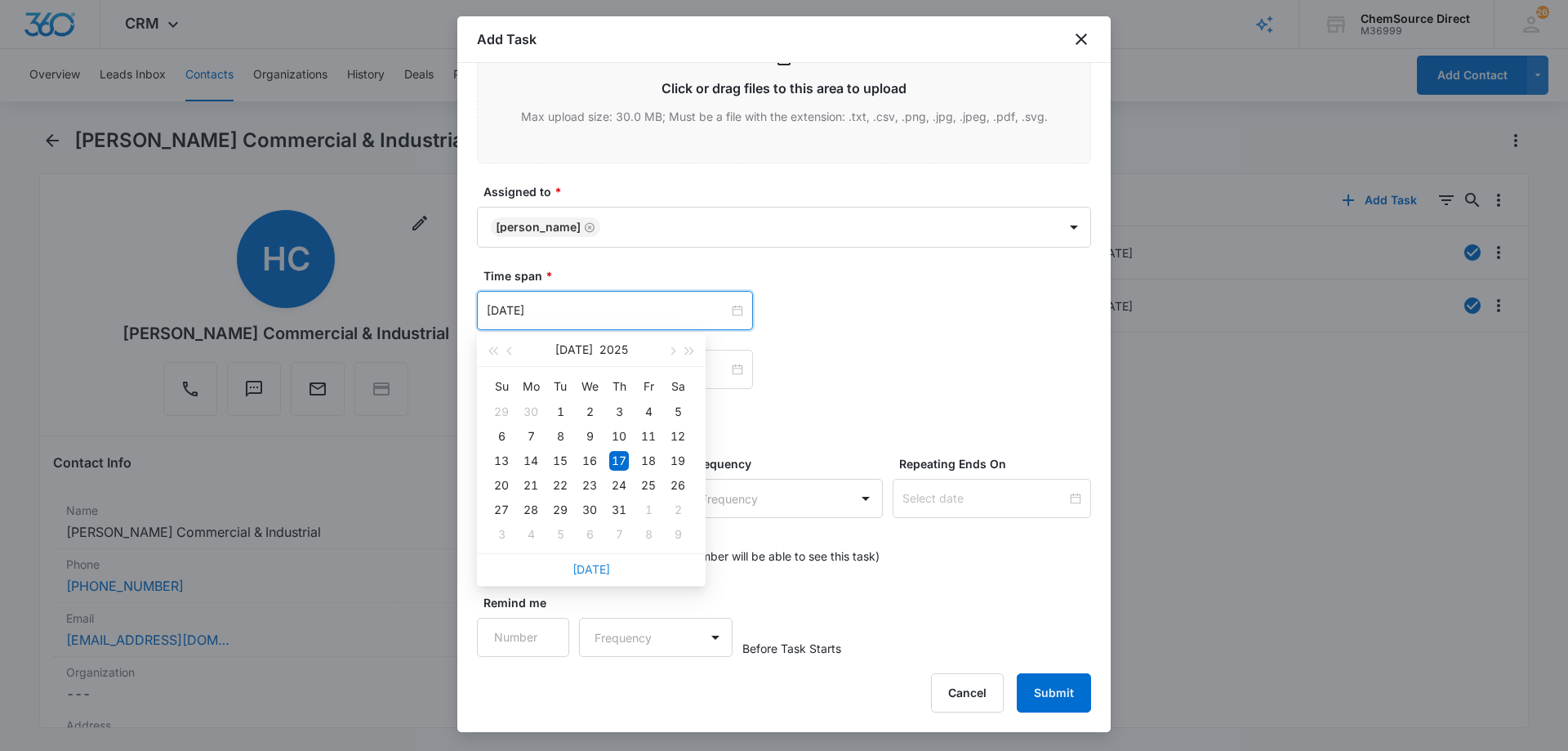
click at [584, 569] on link "[DATE]" at bounding box center [591, 568] width 37 height 14
type input "[DATE]"
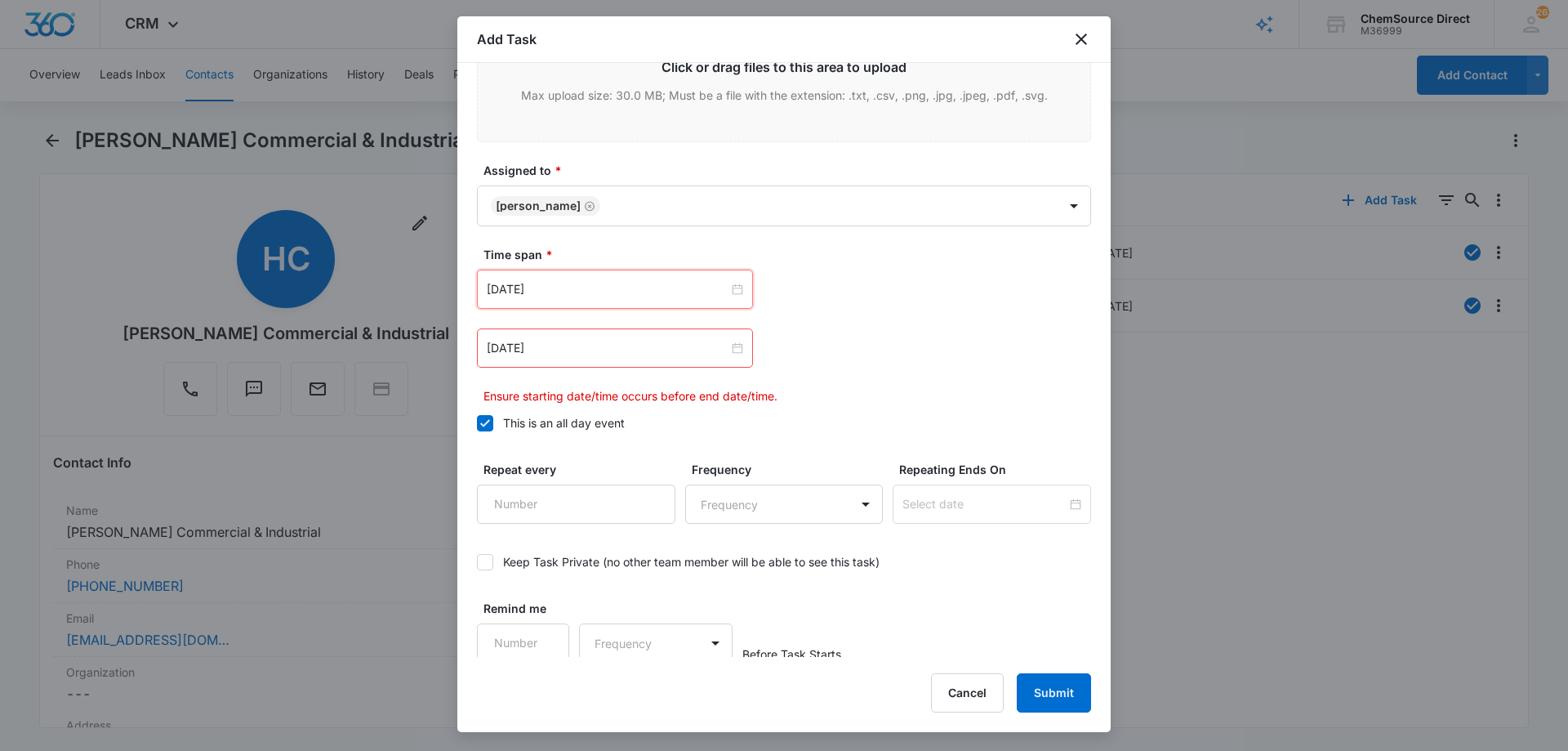
scroll to position [1051, 0]
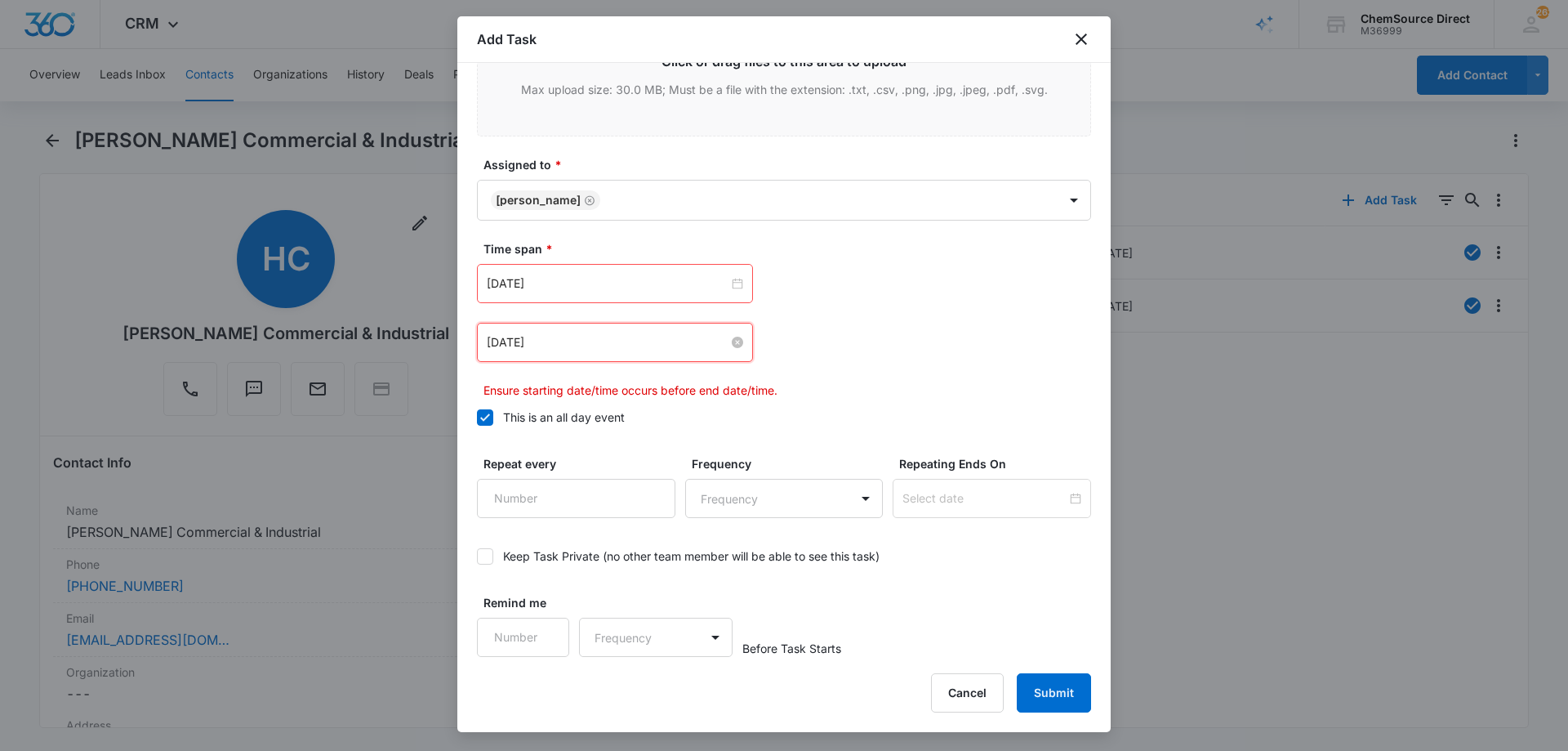
click at [599, 345] on input "[DATE]" at bounding box center [607, 342] width 242 height 18
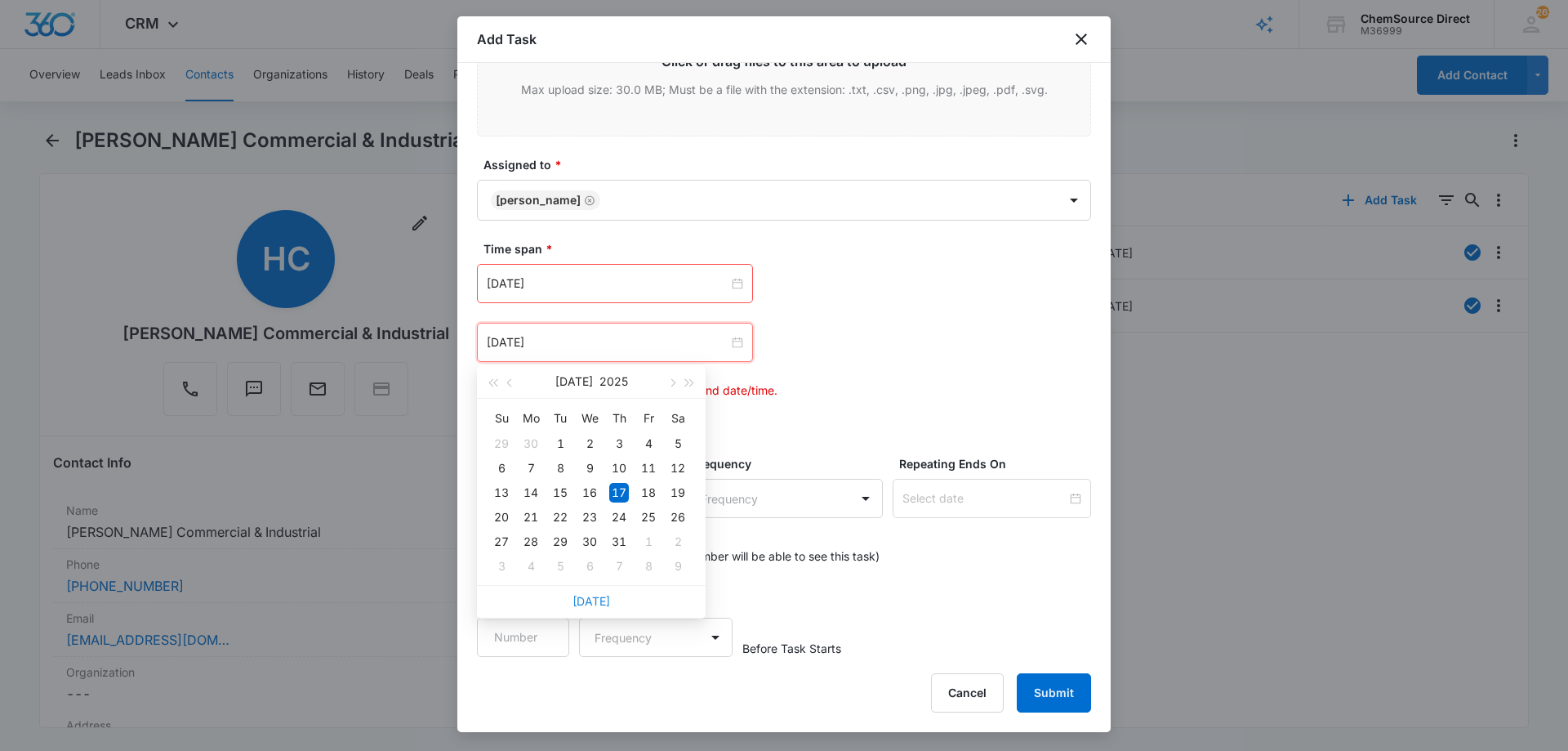
click at [598, 599] on link "[DATE]" at bounding box center [591, 600] width 37 height 14
type input "[DATE]"
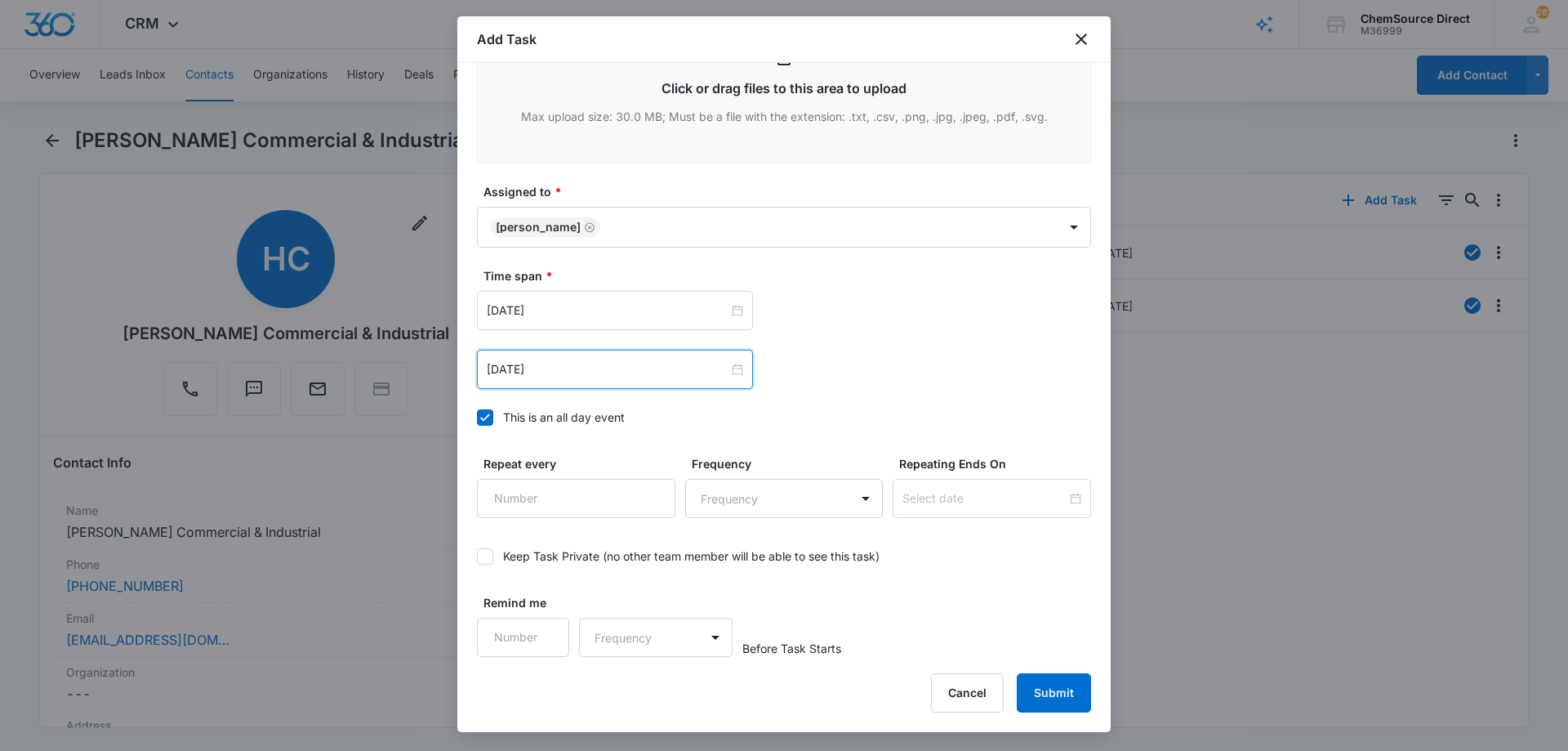
scroll to position [1024, 0]
click at [651, 487] on input "1" at bounding box center [576, 497] width 198 height 39
drag, startPoint x: 651, startPoint y: 487, endPoint x: 664, endPoint y: 490, distance: 13.3
type input "2"
click at [650, 487] on input "2" at bounding box center [576, 497] width 198 height 39
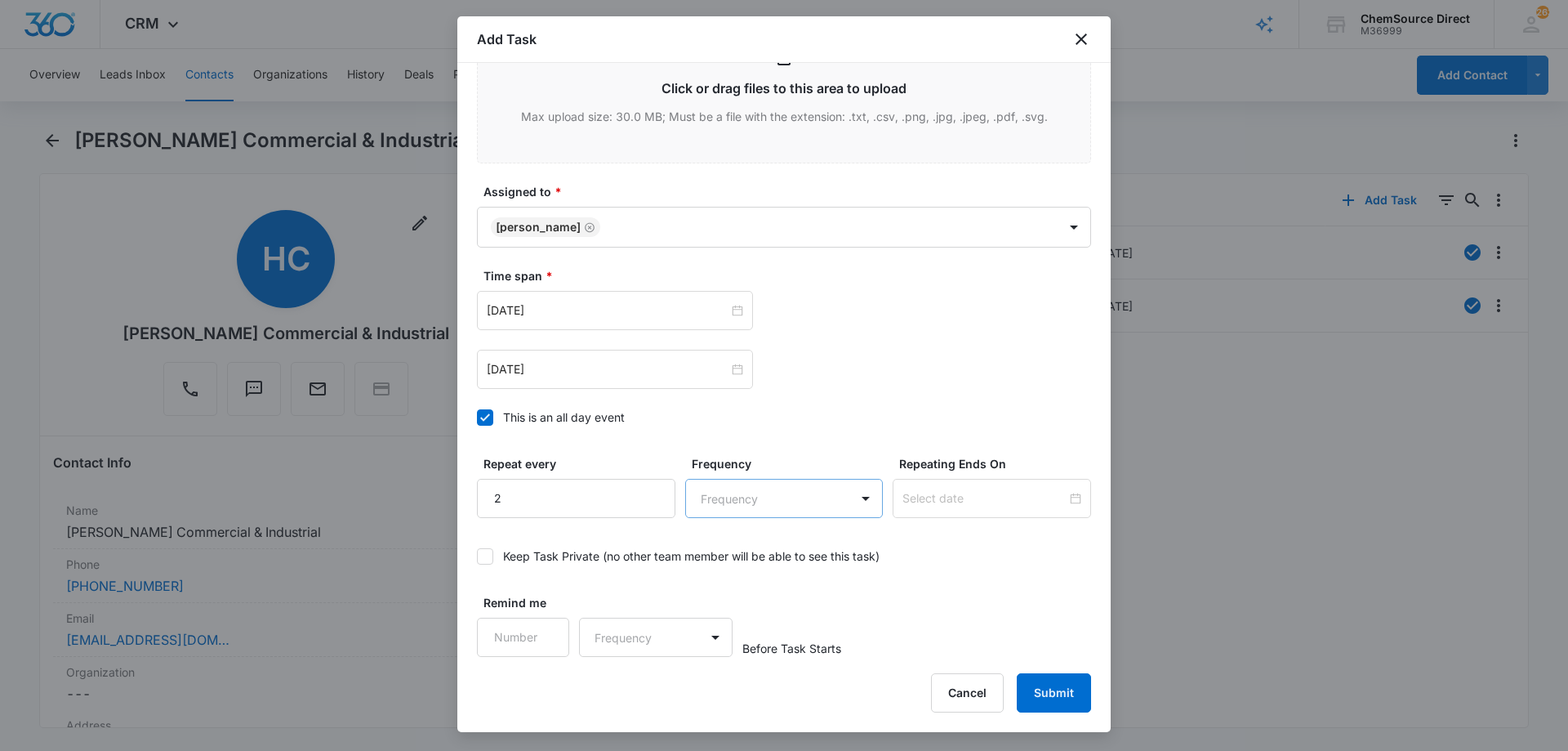
click at [718, 496] on body "CRM Apps Reputation Forms CRM Email Social Payments POS Content Ads Intelligenc…" at bounding box center [784, 376] width 1568 height 751
click at [744, 551] on div "Day" at bounding box center [776, 556] width 152 height 17
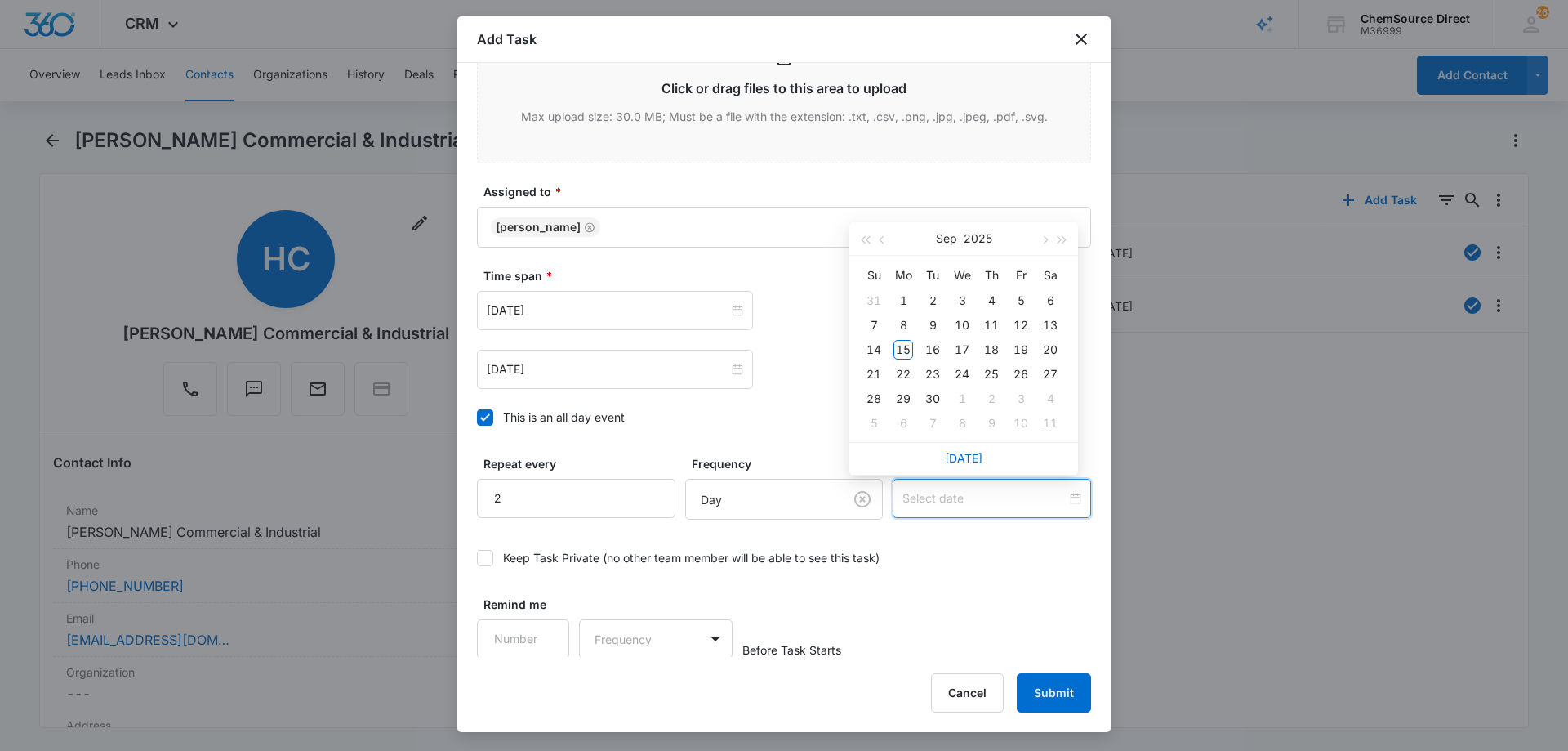
click at [917, 498] on input at bounding box center [984, 498] width 165 height 18
type input "[DATE]"
click at [959, 346] on div "17" at bounding box center [962, 350] width 20 height 20
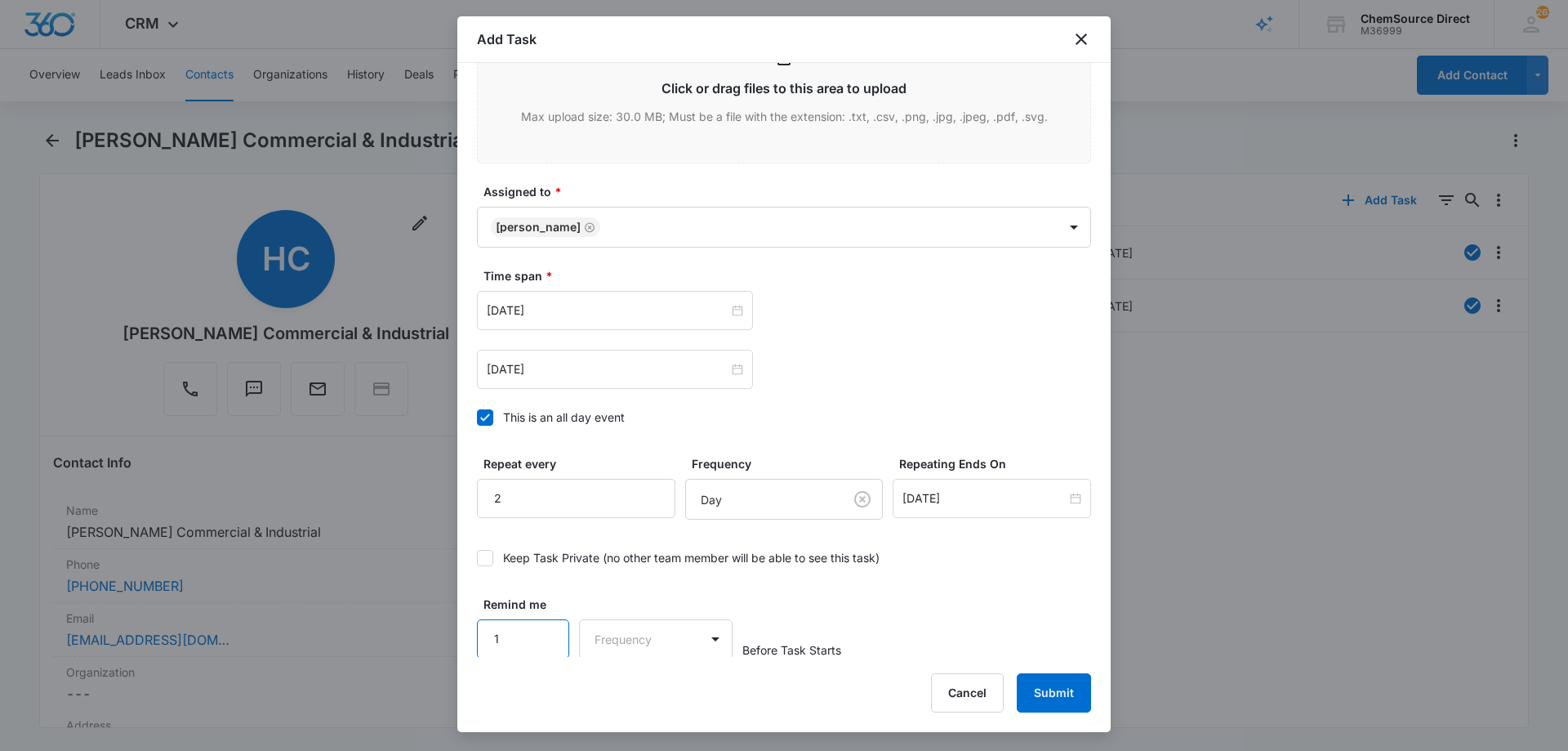
type input "1"
click at [545, 631] on input "1" at bounding box center [524, 638] width 93 height 39
click at [603, 635] on body "CRM Apps Reputation Forms CRM Email Social Payments POS Content Ads Intelligenc…" at bounding box center [784, 376] width 1568 height 751
click at [636, 695] on div "Days" at bounding box center [651, 695] width 108 height 17
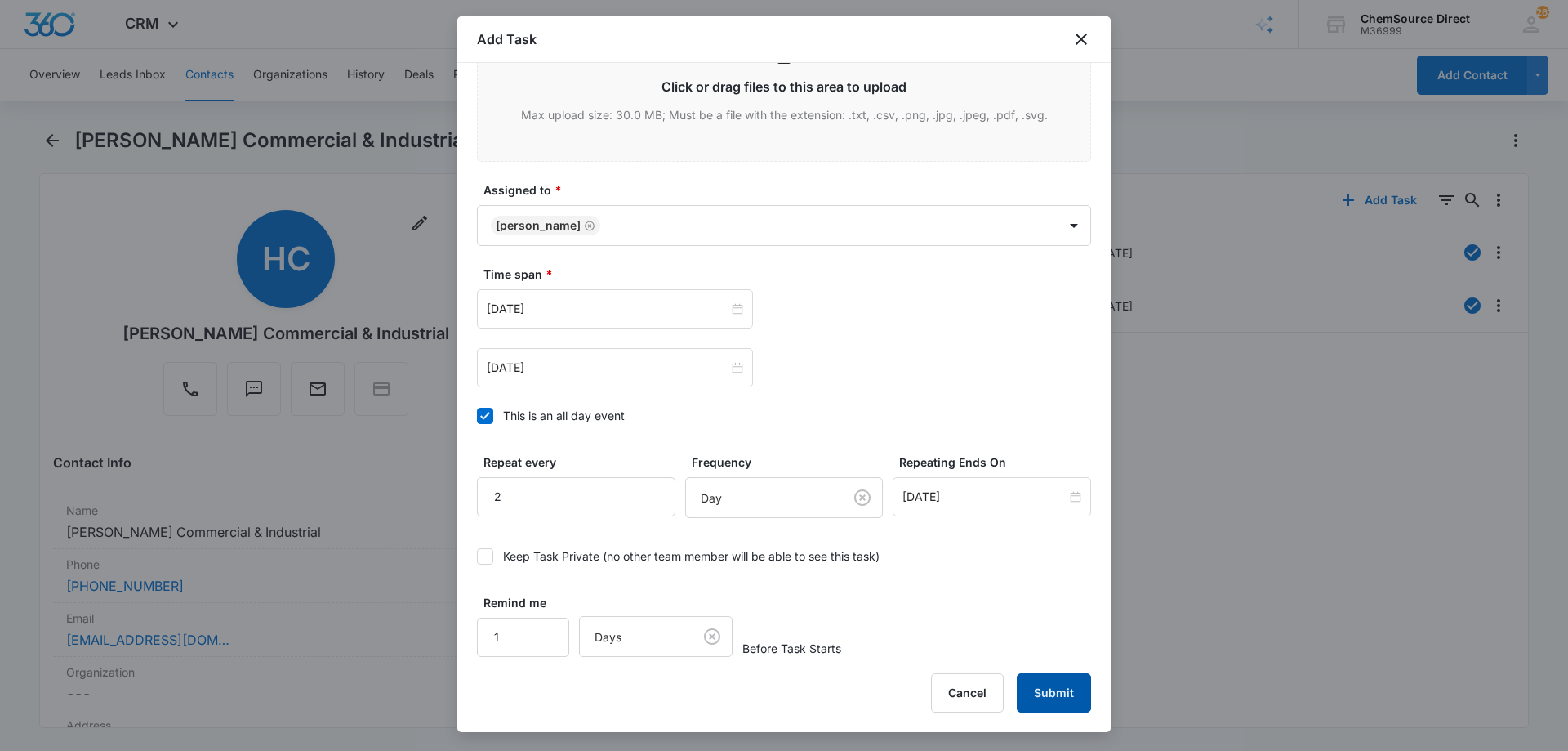
click at [1051, 687] on button "Submit" at bounding box center [1054, 692] width 75 height 39
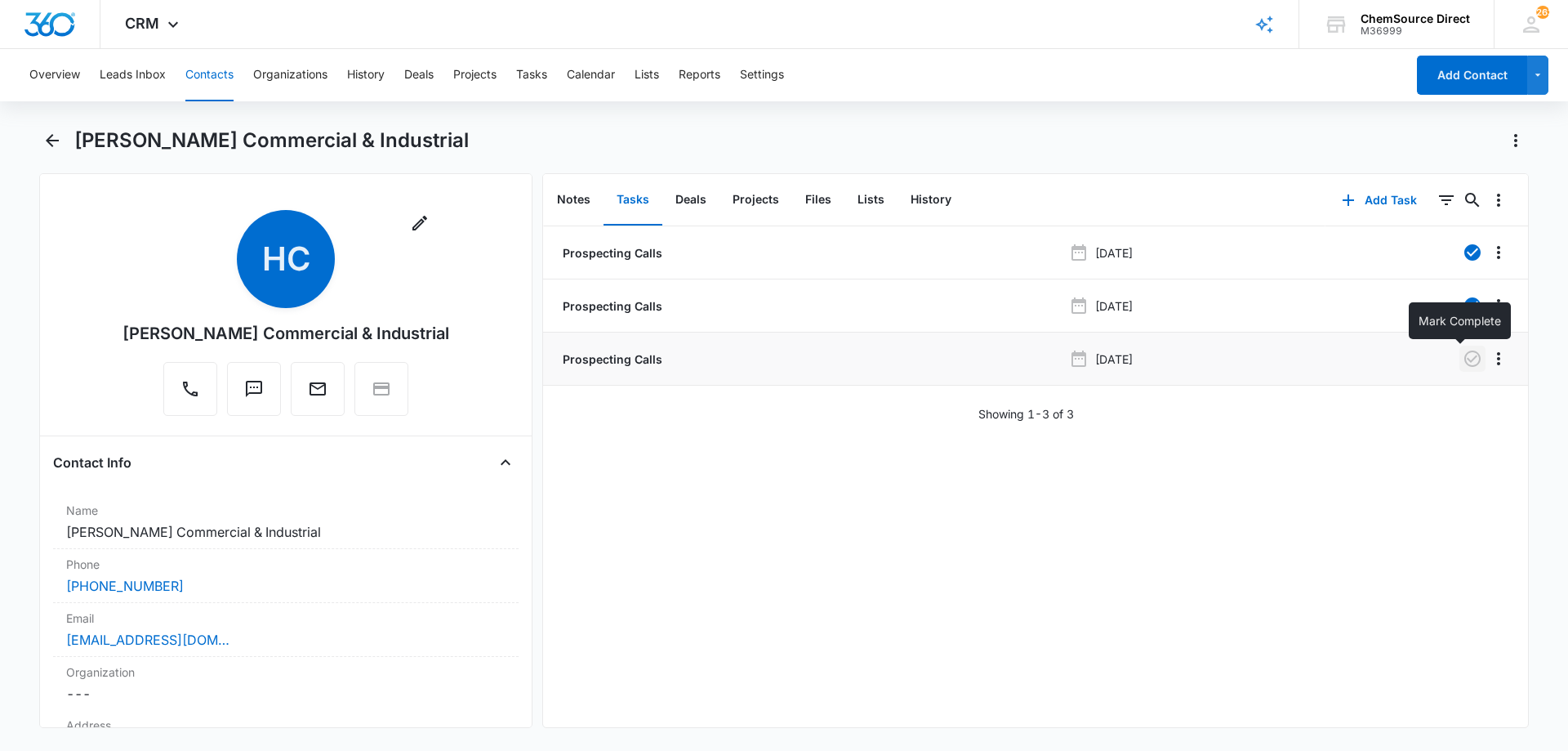
click at [1464, 355] on icon "button" at bounding box center [1473, 358] width 16 height 16
click at [584, 198] on button "Notes" at bounding box center [574, 200] width 60 height 51
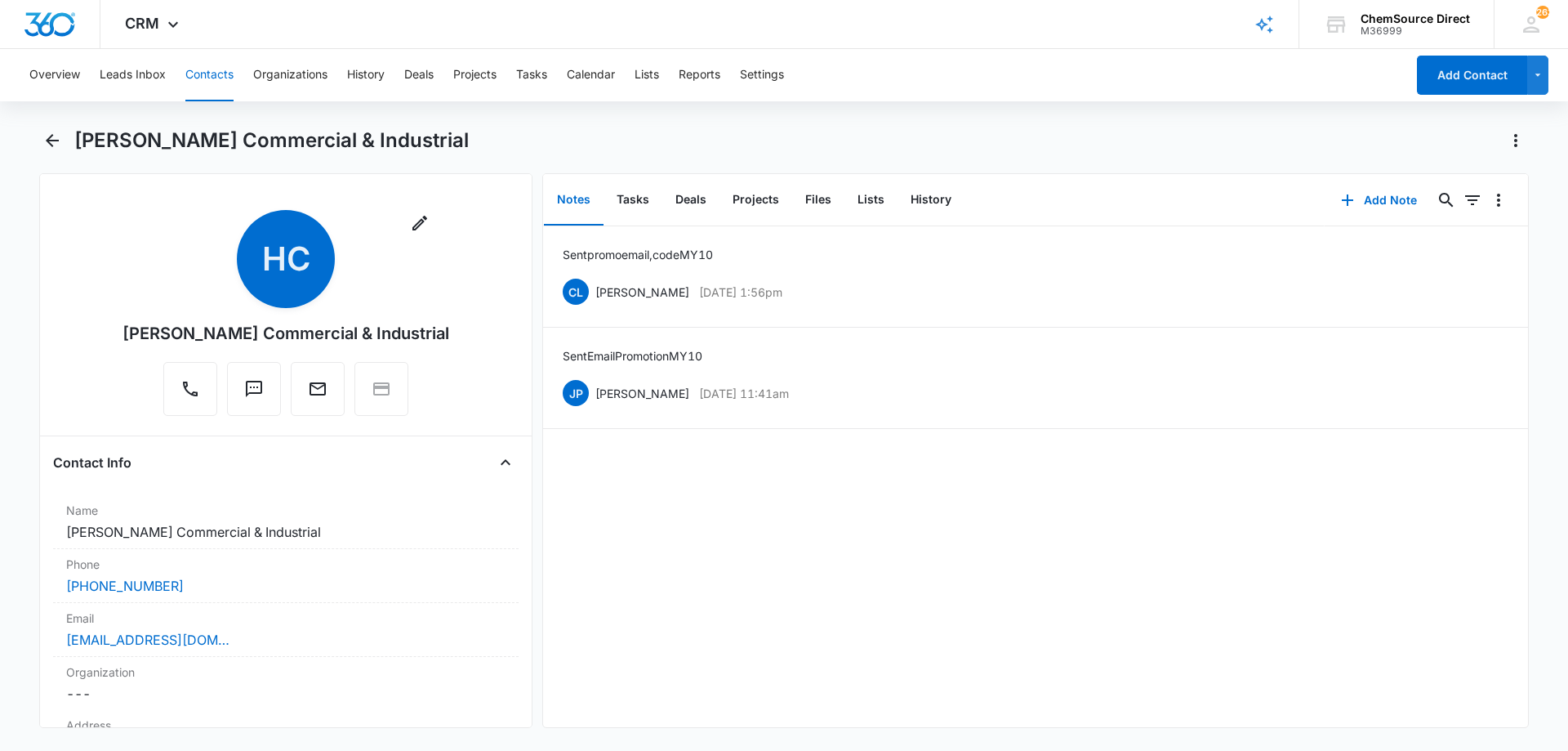
click at [212, 73] on button "Contacts" at bounding box center [209, 75] width 48 height 52
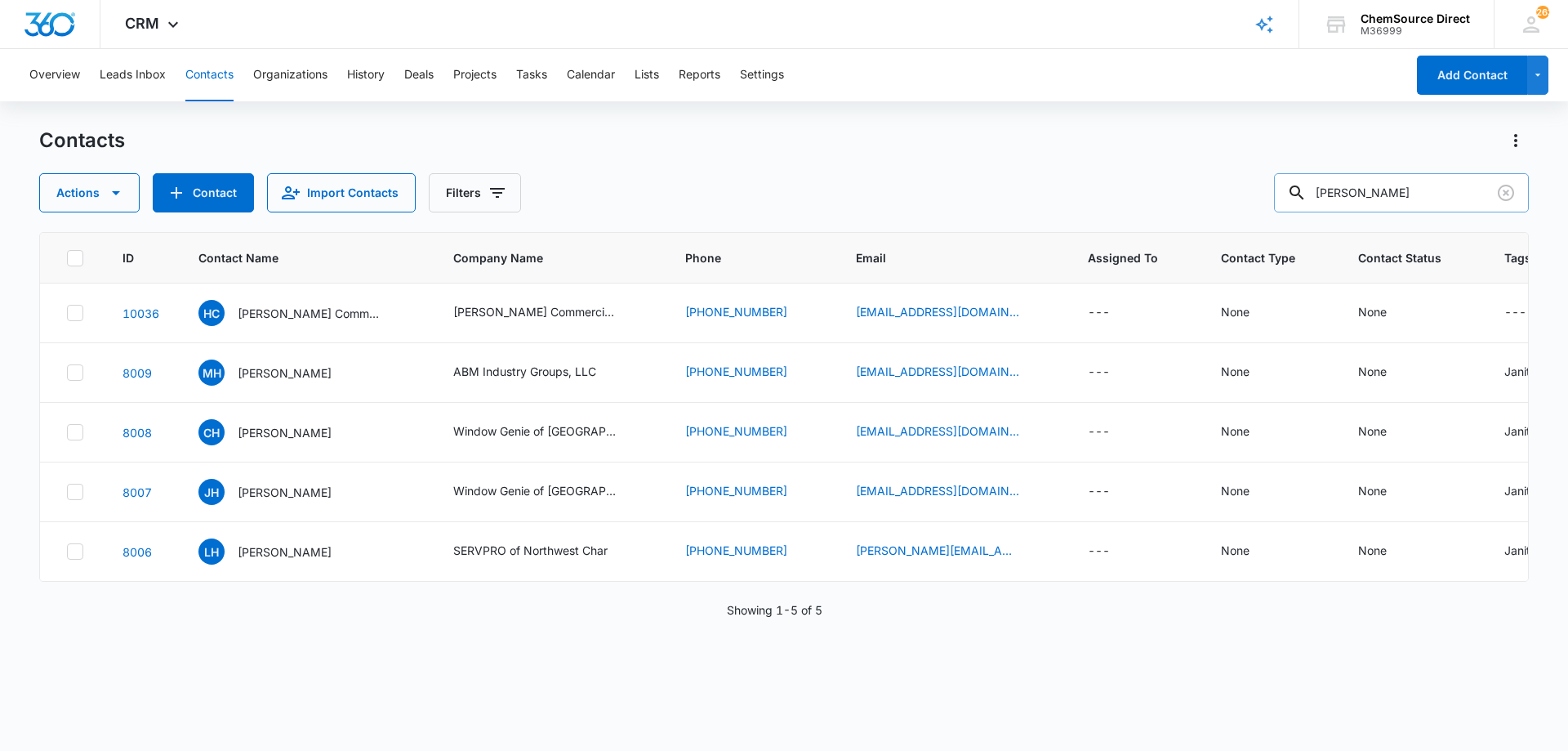
click at [1346, 189] on input "[PERSON_NAME]" at bounding box center [1401, 192] width 255 height 39
type input "mid-georgia"
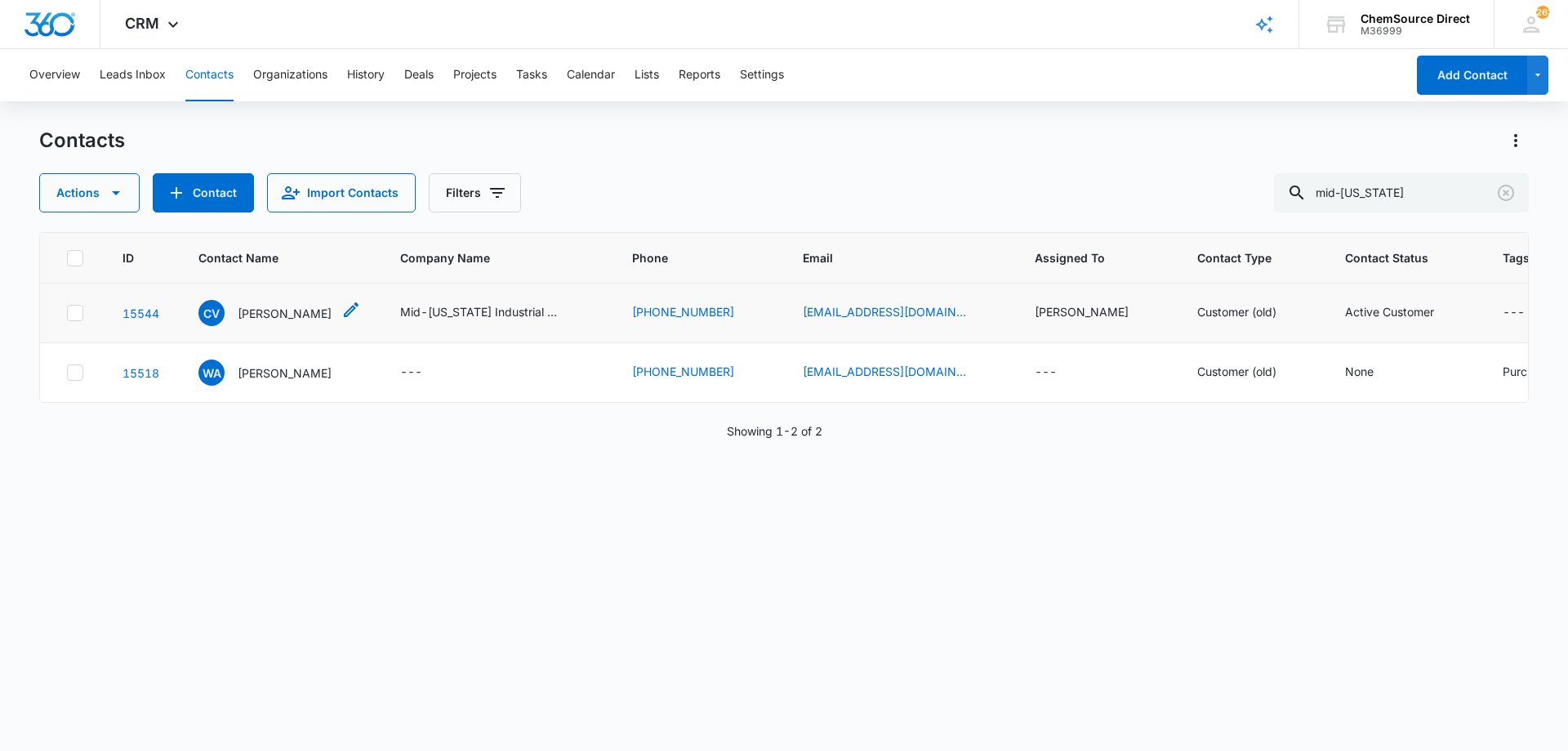
click at [269, 311] on p "Chrissy Verdier" at bounding box center [284, 313] width 94 height 17
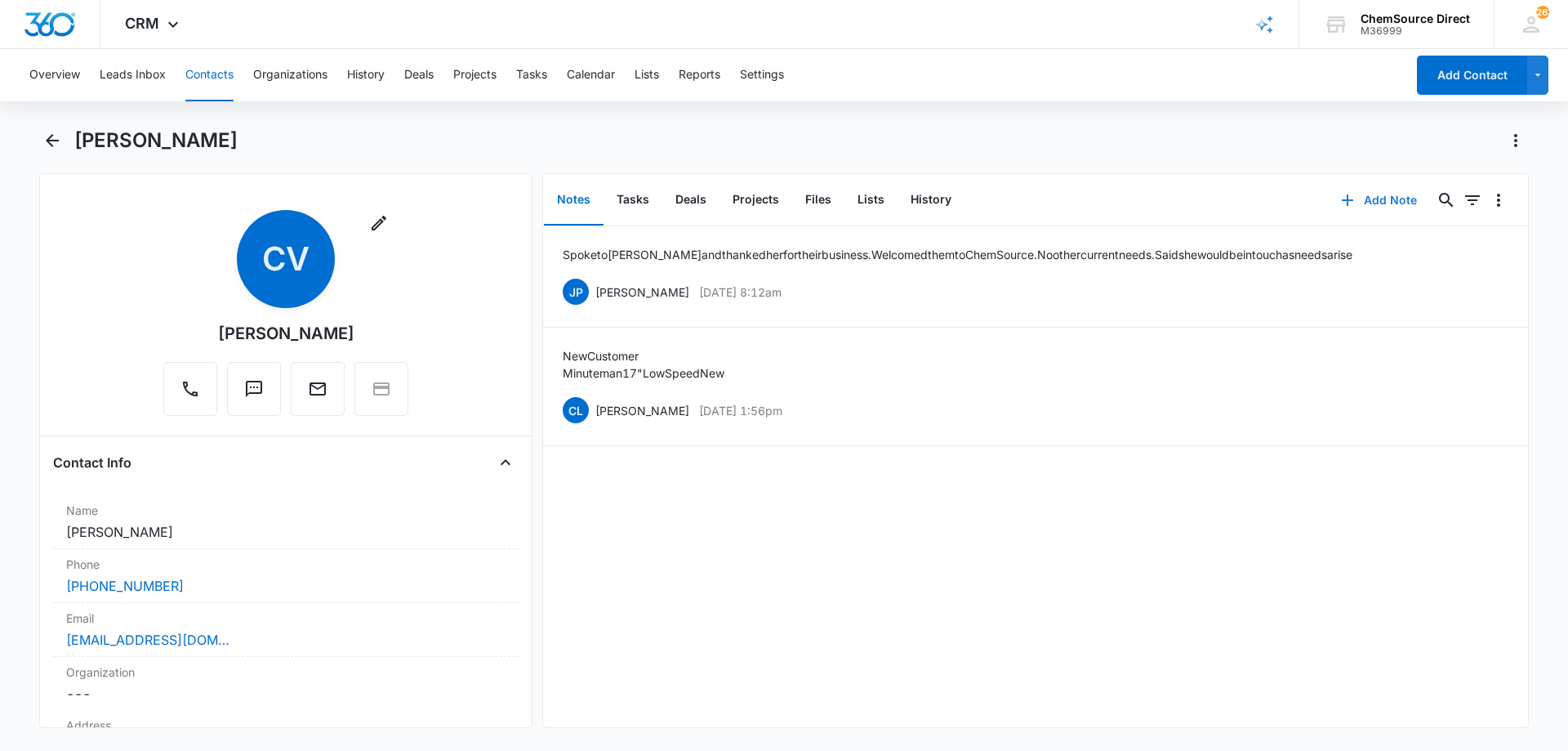
click at [1361, 196] on button "Add Note" at bounding box center [1378, 200] width 108 height 39
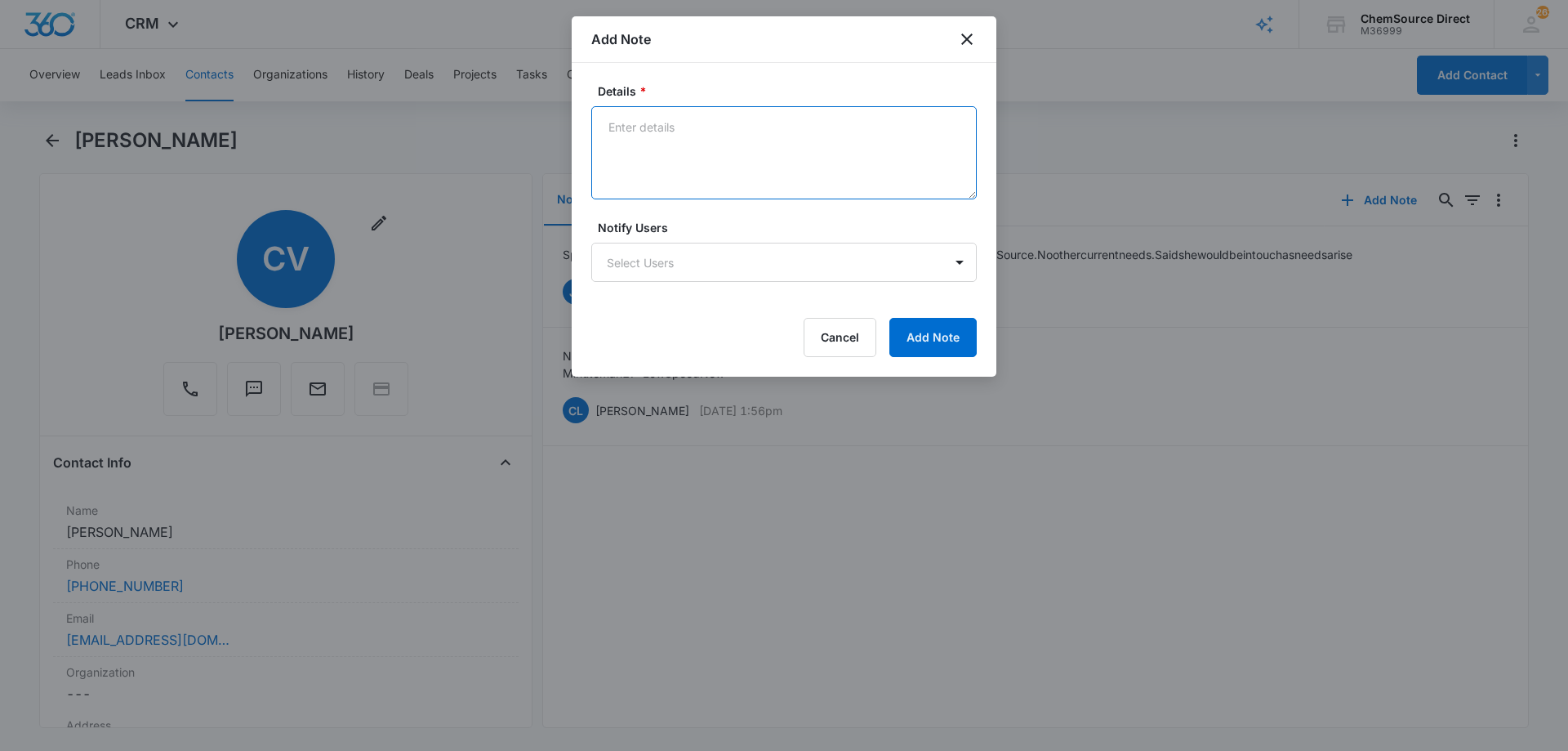
click at [635, 134] on textarea "Details *" at bounding box center [784, 153] width 385 height 93
type textarea "Sent promo email, code MY10"
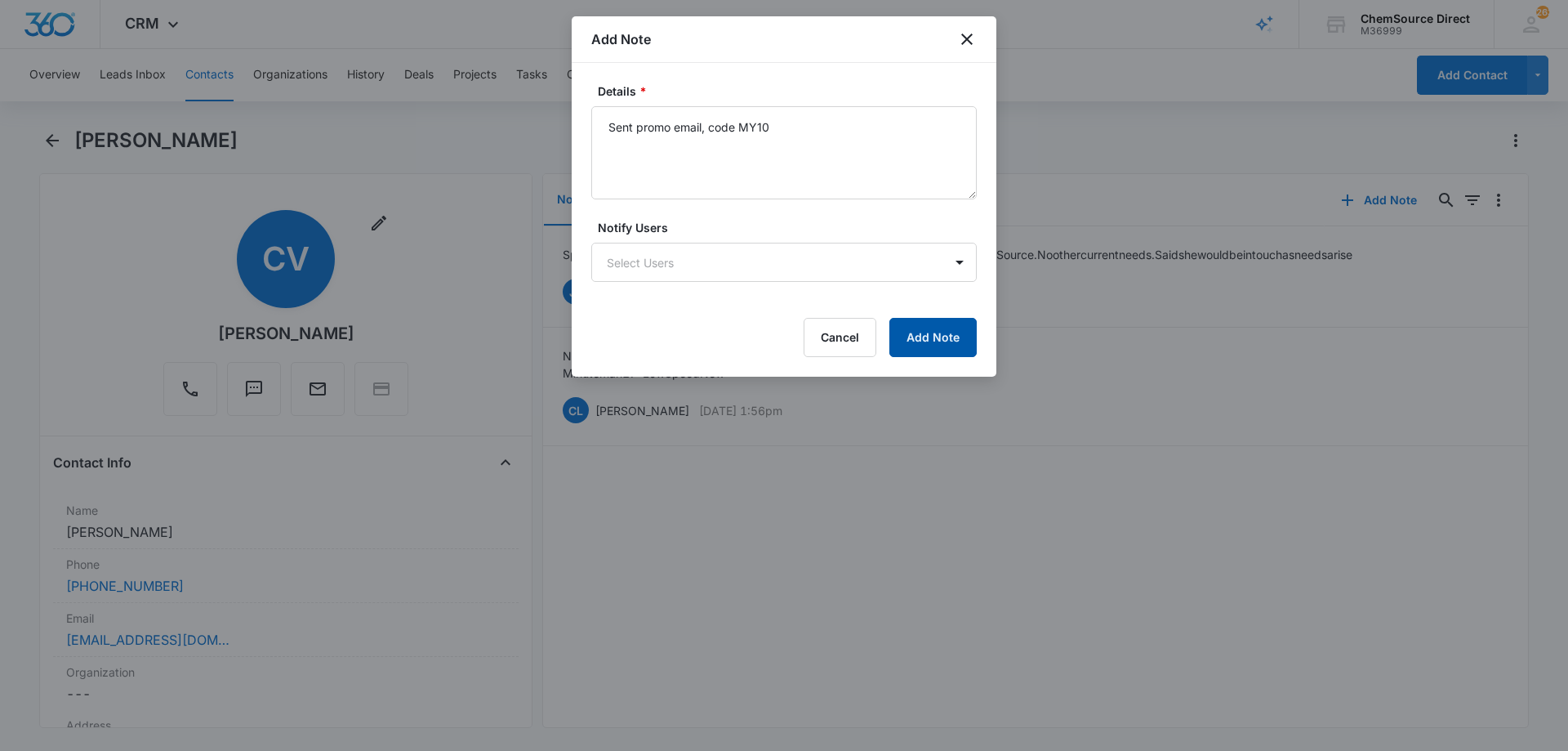
click at [924, 341] on button "Add Note" at bounding box center [933, 336] width 87 height 39
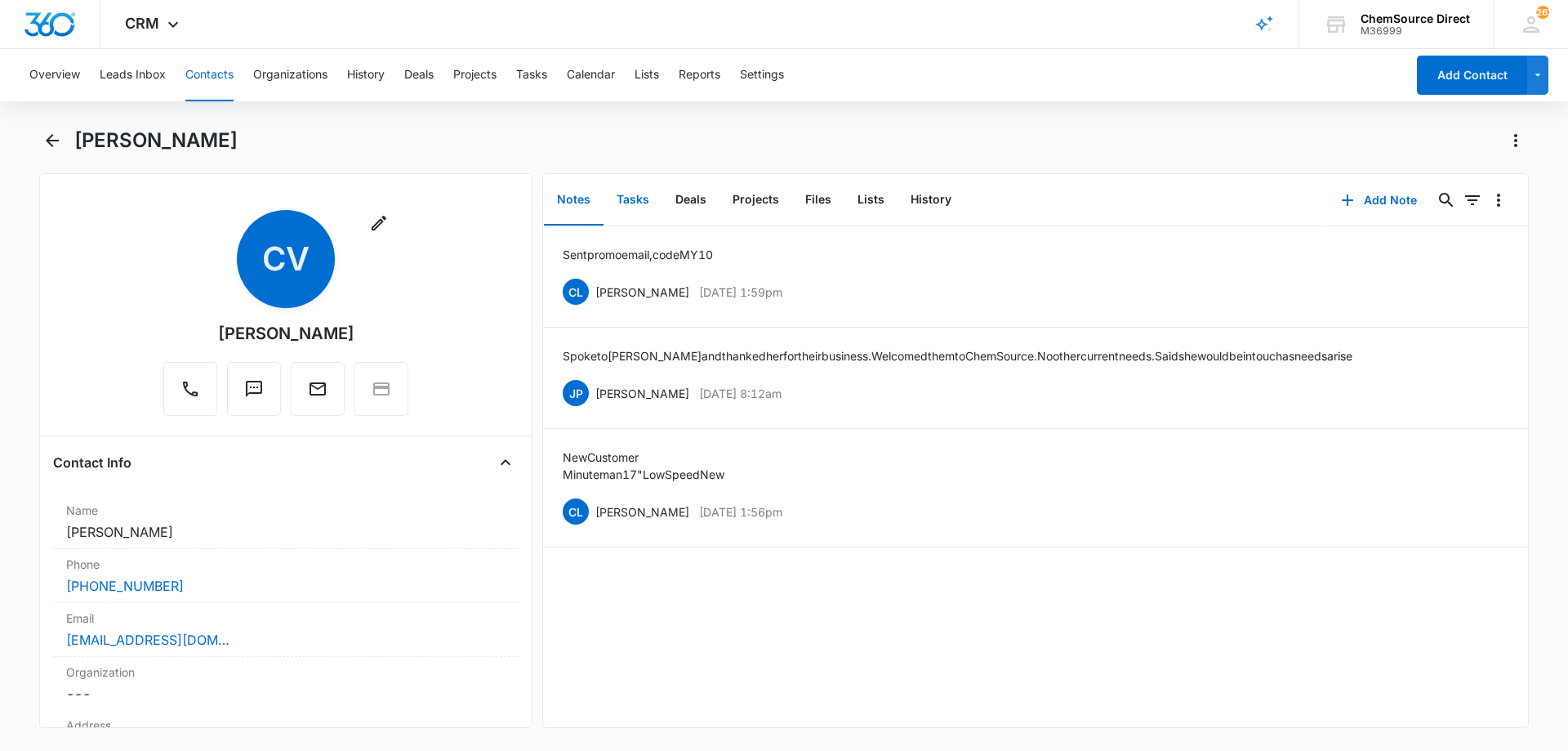
click at [633, 198] on button "Tasks" at bounding box center [633, 200] width 59 height 51
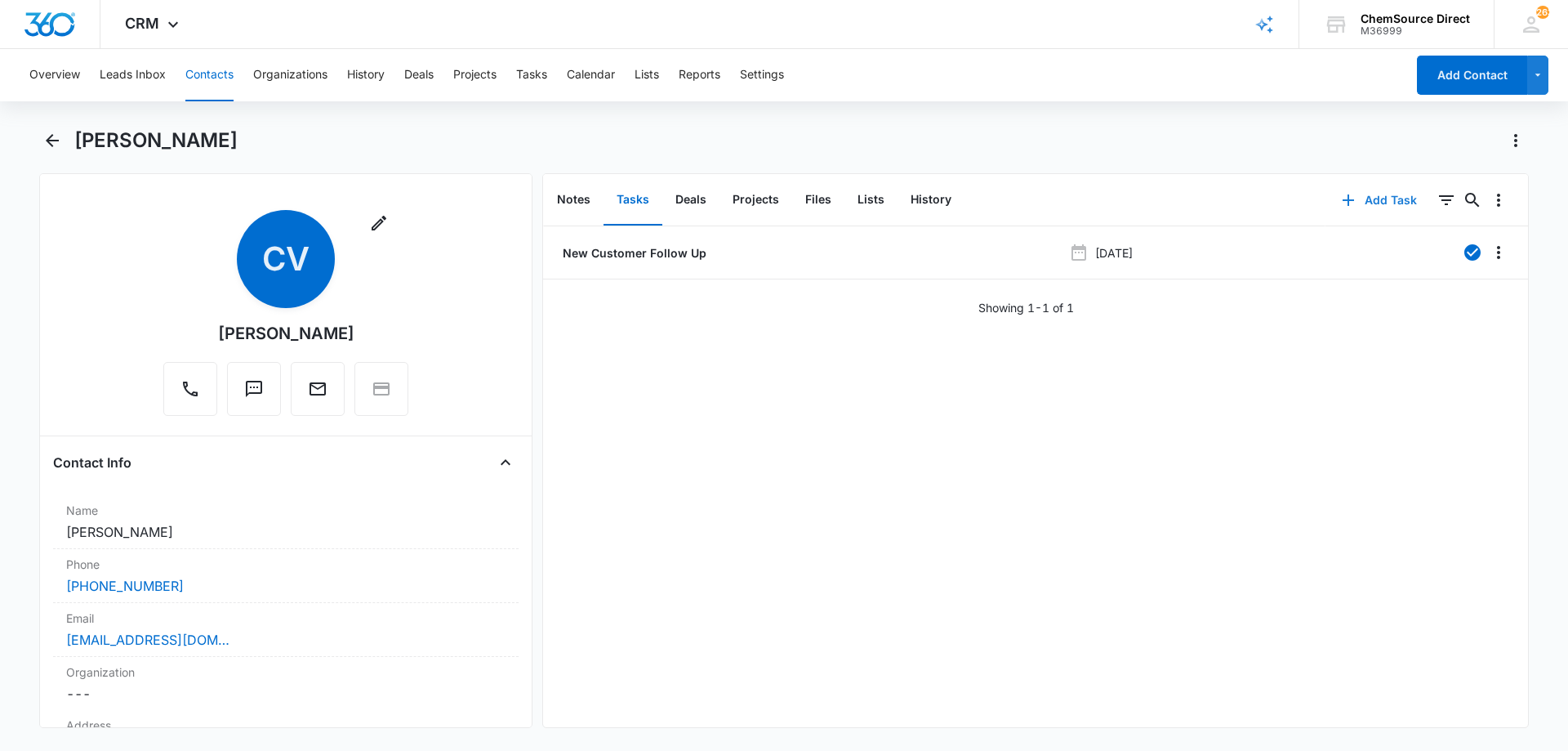
click at [1376, 194] on button "Add Task" at bounding box center [1379, 200] width 108 height 39
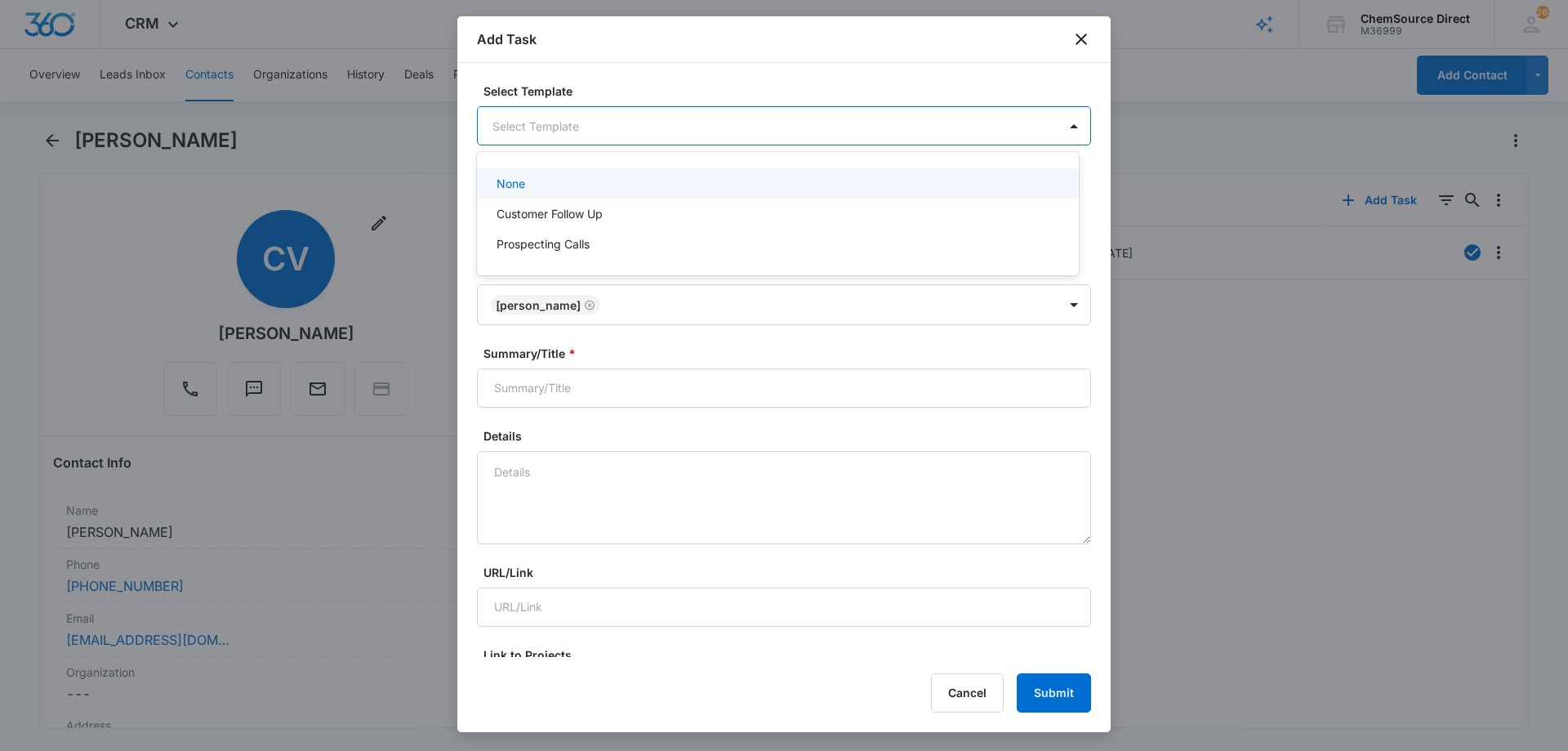
click at [534, 123] on body "CRM Apps Reputation Forms CRM Email Social Payments POS Content Ads Intelligenc…" at bounding box center [784, 376] width 1568 height 751
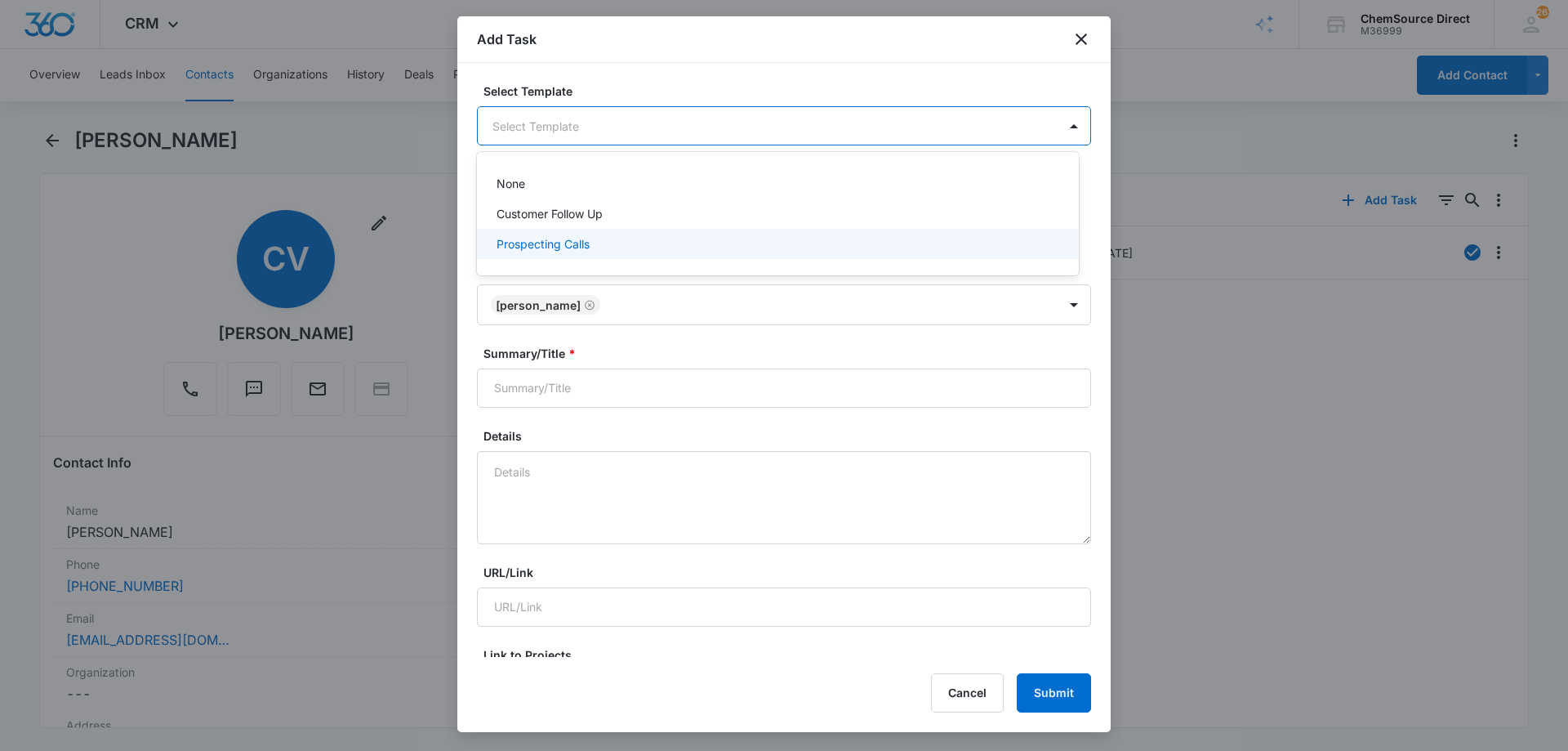
click at [534, 237] on p "Prospecting Calls" at bounding box center [543, 244] width 93 height 17
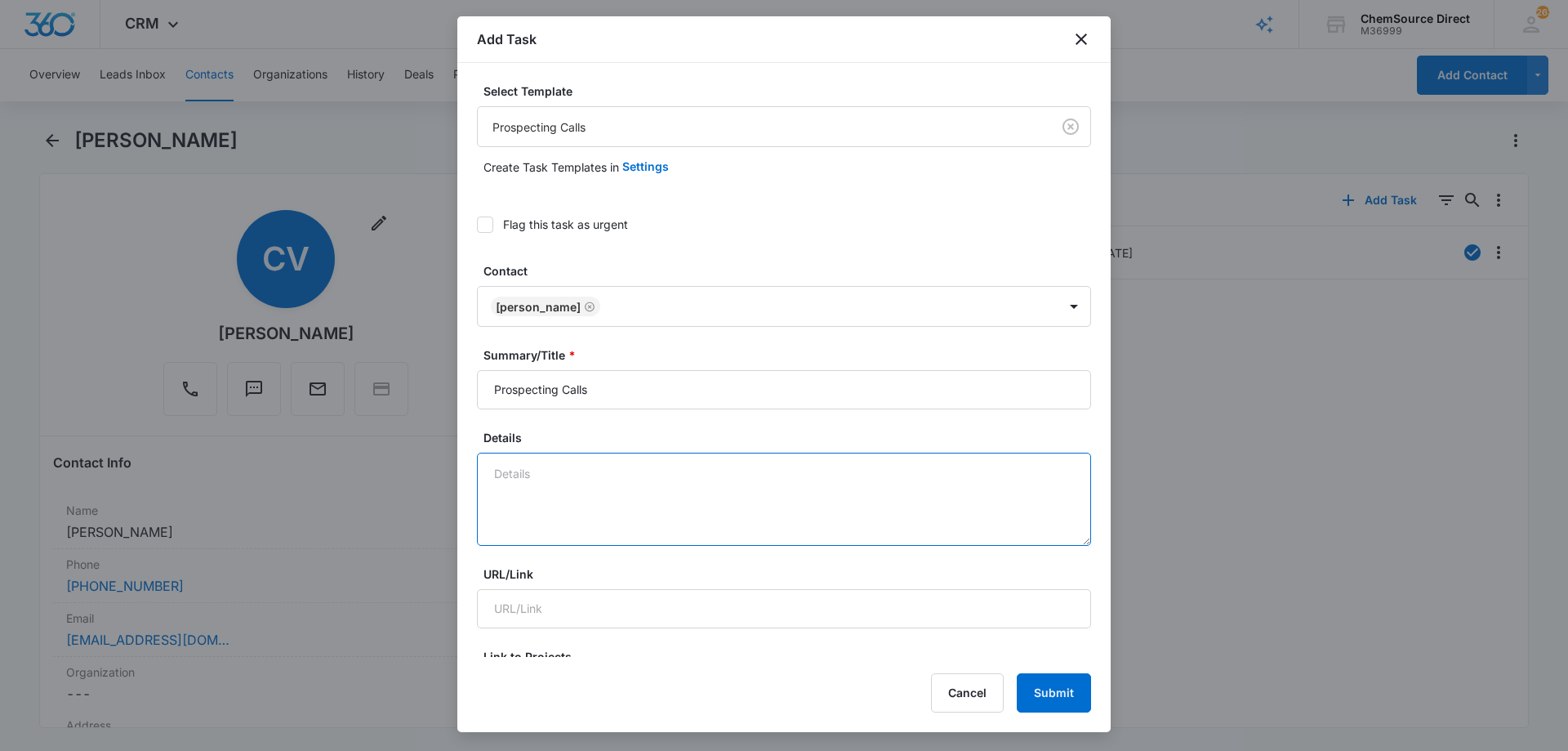
click at [512, 472] on textarea "Details" at bounding box center [784, 499] width 614 height 93
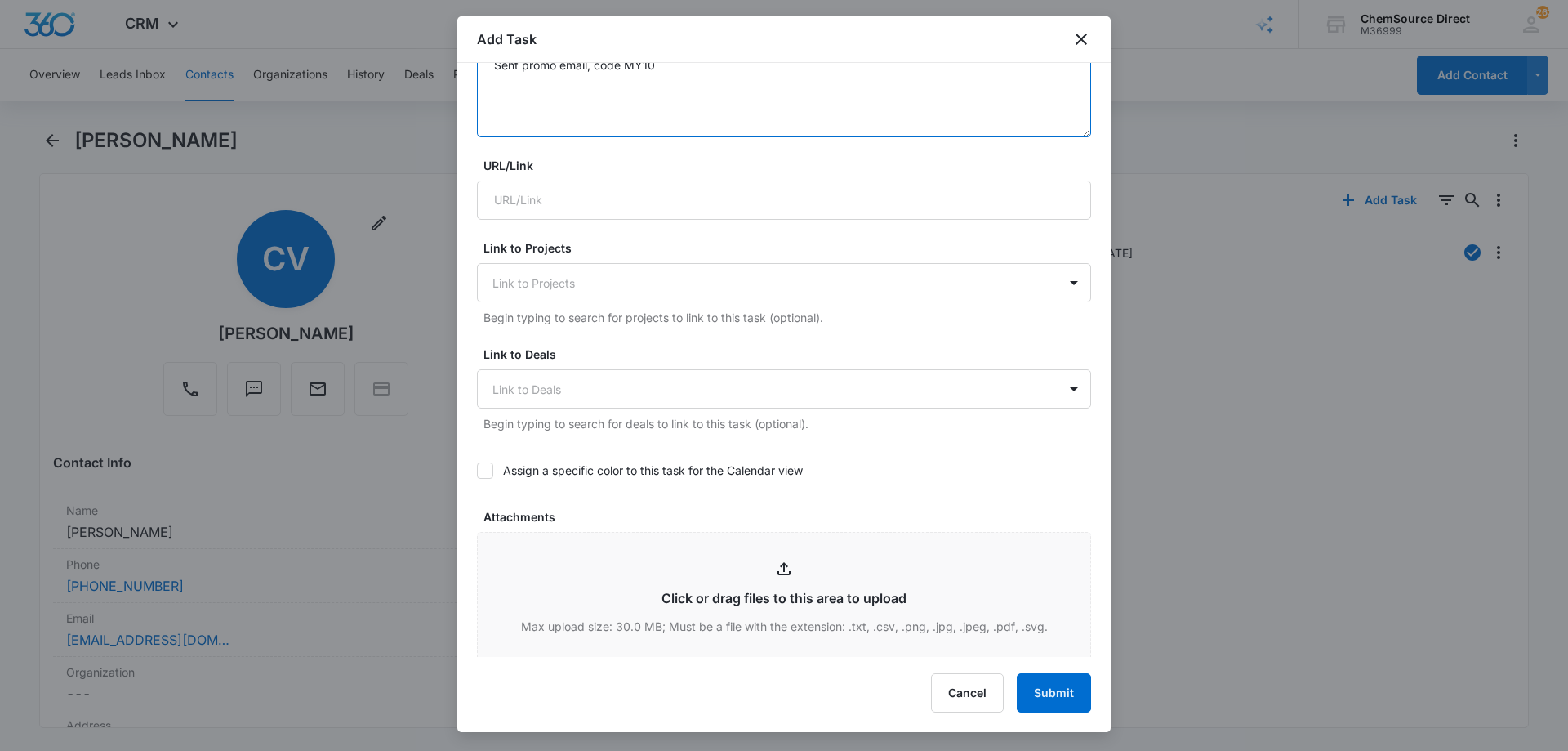
scroll to position [490, 0]
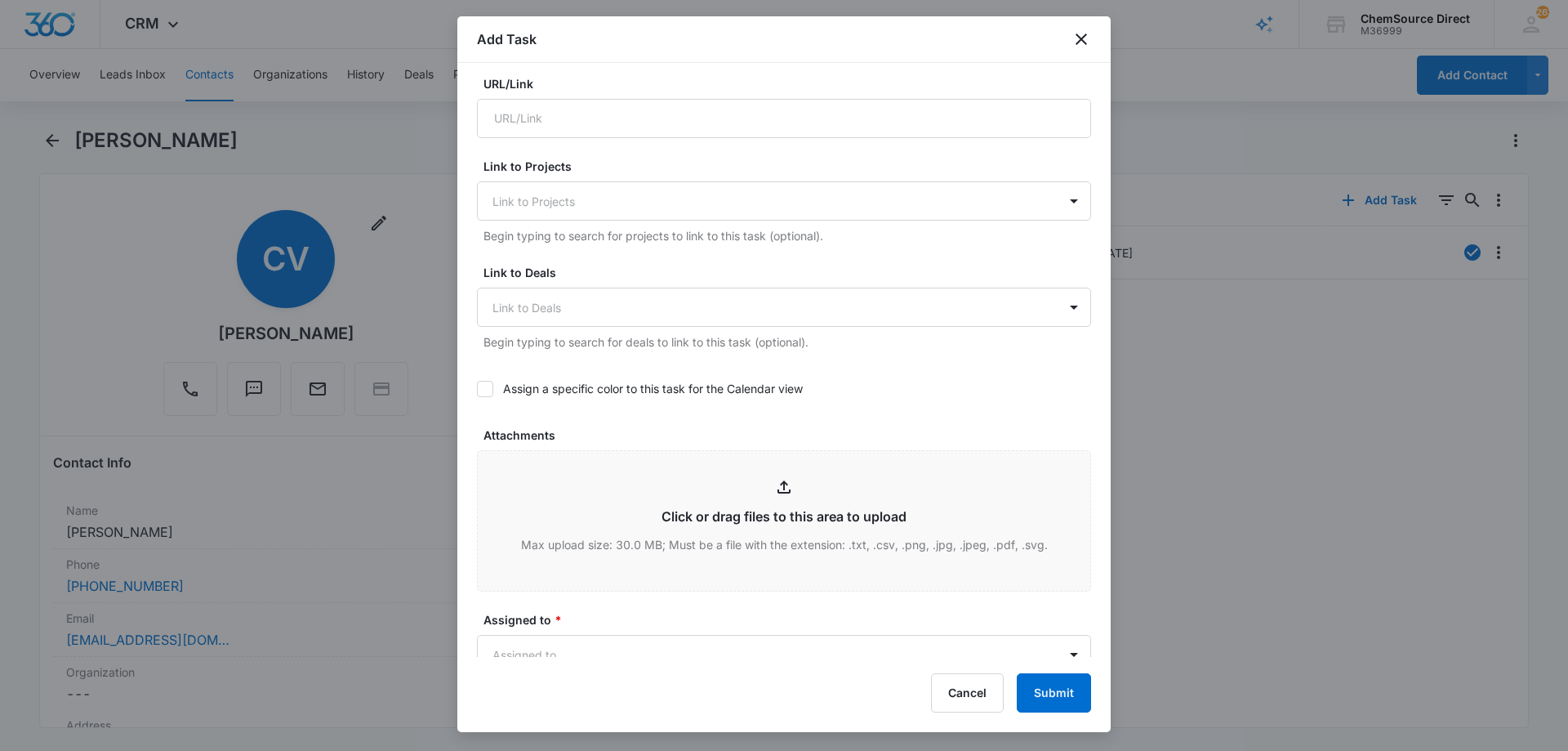
type textarea "Sent promo email, code MY10"
click at [485, 386] on icon at bounding box center [484, 388] width 15 height 15
click at [477, 389] on input "Assign a specific color to this task for the Calendar view" at bounding box center [477, 389] width 0 height 0
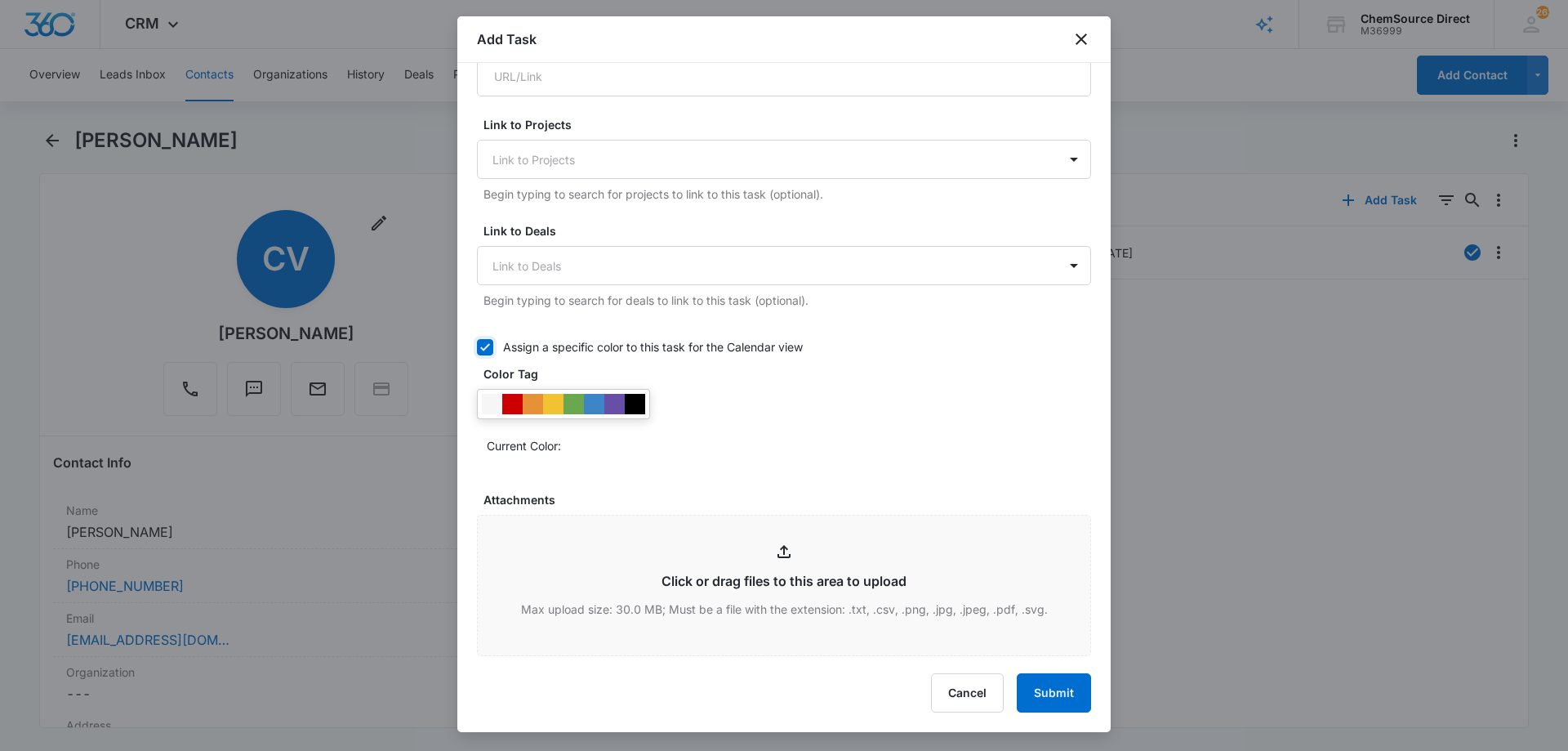
scroll to position [572, 0]
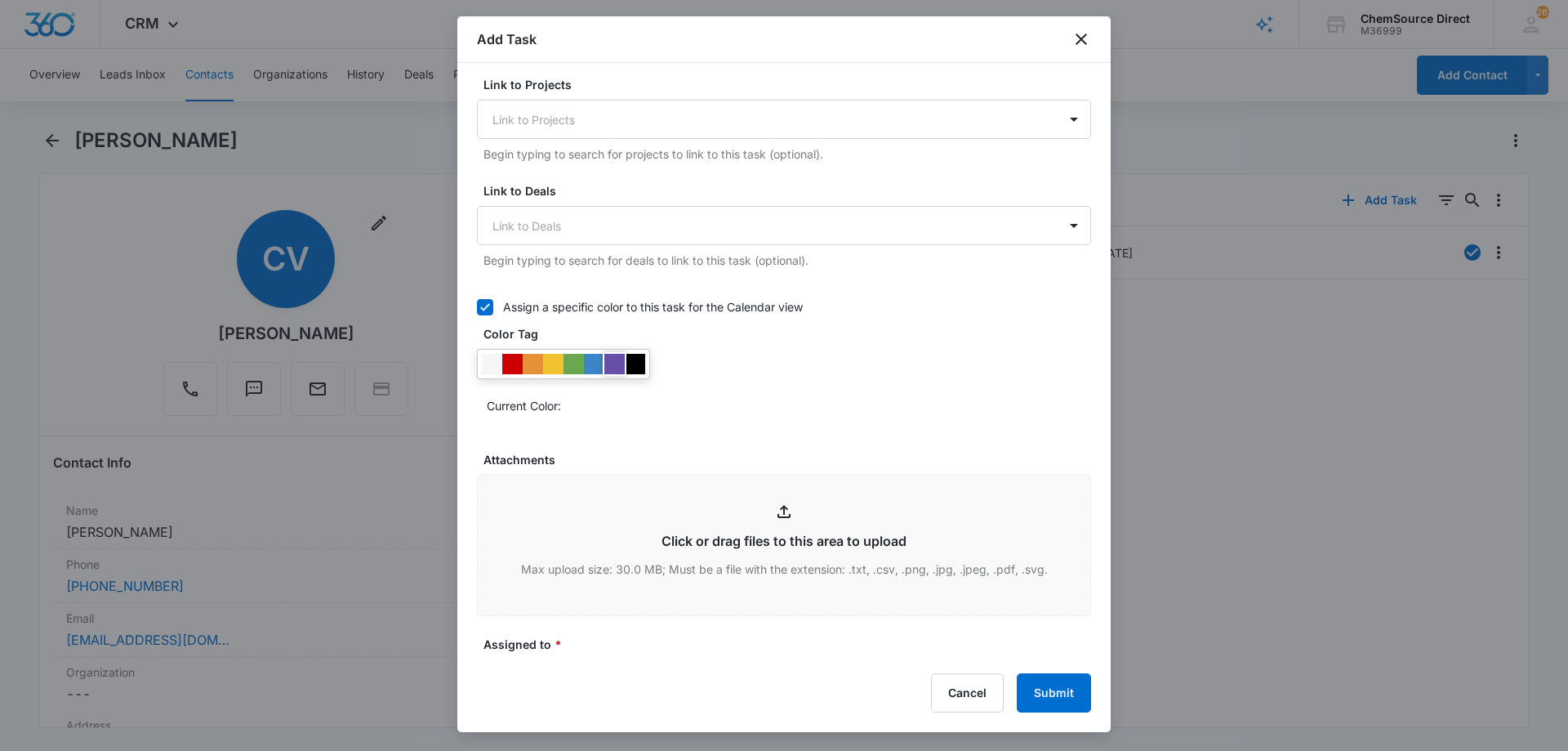
click at [611, 364] on div at bounding box center [614, 364] width 20 height 20
click at [725, 386] on div "Current Color:" at bounding box center [784, 384] width 614 height 69
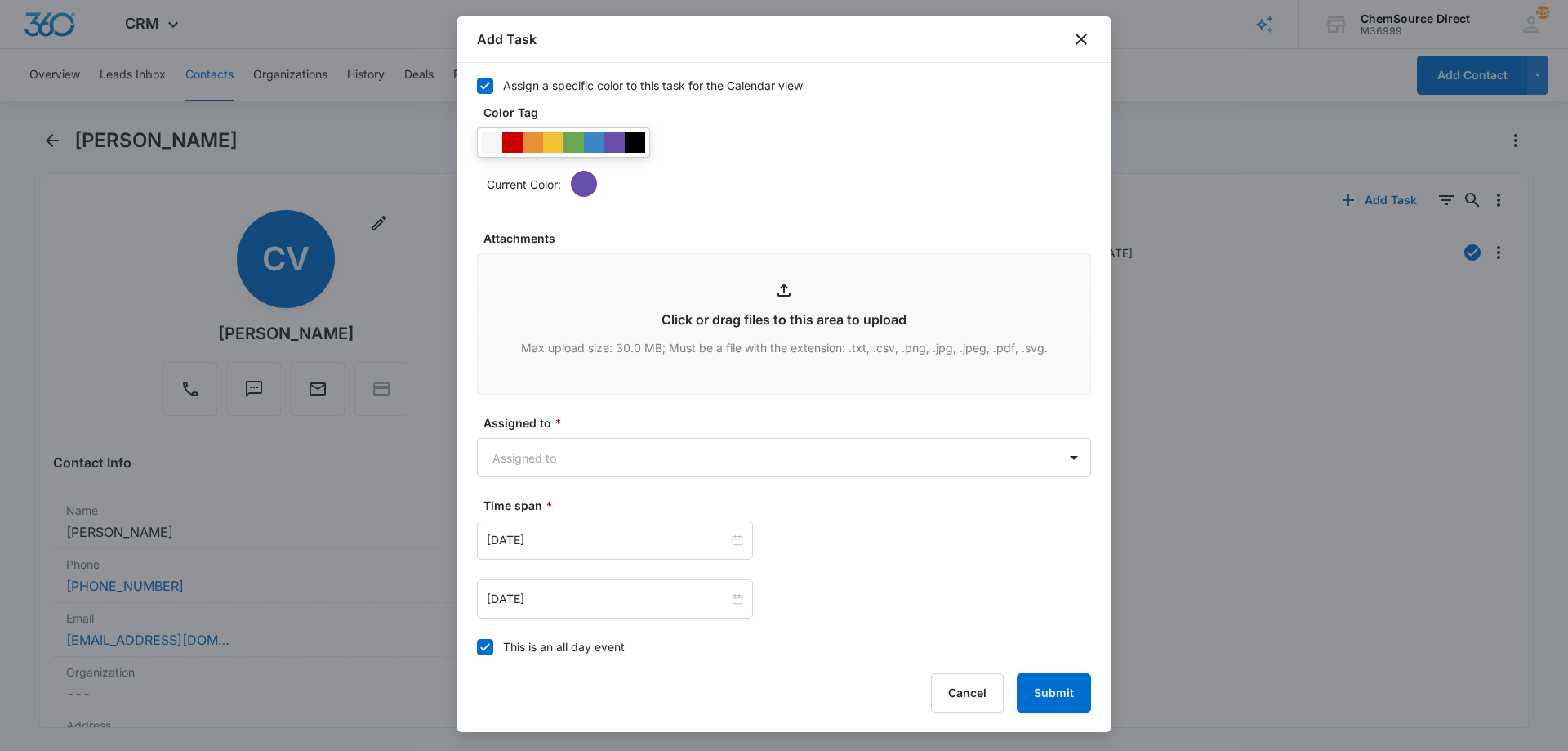
scroll to position [816, 0]
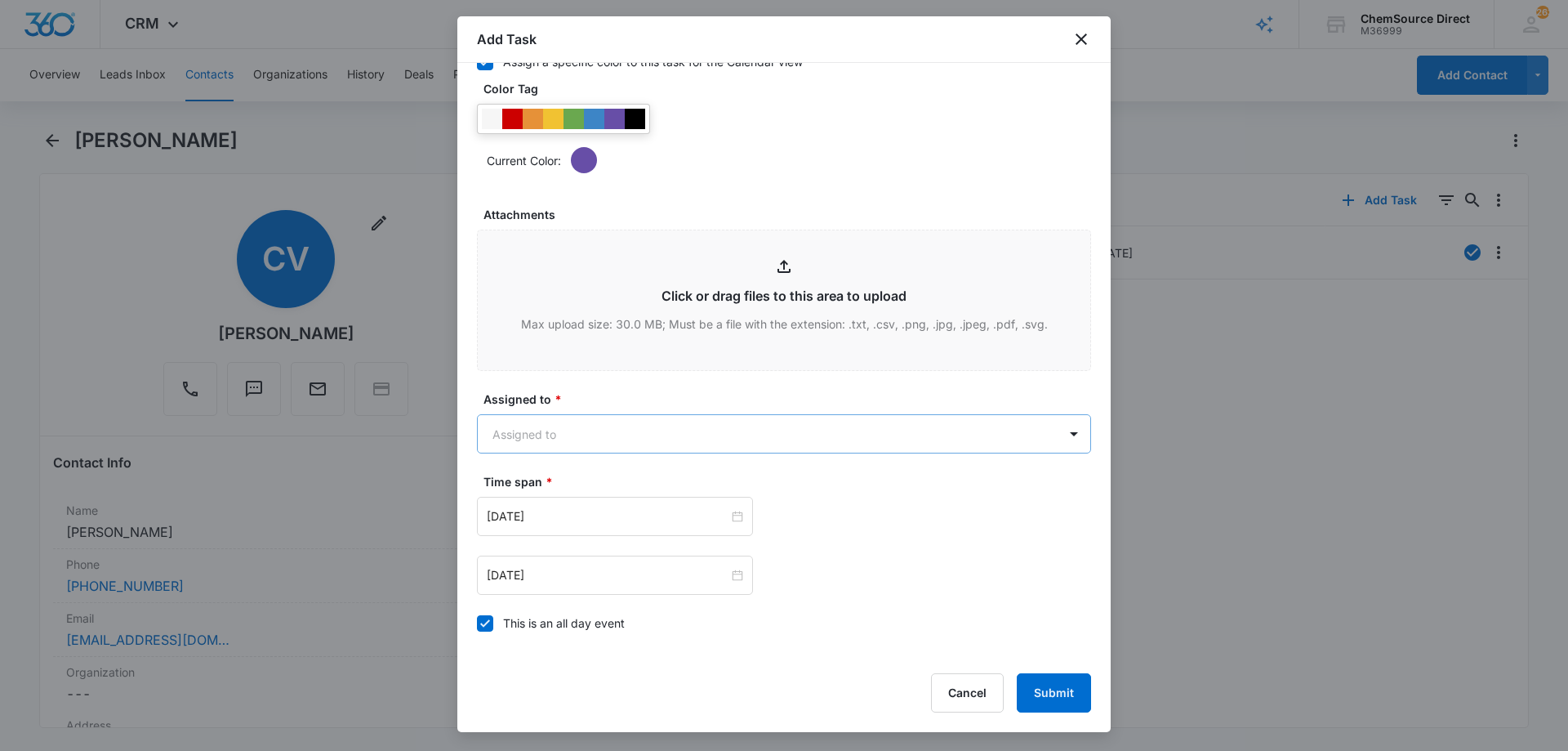
click at [529, 422] on body "CRM Apps Reputation Forms CRM Email Social Payments POS Content Ads Intelligenc…" at bounding box center [784, 376] width 1568 height 751
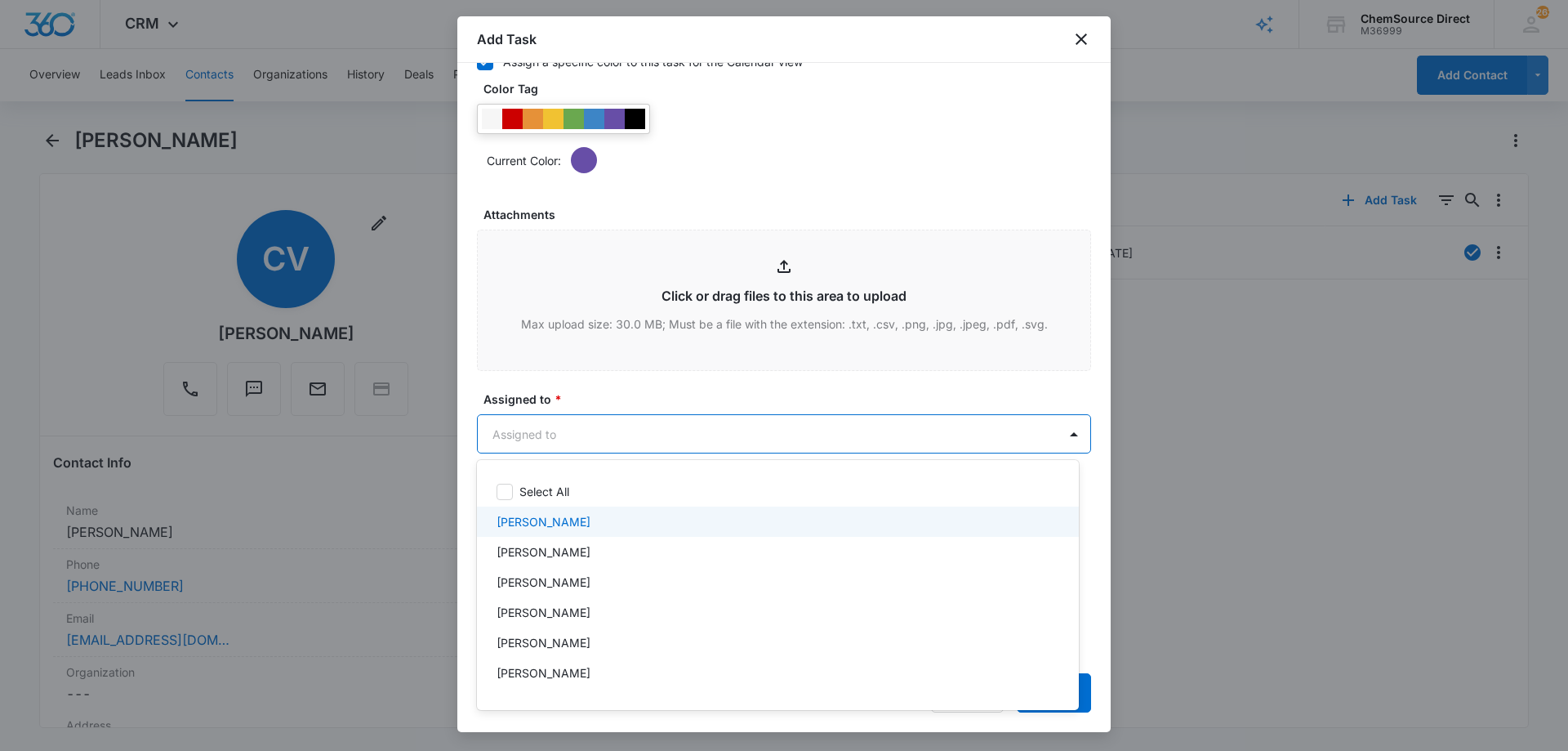
click at [535, 523] on p "[PERSON_NAME]" at bounding box center [543, 521] width 94 height 17
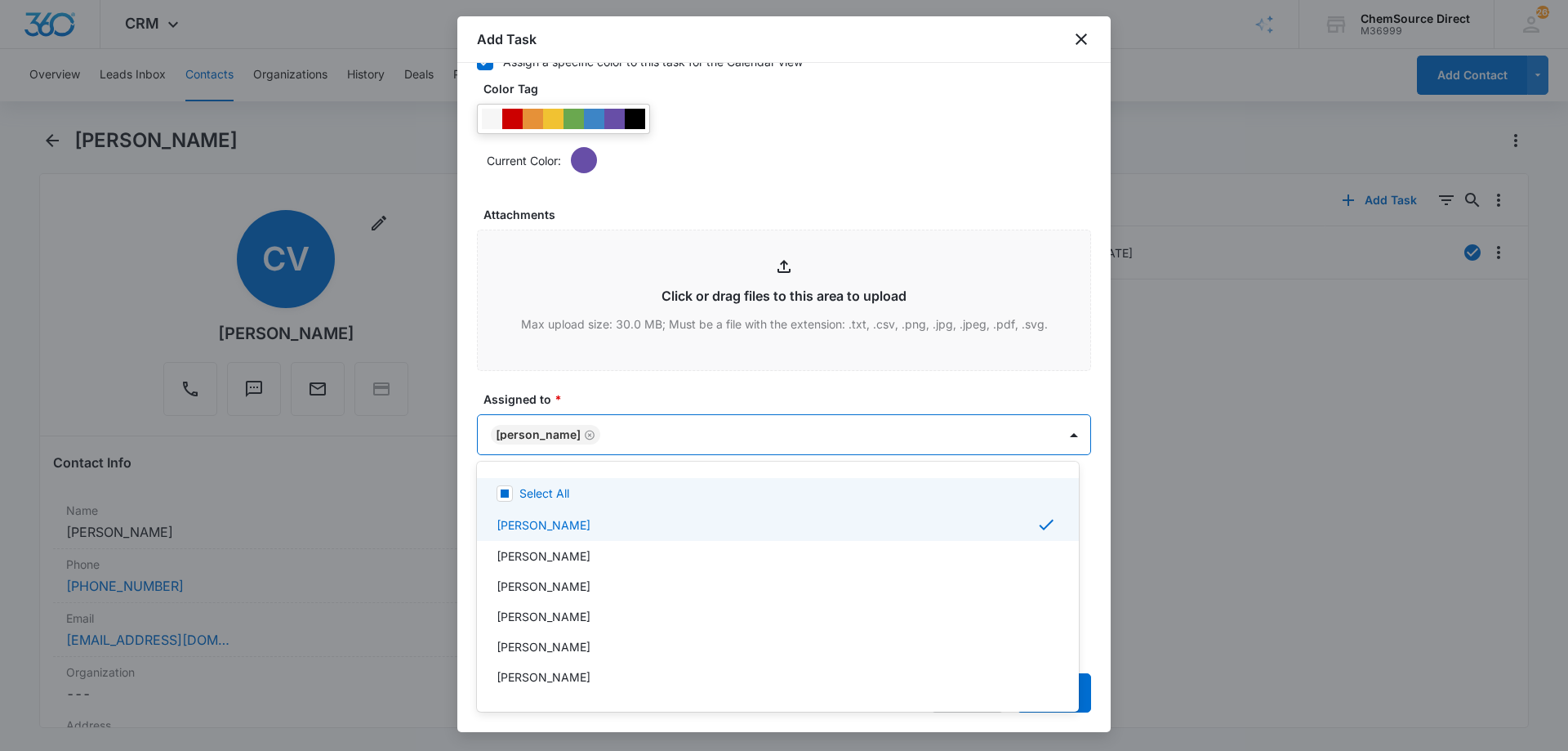
click at [621, 386] on div at bounding box center [784, 376] width 1568 height 751
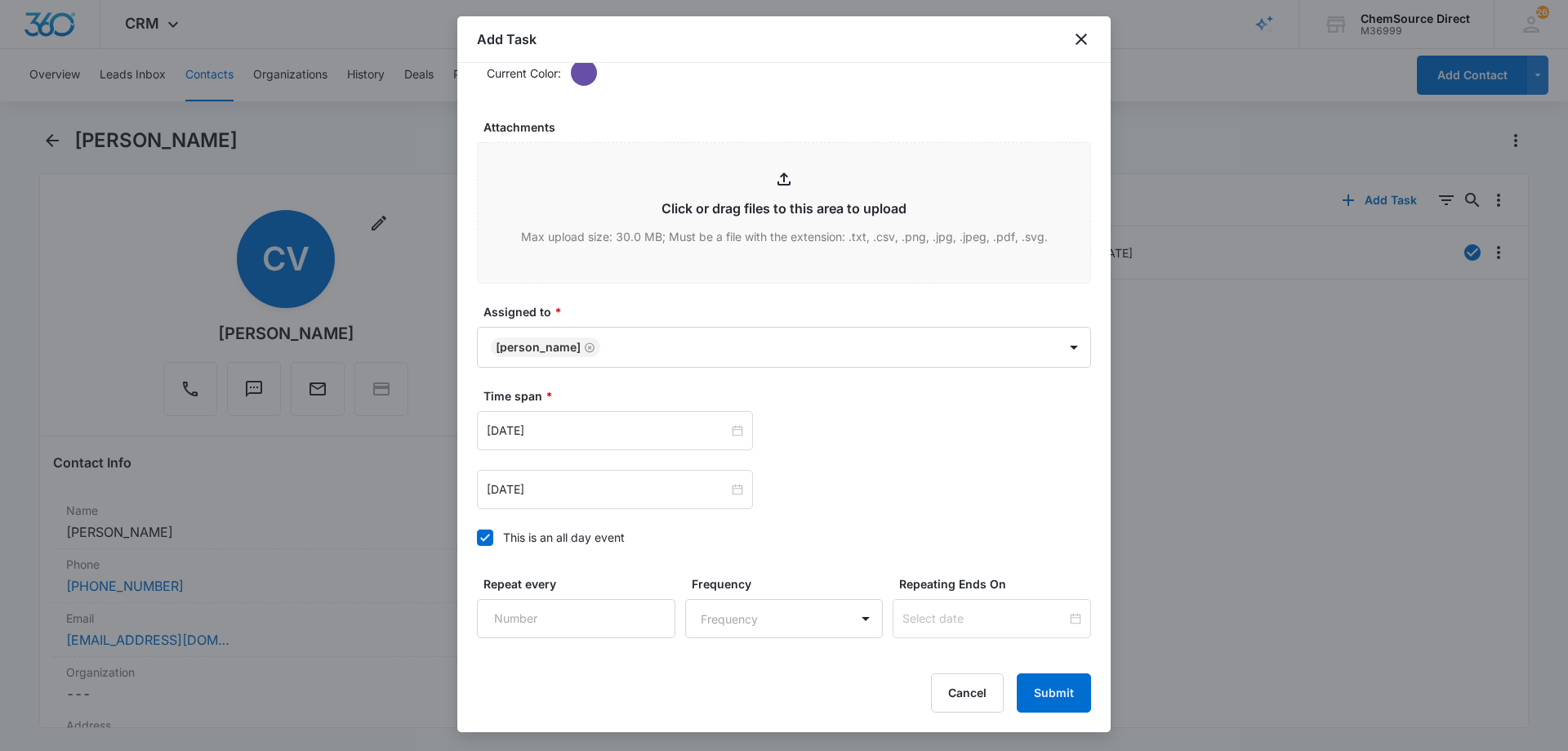
scroll to position [1024, 0]
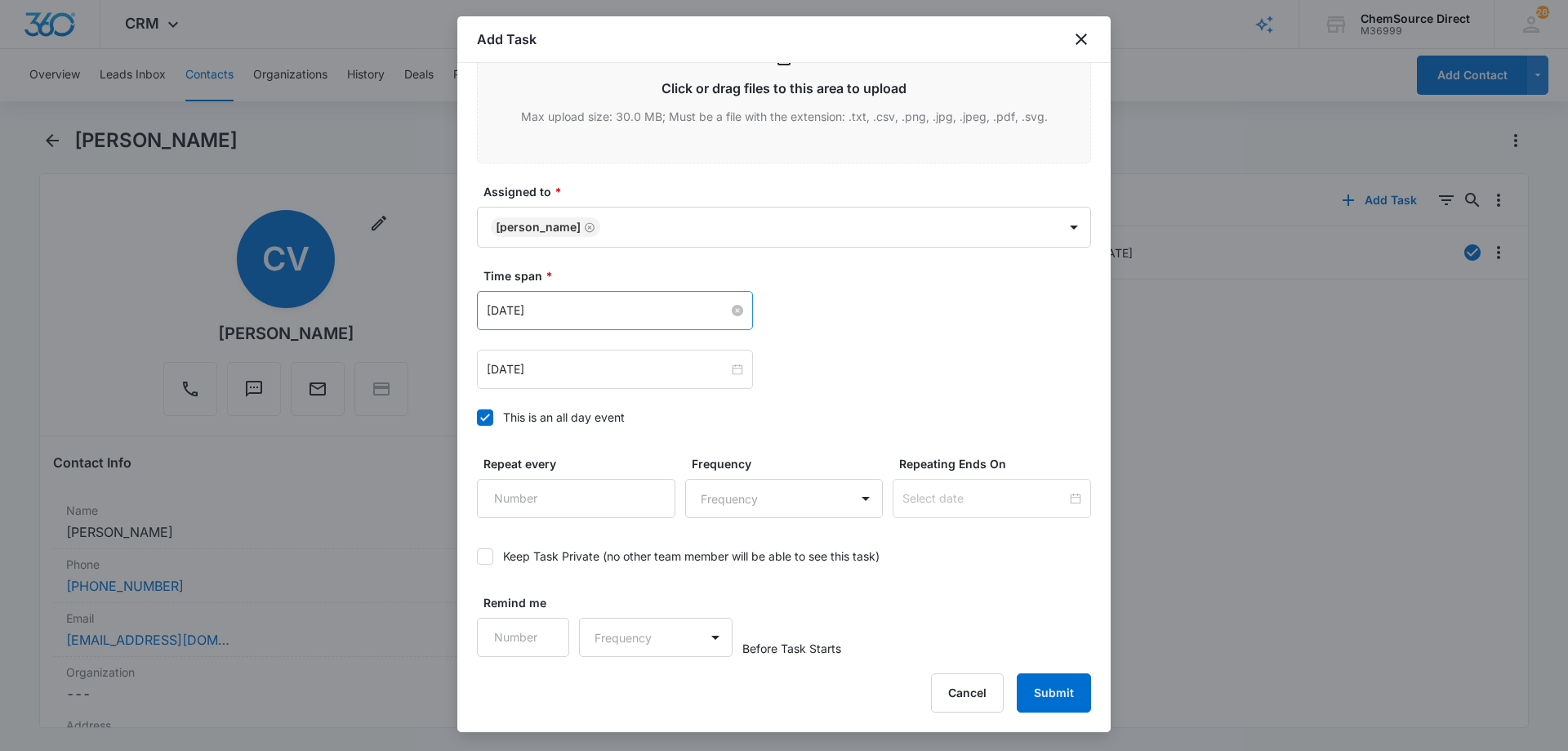
click at [604, 303] on input "[DATE]" at bounding box center [607, 310] width 242 height 18
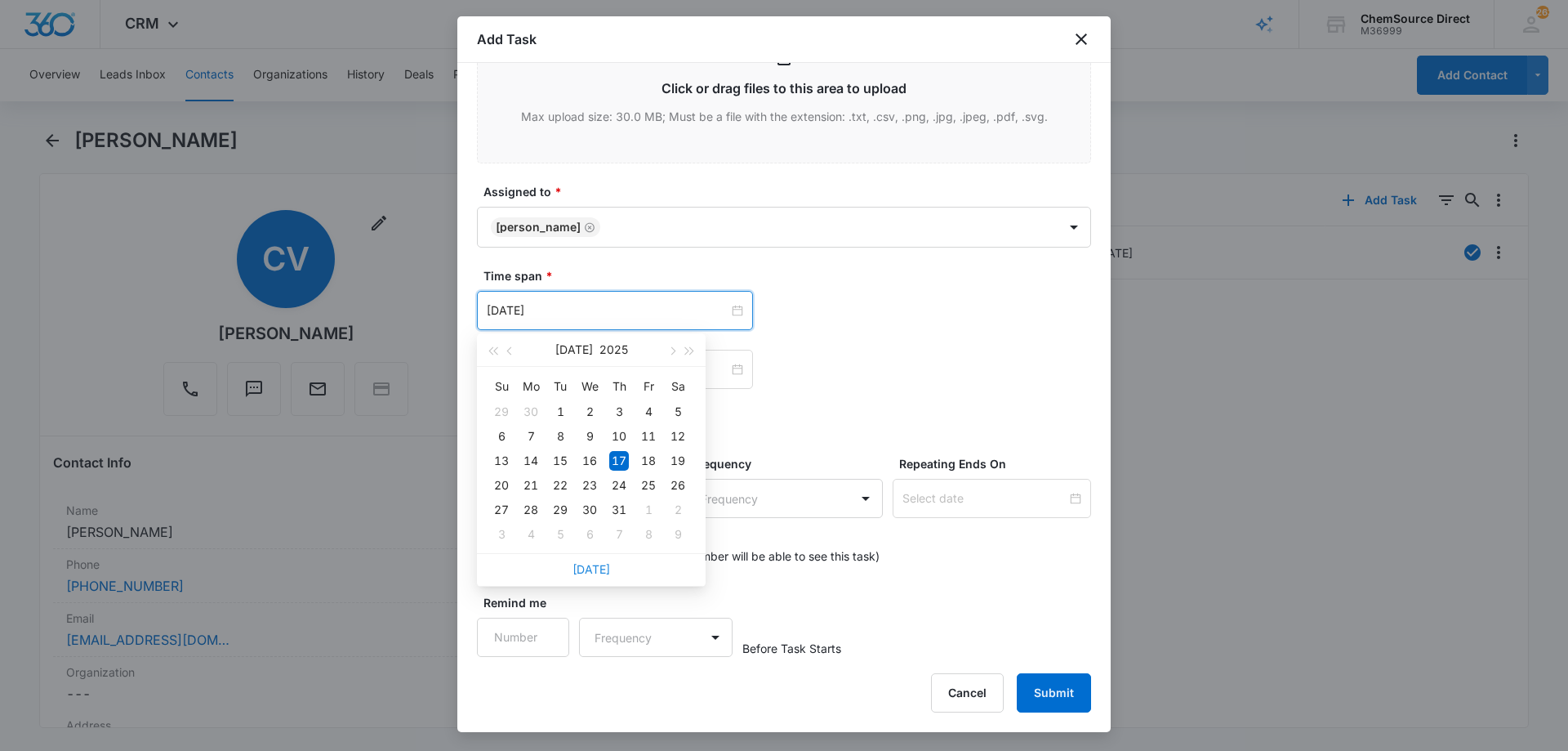
click at [593, 564] on link "[DATE]" at bounding box center [591, 568] width 37 height 14
type input "[DATE]"
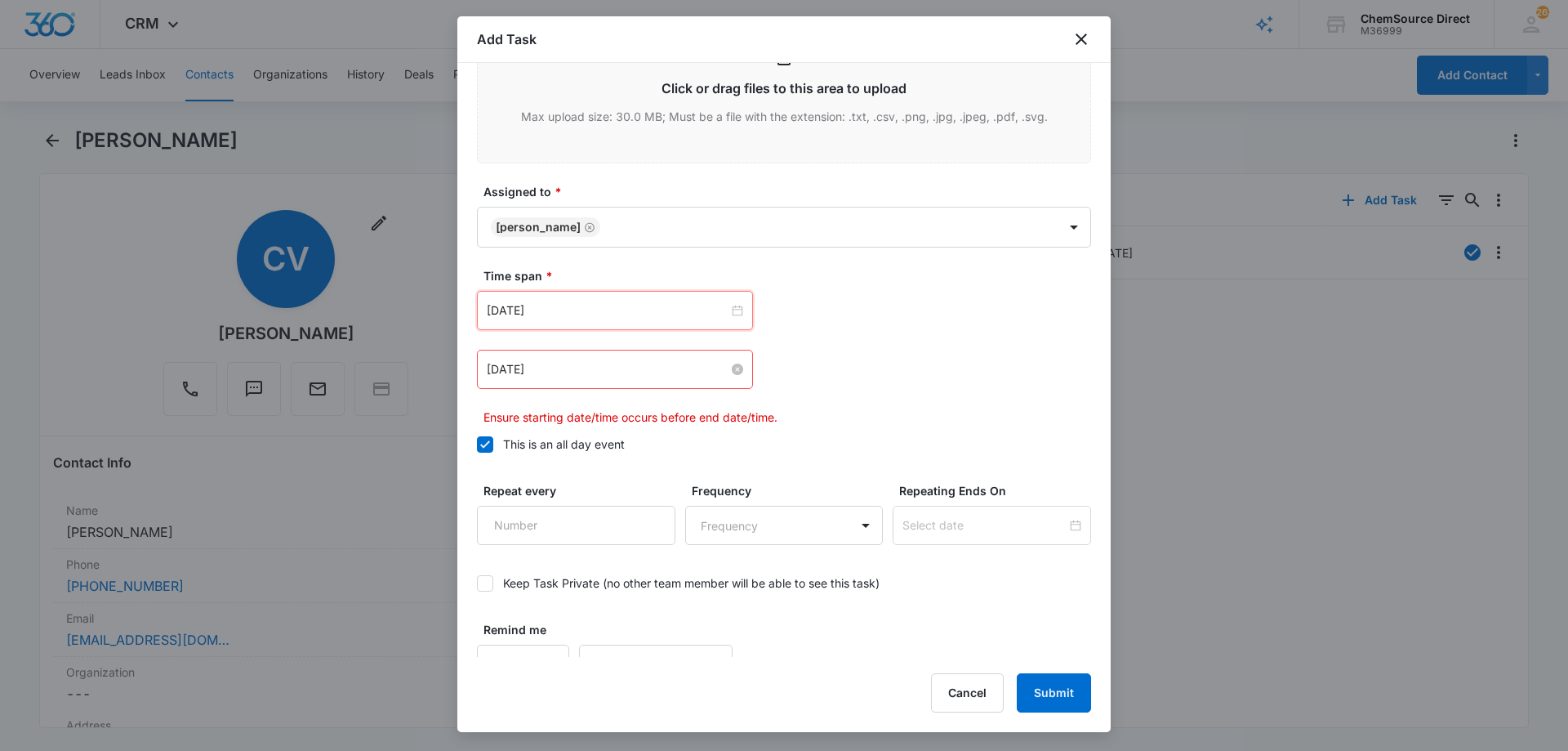
click at [582, 364] on input "[DATE]" at bounding box center [607, 369] width 242 height 18
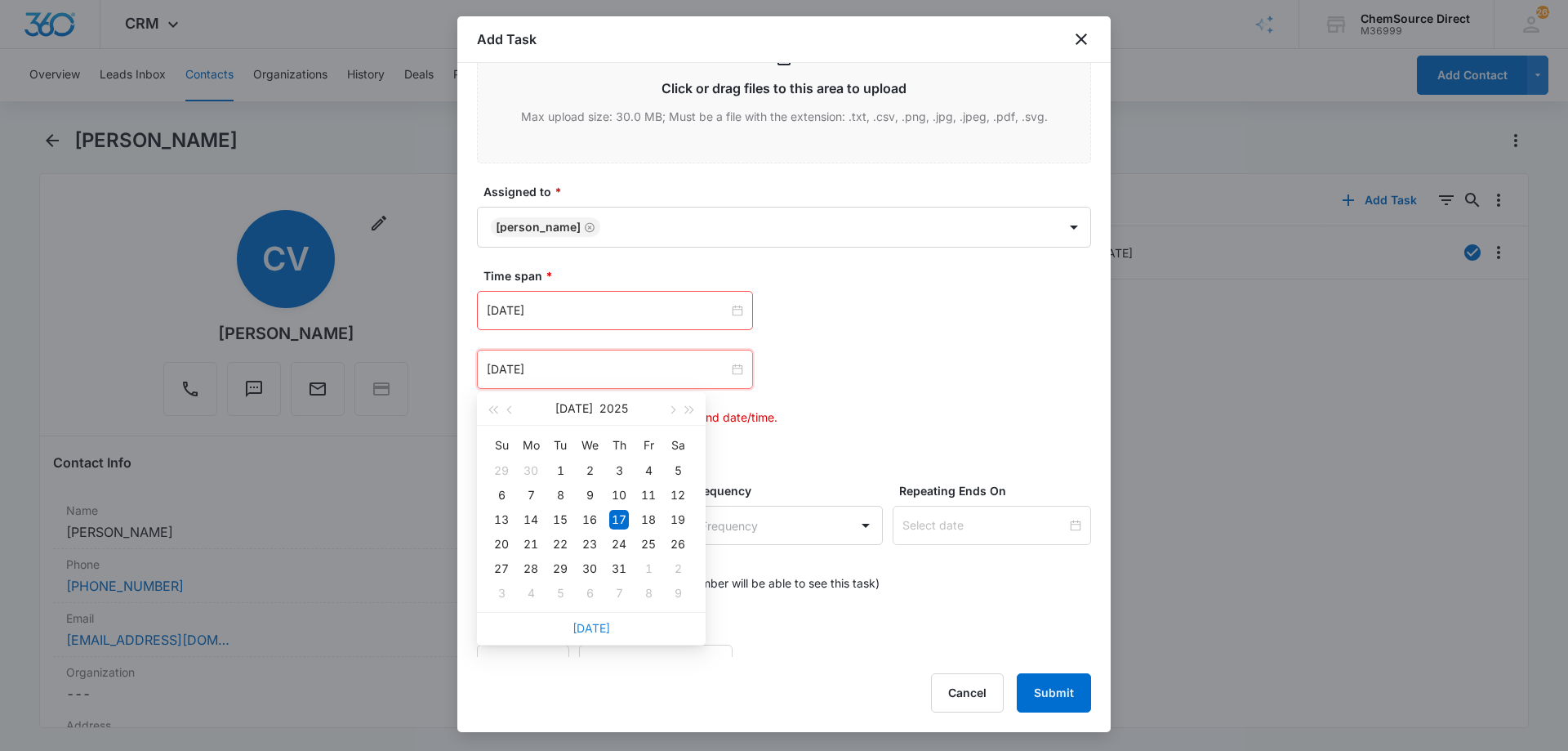
click at [592, 628] on link "[DATE]" at bounding box center [591, 627] width 37 height 14
type input "[DATE]"
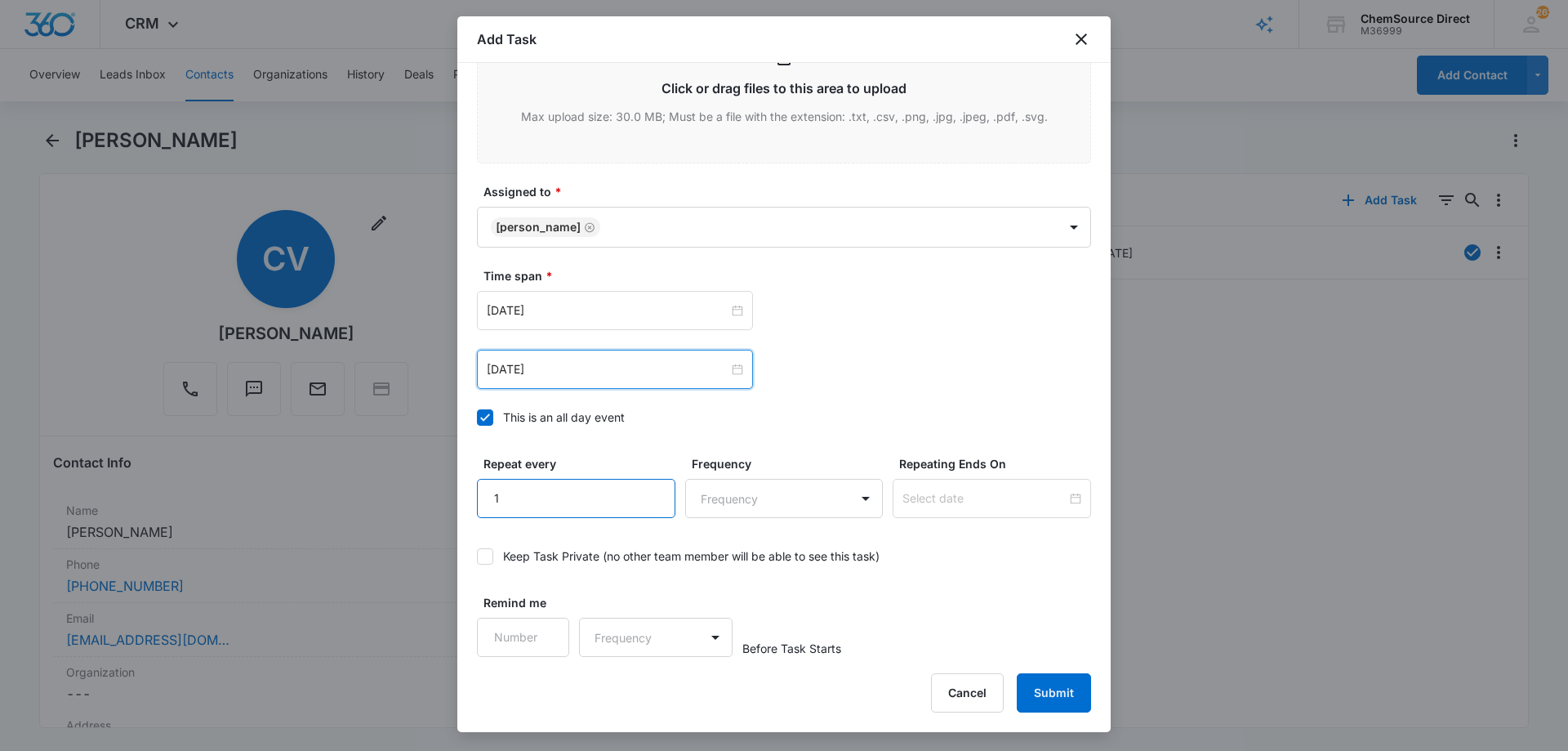
click at [645, 487] on input "1" at bounding box center [576, 497] width 198 height 39
type input "2"
click at [645, 487] on input "2" at bounding box center [576, 497] width 198 height 39
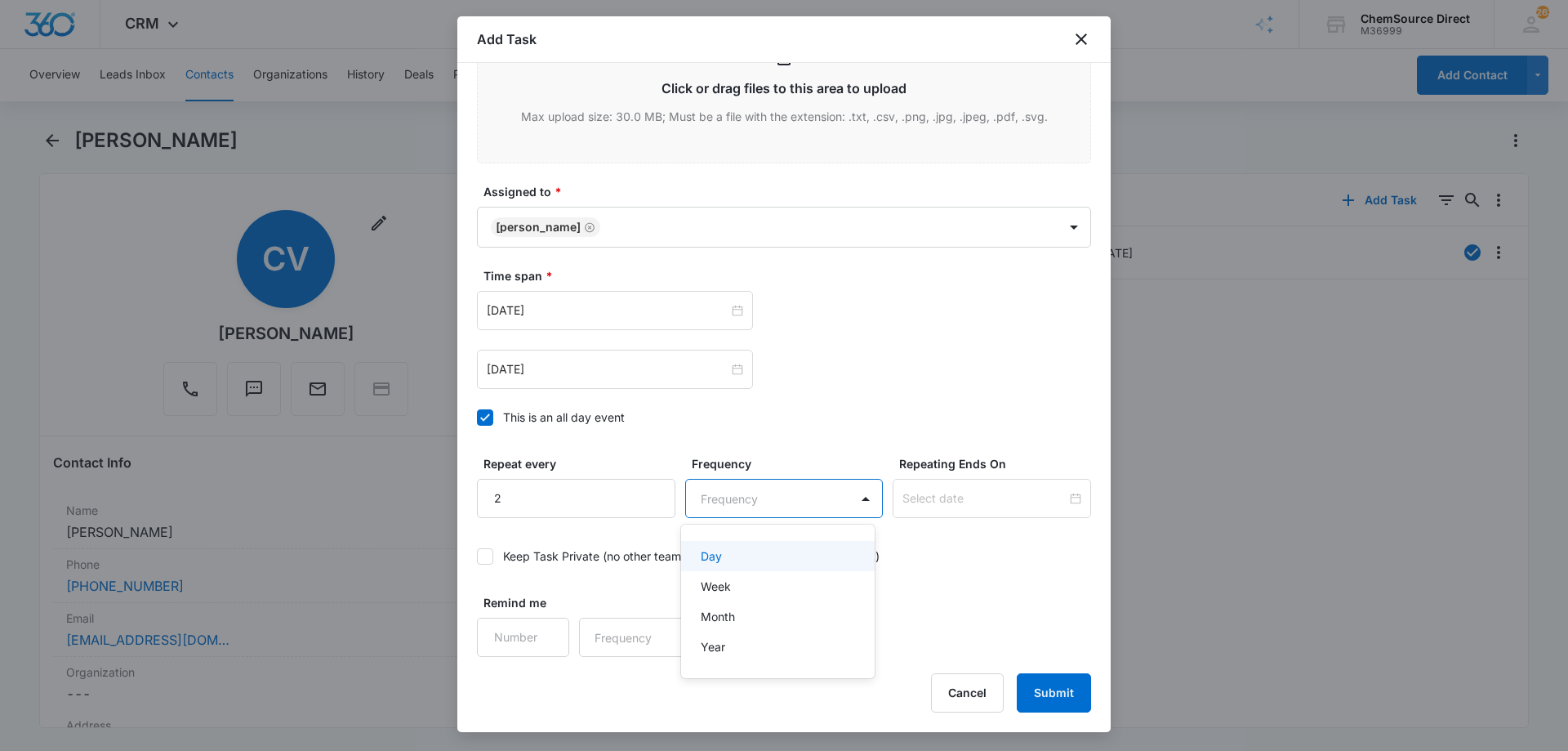
click at [711, 494] on body "CRM Apps Reputation Forms CRM Email Social Payments POS Content Ads Intelligenc…" at bounding box center [784, 376] width 1568 height 751
click at [718, 556] on p "Day" at bounding box center [711, 556] width 21 height 17
click at [916, 500] on input at bounding box center [984, 498] width 165 height 18
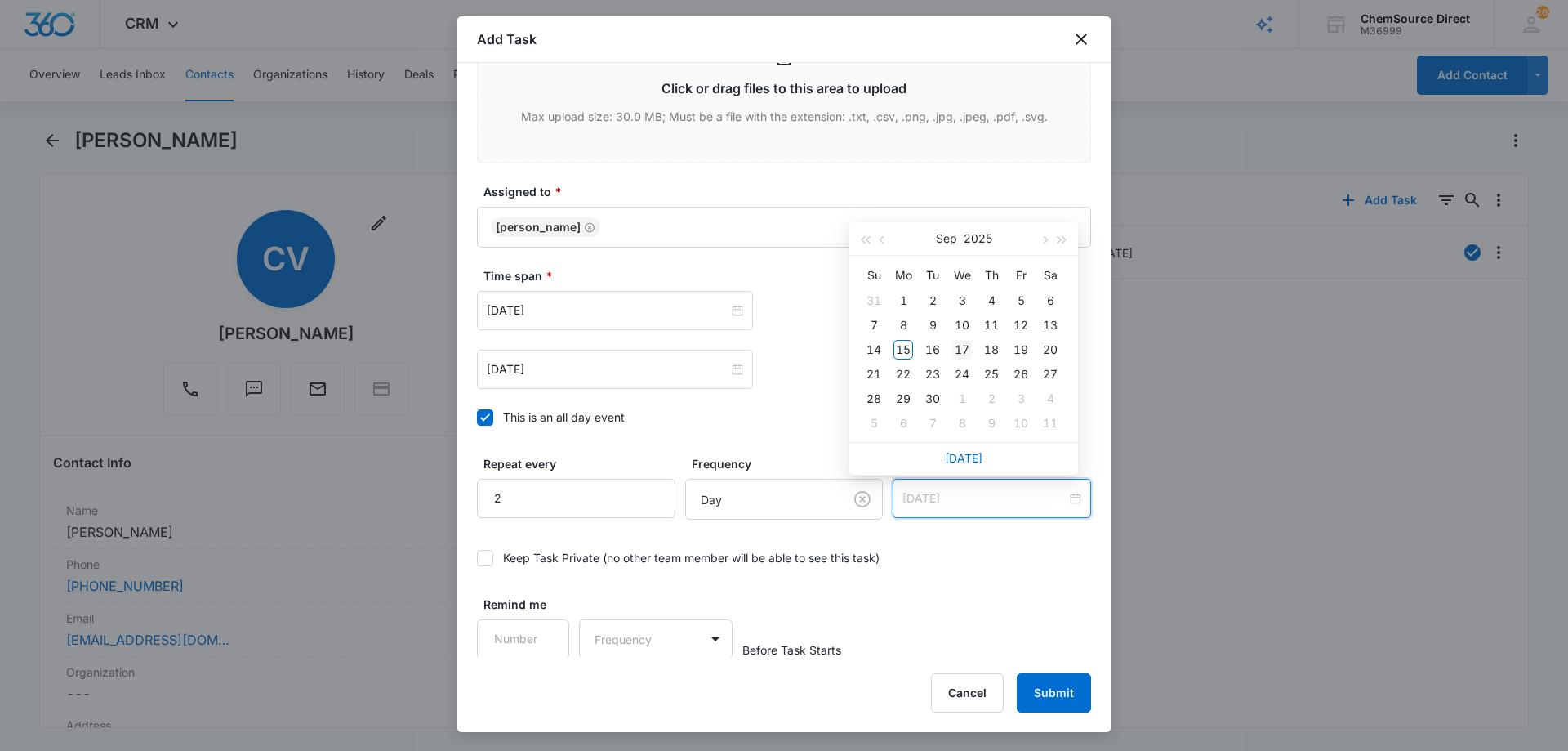
type input "[DATE]"
click at [963, 349] on div "17" at bounding box center [962, 350] width 20 height 20
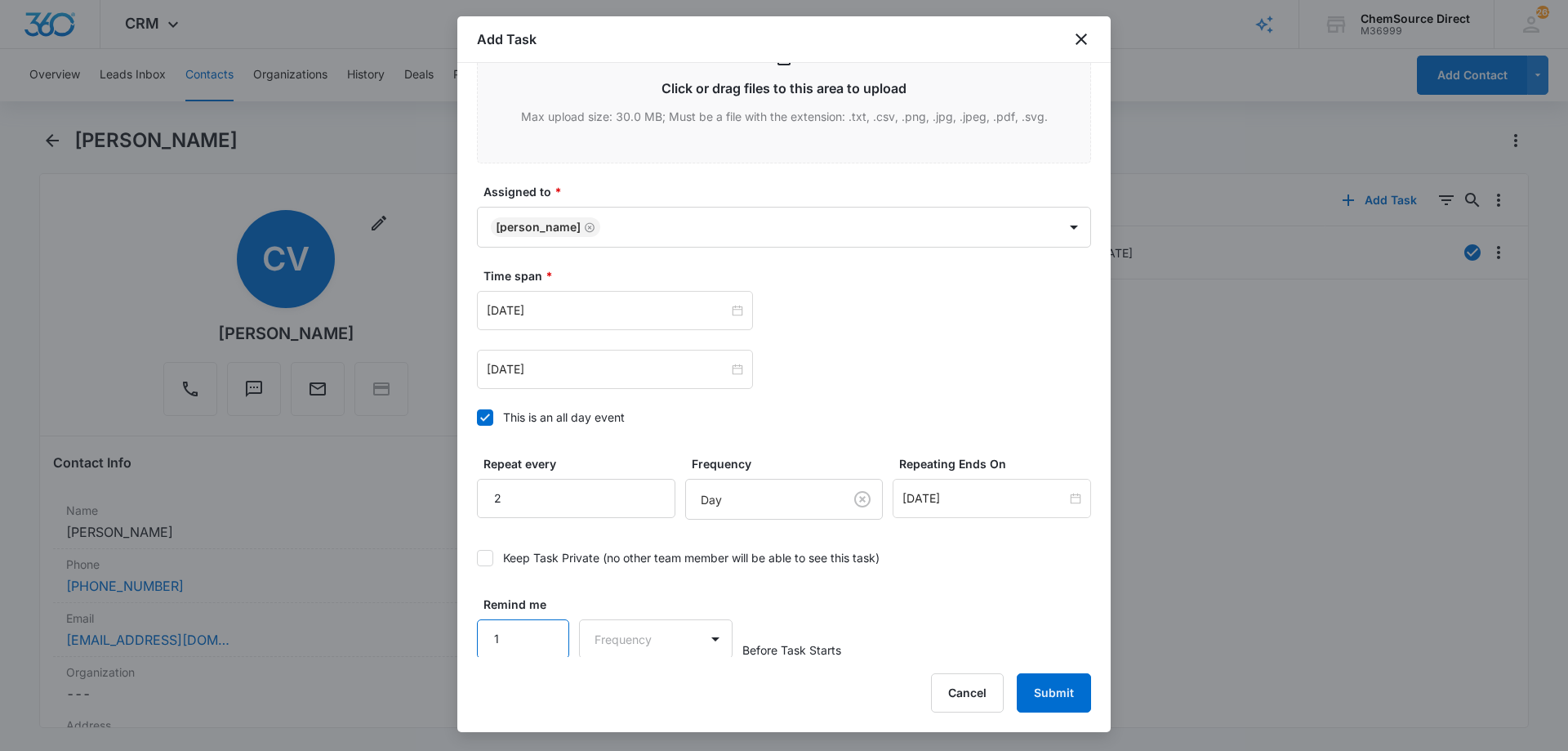
type input "1"
click at [549, 630] on input "1" at bounding box center [524, 638] width 93 height 39
click at [632, 636] on body "CRM Apps Reputation Forms CRM Email Social Payments POS Content Ads Intelligenc…" at bounding box center [784, 376] width 1568 height 751
click at [645, 695] on div "Days" at bounding box center [651, 695] width 108 height 17
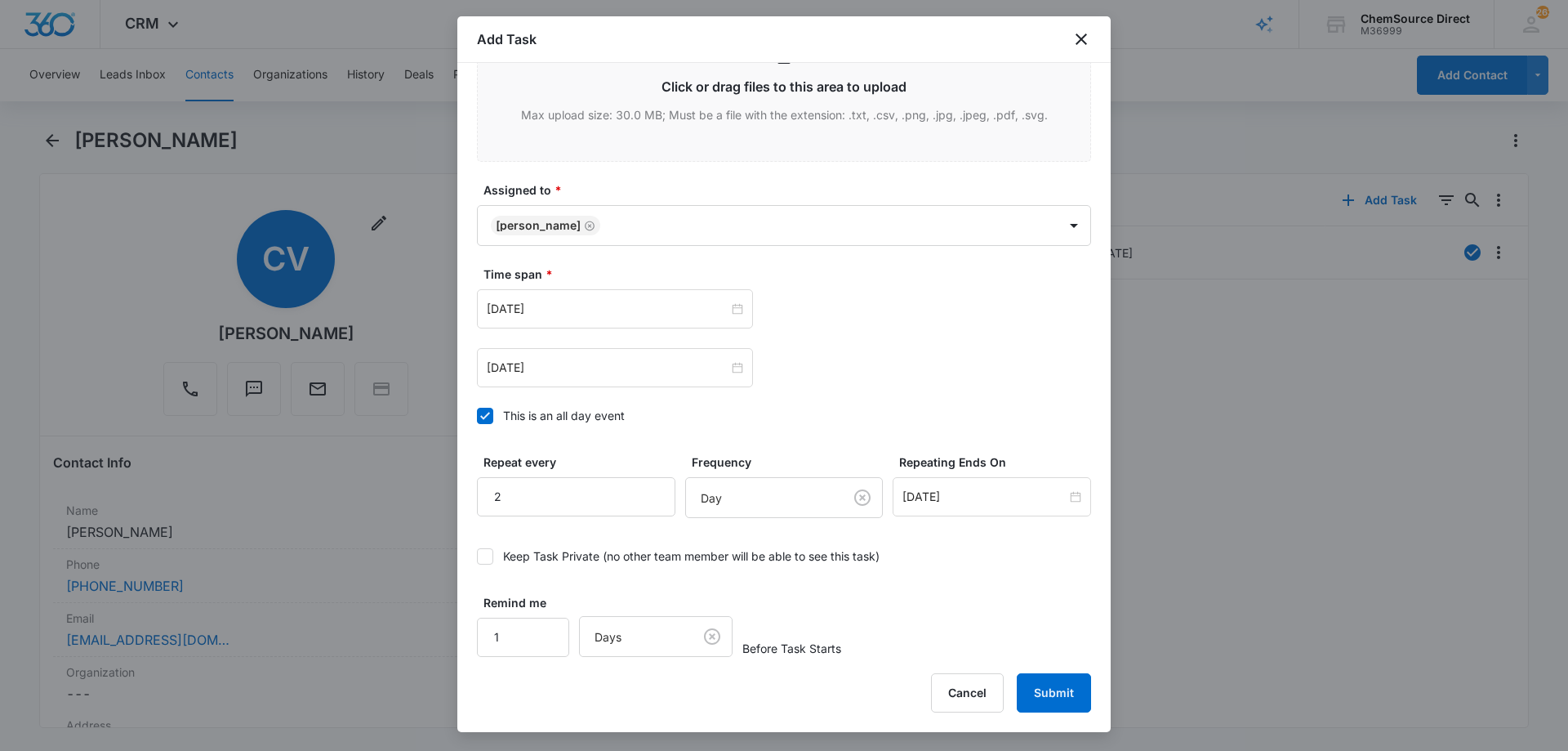
drag, startPoint x: 969, startPoint y: 609, endPoint x: 1000, endPoint y: 644, distance: 46.8
click at [969, 609] on div "Remind me 1 Days Before Task Starts" at bounding box center [784, 625] width 614 height 63
click at [1048, 682] on button "Submit" at bounding box center [1054, 692] width 75 height 39
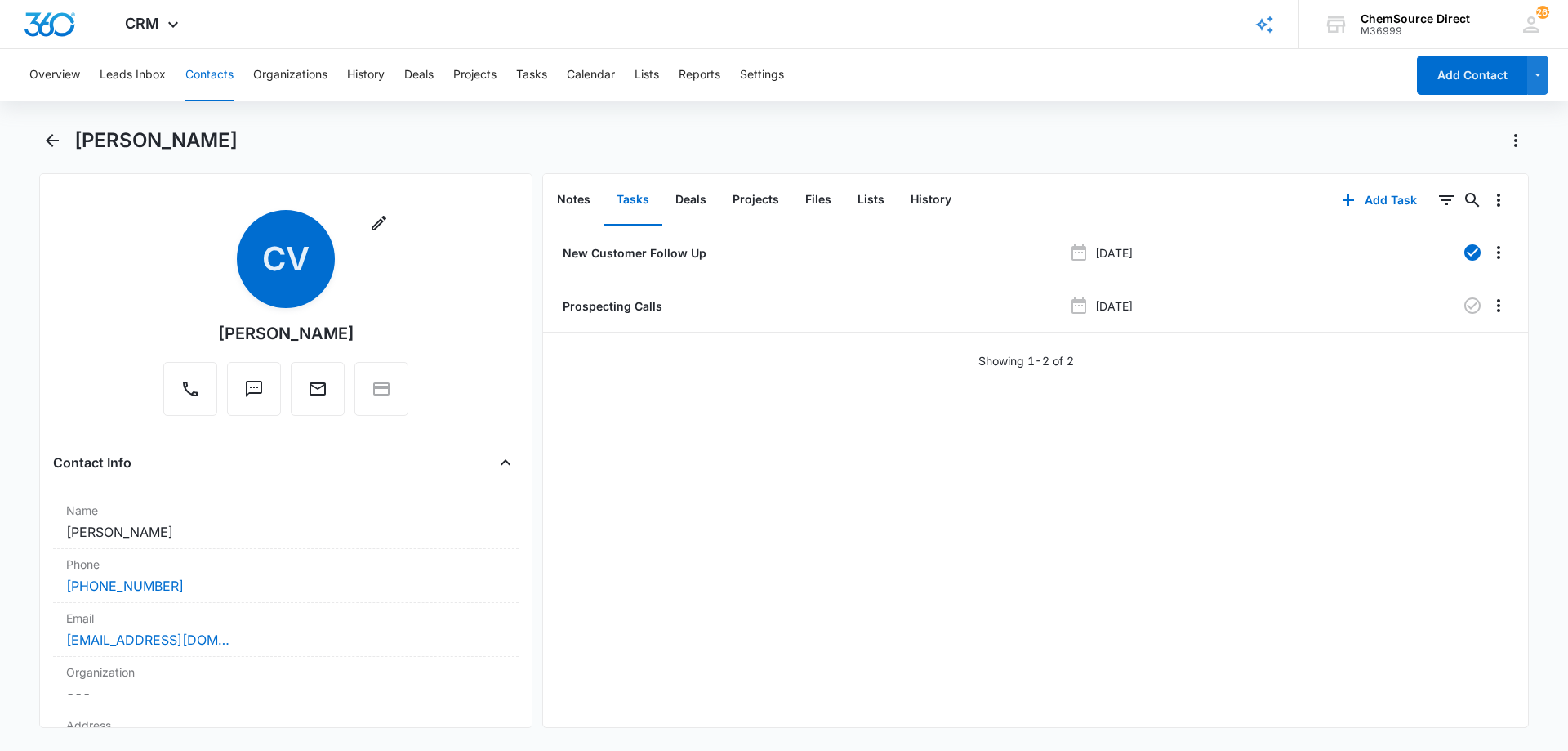
click at [995, 483] on div "New Customer Follow Up Jun 6, 2025 Prospecting Calls Sep 15, 2025 Showing 1-2 o…" at bounding box center [1034, 476] width 984 height 501
click at [207, 75] on button "Contacts" at bounding box center [209, 75] width 48 height 52
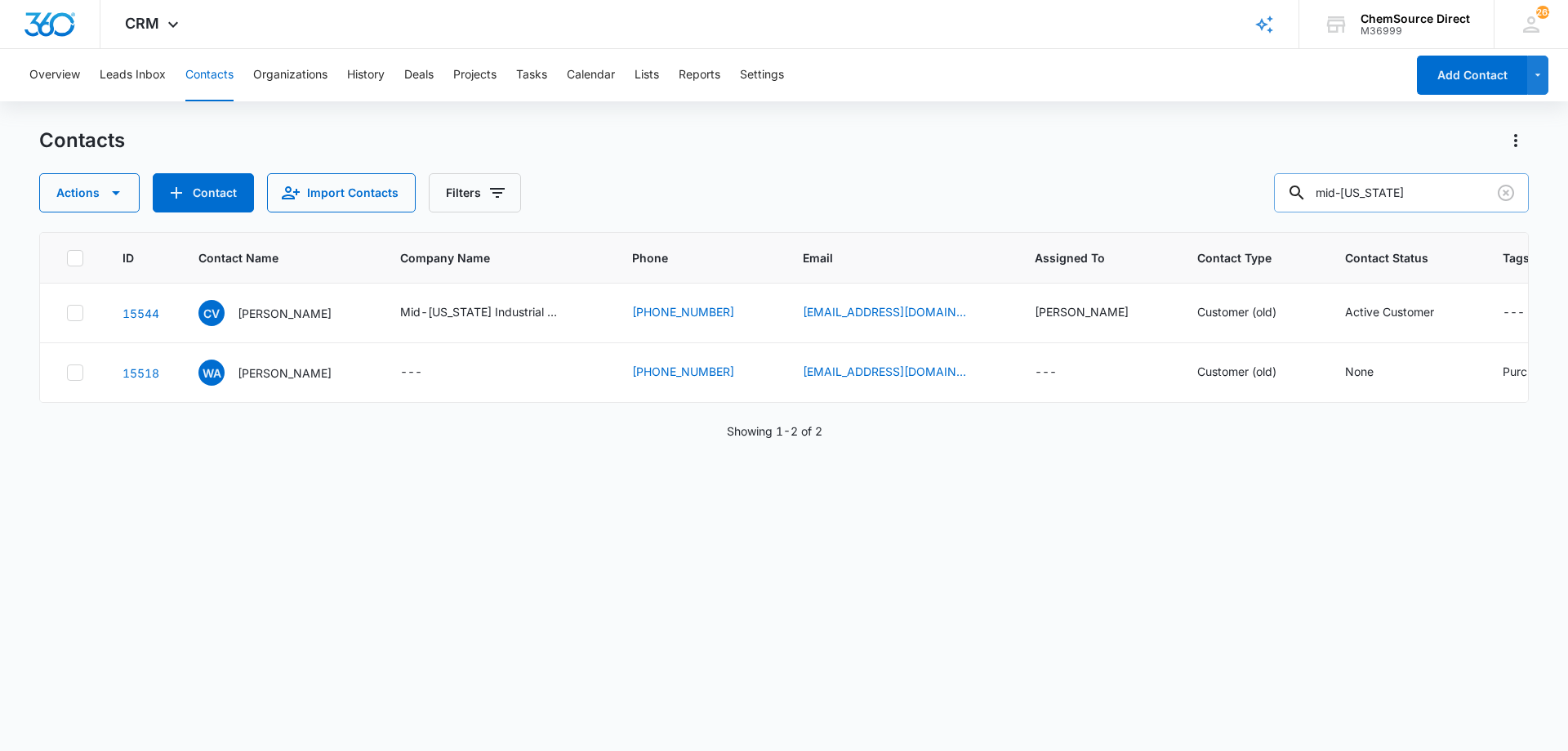
click at [1363, 197] on input "mid-georgia" at bounding box center [1401, 192] width 255 height 39
click at [1363, 196] on input "mid-georgia" at bounding box center [1401, 192] width 255 height 39
type input "flip force"
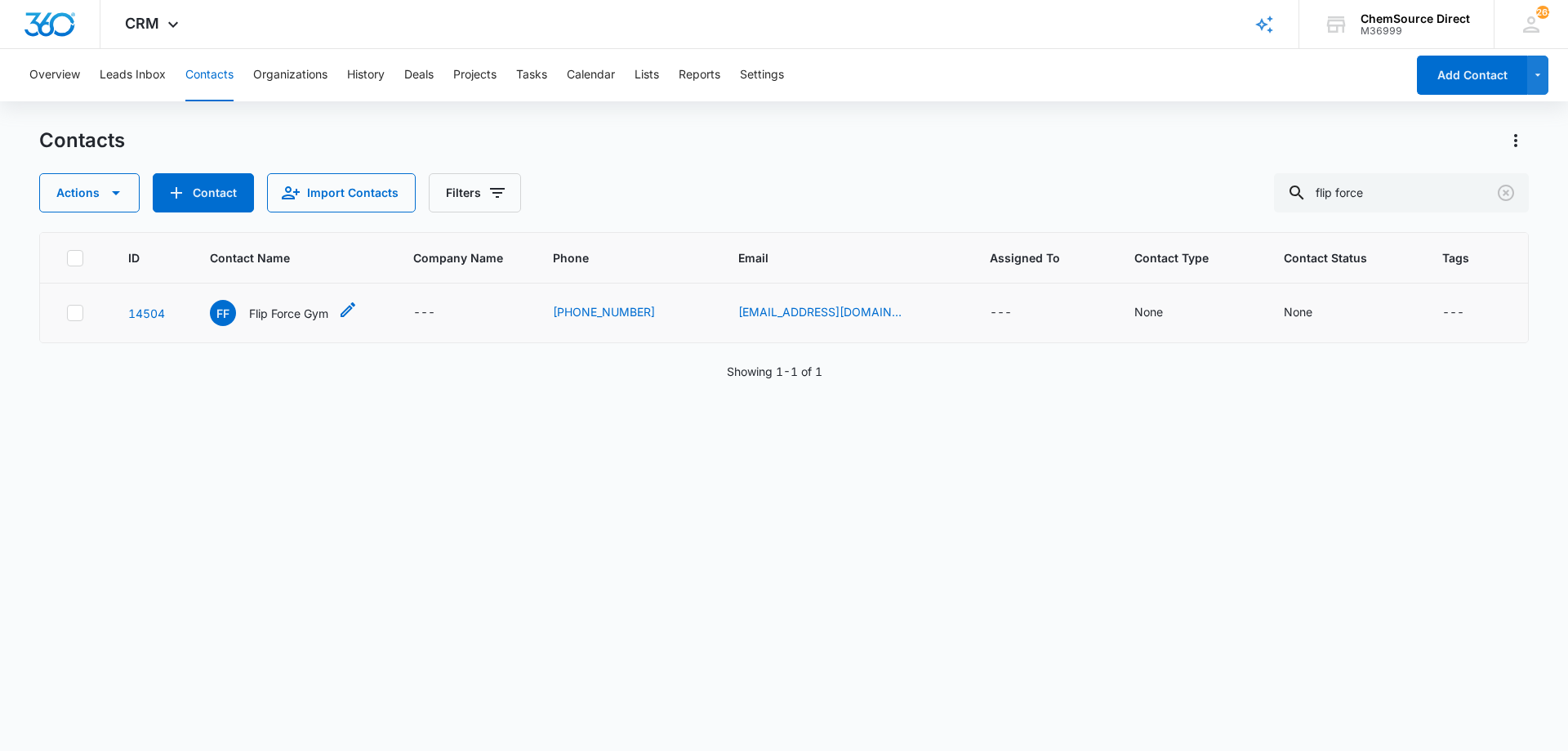
click at [306, 309] on p "Flip Force Gym" at bounding box center [288, 313] width 79 height 17
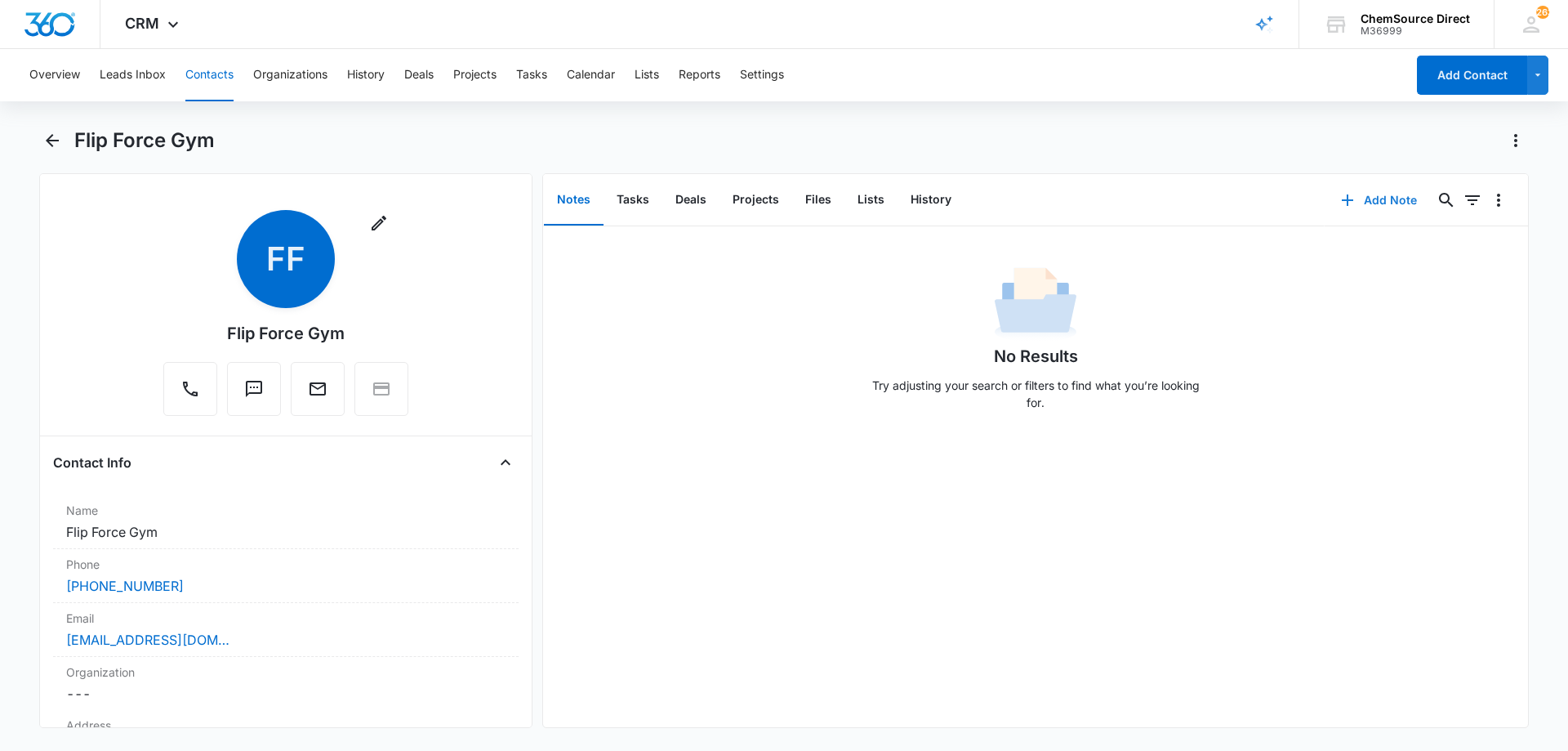
click at [1374, 196] on button "Add Note" at bounding box center [1378, 200] width 108 height 39
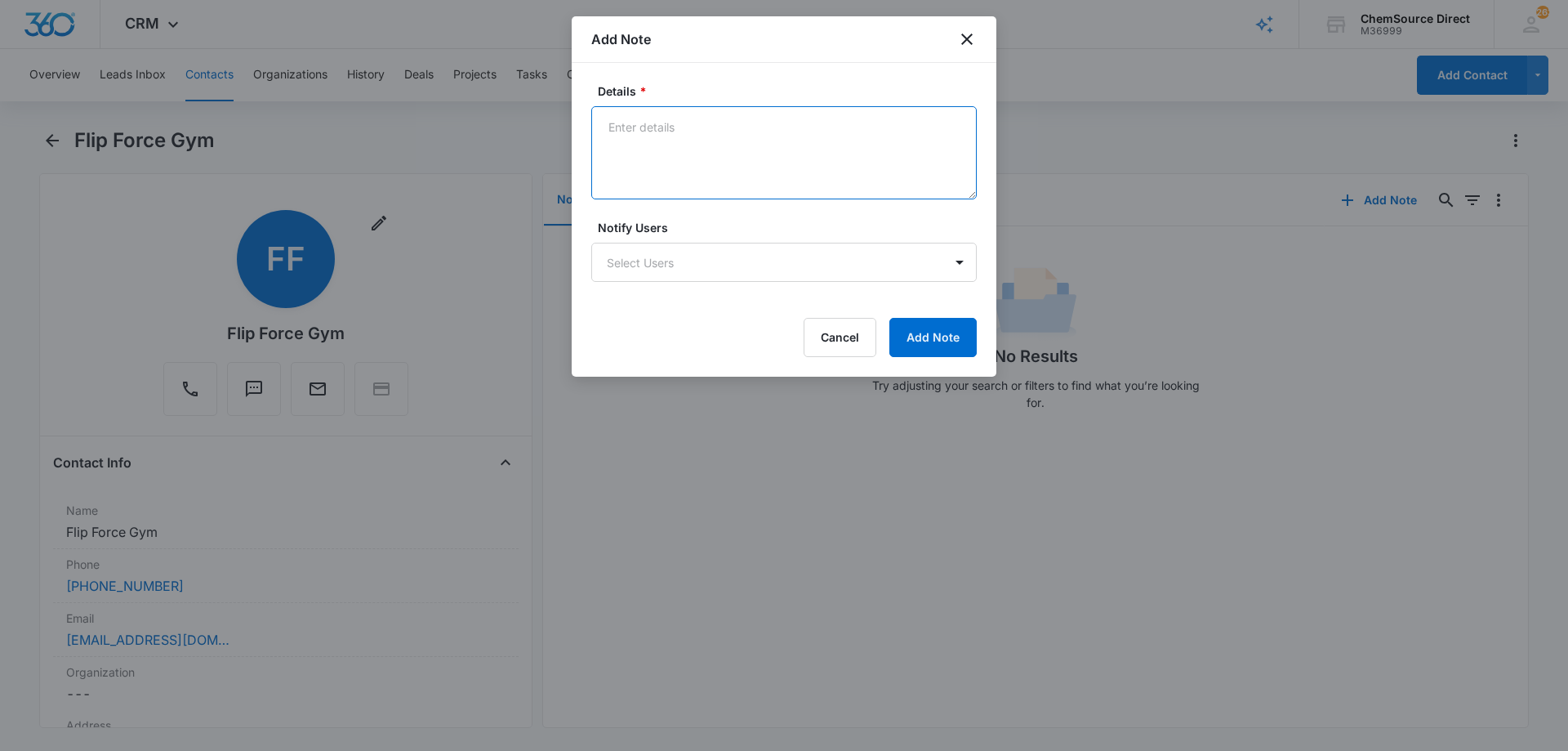
click at [653, 141] on textarea "Details *" at bounding box center [784, 153] width 385 height 93
type textarea "Sent promo email, code MY10"
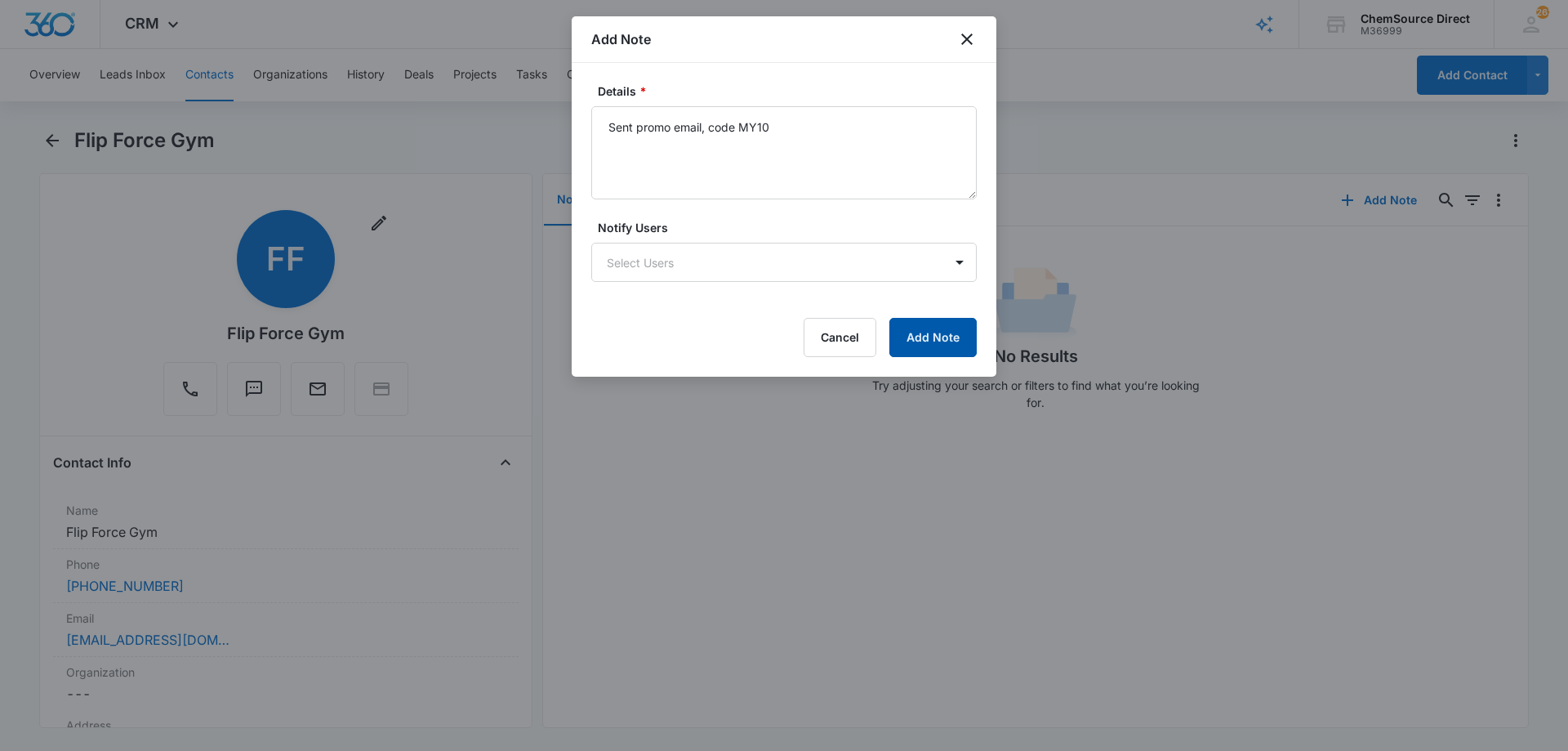
click at [928, 335] on button "Add Note" at bounding box center [933, 336] width 87 height 39
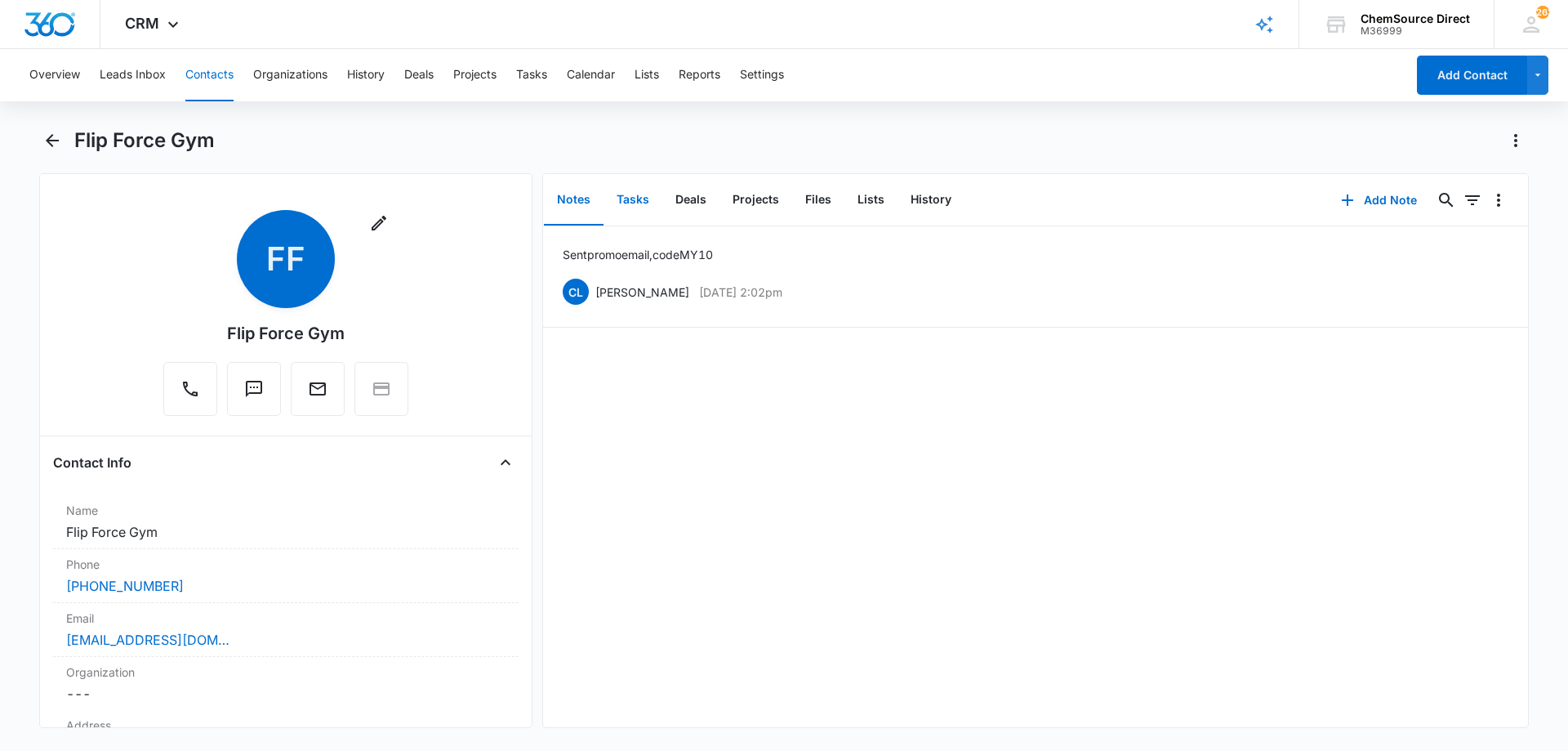
click at [623, 200] on button "Tasks" at bounding box center [633, 200] width 59 height 51
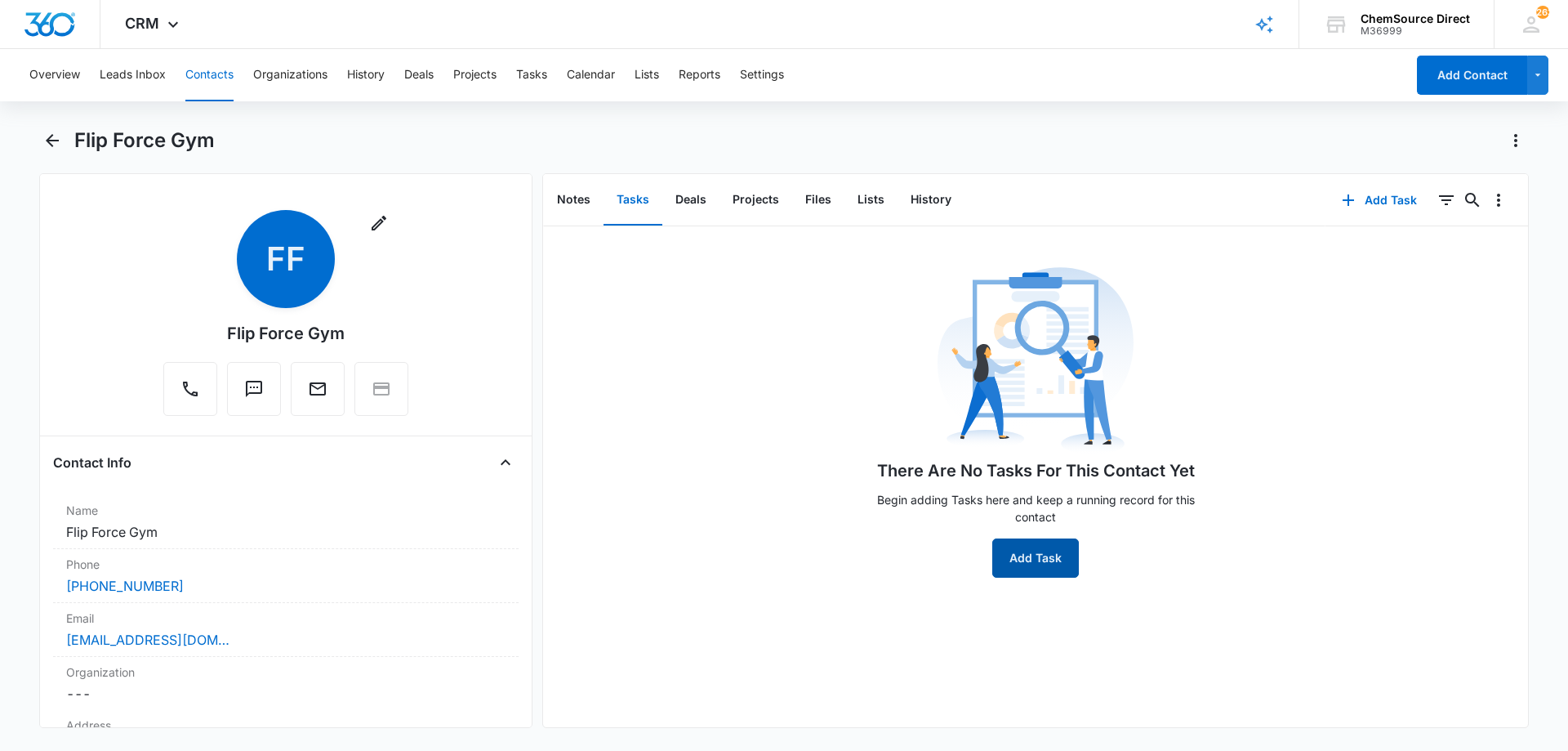
click at [1037, 557] on button "Add Task" at bounding box center [1034, 557] width 86 height 39
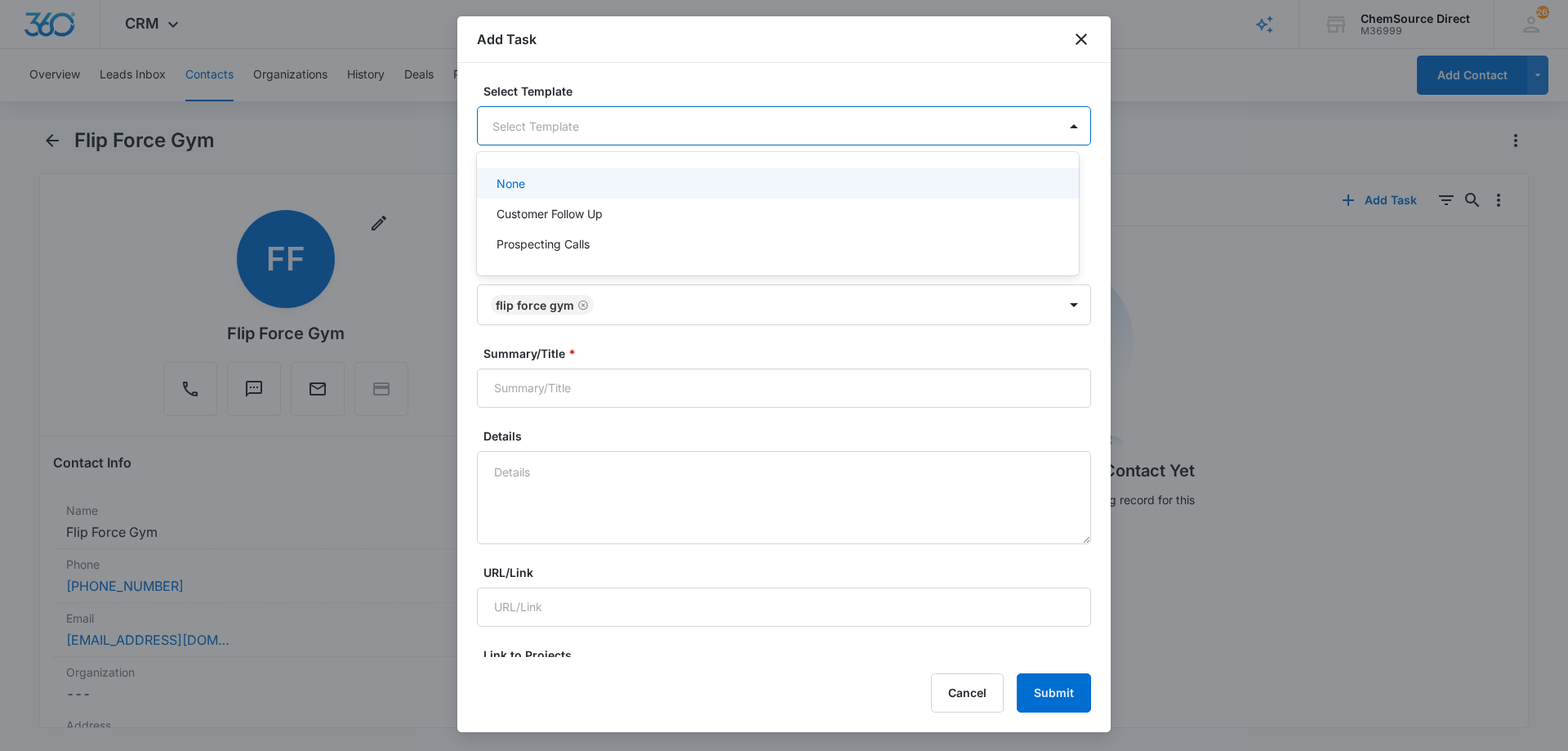
click at [543, 116] on body "CRM Apps Reputation Forms CRM Email Social Payments POS Content Ads Intelligenc…" at bounding box center [784, 376] width 1568 height 751
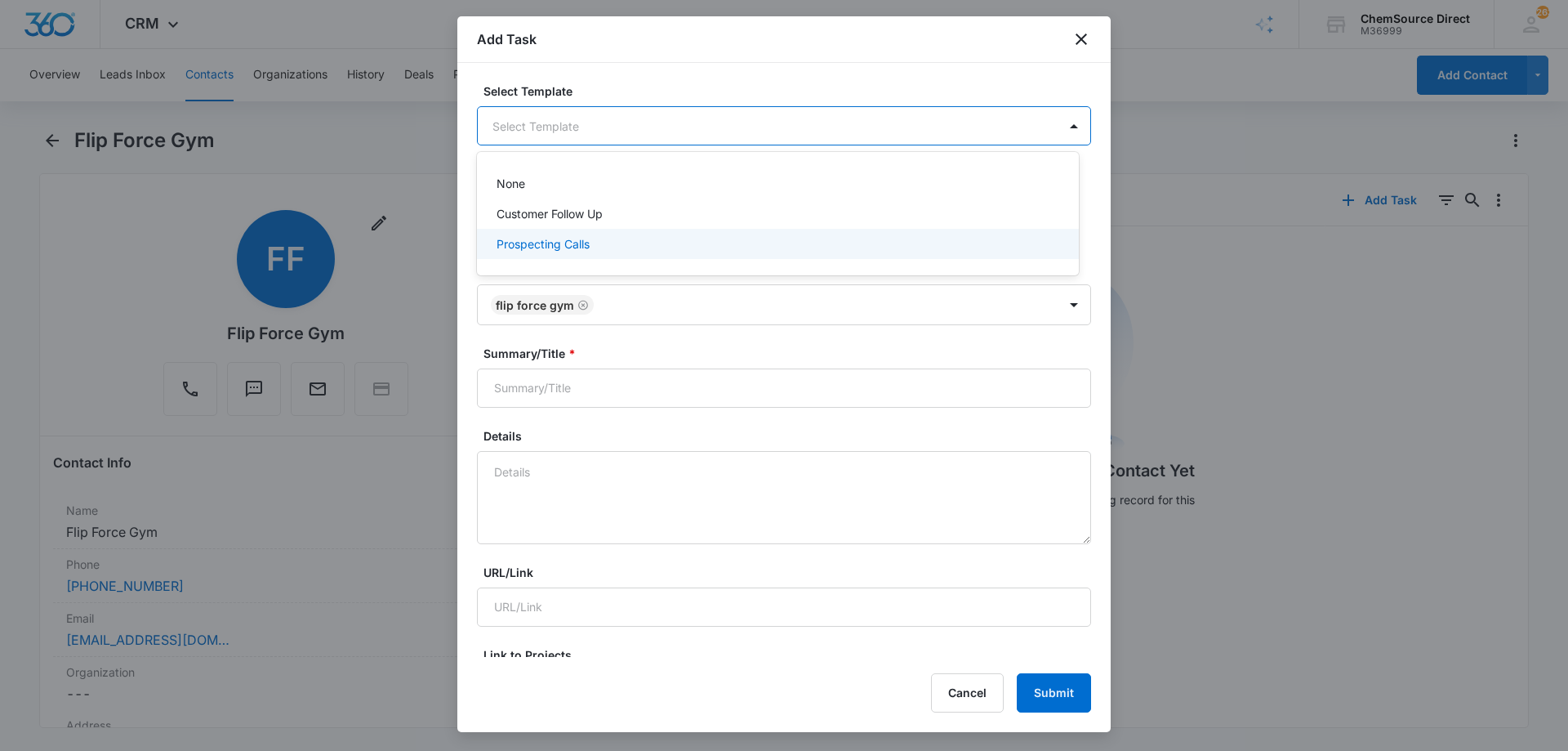
click at [519, 243] on p "Prospecting Calls" at bounding box center [543, 244] width 93 height 17
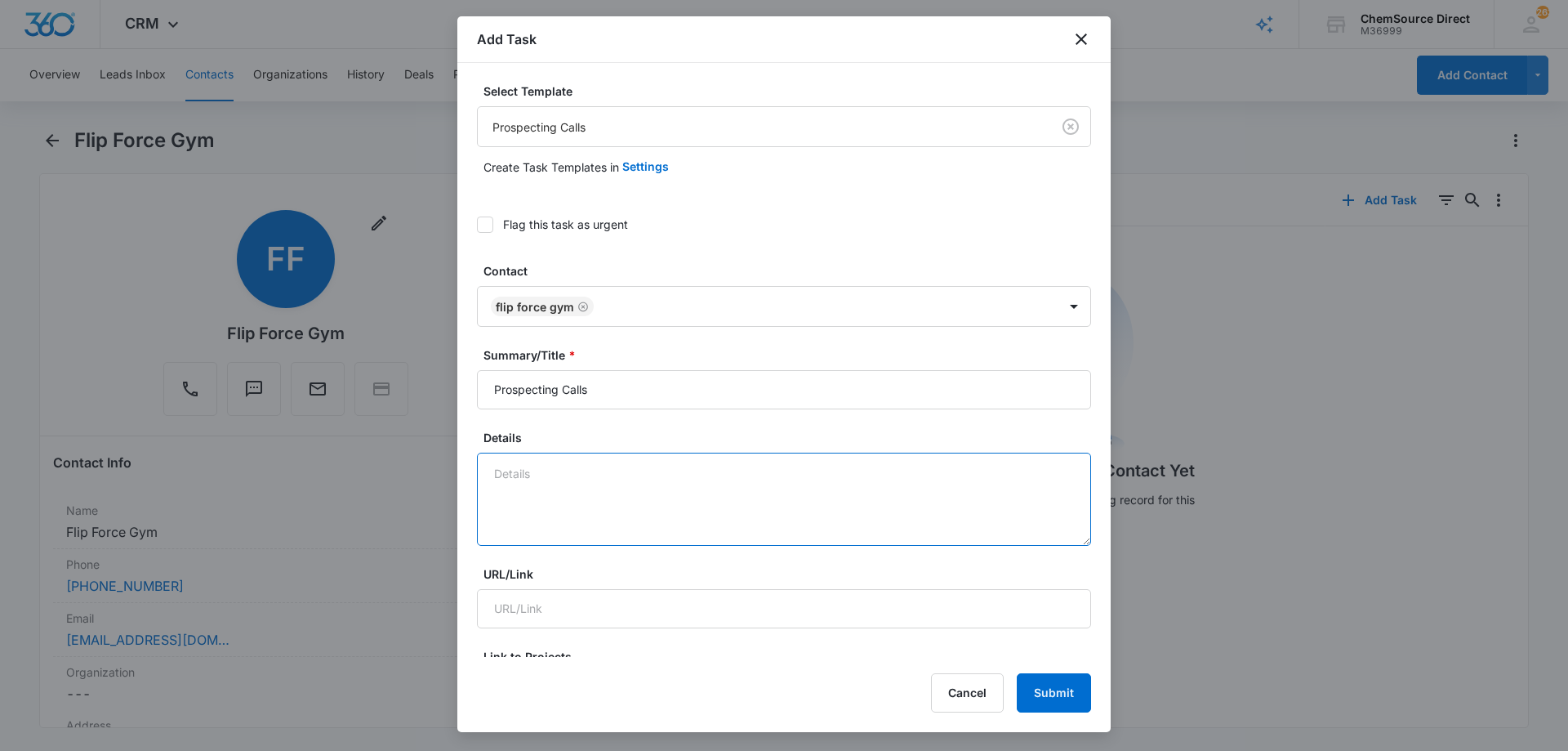
click at [515, 469] on textarea "Details" at bounding box center [784, 499] width 614 height 93
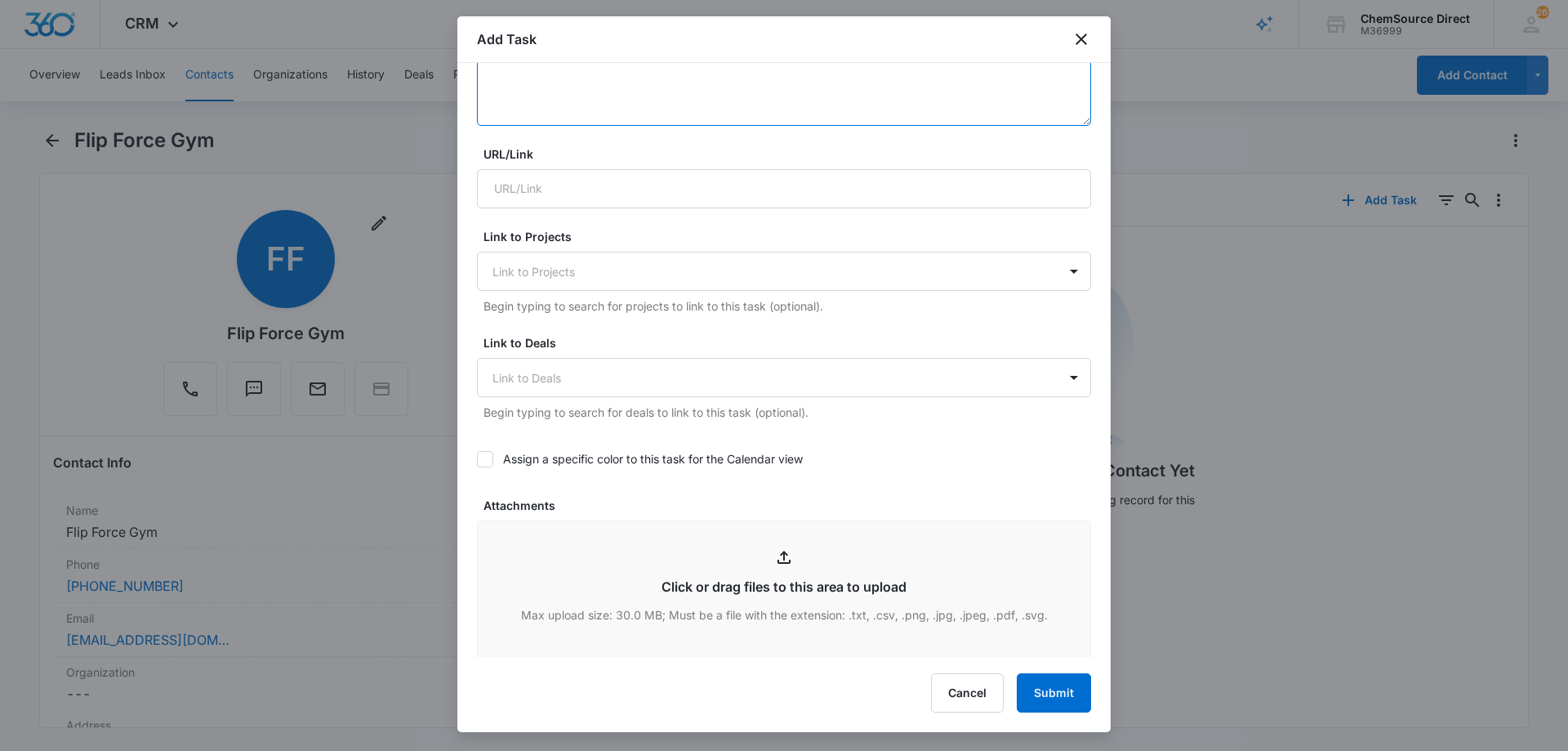
scroll to position [490, 0]
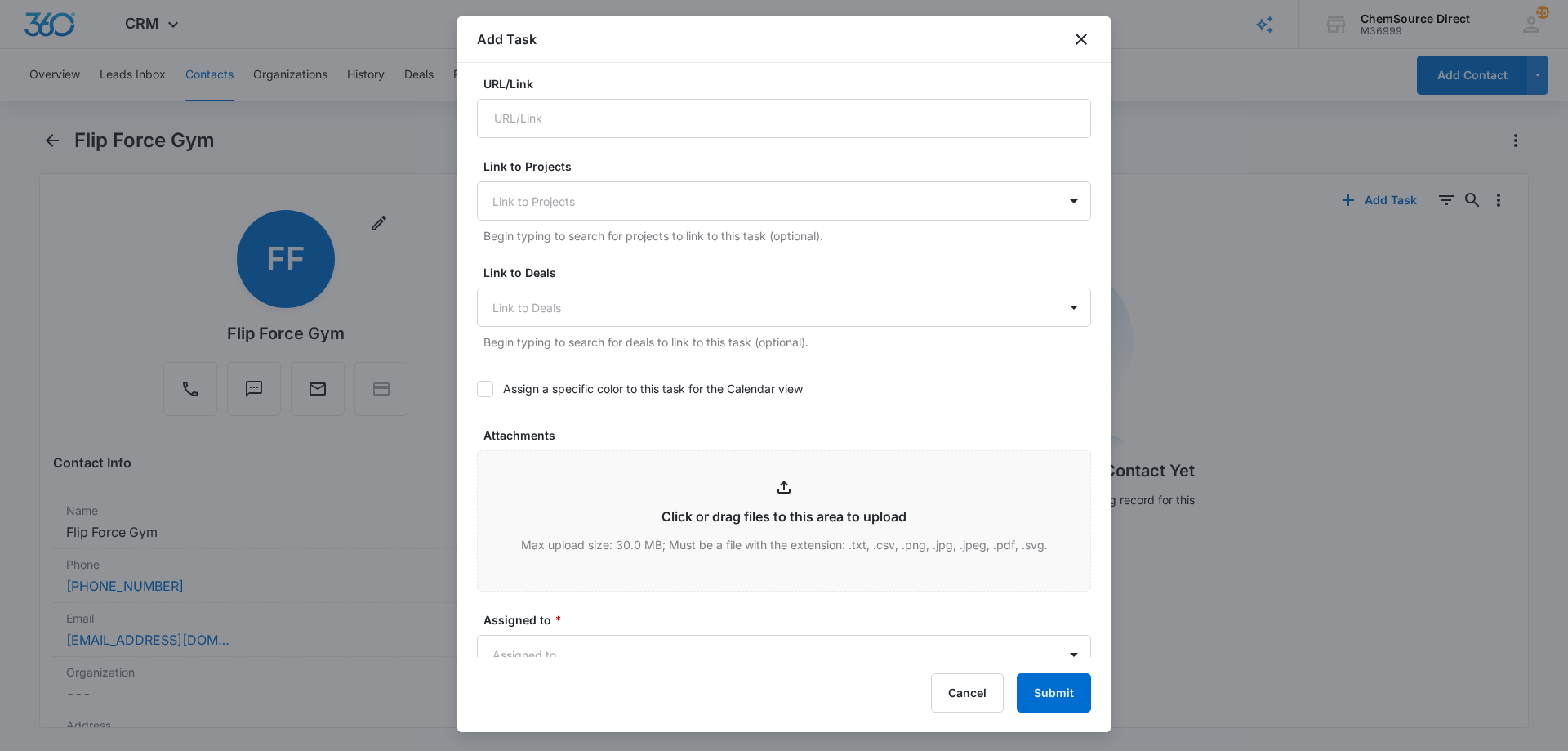
type textarea "Sent promo email, code MY10"
click at [493, 389] on div at bounding box center [485, 389] width 16 height 16
click at [477, 389] on input "Assign a specific color to this task for the Calendar view" at bounding box center [477, 389] width 0 height 0
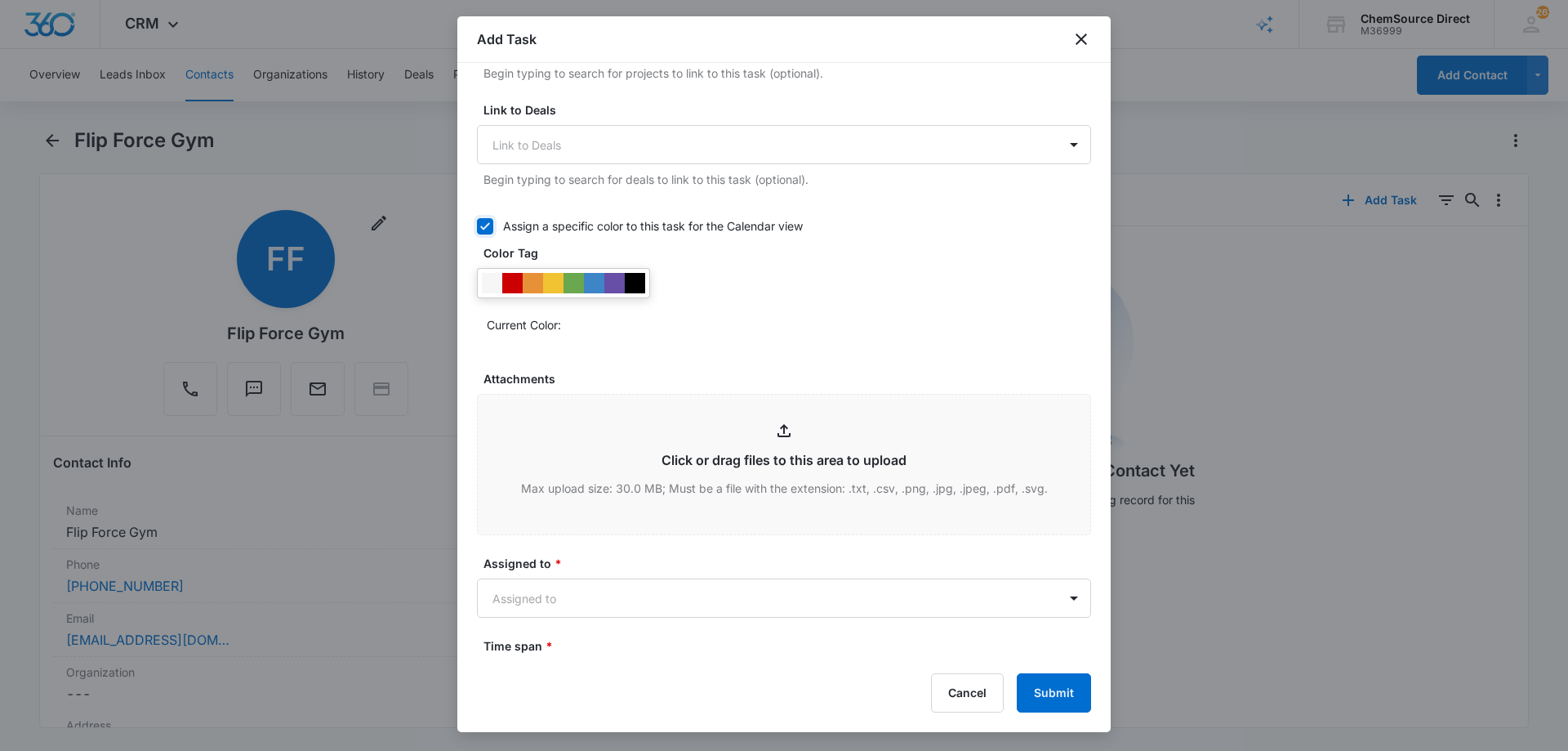
scroll to position [654, 0]
click at [615, 279] on div at bounding box center [614, 282] width 20 height 20
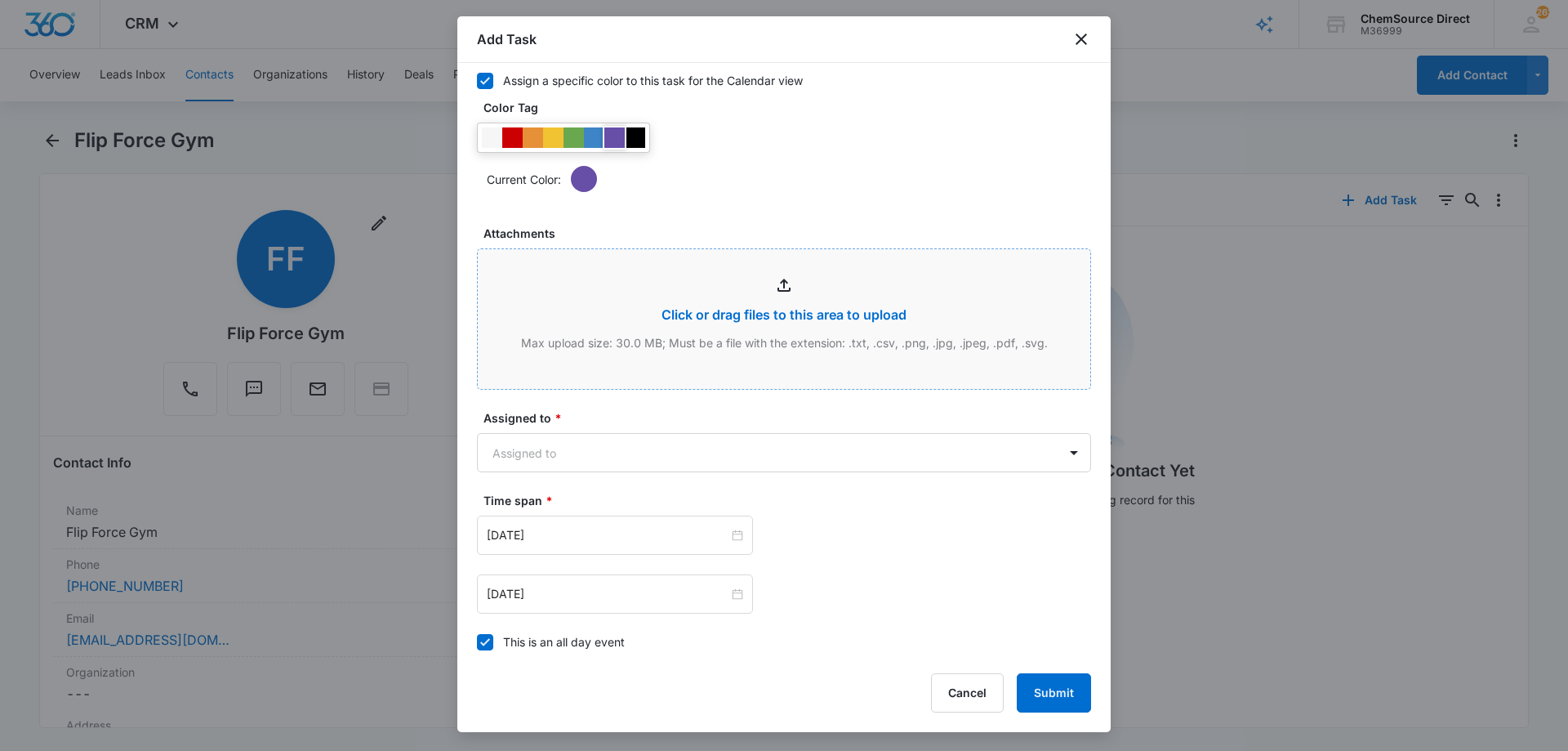
scroll to position [1023, 0]
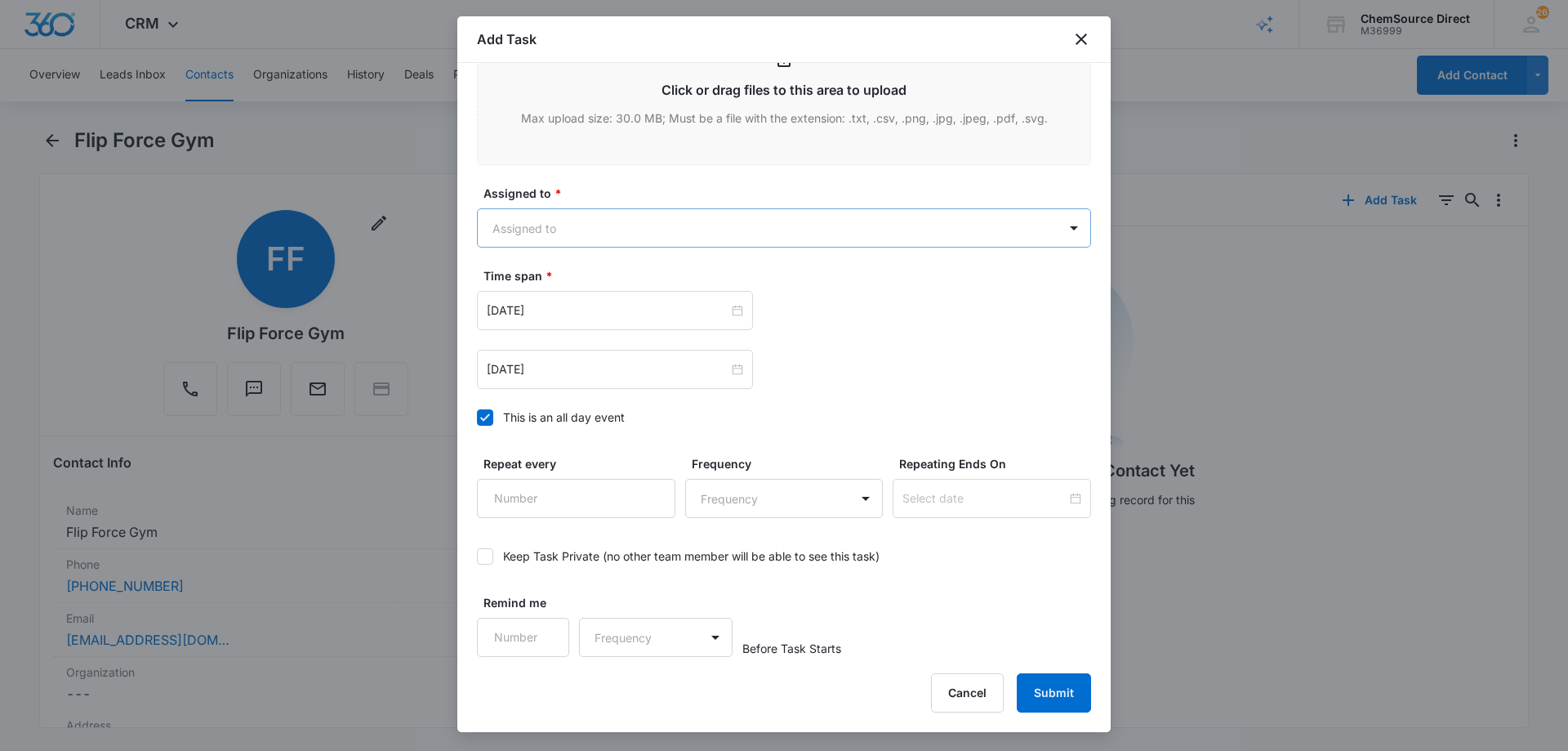
click at [599, 235] on body "CRM Apps Reputation Forms CRM Email Social Payments POS Content Ads Intelligenc…" at bounding box center [784, 376] width 1568 height 751
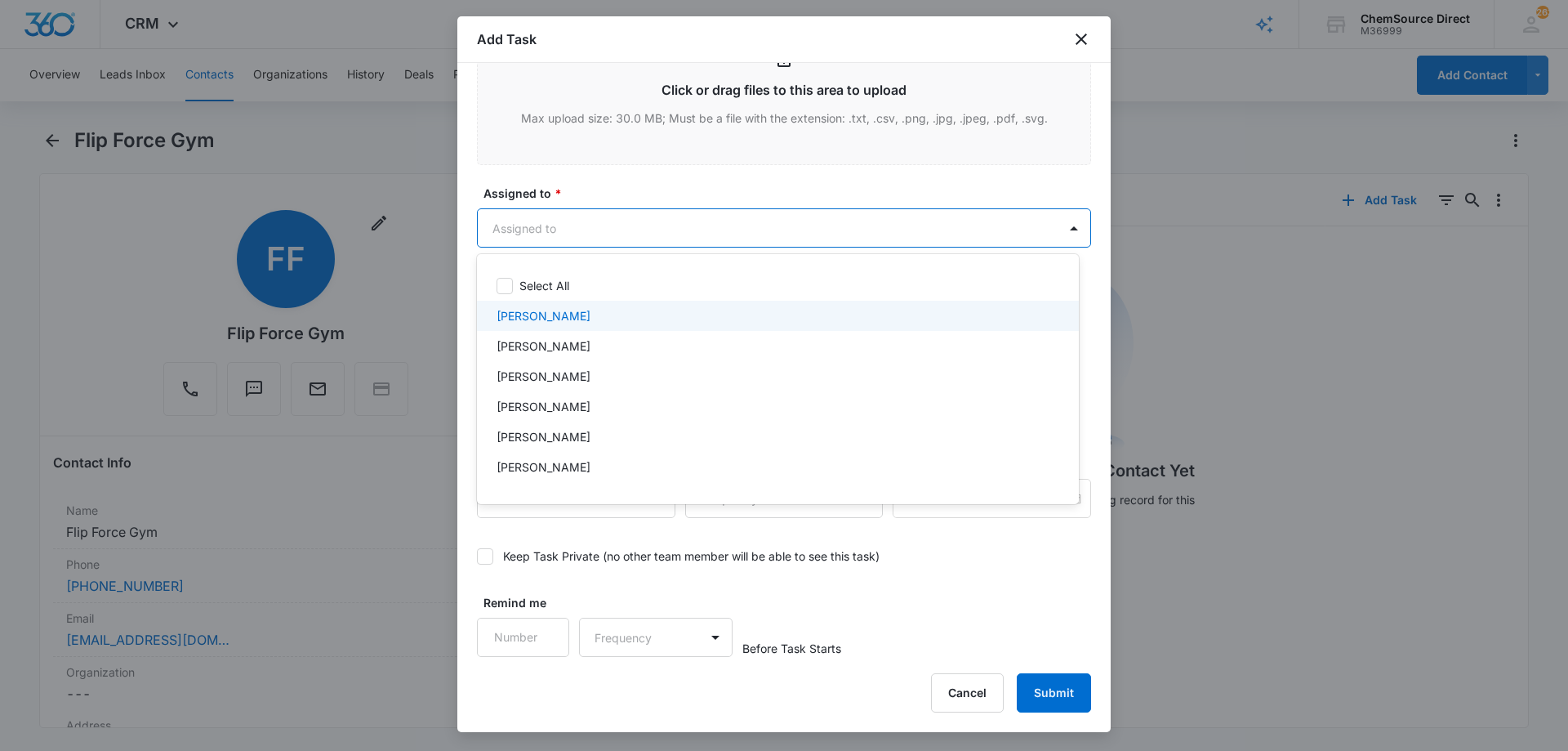
click at [574, 308] on div "[PERSON_NAME]" at bounding box center [775, 315] width 559 height 17
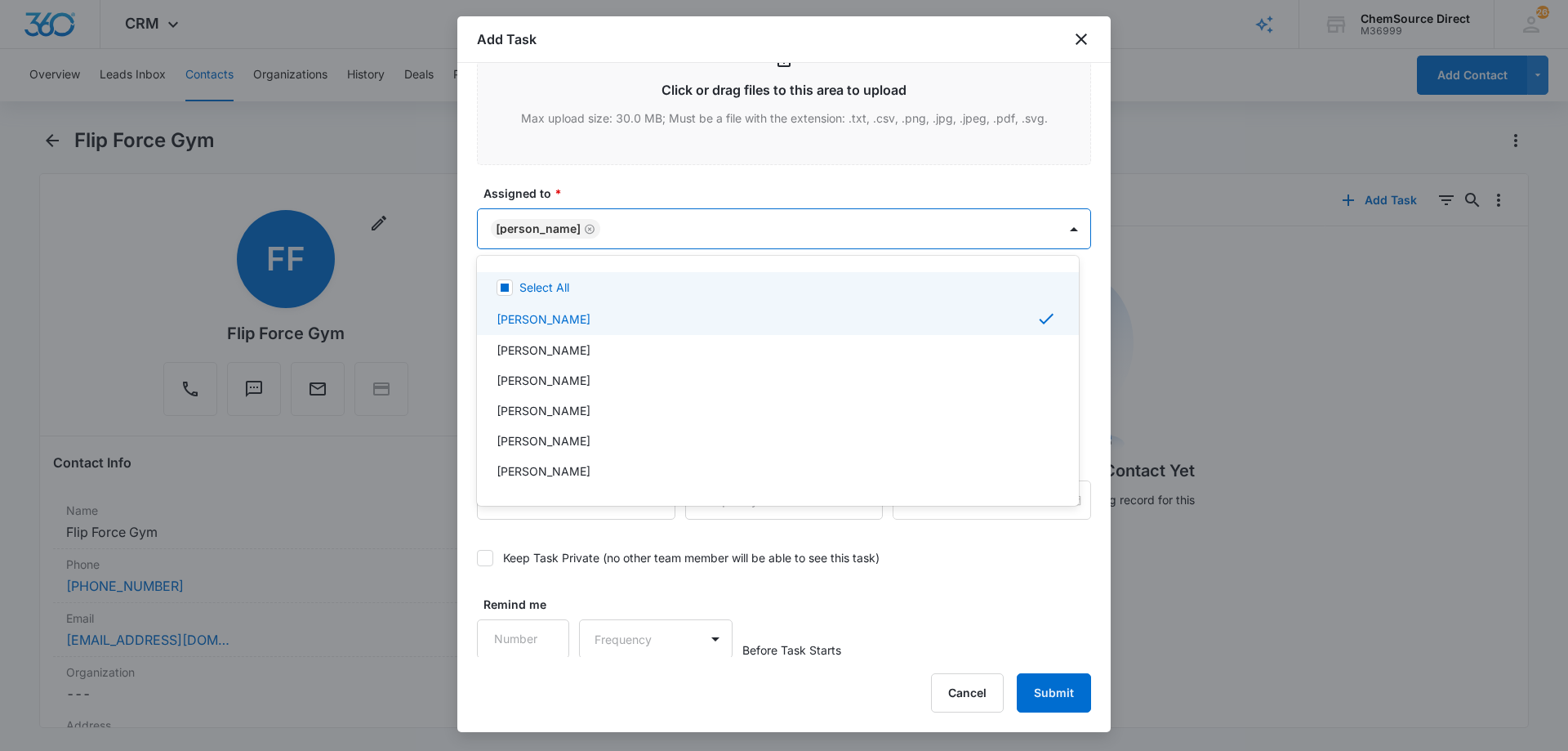
click at [594, 185] on div at bounding box center [784, 376] width 1568 height 751
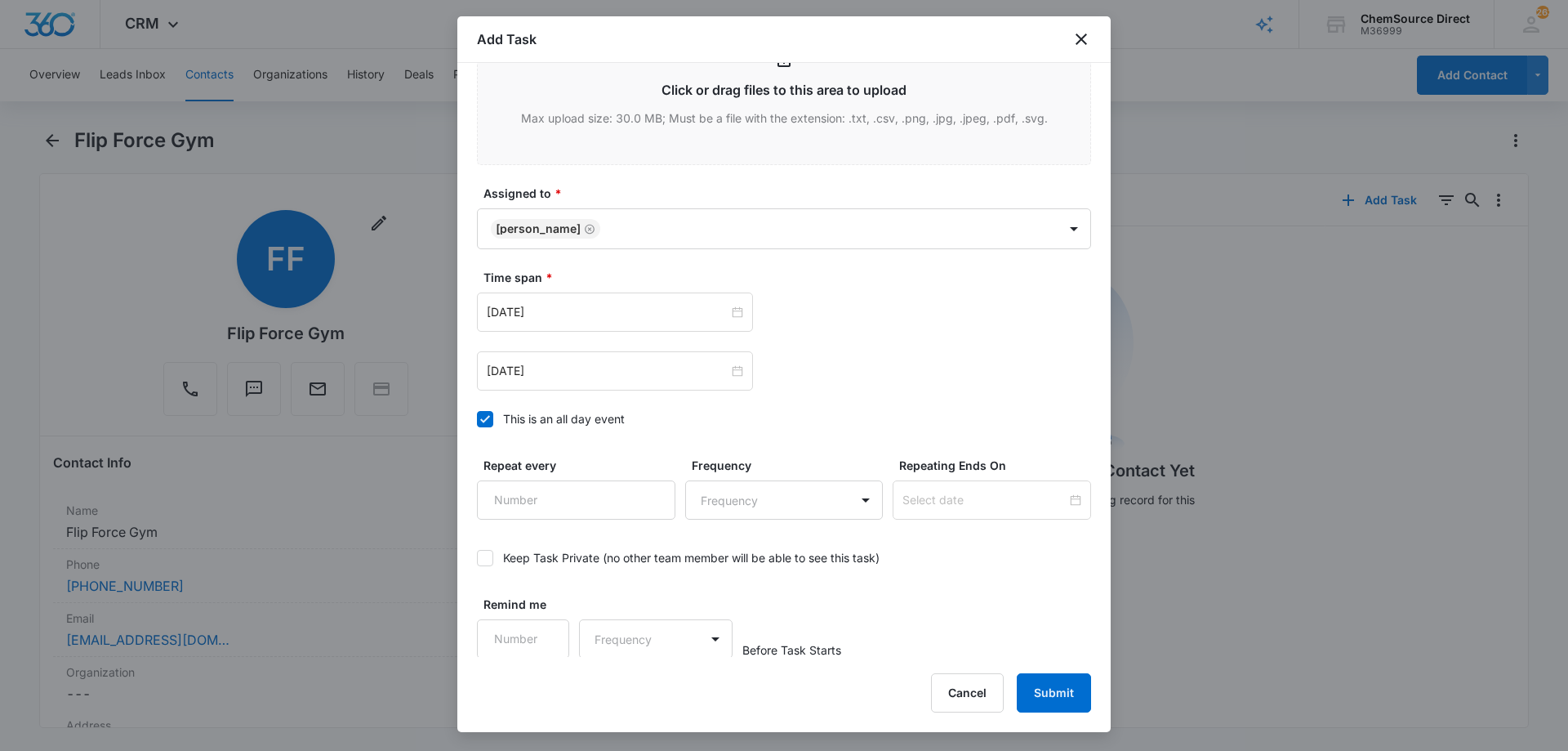
scroll to position [1024, 0]
click at [588, 301] on input "[DATE]" at bounding box center [607, 310] width 242 height 18
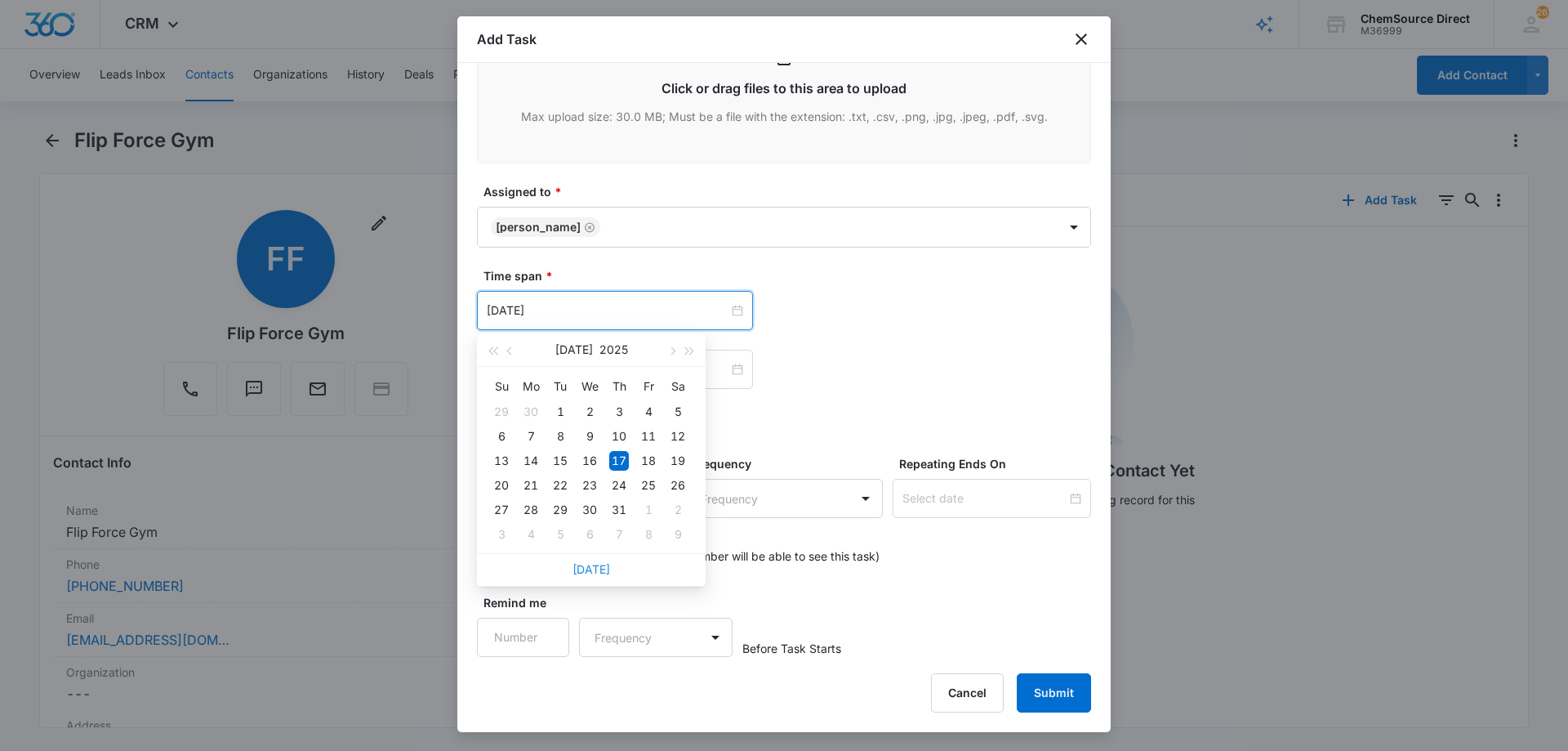
click at [593, 568] on link "[DATE]" at bounding box center [591, 568] width 37 height 14
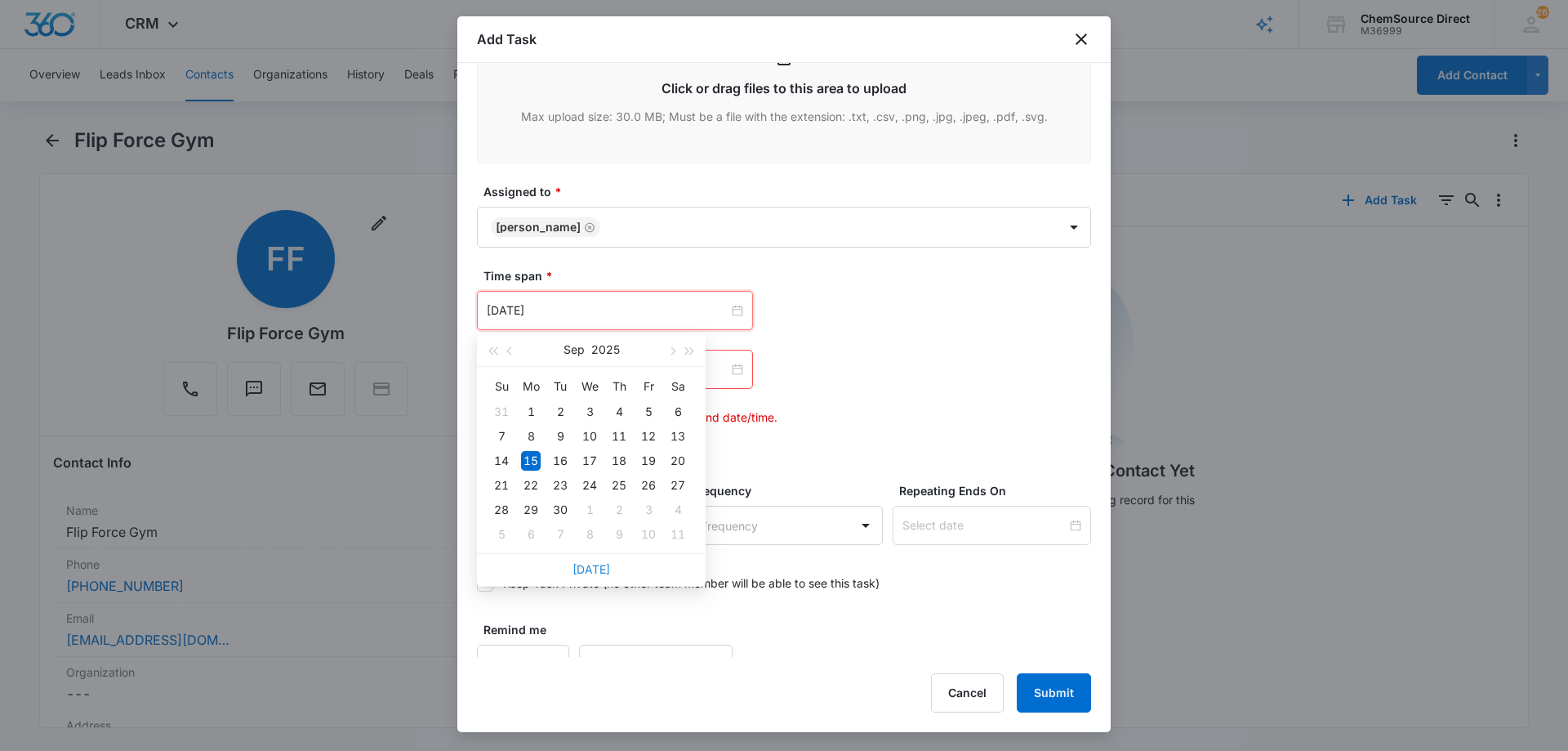
type input "[DATE]"
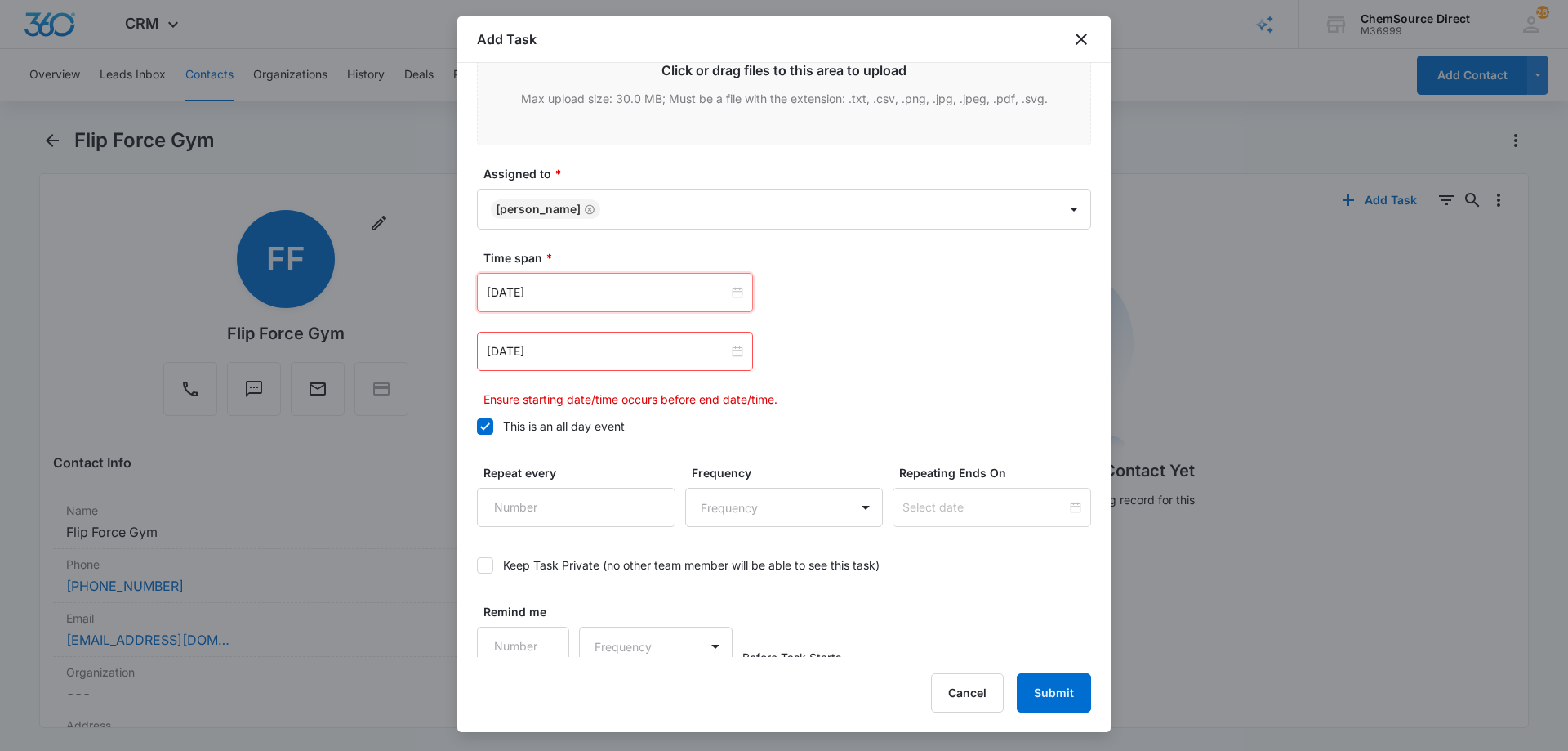
scroll to position [1051, 0]
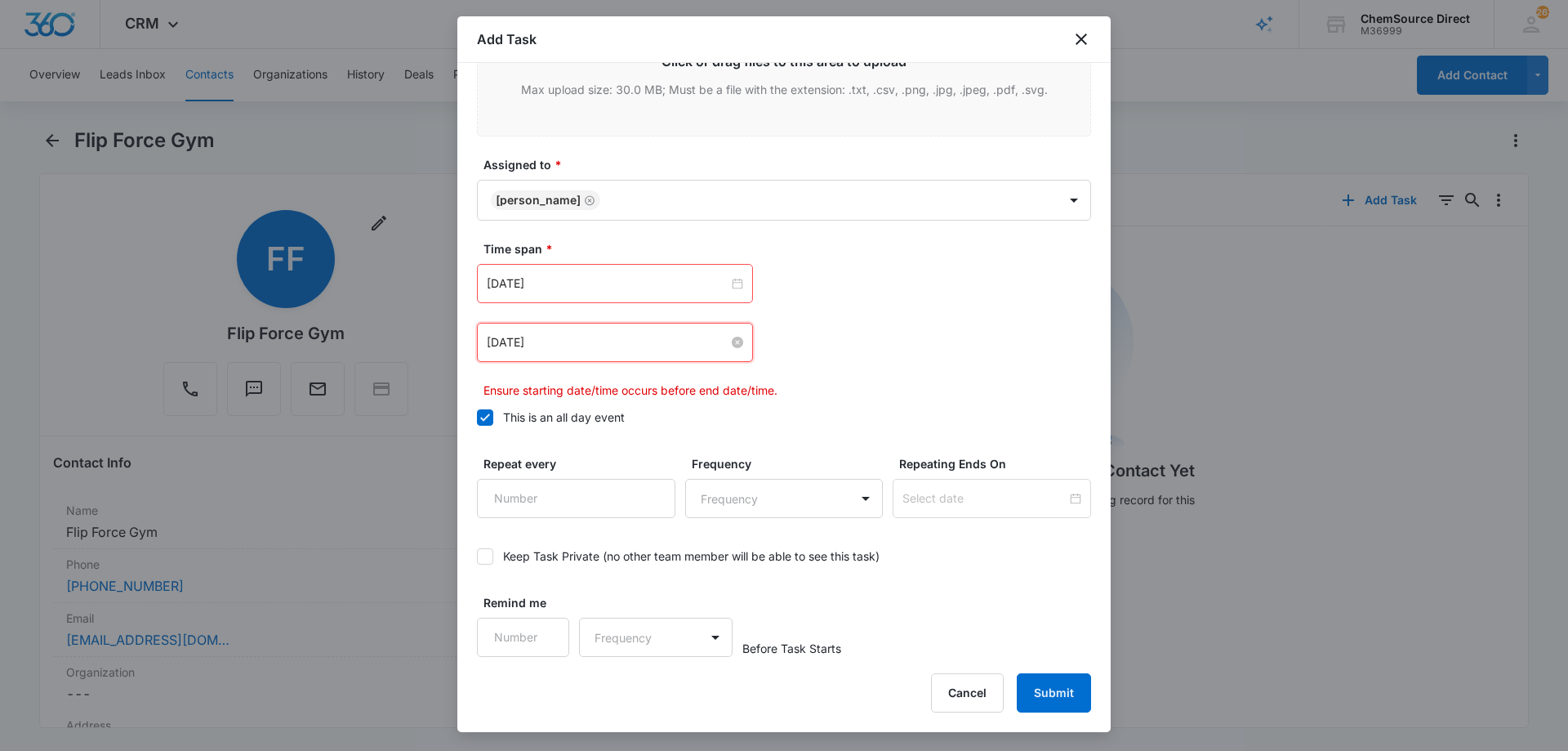
click at [574, 350] on input "[DATE]" at bounding box center [607, 342] width 242 height 18
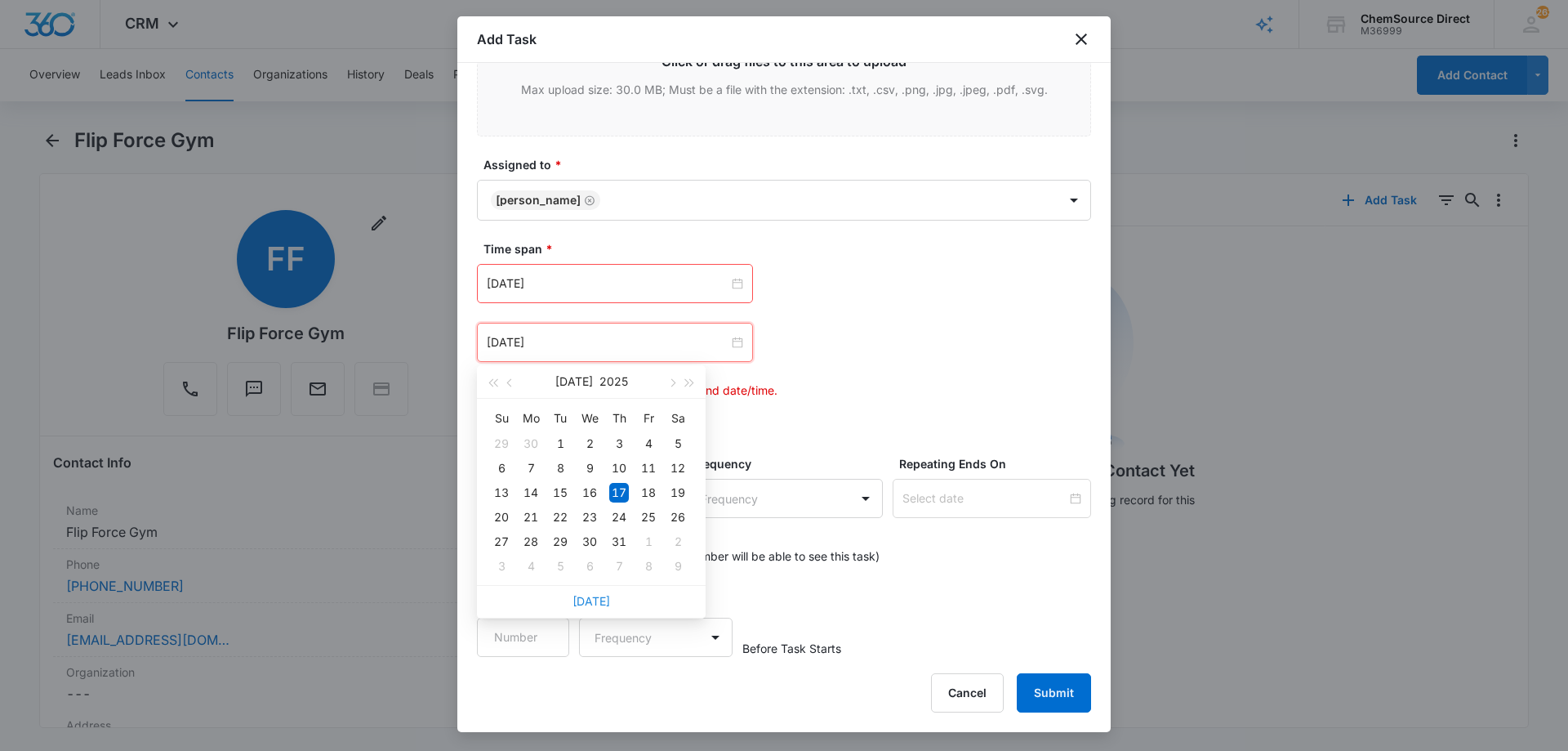
click at [591, 595] on link "[DATE]" at bounding box center [591, 600] width 37 height 14
type input "[DATE]"
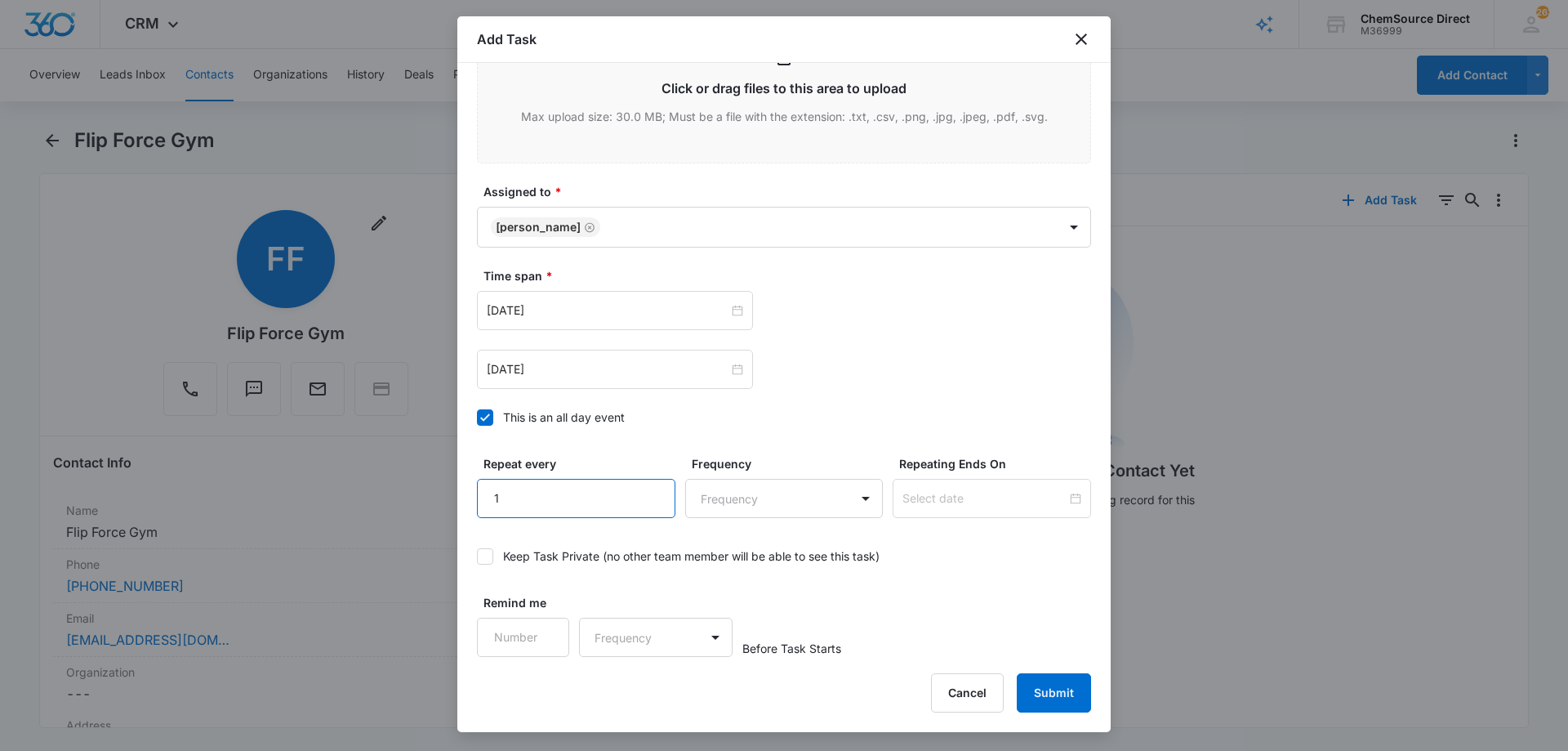
click at [646, 485] on input "1" at bounding box center [576, 497] width 198 height 39
type input "2"
click at [646, 485] on input "2" at bounding box center [576, 497] width 198 height 39
click at [696, 499] on body "CRM Apps Reputation Forms CRM Email Social Payments POS Content Ads Intelligenc…" at bounding box center [784, 376] width 1568 height 751
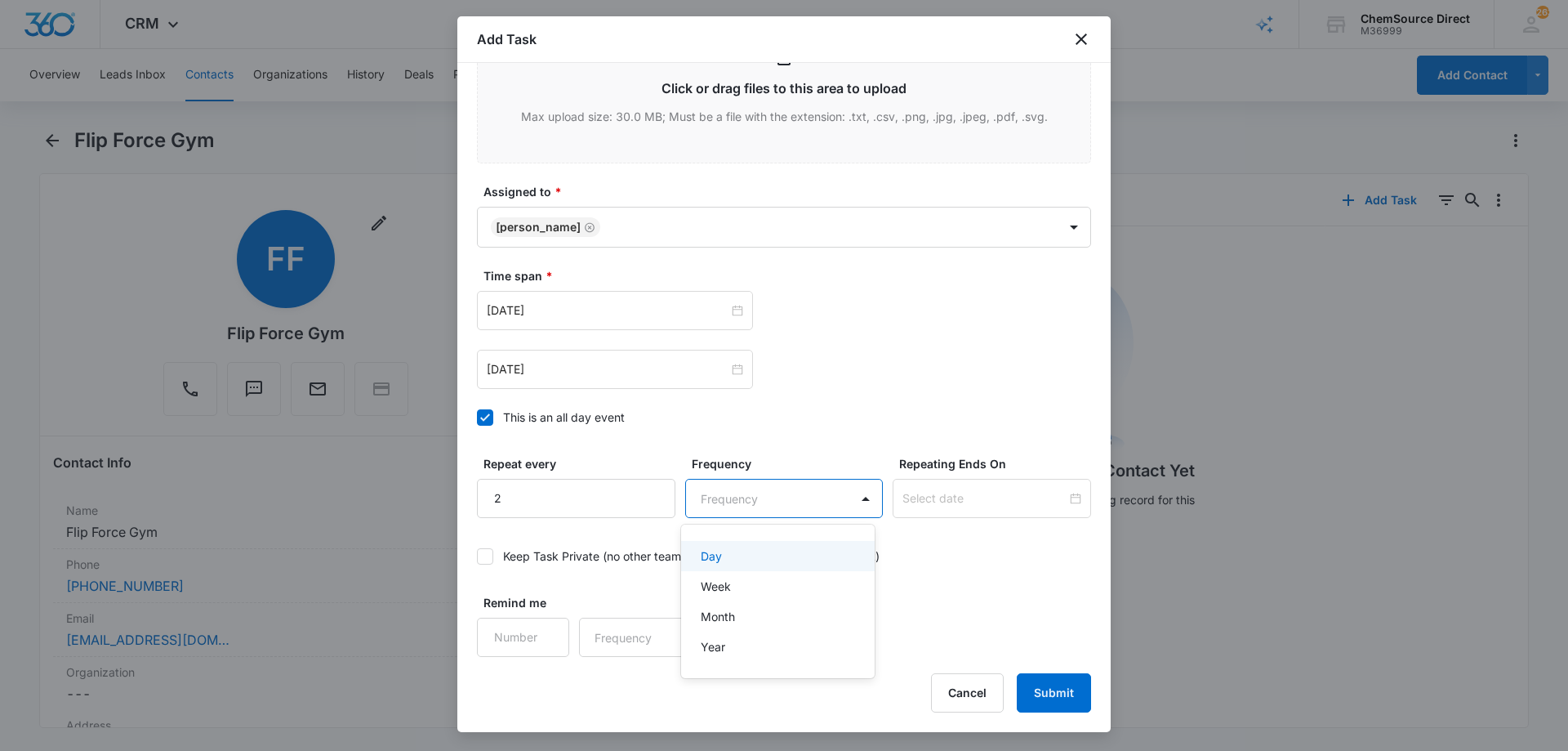
click at [734, 552] on div "Day" at bounding box center [776, 556] width 152 height 17
click at [914, 494] on input at bounding box center [984, 498] width 165 height 18
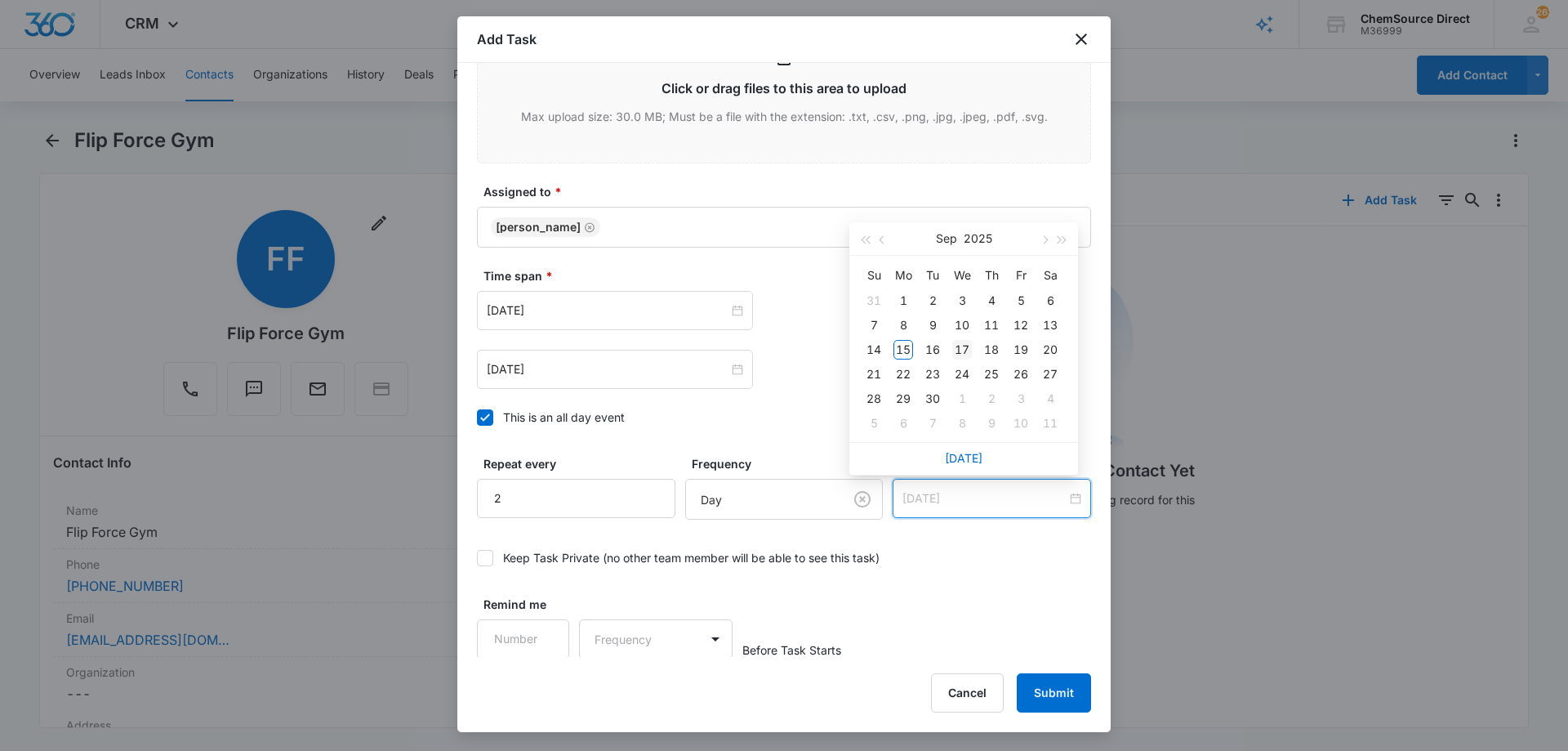
type input "[DATE]"
click at [957, 346] on div "17" at bounding box center [962, 350] width 20 height 20
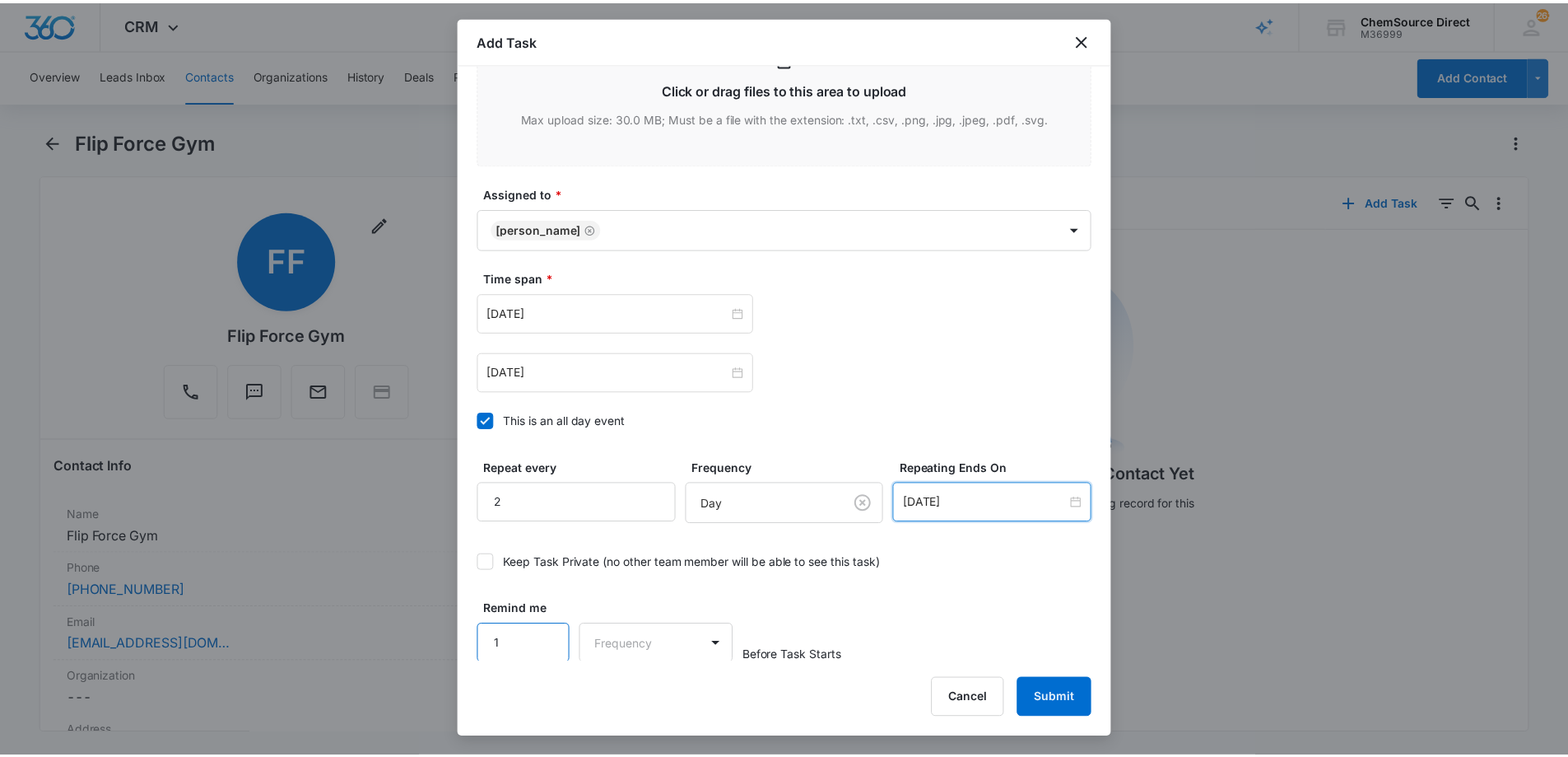
scroll to position [1034, 0]
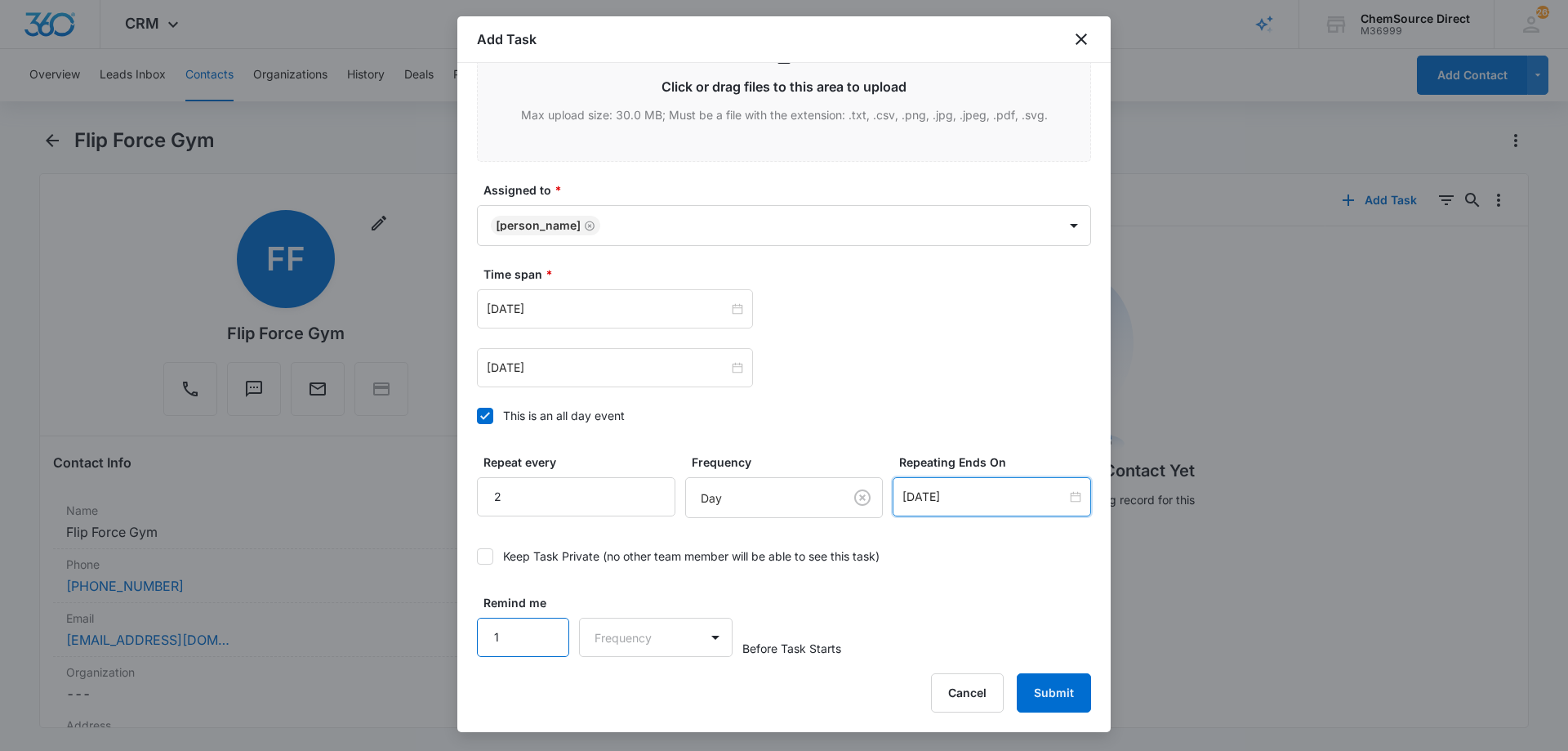
type input "1"
click at [546, 624] on input "1" at bounding box center [524, 636] width 93 height 39
click at [633, 627] on body "CRM Apps Reputation Forms CRM Email Social Payments POS Content Ads Intelligenc…" at bounding box center [784, 376] width 1568 height 751
click at [645, 680] on div "Days" at bounding box center [652, 694] width 150 height 30
click at [931, 603] on div "Remind me 1 option Days, selected. Days Before Task Starts" at bounding box center [784, 625] width 614 height 63
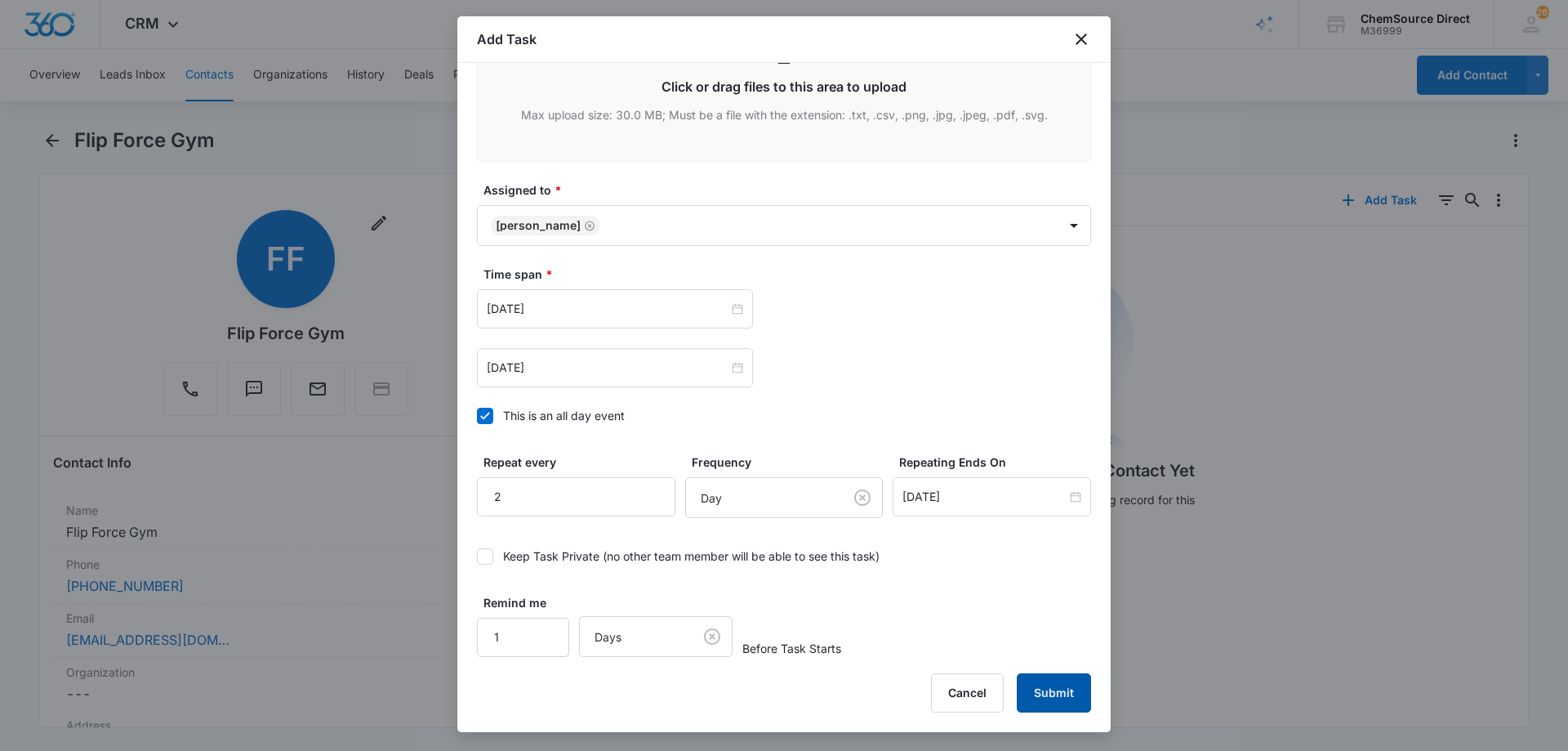
click at [1027, 683] on button "Submit" at bounding box center [1054, 692] width 75 height 39
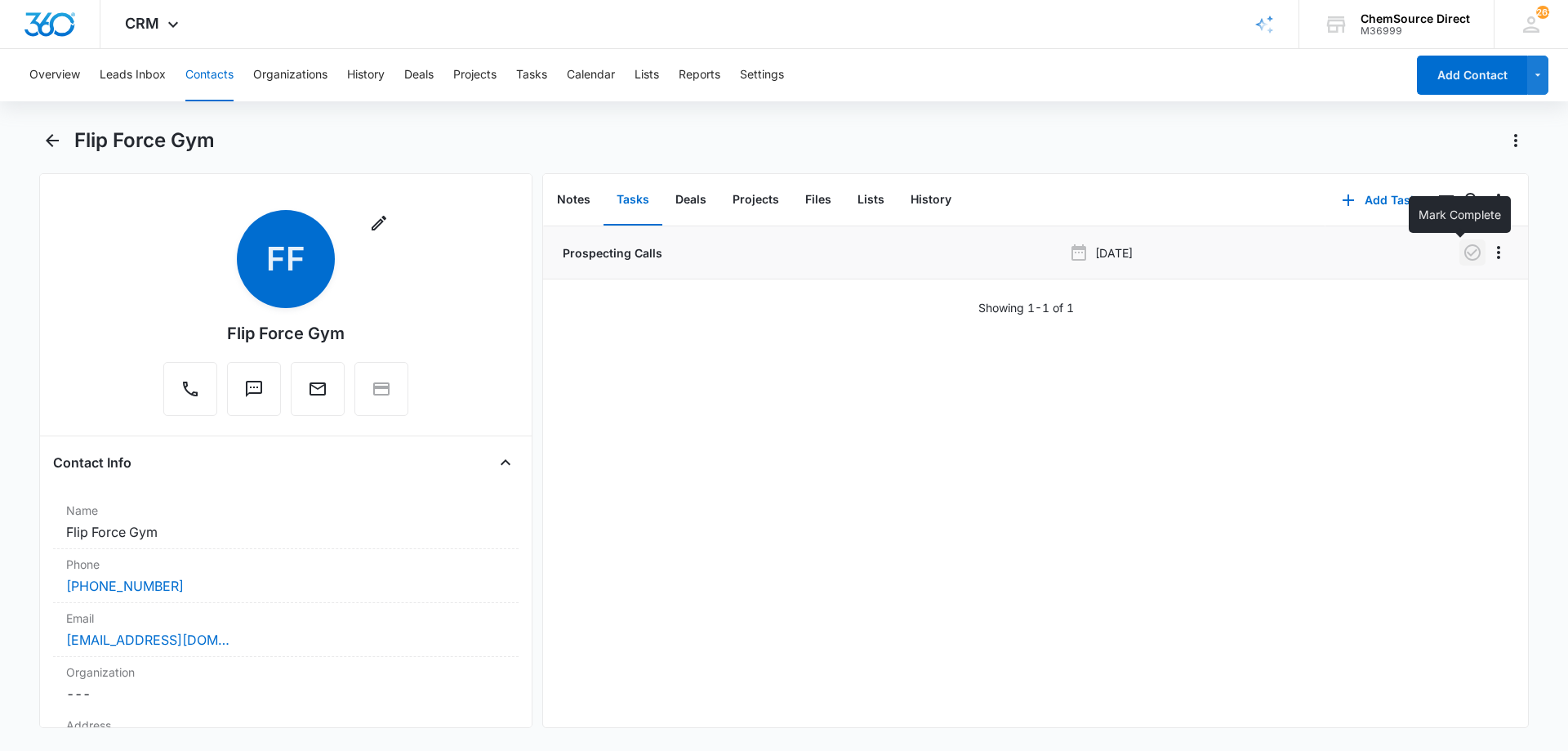
click at [1464, 255] on icon "button" at bounding box center [1473, 253] width 16 height 16
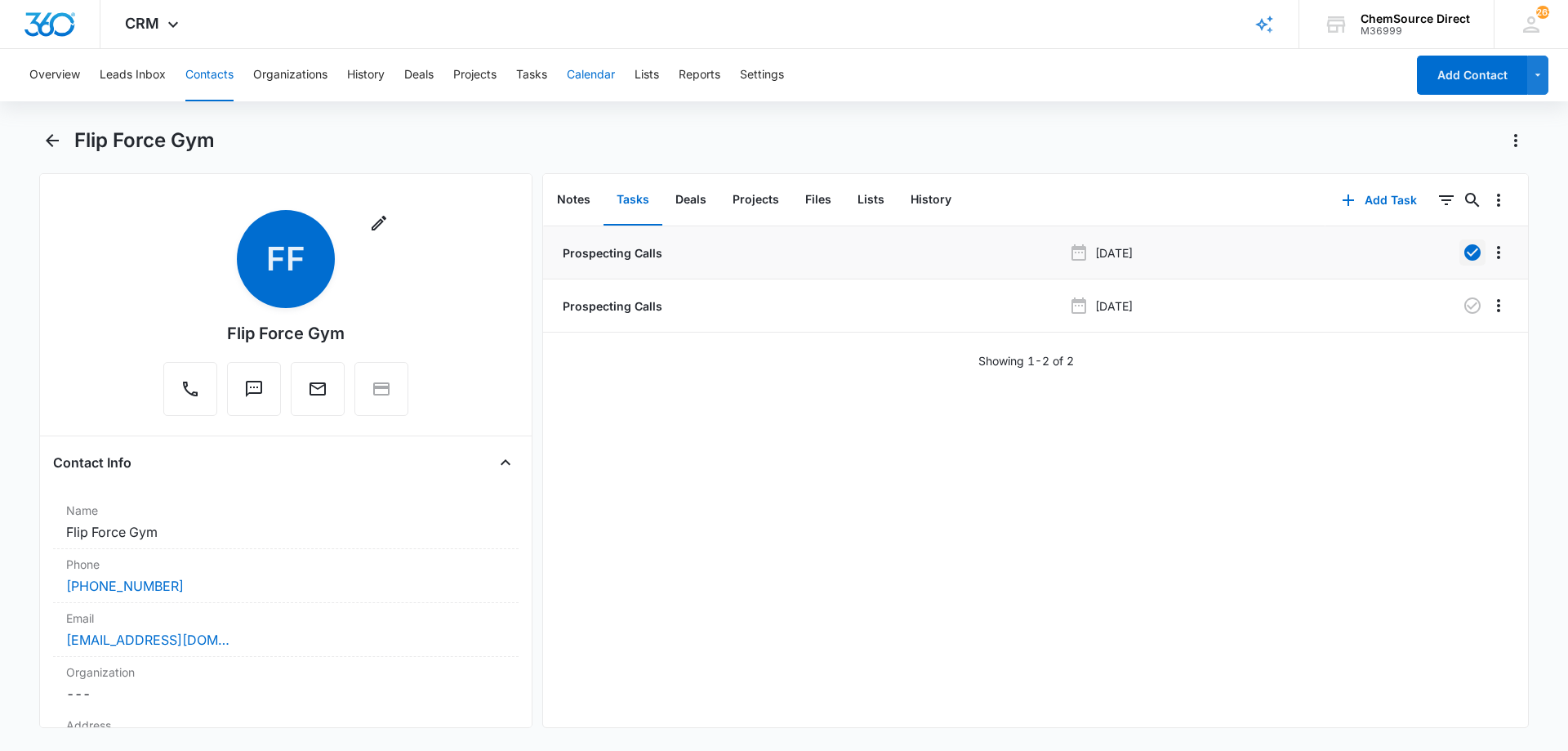
click at [584, 72] on button "Calendar" at bounding box center [590, 75] width 48 height 52
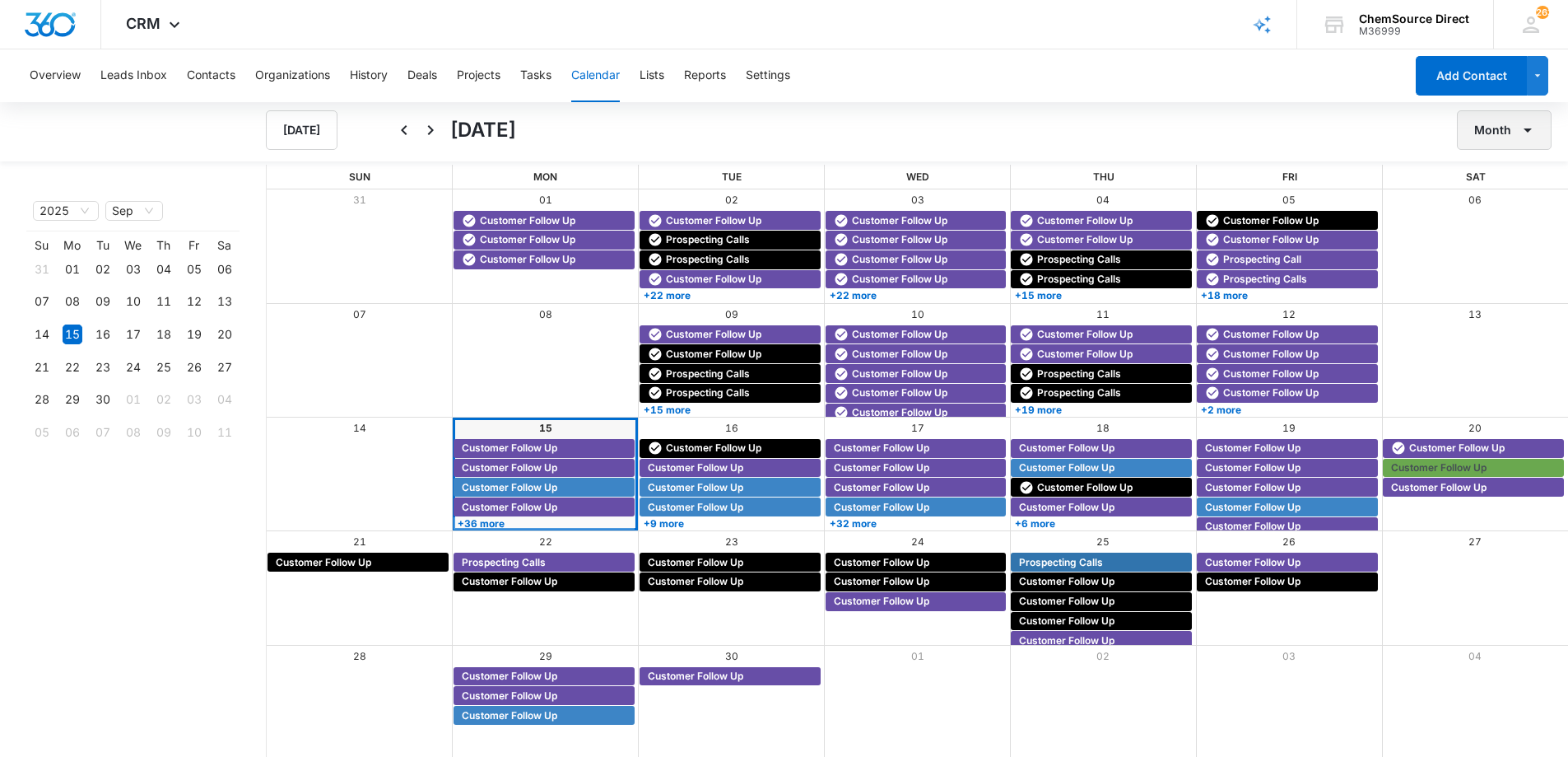
click at [1505, 130] on button "Month" at bounding box center [1504, 129] width 94 height 39
click at [1495, 205] on div "Week" at bounding box center [1499, 207] width 43 height 12
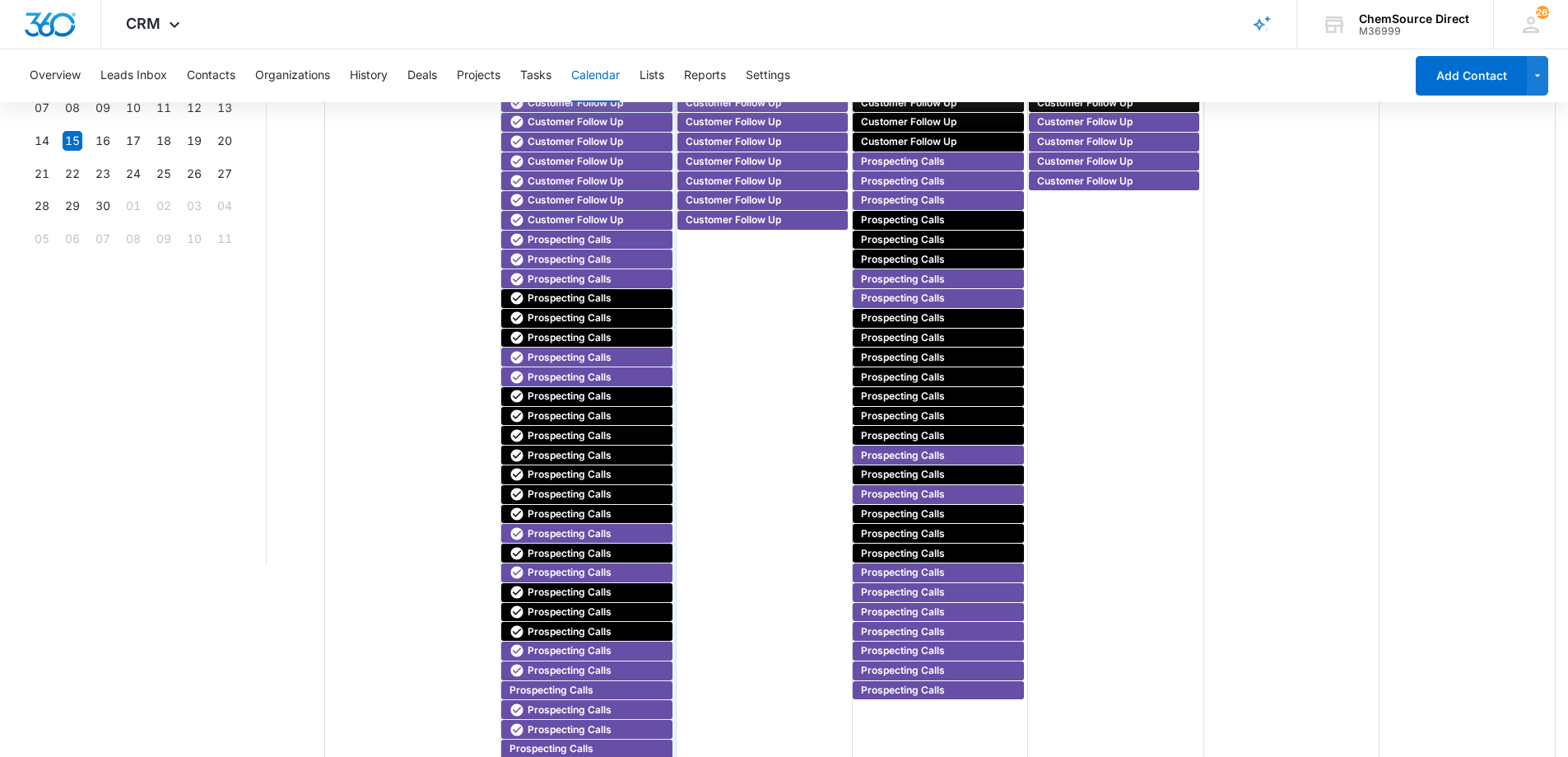
scroll to position [217, 0]
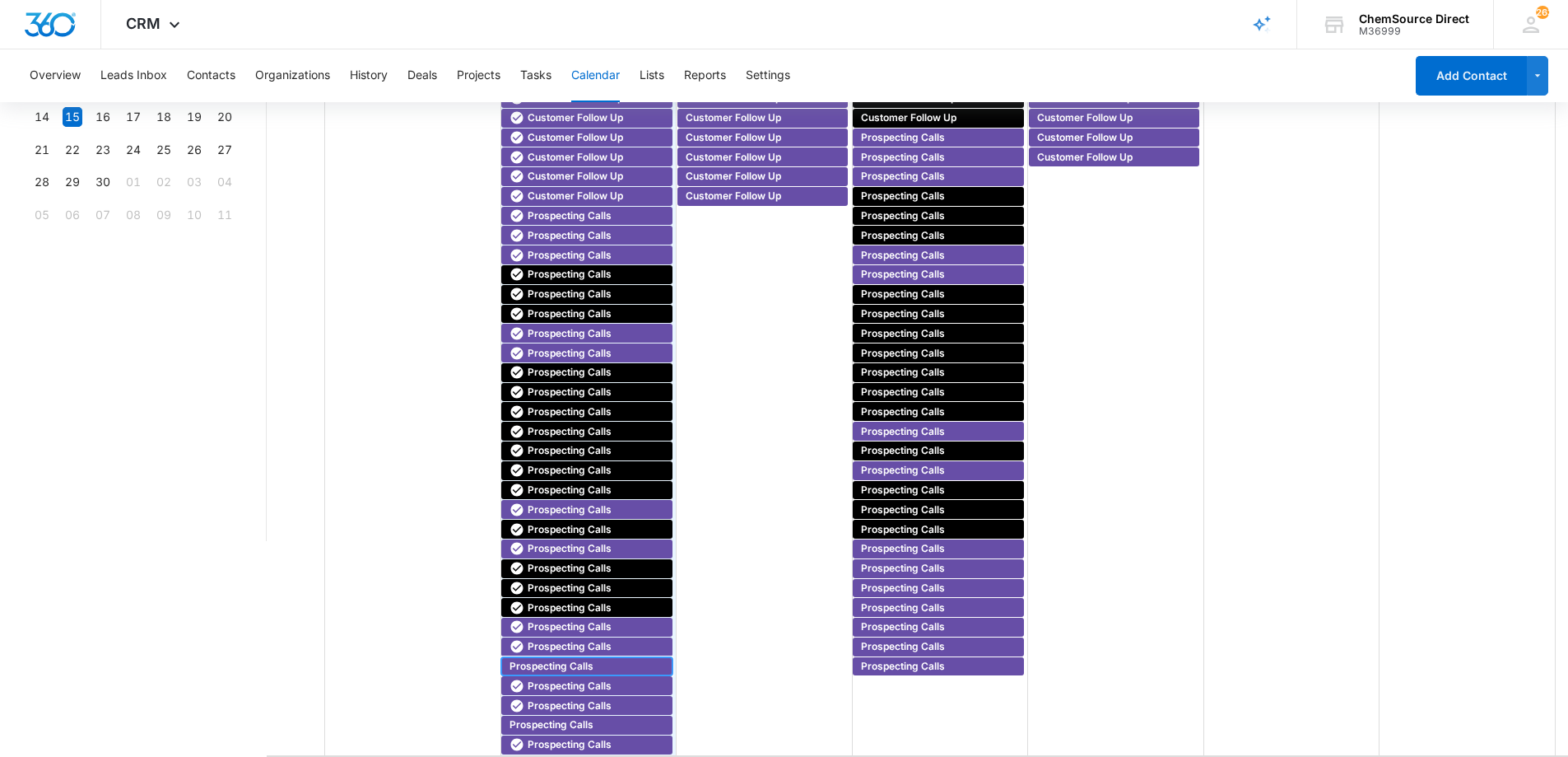
click at [534, 662] on span "Prospecting Calls" at bounding box center [552, 666] width 84 height 15
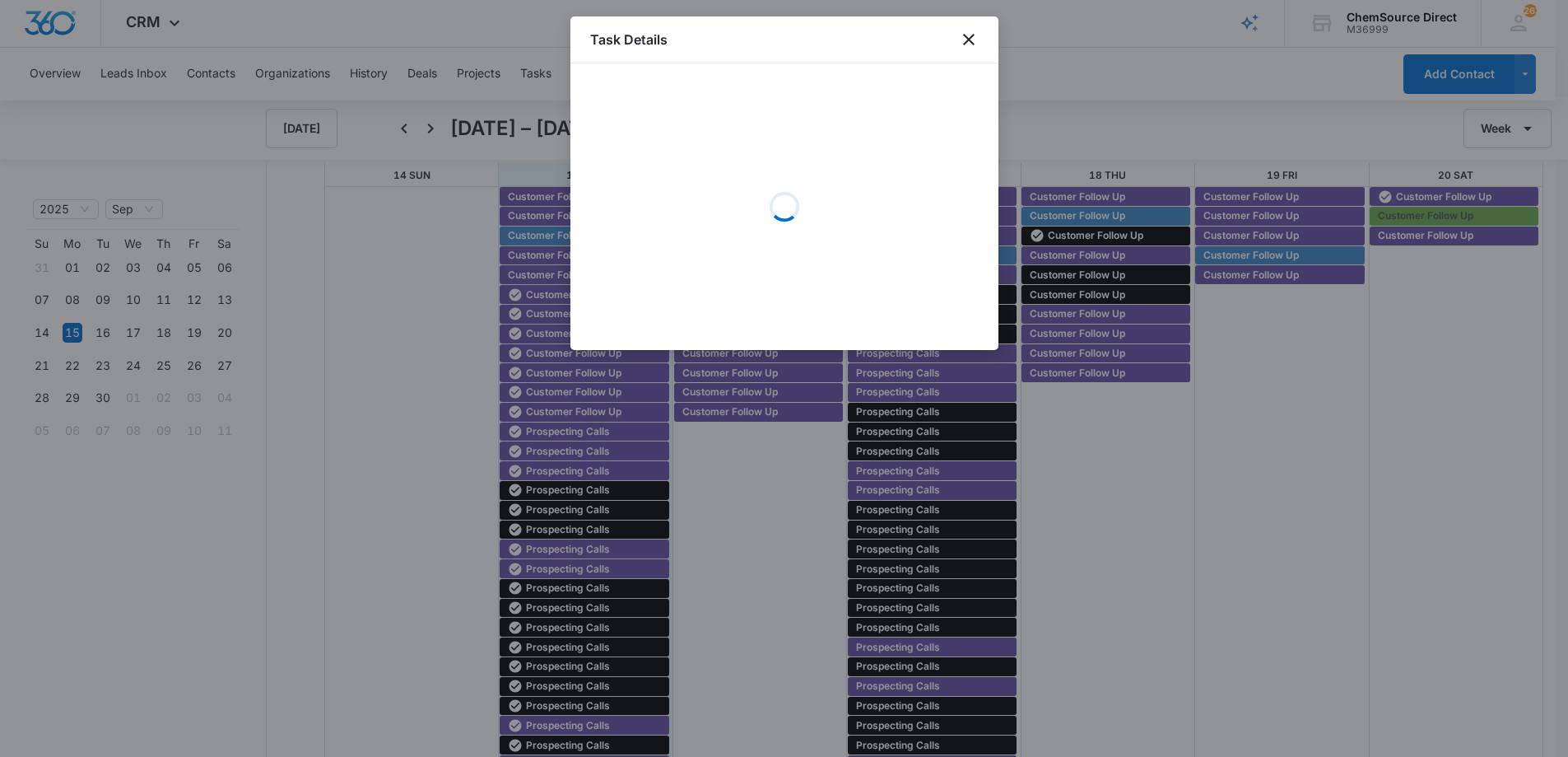
scroll to position [2, 0]
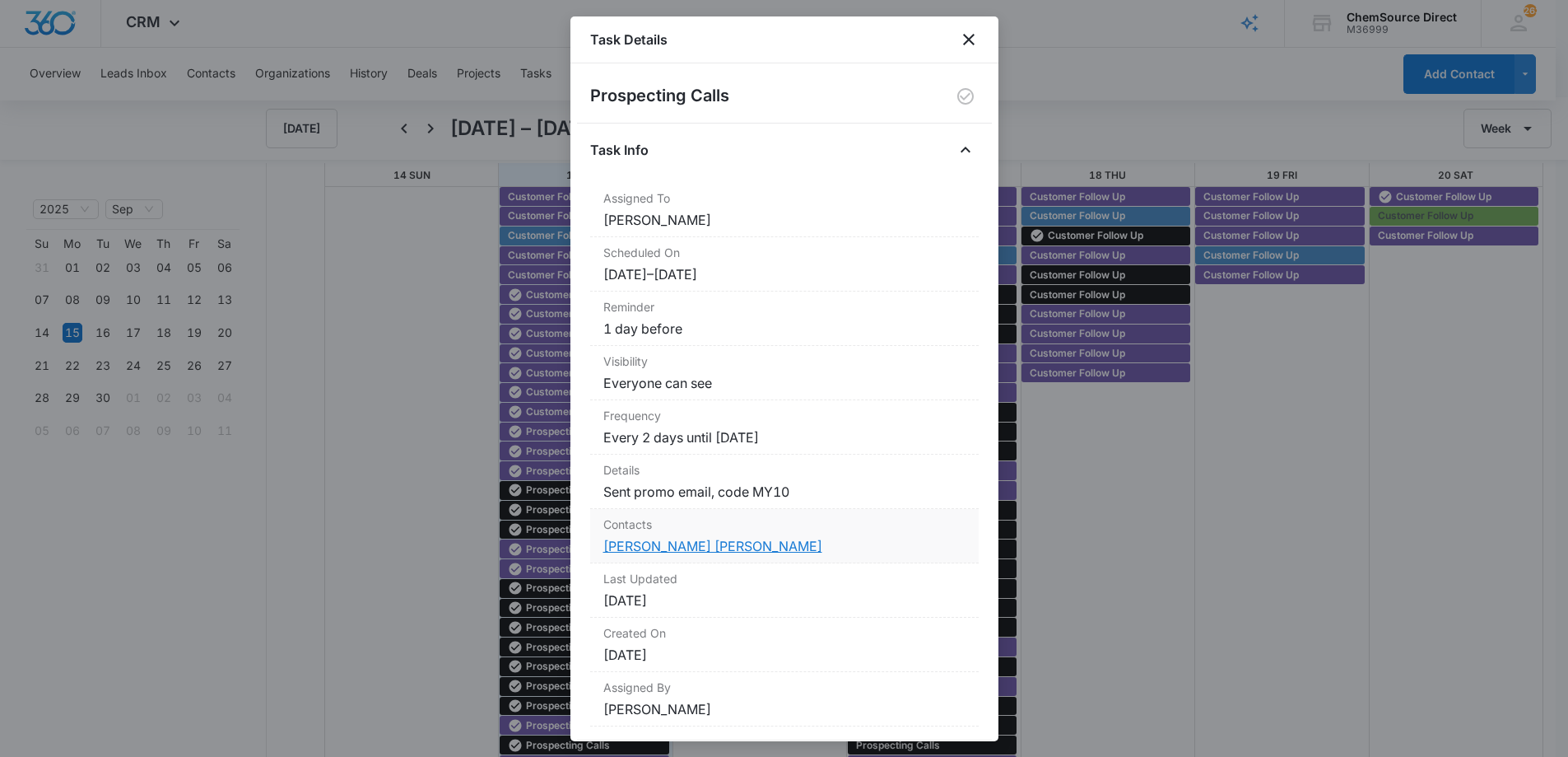
click at [684, 546] on link "Lisa Lisa Hazlett Hazlett" at bounding box center [712, 546] width 219 height 16
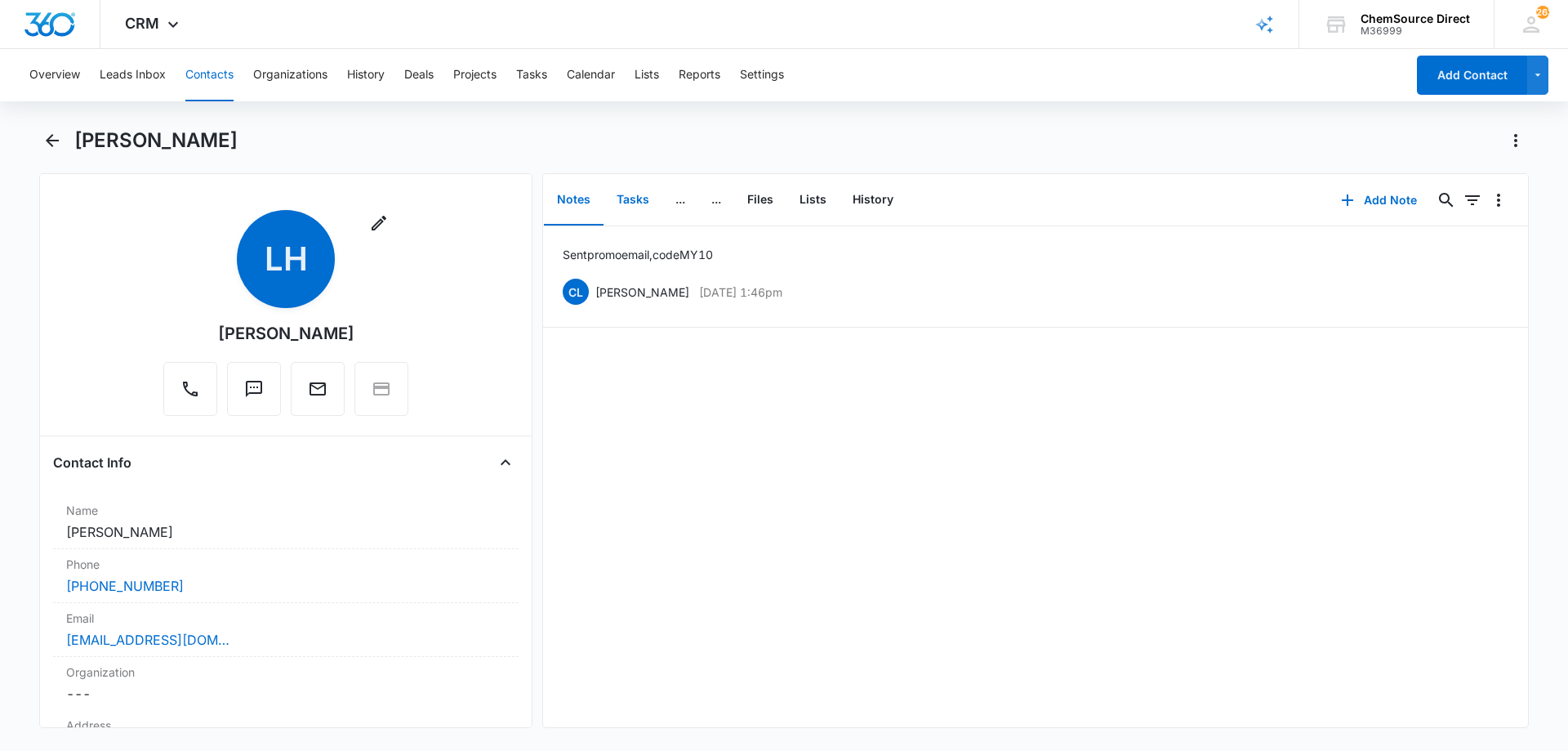
click at [619, 201] on button "Tasks" at bounding box center [633, 200] width 59 height 51
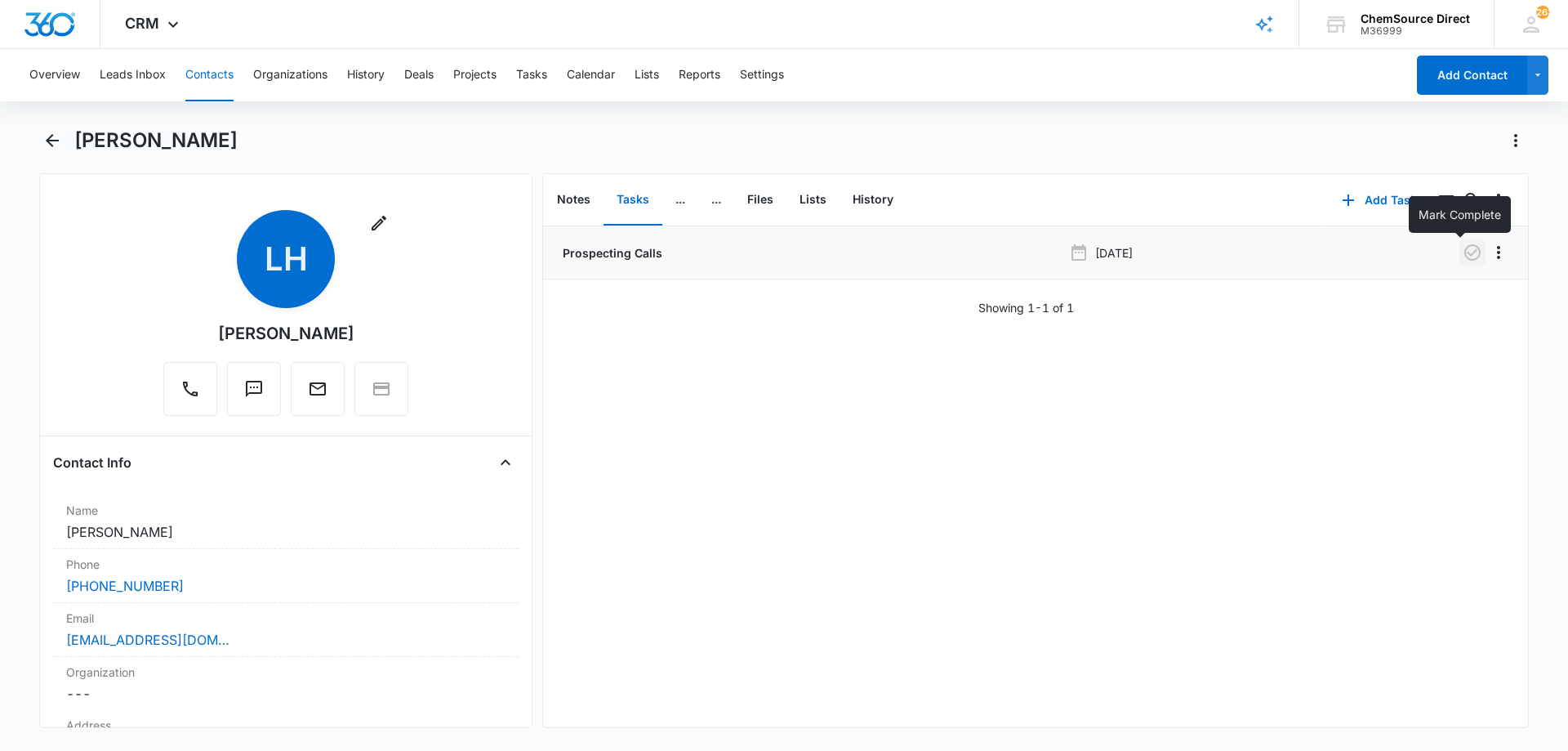
click at [1463, 245] on icon "button" at bounding box center [1473, 253] width 20 height 20
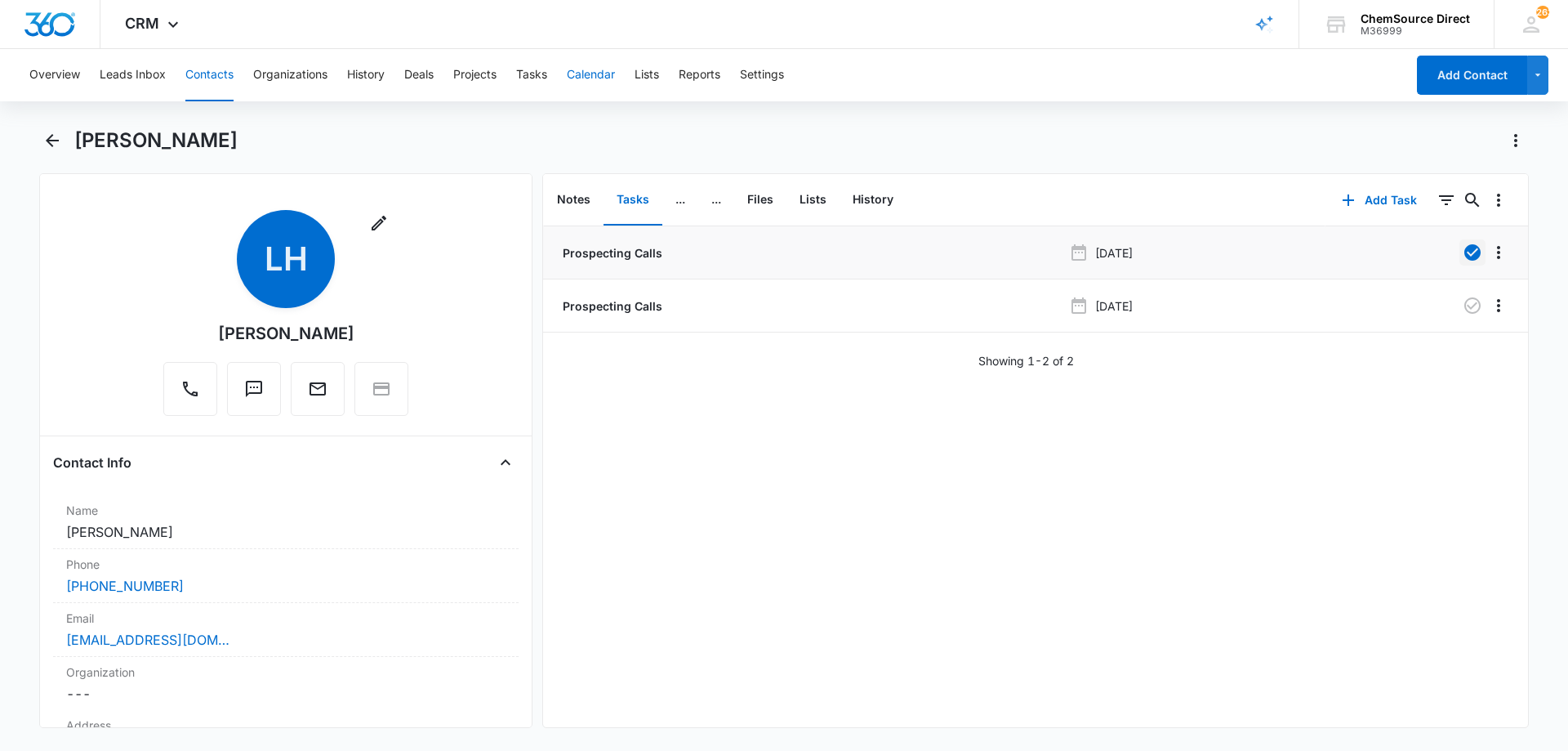
click at [574, 74] on button "Calendar" at bounding box center [590, 75] width 48 height 52
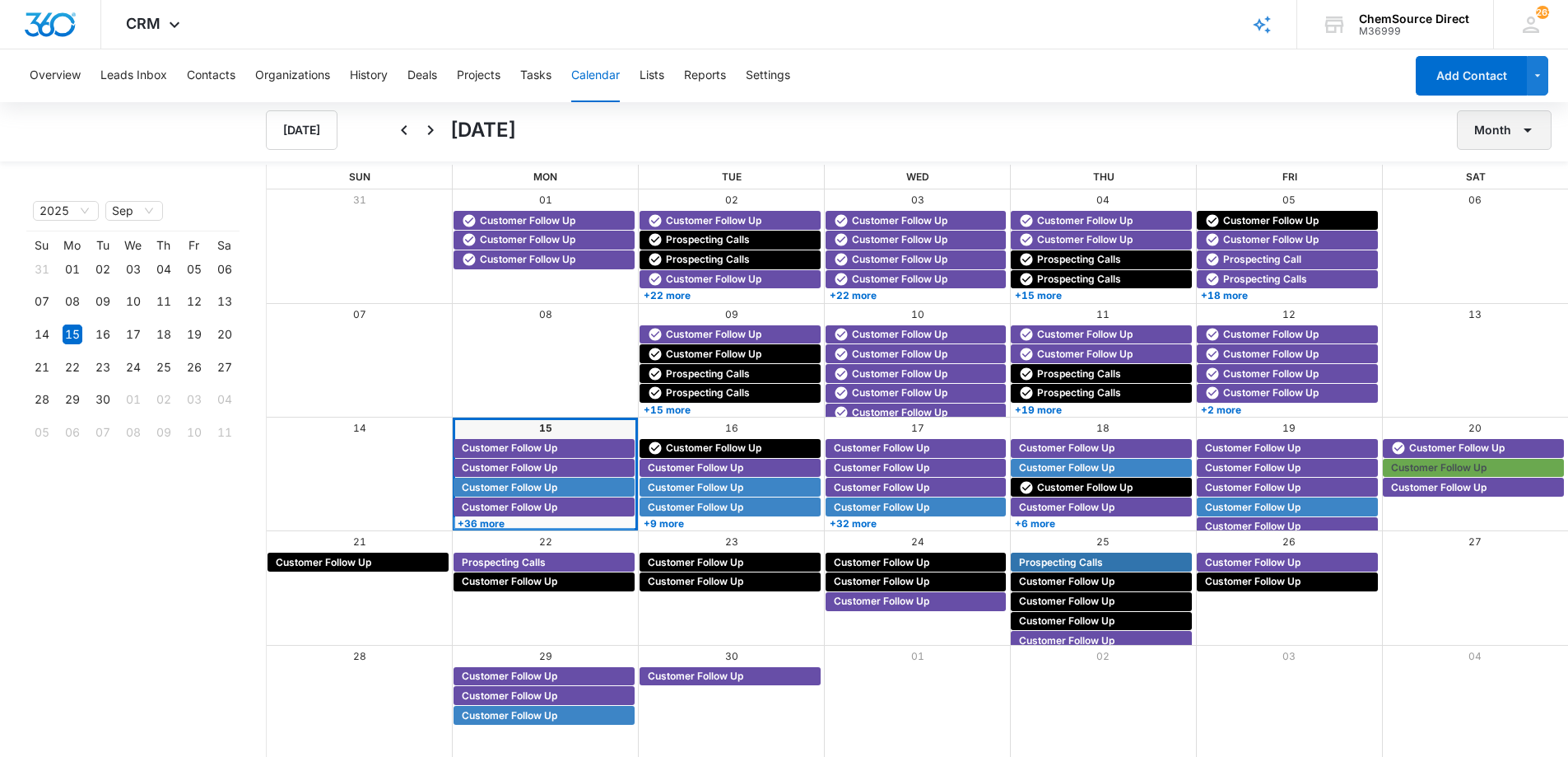
click at [1521, 125] on icon "button" at bounding box center [1528, 130] width 20 height 20
click at [1498, 205] on div "Week" at bounding box center [1499, 207] width 43 height 12
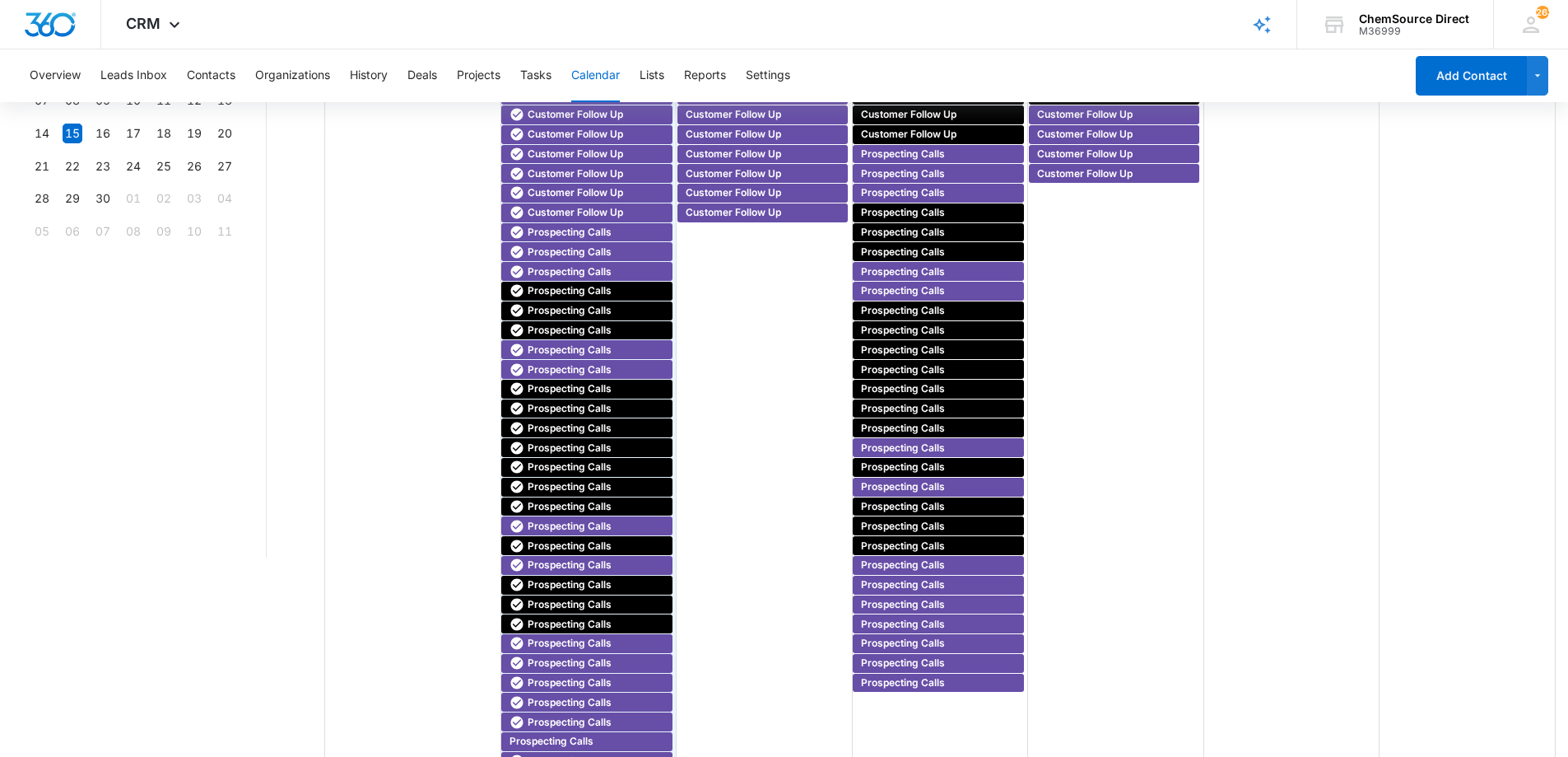
scroll to position [217, 0]
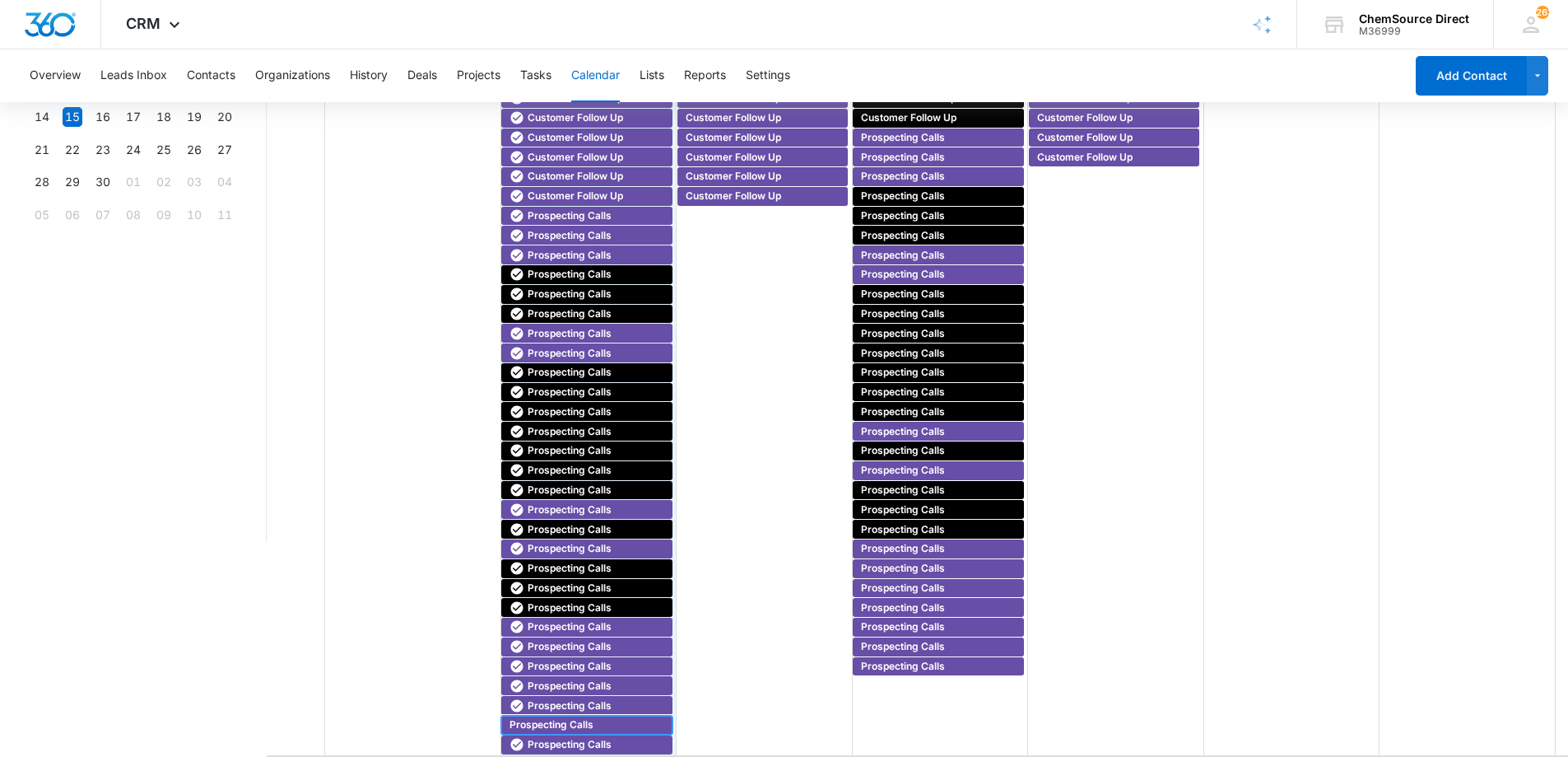
click at [551, 722] on span "Prospecting Calls" at bounding box center [552, 724] width 84 height 15
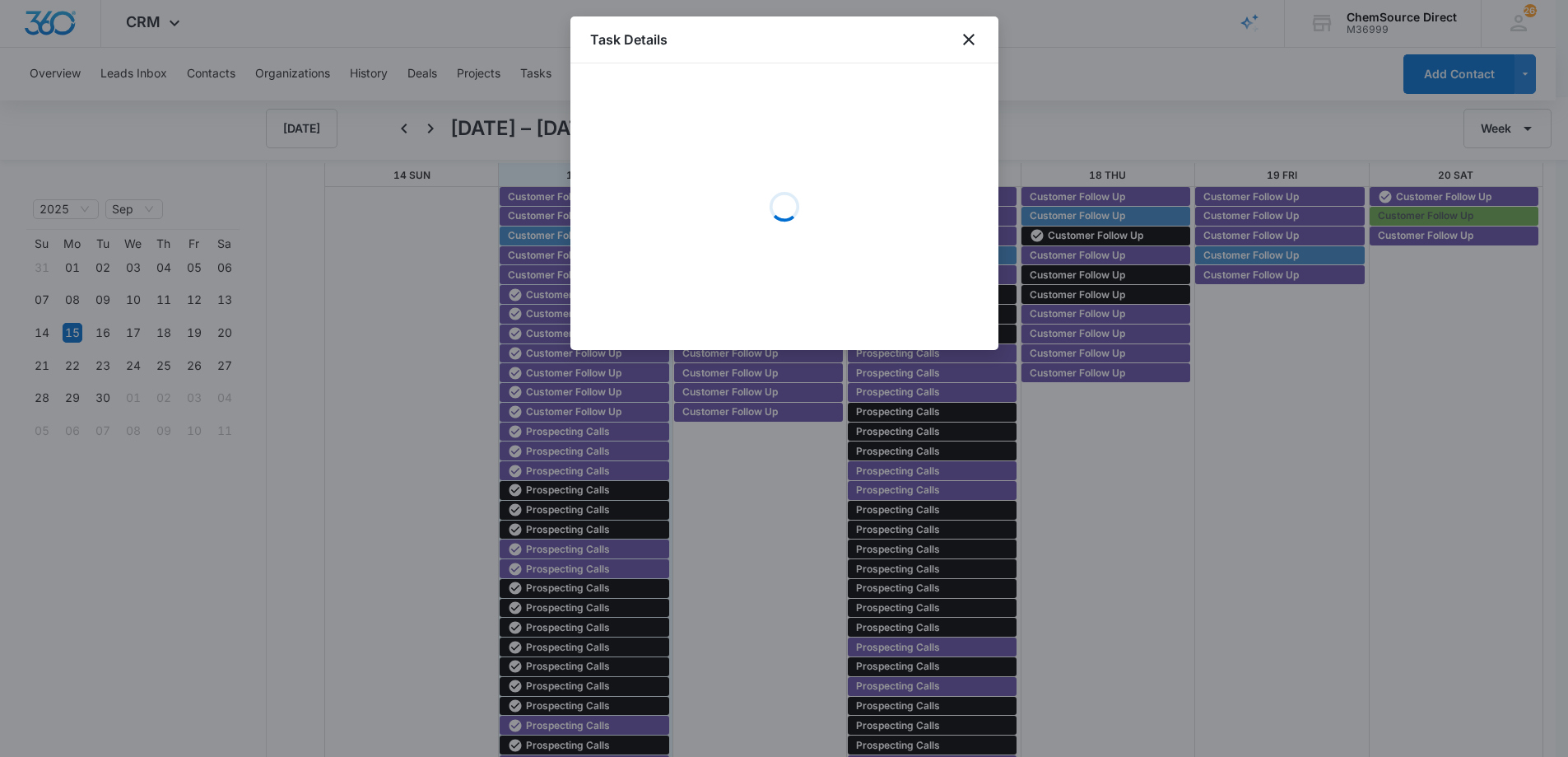
scroll to position [2, 0]
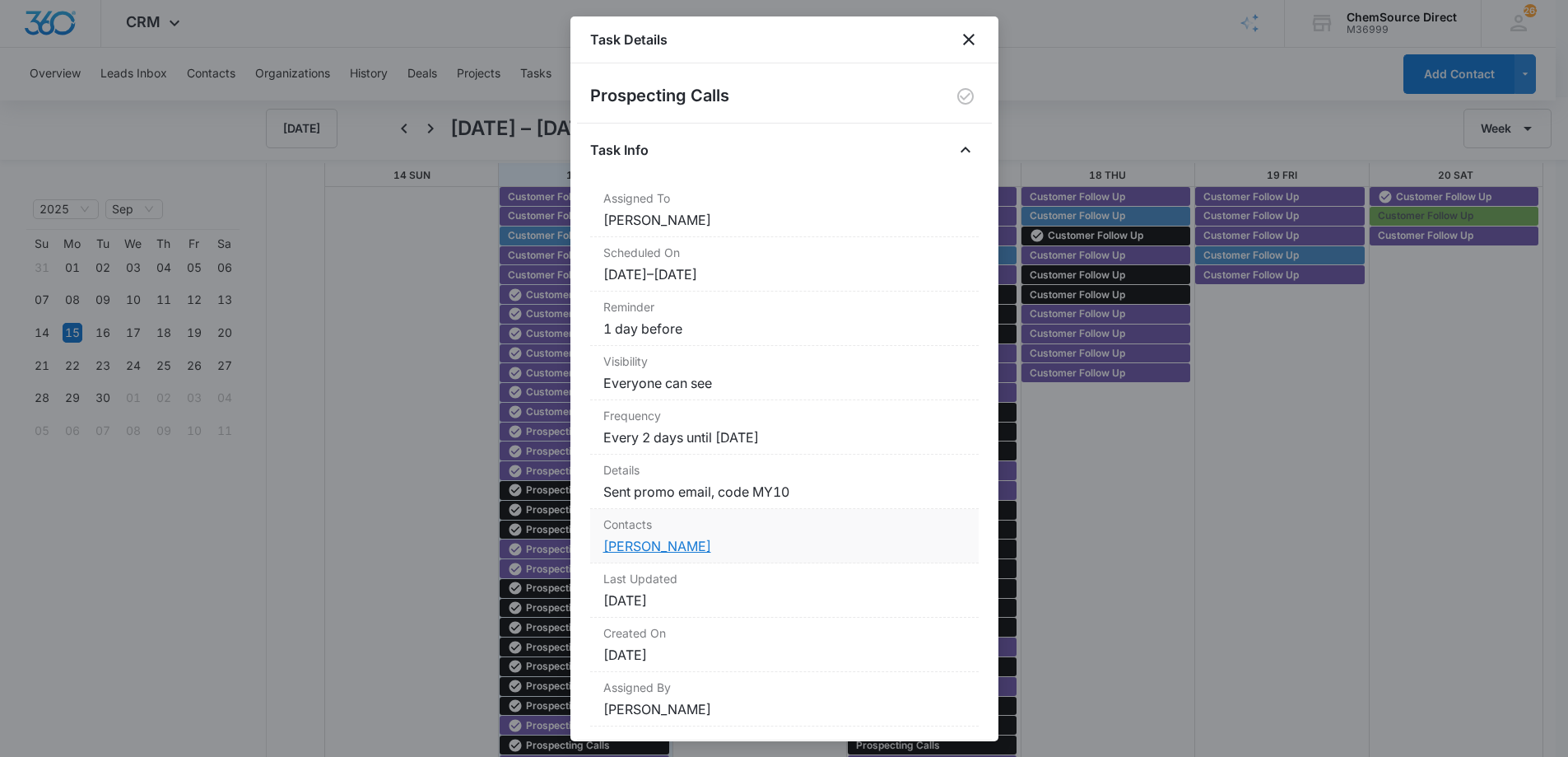
click at [628, 545] on link "Chrissy Verdier" at bounding box center [657, 546] width 108 height 16
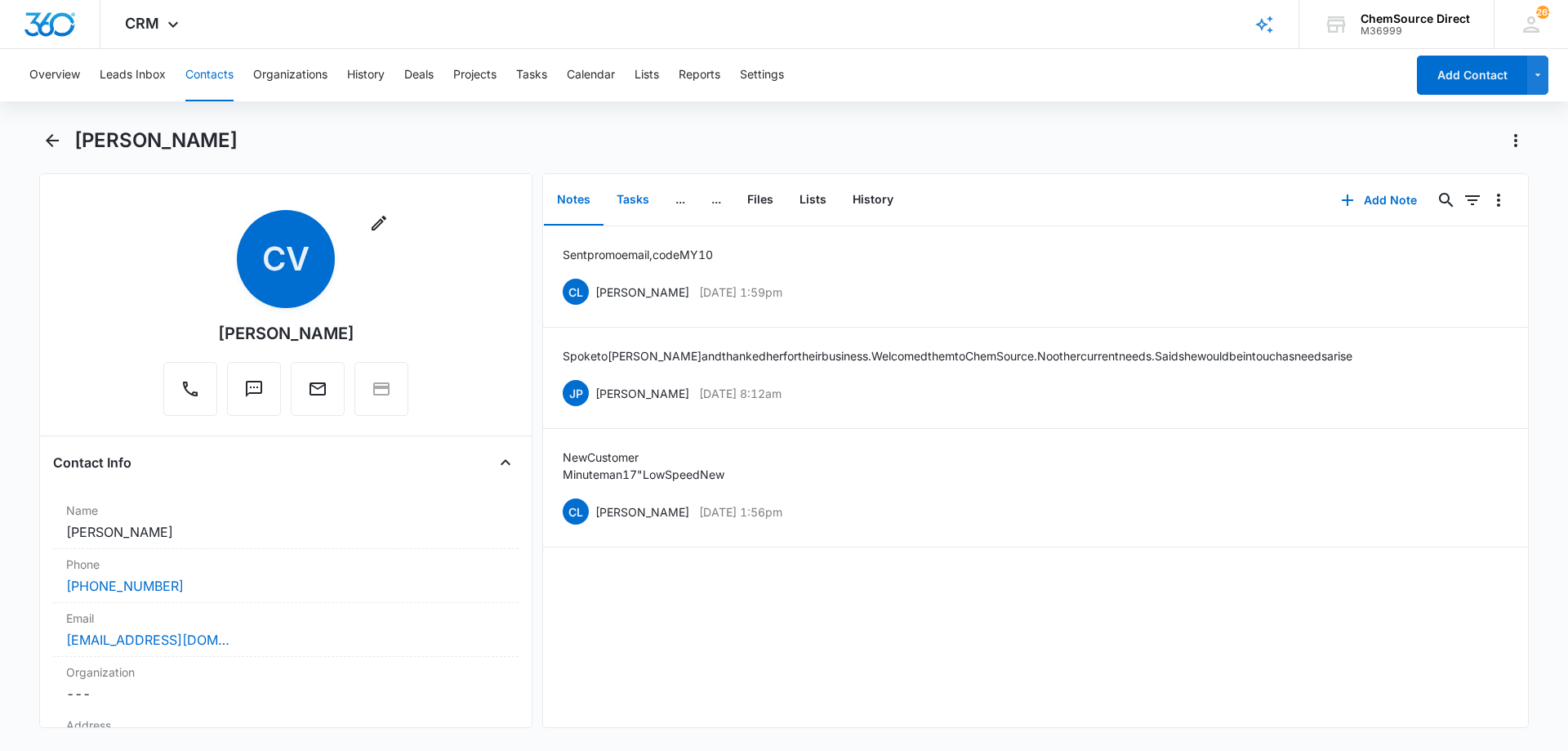
click at [622, 196] on button "Tasks" at bounding box center [633, 200] width 59 height 51
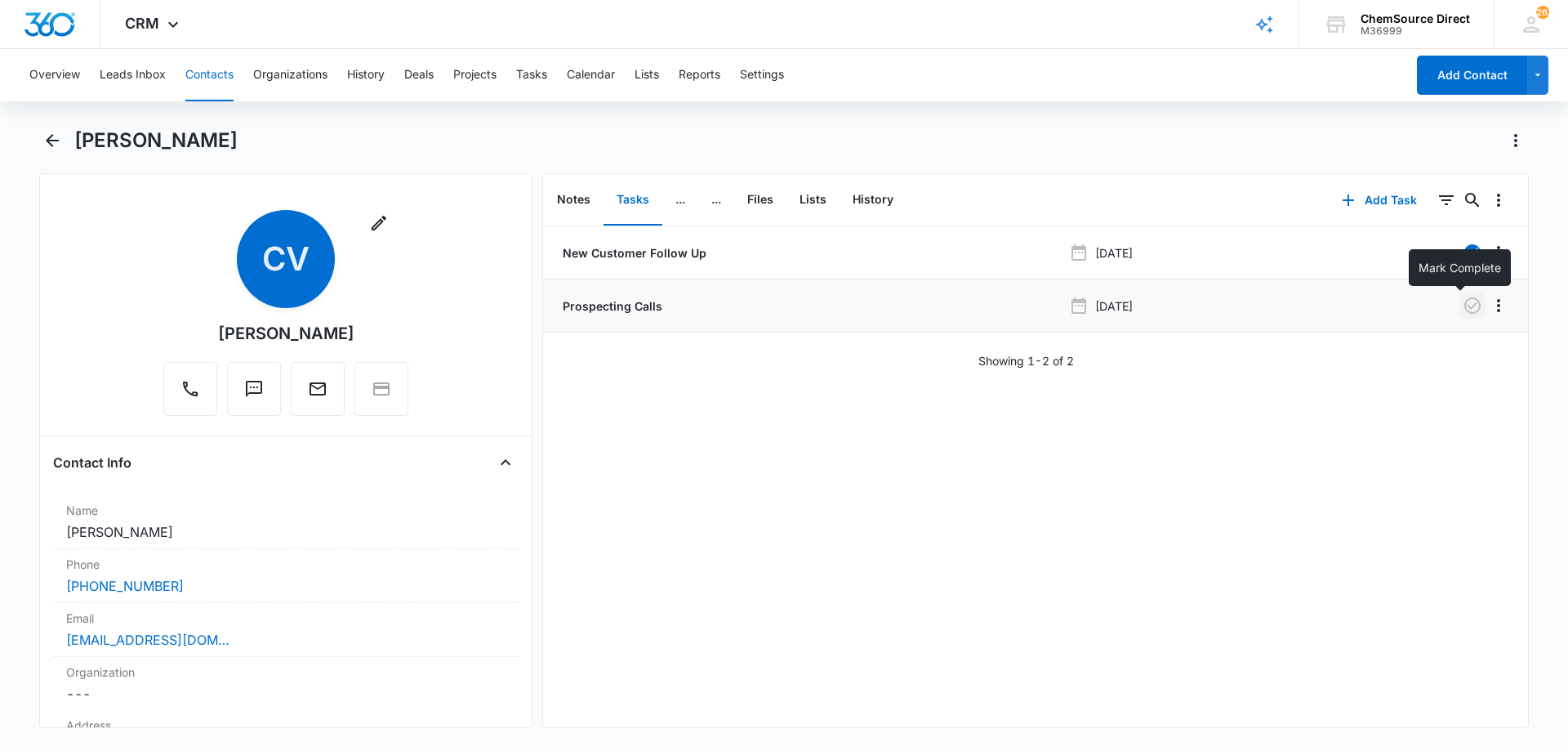
click at [1464, 308] on icon "button" at bounding box center [1473, 305] width 16 height 16
click at [580, 71] on button "Calendar" at bounding box center [590, 75] width 48 height 52
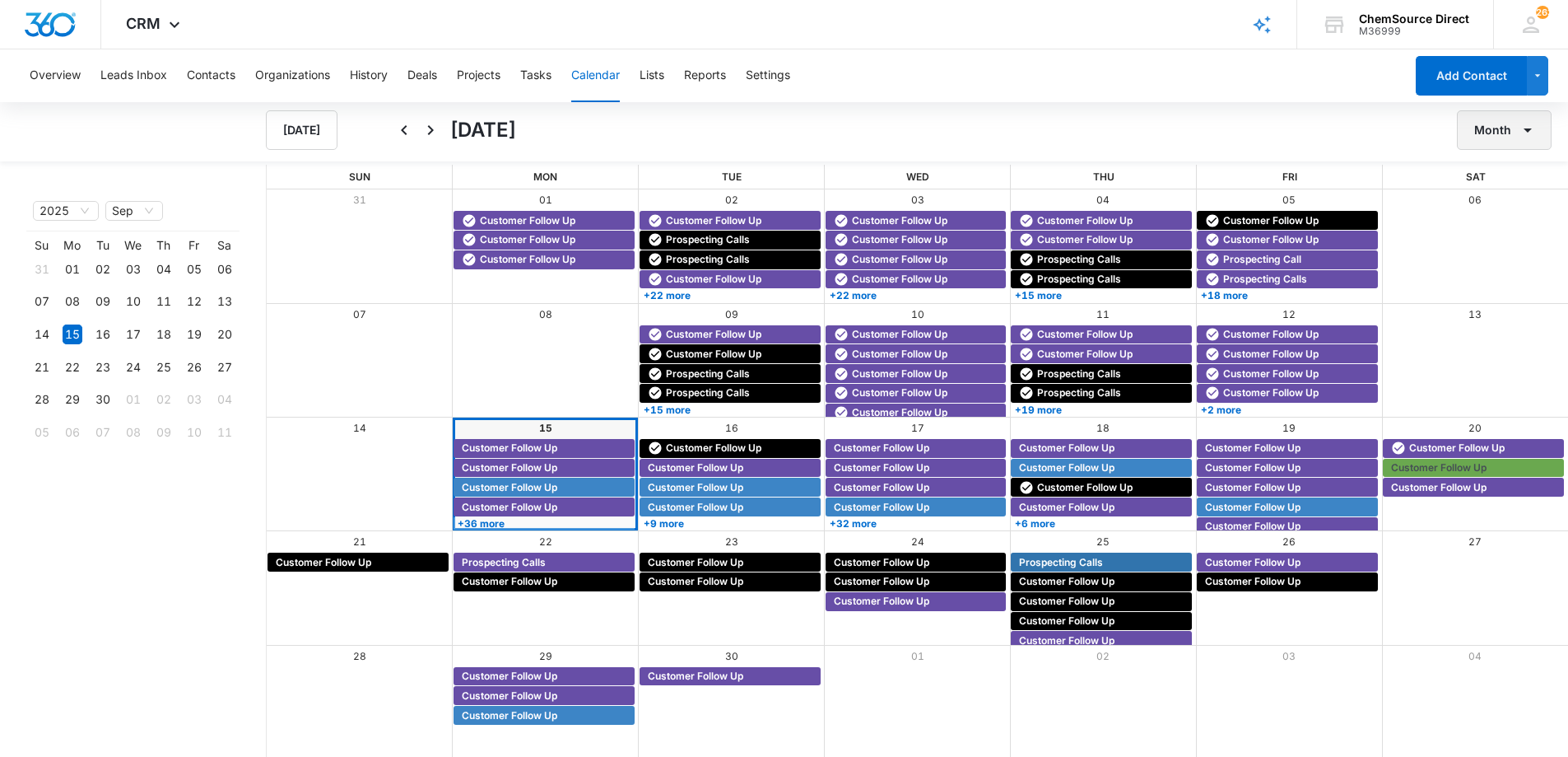
click at [1485, 130] on button "Month" at bounding box center [1504, 129] width 94 height 39
click at [1499, 202] on div "Week" at bounding box center [1499, 207] width 43 height 12
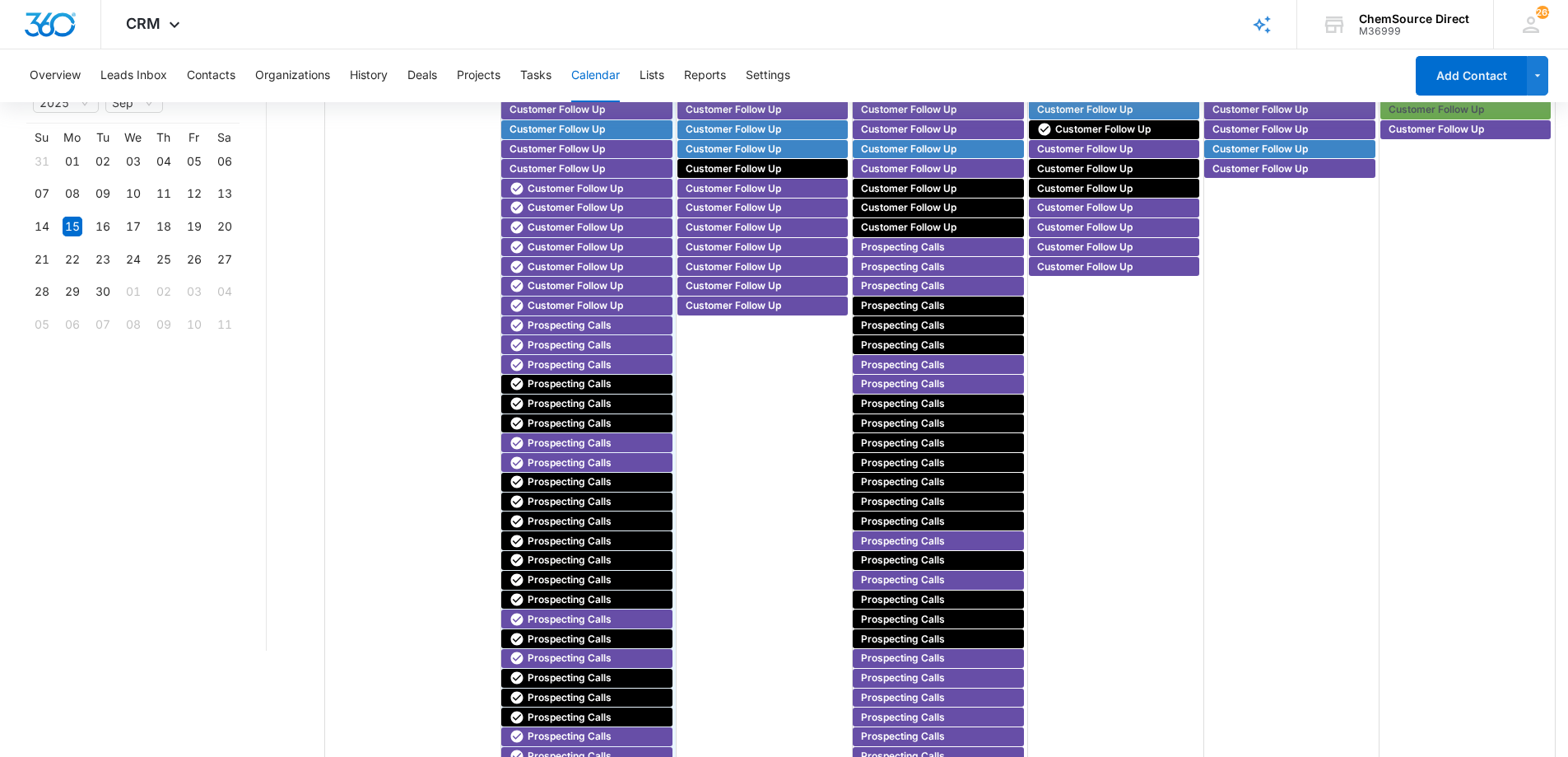
scroll to position [217, 0]
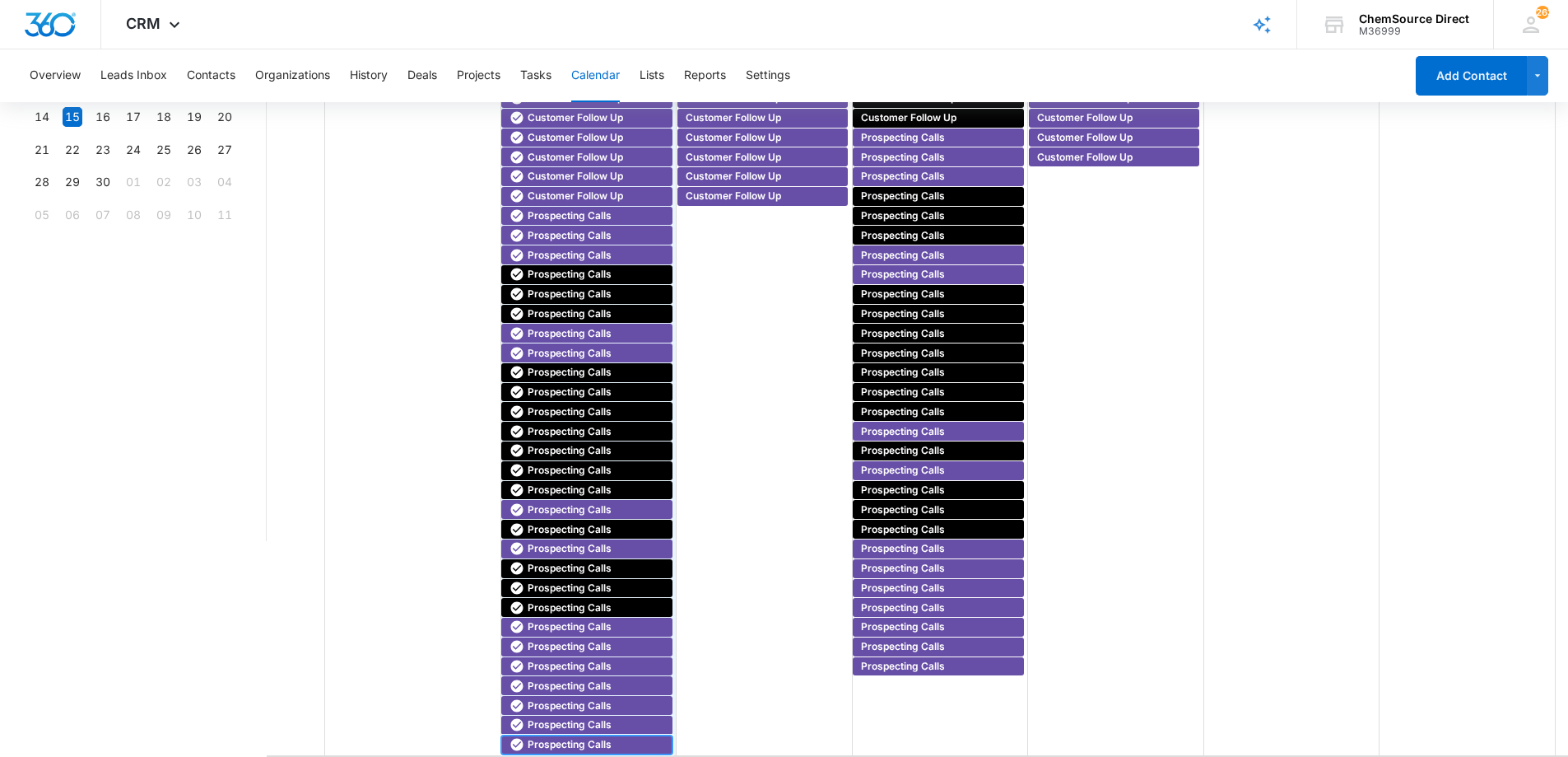
click at [615, 740] on span "Prospecting Calls" at bounding box center [588, 744] width 158 height 15
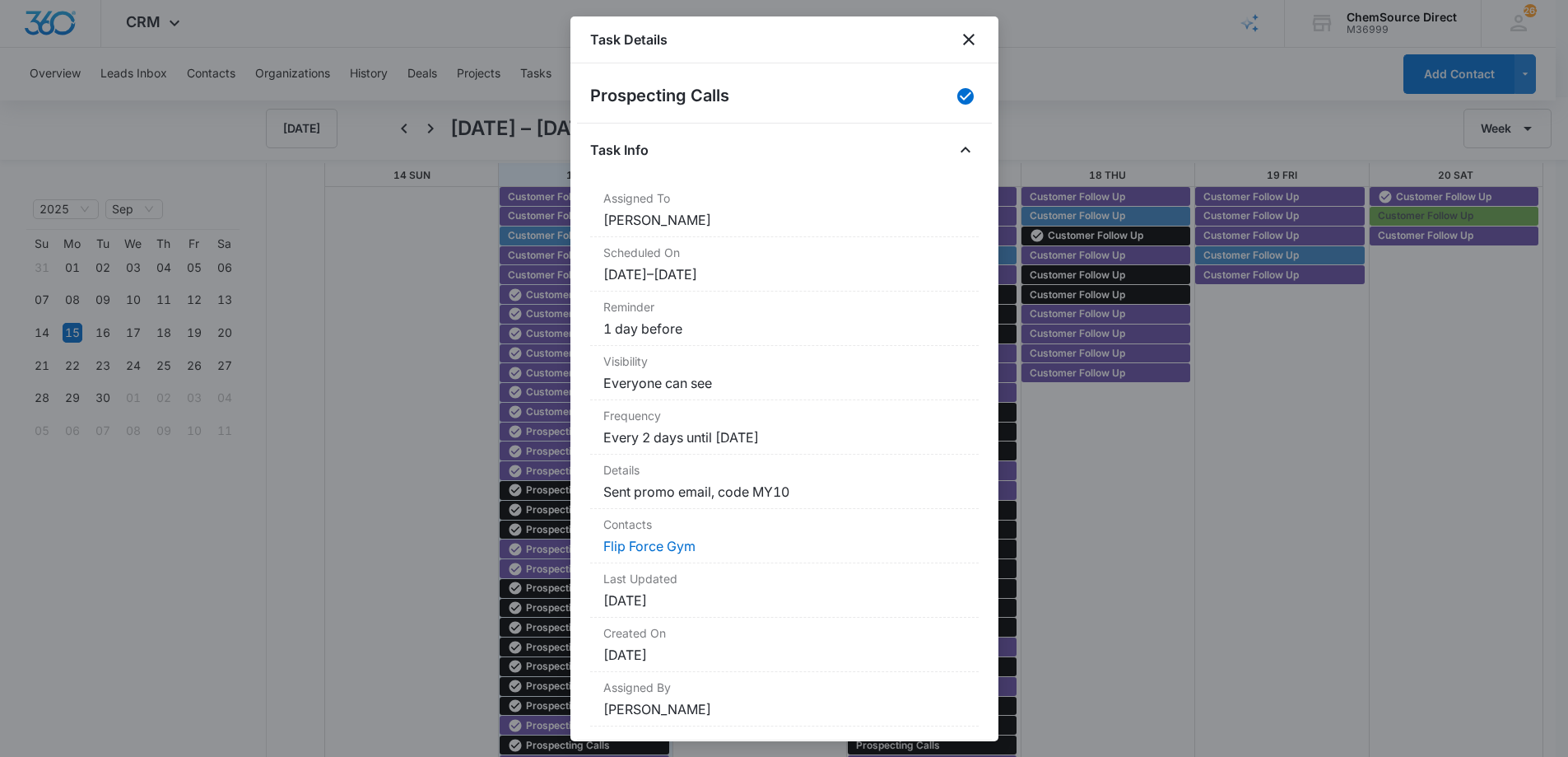
click at [975, 28] on div "Task Details" at bounding box center [784, 39] width 428 height 47
click at [969, 37] on icon "close" at bounding box center [969, 39] width 20 height 20
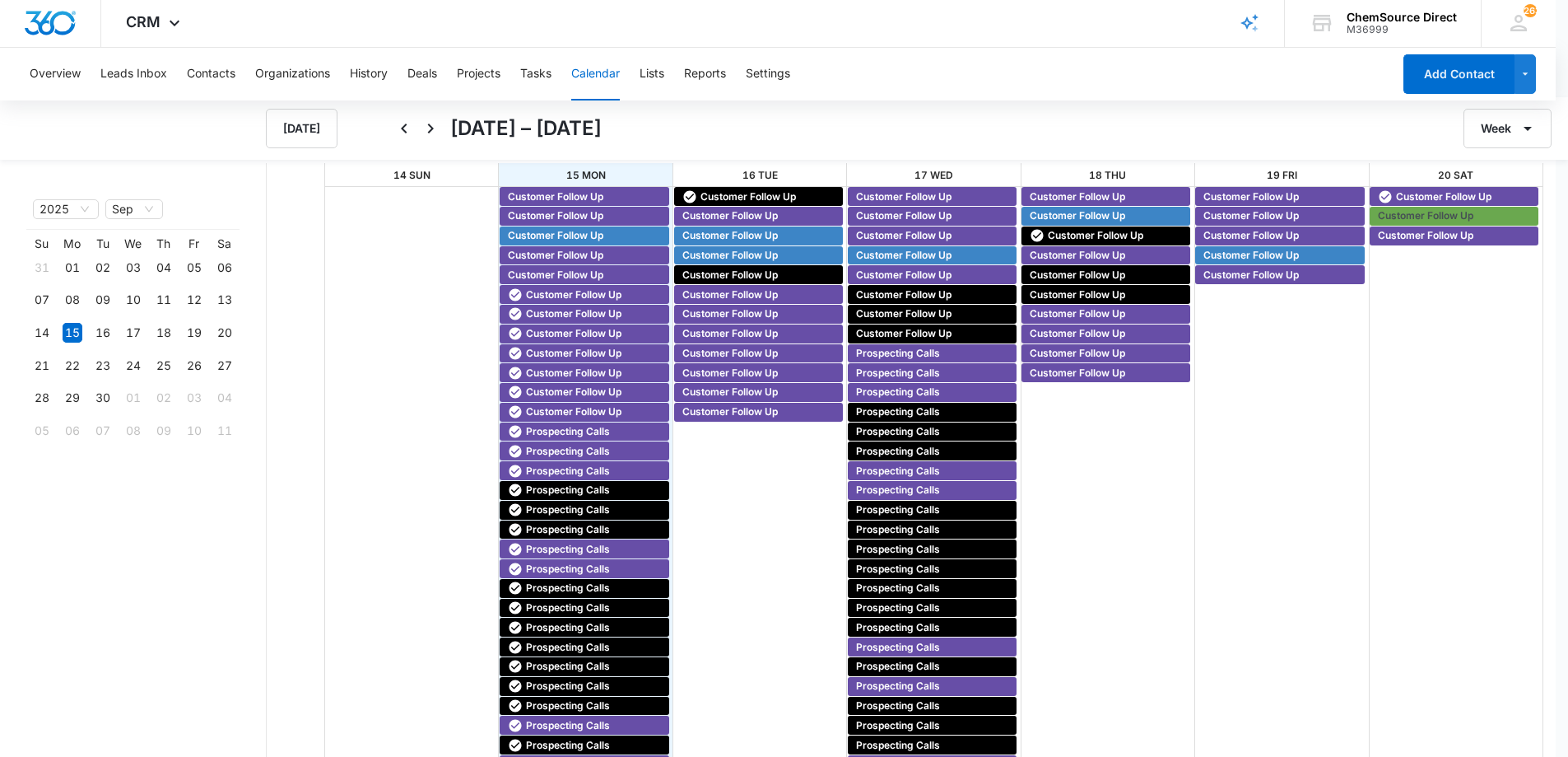
scroll to position [217, 0]
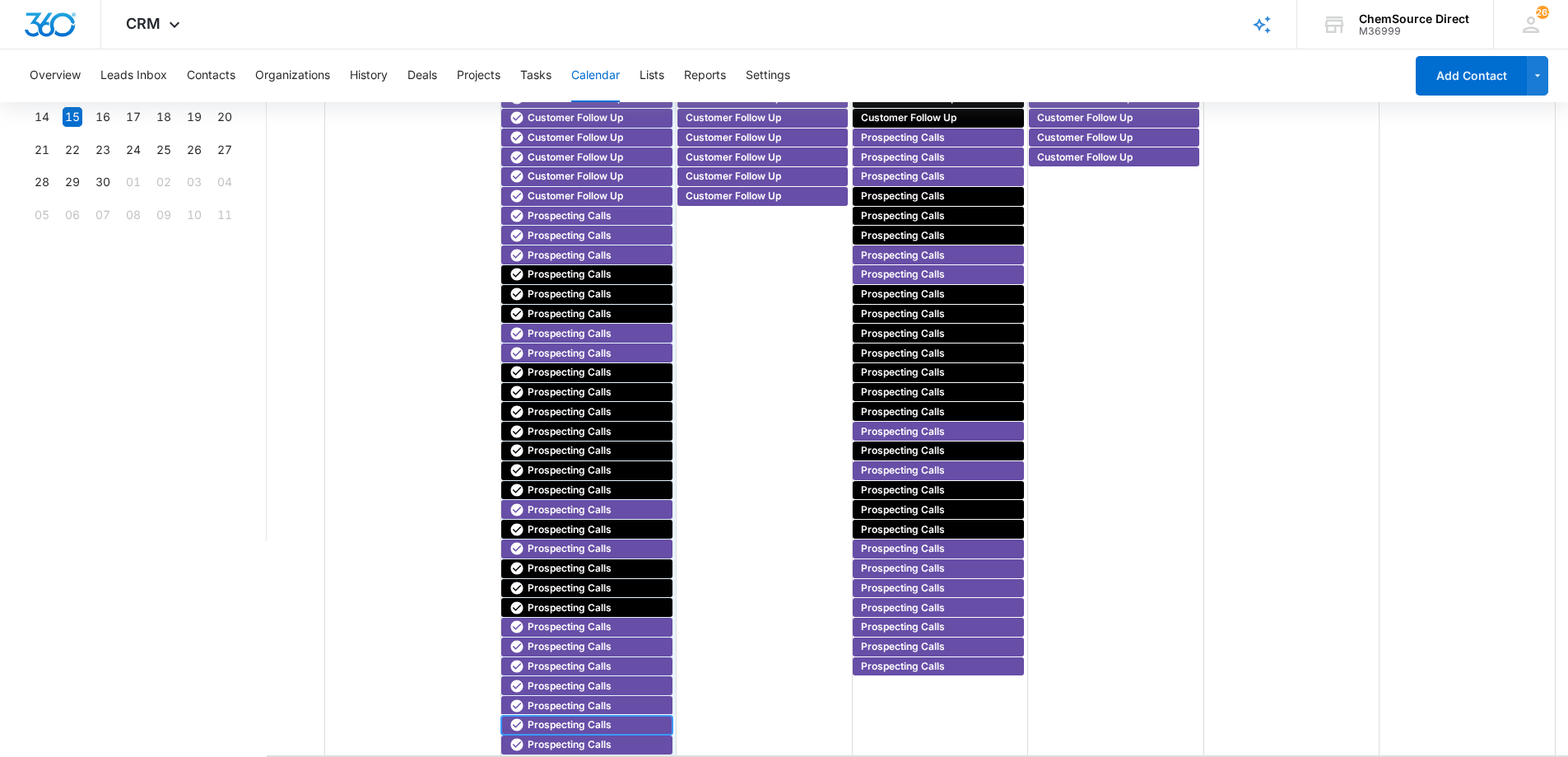
click at [600, 721] on span "Prospecting Calls" at bounding box center [570, 724] width 84 height 15
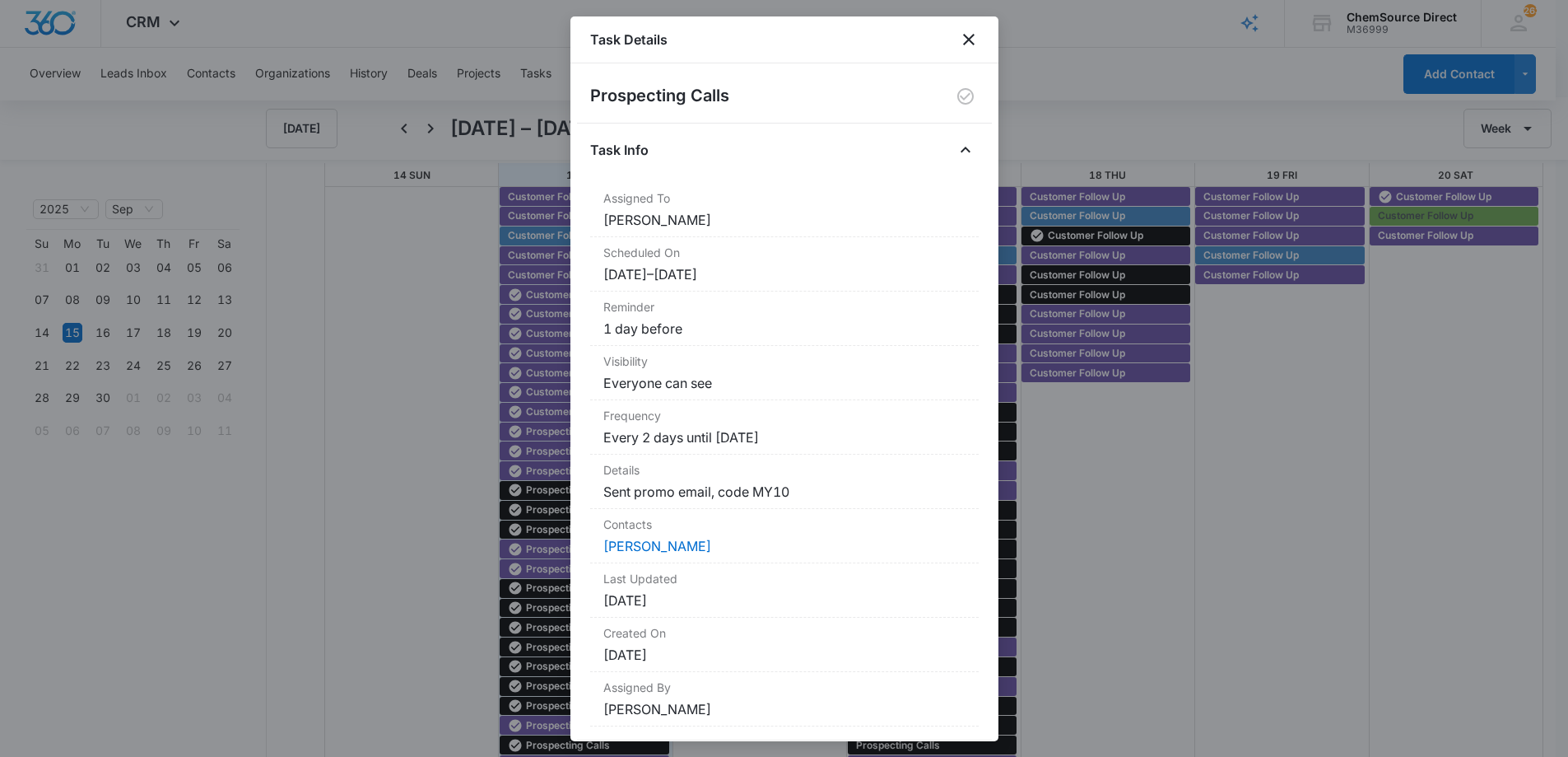
scroll to position [2, 0]
click at [968, 42] on icon "close" at bounding box center [969, 39] width 20 height 20
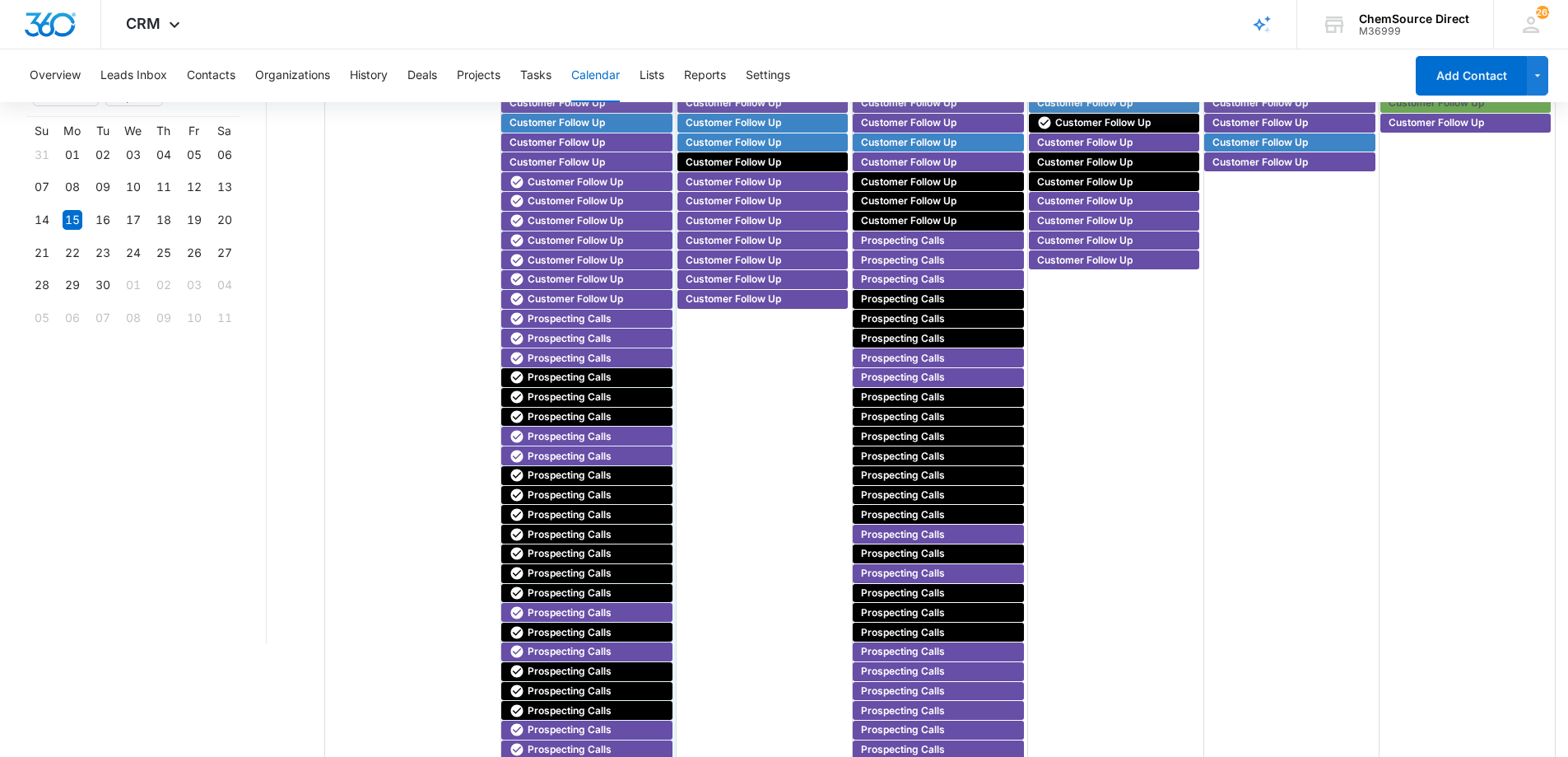
scroll to position [0, 0]
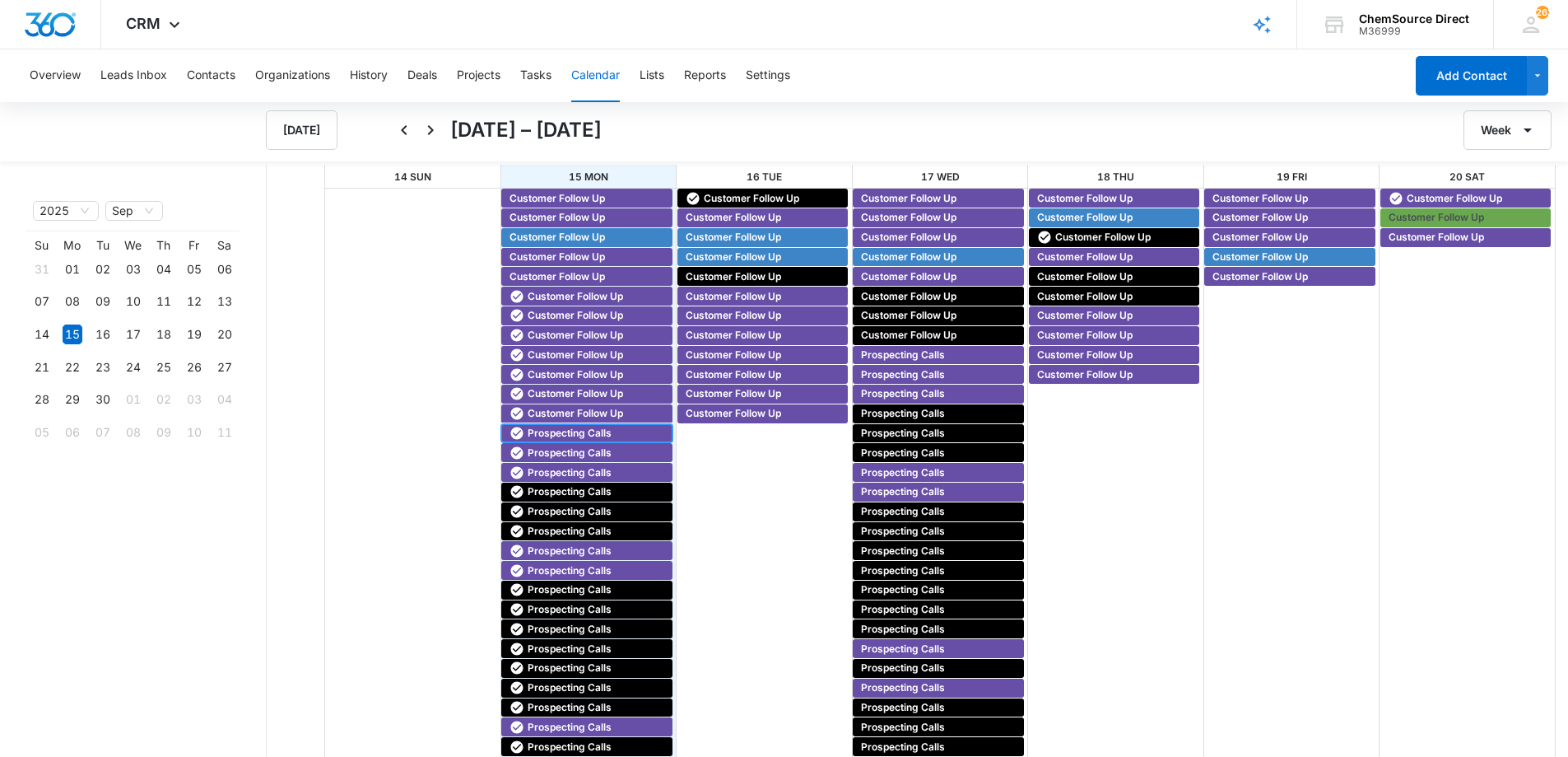
click at [554, 430] on span "Prospecting Calls" at bounding box center [570, 433] width 84 height 15
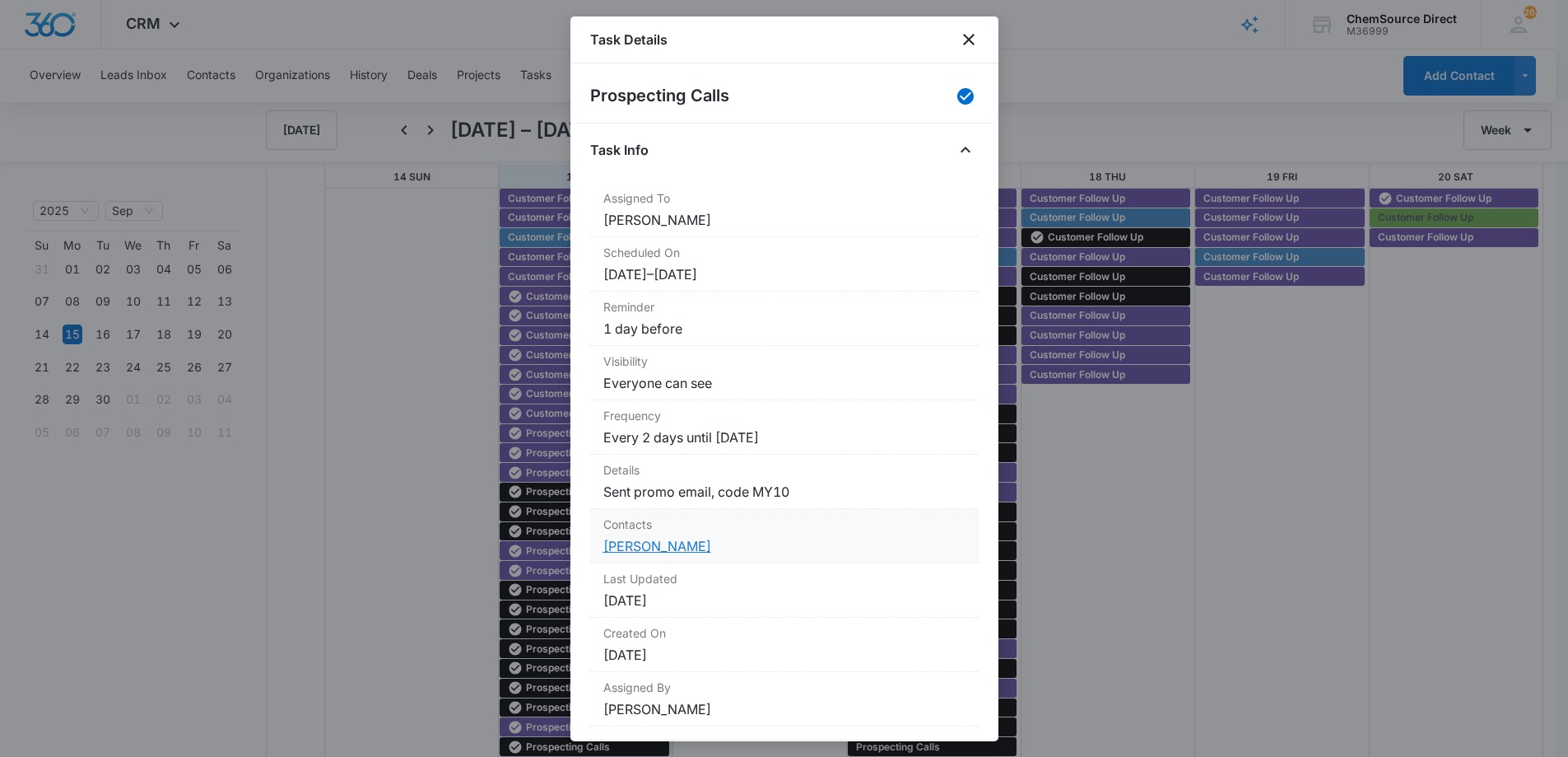
click at [644, 545] on link "[PERSON_NAME]" at bounding box center [657, 546] width 108 height 16
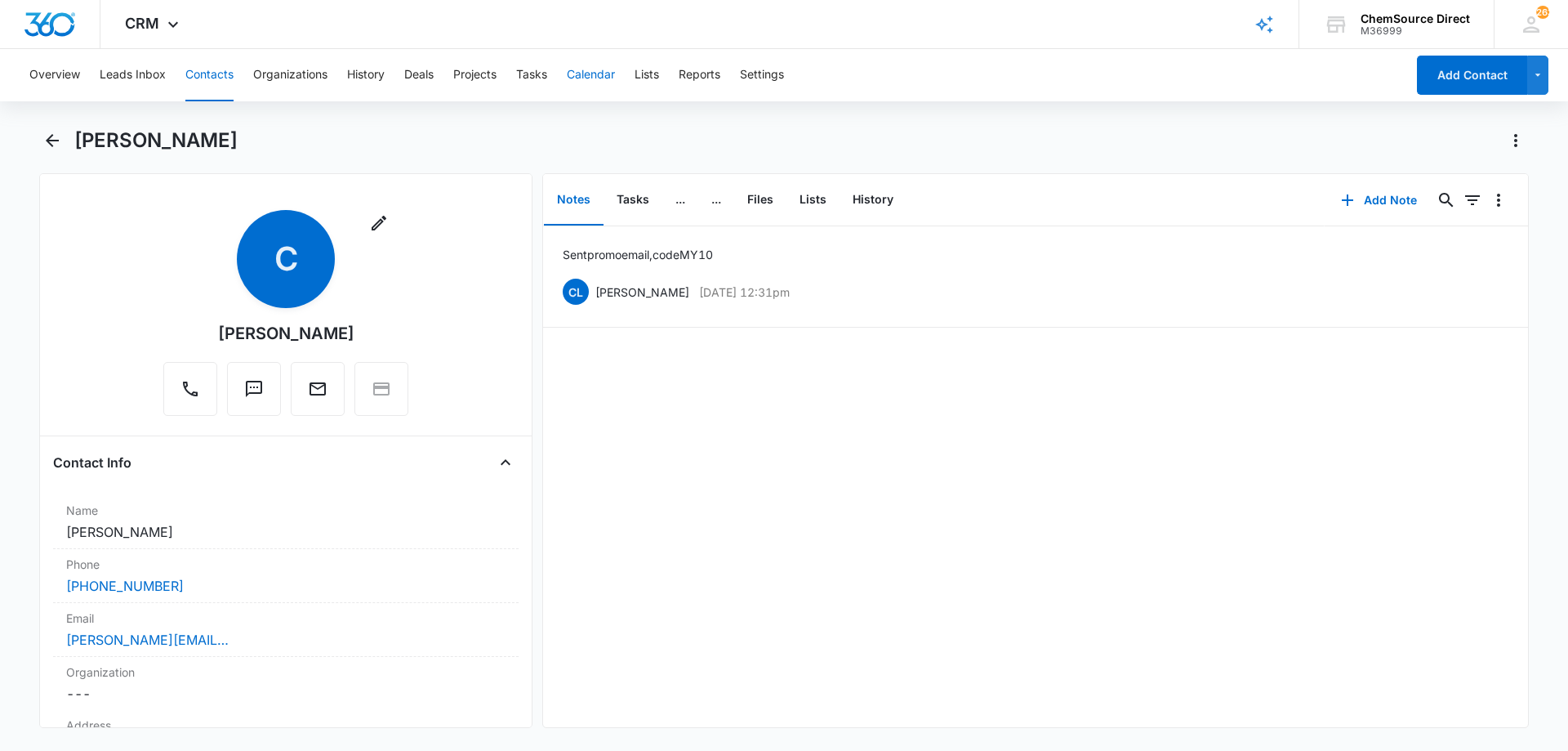
click at [594, 70] on button "Calendar" at bounding box center [590, 75] width 48 height 52
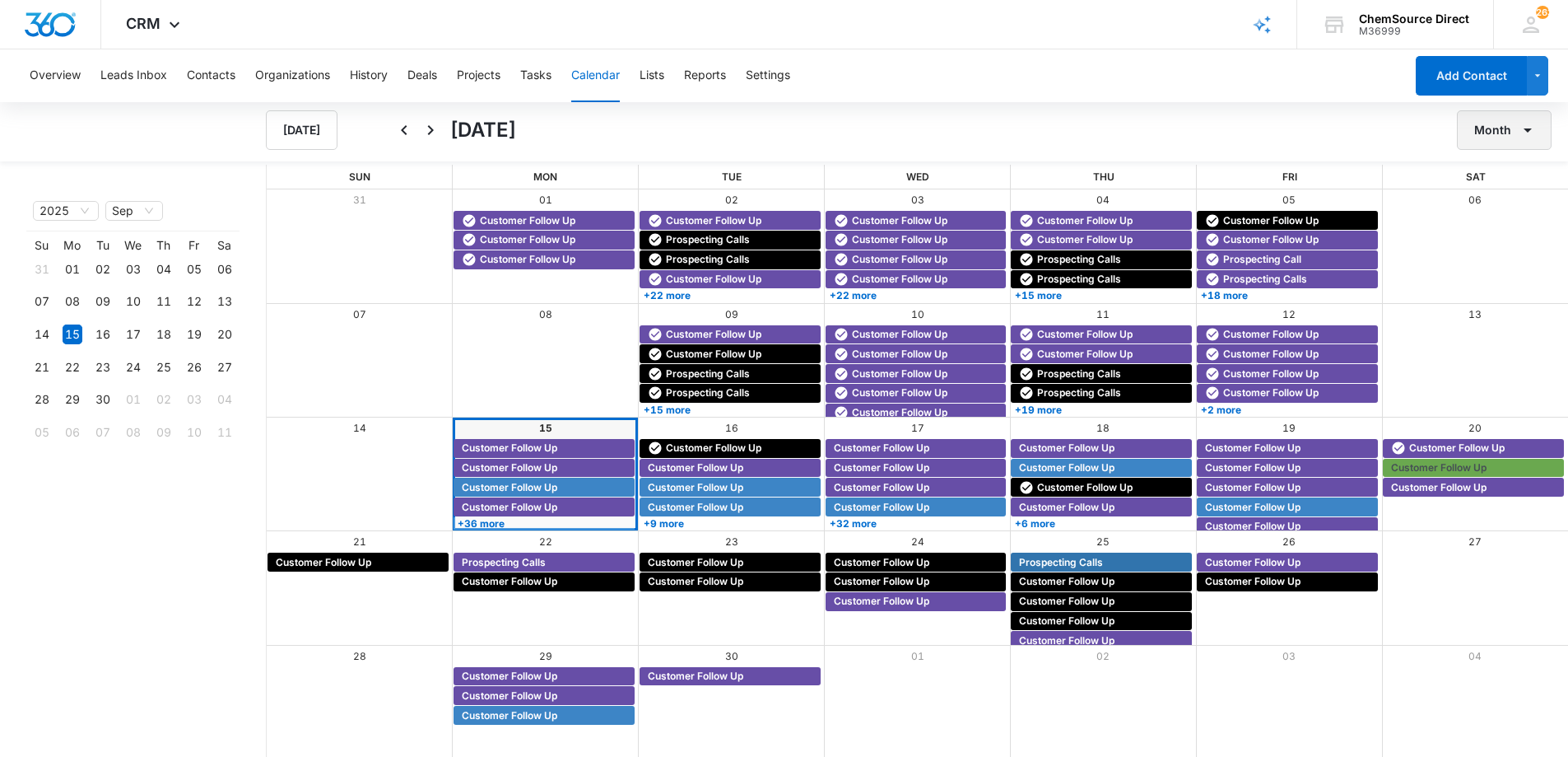
click at [1487, 123] on button "Month" at bounding box center [1504, 129] width 94 height 39
click at [1487, 203] on div "Week" at bounding box center [1499, 207] width 43 height 12
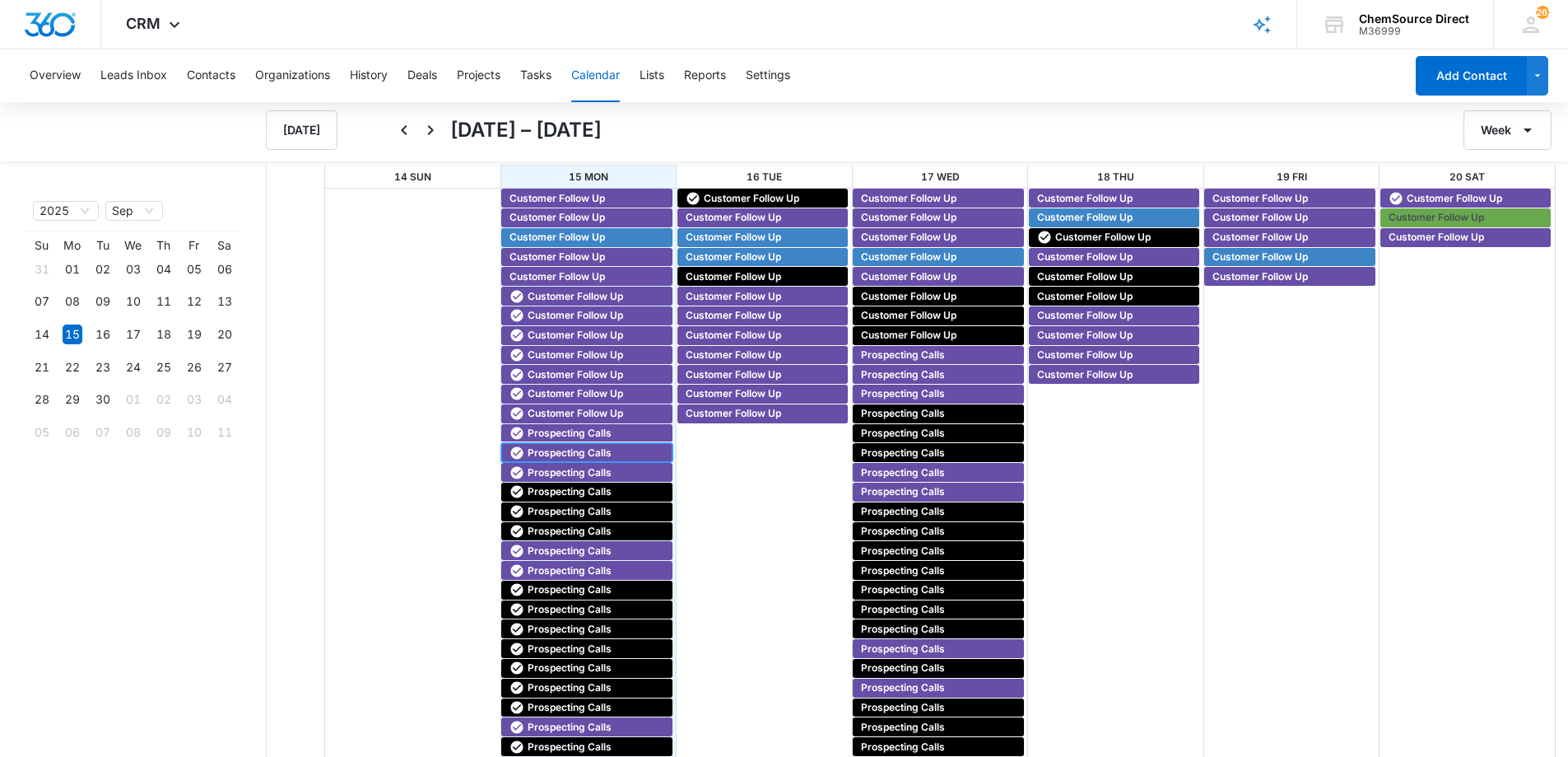
click at [564, 448] on span "Prospecting Calls" at bounding box center [570, 453] width 84 height 15
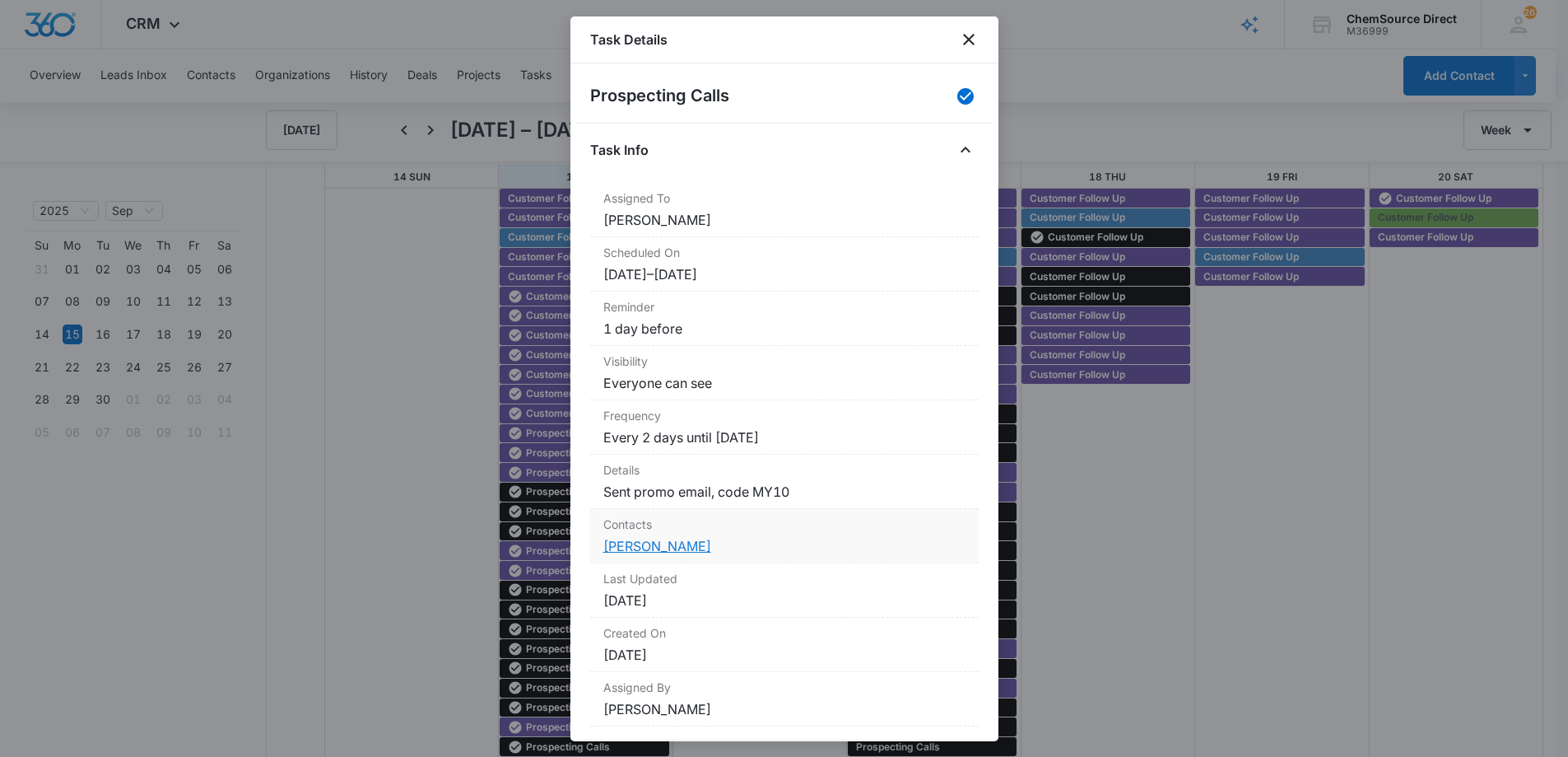
click at [629, 538] on link "[PERSON_NAME]" at bounding box center [657, 546] width 108 height 16
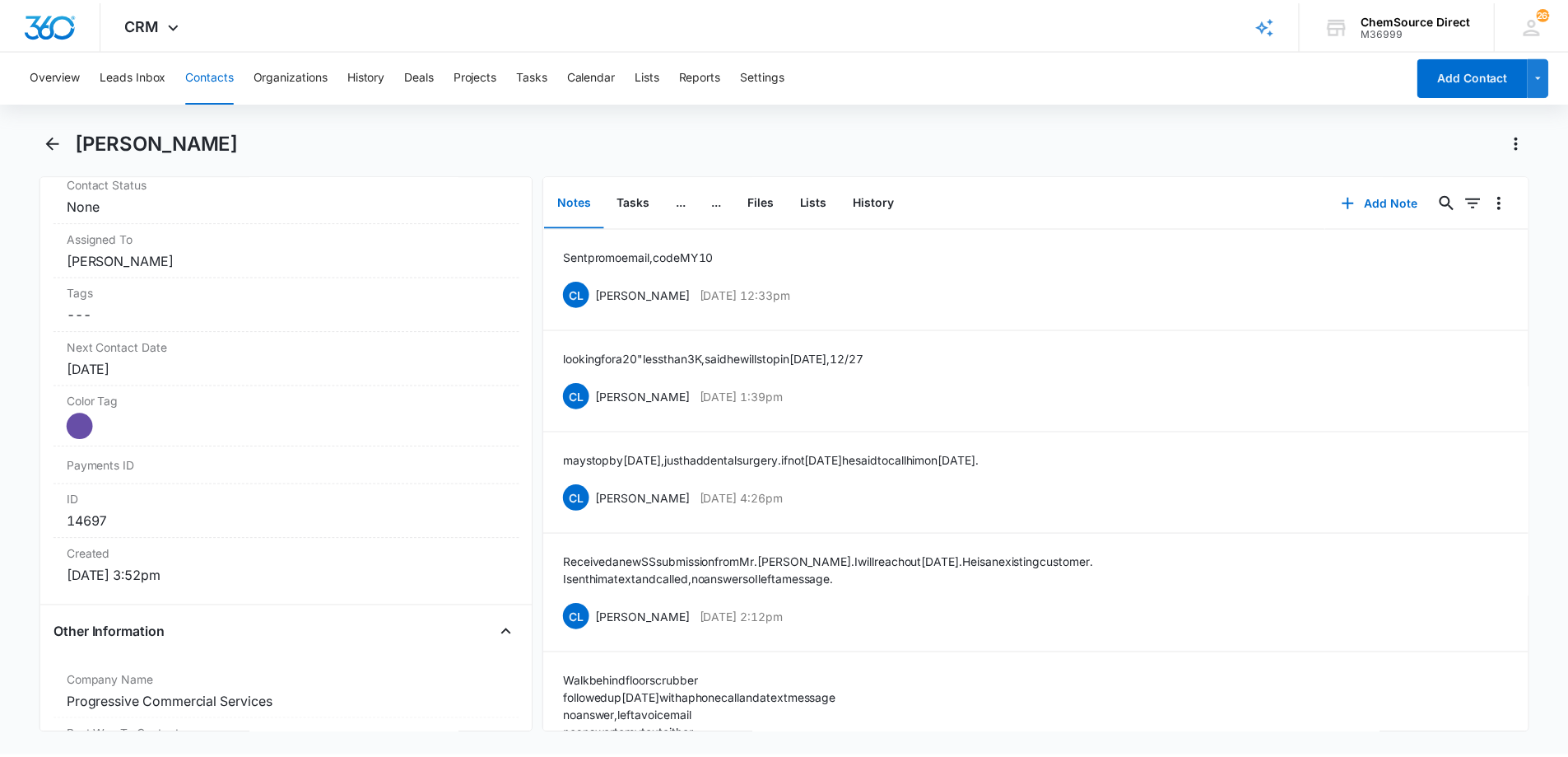
scroll to position [823, 0]
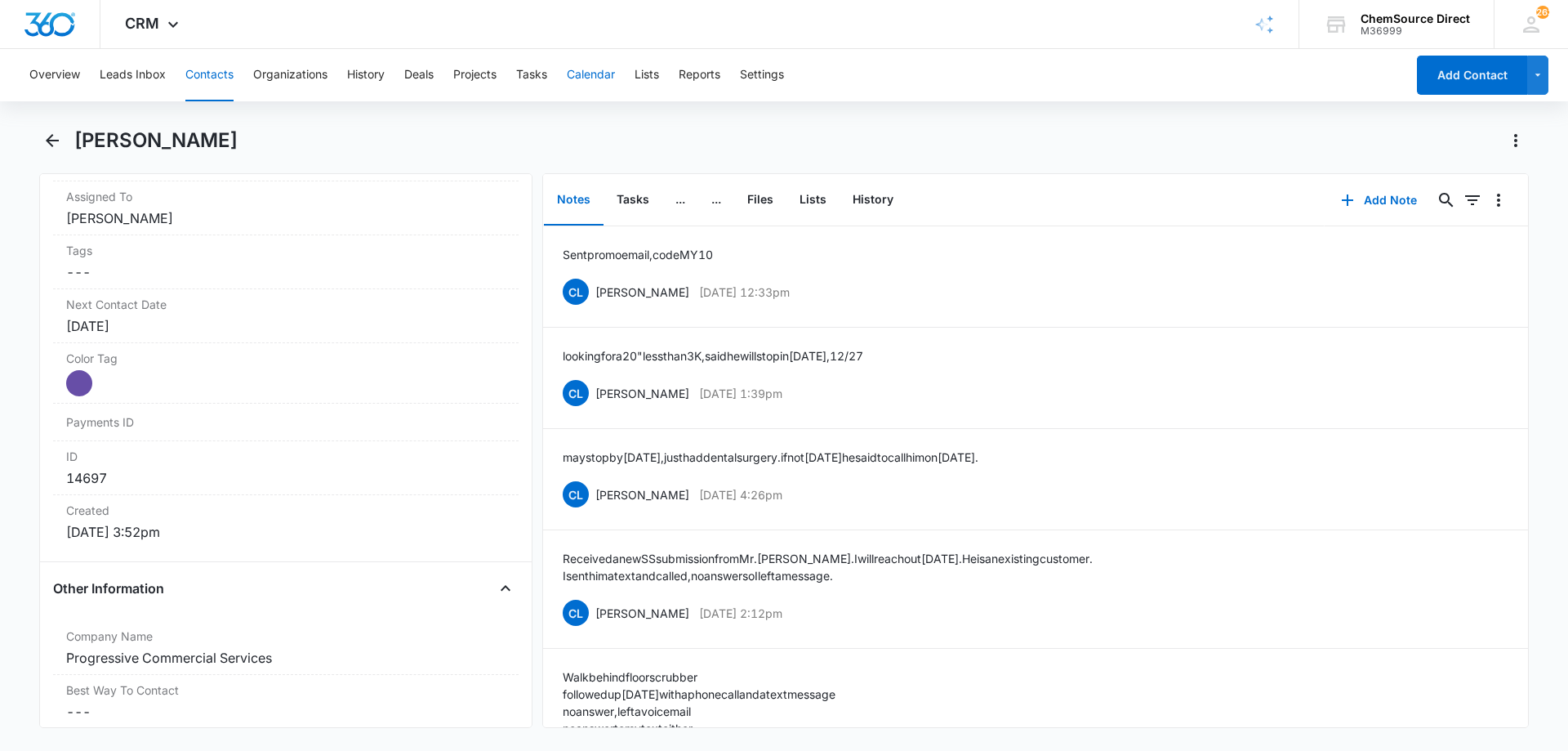
click at [604, 76] on button "Calendar" at bounding box center [590, 75] width 48 height 52
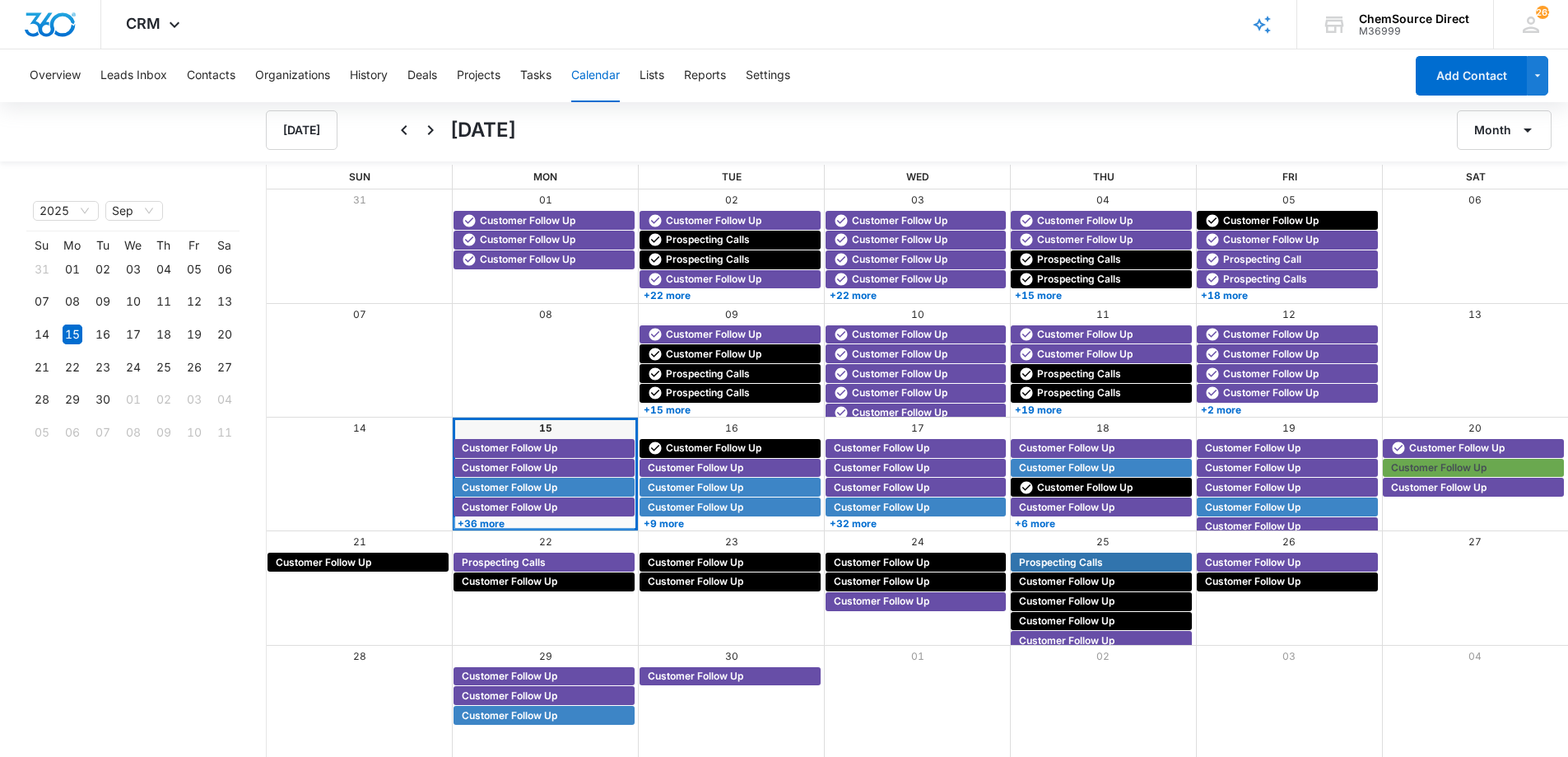
click at [1504, 134] on button "Month" at bounding box center [1504, 129] width 94 height 39
click at [1492, 207] on div "Week" at bounding box center [1499, 207] width 43 height 12
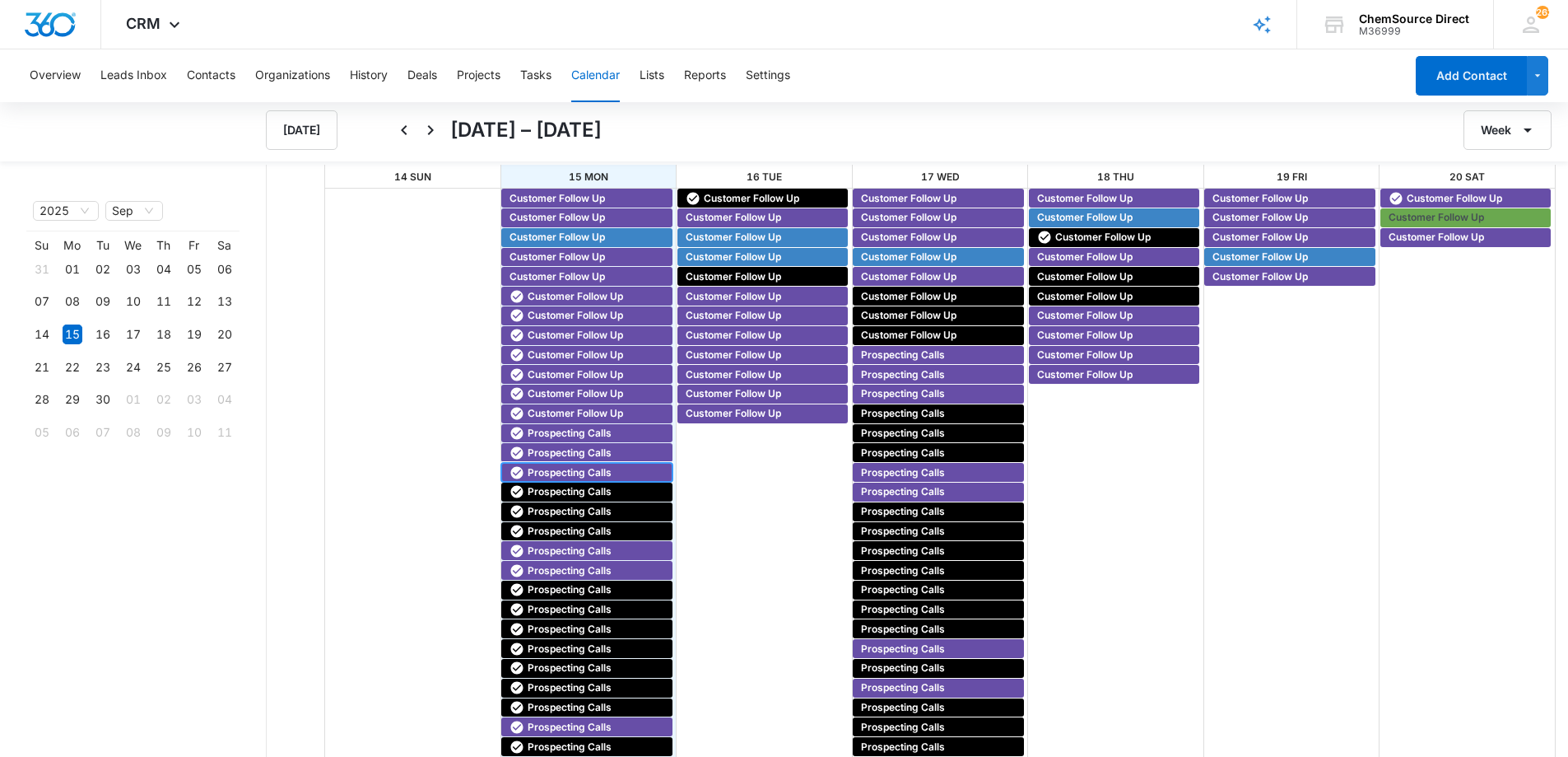
click at [546, 466] on span "Prospecting Calls" at bounding box center [570, 473] width 84 height 15
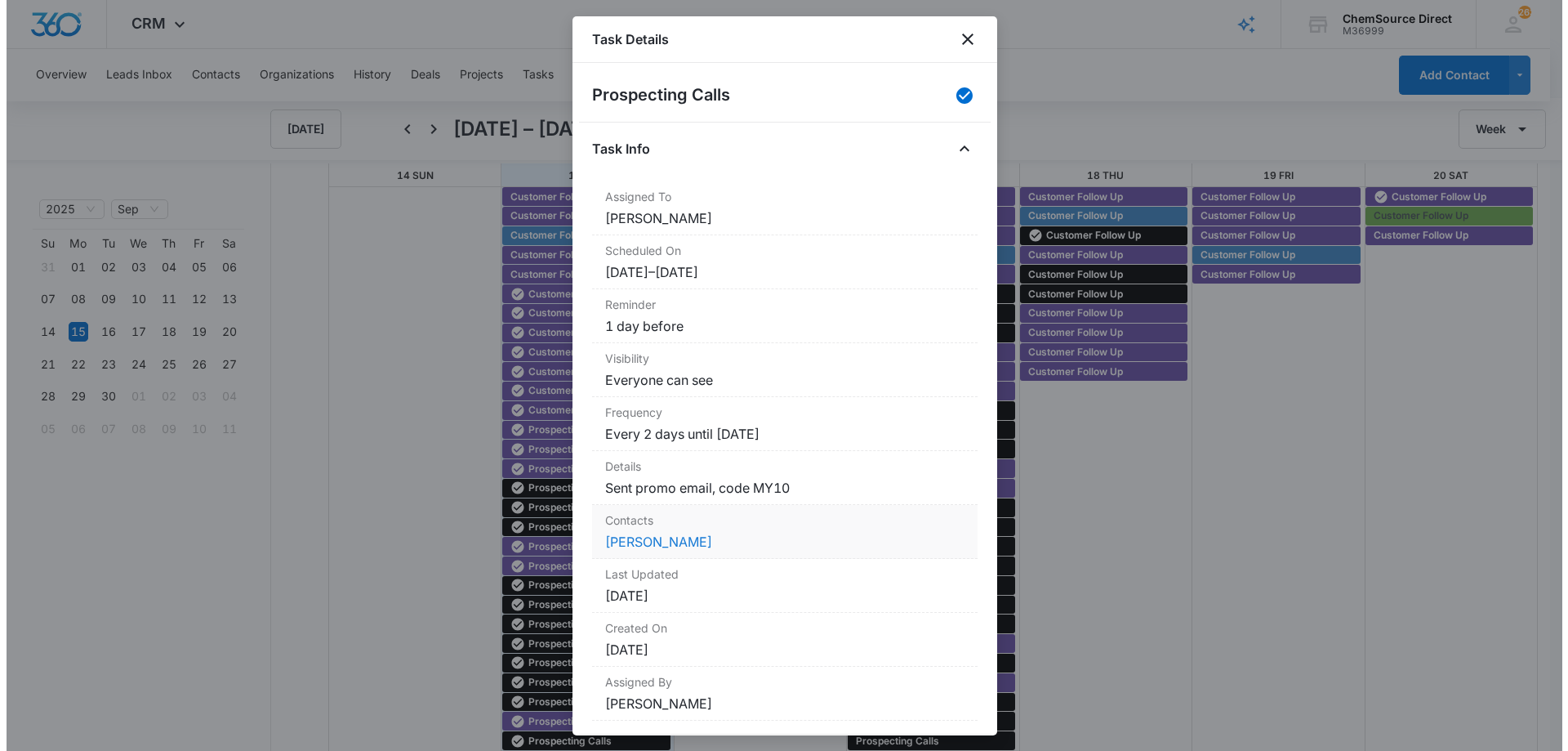
scroll to position [32, 0]
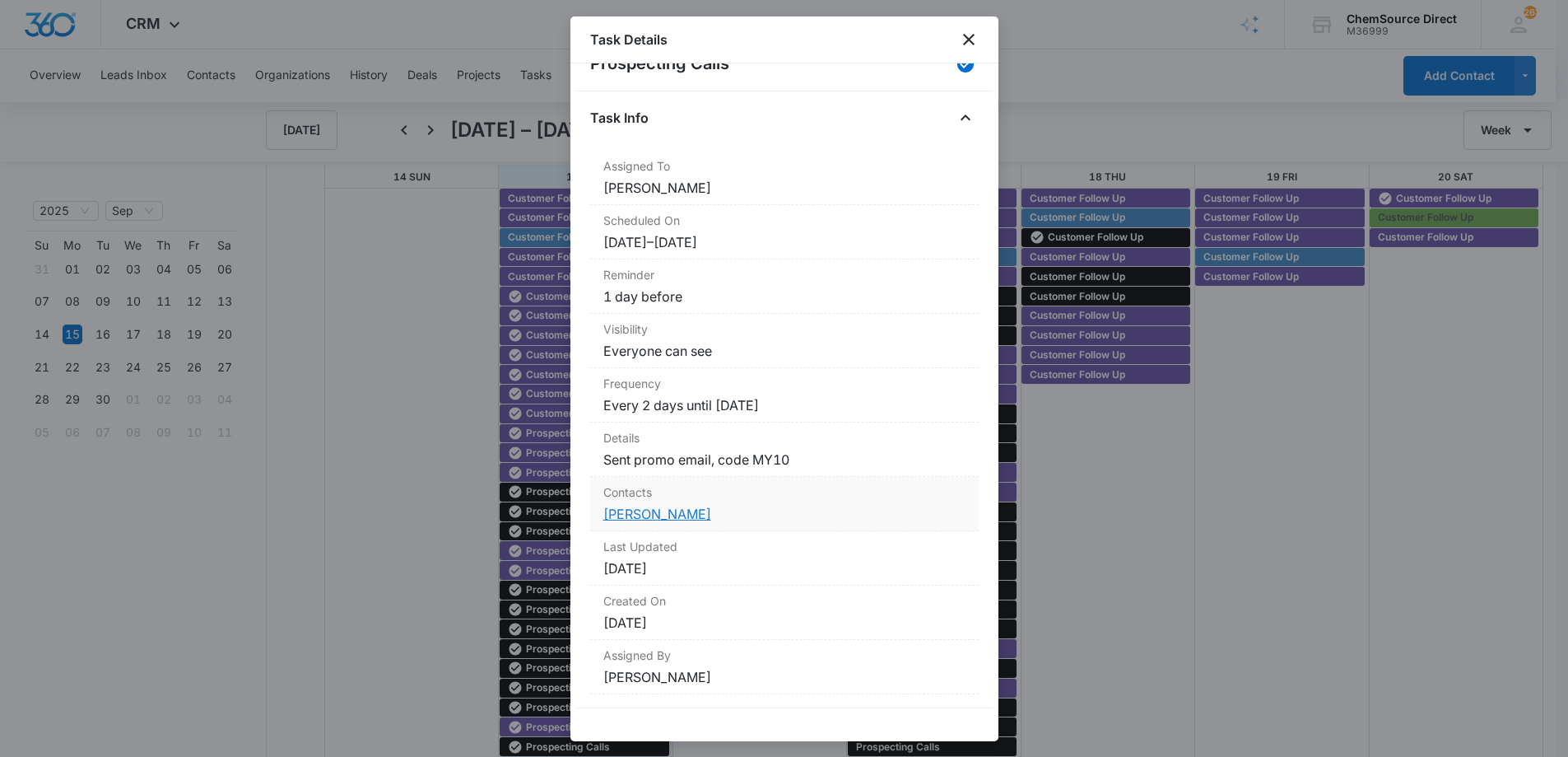
click at [663, 513] on link "[PERSON_NAME]" at bounding box center [657, 514] width 108 height 16
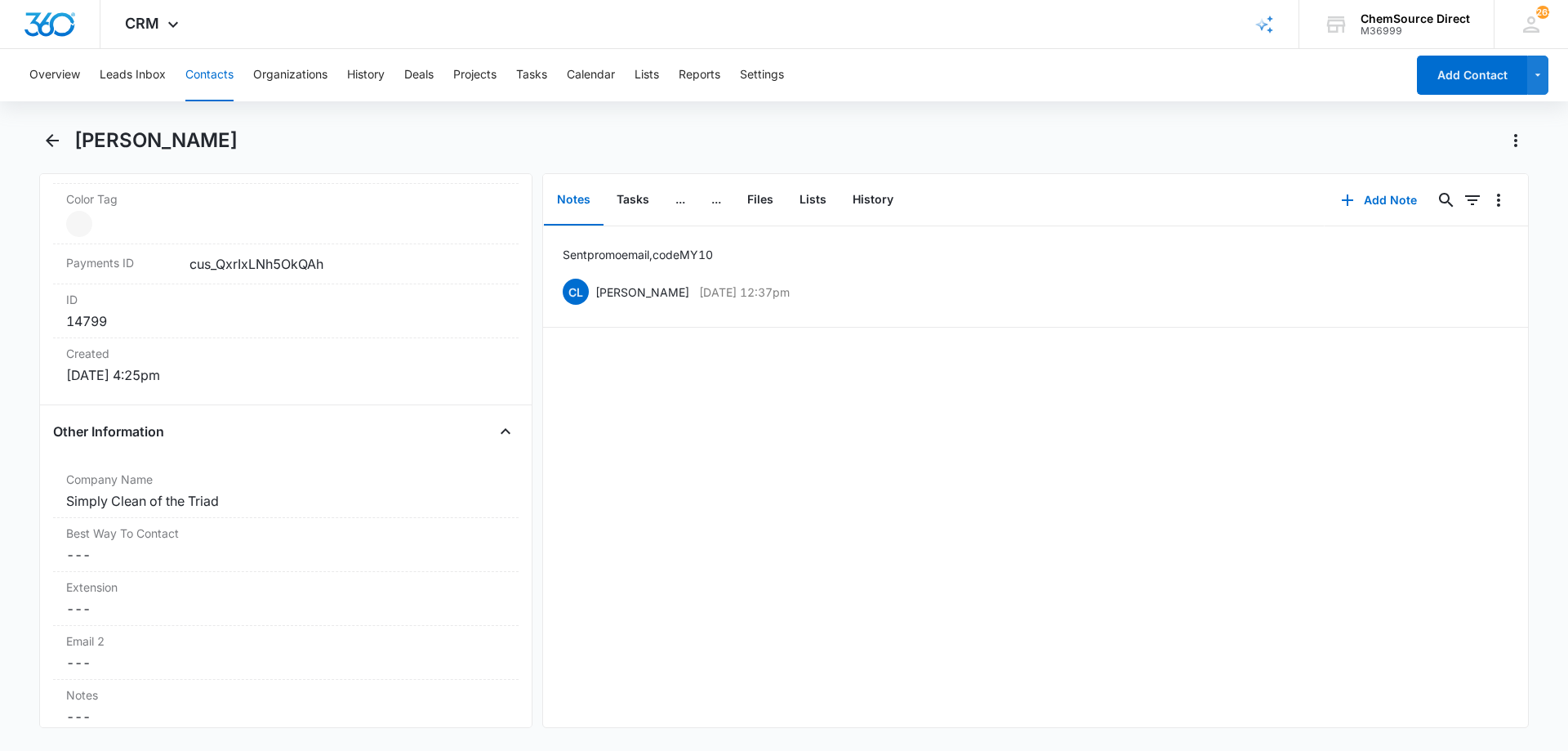
scroll to position [980, 0]
click at [582, 72] on button "Calendar" at bounding box center [590, 75] width 48 height 52
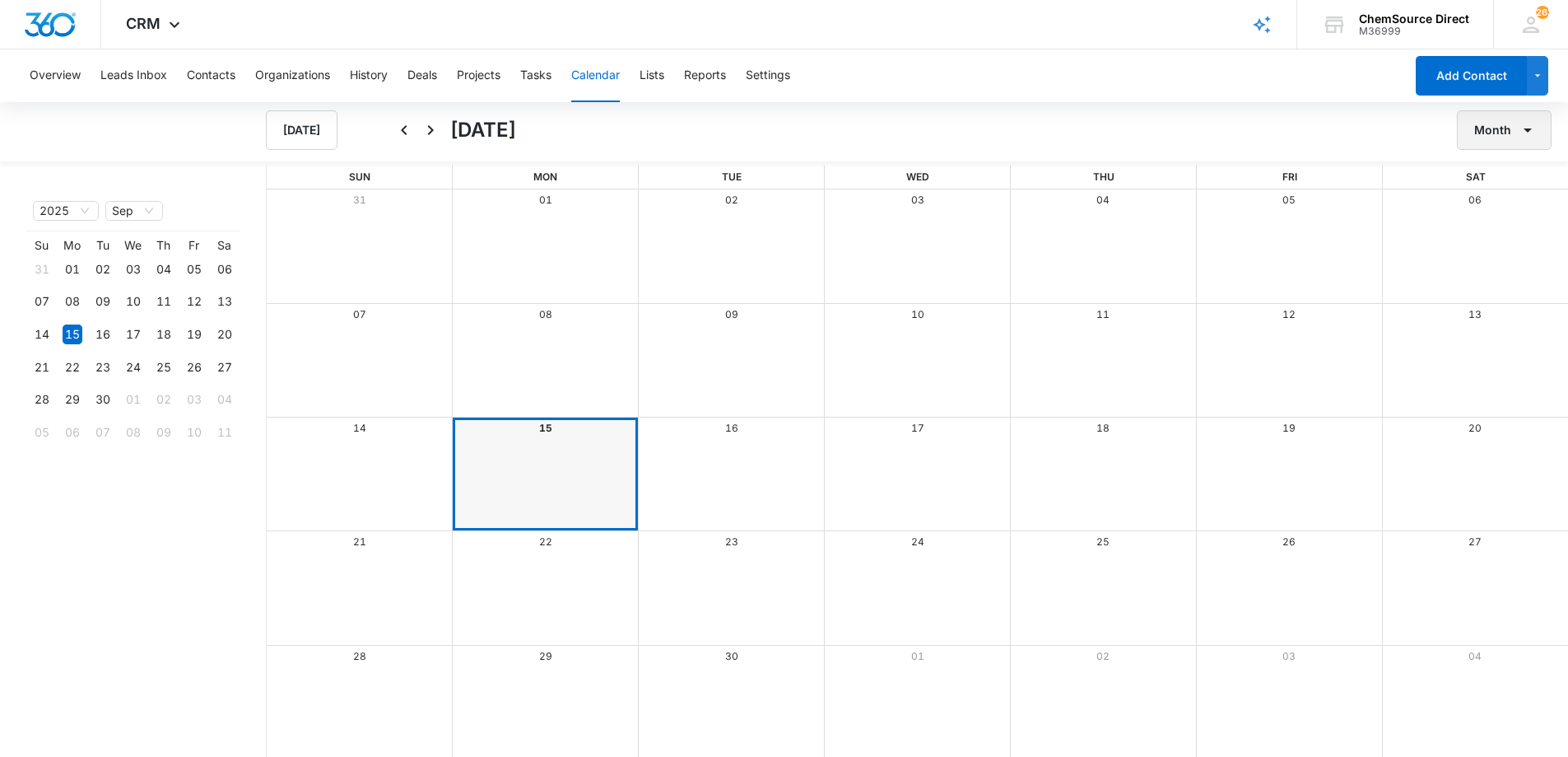
click at [1499, 137] on button "Month" at bounding box center [1504, 129] width 94 height 39
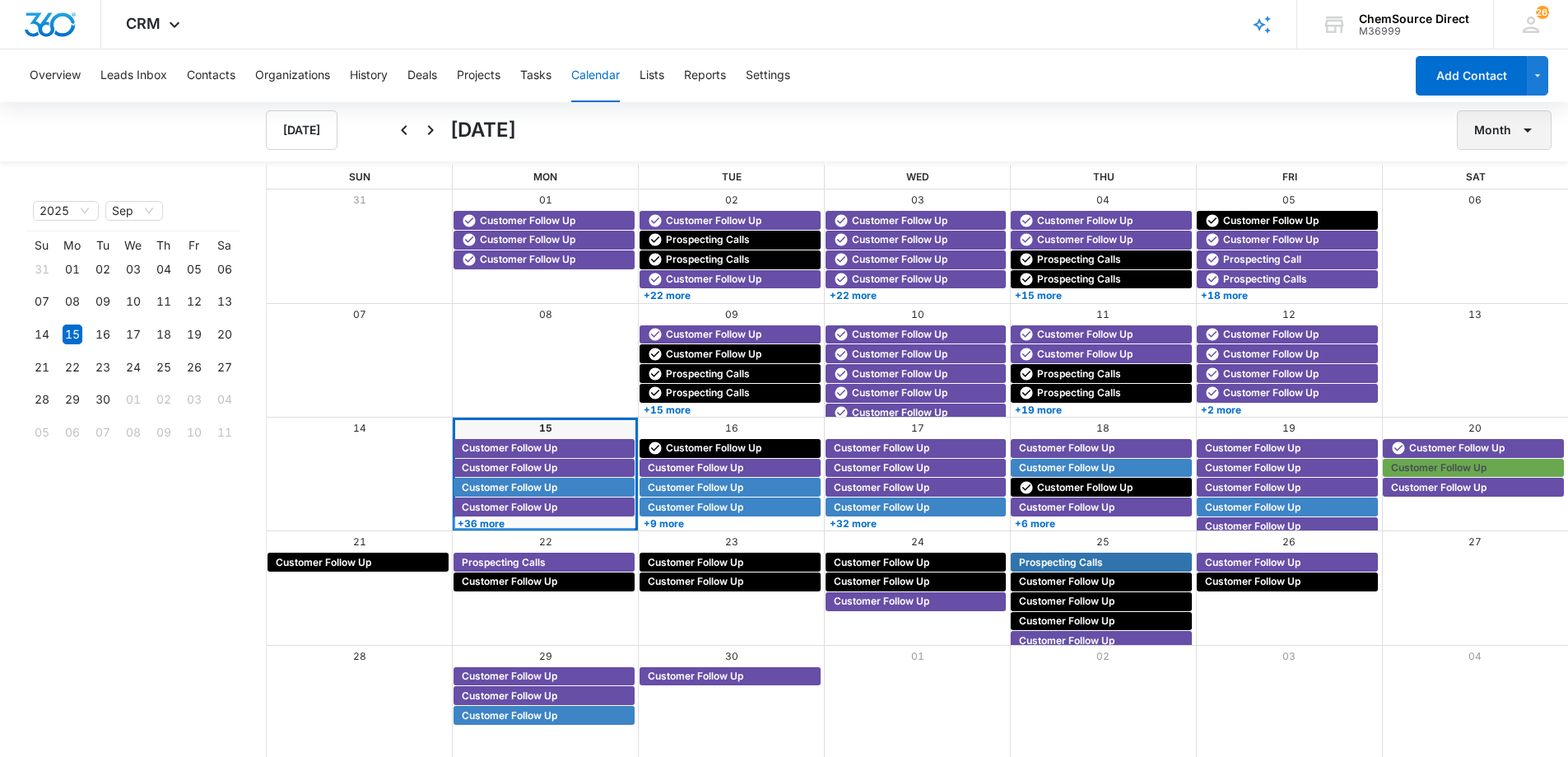
click at [1514, 130] on button "Month" at bounding box center [1504, 129] width 94 height 39
click at [1516, 206] on div "Week" at bounding box center [1499, 207] width 43 height 12
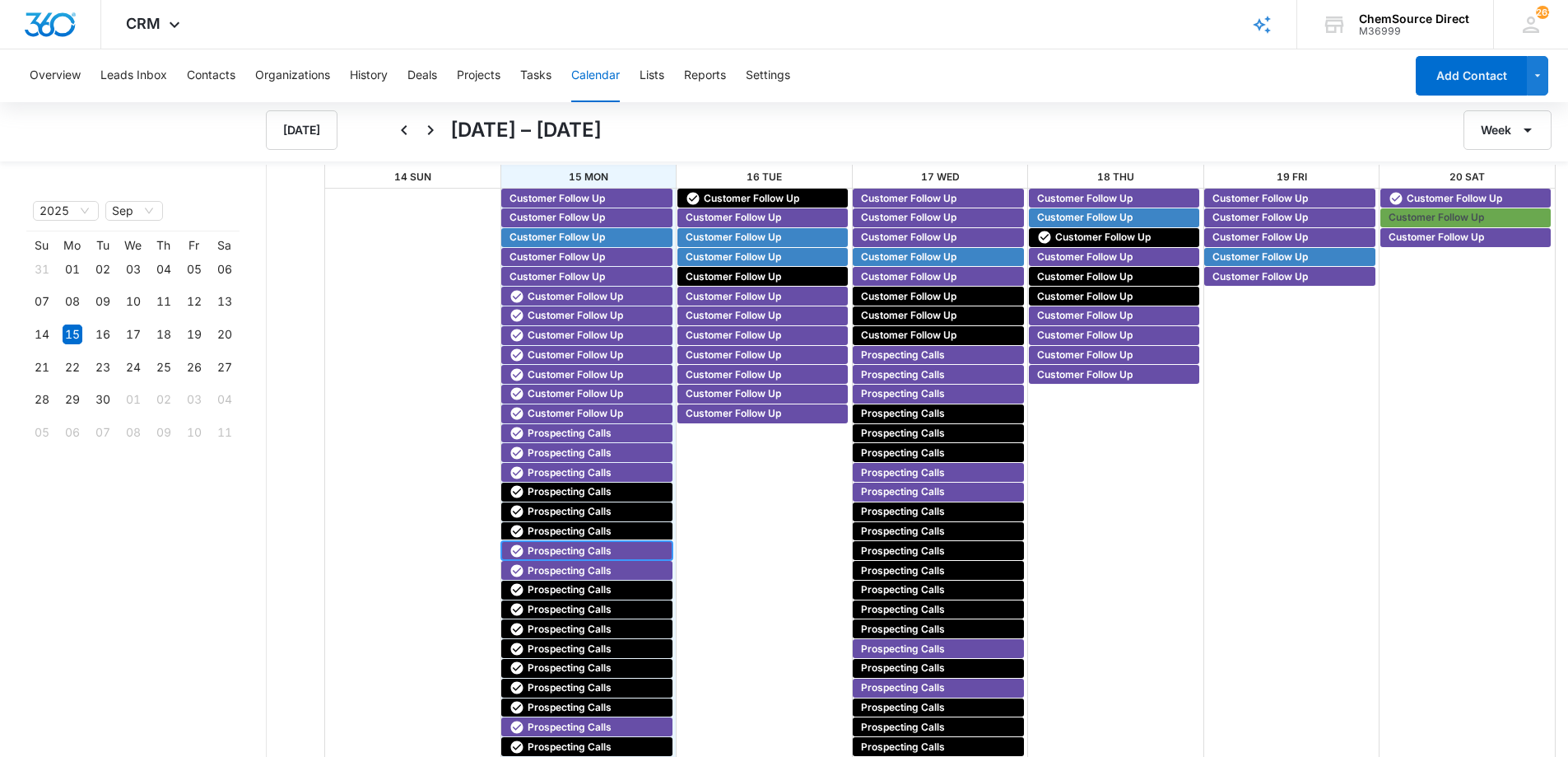
click at [559, 546] on span "Prospecting Calls" at bounding box center [570, 551] width 84 height 15
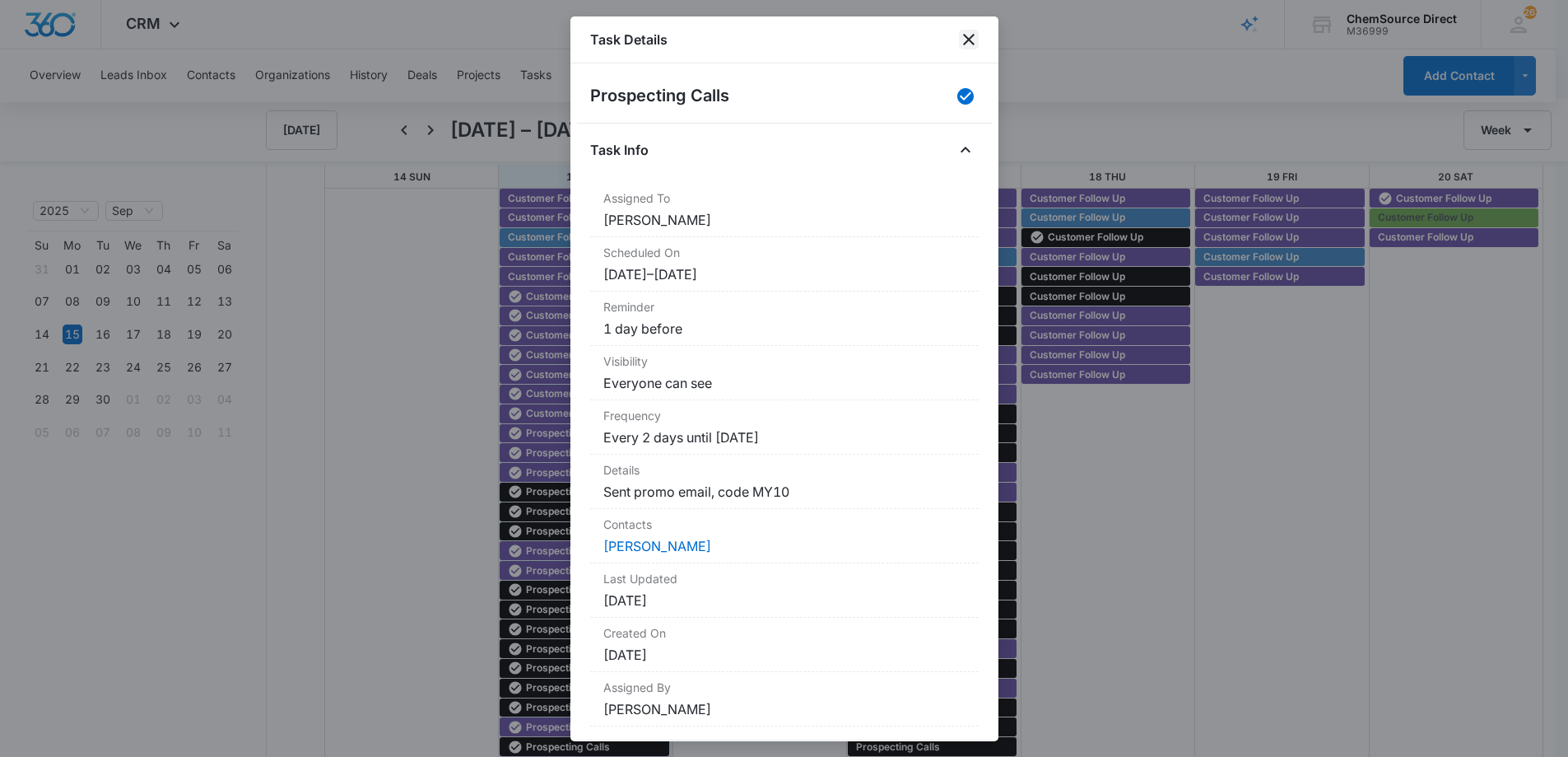
click at [968, 38] on icon "close" at bounding box center [969, 39] width 12 height 12
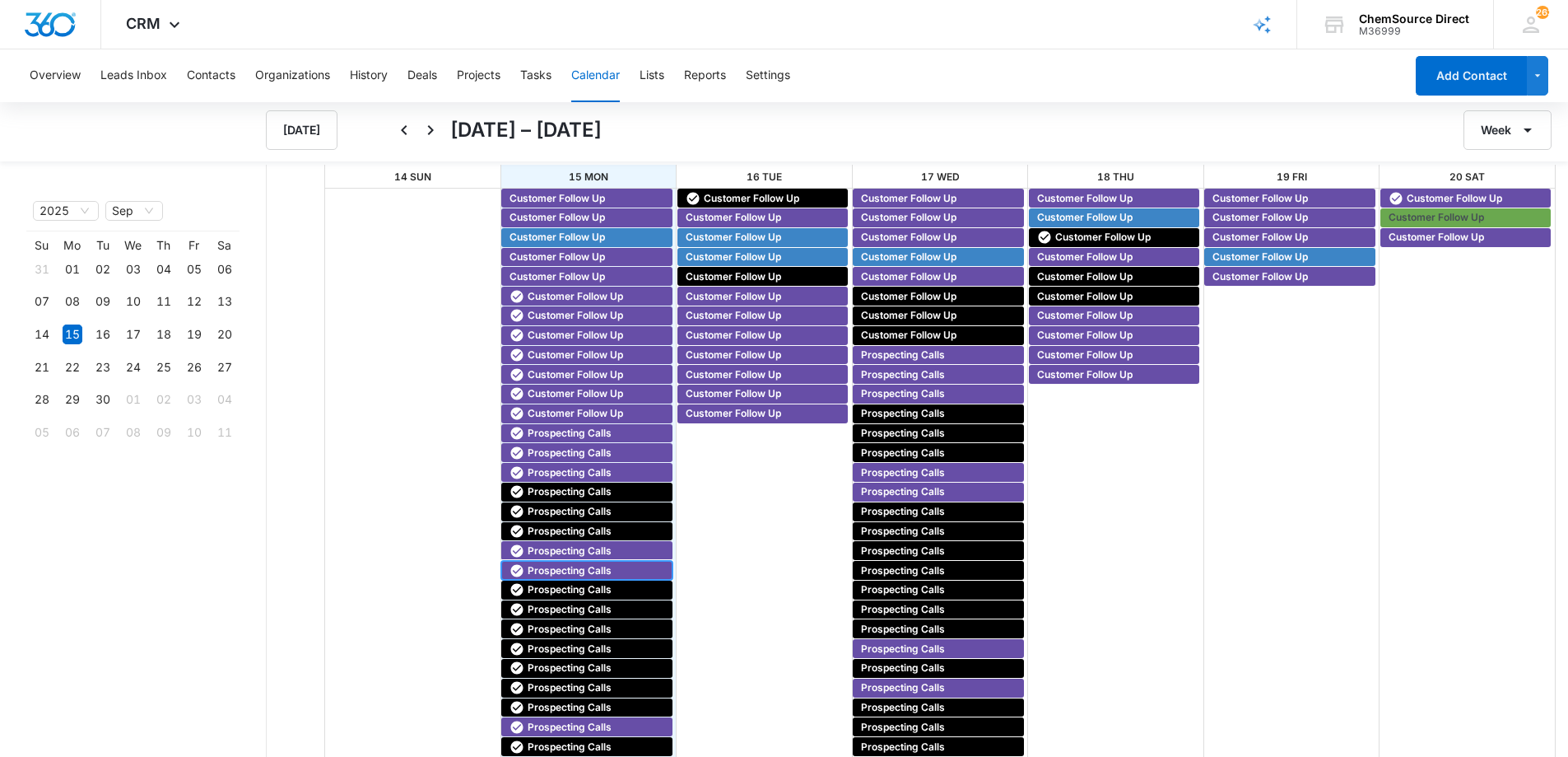
click at [571, 567] on span "Prospecting Calls" at bounding box center [570, 570] width 84 height 15
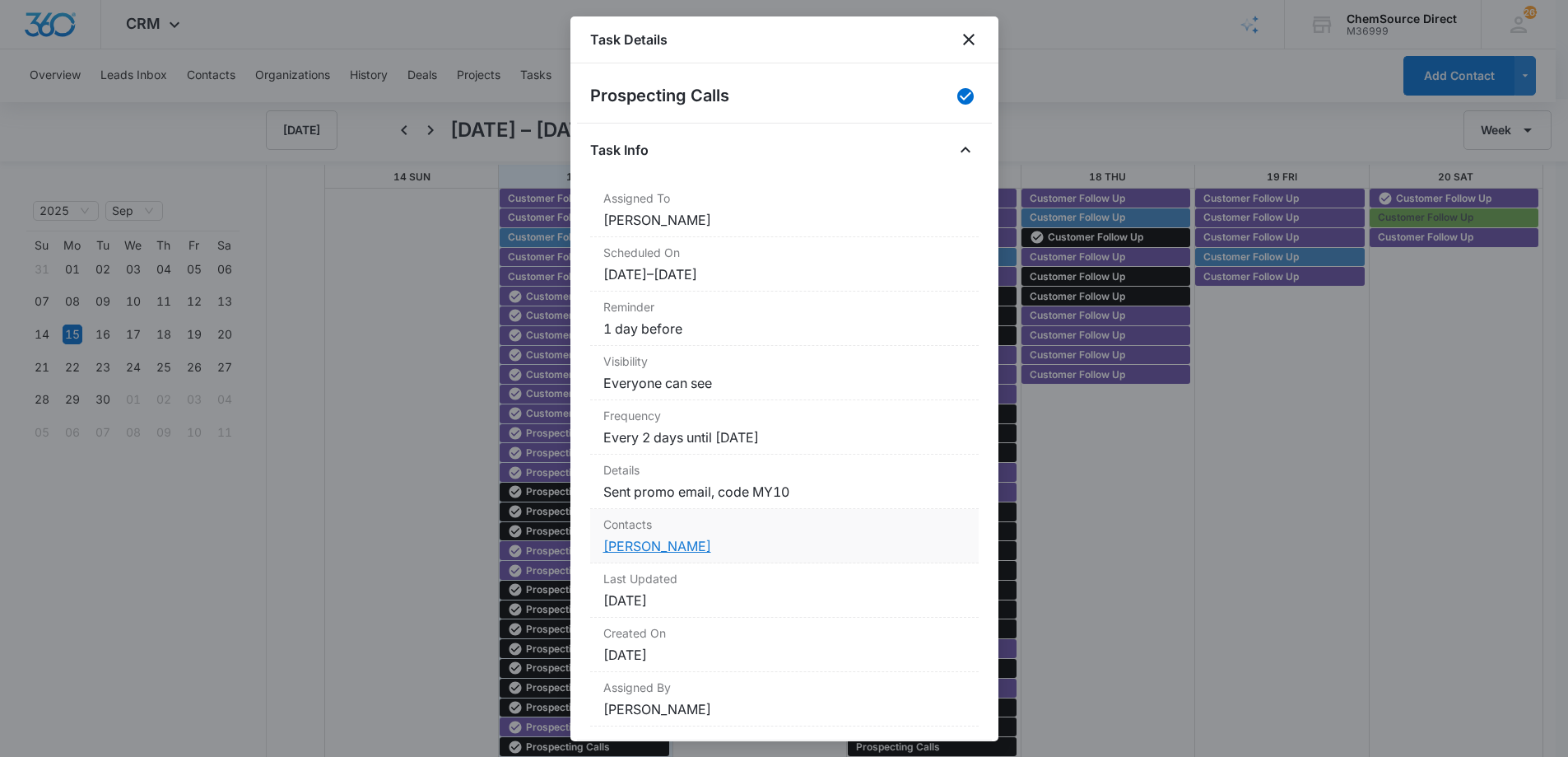
click at [632, 544] on link "[PERSON_NAME]" at bounding box center [657, 546] width 108 height 16
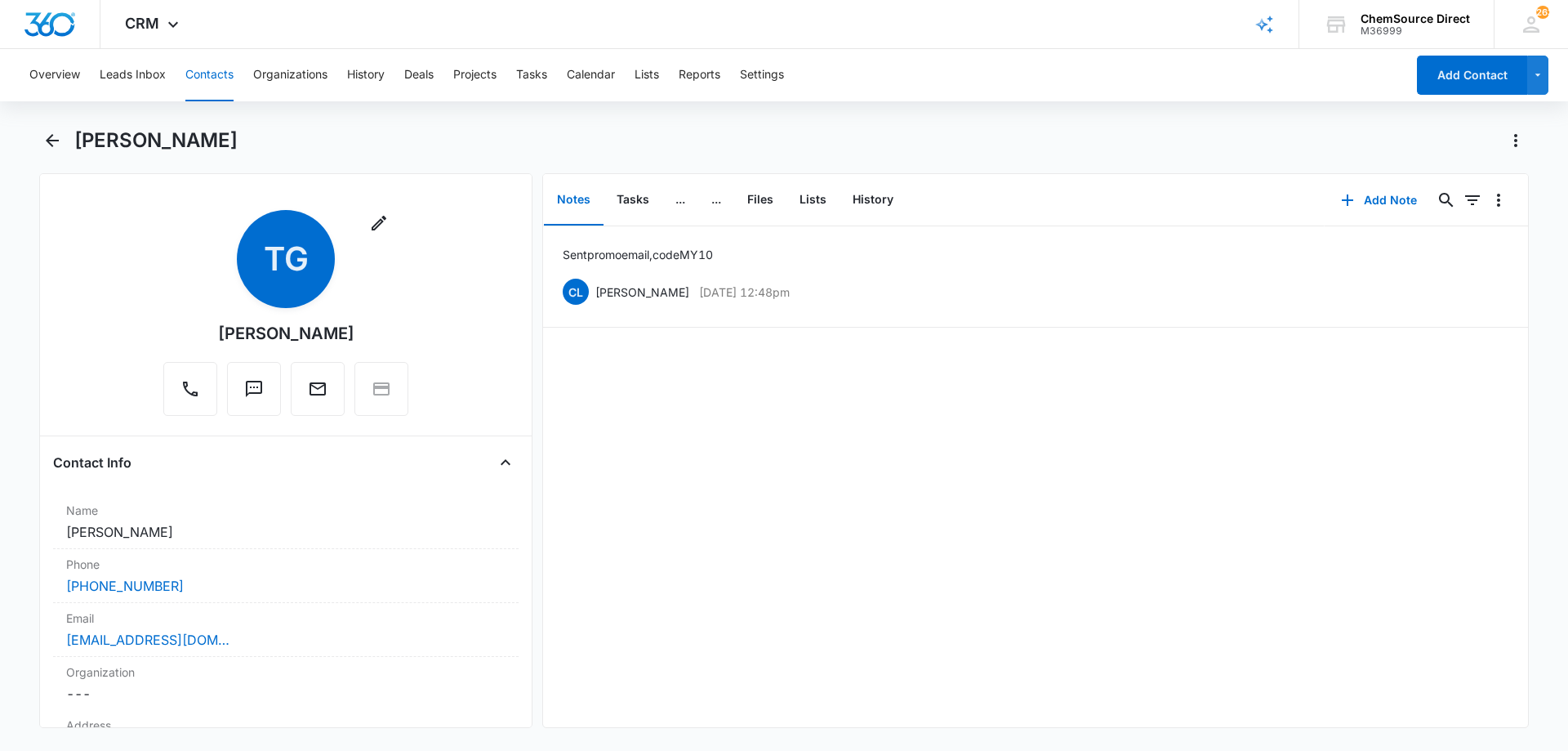
click at [196, 69] on button "Contacts" at bounding box center [209, 75] width 48 height 52
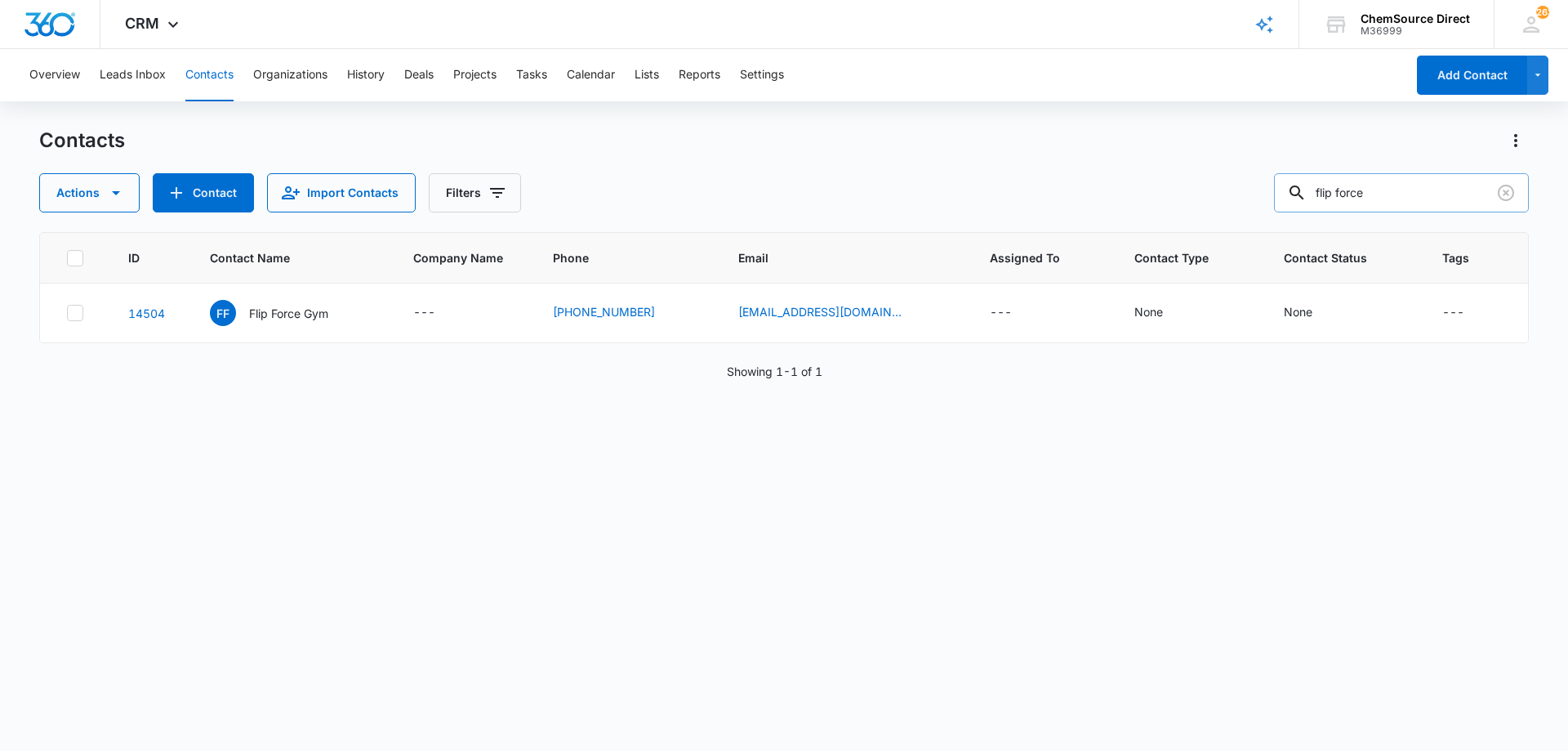
click at [1340, 184] on input "flip force" at bounding box center [1401, 192] width 255 height 39
type input "tyrone a. davis"
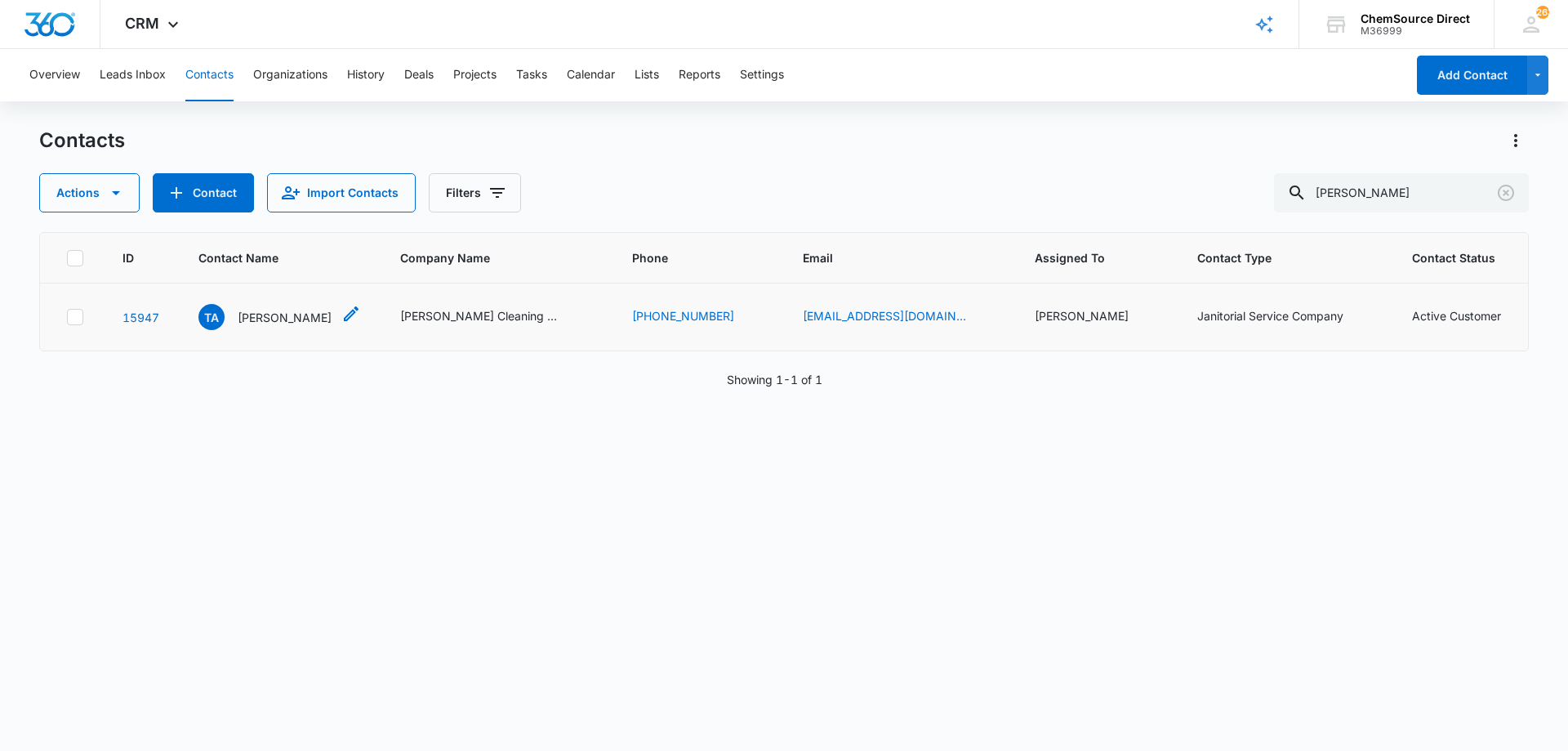
click at [287, 317] on p "[PERSON_NAME]" at bounding box center [284, 317] width 94 height 17
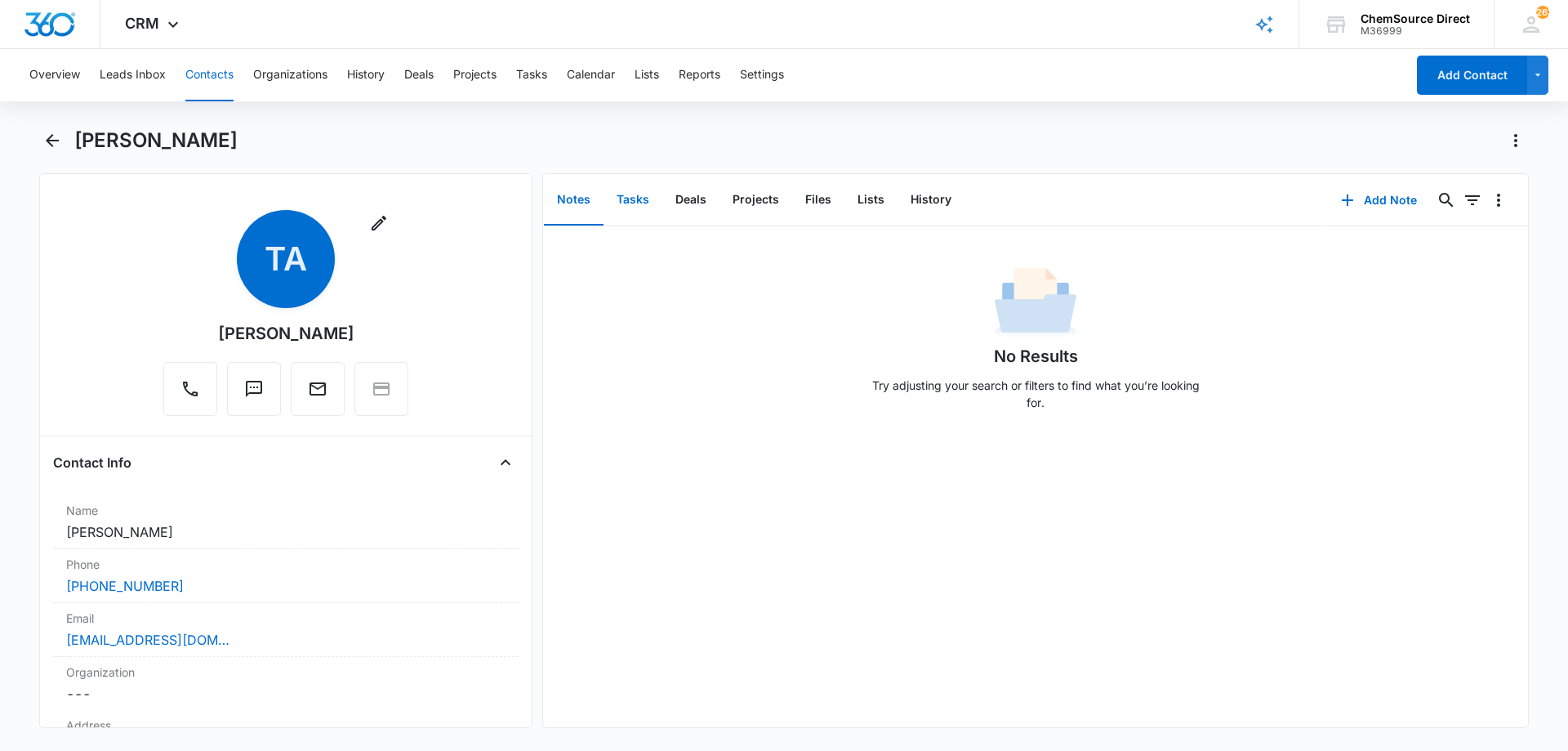
click at [628, 197] on button "Tasks" at bounding box center [633, 200] width 59 height 51
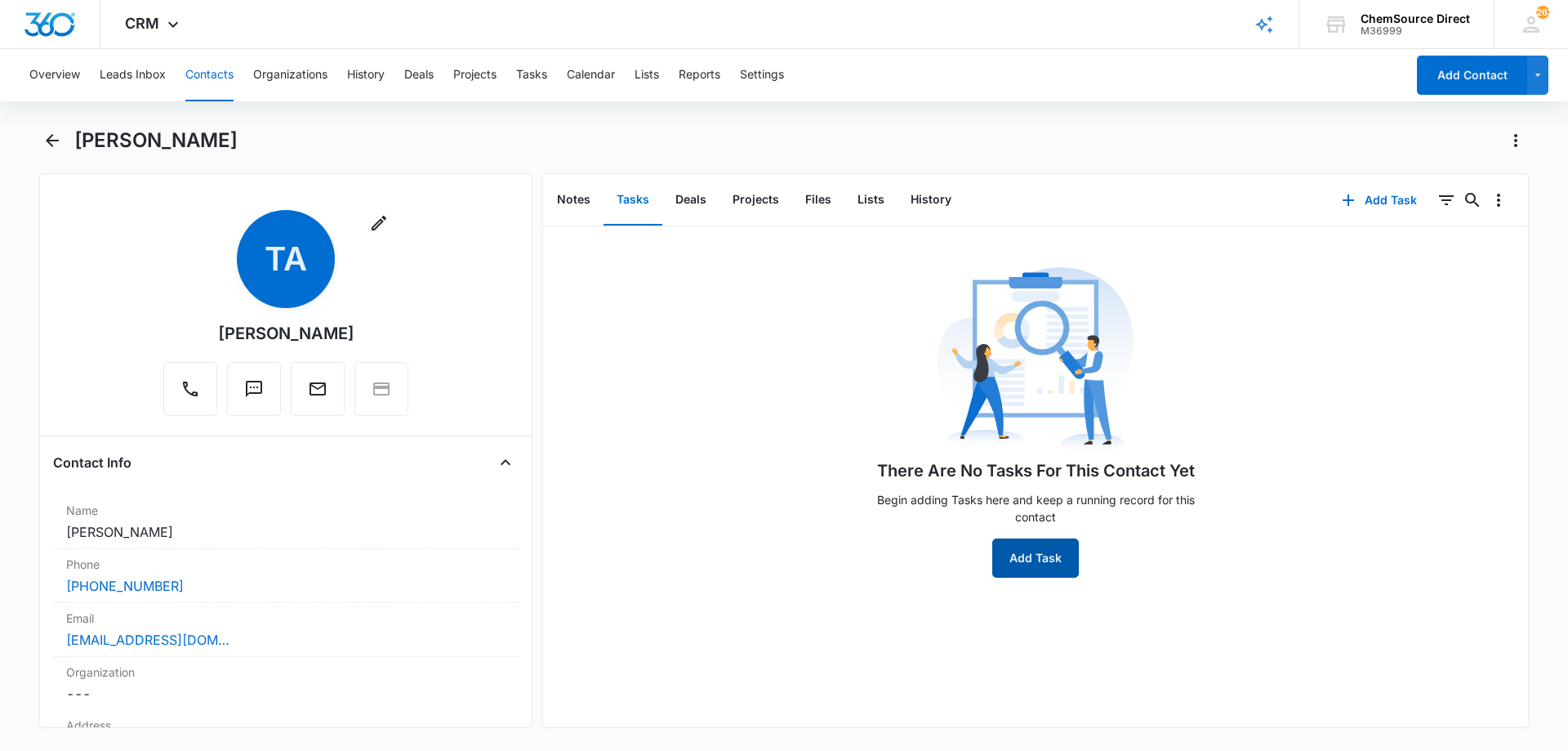
click at [1022, 546] on button "Add Task" at bounding box center [1034, 557] width 86 height 39
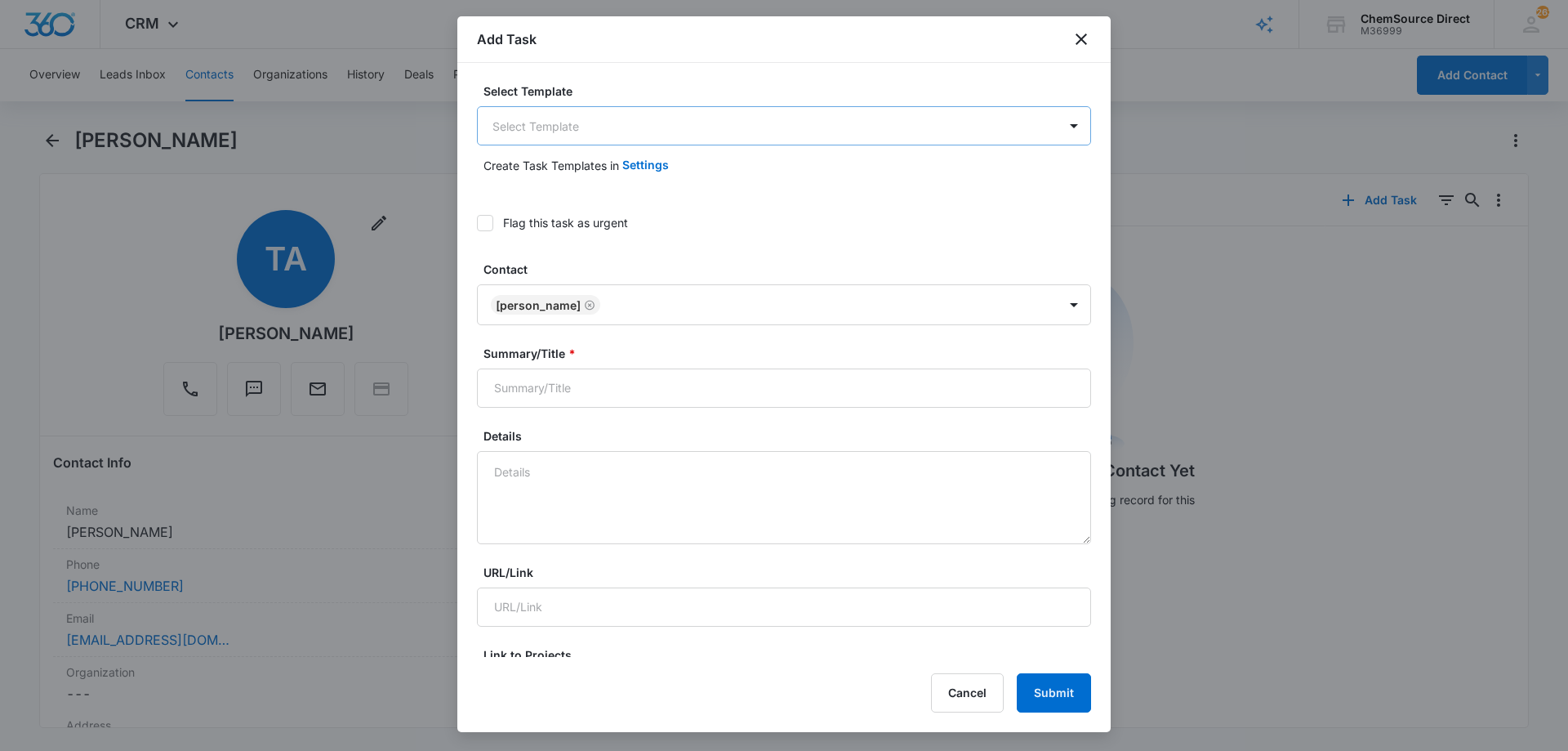
click at [551, 125] on body "CRM Apps Reputation Forms CRM Email Social Payments POS Content Ads Intelligenc…" at bounding box center [784, 376] width 1568 height 751
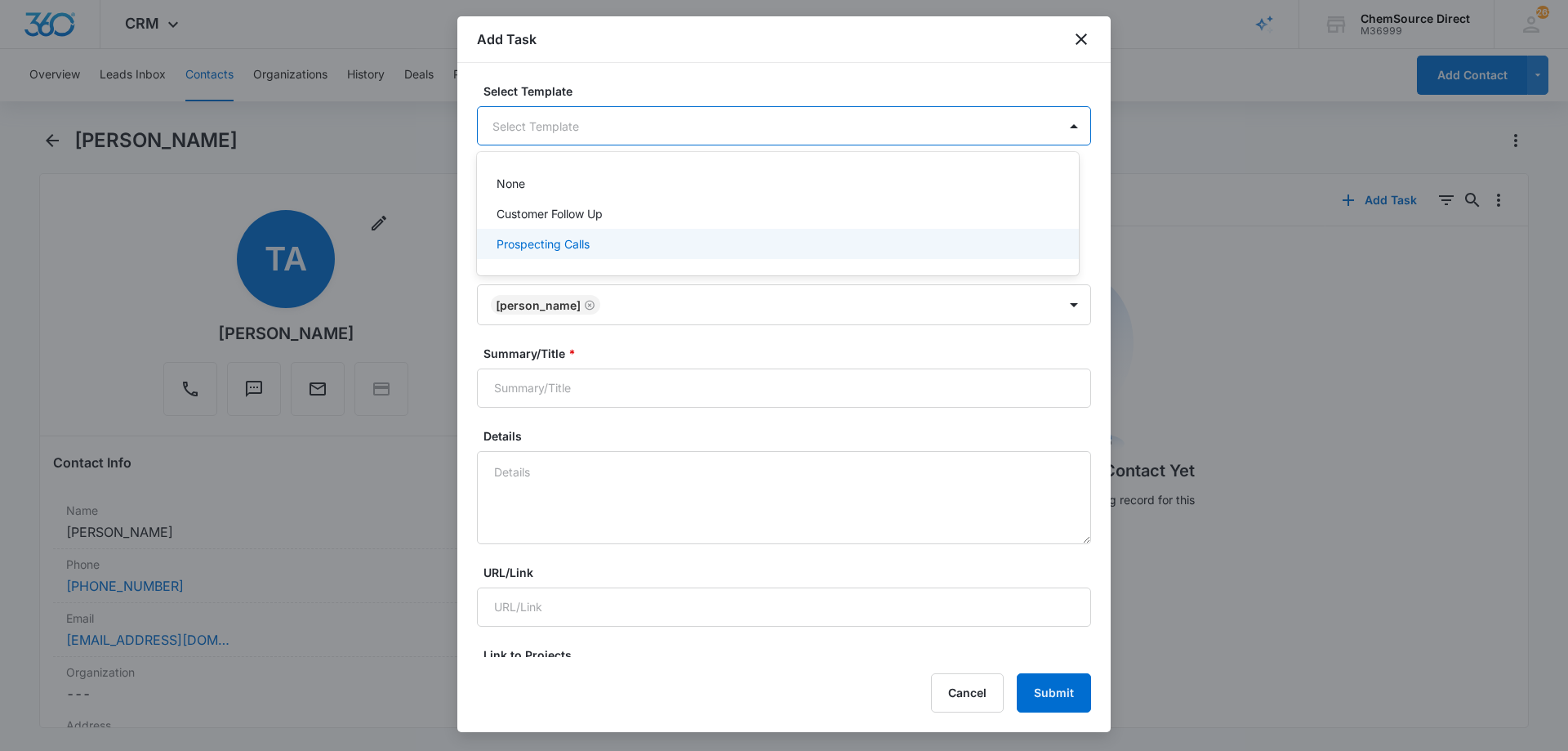
click at [527, 244] on p "Prospecting Calls" at bounding box center [543, 244] width 93 height 17
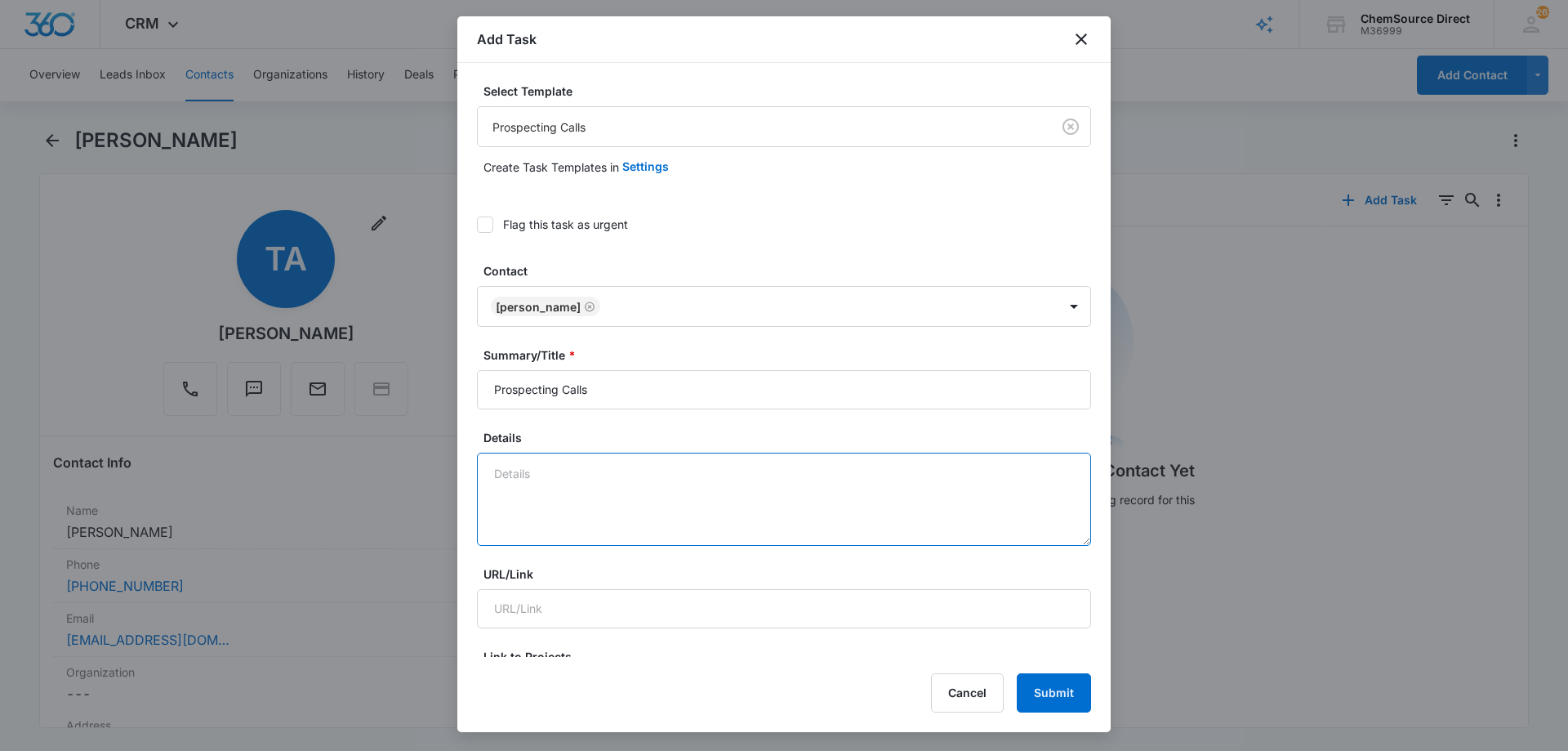
click at [523, 476] on textarea "Details" at bounding box center [784, 499] width 614 height 93
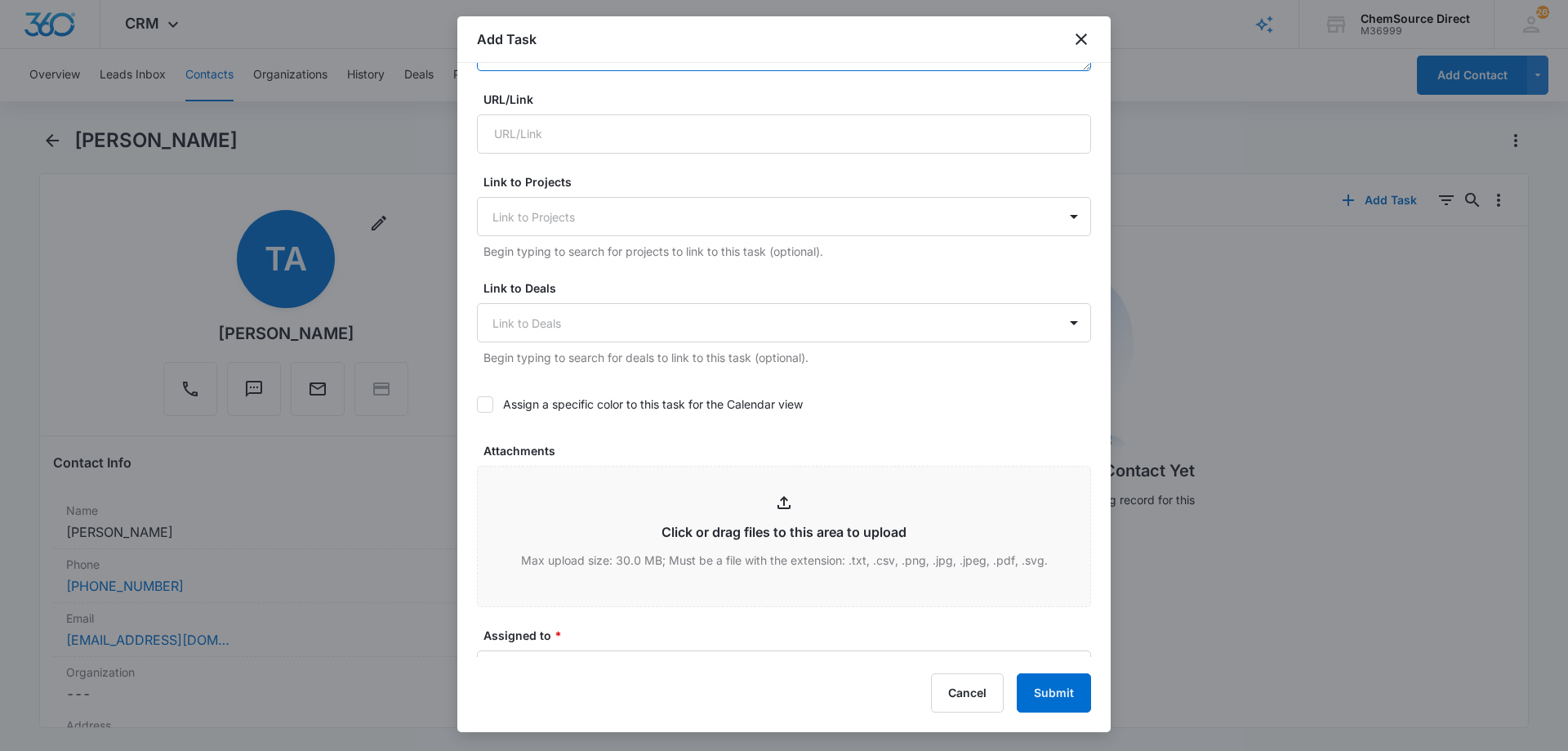
scroll to position [490, 0]
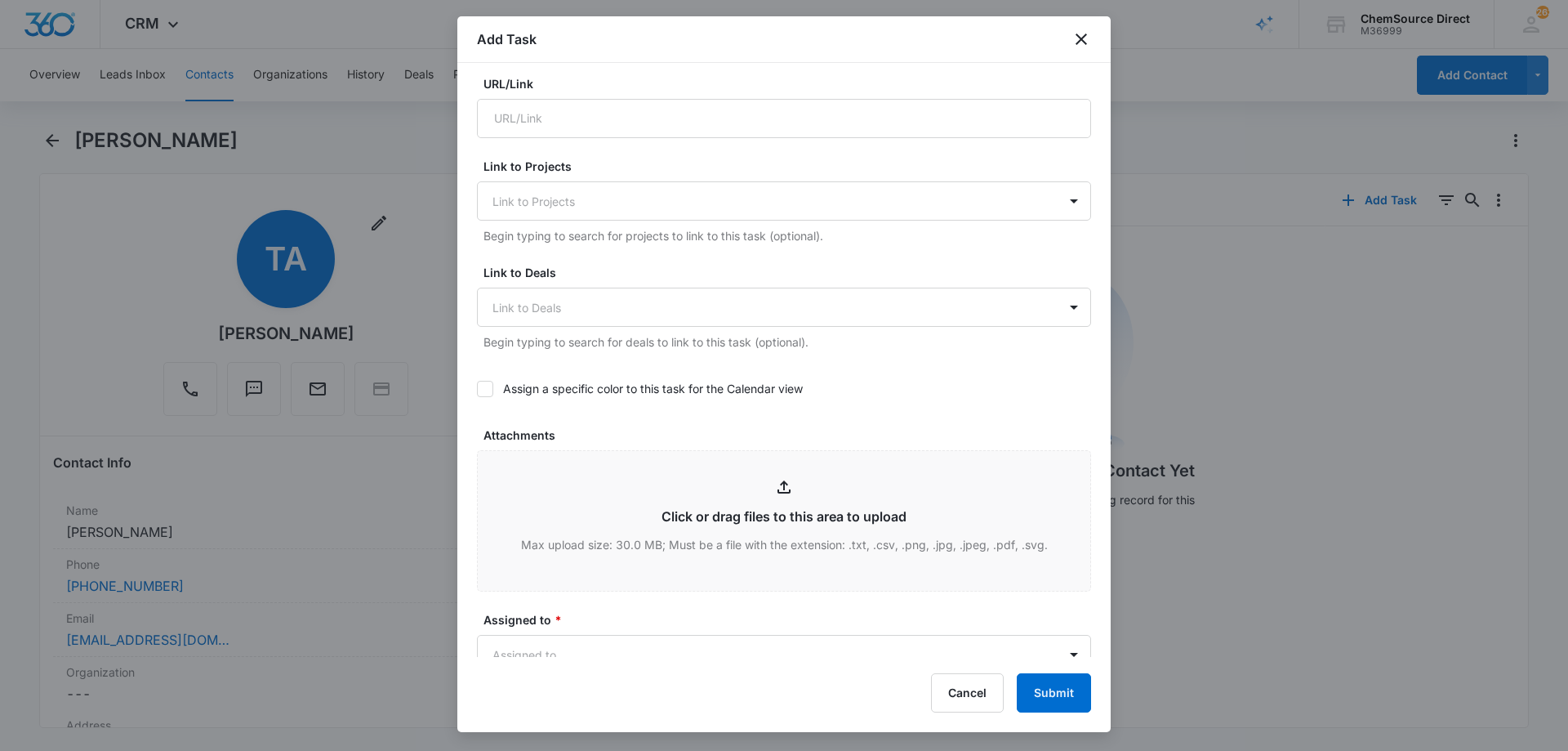
type textarea "Sent promo email, code MY10"
click at [489, 389] on icon at bounding box center [484, 388] width 15 height 15
click at [477, 389] on input "Assign a specific color to this task for the Calendar view" at bounding box center [477, 389] width 0 height 0
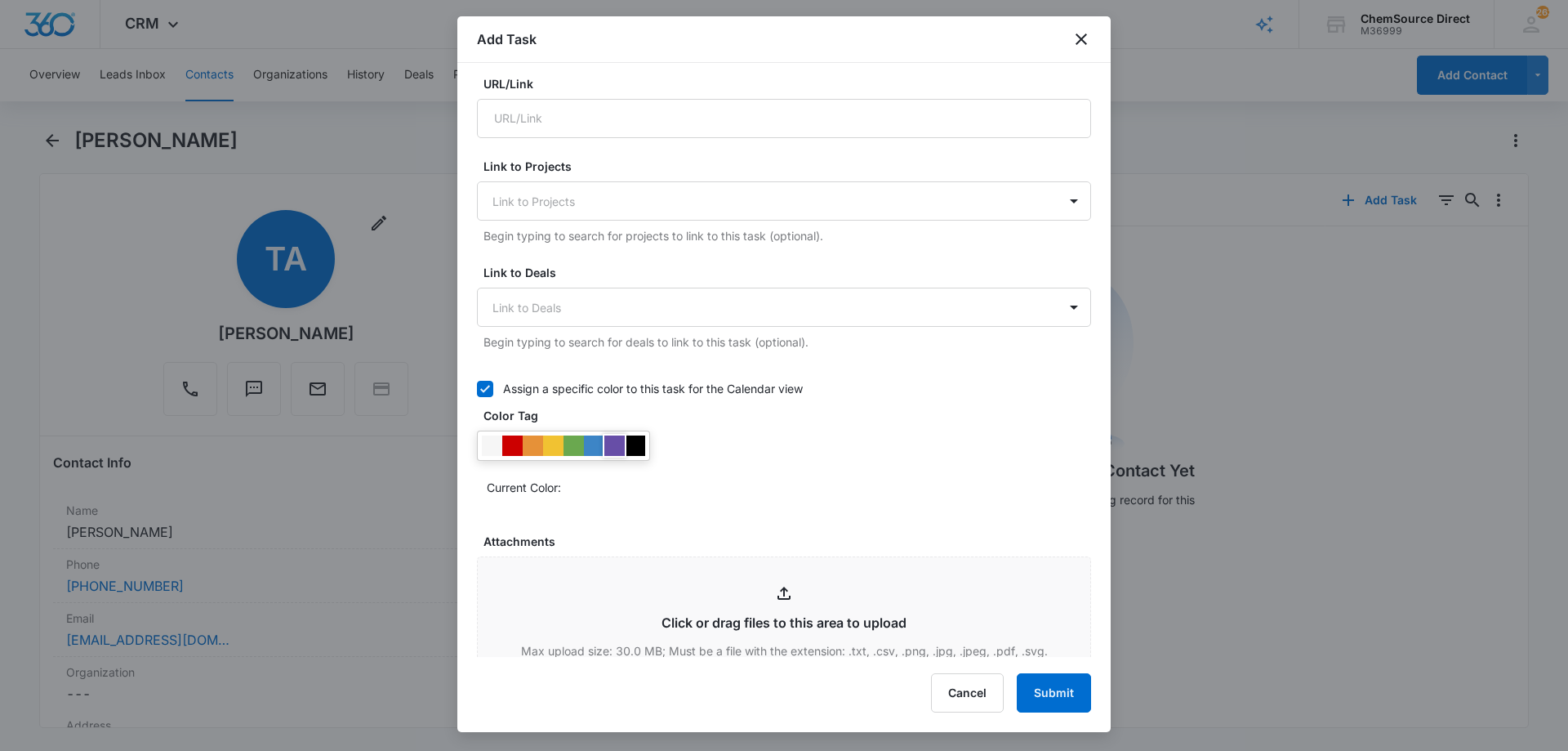
click at [615, 442] on div at bounding box center [614, 446] width 20 height 20
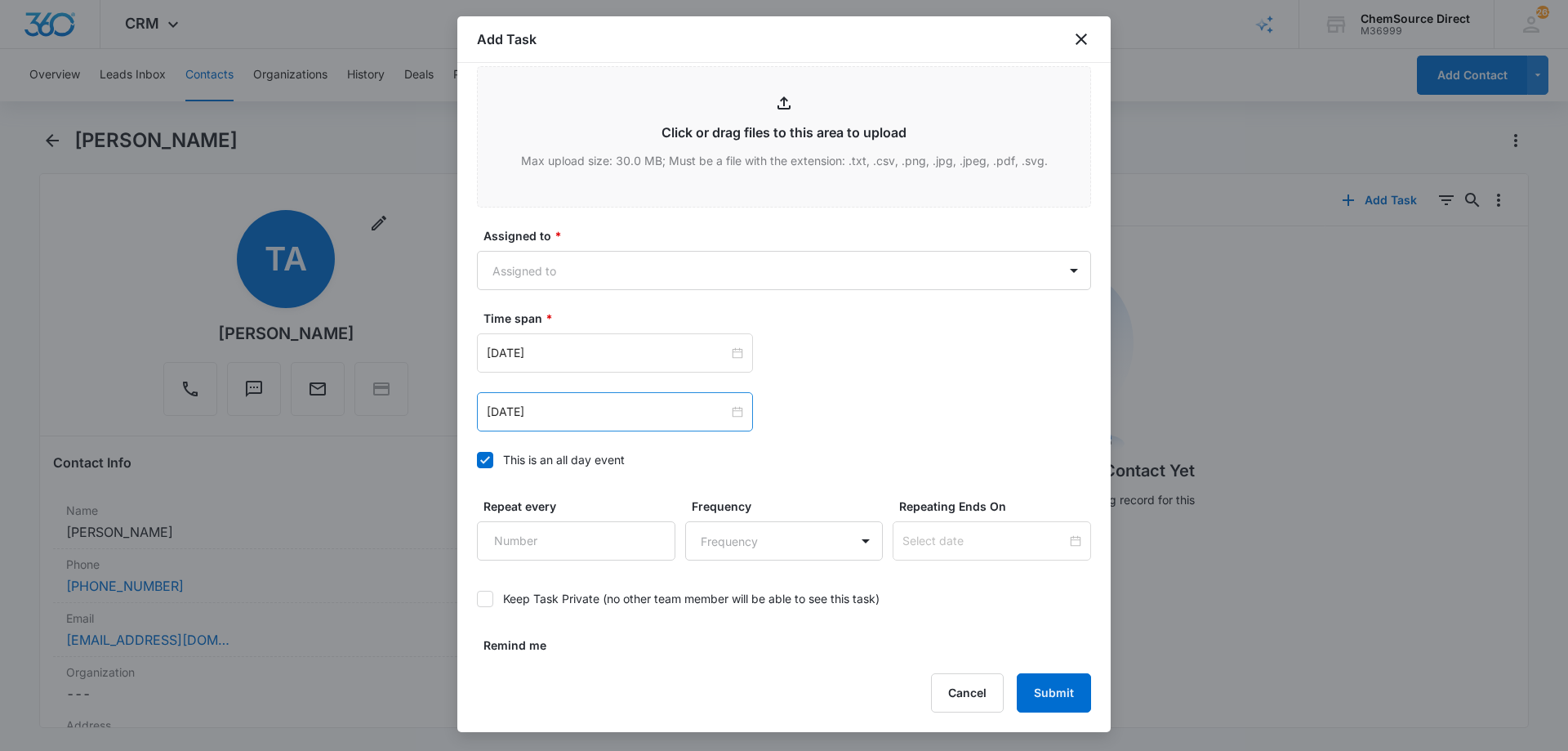
scroll to position [1023, 0]
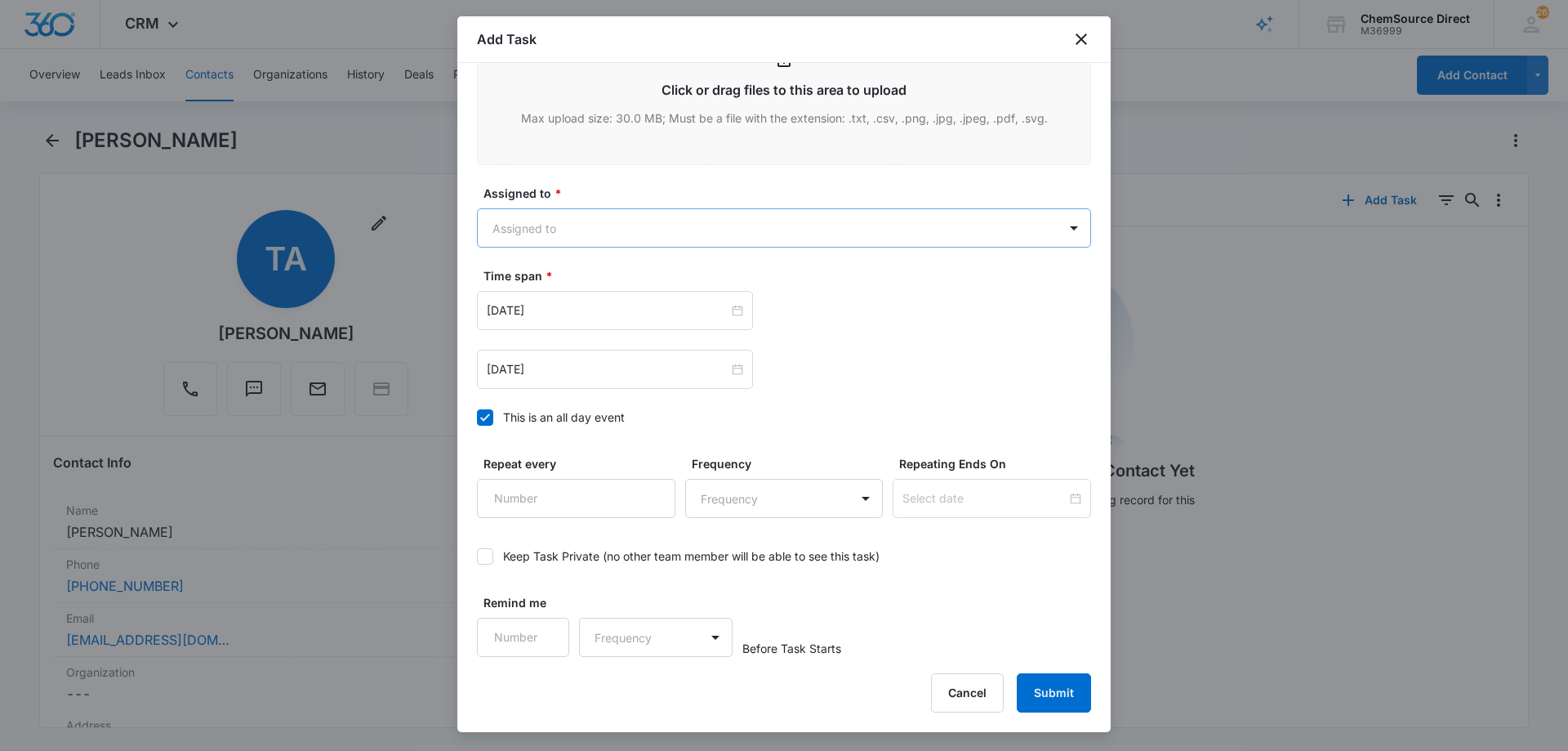
click at [571, 234] on body "CRM Apps Reputation Forms CRM Email Social Payments POS Content Ads Intelligenc…" at bounding box center [784, 376] width 1568 height 751
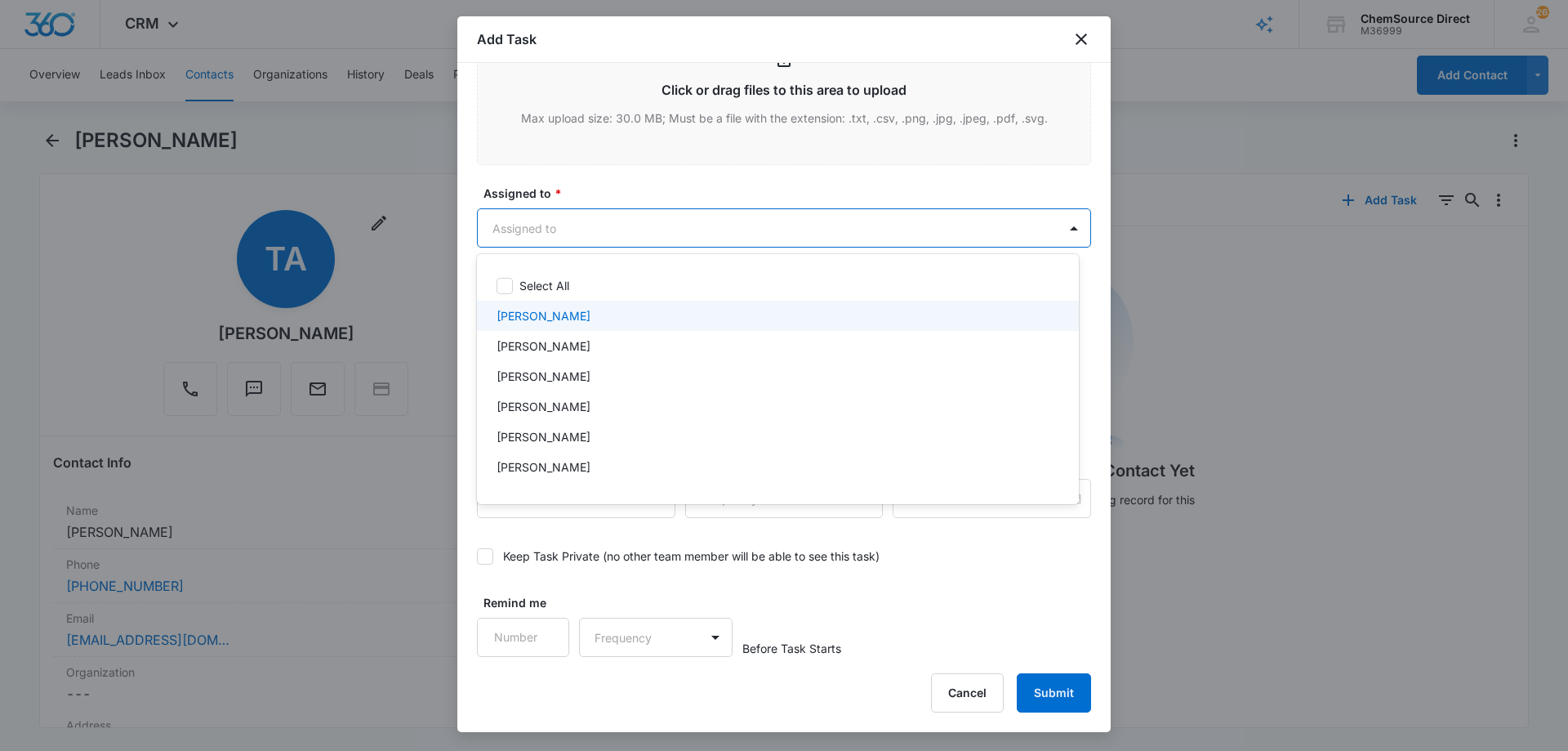
click at [566, 314] on div "[PERSON_NAME]" at bounding box center [775, 315] width 559 height 17
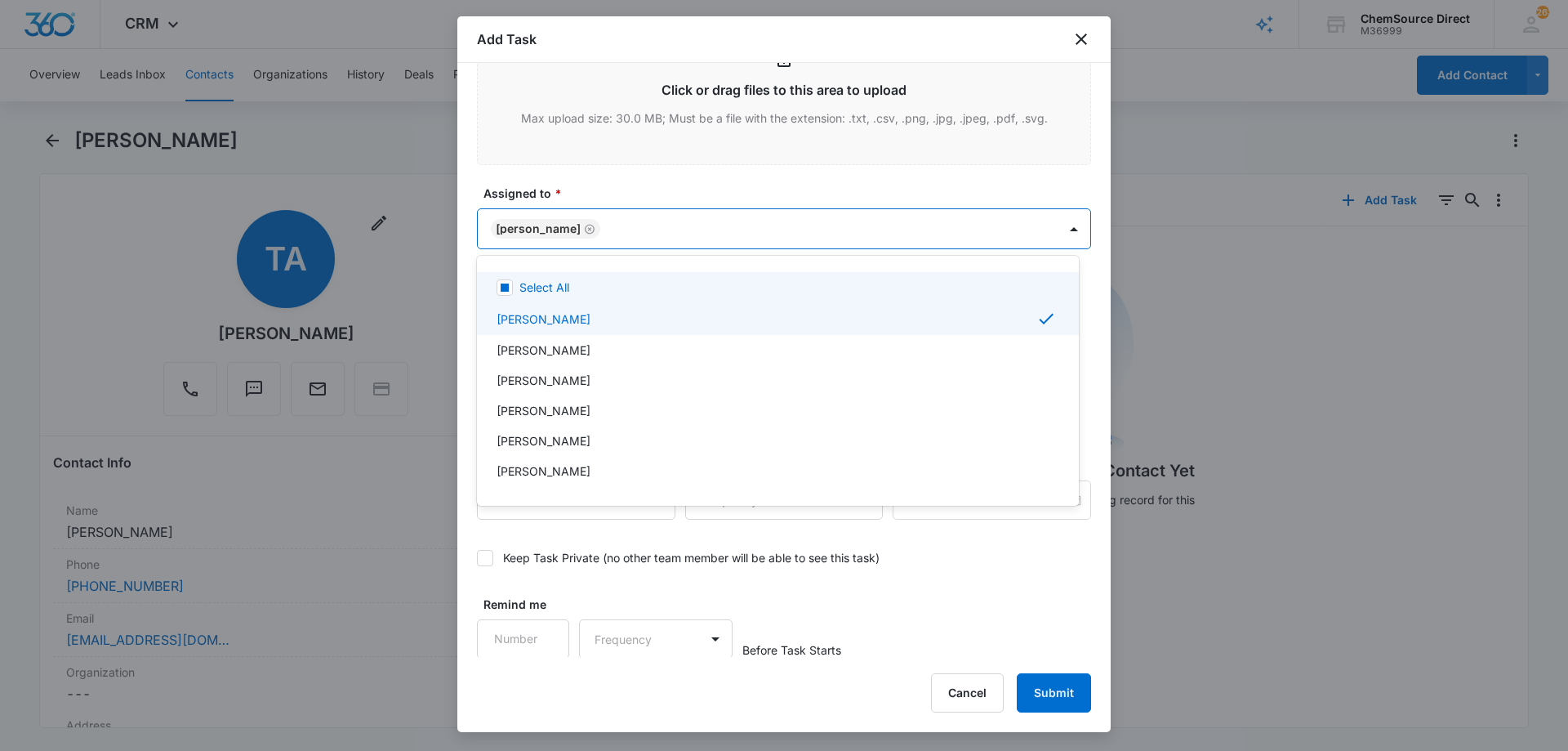
click at [594, 184] on div at bounding box center [784, 376] width 1568 height 751
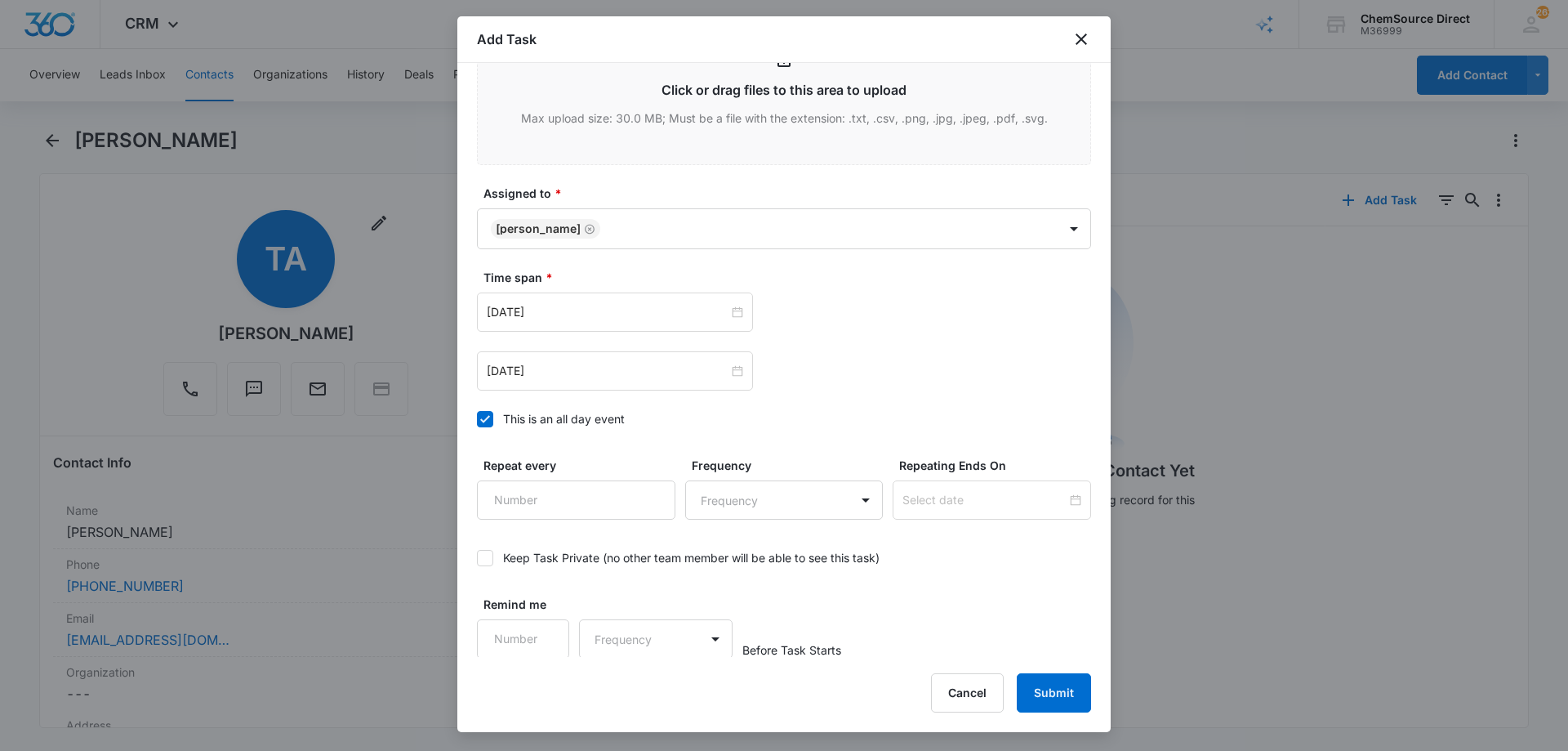
scroll to position [1024, 0]
click at [578, 308] on input "[DATE]" at bounding box center [607, 310] width 242 height 18
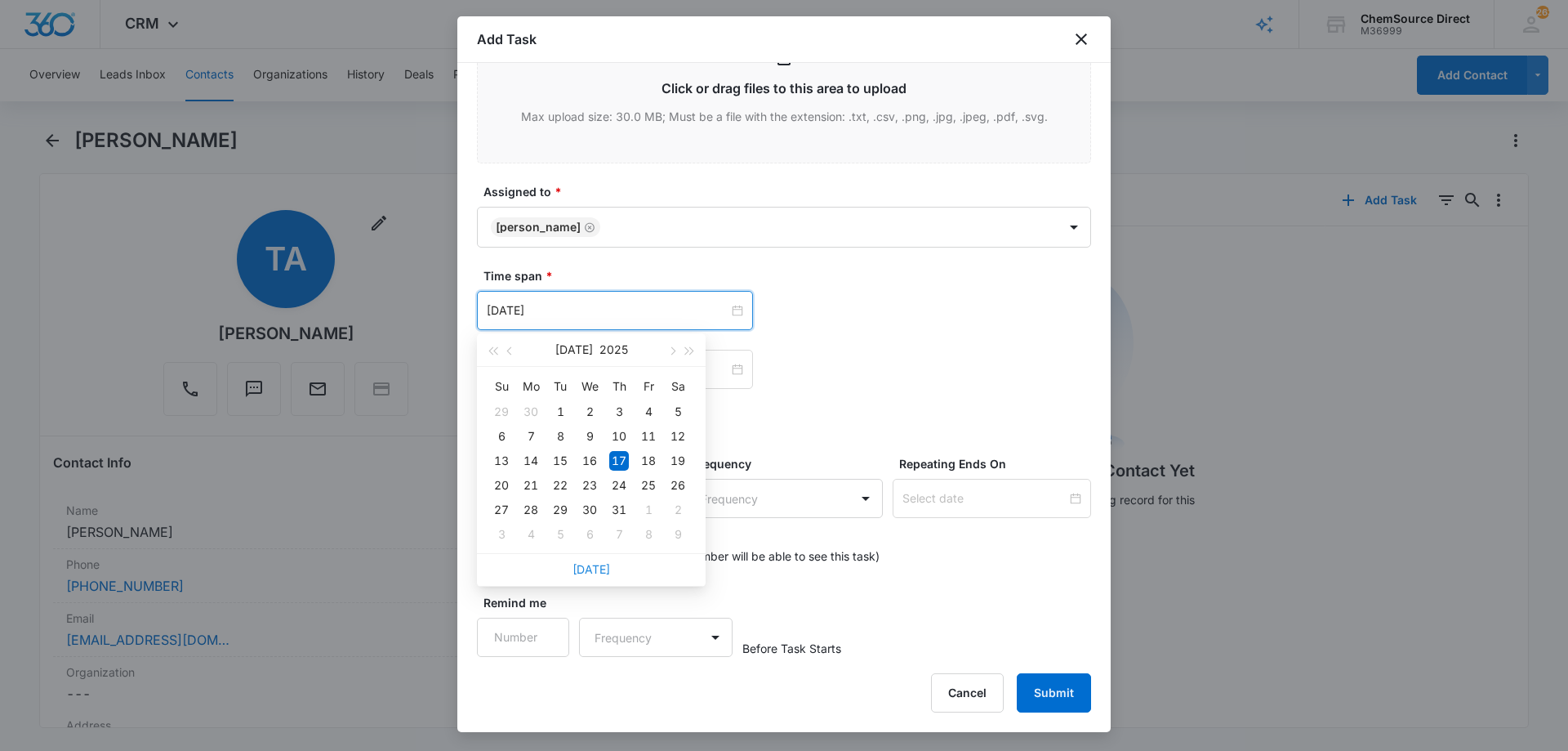
click at [594, 570] on link "[DATE]" at bounding box center [591, 568] width 37 height 14
type input "[DATE]"
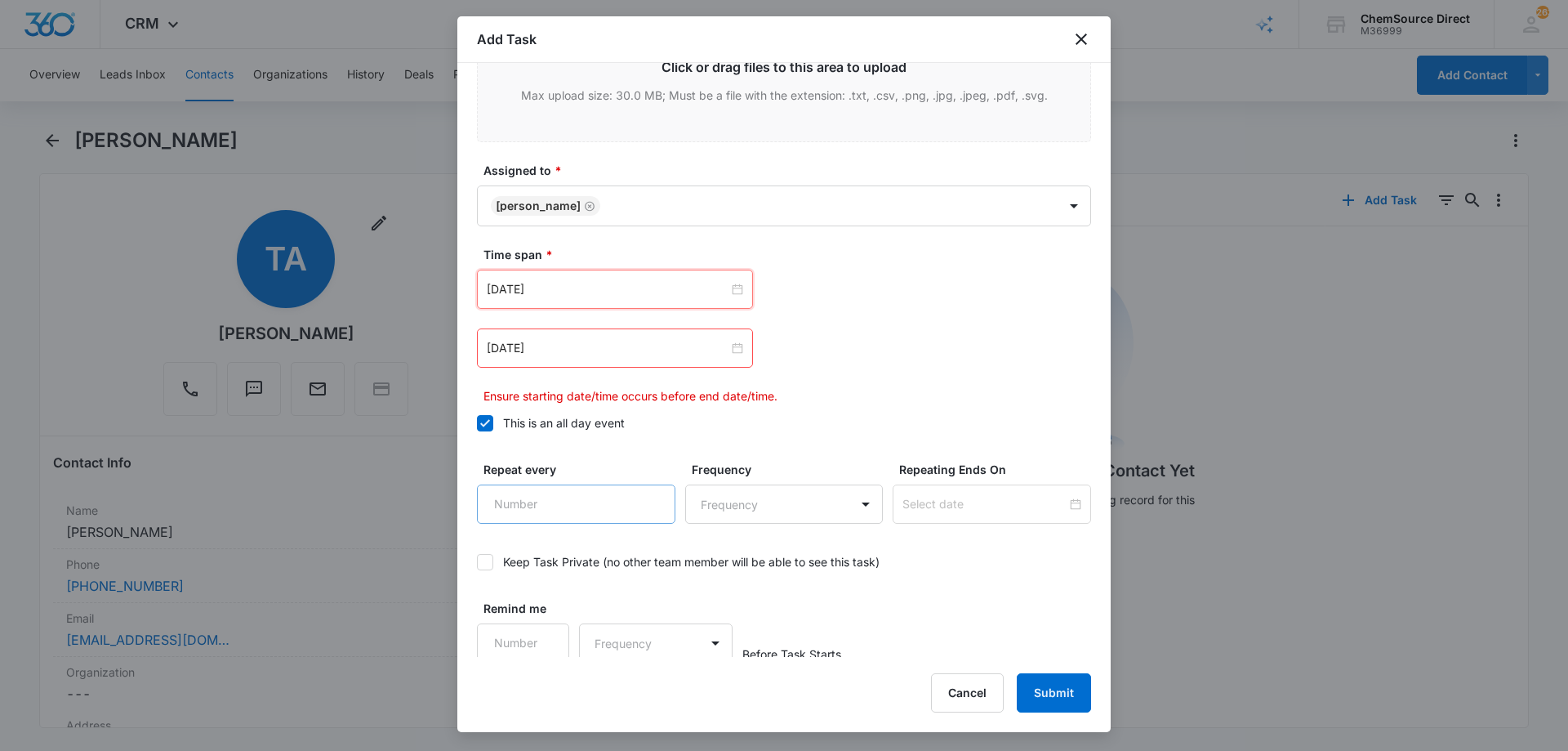
scroll to position [1051, 0]
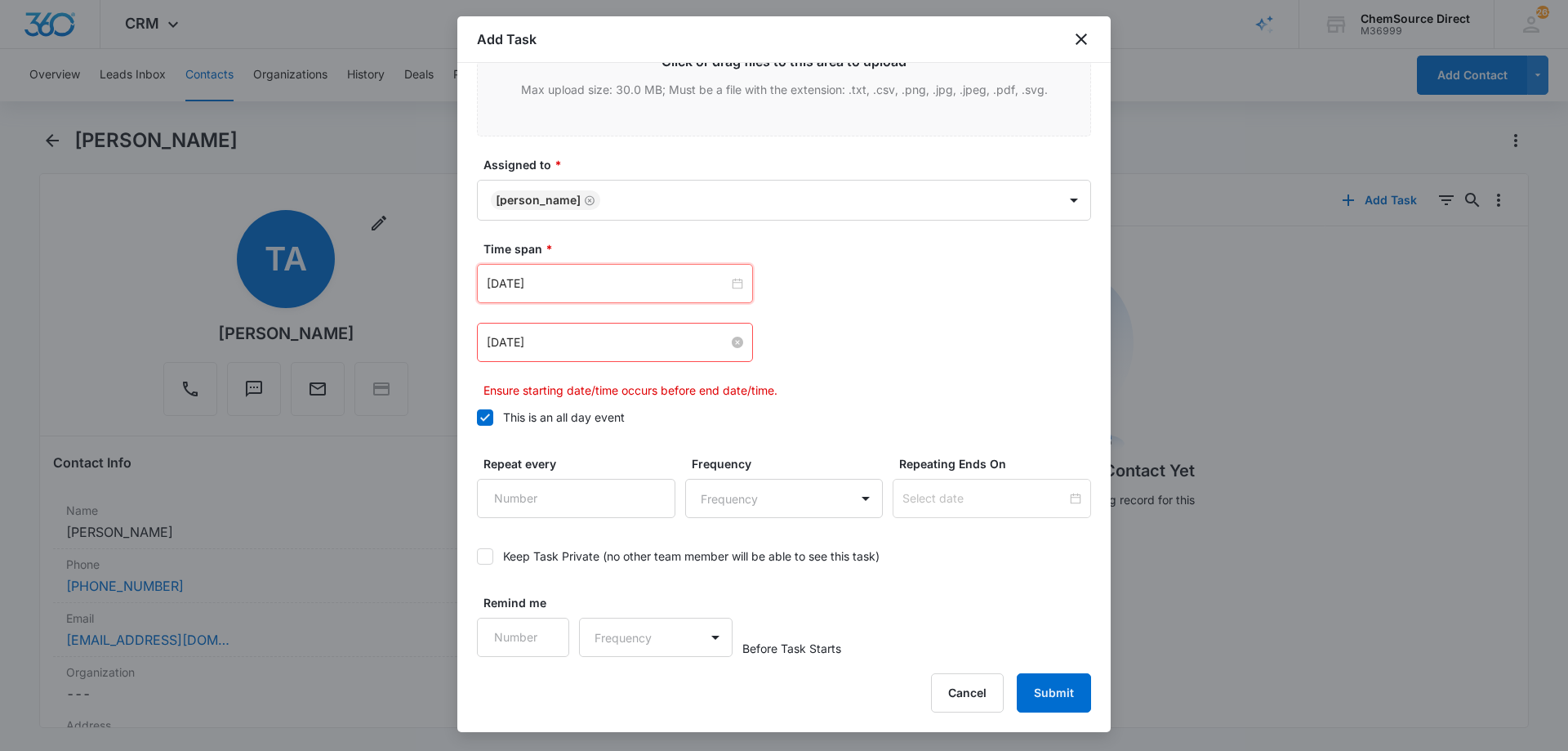
click at [571, 350] on input "[DATE]" at bounding box center [607, 342] width 242 height 18
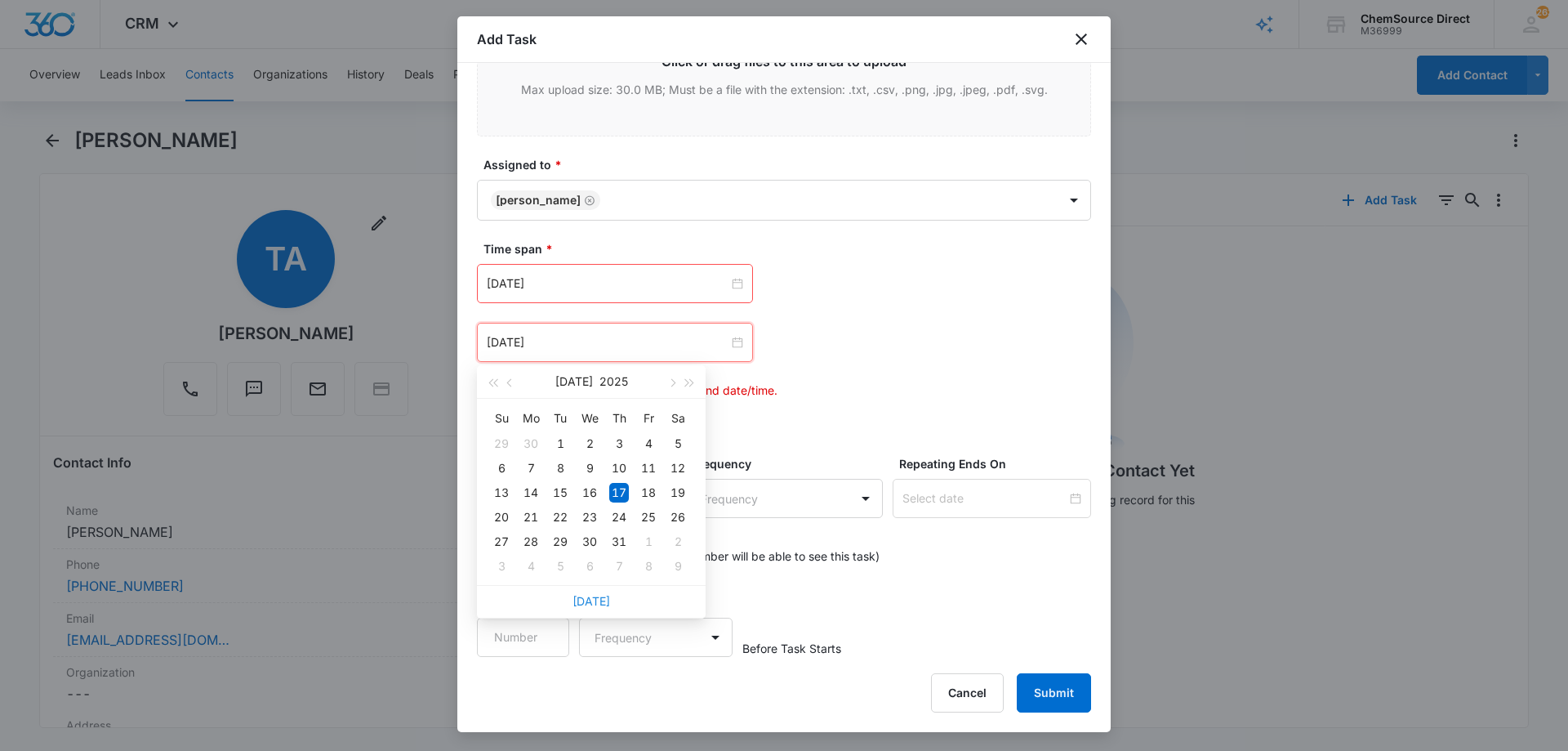
click at [590, 598] on link "[DATE]" at bounding box center [591, 600] width 37 height 14
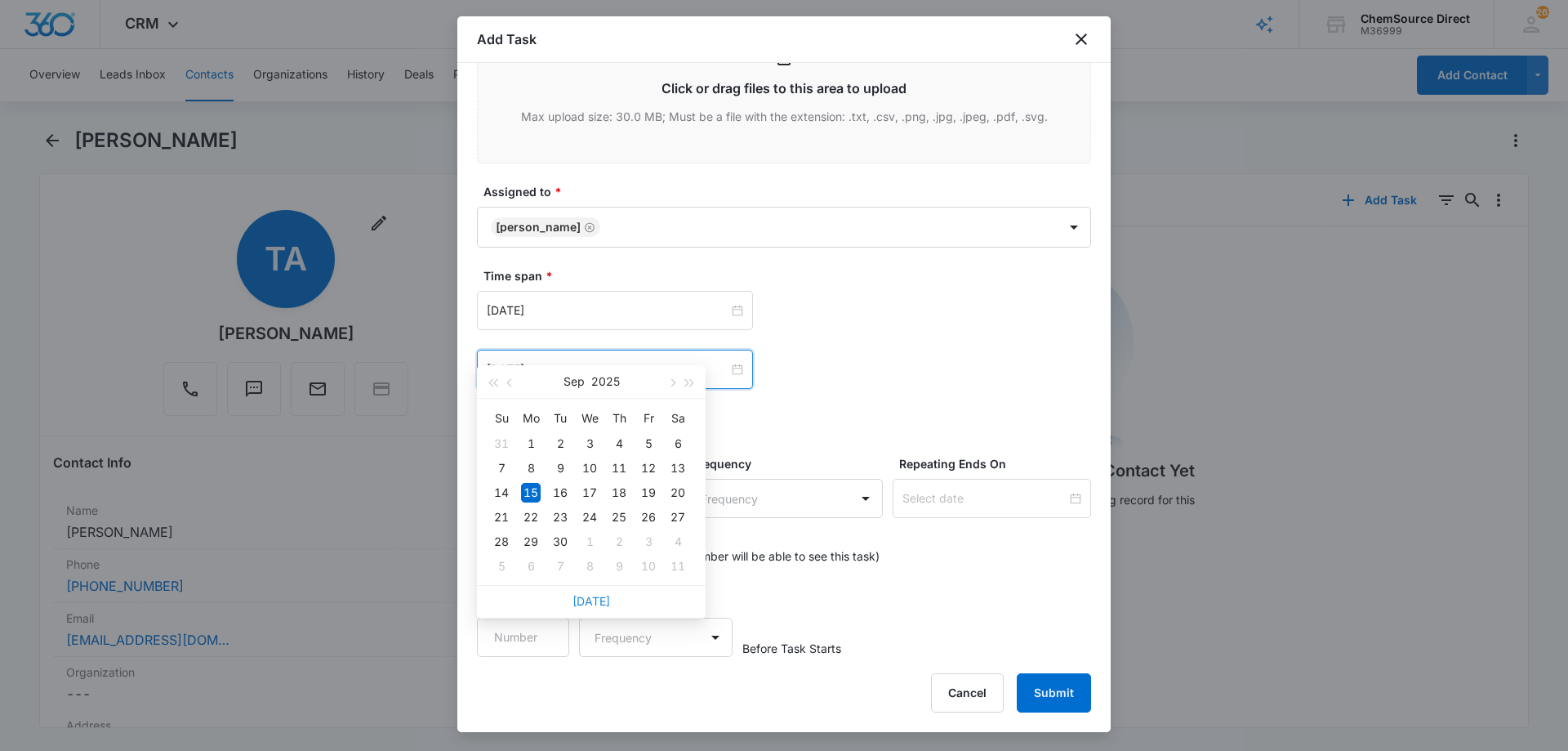
type input "[DATE]"
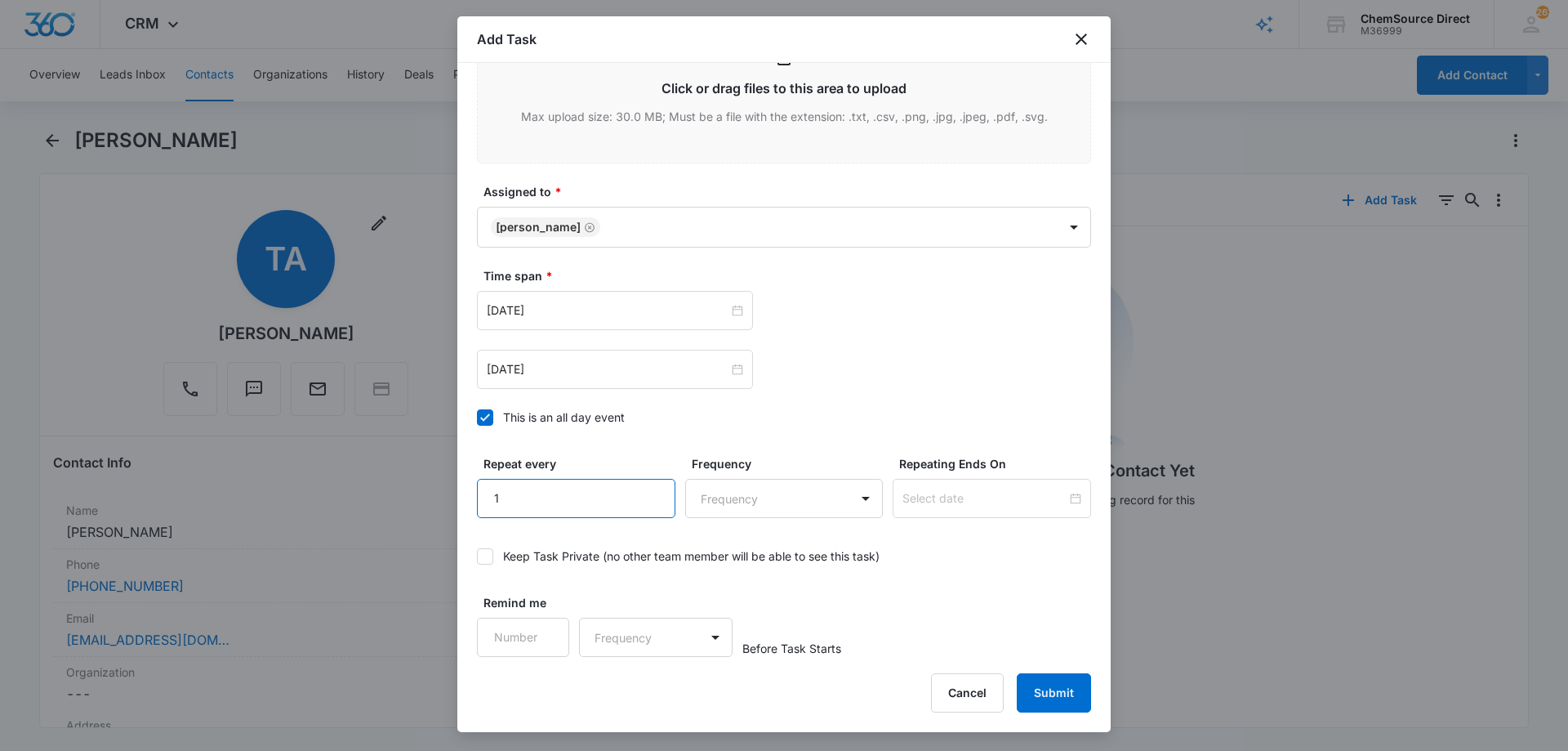
click at [648, 490] on input "1" at bounding box center [576, 497] width 198 height 39
type input "2"
click at [648, 490] on input "2" at bounding box center [576, 497] width 198 height 39
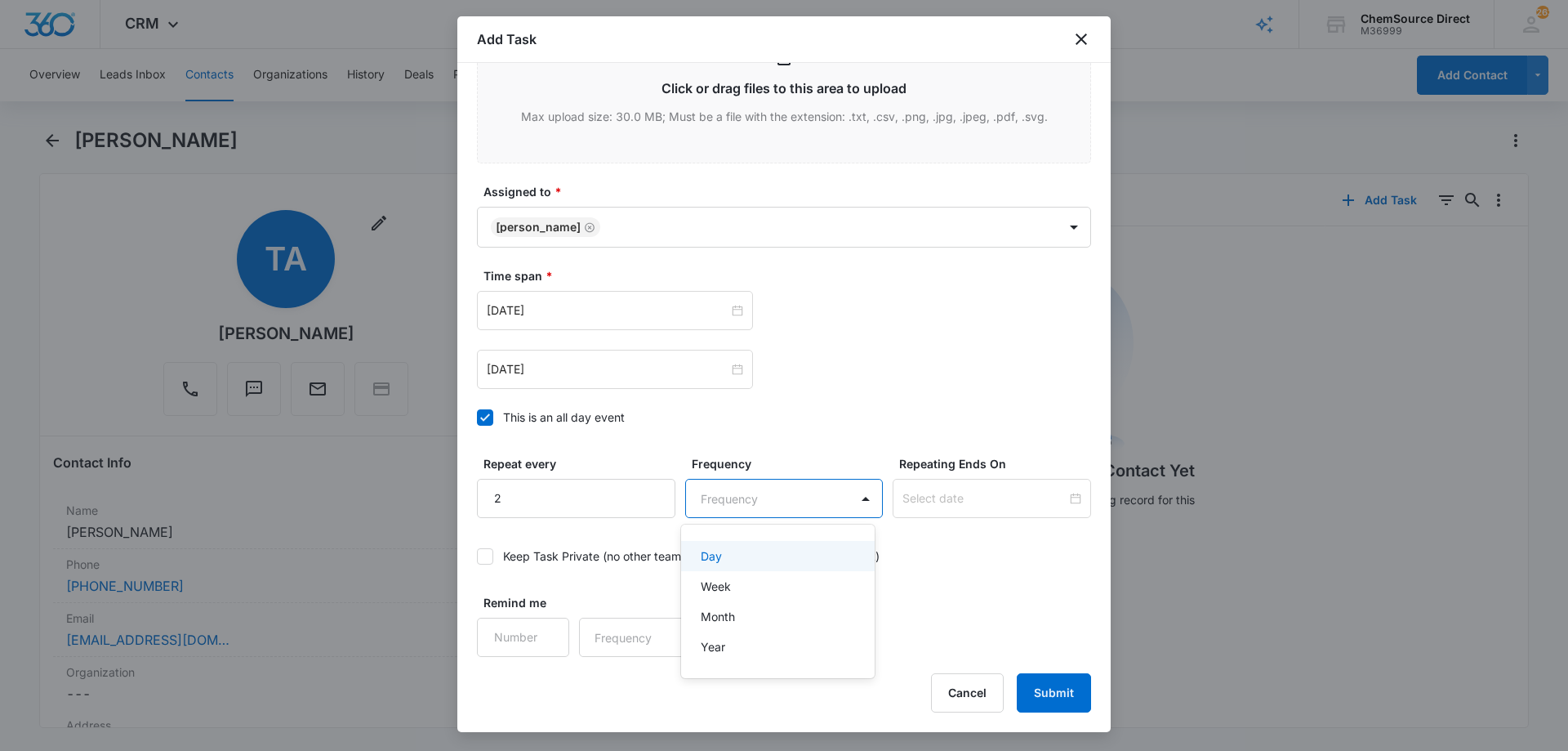
click at [711, 504] on body "CRM Apps Reputation Forms CRM Email Social Payments POS Content Ads Intelligenc…" at bounding box center [784, 376] width 1568 height 751
click at [740, 556] on div "Day" at bounding box center [776, 556] width 152 height 17
click at [923, 503] on input at bounding box center [984, 498] width 165 height 18
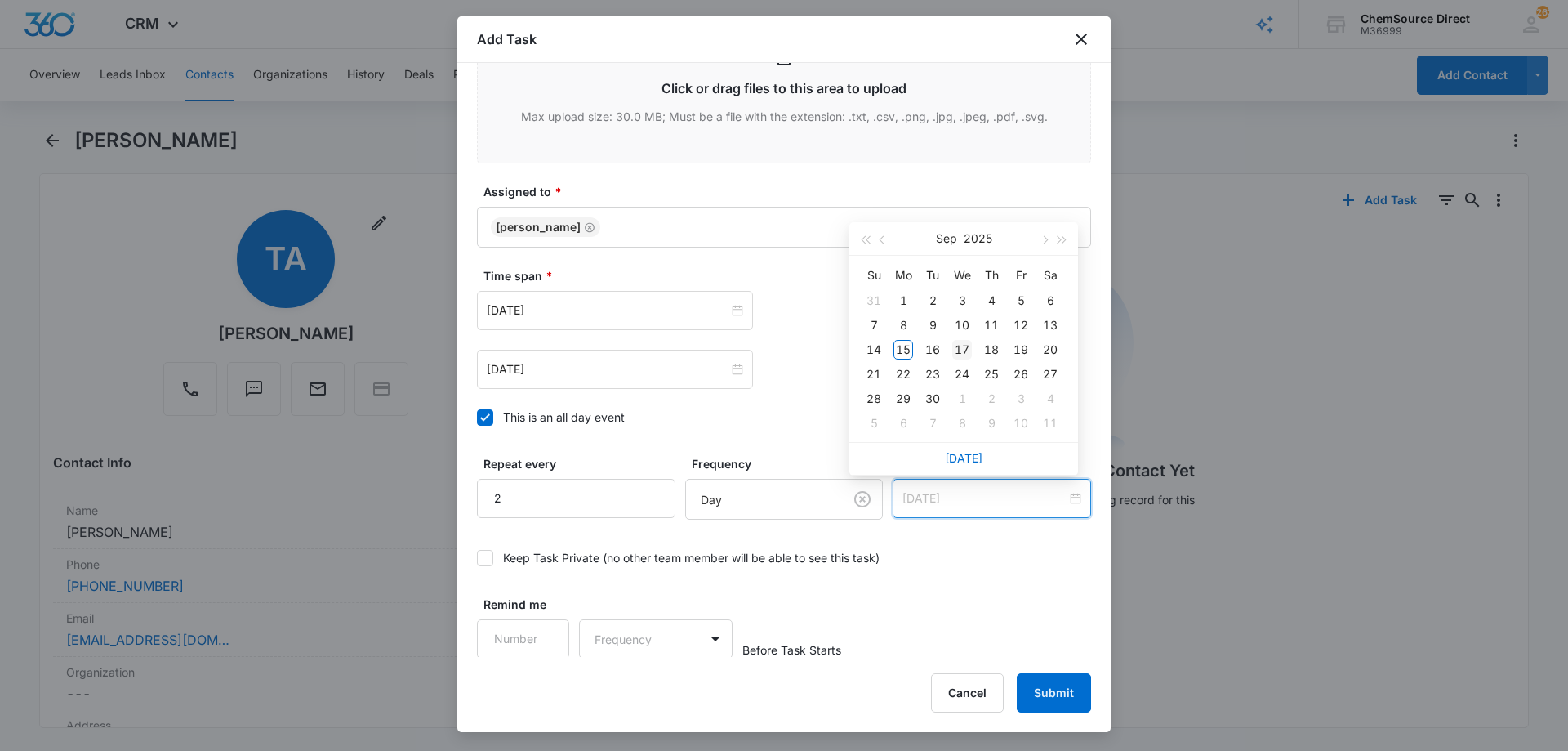
type input "[DATE]"
click at [962, 348] on div "17" at bounding box center [962, 350] width 20 height 20
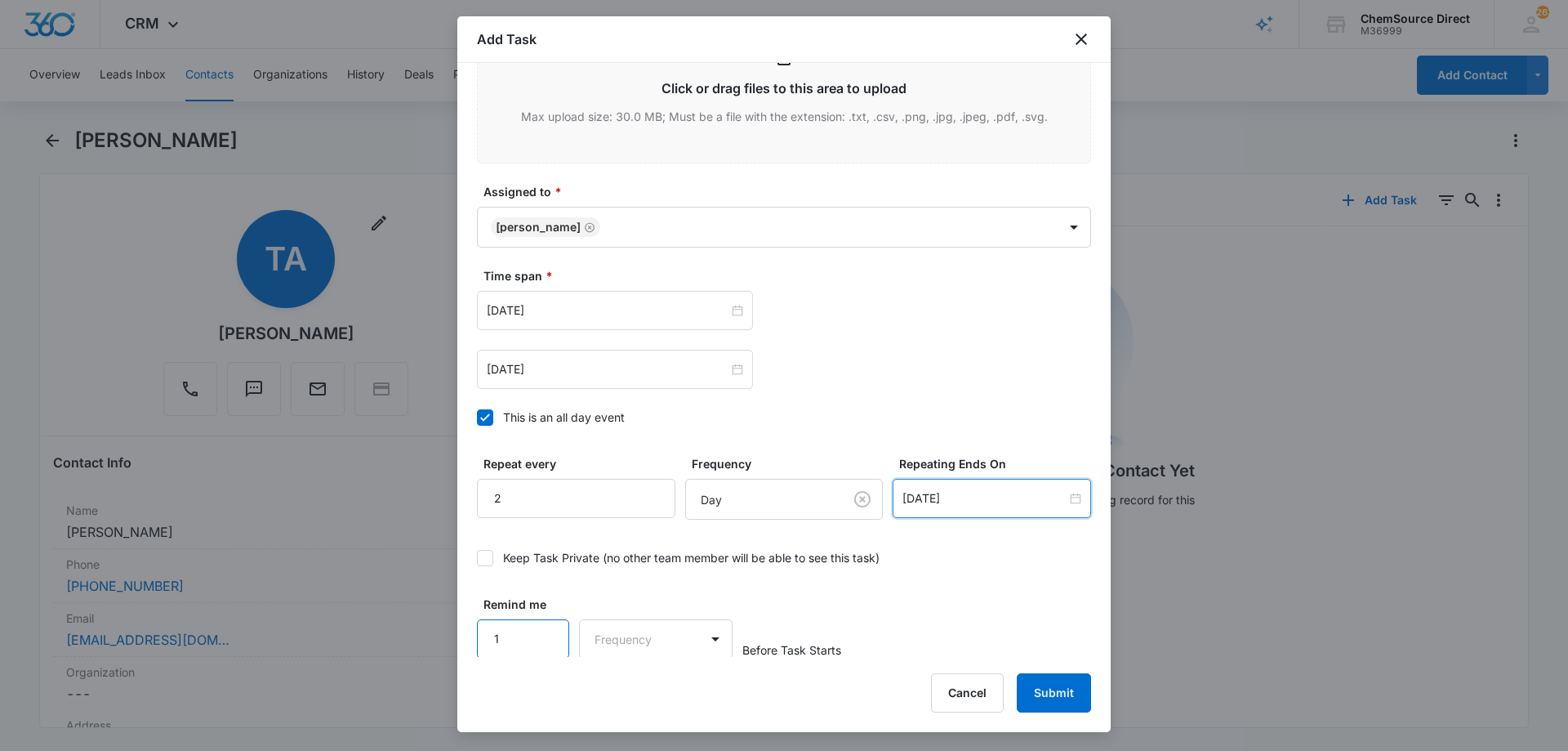
type input "1"
click at [545, 626] on input "1" at bounding box center [524, 638] width 93 height 39
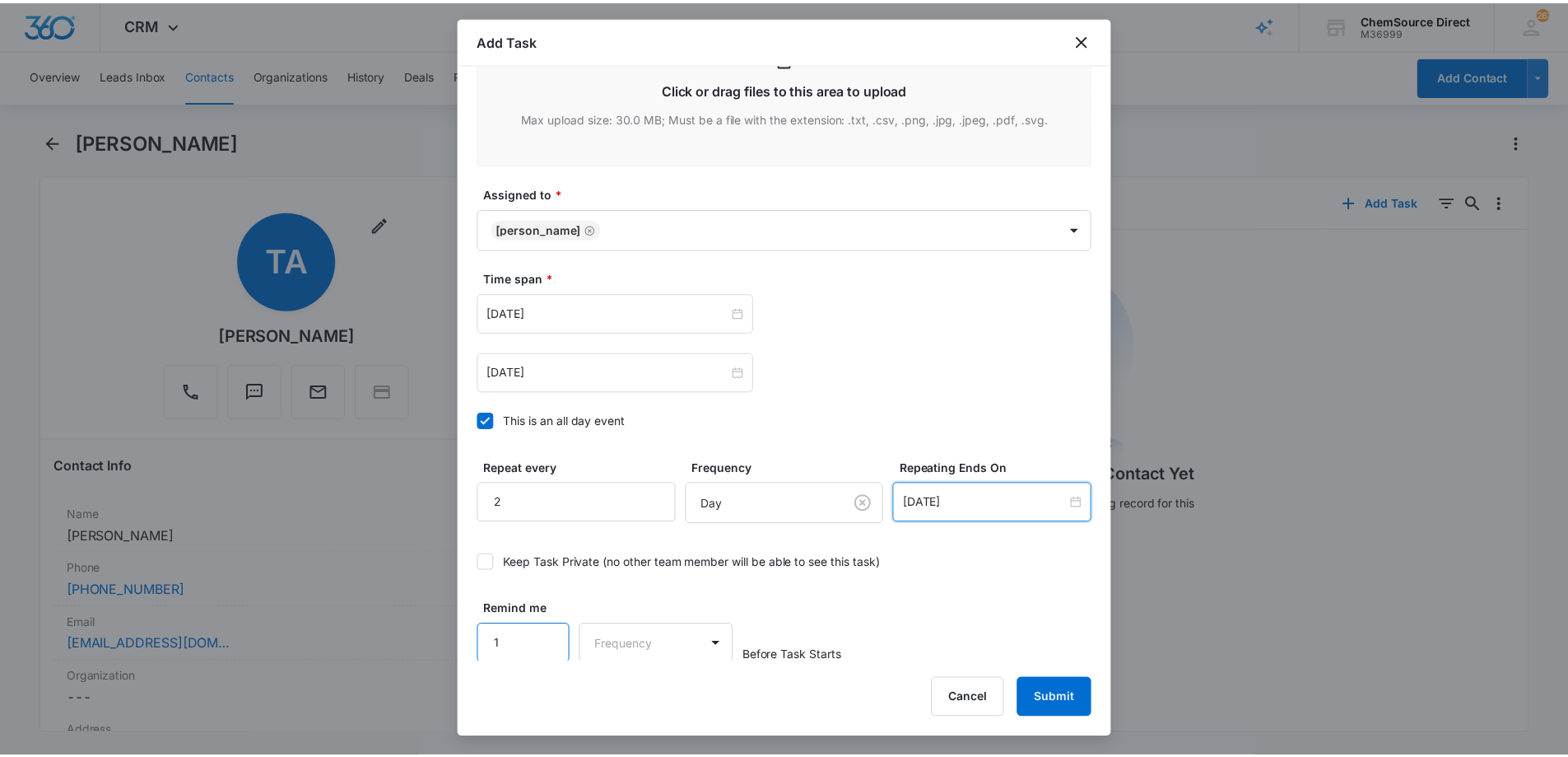
scroll to position [1034, 0]
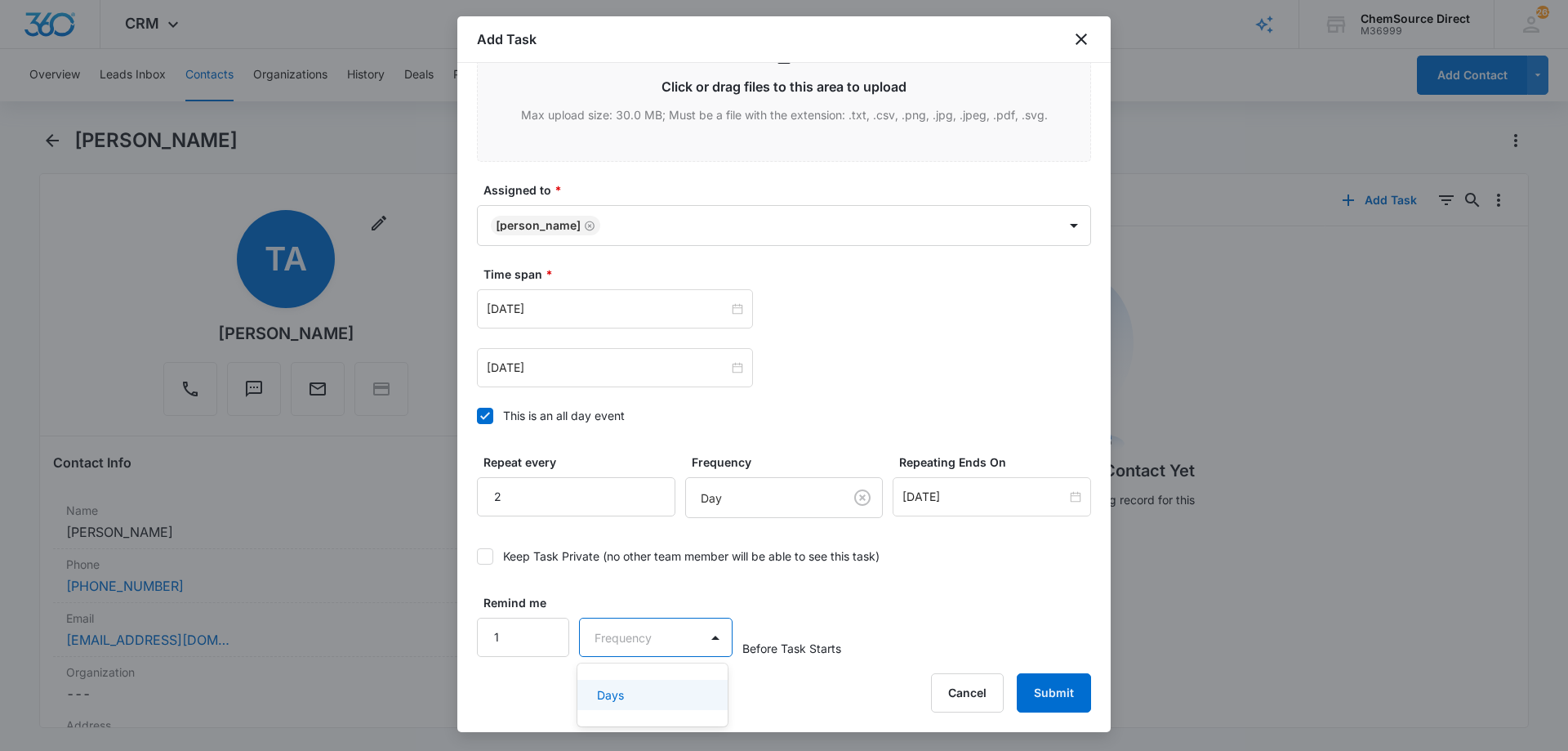
click at [613, 635] on body "CRM Apps Reputation Forms CRM Email Social Payments POS Content Ads Intelligenc…" at bounding box center [784, 376] width 1568 height 751
click at [639, 690] on div "Days" at bounding box center [651, 695] width 108 height 17
click at [904, 610] on div "Remind me 1 Days Before Task Starts" at bounding box center [784, 625] width 614 height 63
click at [1049, 688] on button "Submit" at bounding box center [1054, 692] width 75 height 39
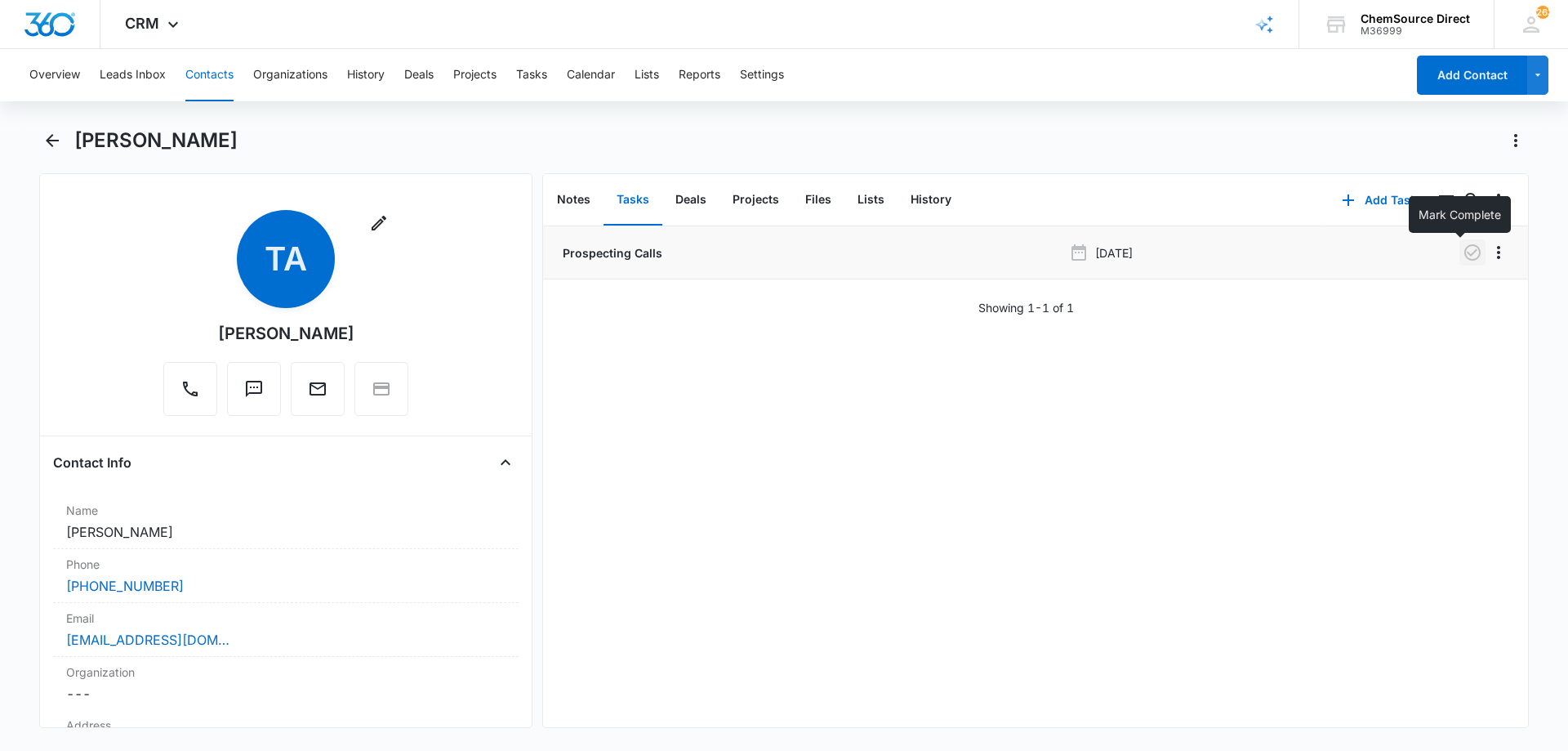
click at [1463, 250] on icon "button" at bounding box center [1473, 253] width 20 height 20
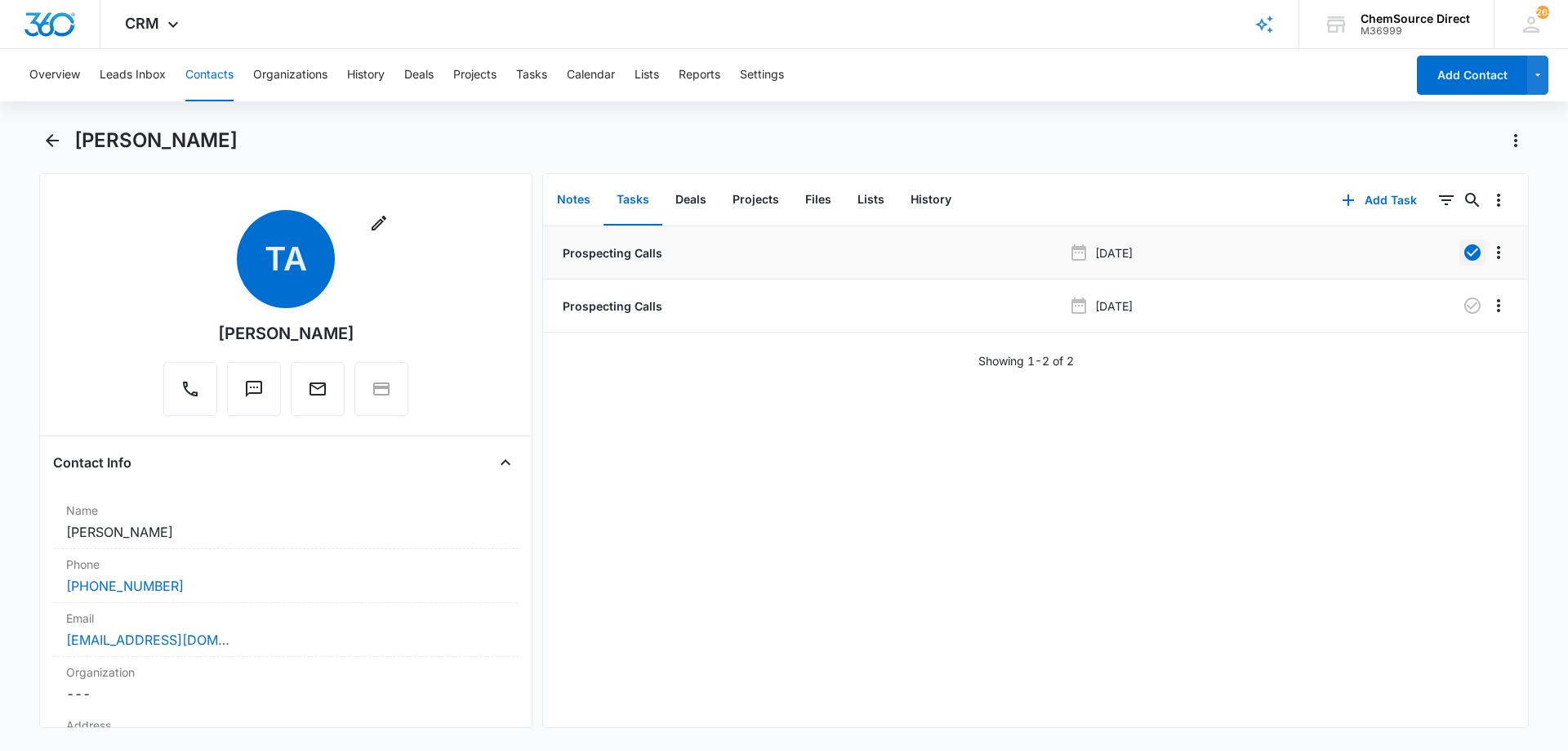
click at [574, 191] on button "Notes" at bounding box center [574, 200] width 60 height 51
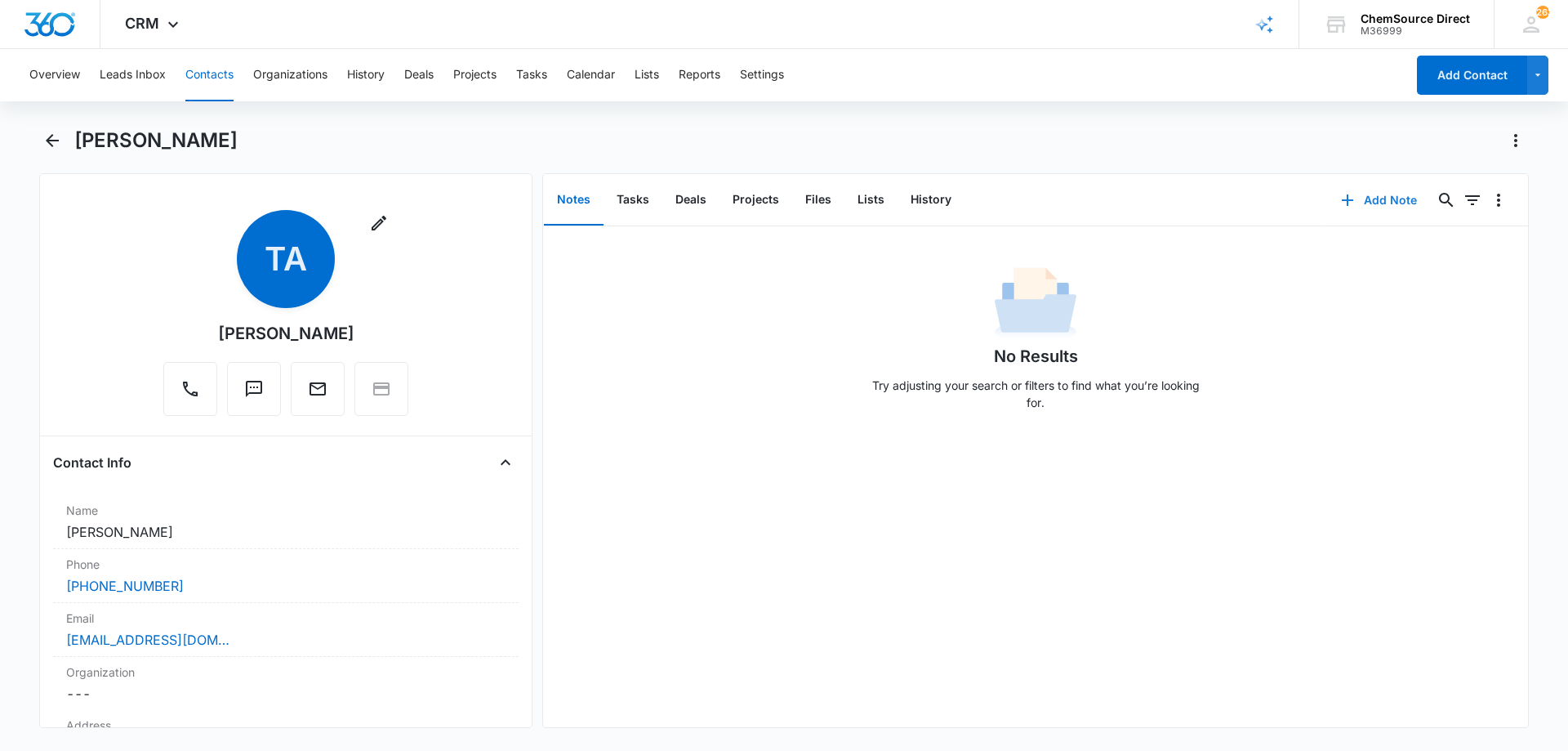
click at [1360, 200] on button "Add Note" at bounding box center [1378, 200] width 108 height 39
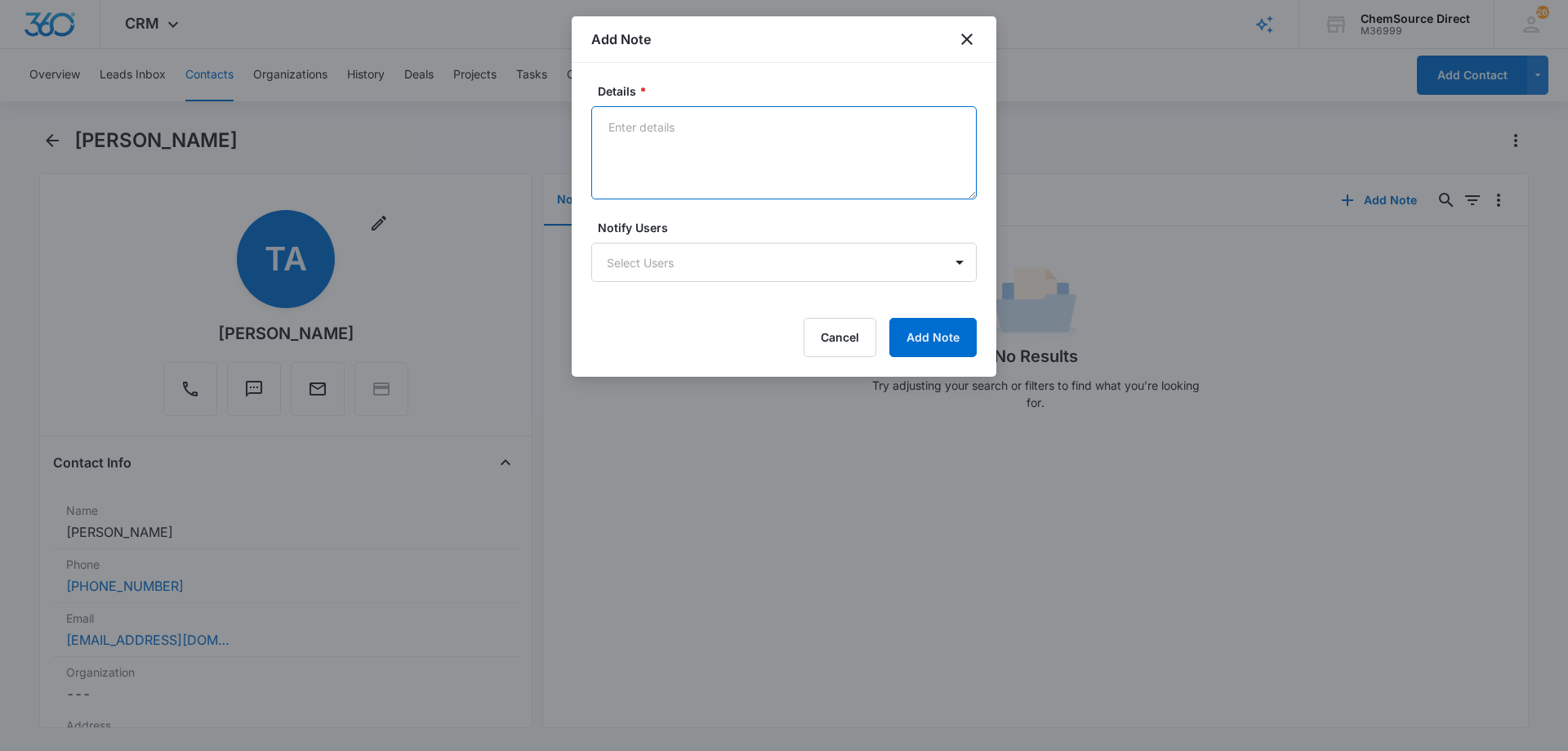
click at [733, 165] on textarea "Details *" at bounding box center [784, 153] width 385 height 93
type textarea "Sent promo email, code MY"
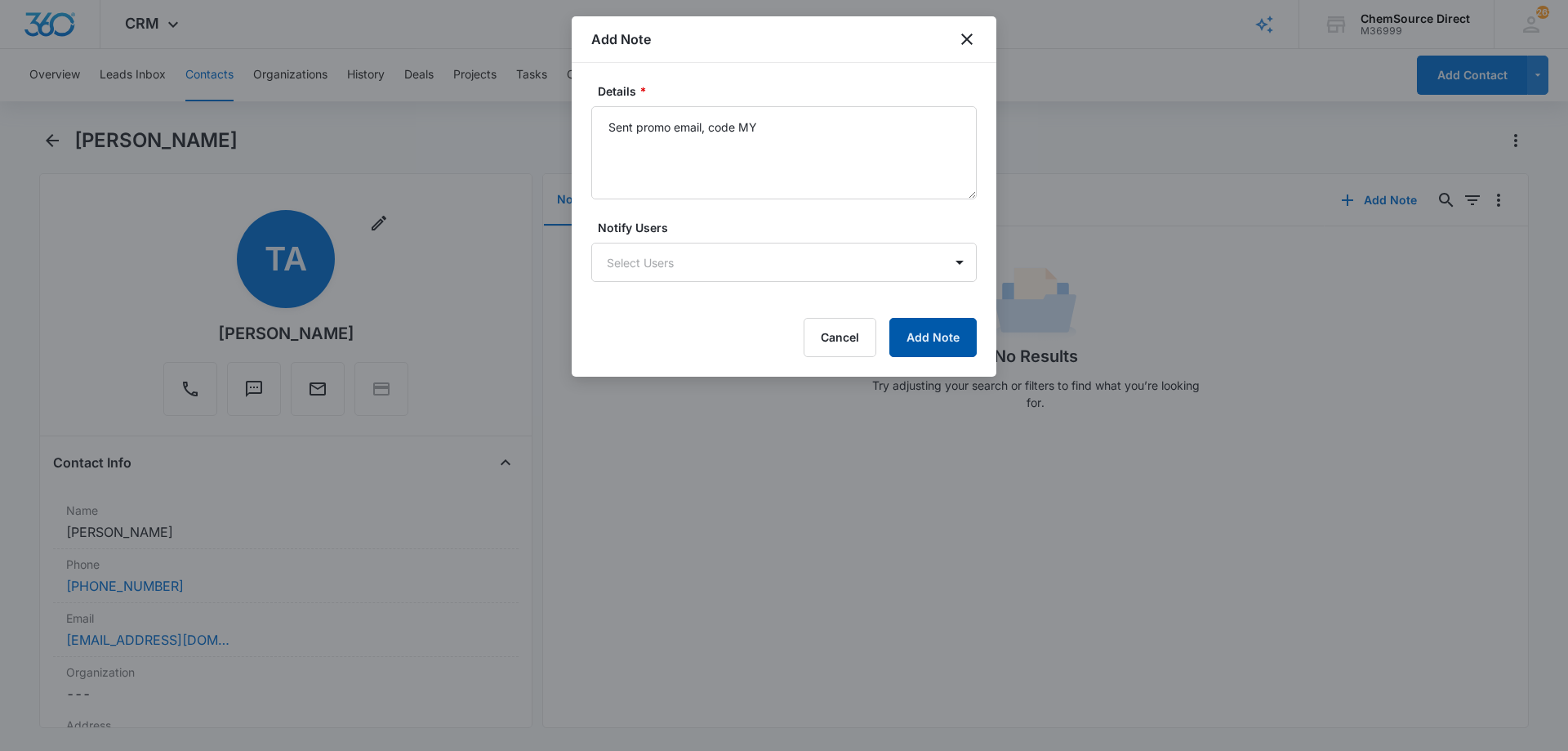
click at [911, 335] on button "Add Note" at bounding box center [933, 336] width 87 height 39
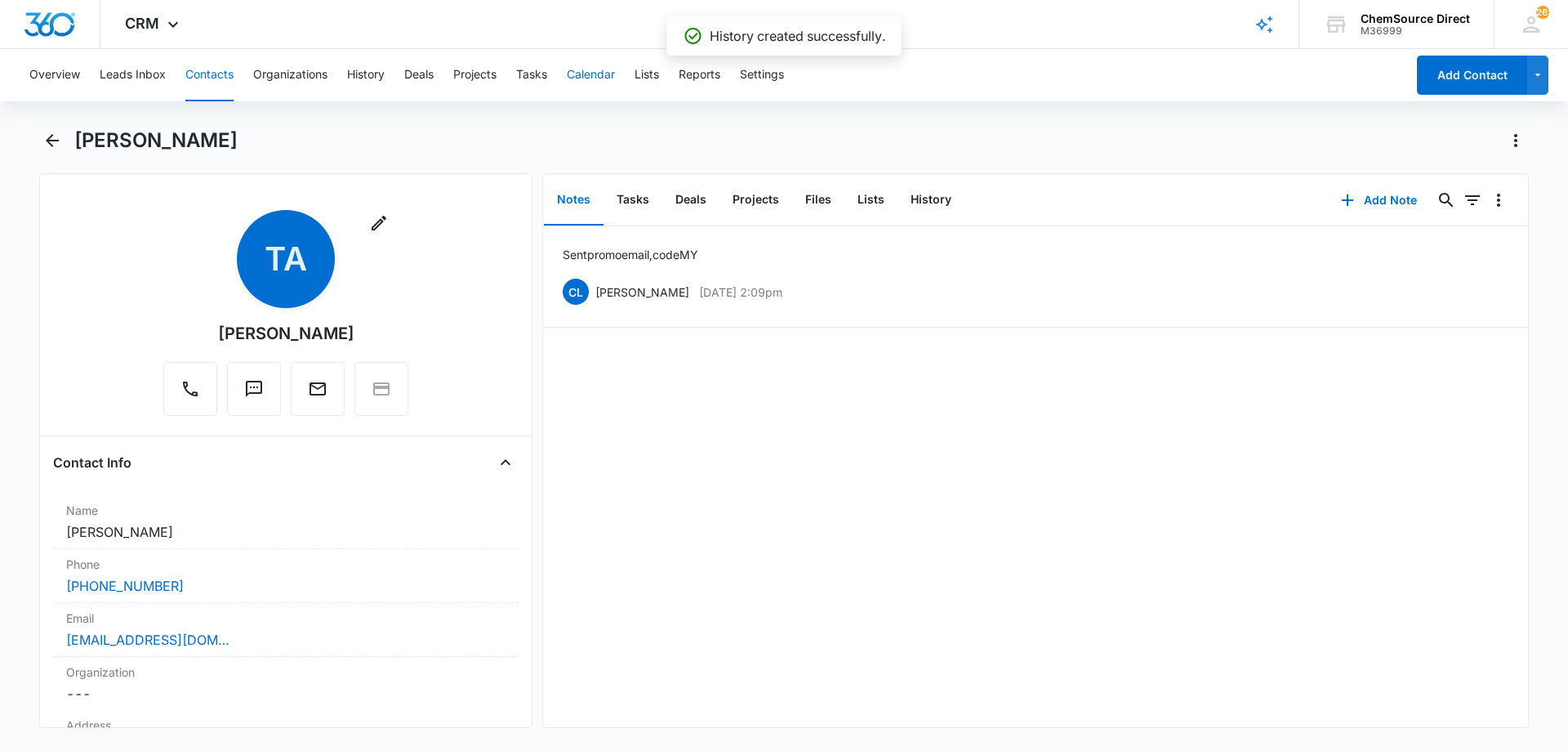
click at [582, 71] on button "Calendar" at bounding box center [590, 75] width 48 height 52
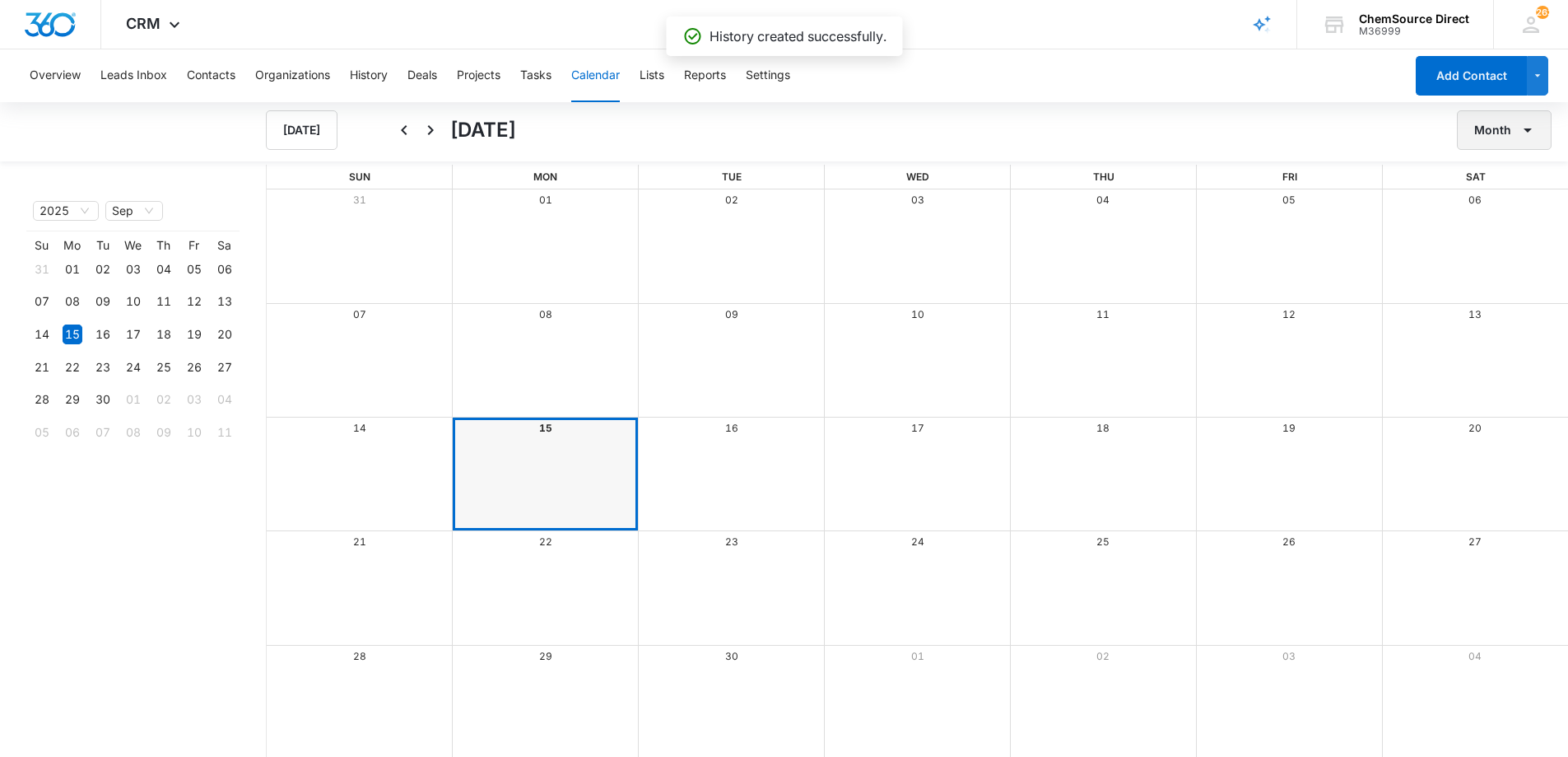
click at [1501, 133] on button "Month" at bounding box center [1504, 129] width 94 height 39
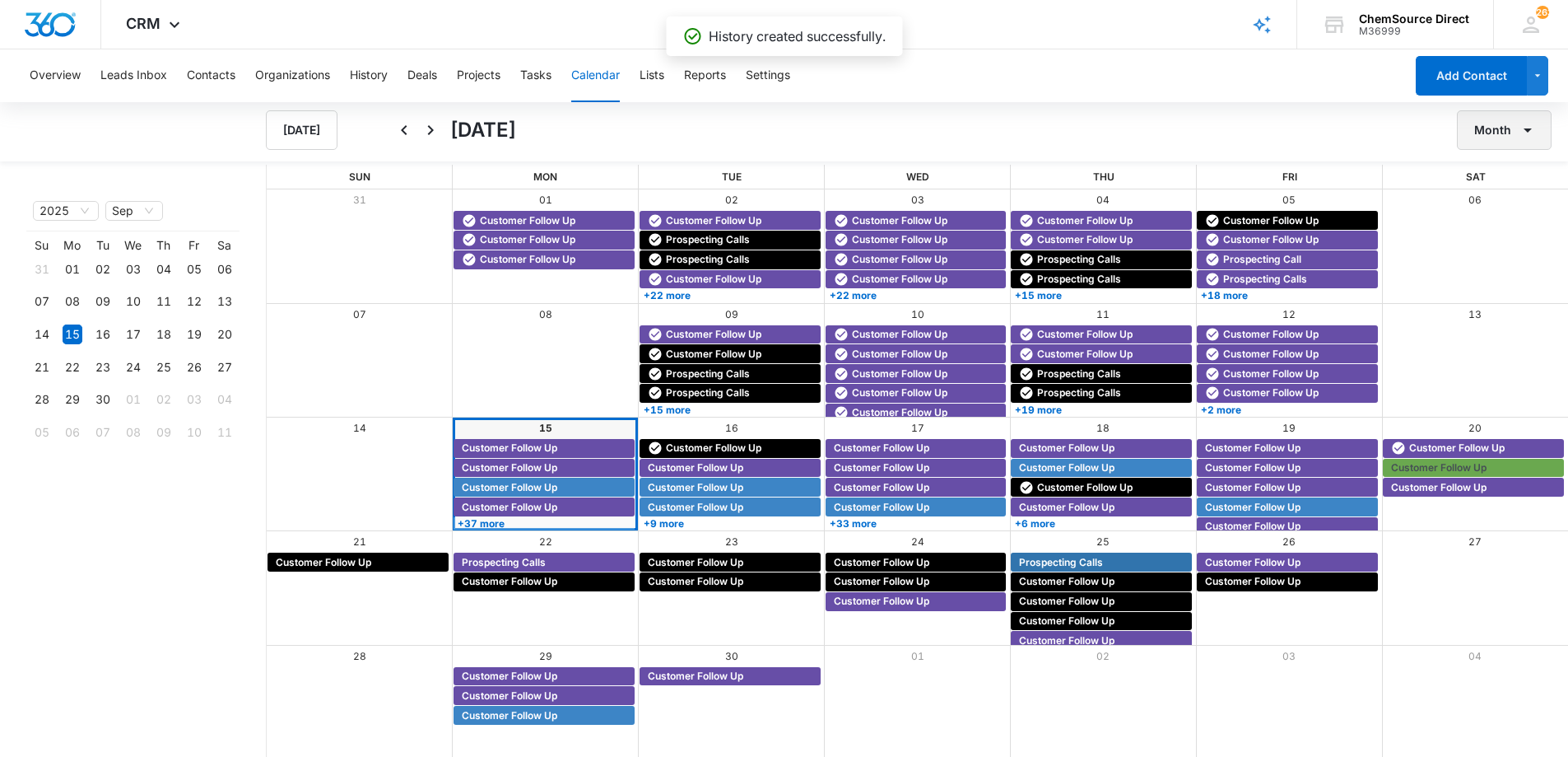
click at [1494, 134] on button "Month" at bounding box center [1504, 129] width 94 height 39
click at [1508, 203] on div "Week" at bounding box center [1499, 207] width 43 height 12
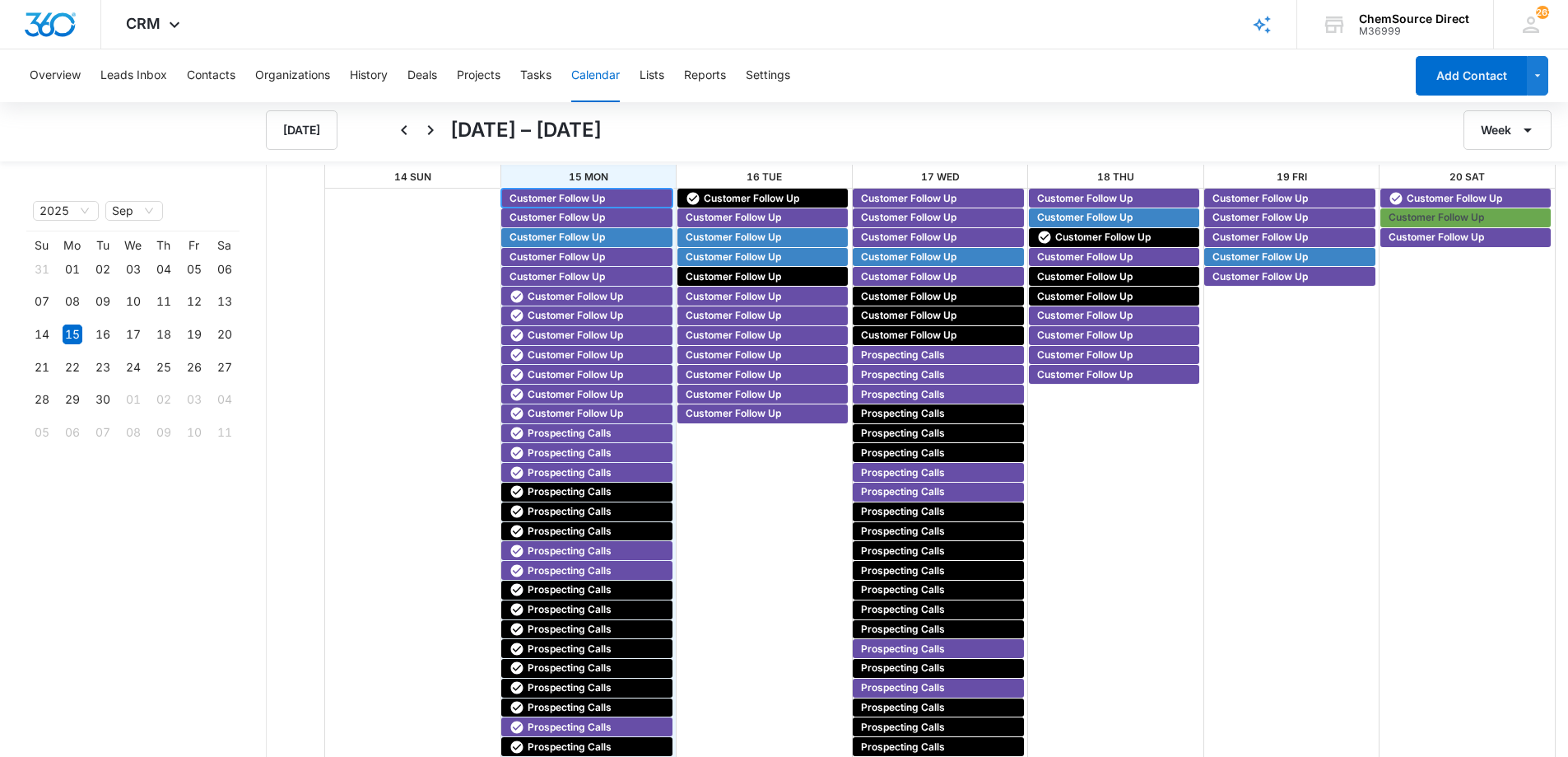
click at [542, 193] on span "Customer Follow Up" at bounding box center [557, 198] width 95 height 15
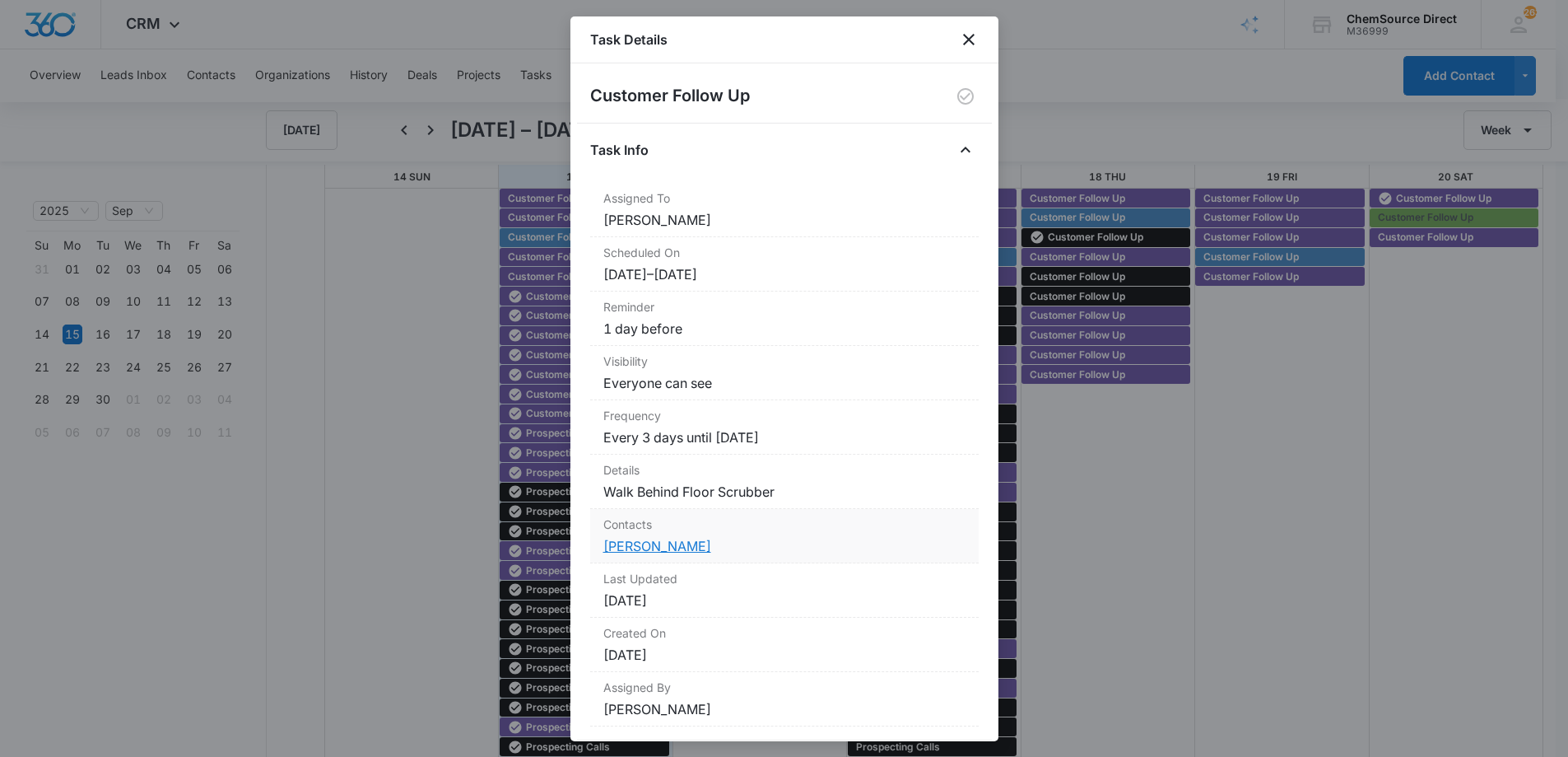
click at [684, 542] on link "[PERSON_NAME]" at bounding box center [657, 546] width 108 height 16
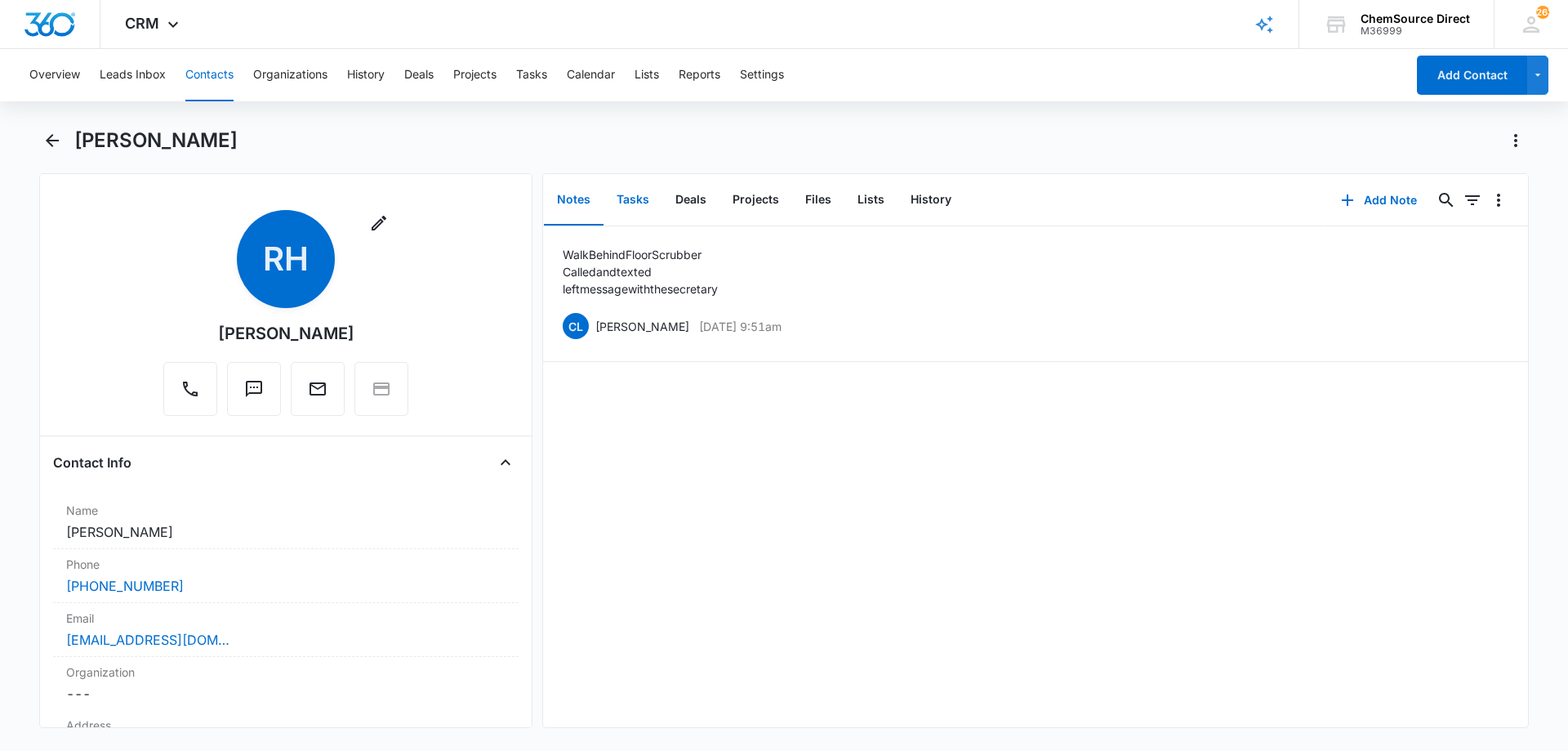
click at [626, 193] on button "Tasks" at bounding box center [633, 200] width 59 height 51
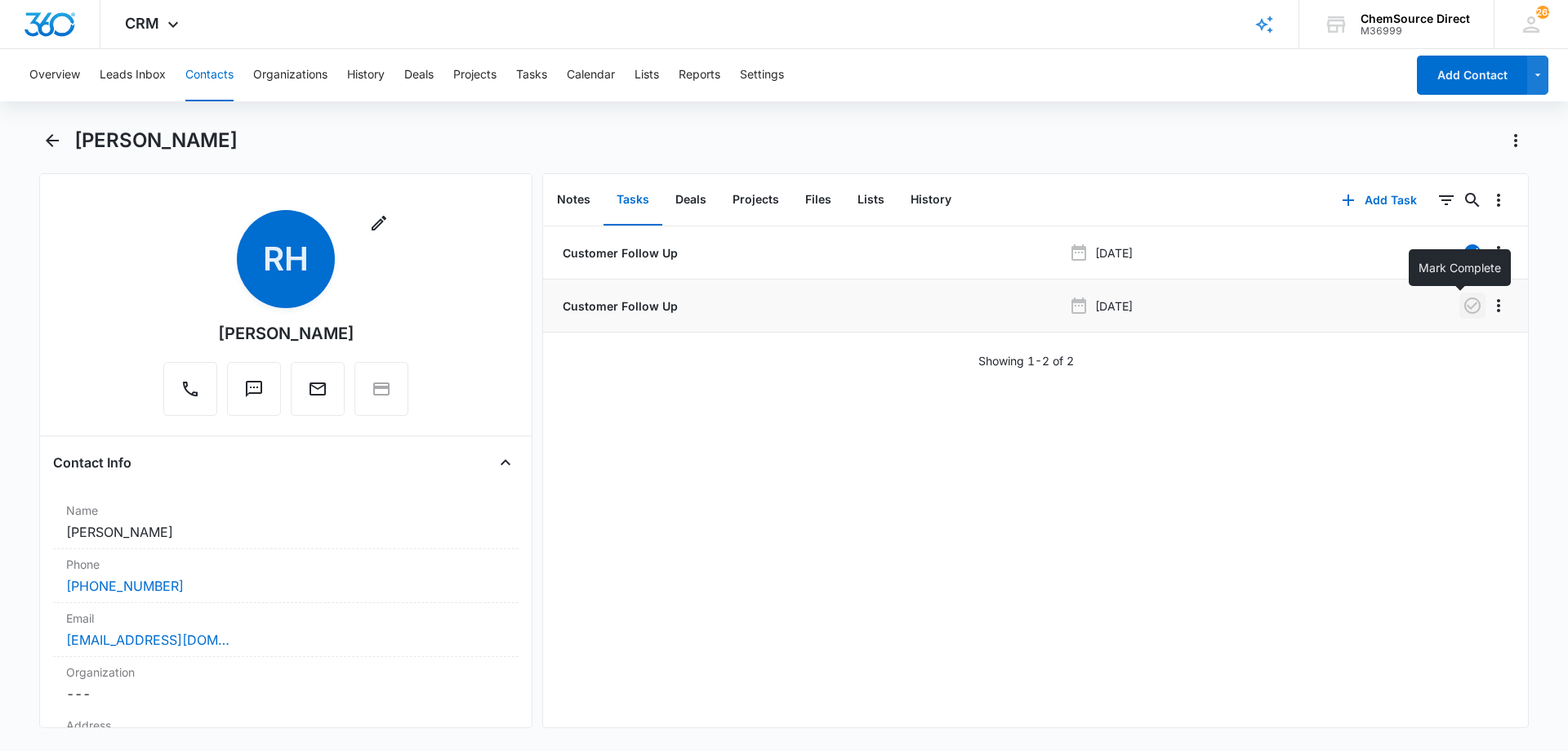
click at [1463, 304] on icon "button" at bounding box center [1473, 305] width 20 height 20
click at [572, 199] on button "Notes" at bounding box center [574, 200] width 60 height 51
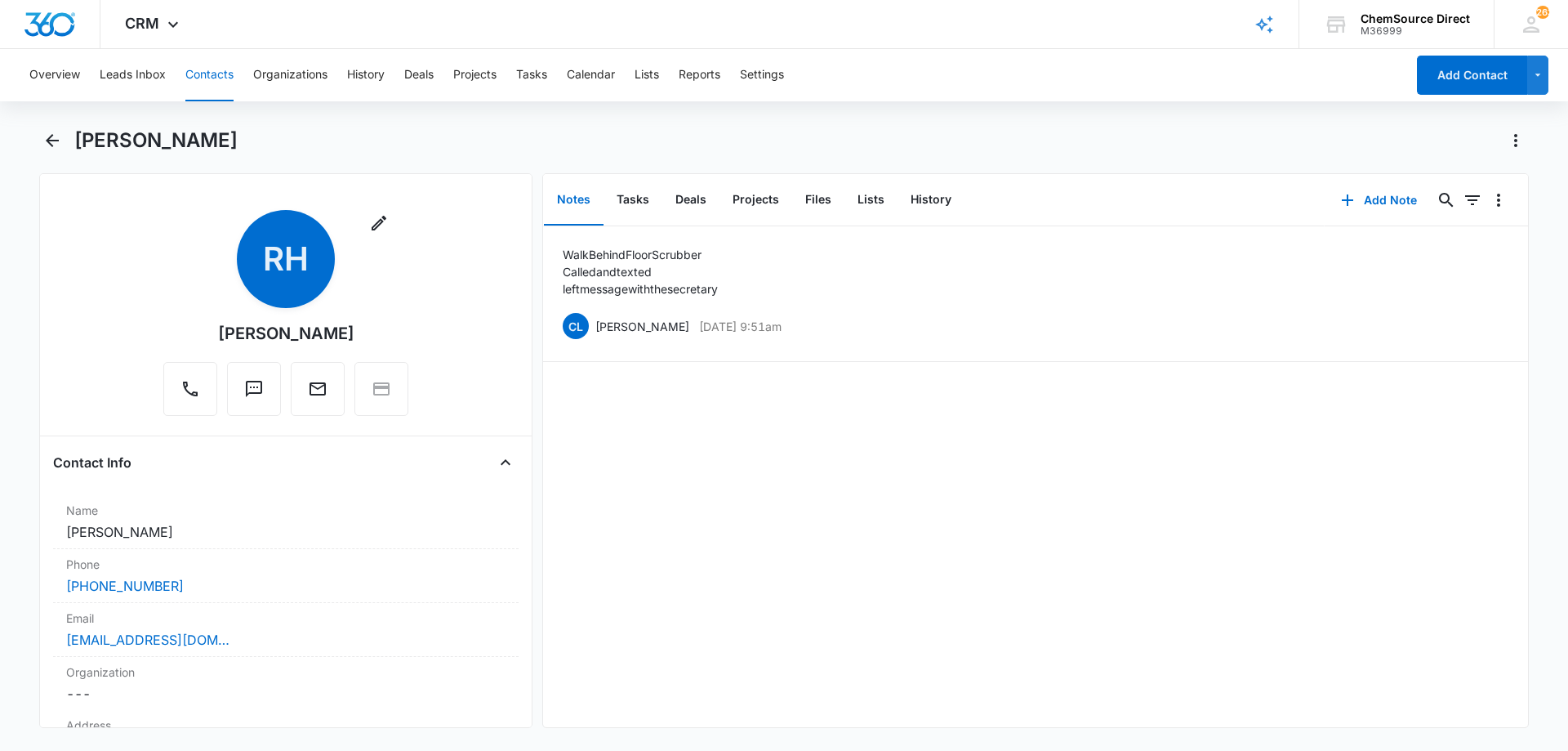
click at [655, 427] on div "Walk Behind Floor Scrubber Called and texted left message with the secretary CL…" at bounding box center [1034, 476] width 984 height 501
click at [639, 197] on button "Tasks" at bounding box center [633, 200] width 59 height 51
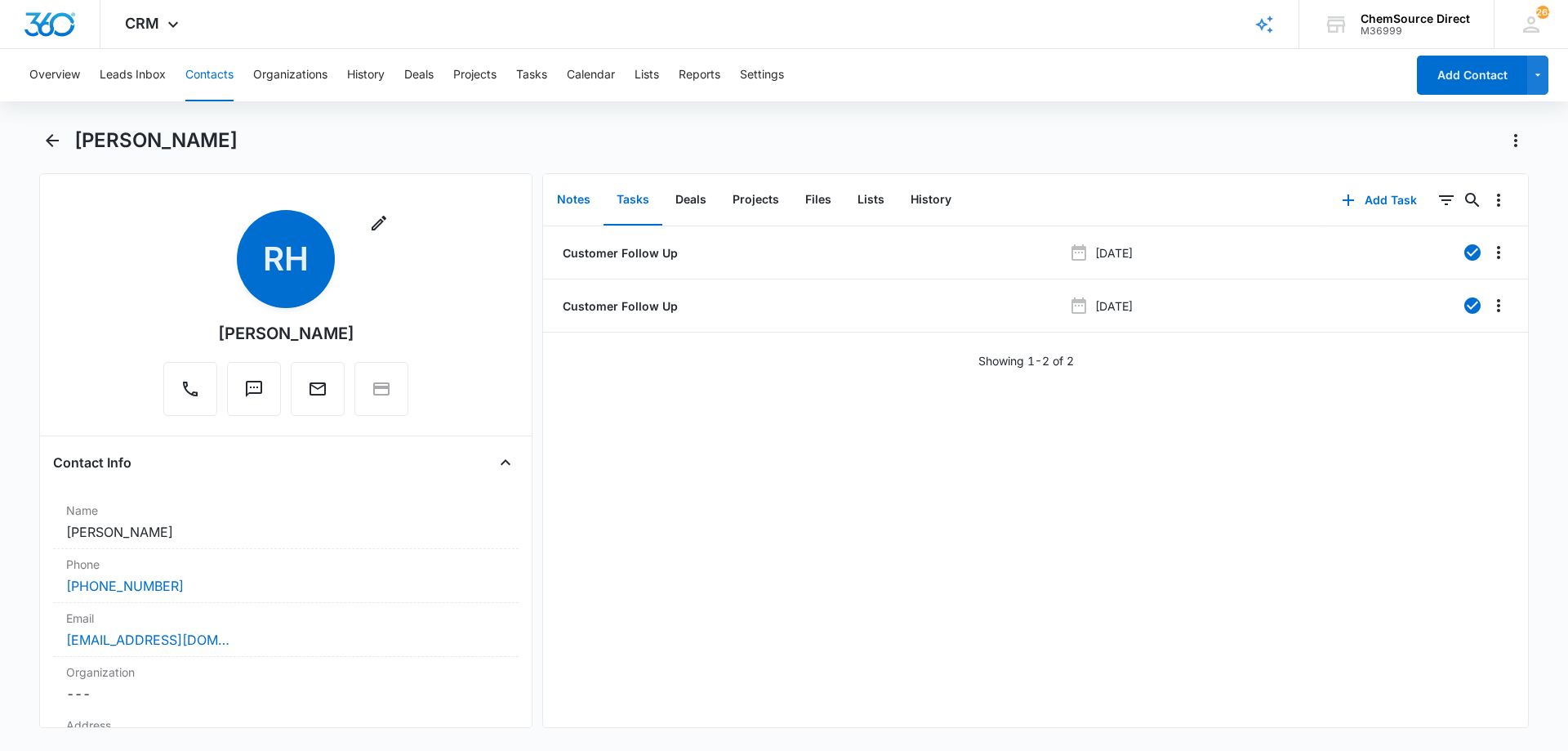
click at [564, 191] on button "Notes" at bounding box center [574, 200] width 60 height 51
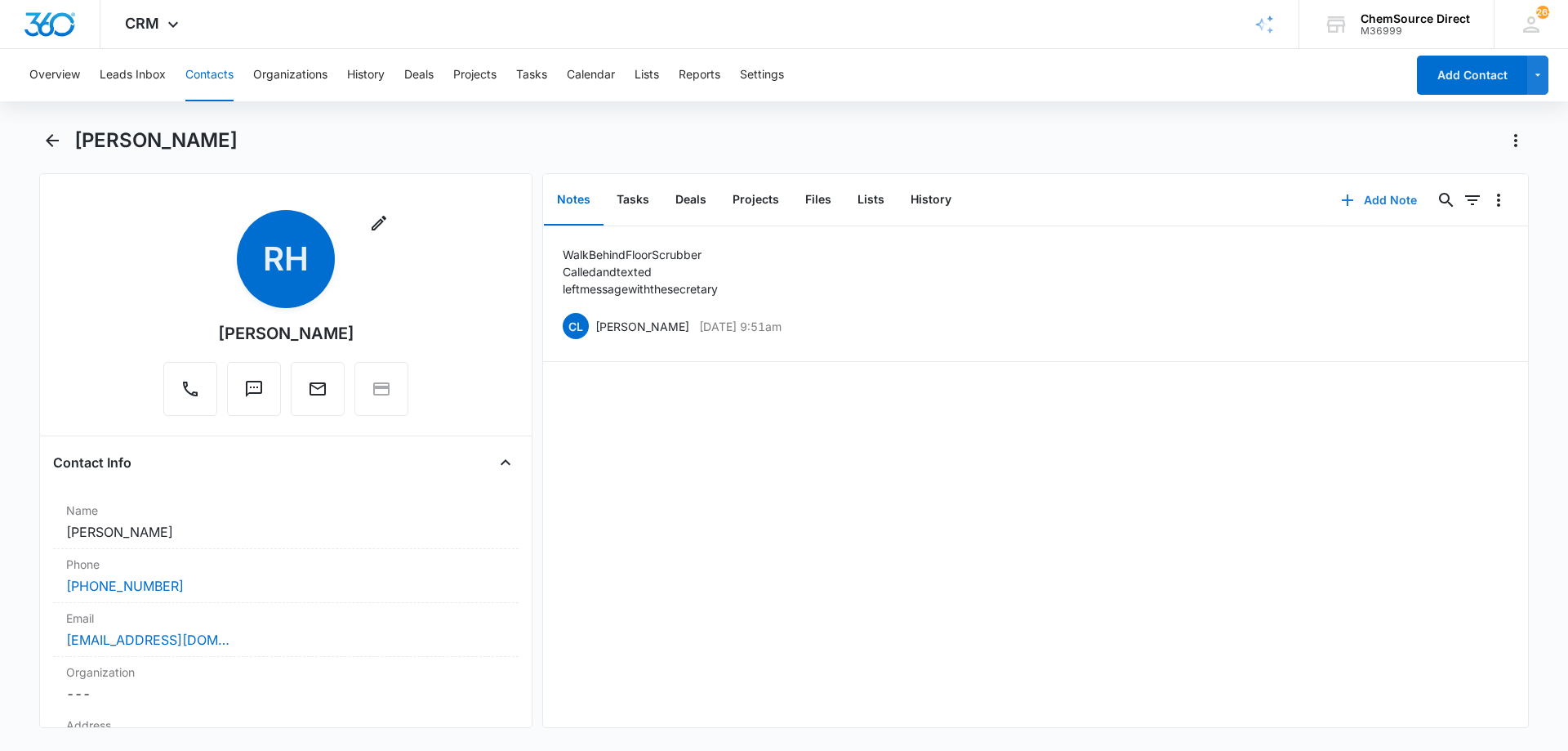
click at [1365, 199] on button "Add Note" at bounding box center [1378, 200] width 108 height 39
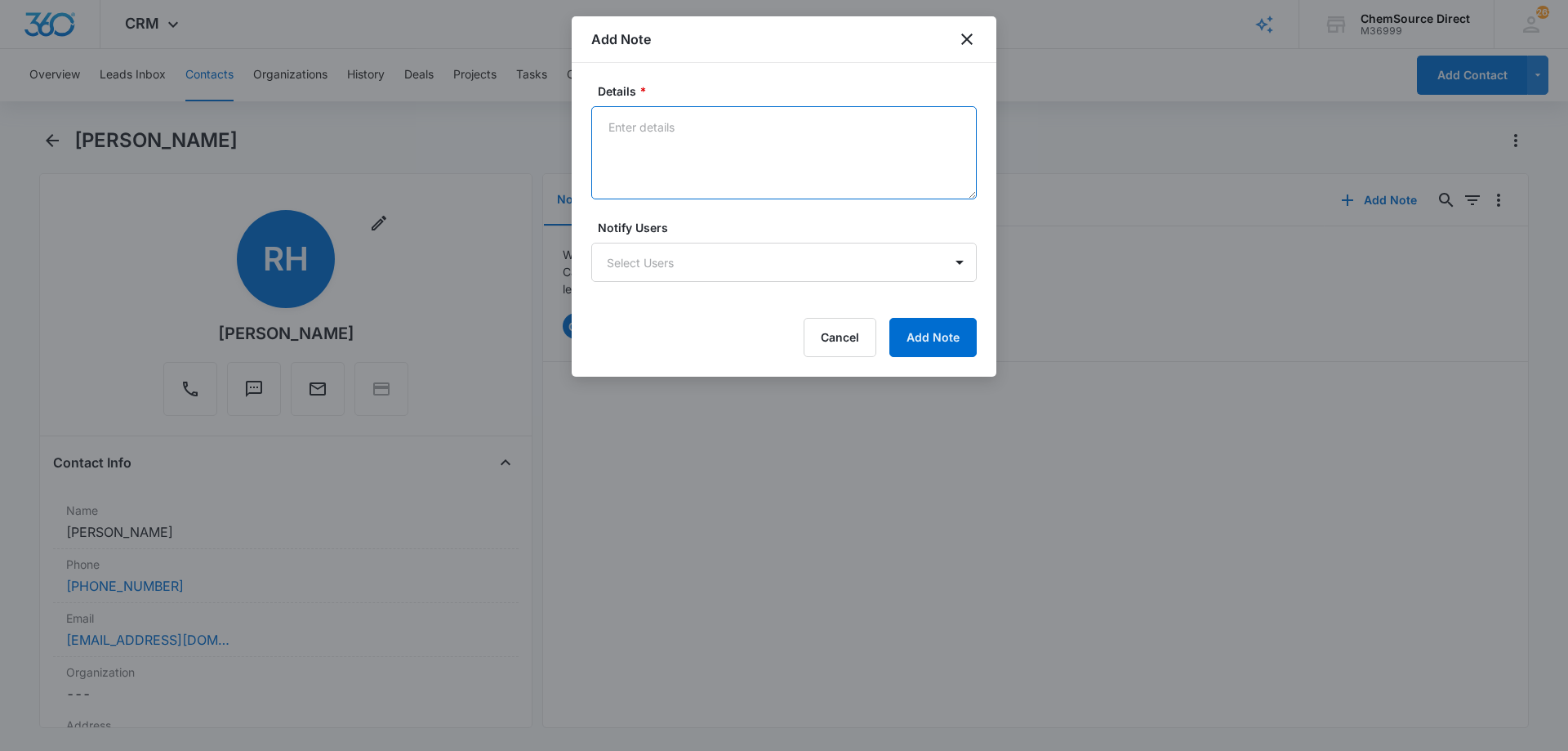
click at [614, 142] on textarea "Details *" at bounding box center [784, 153] width 385 height 93
click at [648, 154] on textarea "Called and texted" at bounding box center [784, 153] width 385 height 93
click at [622, 168] on textarea "Called and texted" at bounding box center [784, 153] width 385 height 93
click at [608, 148] on textarea "Called and texted" at bounding box center [784, 153] width 385 height 93
click at [708, 123] on textarea "Called and texted" at bounding box center [784, 153] width 385 height 93
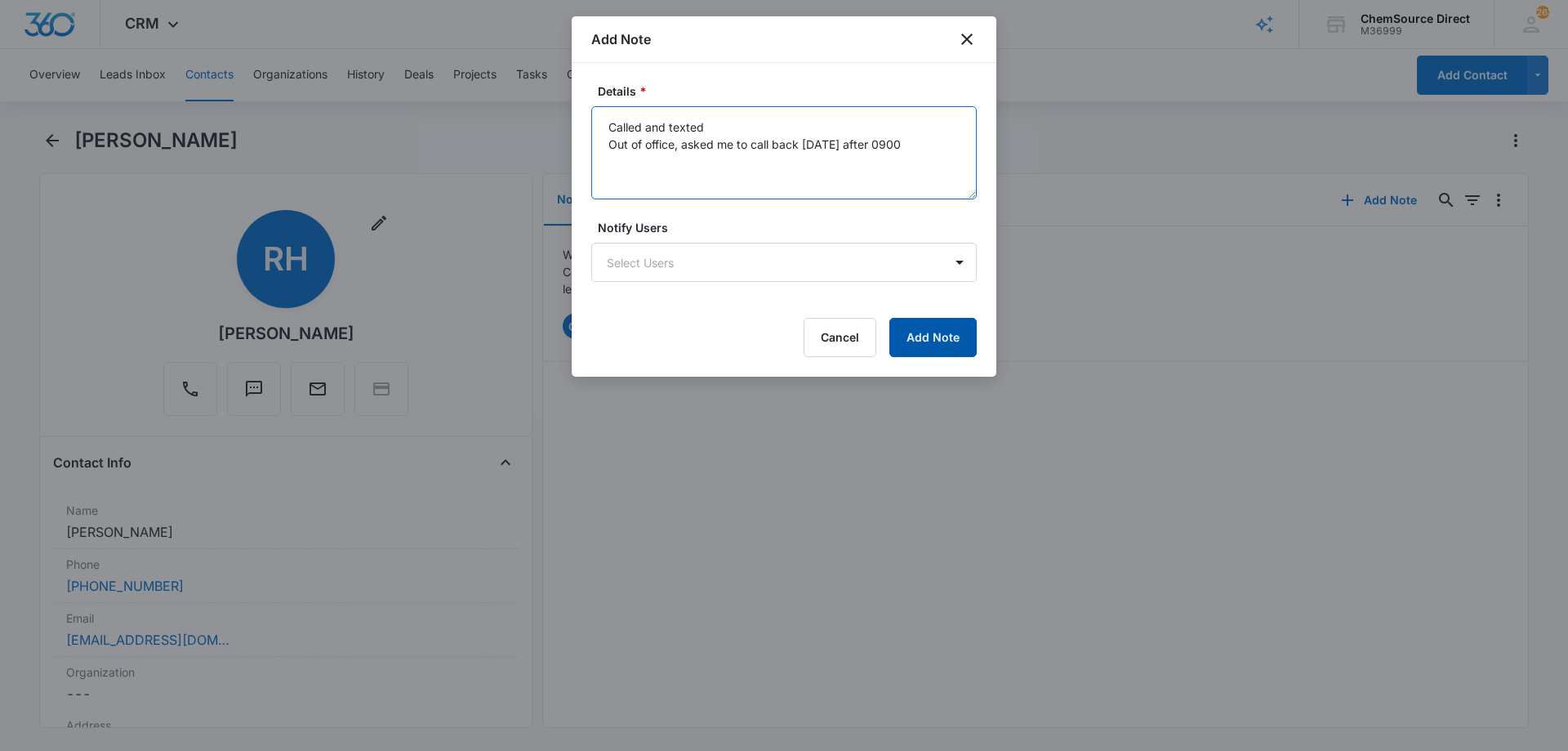
type textarea "Called and texted Out of office, asked me to call back tomorrow after 0900"
click at [917, 334] on button "Add Note" at bounding box center [933, 336] width 87 height 39
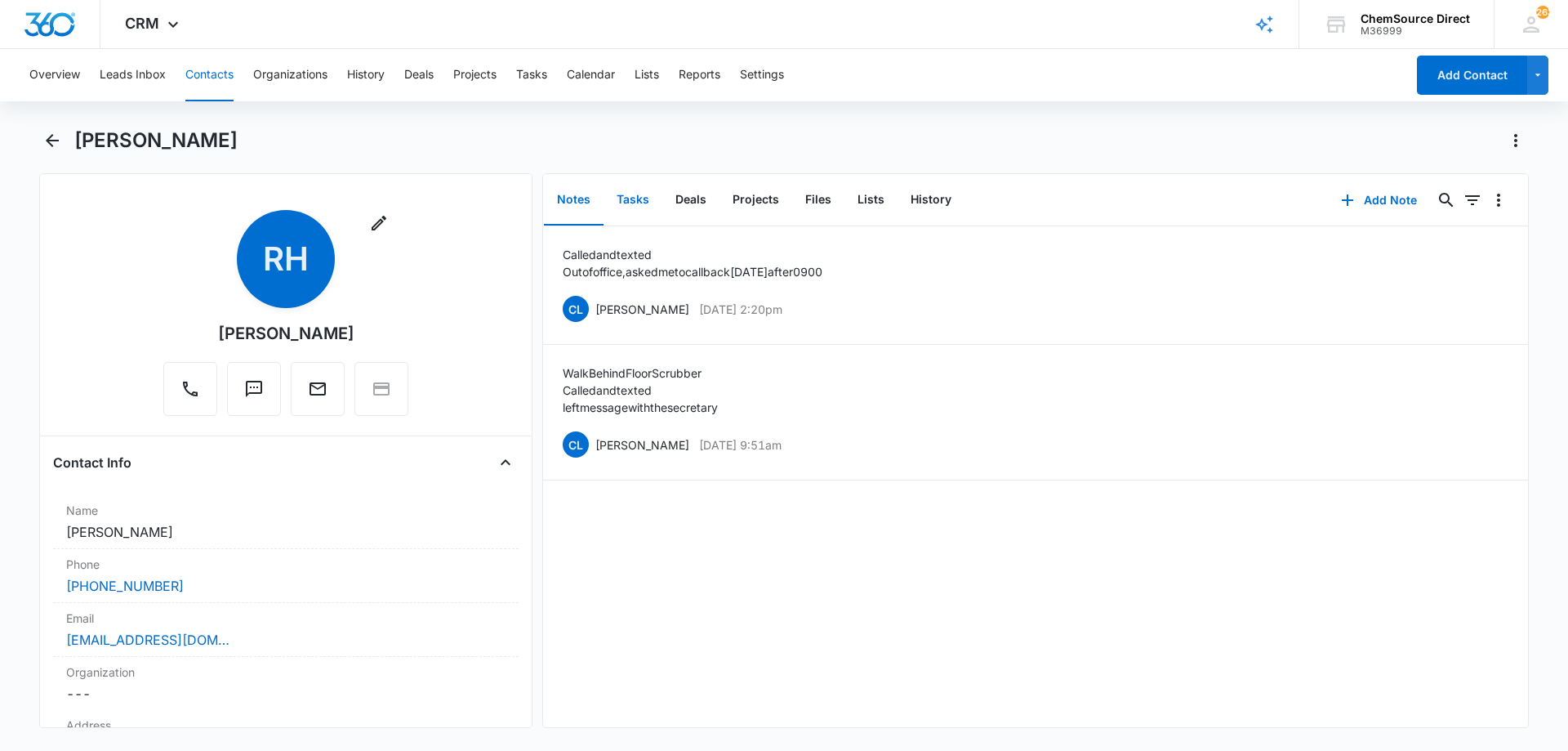
click at [630, 196] on button "Tasks" at bounding box center [633, 200] width 59 height 51
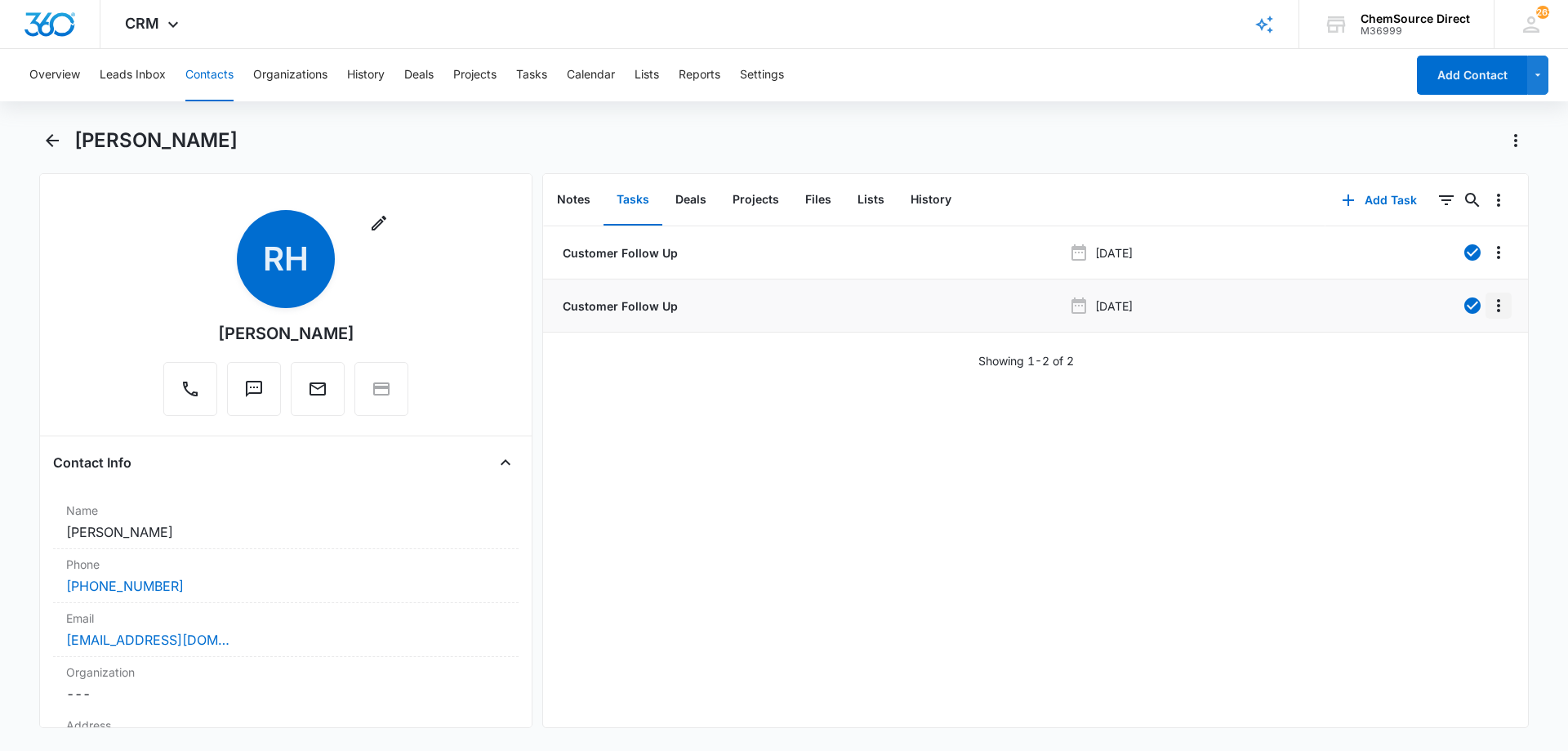
click at [1489, 309] on icon "Overflow Menu" at bounding box center [1499, 305] width 20 height 20
click at [1442, 343] on button "Edit" at bounding box center [1452, 351] width 93 height 25
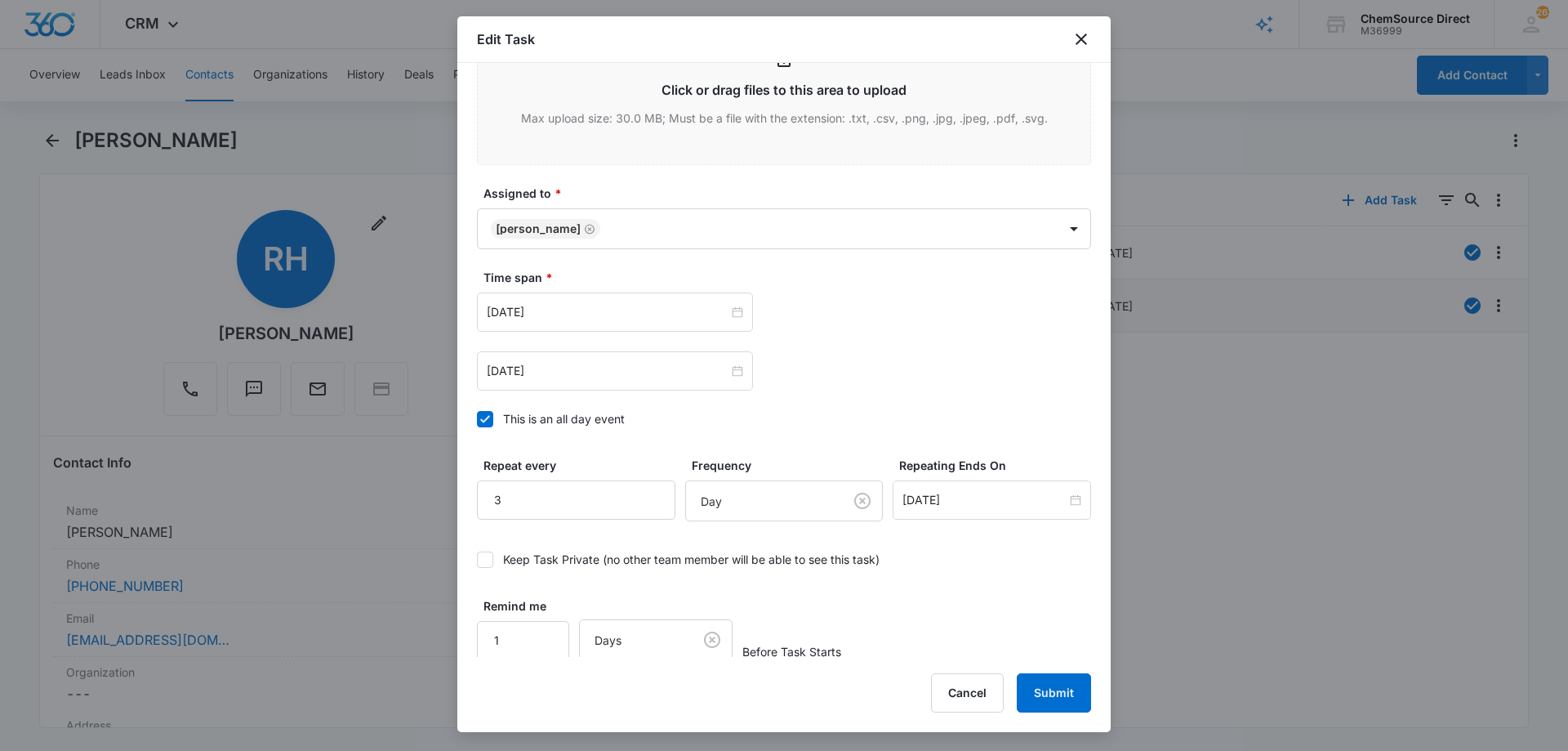
scroll to position [903, 0]
click at [645, 486] on input "4" at bounding box center [576, 496] width 198 height 39
click at [649, 502] on input "3" at bounding box center [576, 496] width 198 height 39
click at [649, 502] on input "2" at bounding box center [576, 496] width 198 height 39
type input "1"
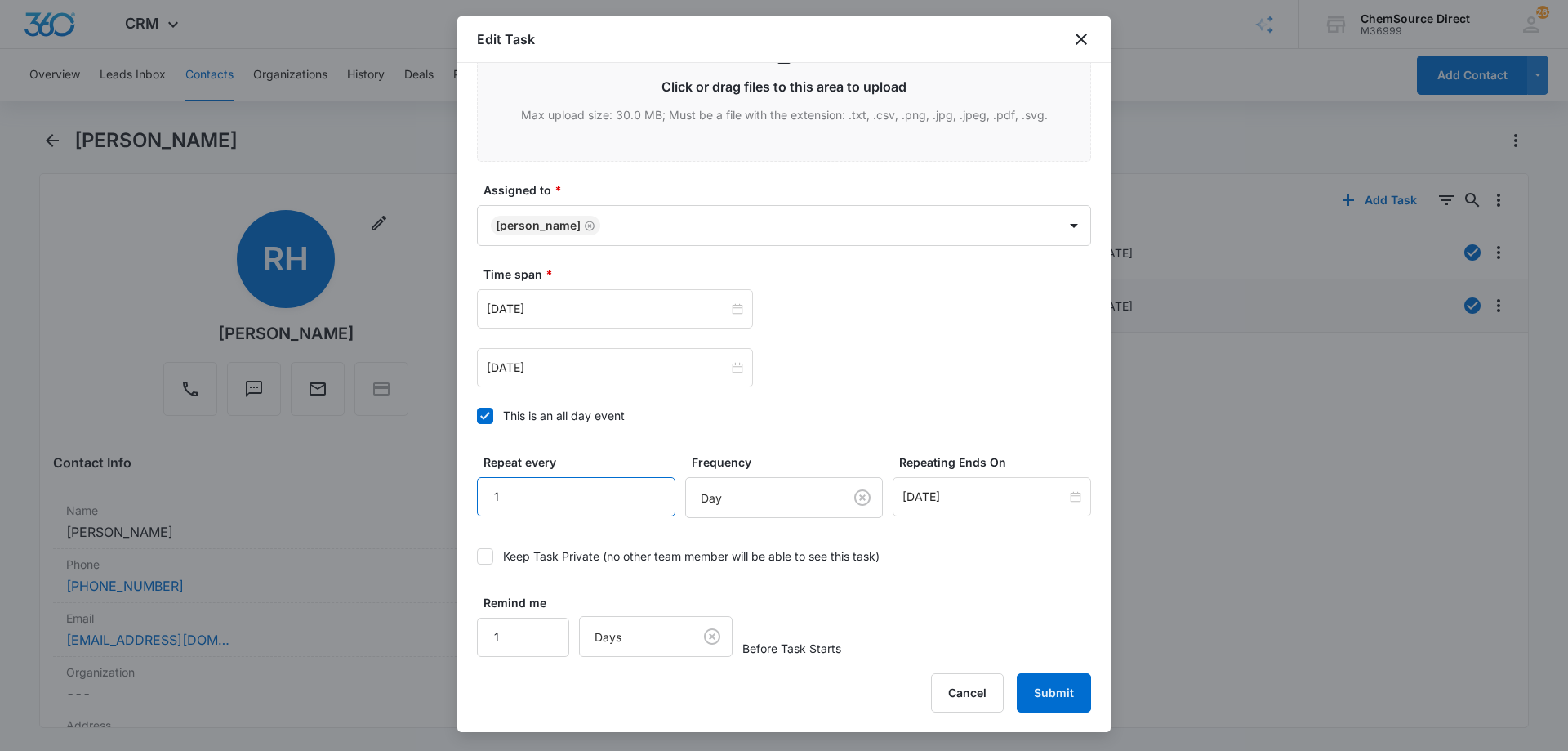
click at [649, 502] on input "1" at bounding box center [576, 496] width 198 height 39
click at [927, 493] on input "[DATE]" at bounding box center [984, 496] width 165 height 18
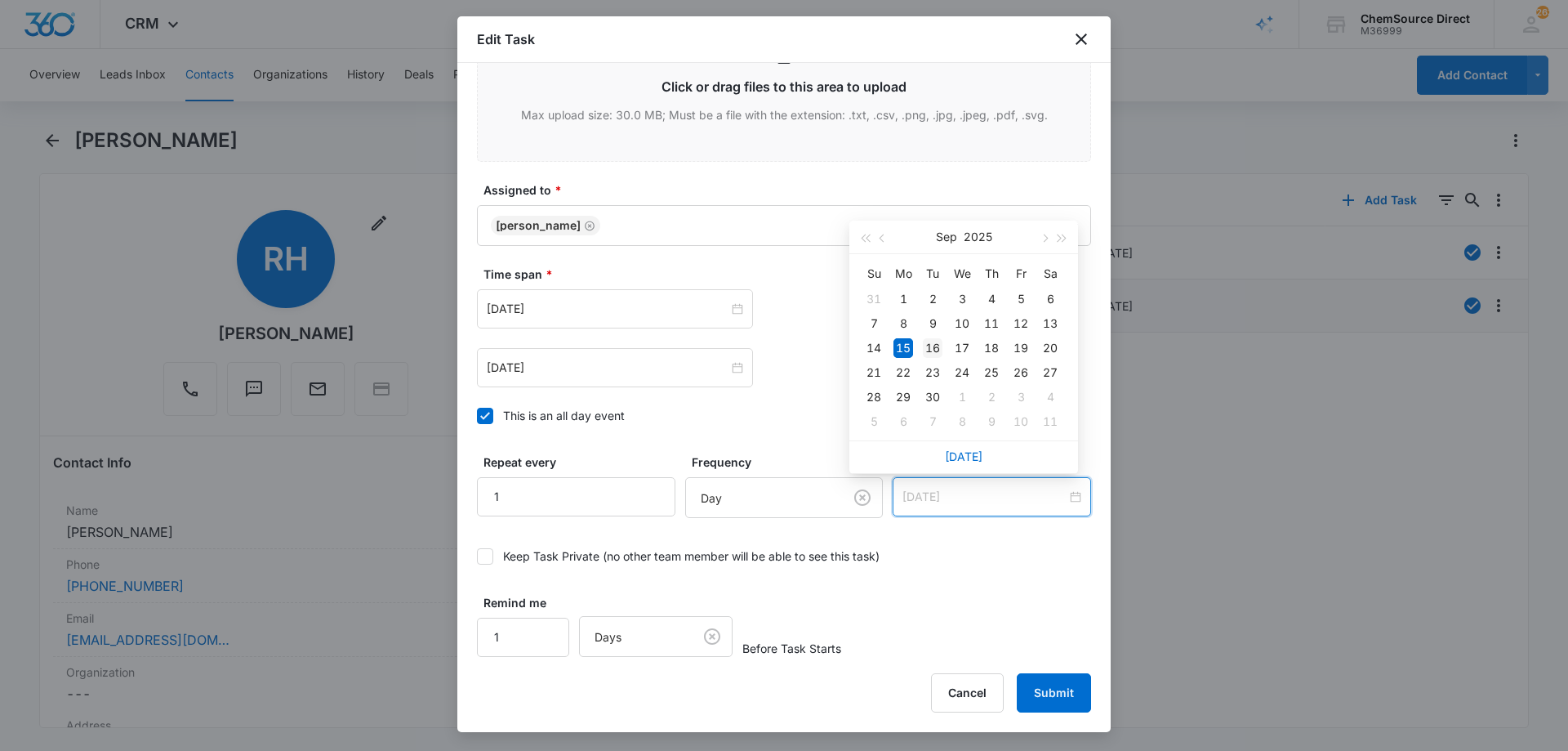
type input "[DATE]"
click at [934, 348] on div "16" at bounding box center [933, 348] width 20 height 20
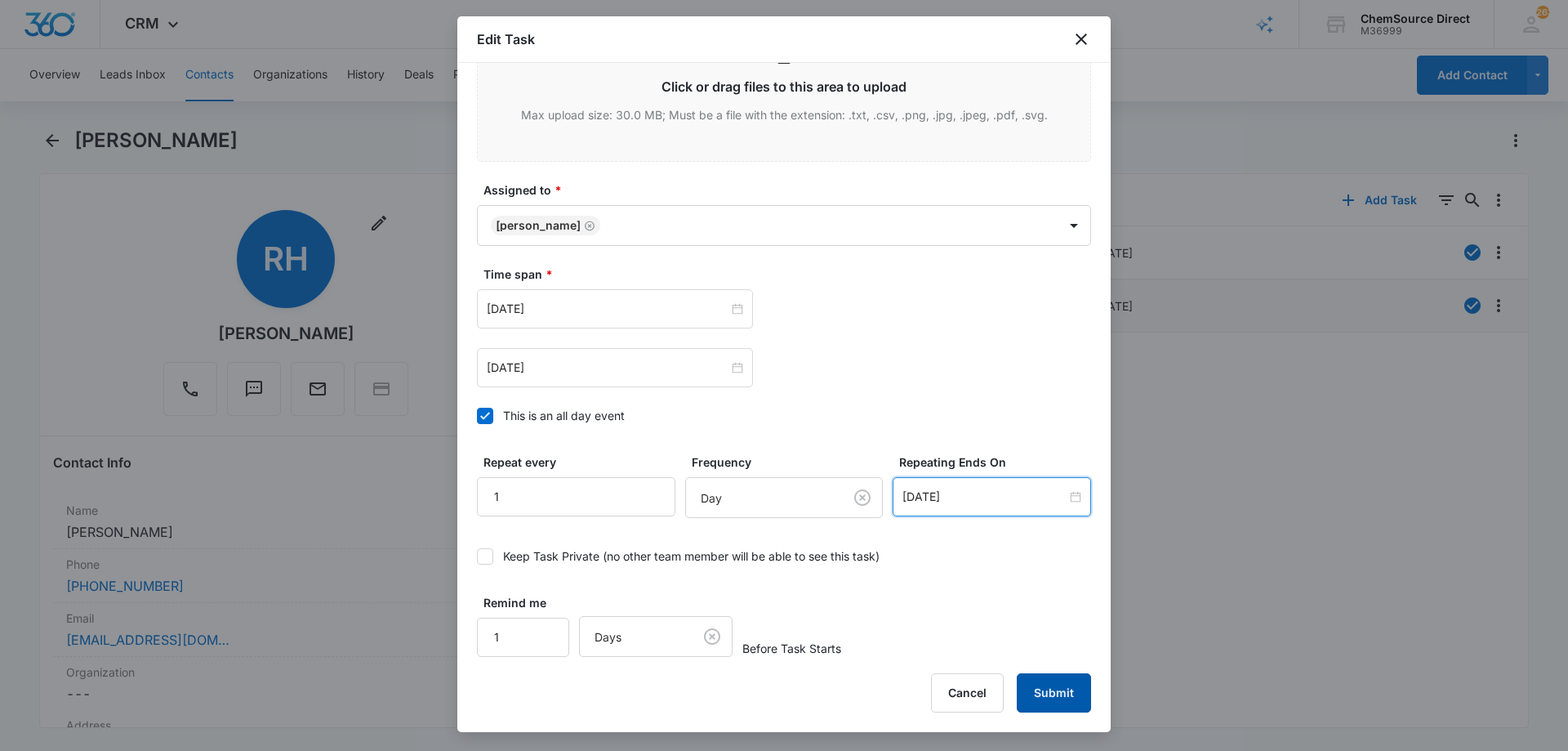
click at [1057, 691] on button "Submit" at bounding box center [1054, 692] width 75 height 39
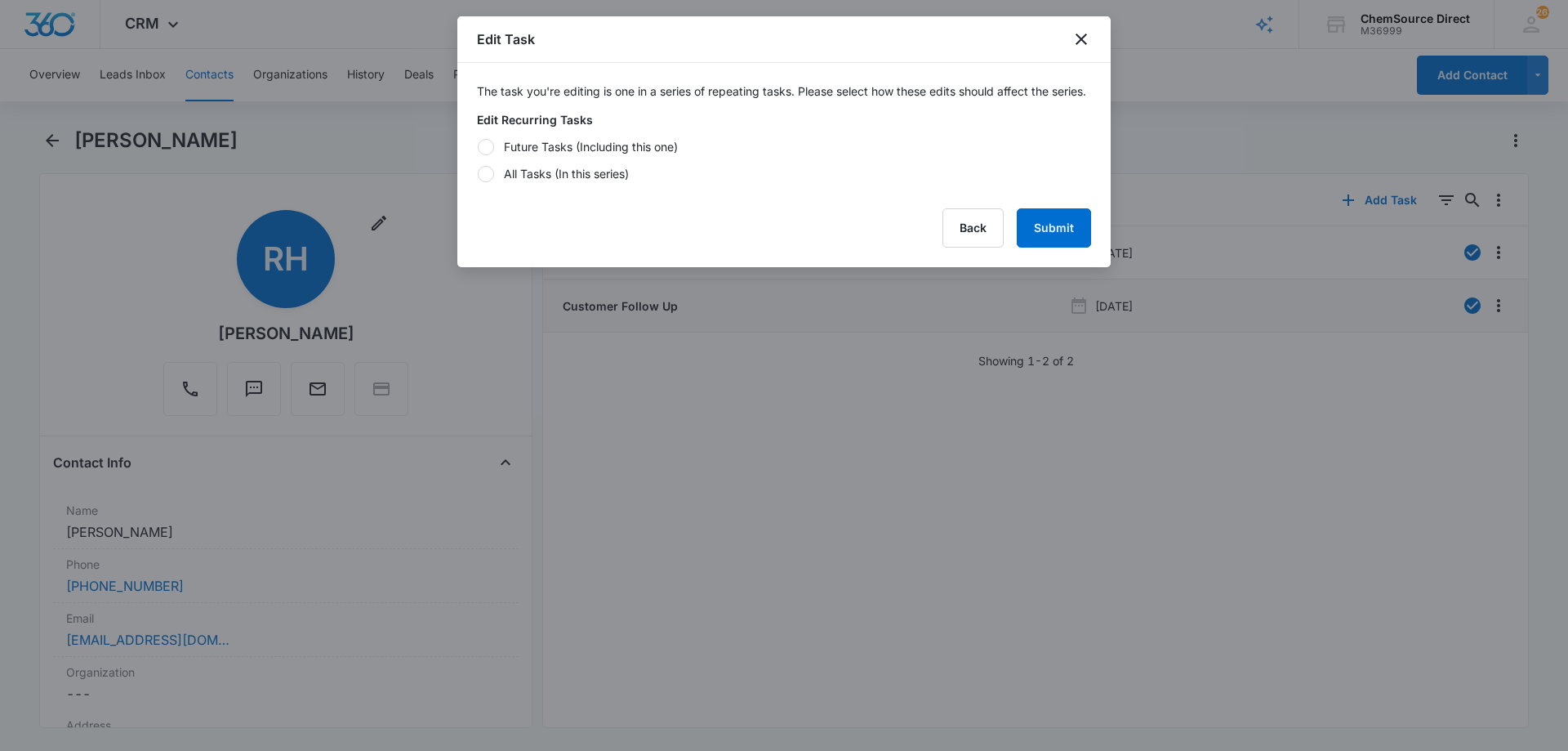
click at [485, 155] on div at bounding box center [485, 147] width 16 height 16
click at [477, 147] on input "Future Tasks (Including this one)" at bounding box center [477, 146] width 1 height 1
radio input "true"
click at [1059, 238] on button "Submit" at bounding box center [1054, 227] width 75 height 39
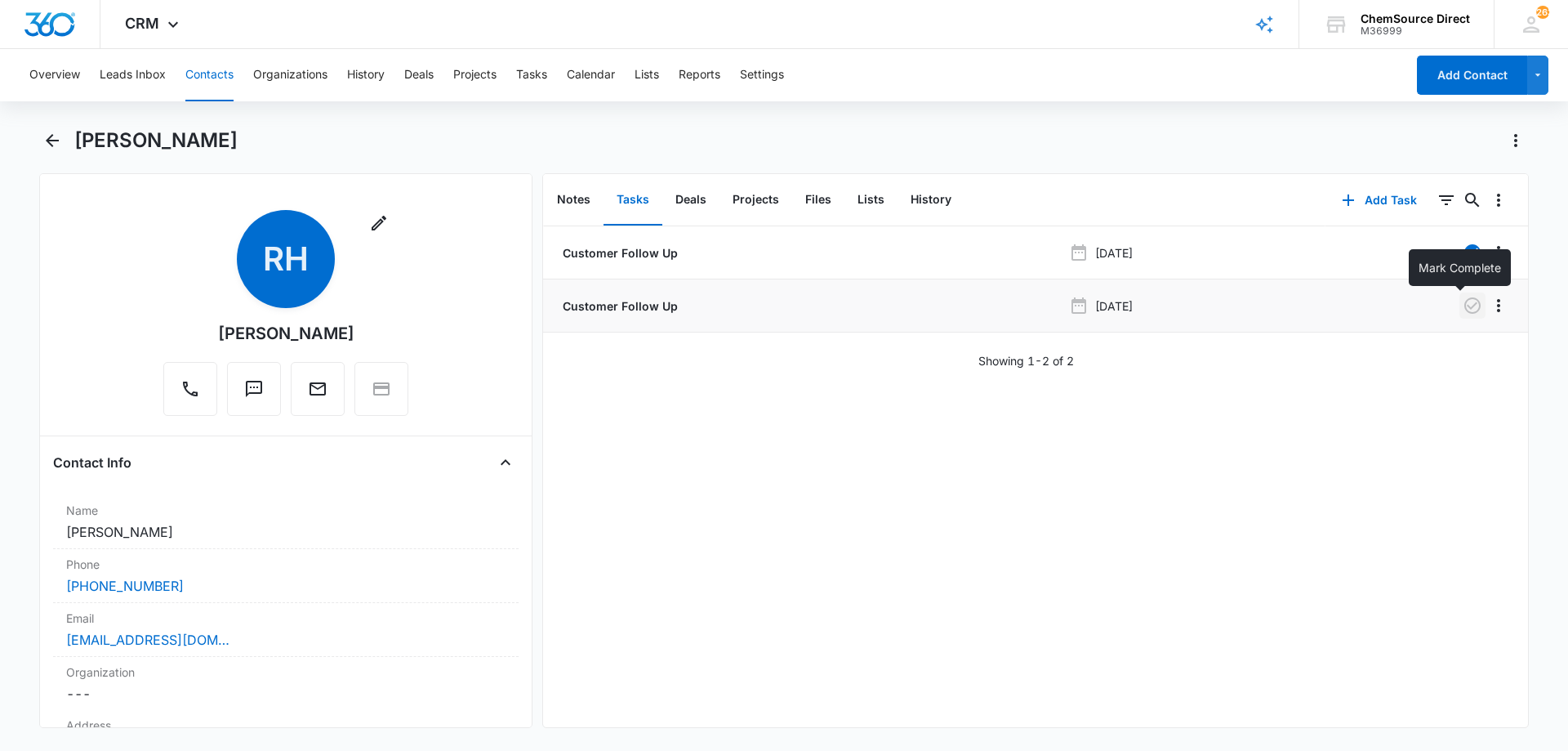
click at [1464, 304] on icon "button" at bounding box center [1473, 305] width 16 height 16
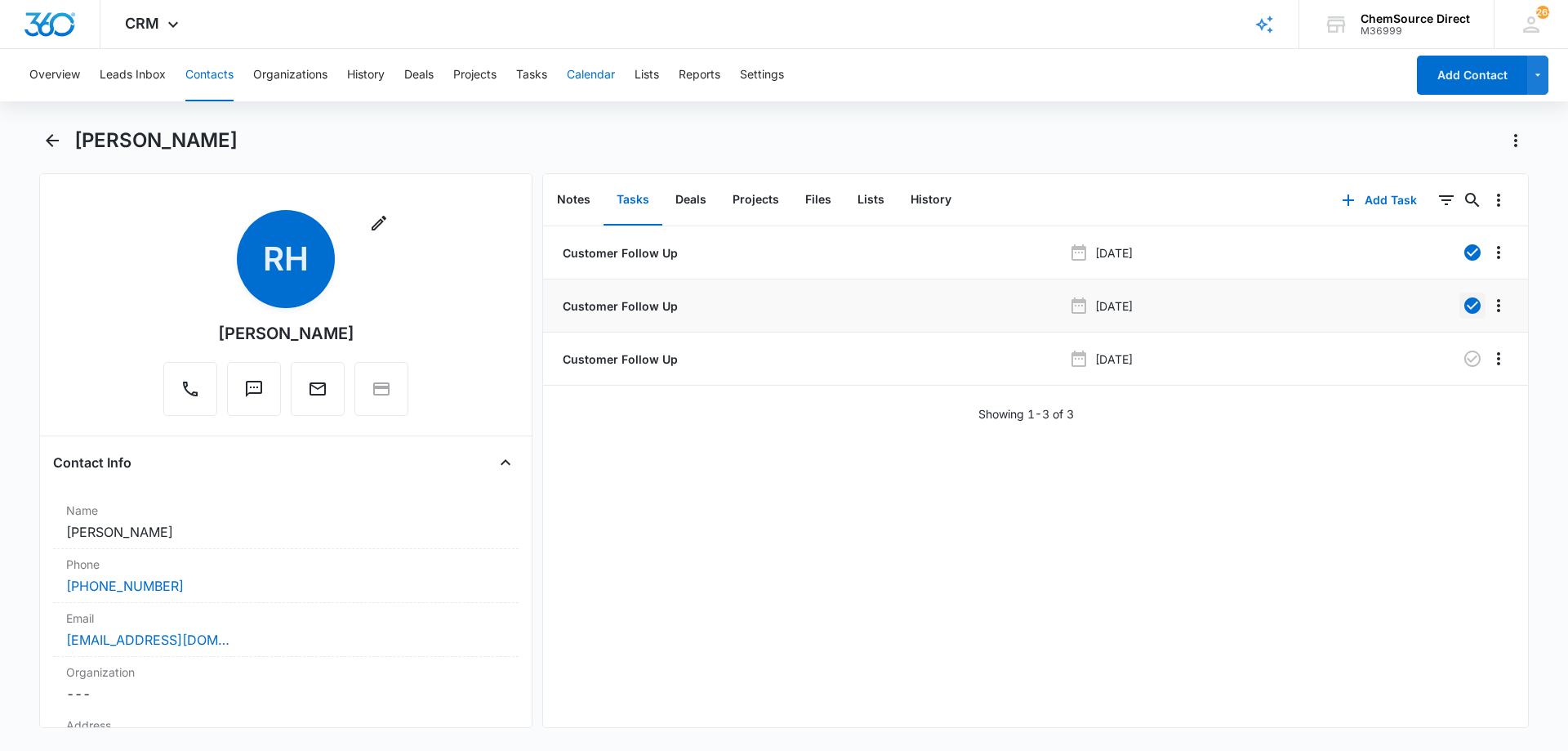
click at [585, 68] on button "Calendar" at bounding box center [590, 75] width 48 height 52
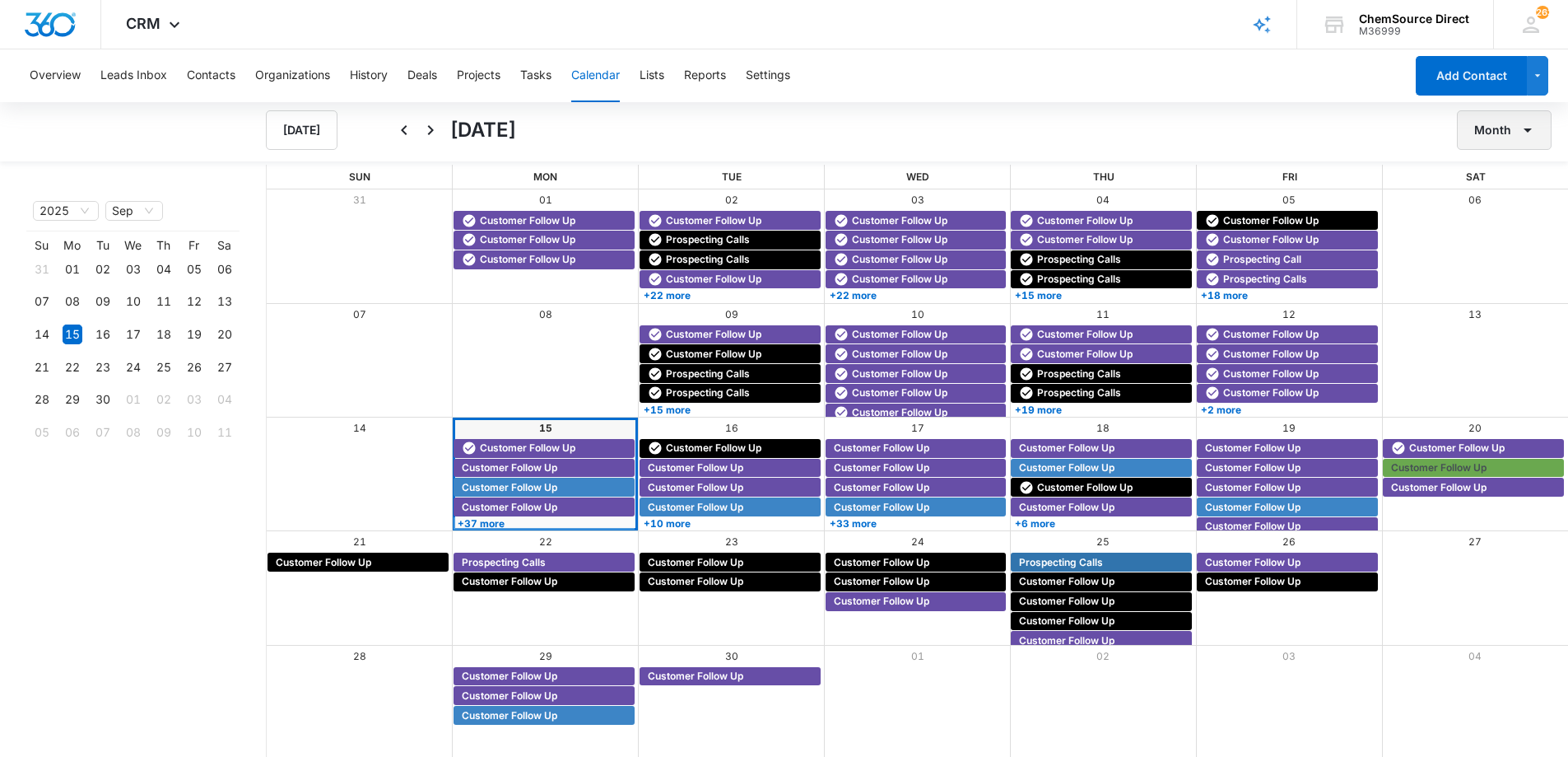
click at [1484, 129] on button "Month" at bounding box center [1504, 129] width 94 height 39
click at [1489, 202] on div "Week" at bounding box center [1499, 207] width 43 height 12
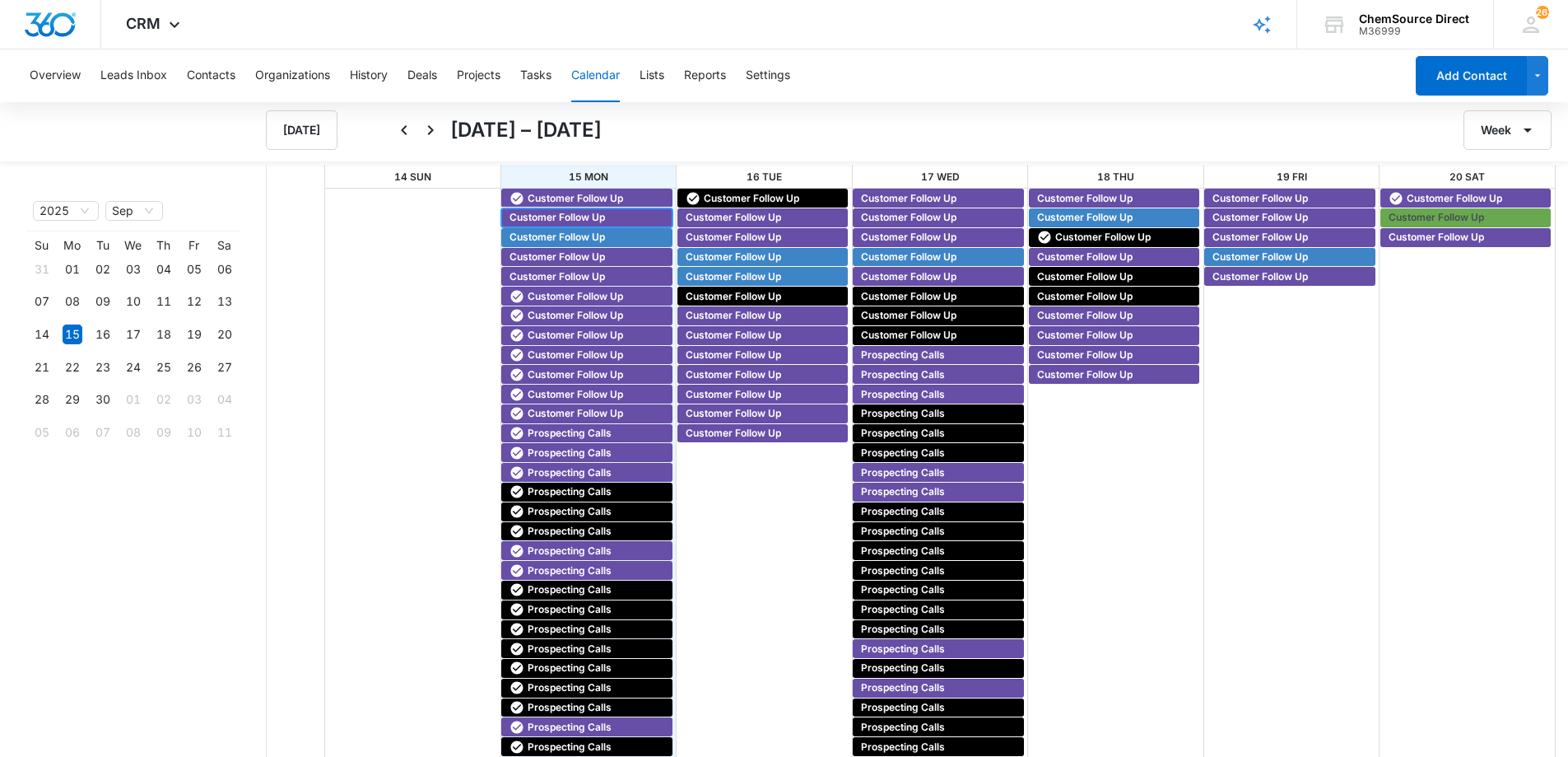
click at [545, 213] on span "Customer Follow Up" at bounding box center [557, 217] width 95 height 15
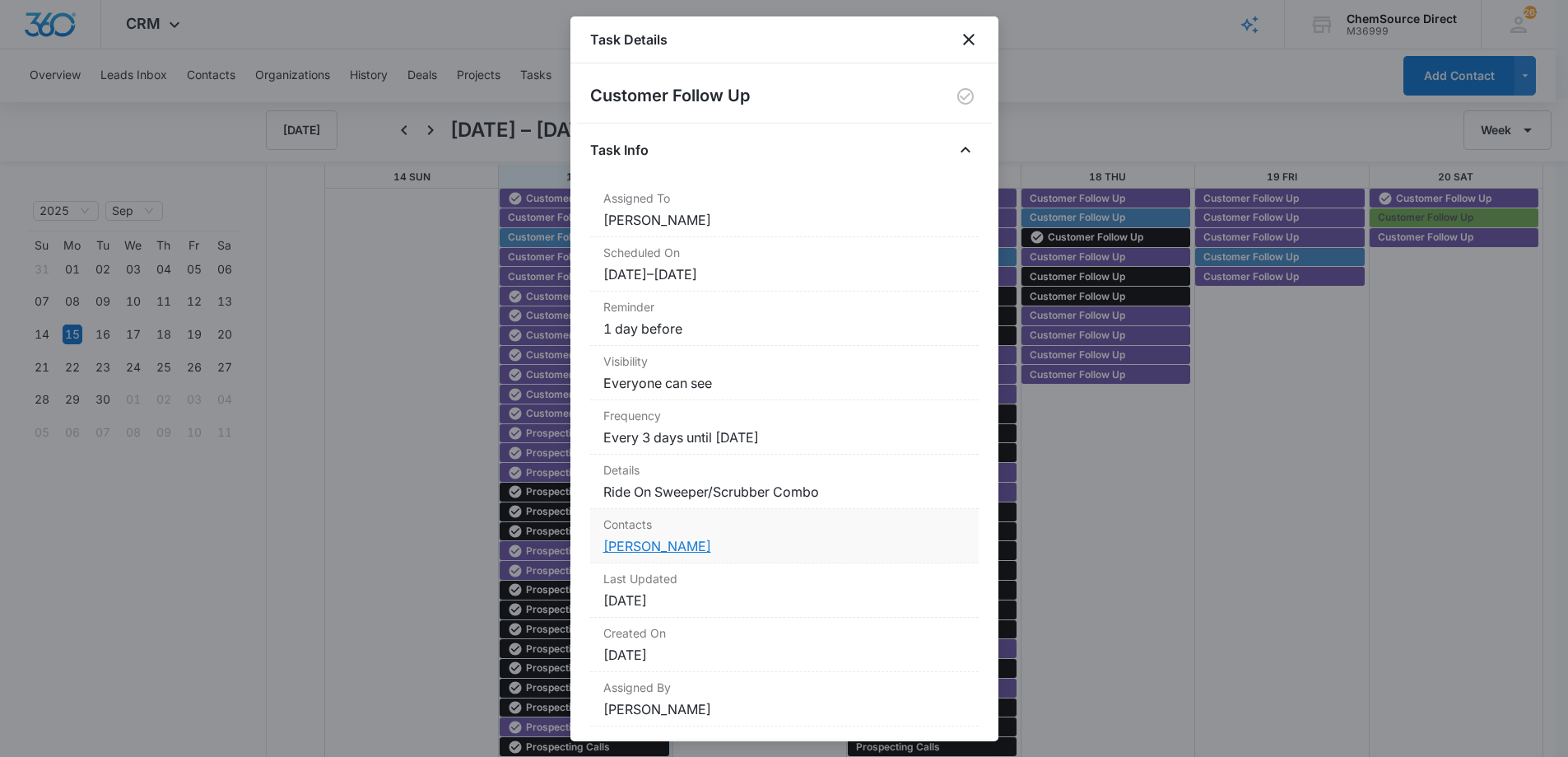
click at [621, 543] on link "[PERSON_NAME]" at bounding box center [657, 546] width 108 height 16
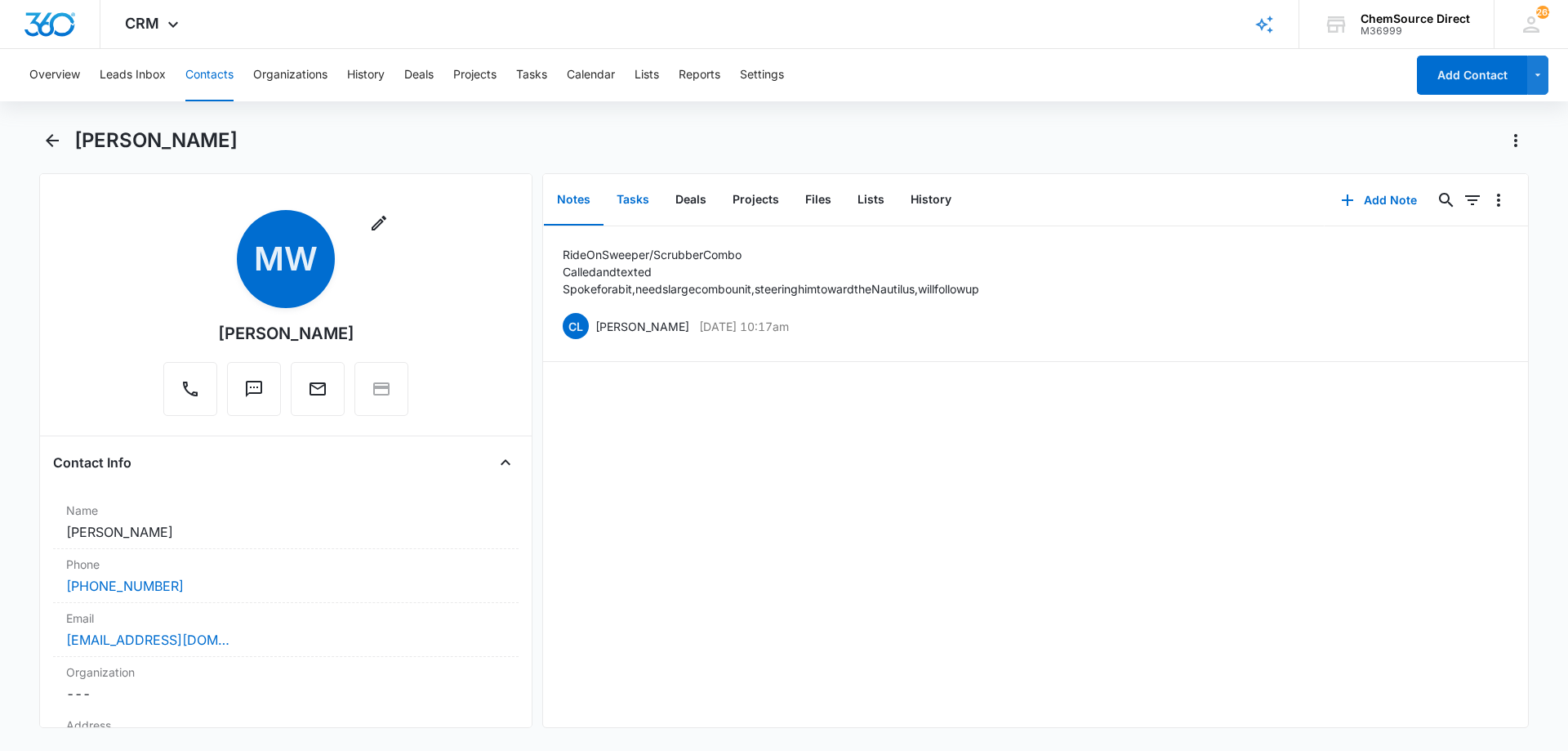
click at [631, 194] on button "Tasks" at bounding box center [633, 200] width 59 height 51
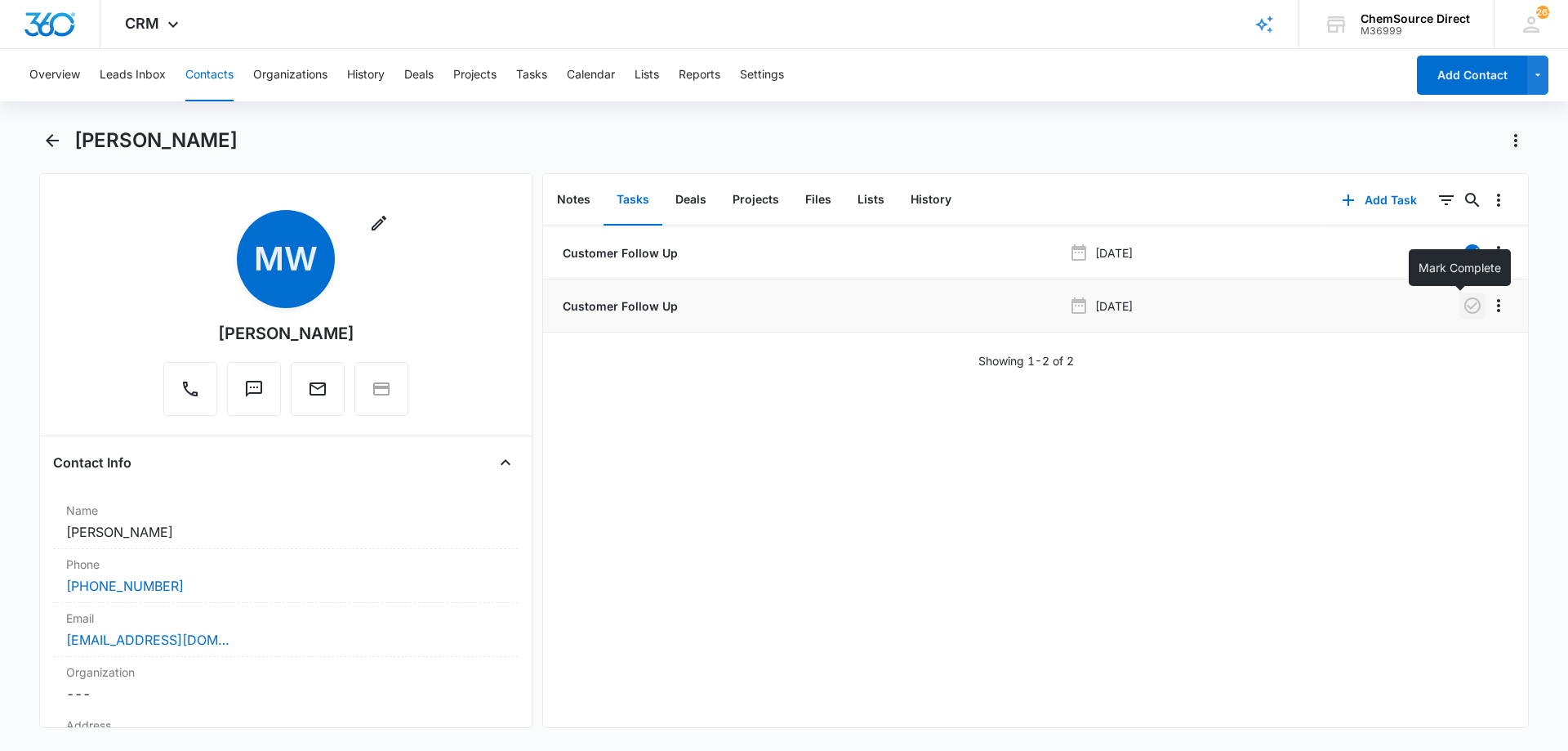
click at [1464, 305] on icon "button" at bounding box center [1473, 305] width 16 height 16
click at [570, 205] on button "Notes" at bounding box center [574, 200] width 60 height 51
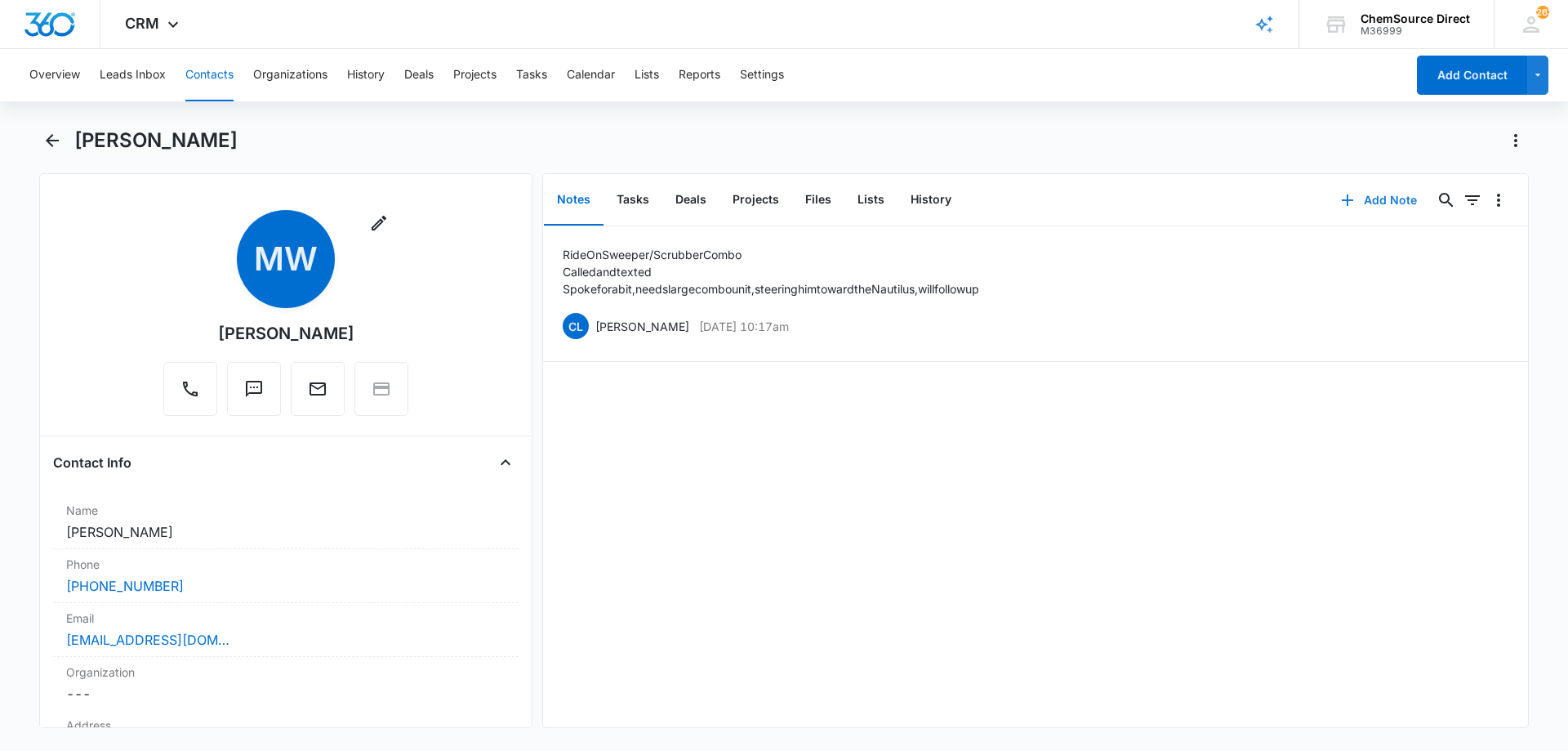
click at [1390, 198] on button "Add Note" at bounding box center [1378, 200] width 108 height 39
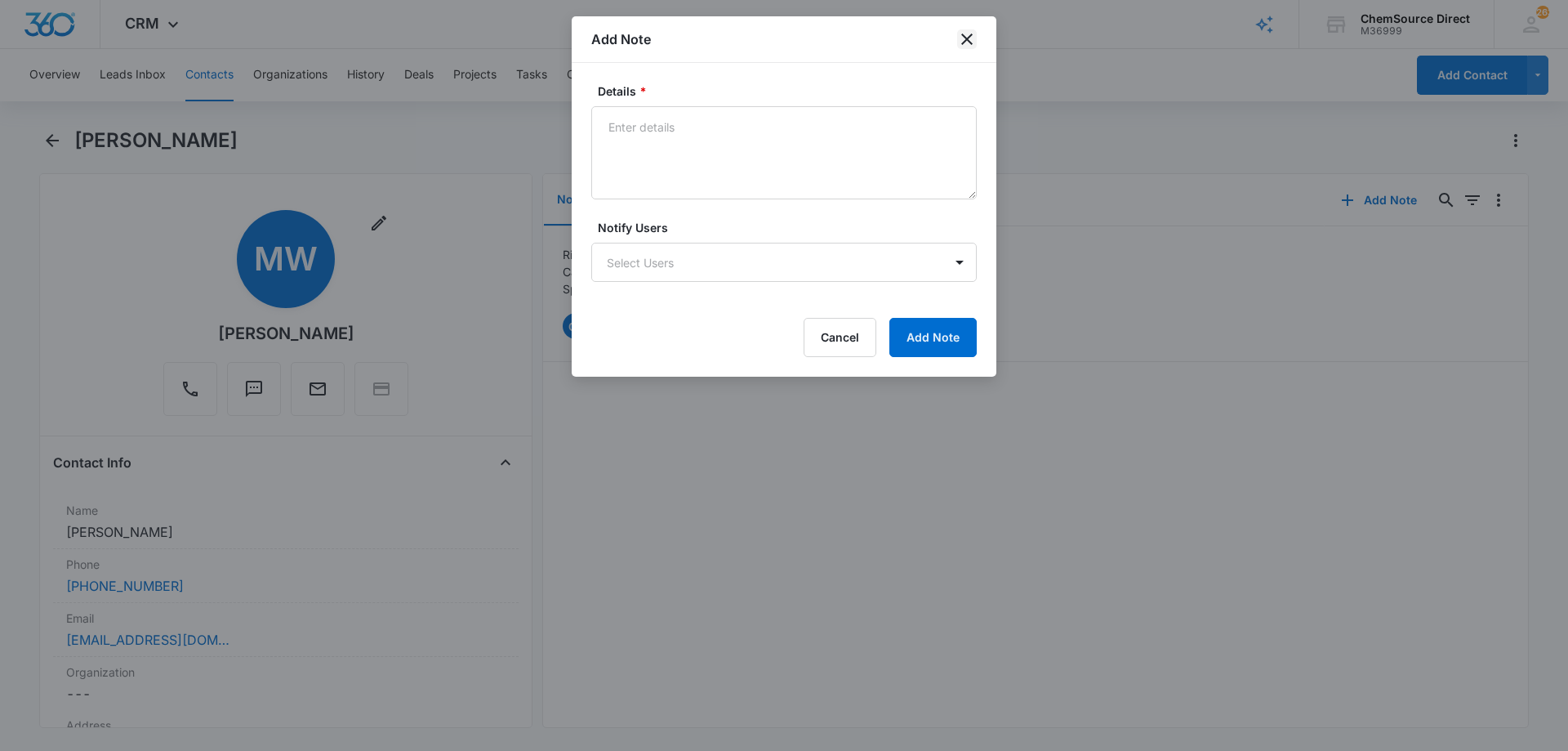
click at [965, 33] on icon "close" at bounding box center [967, 39] width 20 height 20
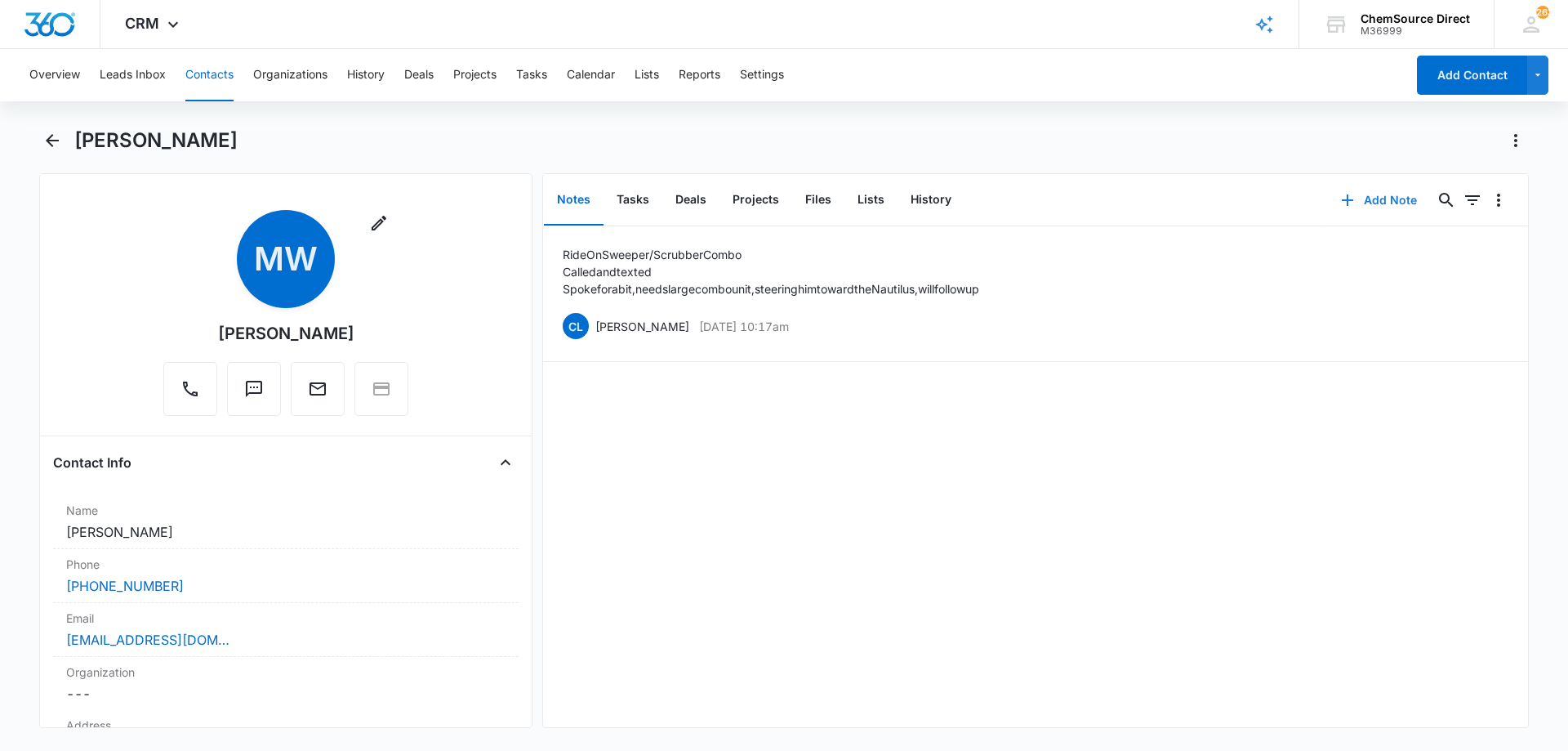
click at [1367, 196] on button "Add Note" at bounding box center [1378, 200] width 108 height 39
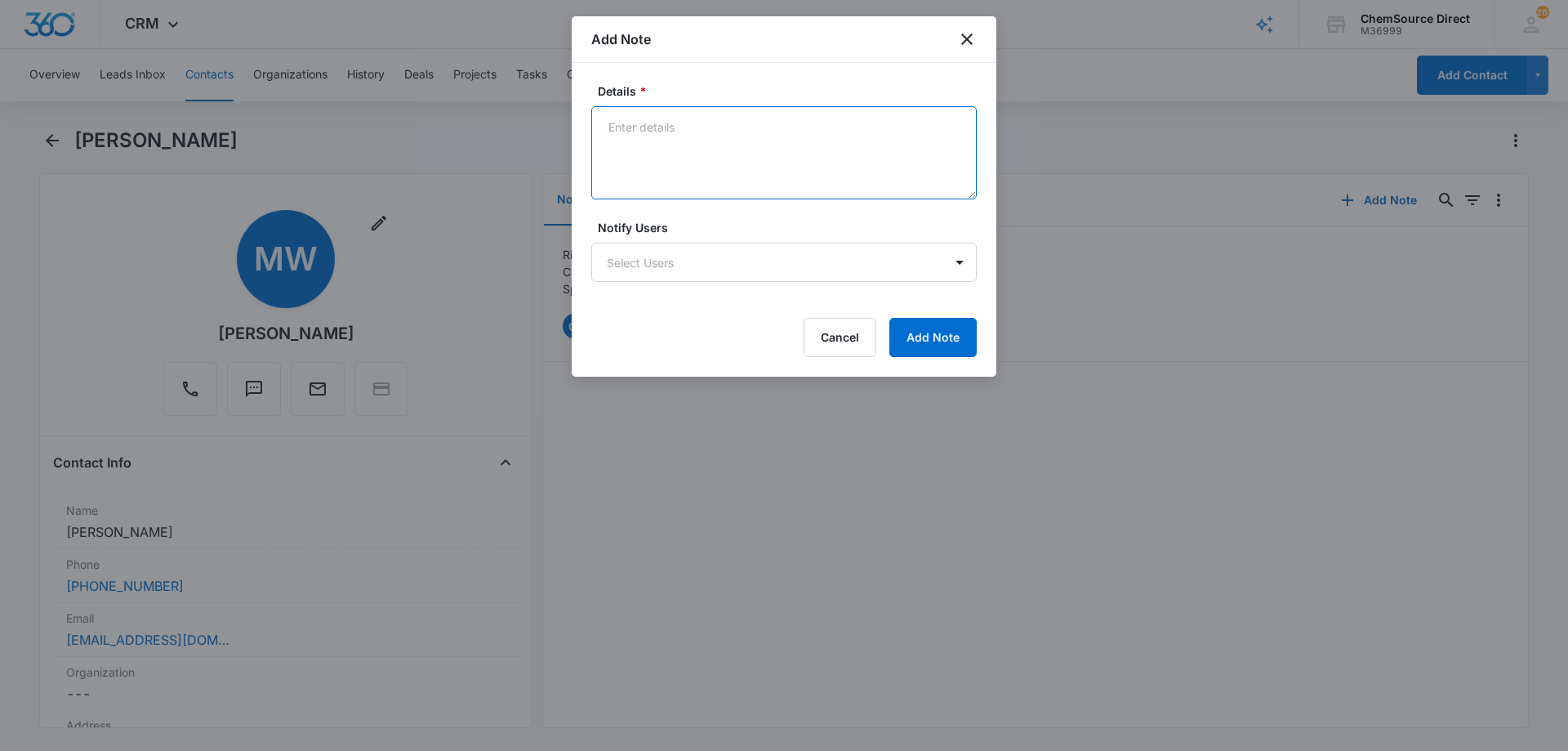
click at [657, 125] on textarea "Details *" at bounding box center [784, 153] width 385 height 93
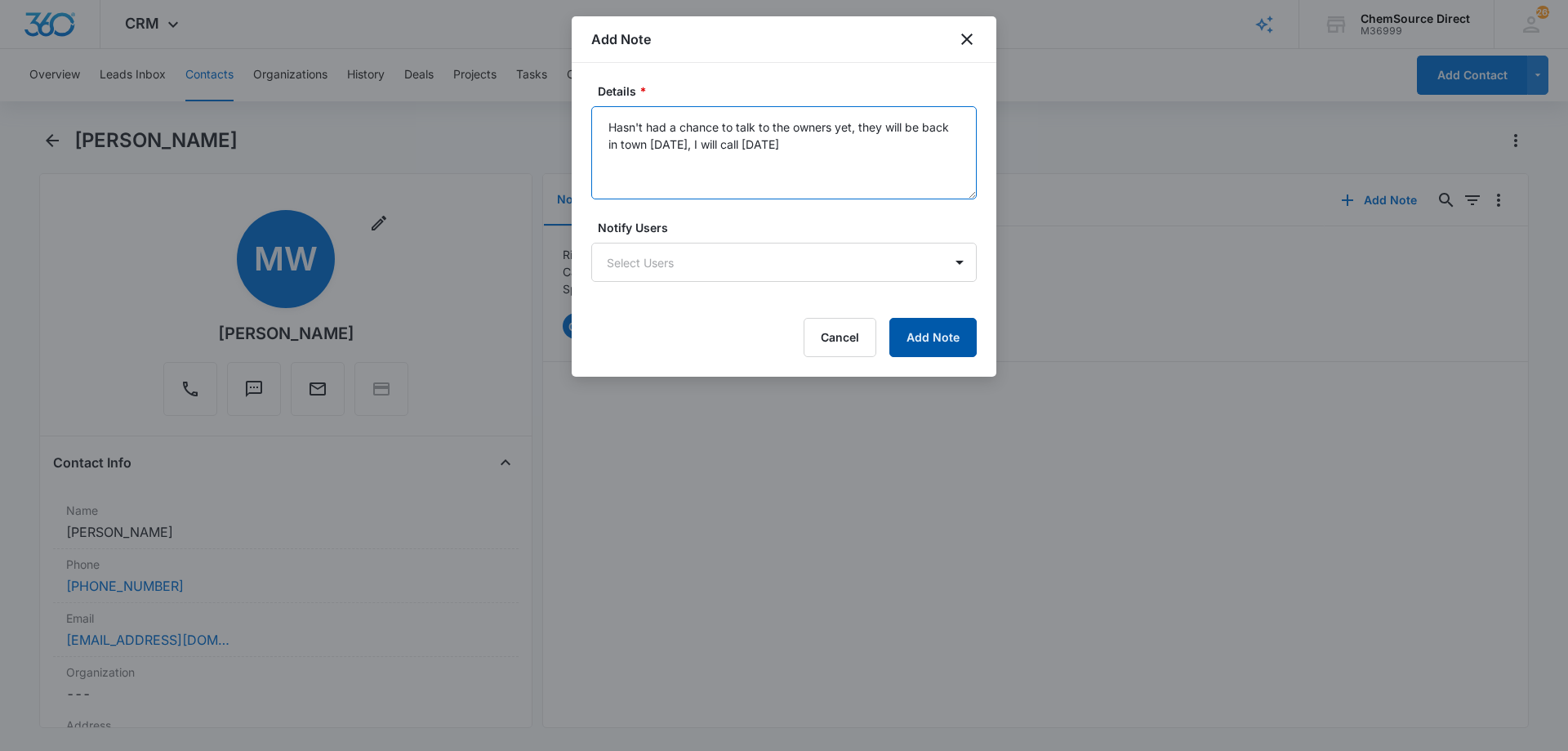
type textarea "Hasn't had a chance to talk to the owners yet, they will be back in town on Wed…"
click at [932, 333] on button "Add Note" at bounding box center [933, 336] width 87 height 39
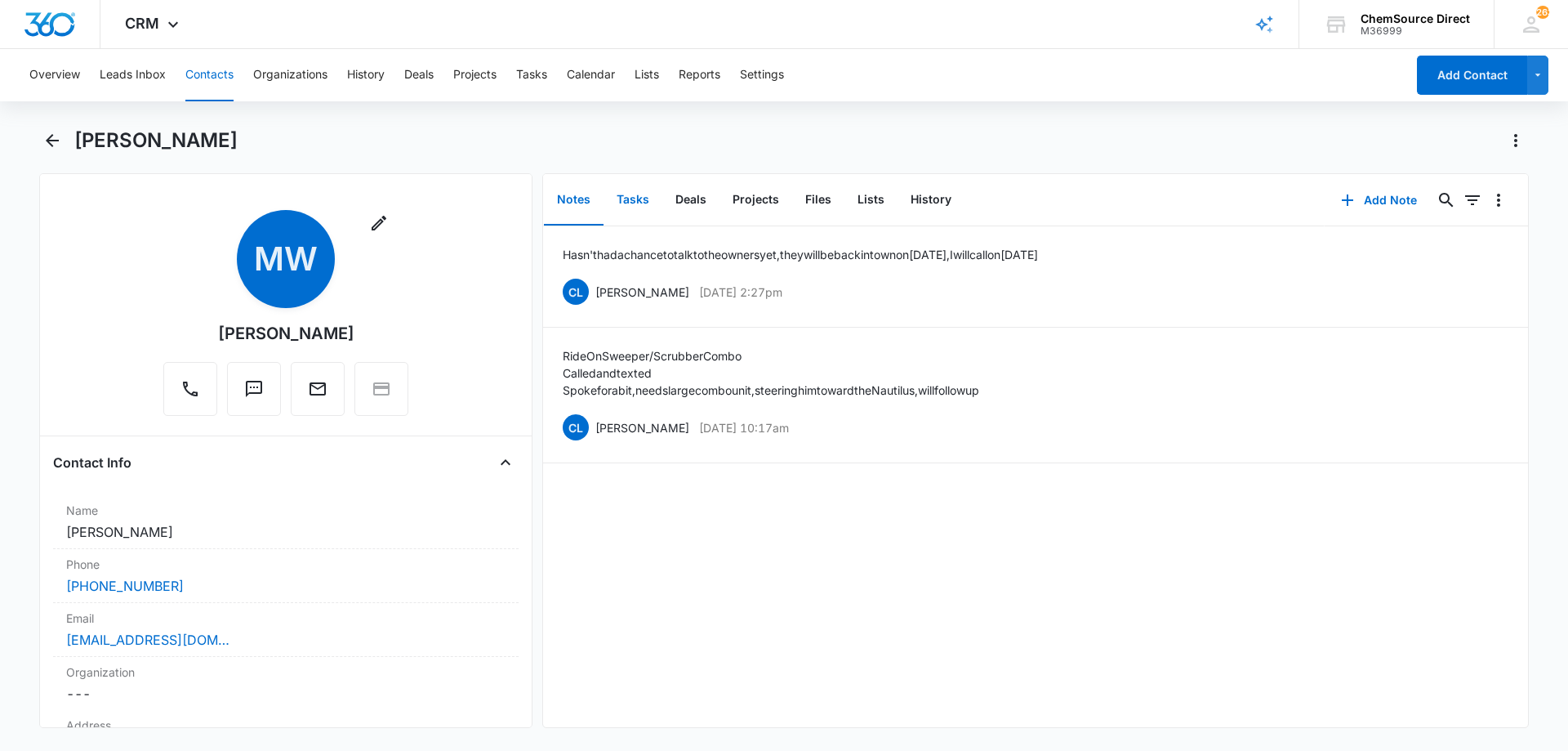
click at [627, 196] on button "Tasks" at bounding box center [633, 200] width 59 height 51
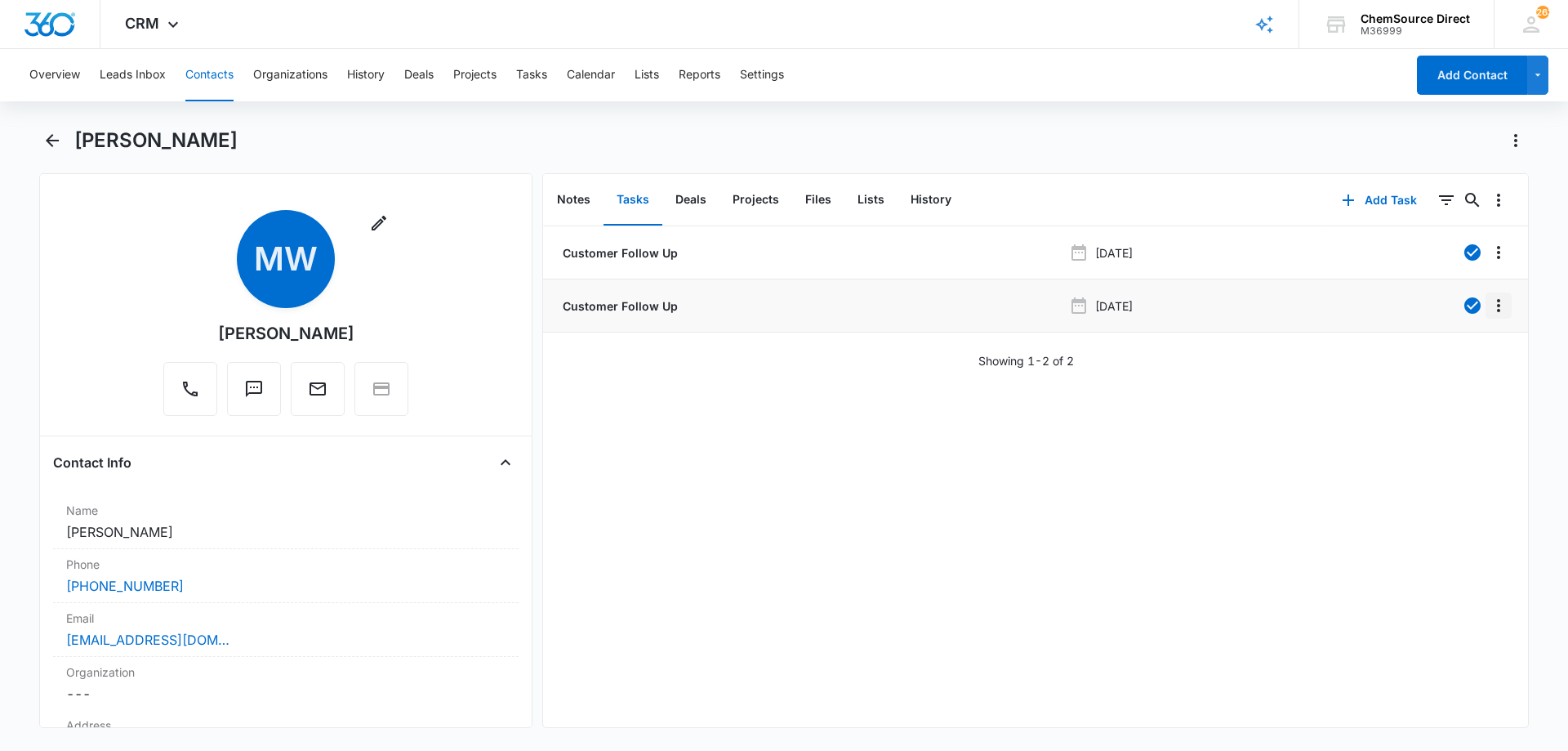
click at [1489, 301] on icon "Overflow Menu" at bounding box center [1499, 305] width 20 height 20
click at [1453, 348] on div "Edit" at bounding box center [1442, 351] width 35 height 12
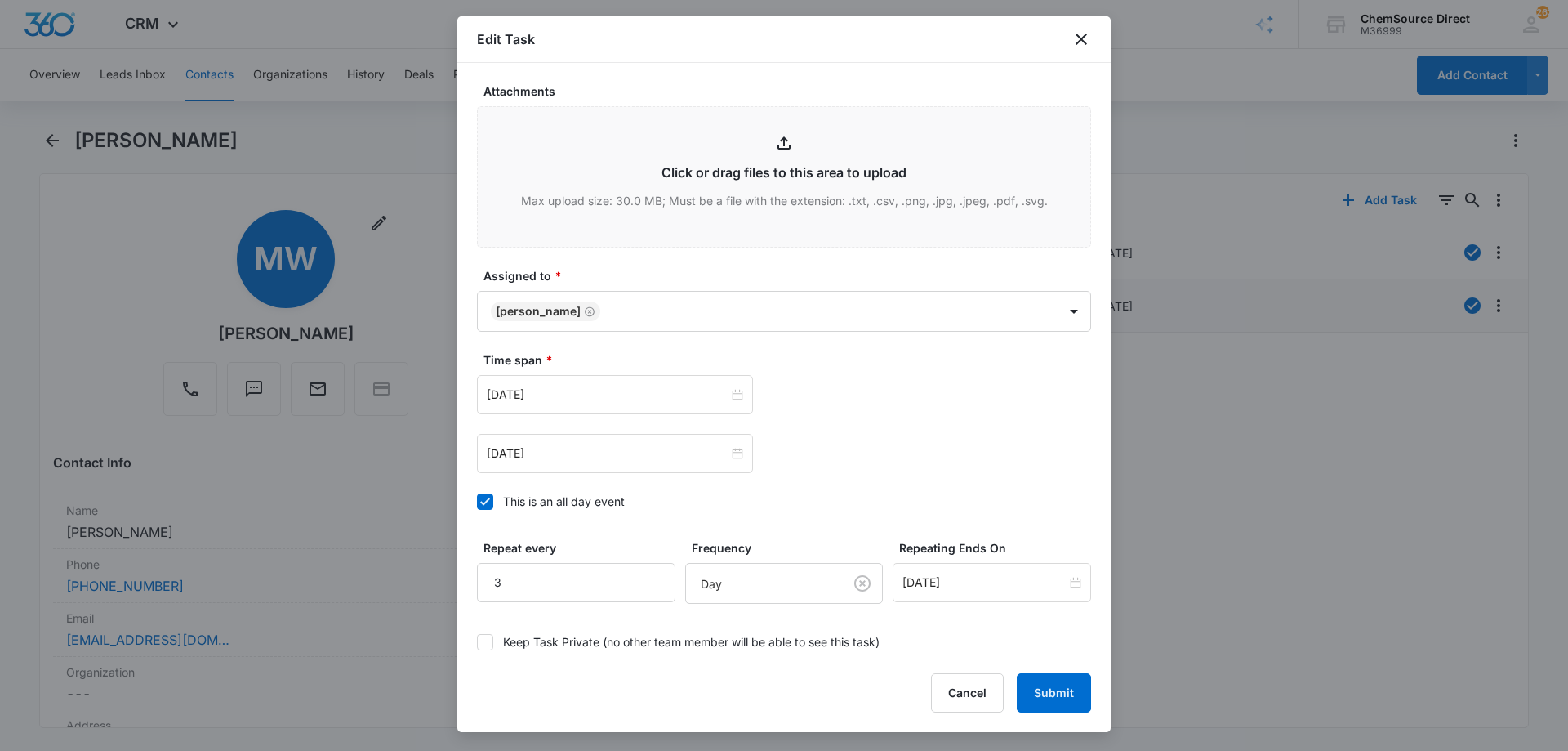
scroll to position [903, 0]
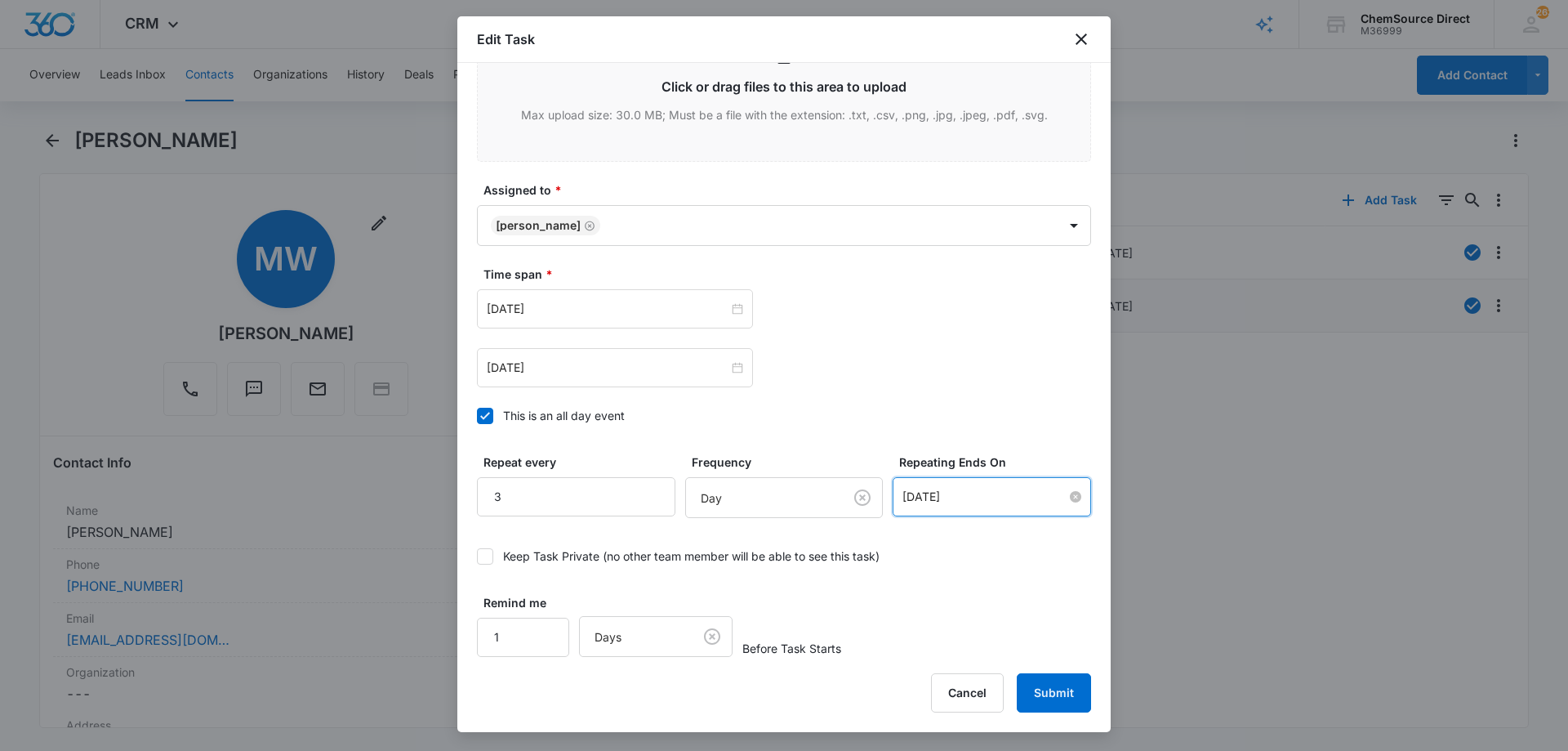
click at [917, 493] on input "[DATE]" at bounding box center [984, 496] width 165 height 18
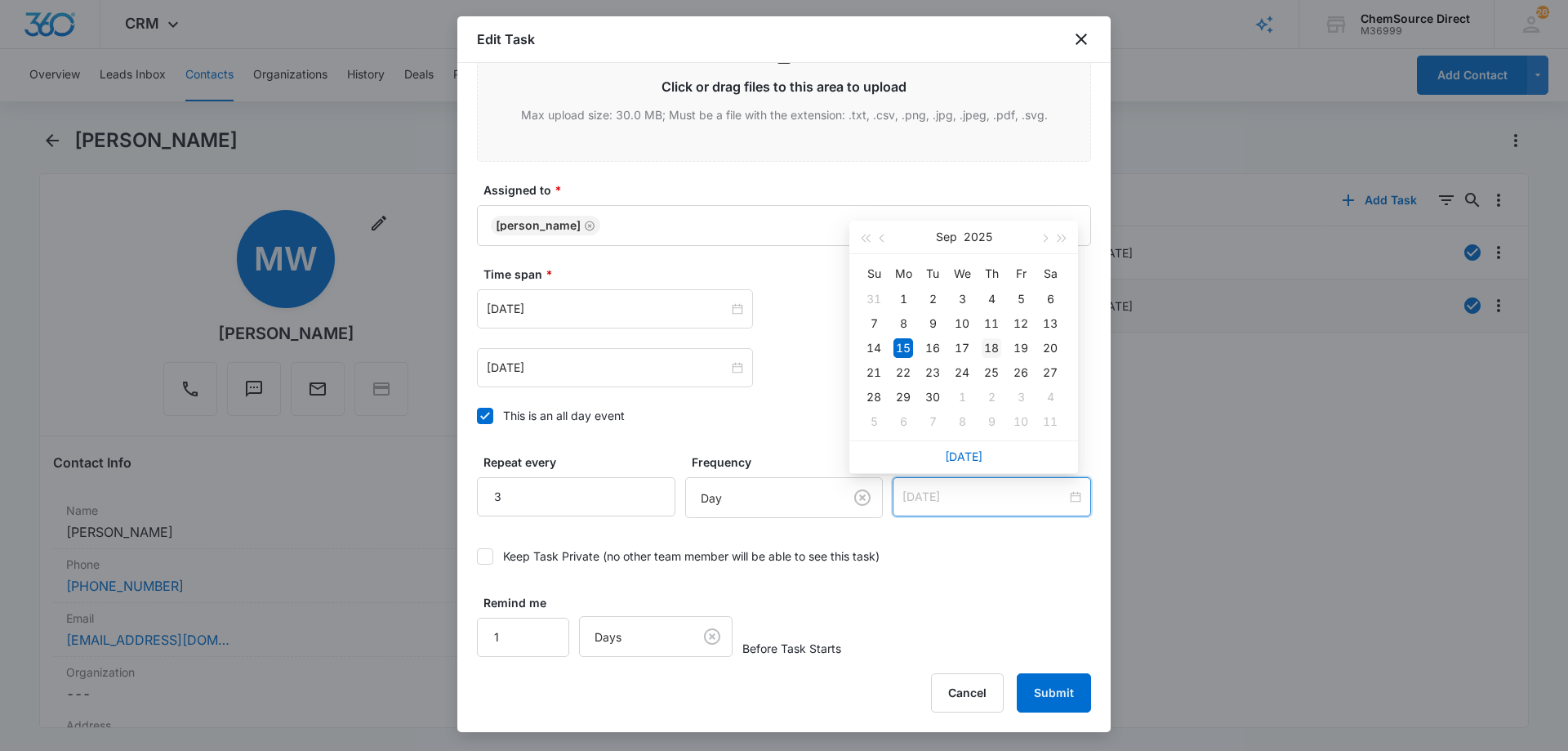
type input "[DATE]"
click at [987, 347] on div "18" at bounding box center [992, 348] width 20 height 20
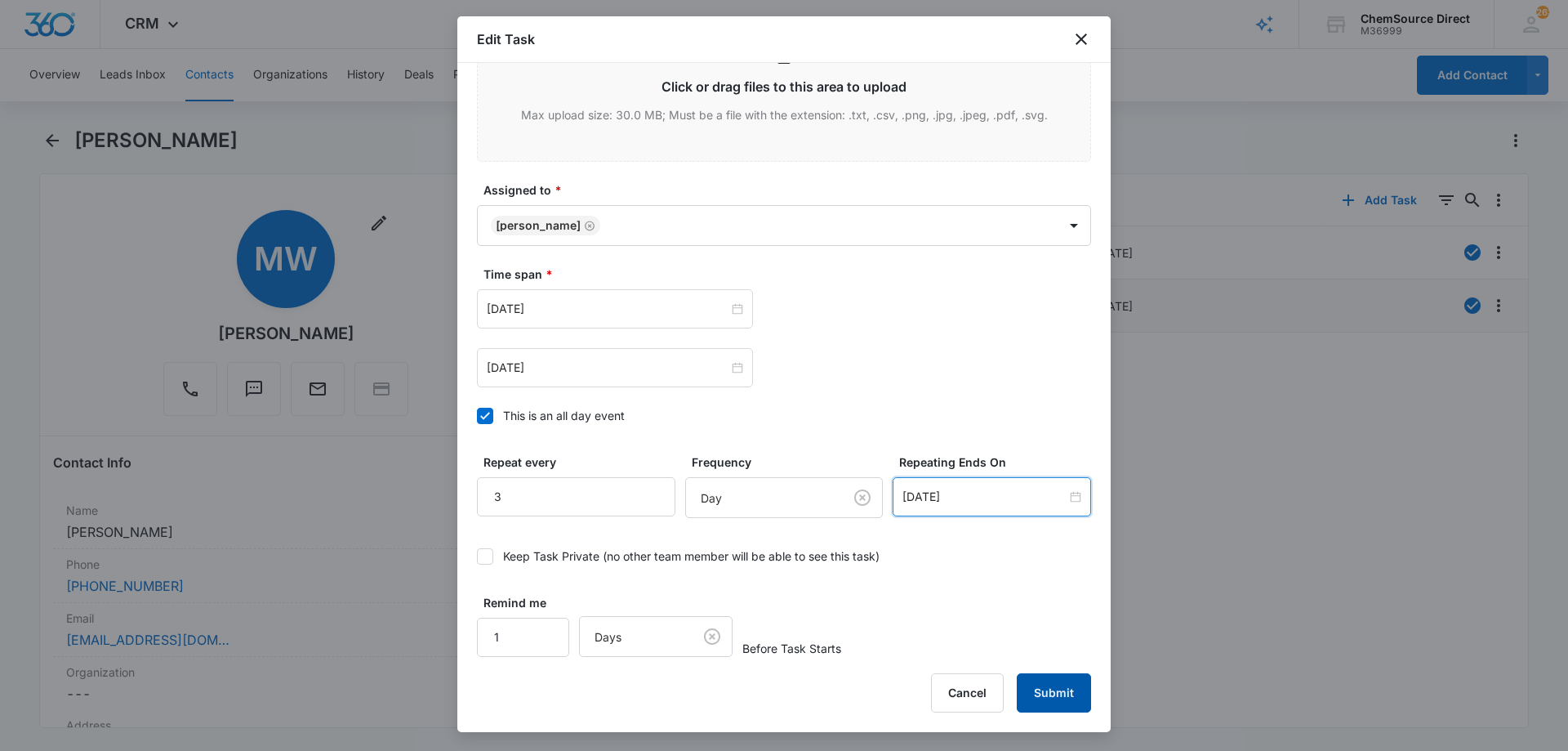
click at [1037, 690] on button "Submit" at bounding box center [1054, 692] width 75 height 39
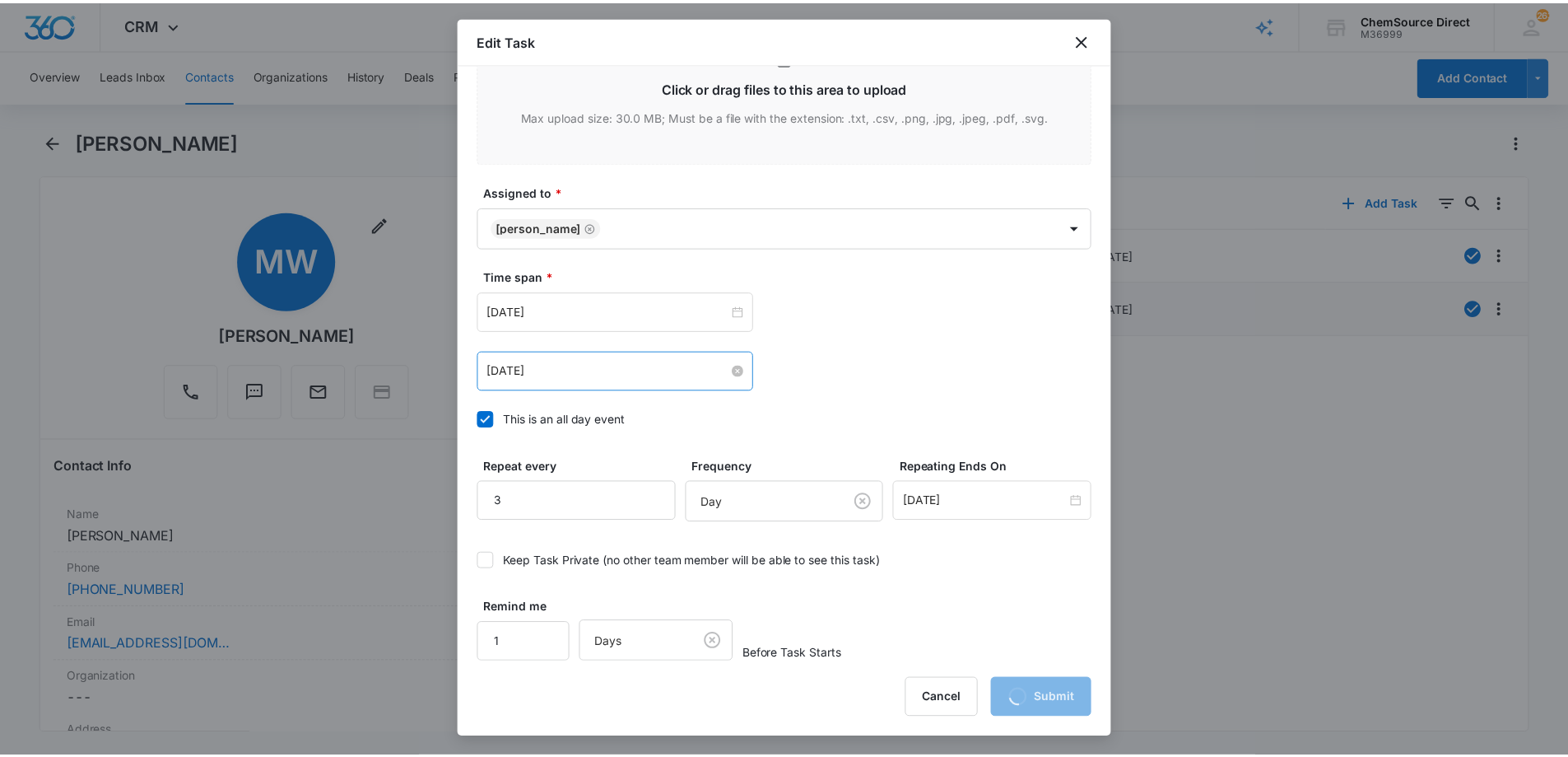
scroll to position [0, 0]
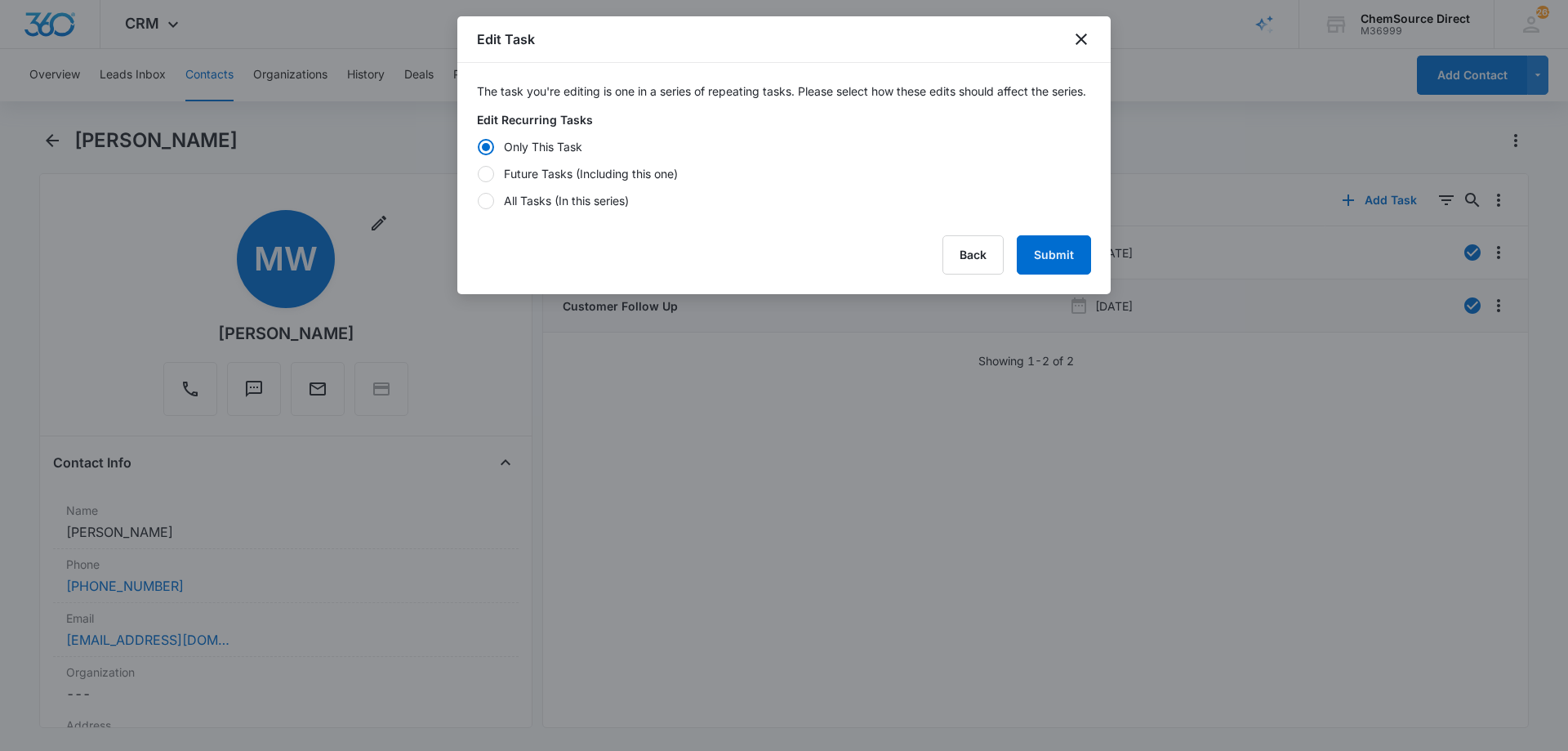
click at [483, 182] on div at bounding box center [485, 174] width 16 height 16
click at [477, 174] on input "Future Tasks (Including this one)" at bounding box center [477, 173] width 1 height 1
radio input "false"
radio input "true"
click at [1064, 265] on button "Submit" at bounding box center [1054, 255] width 75 height 39
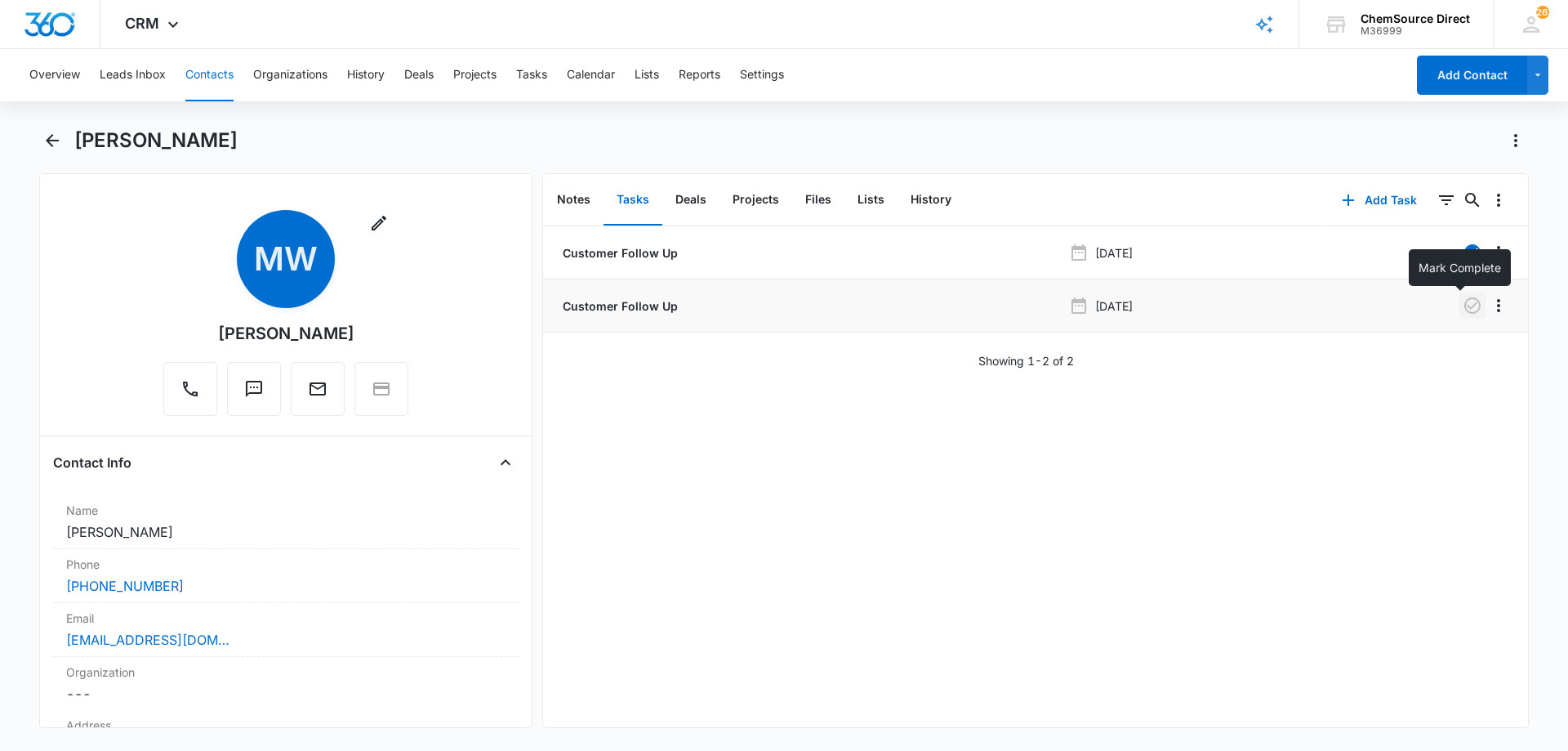
click at [1463, 304] on icon "button" at bounding box center [1473, 305] width 20 height 20
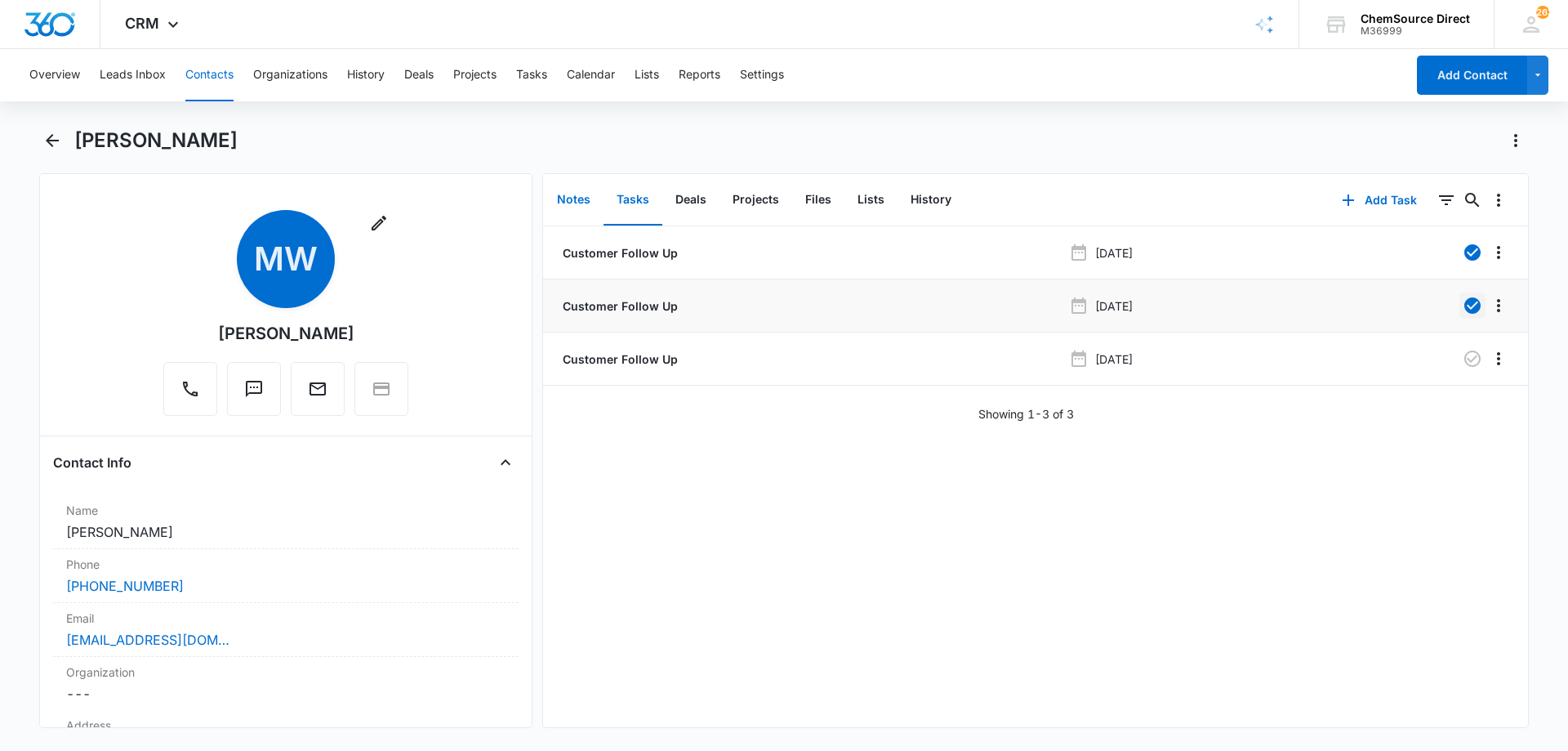
click at [574, 194] on button "Notes" at bounding box center [574, 200] width 60 height 51
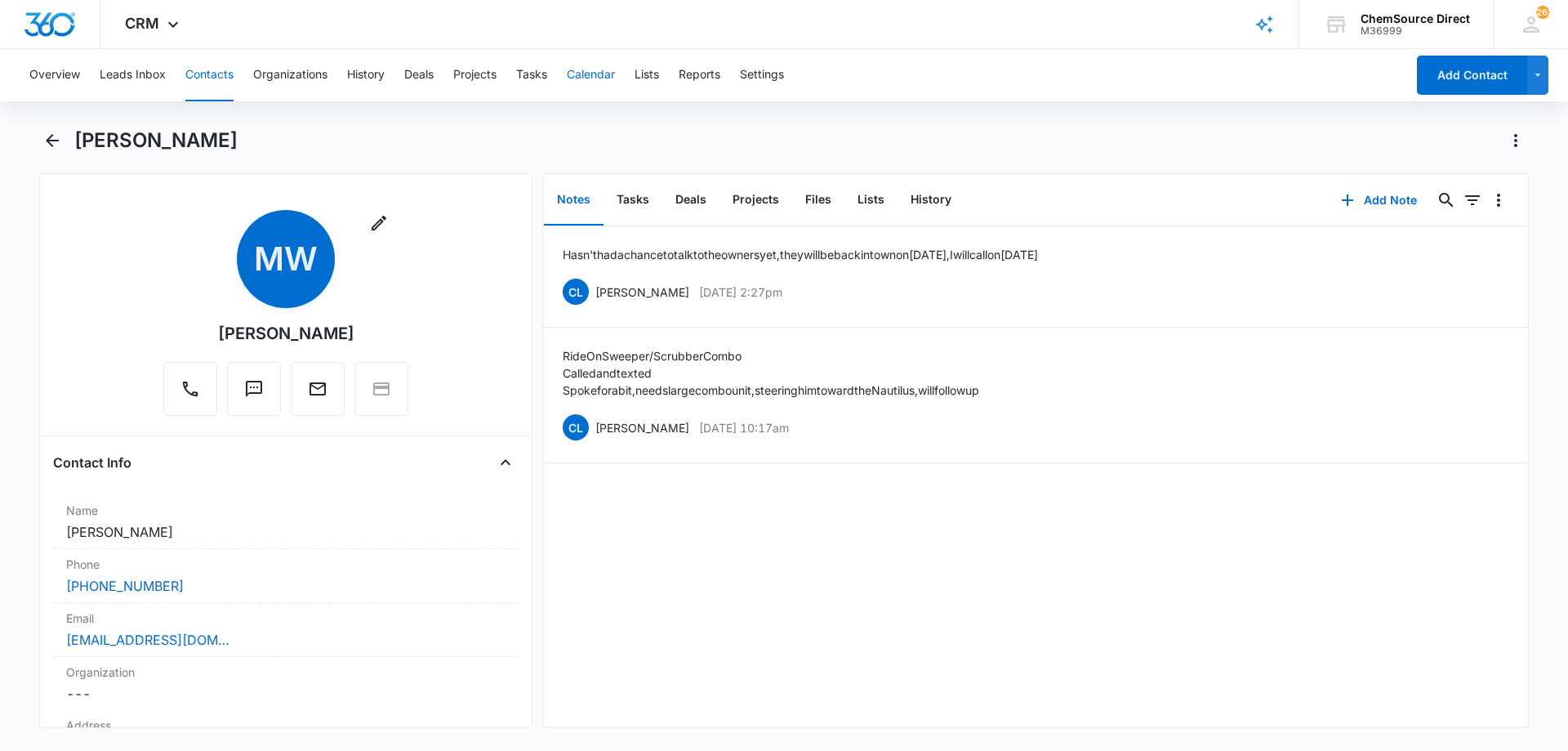
click at [584, 69] on button "Calendar" at bounding box center [590, 75] width 48 height 52
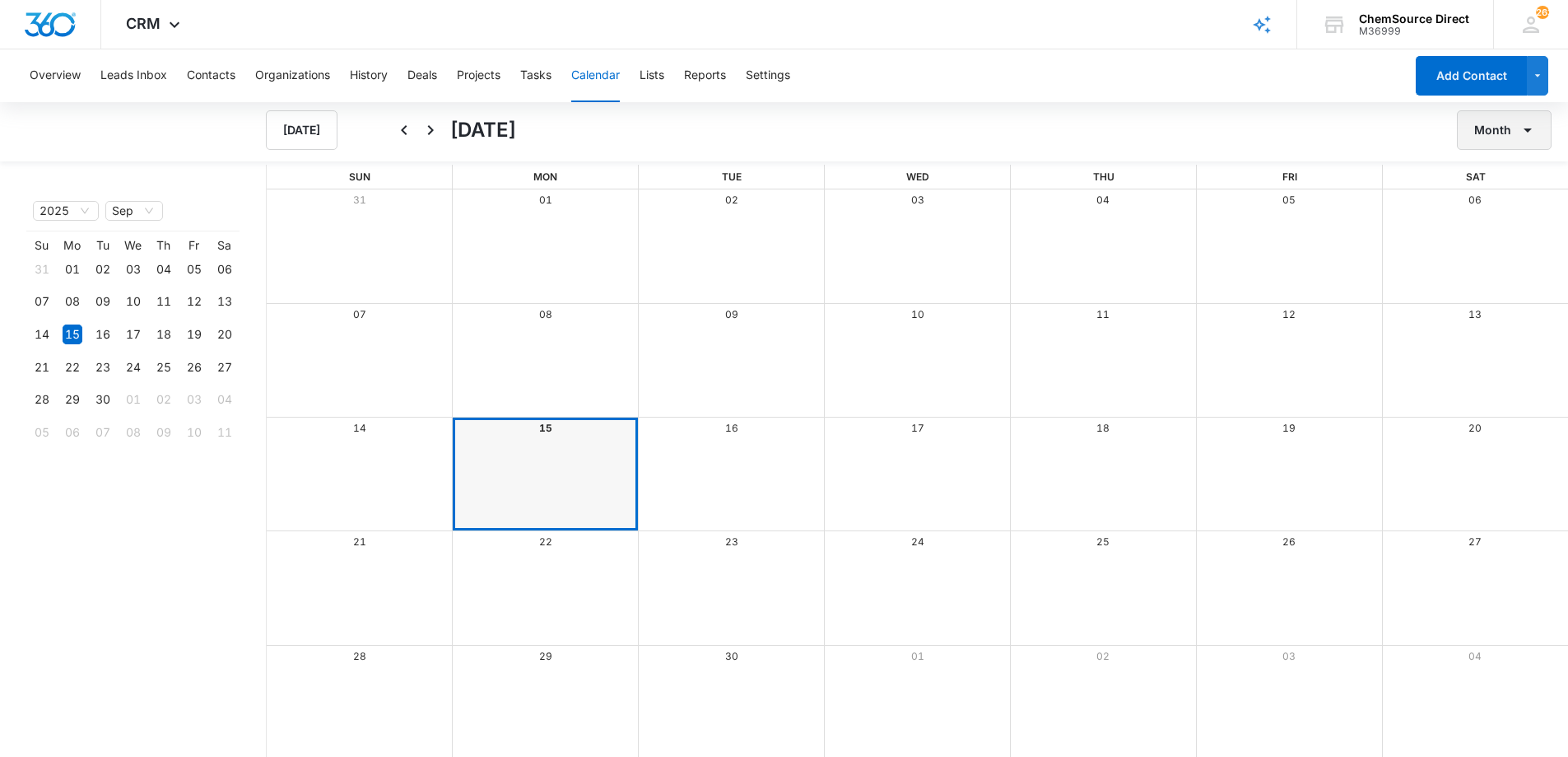
click at [1488, 131] on button "Month" at bounding box center [1504, 129] width 94 height 39
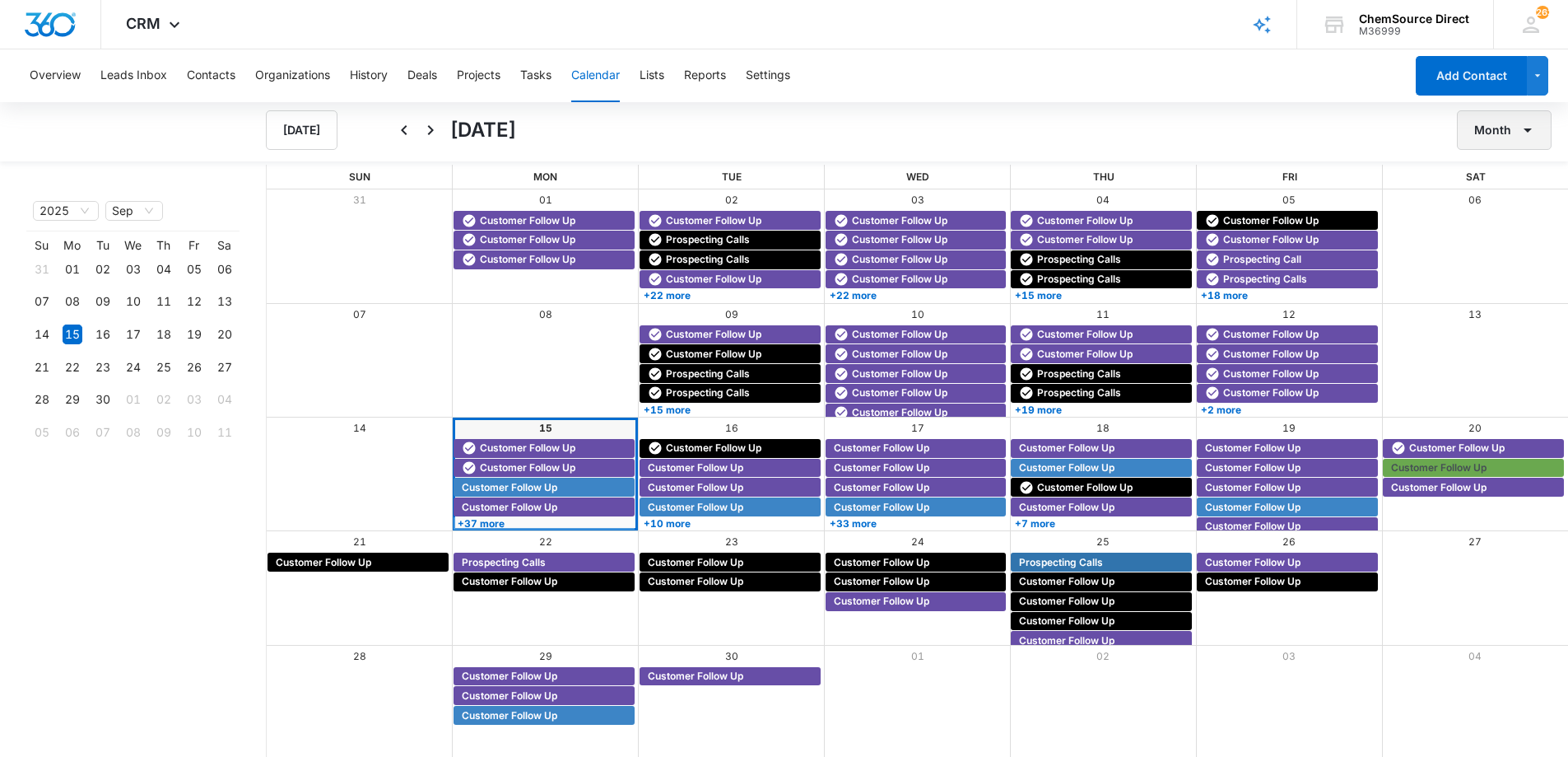
click at [1496, 133] on button "Month" at bounding box center [1504, 129] width 94 height 39
click at [1508, 206] on div "Week" at bounding box center [1499, 207] width 43 height 12
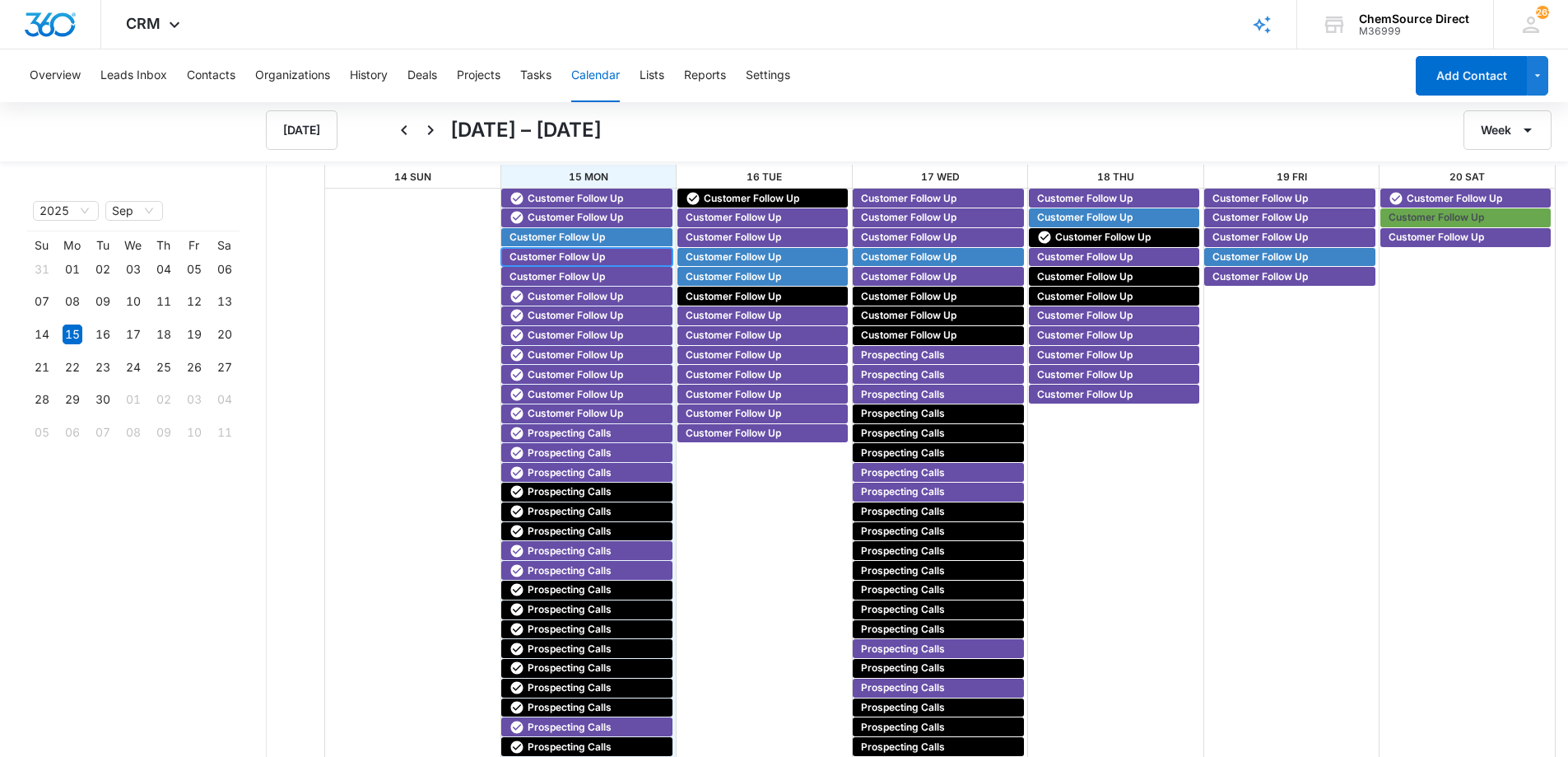
click at [545, 253] on span "Customer Follow Up" at bounding box center [557, 257] width 95 height 15
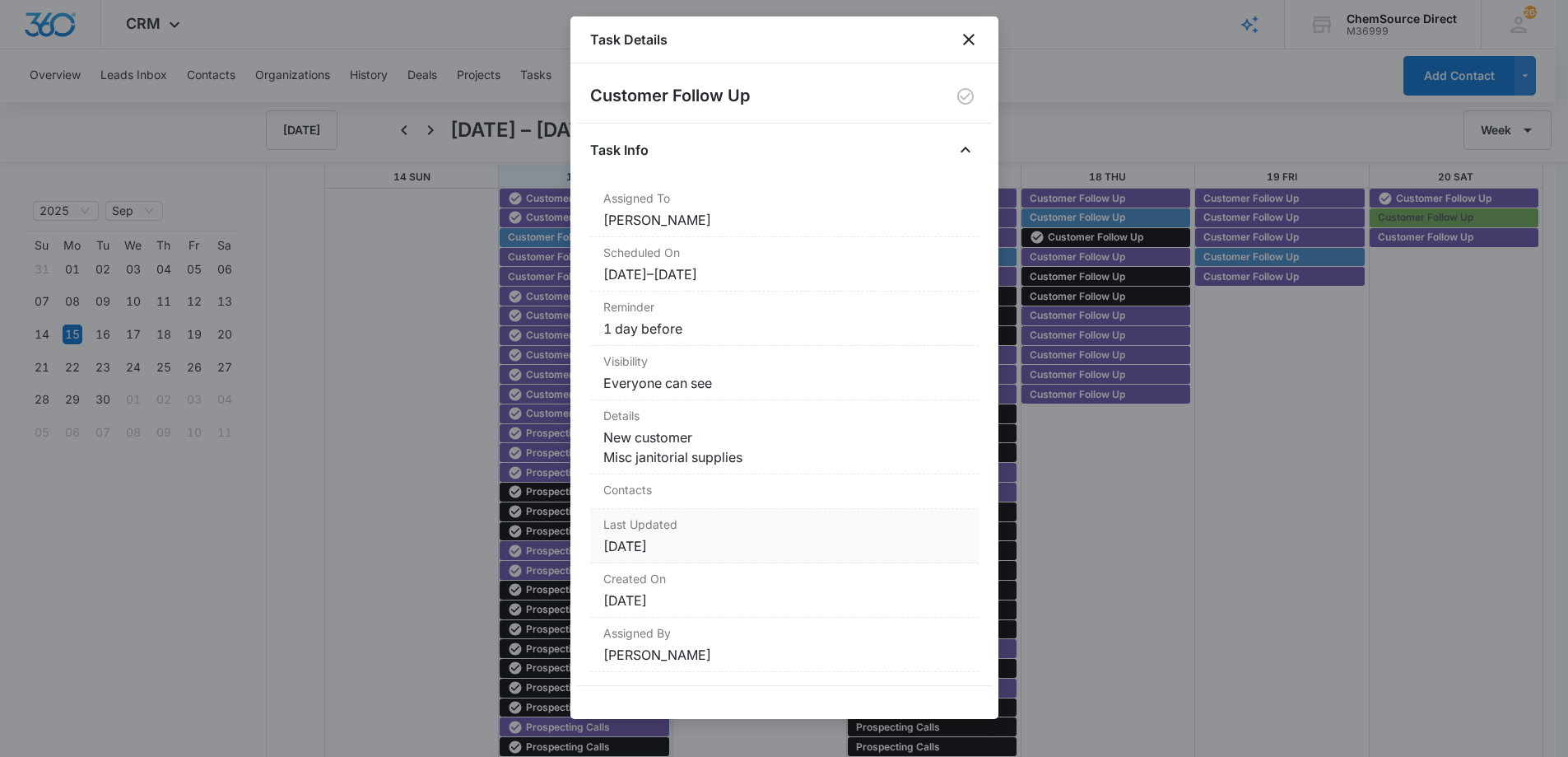
scroll to position [2, 0]
click at [971, 43] on icon "close" at bounding box center [969, 39] width 12 height 12
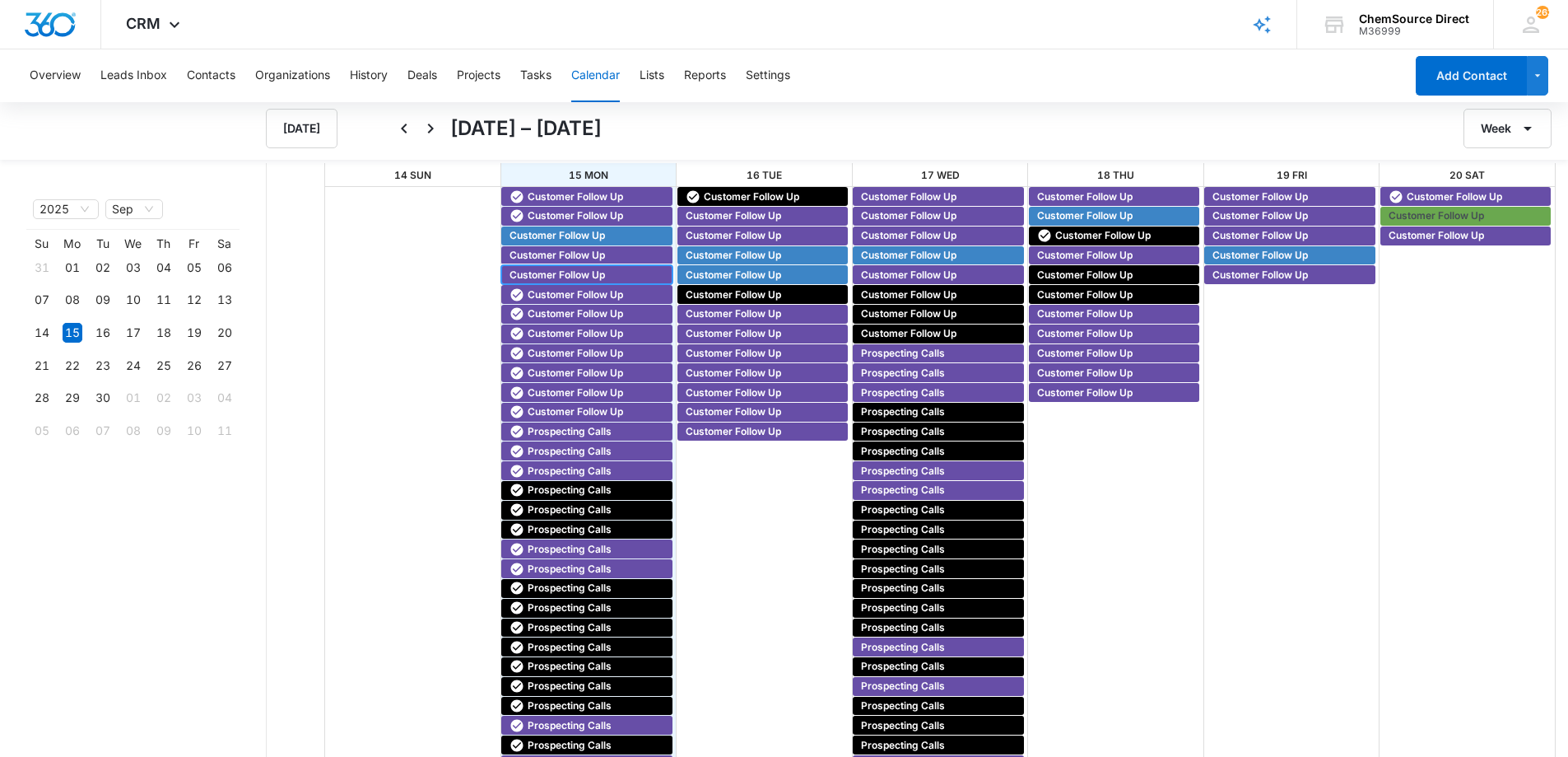
click at [576, 268] on span "Customer Follow Up" at bounding box center [557, 275] width 95 height 15
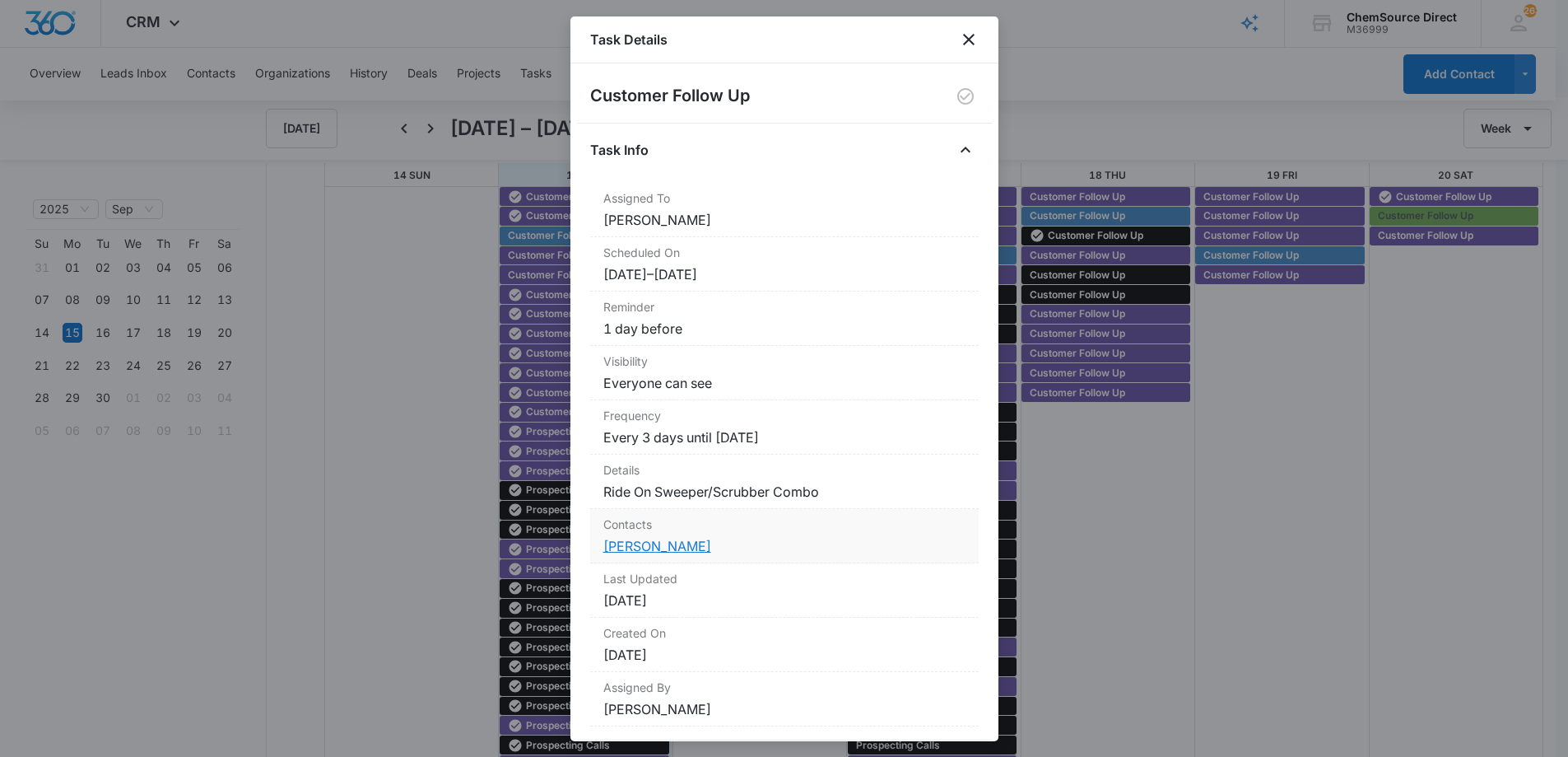
click at [649, 546] on link "[PERSON_NAME]" at bounding box center [657, 546] width 108 height 16
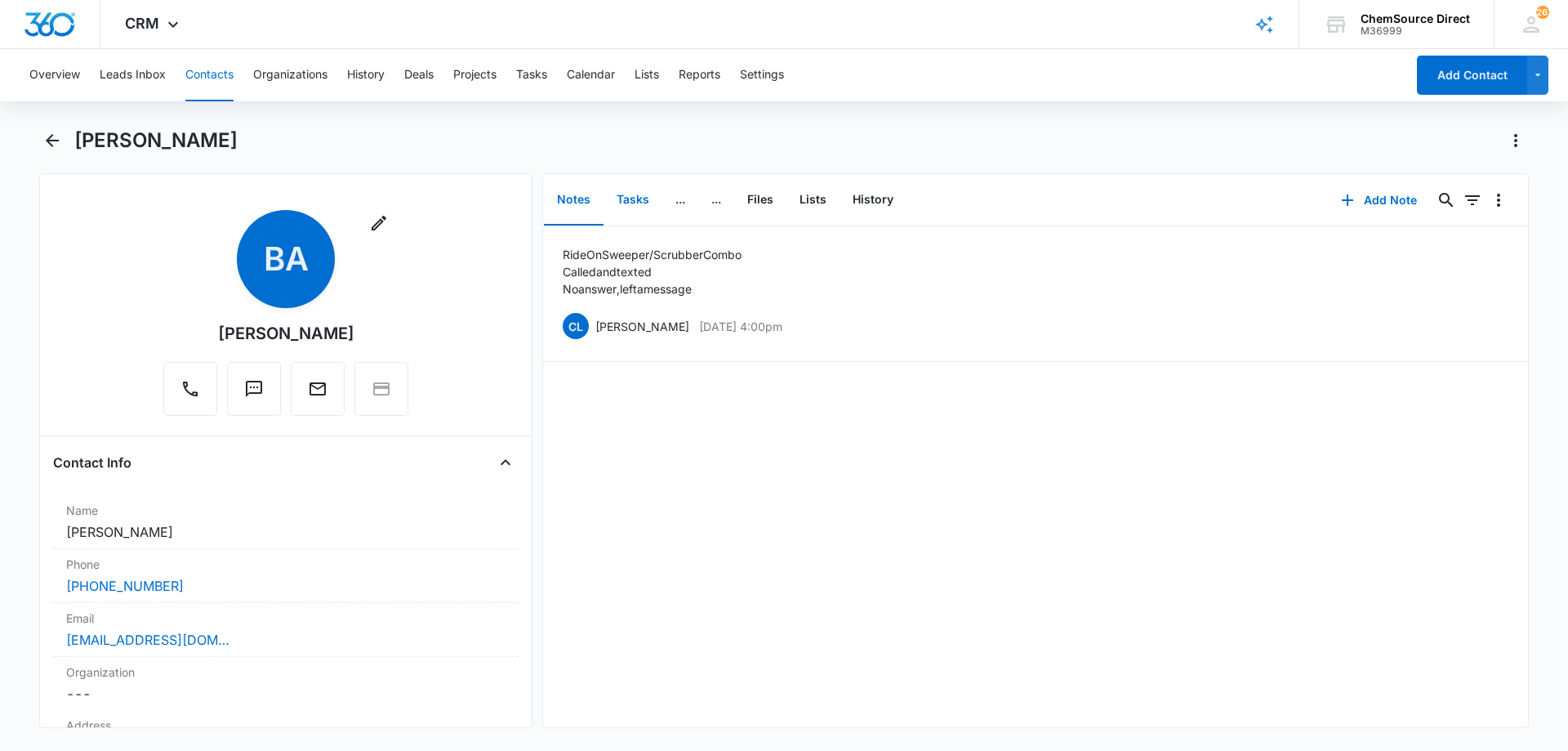
click at [630, 192] on button "Tasks" at bounding box center [633, 200] width 59 height 51
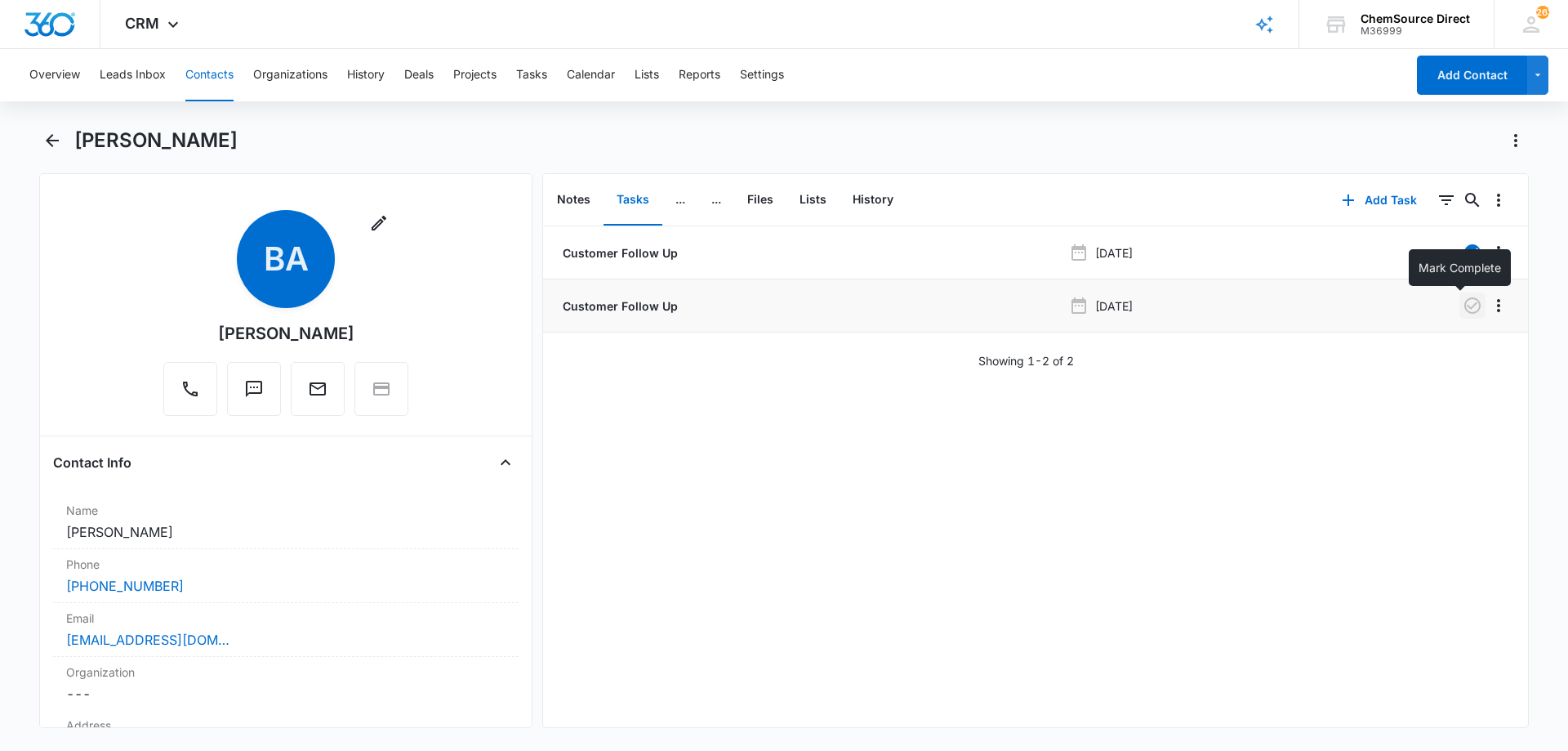
click at [1463, 303] on icon "button" at bounding box center [1473, 305] width 20 height 20
click at [573, 195] on button "Notes" at bounding box center [574, 200] width 60 height 51
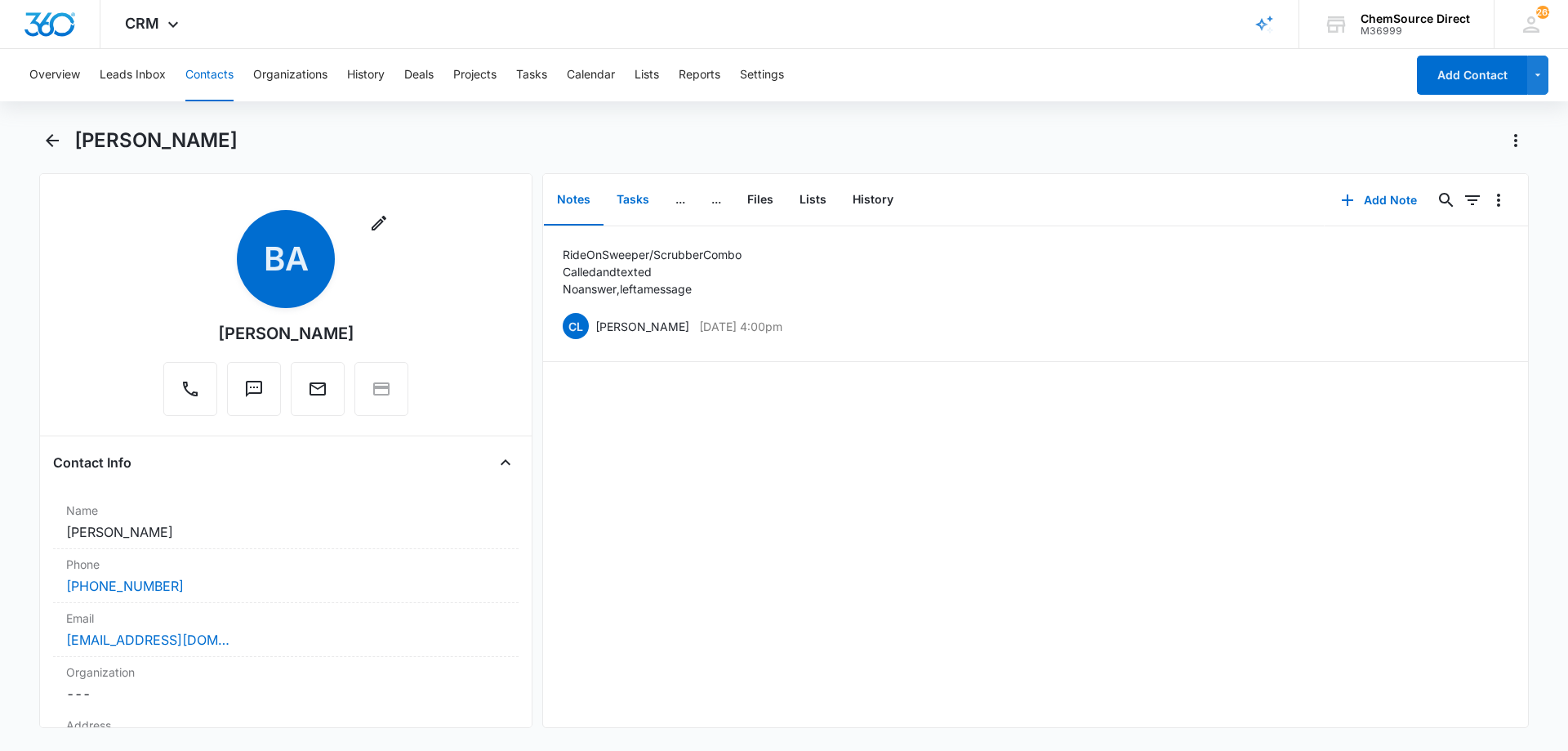
click at [624, 195] on button "Tasks" at bounding box center [633, 200] width 59 height 51
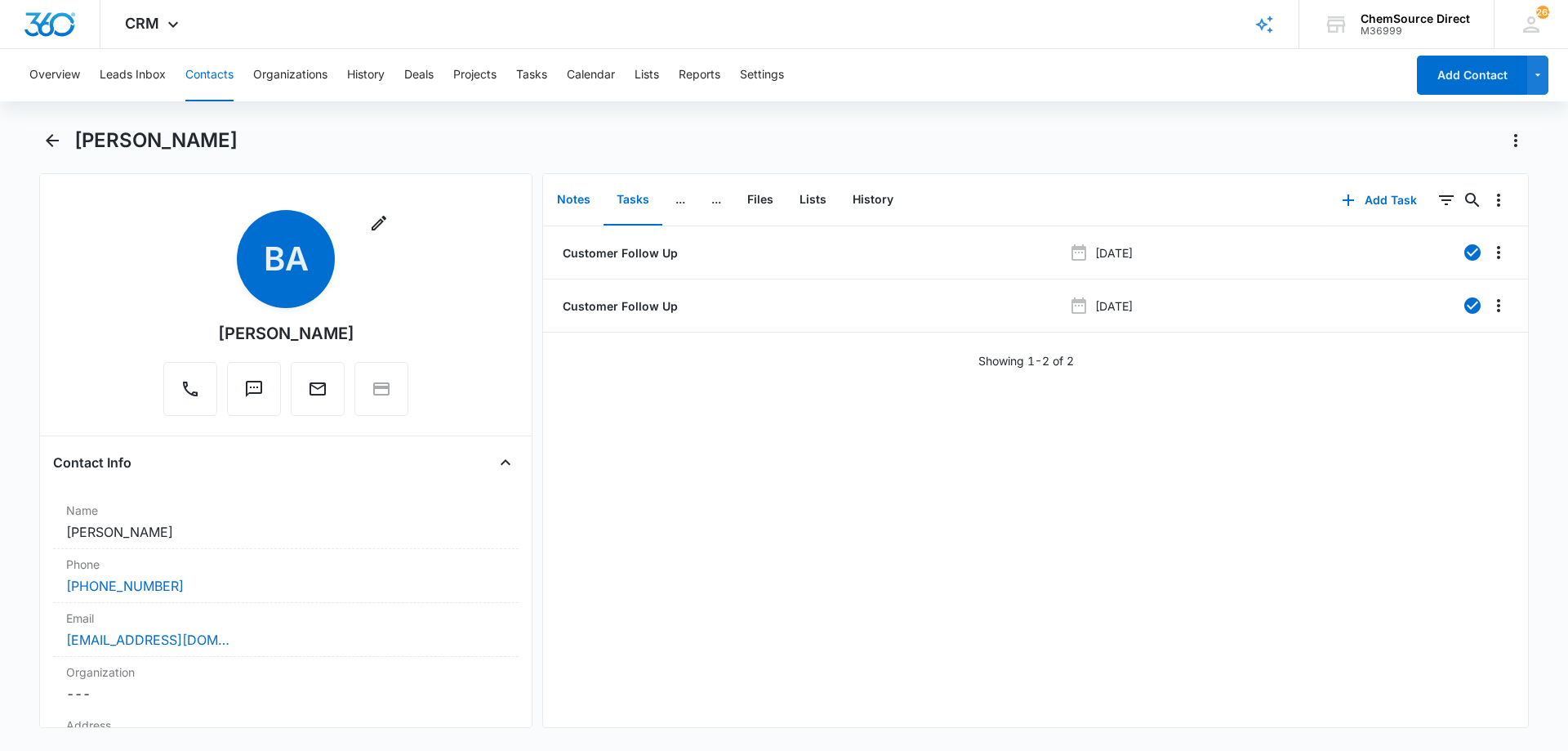
click at [562, 196] on button "Notes" at bounding box center [574, 200] width 60 height 51
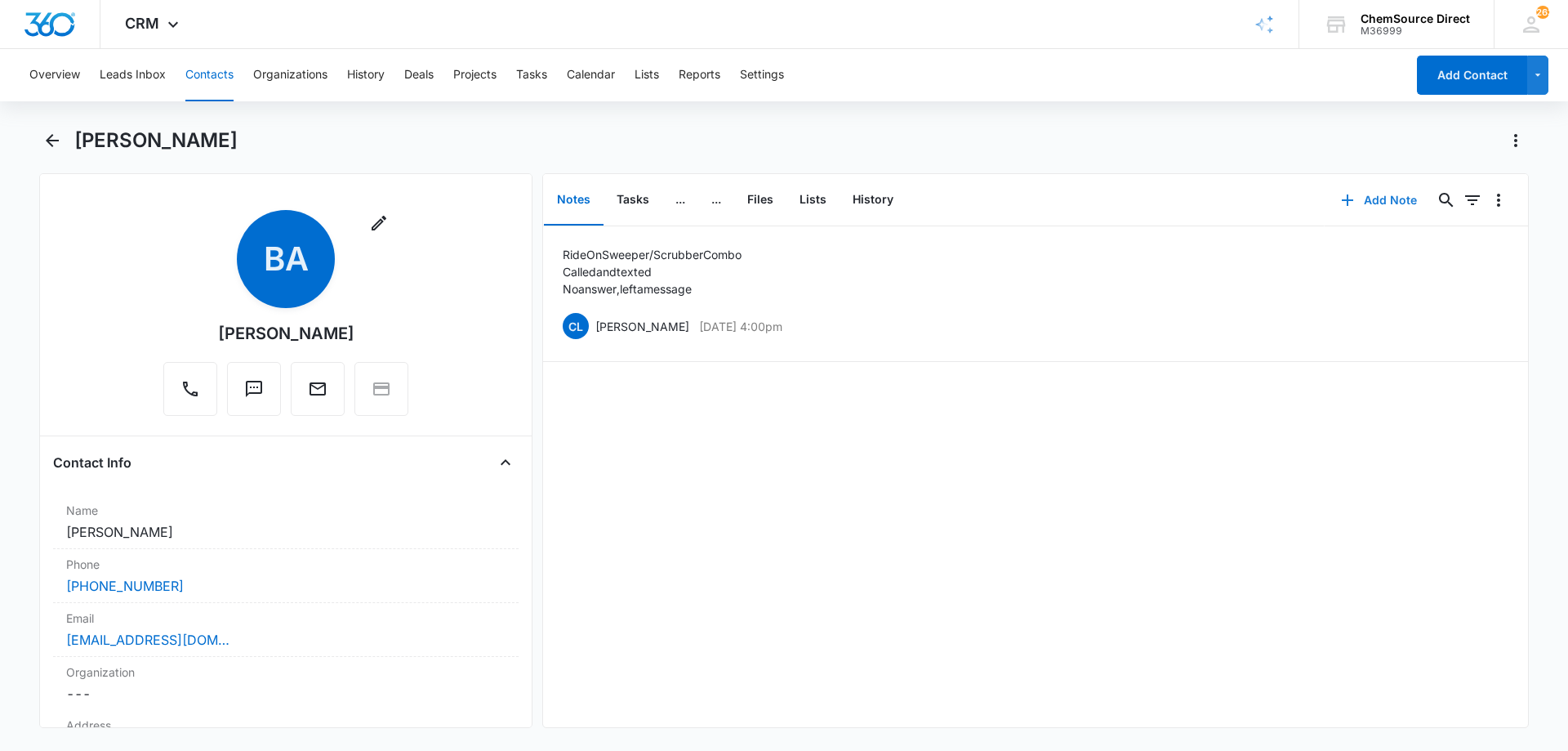
click at [1366, 197] on button "Add Note" at bounding box center [1378, 200] width 108 height 39
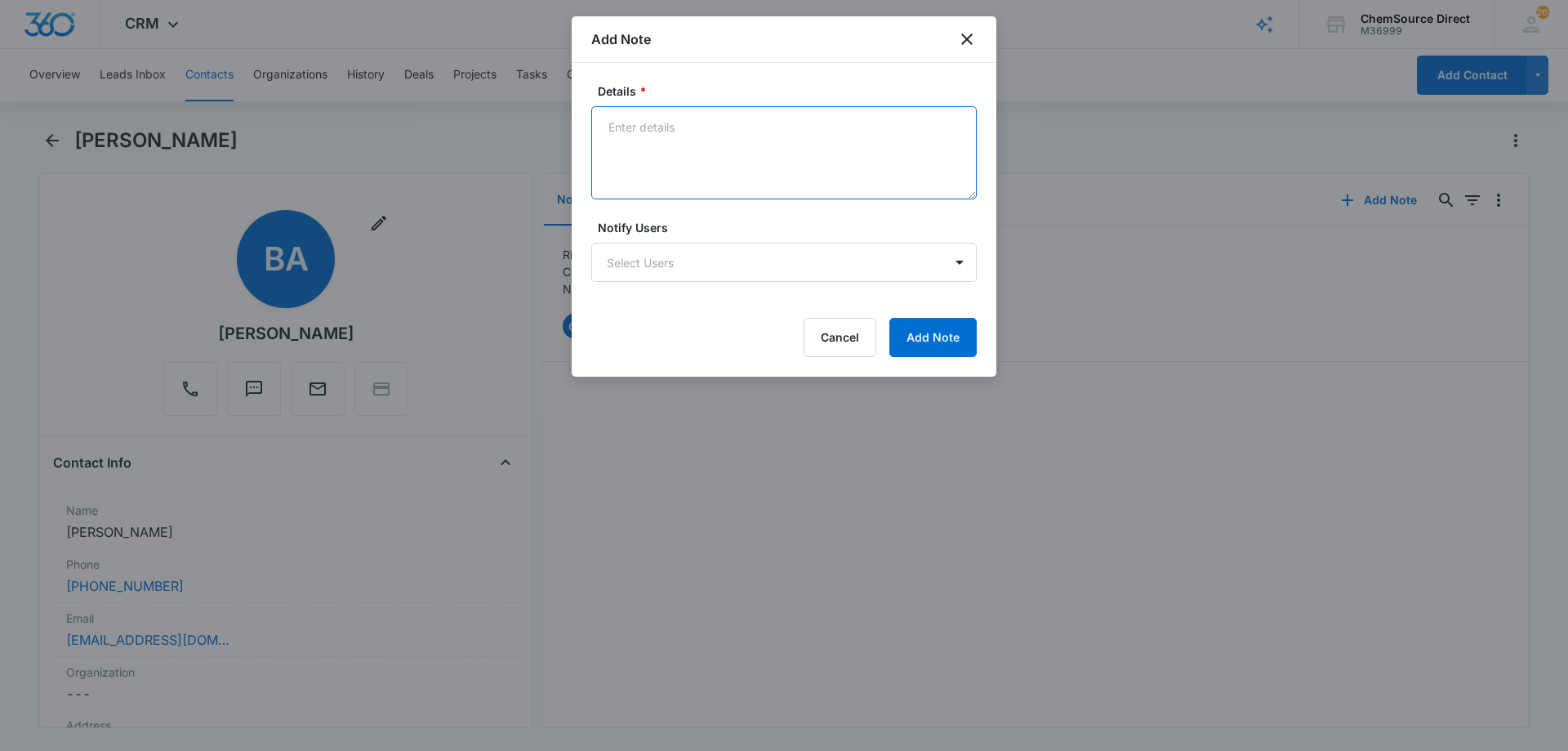
click at [647, 135] on textarea "Details *" at bounding box center [784, 153] width 385 height 93
click at [721, 134] on textarea "Details *" at bounding box center [784, 153] width 385 height 93
type textarea "Called and texted No answer, left aa message"
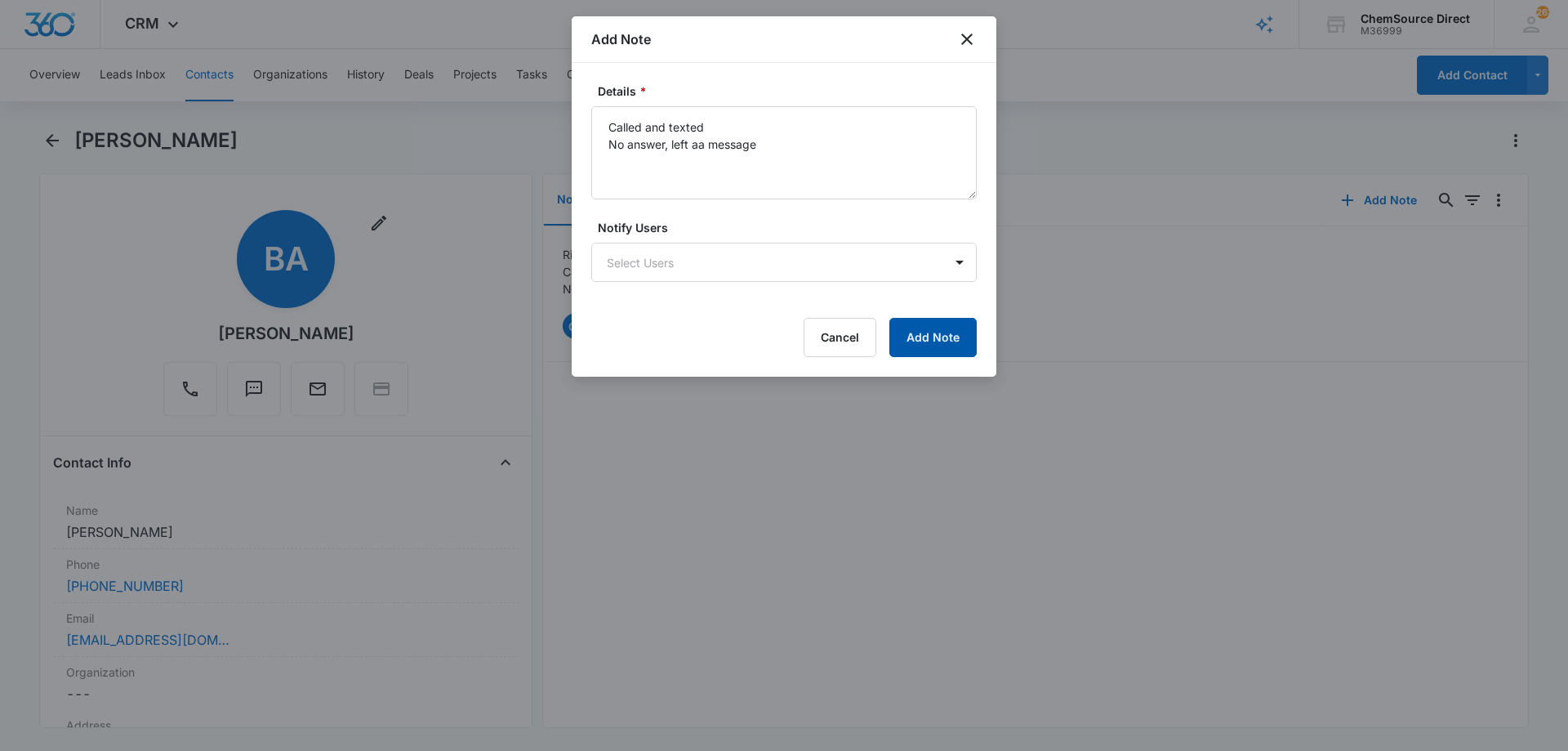
click at [944, 331] on button "Add Note" at bounding box center [933, 336] width 87 height 39
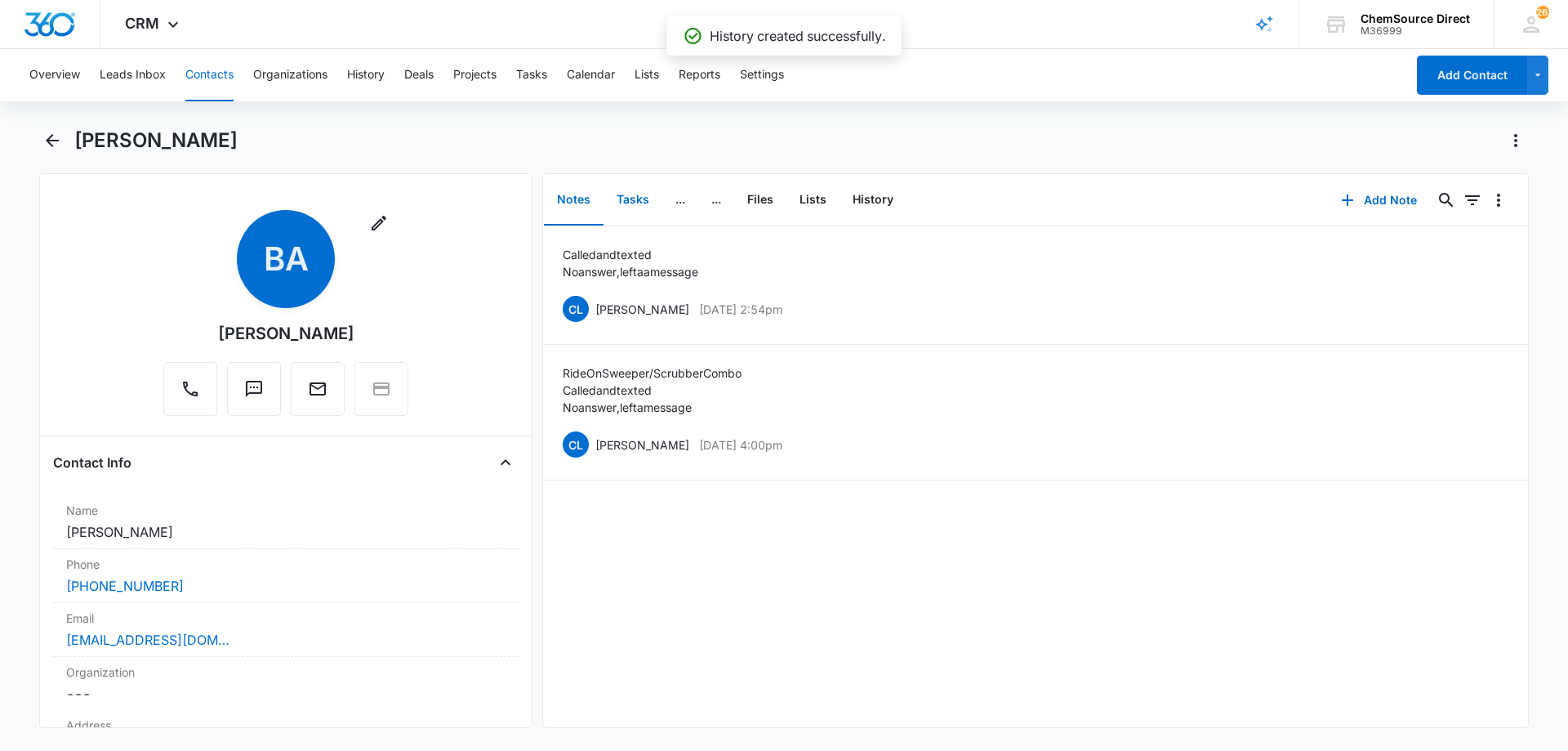
click at [634, 195] on button "Tasks" at bounding box center [633, 200] width 59 height 51
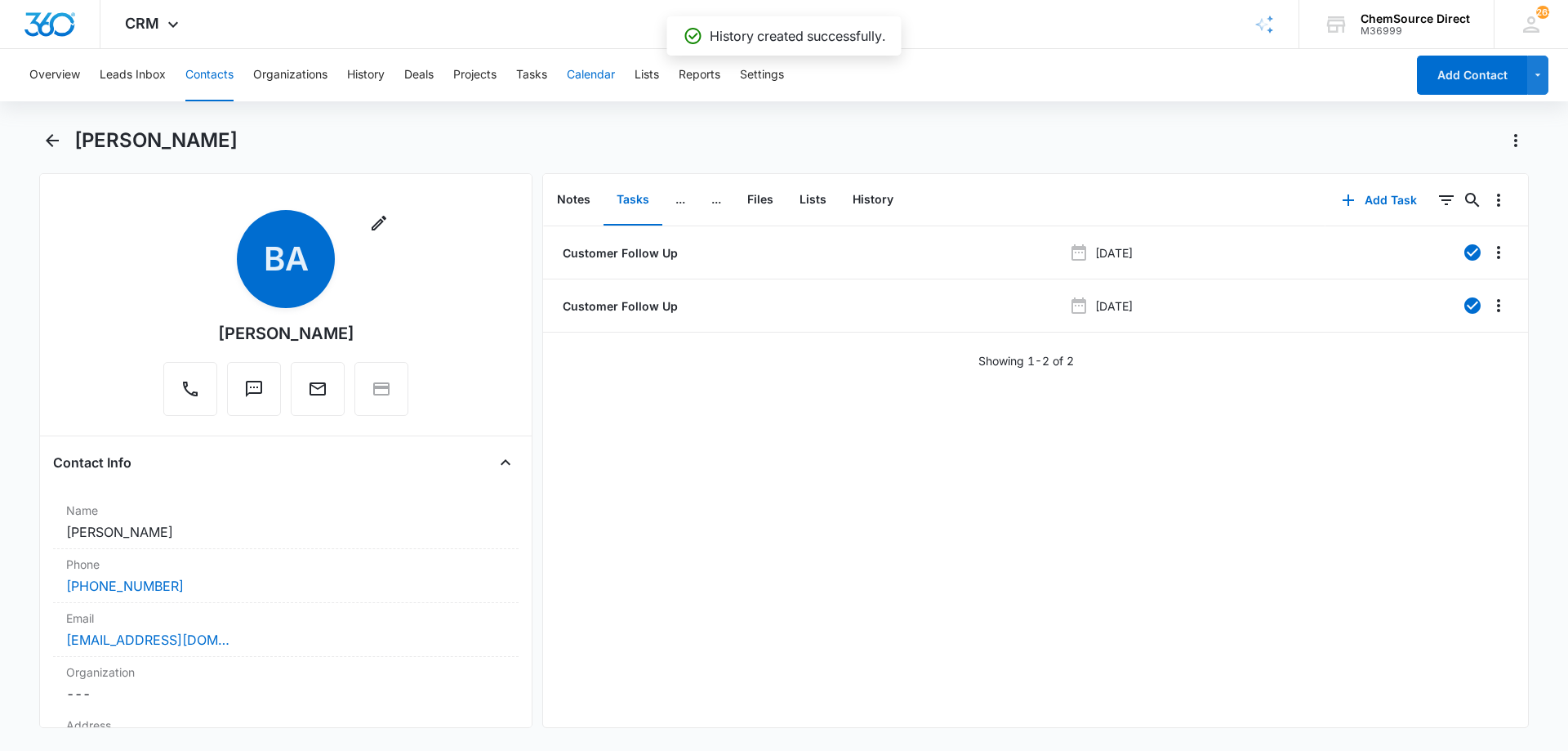
click at [583, 67] on button "Calendar" at bounding box center [590, 75] width 48 height 52
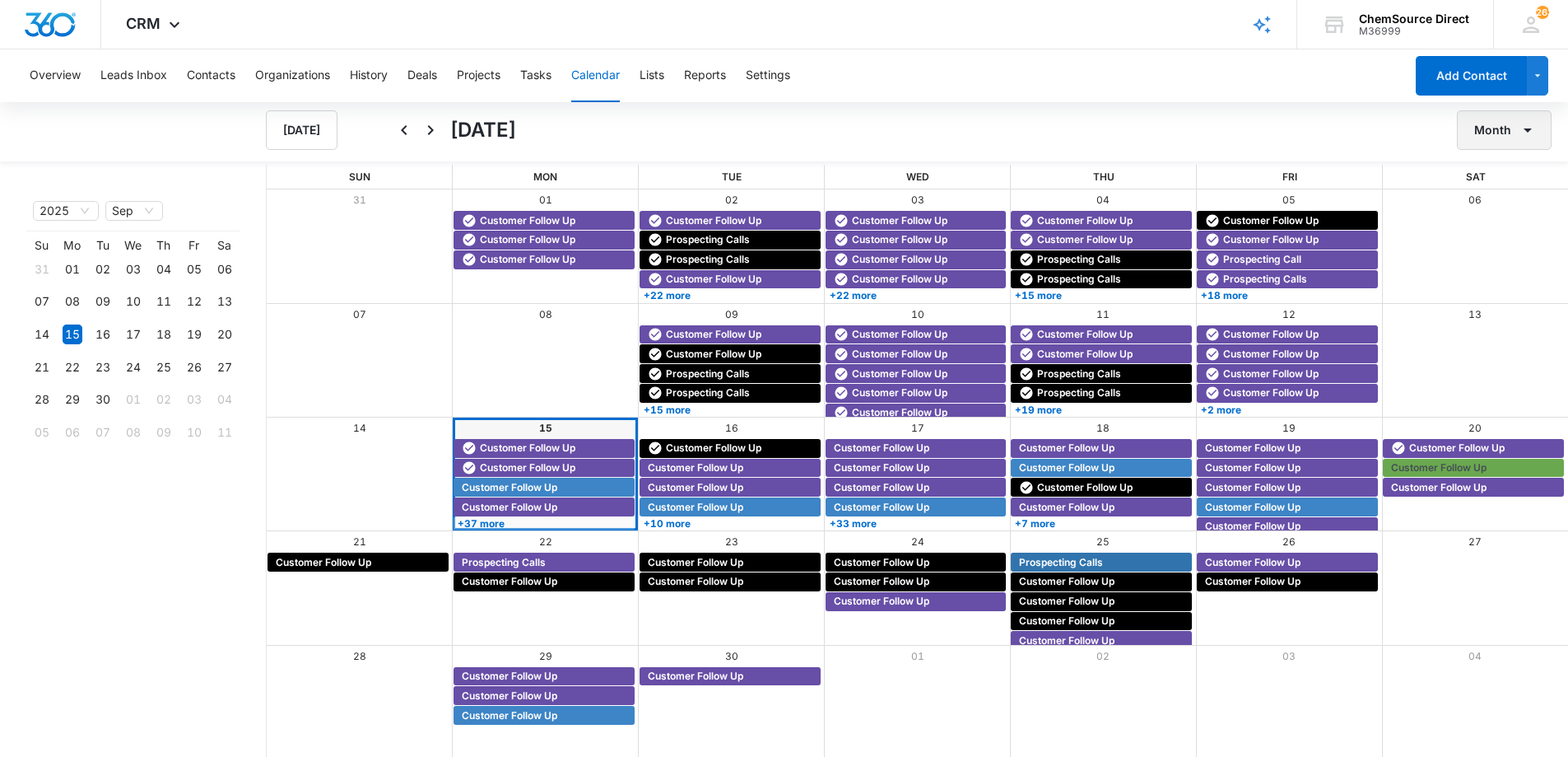
click at [1478, 130] on button "Month" at bounding box center [1504, 129] width 94 height 39
click at [1494, 204] on div "Week" at bounding box center [1499, 207] width 43 height 12
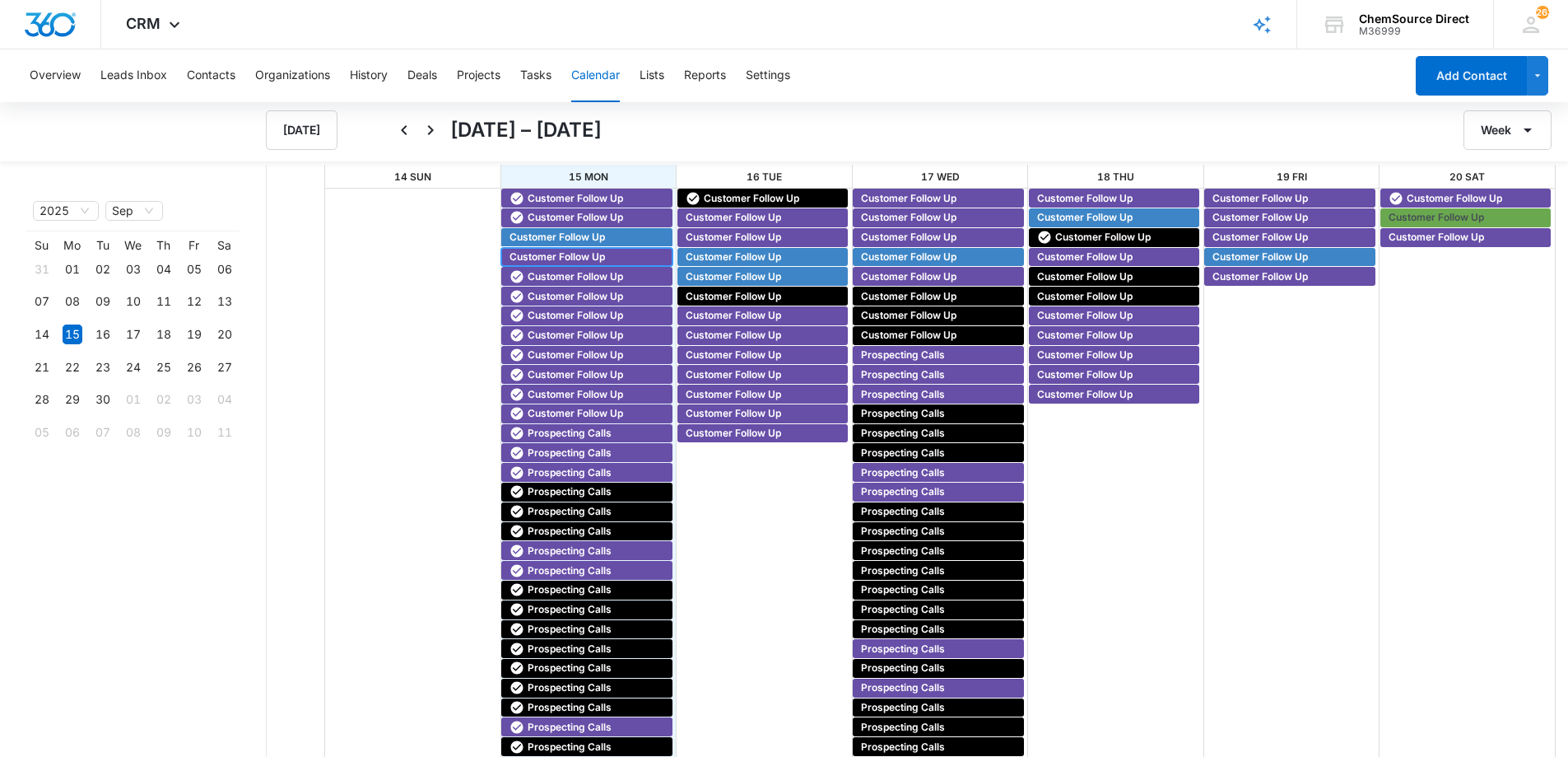
click at [555, 253] on span "Customer Follow Up" at bounding box center [557, 257] width 95 height 15
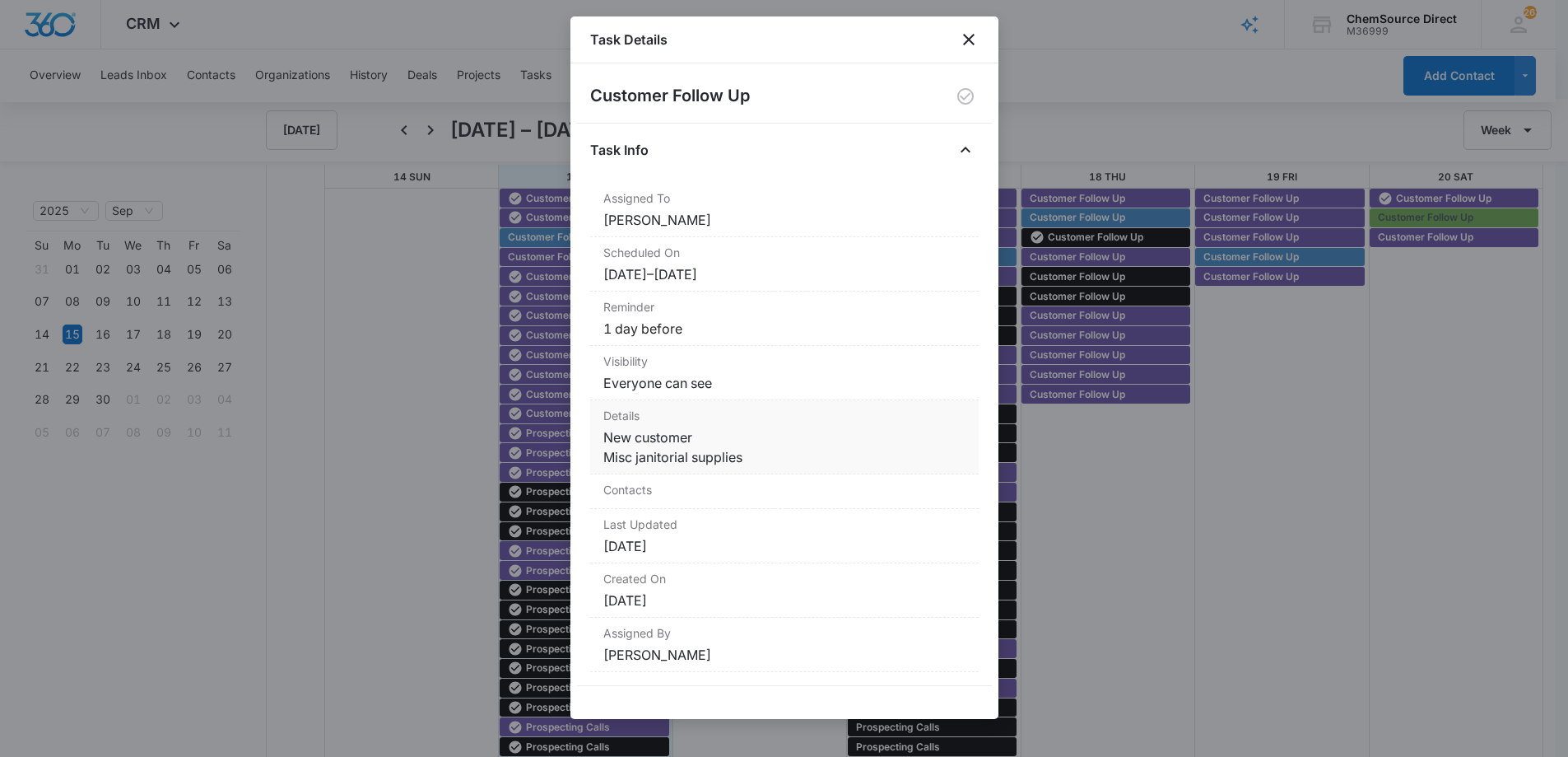
scroll to position [2, 0]
click at [728, 483] on dt "Contacts" at bounding box center [784, 489] width 362 height 17
click at [973, 35] on icon "close" at bounding box center [969, 39] width 12 height 12
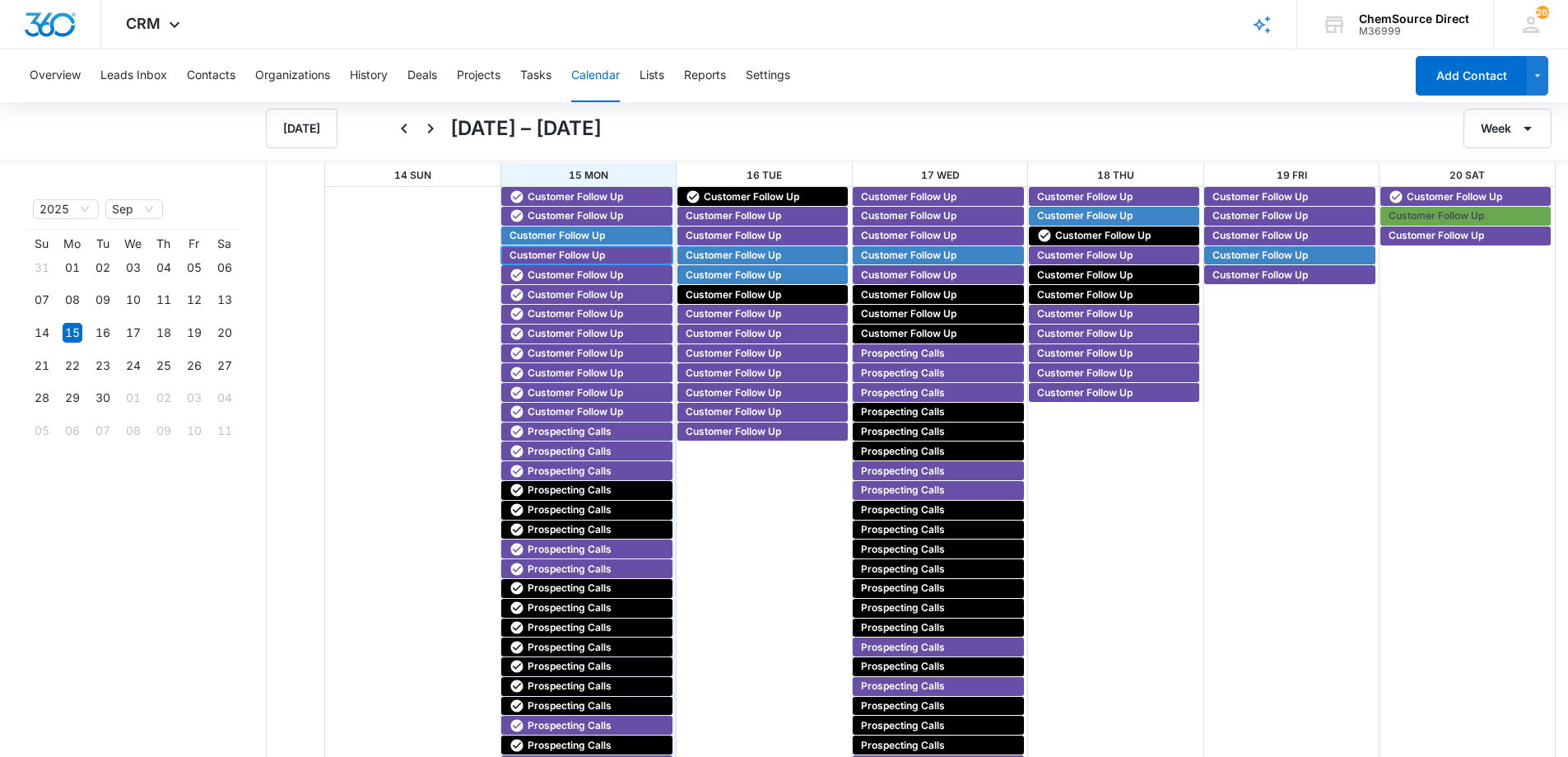
click at [594, 252] on span "Customer Follow Up" at bounding box center [557, 255] width 95 height 15
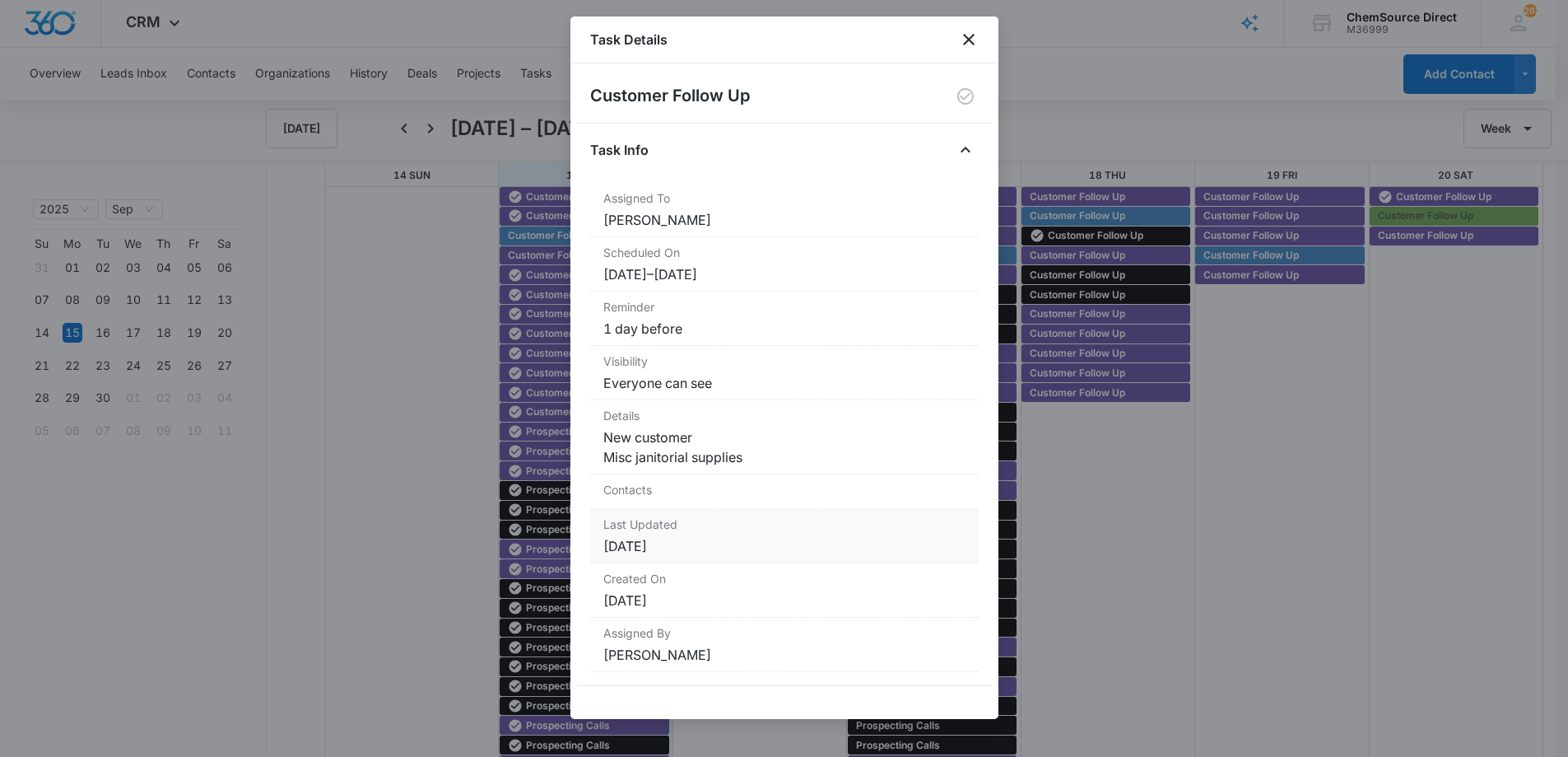
scroll to position [0, 0]
click at [961, 152] on icon "Close" at bounding box center [965, 149] width 10 height 5
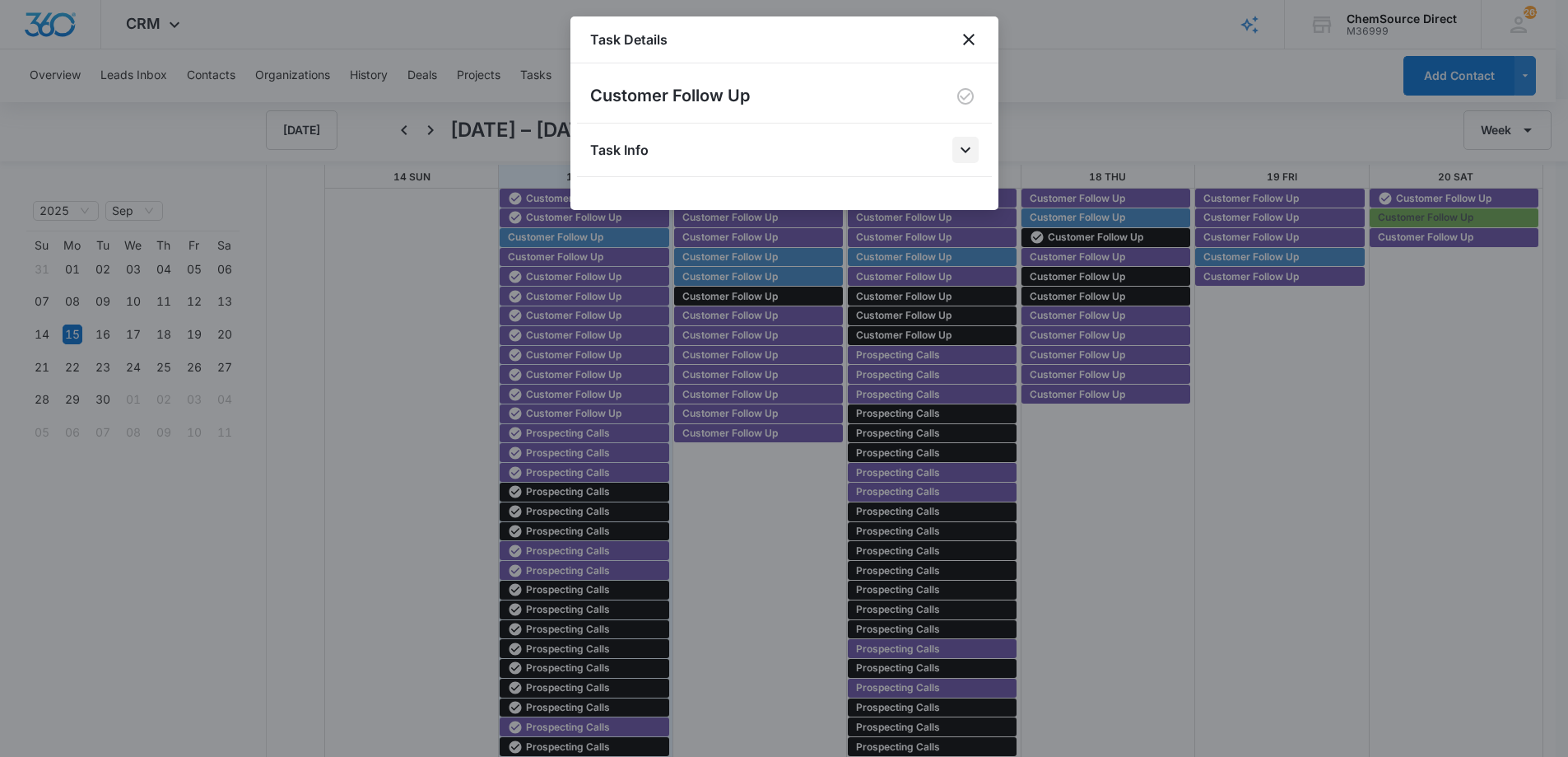
click at [961, 152] on icon "Open" at bounding box center [966, 150] width 20 height 20
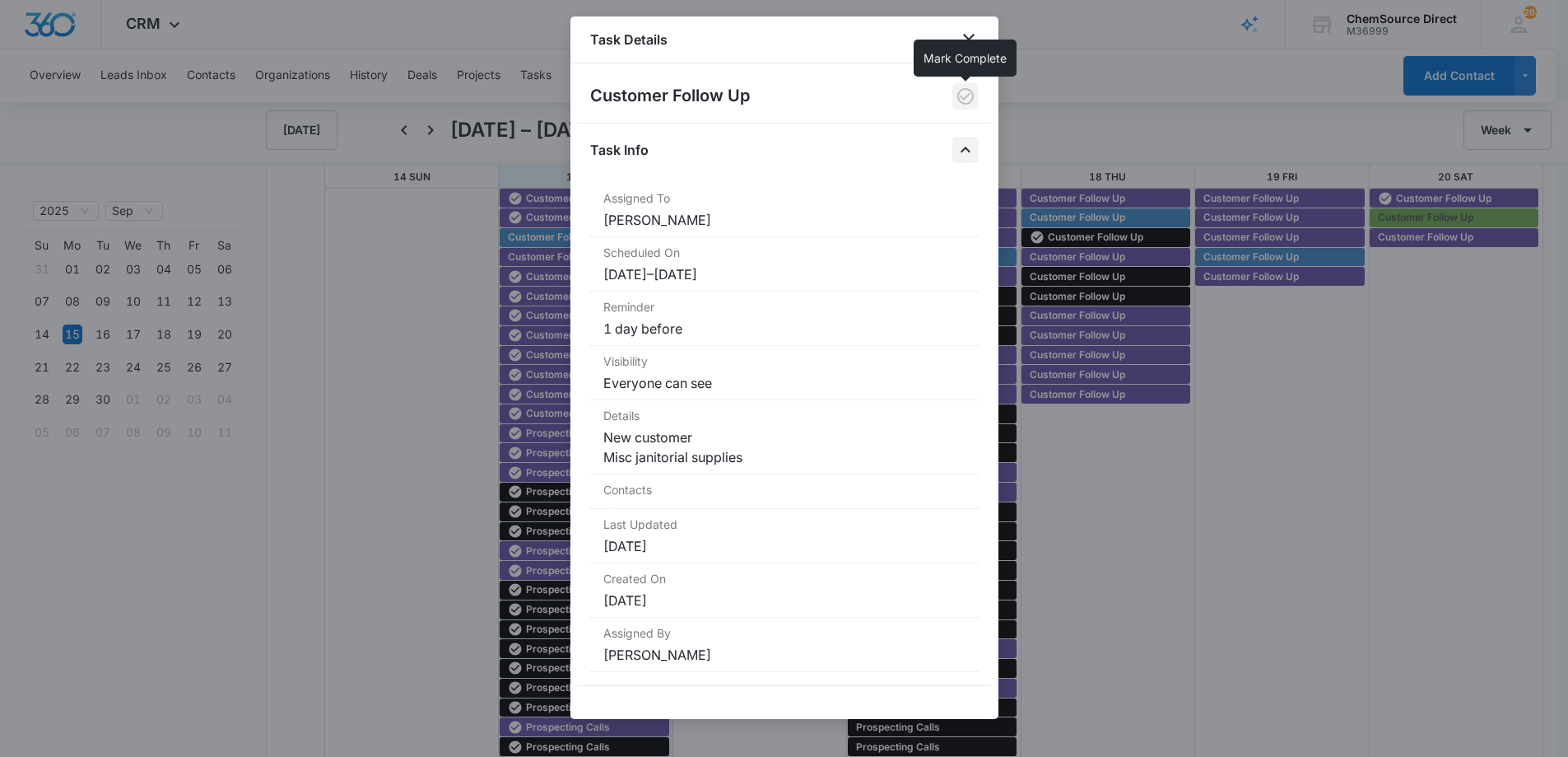
click at [966, 95] on icon "button" at bounding box center [966, 96] width 20 height 20
click at [968, 42] on icon "close" at bounding box center [969, 39] width 20 height 20
